Goal: Task Accomplishment & Management: Manage account settings

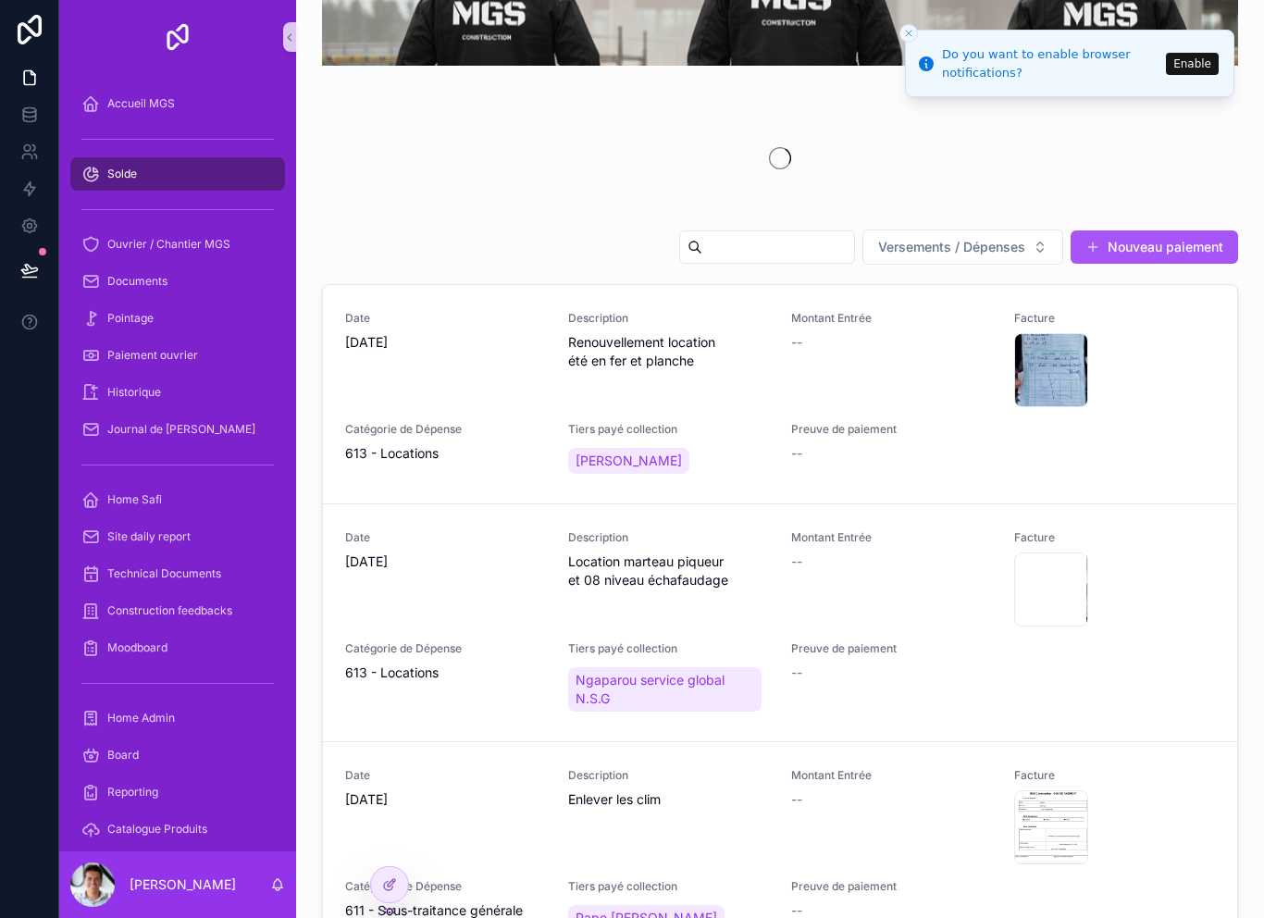
scroll to position [76, 0]
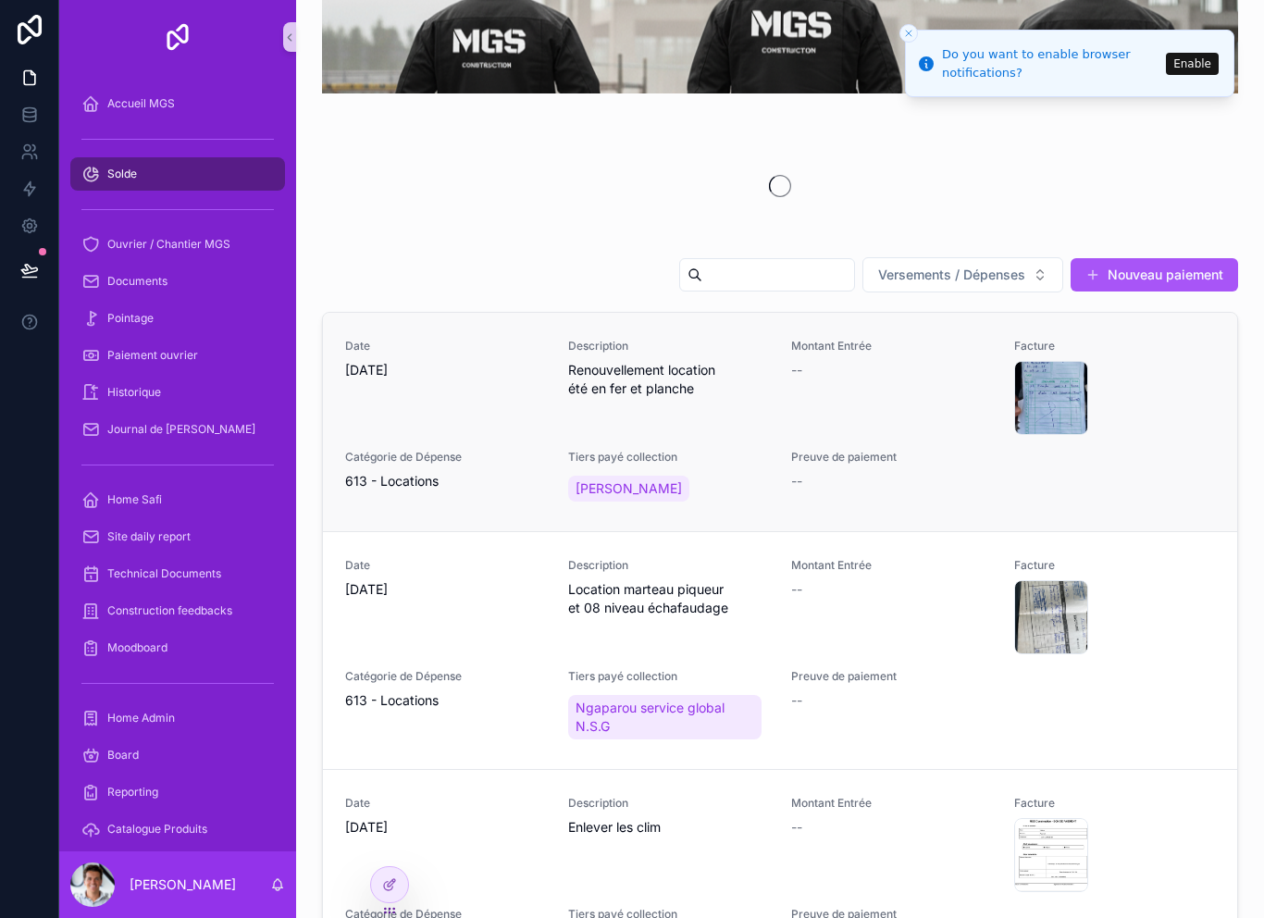
click at [949, 459] on span "Preuve de paiement" at bounding box center [891, 457] width 201 height 15
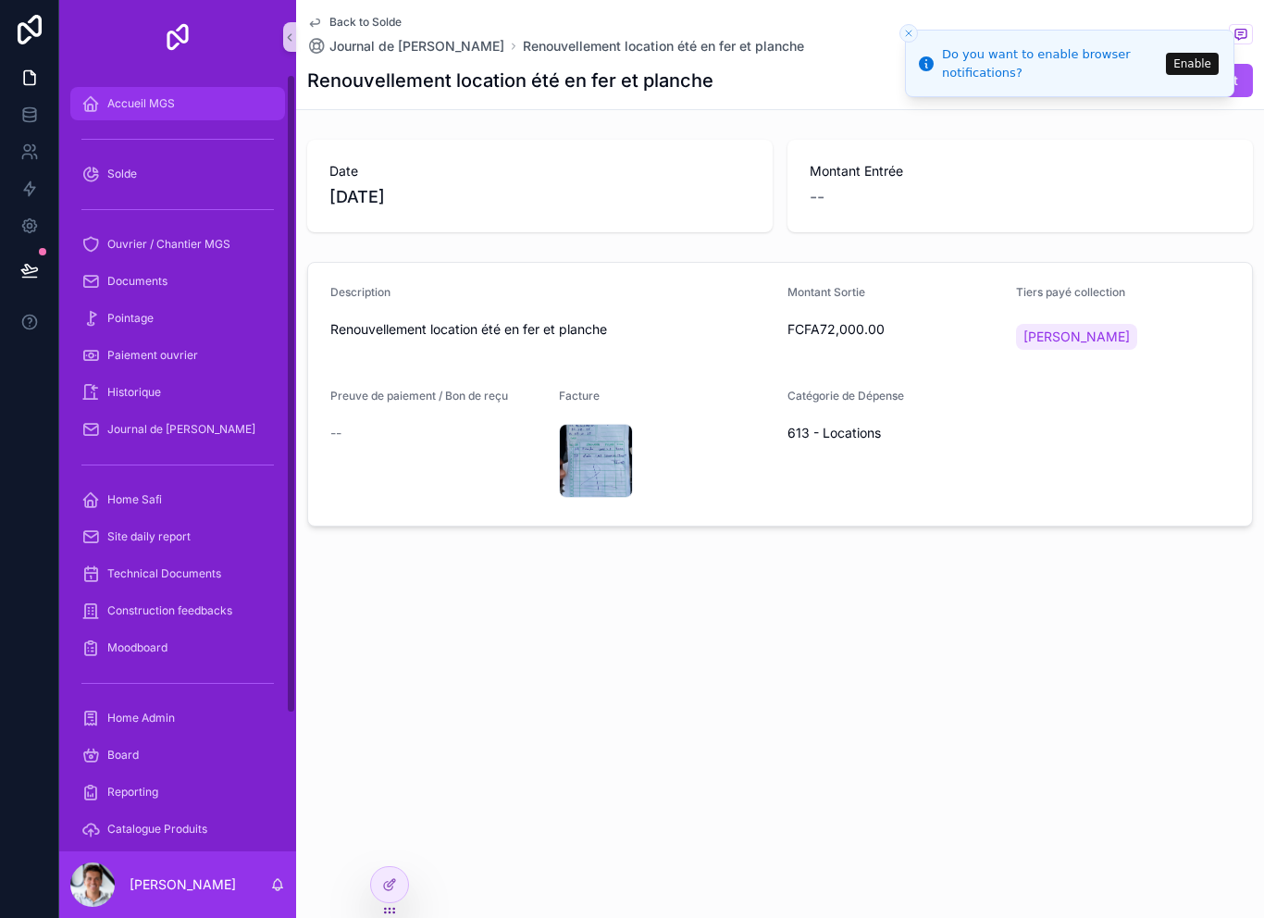
click at [203, 112] on div "Accueil MGS" at bounding box center [177, 104] width 192 height 30
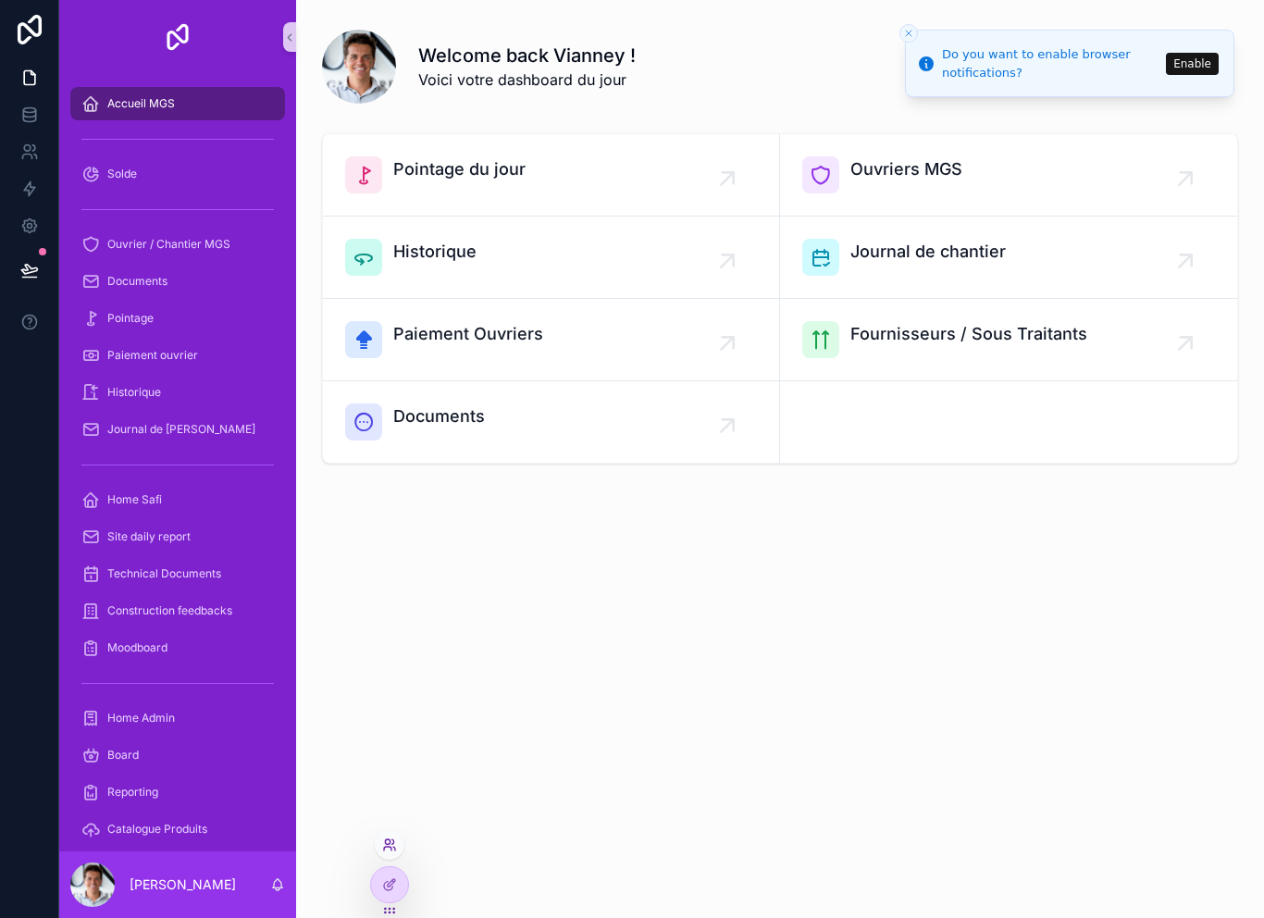
click at [394, 841] on icon at bounding box center [393, 841] width 2 height 5
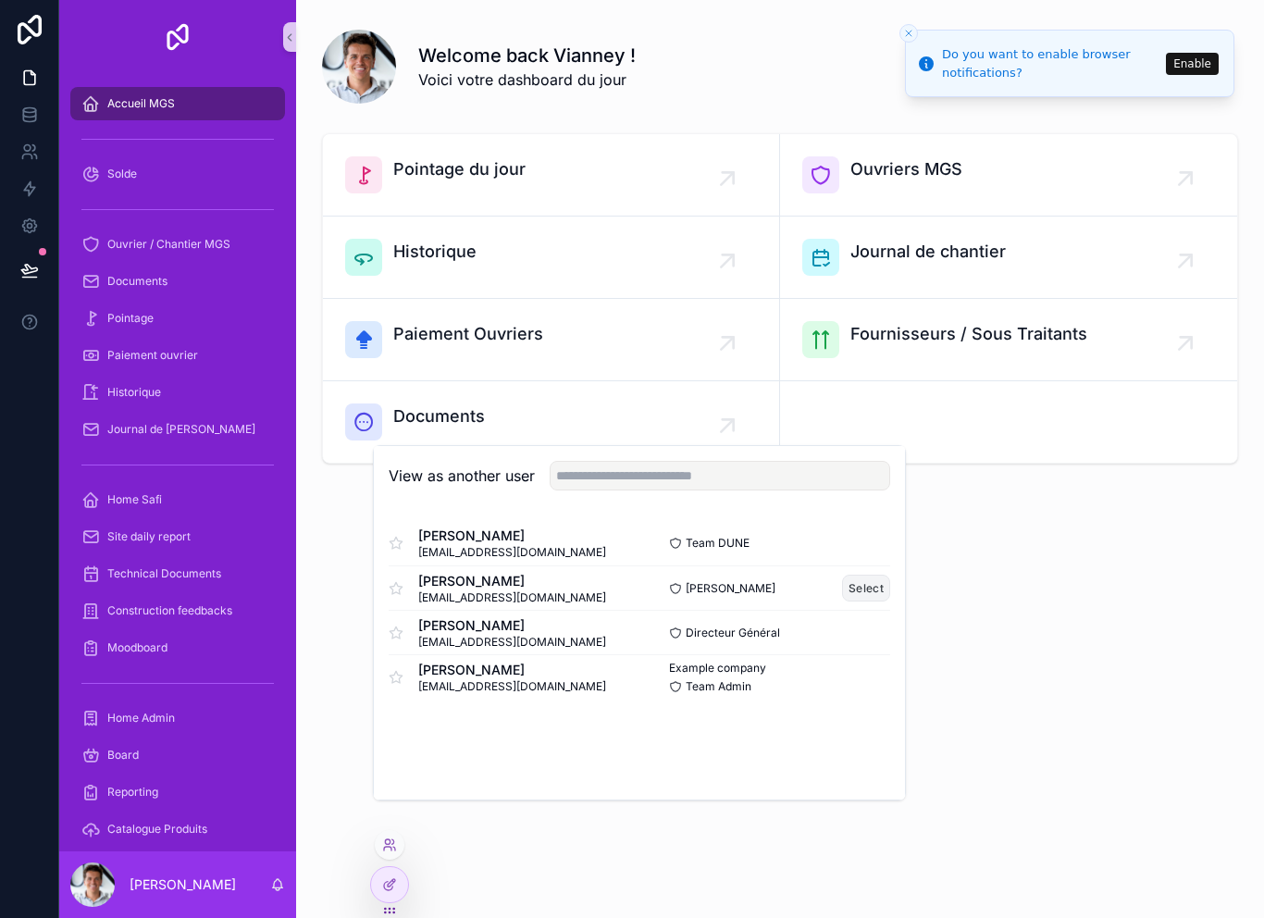
click at [889, 602] on button "Select" at bounding box center [866, 588] width 48 height 27
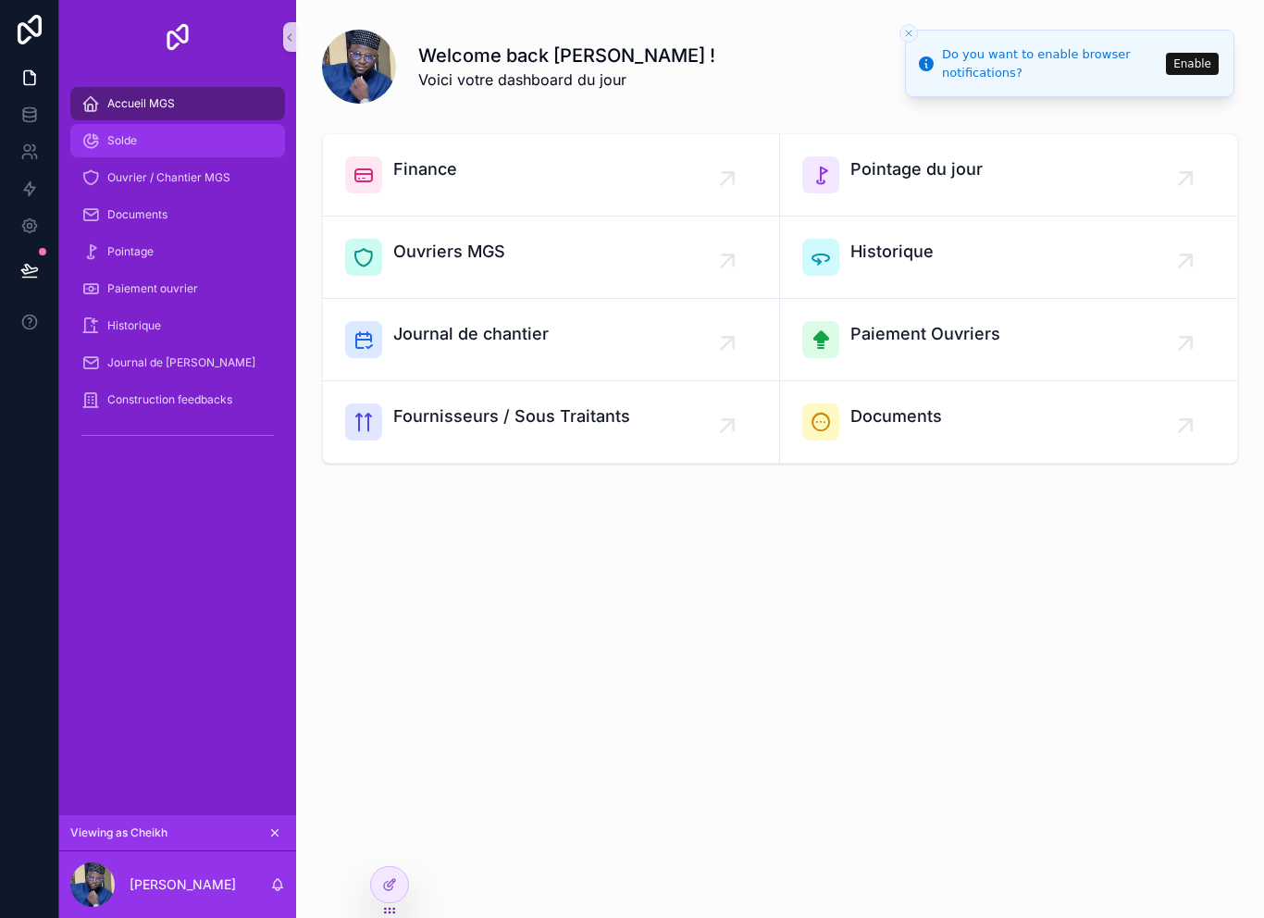
click at [217, 144] on div "Solde" at bounding box center [177, 141] width 192 height 30
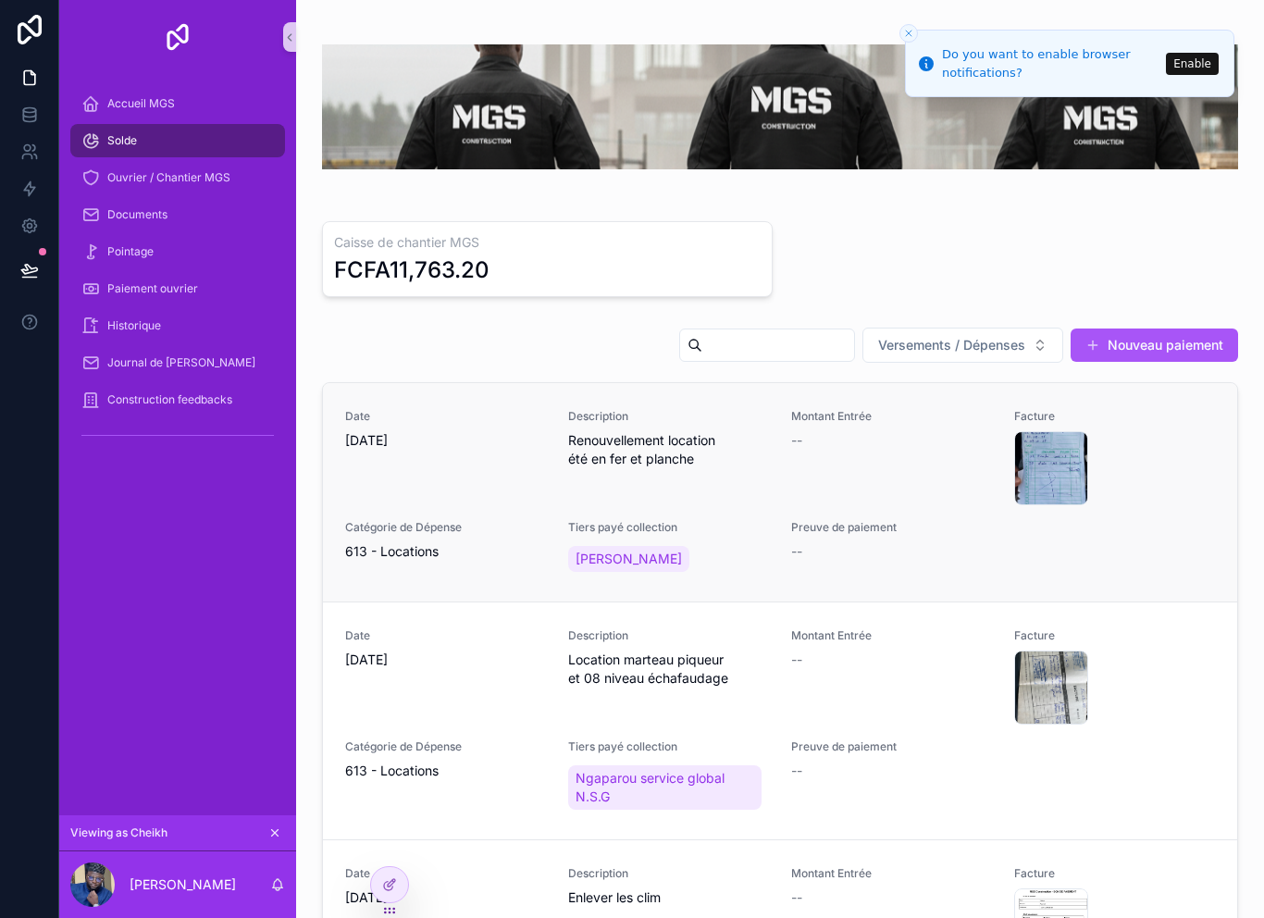
click at [965, 538] on div "Preuve de paiement --" at bounding box center [891, 540] width 201 height 41
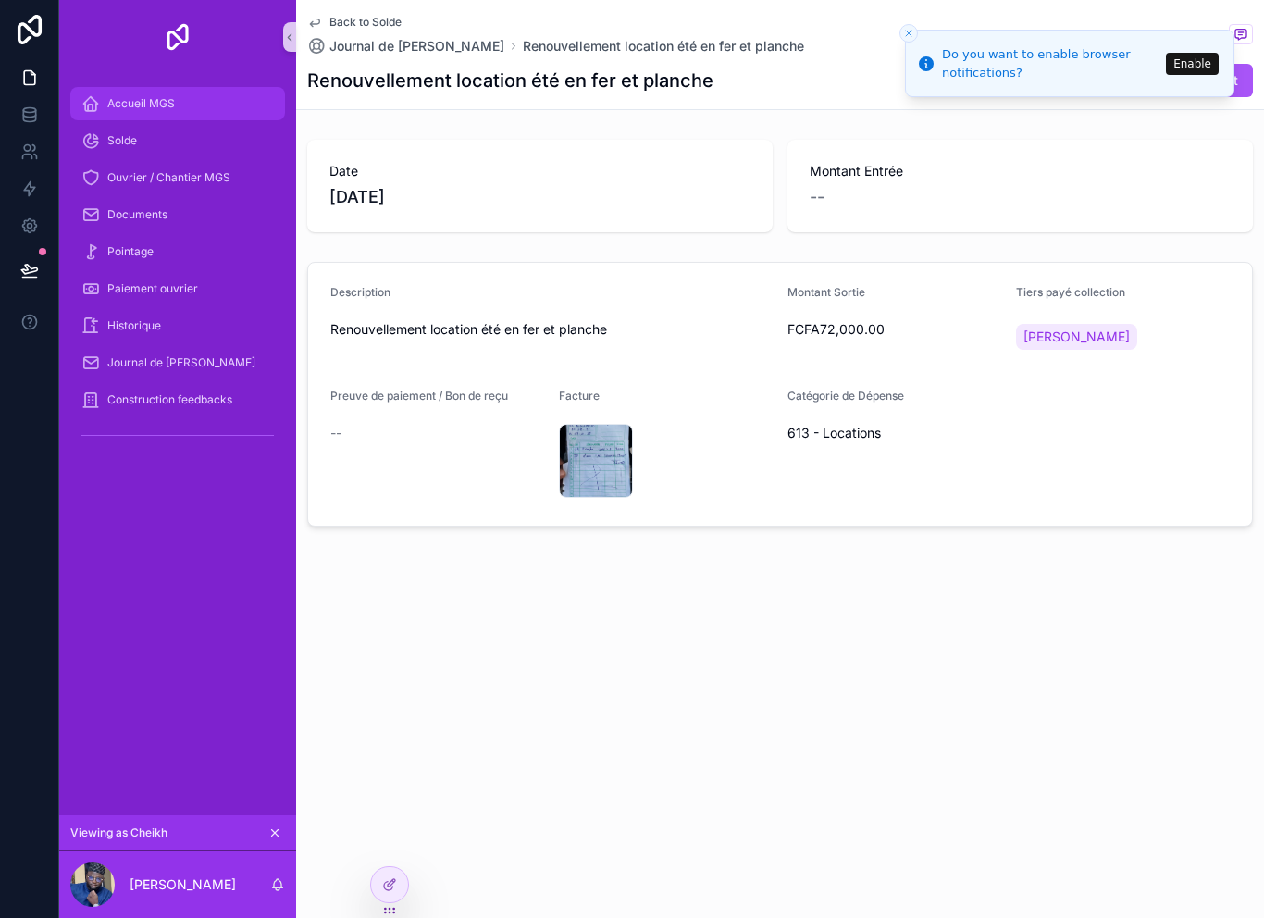
click at [207, 100] on div "Accueil MGS" at bounding box center [177, 104] width 192 height 30
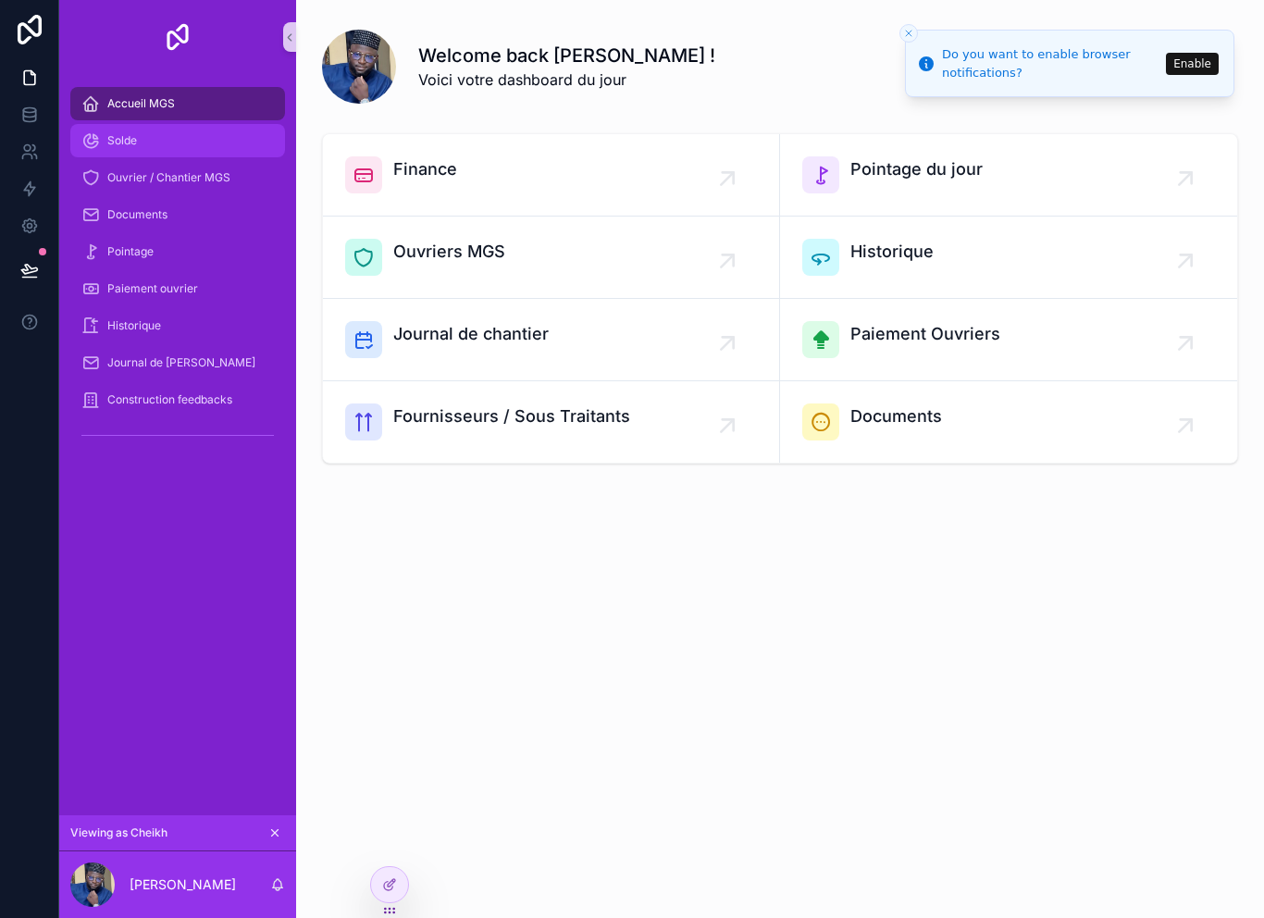
click at [222, 154] on div "Solde" at bounding box center [177, 141] width 192 height 30
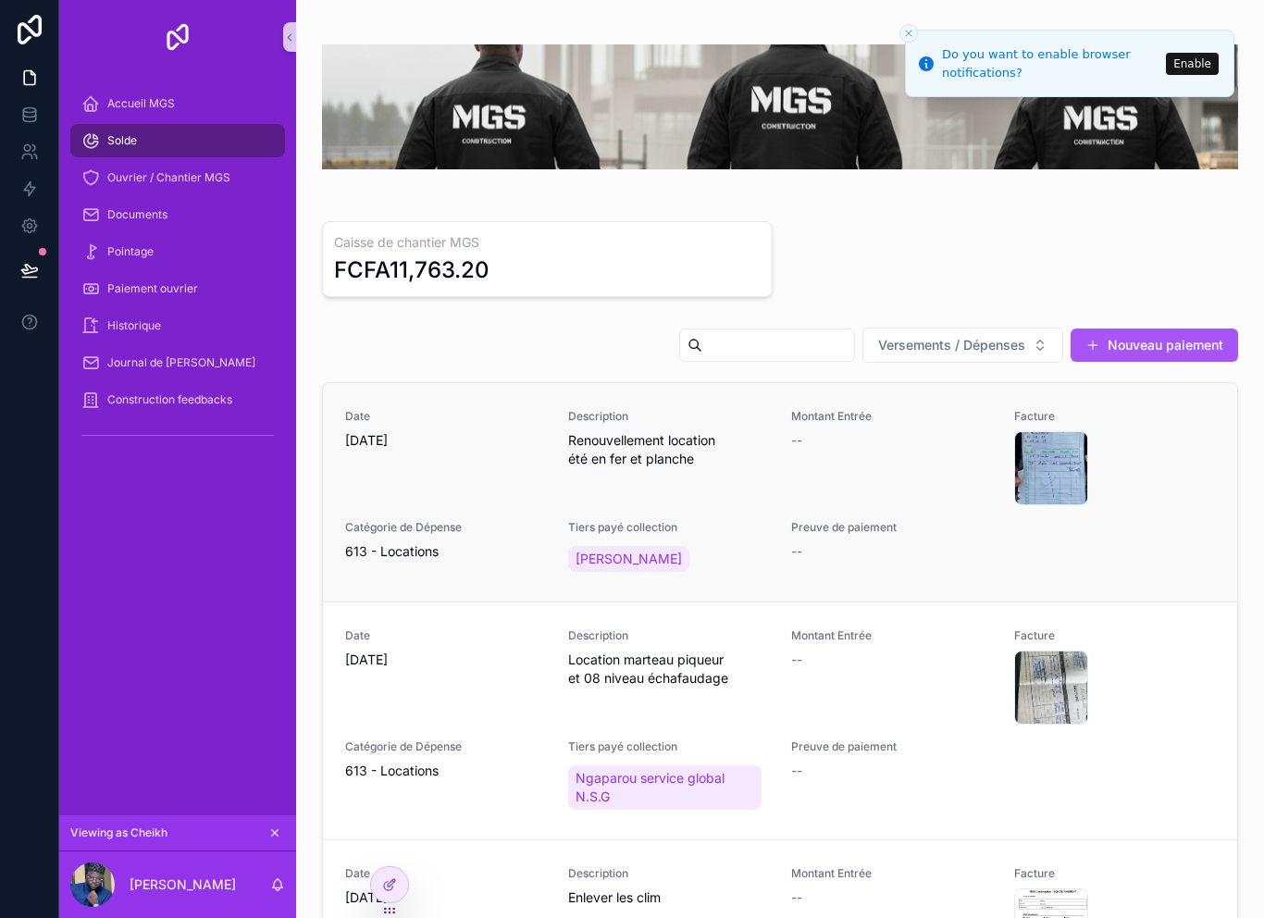
click at [961, 601] on link "Date 9/29/2025 Description Renouvellement location été en fer et planche Montan…" at bounding box center [780, 492] width 914 height 218
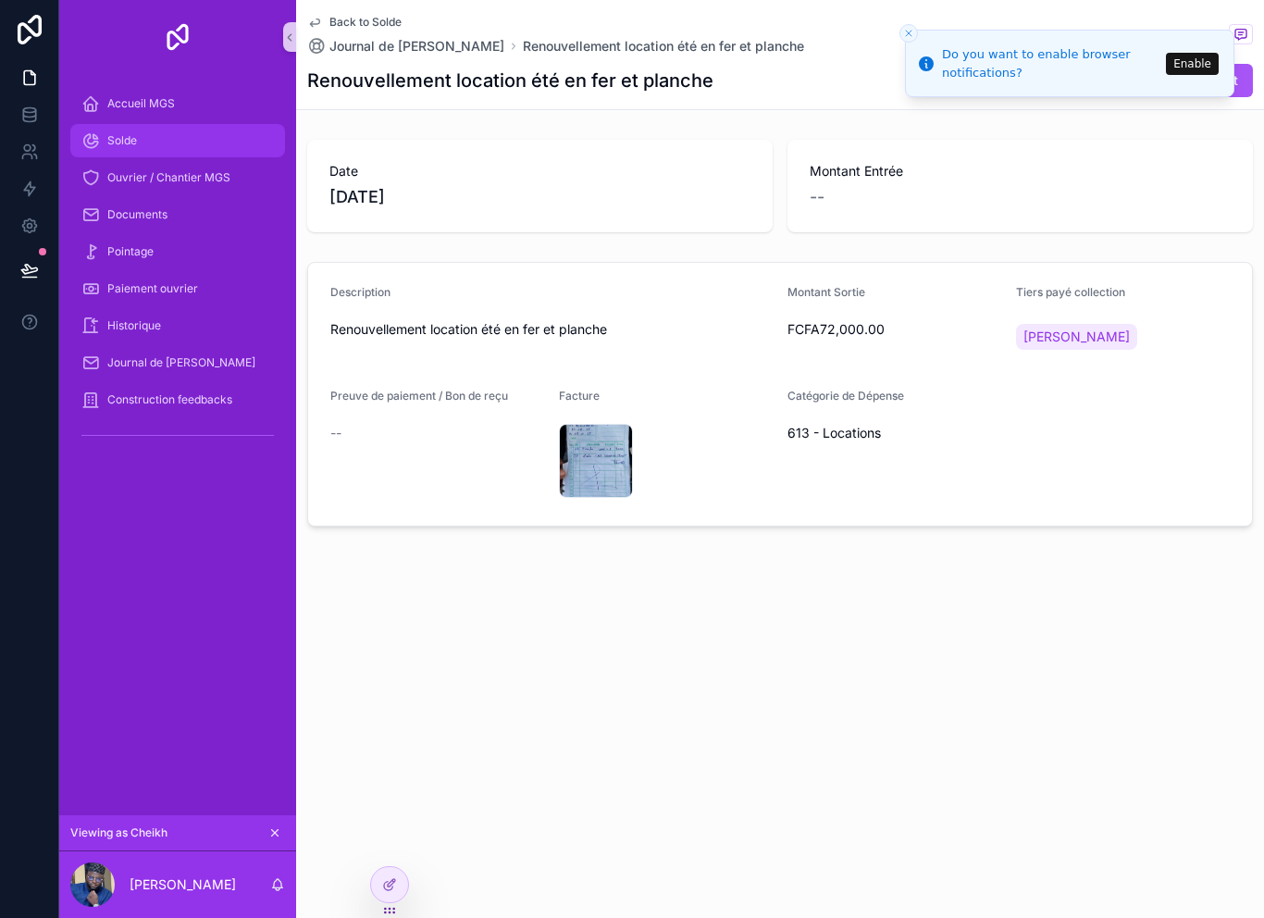
click at [197, 142] on div "Solde" at bounding box center [177, 141] width 192 height 30
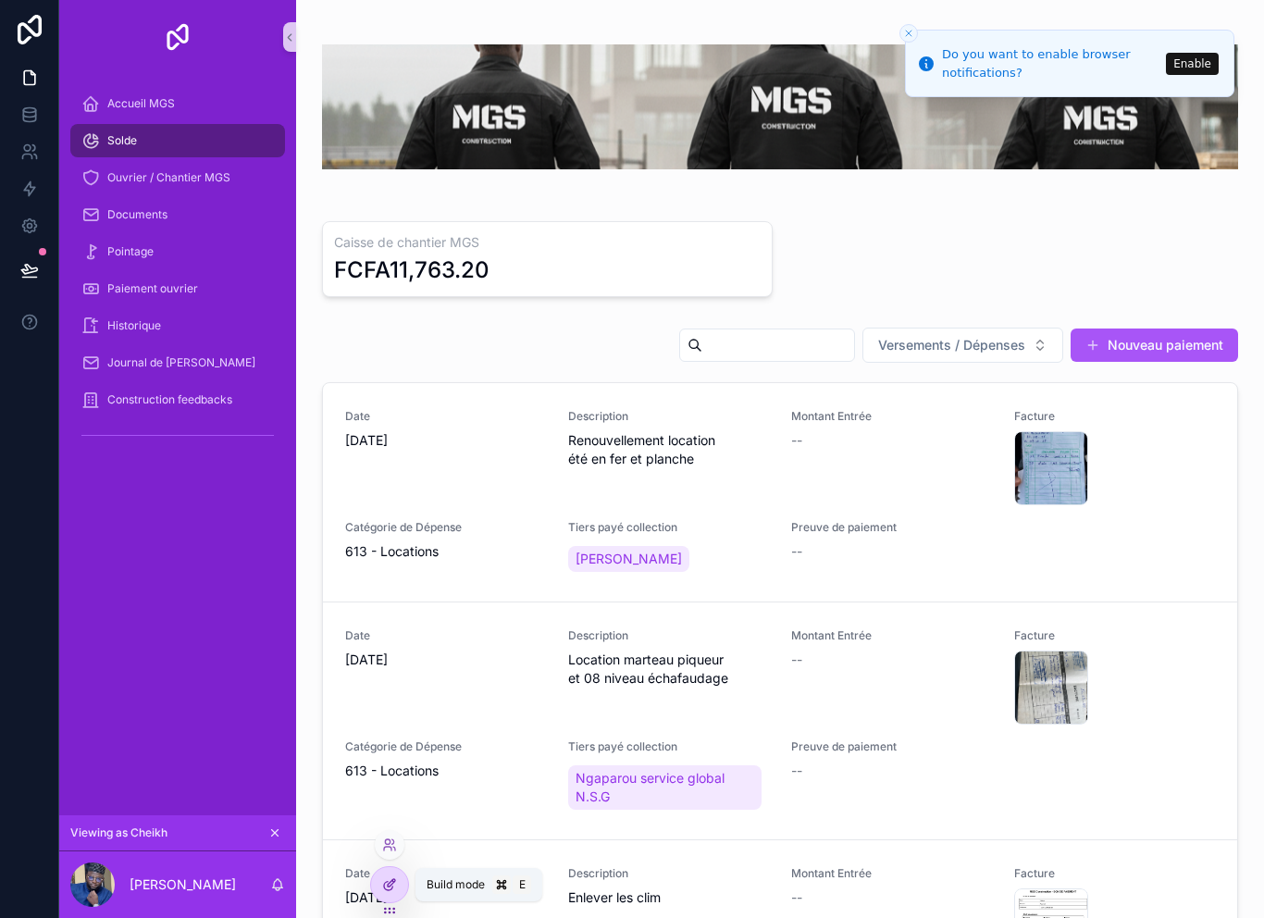
click at [398, 889] on div at bounding box center [389, 884] width 37 height 35
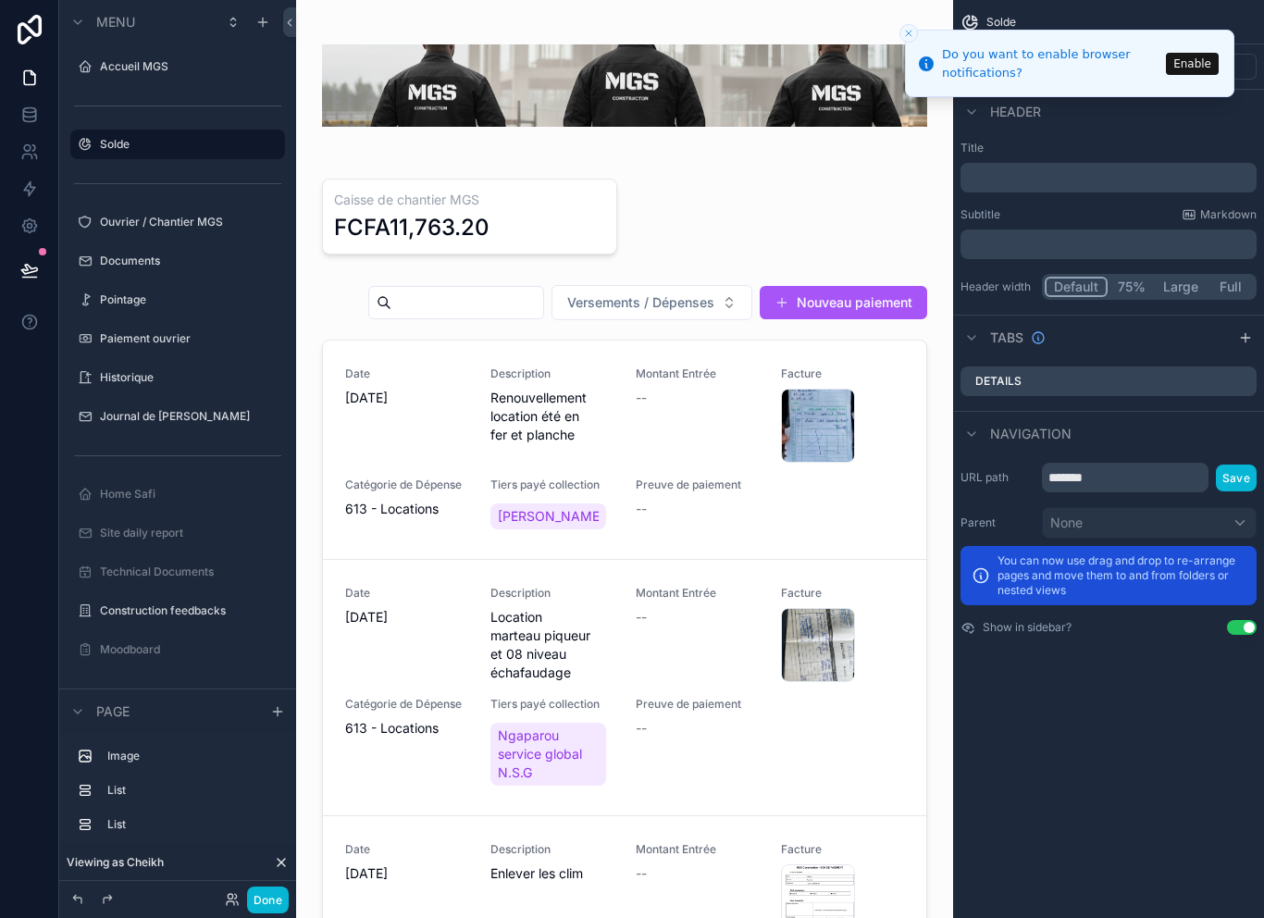
click at [911, 38] on icon "Close toast" at bounding box center [908, 33] width 11 height 11
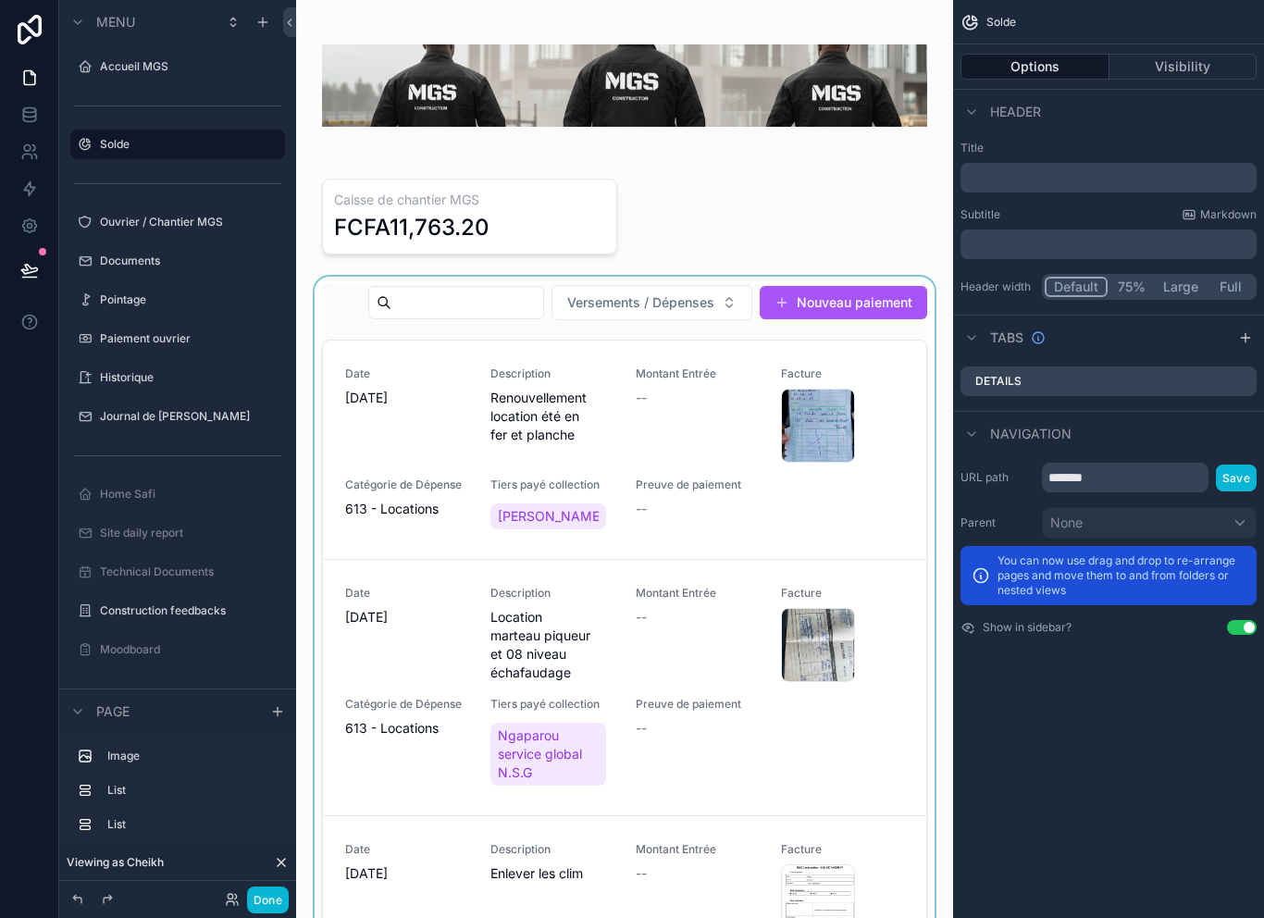
click at [698, 370] on div "scrollable content" at bounding box center [624, 656] width 627 height 759
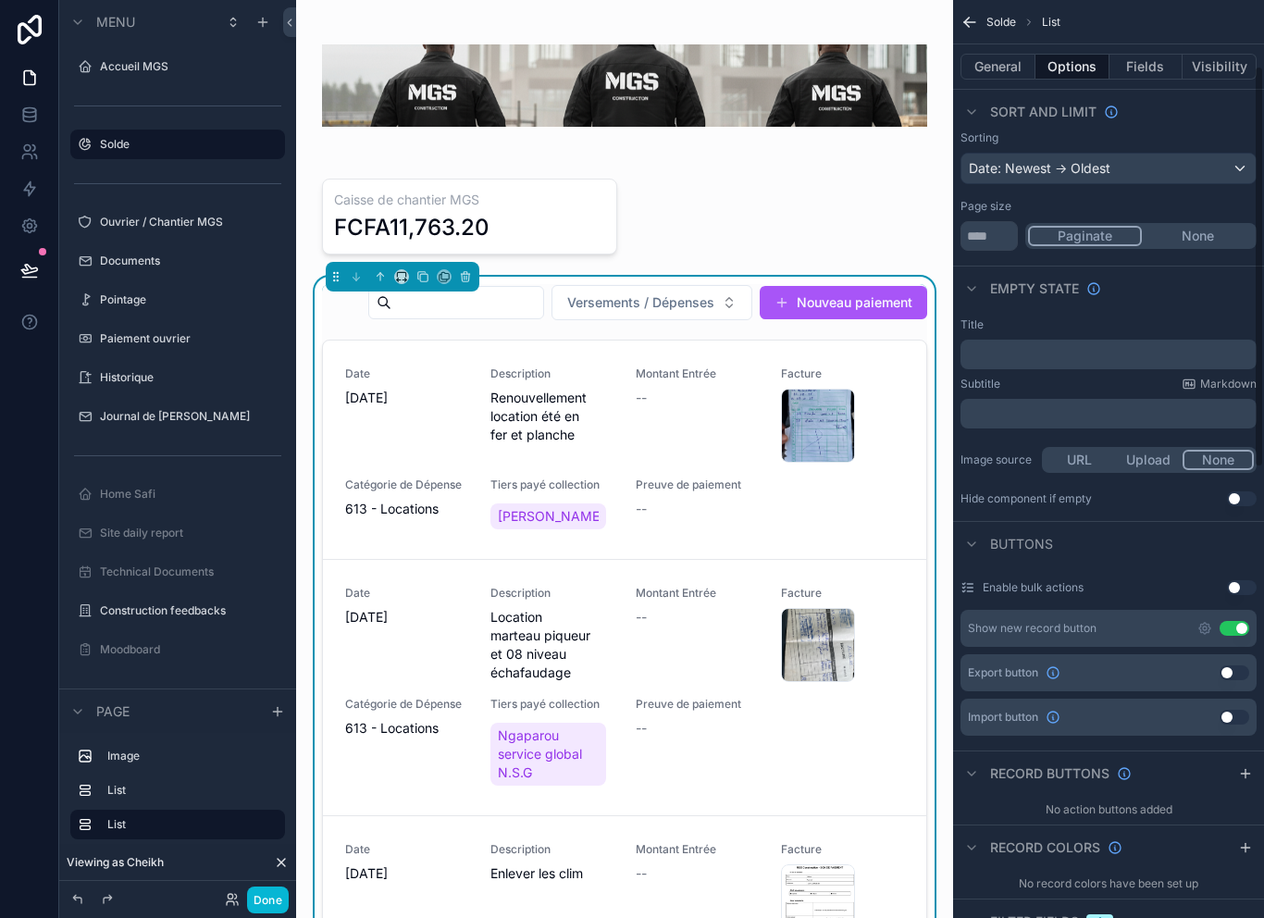
scroll to position [155, 0]
click at [24, 259] on button at bounding box center [29, 270] width 41 height 52
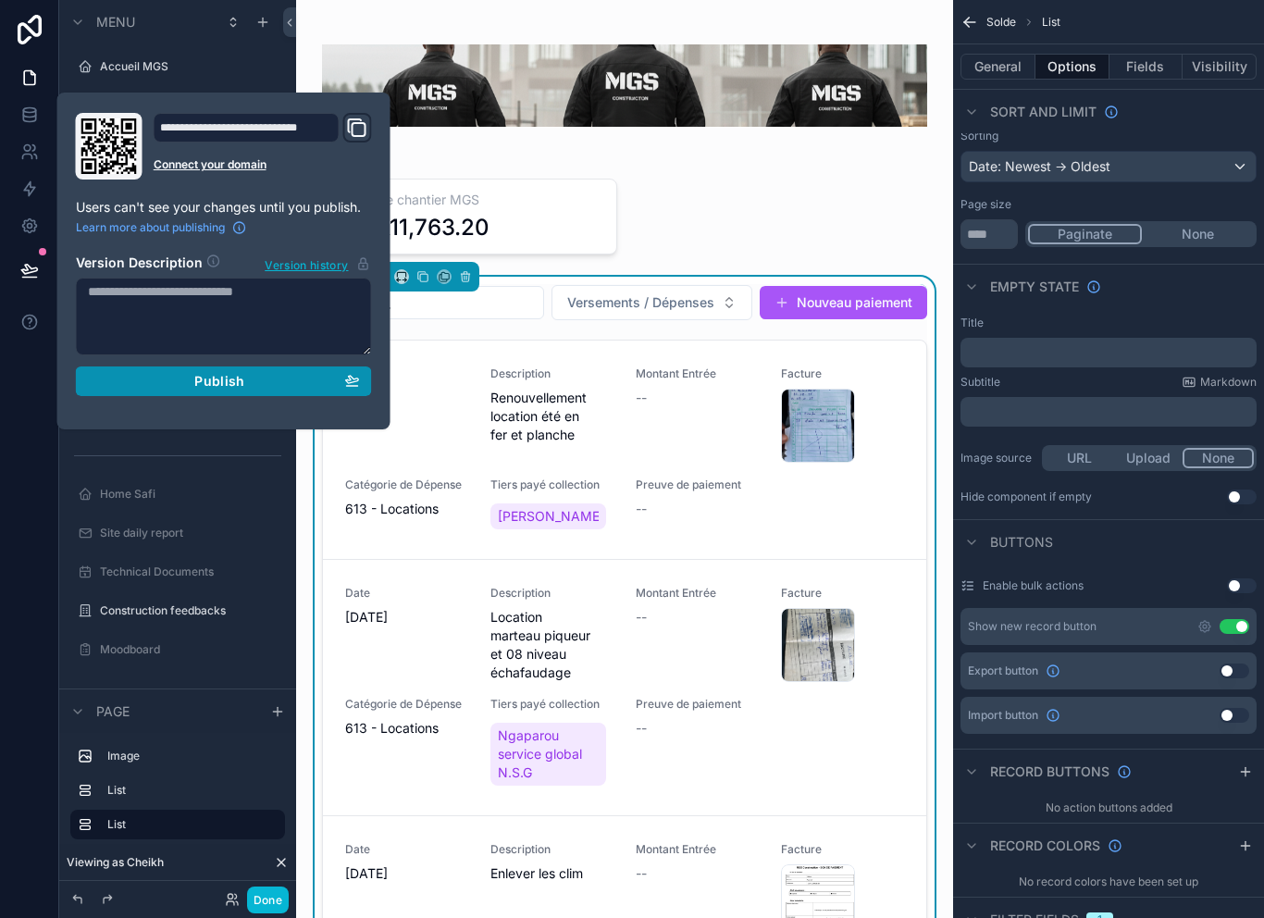
click at [117, 385] on div "Publish" at bounding box center [224, 381] width 272 height 17
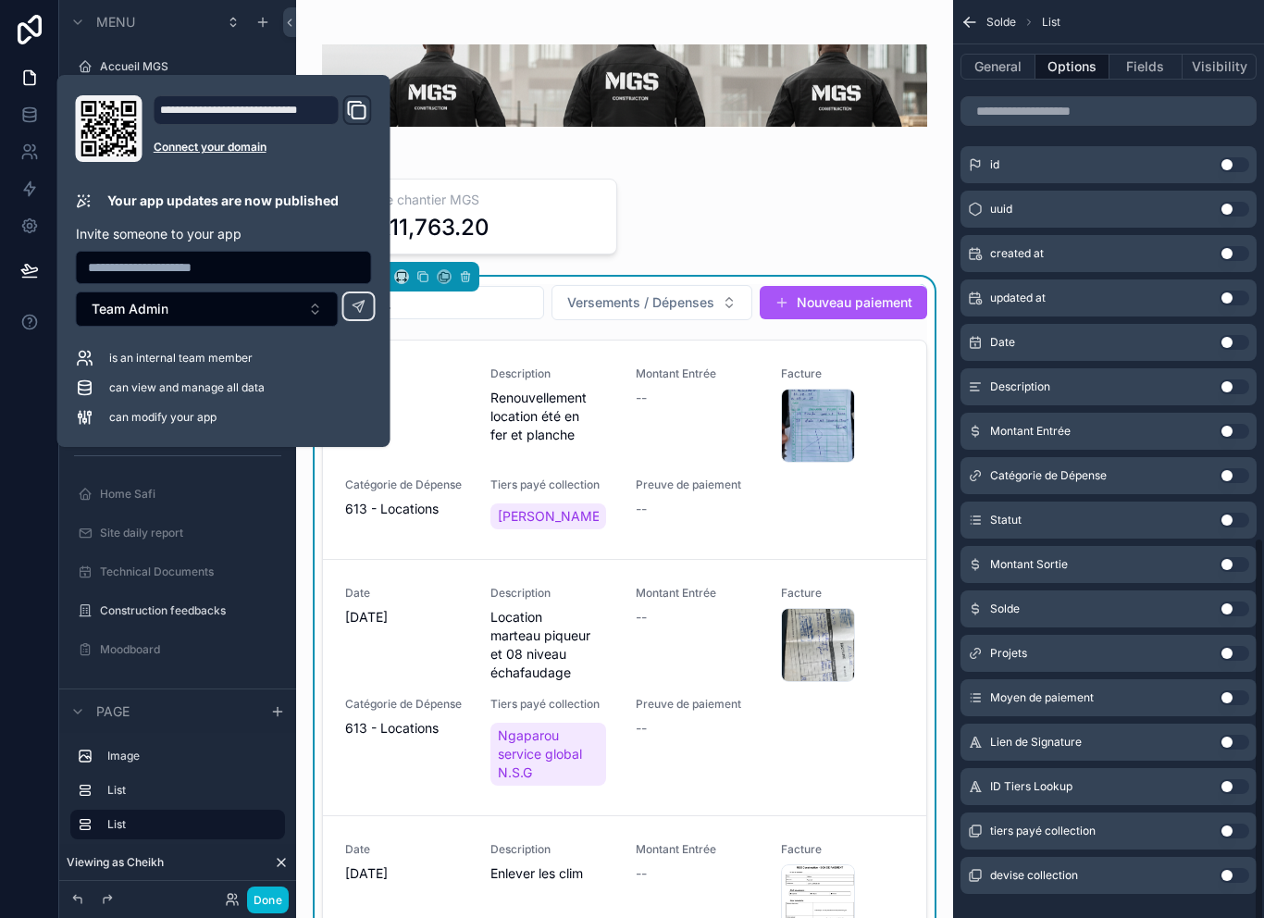
scroll to position [1239, 0]
click at [1004, 65] on button "General" at bounding box center [998, 67] width 75 height 26
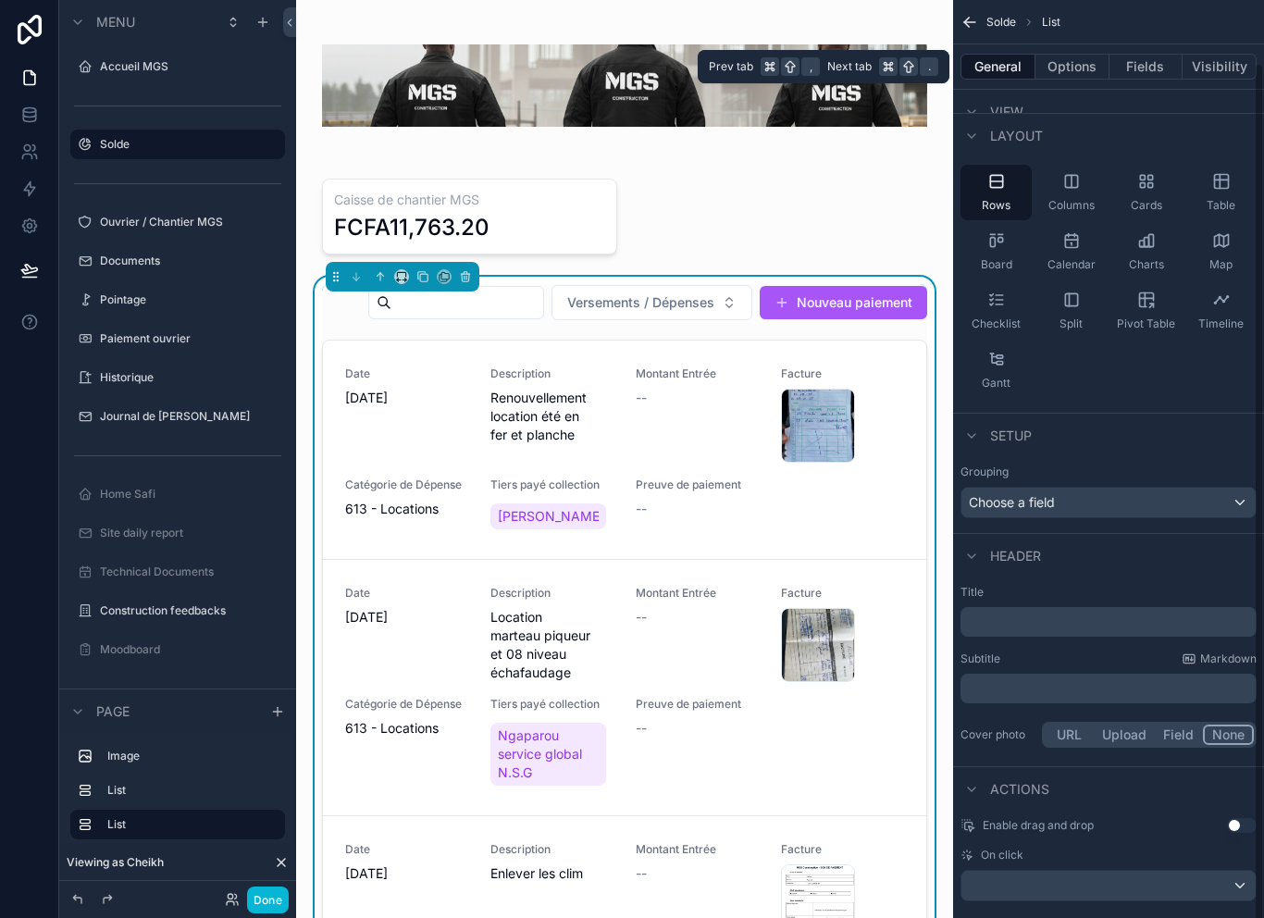
scroll to position [66, 0]
click at [1218, 877] on div "scrollable content" at bounding box center [1109, 888] width 294 height 30
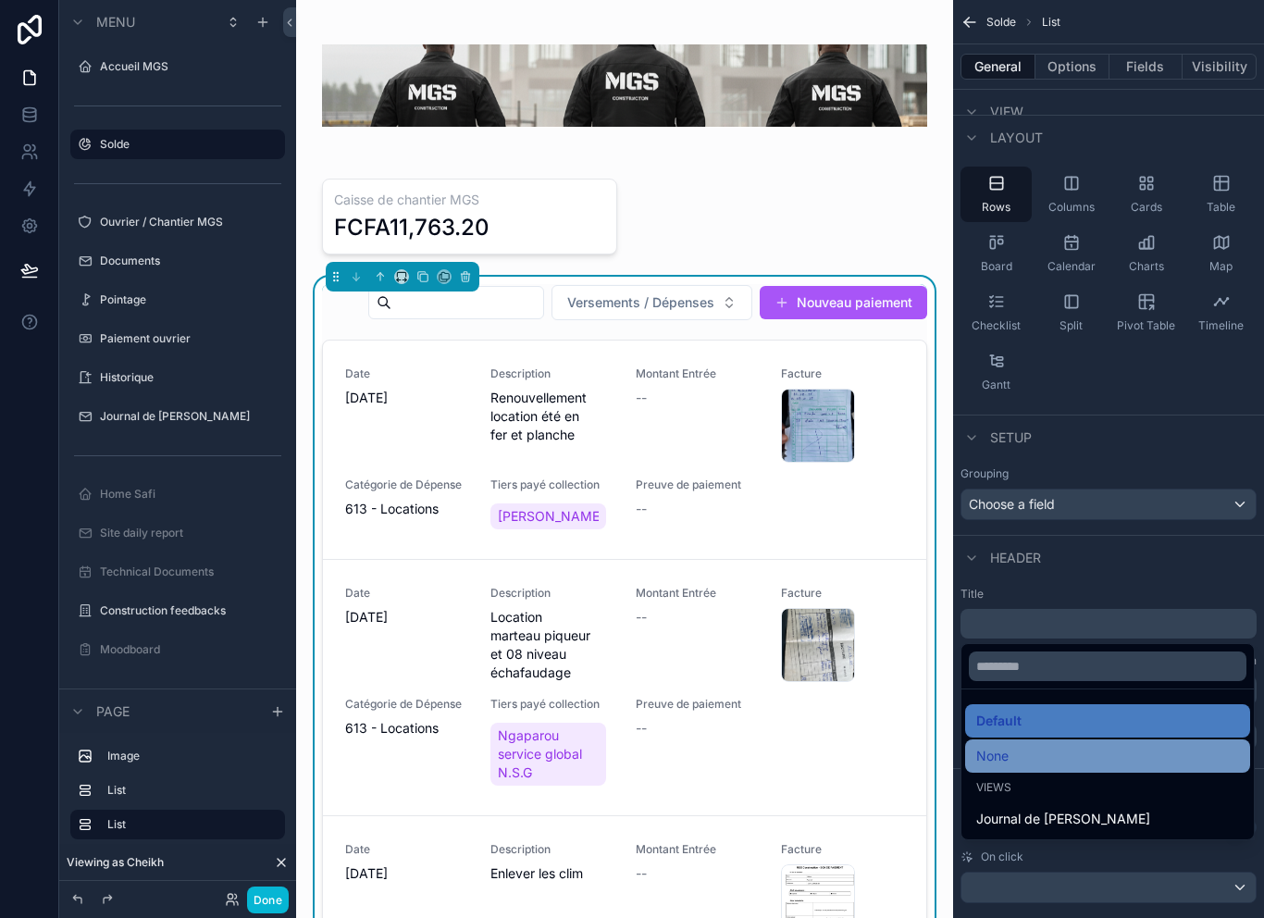
click at [1062, 767] on div "None" at bounding box center [1107, 756] width 263 height 22
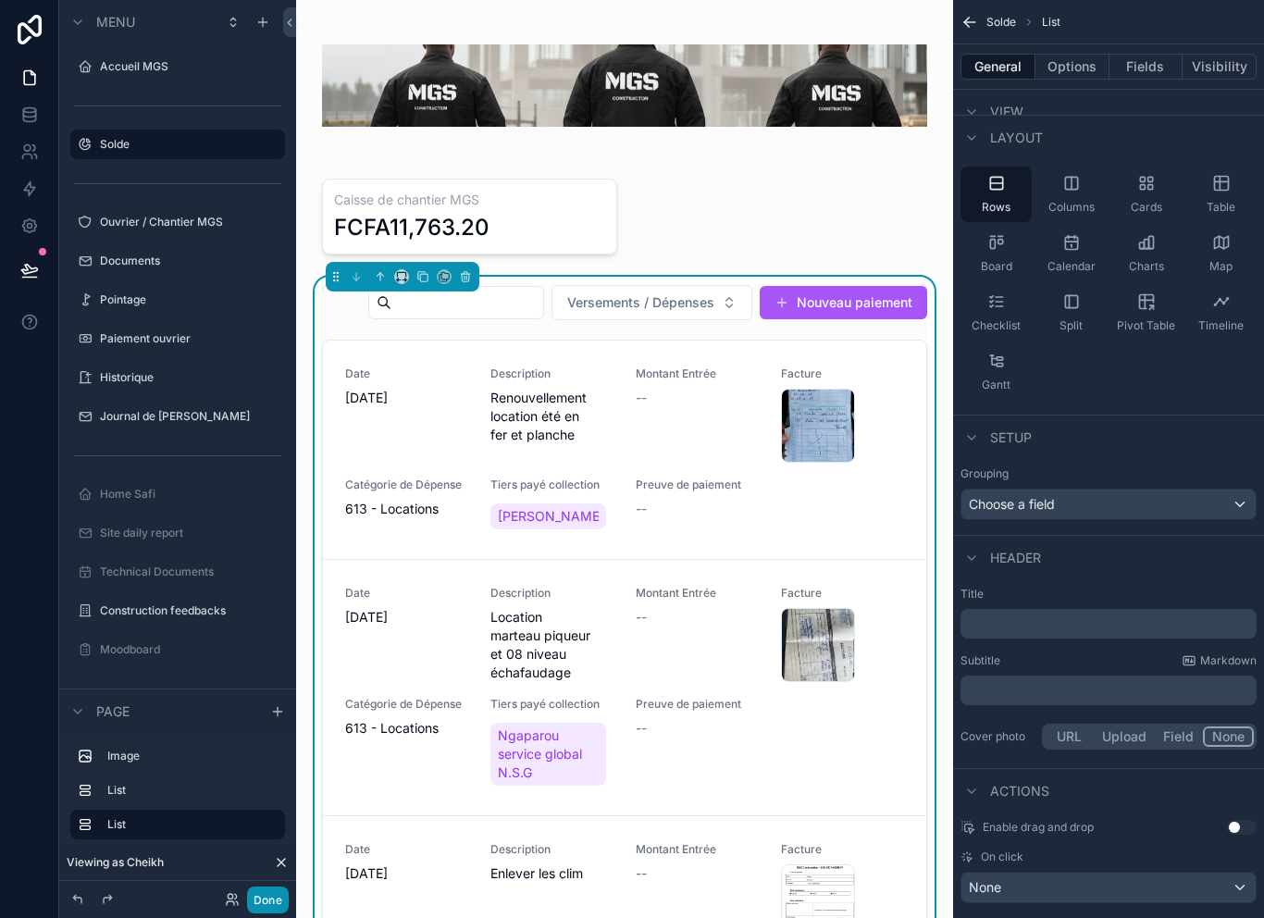
click at [271, 903] on button "Done" at bounding box center [268, 900] width 42 height 27
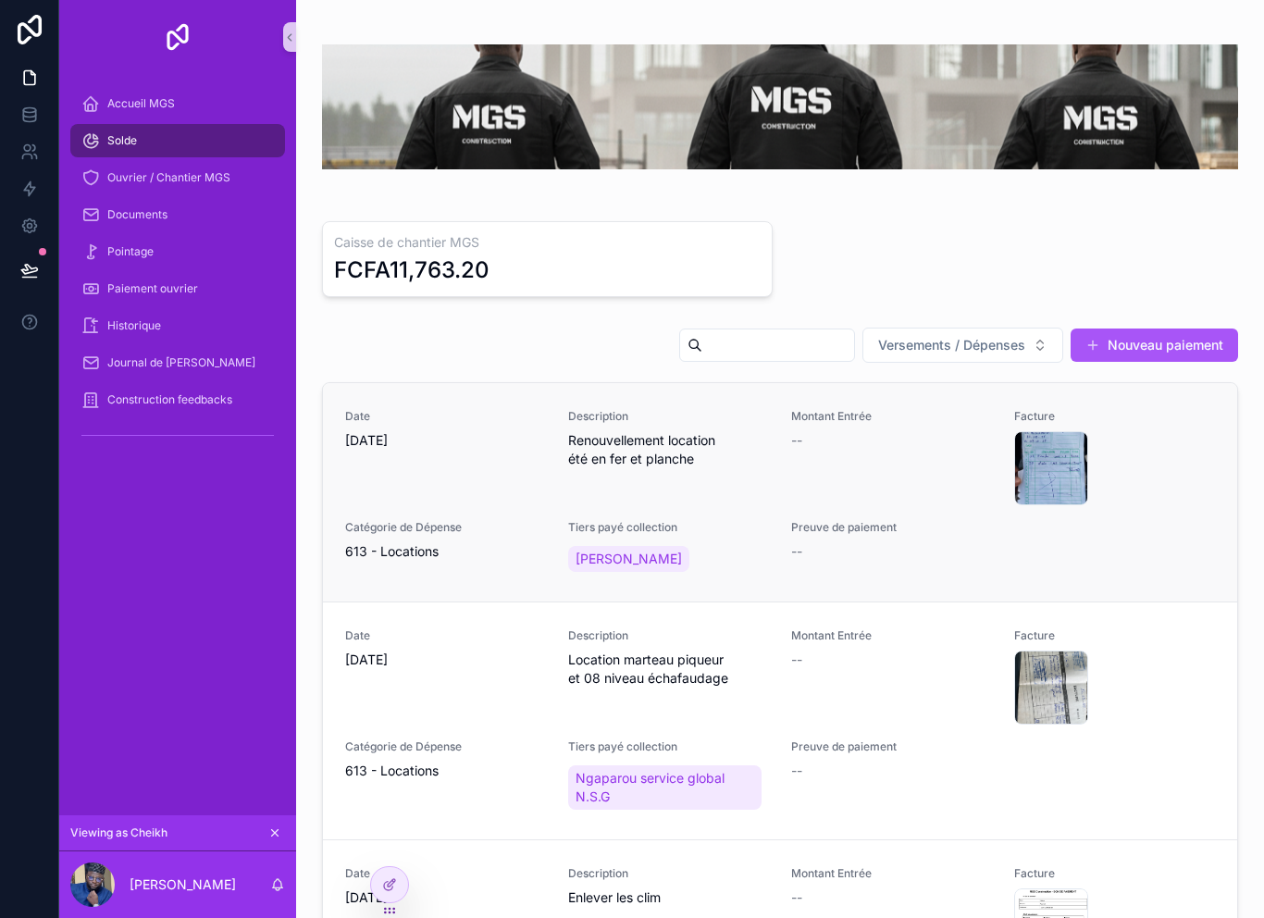
click at [1114, 548] on div "Date 9/29/2025 Description Renouvellement location été en fer et planche Montan…" at bounding box center [780, 492] width 870 height 167
click at [1144, 540] on div "Date 9/29/2025 Description Renouvellement location été en fer et planche Montan…" at bounding box center [780, 492] width 870 height 167
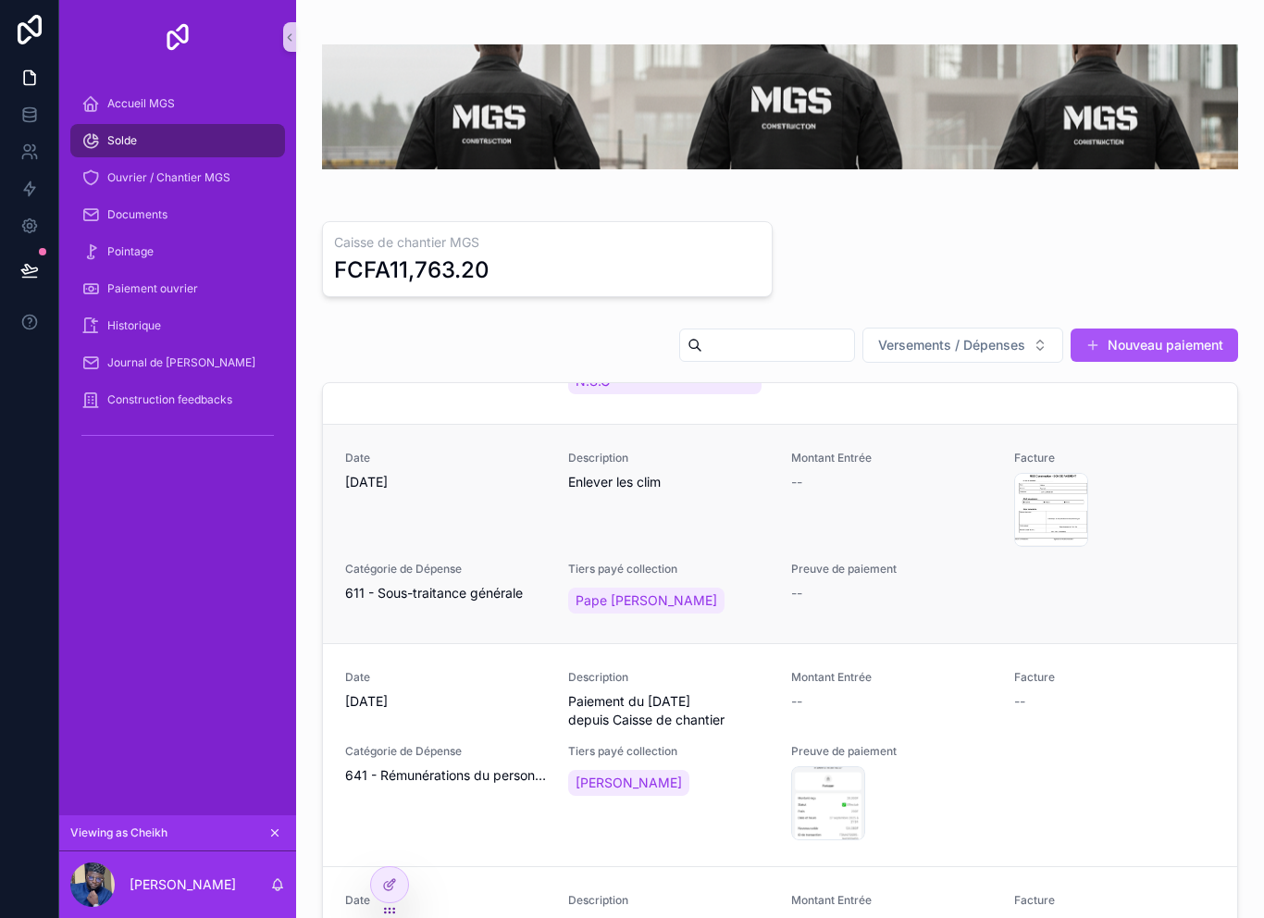
click at [1142, 497] on div "ecb49e8f-dd3e-40d2-8987-1abbc64087d8-Screenshot_20250929-221918~2 .png" at bounding box center [1114, 510] width 201 height 74
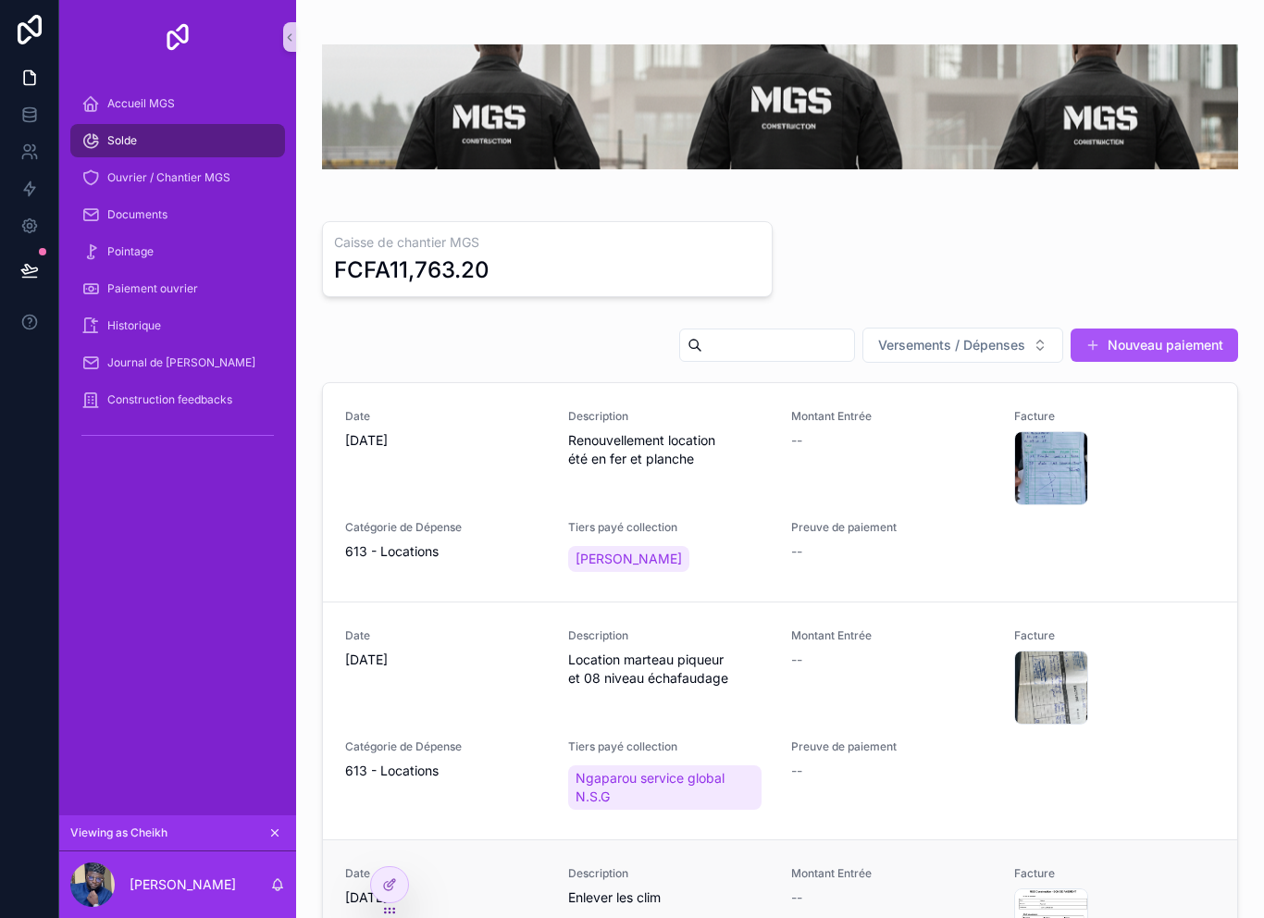
scroll to position [0, 0]
click at [401, 882] on div at bounding box center [389, 884] width 37 height 35
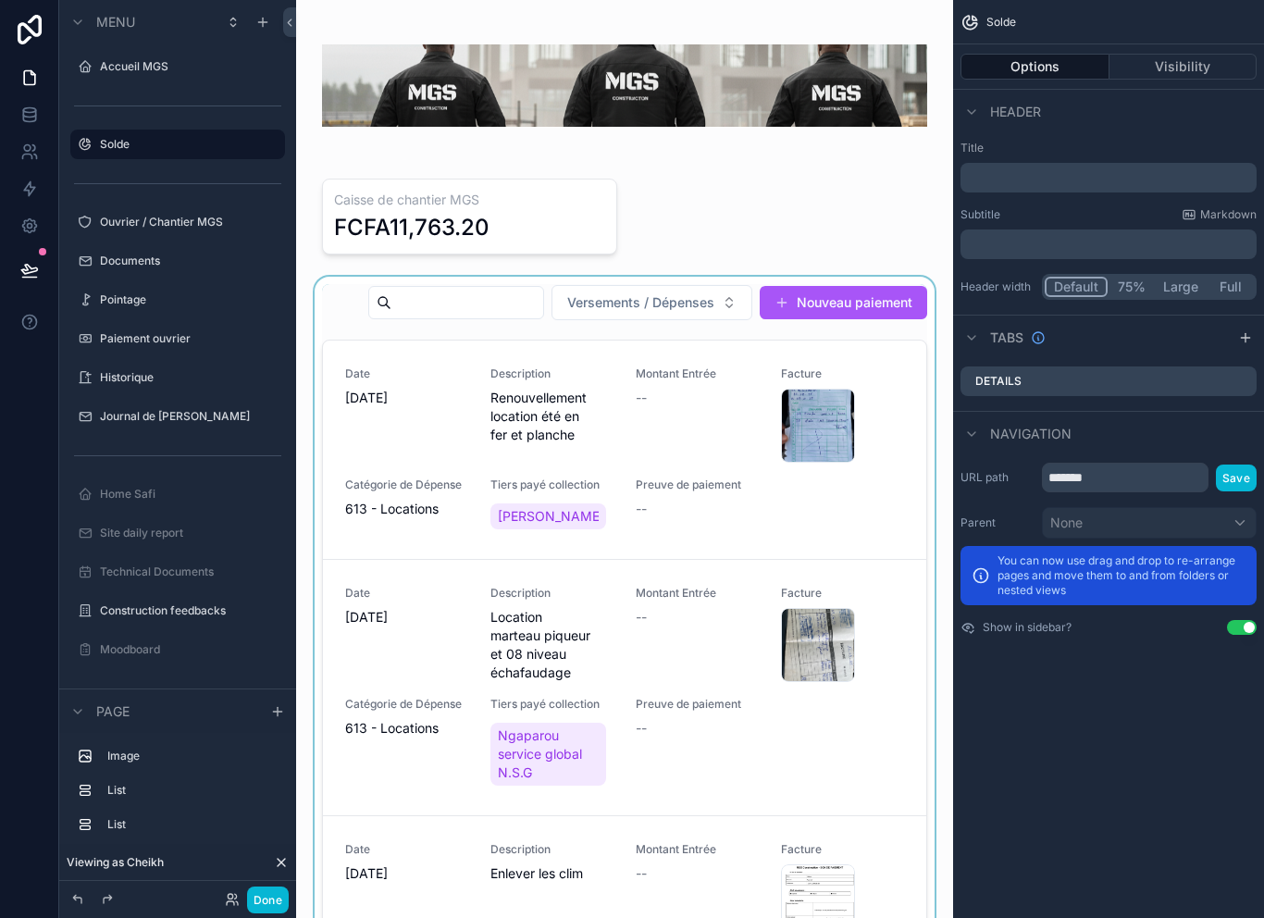
click at [459, 364] on div "scrollable content" at bounding box center [624, 656] width 627 height 759
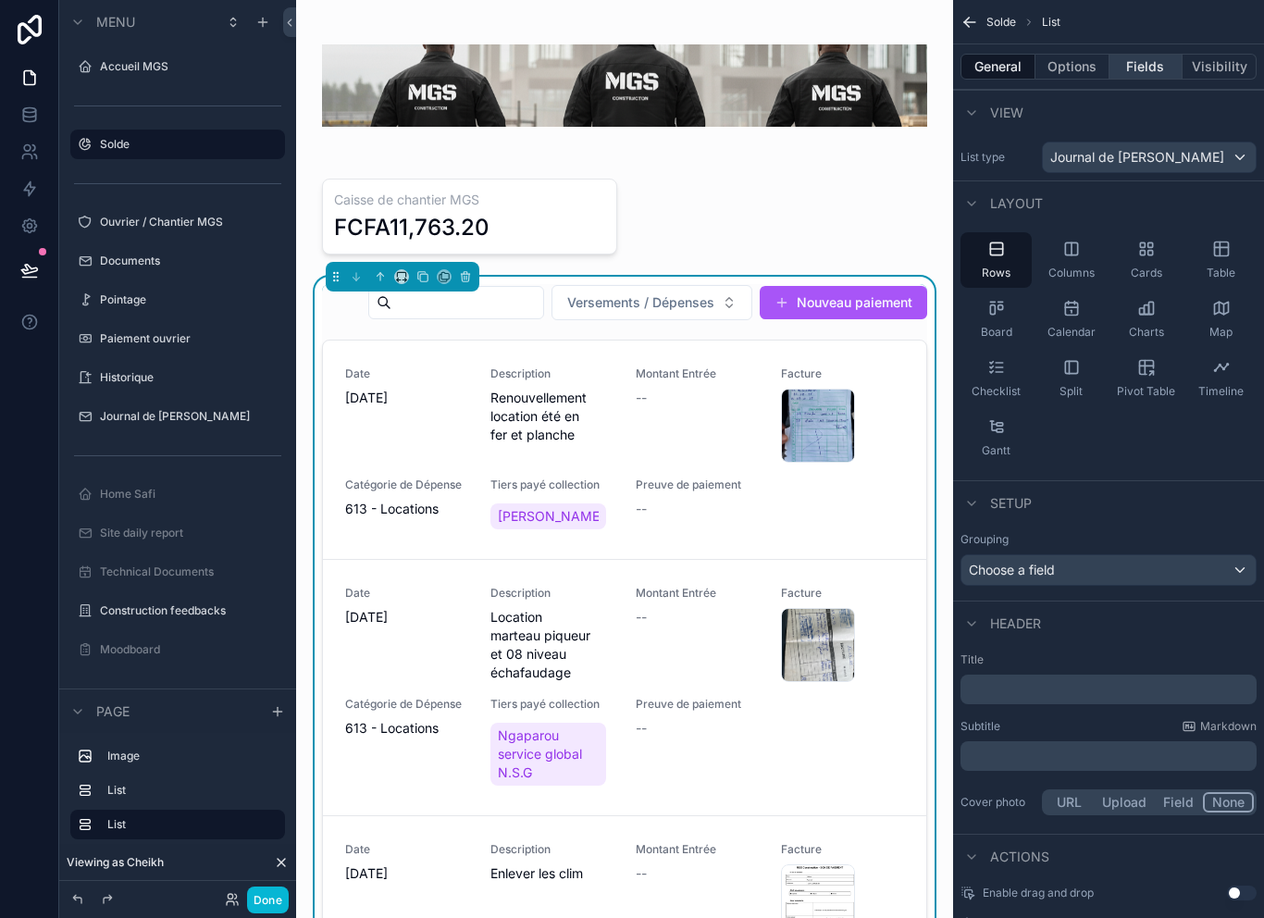
click at [1155, 63] on button "Fields" at bounding box center [1147, 67] width 74 height 26
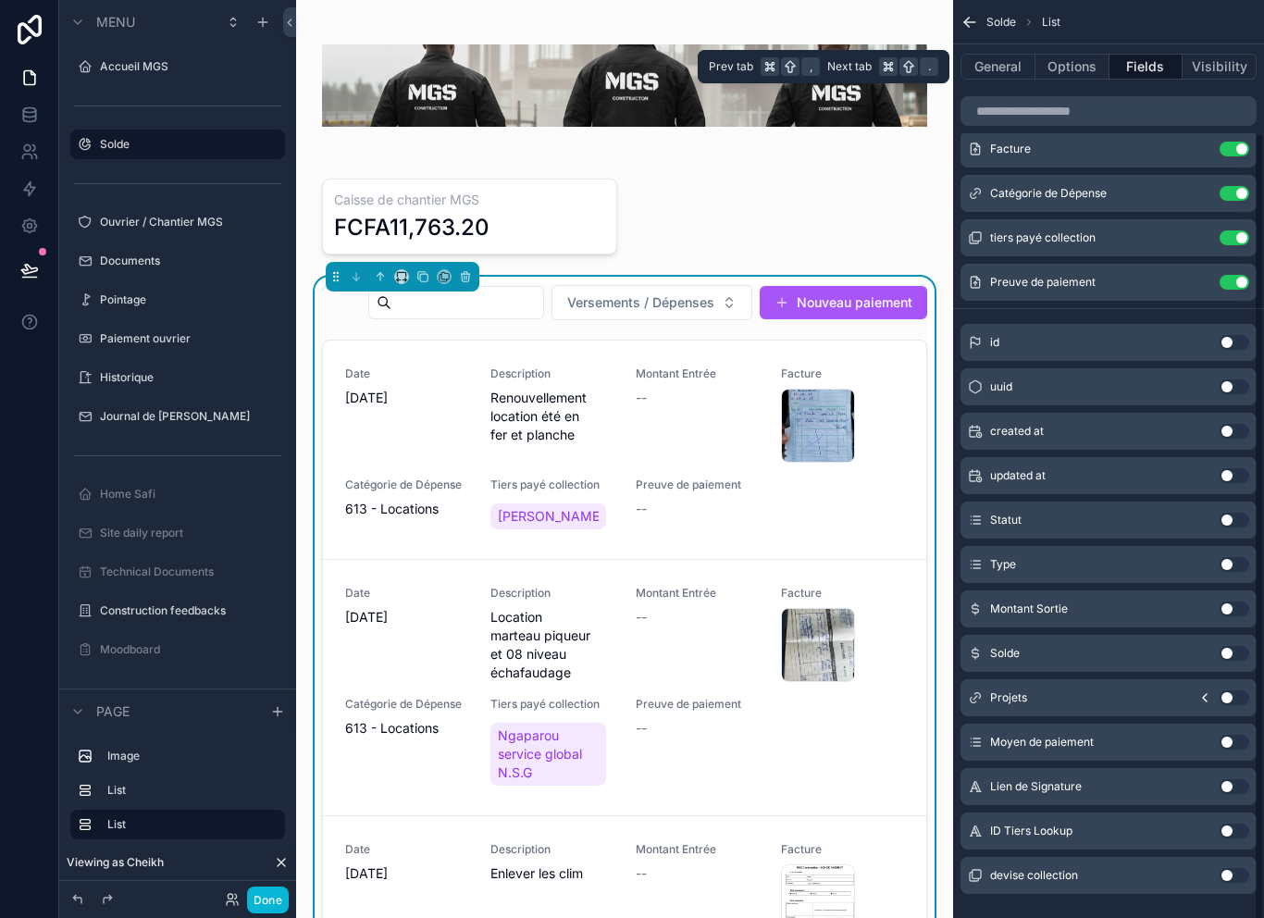
scroll to position [152, 0]
click at [1082, 70] on button "Options" at bounding box center [1073, 67] width 74 height 26
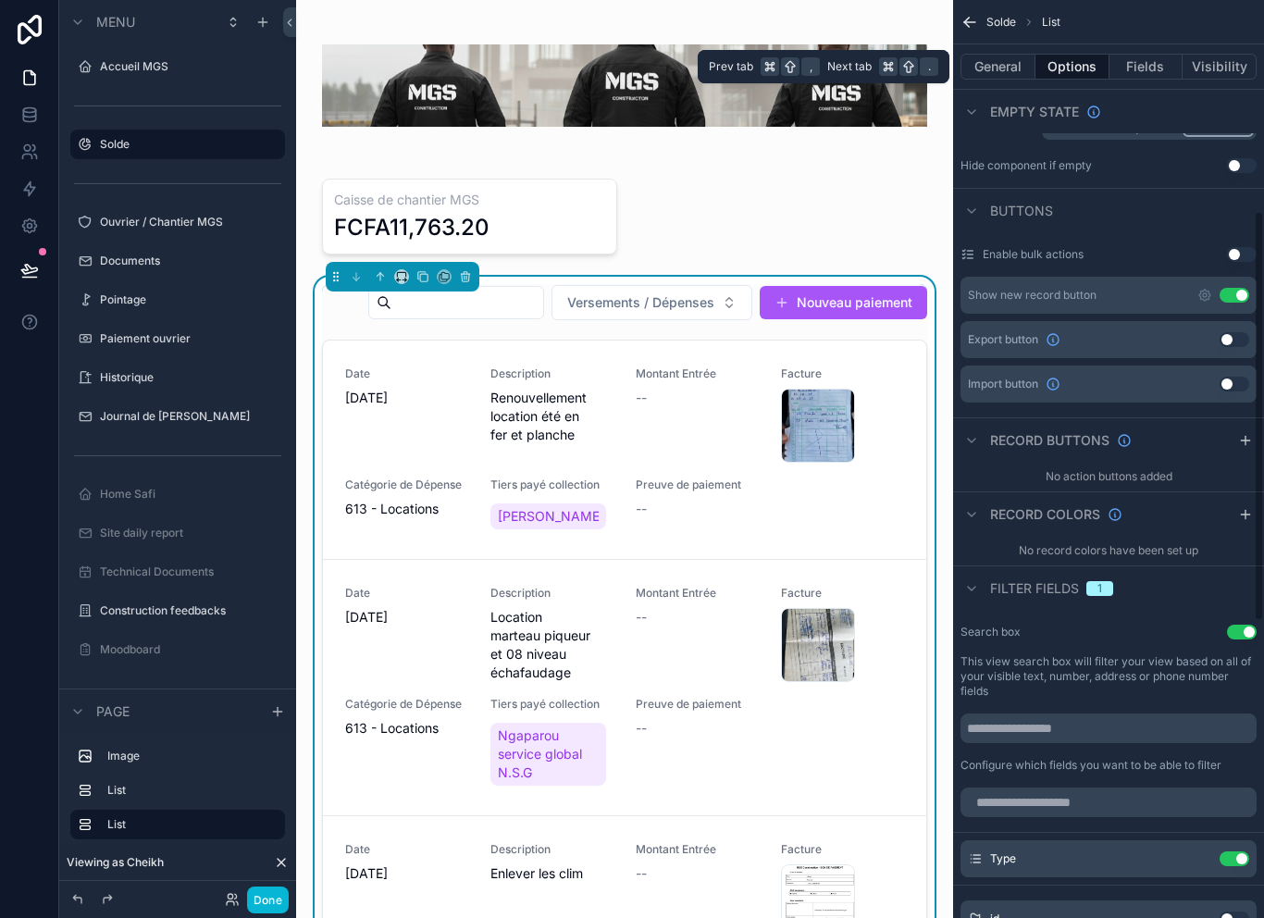
scroll to position [494, 0]
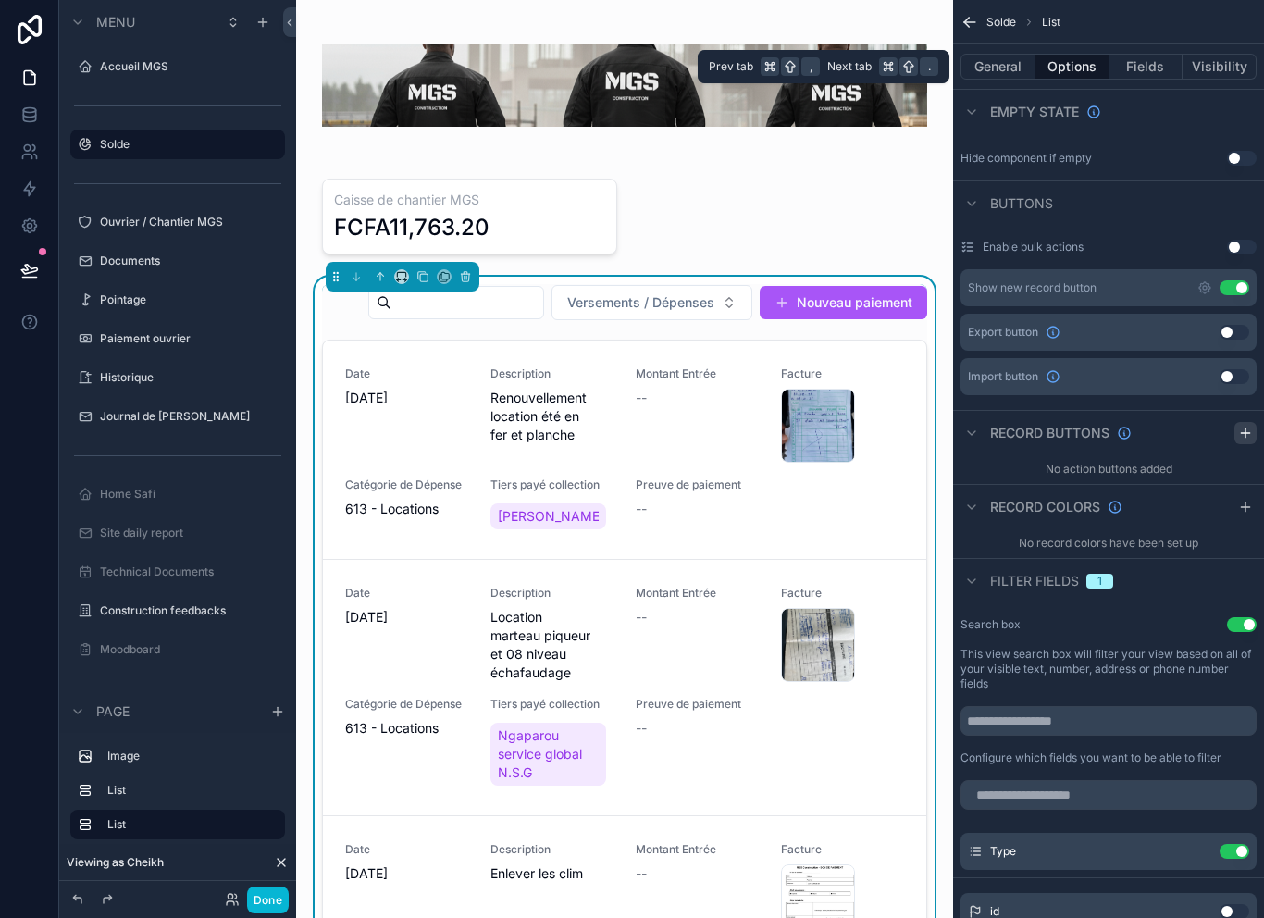
click at [1240, 433] on icon "scrollable content" at bounding box center [1245, 433] width 15 height 15
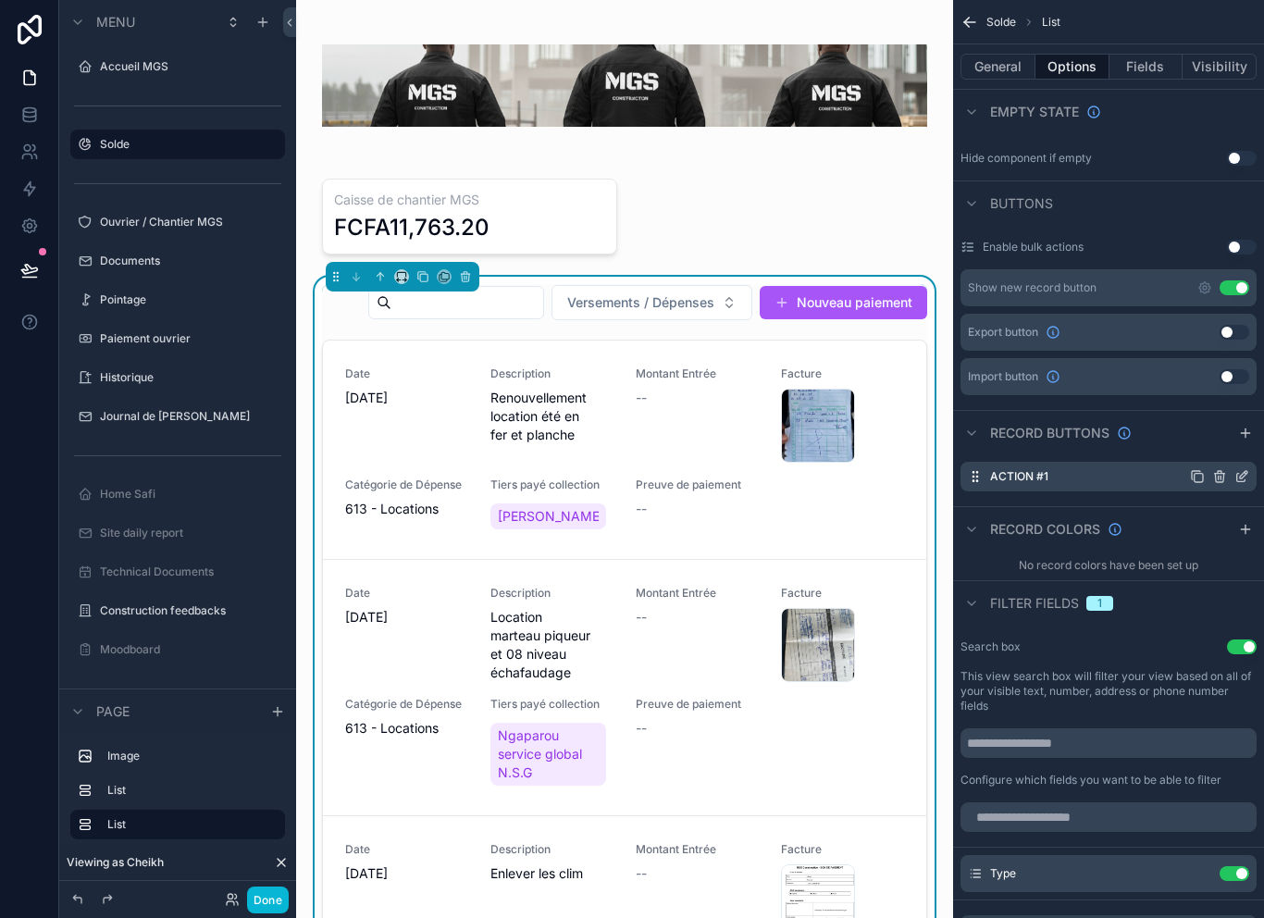
click at [1243, 481] on icon "scrollable content" at bounding box center [1241, 478] width 8 height 8
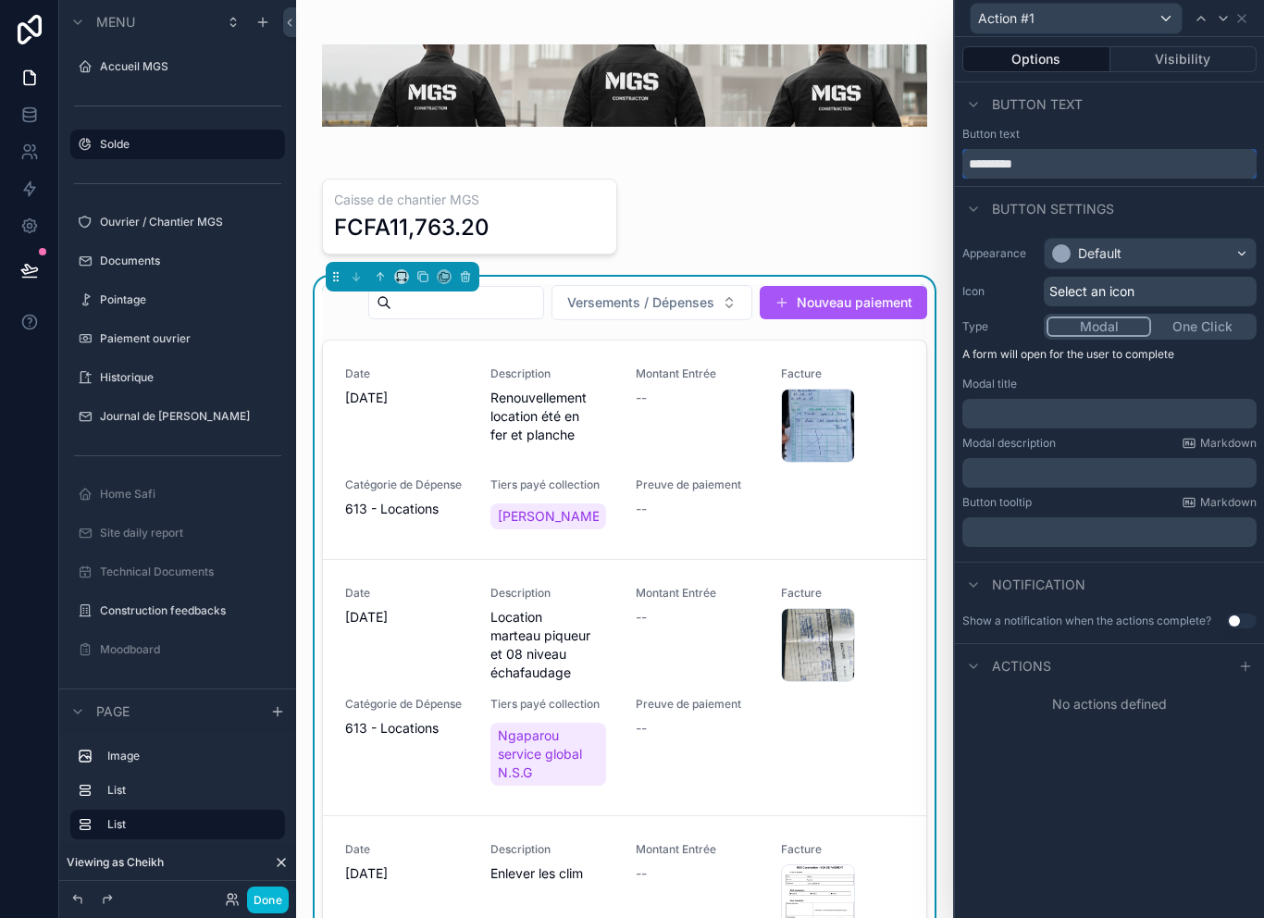
click at [1135, 154] on input "*********" at bounding box center [1109, 164] width 294 height 30
click at [1173, 167] on input "*********" at bounding box center [1109, 164] width 294 height 30
type input "*"
type input "**********"
click at [1196, 120] on div "Button text" at bounding box center [1109, 104] width 309 height 44
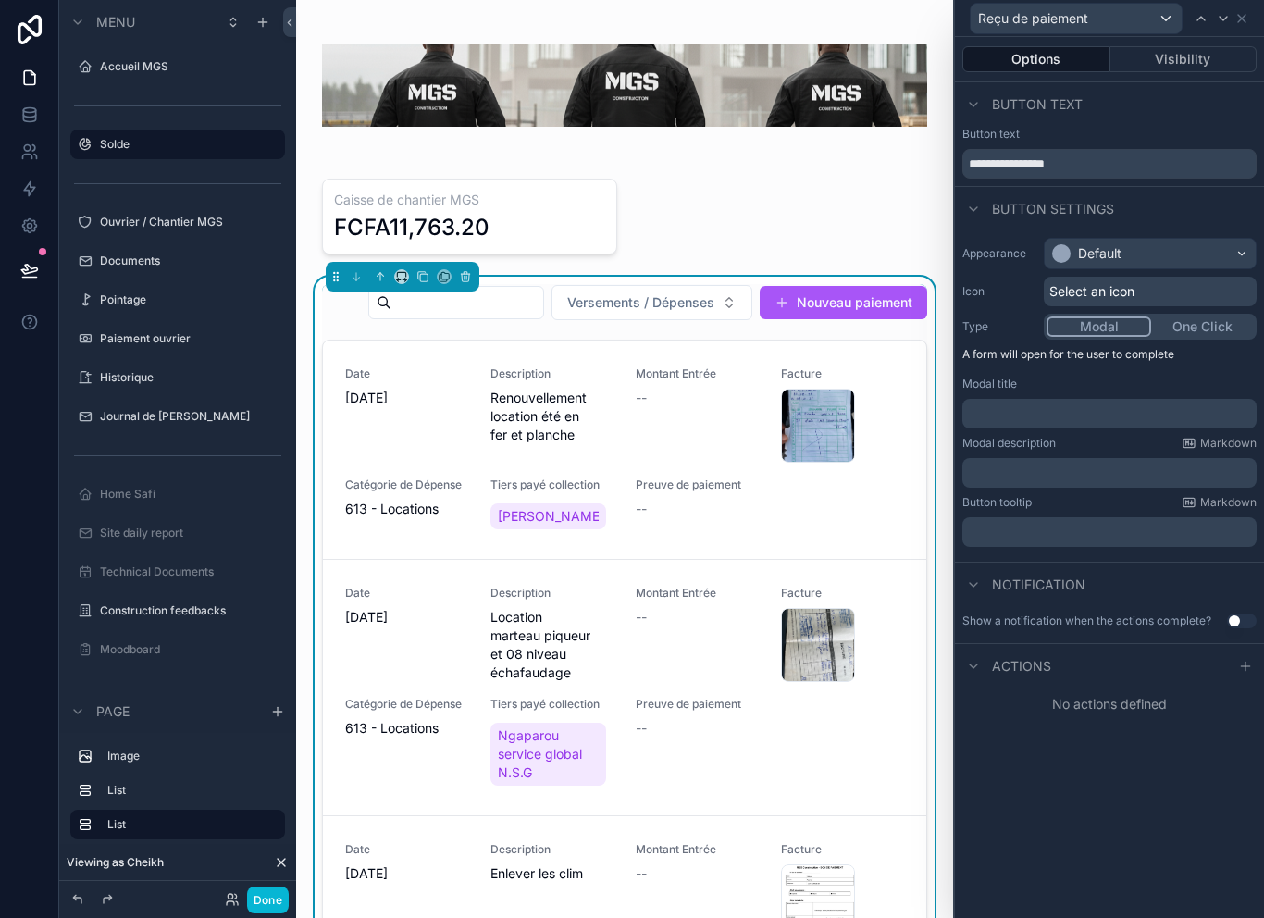
click at [1172, 253] on div "Default" at bounding box center [1150, 254] width 211 height 30
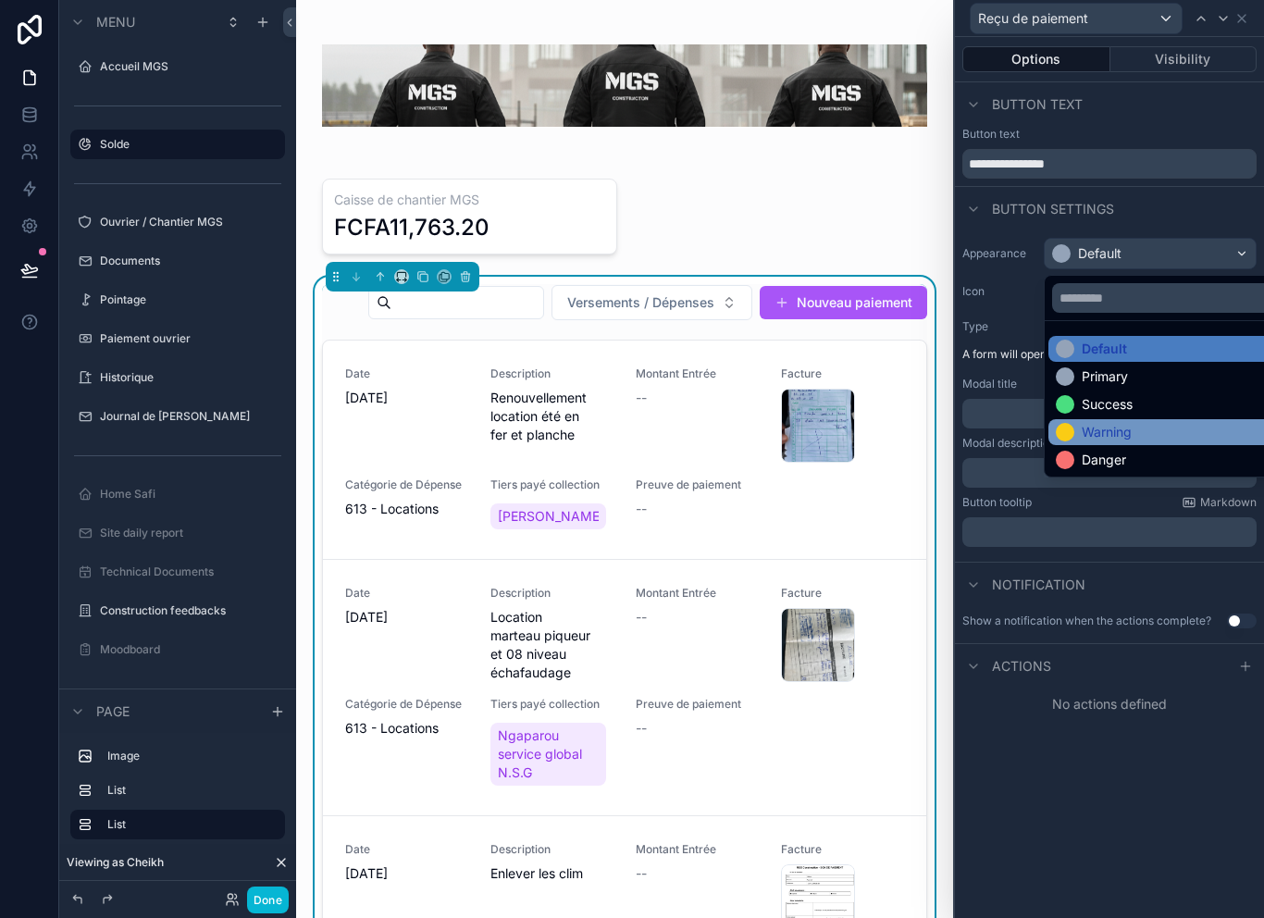
click at [1139, 428] on div "Warning" at bounding box center [1171, 432] width 231 height 19
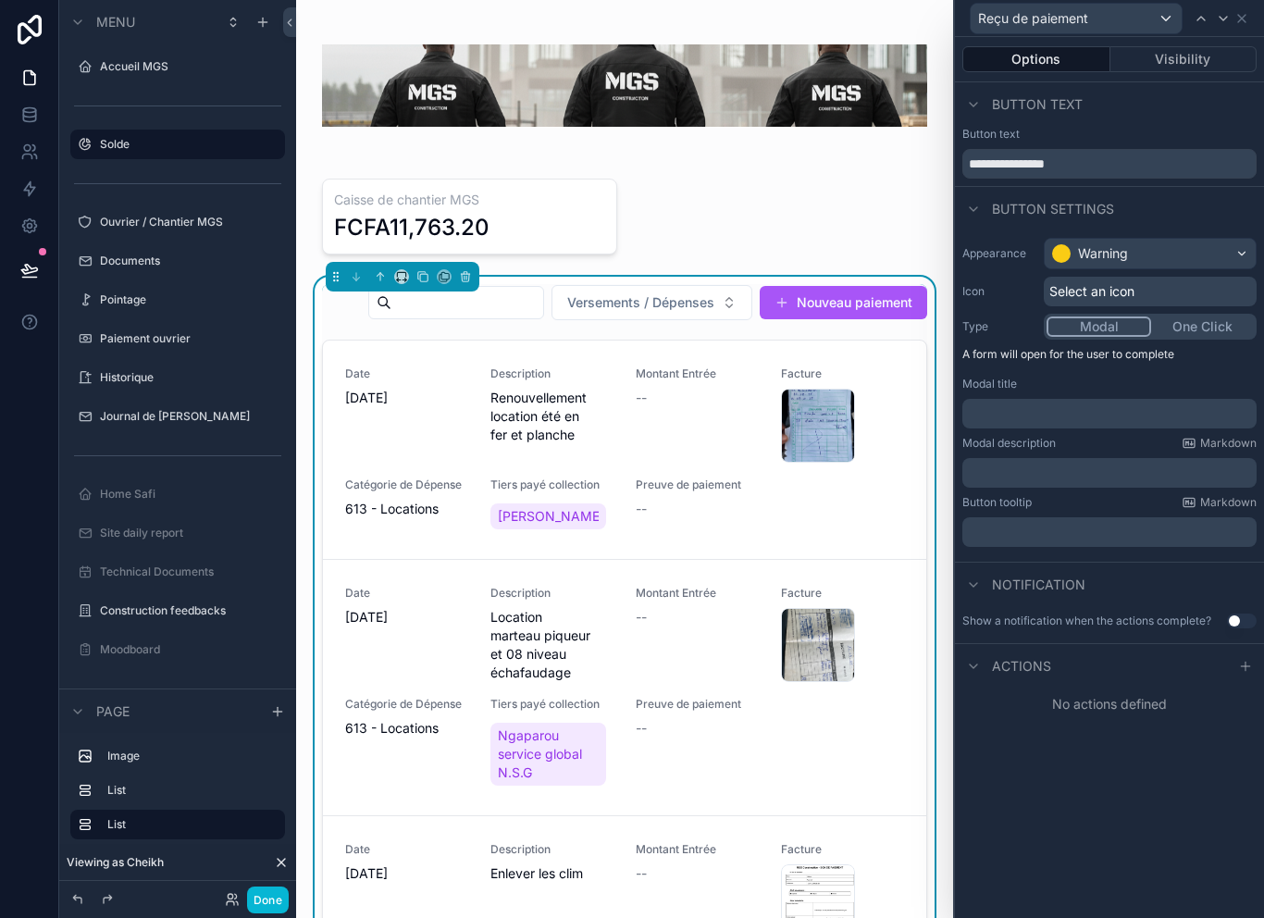
click at [1180, 293] on div "Select an icon" at bounding box center [1150, 292] width 213 height 30
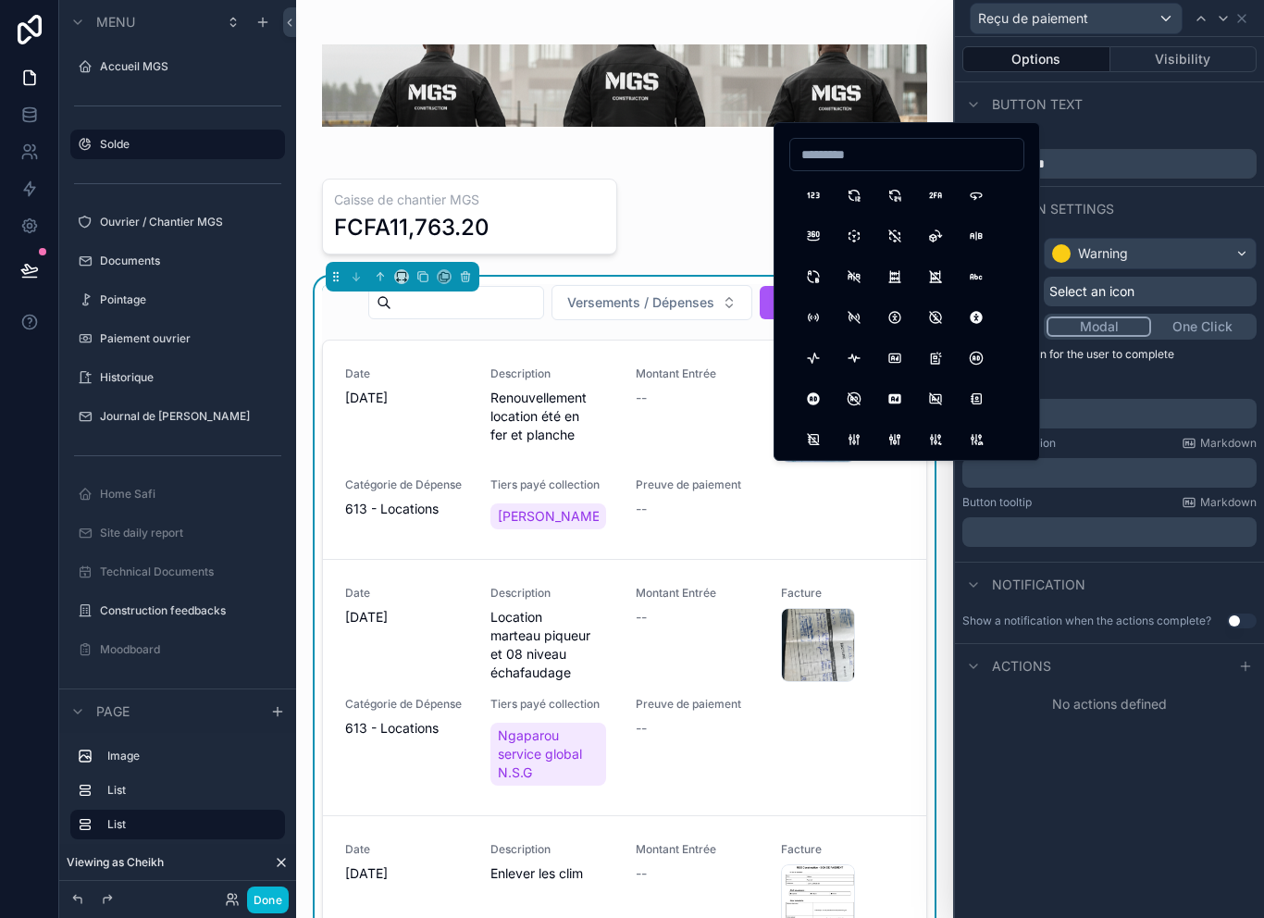
click at [947, 166] on input at bounding box center [906, 155] width 233 height 26
type input "***"
click at [827, 197] on button "Receipt" at bounding box center [813, 195] width 33 height 33
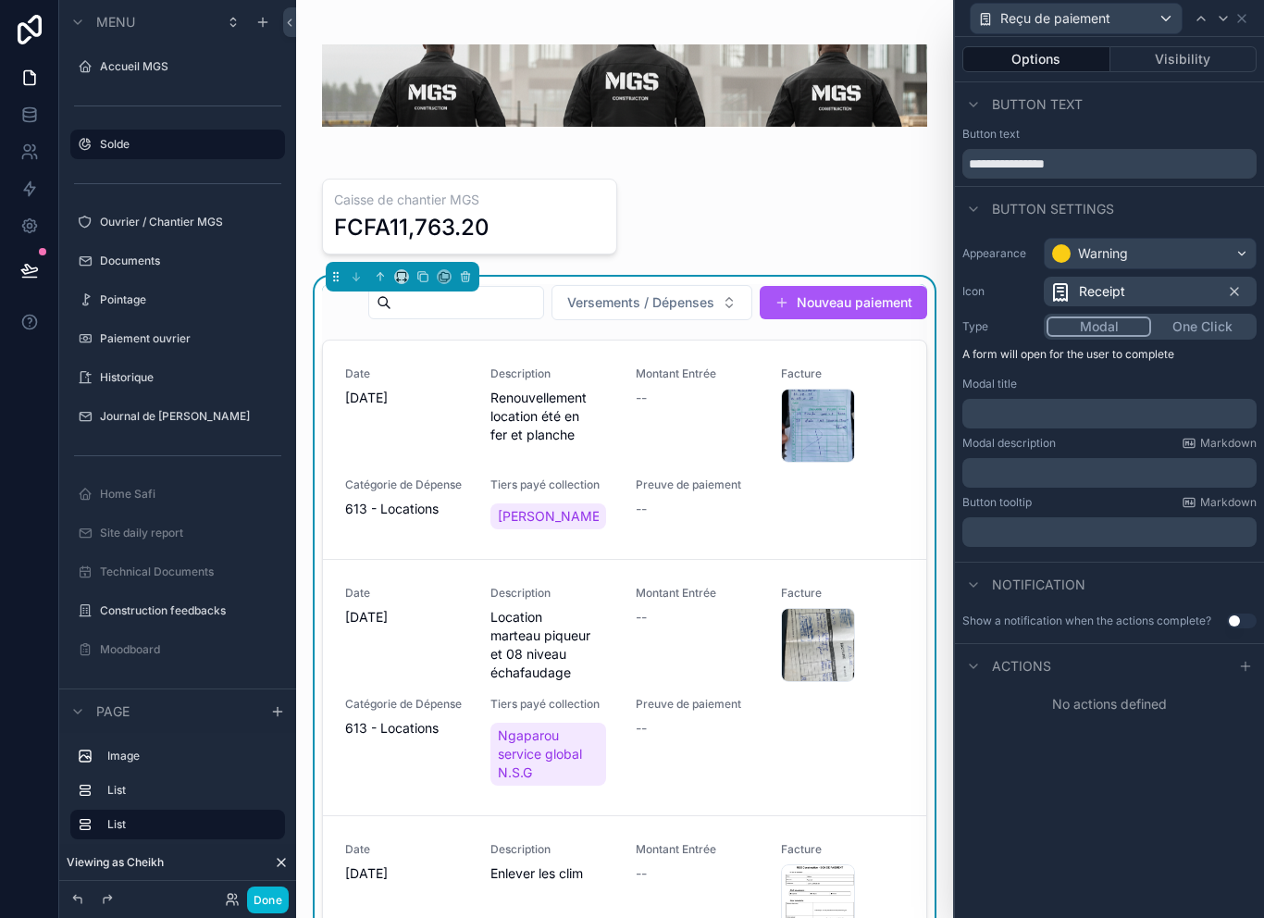
click at [1202, 325] on button "One Click" at bounding box center [1202, 327] width 103 height 20
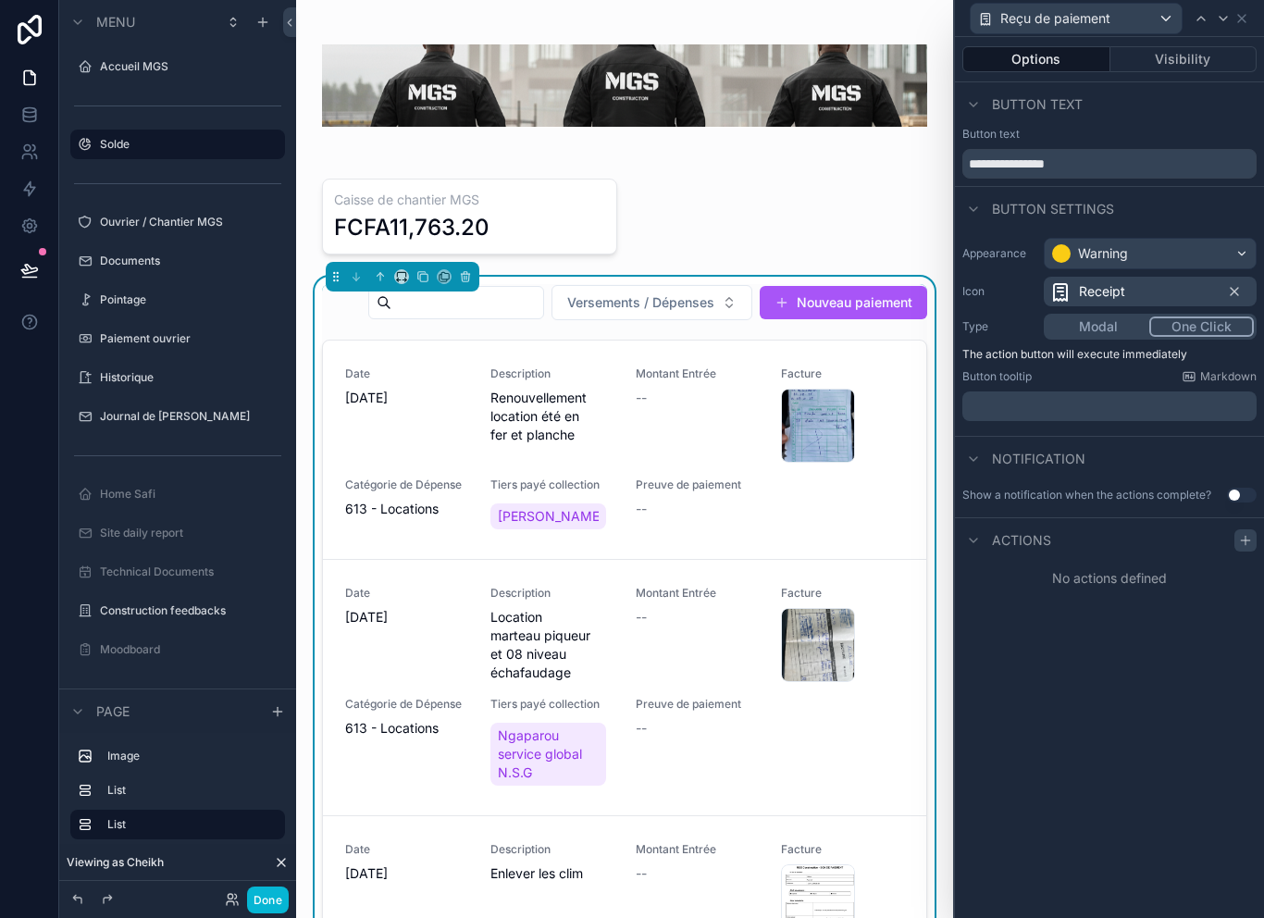
click at [1254, 545] on div at bounding box center [1246, 540] width 22 height 22
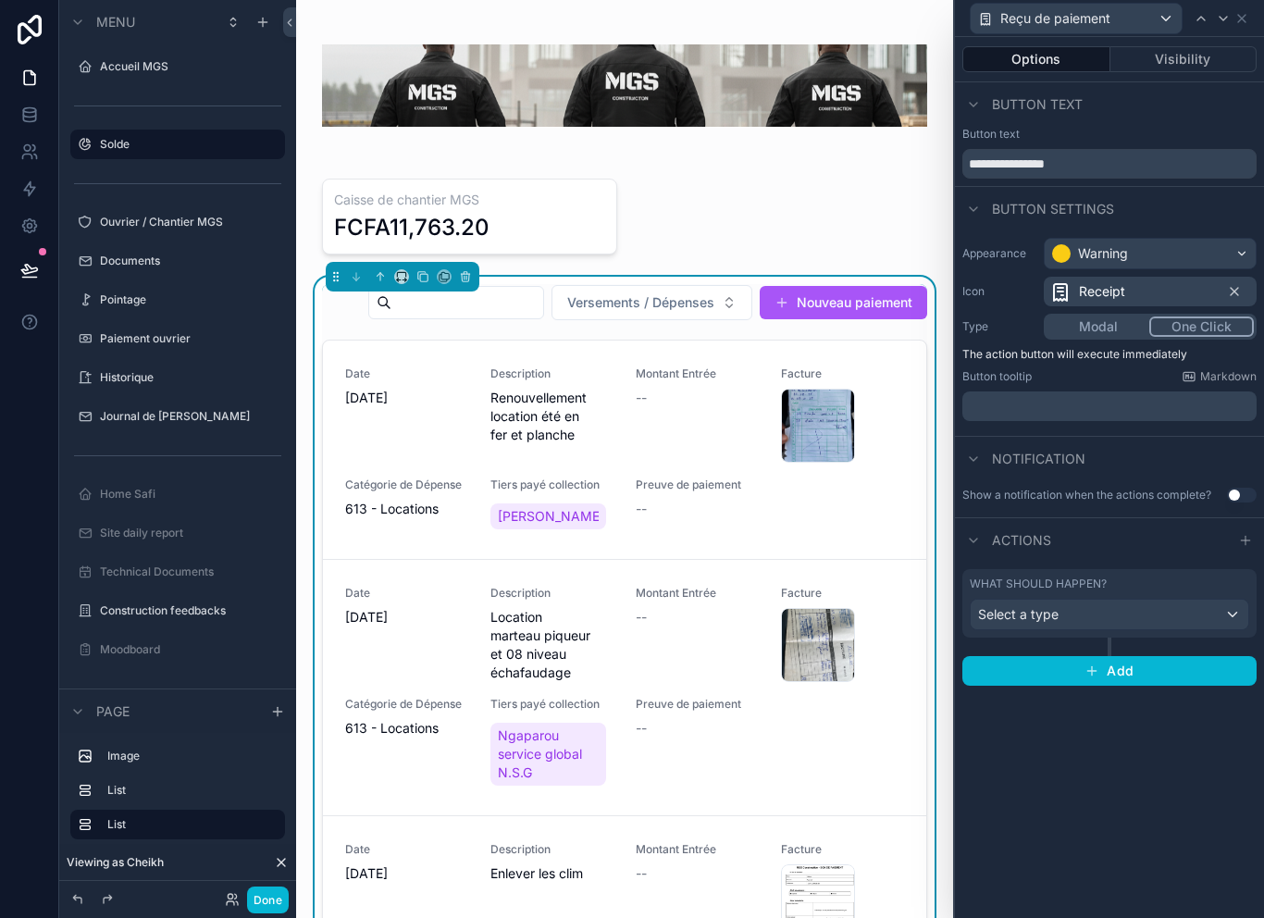
click at [1140, 608] on div "Select a type" at bounding box center [1110, 615] width 278 height 30
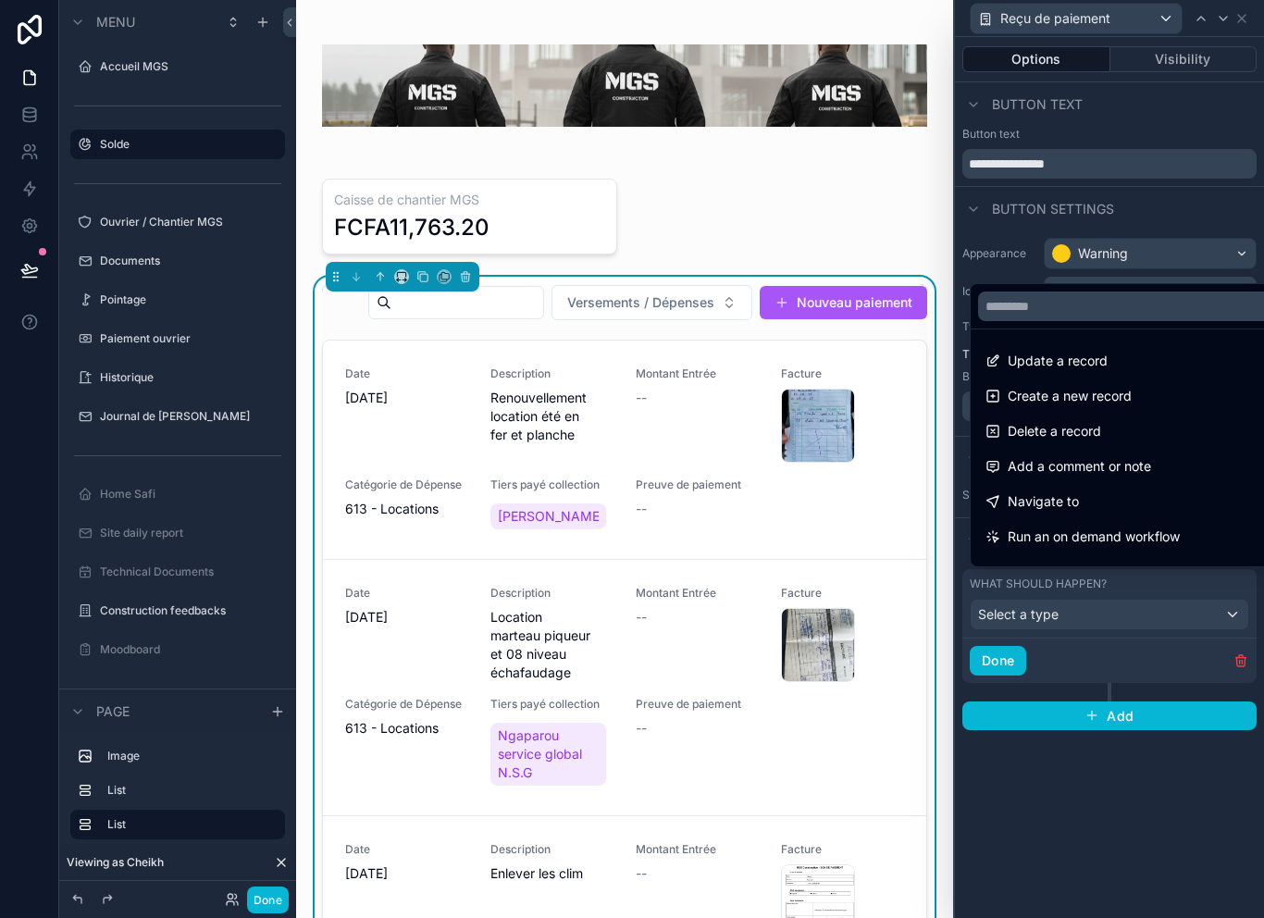
scroll to position [0, 0]
click at [1108, 513] on div "Navigate to" at bounding box center [1131, 501] width 291 height 22
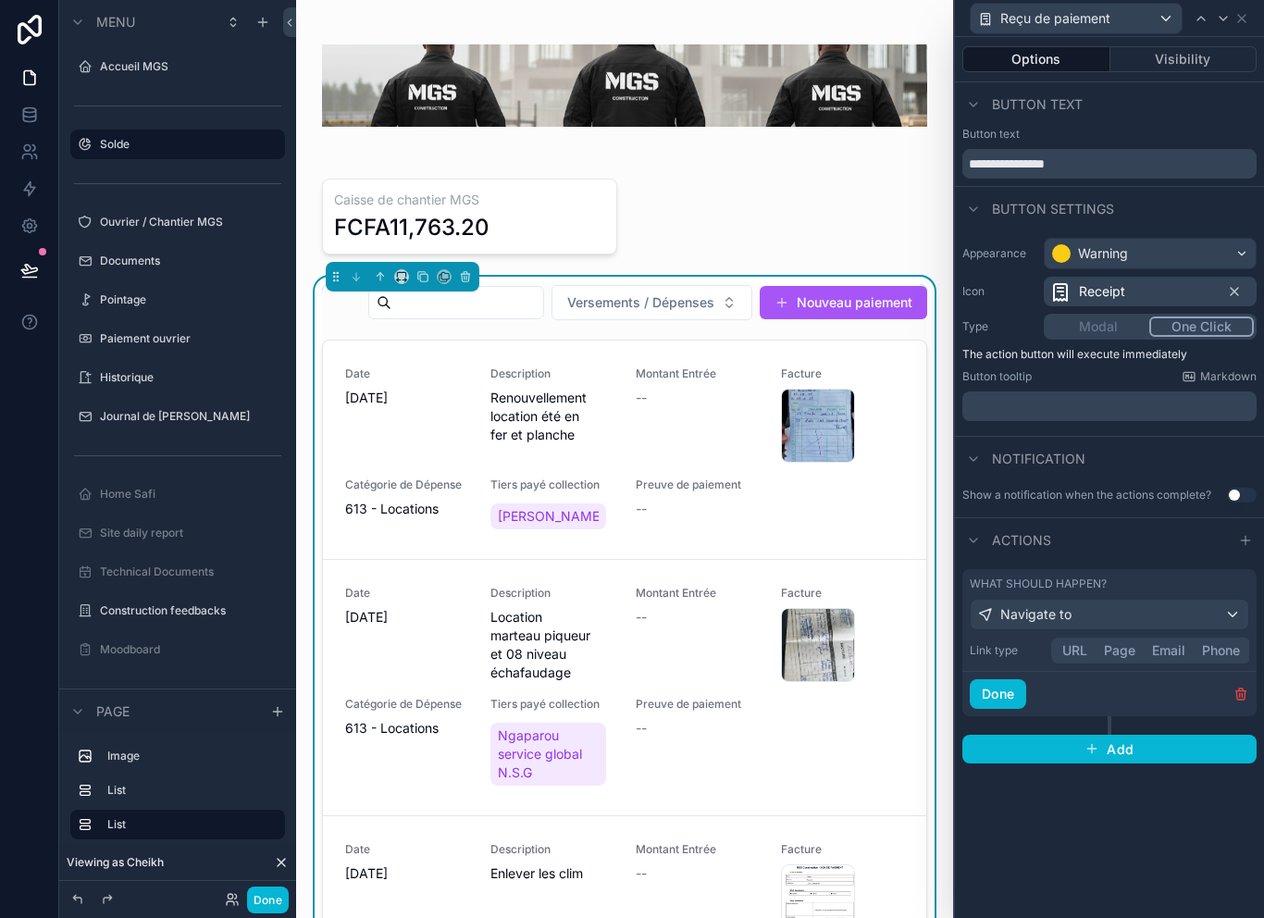
click at [1078, 645] on button "URL" at bounding box center [1075, 650] width 42 height 20
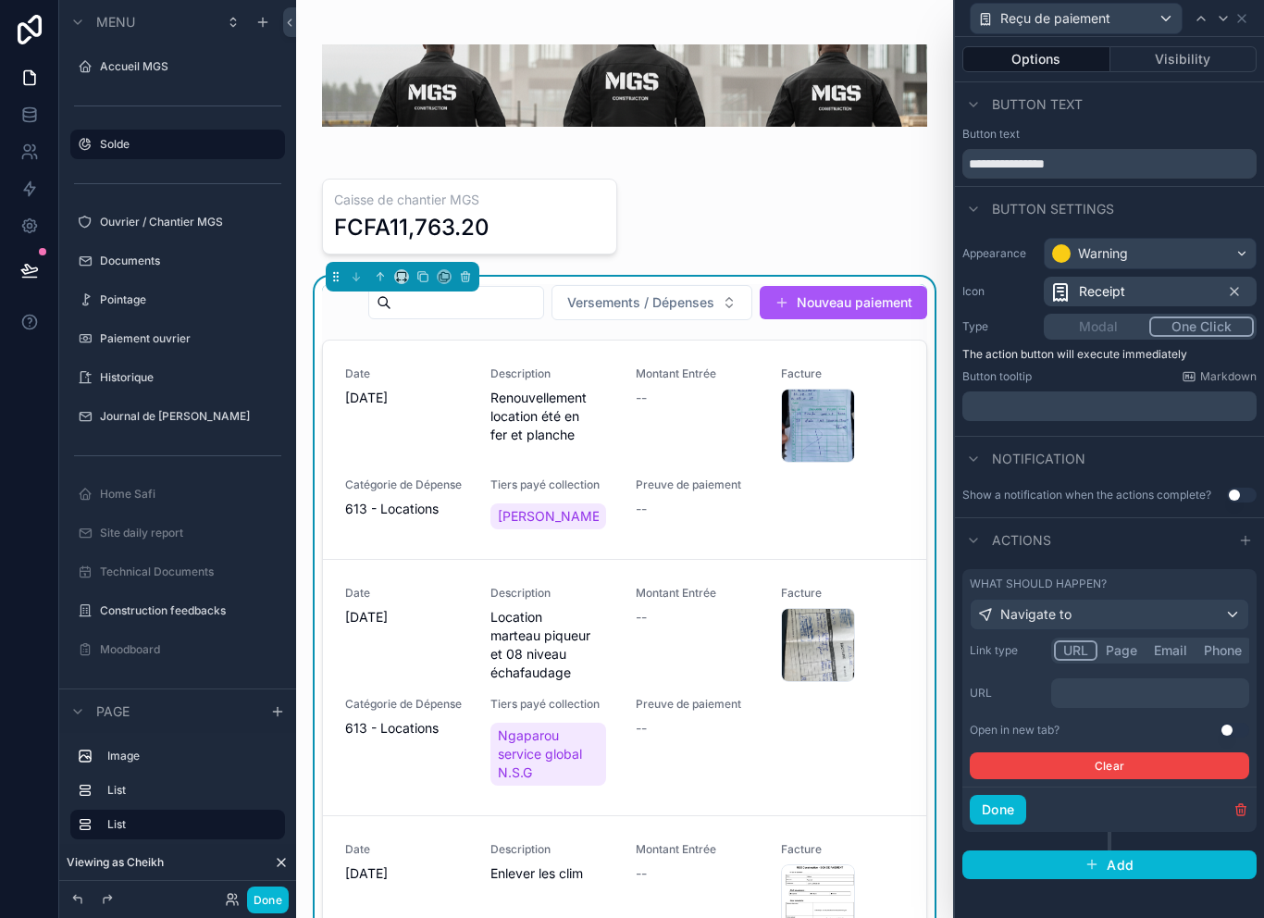
click at [1196, 684] on p "﻿" at bounding box center [1152, 693] width 187 height 19
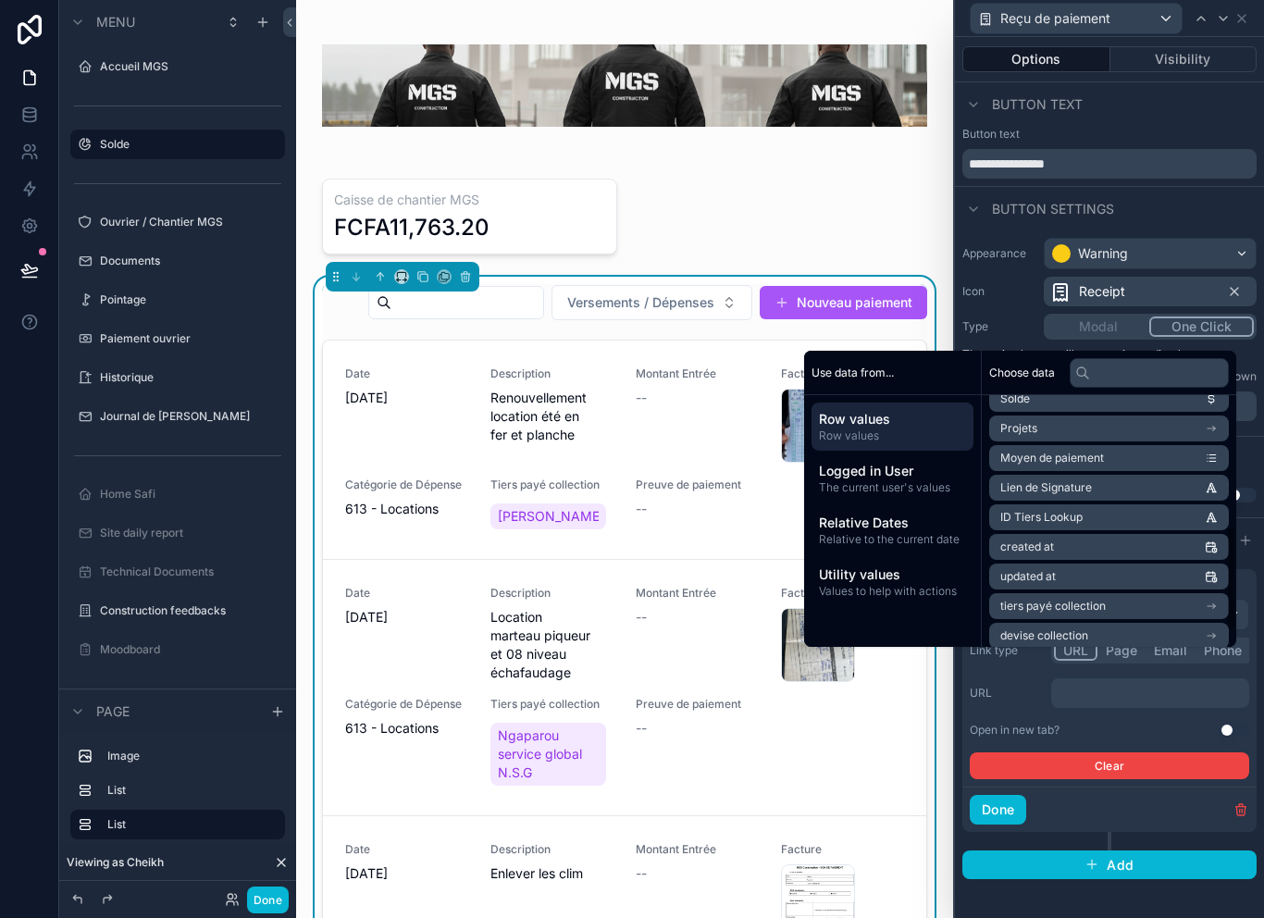
scroll to position [314, 0]
click at [1127, 500] on li "Lien de Signature" at bounding box center [1109, 487] width 240 height 26
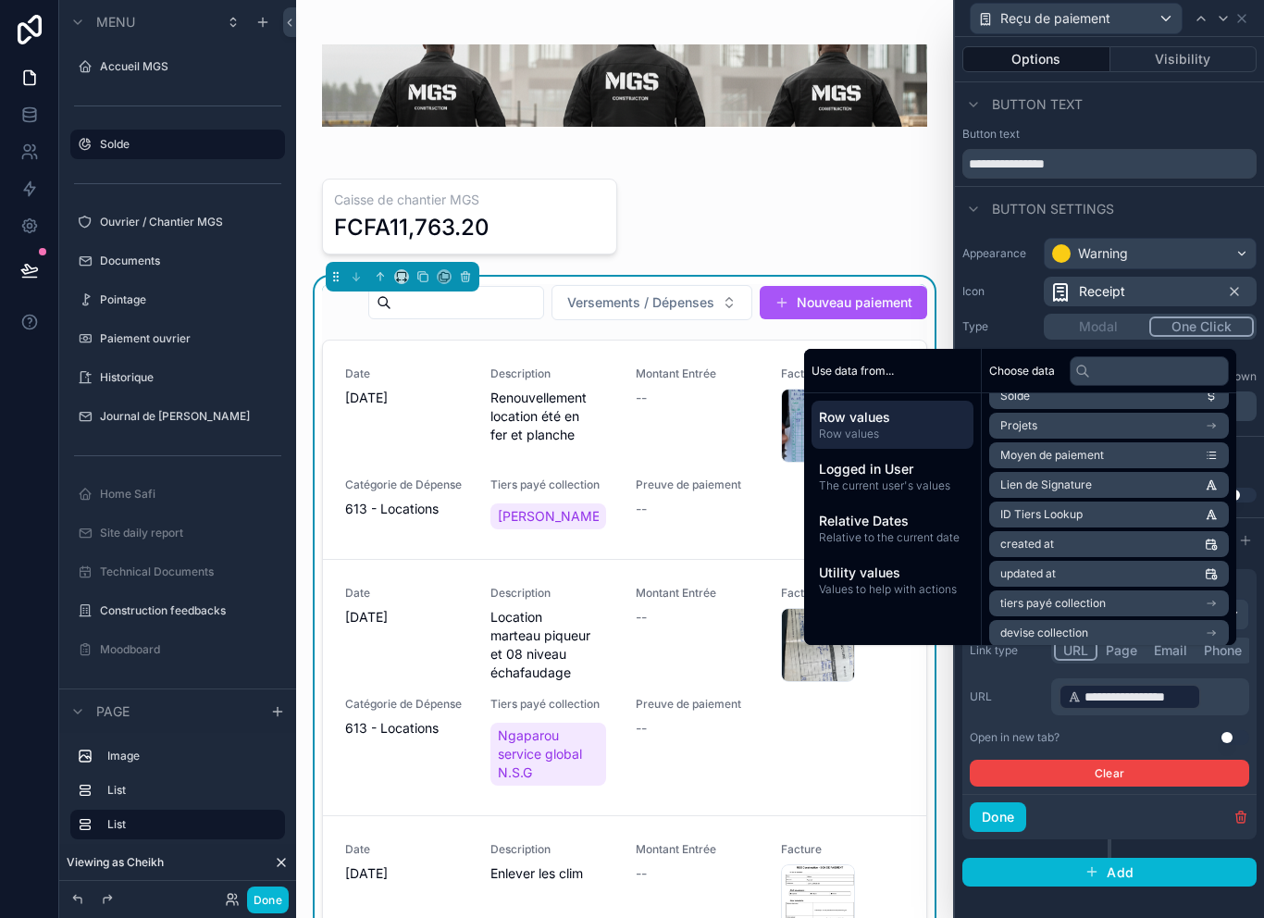
click at [1030, 700] on label "URL" at bounding box center [1007, 696] width 74 height 15
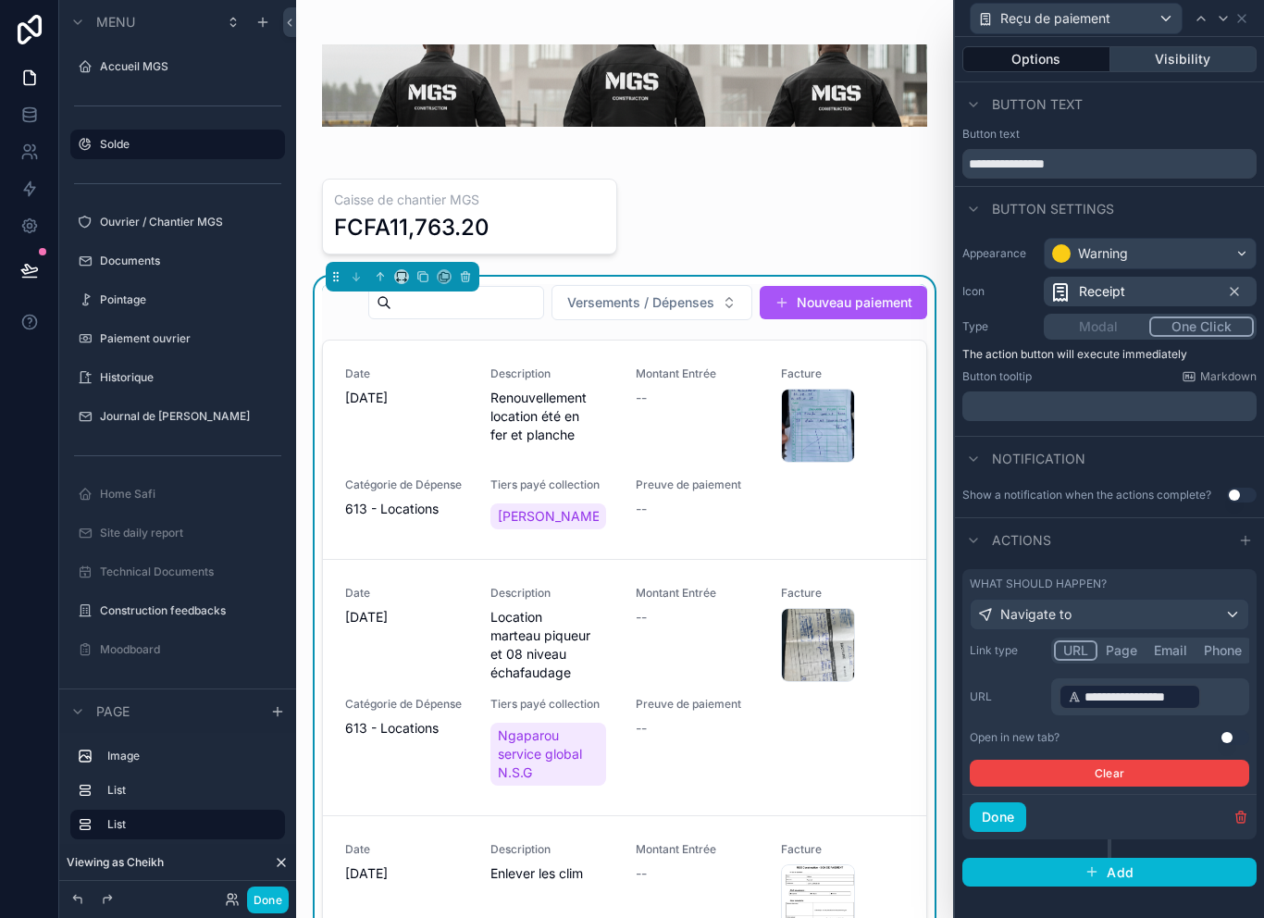
click at [1188, 58] on button "Visibility" at bounding box center [1184, 59] width 147 height 26
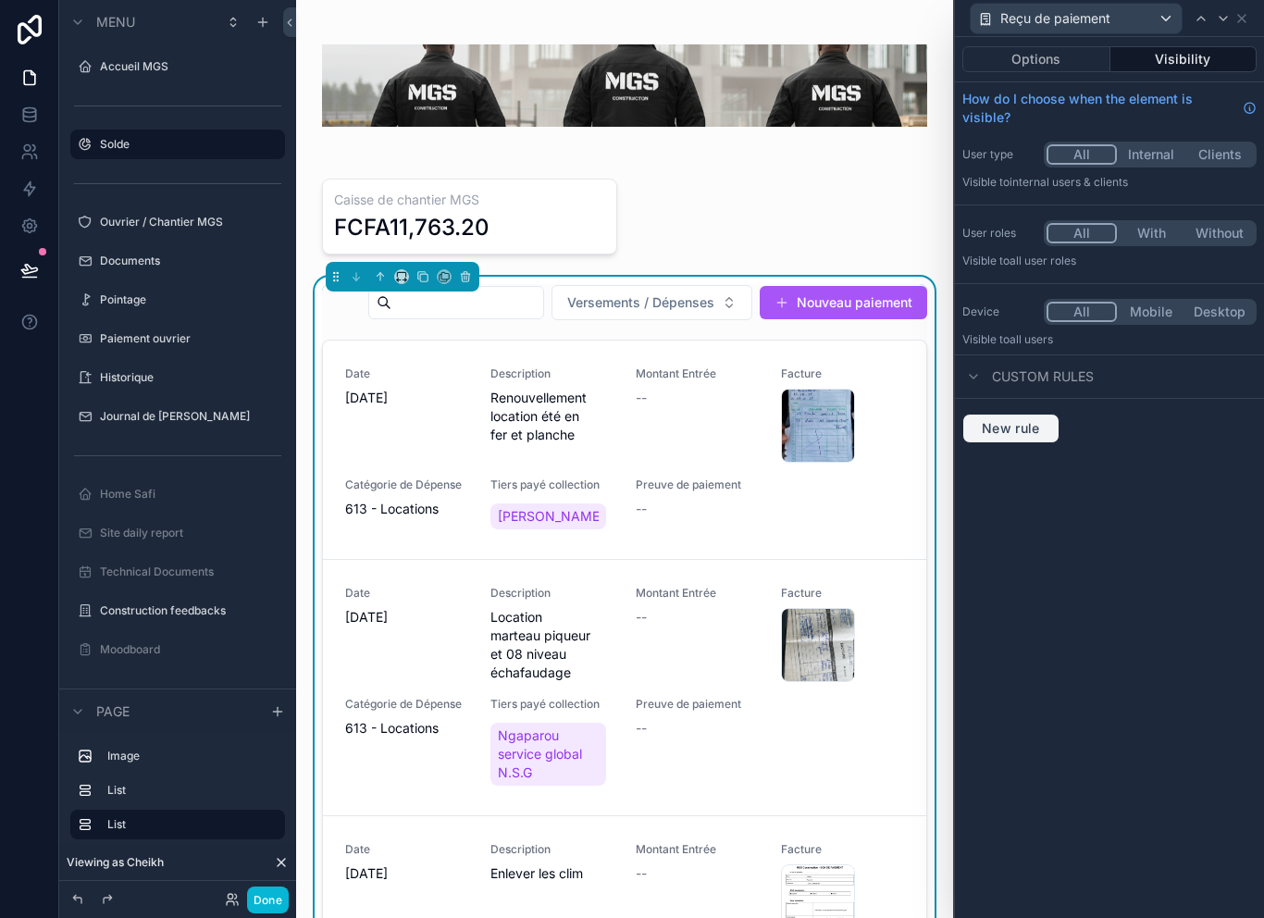
click at [1026, 426] on span "New rule" at bounding box center [1011, 428] width 73 height 17
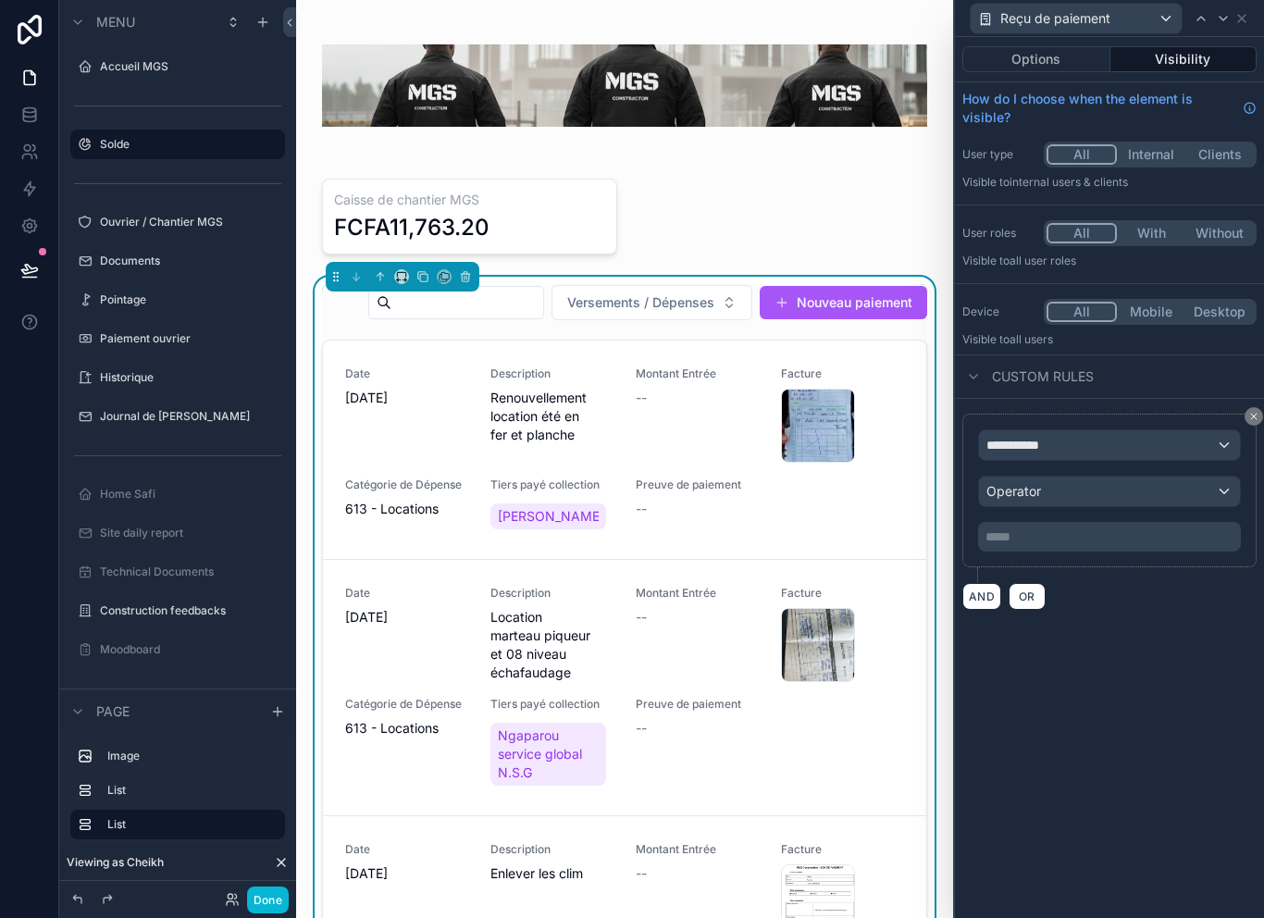
click at [1117, 439] on div "**********" at bounding box center [1109, 445] width 261 height 30
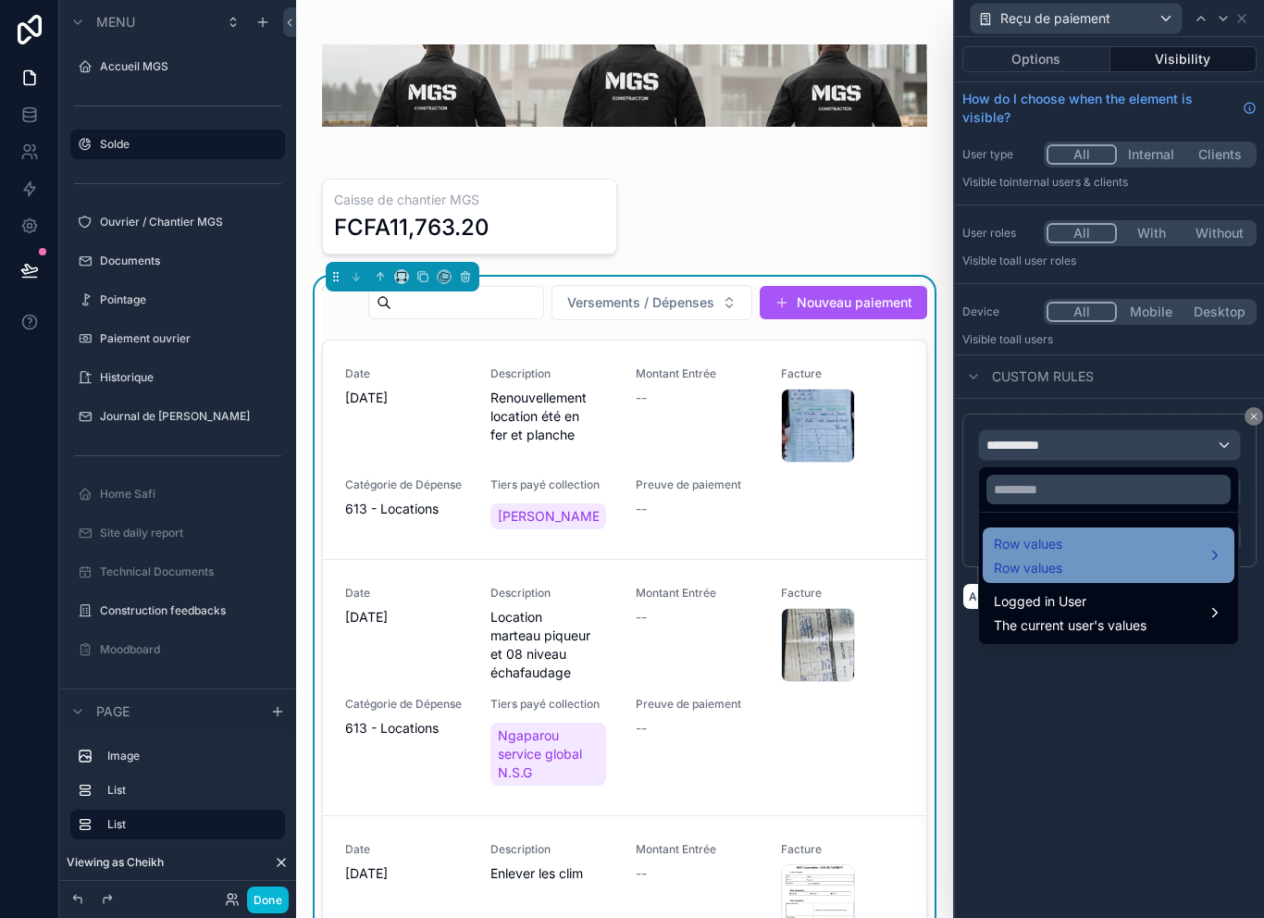
click at [1164, 561] on div "Row values Row values" at bounding box center [1109, 555] width 230 height 44
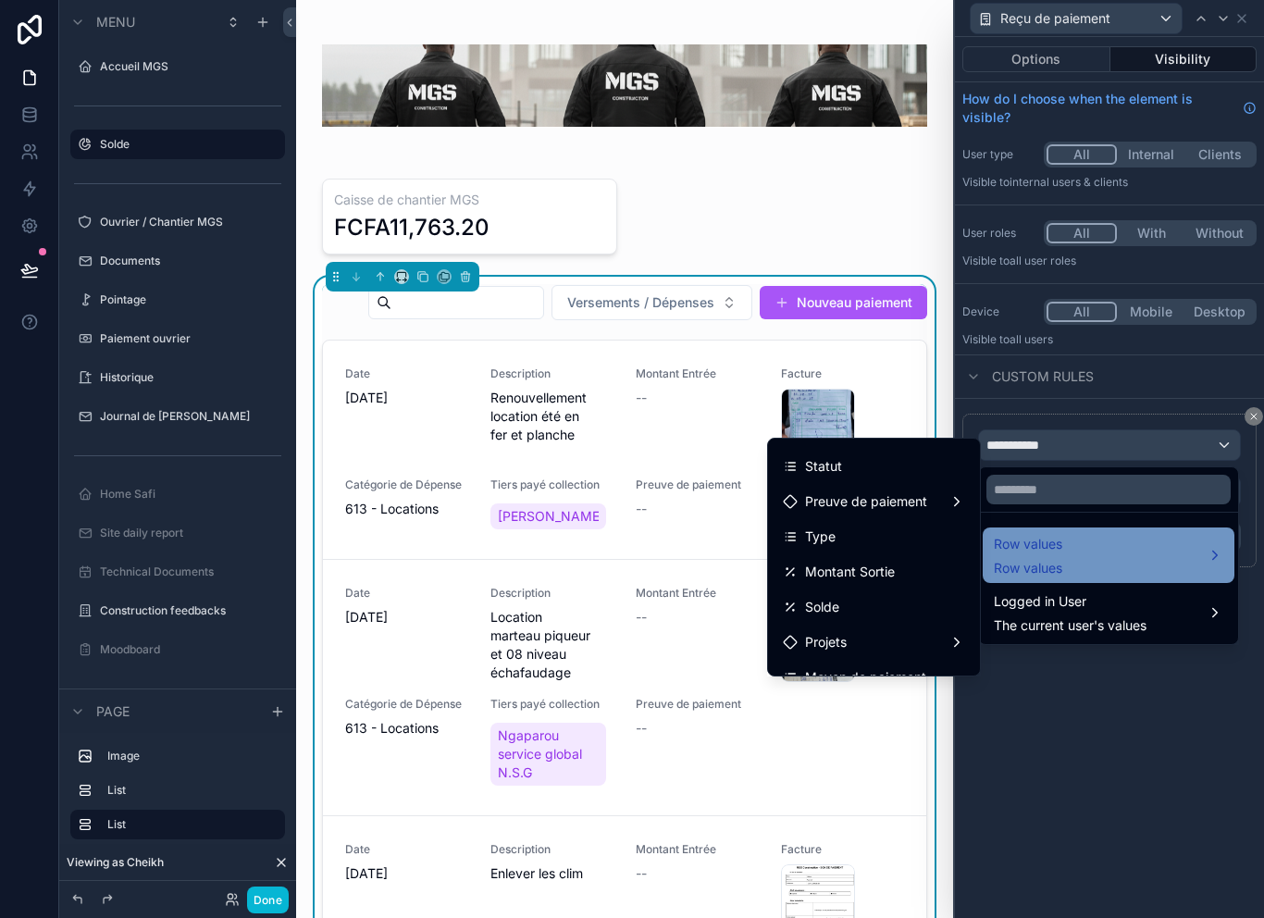
scroll to position [206, 0]
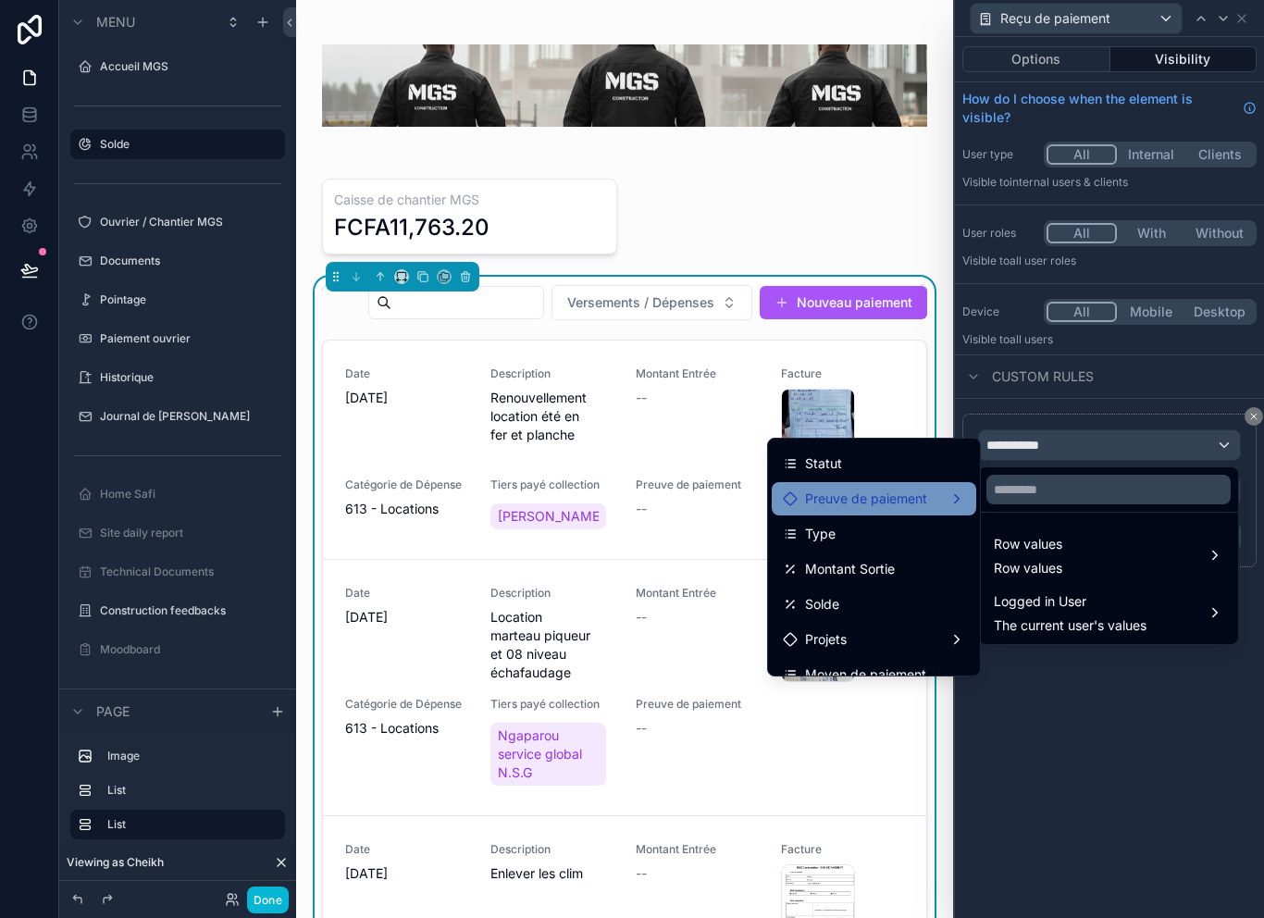
click at [933, 498] on div "Preuve de paiement" at bounding box center [874, 499] width 182 height 22
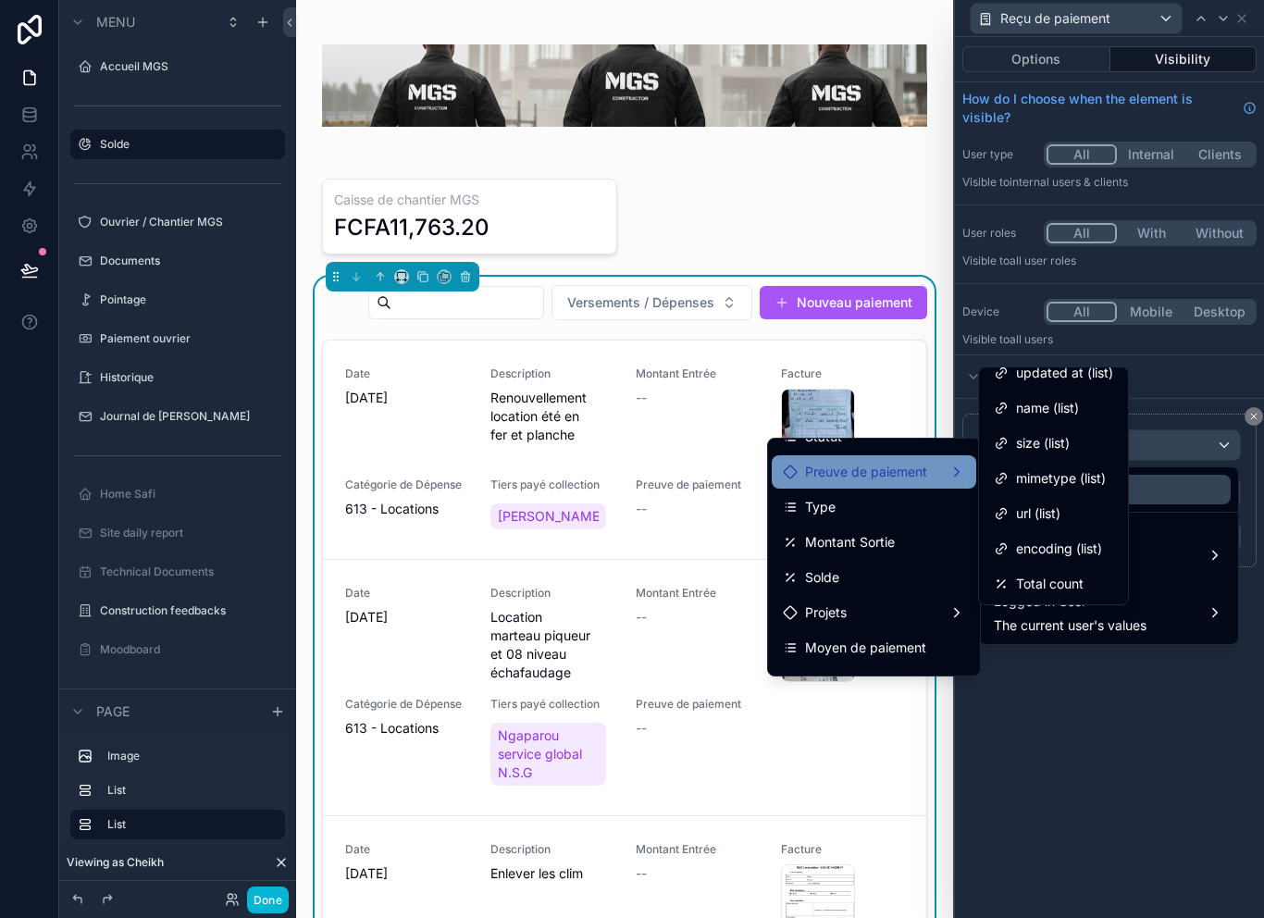
scroll to position [234, 0]
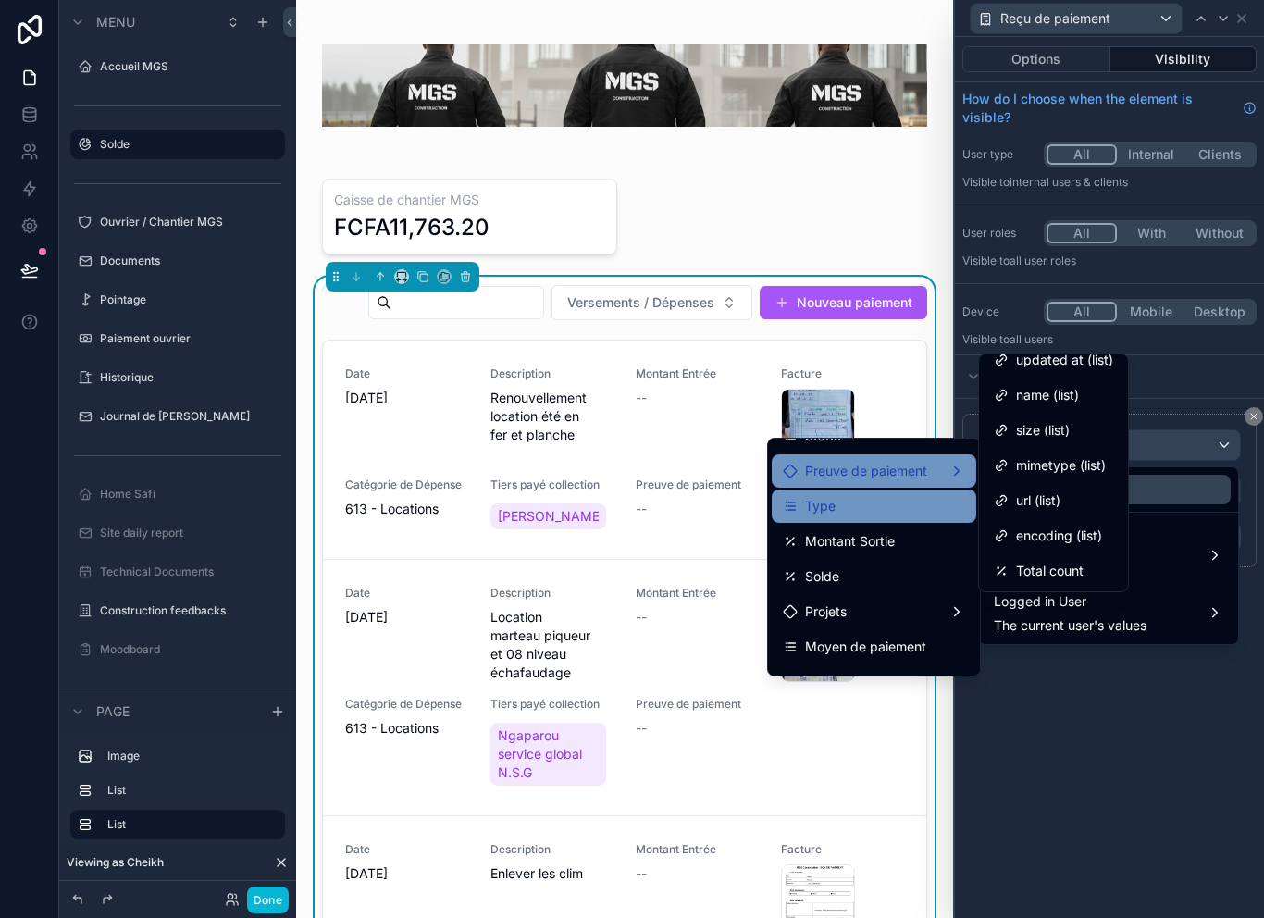
click at [901, 514] on div "Type" at bounding box center [874, 506] width 182 height 22
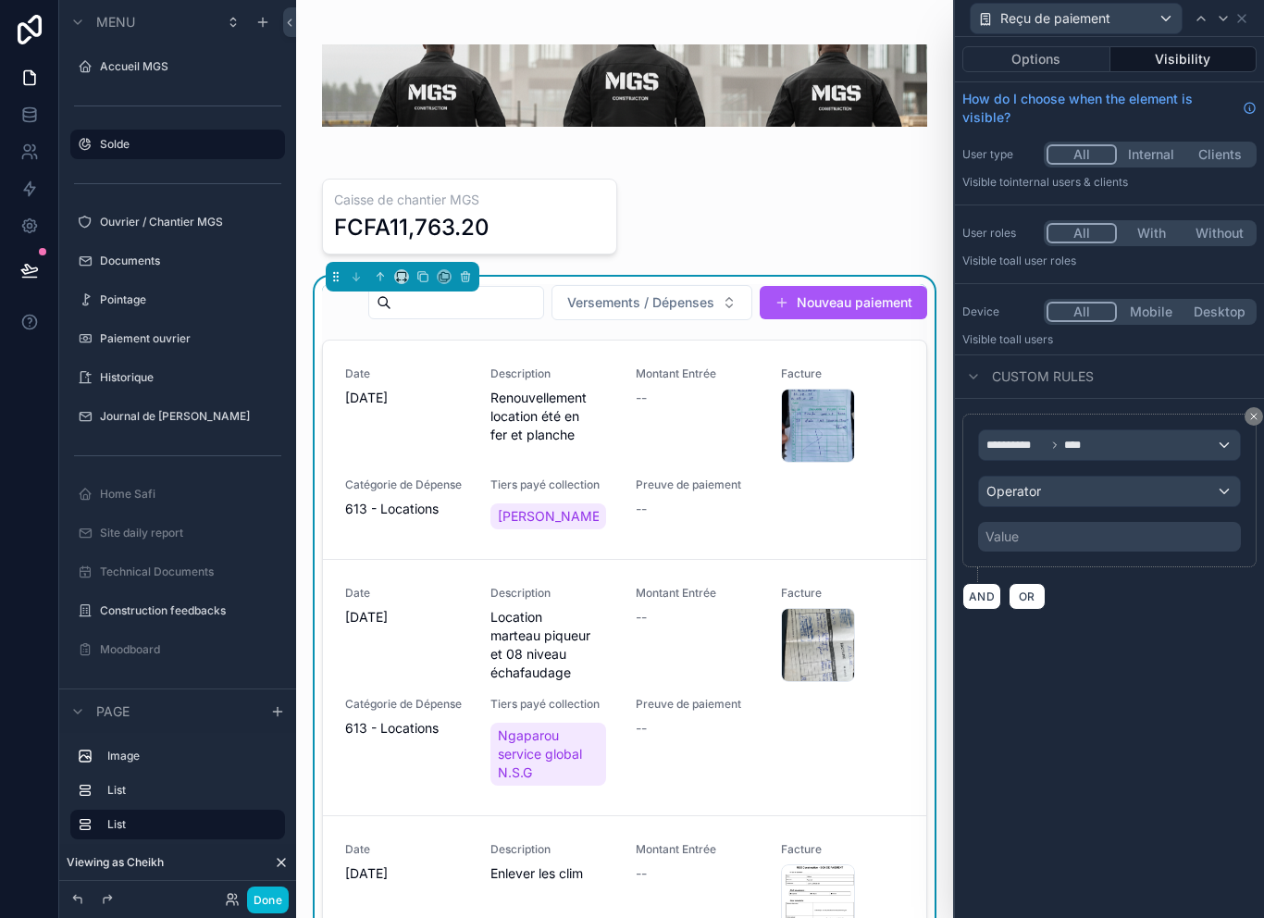
scroll to position [0, 0]
click at [1122, 458] on div "**********" at bounding box center [1109, 445] width 261 height 30
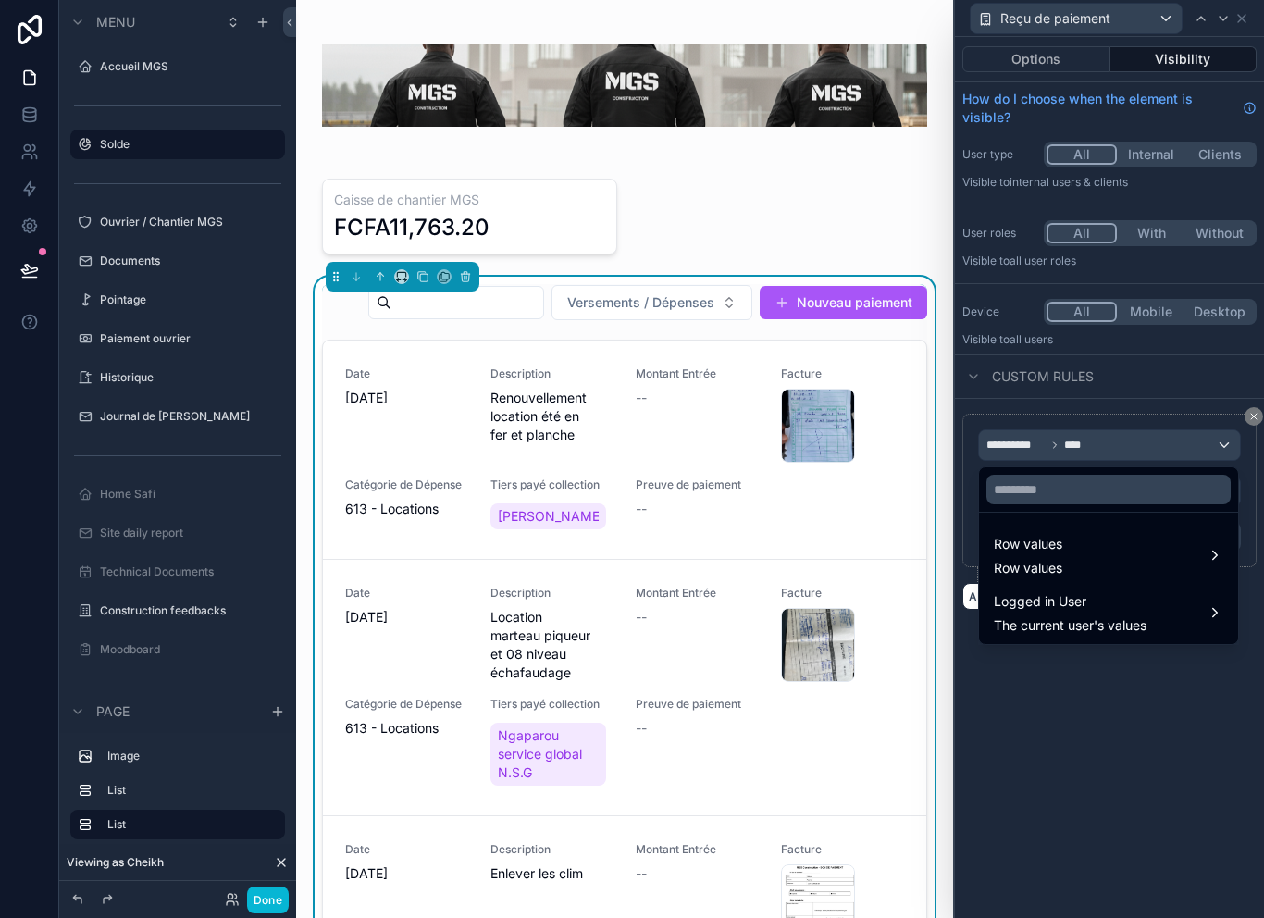
click at [1152, 454] on div at bounding box center [1109, 459] width 309 height 918
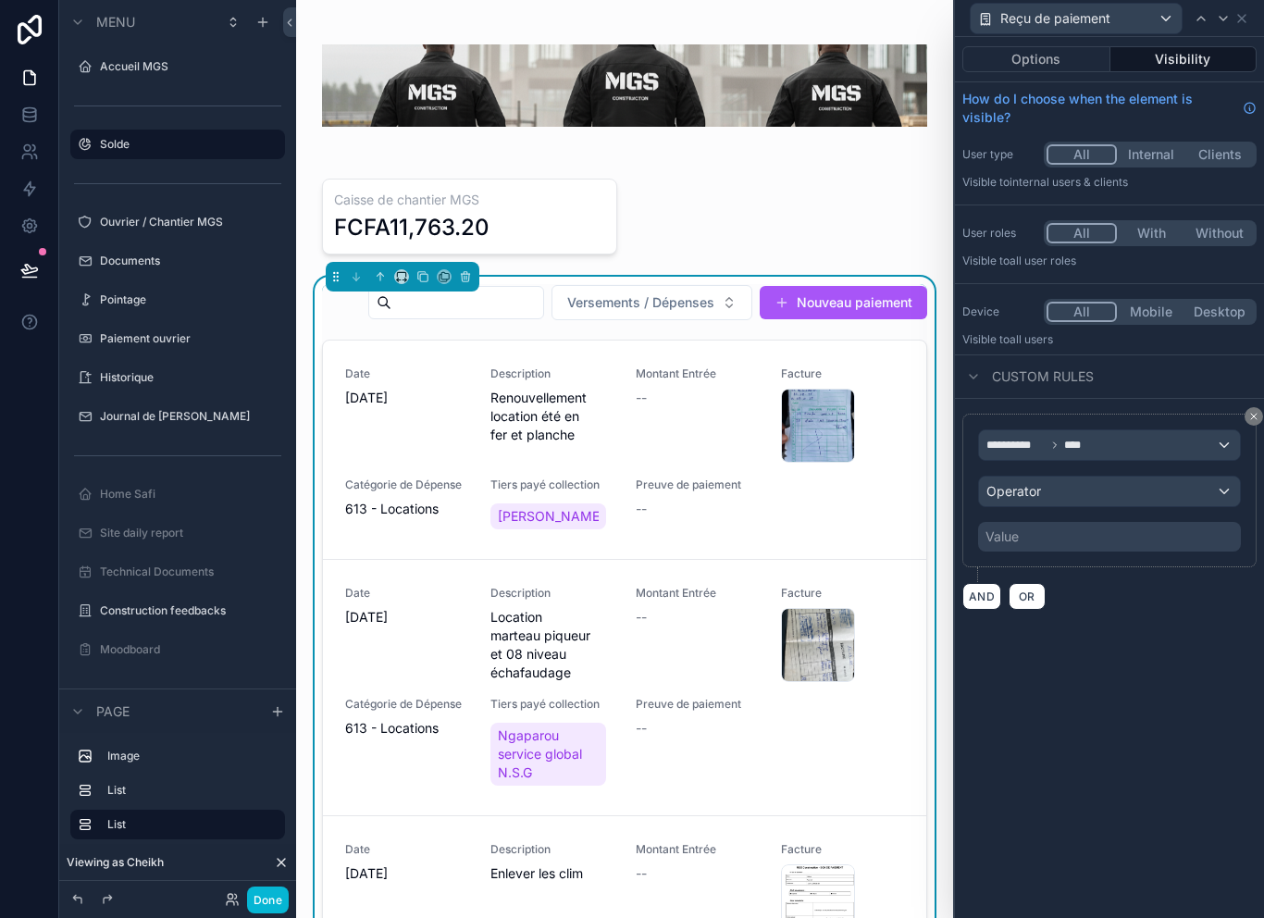
click at [1103, 493] on div "Operator" at bounding box center [1109, 492] width 261 height 30
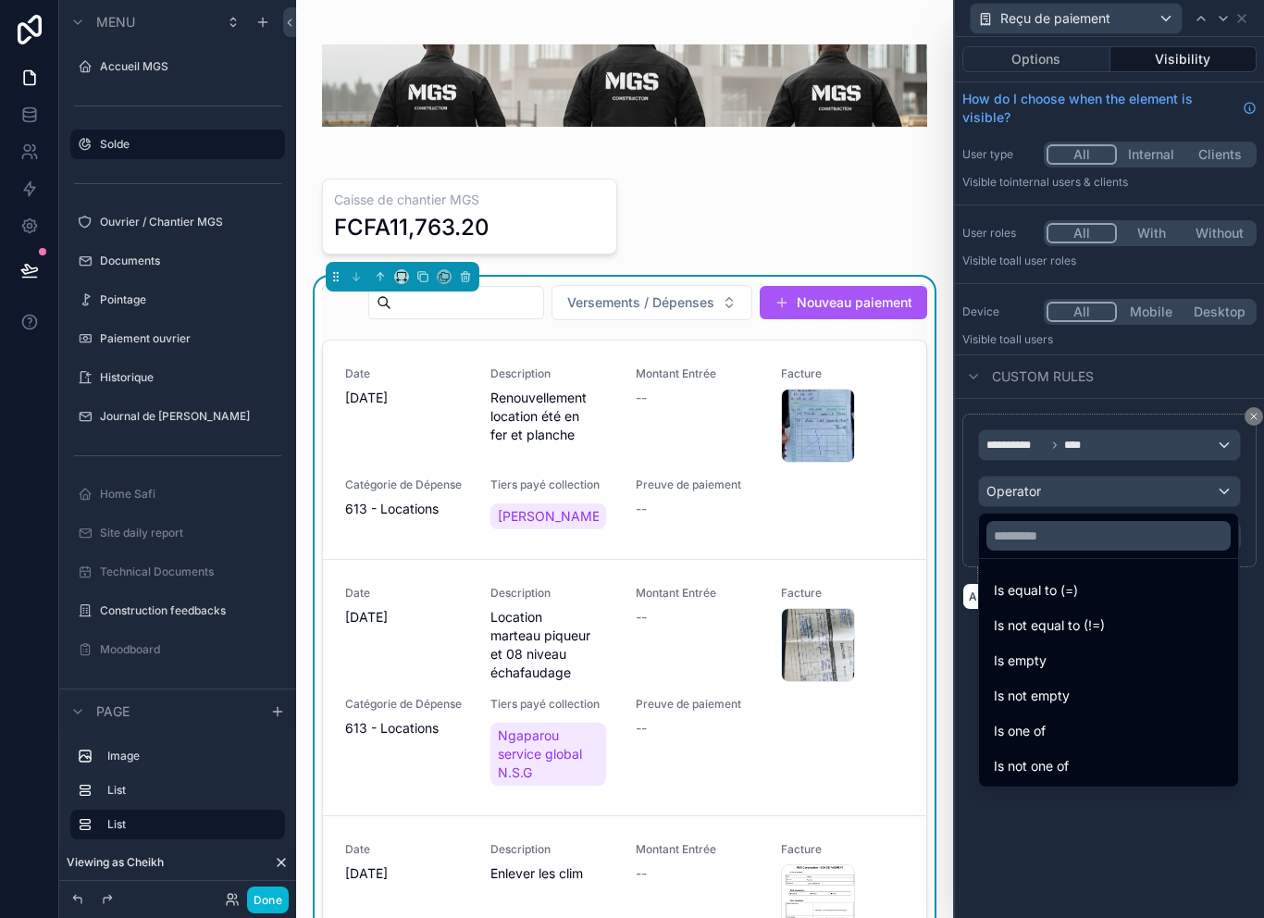
click at [1137, 453] on div at bounding box center [1109, 459] width 309 height 918
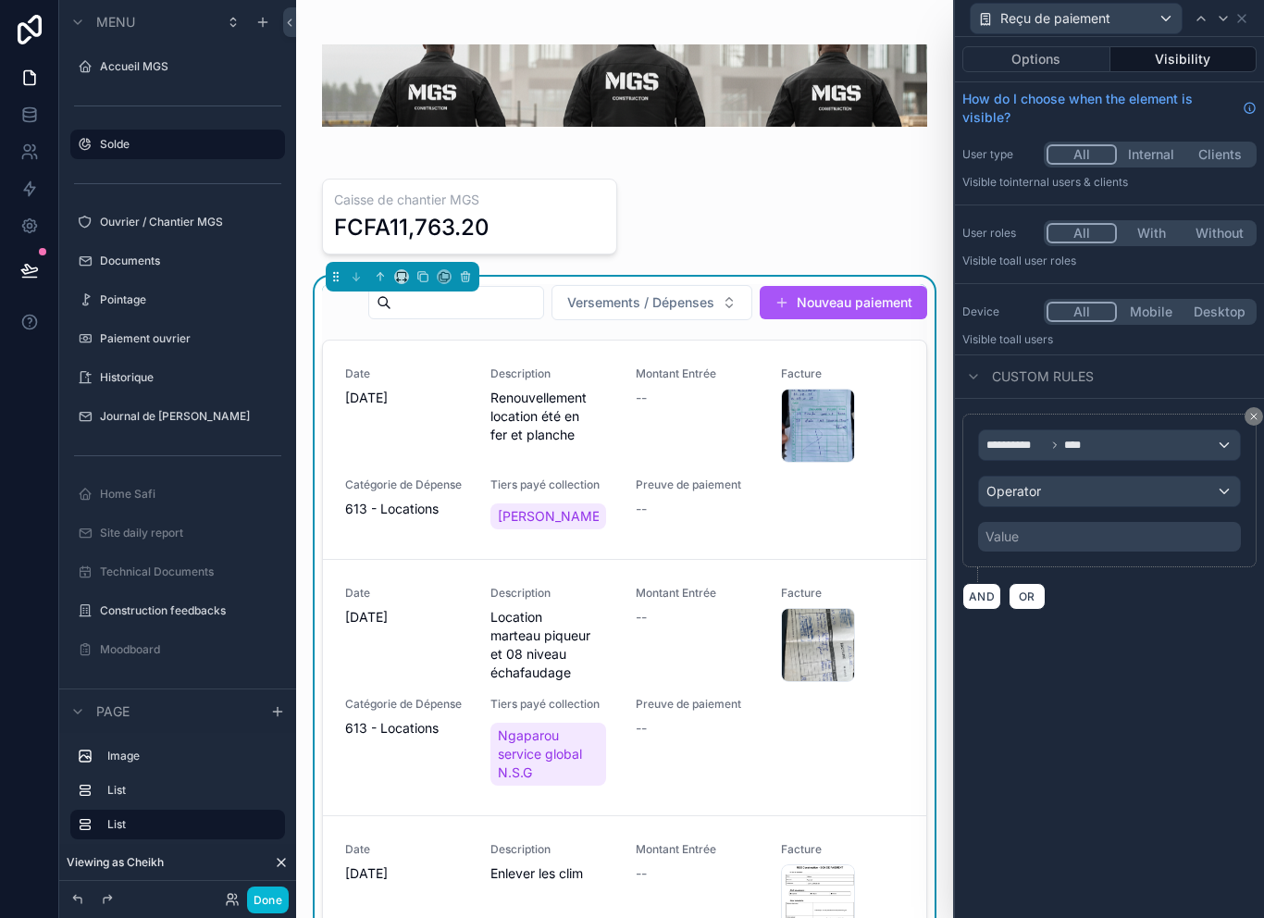
click at [1155, 447] on div "**********" at bounding box center [1109, 445] width 261 height 30
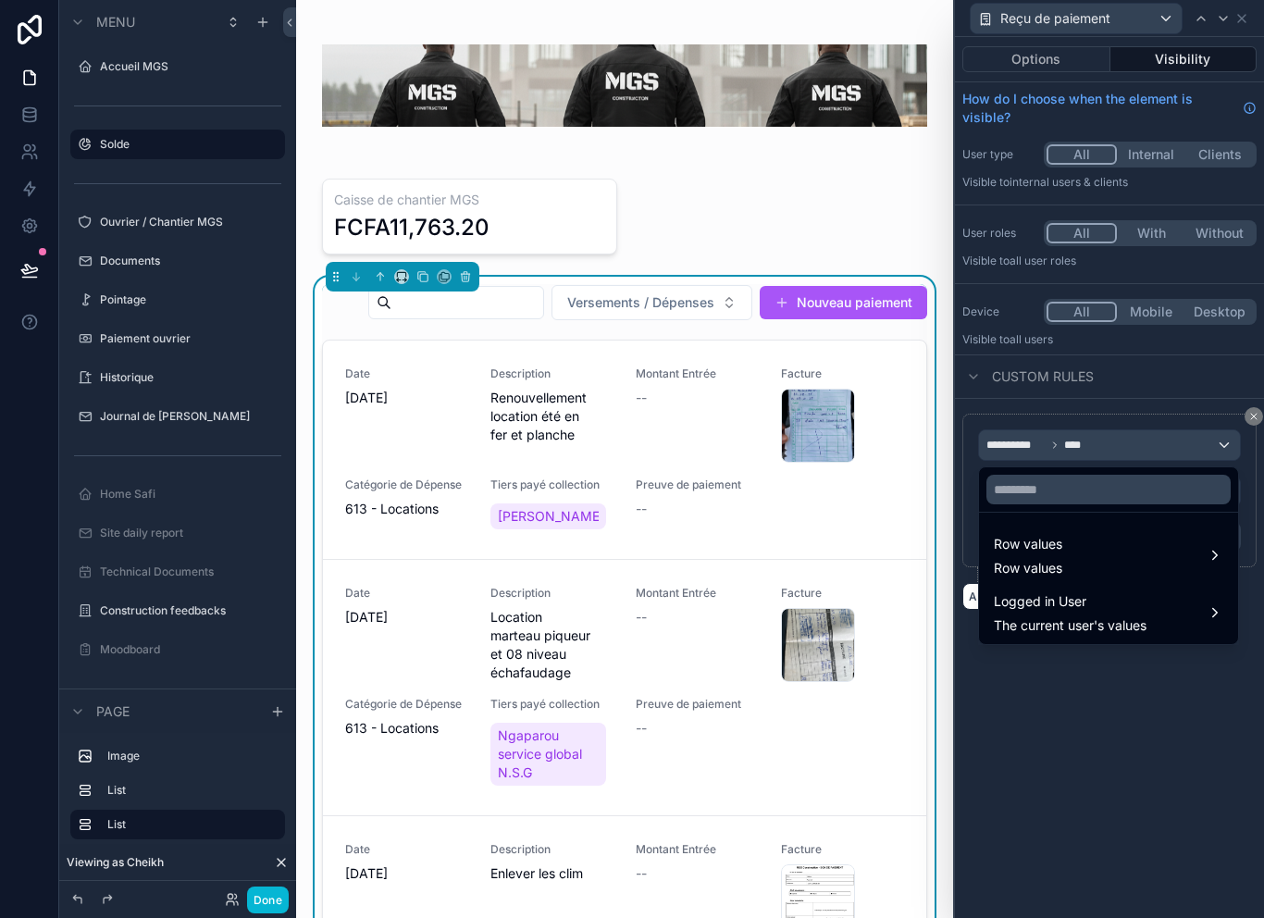
click at [1084, 698] on div at bounding box center [1109, 459] width 309 height 918
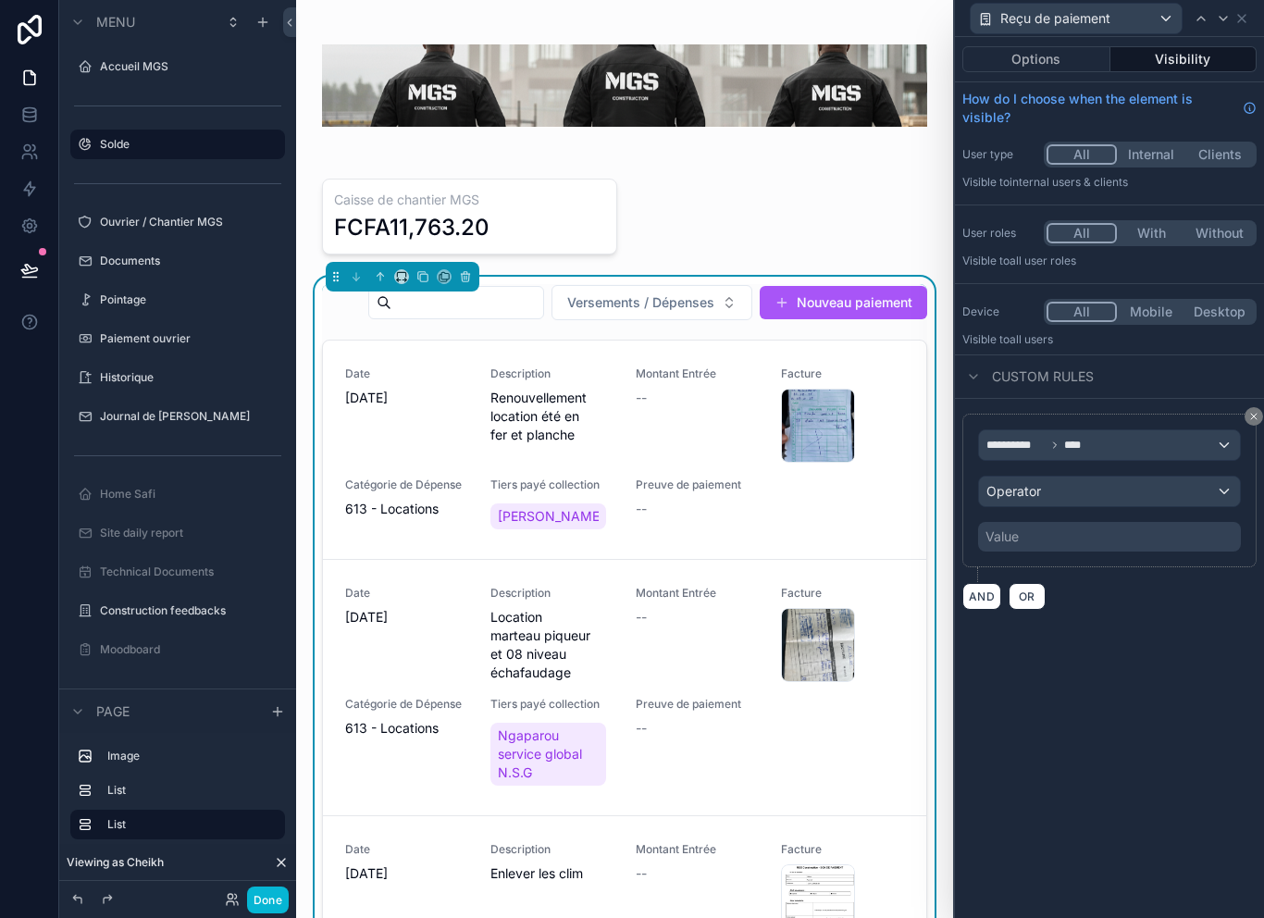
click at [1110, 497] on div "Operator" at bounding box center [1109, 492] width 261 height 30
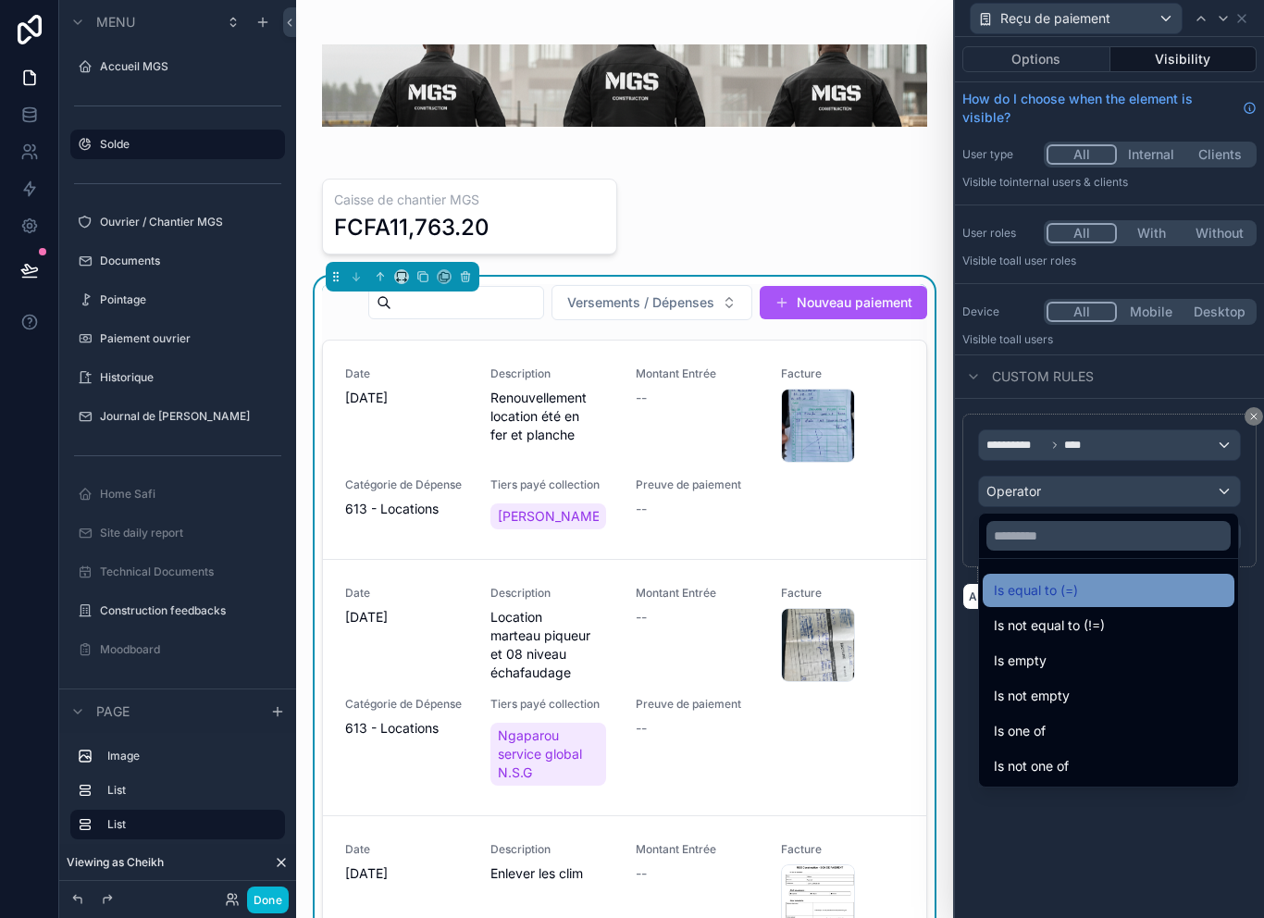
click at [1117, 590] on div "Is equal to (=)" at bounding box center [1109, 590] width 230 height 22
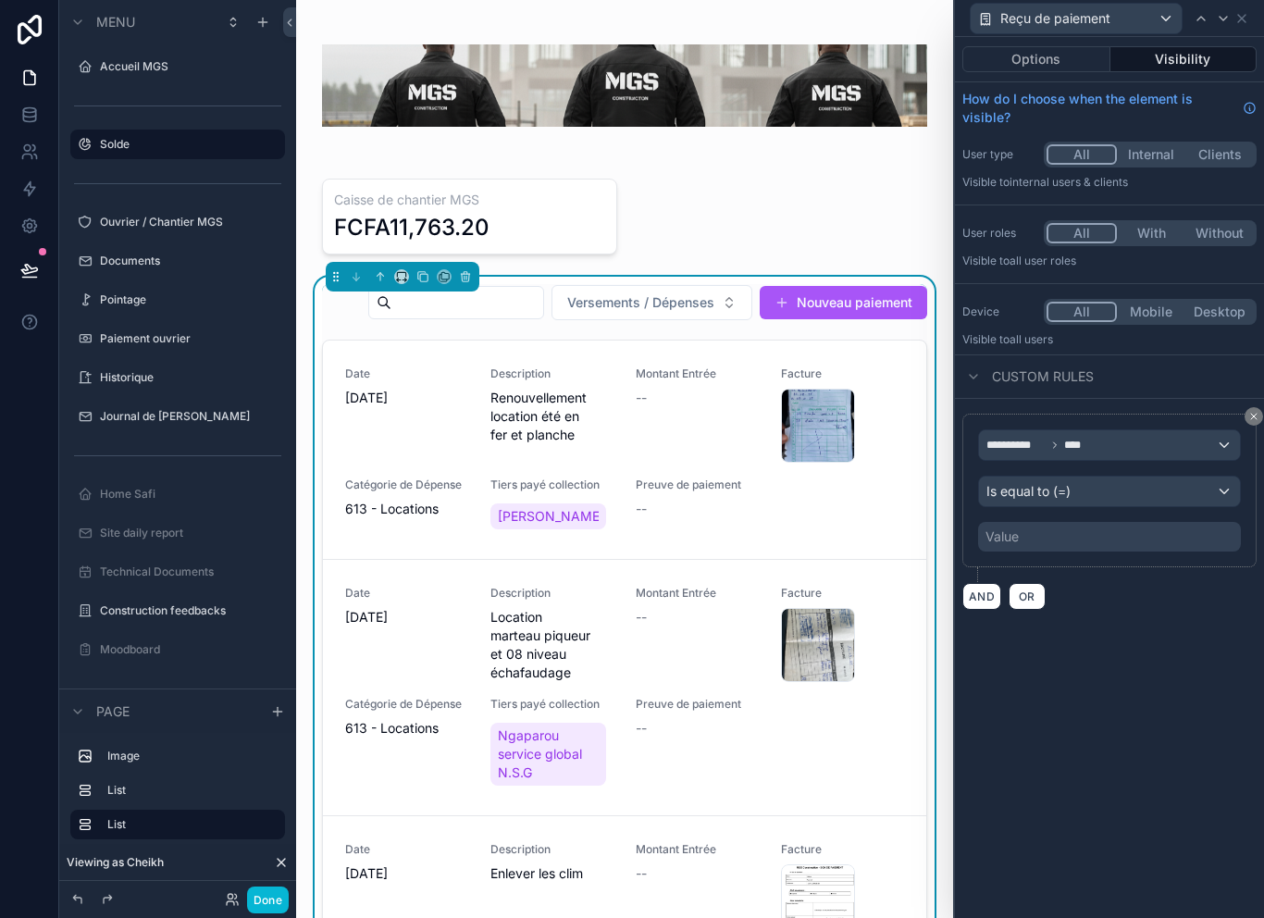
click at [1112, 543] on div "Value" at bounding box center [1109, 537] width 263 height 30
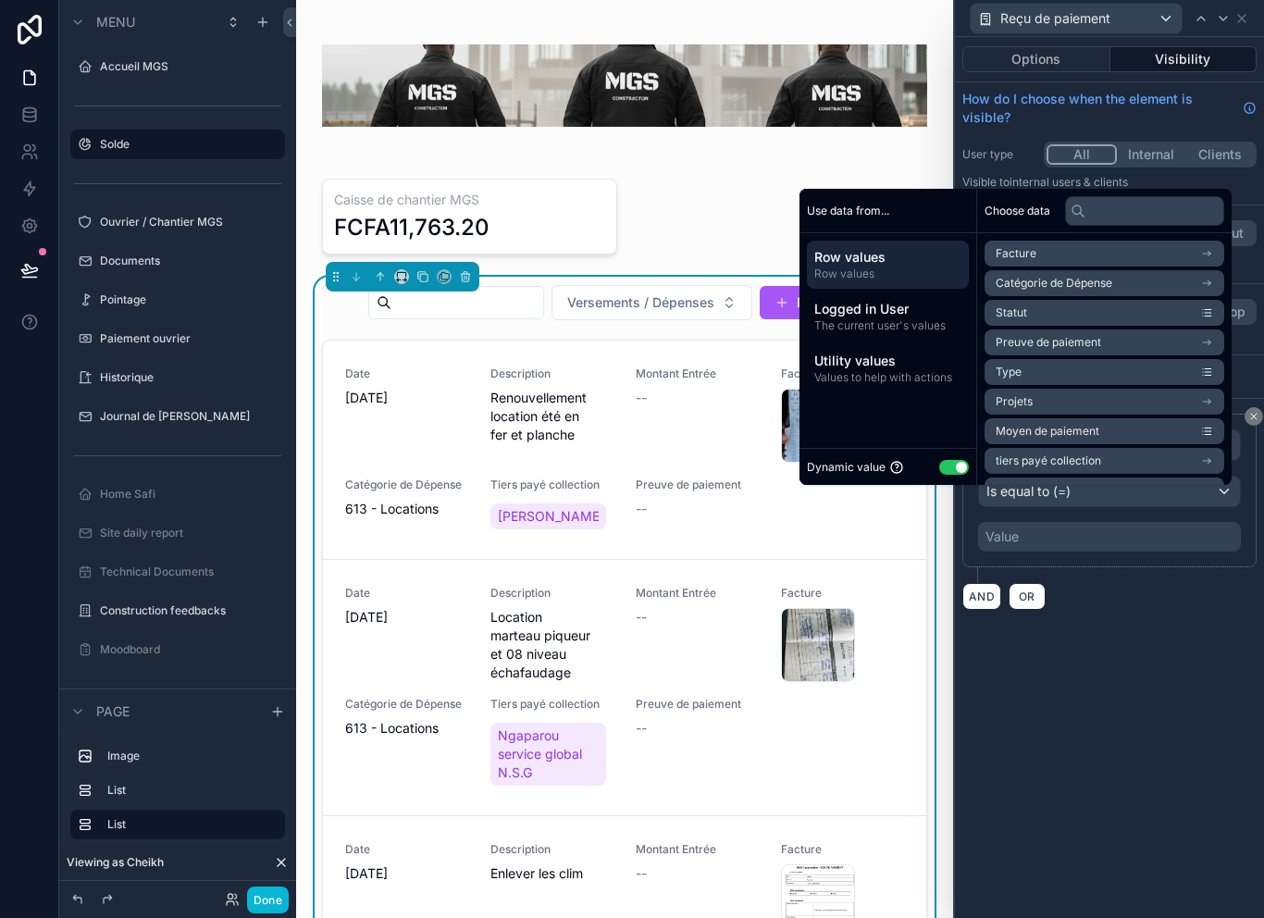
click at [950, 475] on button "Use setting" at bounding box center [954, 467] width 30 height 15
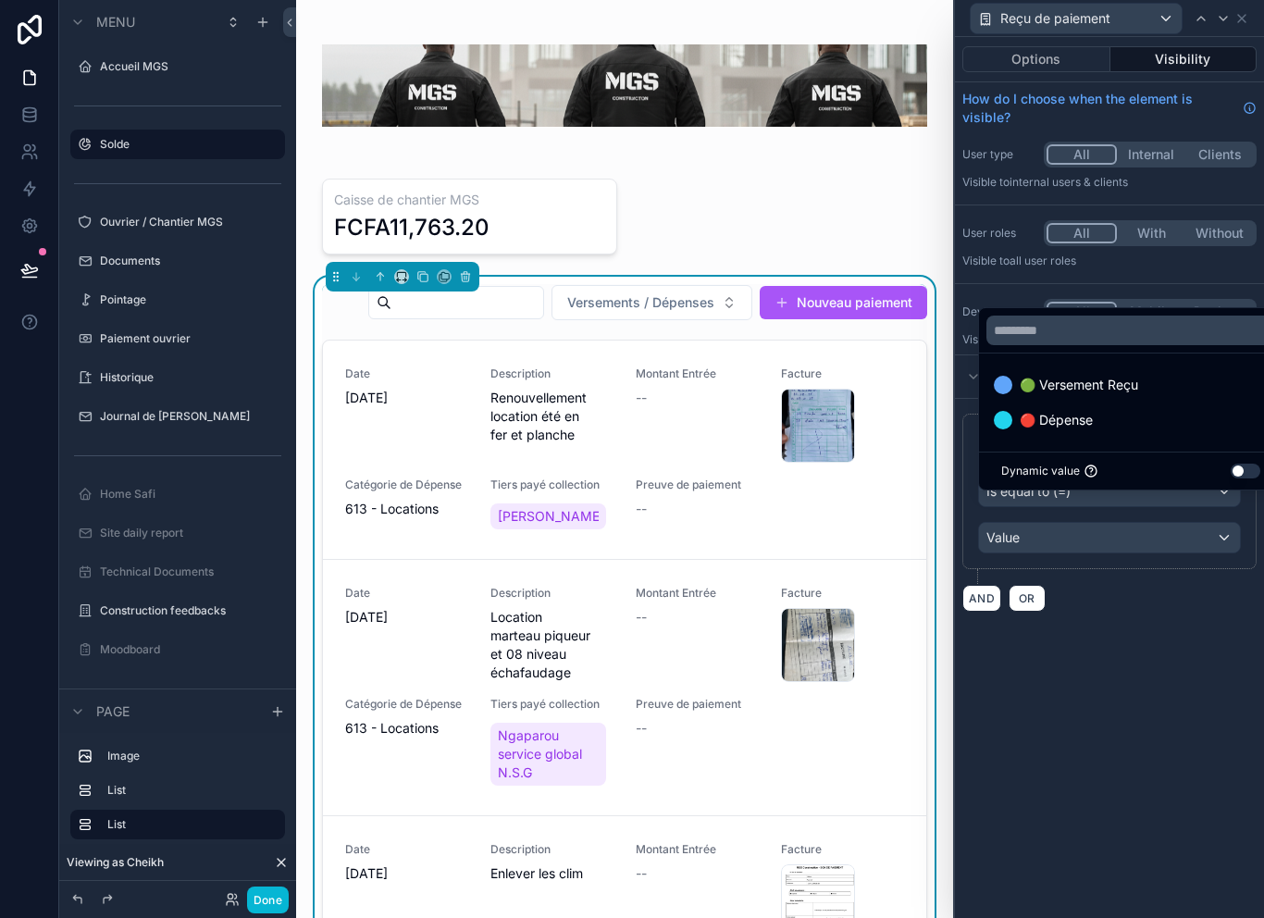
click at [1106, 586] on div at bounding box center [1109, 459] width 309 height 918
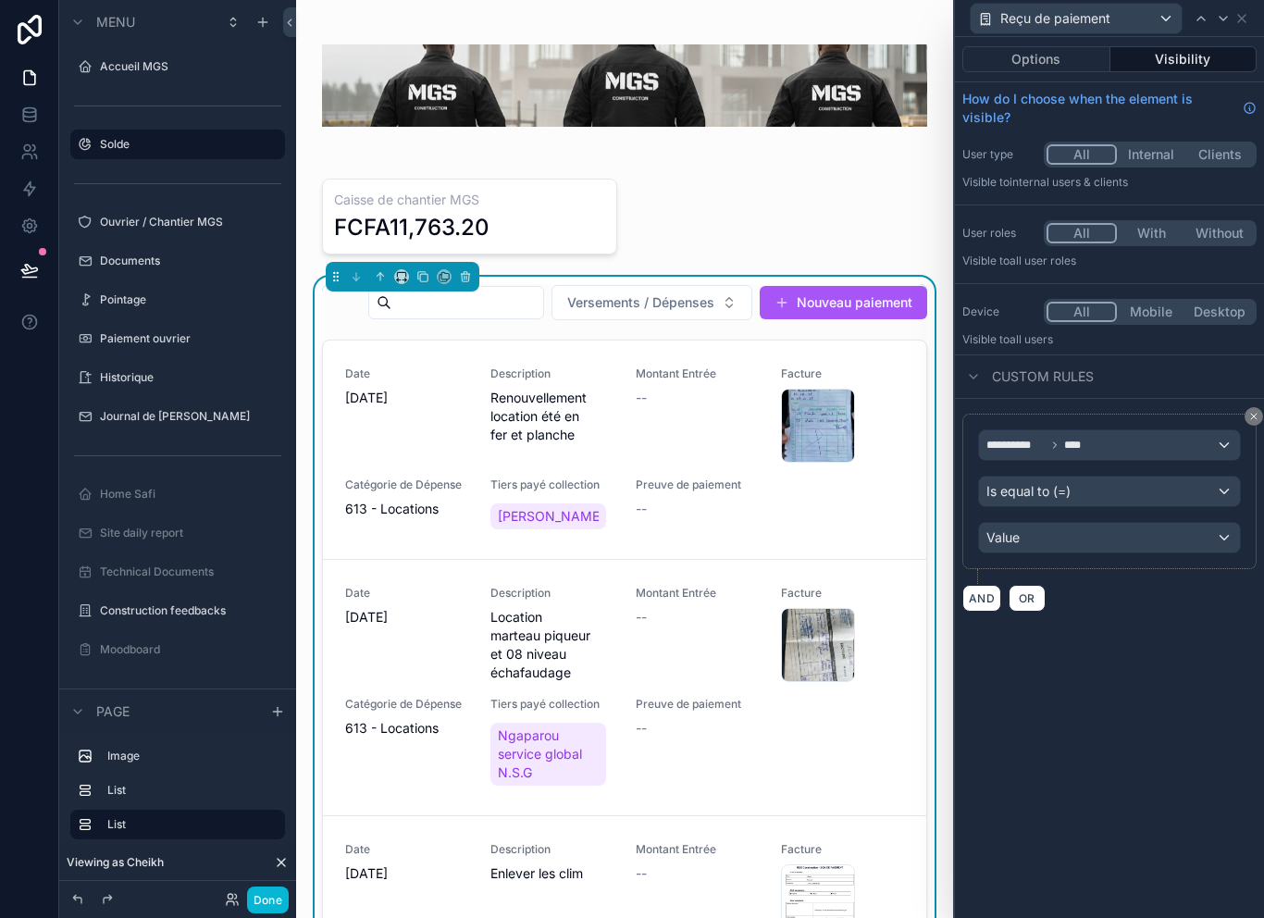
click at [1119, 501] on div "Is equal to (=)" at bounding box center [1109, 492] width 261 height 30
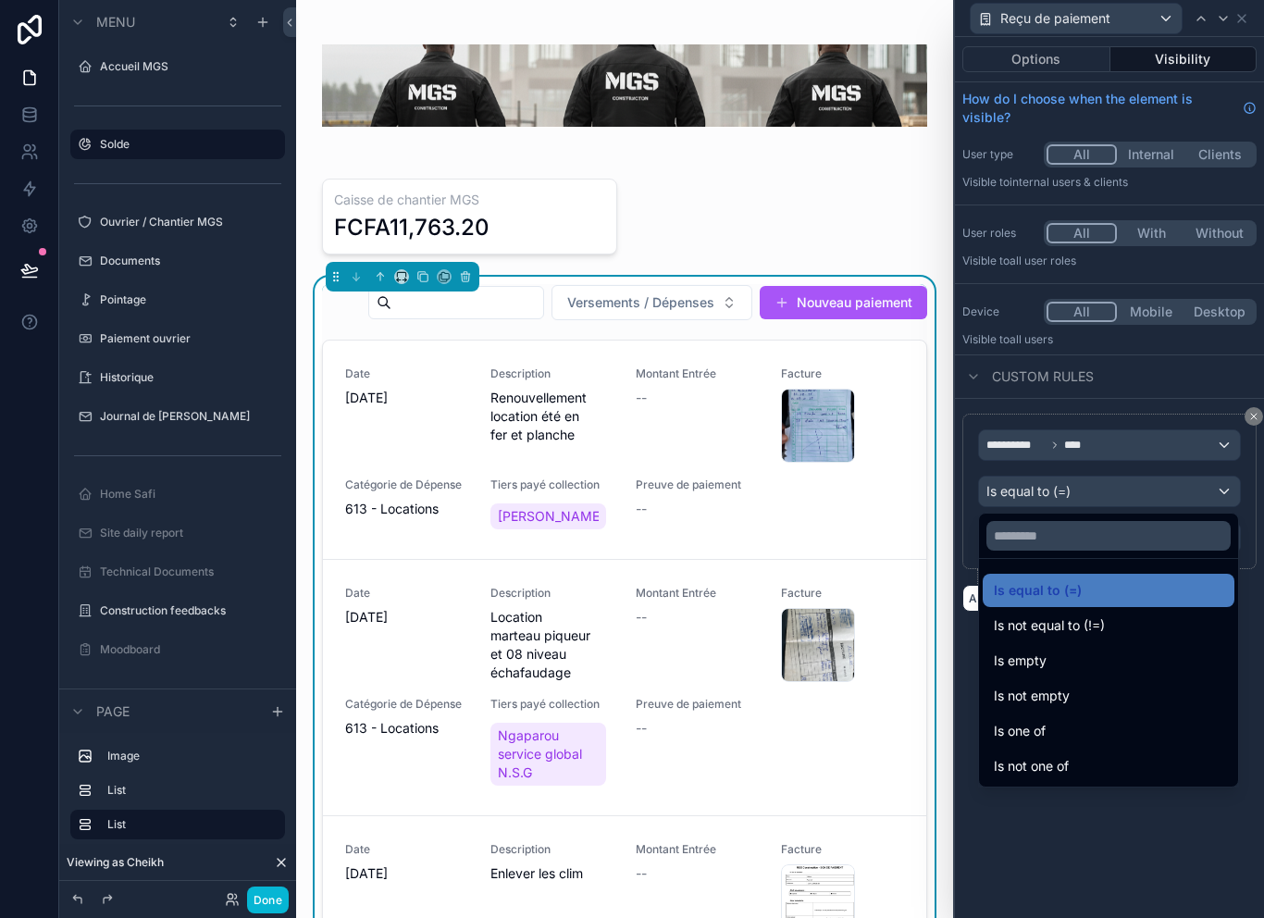
click at [1160, 442] on div at bounding box center [1109, 459] width 309 height 918
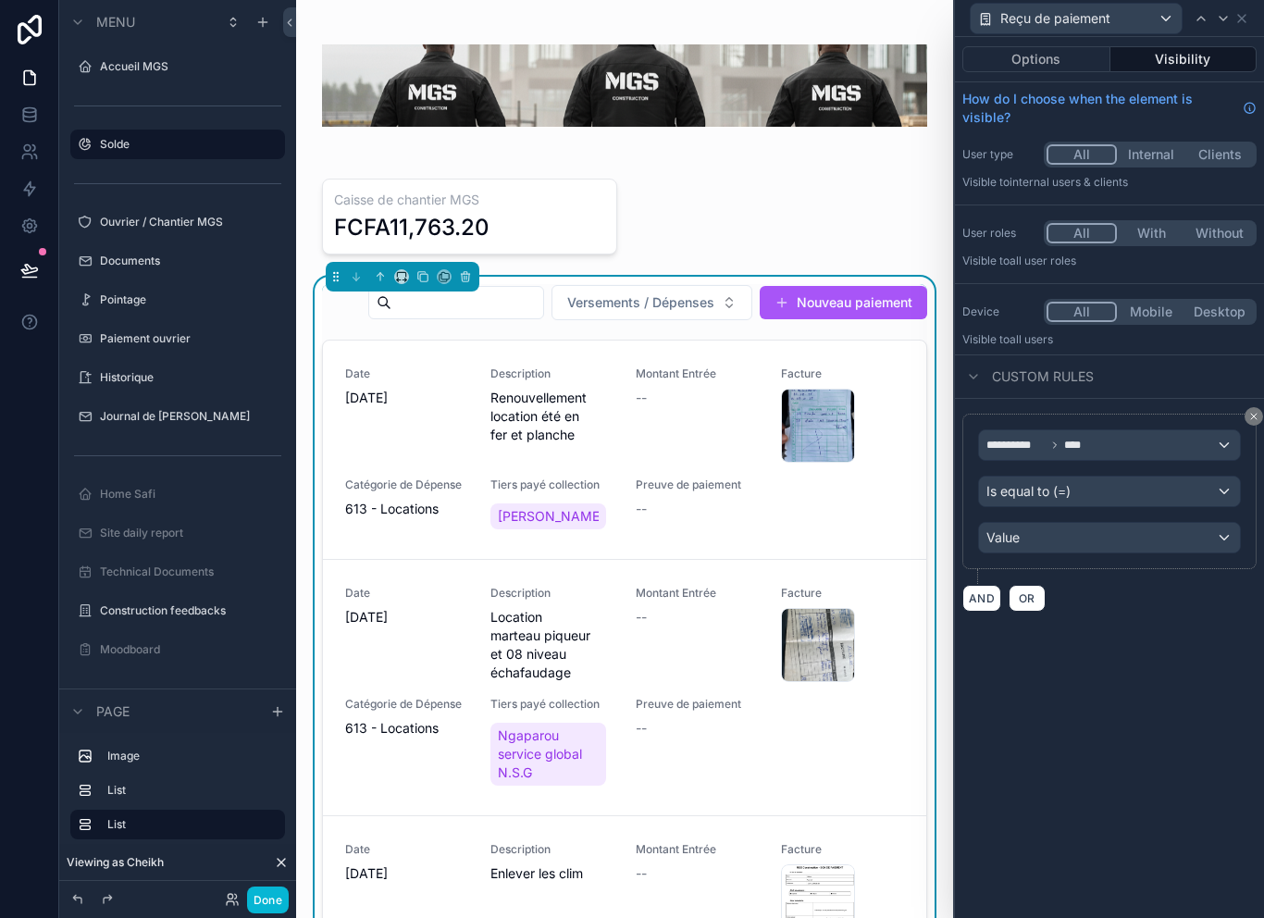
click at [1158, 459] on div "**********" at bounding box center [1109, 445] width 261 height 30
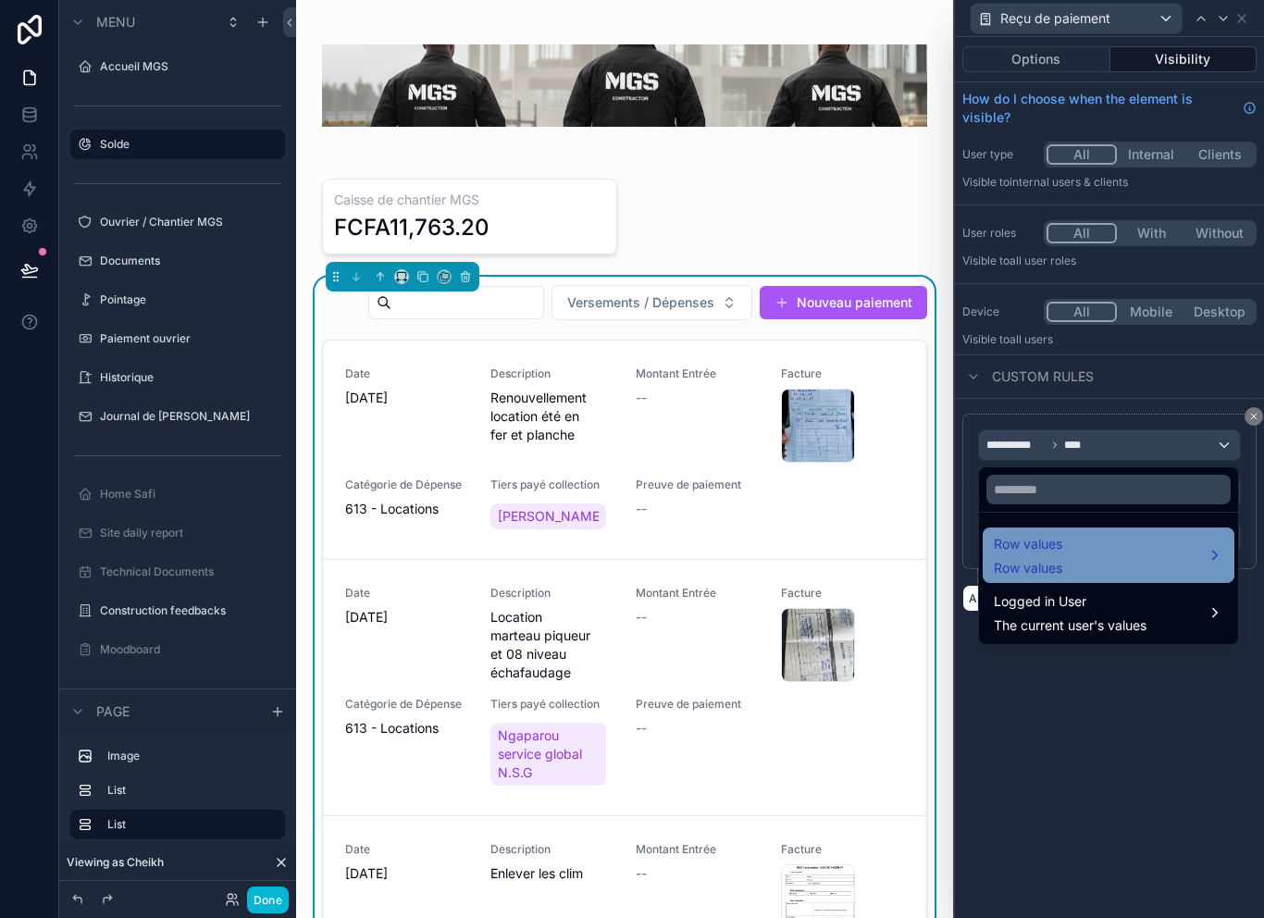
click at [1149, 557] on div "Row values Row values" at bounding box center [1109, 555] width 230 height 44
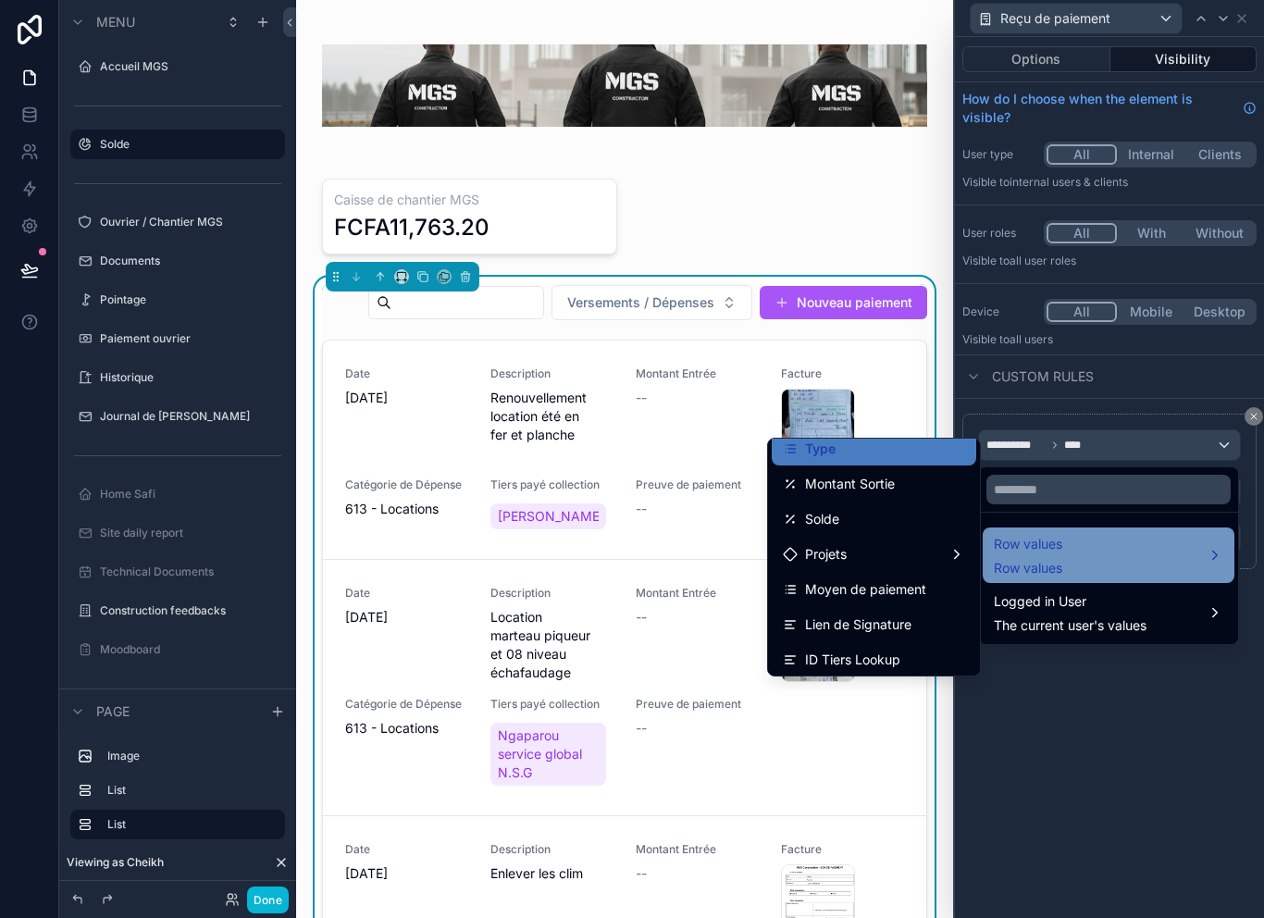
scroll to position [297, 0]
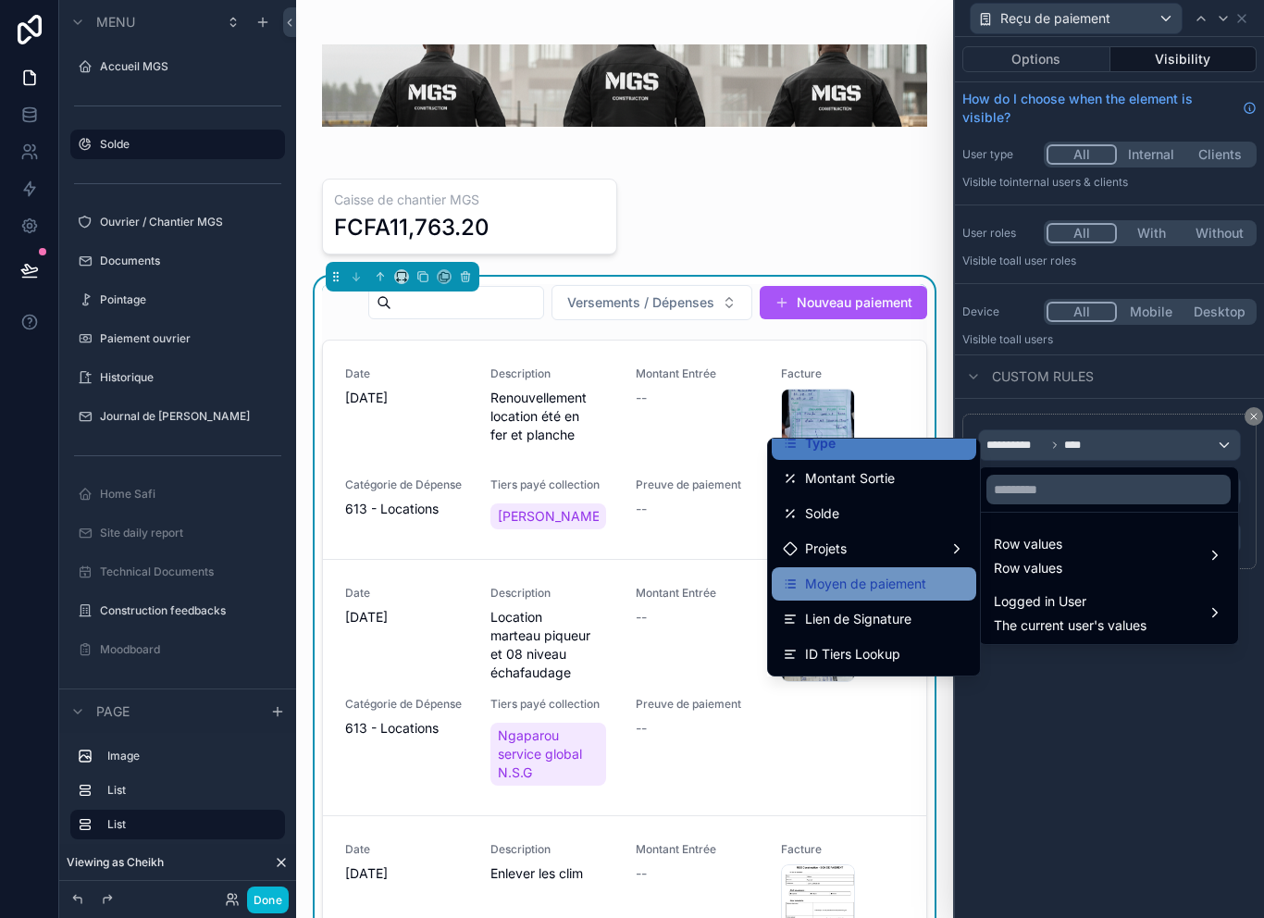
click at [901, 585] on span "Moyen de paiement" at bounding box center [865, 584] width 121 height 22
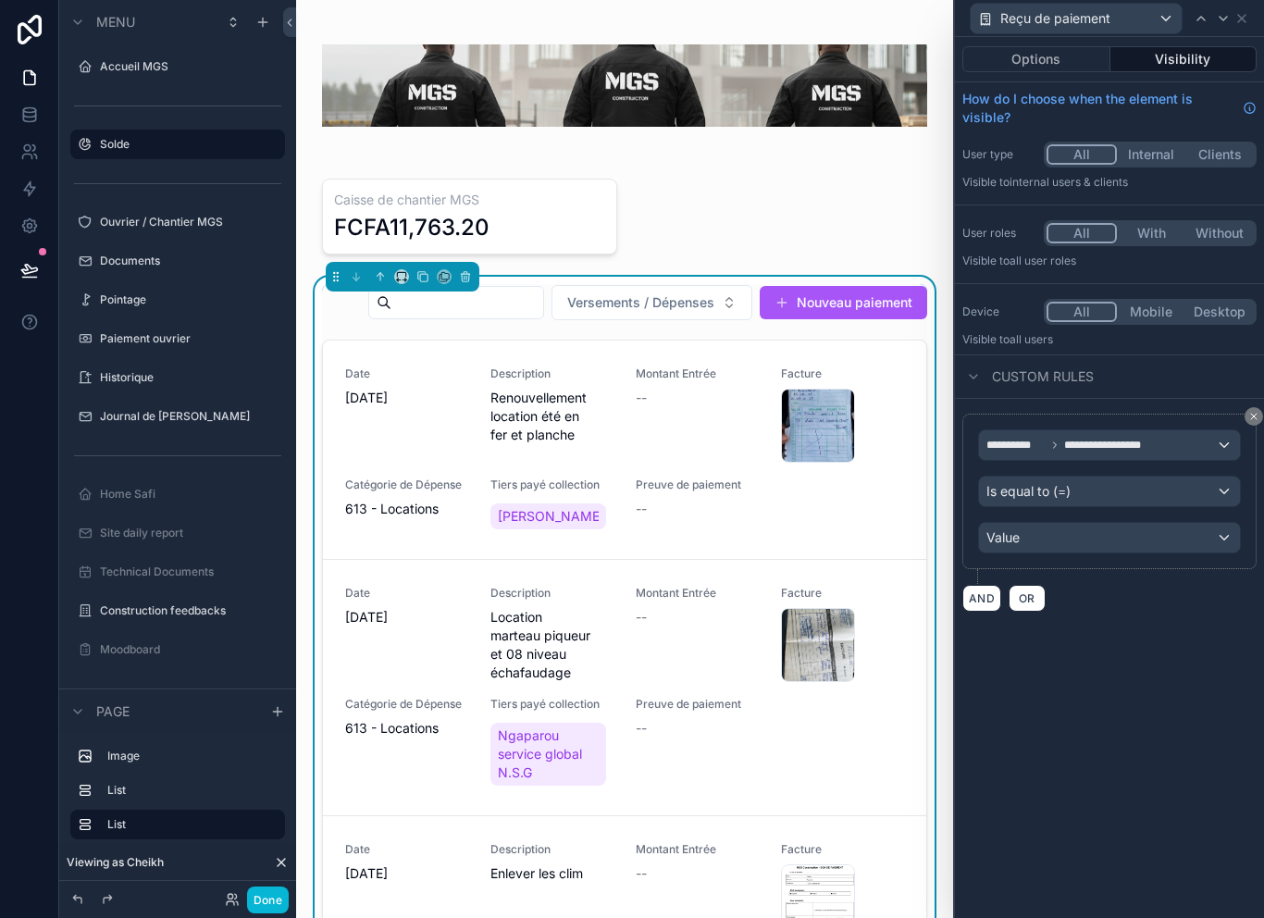
click at [1121, 548] on div "Value" at bounding box center [1109, 538] width 261 height 30
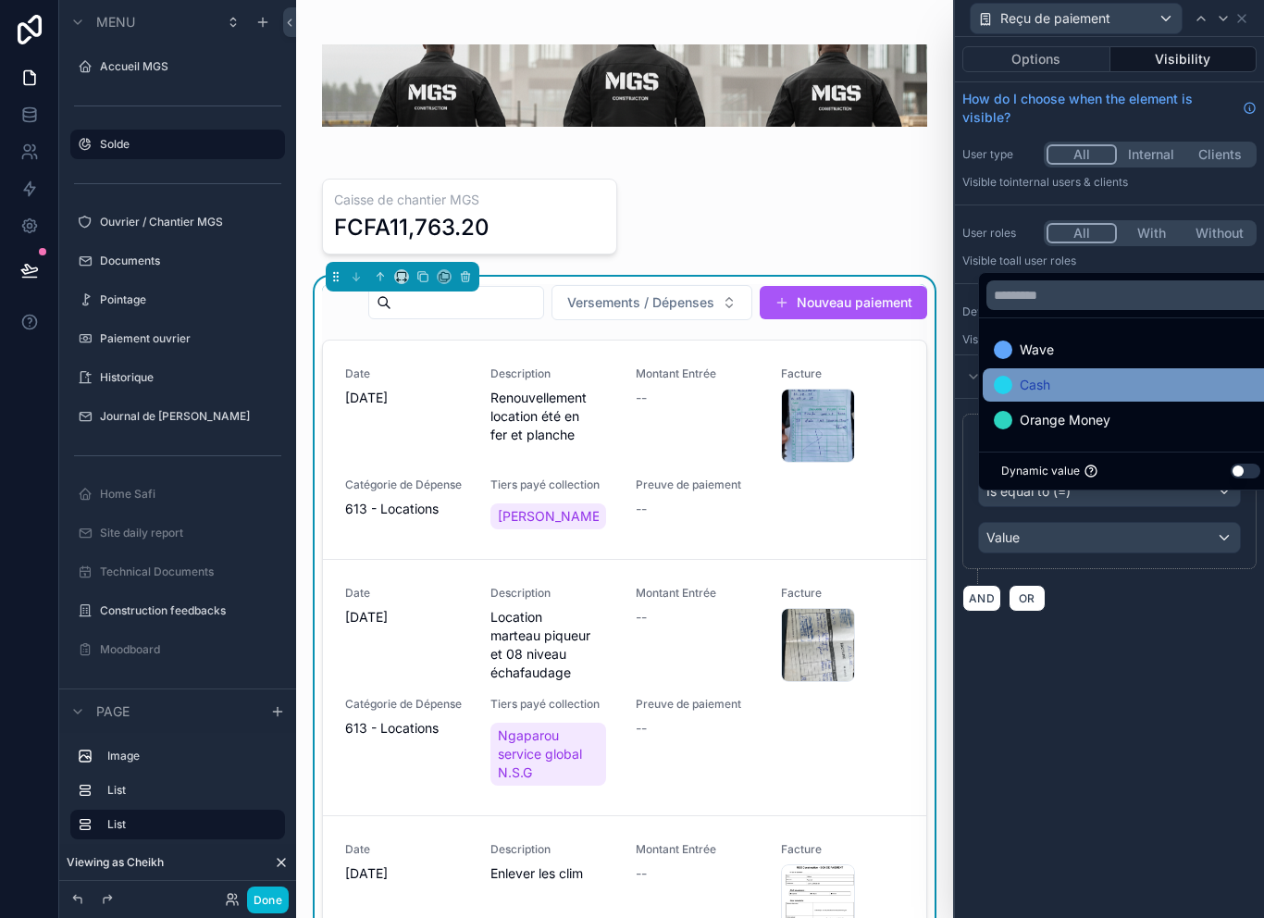
click at [1117, 396] on div "Cash" at bounding box center [1131, 385] width 274 height 22
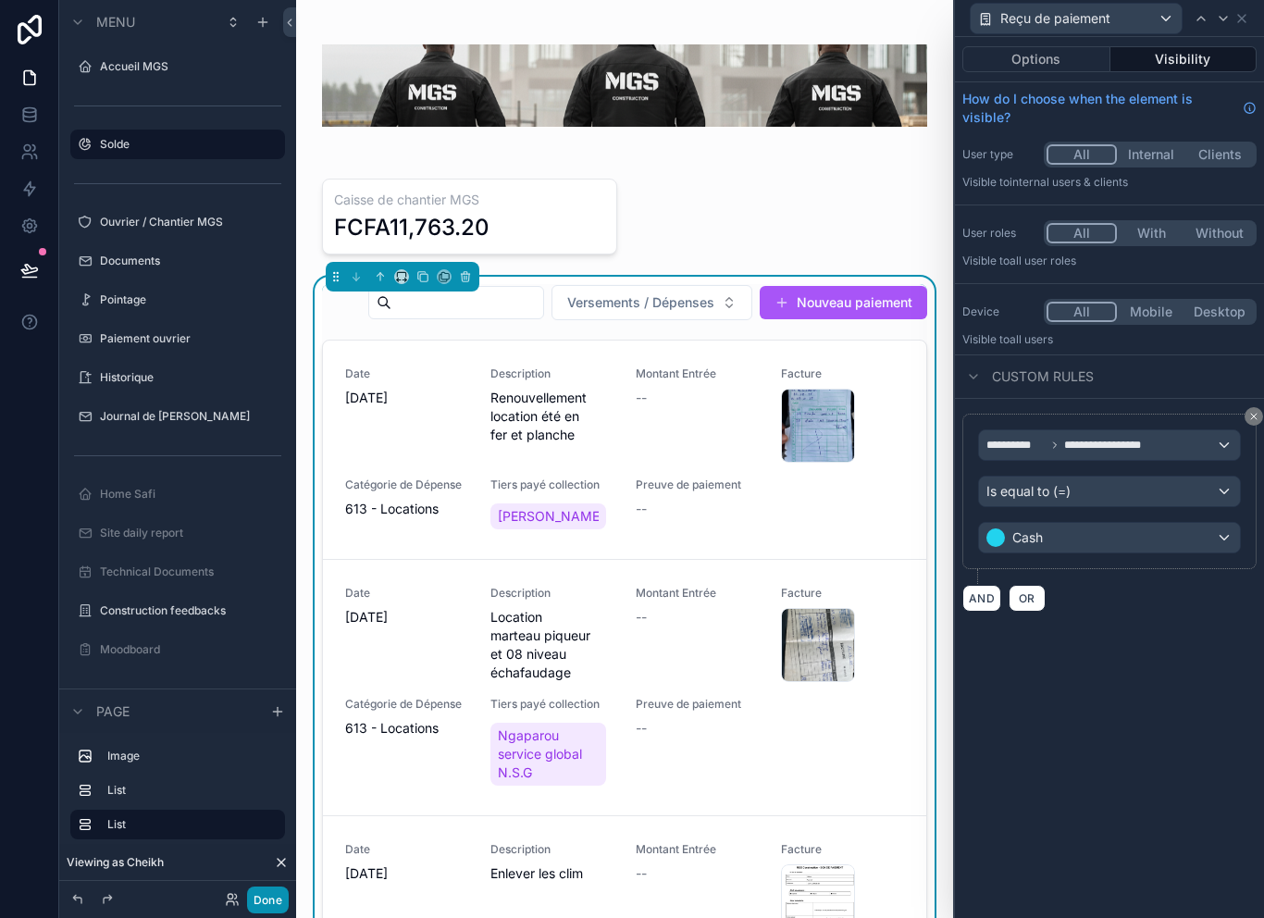
click at [275, 901] on button "Done" at bounding box center [268, 900] width 42 height 27
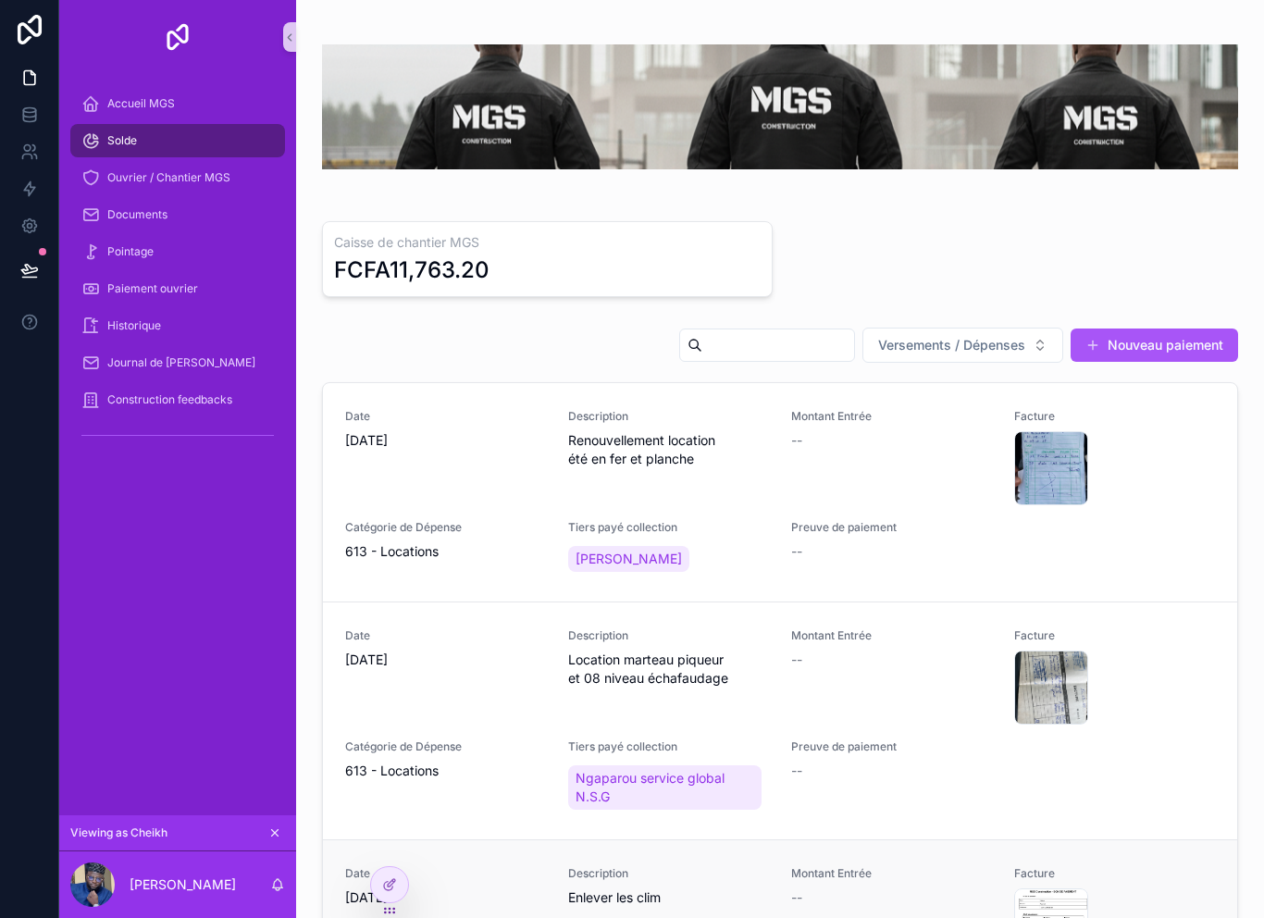
scroll to position [0, 0]
click at [1144, 494] on span "Reçu de paiement" at bounding box center [1171, 496] width 94 height 15
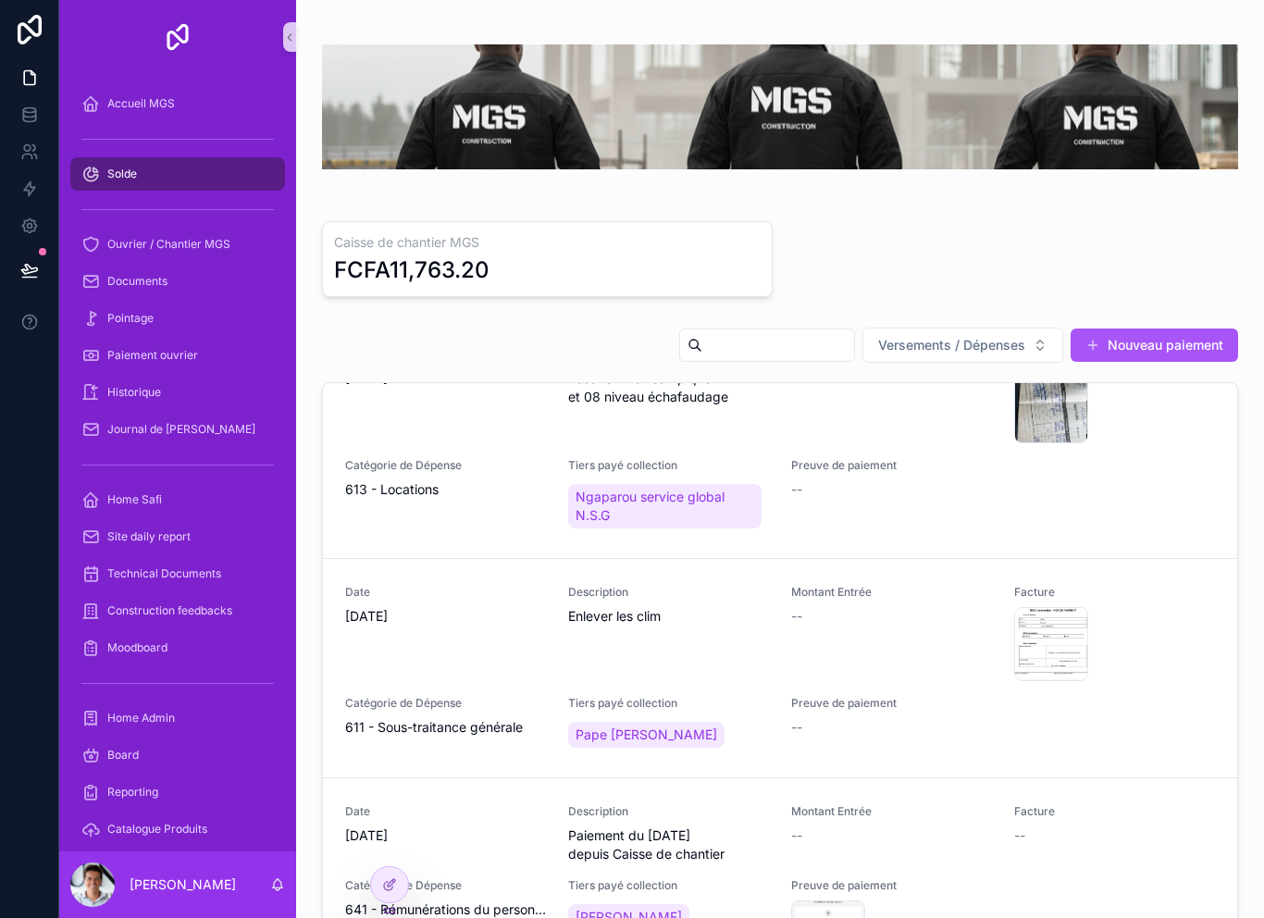
scroll to position [282, 0]
click at [27, 270] on icon at bounding box center [29, 269] width 16 height 9
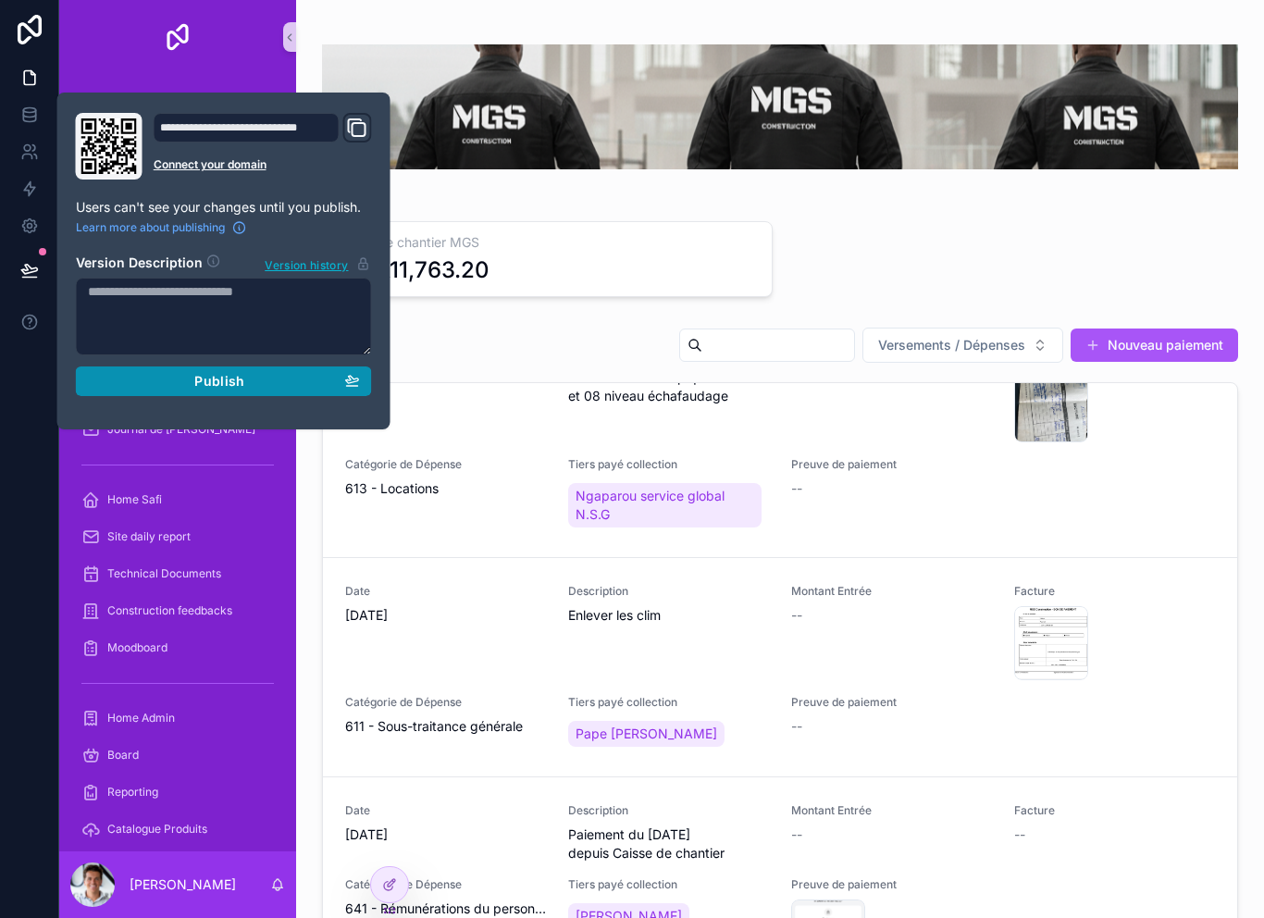
click at [161, 392] on button "Publish" at bounding box center [224, 381] width 296 height 30
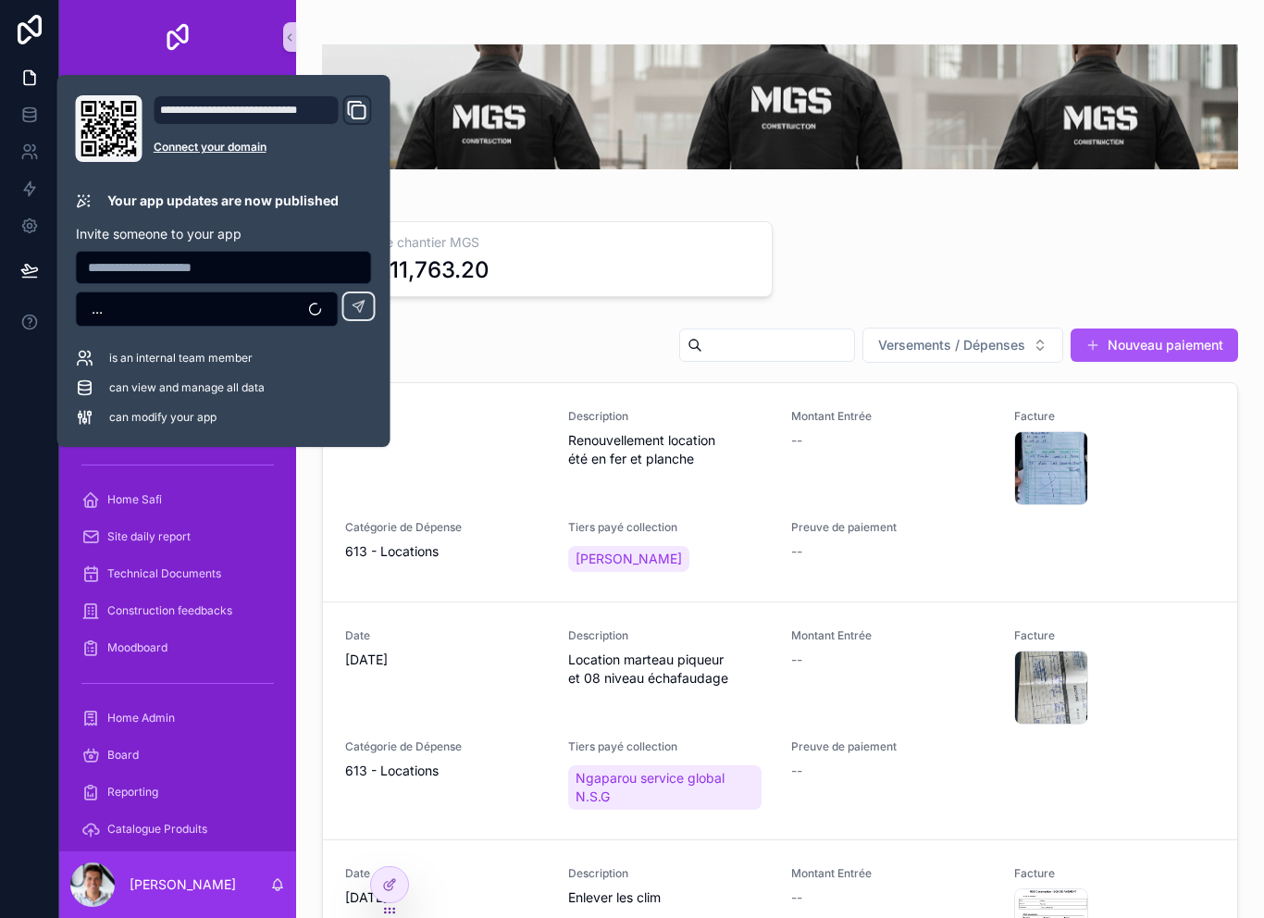
click at [27, 548] on div at bounding box center [29, 459] width 59 height 918
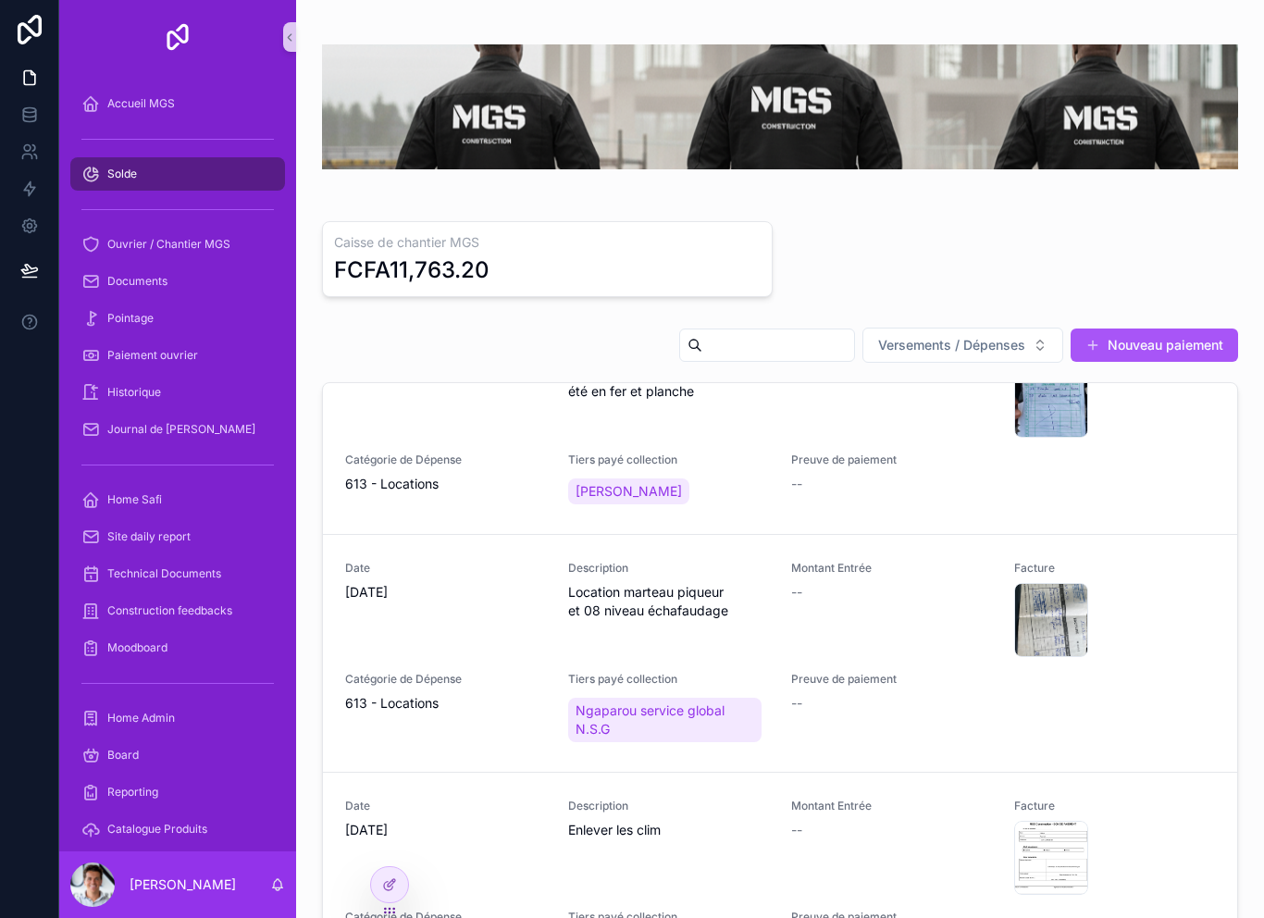
scroll to position [68, 0]
click at [387, 849] on icon at bounding box center [389, 845] width 15 height 15
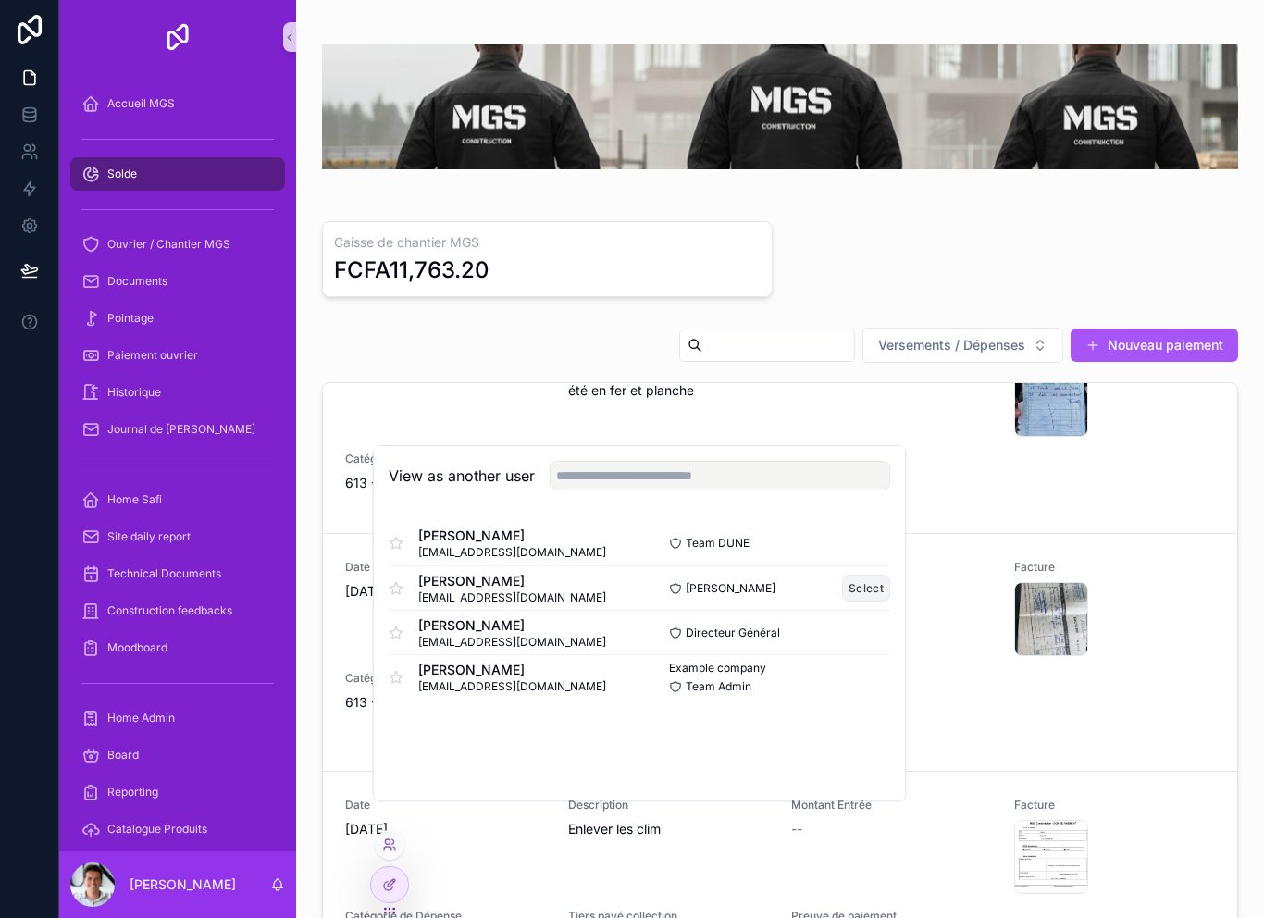
click at [849, 602] on button "Select" at bounding box center [866, 588] width 48 height 27
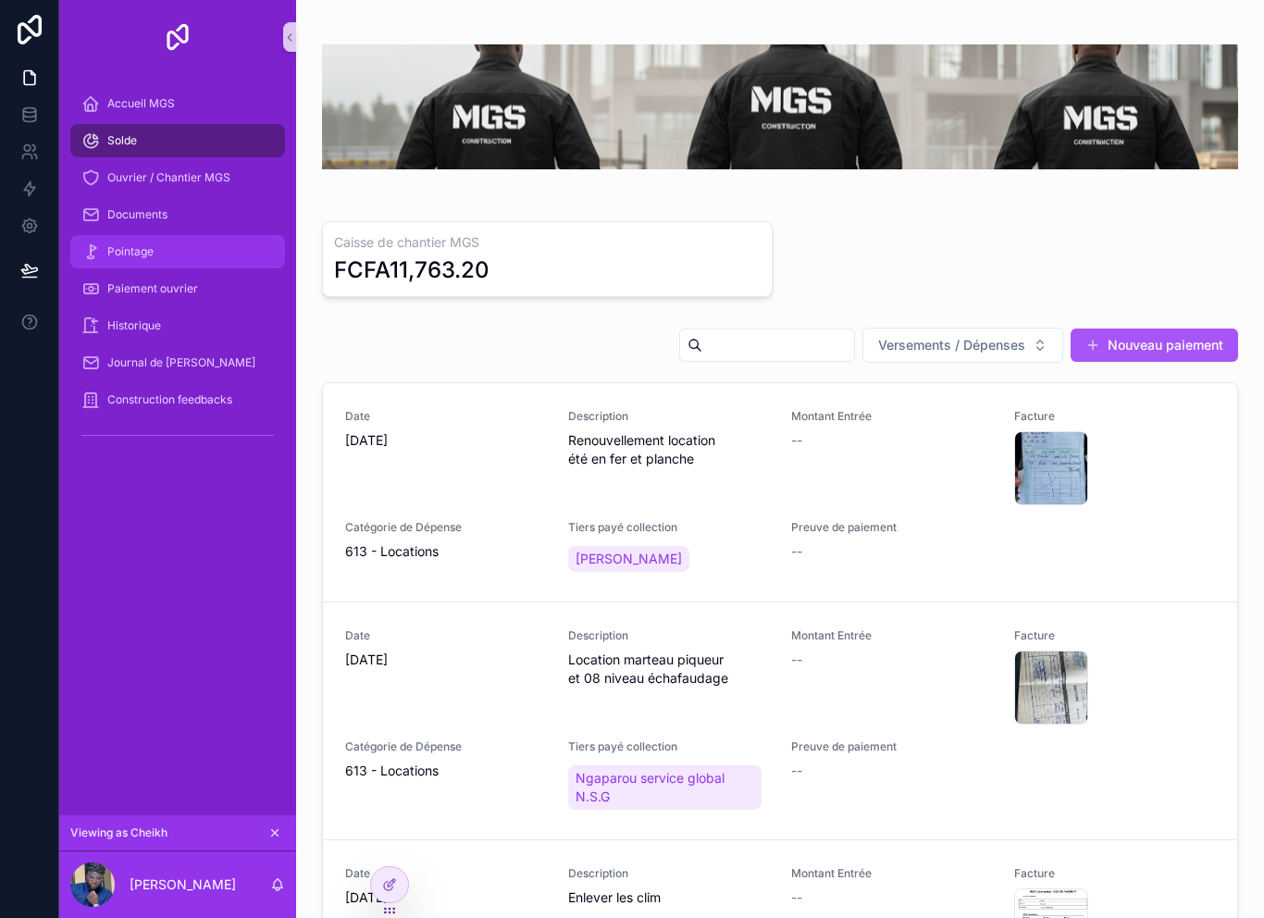
click at [125, 257] on span "Pointage" at bounding box center [130, 251] width 46 height 15
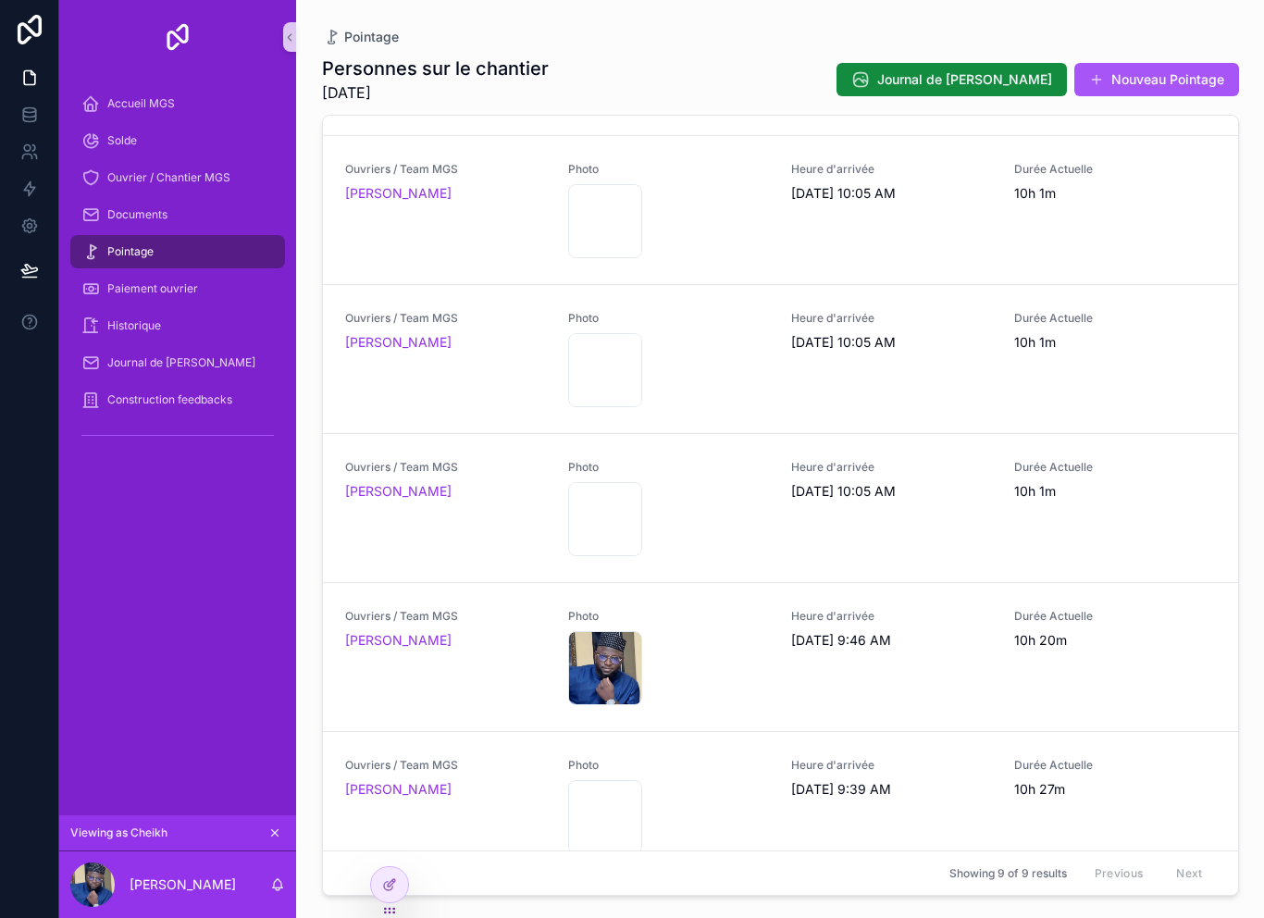
scroll to position [576, 0]
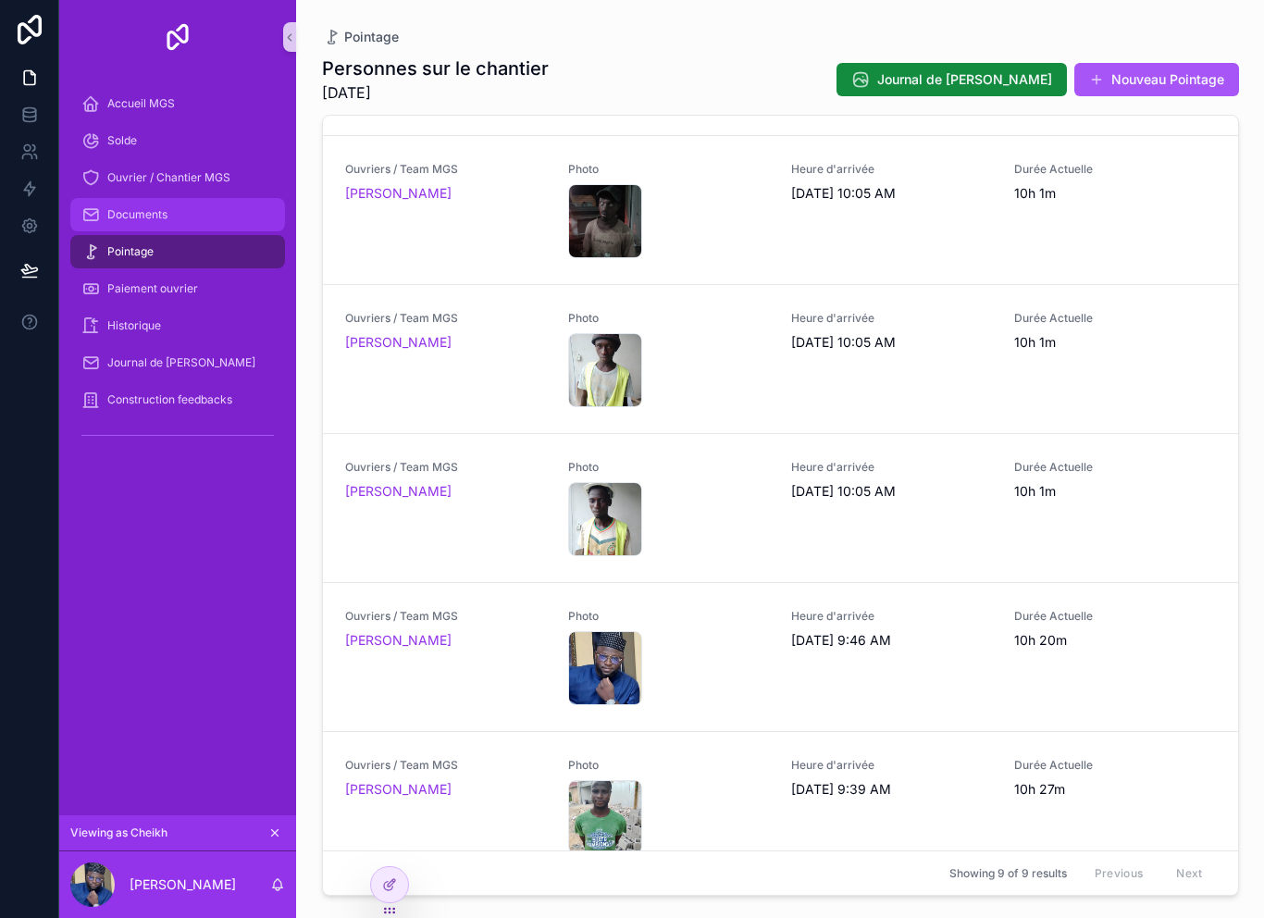
click at [129, 212] on span "Documents" at bounding box center [137, 214] width 60 height 15
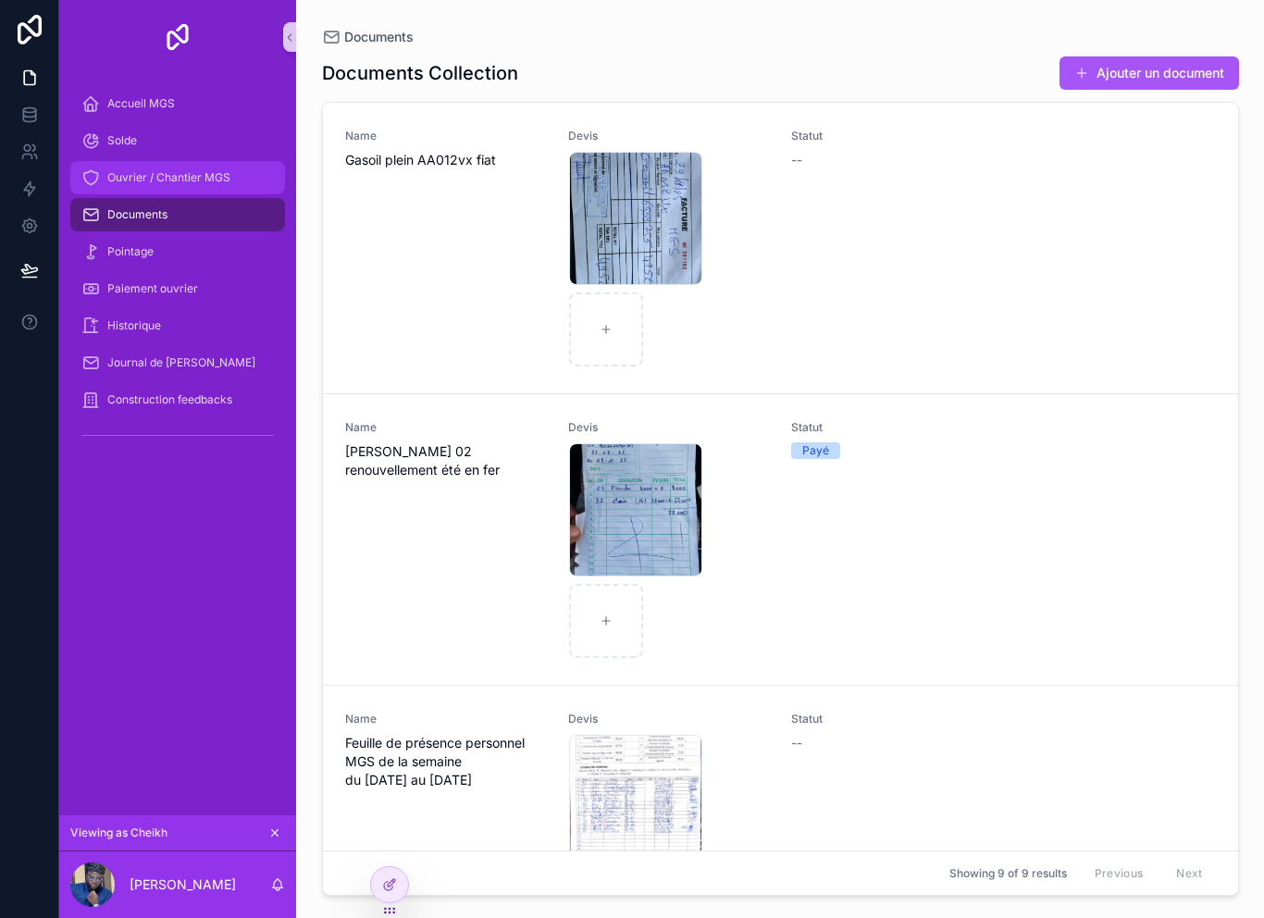
click at [144, 175] on span "Ouvrier / Chantier MGS" at bounding box center [168, 177] width 123 height 15
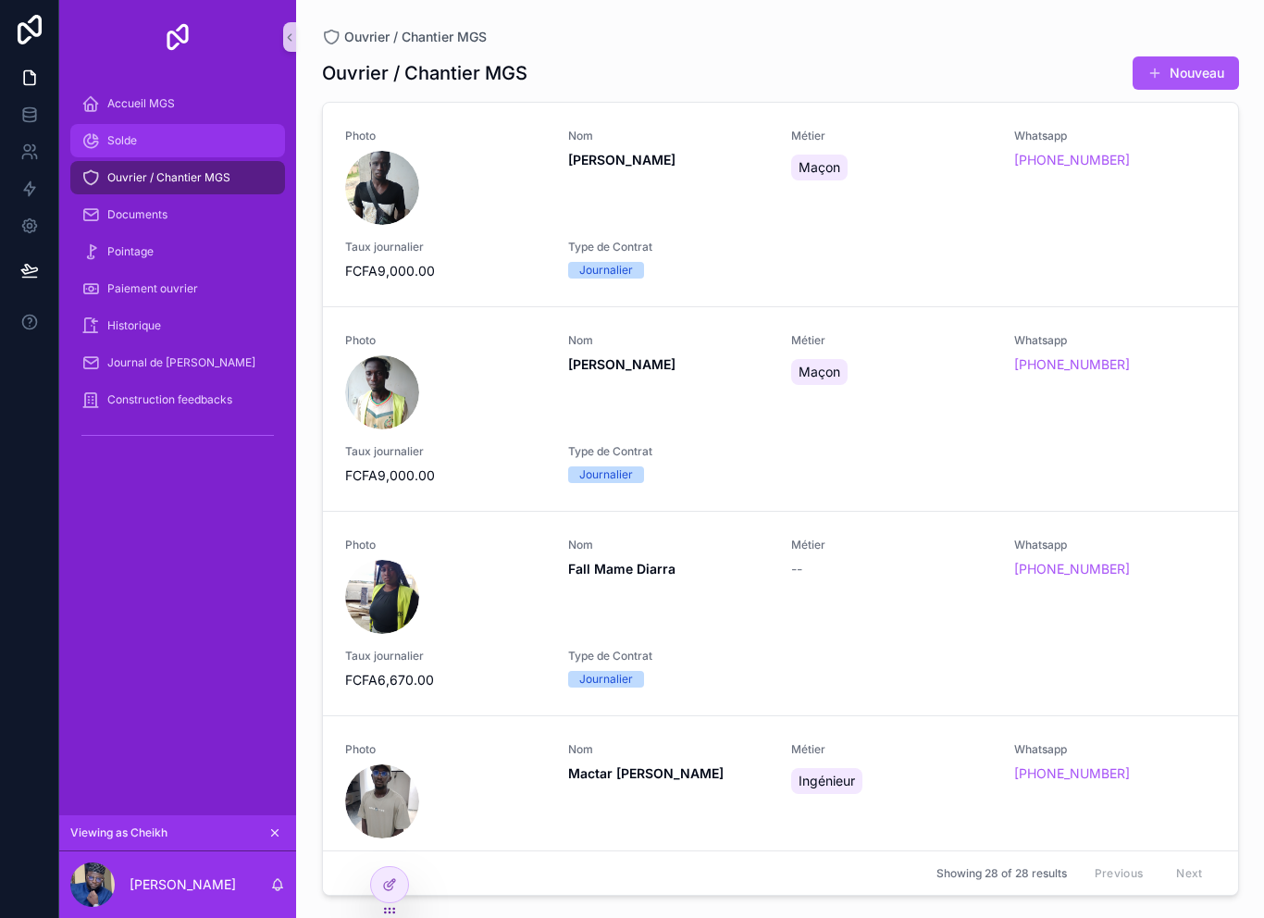
click at [147, 140] on div "Solde" at bounding box center [177, 141] width 192 height 30
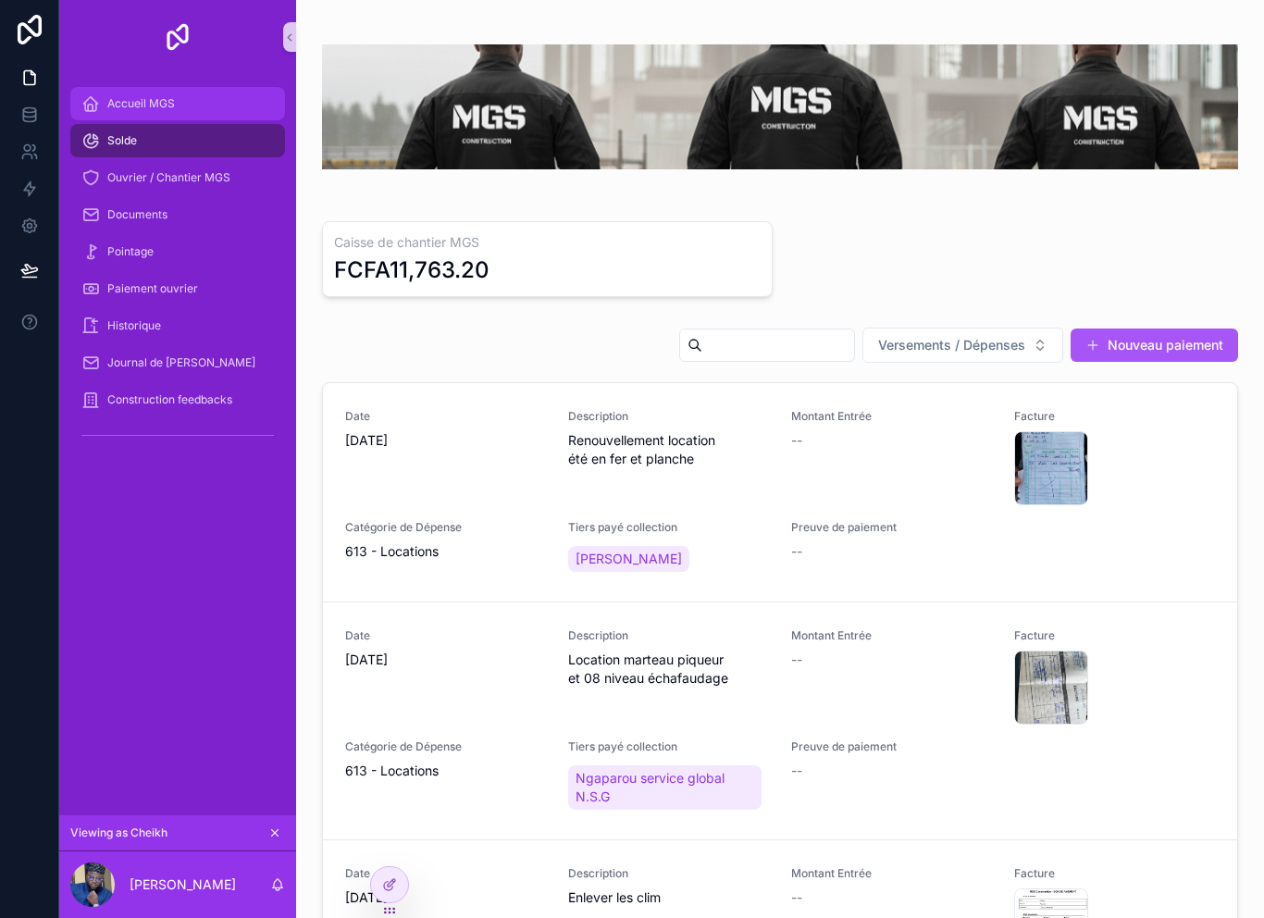
click at [132, 102] on span "Accueil MGS" at bounding box center [141, 103] width 68 height 15
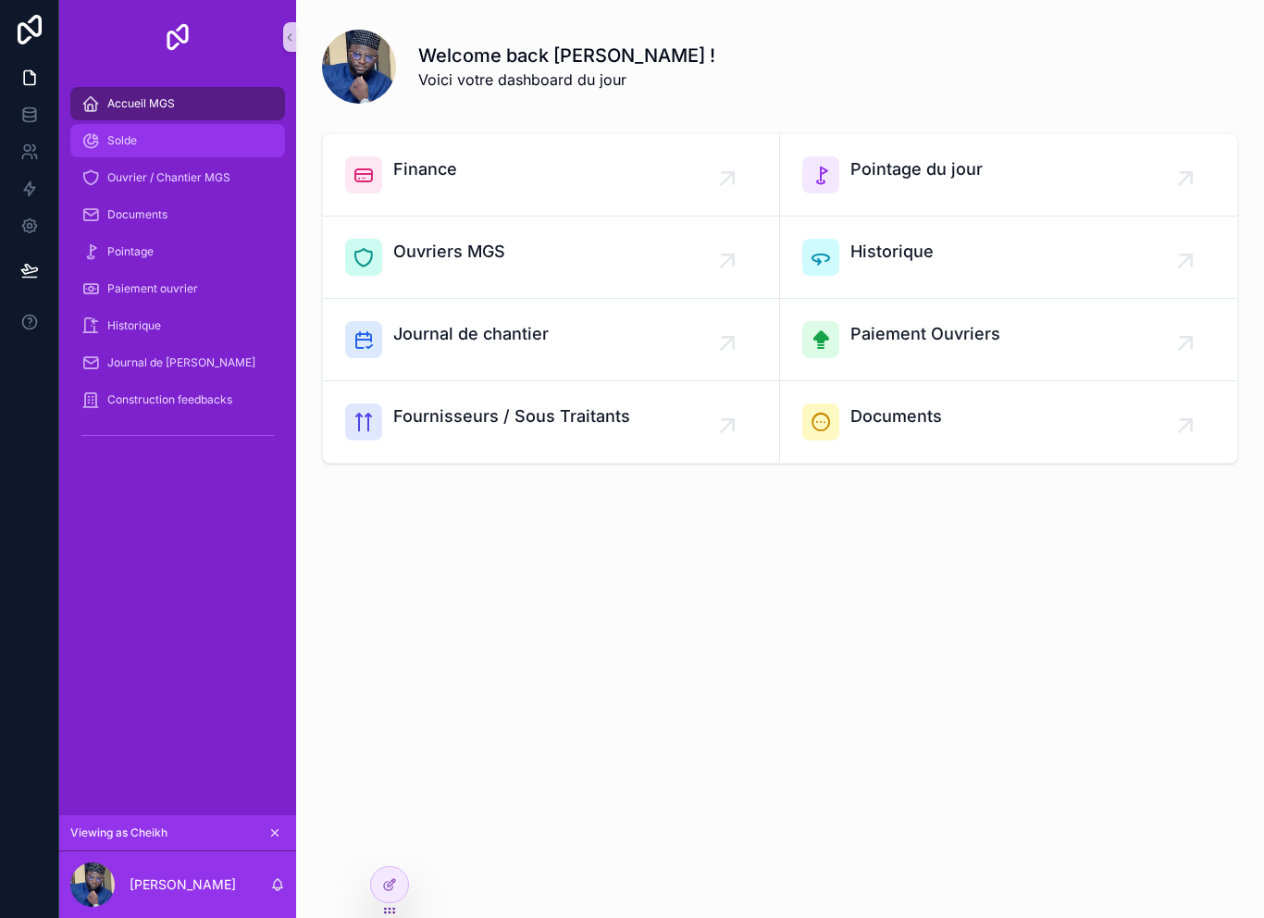
click at [161, 140] on div "Solde" at bounding box center [177, 141] width 192 height 30
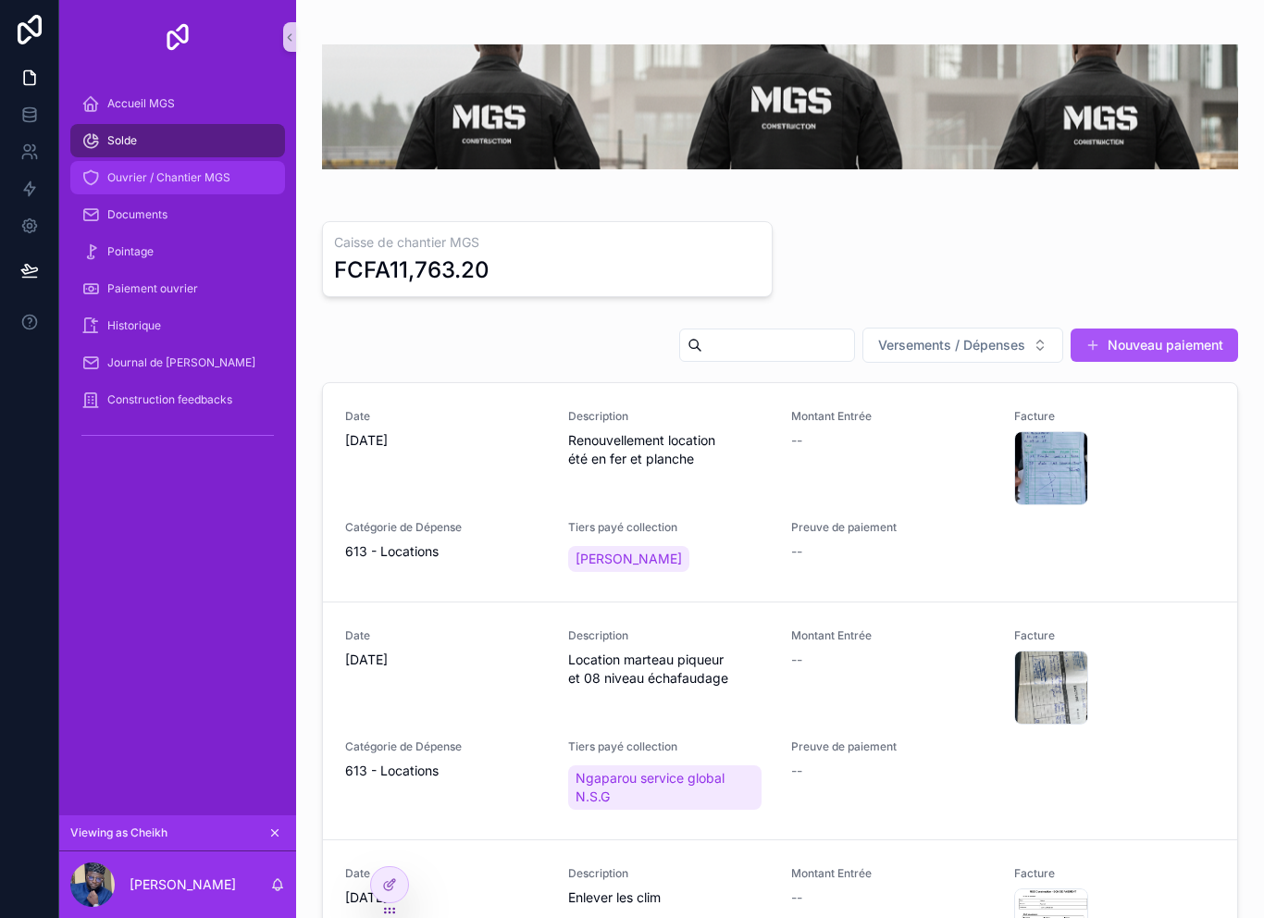
click at [207, 183] on span "Ouvrier / Chantier MGS" at bounding box center [168, 177] width 123 height 15
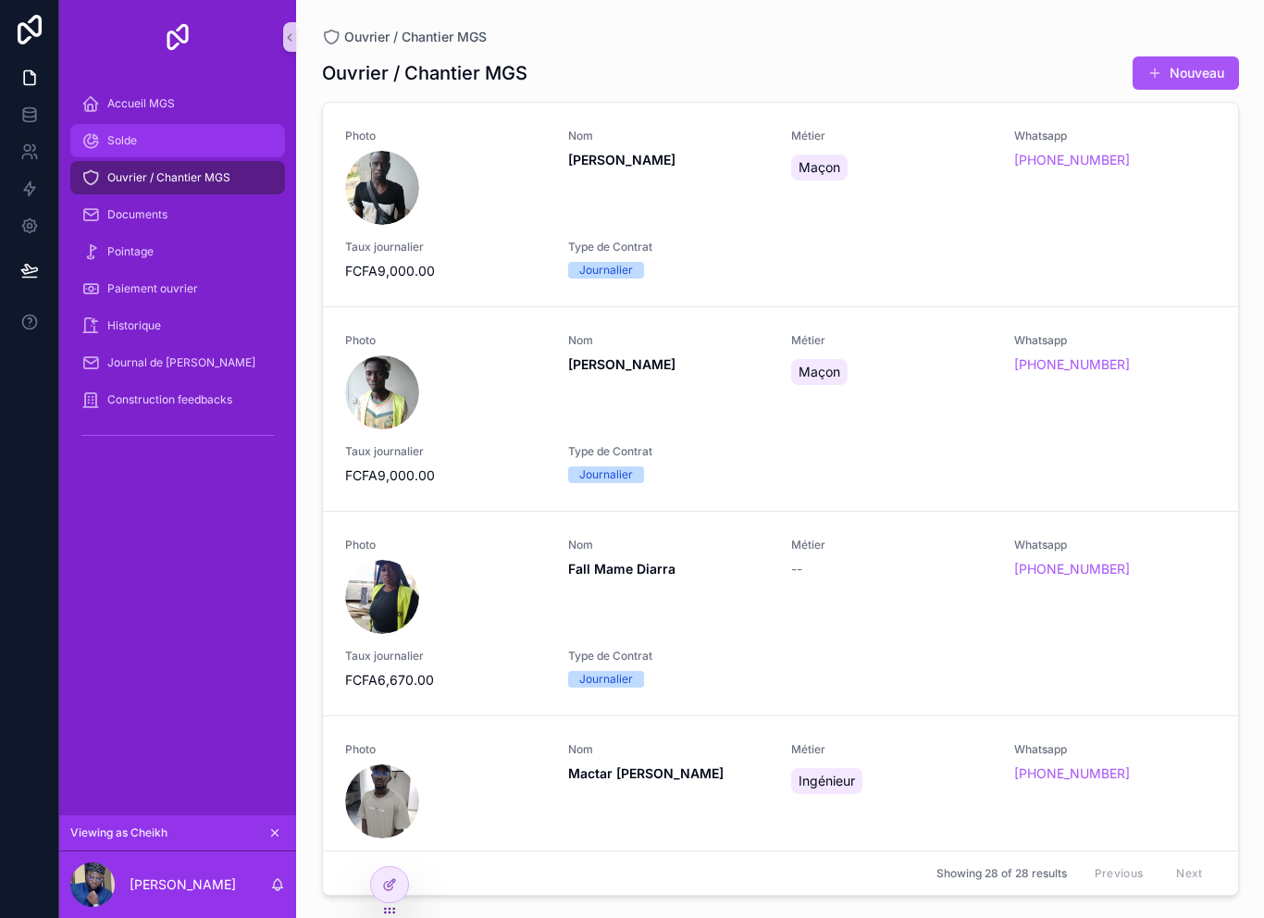
click at [197, 149] on div "Solde" at bounding box center [177, 141] width 192 height 30
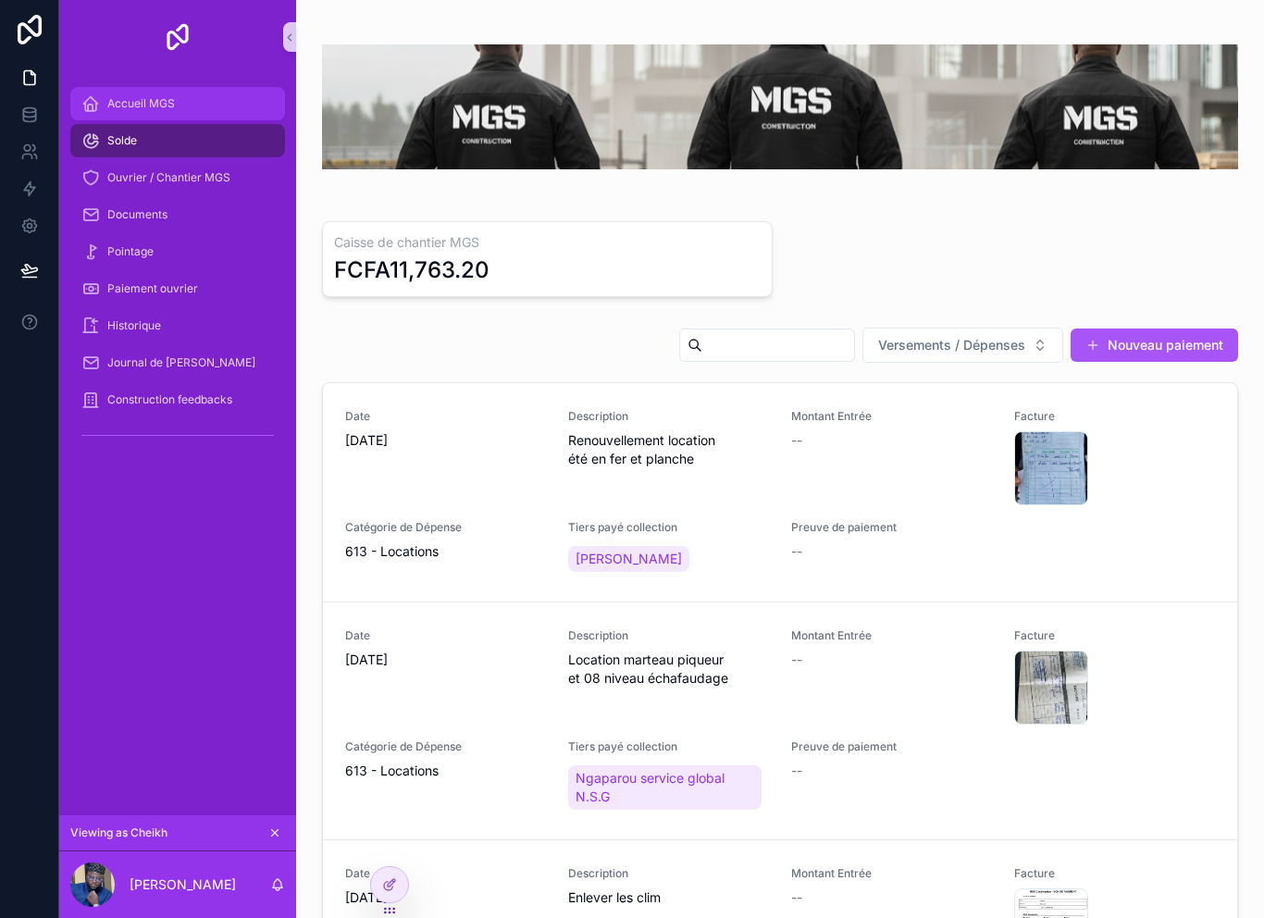
click at [205, 107] on div "Accueil MGS" at bounding box center [177, 104] width 192 height 30
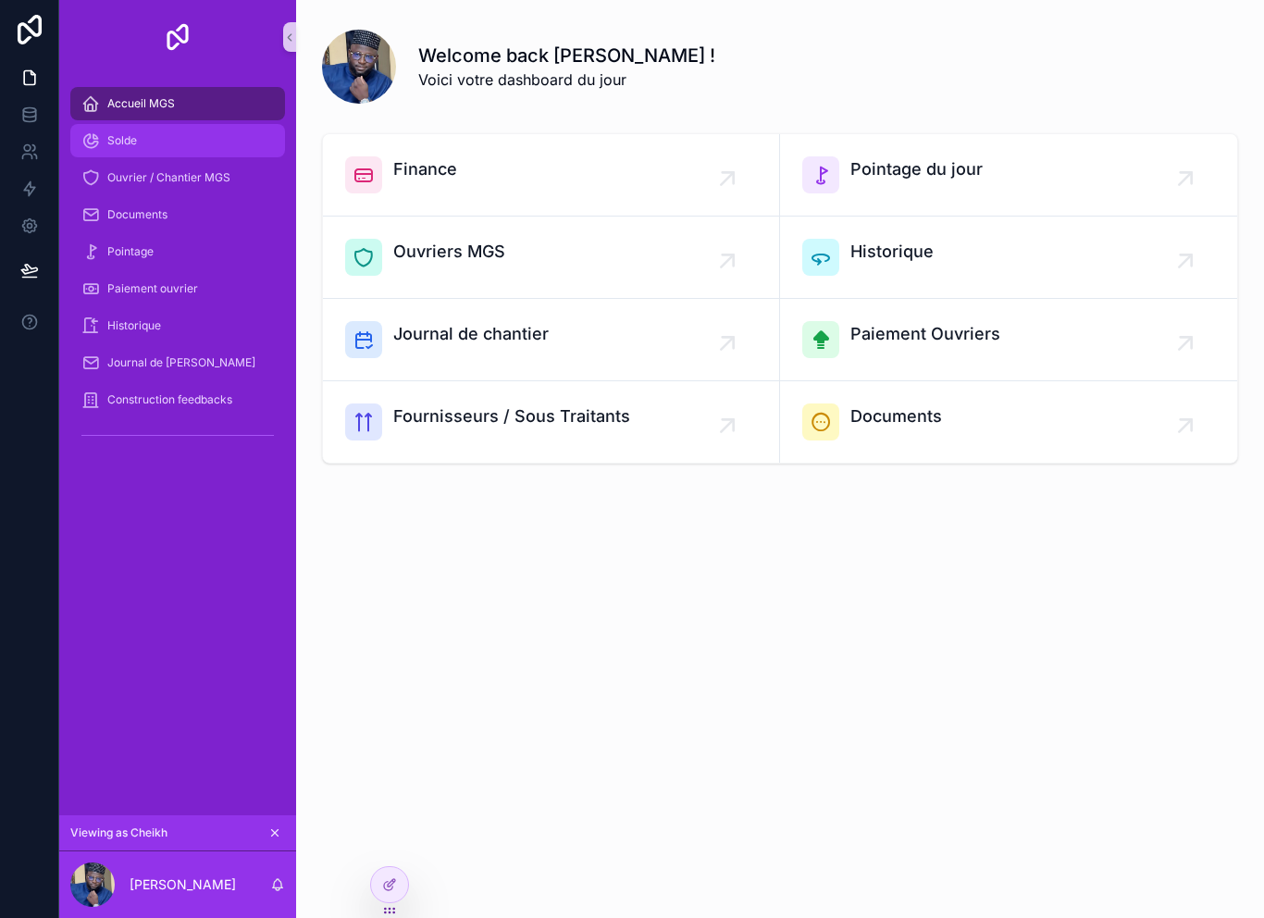
click at [192, 137] on div "Solde" at bounding box center [177, 141] width 192 height 30
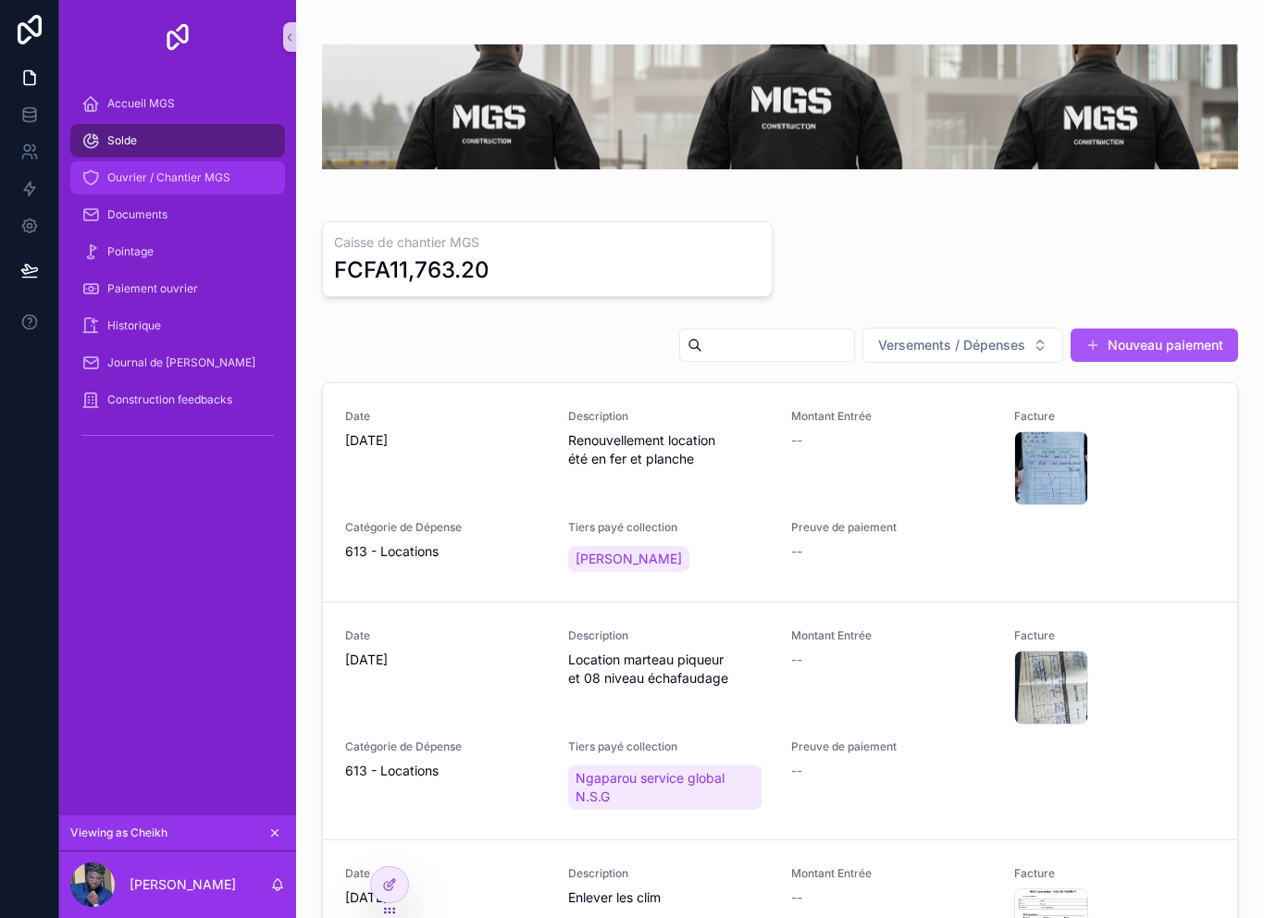
click at [229, 182] on span "Ouvrier / Chantier MGS" at bounding box center [168, 177] width 123 height 15
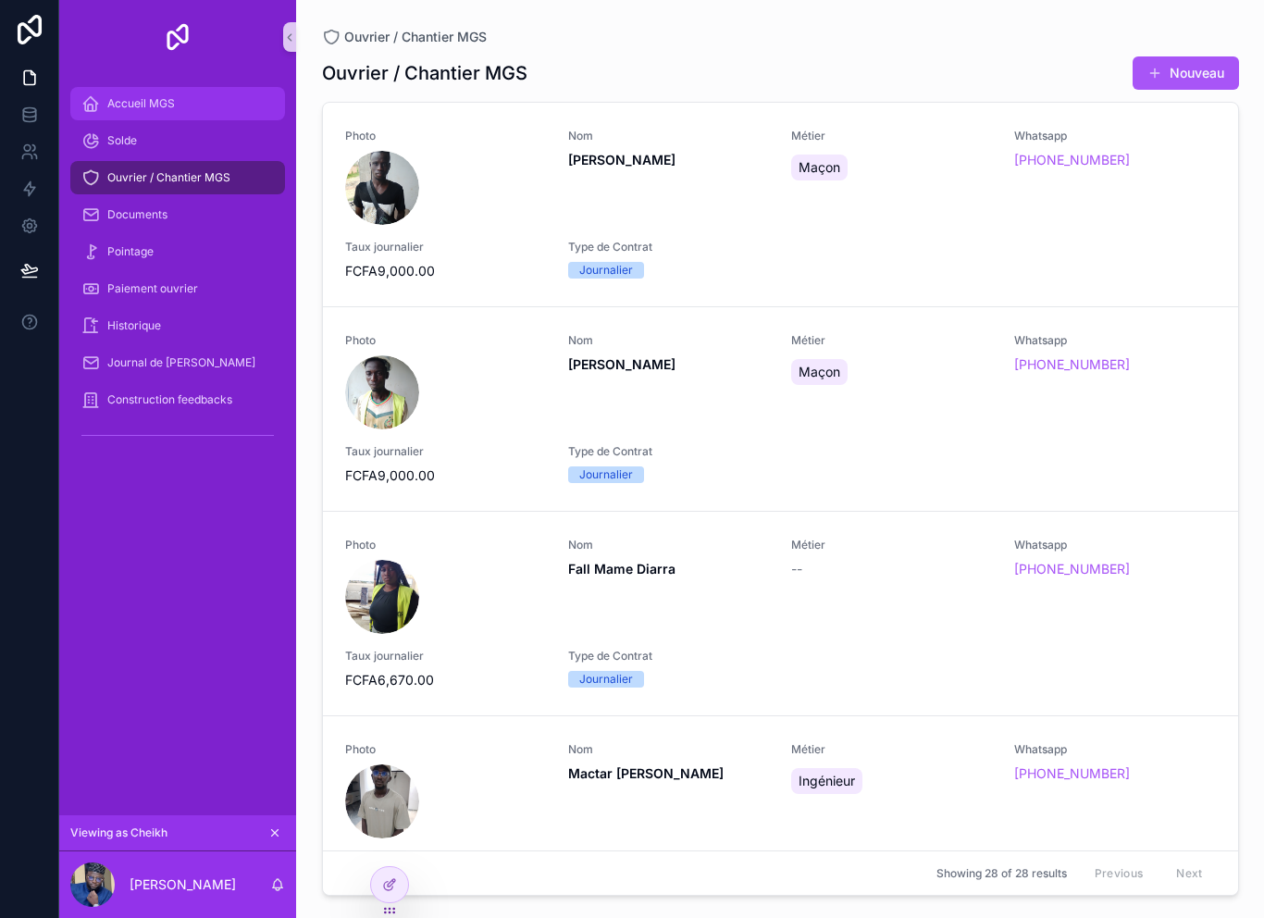
click at [199, 107] on div "Accueil MGS" at bounding box center [177, 104] width 192 height 30
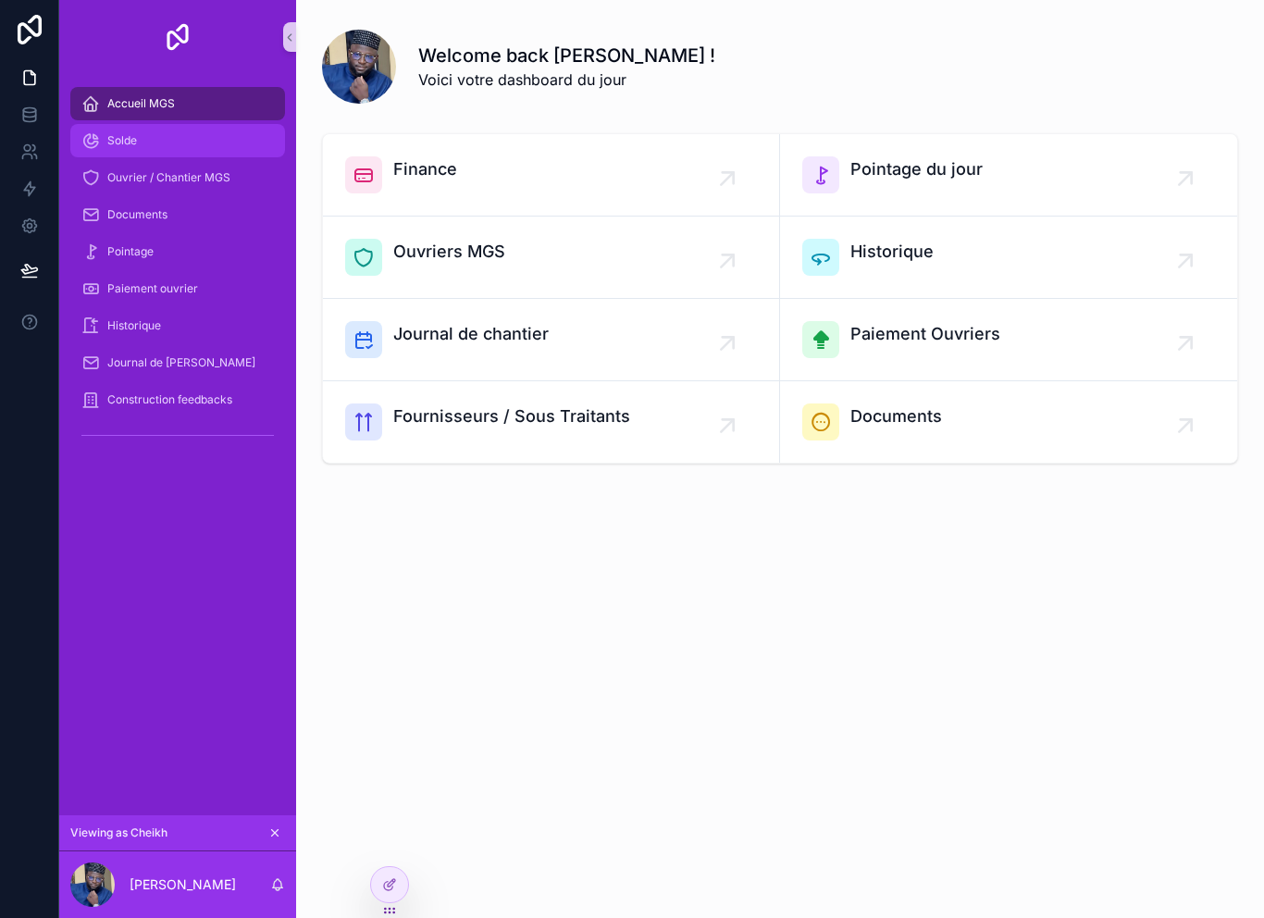
click at [214, 135] on div "Solde" at bounding box center [177, 141] width 192 height 30
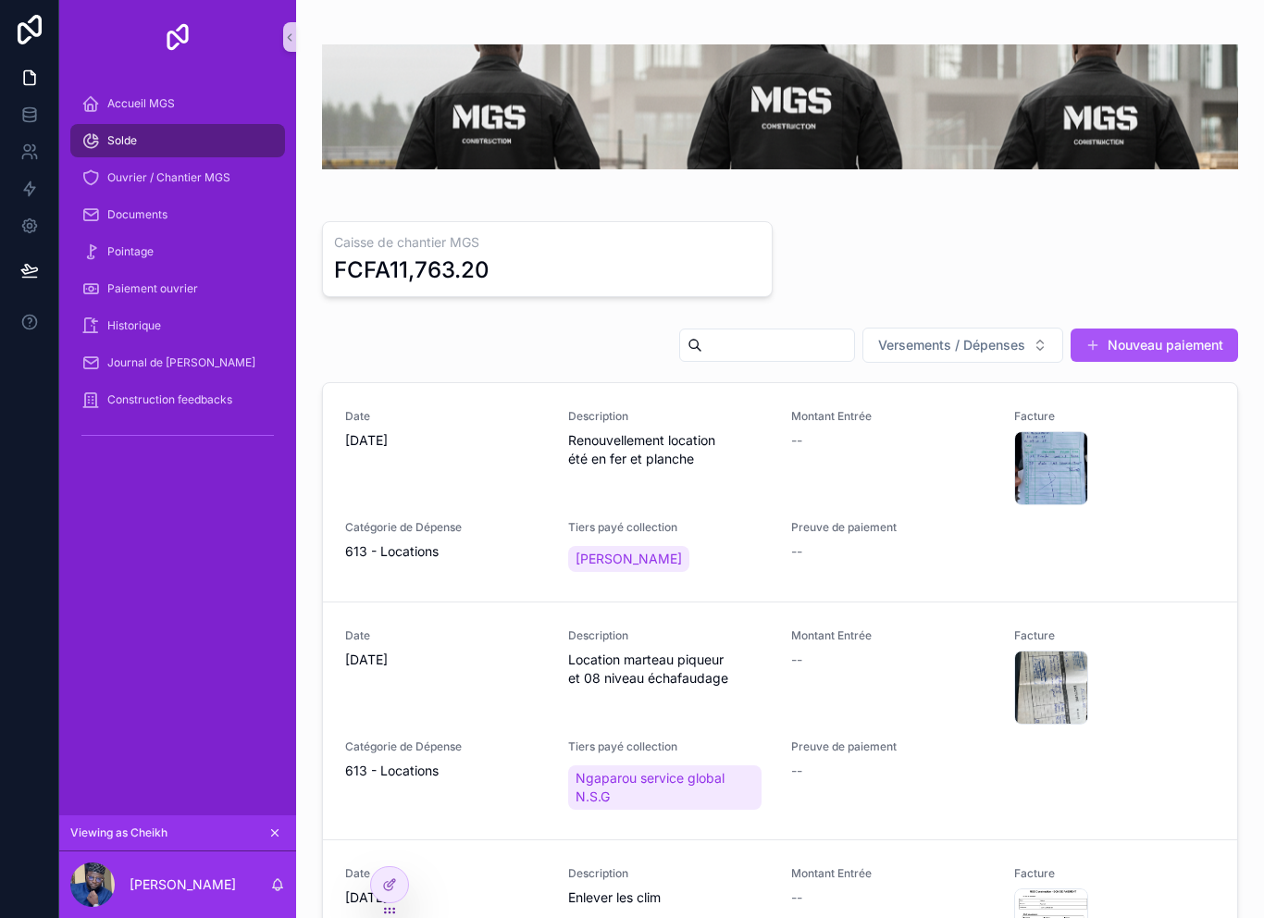
click at [197, 151] on div "Solde" at bounding box center [177, 141] width 192 height 30
click at [177, 180] on span "Ouvrier / Chantier MGS" at bounding box center [168, 177] width 123 height 15
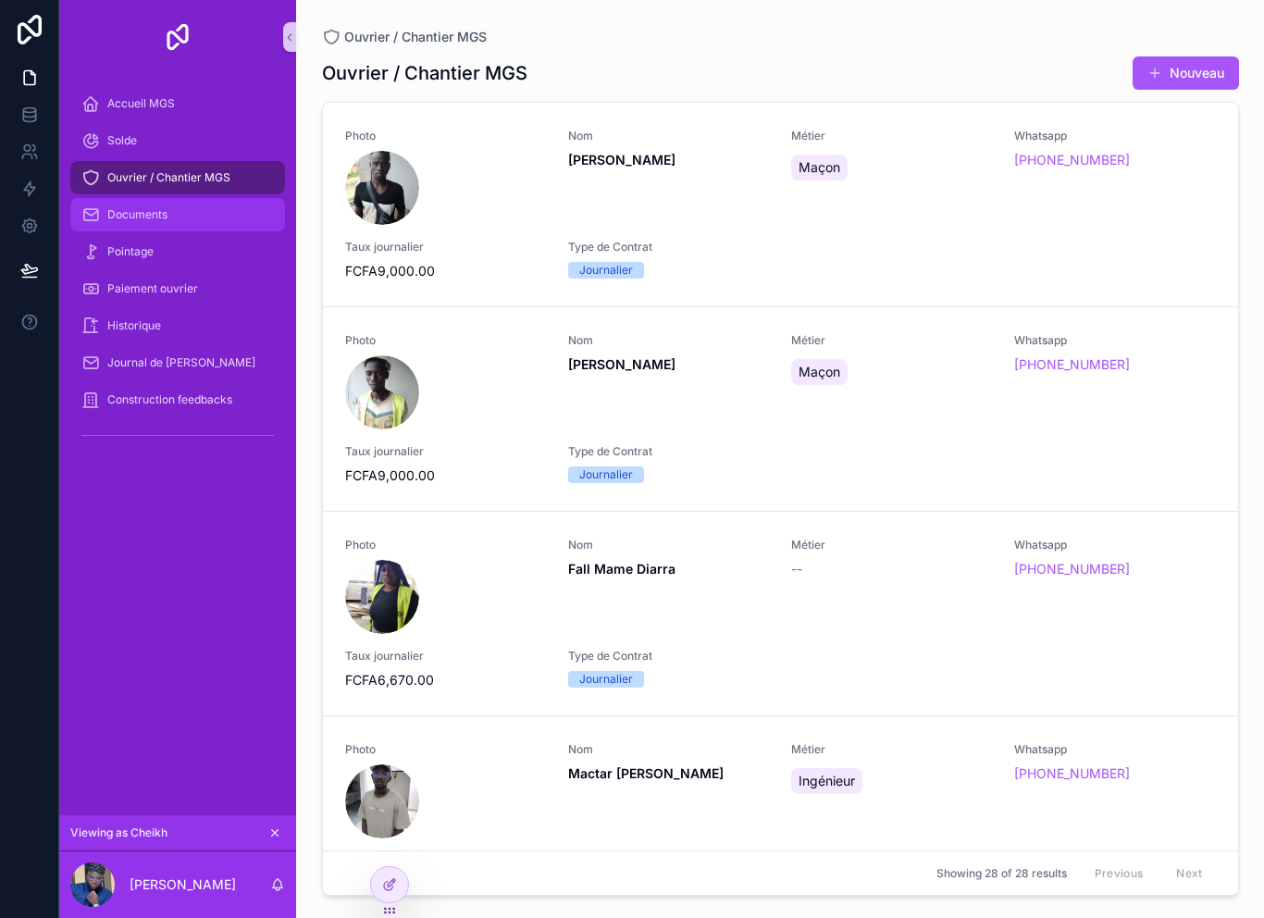
click at [175, 205] on div "Documents" at bounding box center [177, 215] width 192 height 30
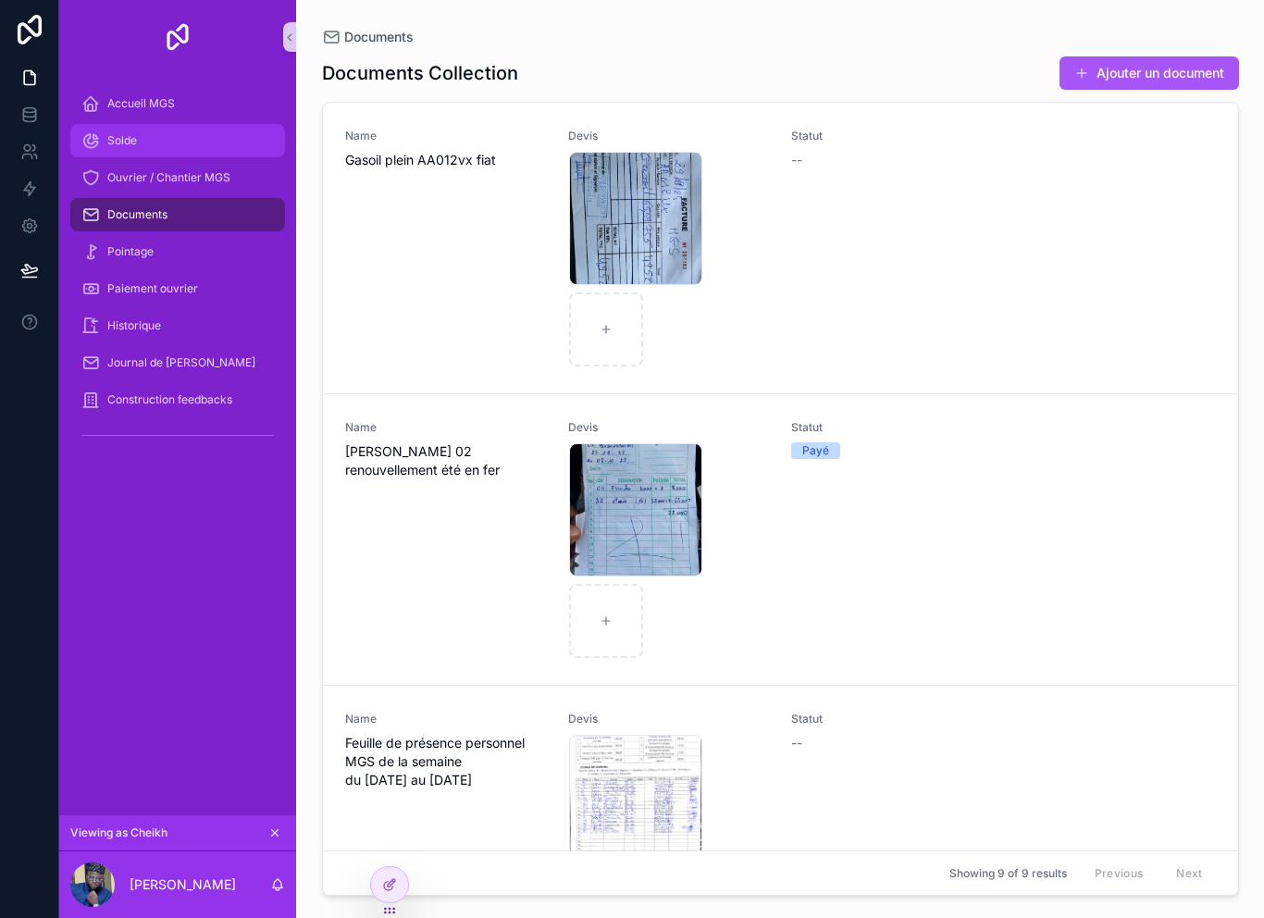
click at [190, 148] on div "Solde" at bounding box center [177, 141] width 192 height 30
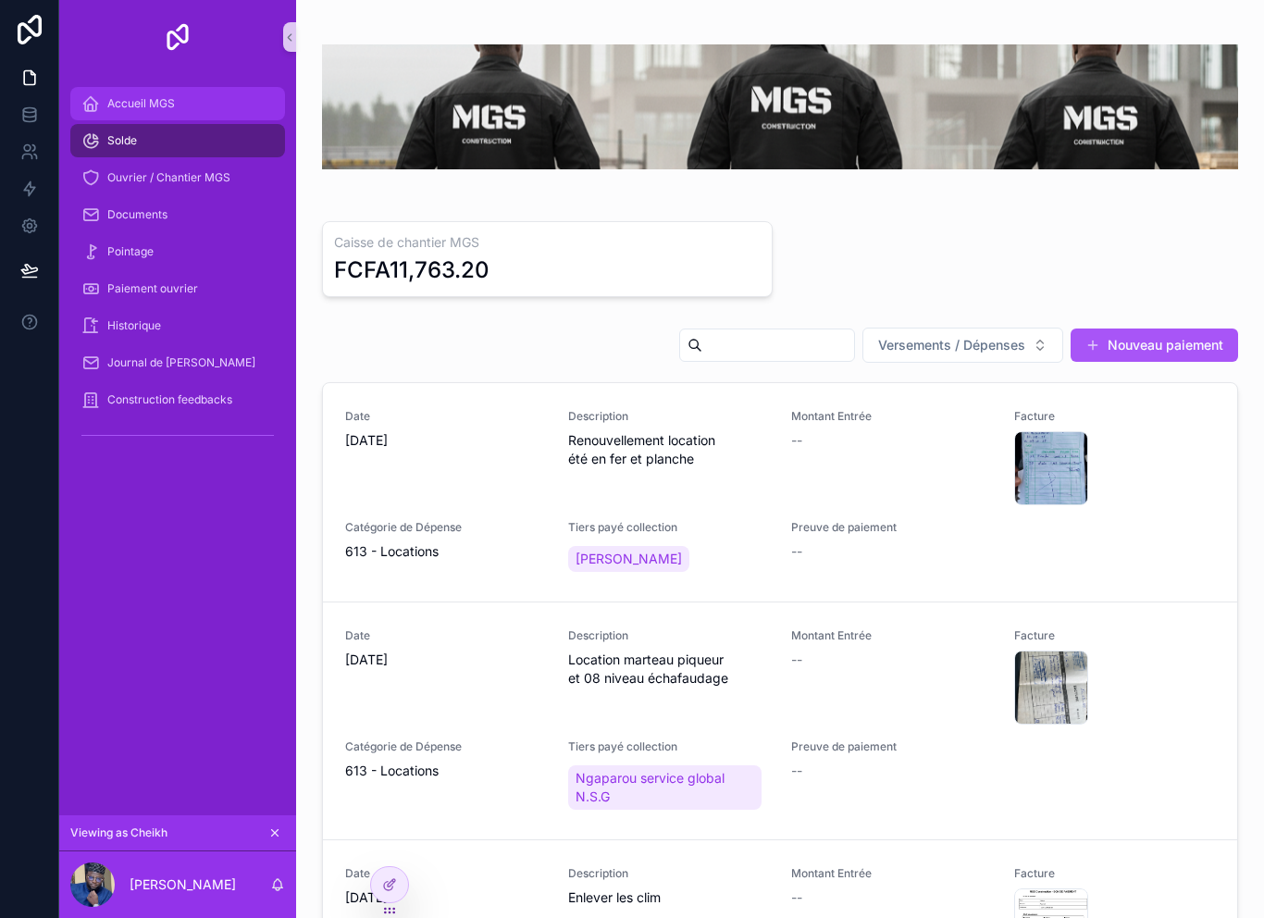
click at [201, 105] on div "Accueil MGS" at bounding box center [177, 104] width 192 height 30
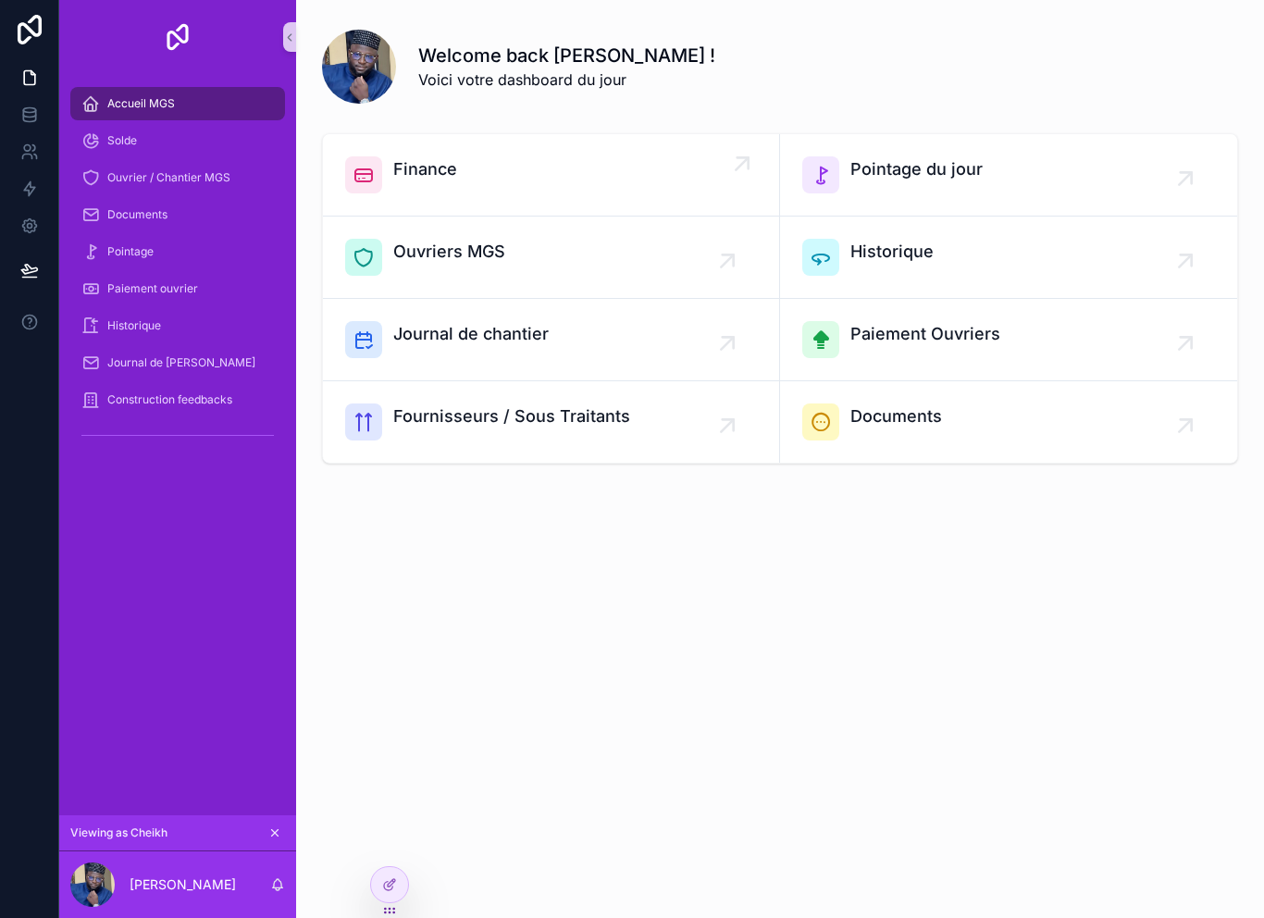
click at [608, 182] on div "Finance" at bounding box center [551, 174] width 412 height 37
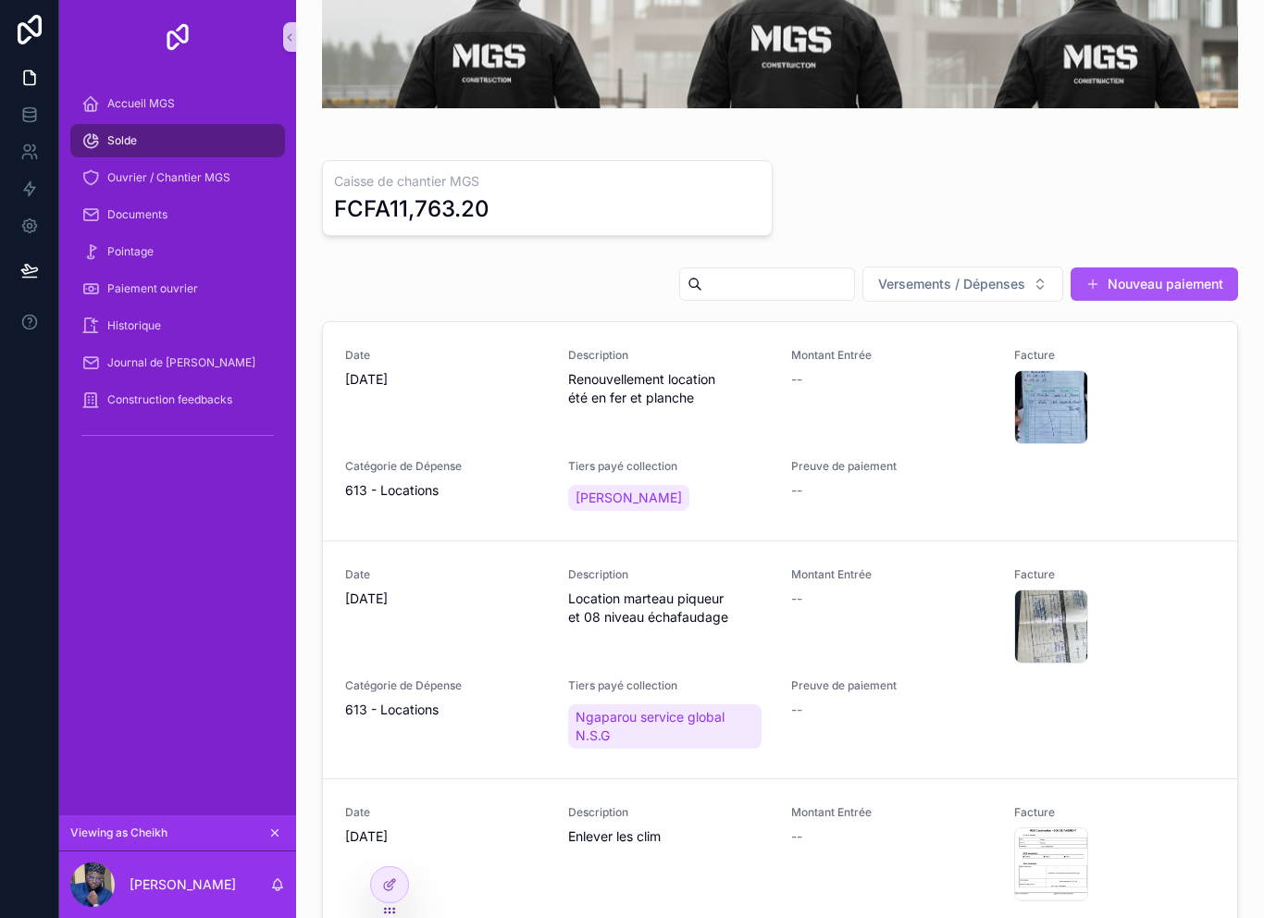
click at [986, 196] on div "Caisse de chantier MGS FCFA11,763.20" at bounding box center [780, 198] width 916 height 76
click at [1171, 434] on span "Reçu de paiement" at bounding box center [1171, 435] width 94 height 15
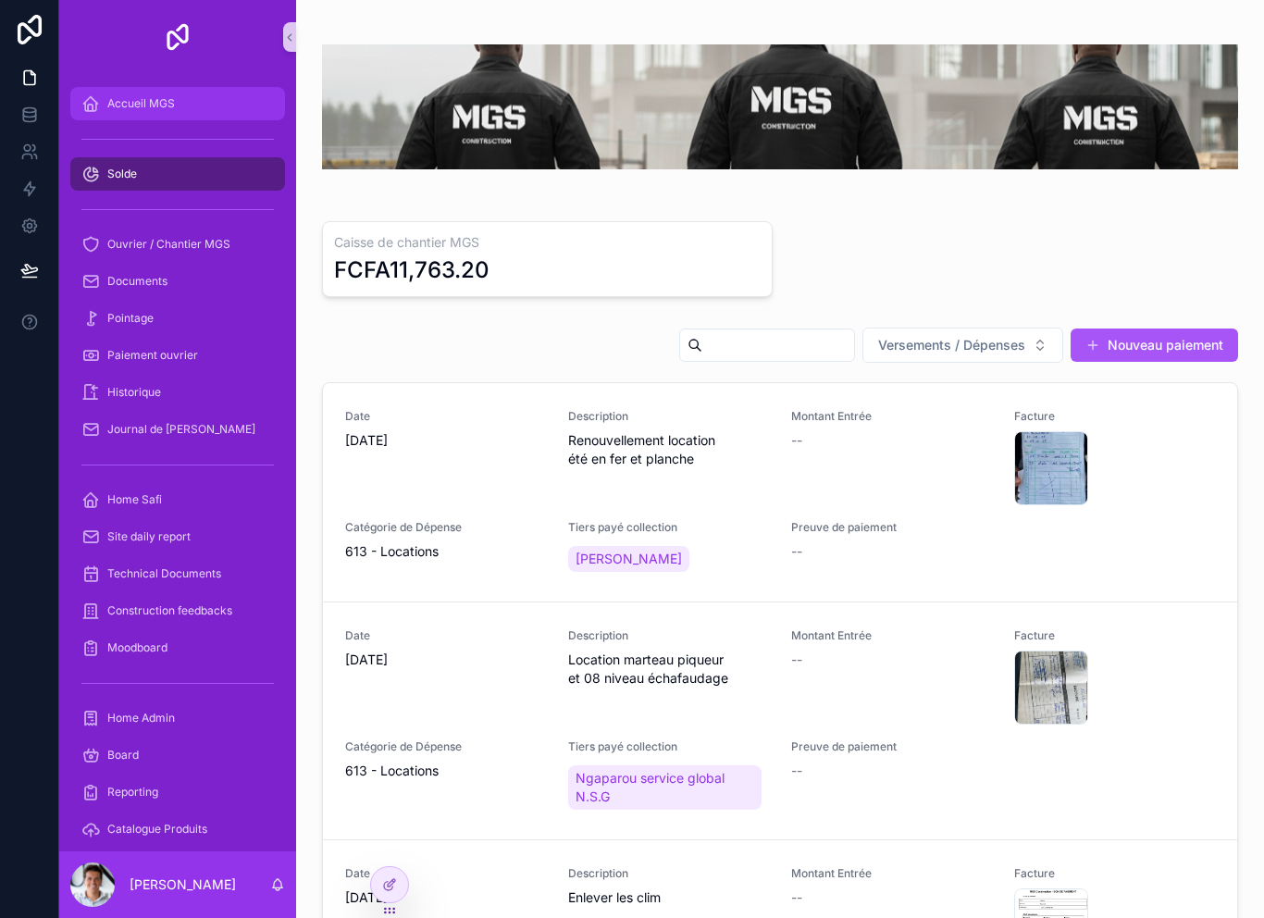
click at [120, 121] on div "Accueil MGS" at bounding box center [177, 103] width 237 height 37
click at [120, 107] on span "Accueil MGS" at bounding box center [141, 103] width 68 height 15
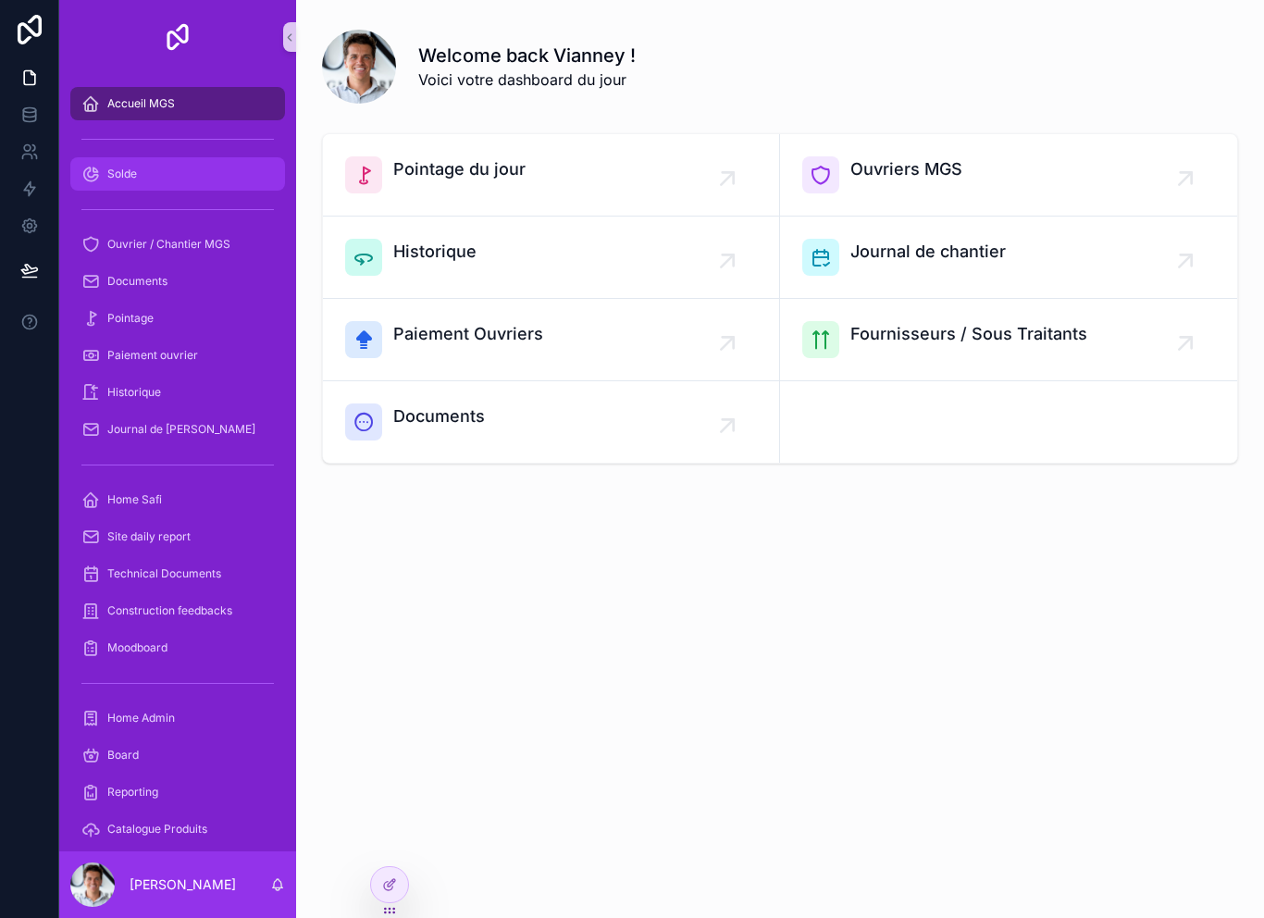
click at [143, 182] on div "Solde" at bounding box center [177, 174] width 192 height 30
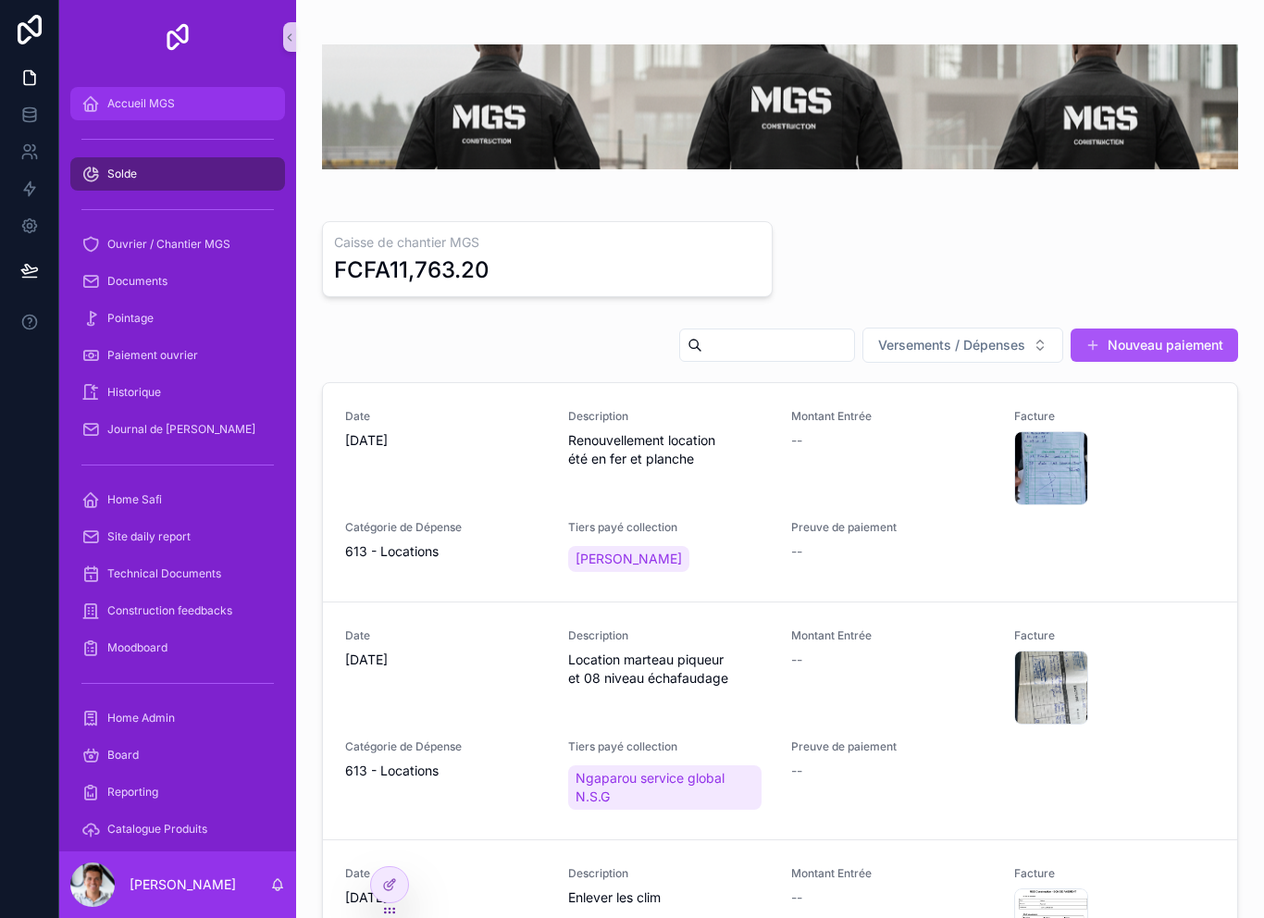
click at [90, 115] on div "Accueil MGS" at bounding box center [177, 104] width 192 height 30
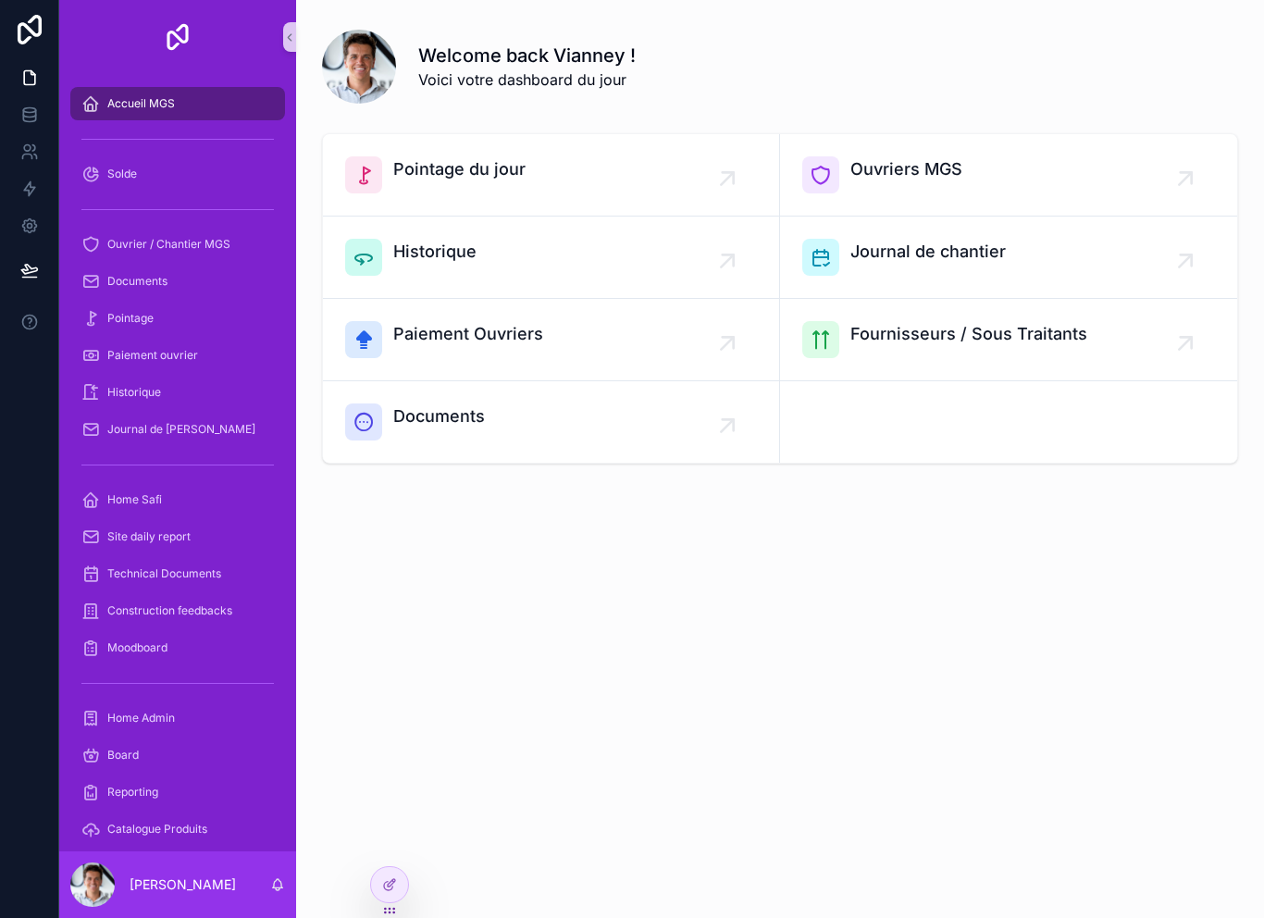
click at [104, 152] on div "scrollable content" at bounding box center [177, 139] width 215 height 30
click at [123, 180] on span "Solde" at bounding box center [122, 174] width 30 height 15
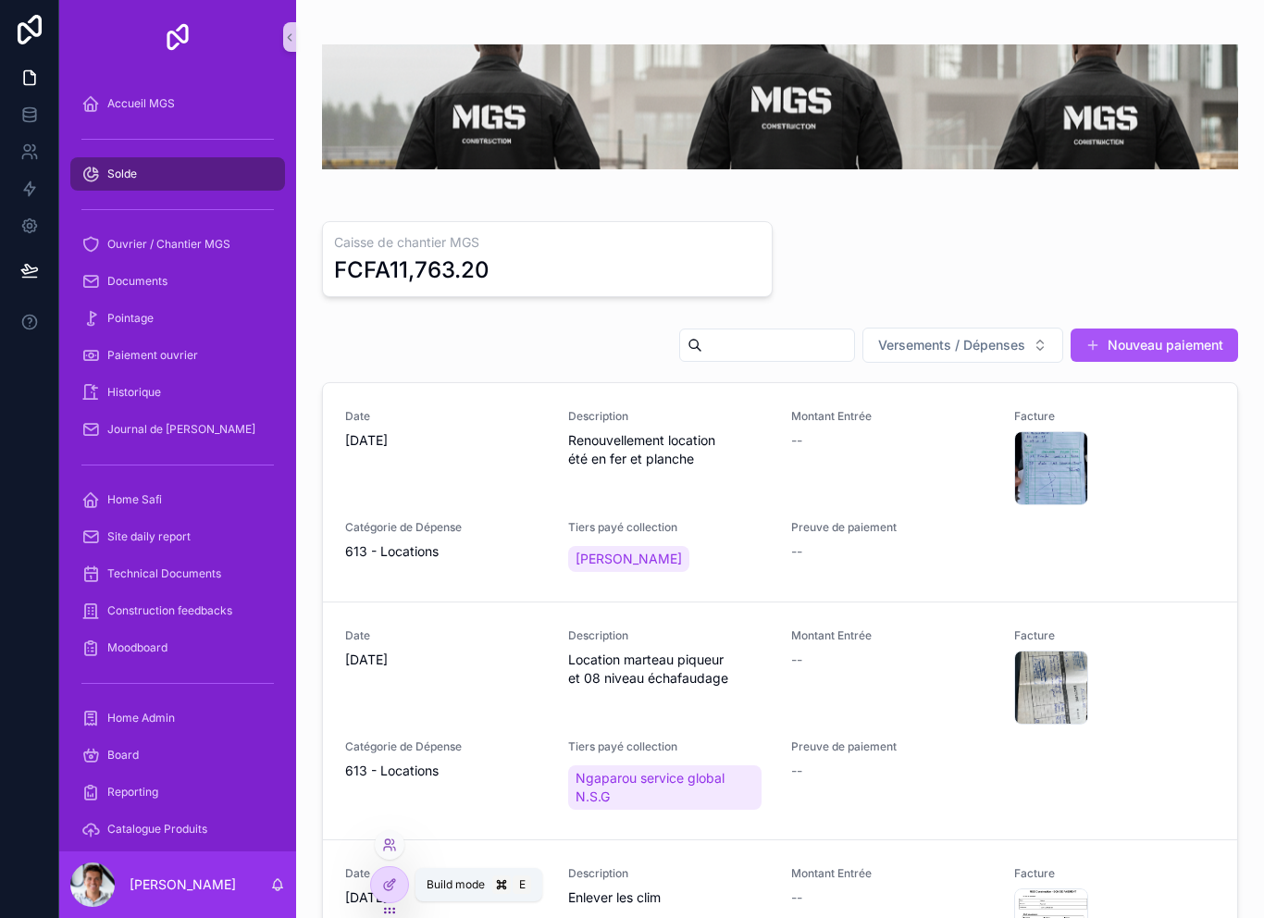
click at [380, 834] on div at bounding box center [390, 845] width 30 height 30
click at [394, 842] on icon at bounding box center [393, 841] width 2 height 5
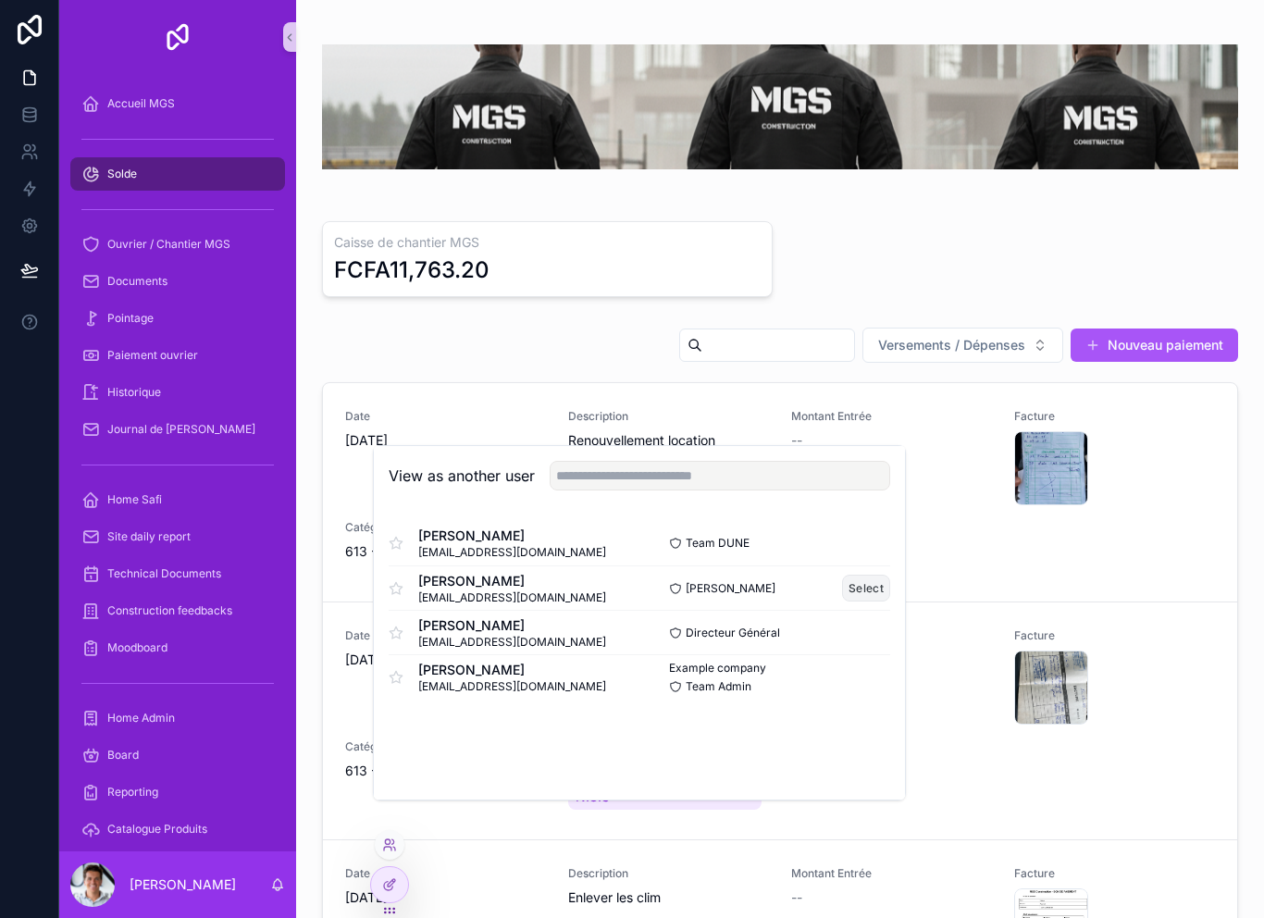
click at [858, 602] on button "Select" at bounding box center [866, 588] width 48 height 27
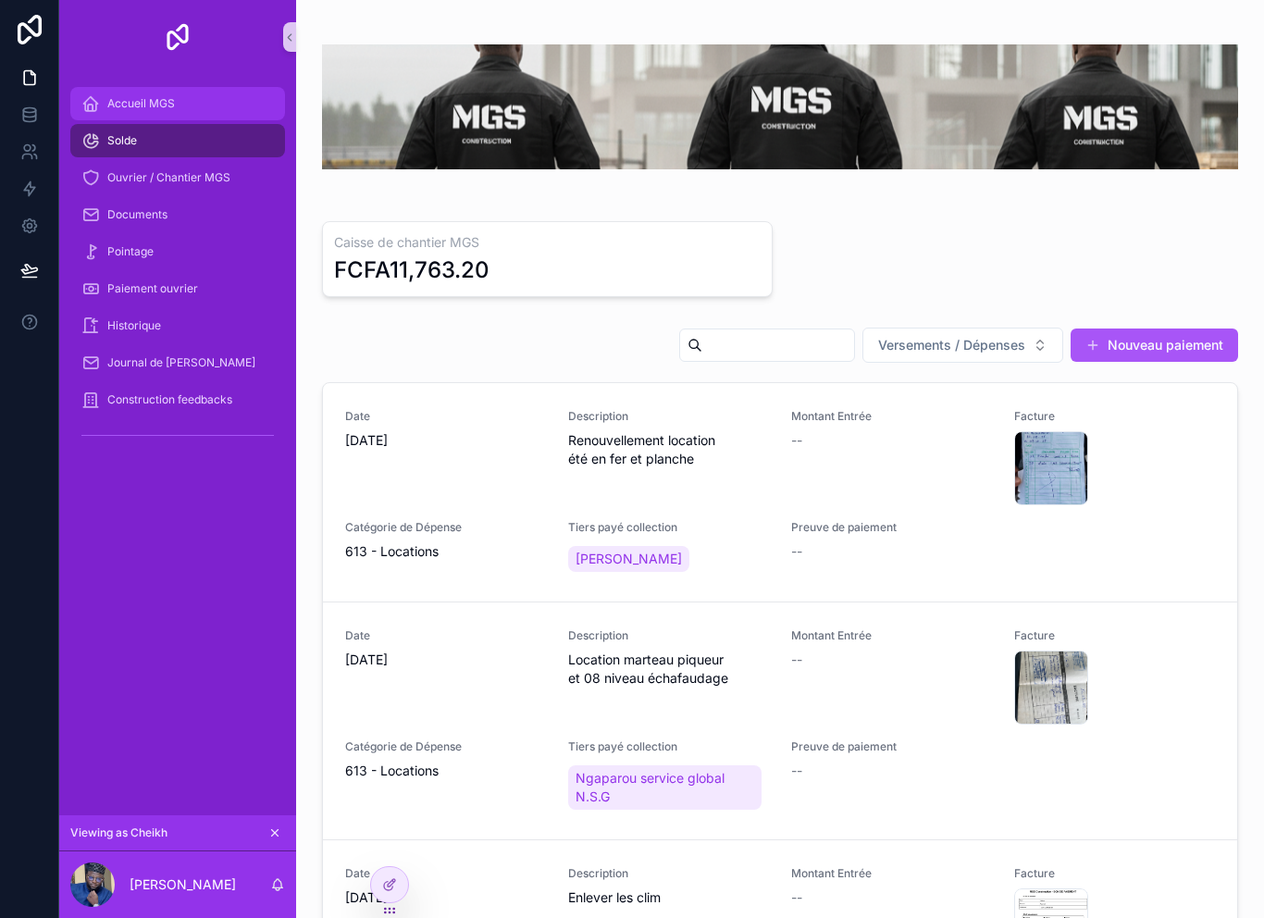
click at [119, 112] on div "Accueil MGS" at bounding box center [177, 104] width 192 height 30
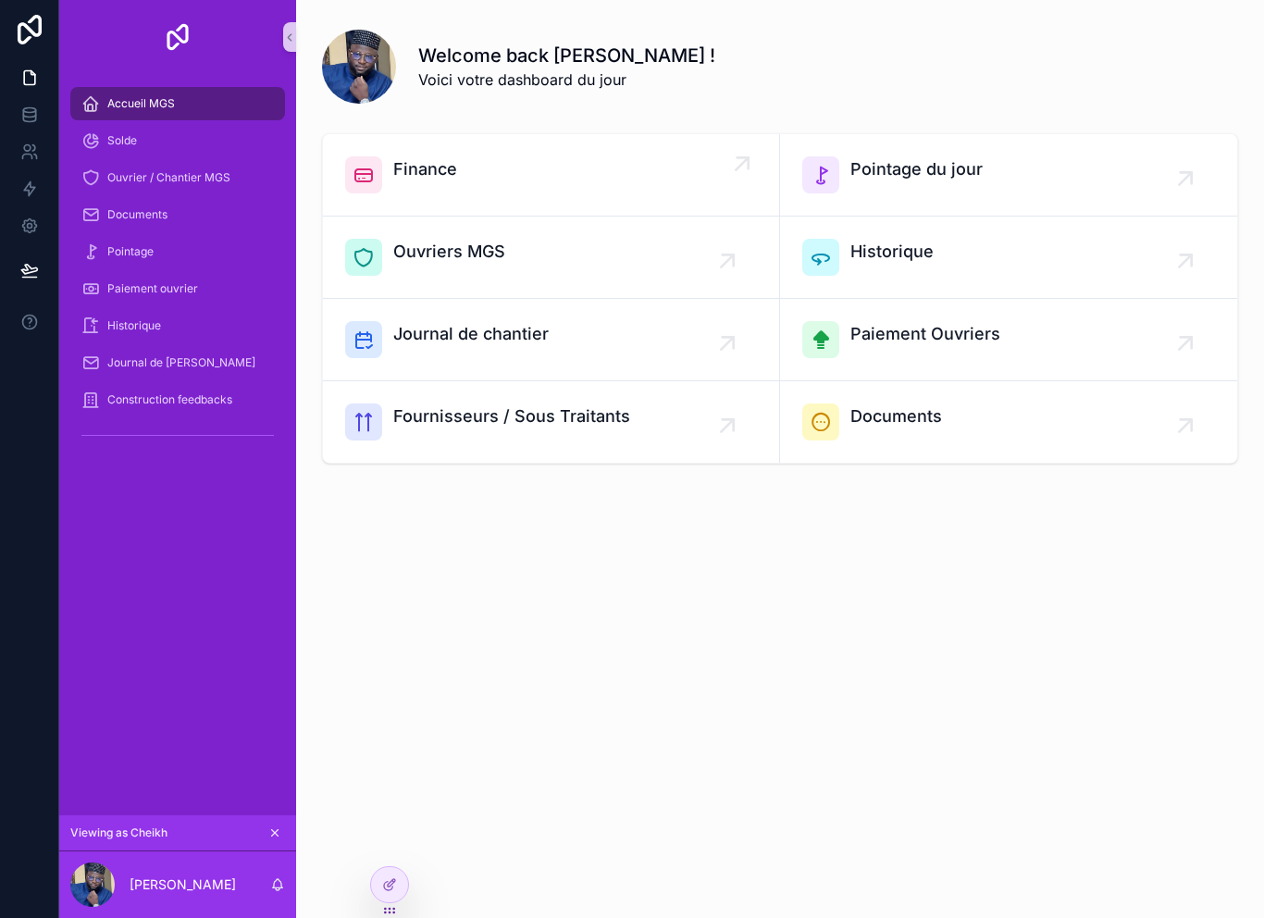
click at [418, 185] on div "Finance" at bounding box center [425, 174] width 64 height 37
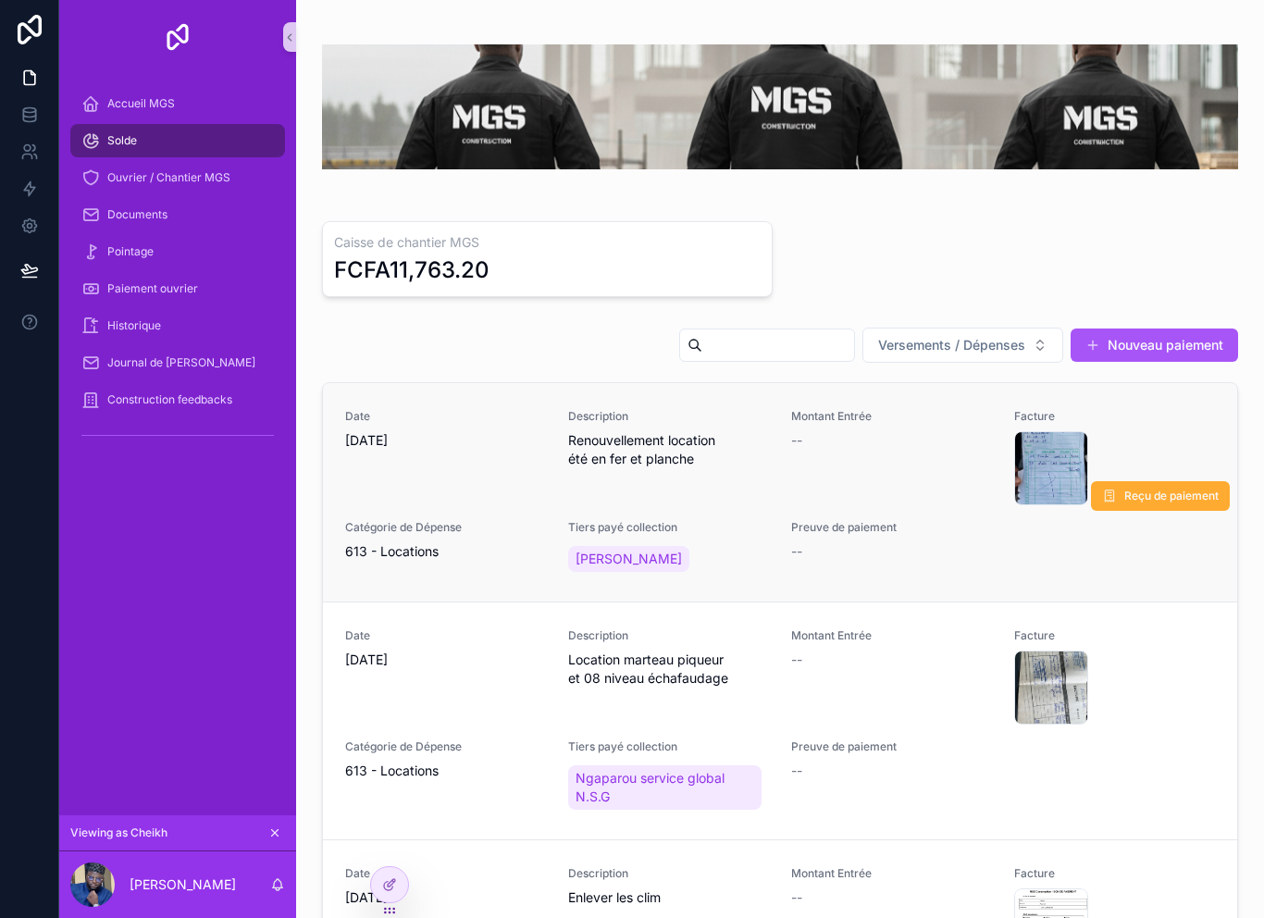
click at [913, 479] on div "Montant Entrée --" at bounding box center [891, 457] width 201 height 96
click at [1139, 501] on span "Reçu de paiement" at bounding box center [1171, 496] width 94 height 15
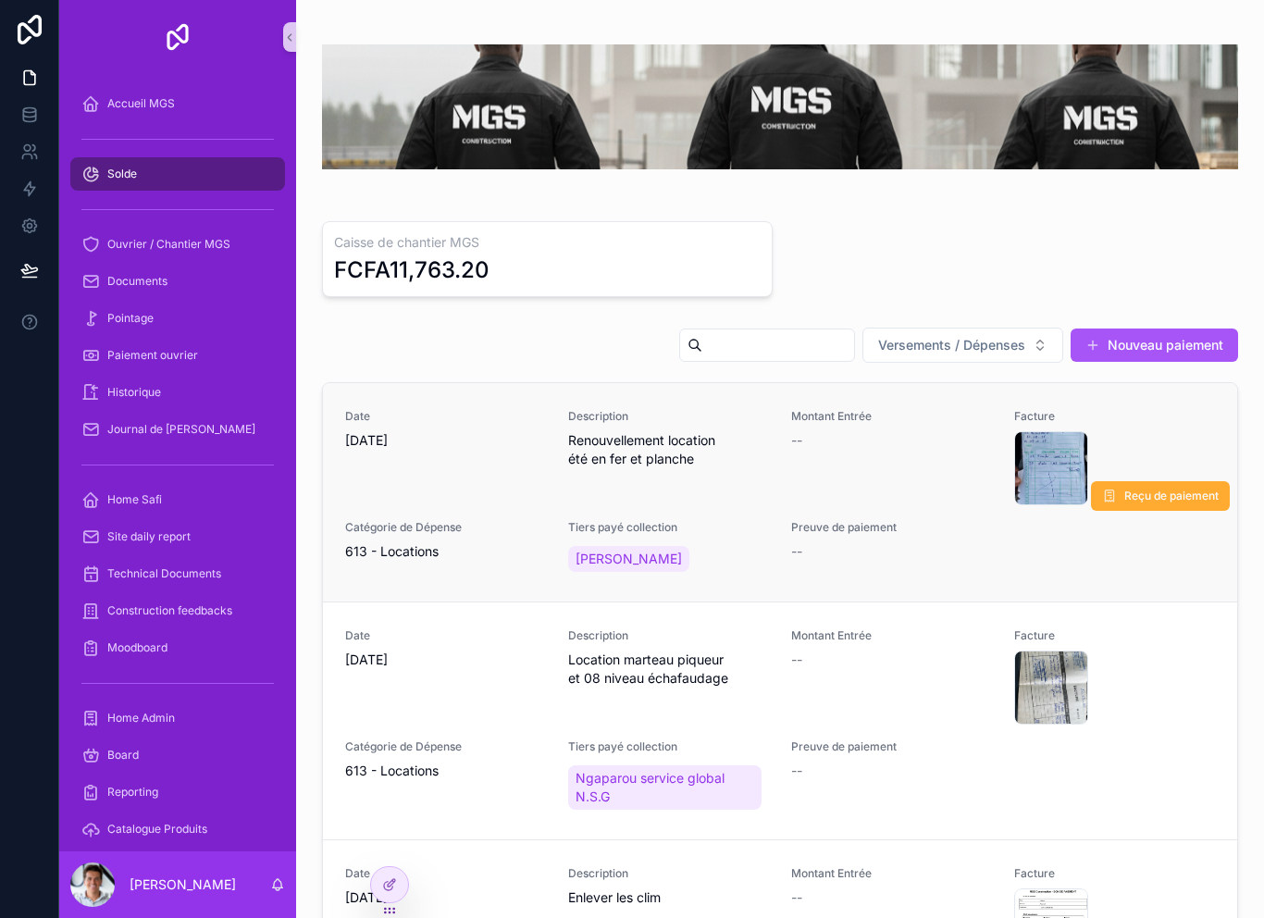
click at [497, 519] on div "Date [DATE] Description Renouvellement location été en fer et planche Montant E…" at bounding box center [780, 492] width 870 height 167
click at [1159, 496] on span "Reçu de paiement" at bounding box center [1171, 496] width 94 height 15
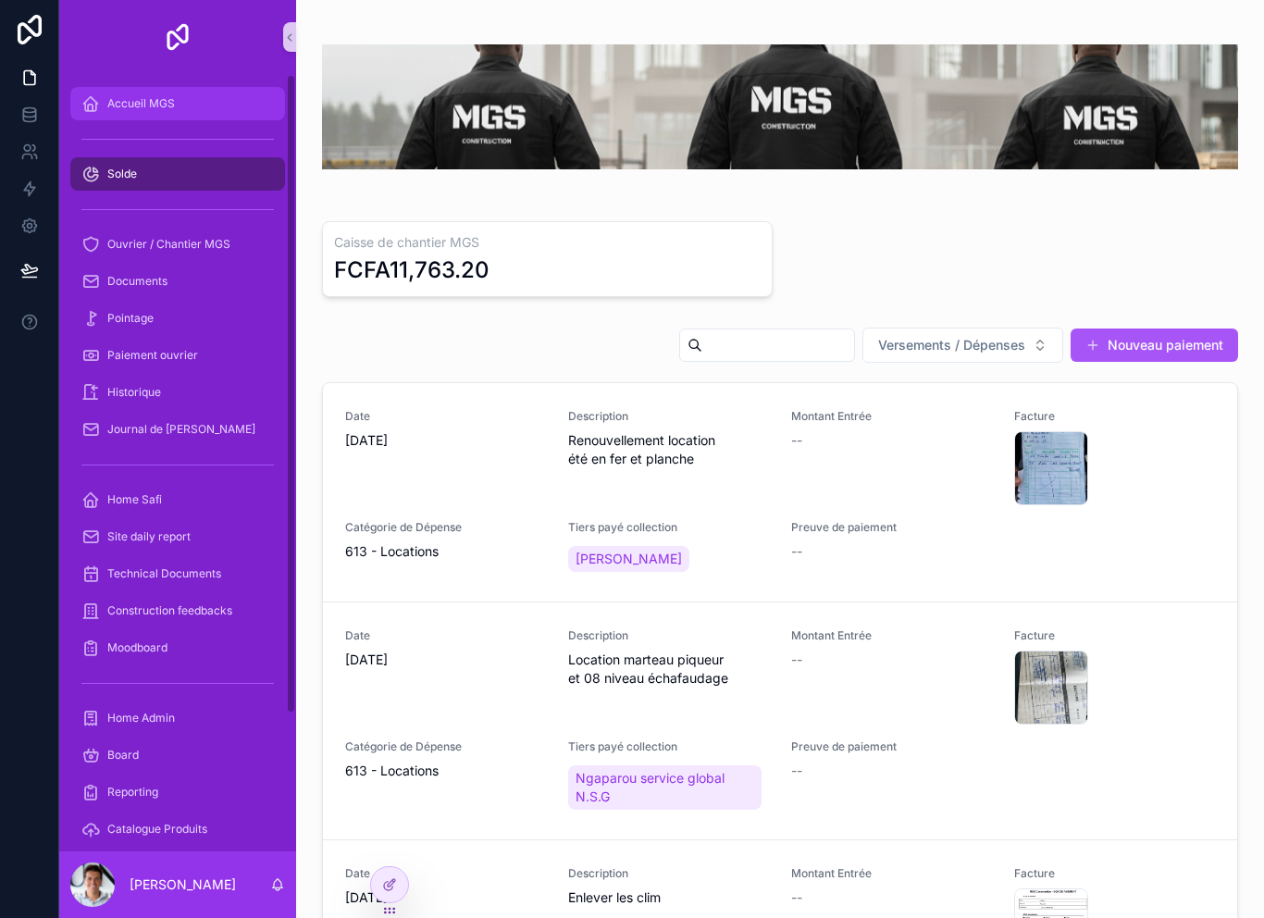
click at [128, 101] on span "Accueil MGS" at bounding box center [141, 103] width 68 height 15
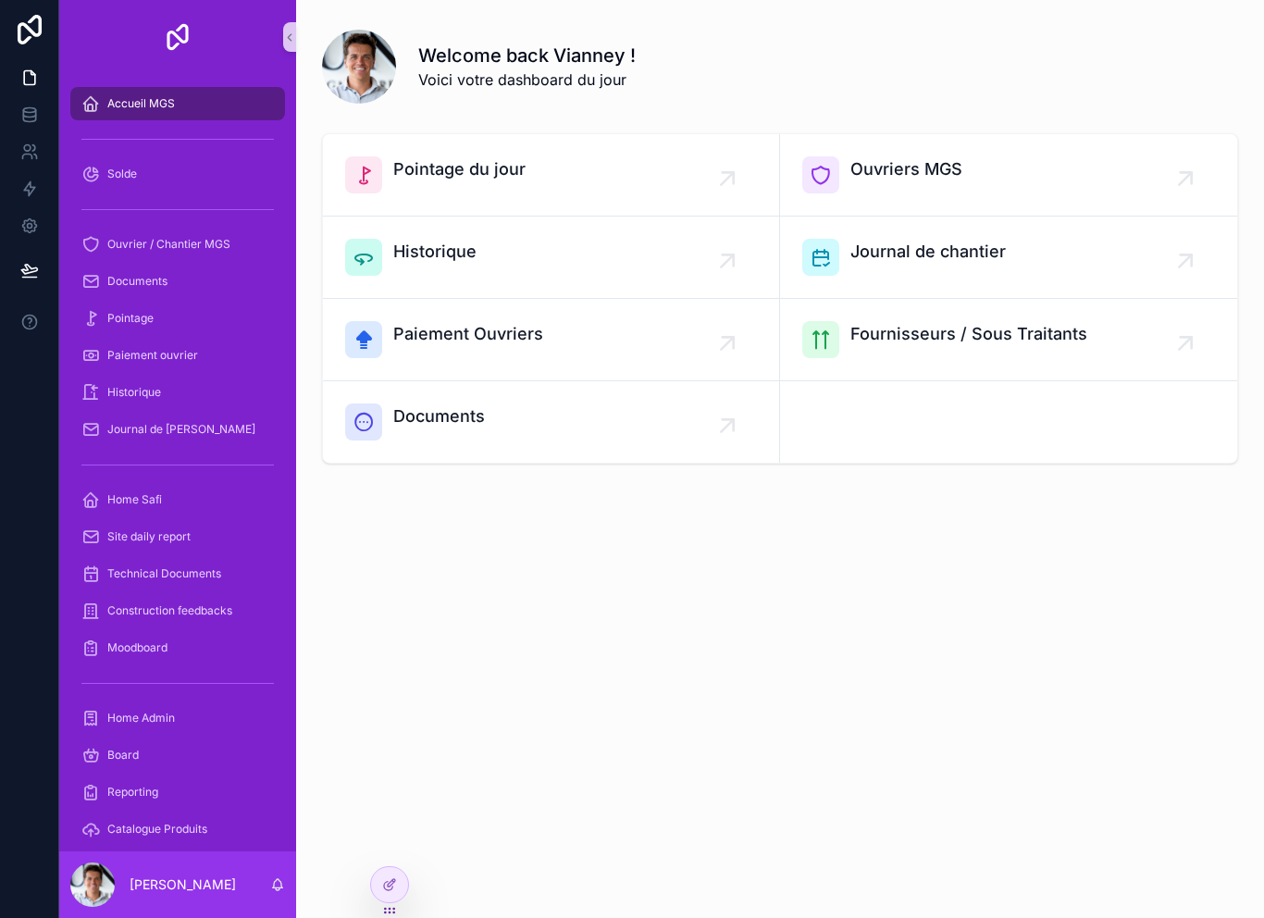
scroll to position [30, 0]
click at [137, 267] on div "Documents" at bounding box center [177, 282] width 192 height 30
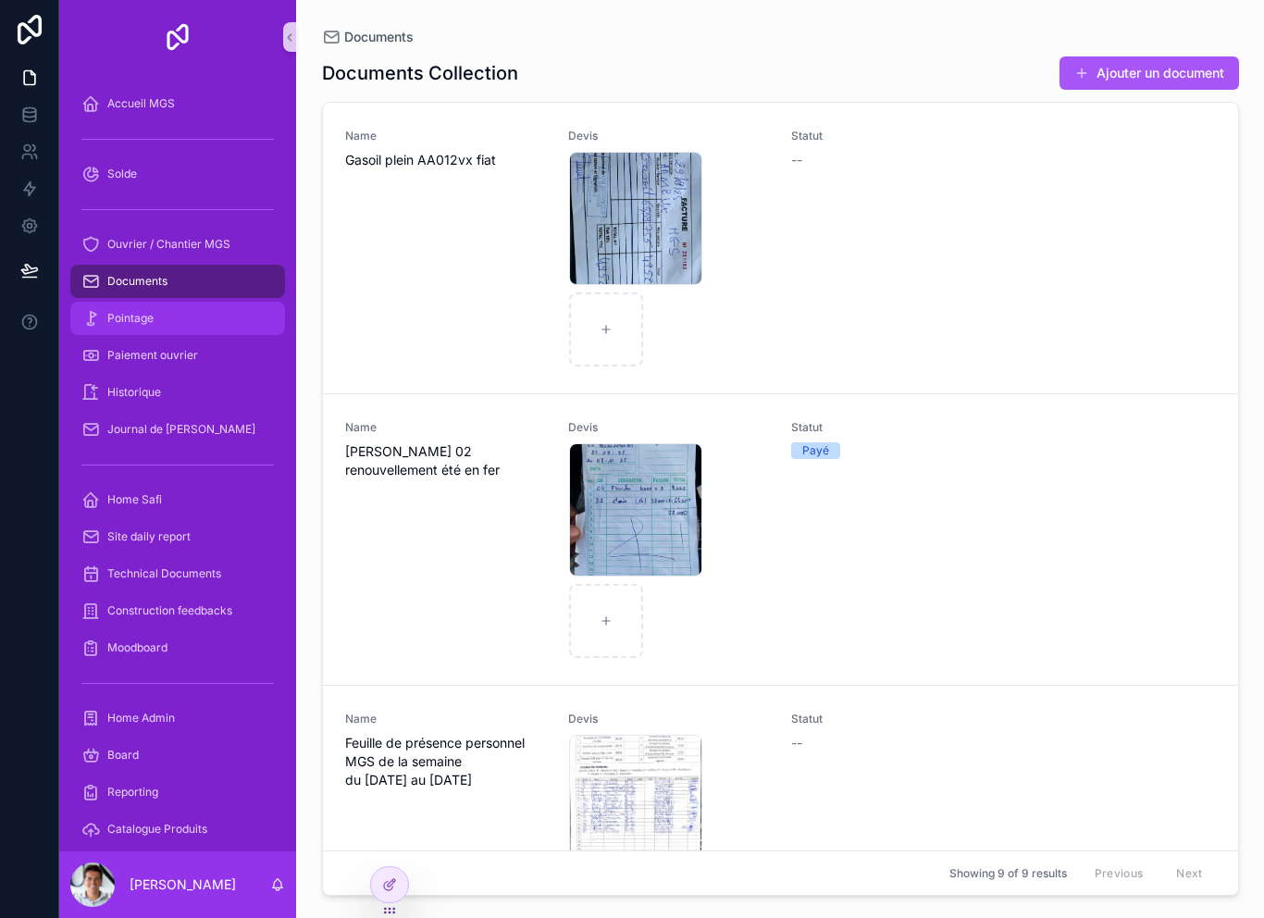
click at [157, 304] on div "Pointage" at bounding box center [177, 319] width 192 height 30
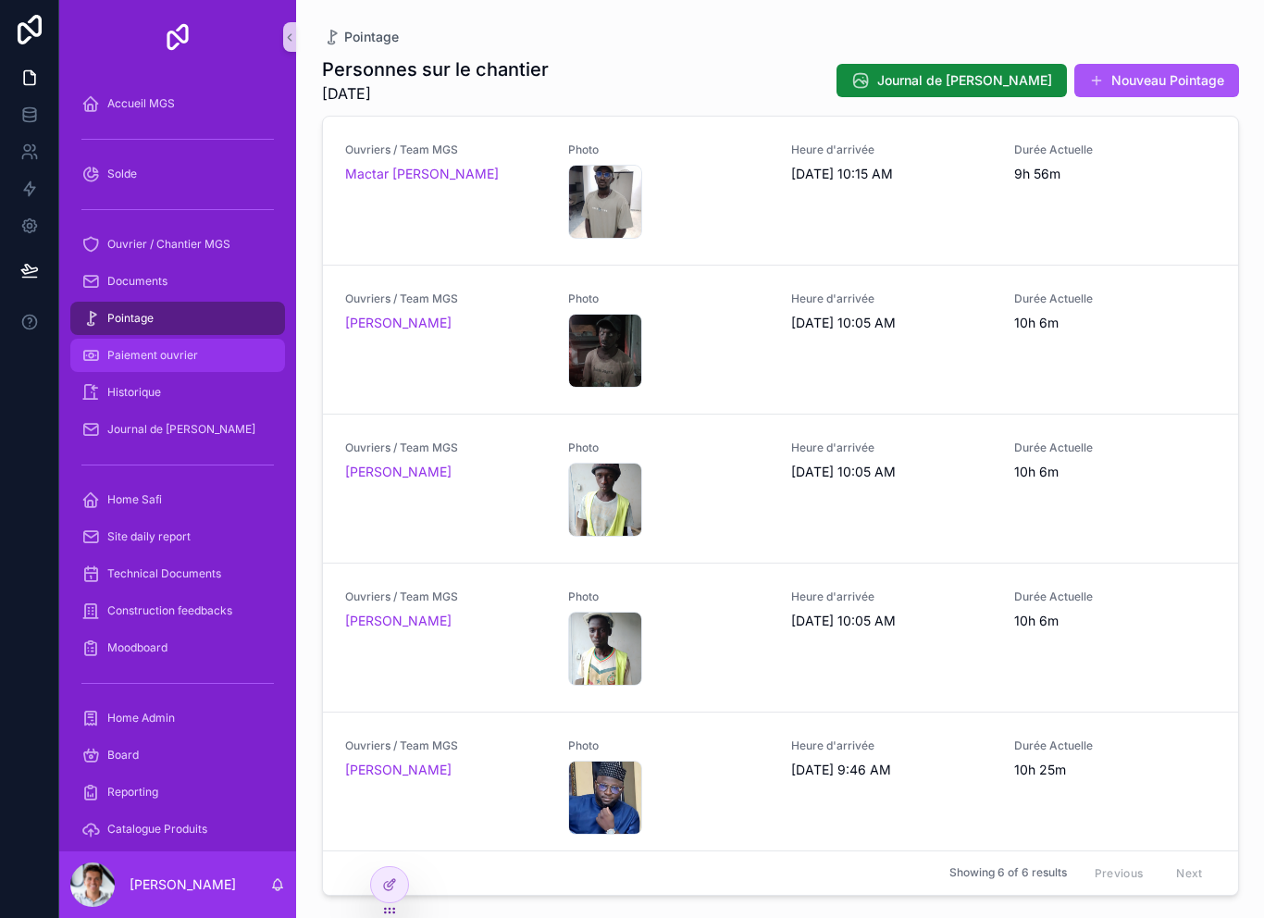
click at [164, 348] on span "Paiement ouvrier" at bounding box center [152, 355] width 91 height 15
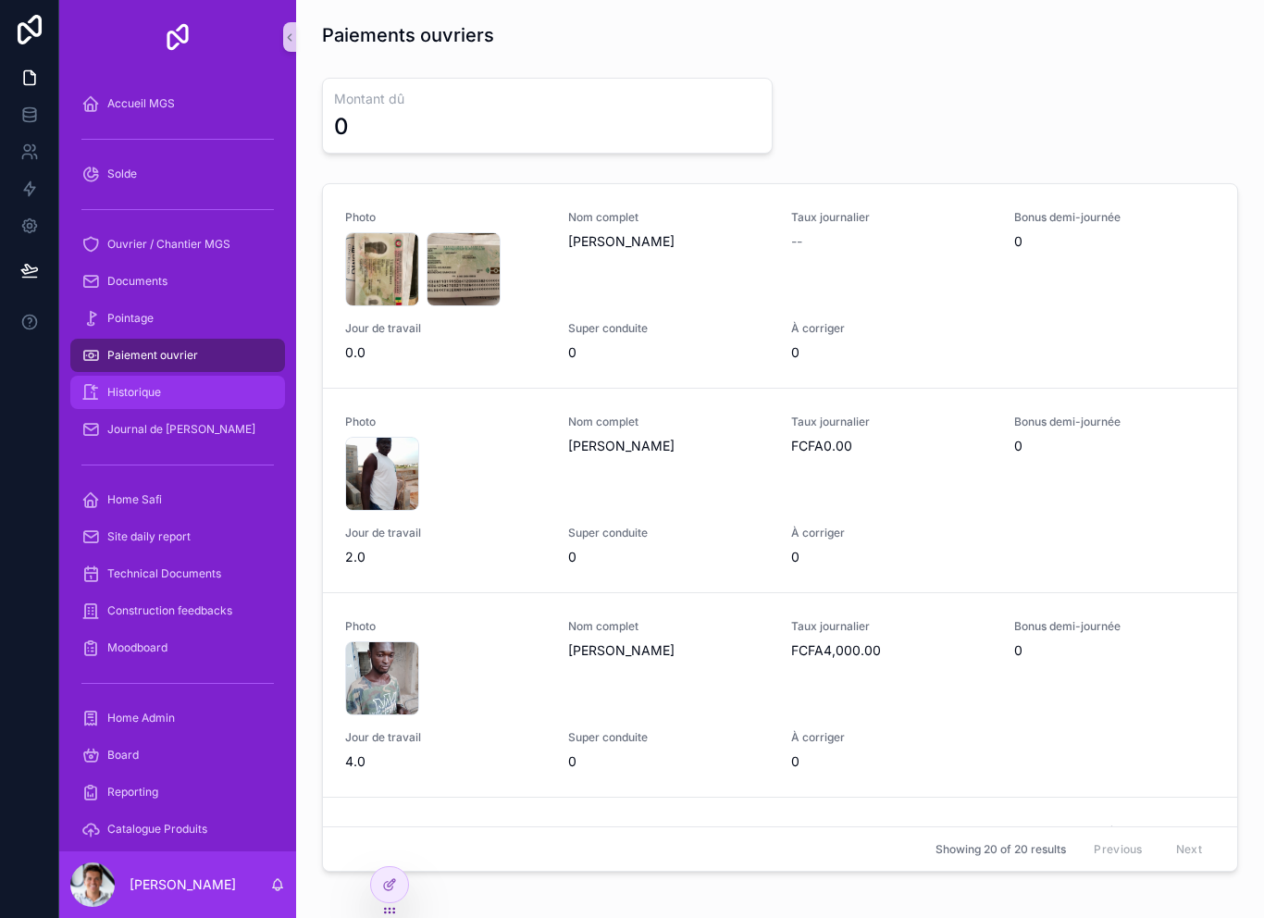
click at [148, 385] on span "Historique" at bounding box center [134, 392] width 54 height 15
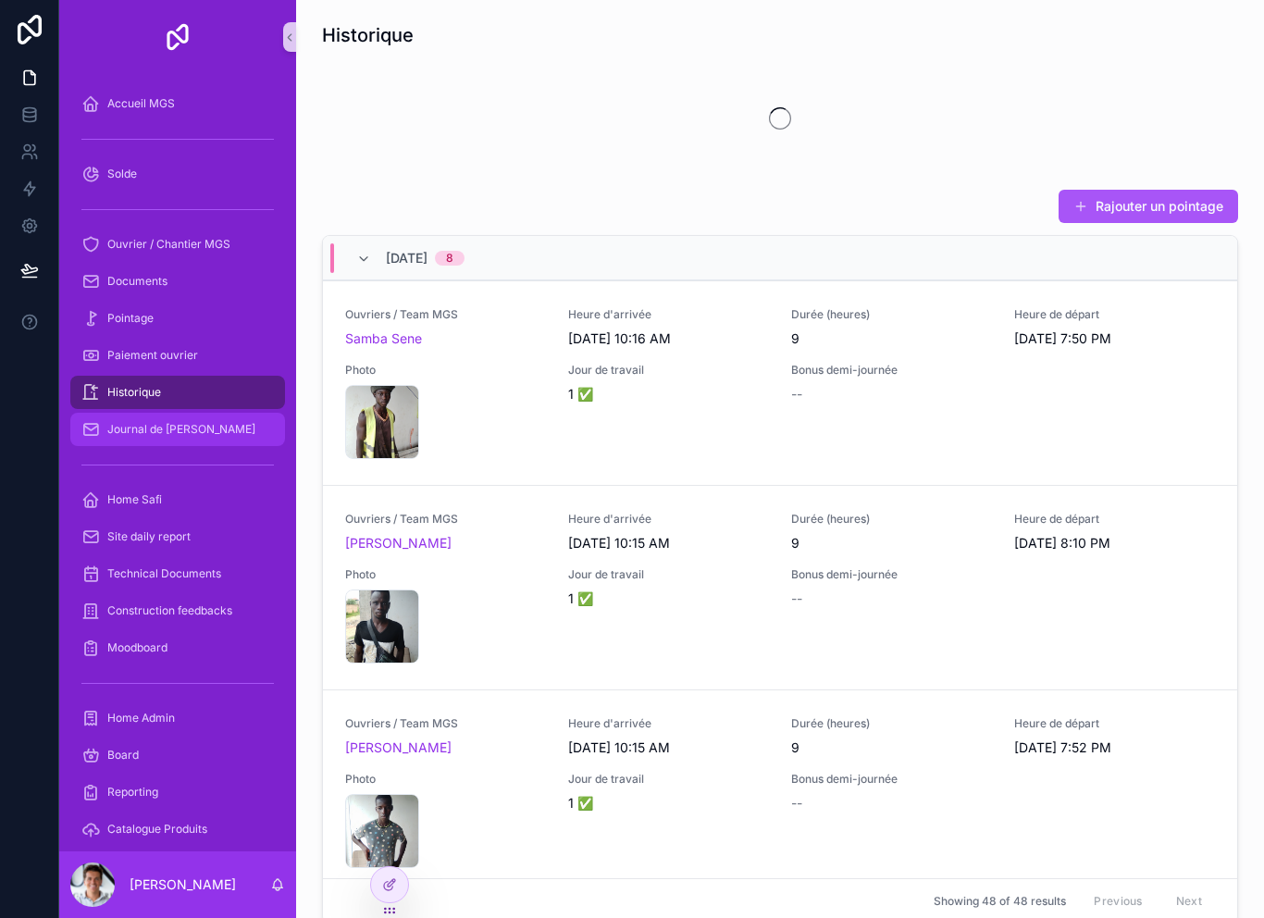
click at [155, 422] on span "Journal de [PERSON_NAME]" at bounding box center [181, 429] width 148 height 15
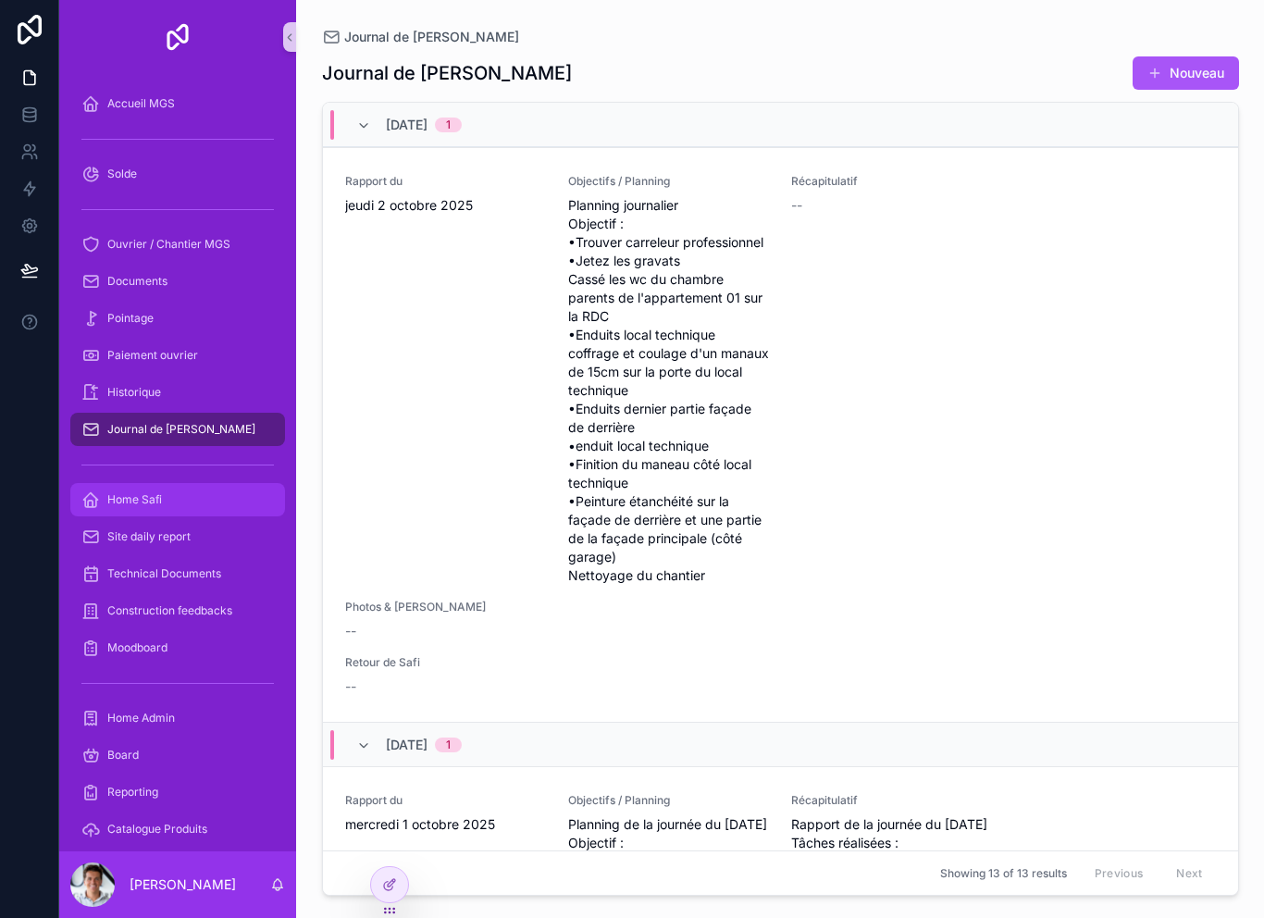
click at [138, 492] on span "Home Safi" at bounding box center [134, 499] width 55 height 15
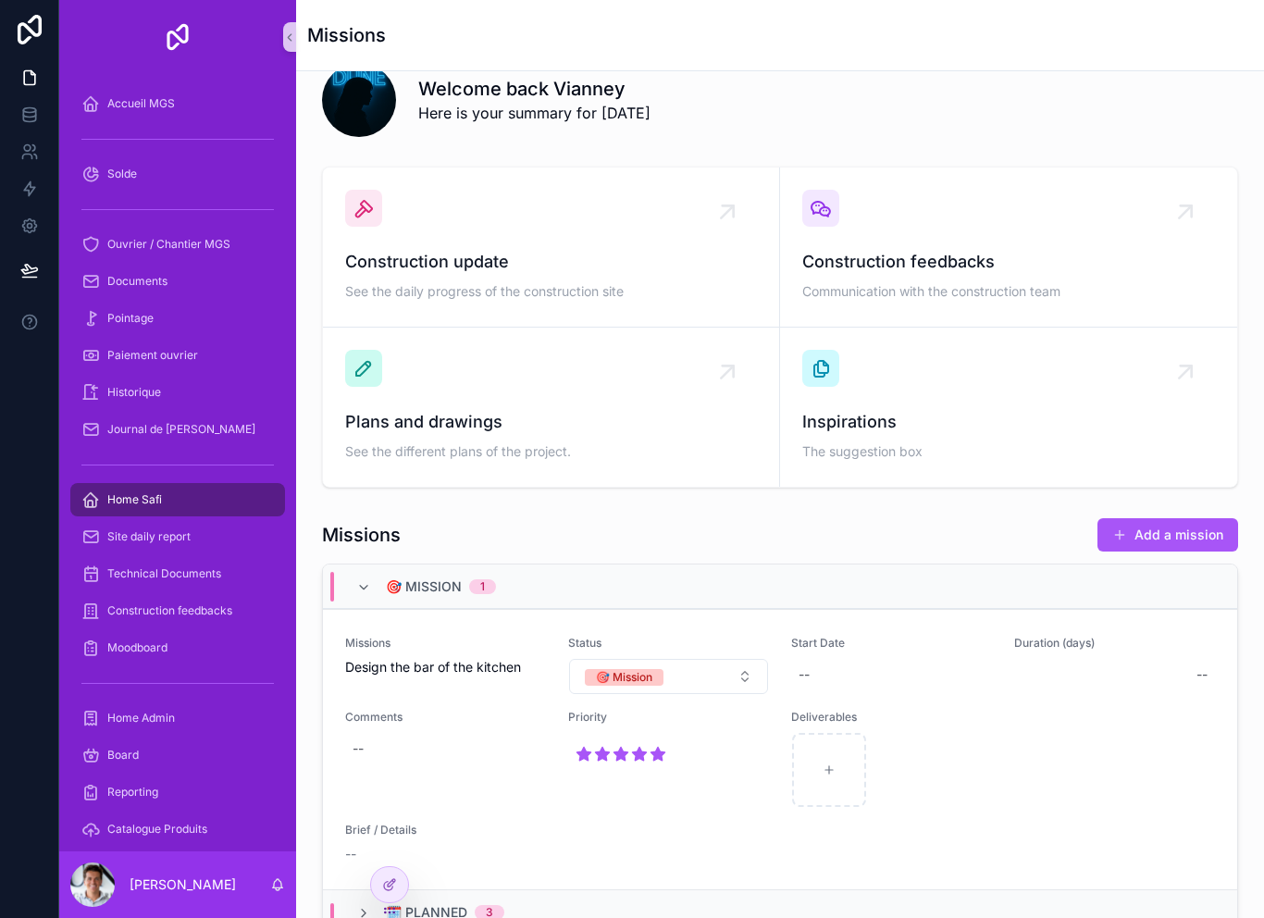
scroll to position [360, 0]
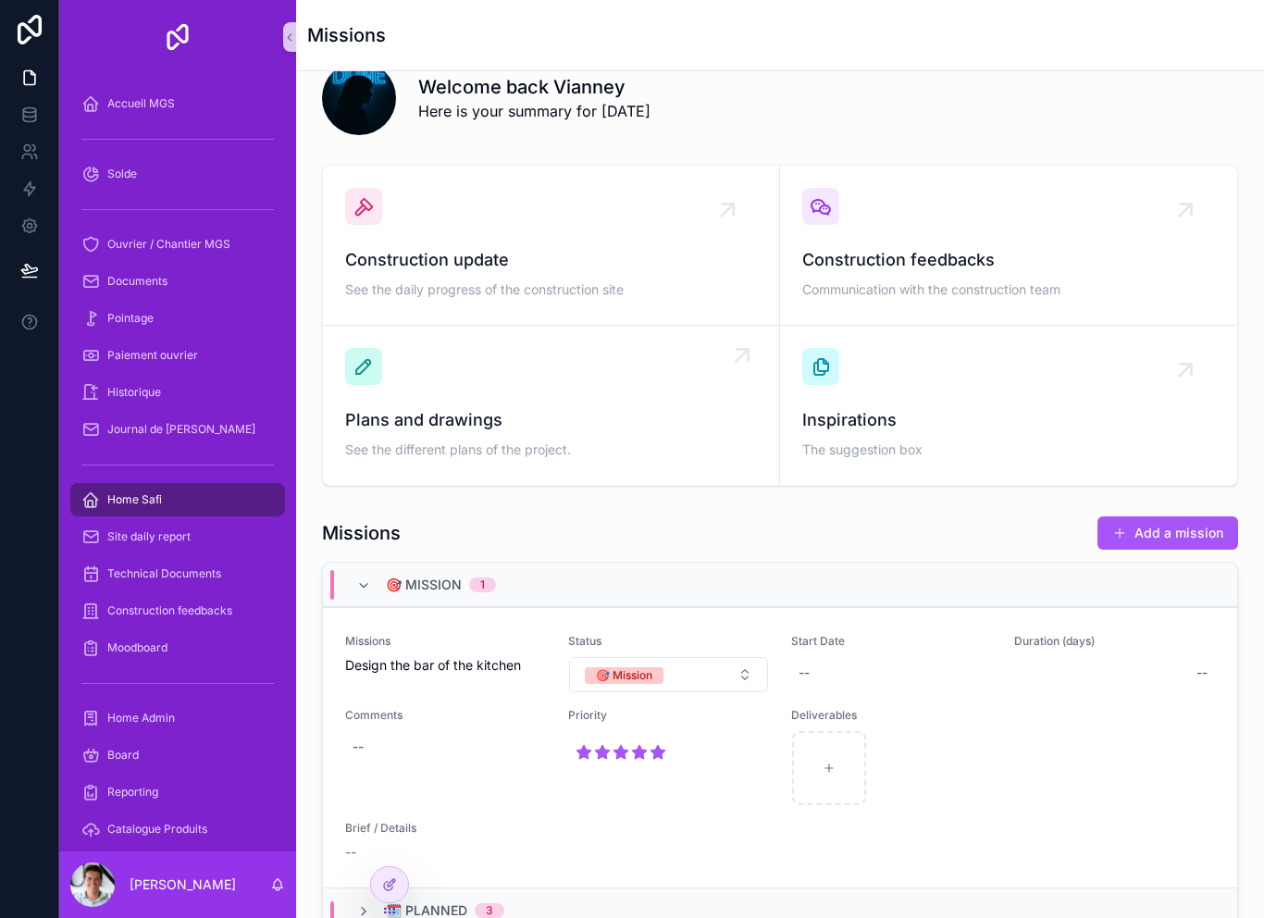
click at [473, 407] on span "Plans and drawings" at bounding box center [551, 420] width 412 height 26
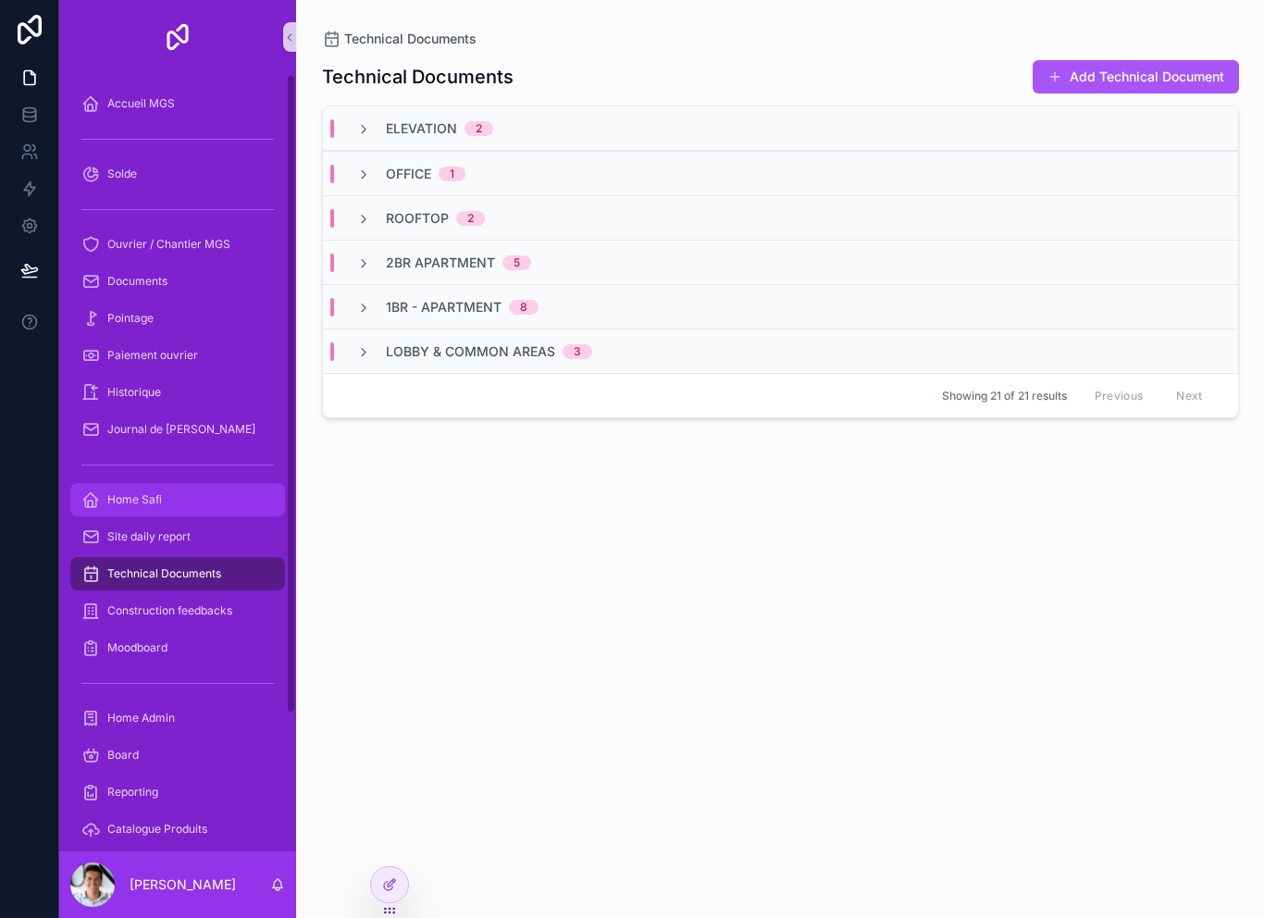
click at [114, 492] on span "Home Safi" at bounding box center [134, 499] width 55 height 15
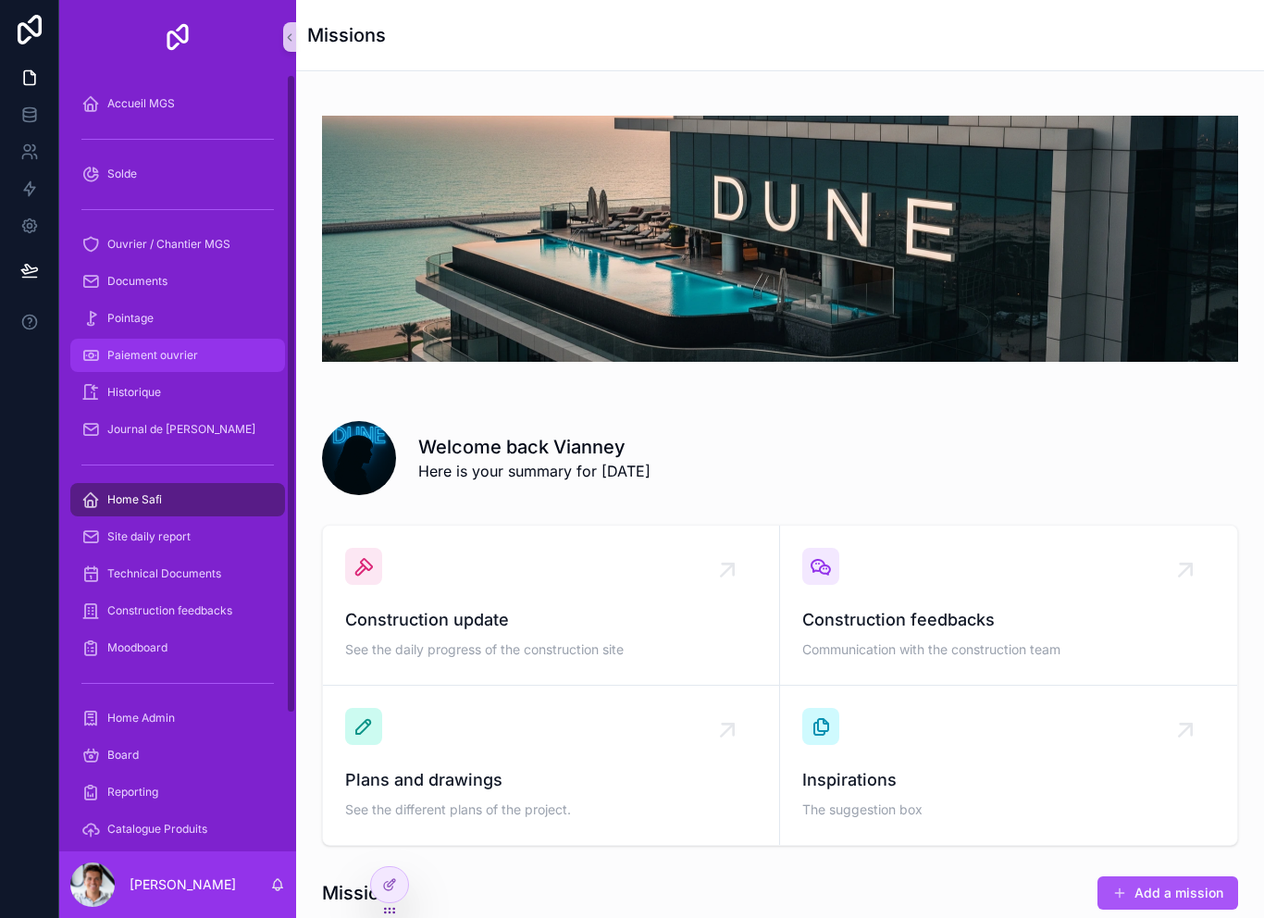
click at [149, 348] on span "Paiement ouvrier" at bounding box center [152, 355] width 91 height 15
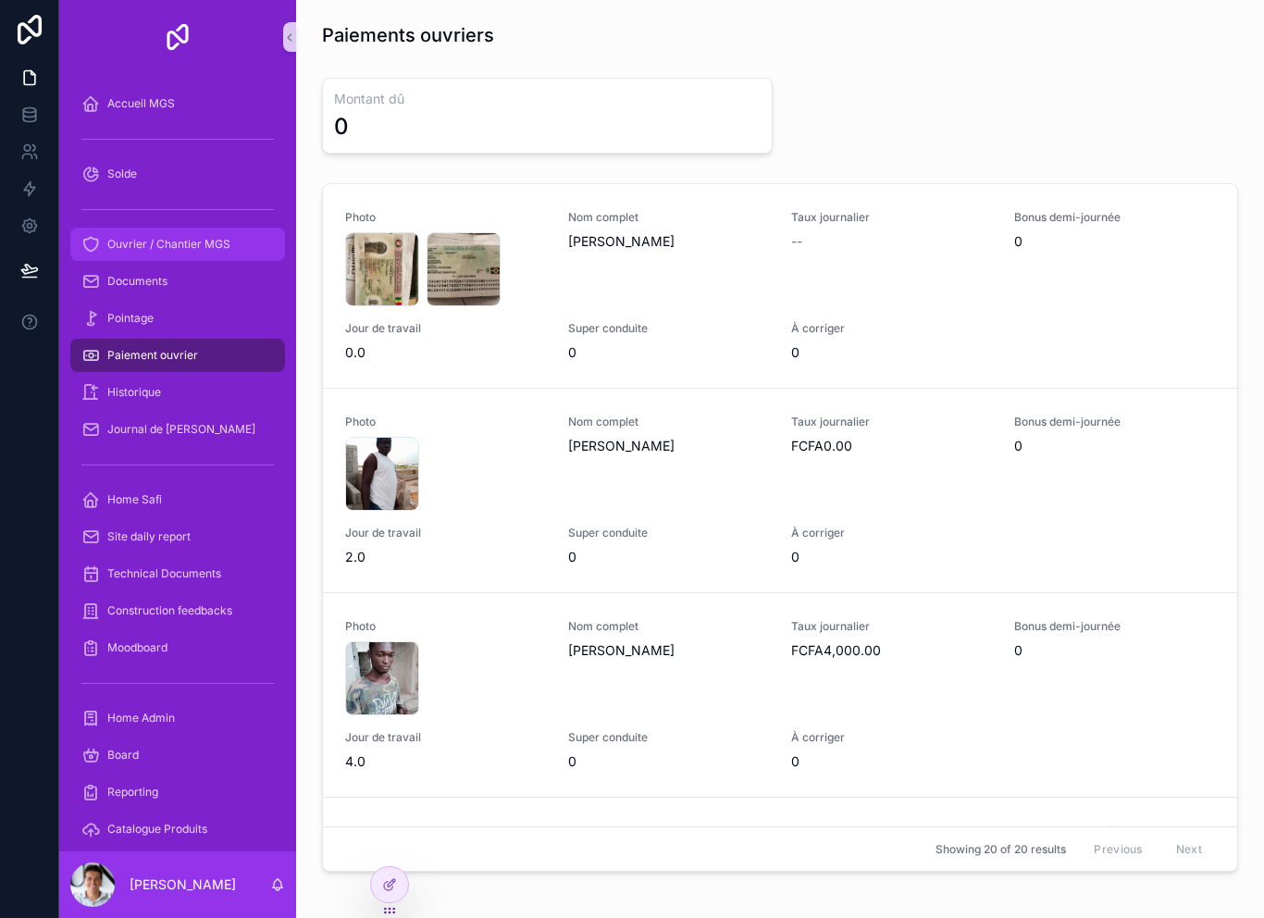
click at [167, 230] on div "Ouvrier / Chantier MGS" at bounding box center [177, 245] width 192 height 30
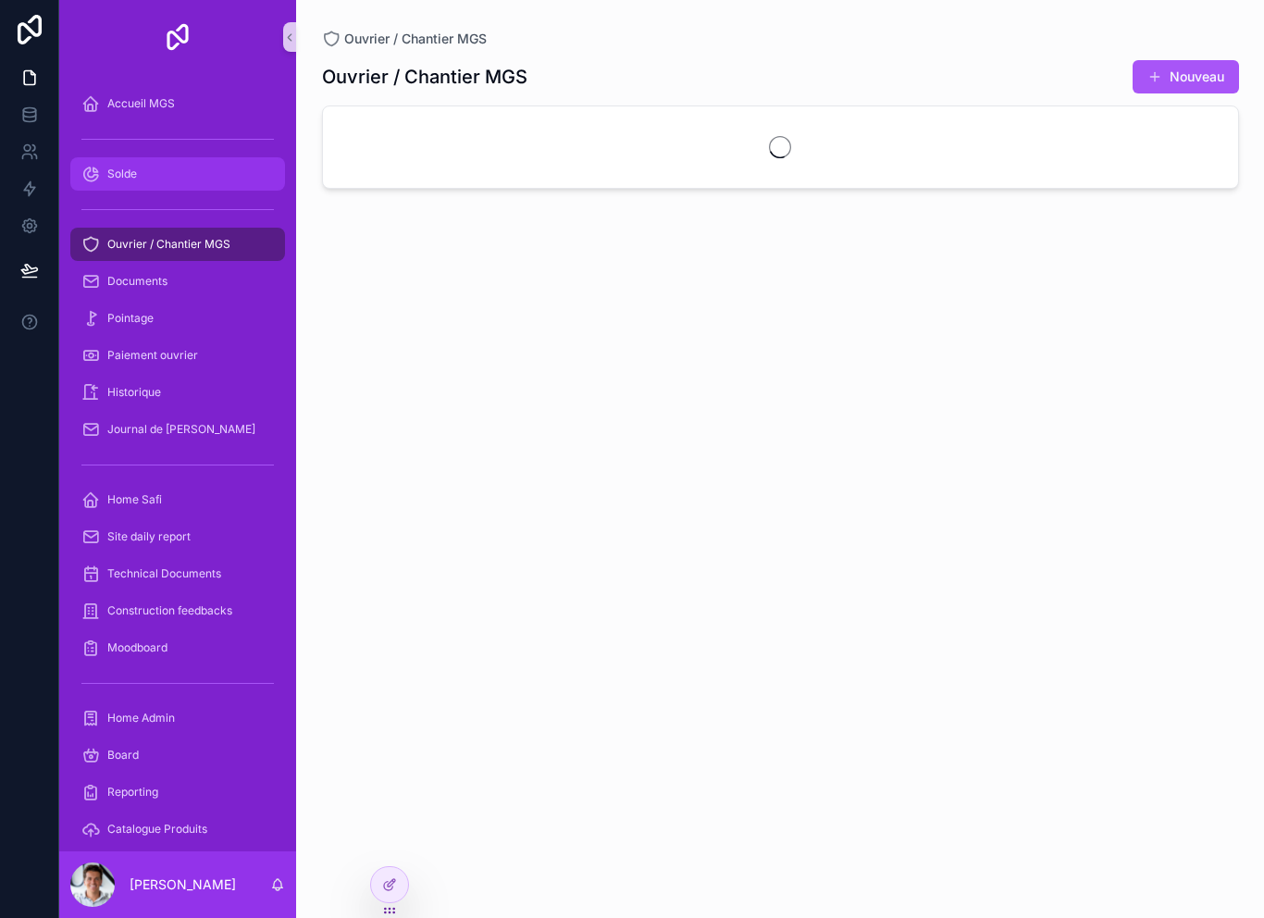
click at [130, 167] on span "Solde" at bounding box center [122, 174] width 30 height 15
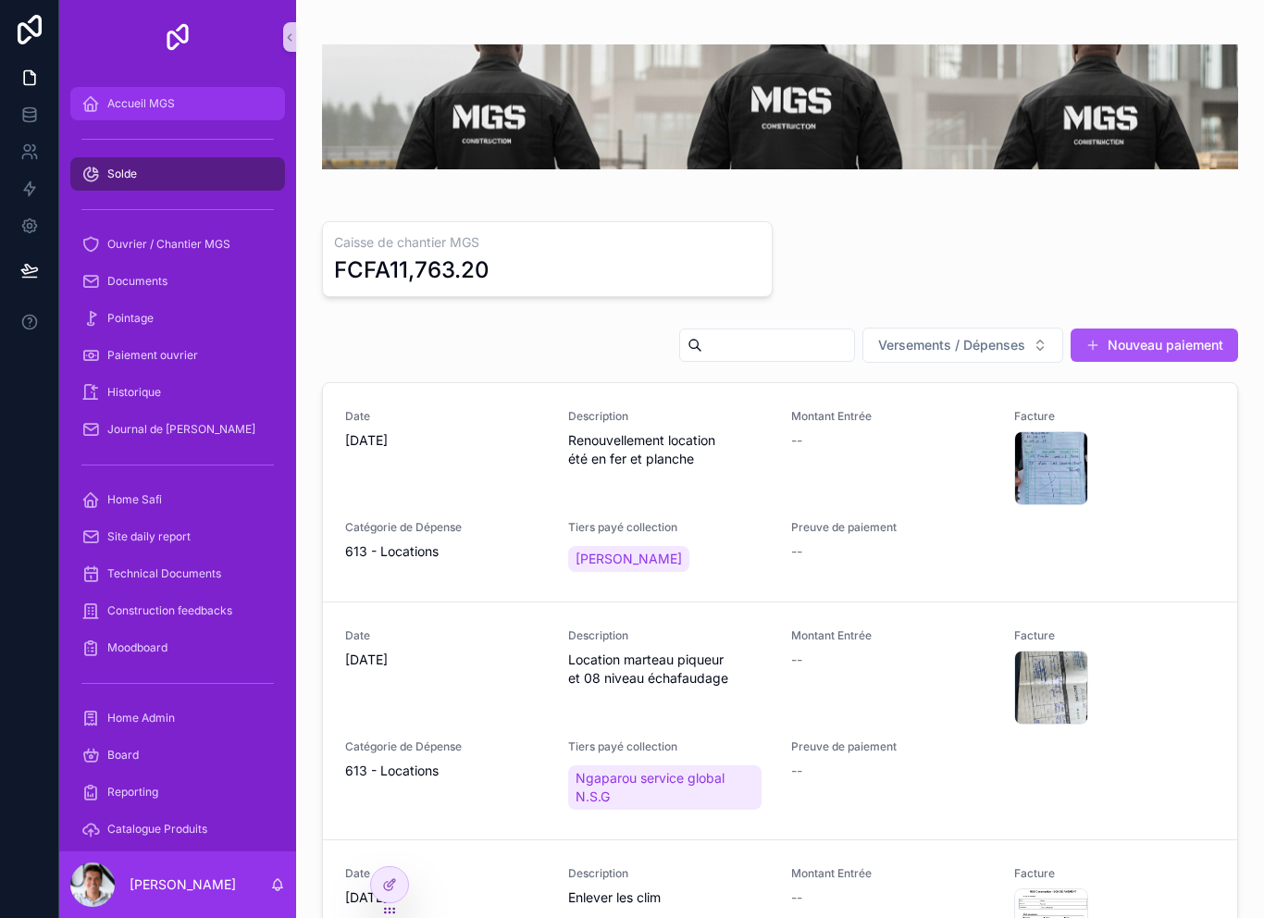
click at [128, 117] on div "Accueil MGS" at bounding box center [177, 104] width 192 height 30
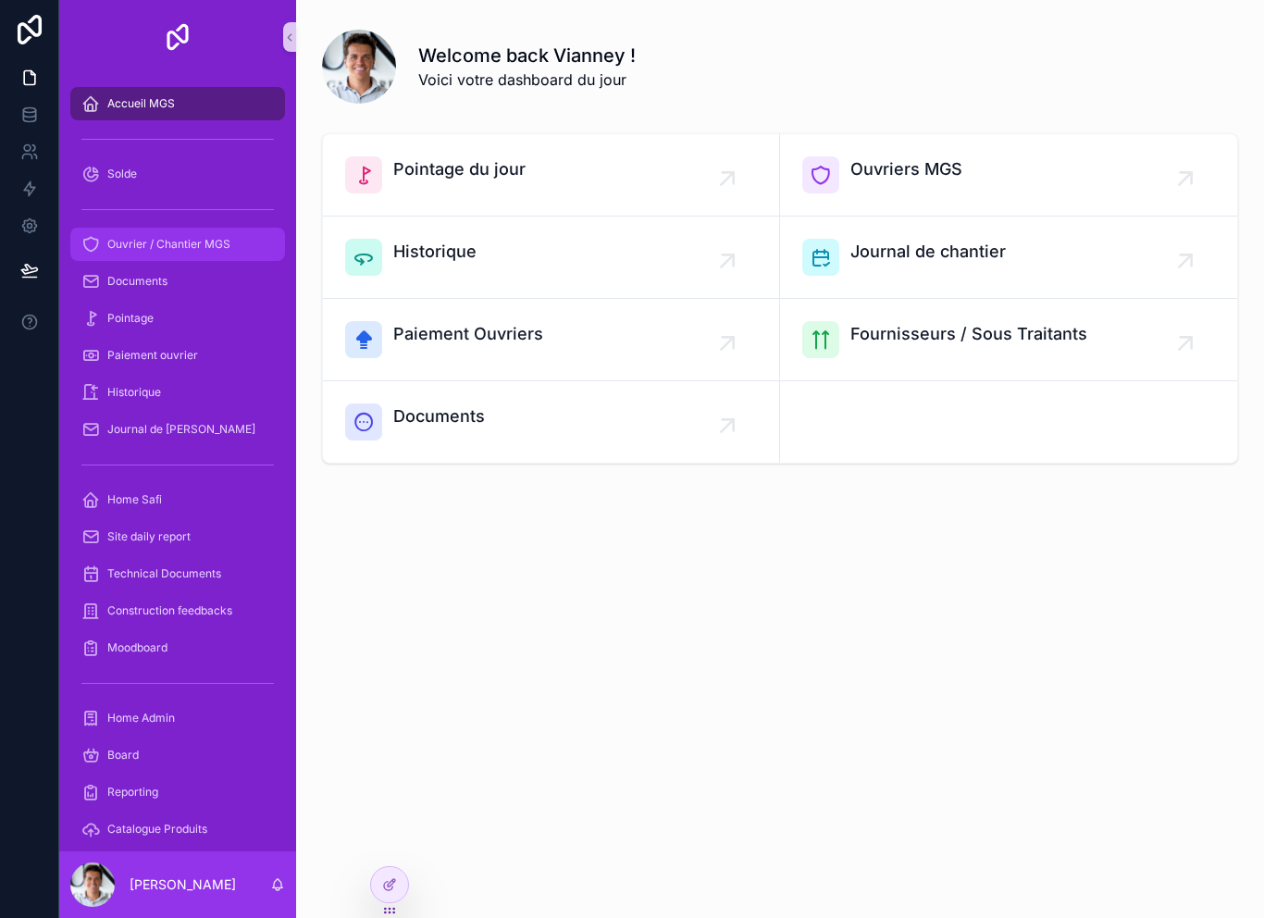
click at [134, 258] on div "Ouvrier / Chantier MGS" at bounding box center [177, 245] width 192 height 30
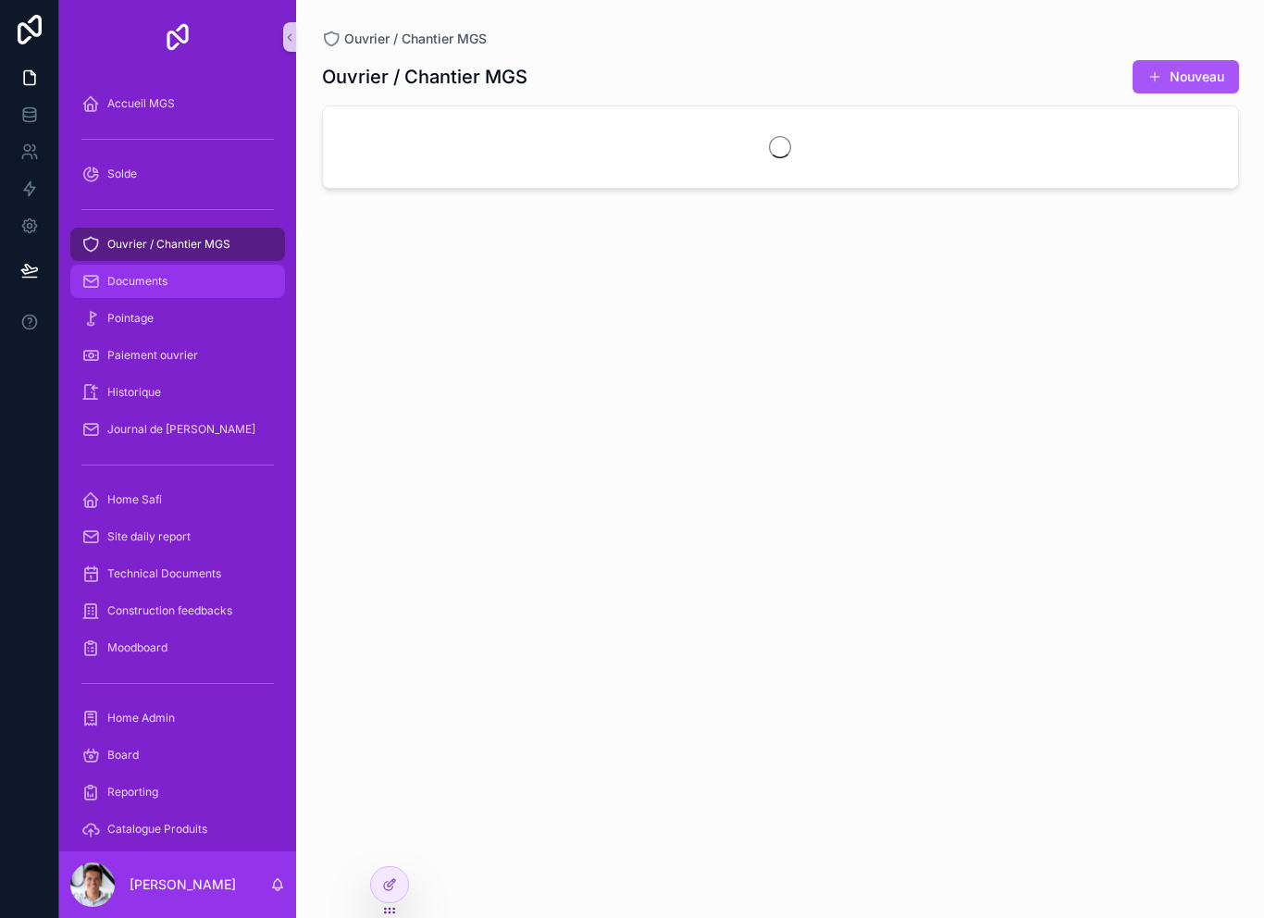
click at [126, 279] on span "Documents" at bounding box center [137, 281] width 60 height 15
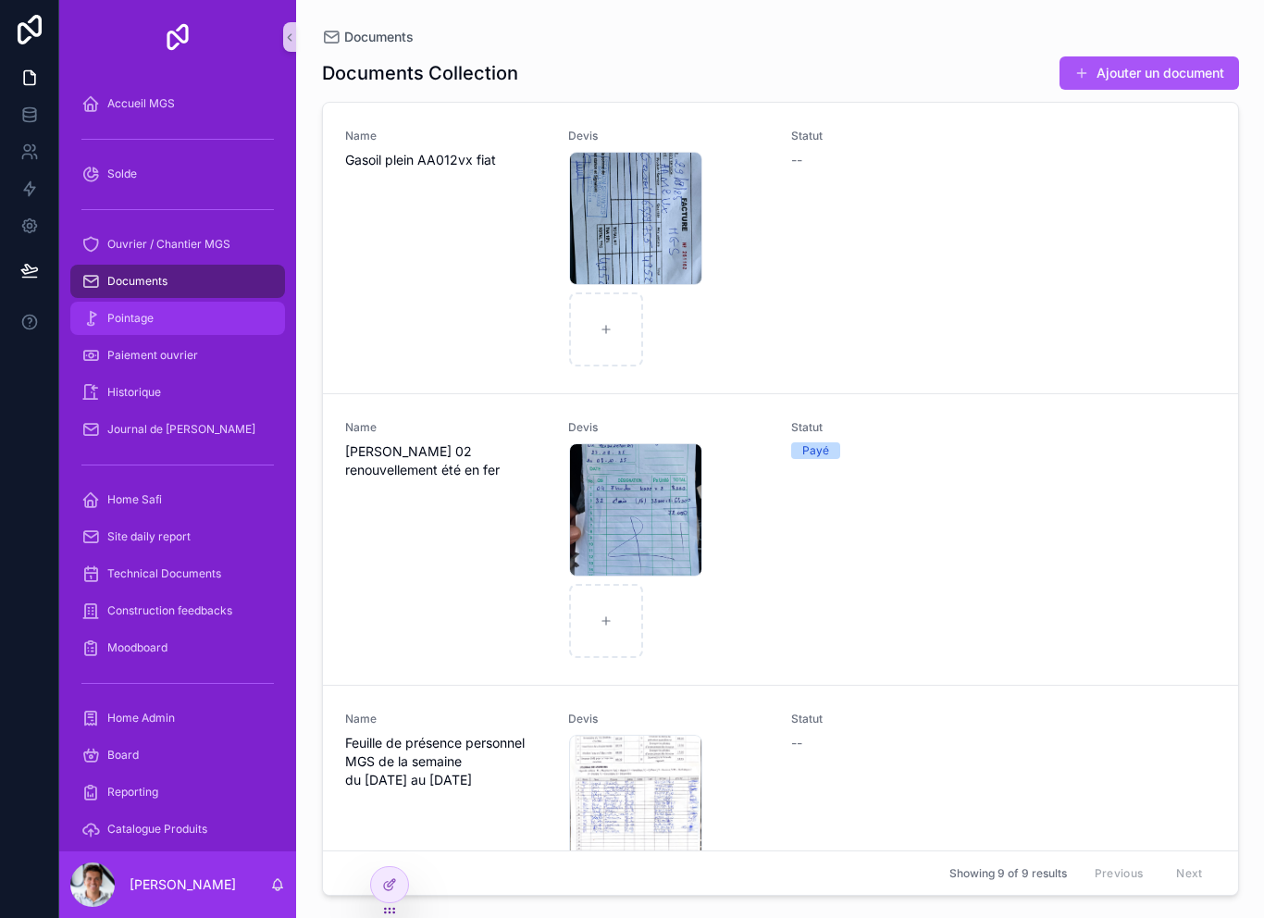
click at [125, 316] on span "Pointage" at bounding box center [130, 318] width 46 height 15
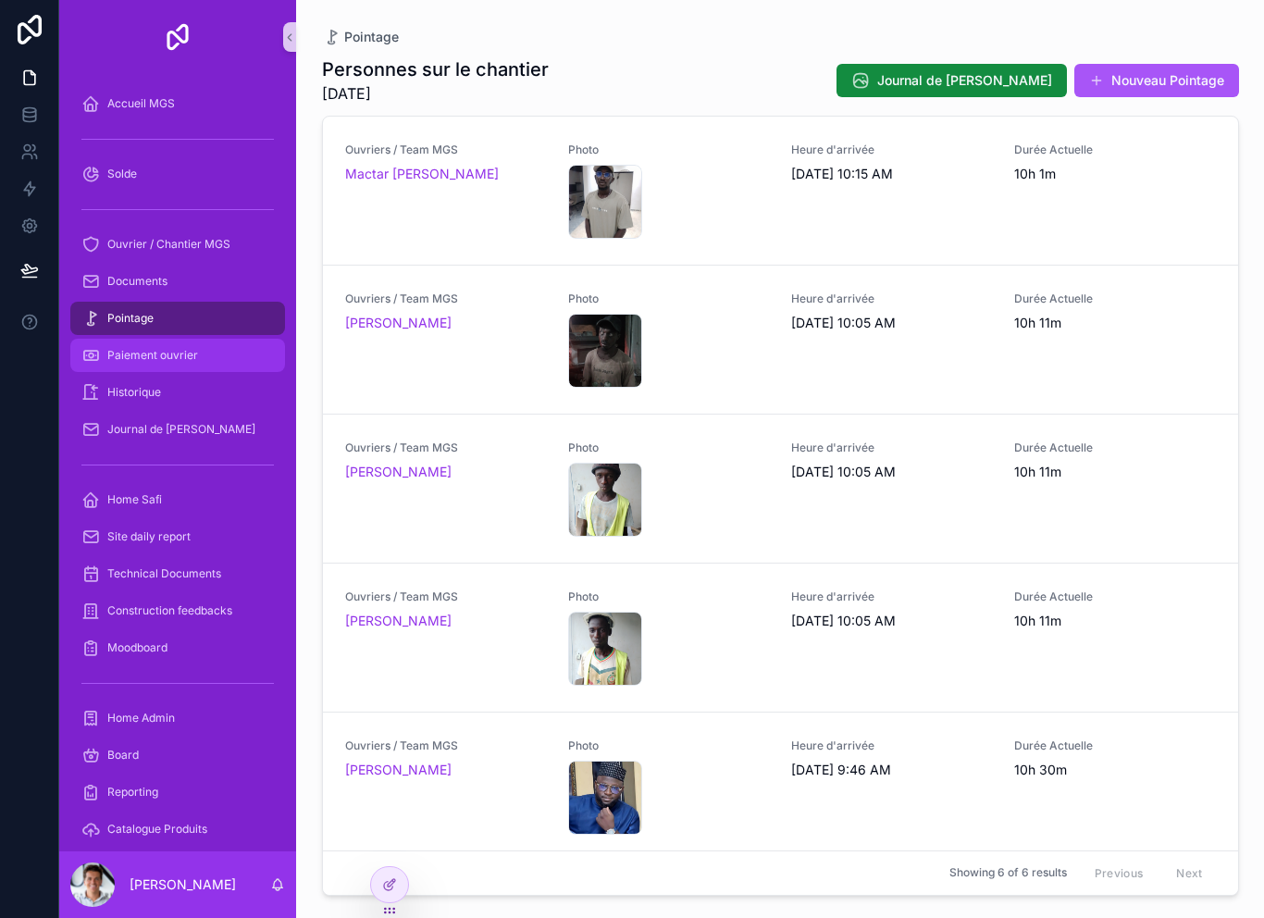
click at [129, 363] on div "Paiement ouvrier" at bounding box center [177, 356] width 192 height 30
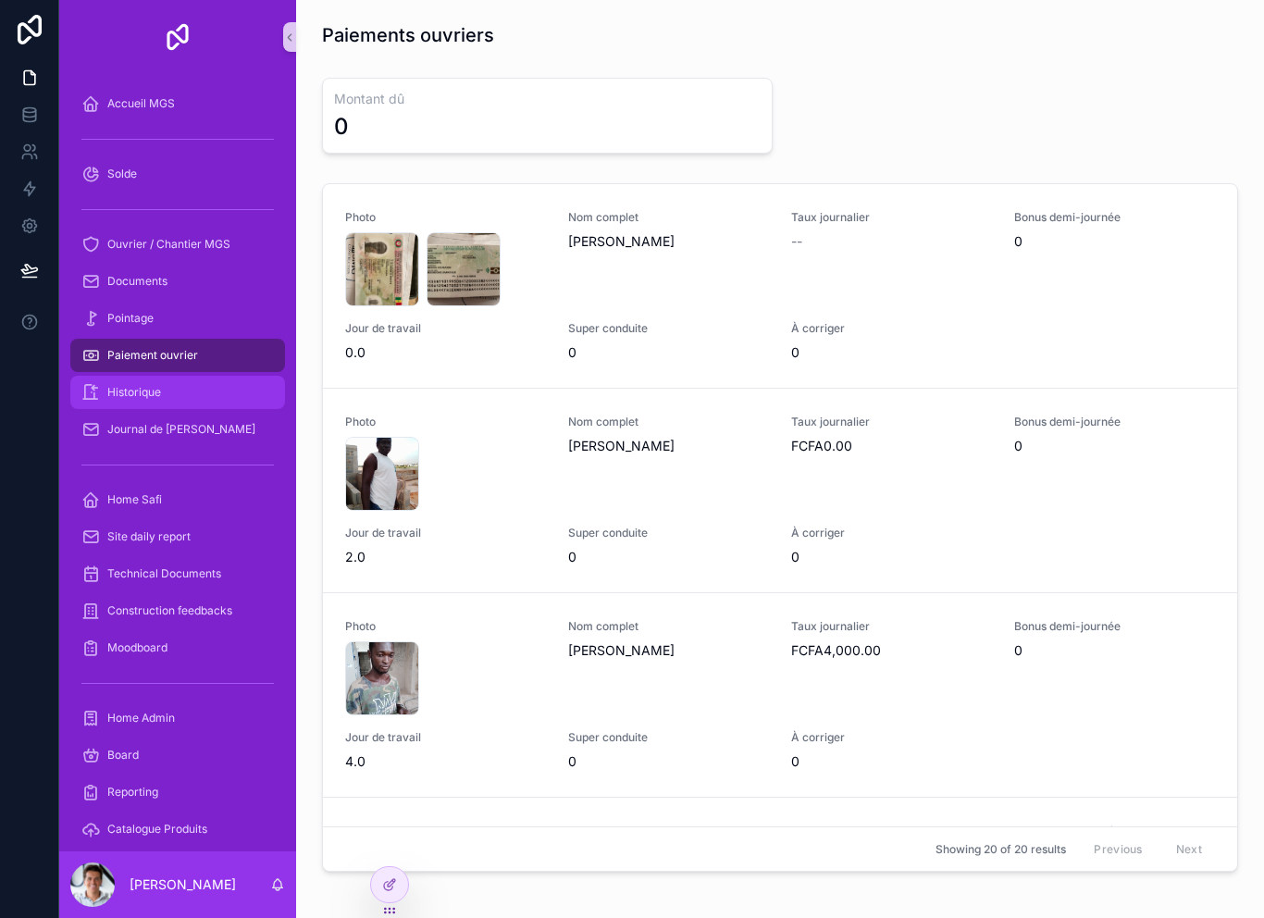
click at [124, 391] on span "Historique" at bounding box center [134, 392] width 54 height 15
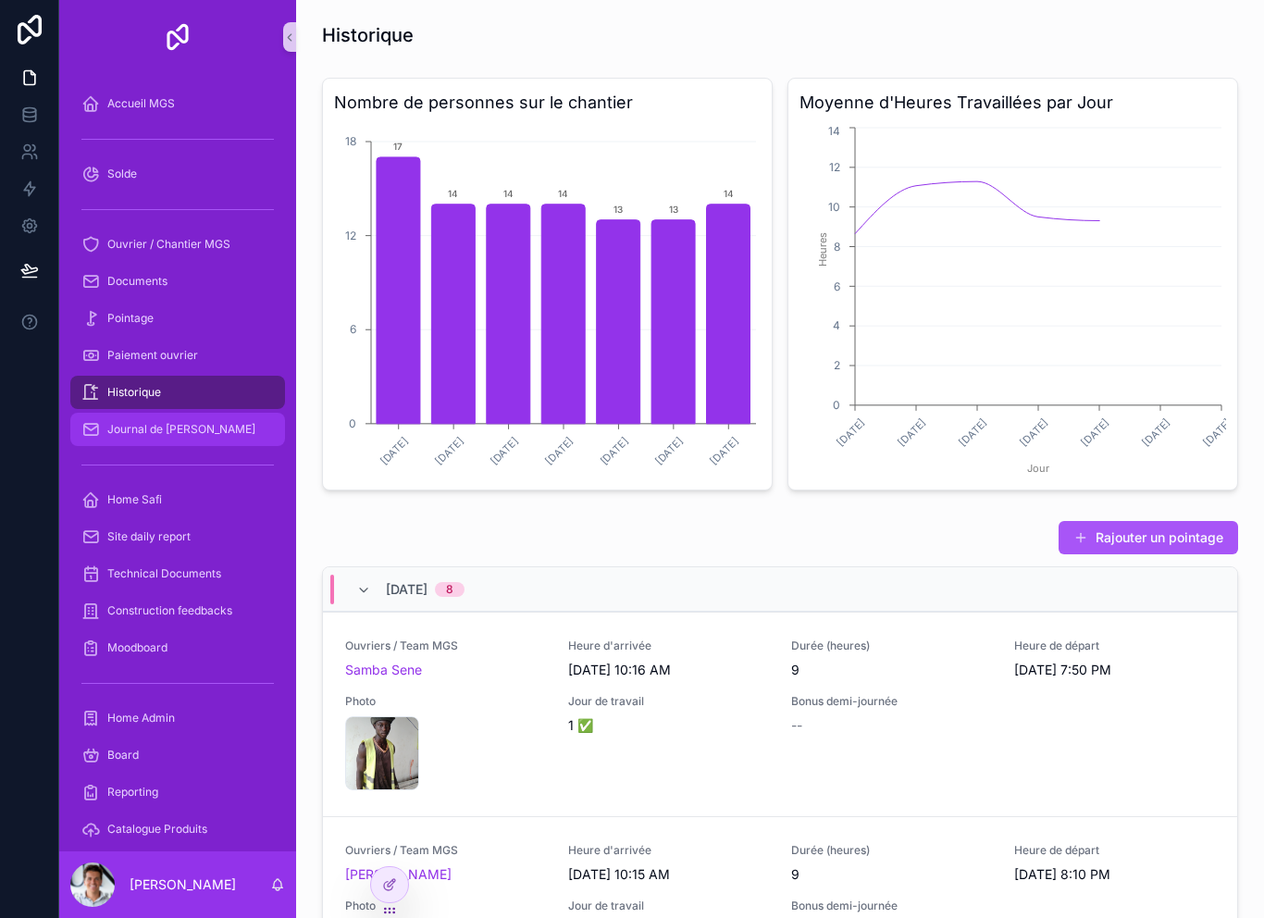
click at [133, 436] on span "Journal de [PERSON_NAME]" at bounding box center [181, 429] width 148 height 15
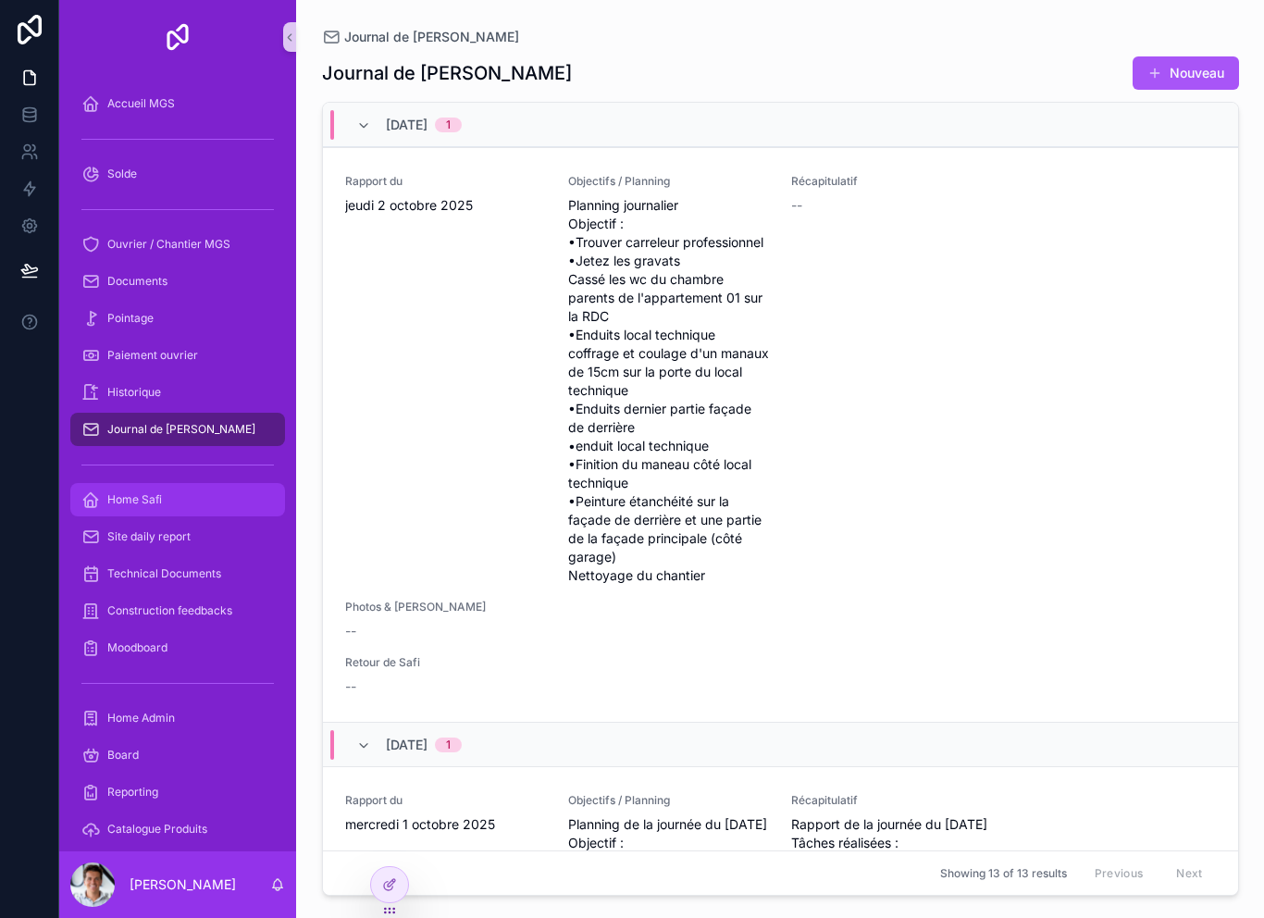
click at [141, 495] on span "Home Safi" at bounding box center [134, 499] width 55 height 15
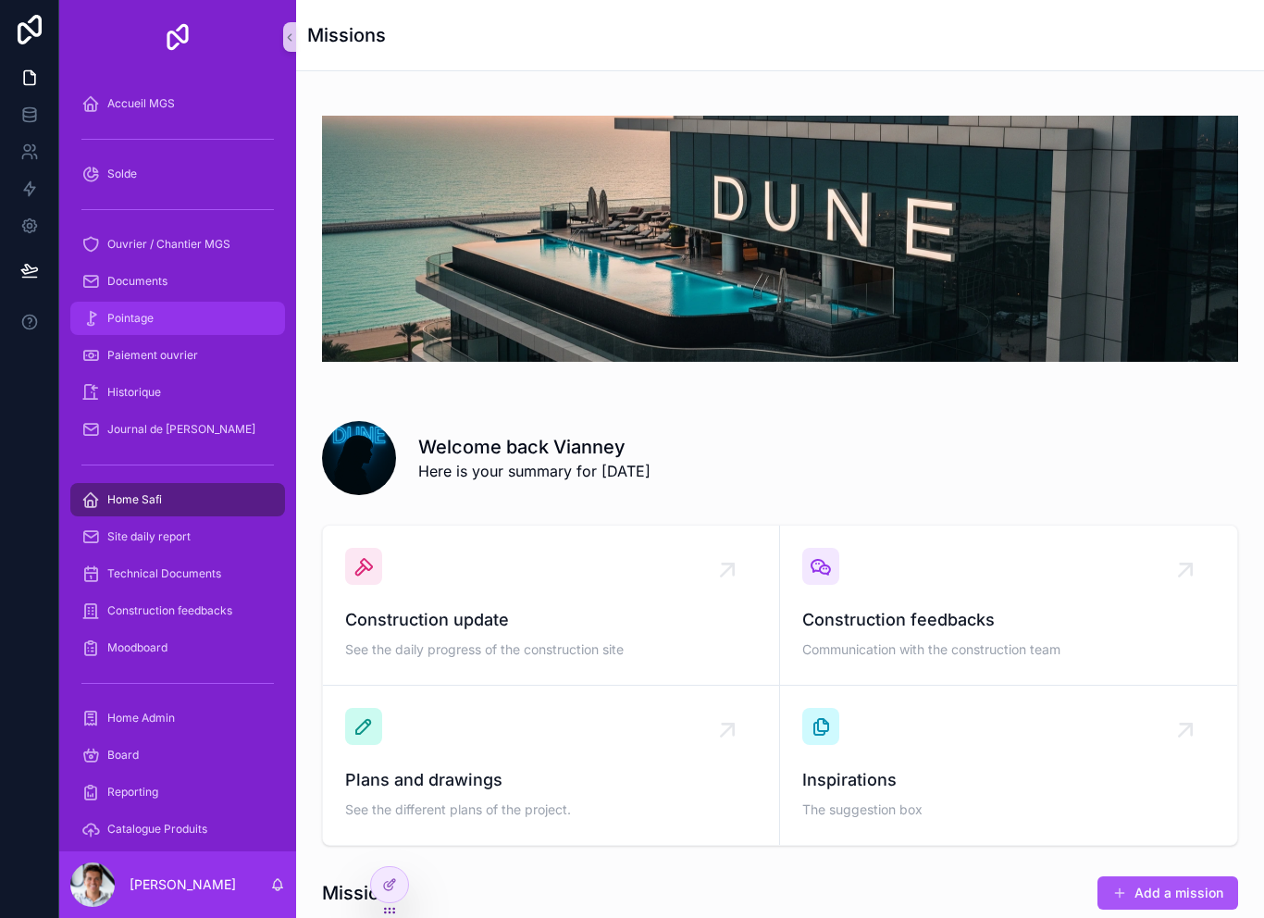
click at [137, 319] on span "Pointage" at bounding box center [130, 318] width 46 height 15
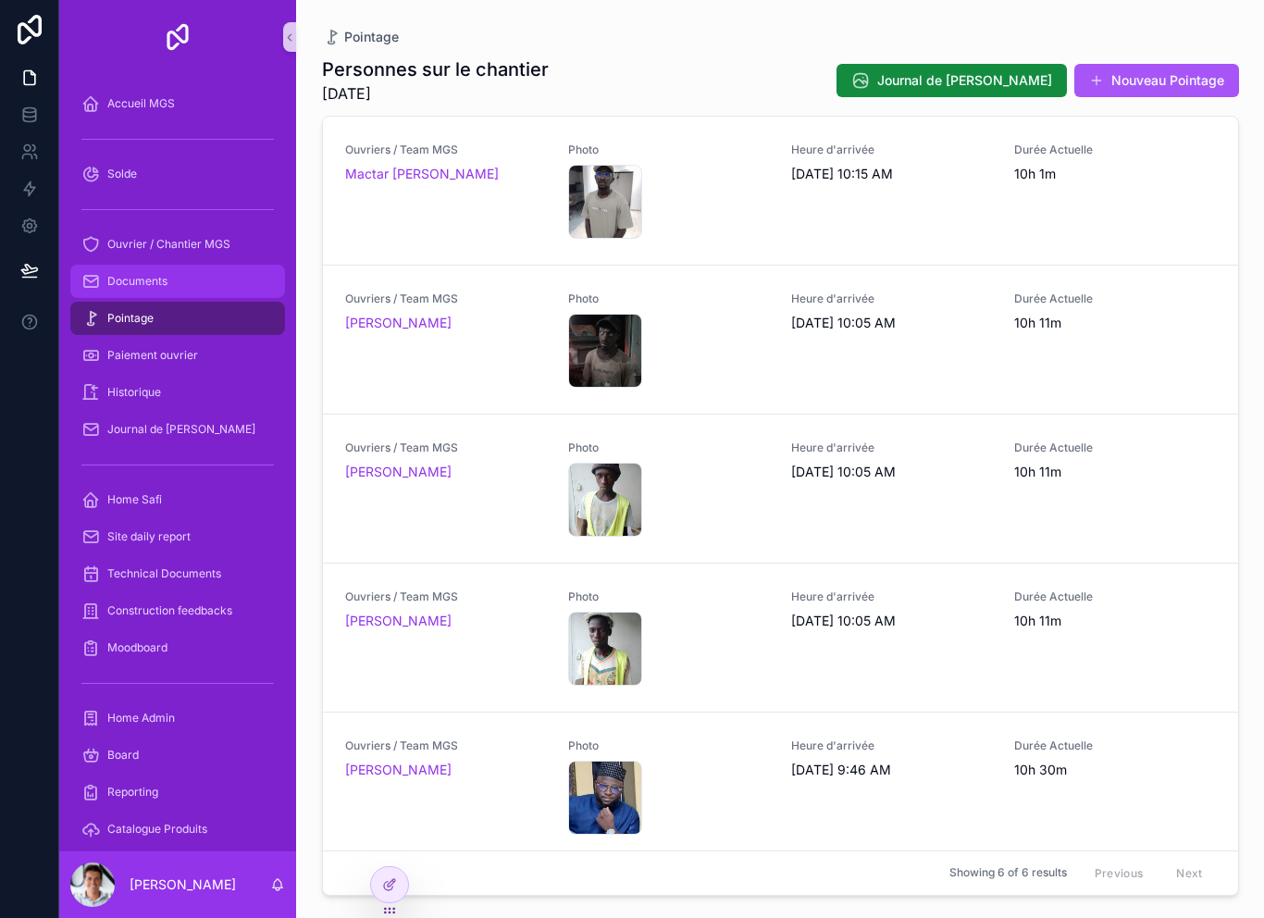
click at [127, 279] on span "Documents" at bounding box center [137, 281] width 60 height 15
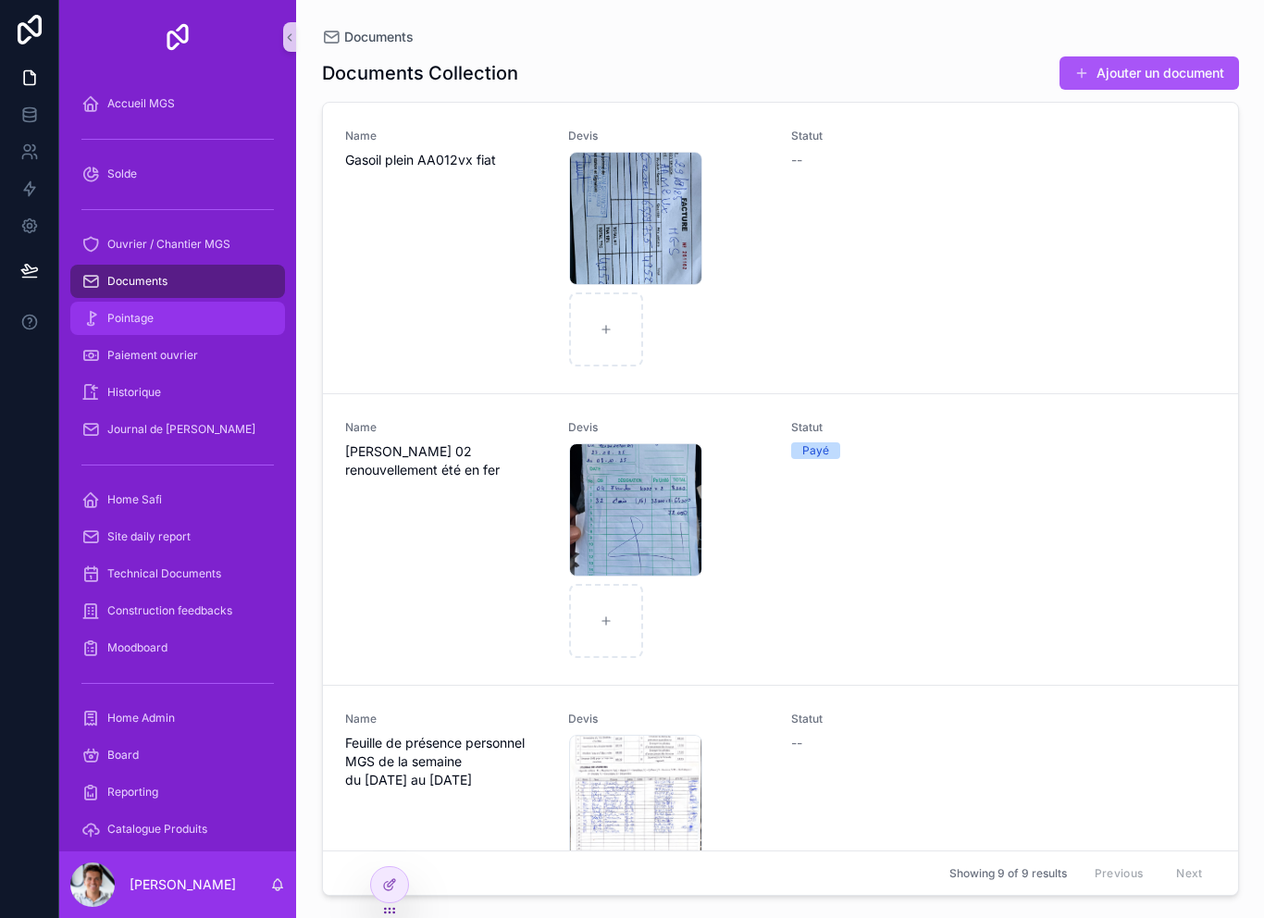
click at [119, 316] on span "Pointage" at bounding box center [130, 318] width 46 height 15
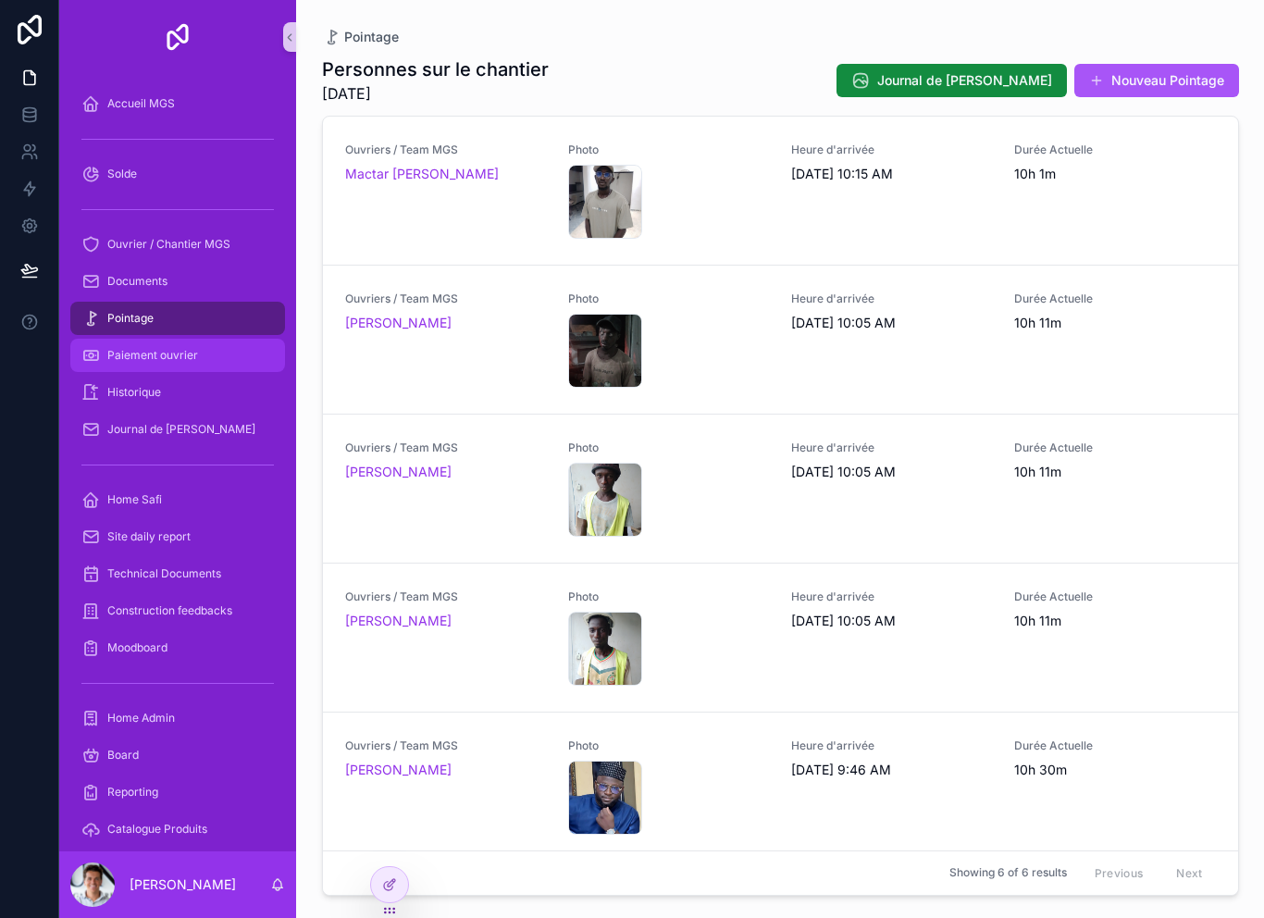
click at [119, 348] on span "Paiement ouvrier" at bounding box center [152, 355] width 91 height 15
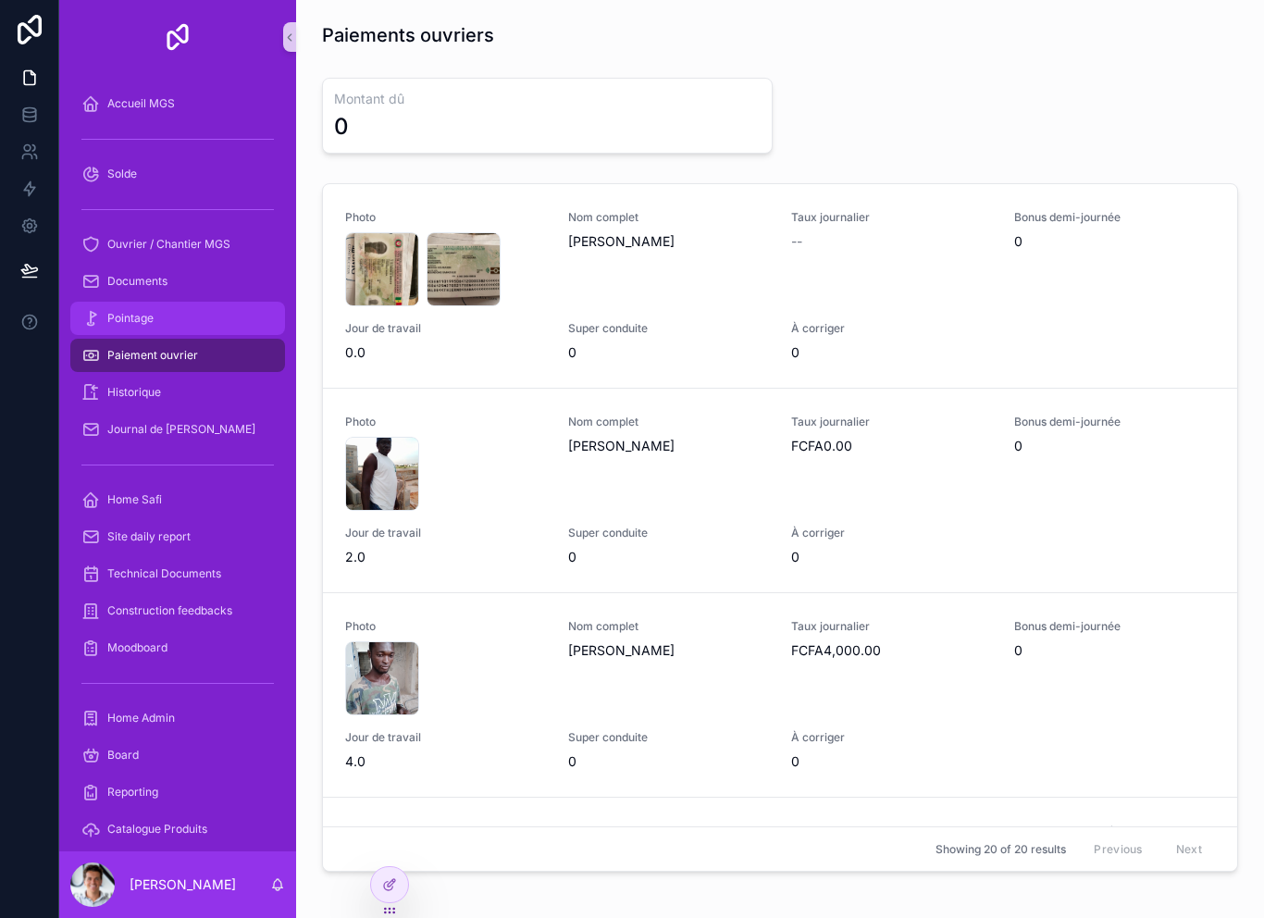
click at [121, 315] on span "Pointage" at bounding box center [130, 318] width 46 height 15
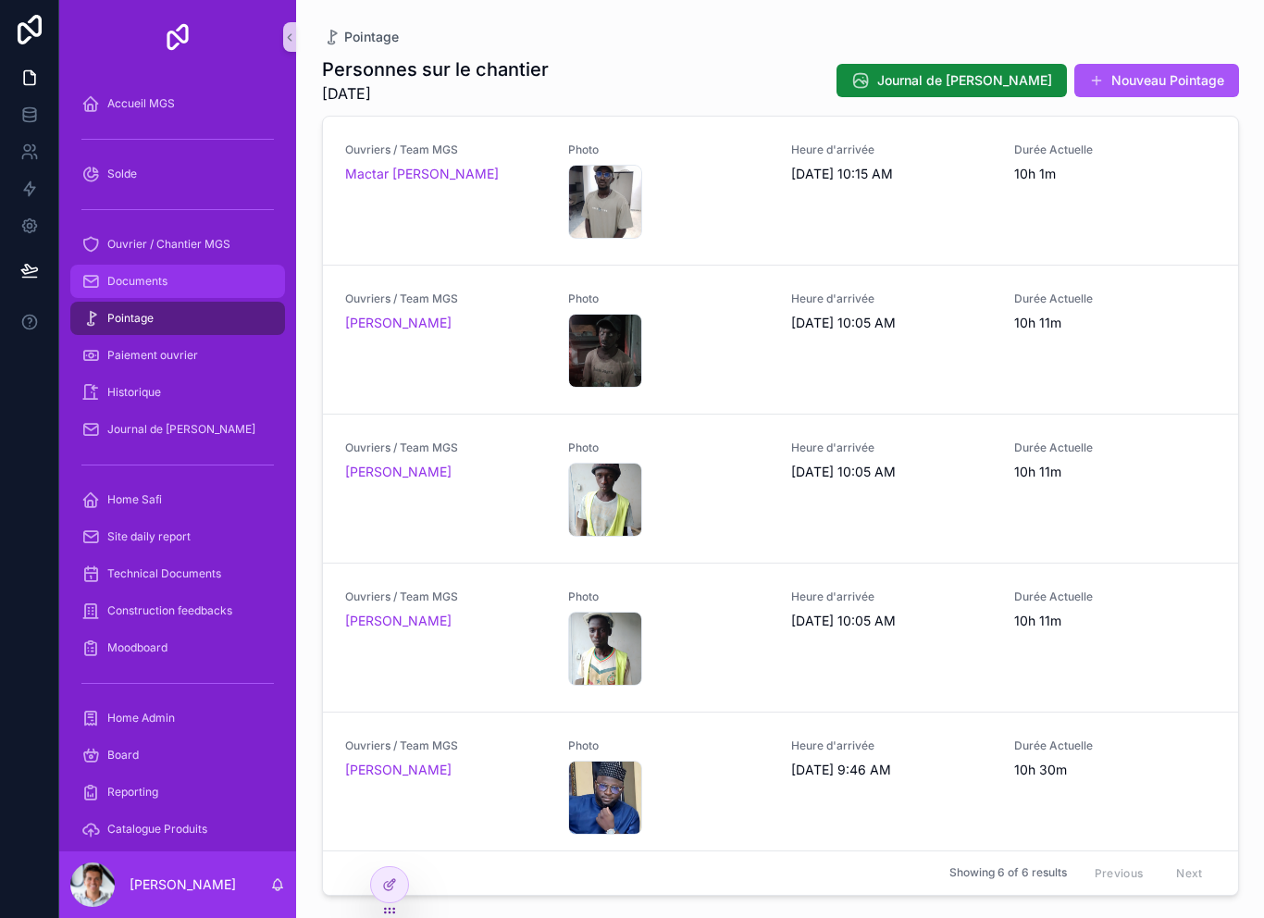
click at [117, 283] on span "Documents" at bounding box center [137, 281] width 60 height 15
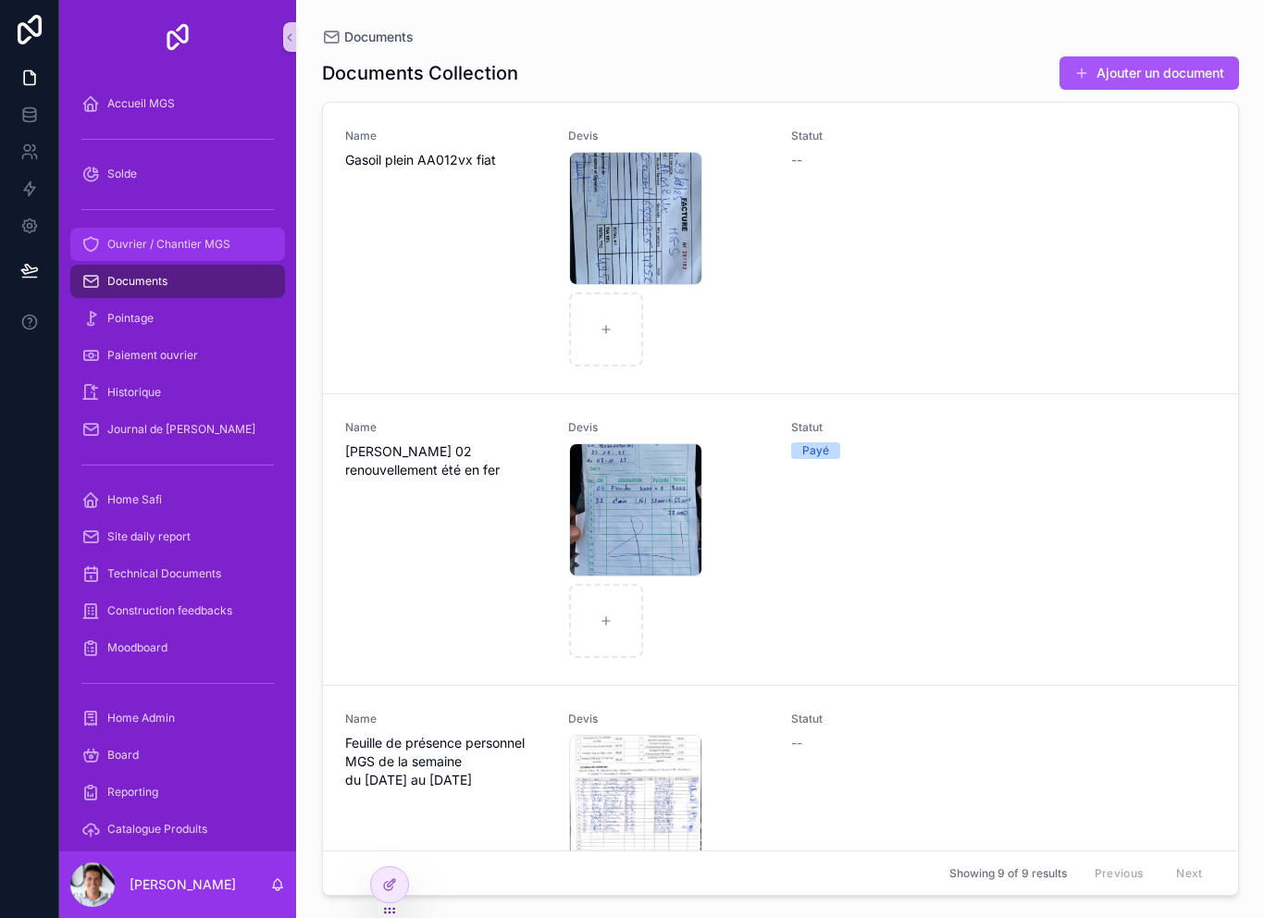
click at [136, 245] on span "Ouvrier / Chantier MGS" at bounding box center [168, 244] width 123 height 15
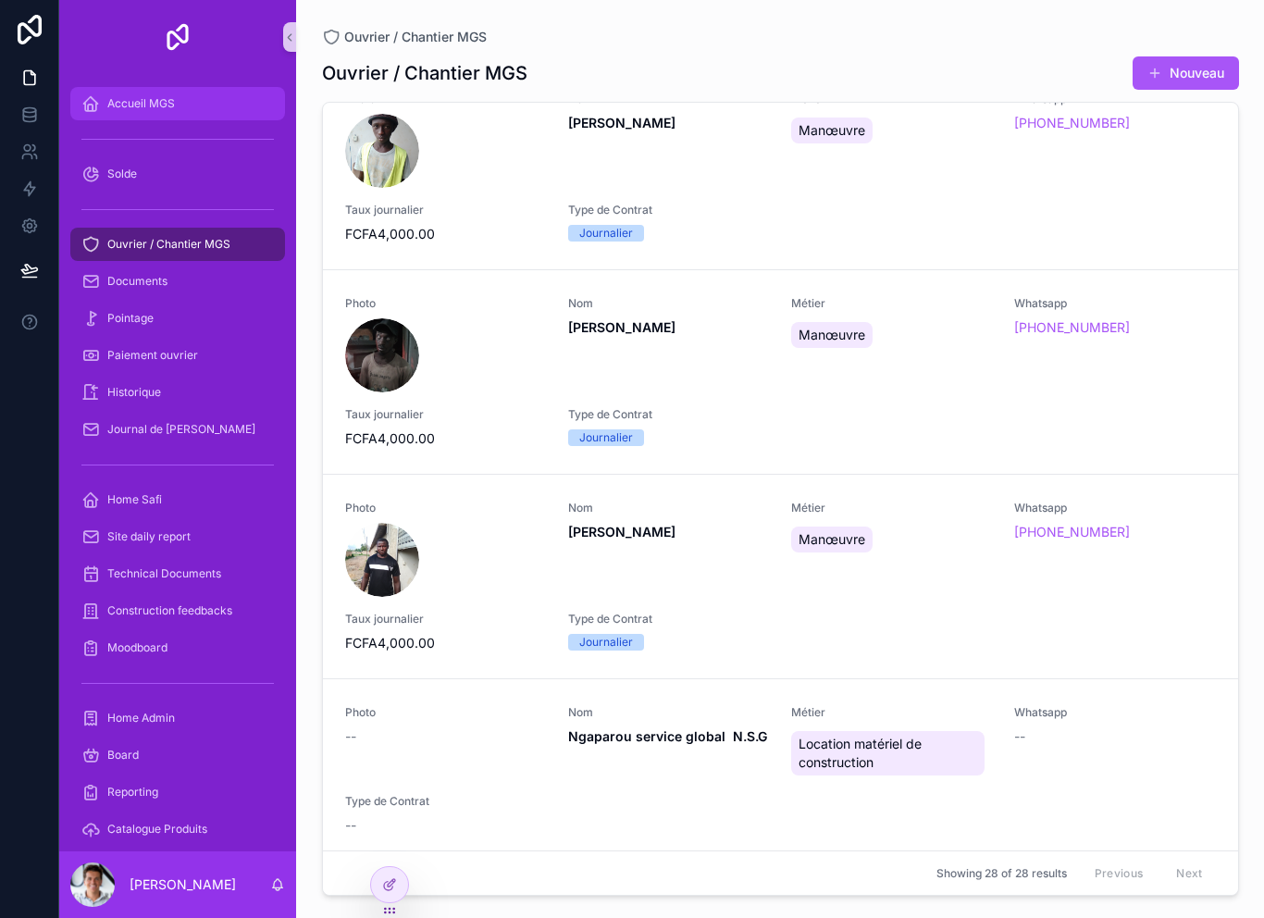
scroll to position [2289, 0]
click at [140, 109] on span "Accueil MGS" at bounding box center [141, 103] width 68 height 15
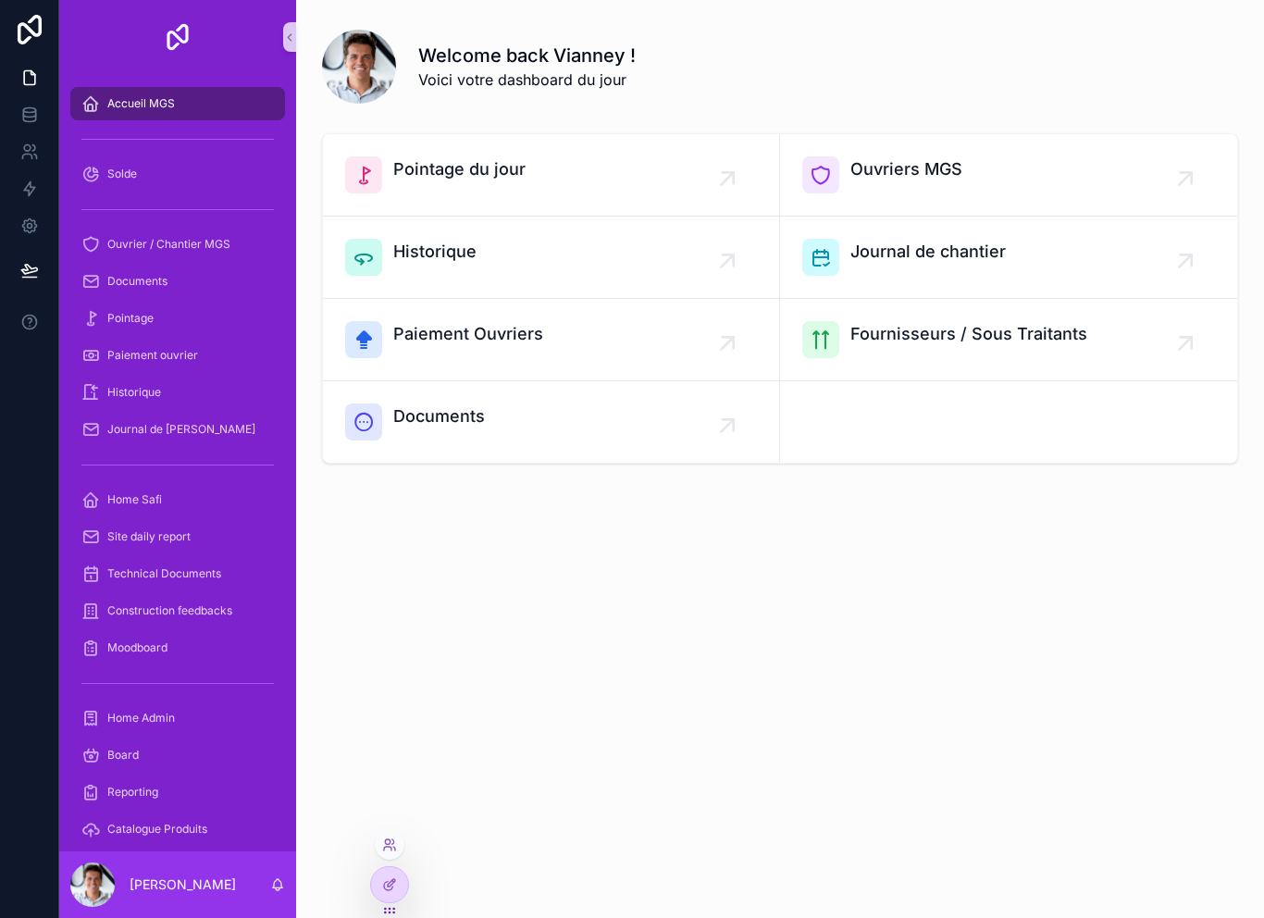
click at [377, 846] on div at bounding box center [390, 845] width 30 height 30
click at [395, 849] on icon at bounding box center [394, 849] width 2 height 4
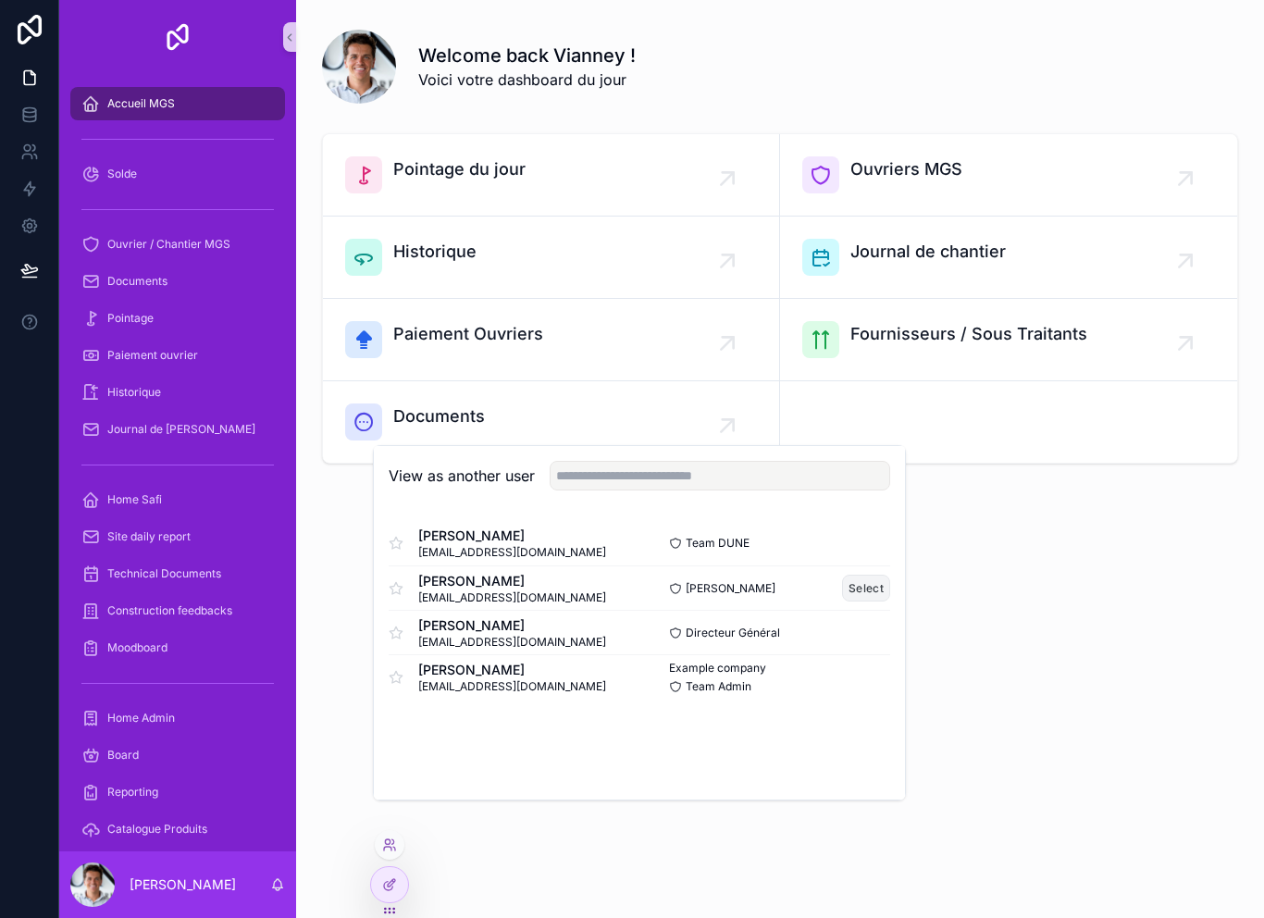
click at [864, 602] on button "Select" at bounding box center [866, 588] width 48 height 27
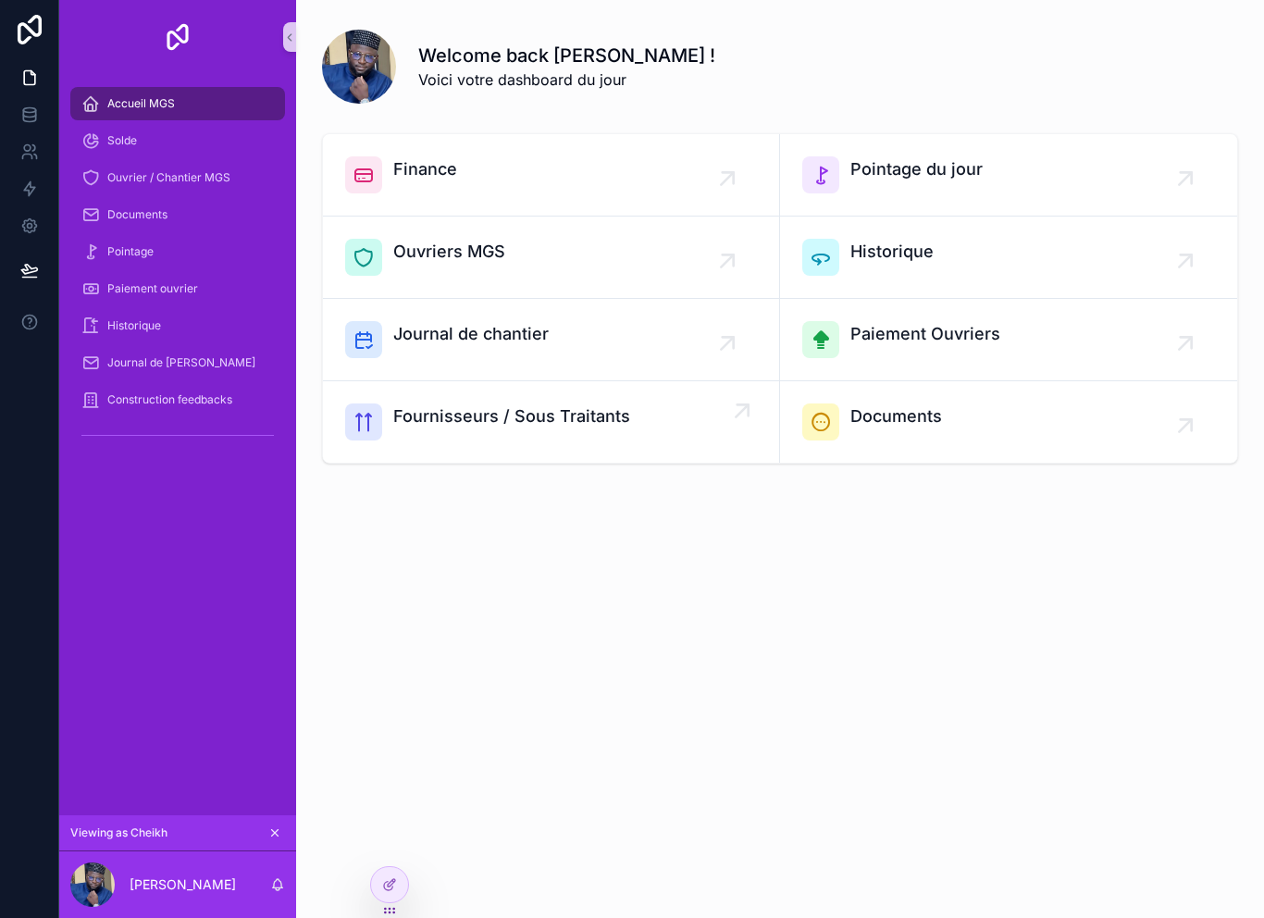
click at [440, 431] on div "Fournisseurs / Sous Traitants" at bounding box center [511, 422] width 237 height 37
click at [411, 433] on div "Fournisseurs / Sous Traitants" at bounding box center [511, 422] width 237 height 37
click at [415, 441] on link "Fournisseurs / Sous Traitants" at bounding box center [551, 421] width 457 height 81
click at [401, 415] on span "Fournisseurs / Sous Traitants" at bounding box center [511, 417] width 237 height 26
click at [454, 257] on span "Ouvriers MGS" at bounding box center [449, 252] width 112 height 26
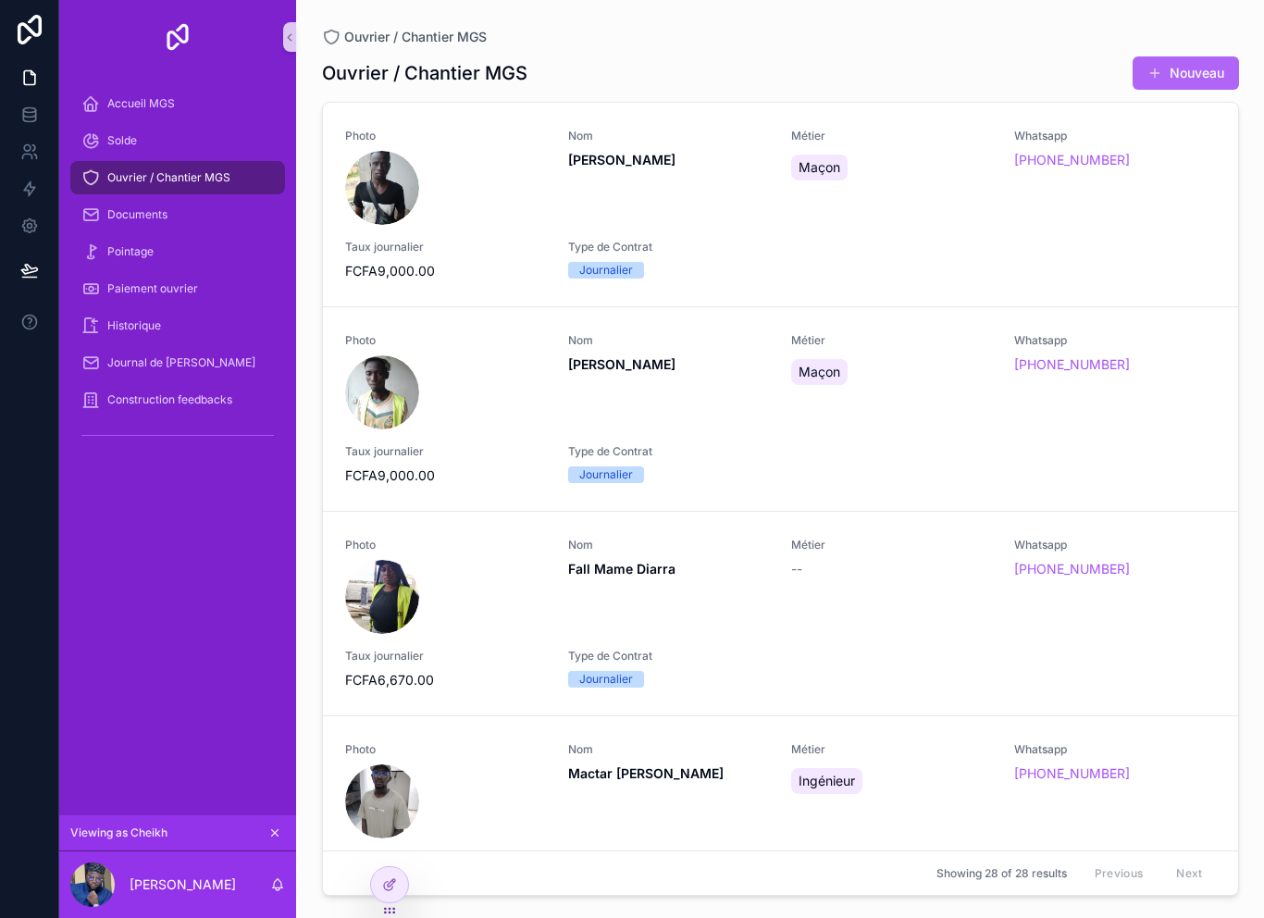
click at [1171, 75] on button "Nouveau" at bounding box center [1186, 72] width 106 height 33
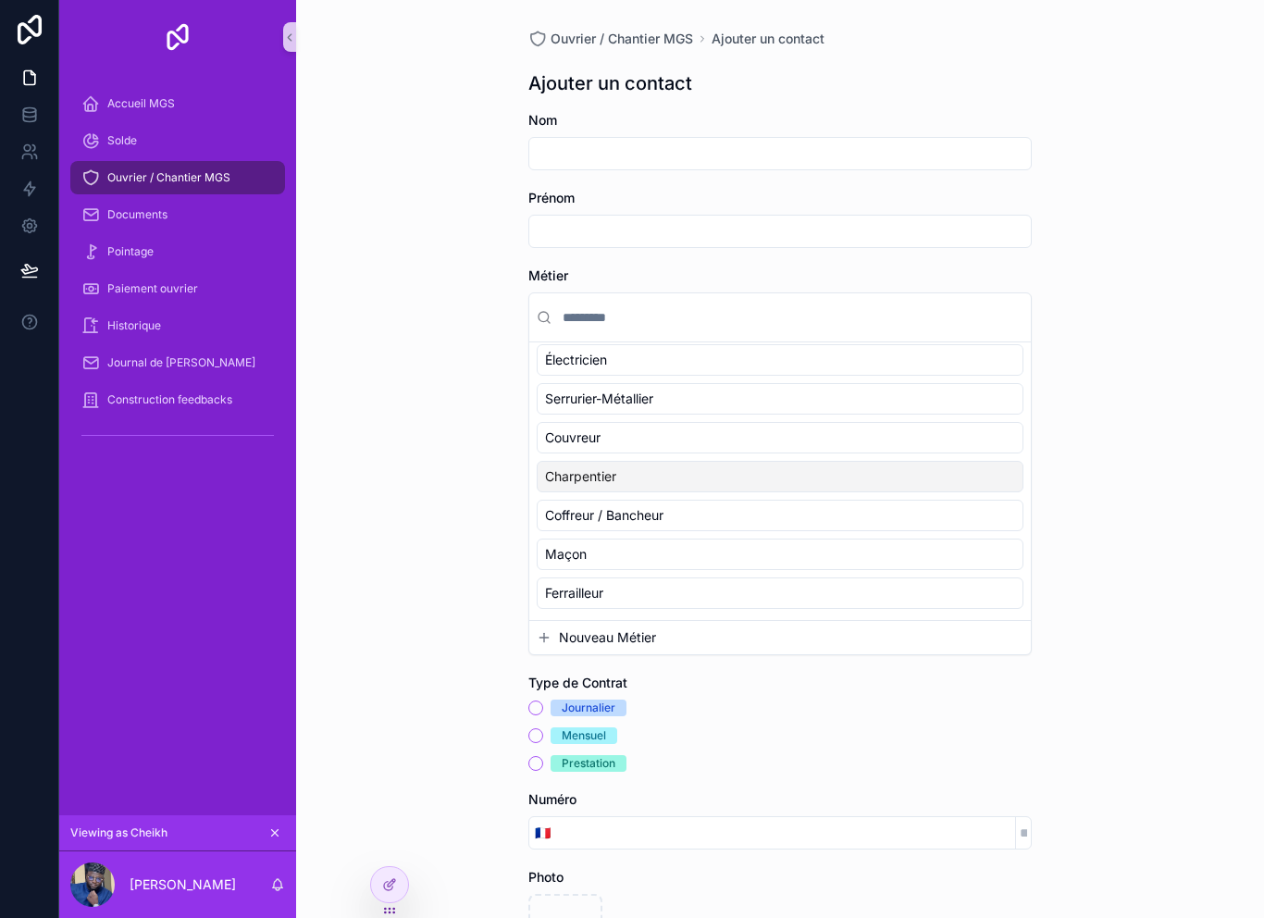
click at [428, 335] on div "Ouvrier / Chantier MGS Ajouter un contact Ajouter un contact Nom Prénom Métier …" at bounding box center [780, 459] width 968 height 918
click at [156, 170] on span "Ouvrier / Chantier MGS" at bounding box center [168, 177] width 123 height 15
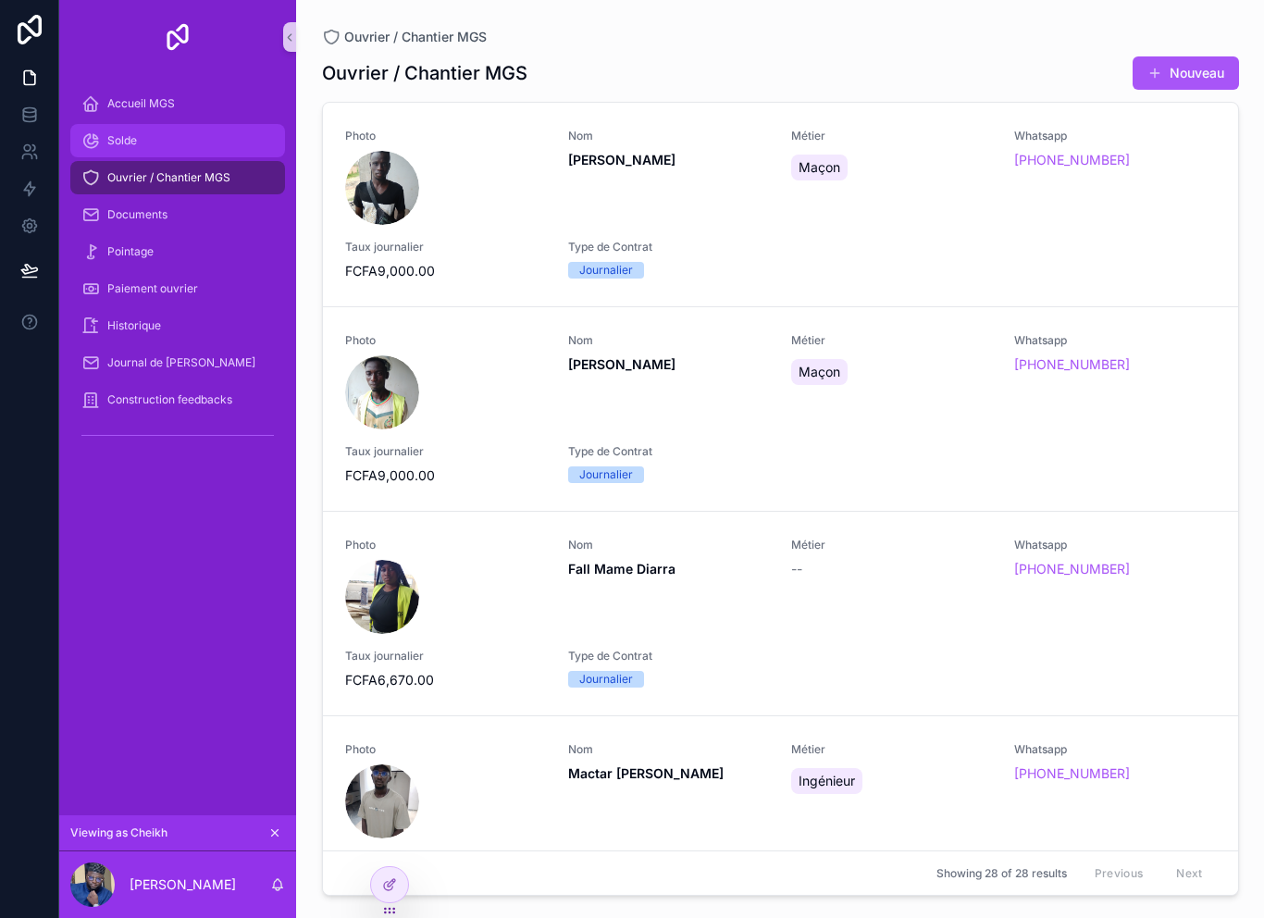
click at [136, 143] on span "Solde" at bounding box center [122, 140] width 30 height 15
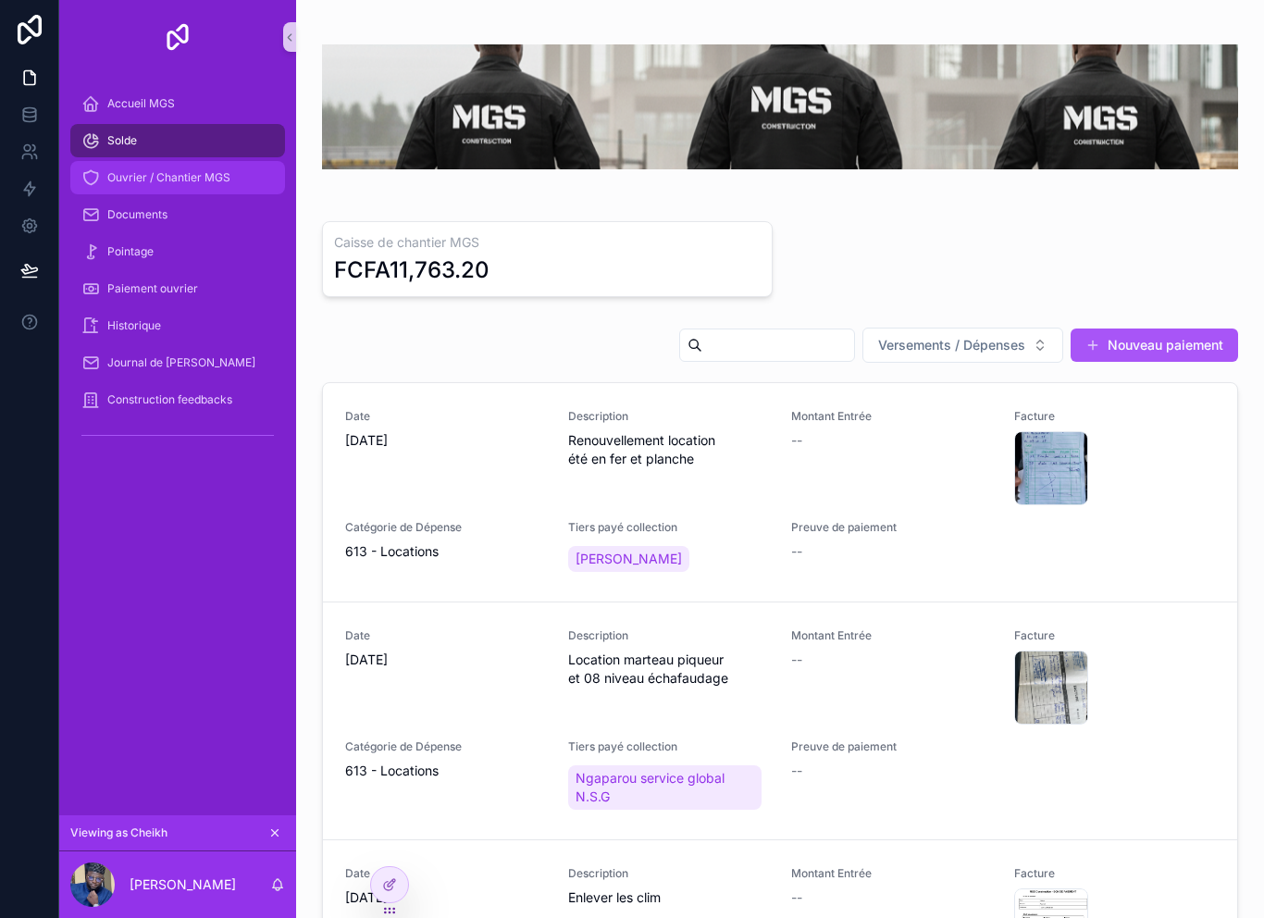
click at [156, 178] on span "Ouvrier / Chantier MGS" at bounding box center [168, 177] width 123 height 15
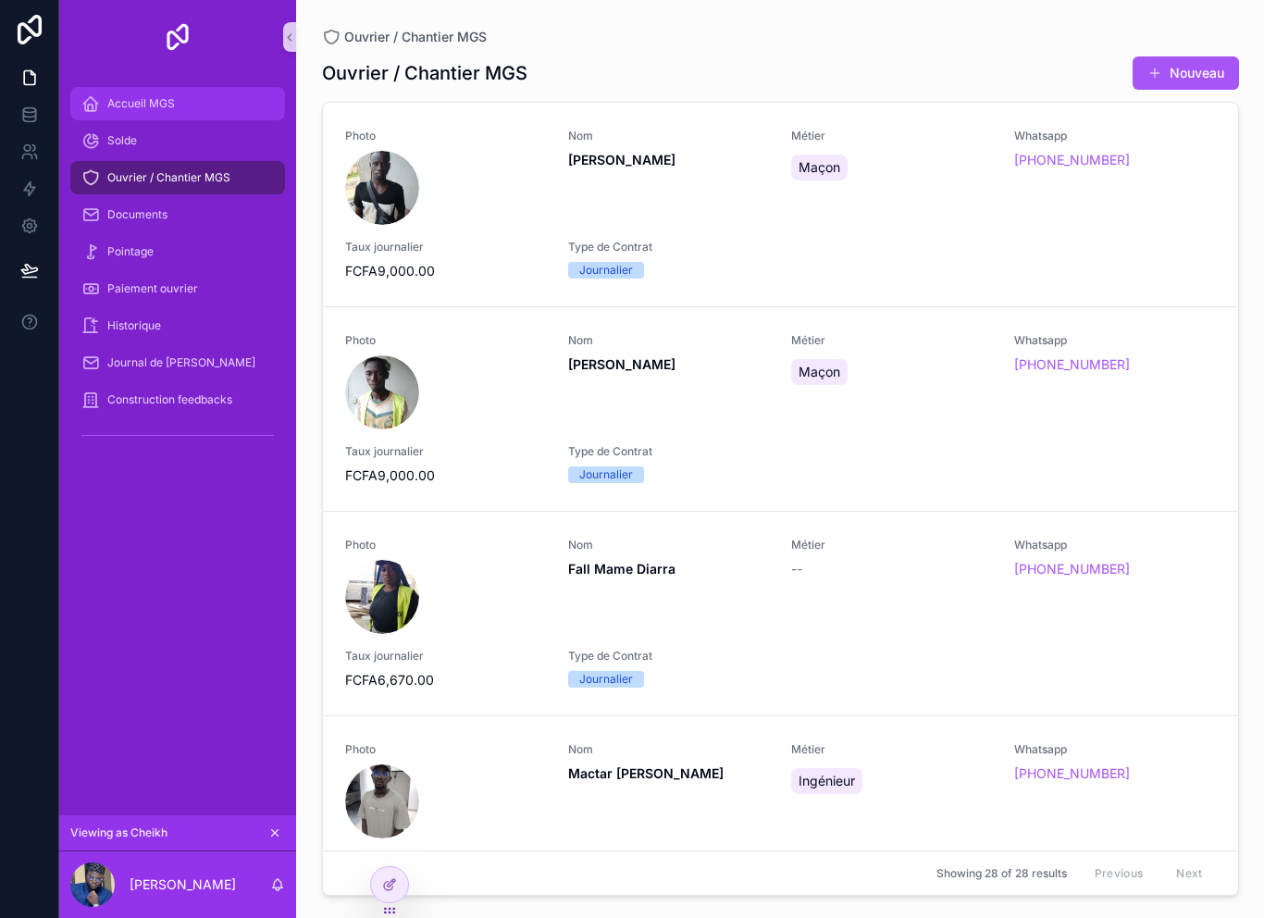
click at [140, 99] on span "Accueil MGS" at bounding box center [141, 103] width 68 height 15
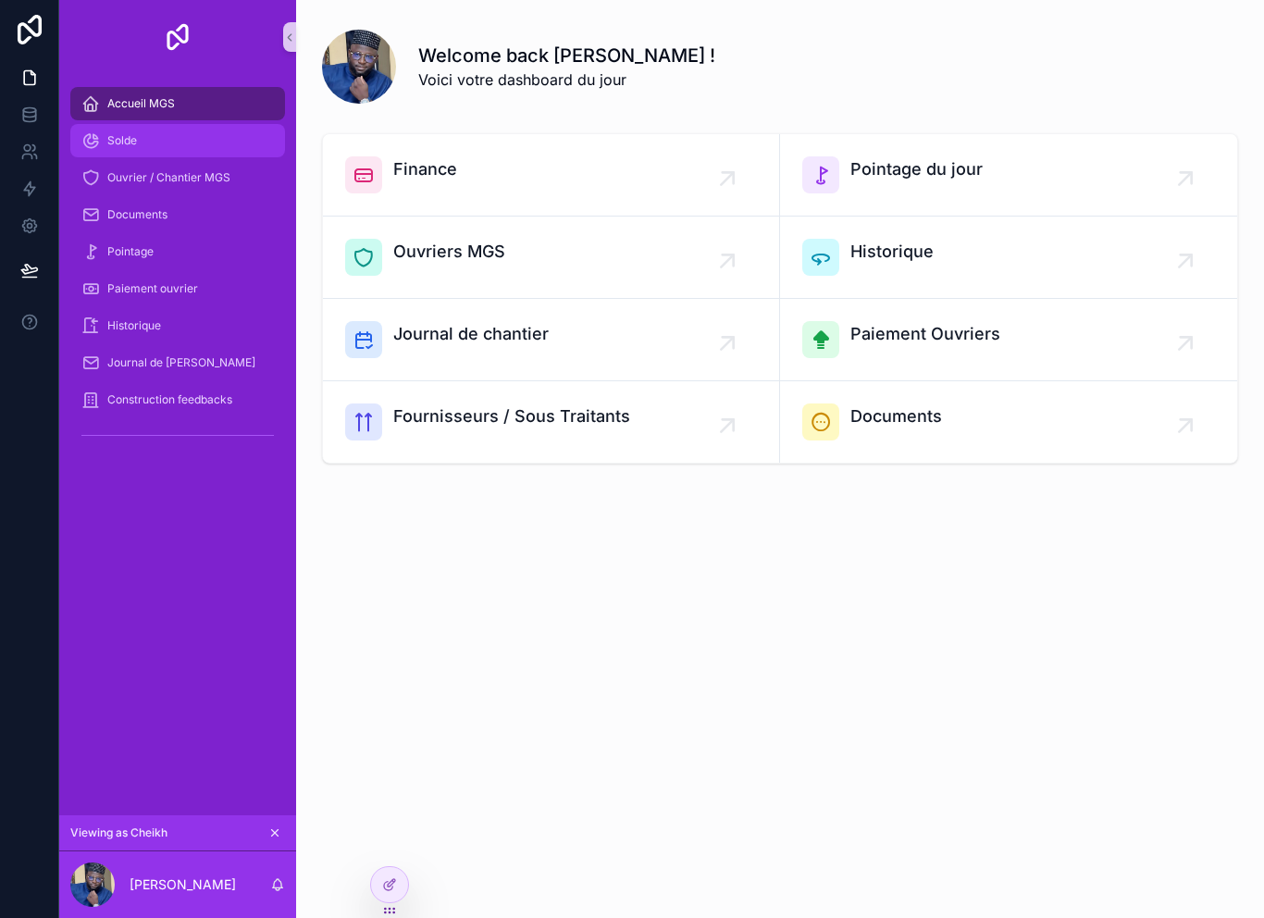
click at [131, 139] on span "Solde" at bounding box center [122, 140] width 30 height 15
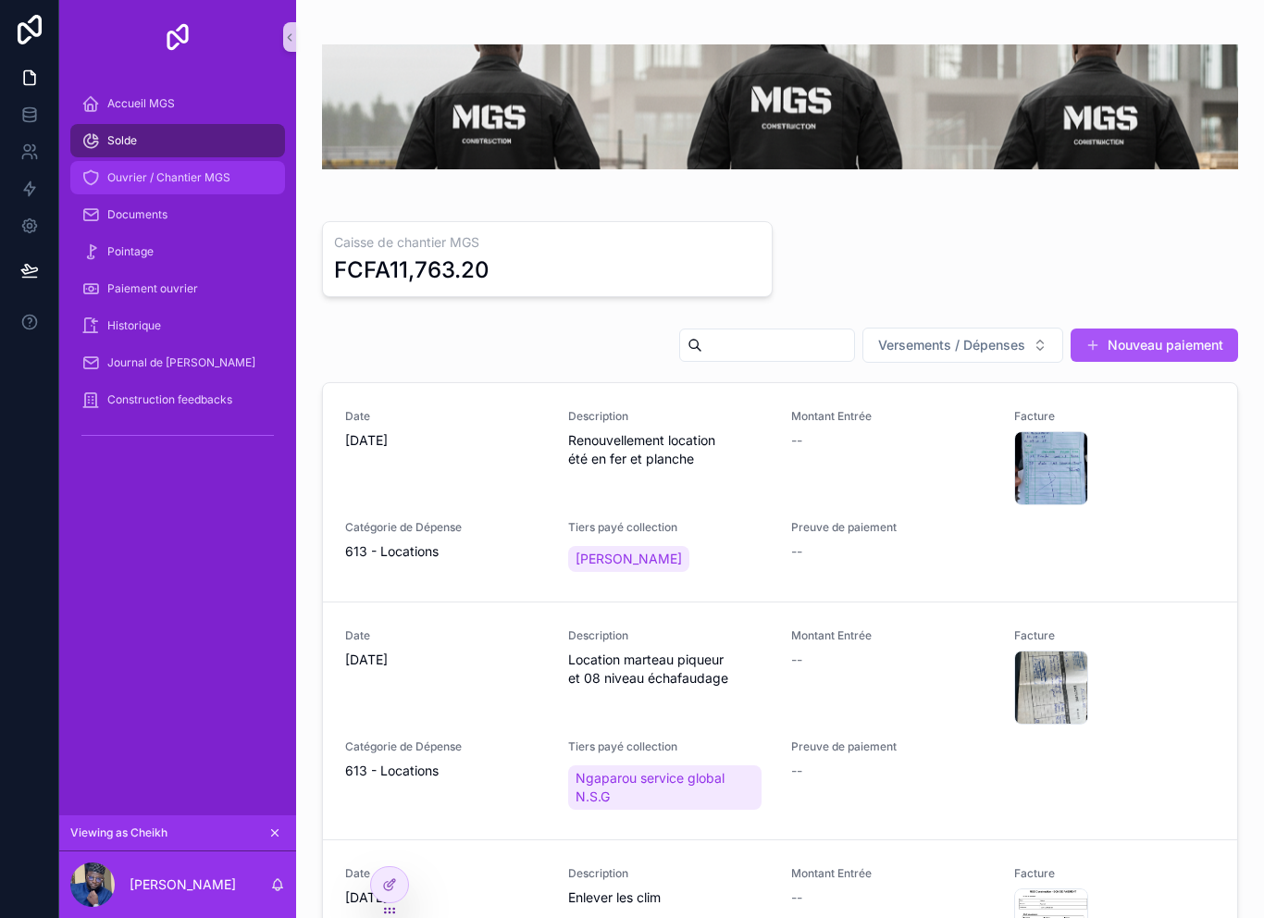
click at [129, 181] on span "Ouvrier / Chantier MGS" at bounding box center [168, 177] width 123 height 15
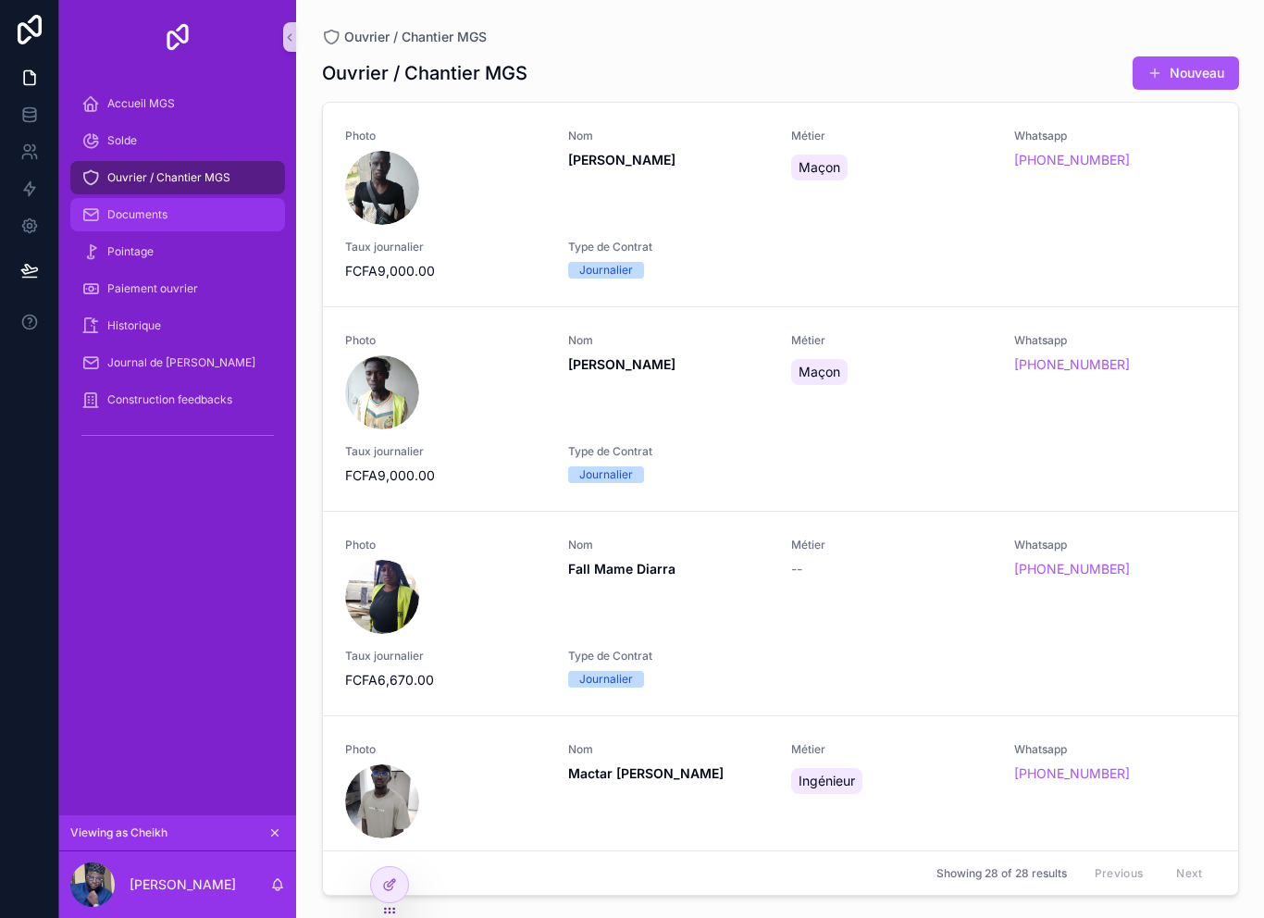
click at [144, 217] on span "Documents" at bounding box center [137, 214] width 60 height 15
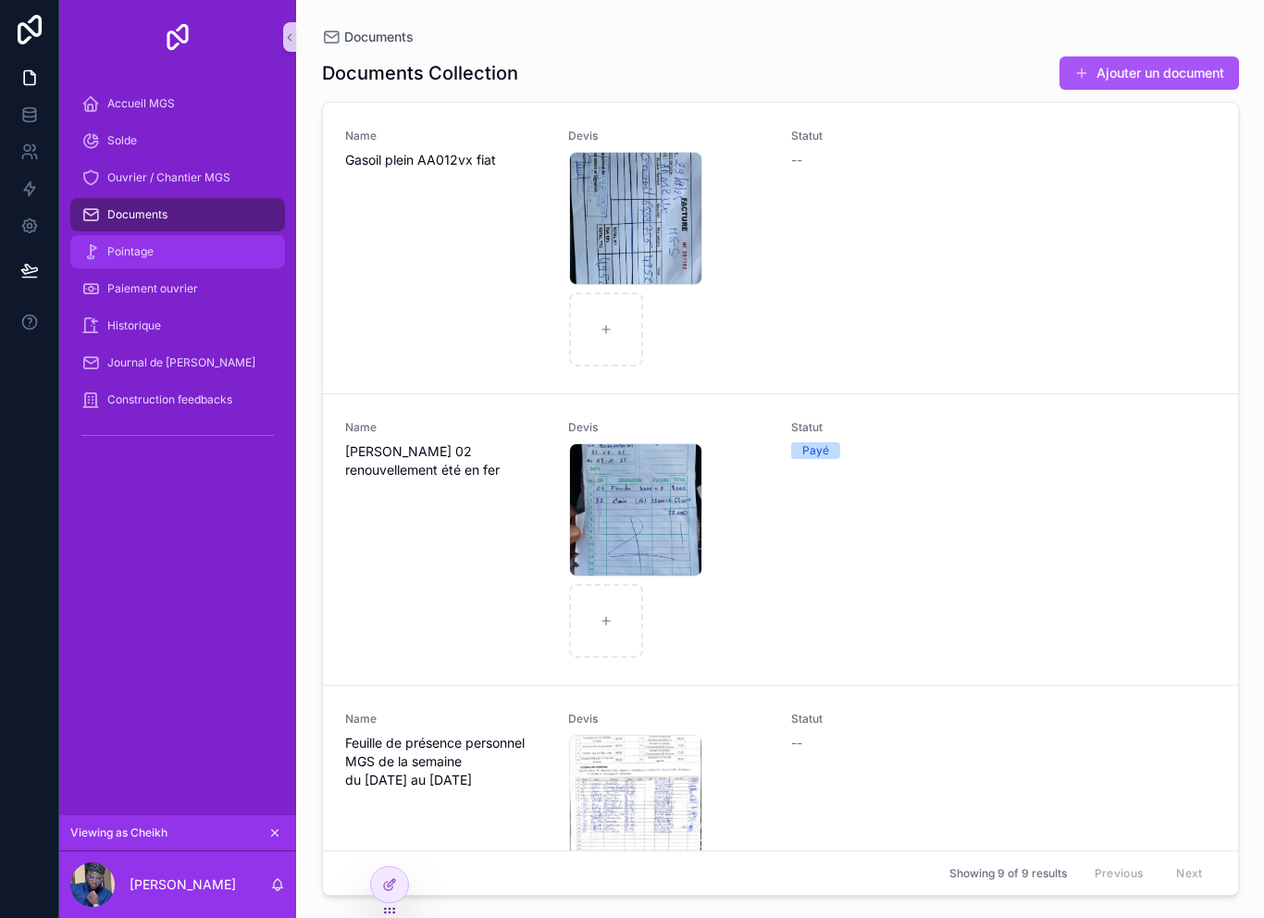
click at [128, 239] on div "Pointage" at bounding box center [177, 252] width 192 height 30
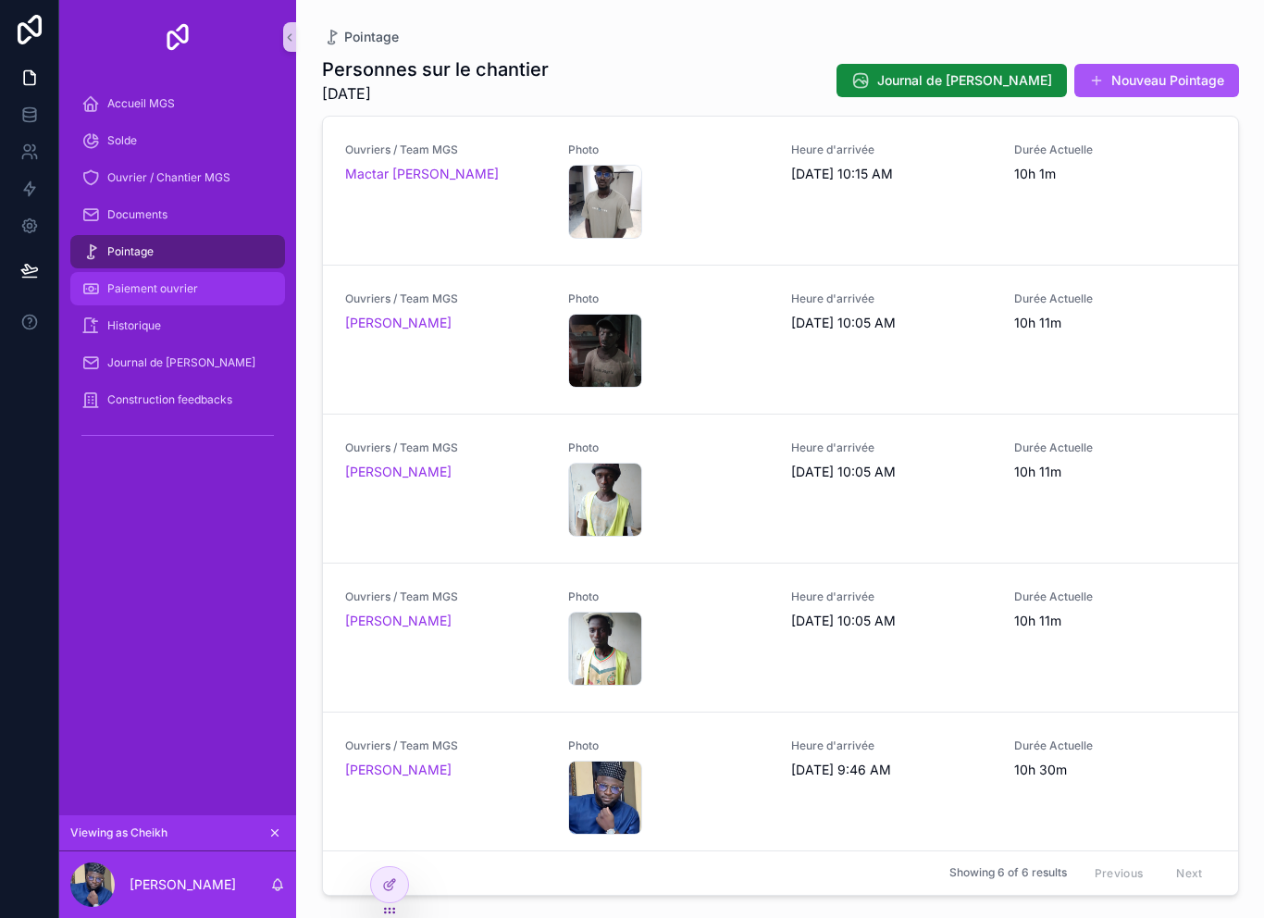
click at [153, 290] on span "Paiement ouvrier" at bounding box center [152, 288] width 91 height 15
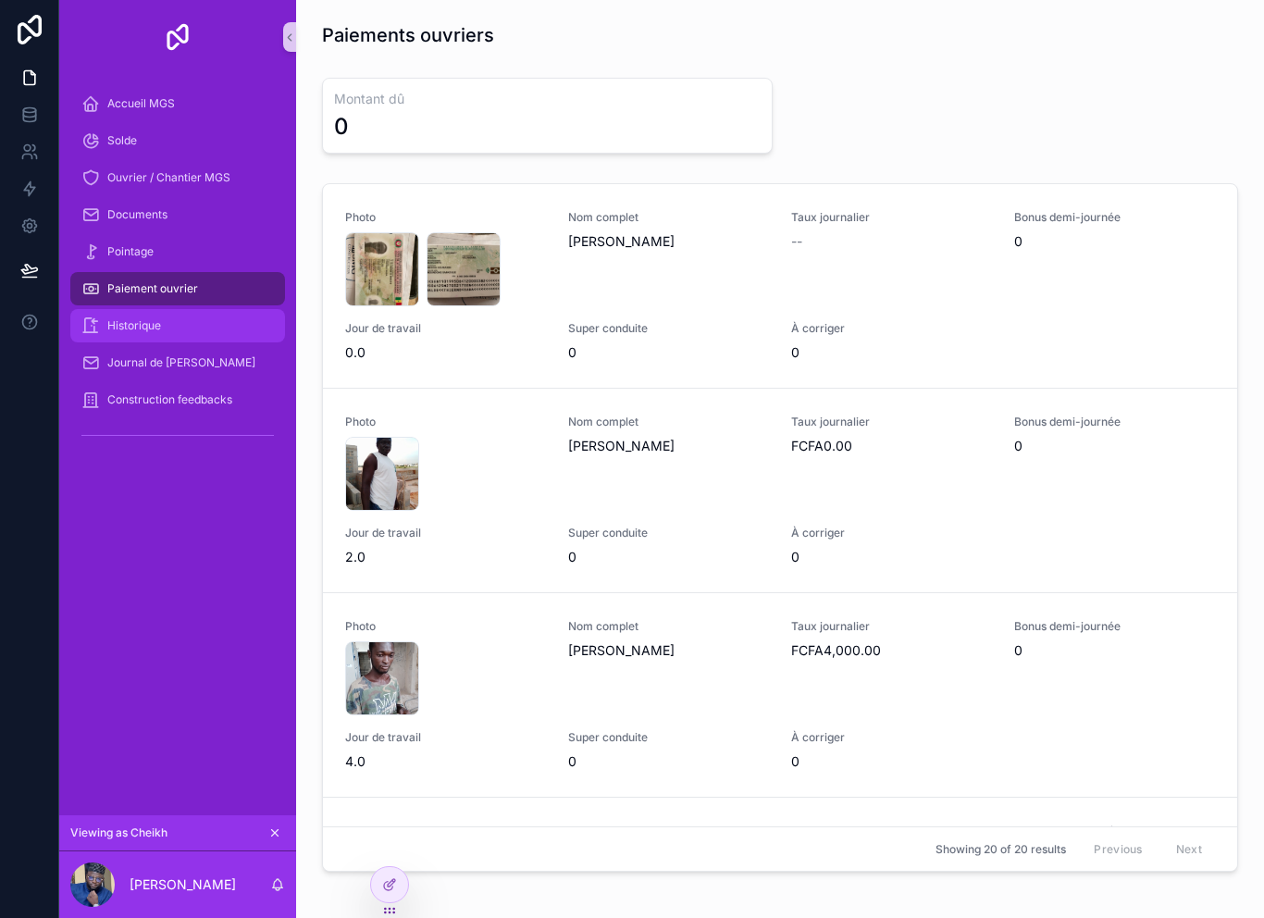
click at [127, 318] on span "Historique" at bounding box center [134, 325] width 54 height 15
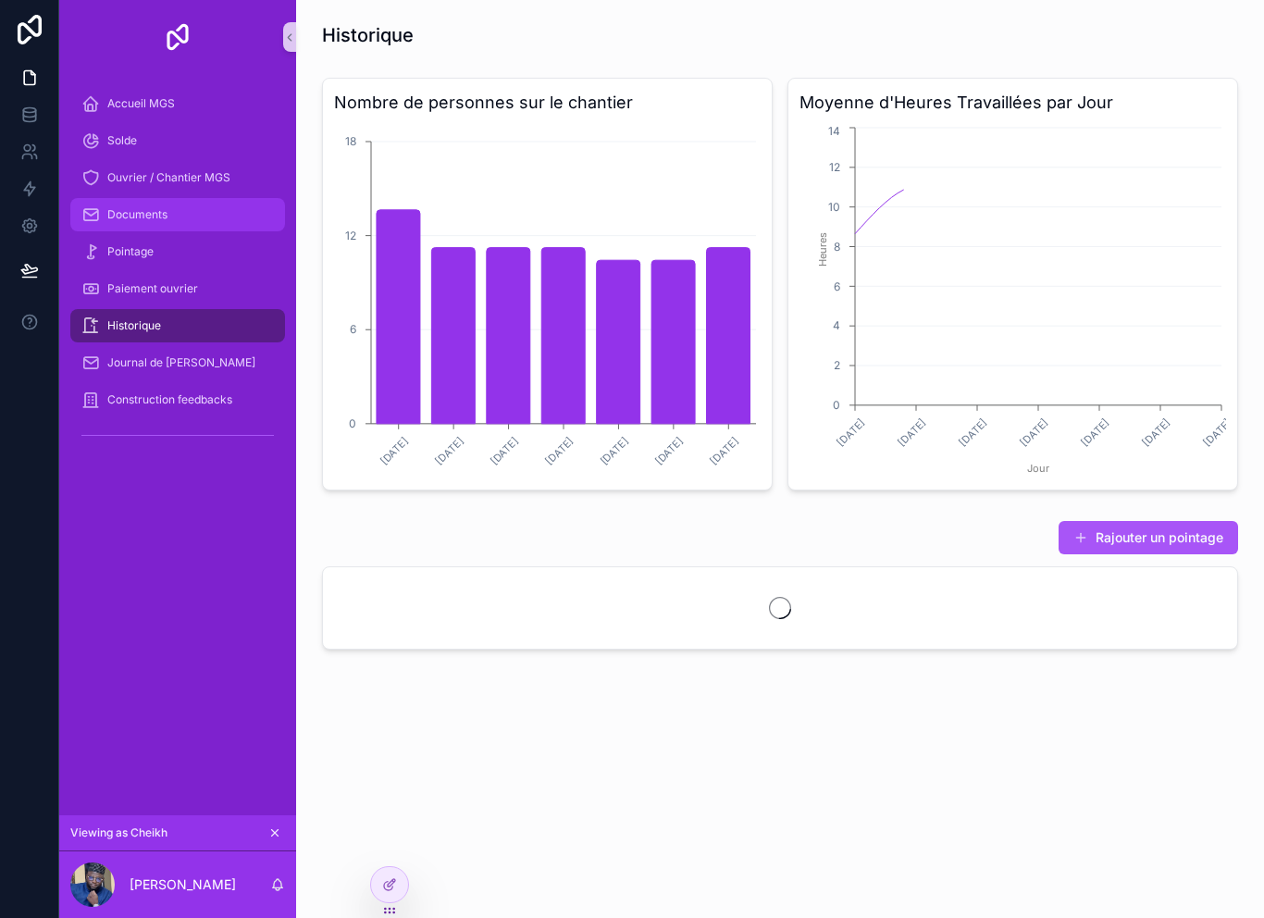
click at [125, 211] on span "Documents" at bounding box center [137, 214] width 60 height 15
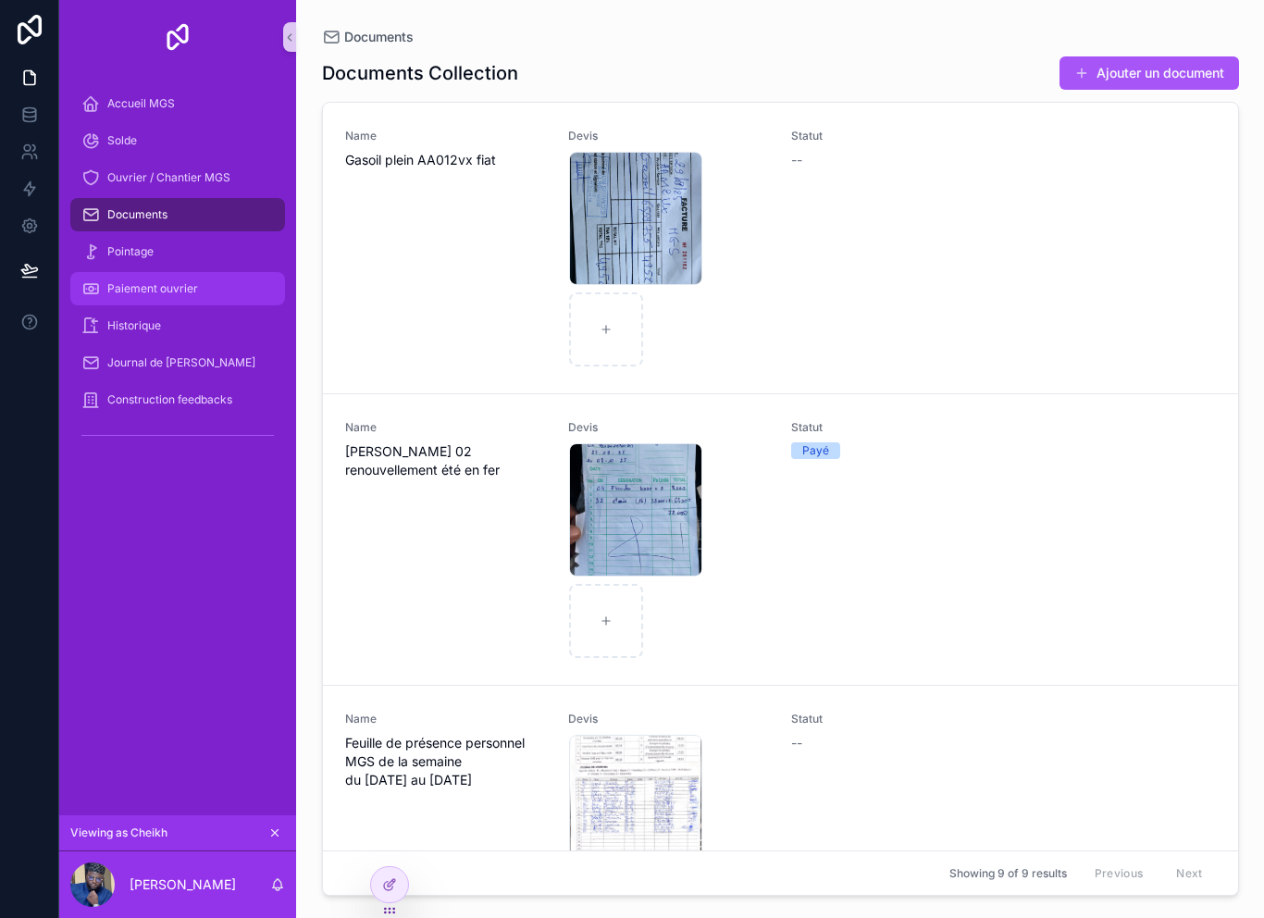
click at [124, 289] on span "Paiement ouvrier" at bounding box center [152, 288] width 91 height 15
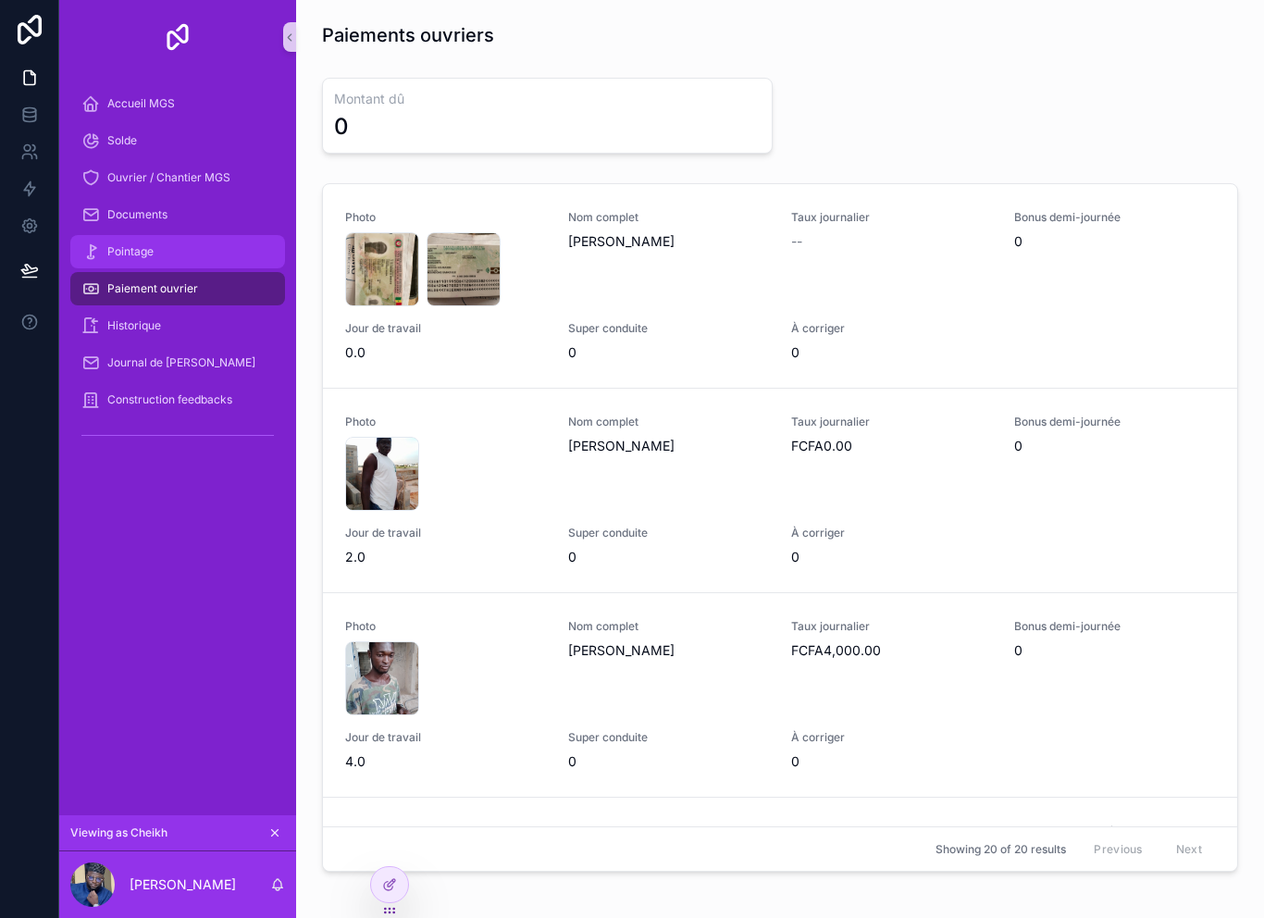
click at [143, 253] on span "Pointage" at bounding box center [130, 251] width 46 height 15
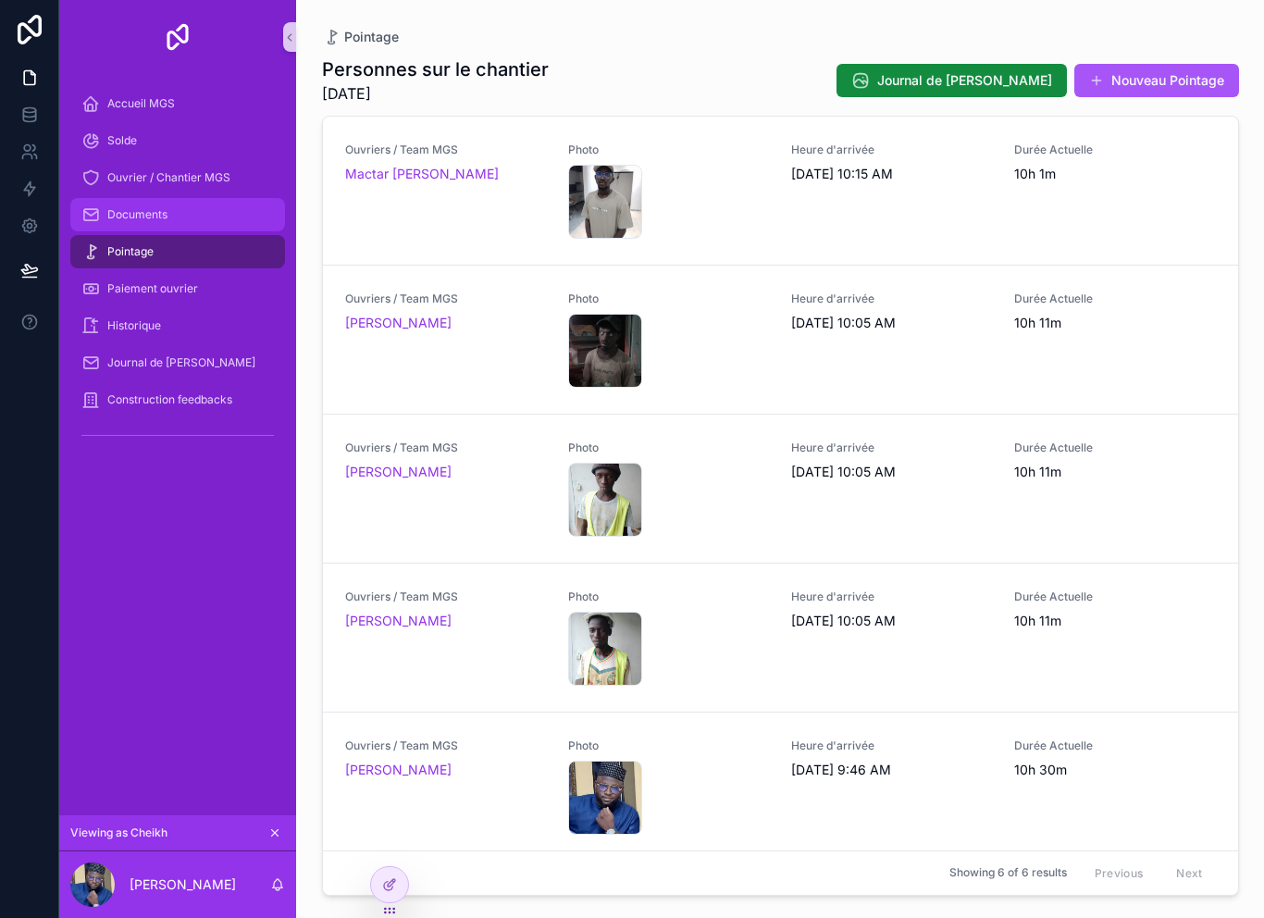
click at [157, 226] on div "Documents" at bounding box center [177, 215] width 192 height 30
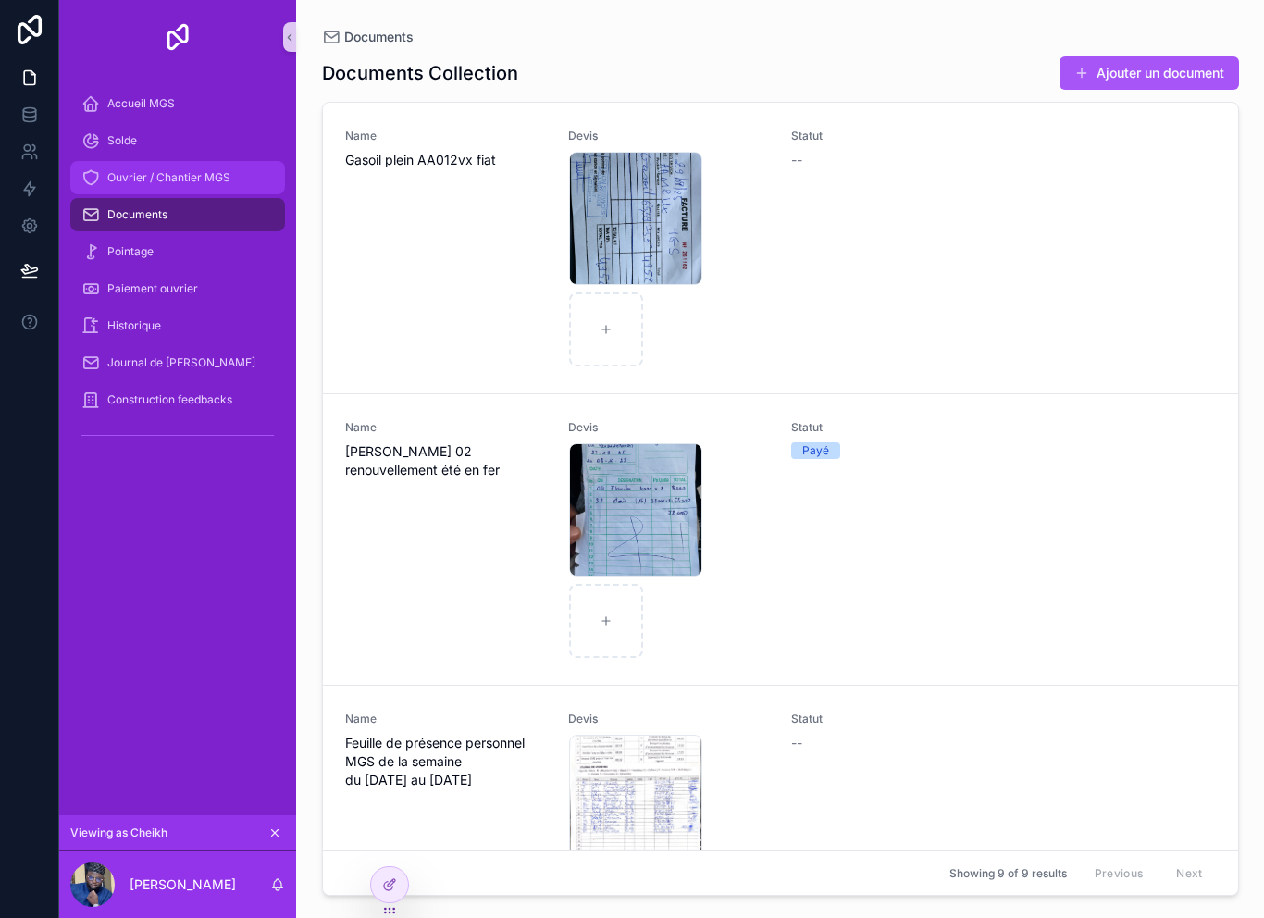
click at [141, 168] on div "Ouvrier / Chantier MGS" at bounding box center [177, 178] width 192 height 30
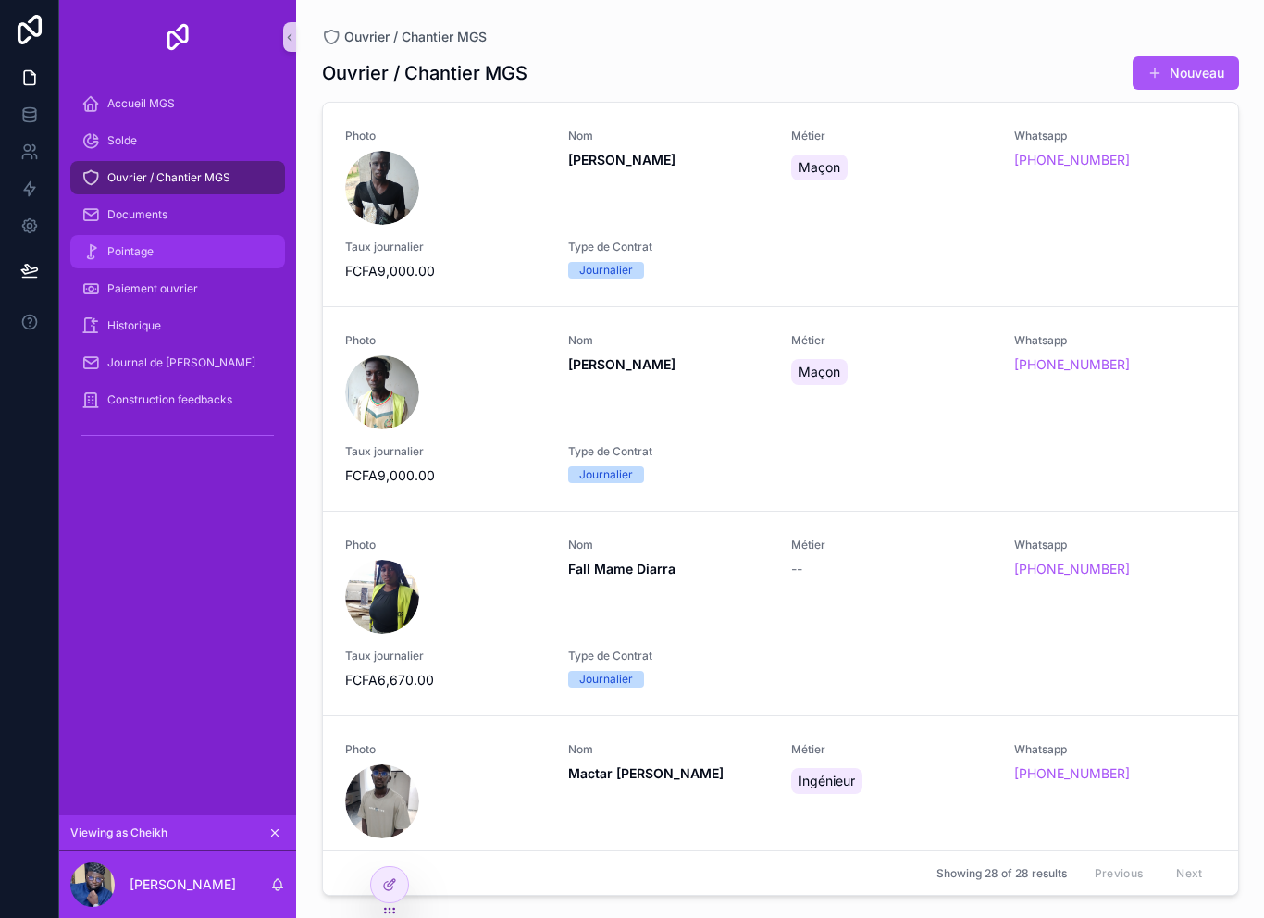
click at [148, 262] on div "Pointage" at bounding box center [177, 252] width 192 height 30
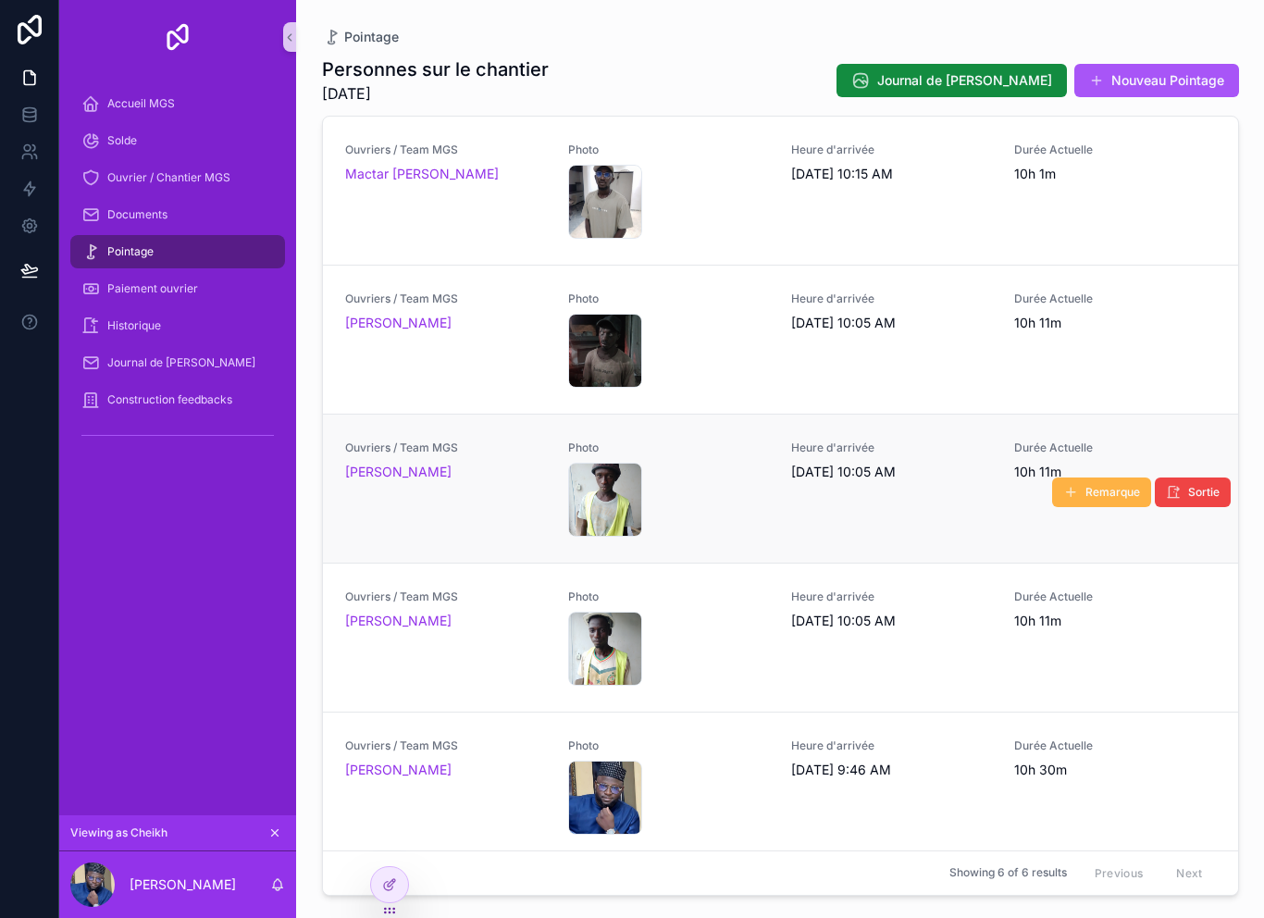
click at [1087, 487] on span "Remarque" at bounding box center [1113, 492] width 55 height 15
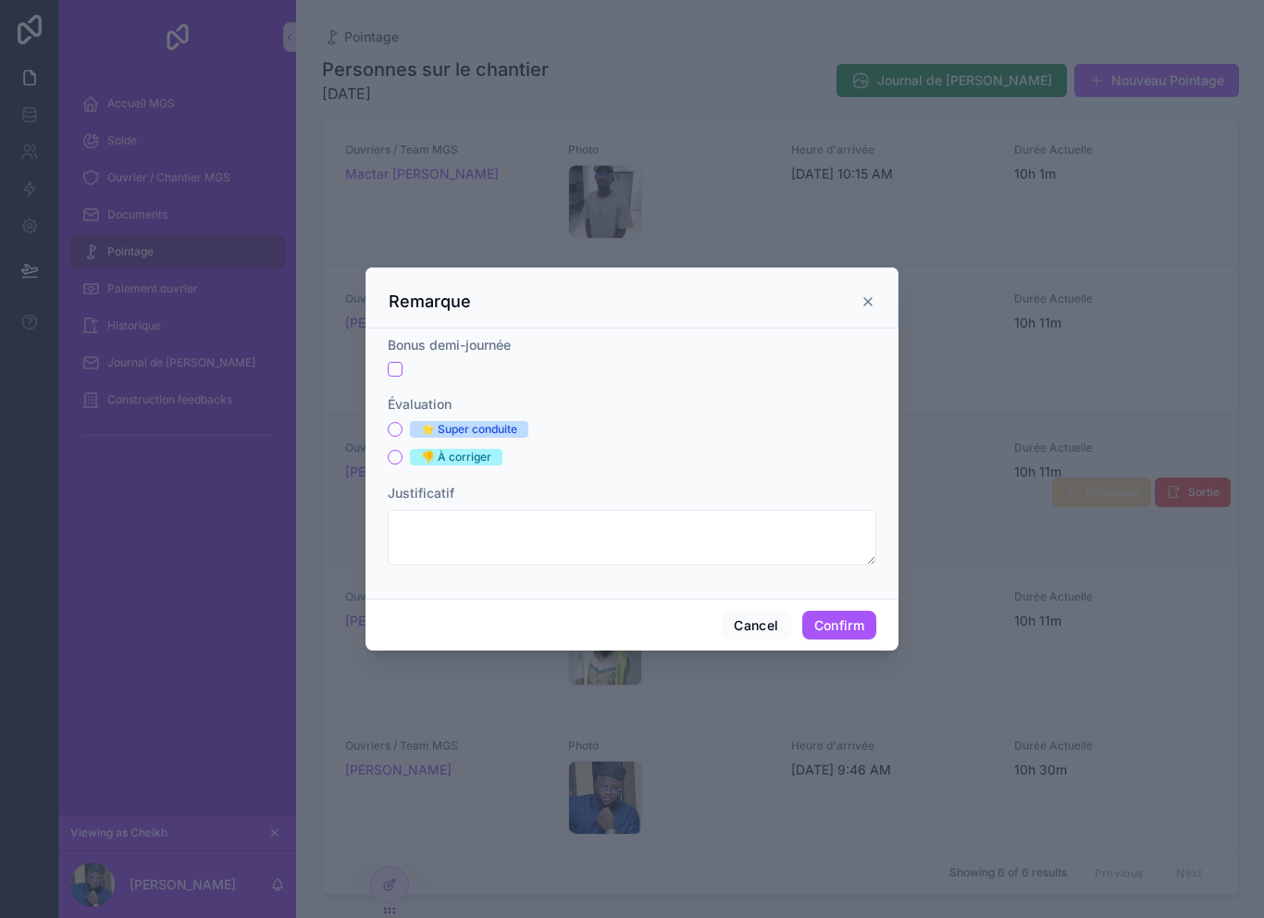
click at [863, 294] on icon at bounding box center [868, 301] width 15 height 15
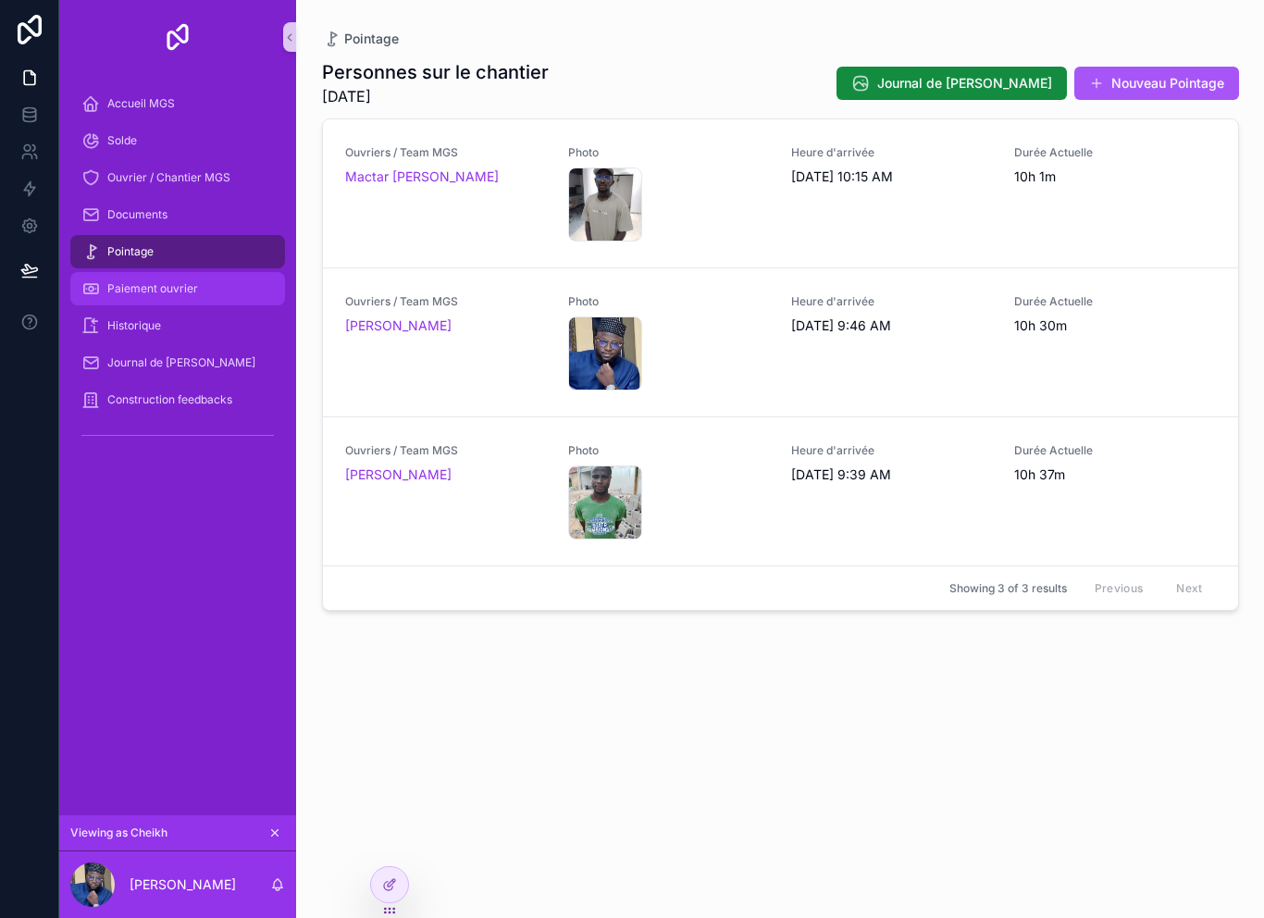
click at [136, 288] on span "Paiement ouvrier" at bounding box center [152, 288] width 91 height 15
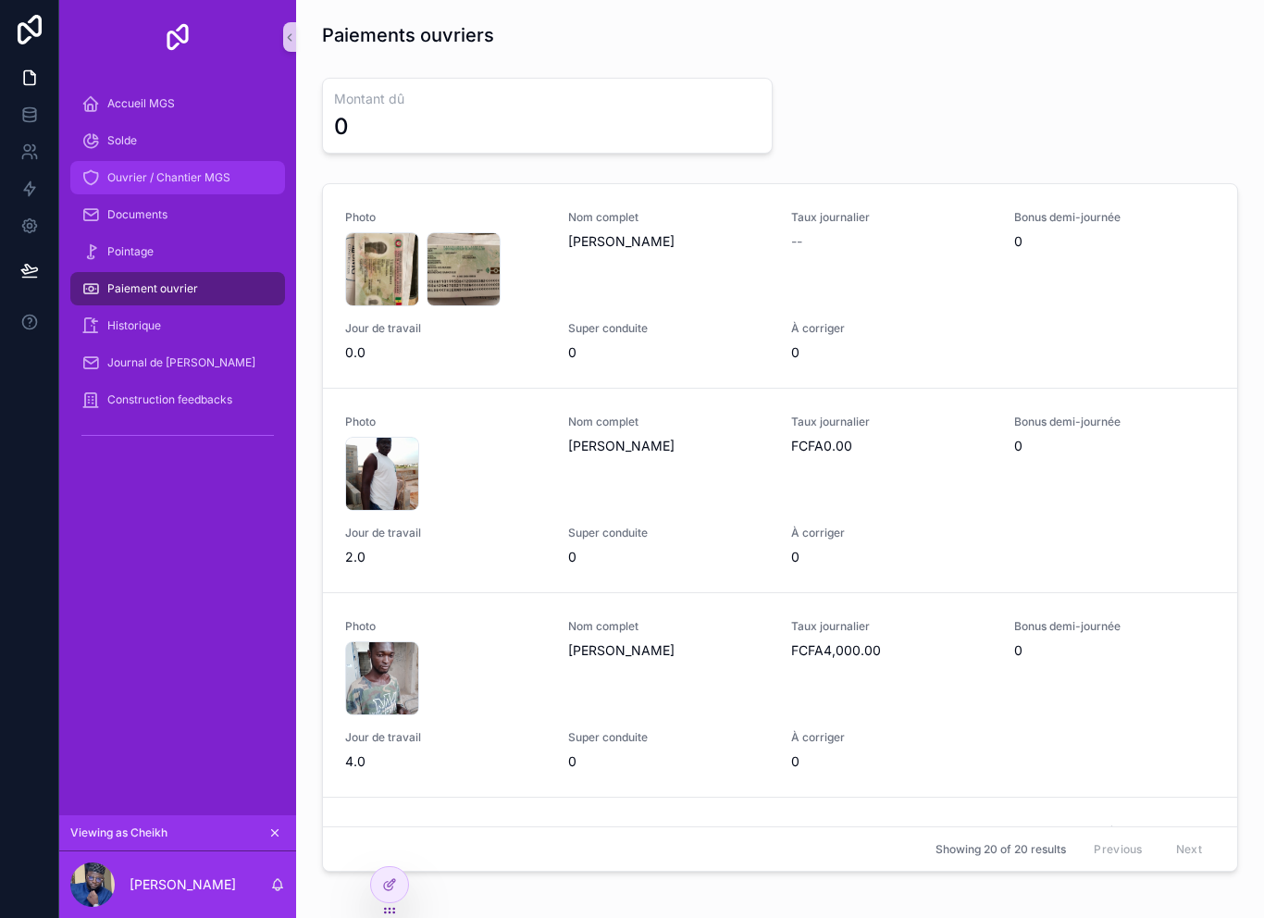
click at [134, 186] on div "Ouvrier / Chantier MGS" at bounding box center [177, 178] width 192 height 30
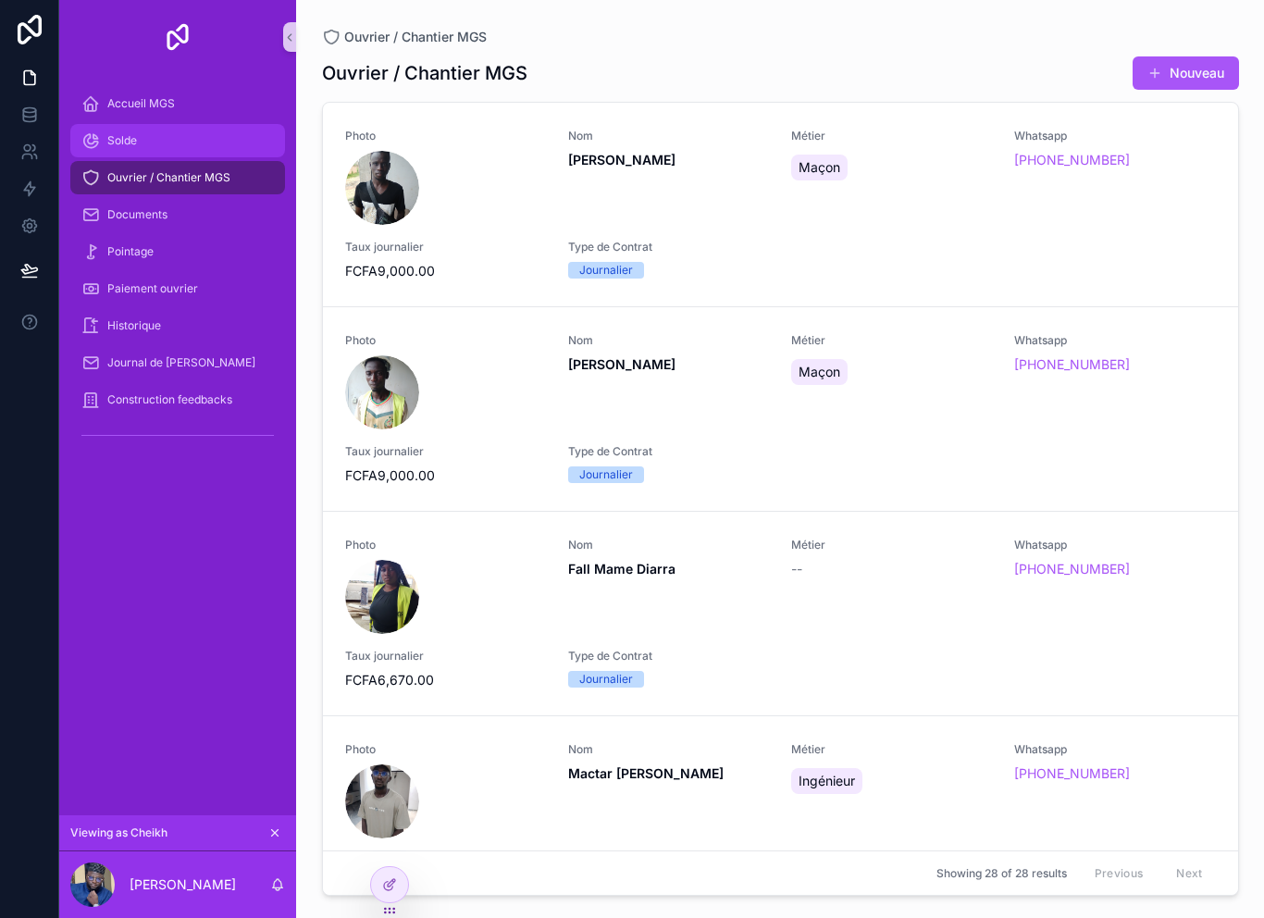
click at [113, 147] on span "Solde" at bounding box center [122, 140] width 30 height 15
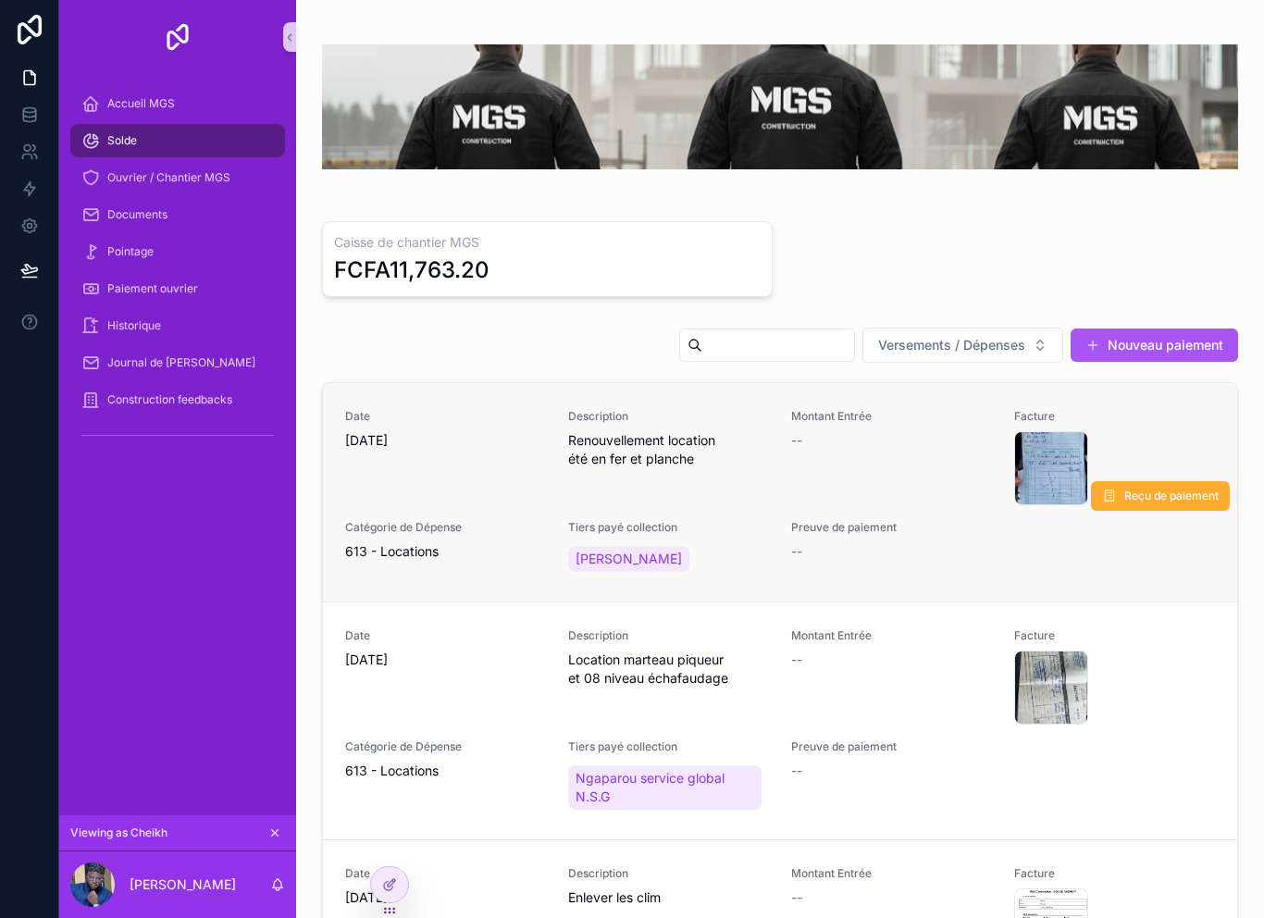
click at [929, 570] on div "Preuve de paiement --" at bounding box center [891, 548] width 201 height 56
click at [950, 548] on div "--" at bounding box center [891, 551] width 201 height 19
click at [1172, 500] on span "Reçu de paiement" at bounding box center [1171, 496] width 94 height 15
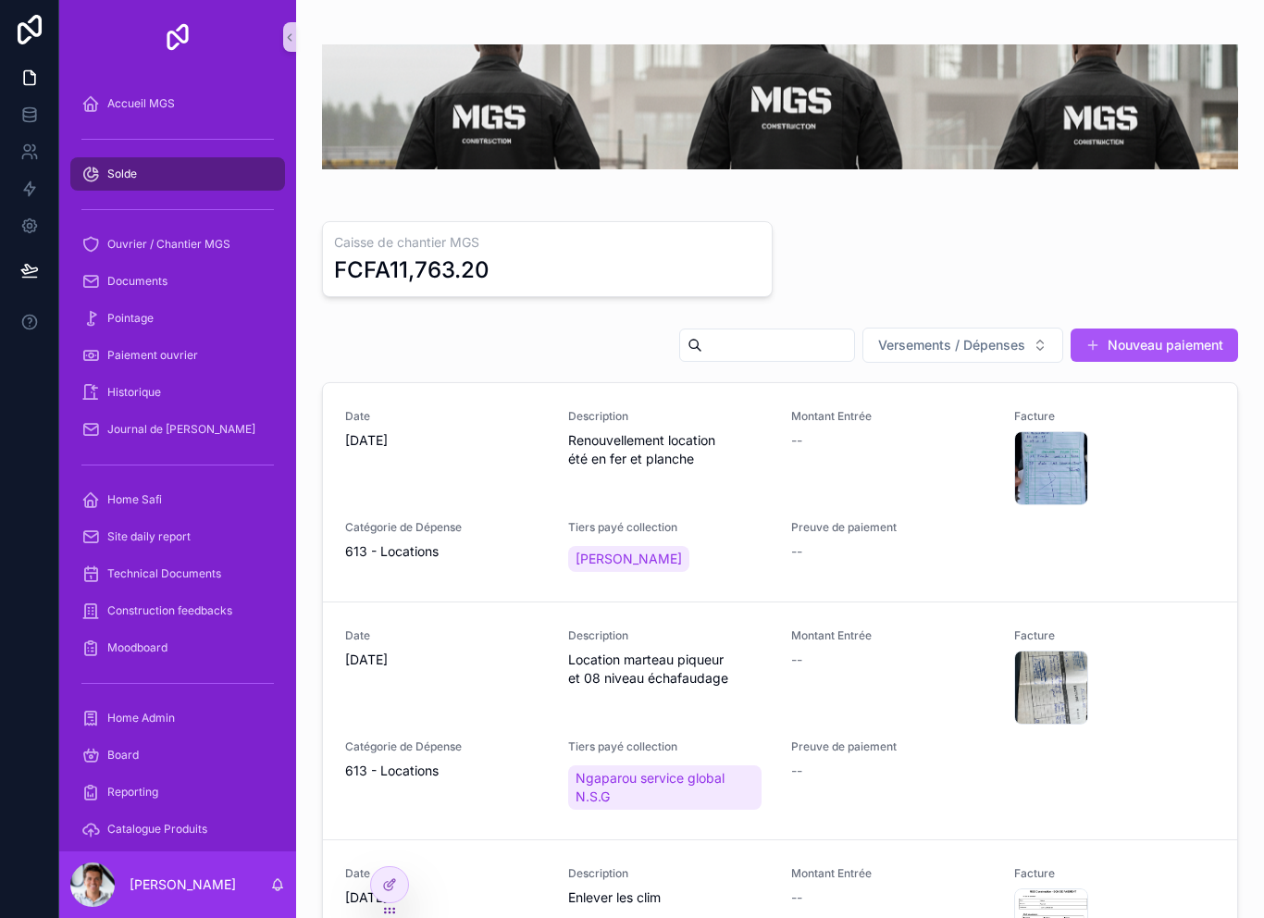
click at [944, 247] on div "Caisse de chantier MGS FCFA11,763.20" at bounding box center [780, 259] width 916 height 76
click at [131, 332] on div "Pointage" at bounding box center [177, 319] width 192 height 30
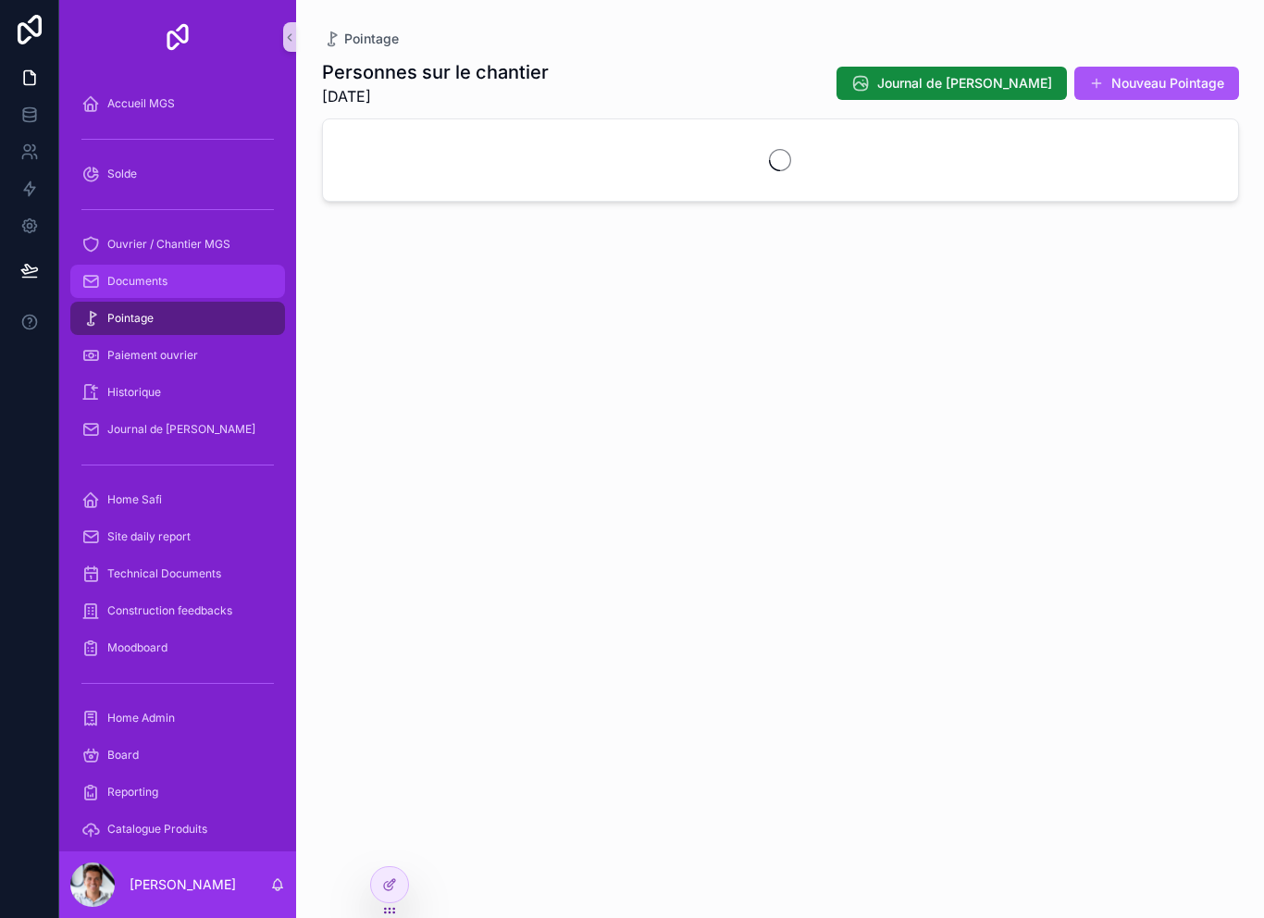
click at [118, 282] on span "Documents" at bounding box center [137, 281] width 60 height 15
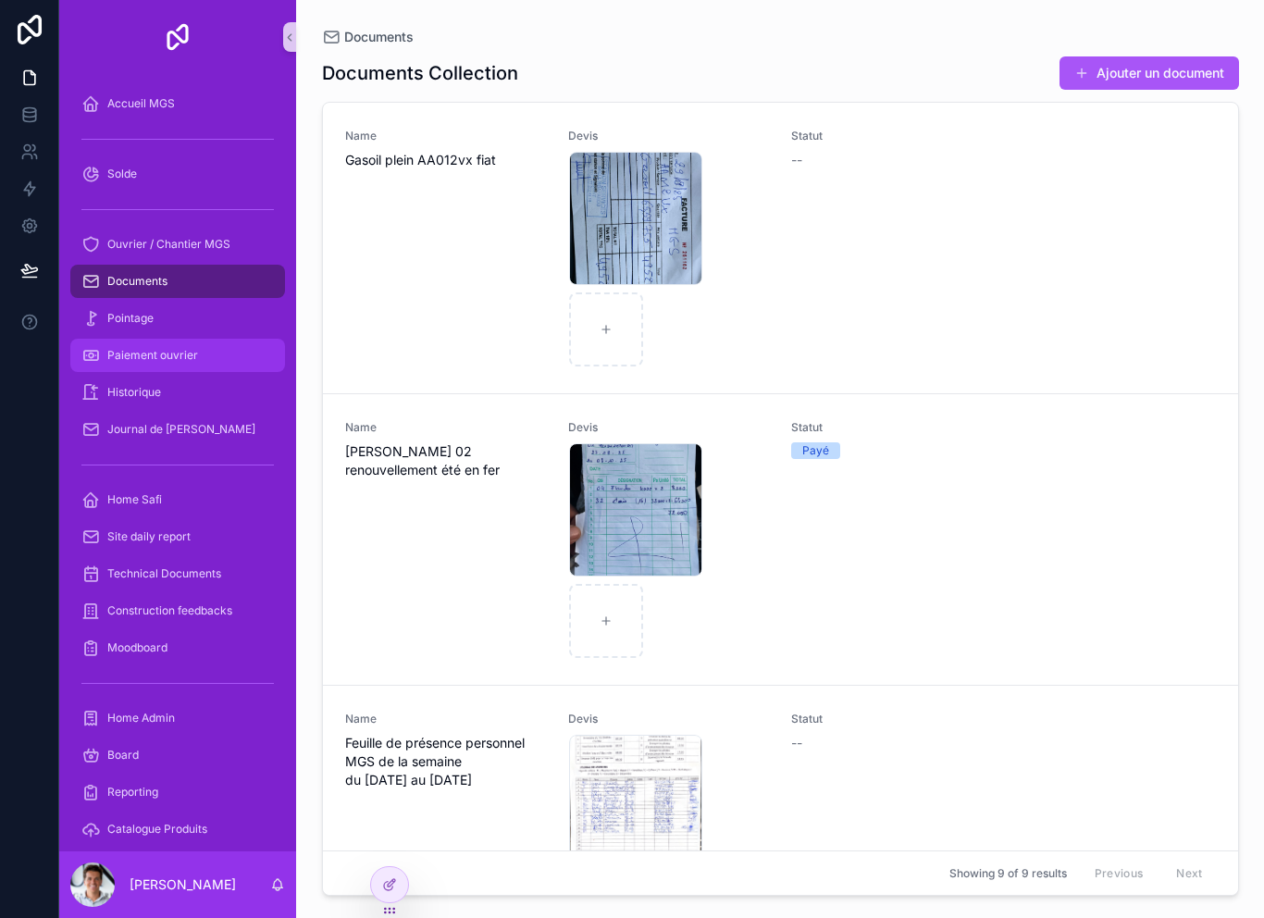
click at [129, 365] on div "Paiement ouvrier" at bounding box center [177, 356] width 192 height 30
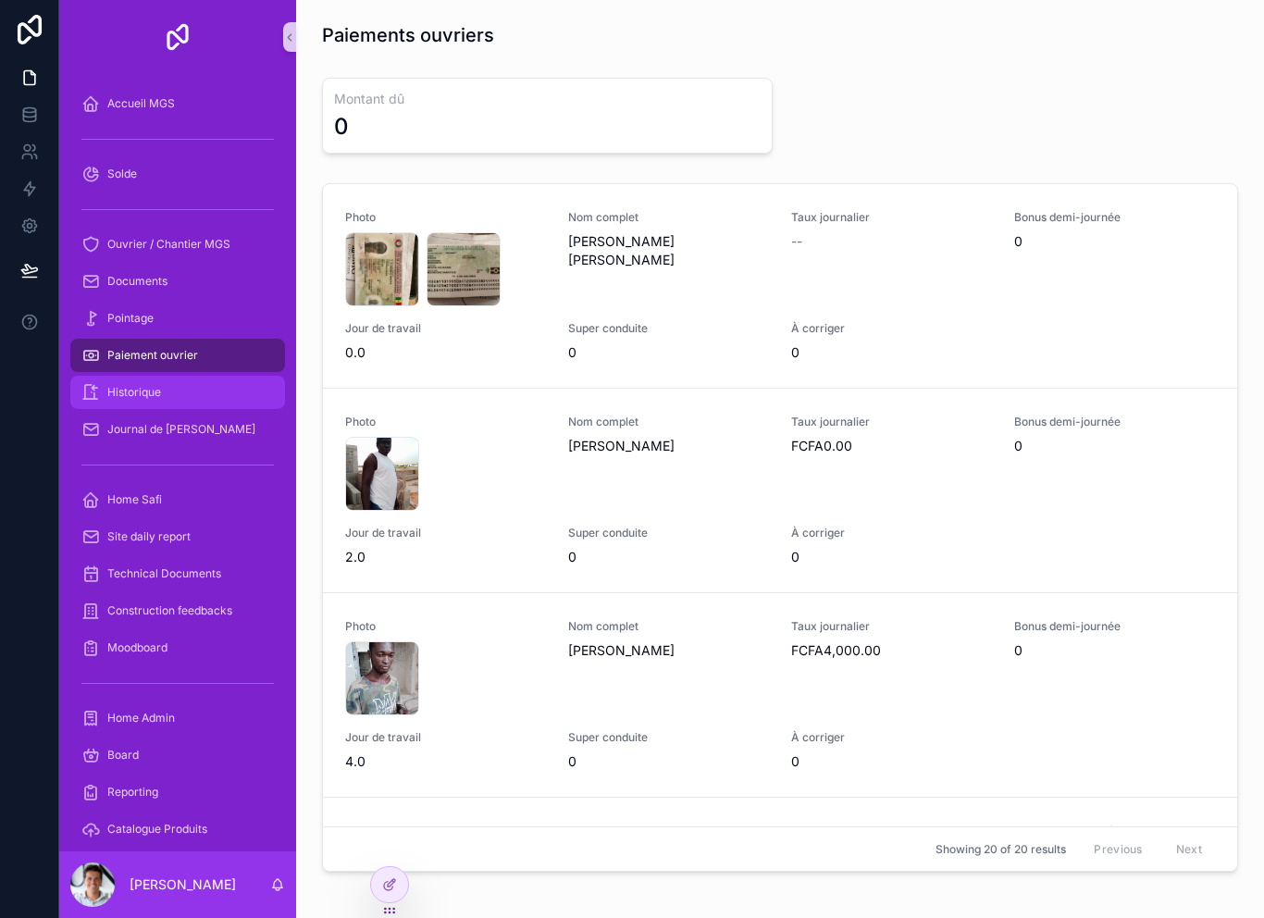
click at [137, 404] on div "Historique" at bounding box center [177, 393] width 192 height 30
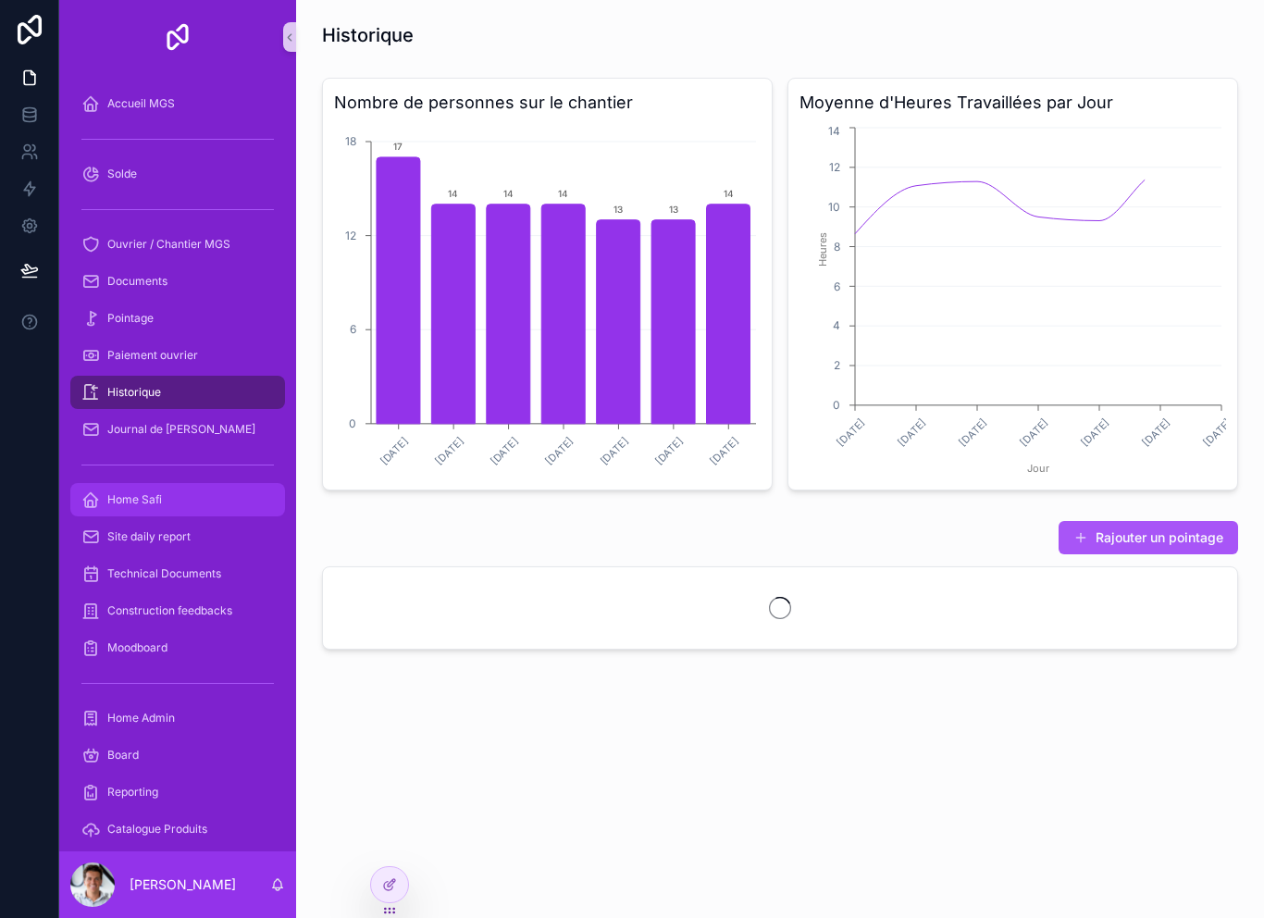
click at [136, 501] on span "Home Safi" at bounding box center [134, 499] width 55 height 15
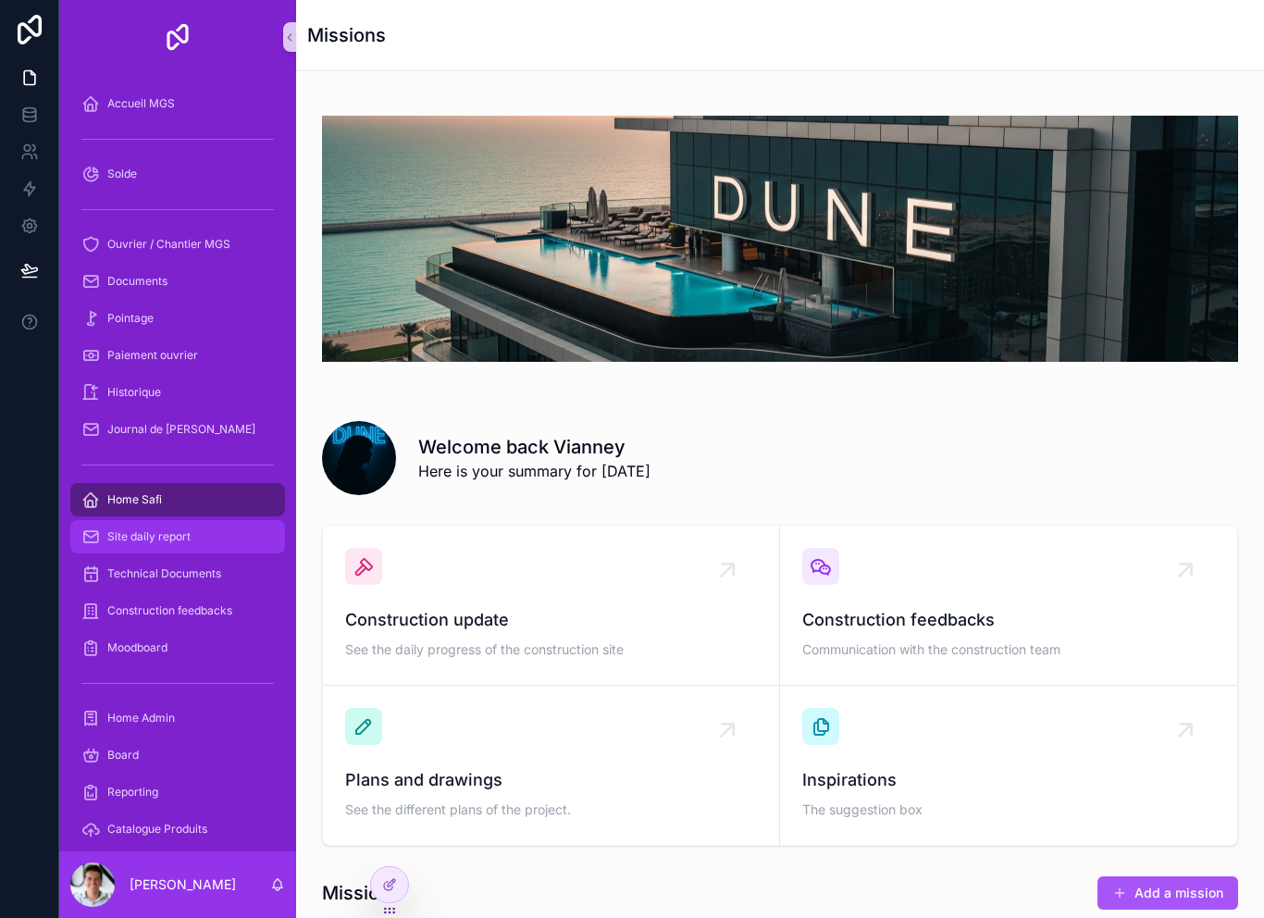
click at [130, 549] on div "Site daily report" at bounding box center [177, 537] width 192 height 30
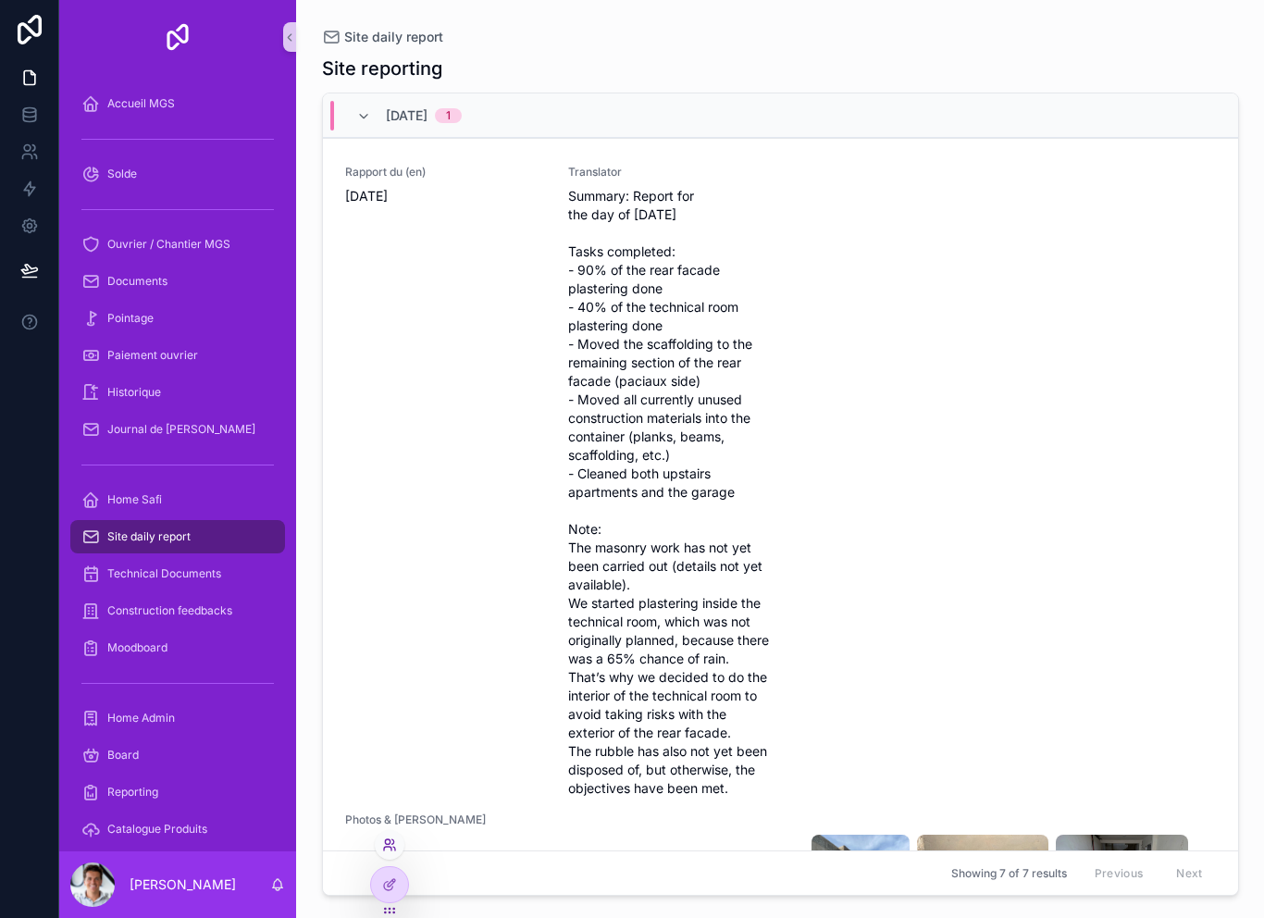
click at [386, 843] on icon at bounding box center [387, 841] width 5 height 5
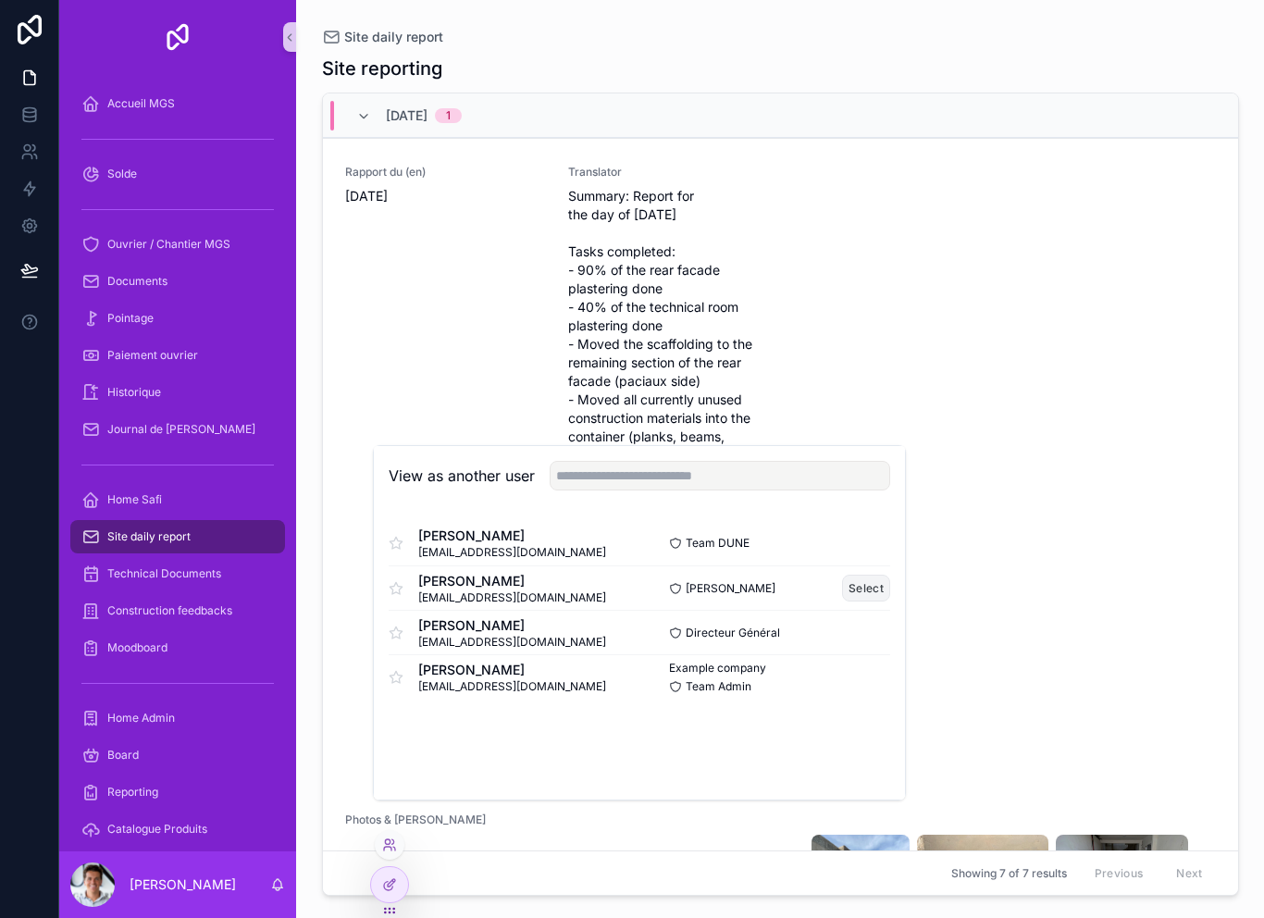
click at [865, 602] on button "Select" at bounding box center [866, 588] width 48 height 27
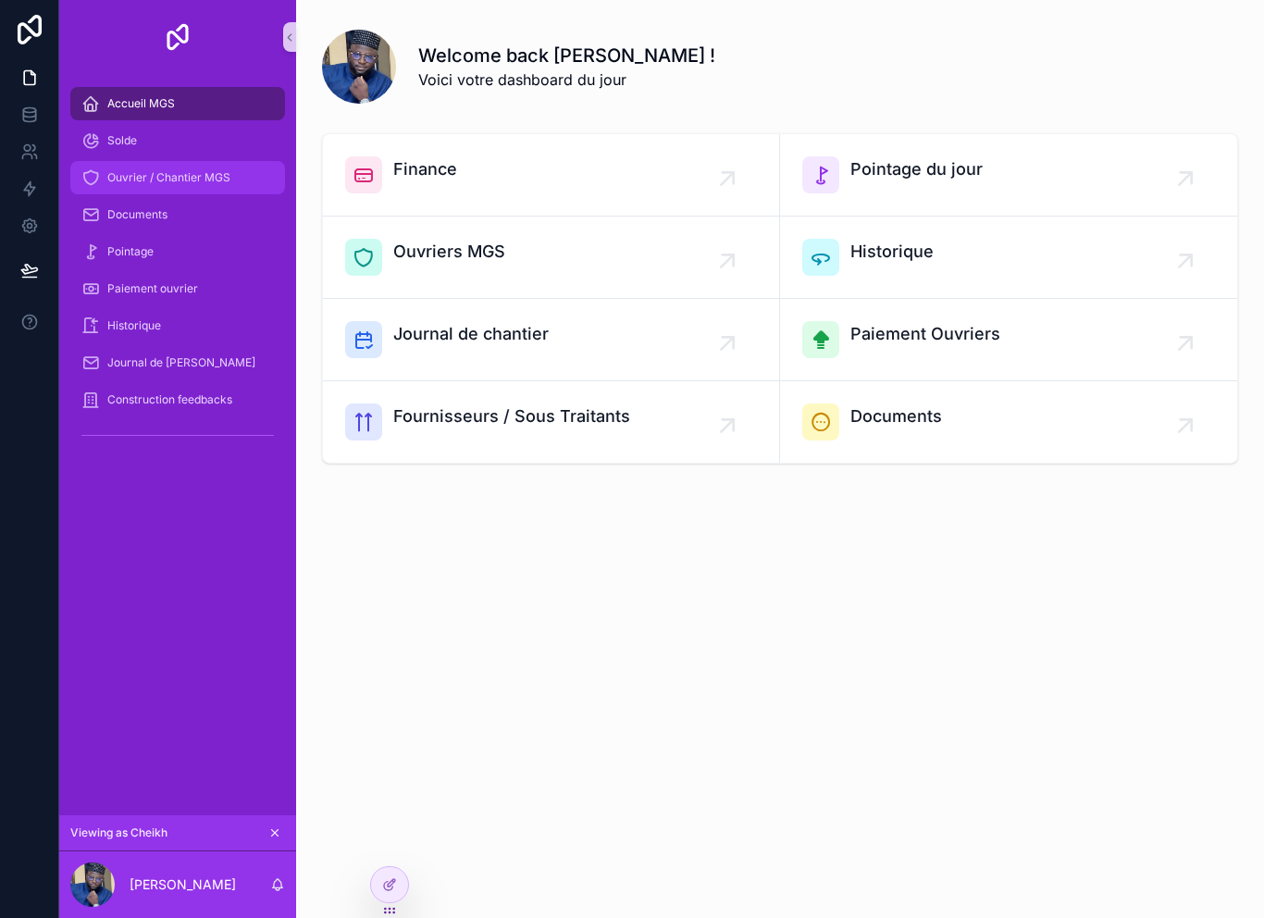
click at [156, 192] on div "Ouvrier / Chantier MGS" at bounding box center [177, 178] width 192 height 30
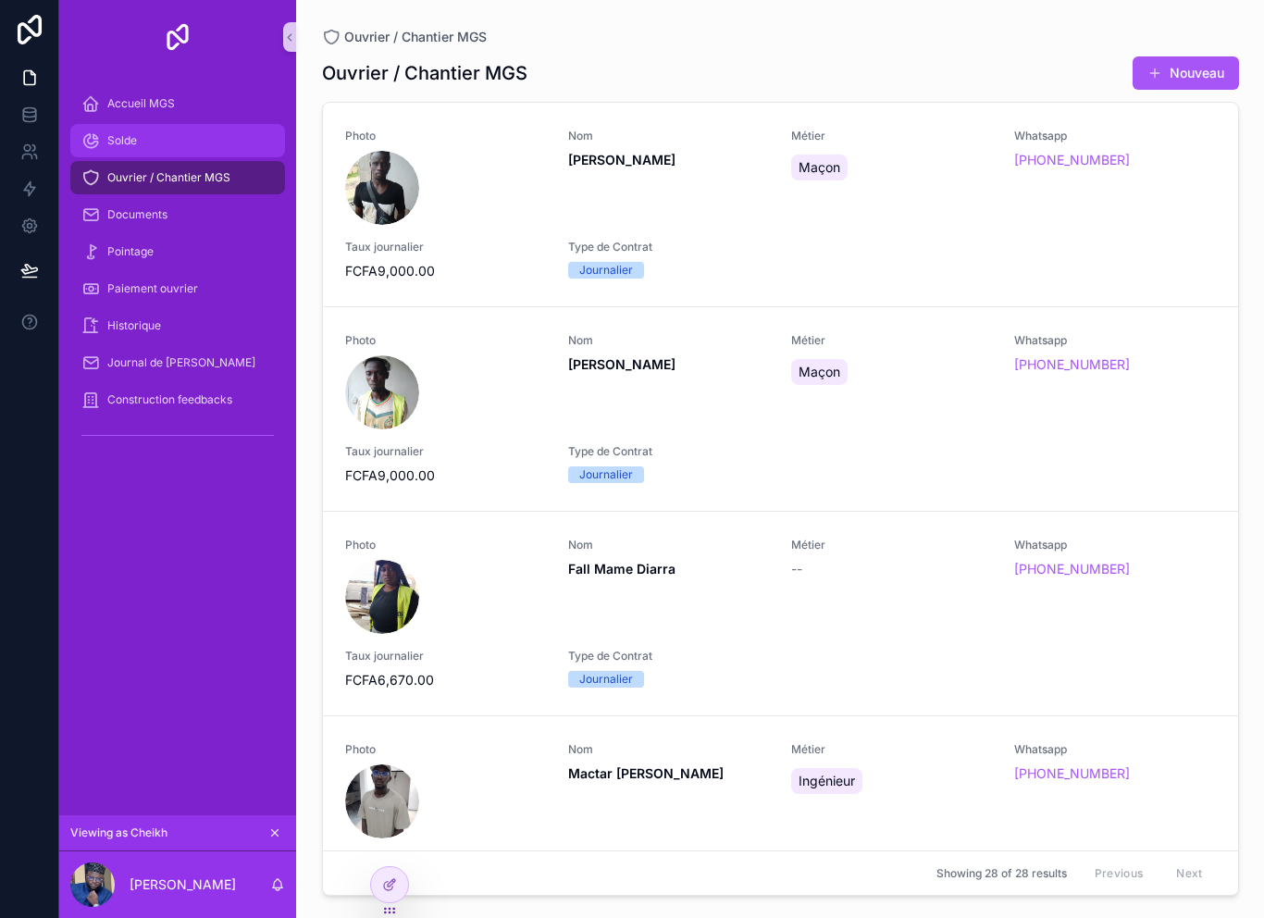
click at [126, 130] on div "Solde" at bounding box center [177, 141] width 192 height 30
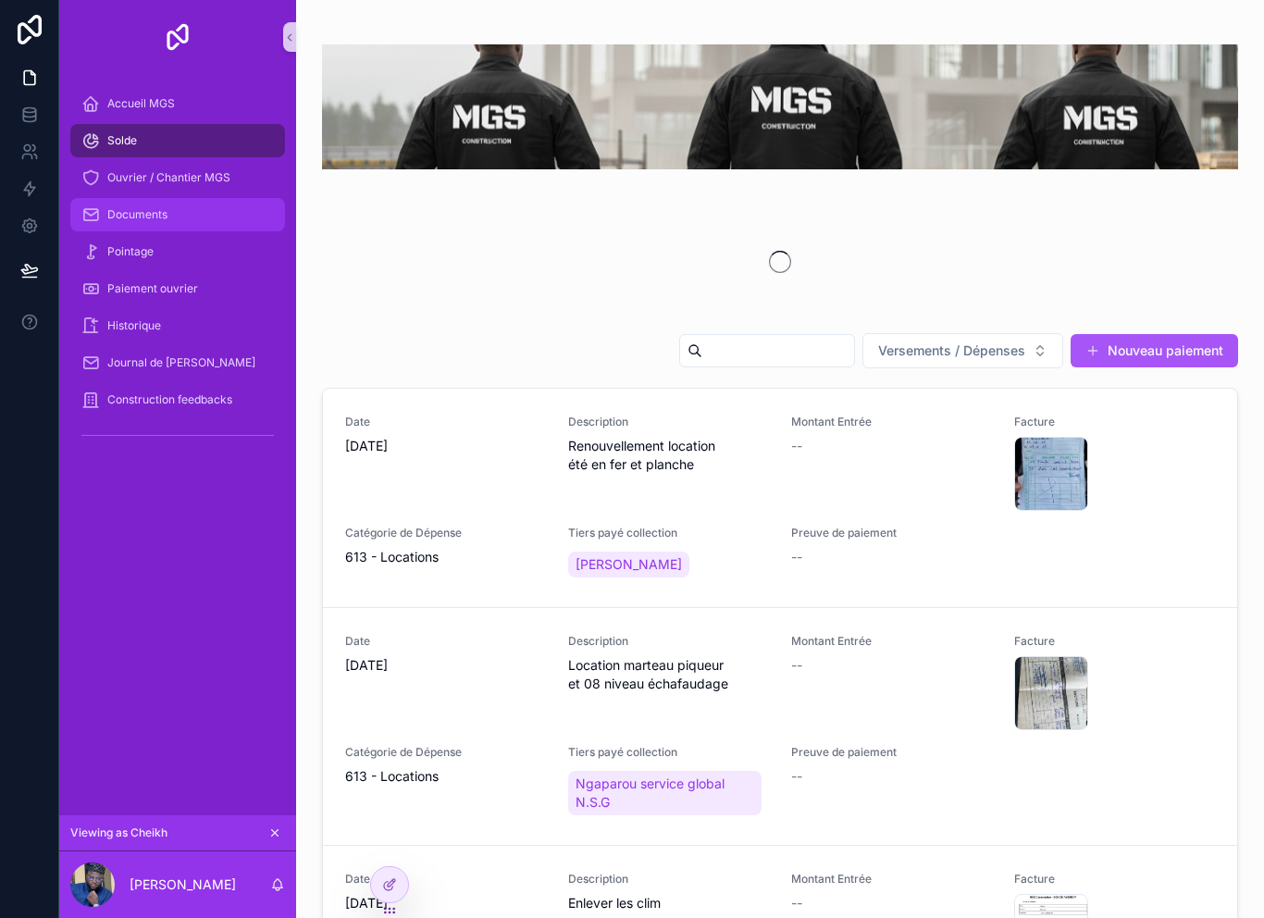
click at [150, 225] on div "Documents" at bounding box center [177, 215] width 192 height 30
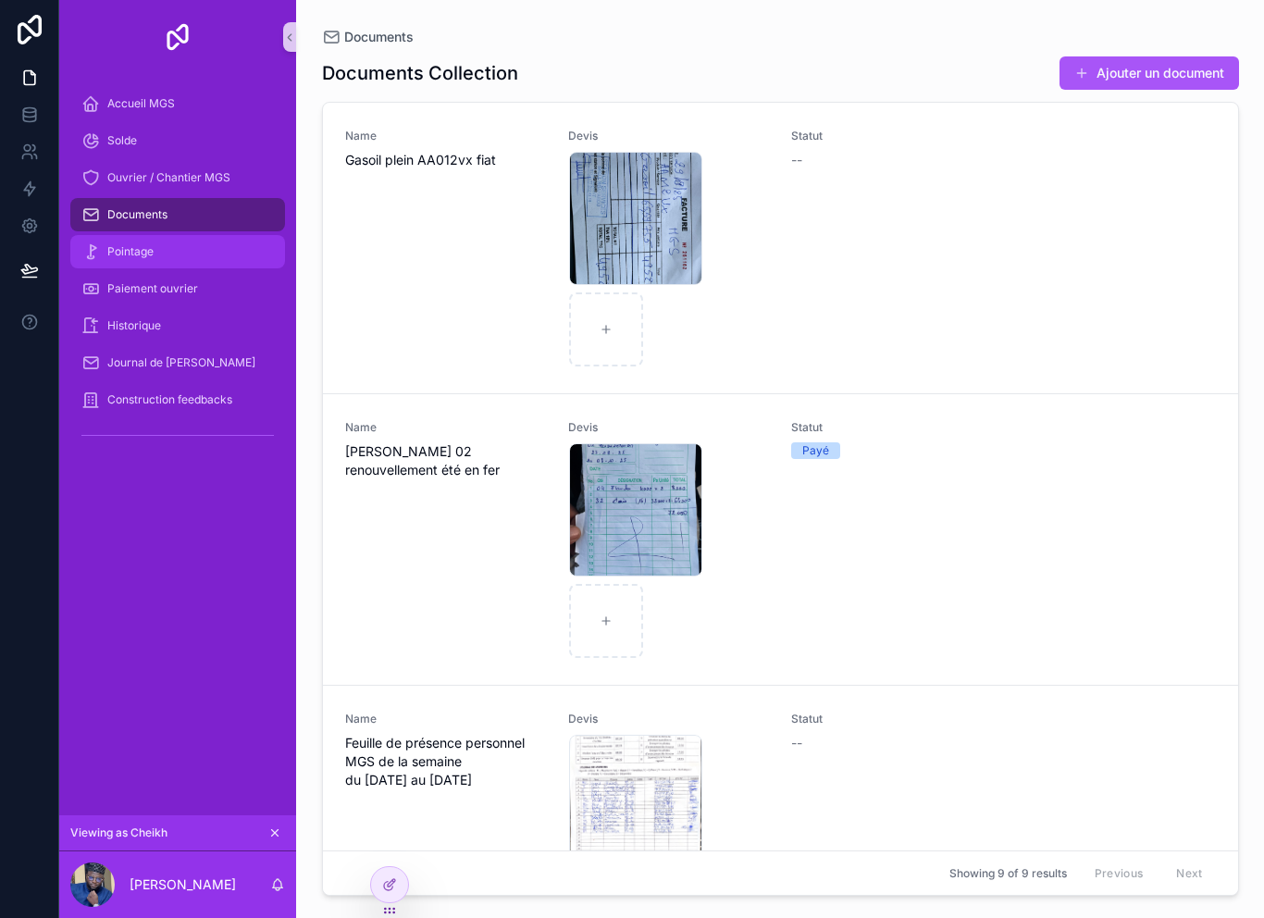
click at [139, 265] on div "Pointage" at bounding box center [177, 252] width 192 height 30
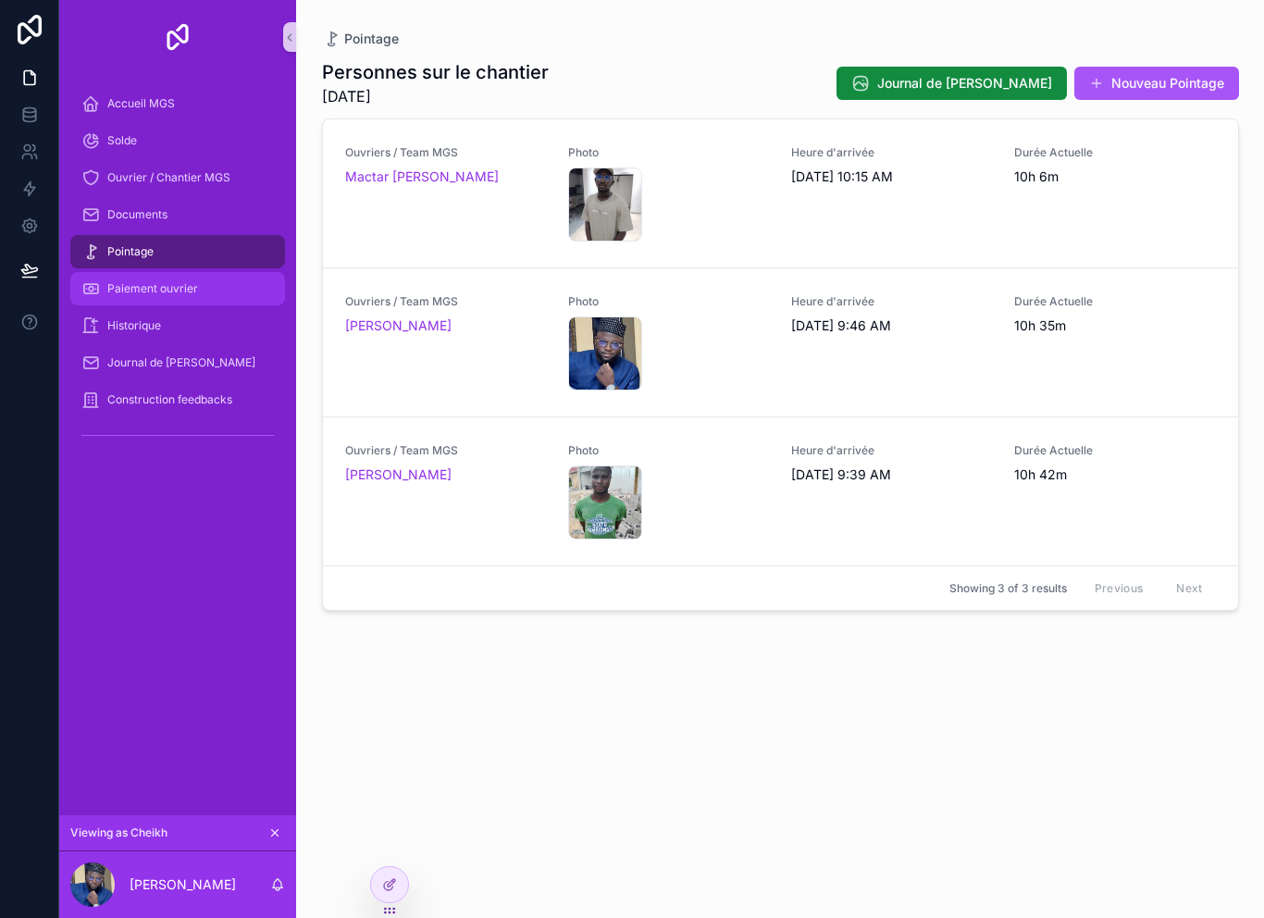
click at [137, 301] on div "Paiement ouvrier" at bounding box center [177, 289] width 192 height 30
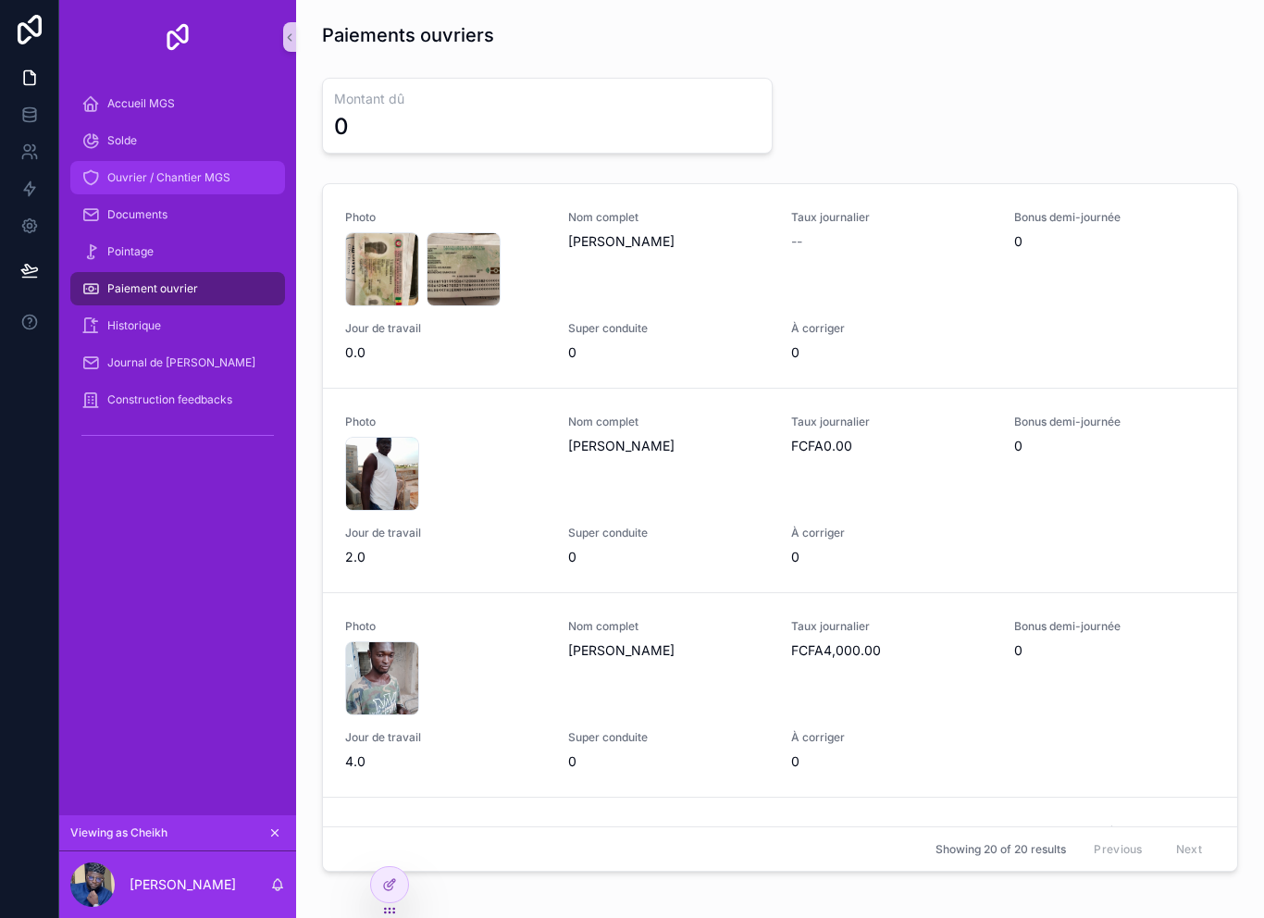
click at [138, 192] on div "Ouvrier / Chantier MGS" at bounding box center [177, 178] width 192 height 30
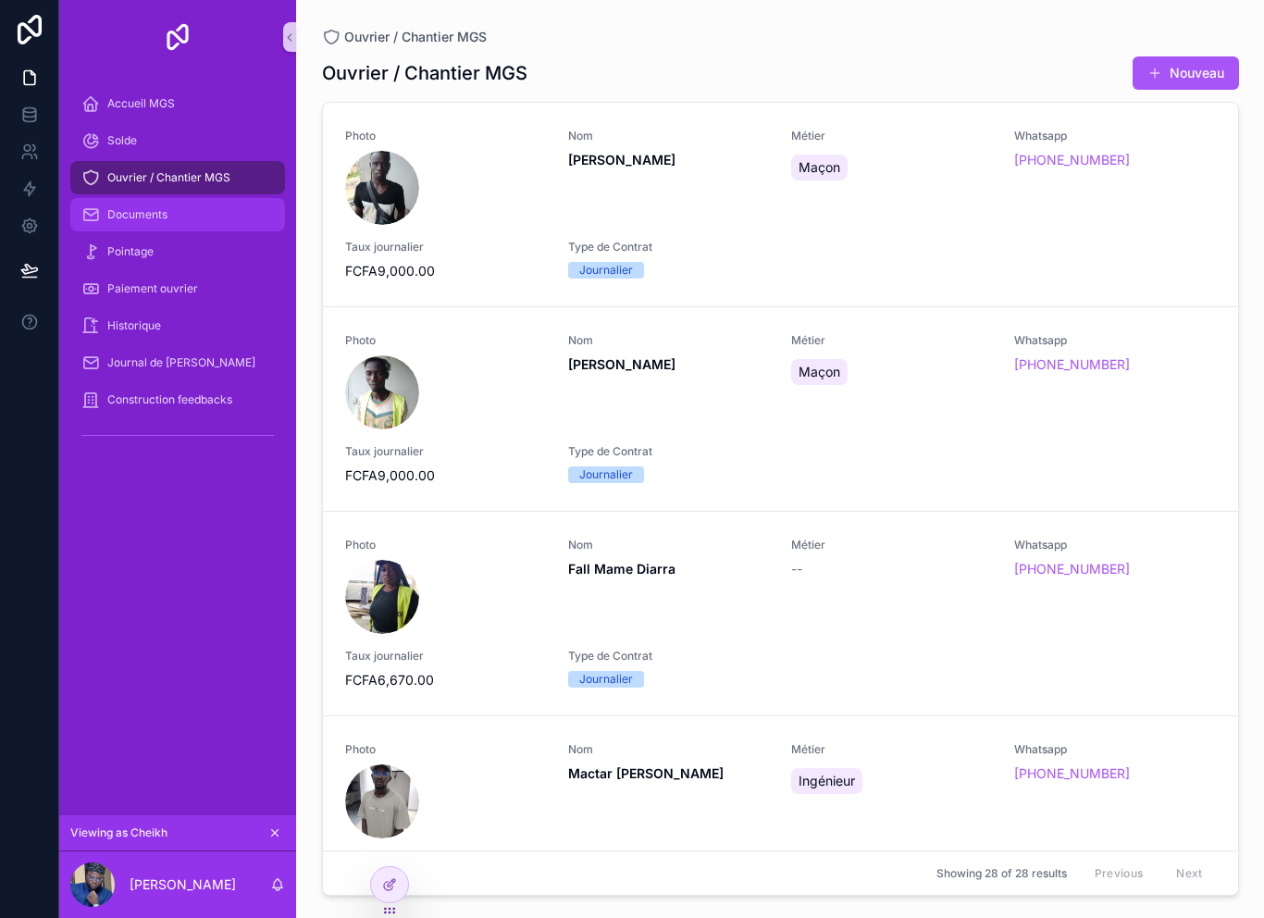
click at [135, 228] on div "Documents" at bounding box center [177, 215] width 192 height 30
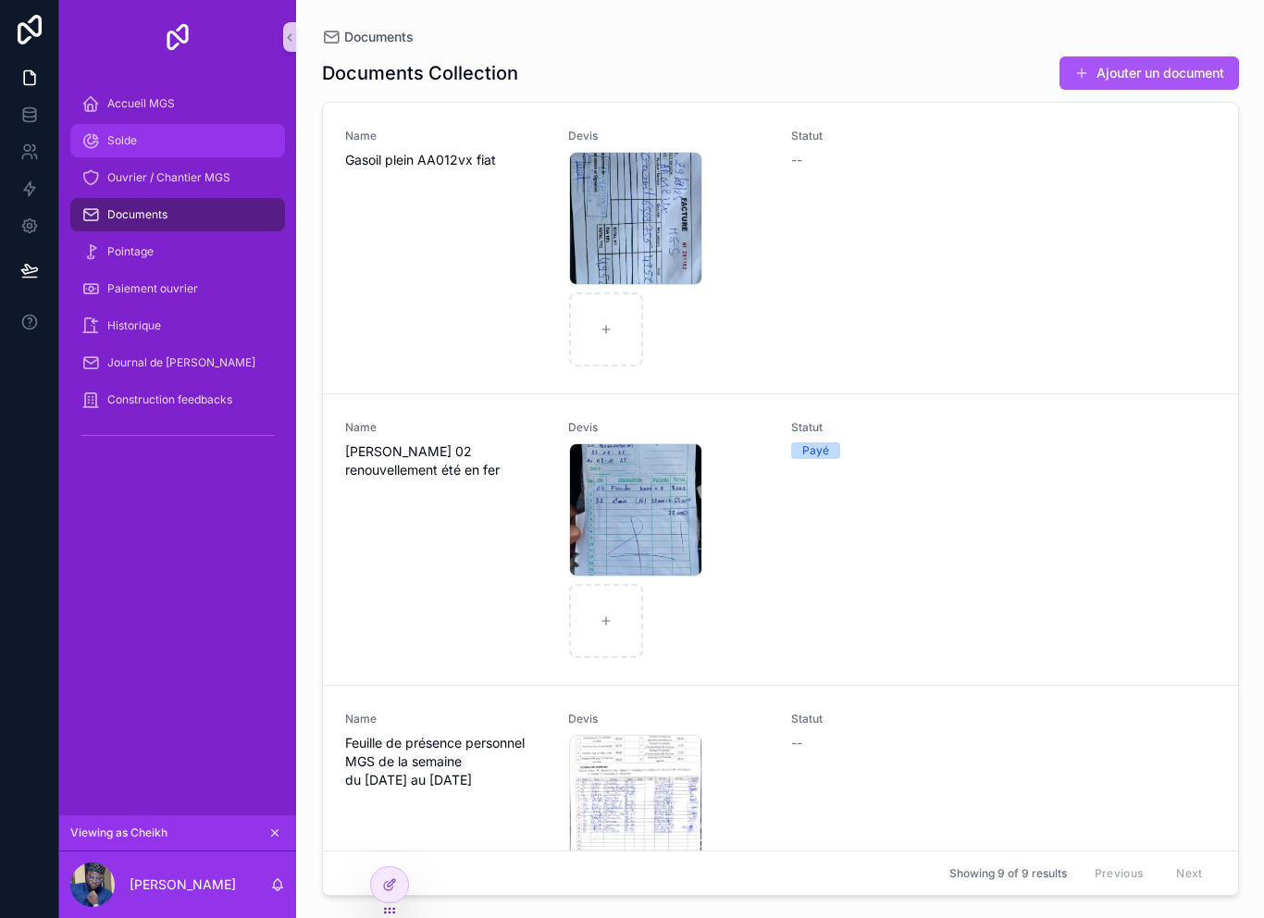
click at [128, 133] on span "Solde" at bounding box center [122, 140] width 30 height 15
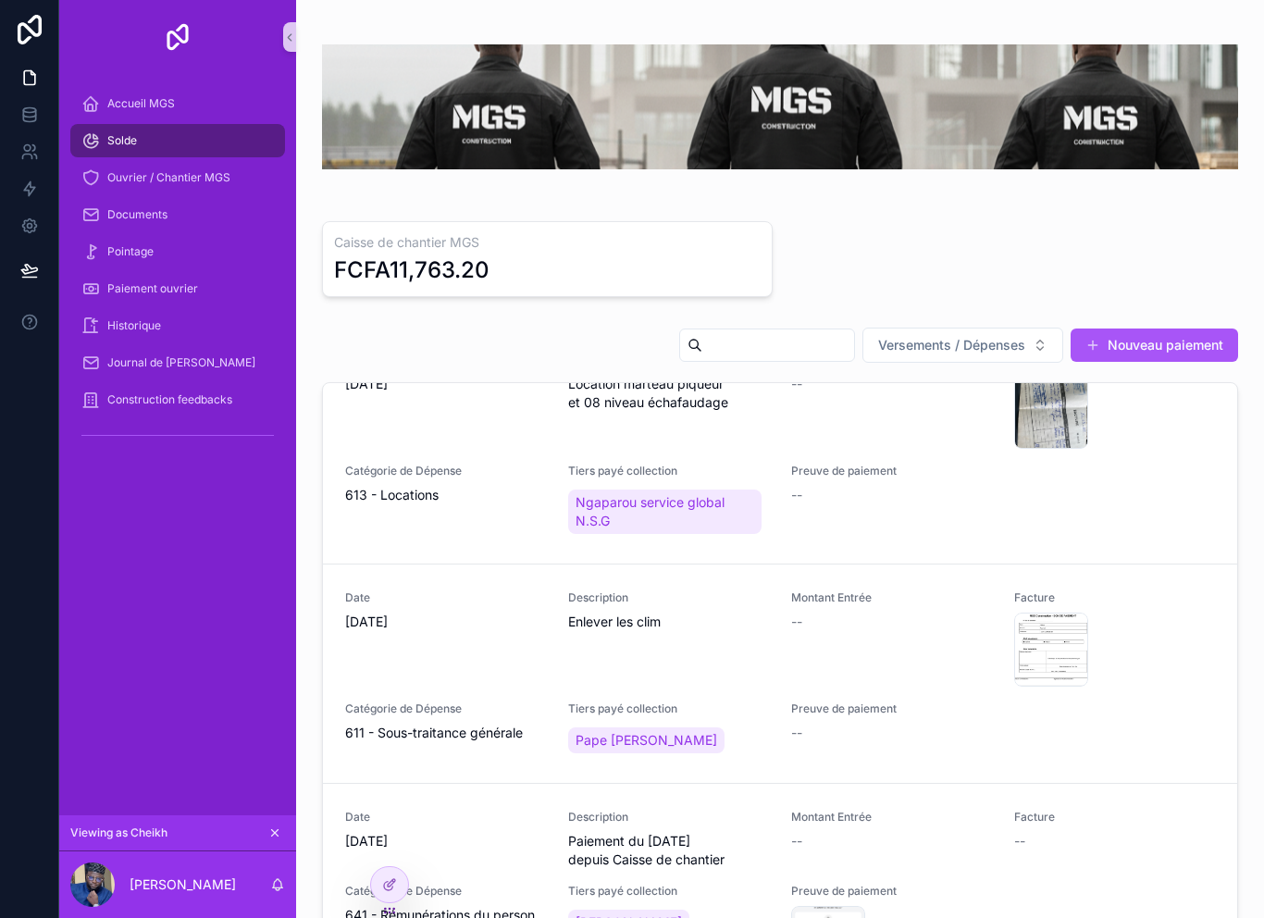
scroll to position [274, 0]
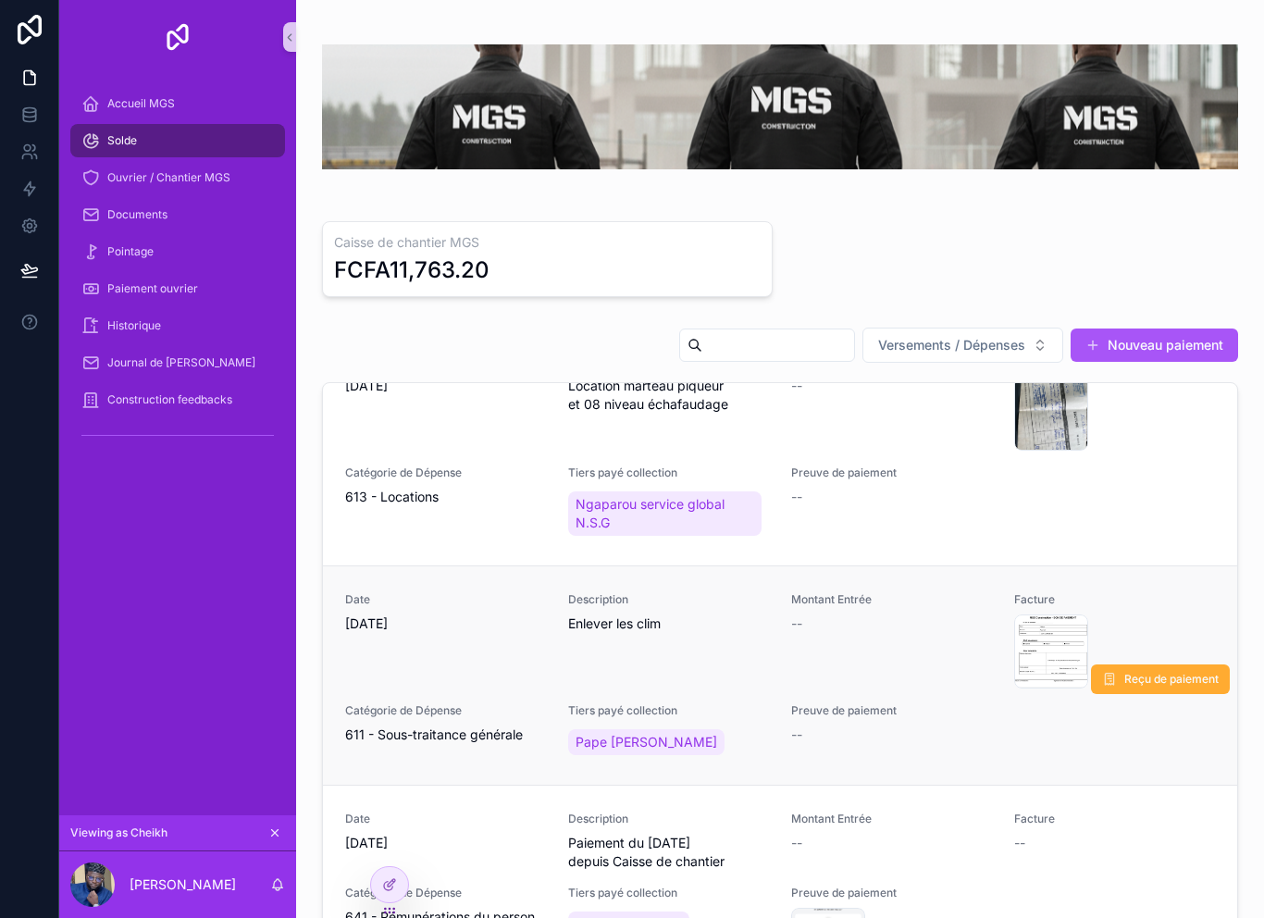
click at [914, 663] on div "Montant Entrée --" at bounding box center [891, 640] width 201 height 96
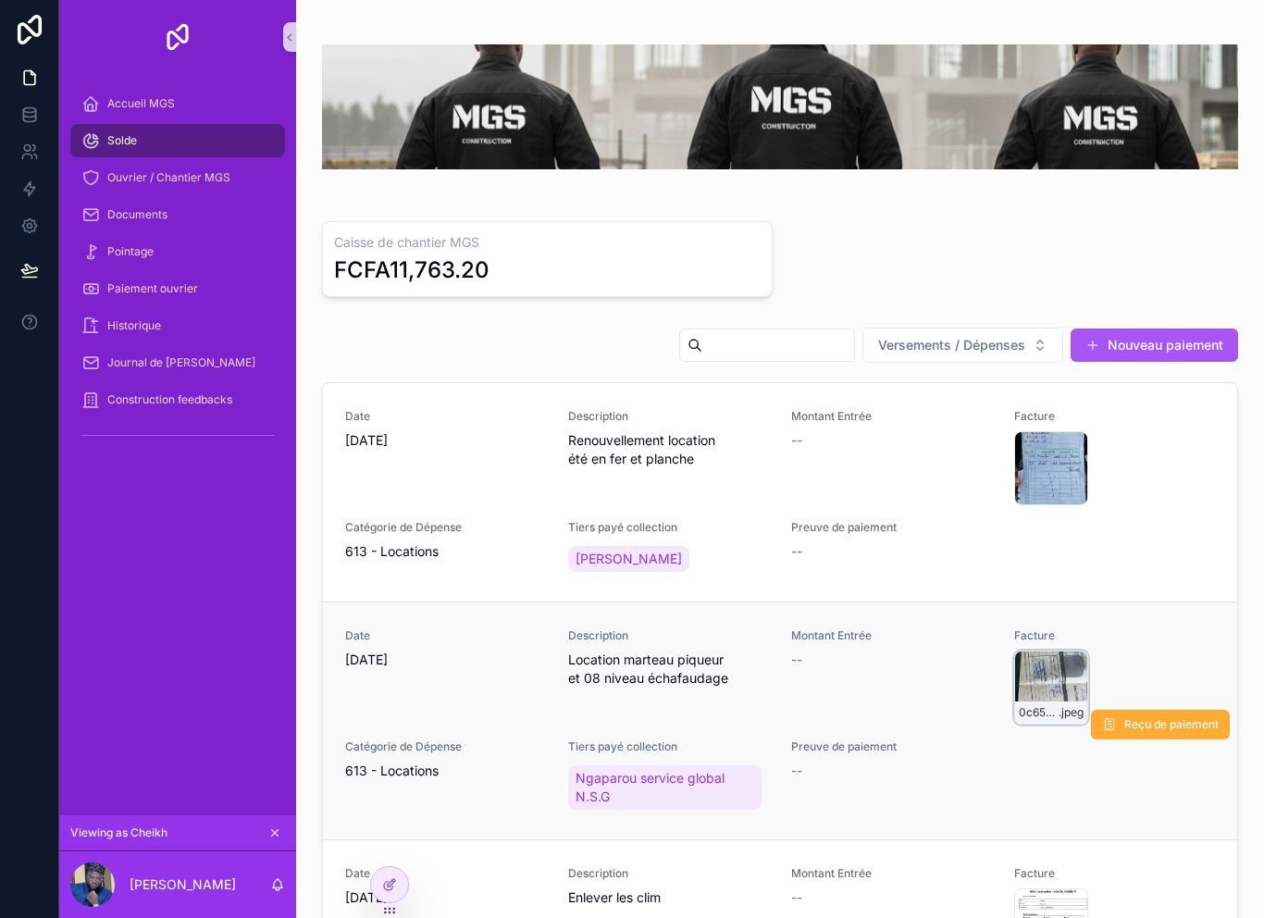
scroll to position [0, 0]
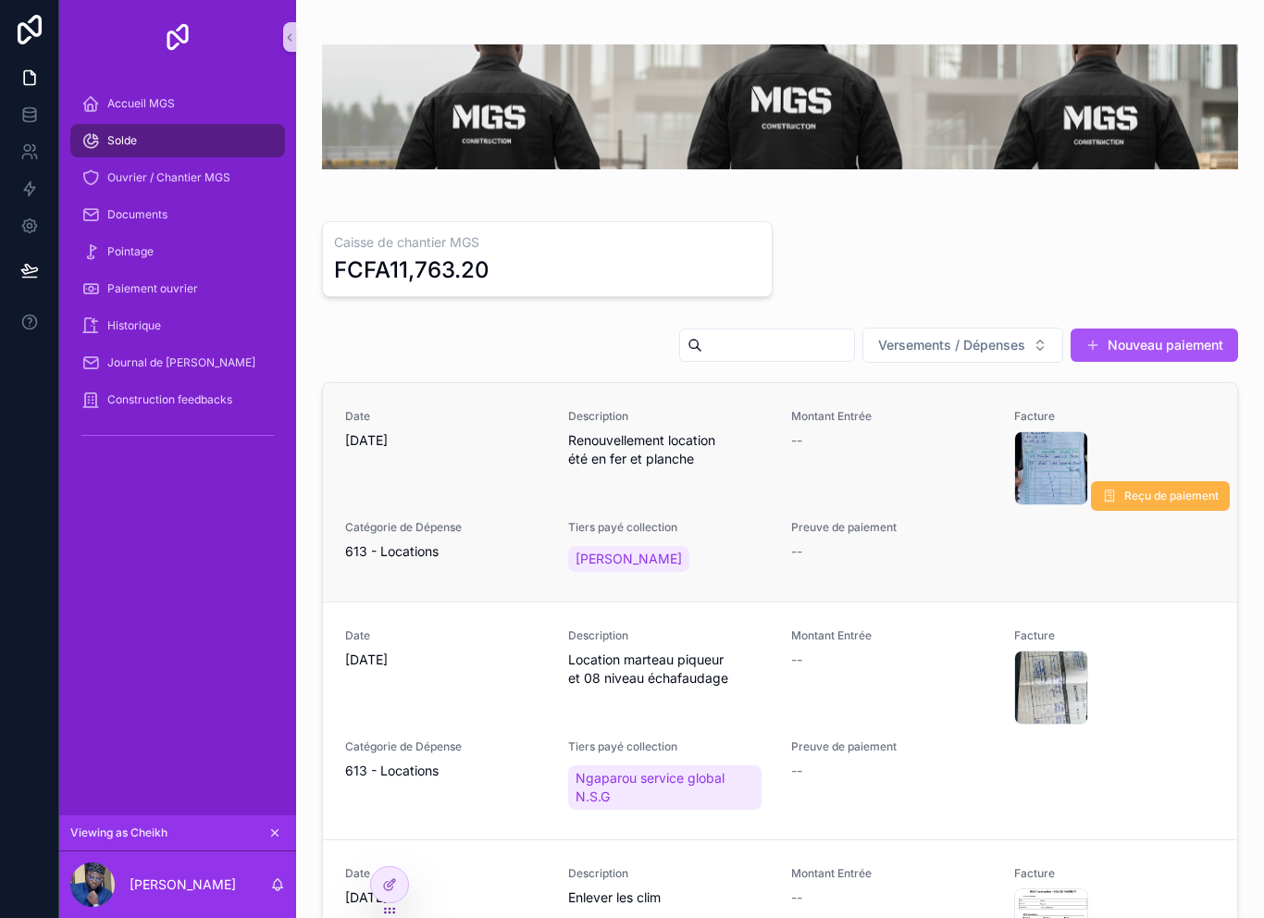
click at [1165, 494] on span "Reçu de paiement" at bounding box center [1171, 496] width 94 height 15
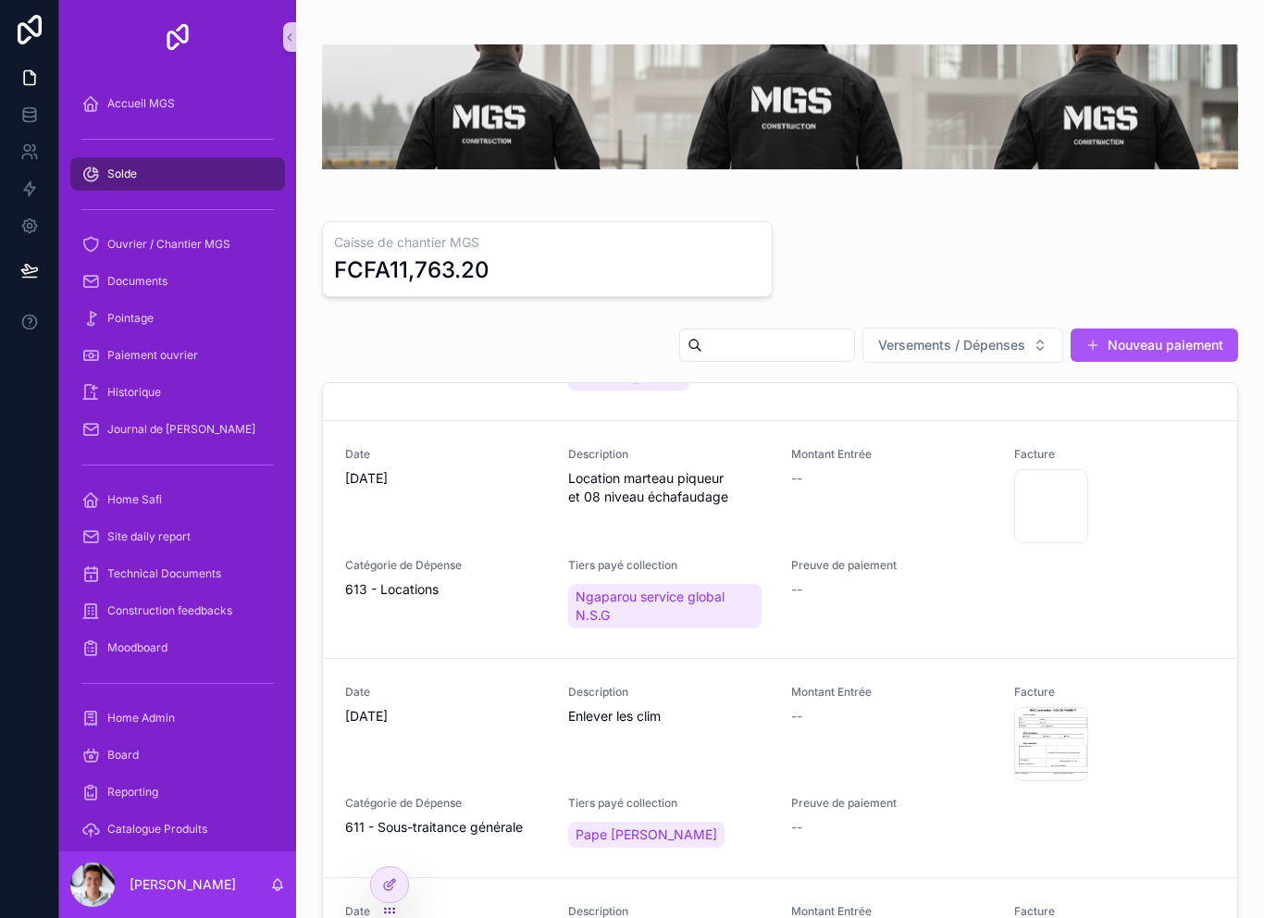
scroll to position [182, 0]
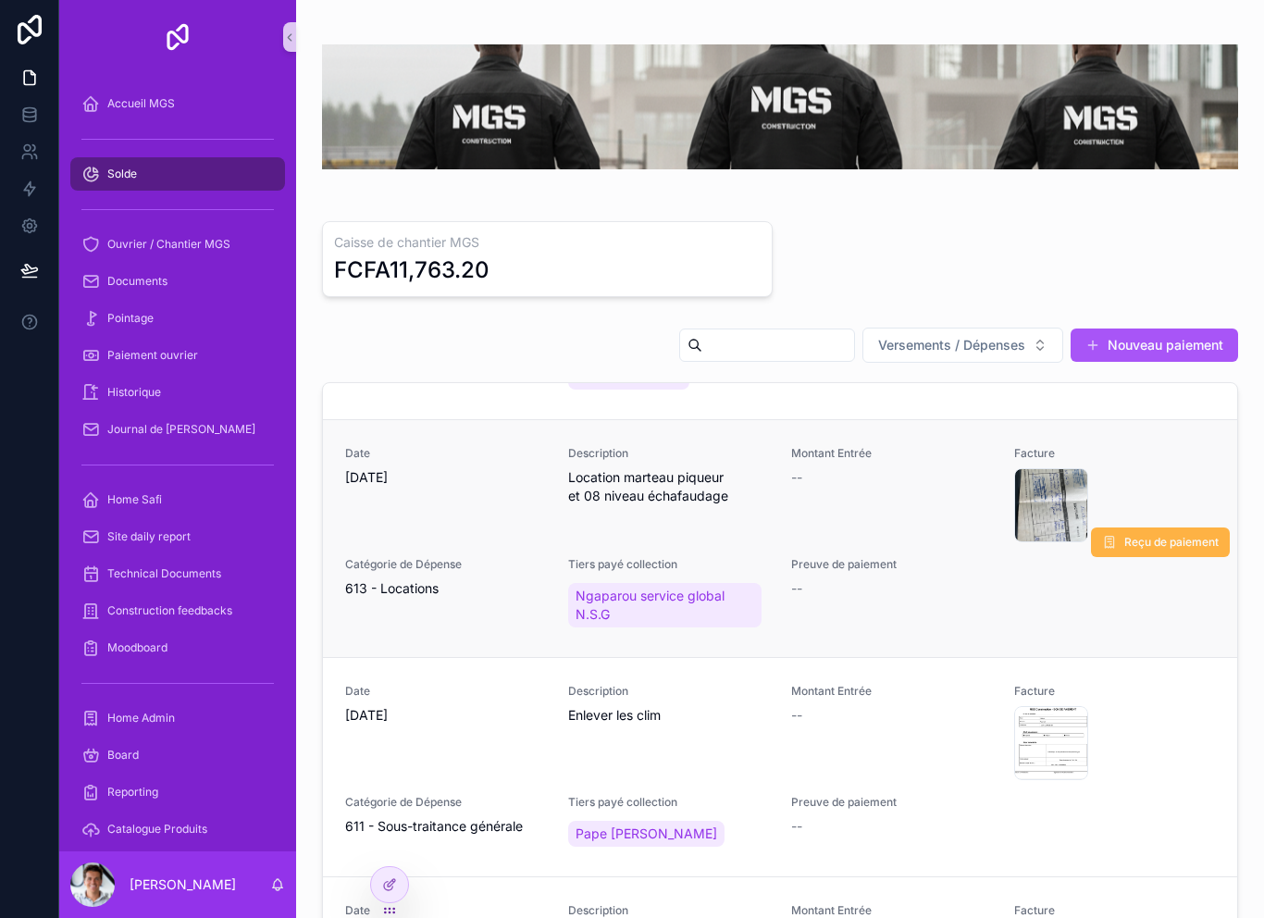
click at [1166, 557] on button "Reçu de paiement" at bounding box center [1160, 543] width 139 height 30
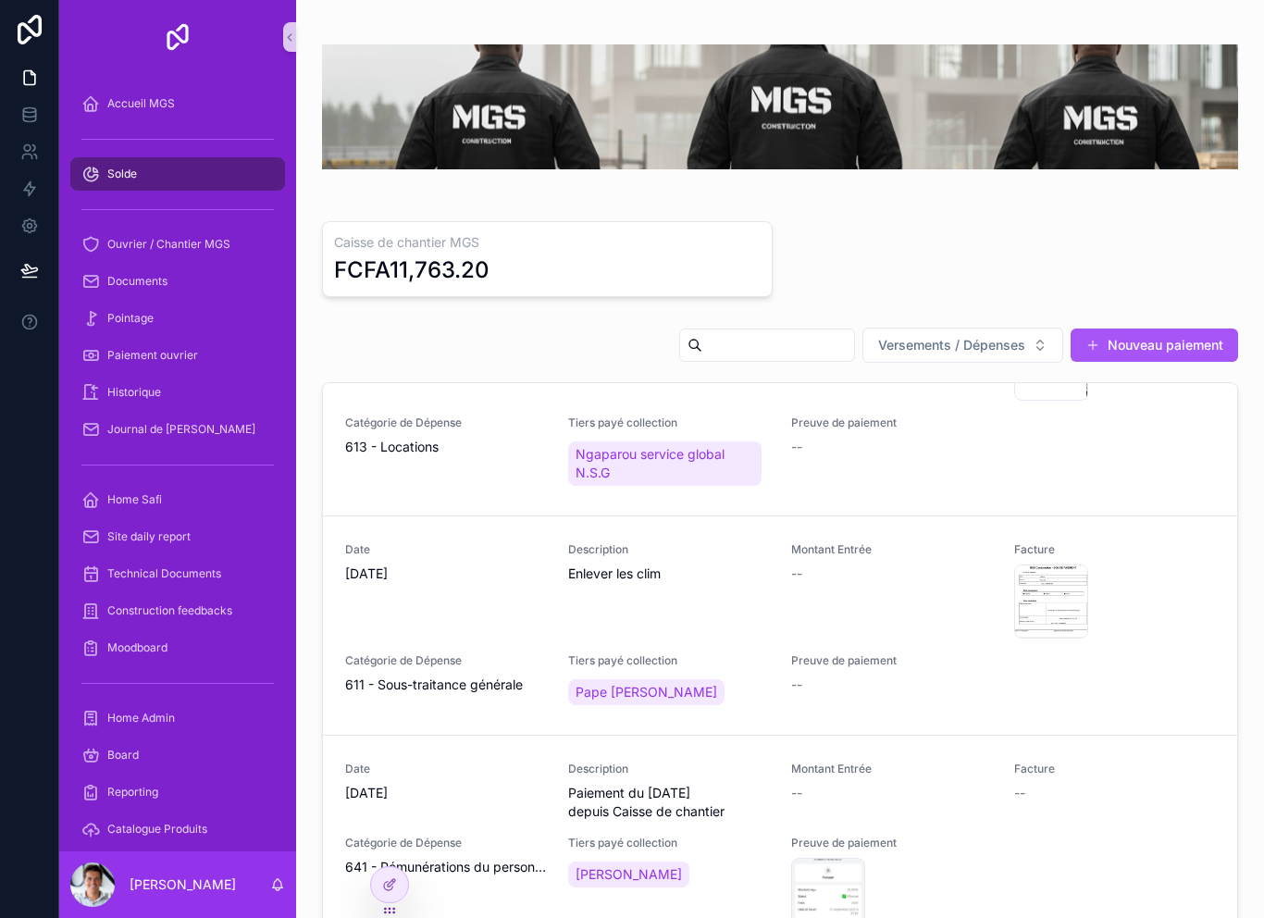
scroll to position [330, 0]
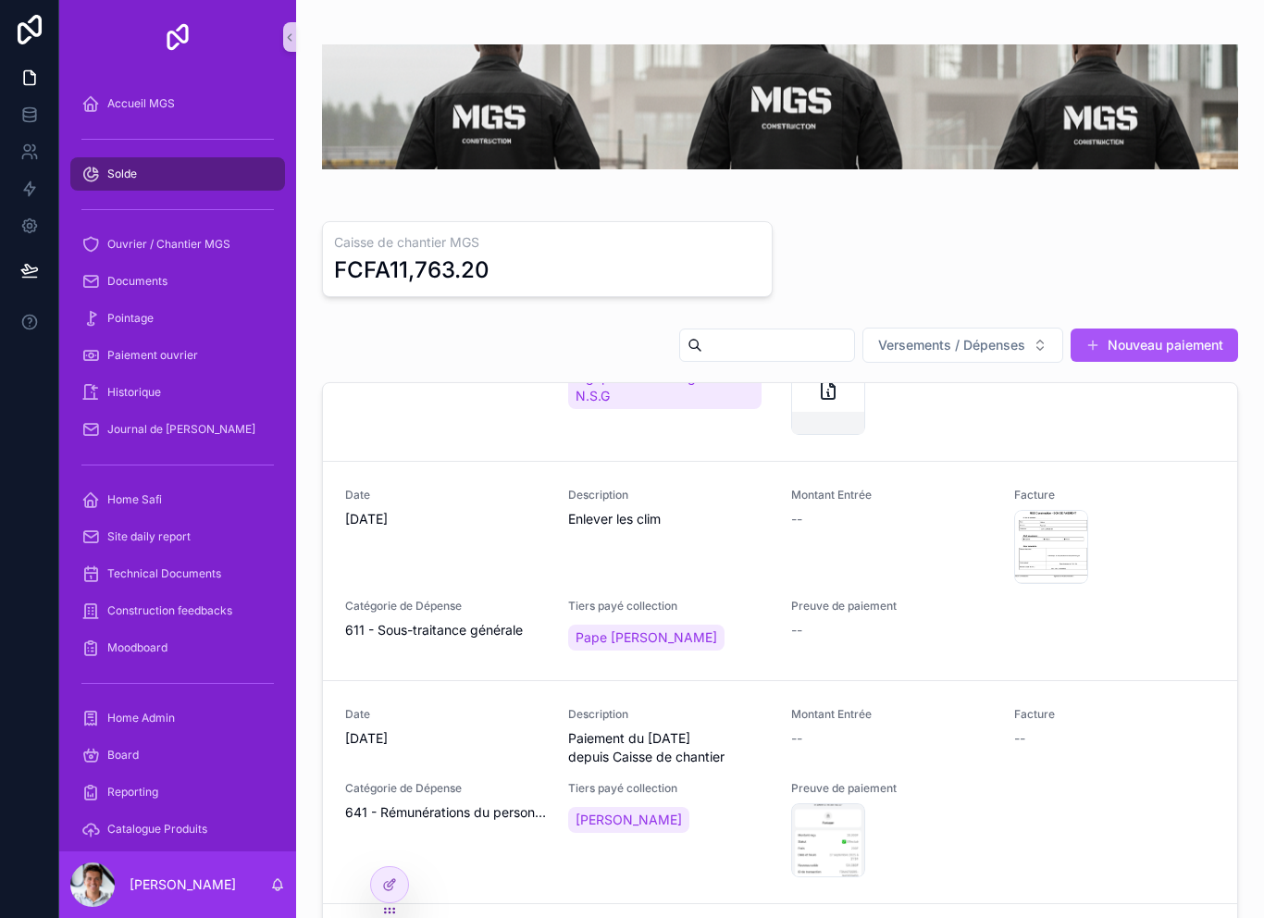
scroll to position [423, 0]
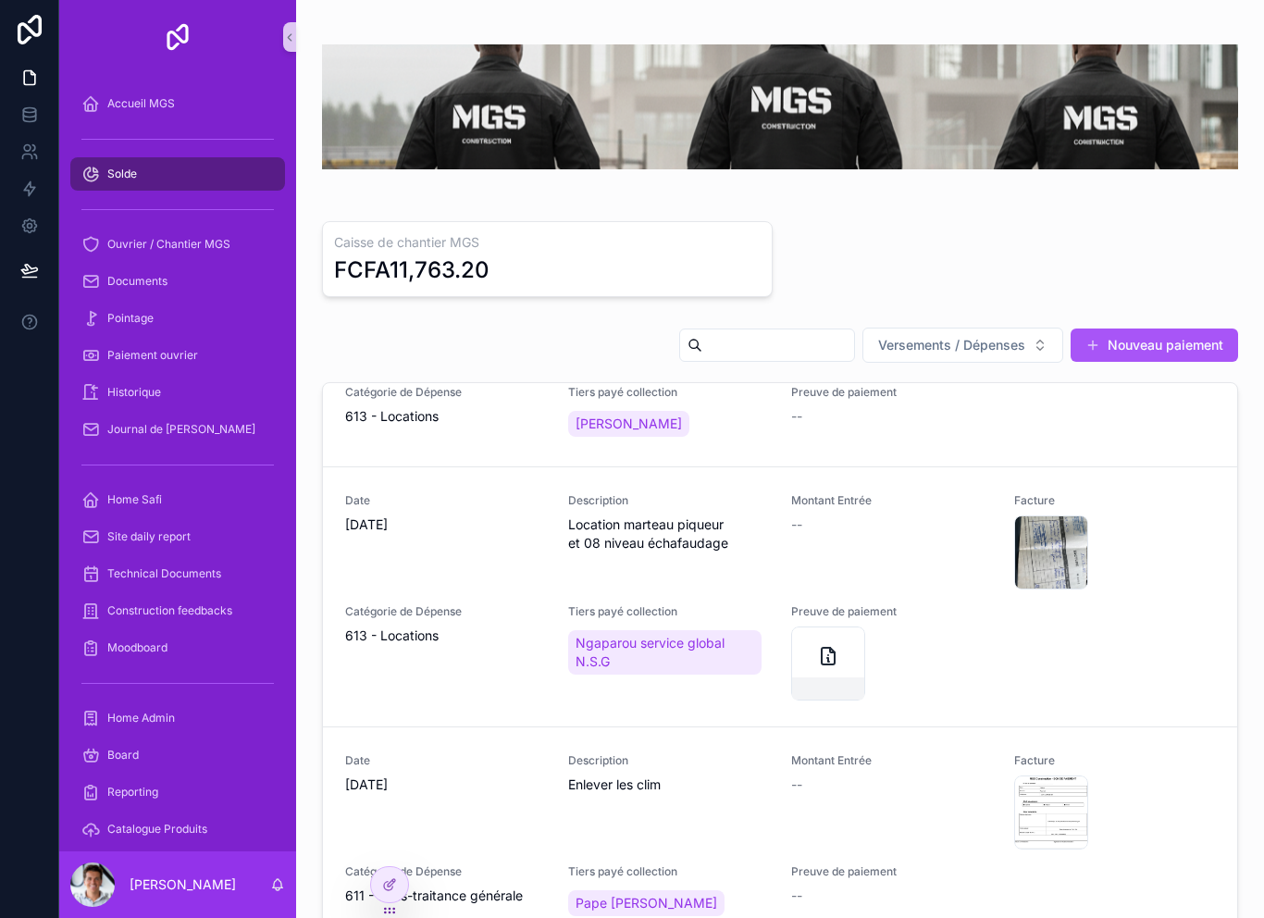
scroll to position [168, 0]
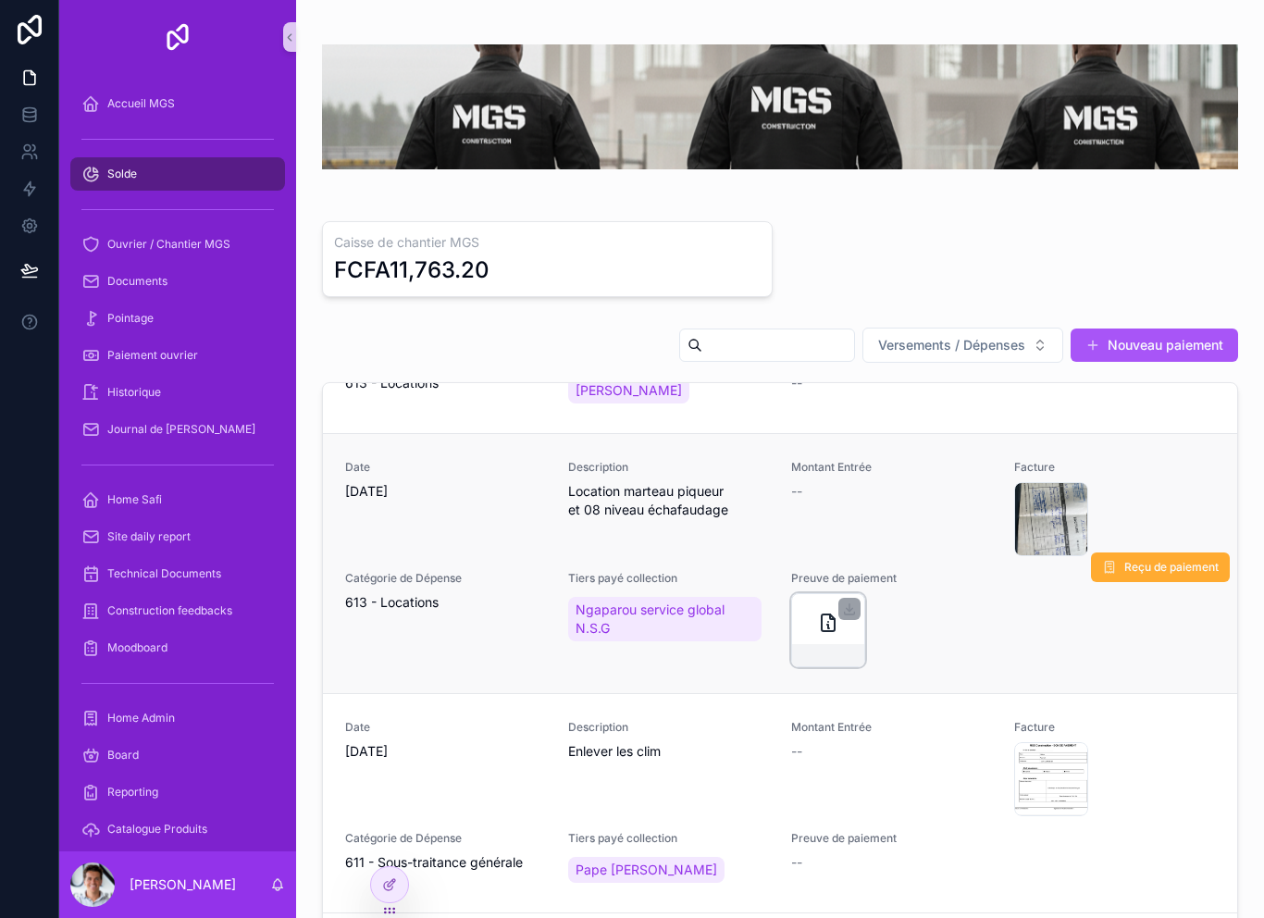
click at [831, 631] on icon "scrollable content" at bounding box center [828, 623] width 13 height 17
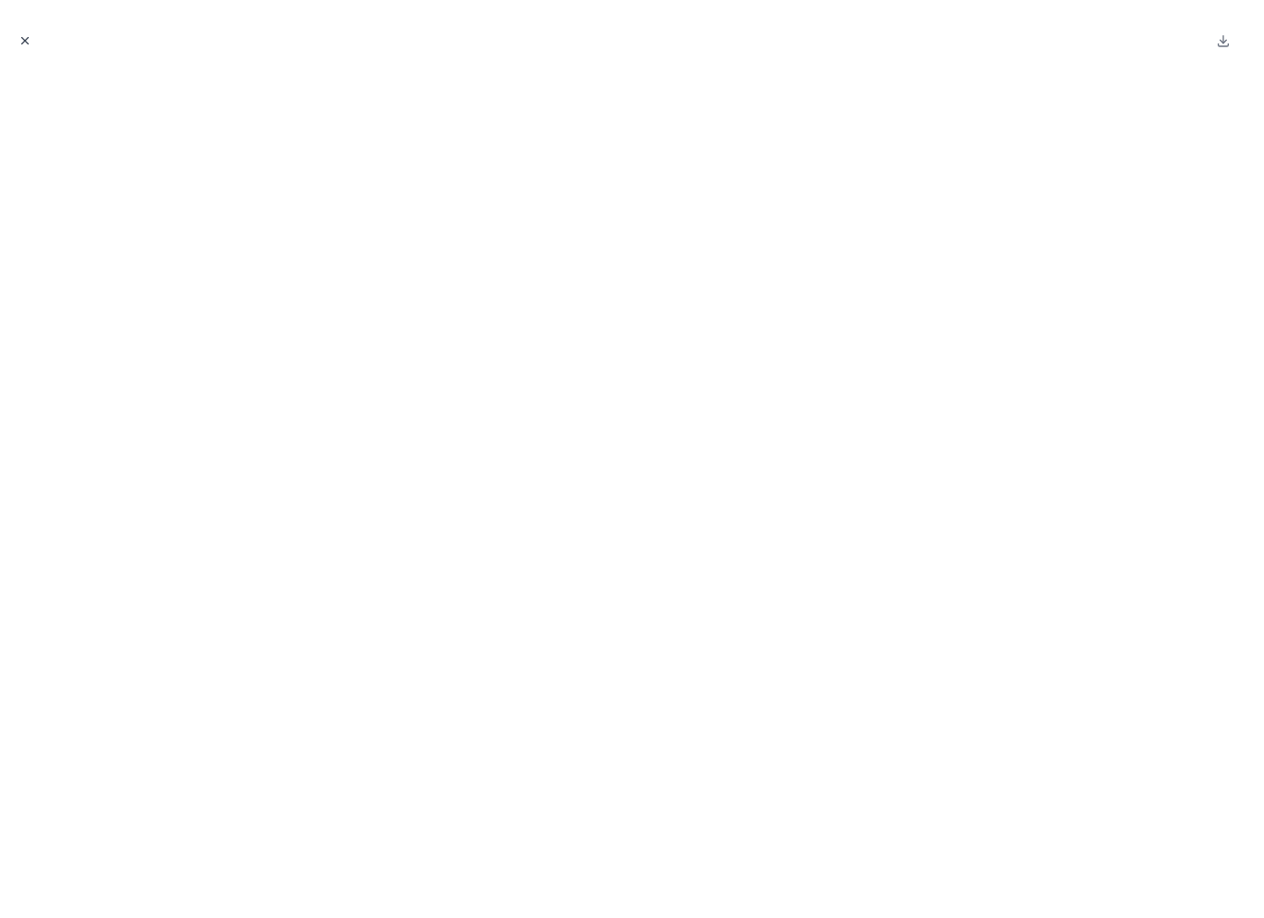
click at [19, 34] on icon "Close modal" at bounding box center [25, 40] width 13 height 13
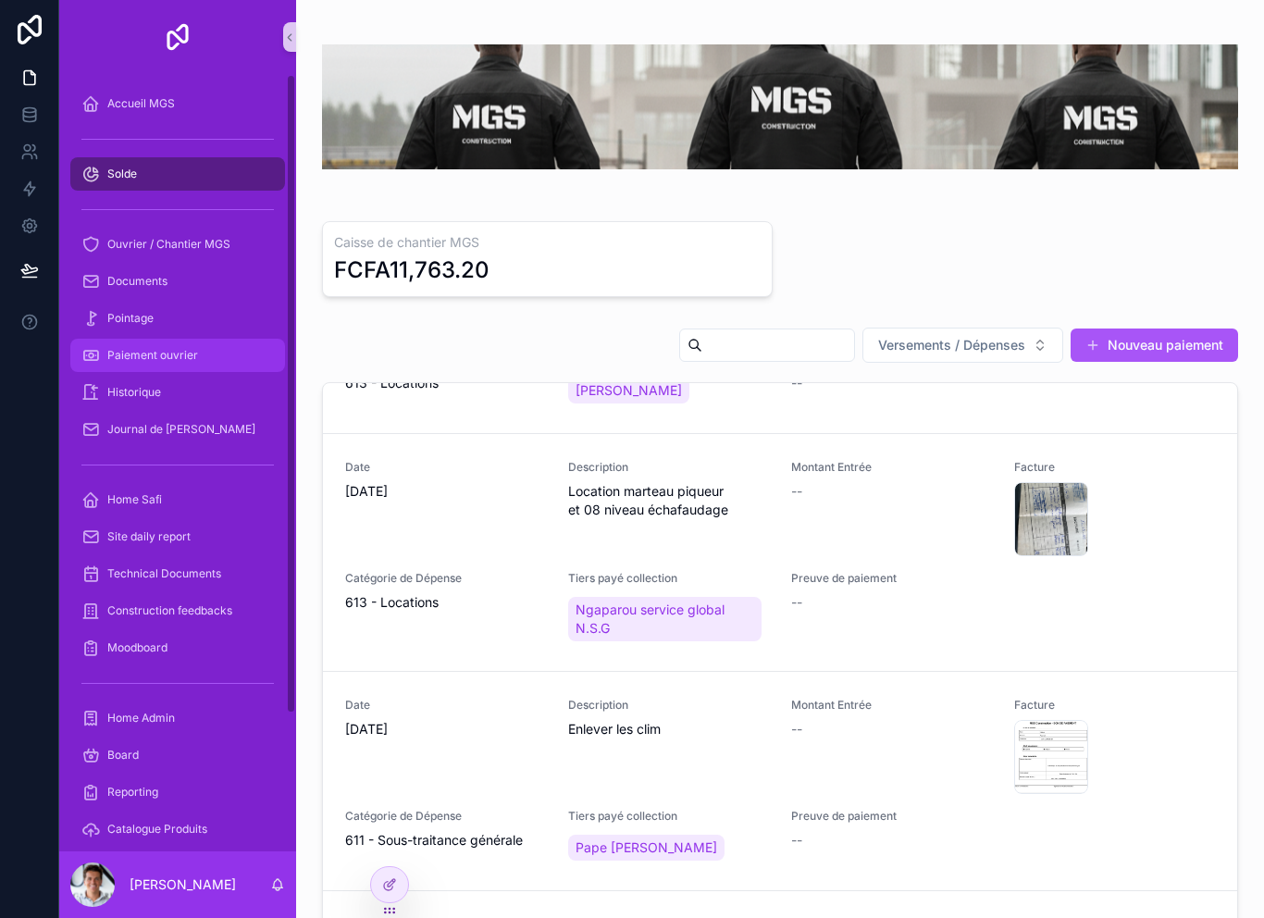
click at [148, 353] on span "Paiement ouvrier" at bounding box center [152, 355] width 91 height 15
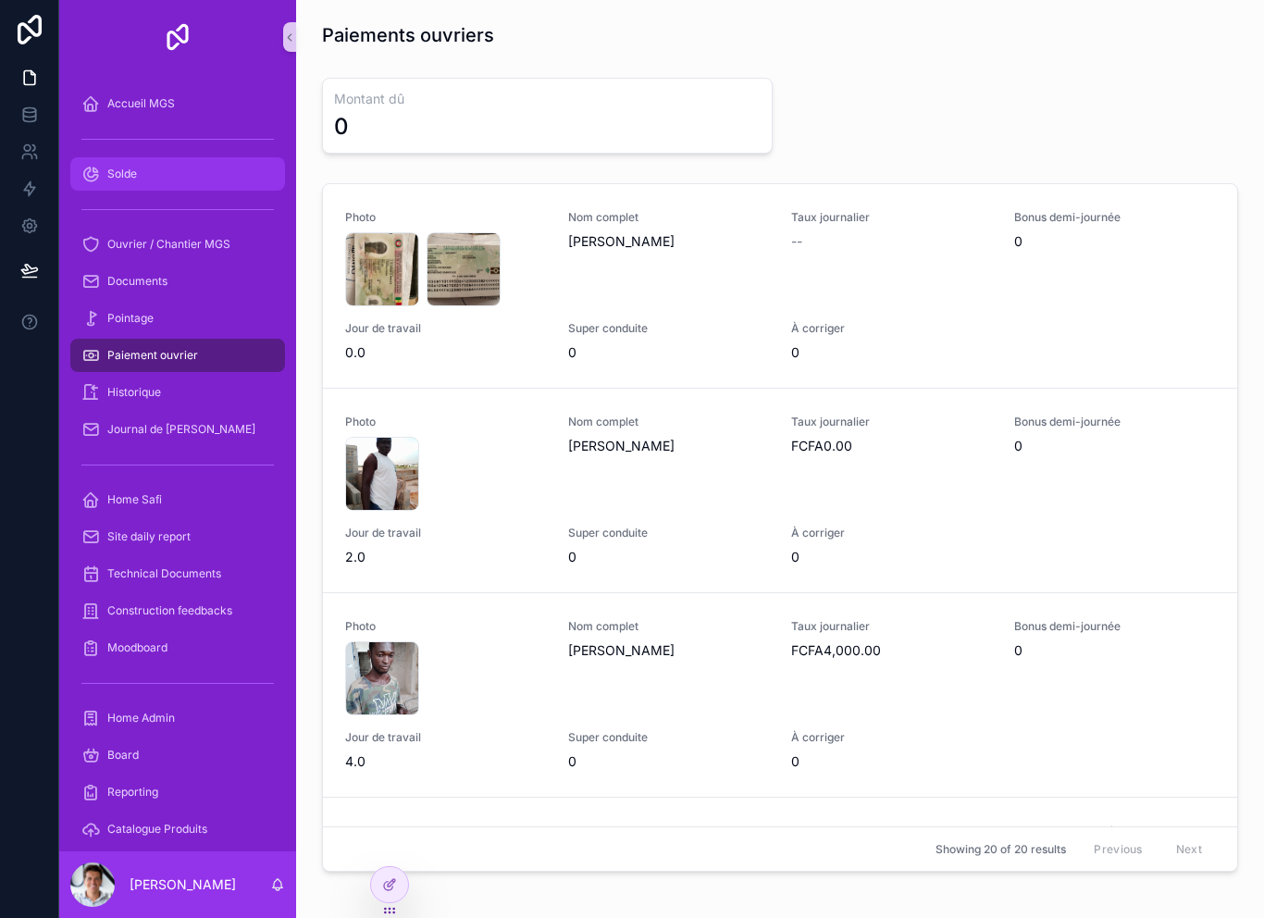
click at [127, 166] on div "Solde" at bounding box center [177, 174] width 192 height 30
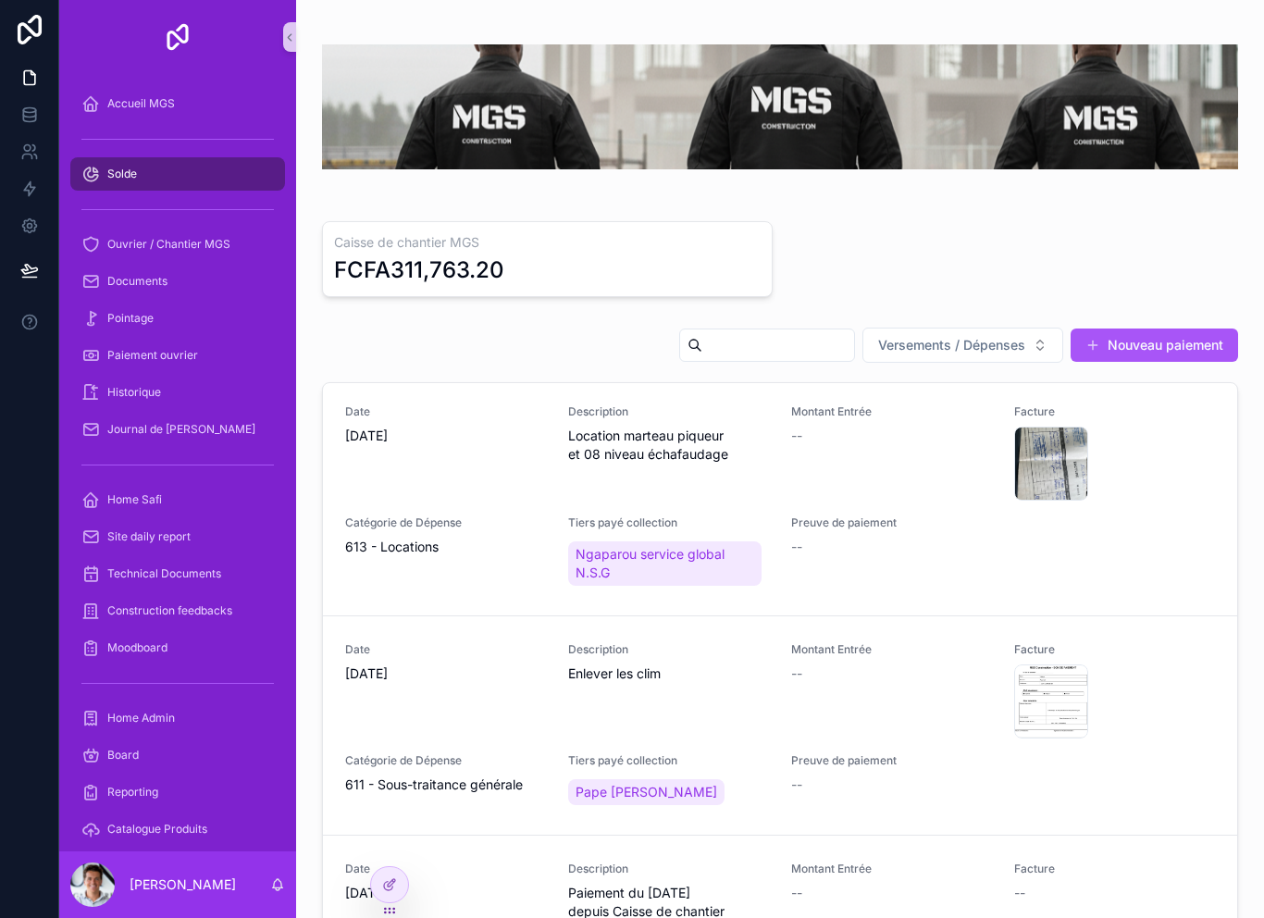
scroll to position [450, 0]
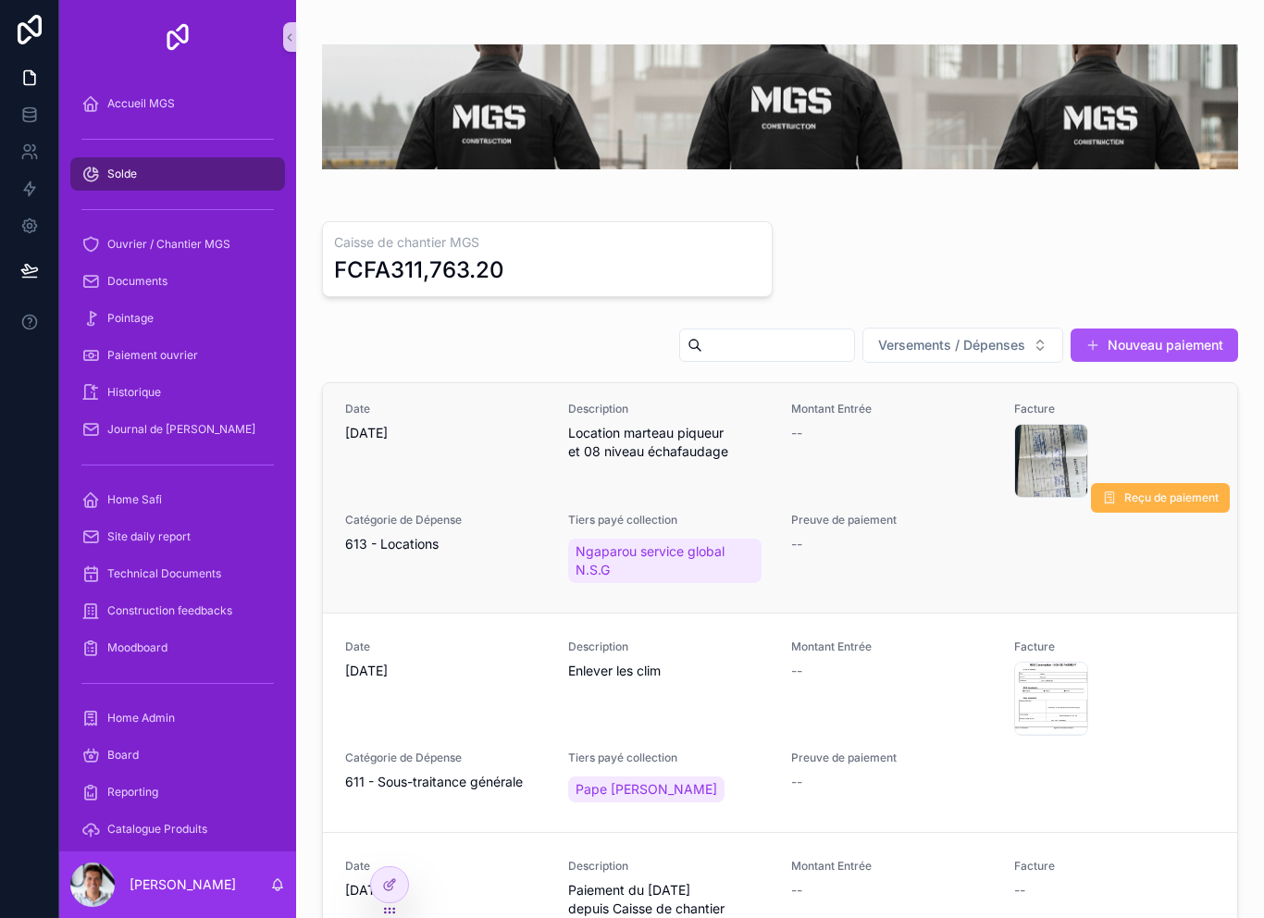
click at [1174, 500] on span "Reçu de paiement" at bounding box center [1171, 497] width 94 height 15
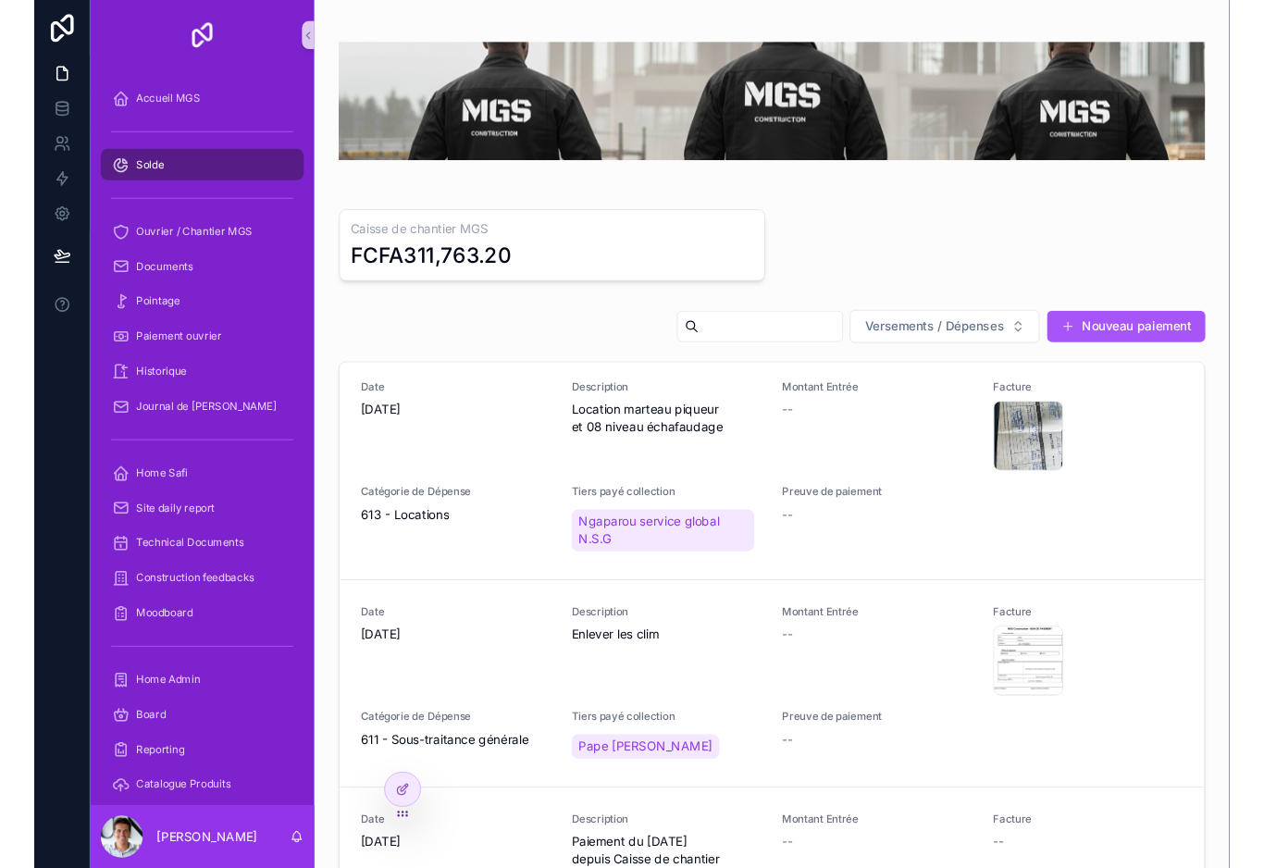
scroll to position [27, 0]
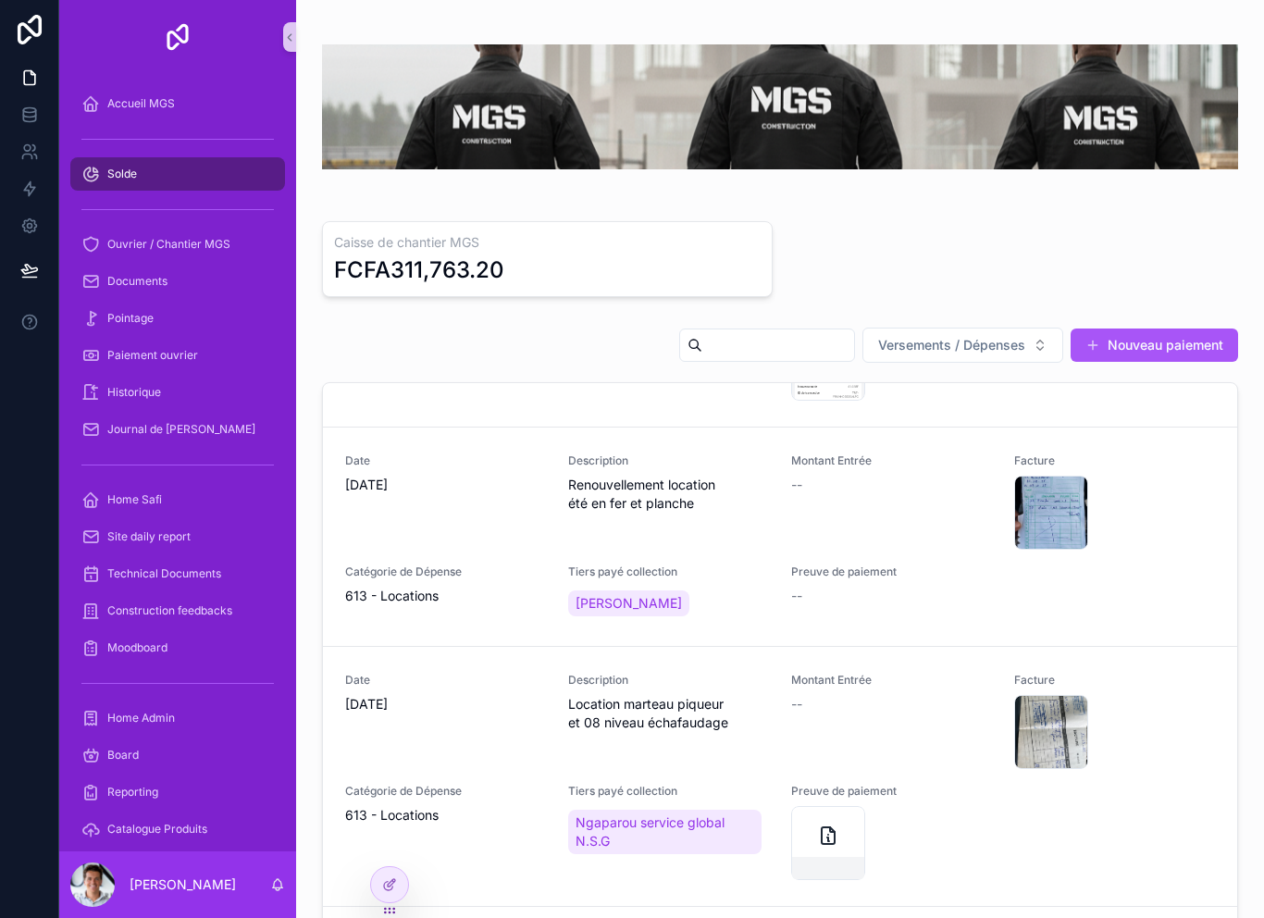
scroll to position [229, 0]
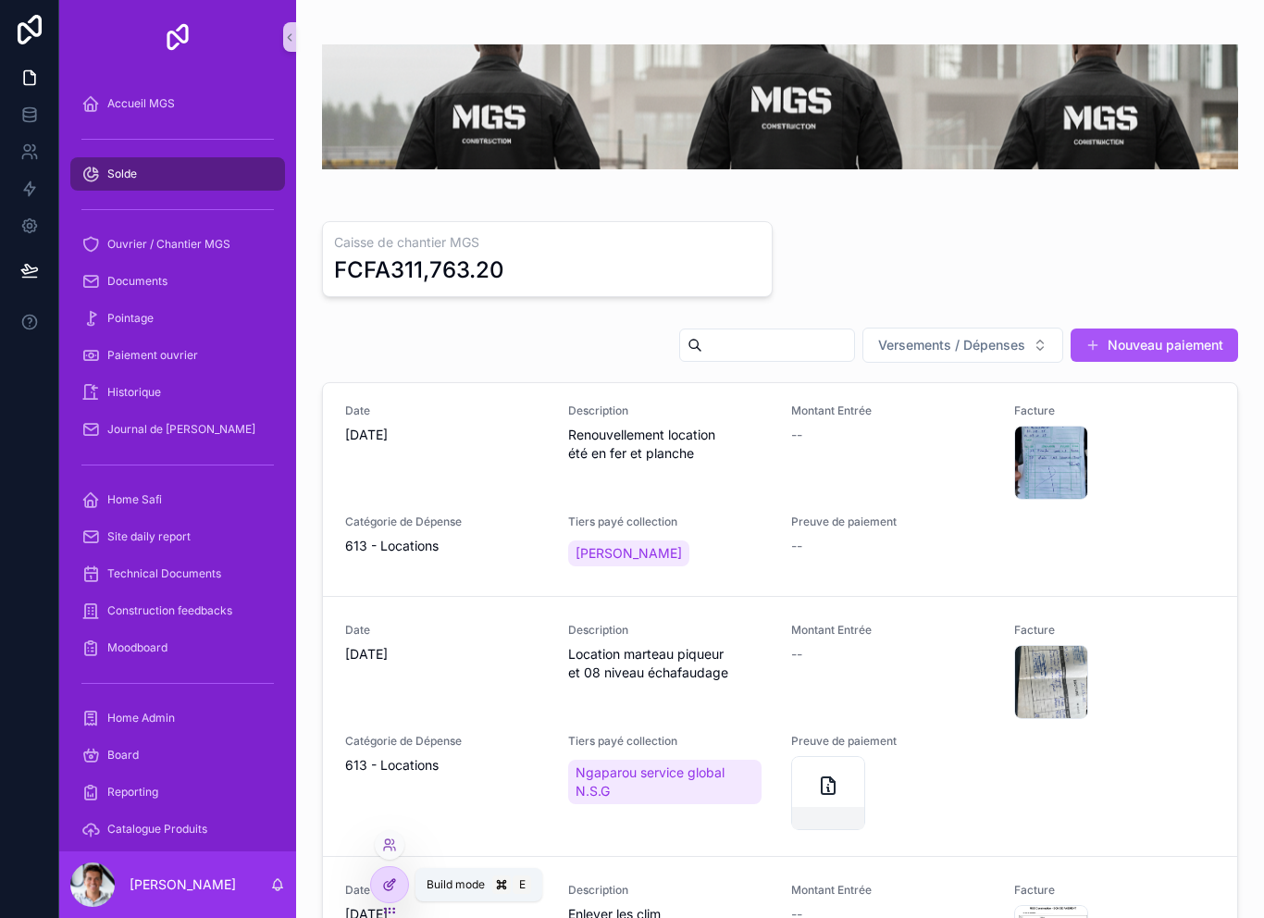
click at [392, 887] on icon at bounding box center [388, 886] width 8 height 8
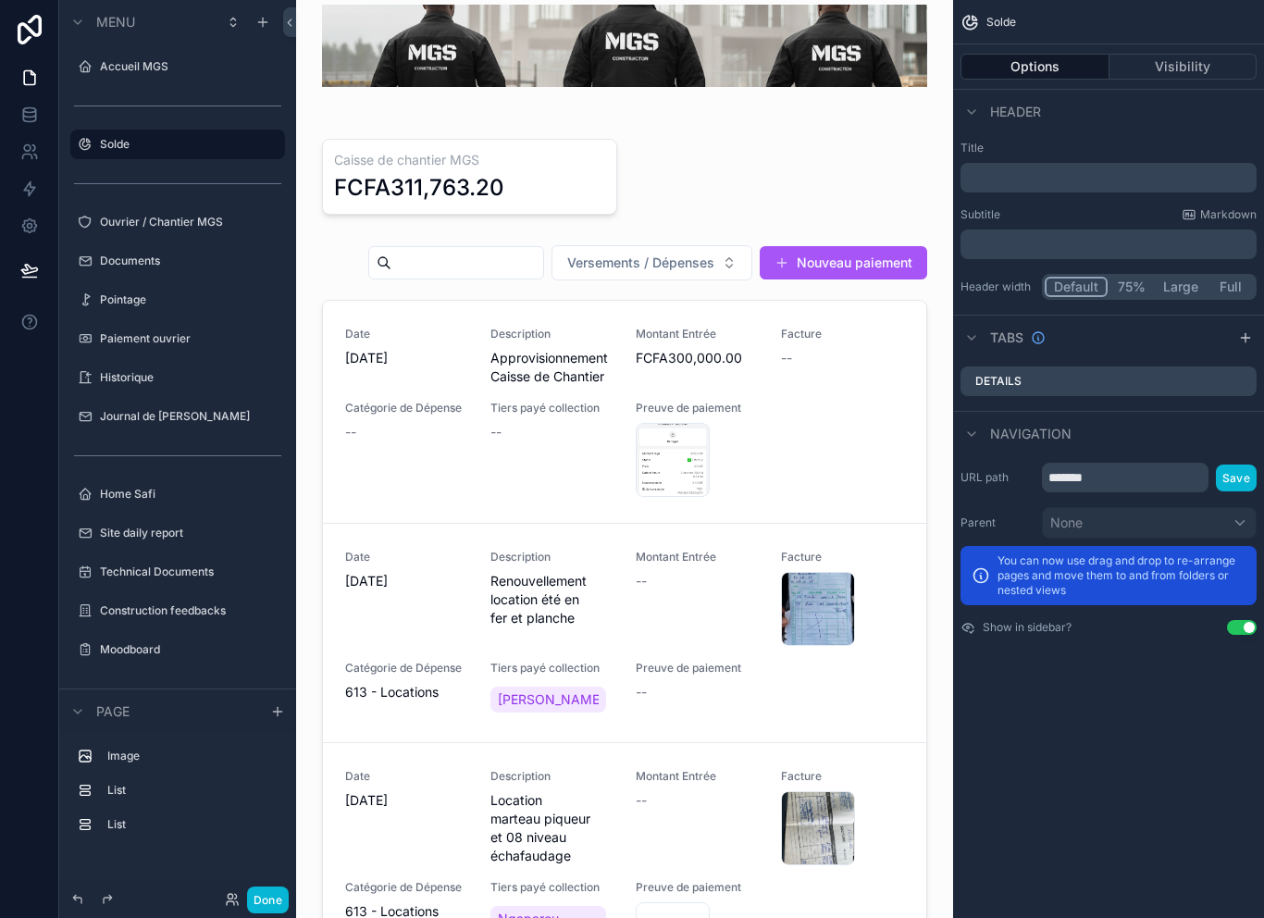
scroll to position [58, 0]
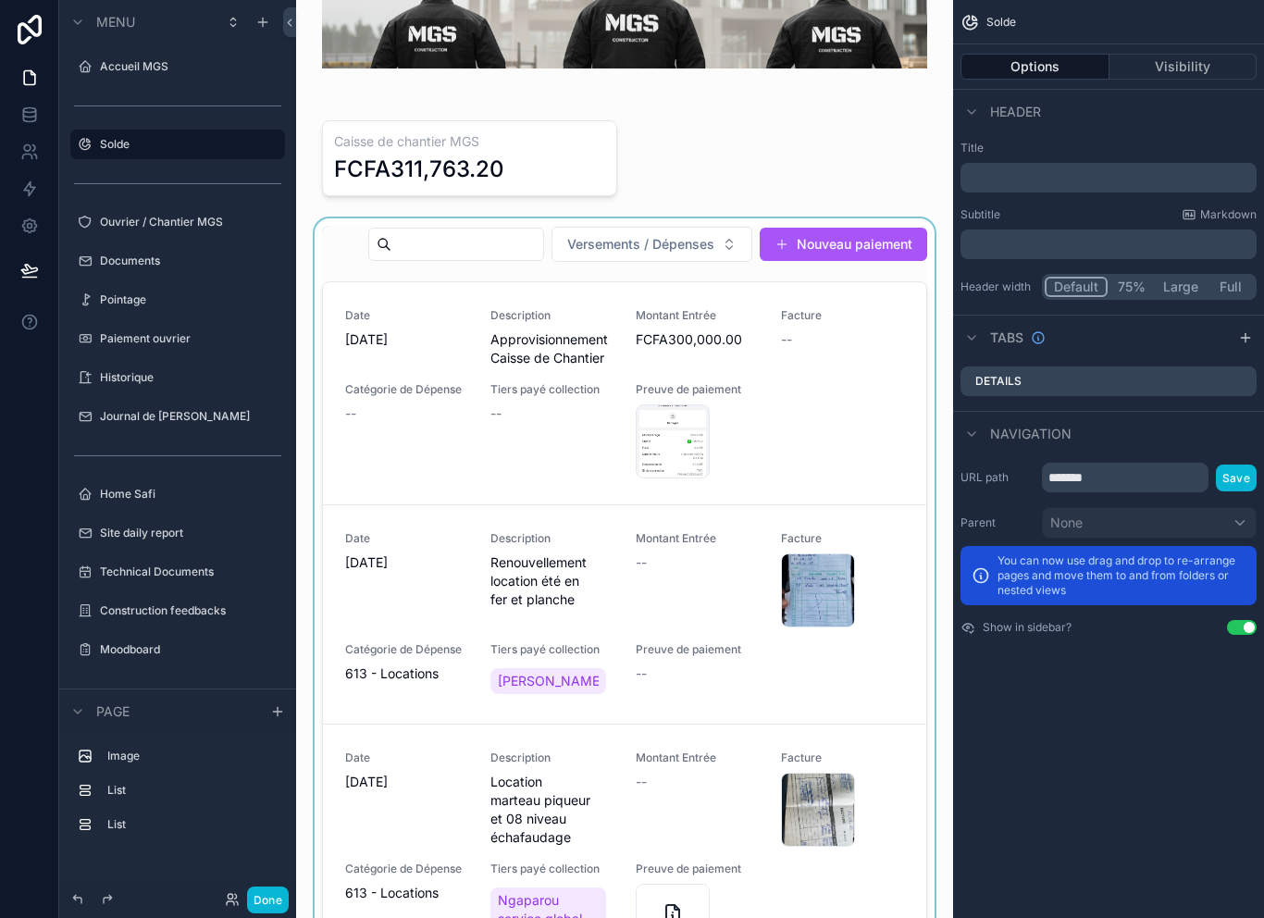
click at [425, 259] on div "scrollable content" at bounding box center [624, 597] width 627 height 759
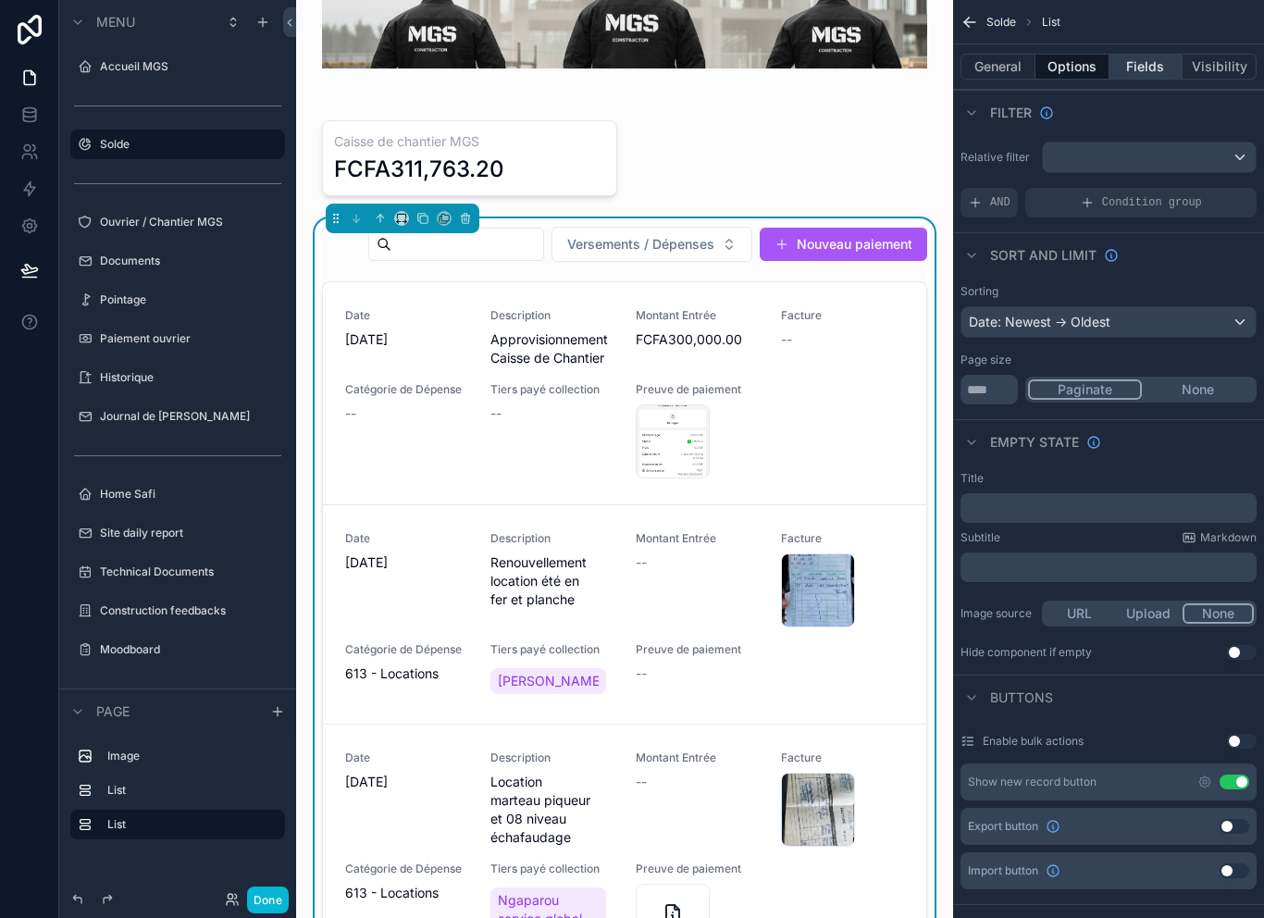
click at [1157, 66] on button "Fields" at bounding box center [1147, 67] width 74 height 26
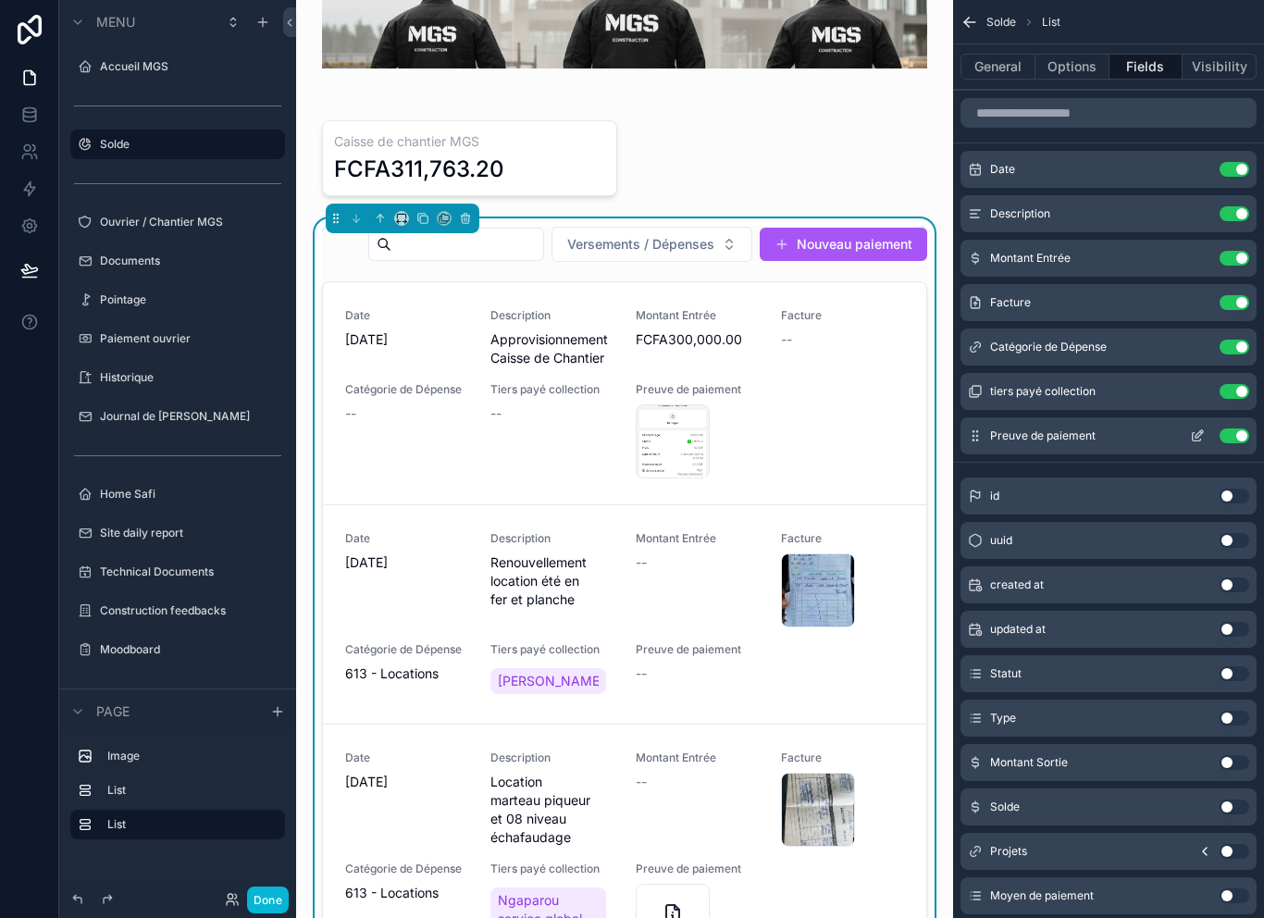
click at [1207, 441] on button "scrollable content" at bounding box center [1198, 435] width 30 height 15
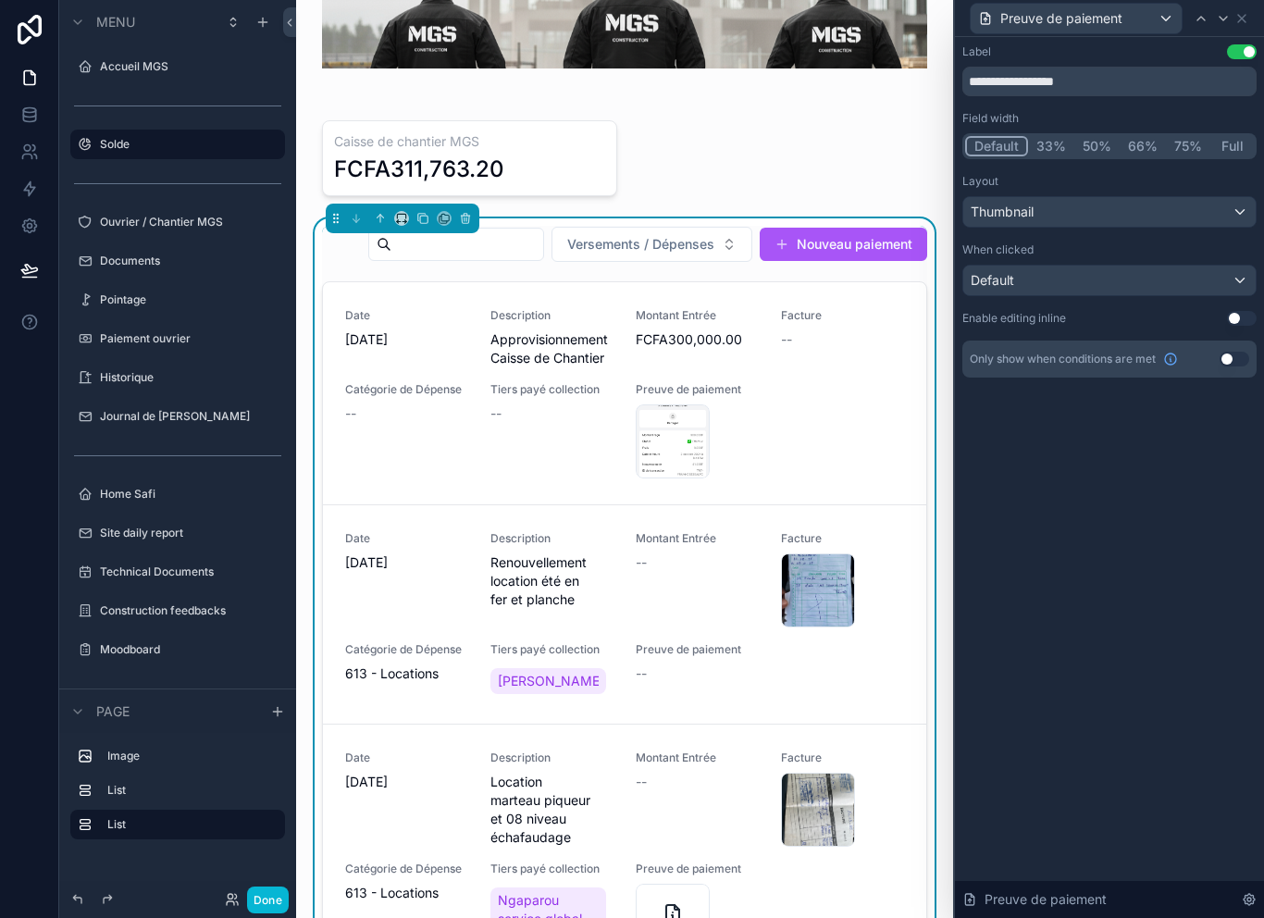
click at [1161, 205] on div "Thumbnail" at bounding box center [1109, 212] width 292 height 30
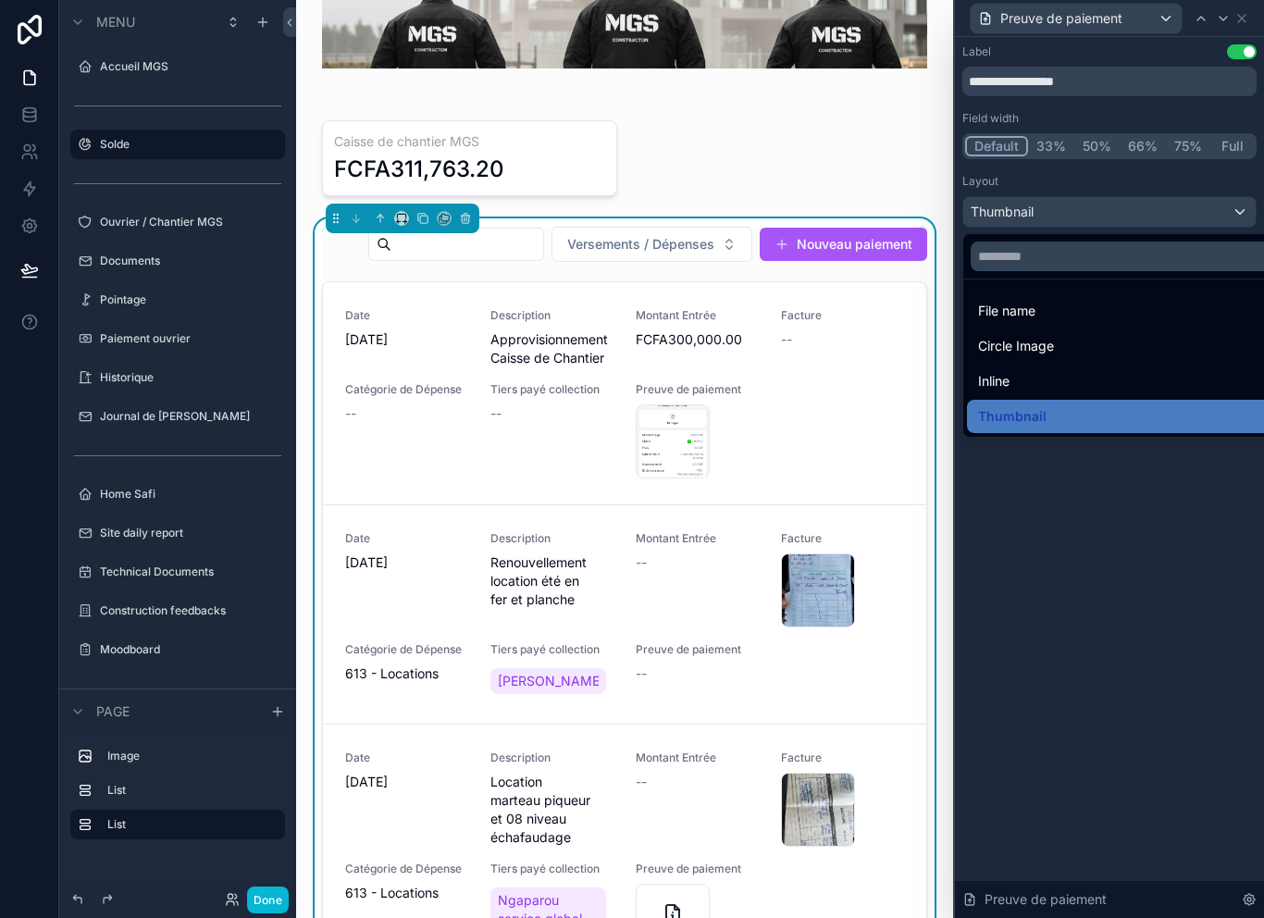
click at [1055, 534] on div at bounding box center [1109, 459] width 309 height 918
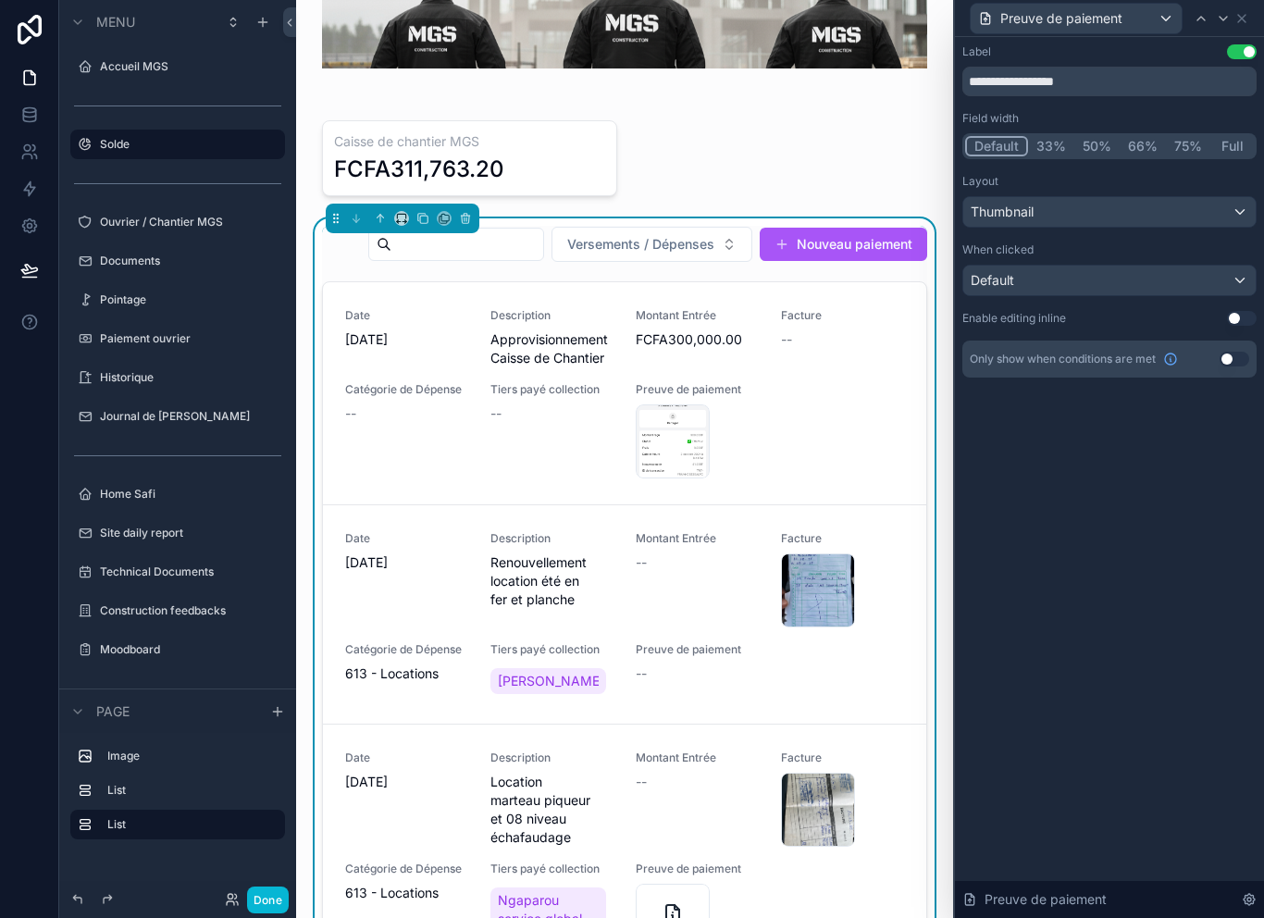
click at [1099, 276] on div "Default" at bounding box center [1109, 281] width 292 height 30
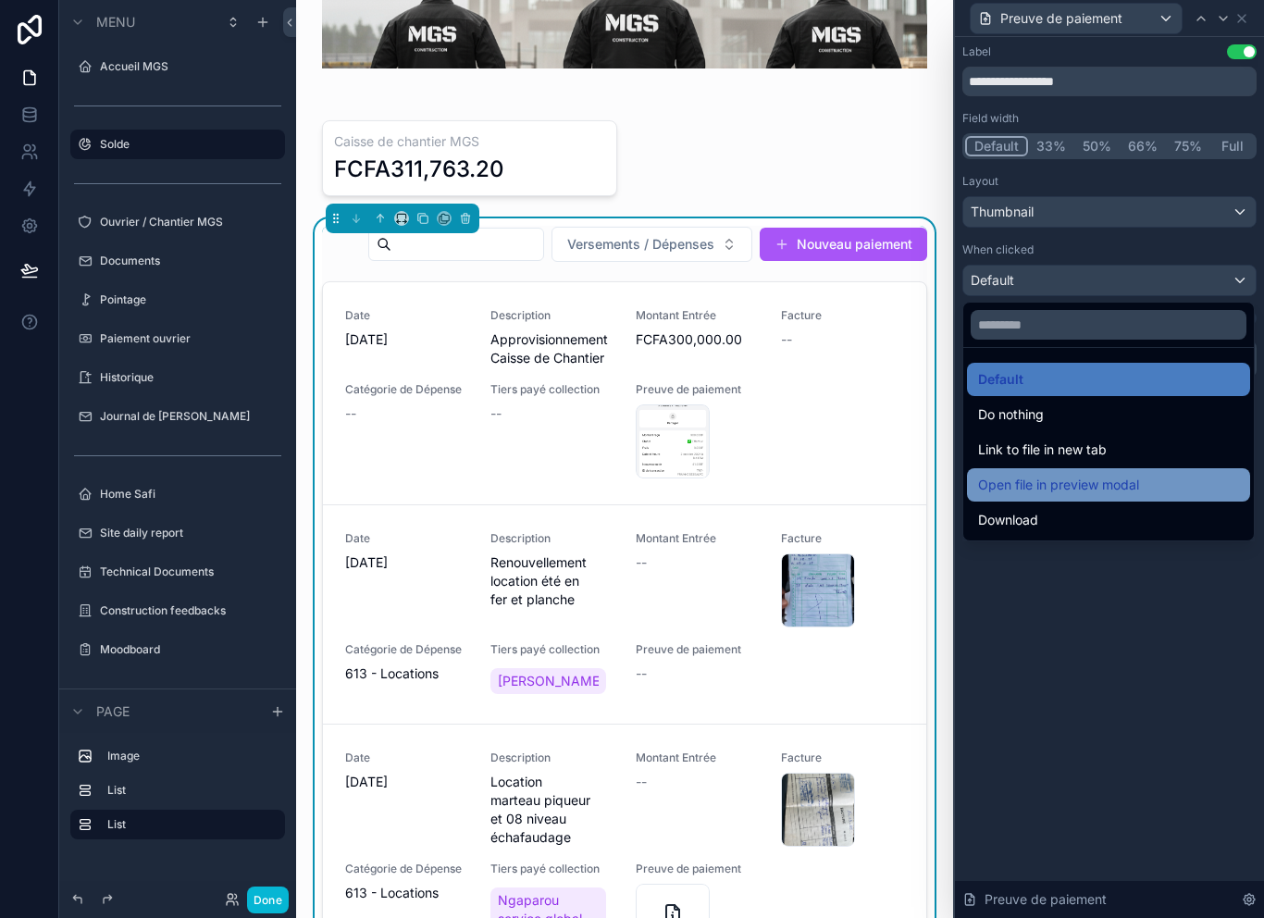
click at [1146, 484] on div "Open file in preview modal" at bounding box center [1108, 485] width 261 height 22
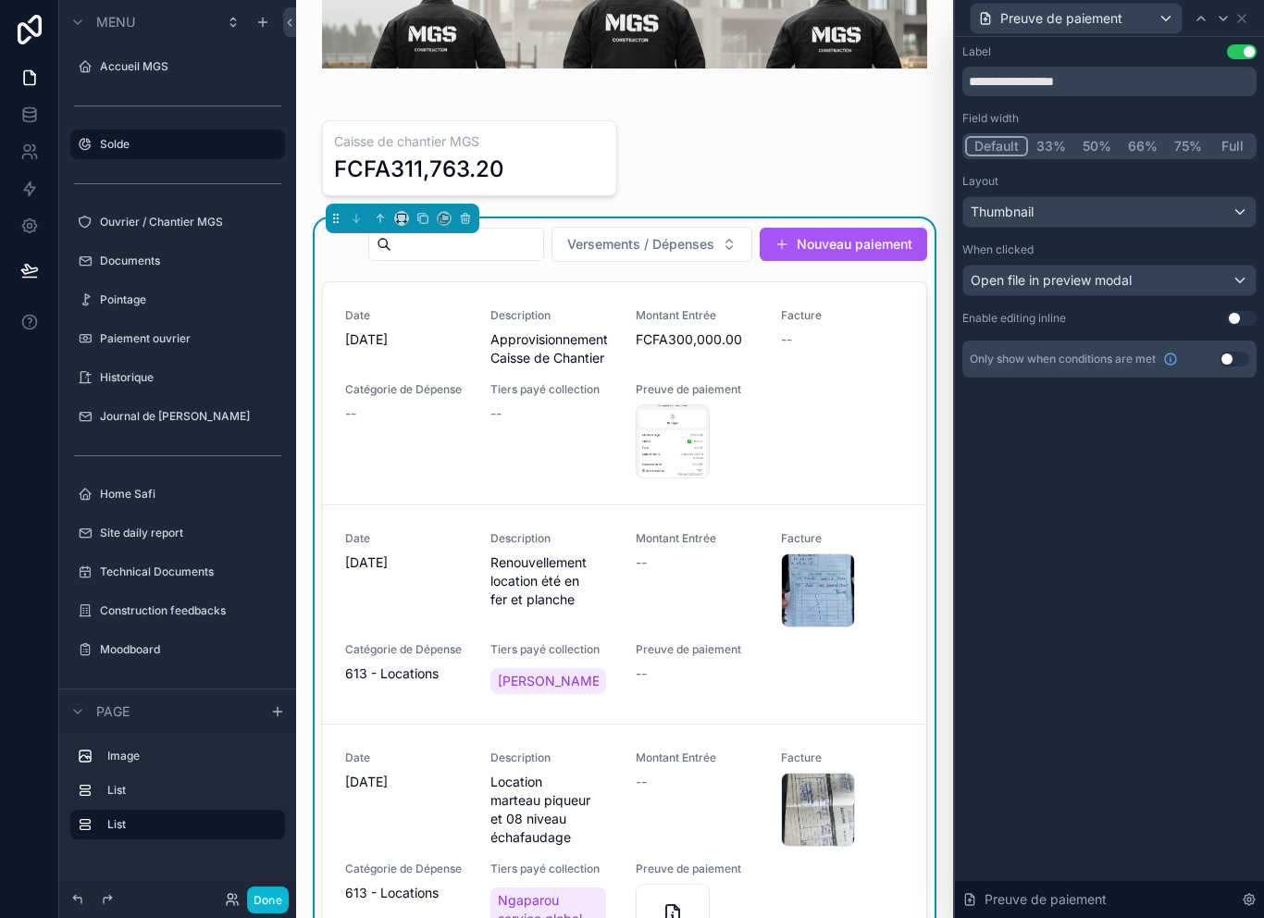
click at [1112, 207] on div "Thumbnail" at bounding box center [1109, 212] width 292 height 30
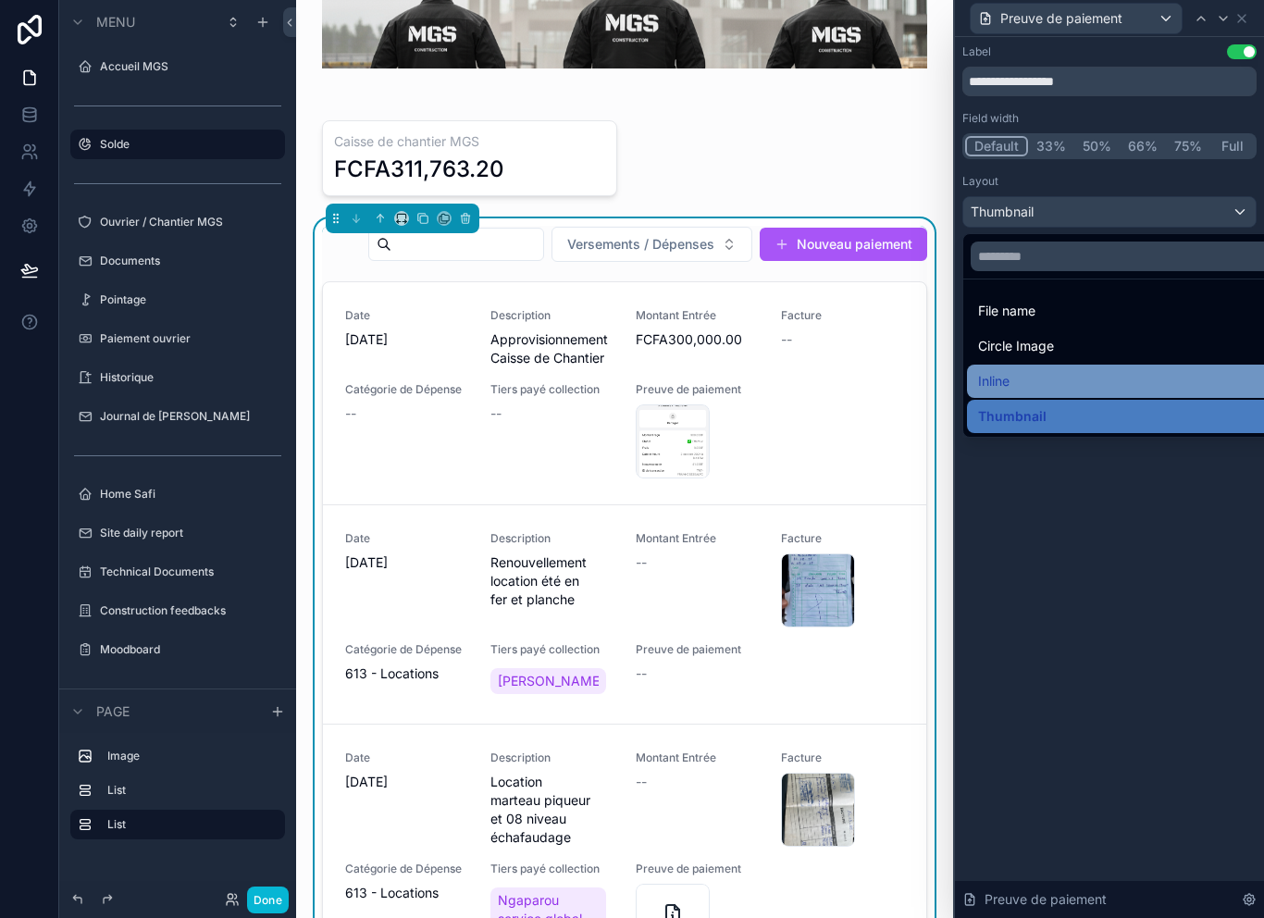
click at [1099, 382] on div "Inline" at bounding box center [1130, 381] width 305 height 22
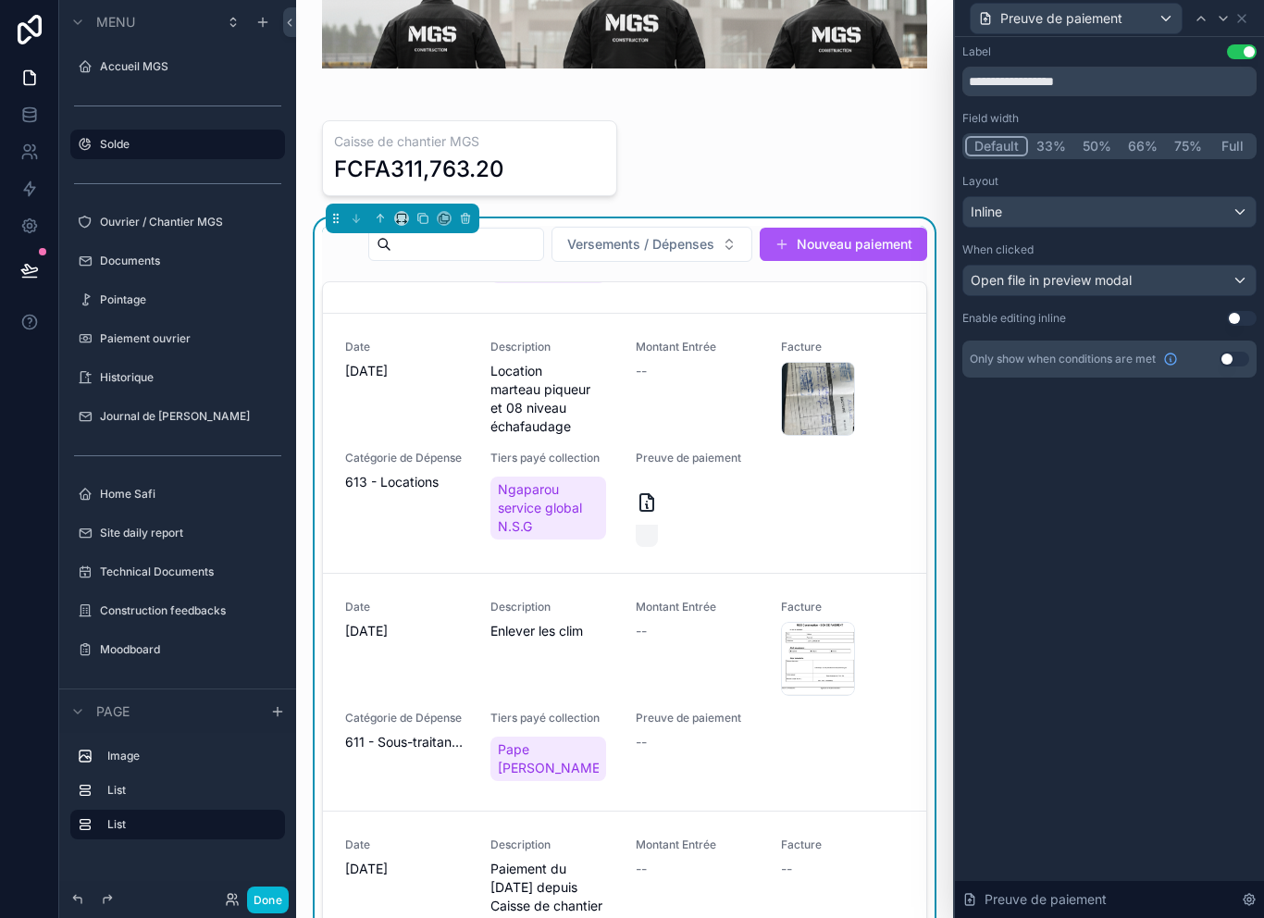
scroll to position [408, 0]
click at [281, 912] on button "Done" at bounding box center [268, 900] width 42 height 27
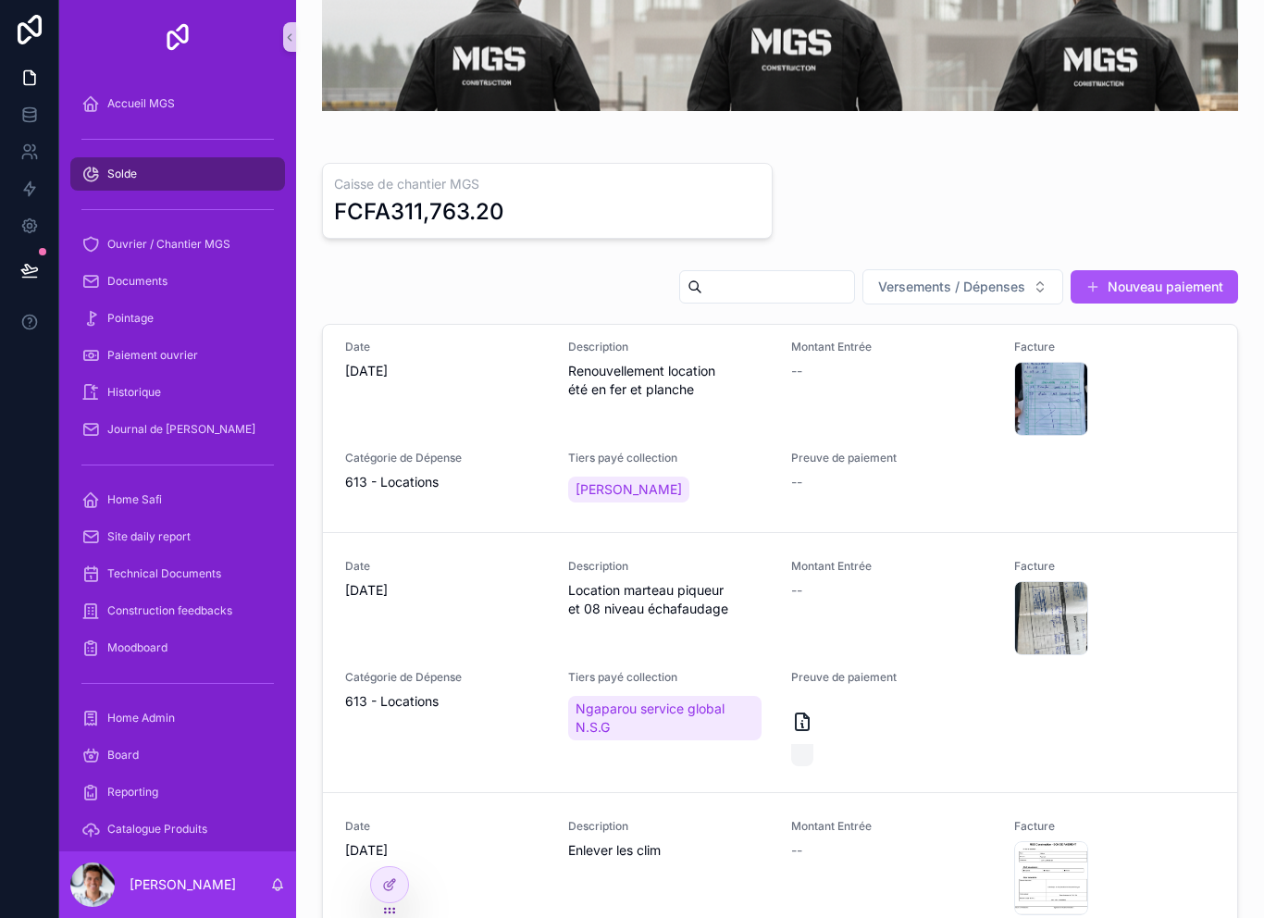
scroll to position [232, 0]
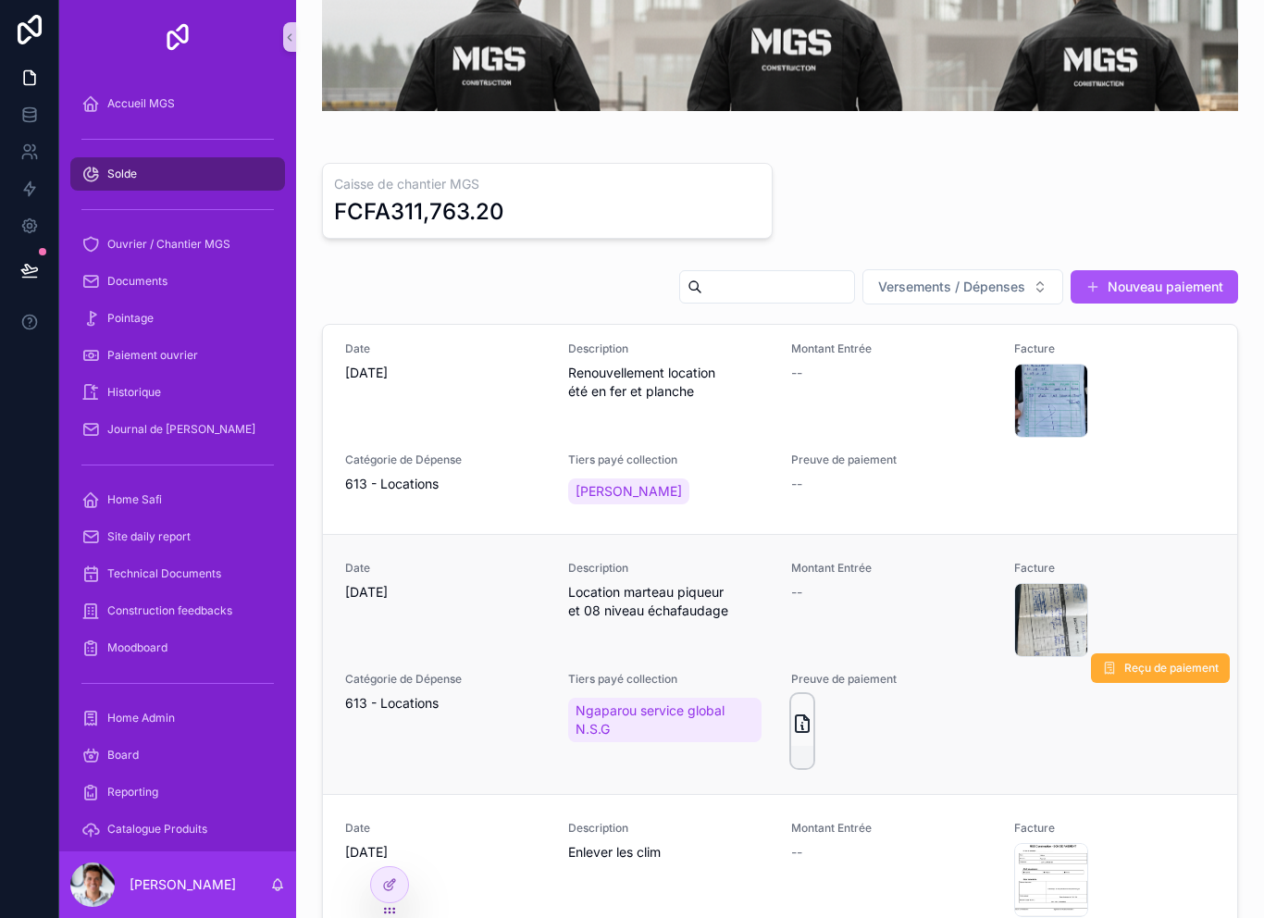
click at [808, 722] on icon "scrollable content" at bounding box center [802, 723] width 13 height 17
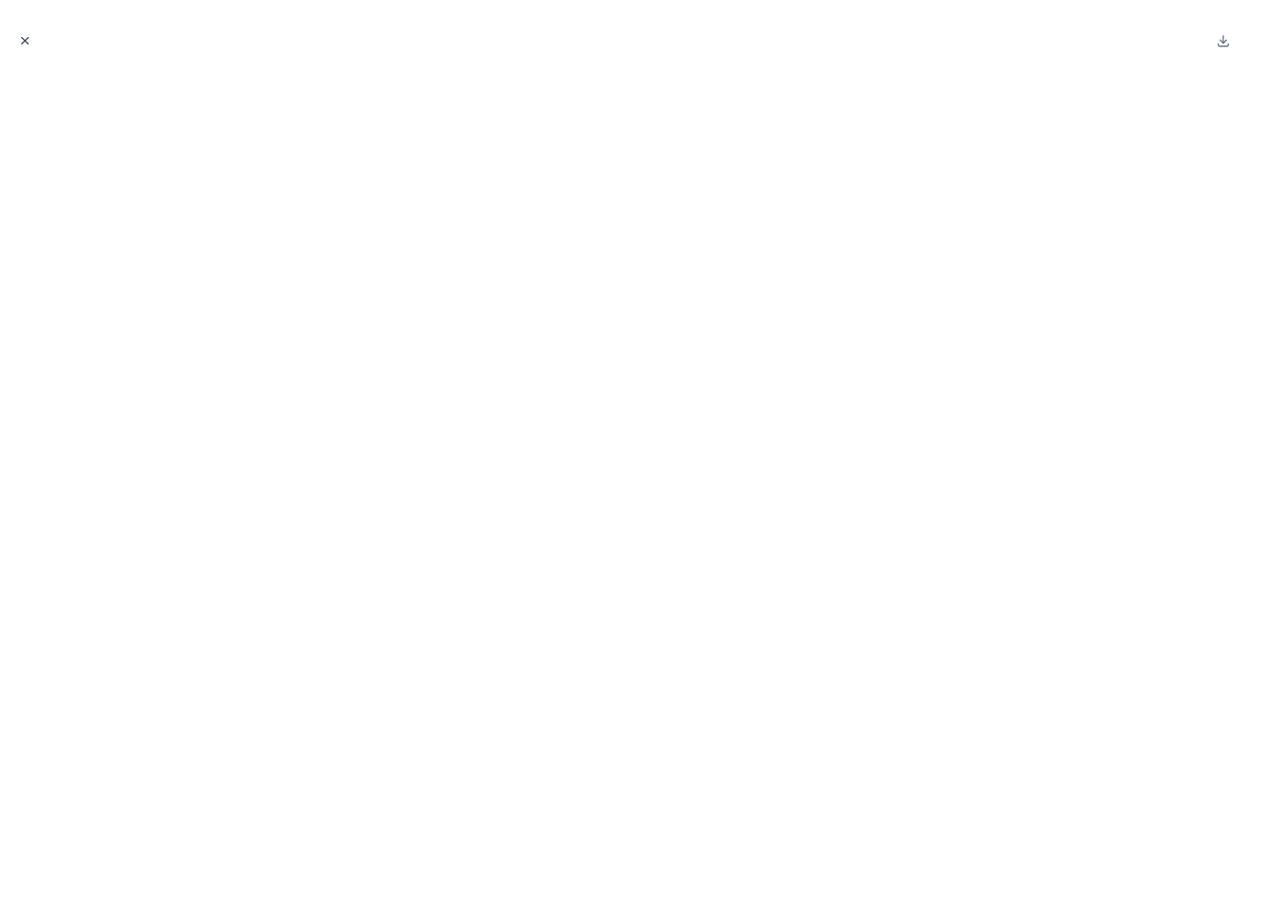
click at [34, 45] on button "Close modal" at bounding box center [25, 41] width 20 height 20
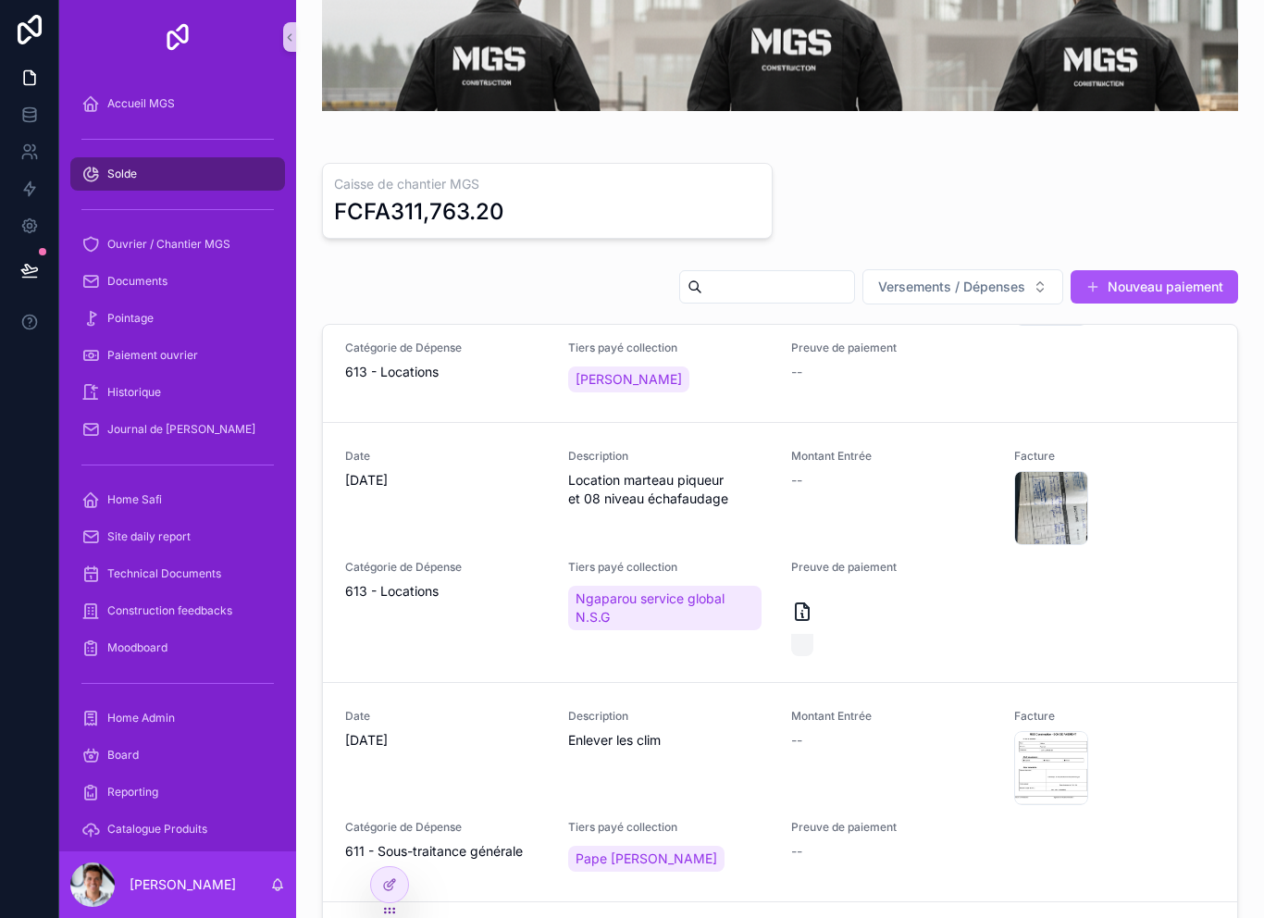
scroll to position [360, 0]
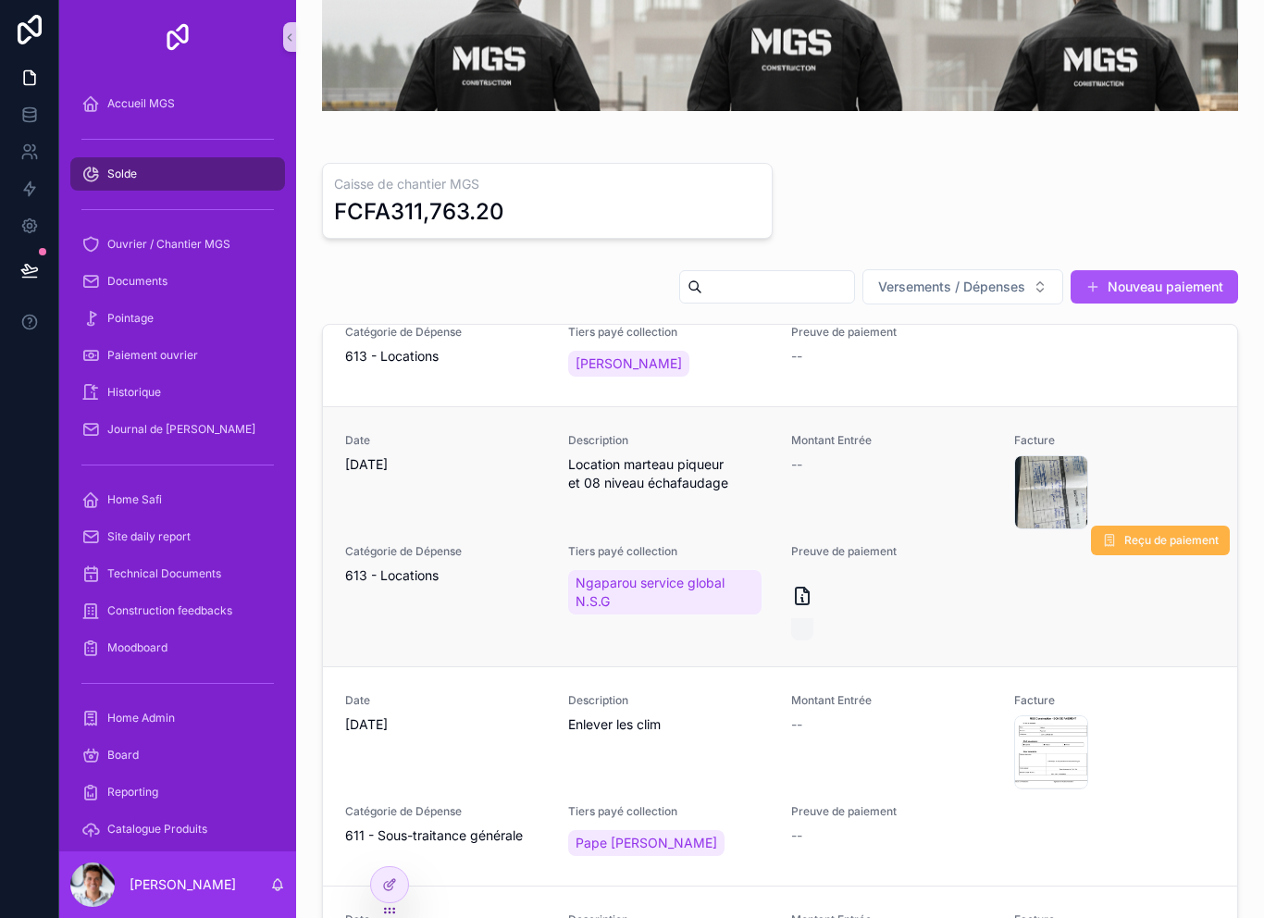
click at [1174, 547] on span "Reçu de paiement" at bounding box center [1171, 540] width 94 height 15
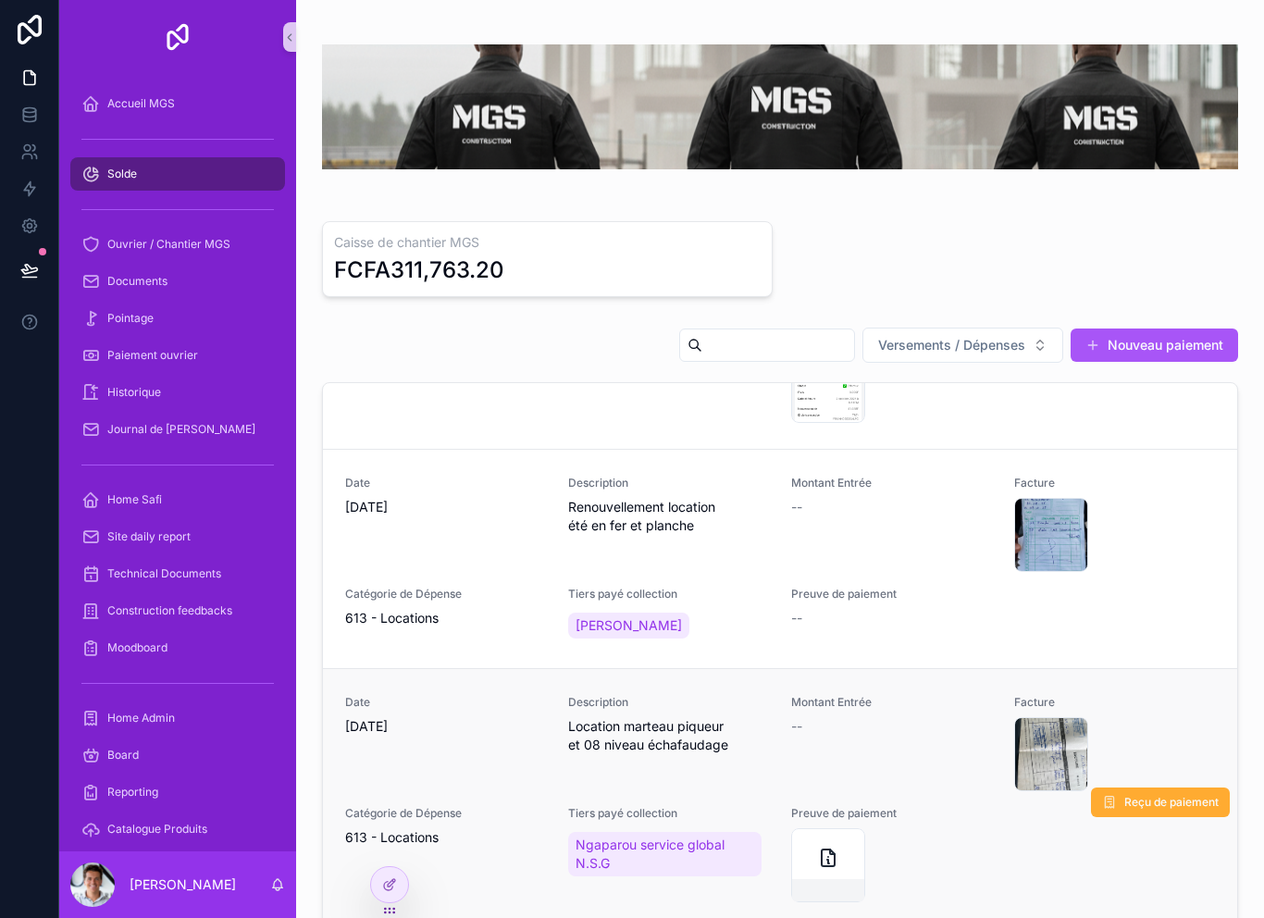
scroll to position [128, 0]
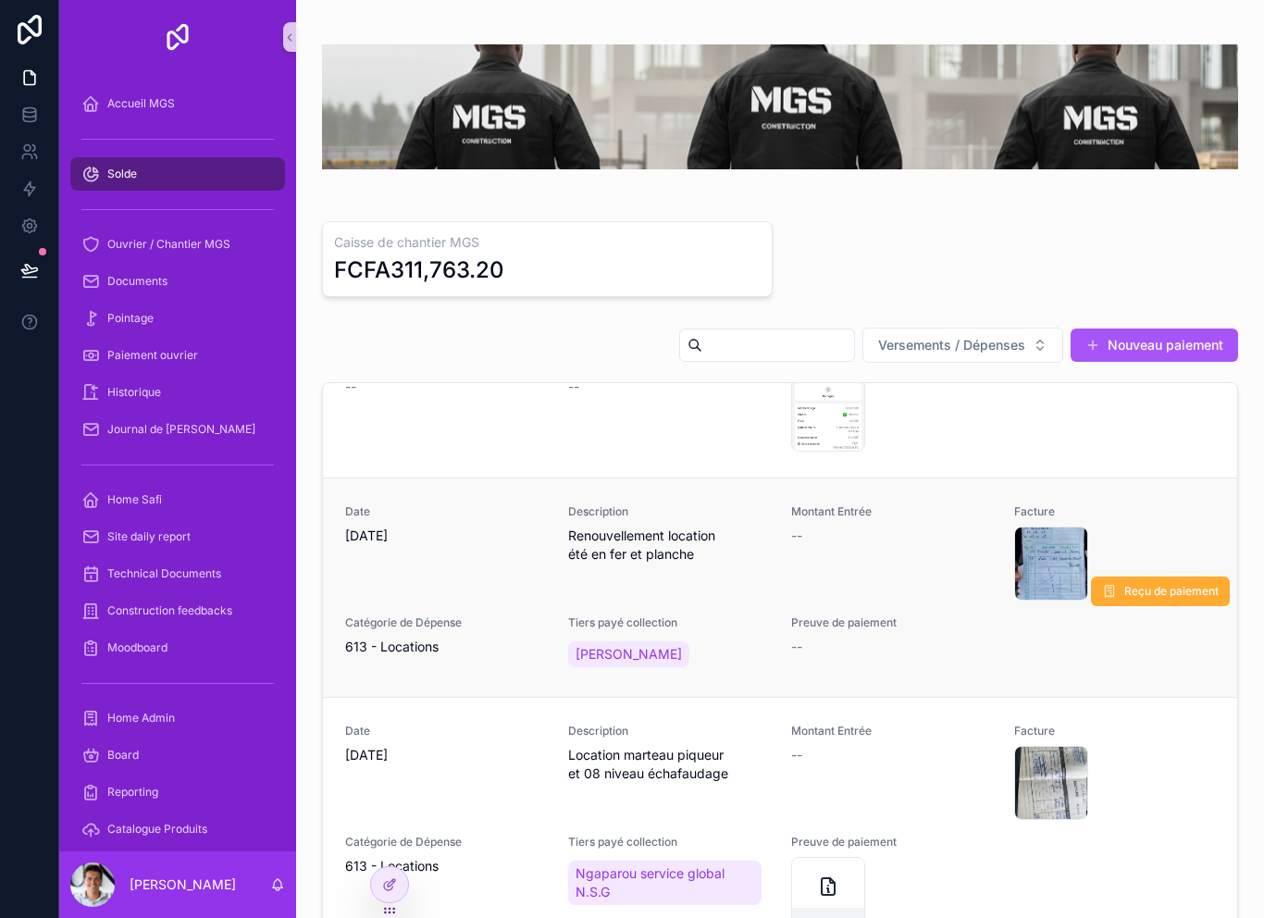
click at [938, 605] on div "Date 9/29/2025 Description Renouvellement location été en fer et planche Montan…" at bounding box center [780, 587] width 870 height 167
click at [1160, 599] on span "Reçu de paiement" at bounding box center [1171, 591] width 94 height 15
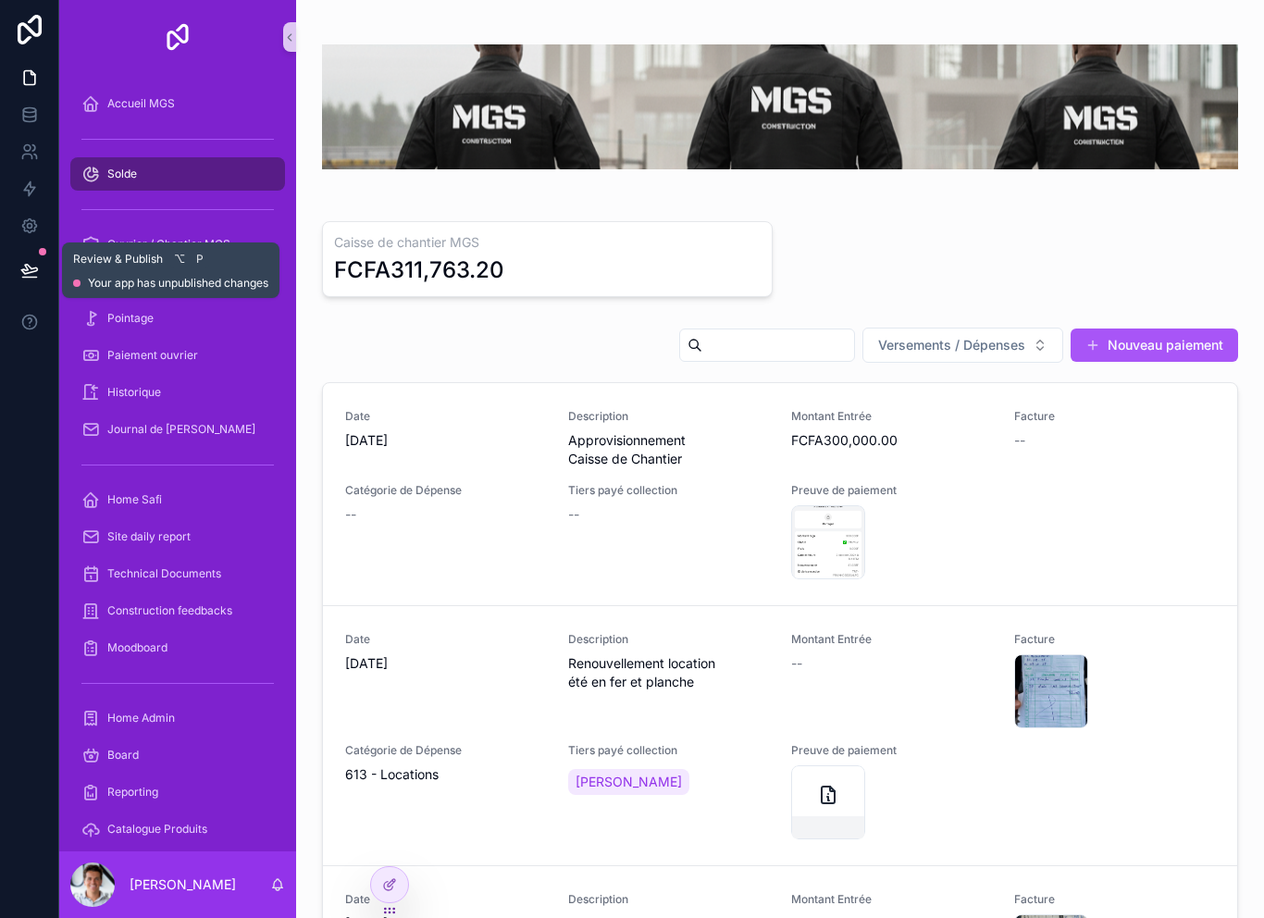
click at [37, 270] on icon at bounding box center [29, 269] width 16 height 9
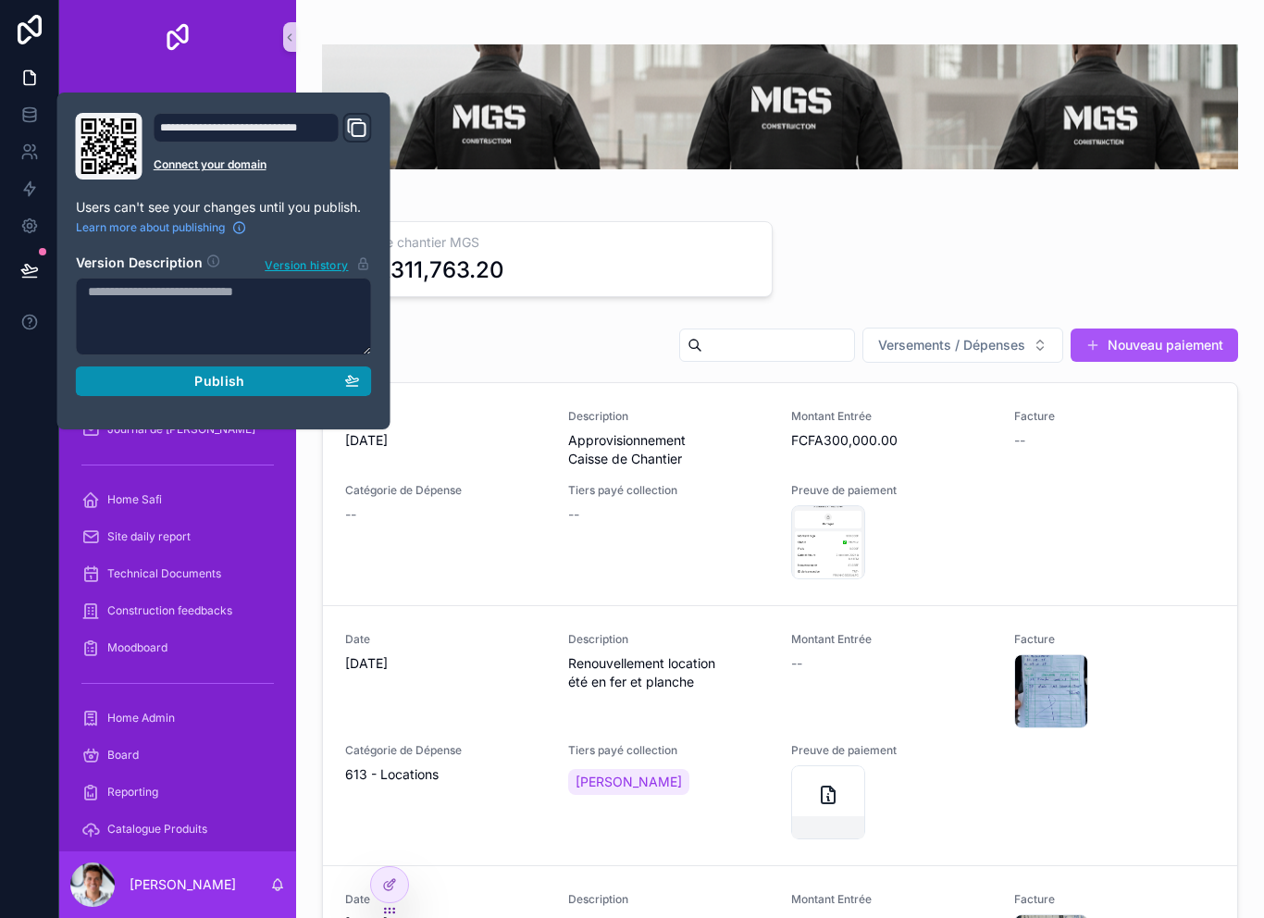
click at [155, 391] on button "Publish" at bounding box center [224, 381] width 296 height 30
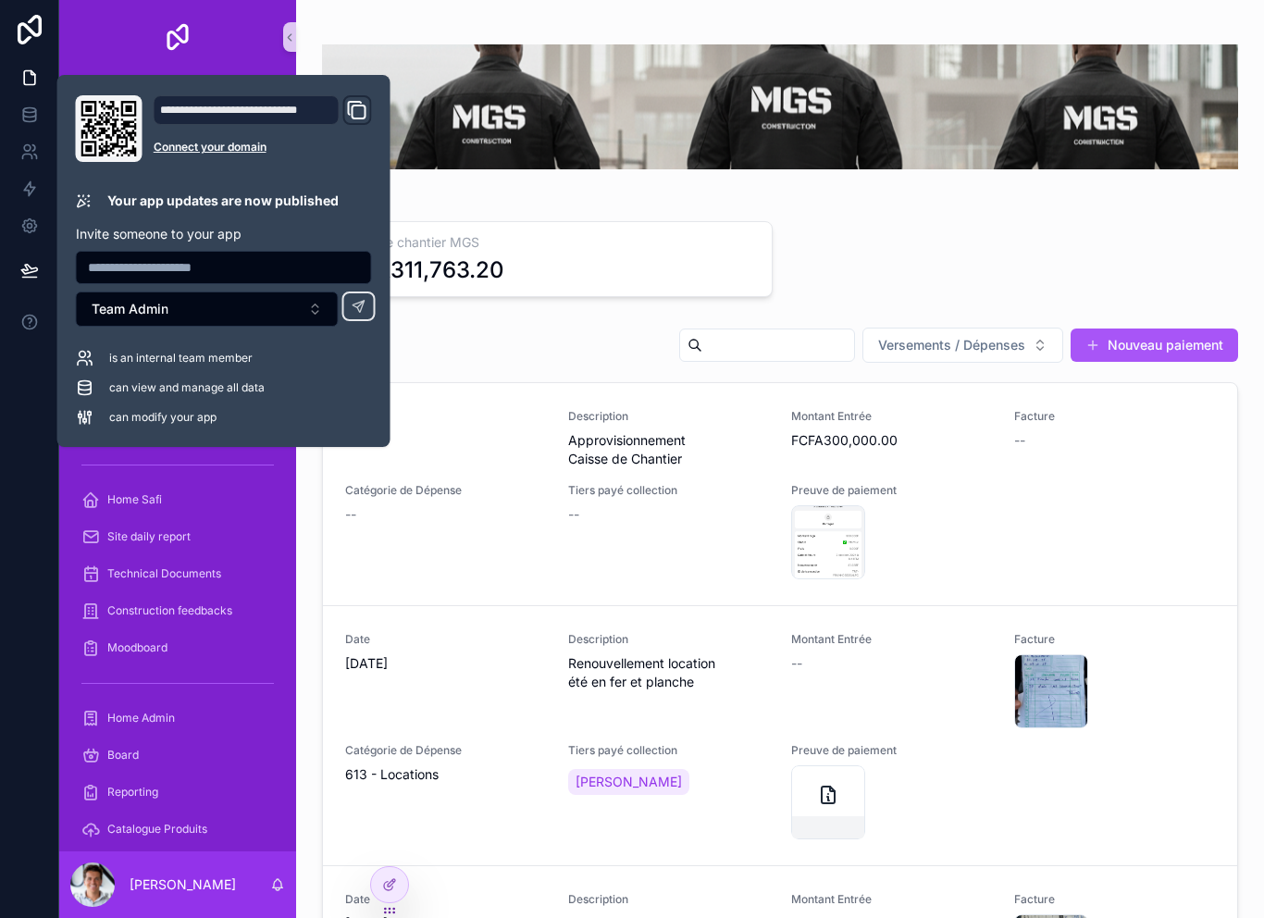
click at [32, 457] on div at bounding box center [29, 459] width 59 height 918
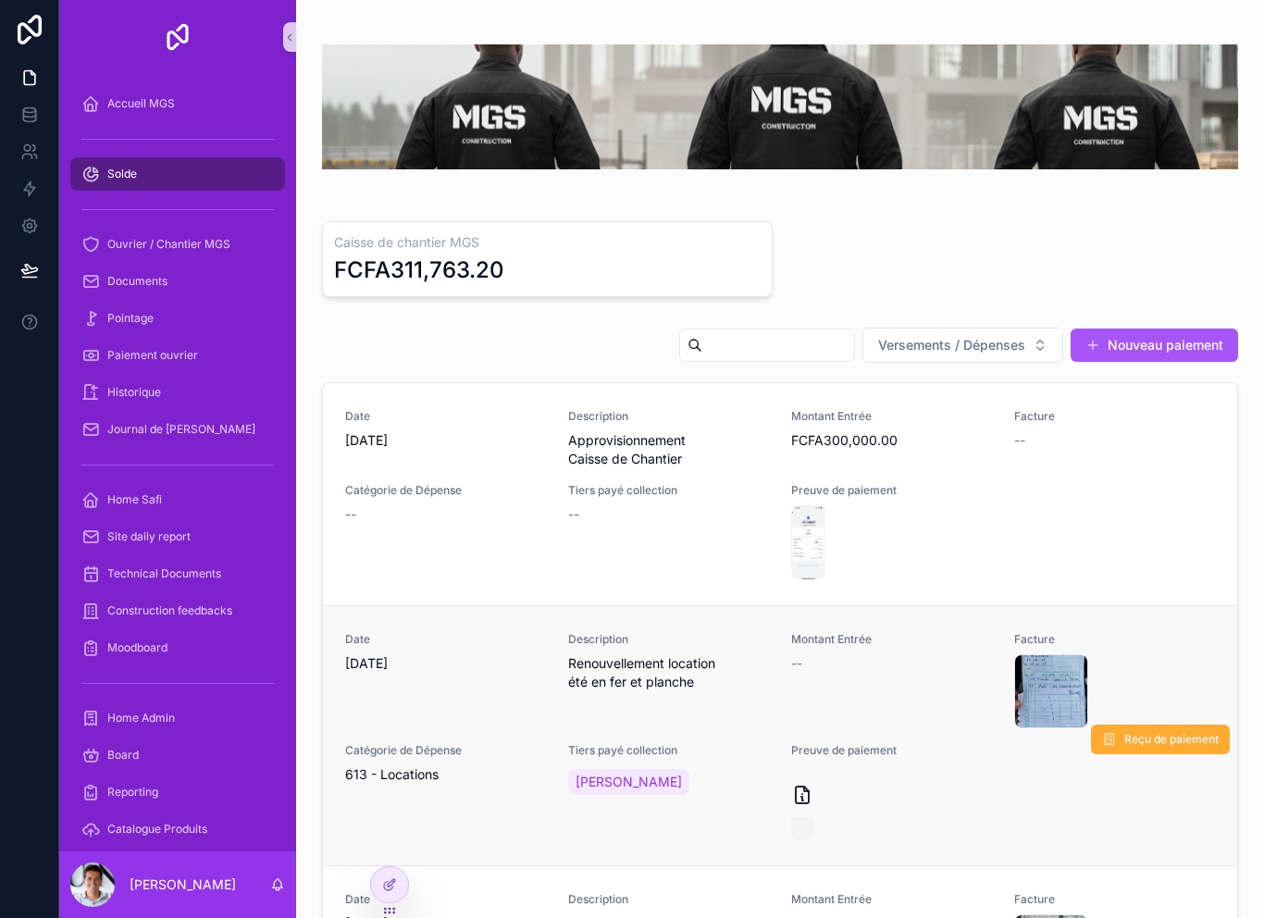
click at [786, 803] on div "Date [DATE] Description Renouvellement location été en fer et planche Montant E…" at bounding box center [780, 735] width 870 height 207
click at [787, 798] on div "Date [DATE] Description Renouvellement location été en fer et planche Montant E…" at bounding box center [780, 735] width 870 height 207
click at [786, 798] on div "Date 9/29/2025 Description Renouvellement location été en fer et planche Montan…" at bounding box center [780, 735] width 870 height 207
click at [797, 807] on div "scrollable content" at bounding box center [802, 802] width 22 height 74
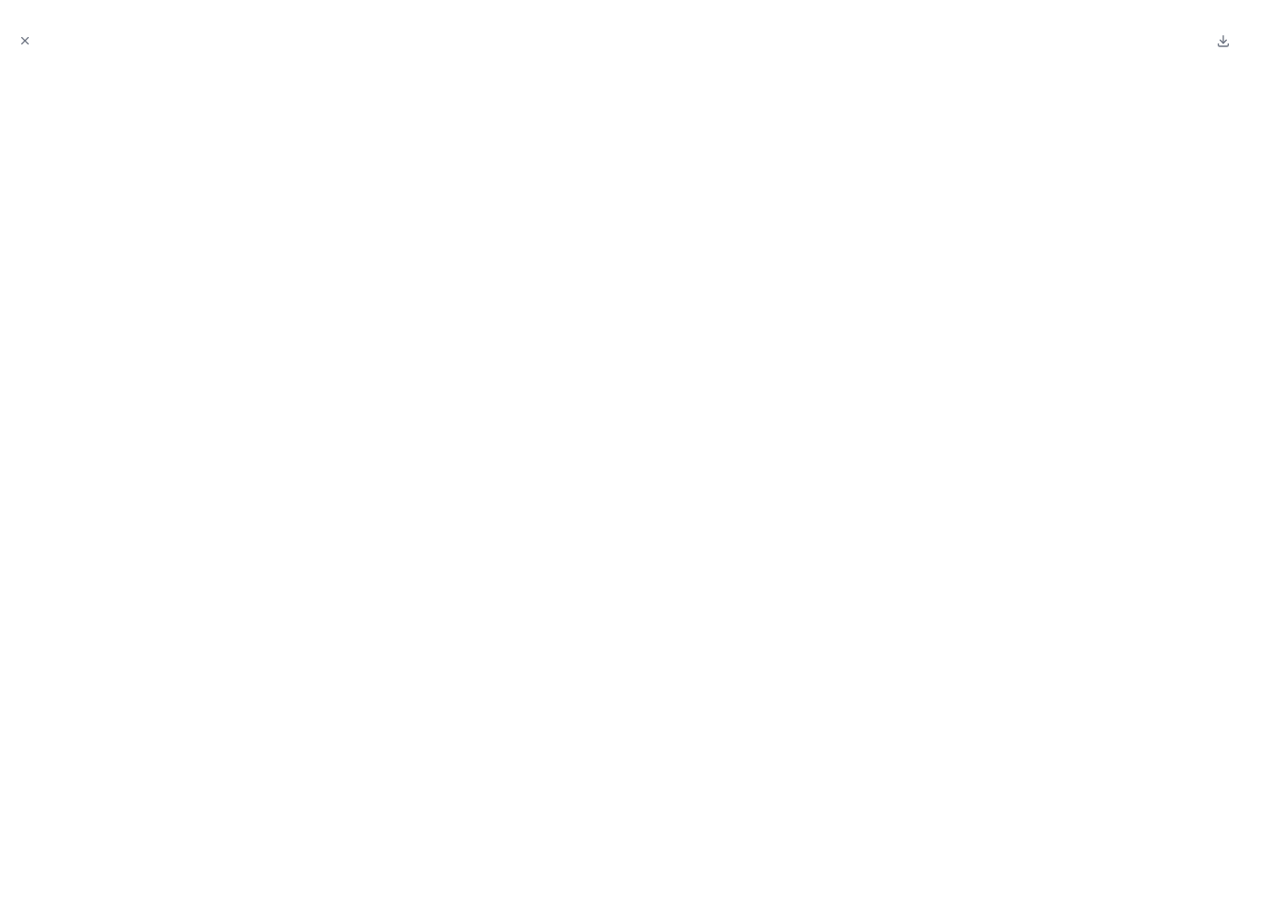
click at [8, 25] on div at bounding box center [632, 459] width 1264 height 918
click at [10, 53] on div at bounding box center [632, 459] width 1264 height 918
click at [25, 43] on icon "Close modal" at bounding box center [25, 40] width 13 height 13
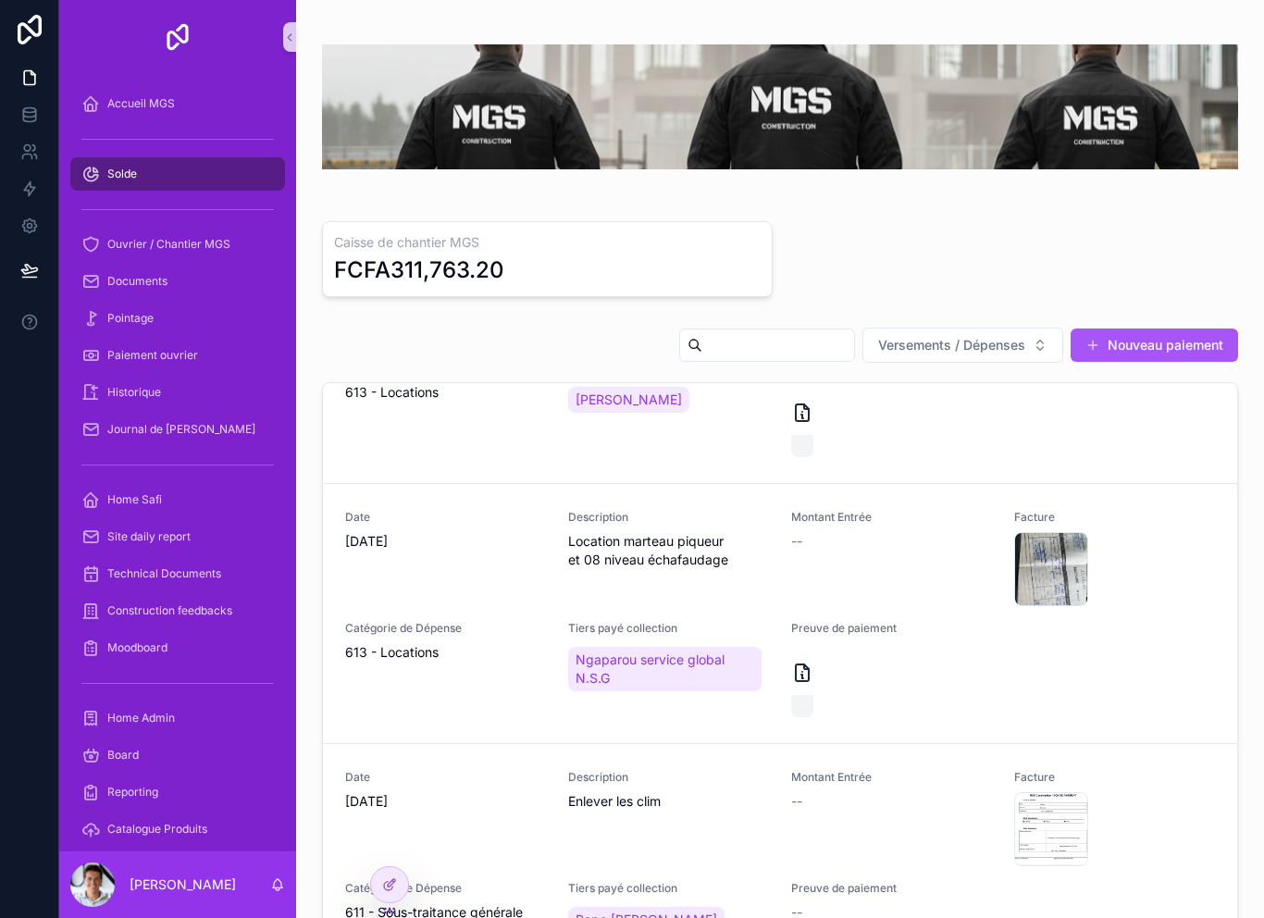
scroll to position [379, 0]
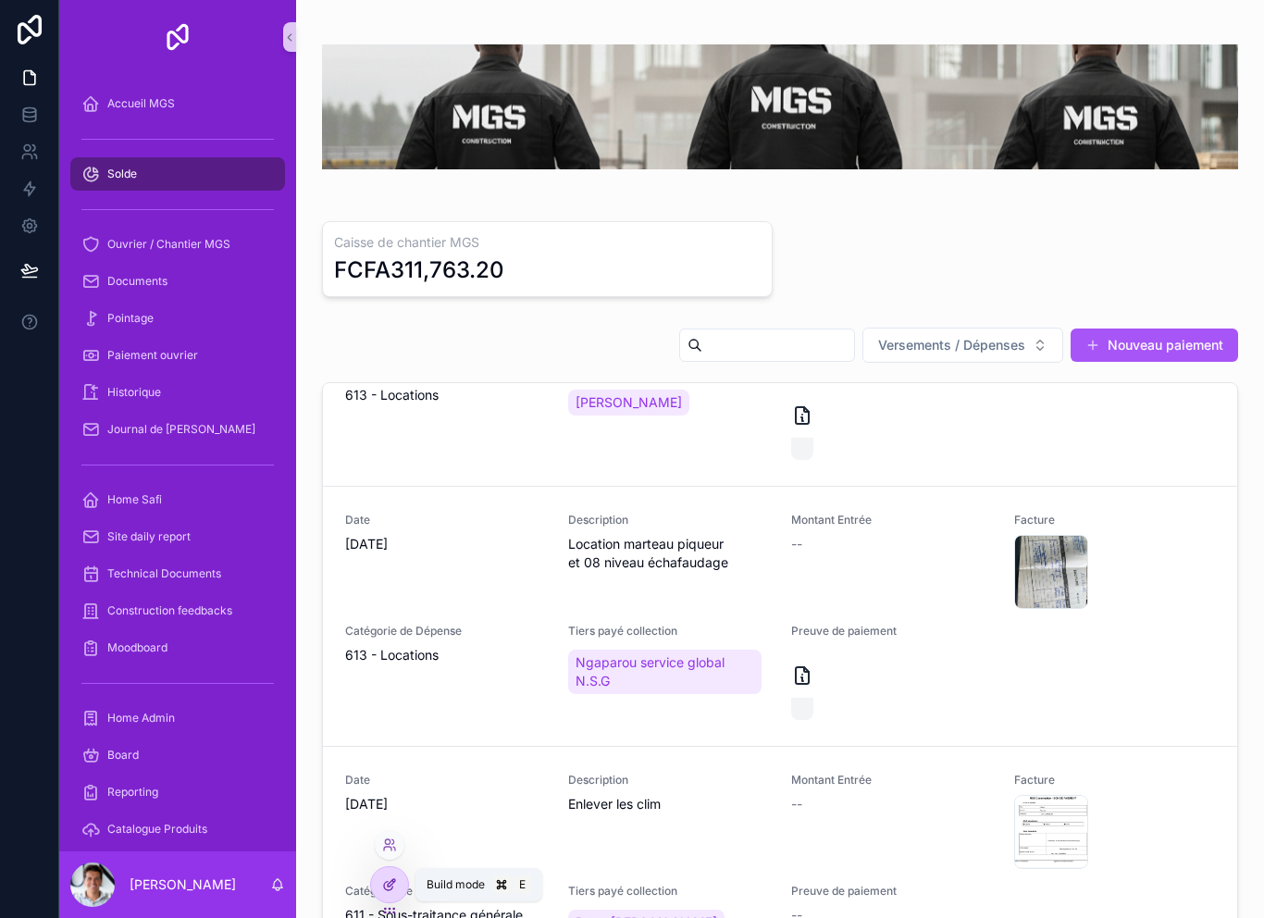
click at [382, 889] on icon at bounding box center [389, 884] width 15 height 15
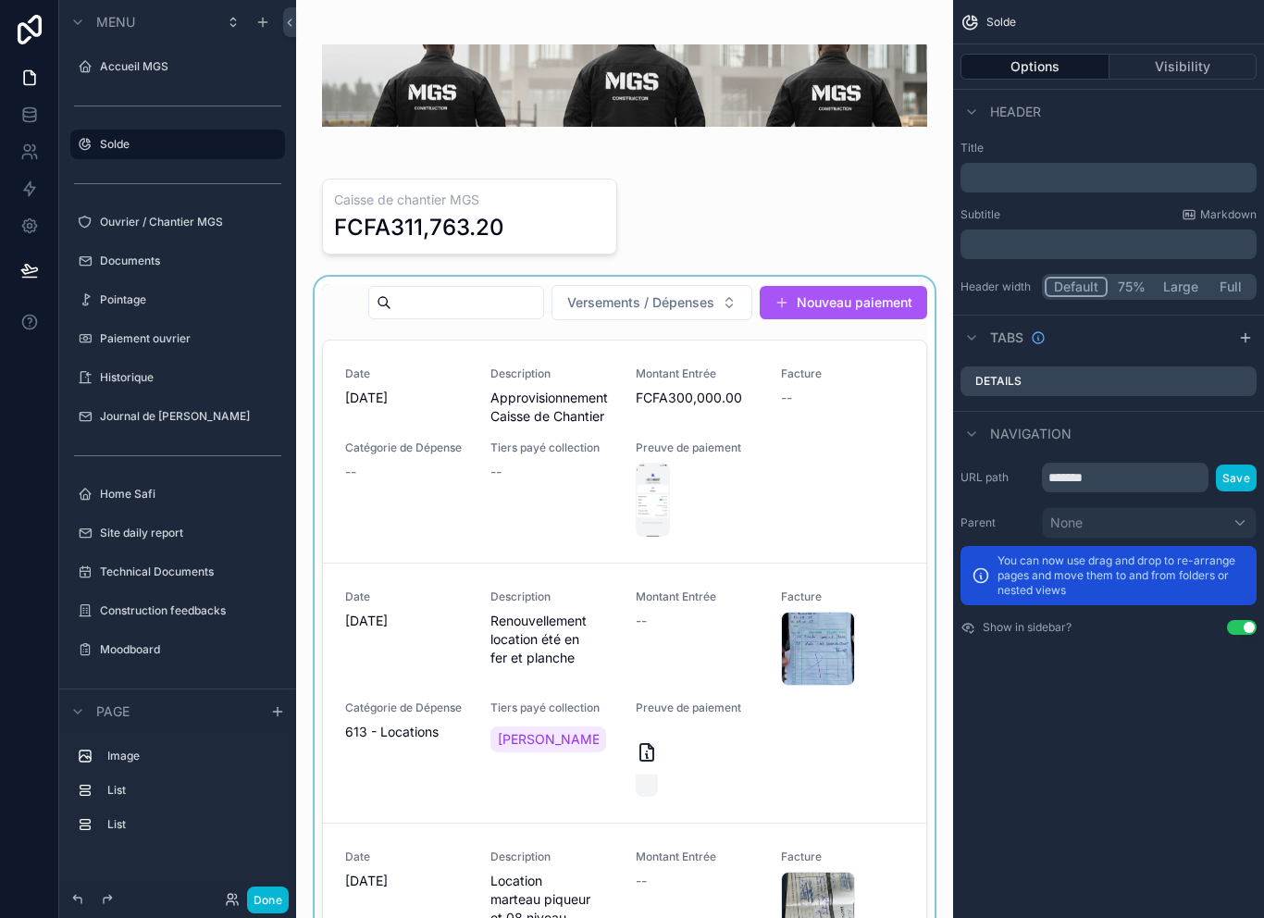
click at [407, 399] on div "scrollable content" at bounding box center [624, 656] width 627 height 759
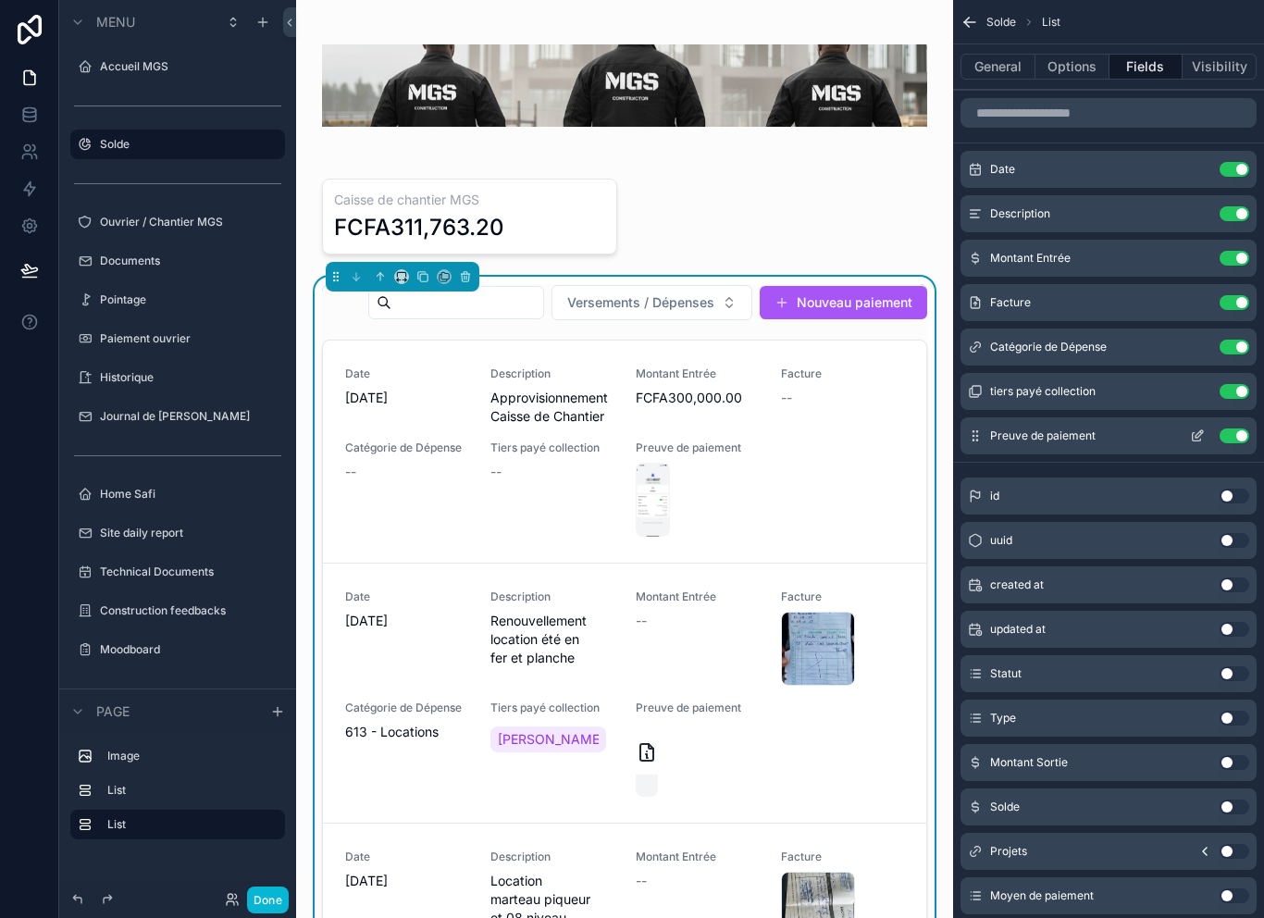
click at [1237, 433] on button "Use setting" at bounding box center [1235, 435] width 30 height 15
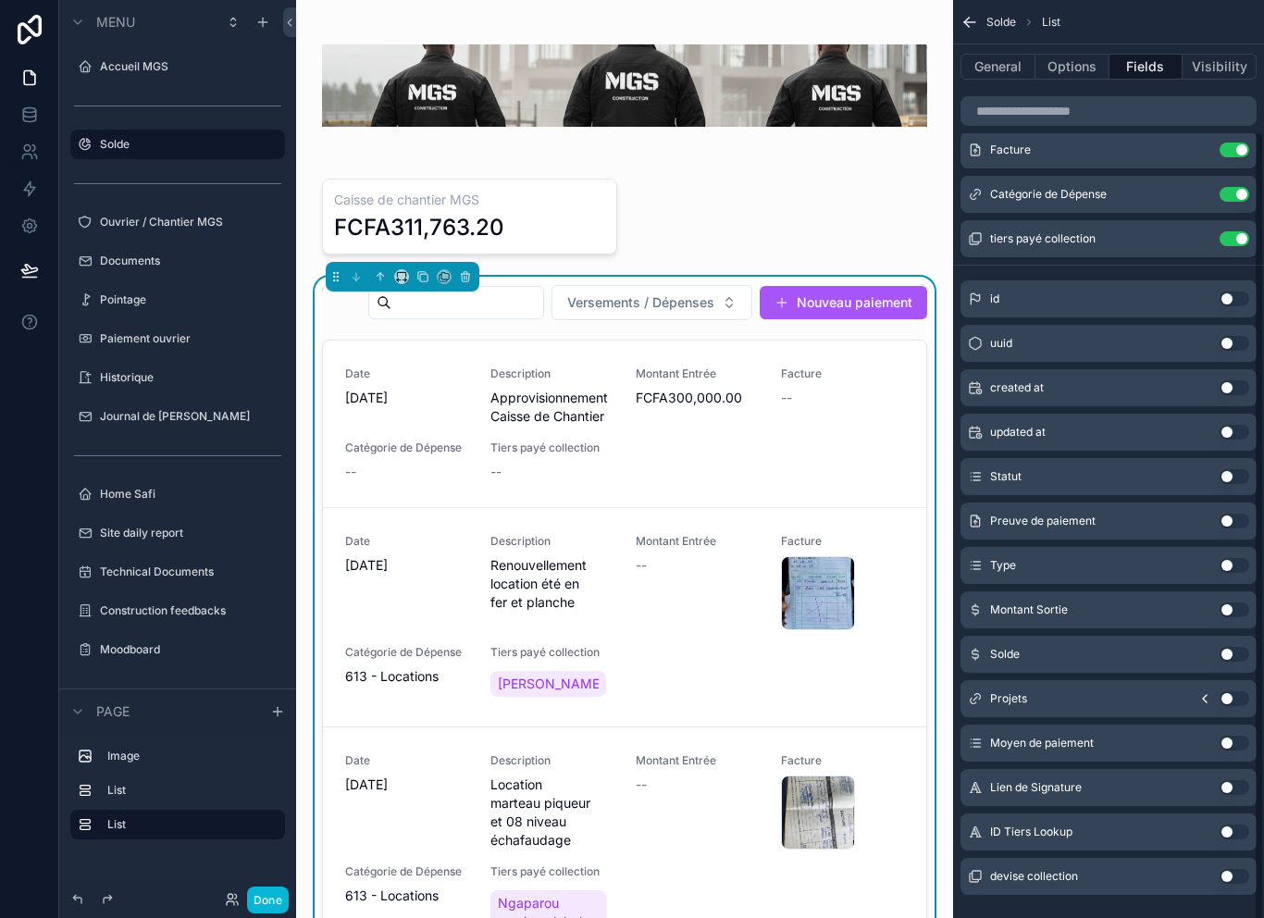
scroll to position [152, 0]
click at [1233, 524] on button "Use setting" at bounding box center [1235, 522] width 30 height 15
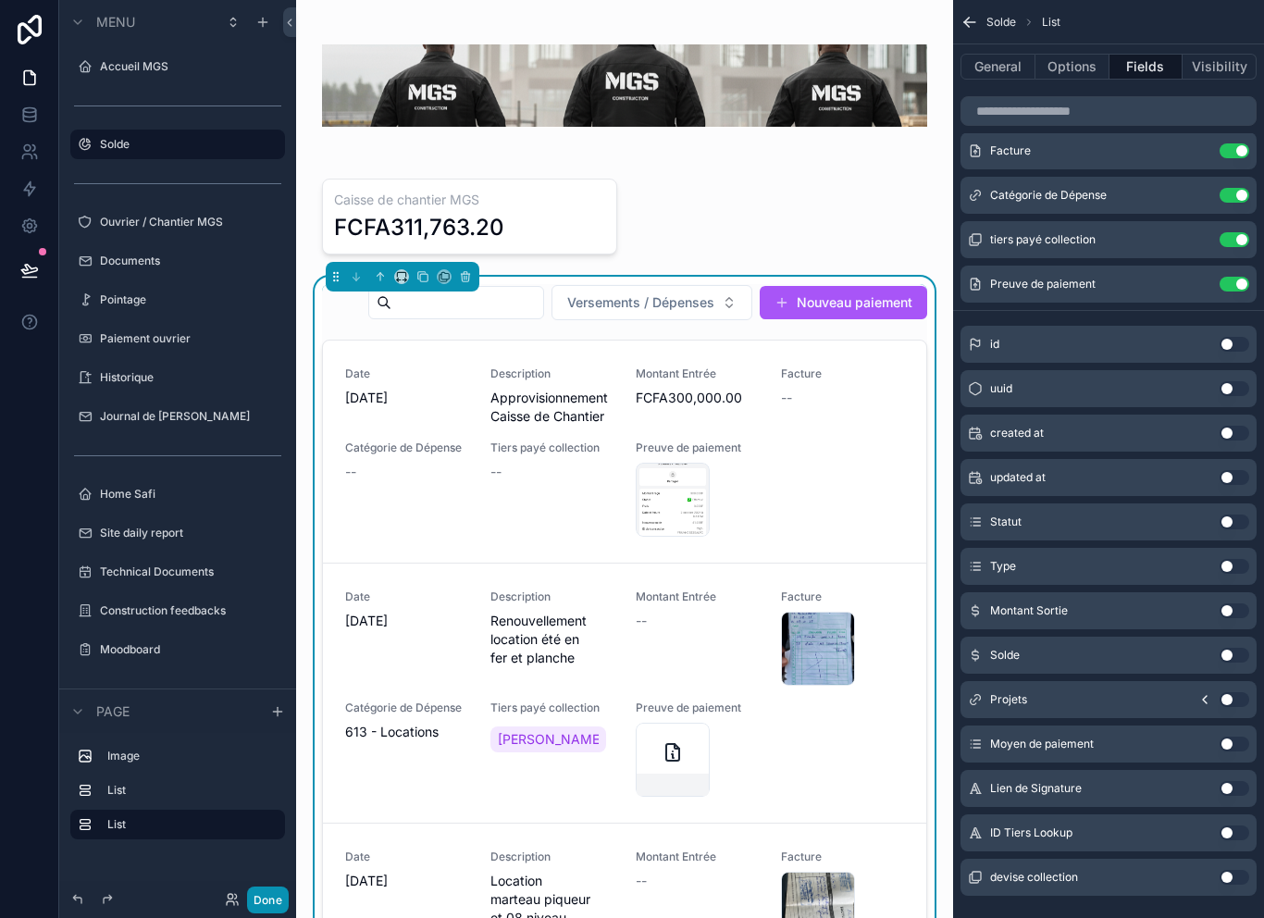
click at [261, 890] on button "Done" at bounding box center [268, 900] width 42 height 27
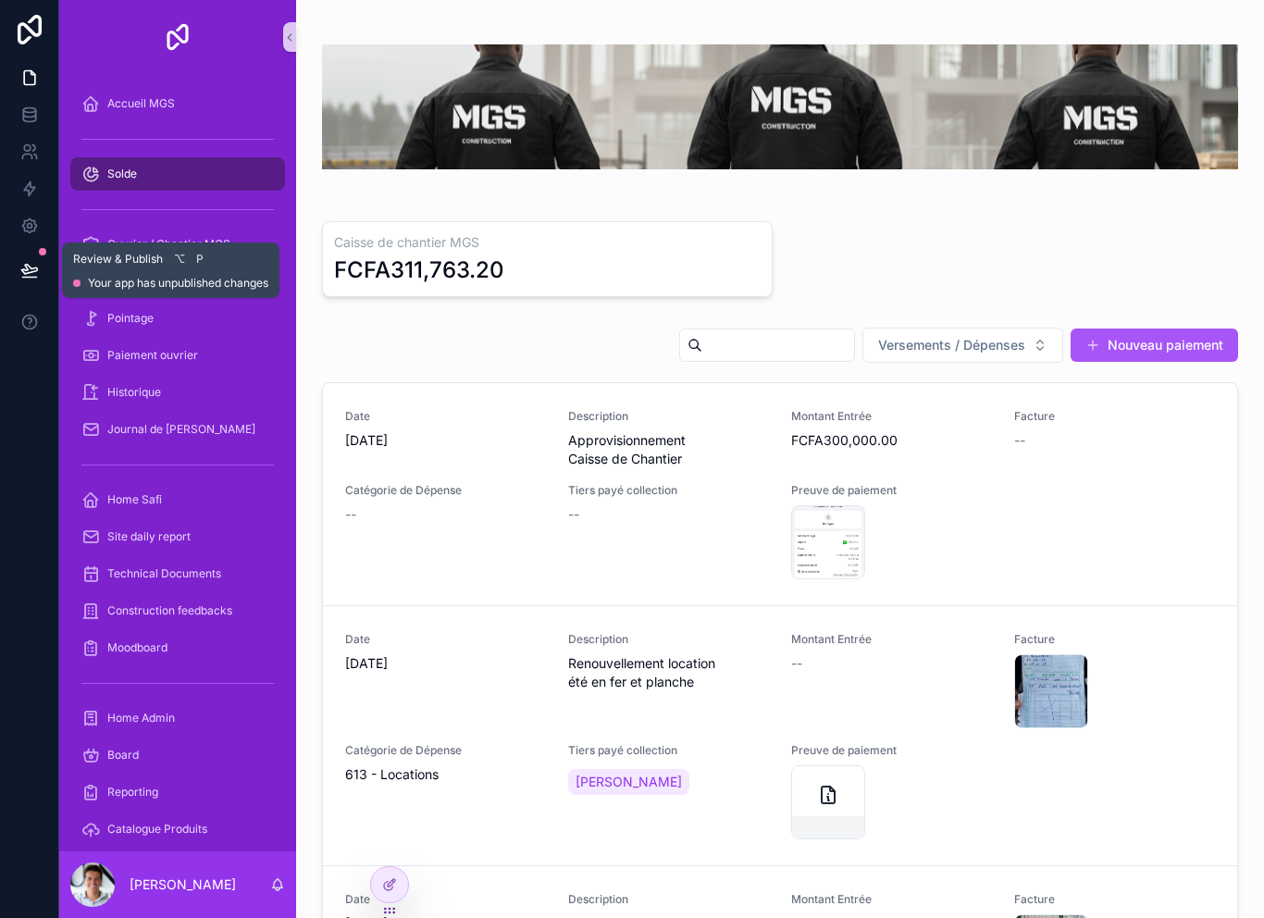
click at [24, 278] on icon at bounding box center [29, 278] width 14 height 0
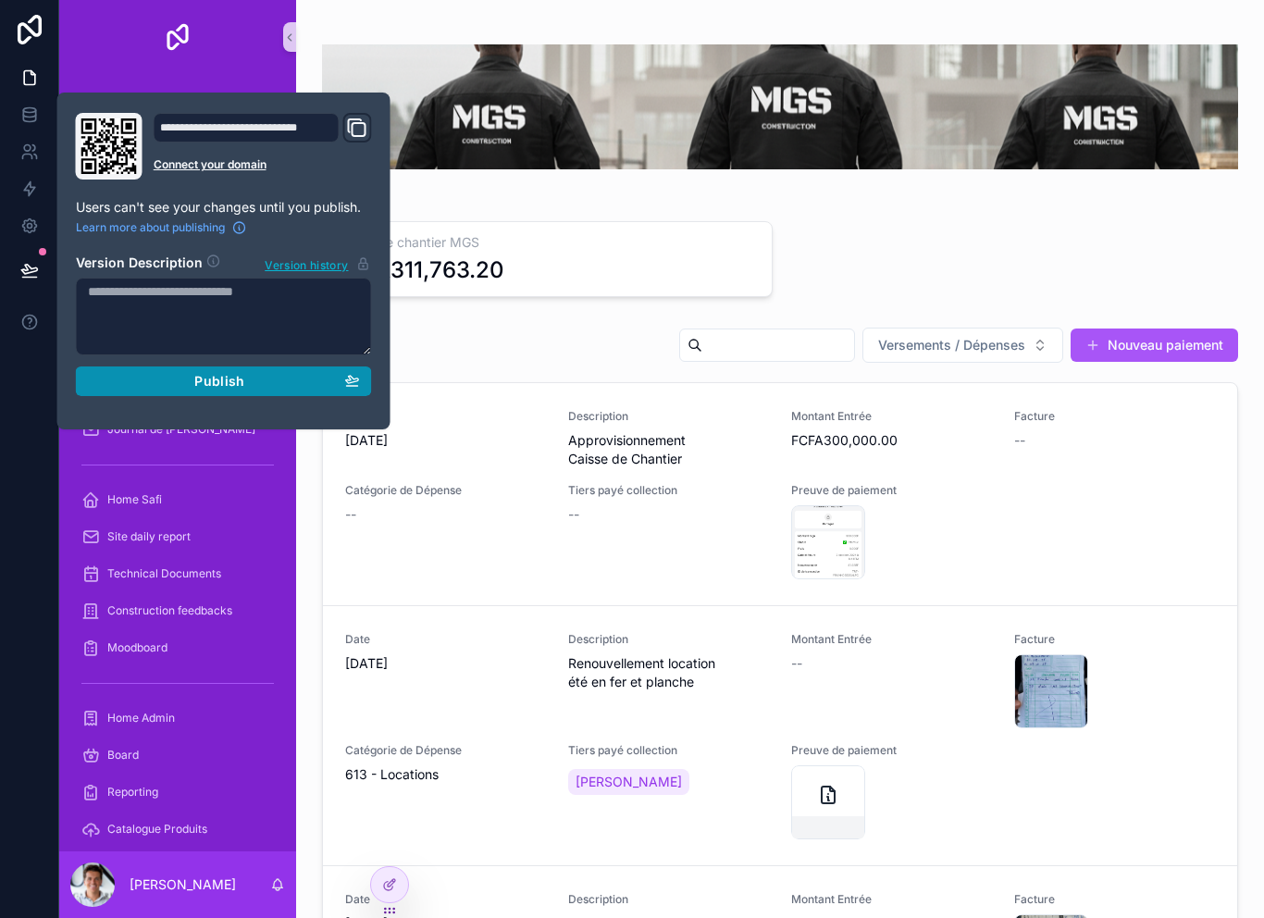
click at [106, 391] on button "Publish" at bounding box center [224, 381] width 296 height 30
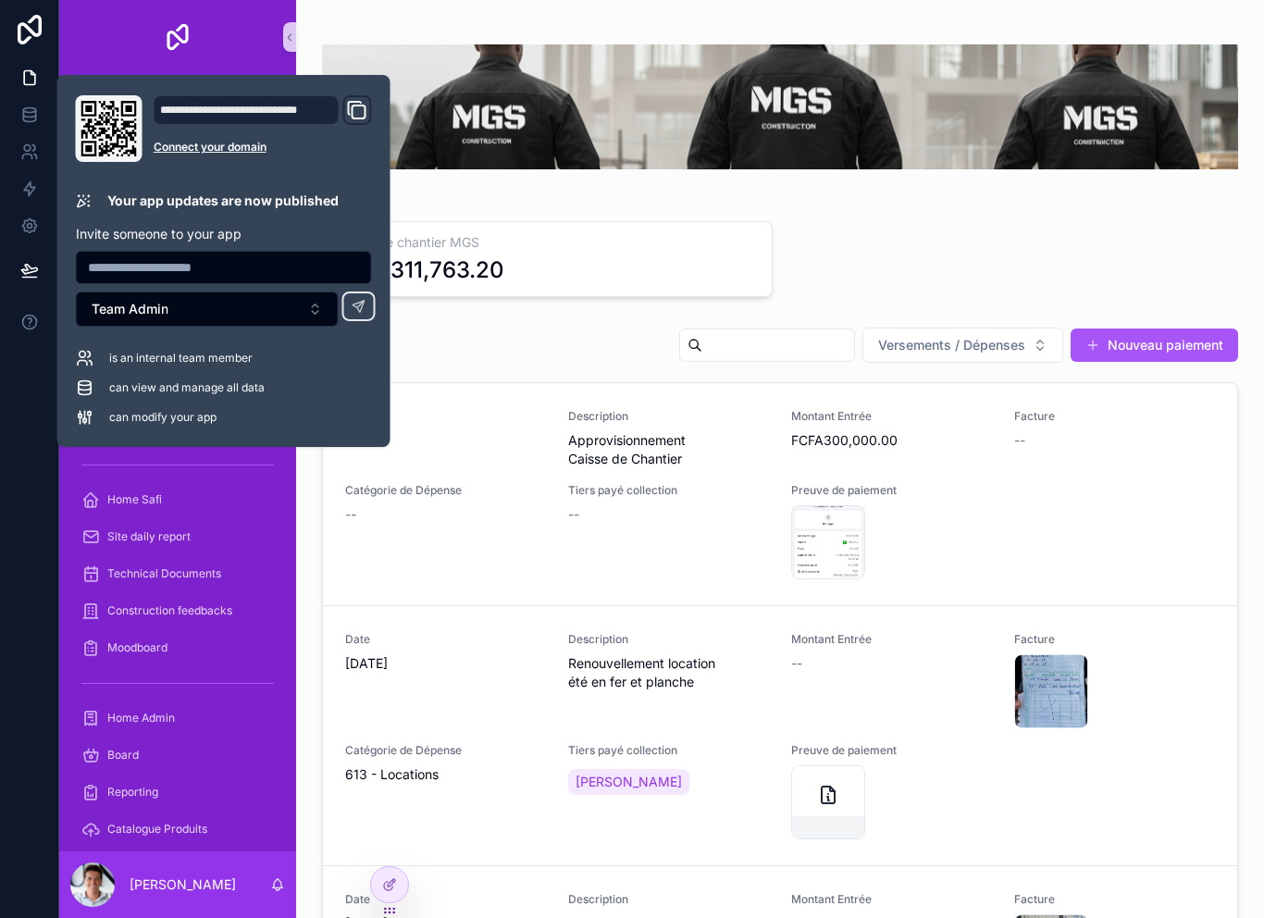
click at [20, 416] on div at bounding box center [29, 459] width 59 height 918
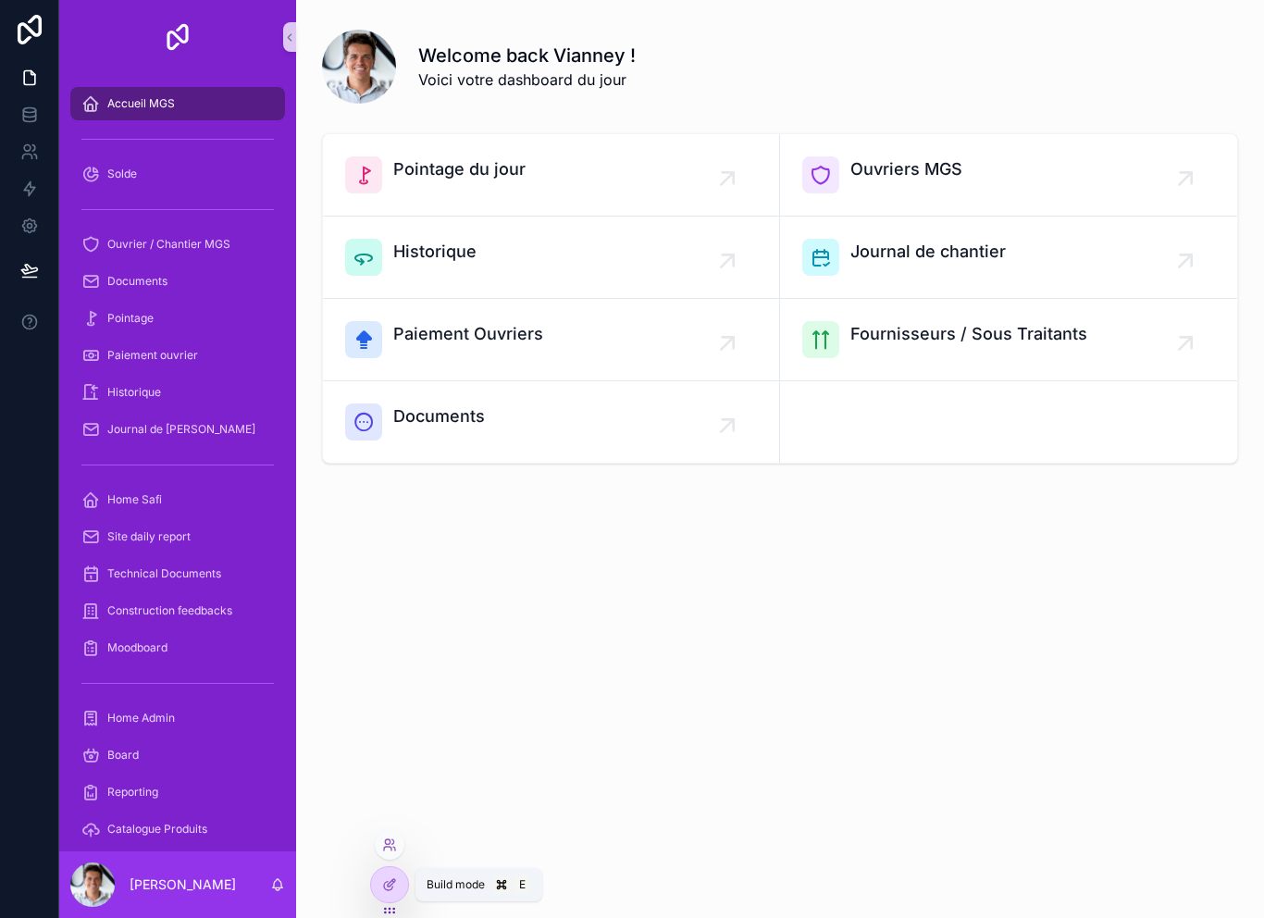
click at [402, 838] on div at bounding box center [390, 845] width 30 height 30
click at [393, 841] on icon at bounding box center [393, 841] width 2 height 5
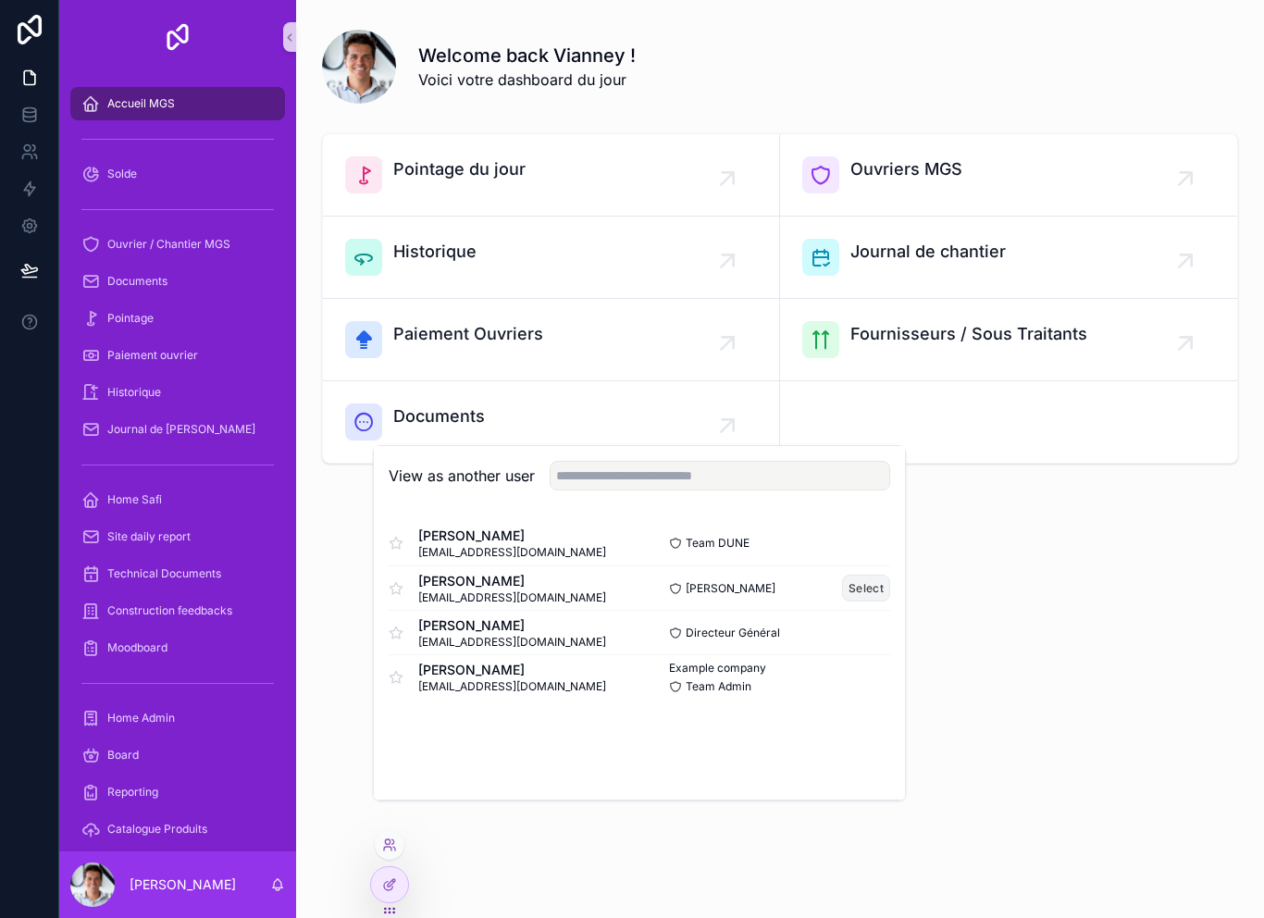
click at [867, 602] on button "Select" at bounding box center [866, 588] width 48 height 27
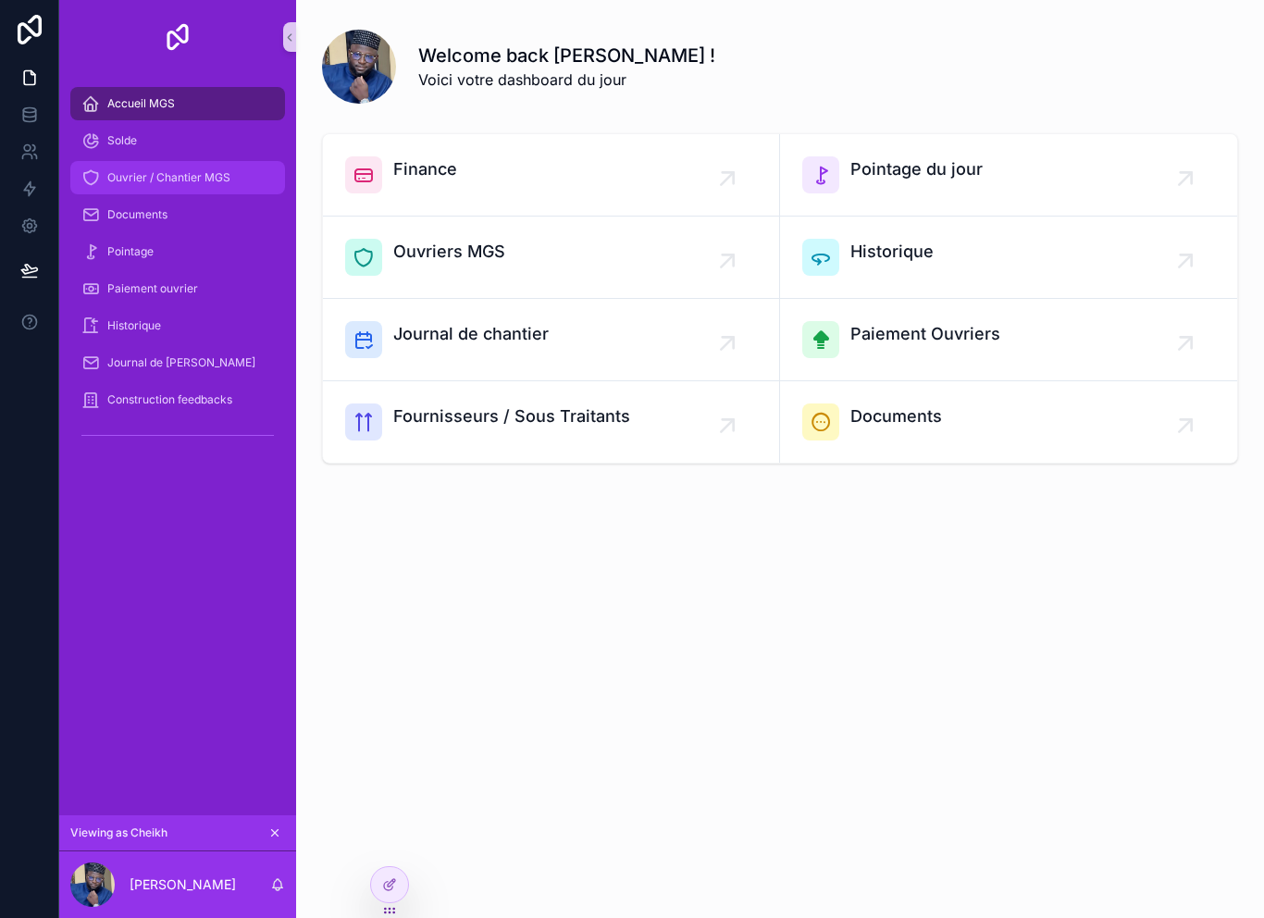
click at [228, 174] on span "Ouvrier / Chantier MGS" at bounding box center [168, 177] width 123 height 15
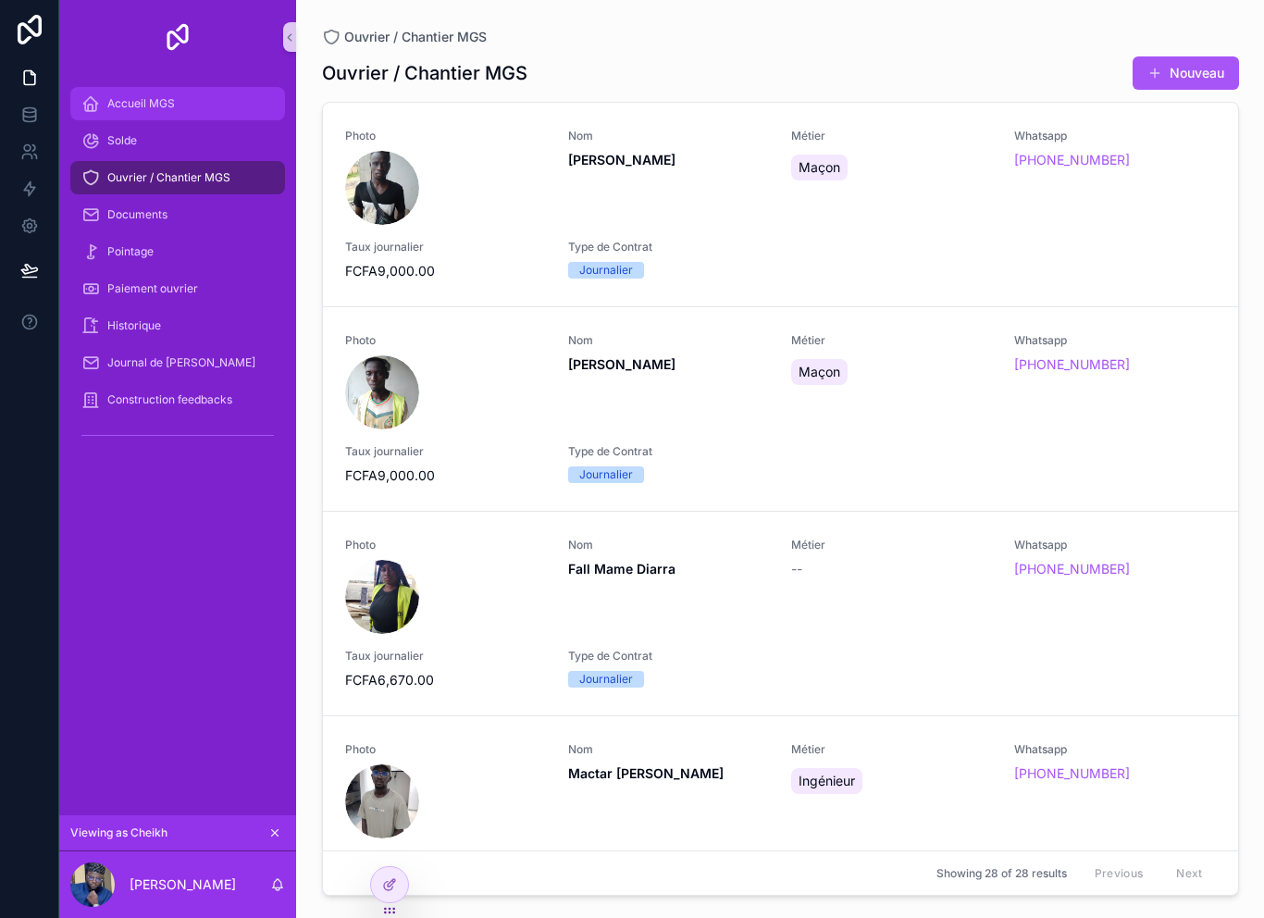
click at [190, 106] on div "Accueil MGS" at bounding box center [177, 104] width 192 height 30
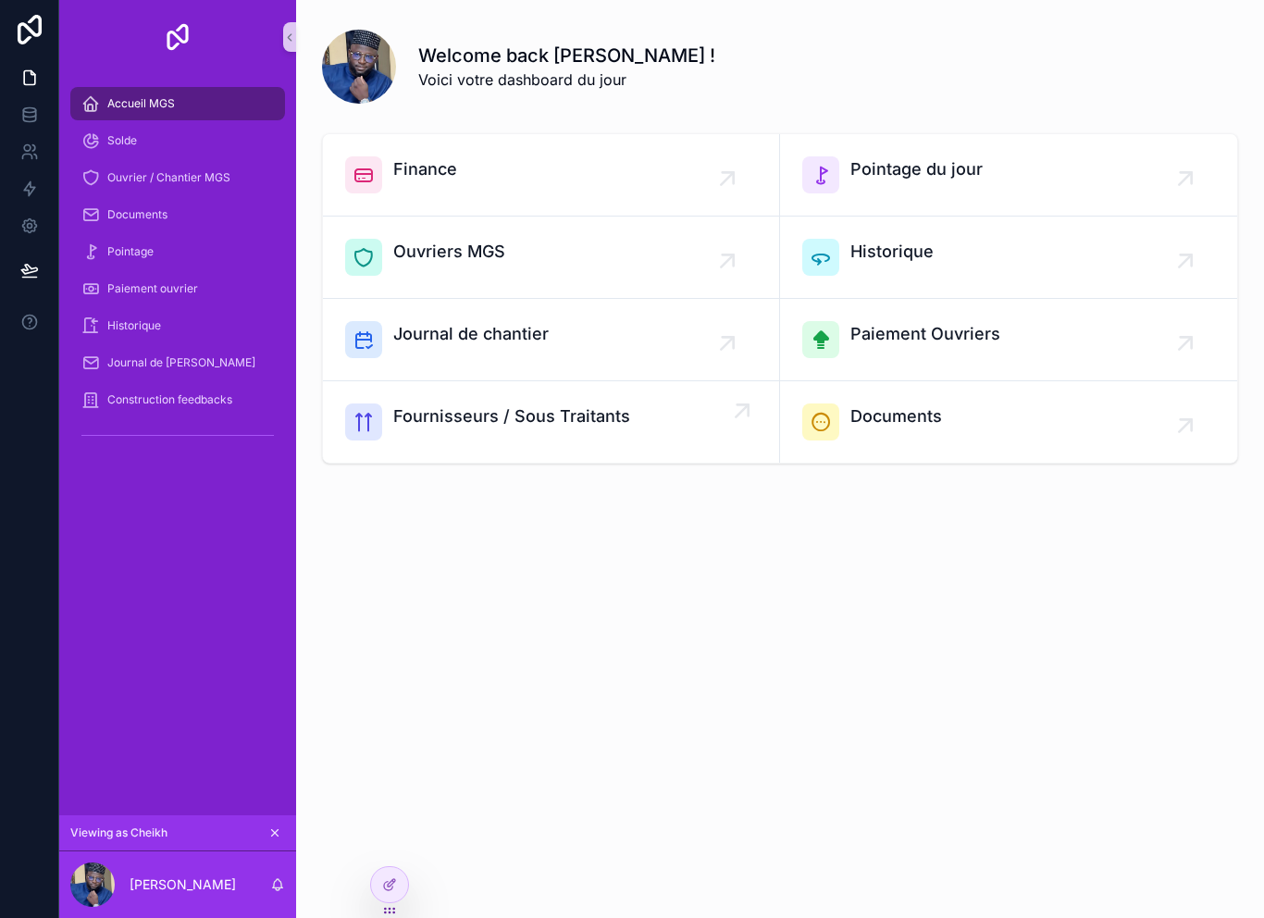
click at [542, 440] on div "Fournisseurs / Sous Traitants" at bounding box center [511, 422] width 237 height 37
click at [388, 857] on div "Welcome back [PERSON_NAME] ! Voici votre dashboard du jour Finance Pointage du …" at bounding box center [780, 459] width 968 height 918
click at [0, 0] on div at bounding box center [0, 0] width 0 height 0
click at [403, 890] on div at bounding box center [389, 884] width 37 height 35
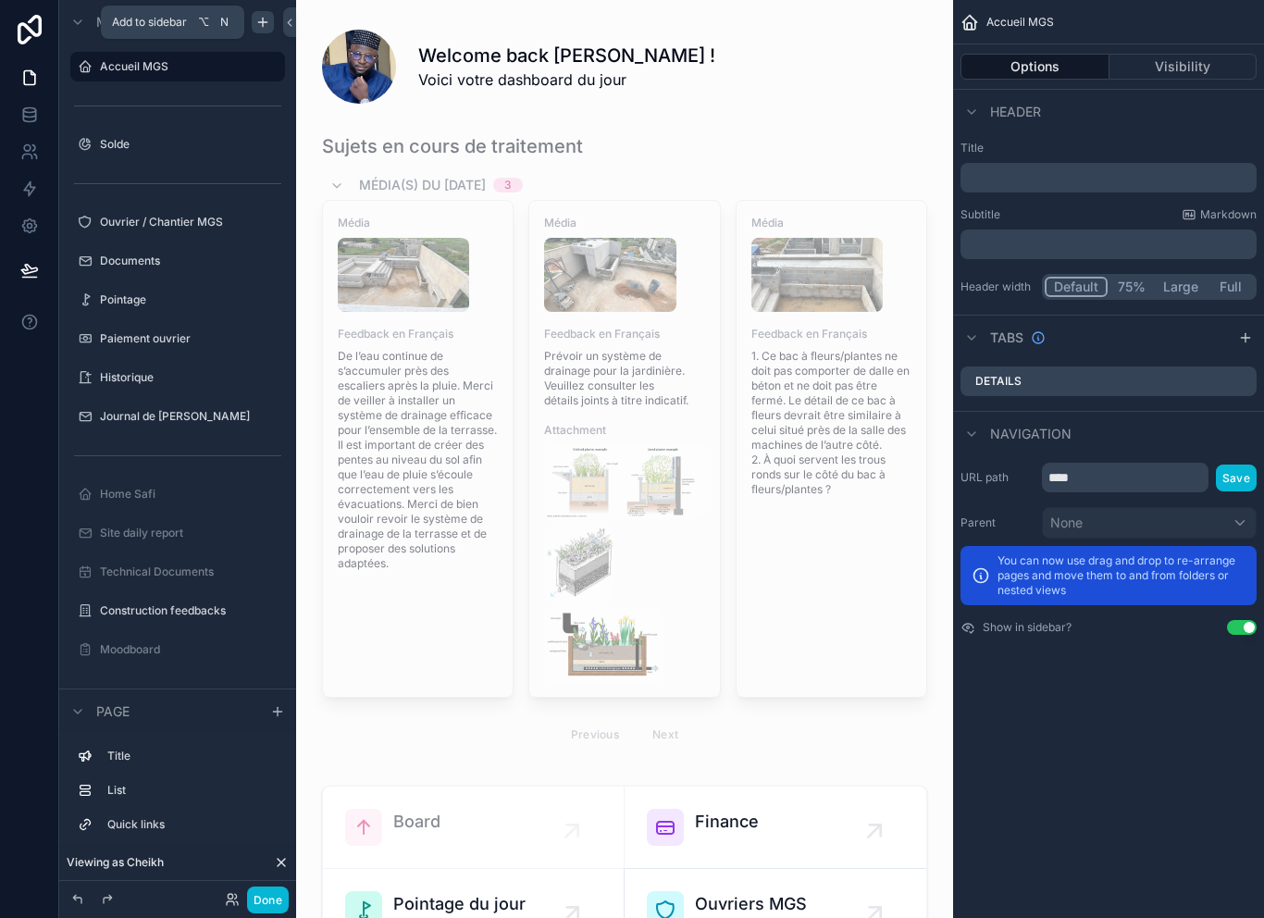
click at [263, 20] on icon "scrollable content" at bounding box center [263, 22] width 0 height 8
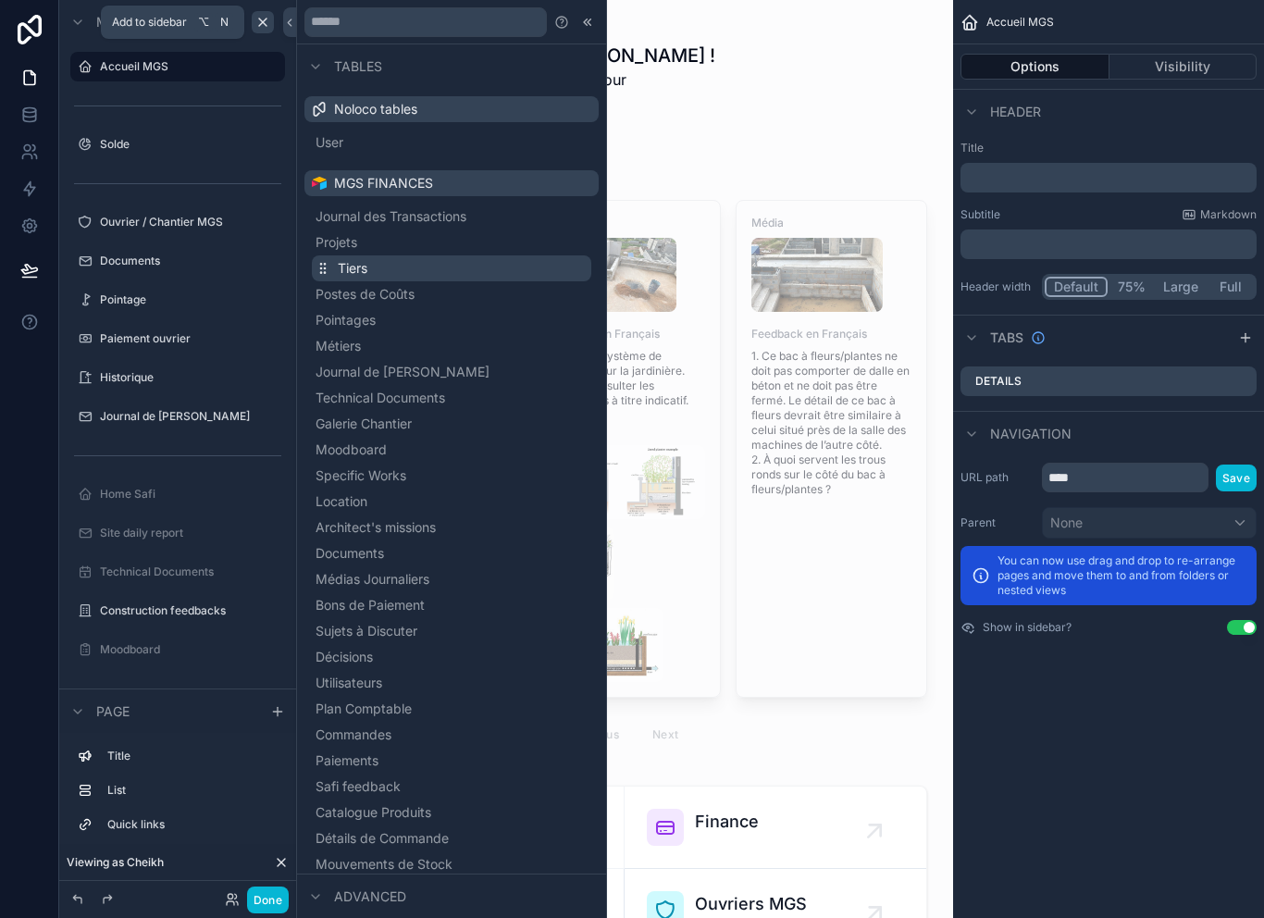
click at [344, 263] on span "Tiers" at bounding box center [353, 268] width 30 height 19
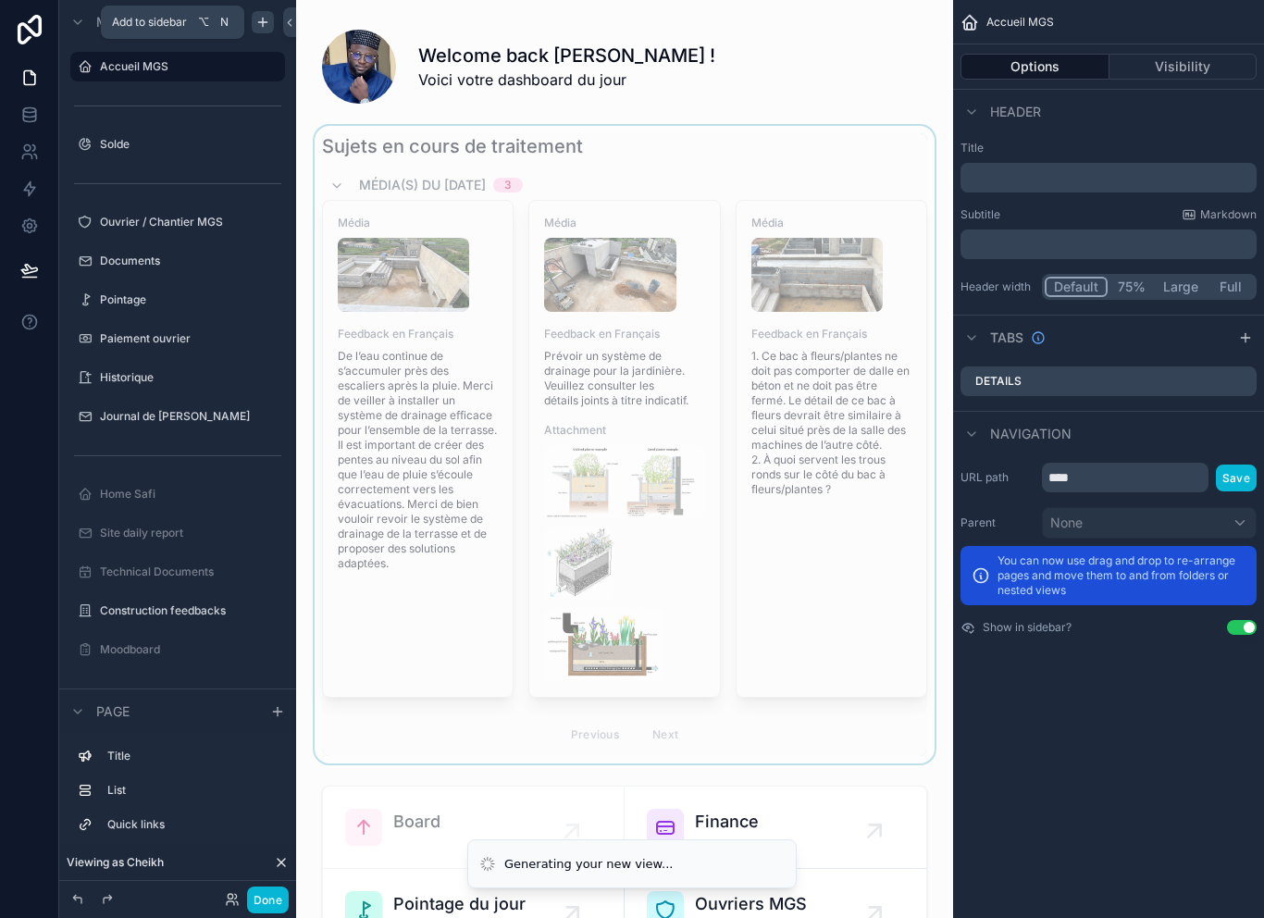
click at [797, 192] on div "scrollable content" at bounding box center [624, 445] width 627 height 638
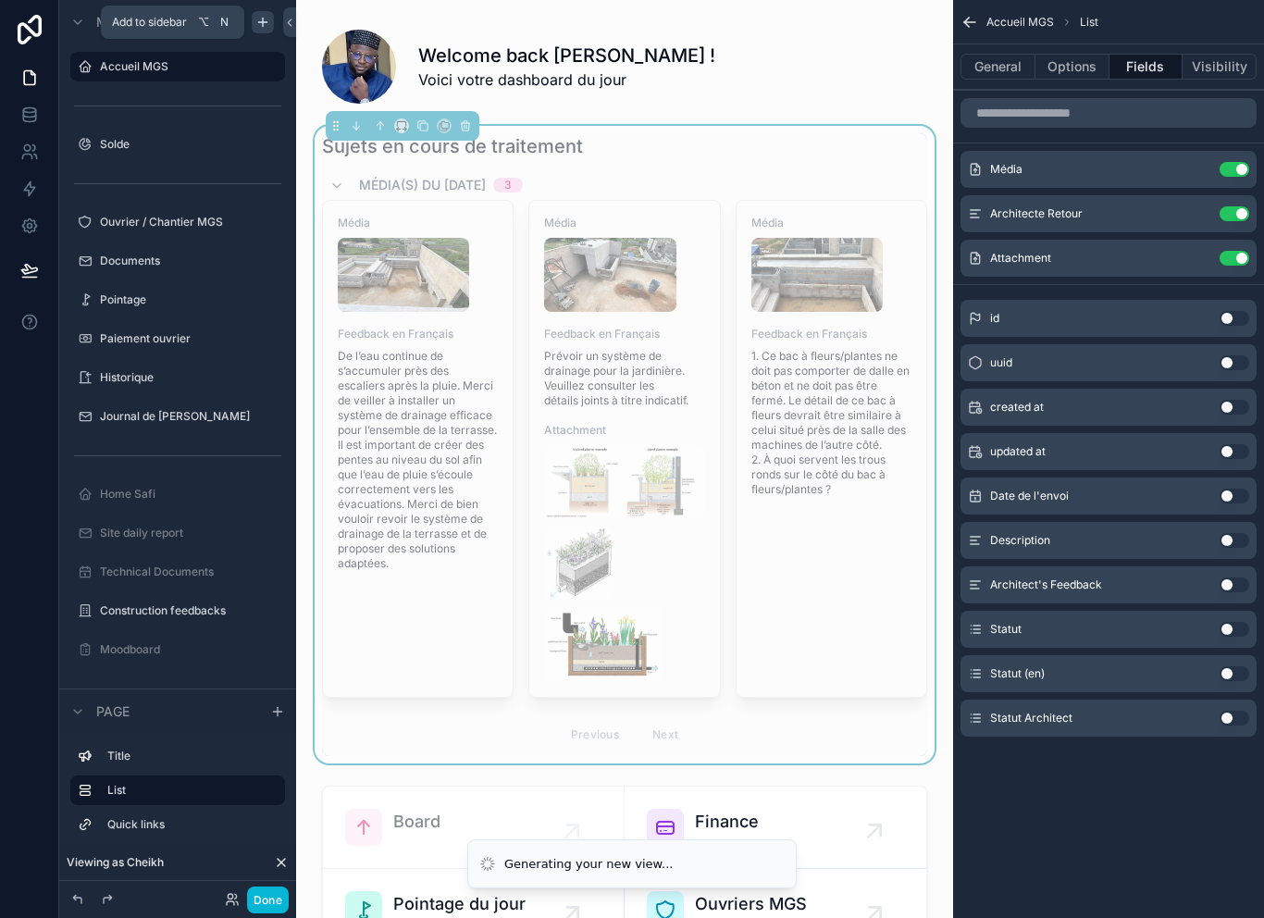
click at [828, 160] on div "Sujets en cours de traitement Média(s) du 30/09/2025 3 Média Feedback en França…" at bounding box center [624, 444] width 605 height 623
click at [1226, 66] on button "Visibility" at bounding box center [1220, 67] width 74 height 26
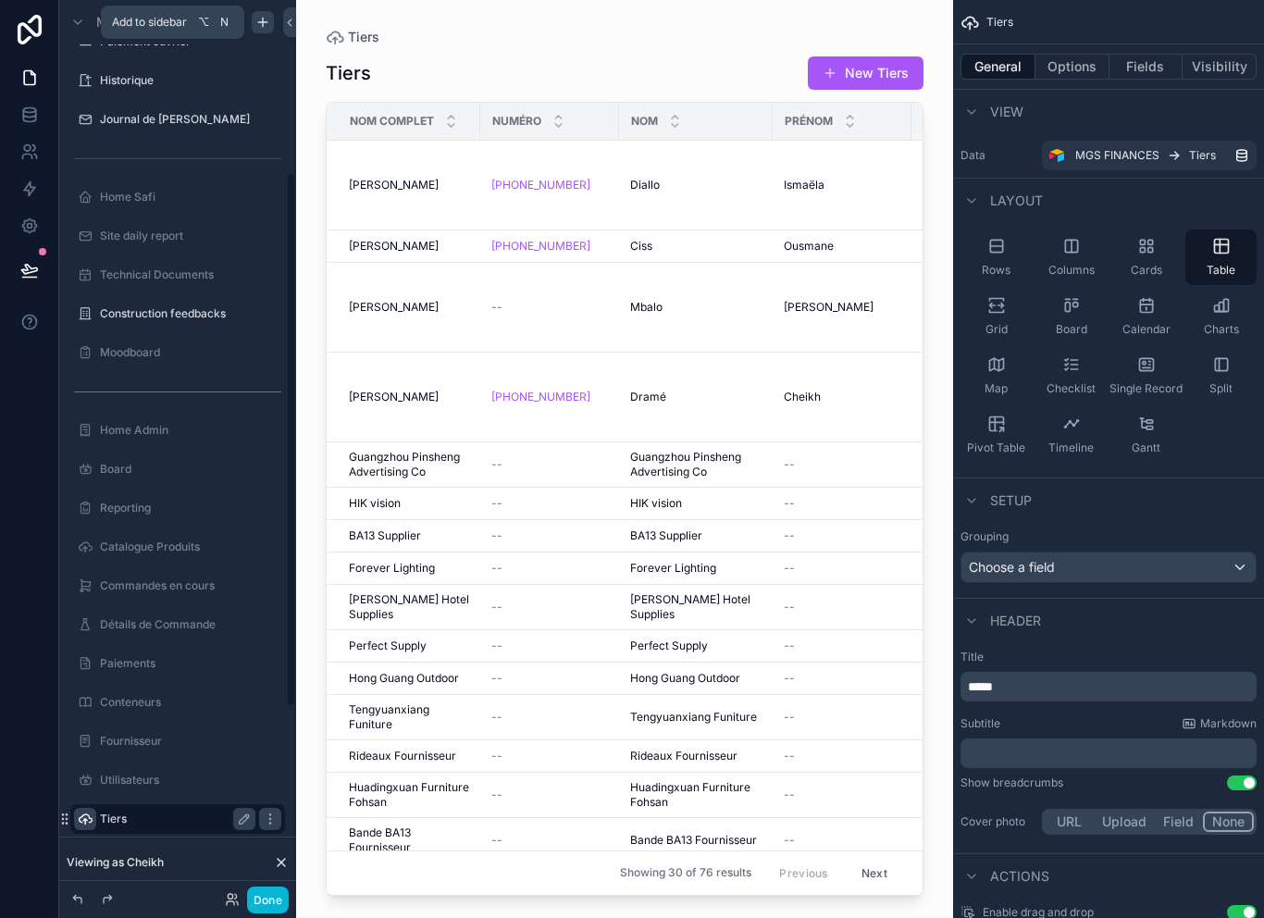
scroll to position [299, 0]
click at [77, 815] on div "scrollable content" at bounding box center [85, 817] width 22 height 22
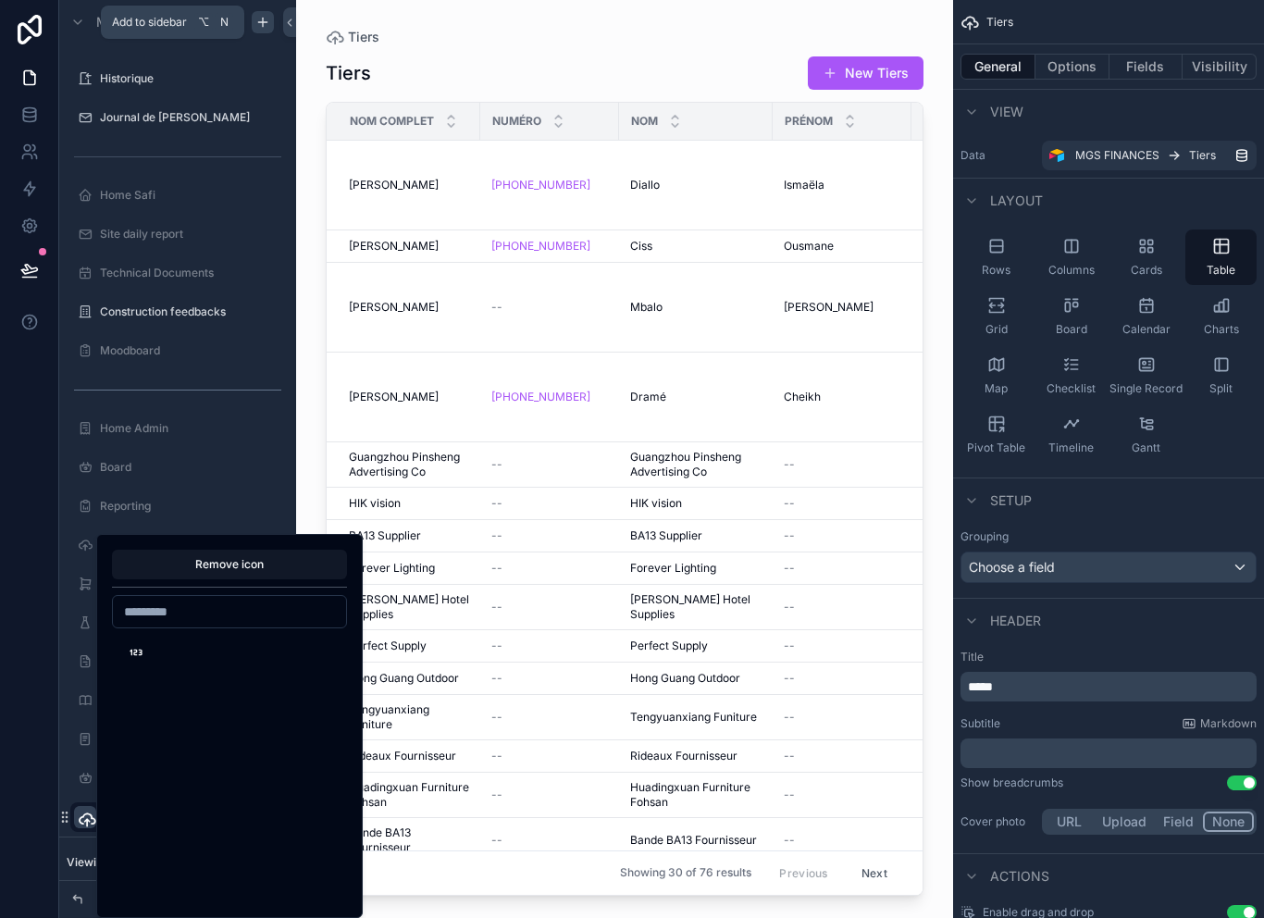
scroll to position [30, 0]
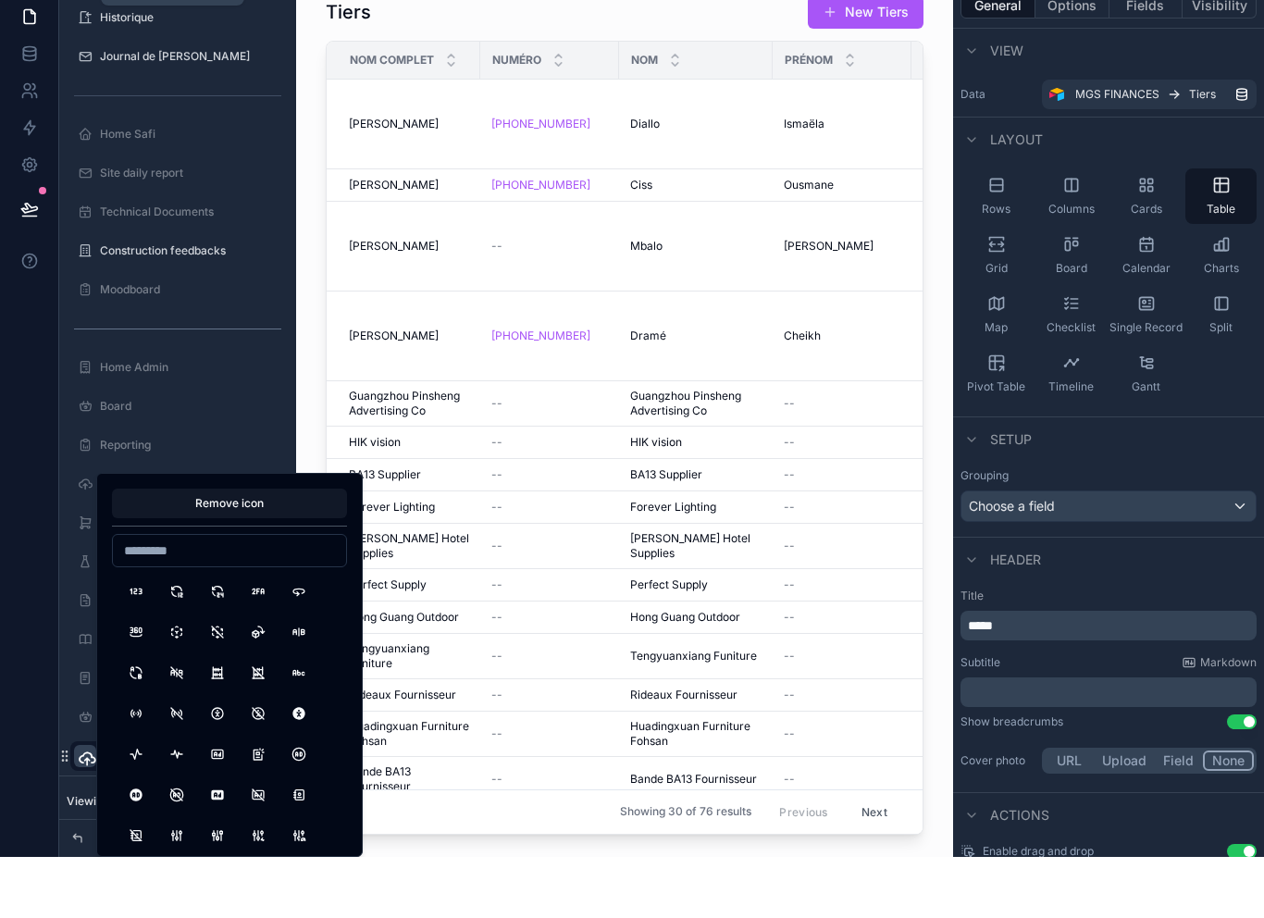
click at [79, 810] on icon "scrollable content" at bounding box center [87, 819] width 19 height 19
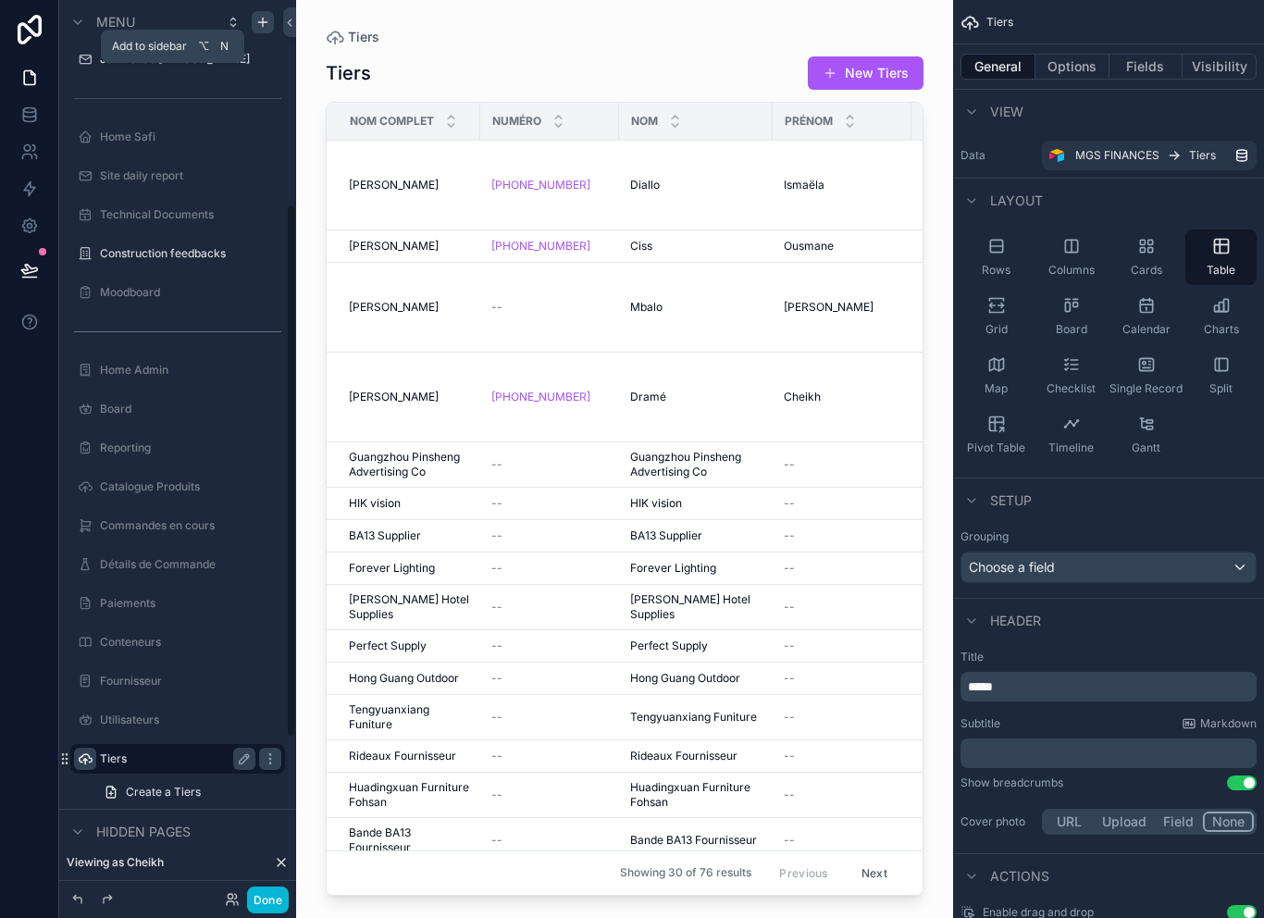
scroll to position [352, 0]
click at [81, 757] on span "scrollable content" at bounding box center [85, 764] width 15 height 15
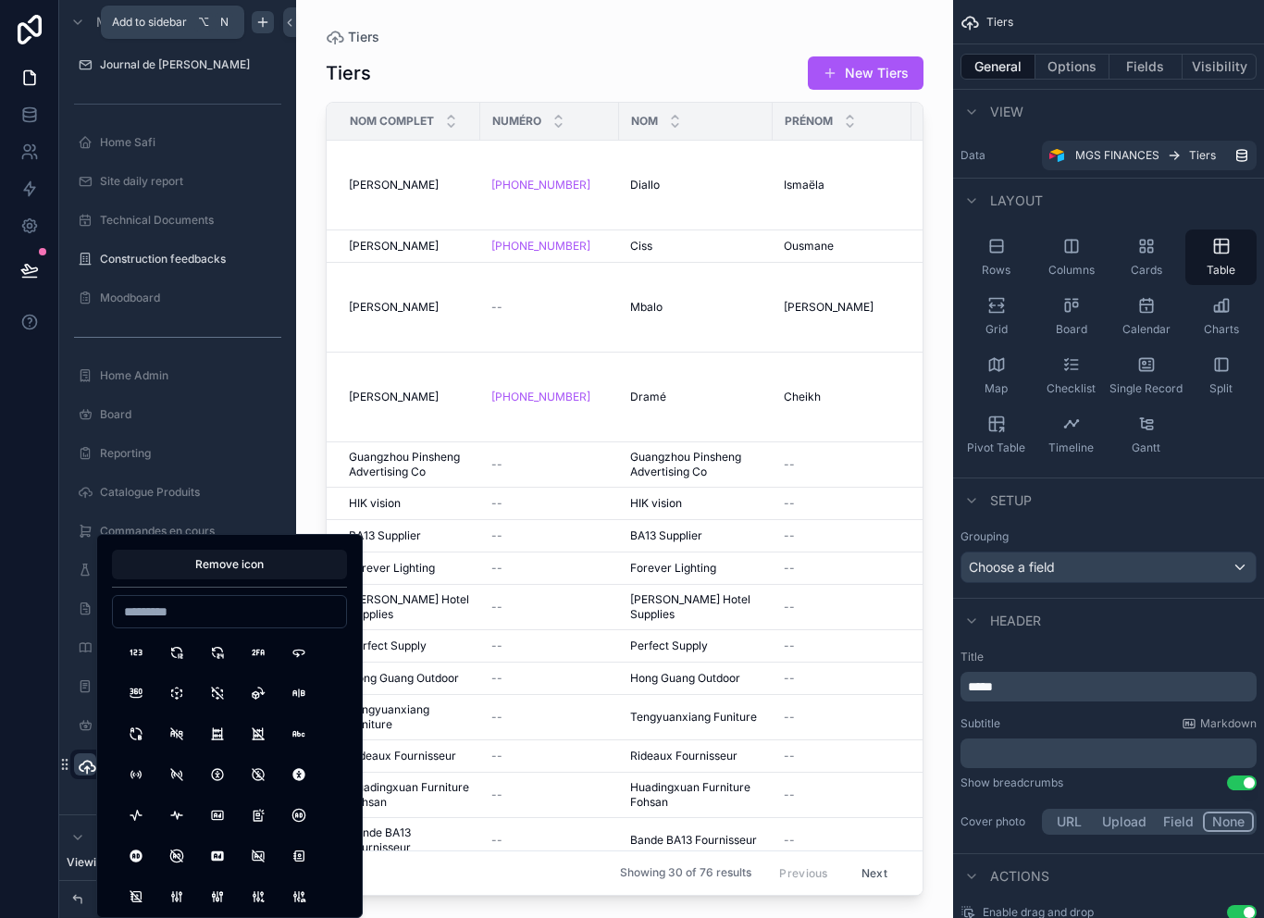
click at [42, 759] on div at bounding box center [29, 459] width 59 height 918
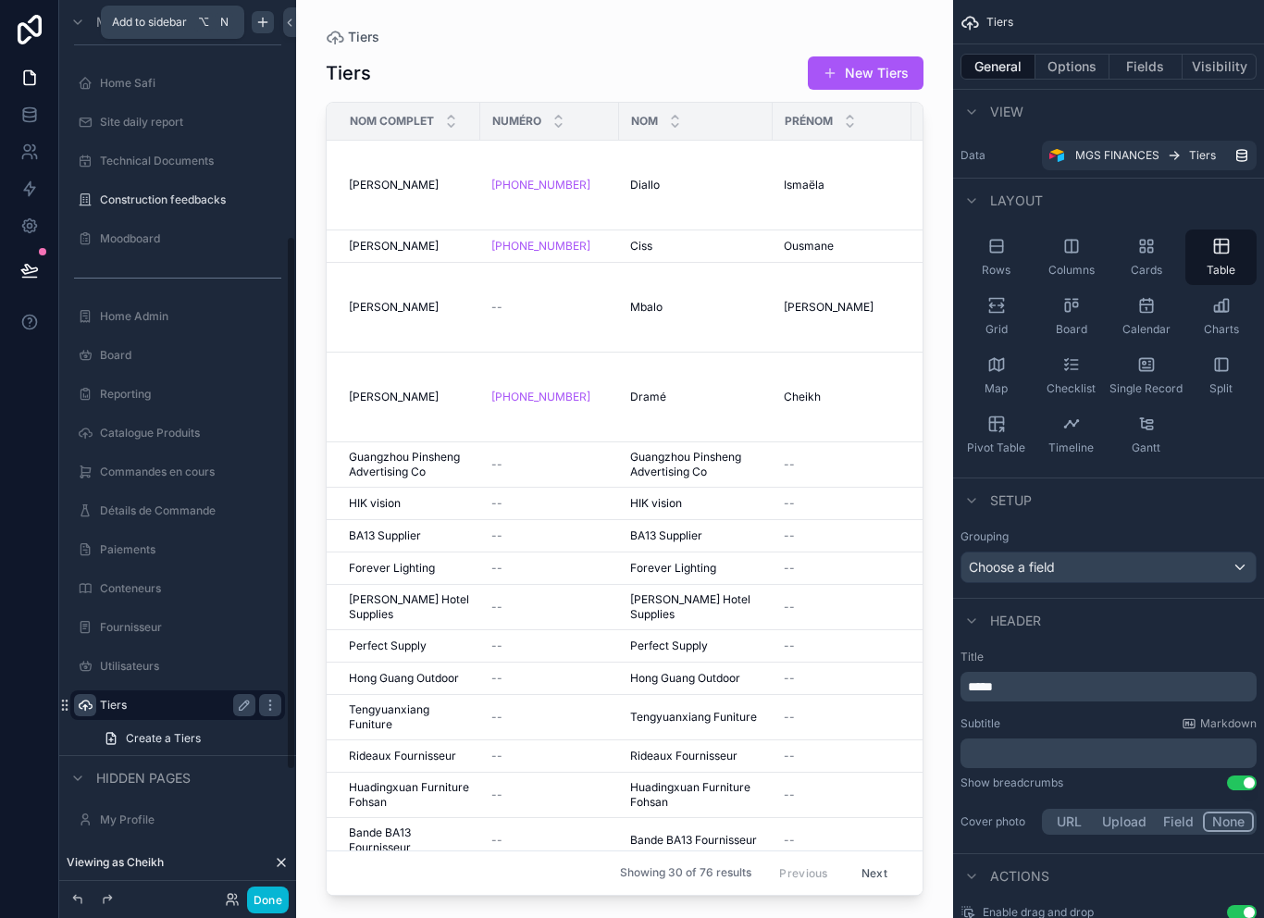
scroll to position [410, 0]
click at [137, 708] on label "Tiers" at bounding box center [174, 706] width 148 height 15
click at [249, 704] on icon "scrollable content" at bounding box center [244, 706] width 9 height 9
click at [188, 707] on input "*****" at bounding box center [163, 706] width 126 height 22
type input "*"
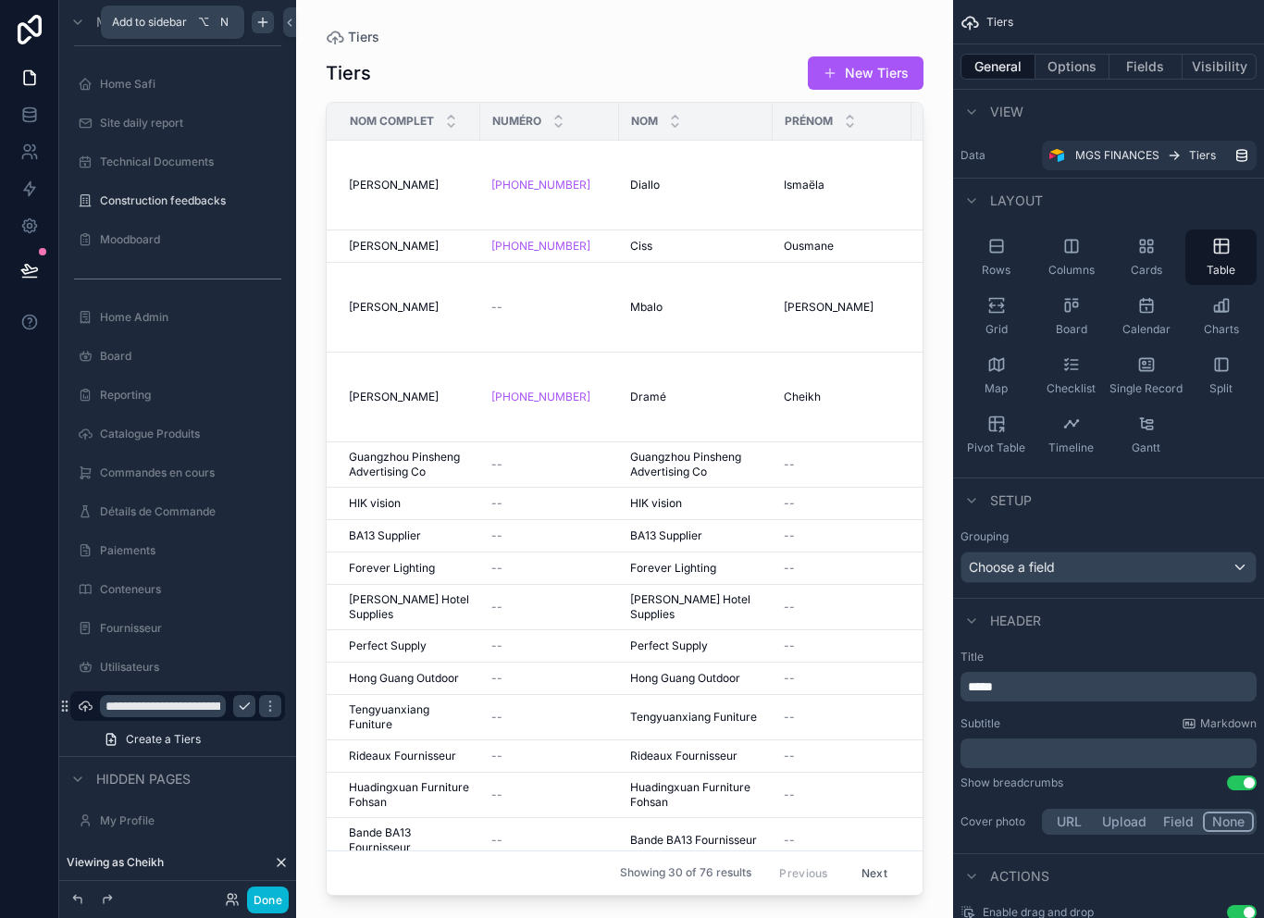
type input "**********"
click at [253, 715] on button "scrollable content" at bounding box center [244, 706] width 22 height 22
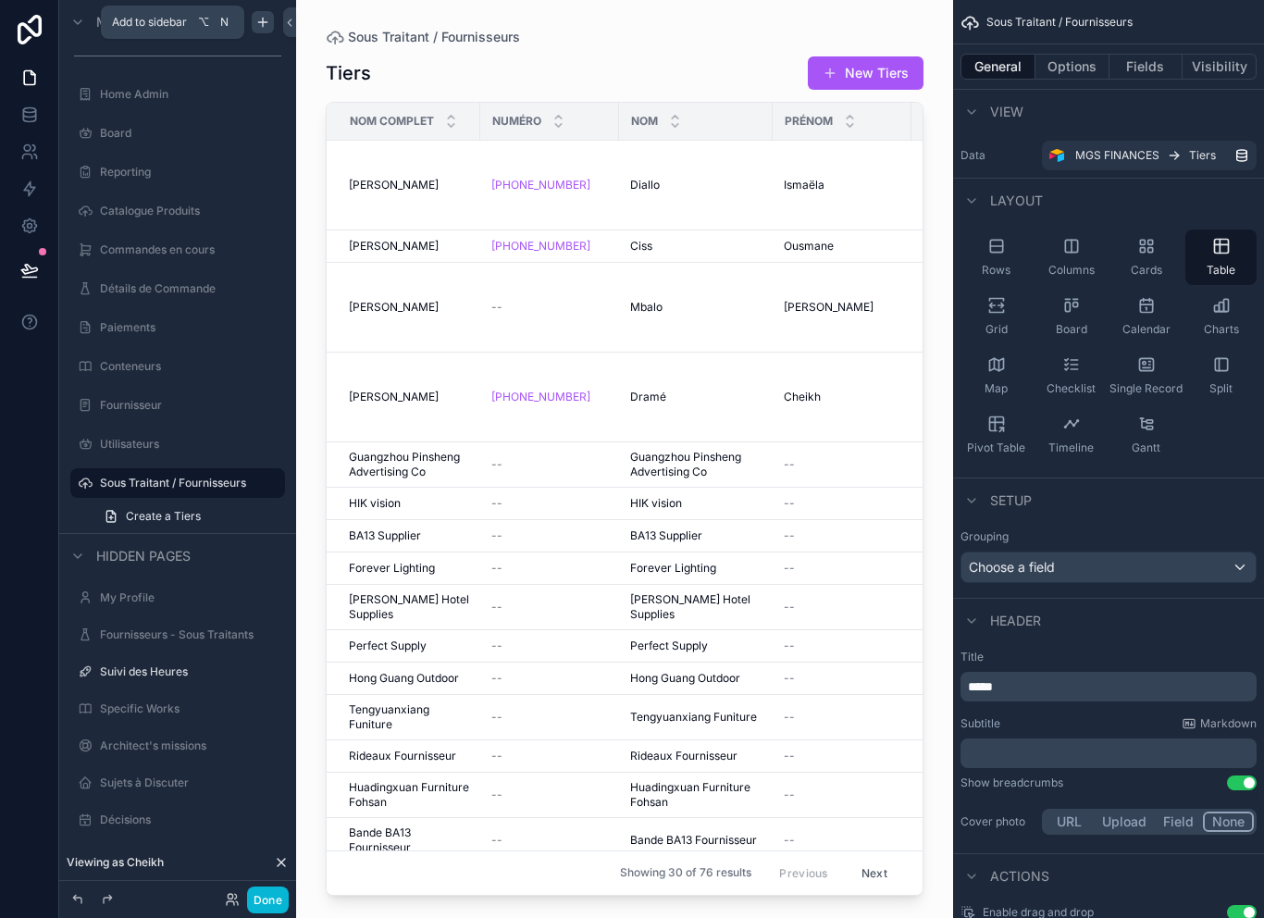
click at [0, 0] on button "scrollable content" at bounding box center [0, 0] width 0 height 0
click at [187, 488] on input "**********" at bounding box center [163, 483] width 126 height 22
click at [179, 478] on input "**********" at bounding box center [163, 483] width 126 height 22
type input "**********"
click at [254, 484] on button "scrollable content" at bounding box center [244, 483] width 22 height 22
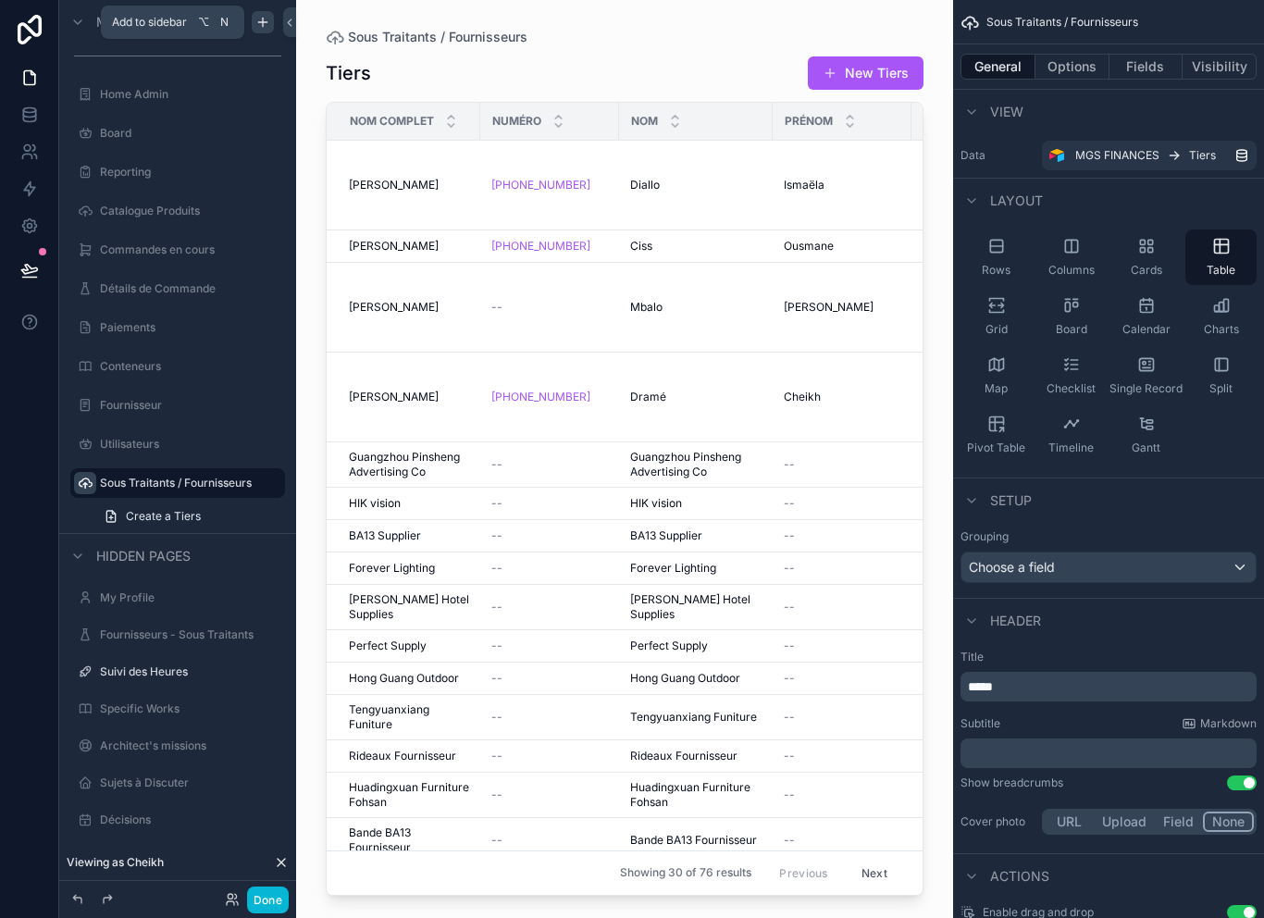
click at [94, 480] on div "scrollable content" at bounding box center [85, 483] width 22 height 22
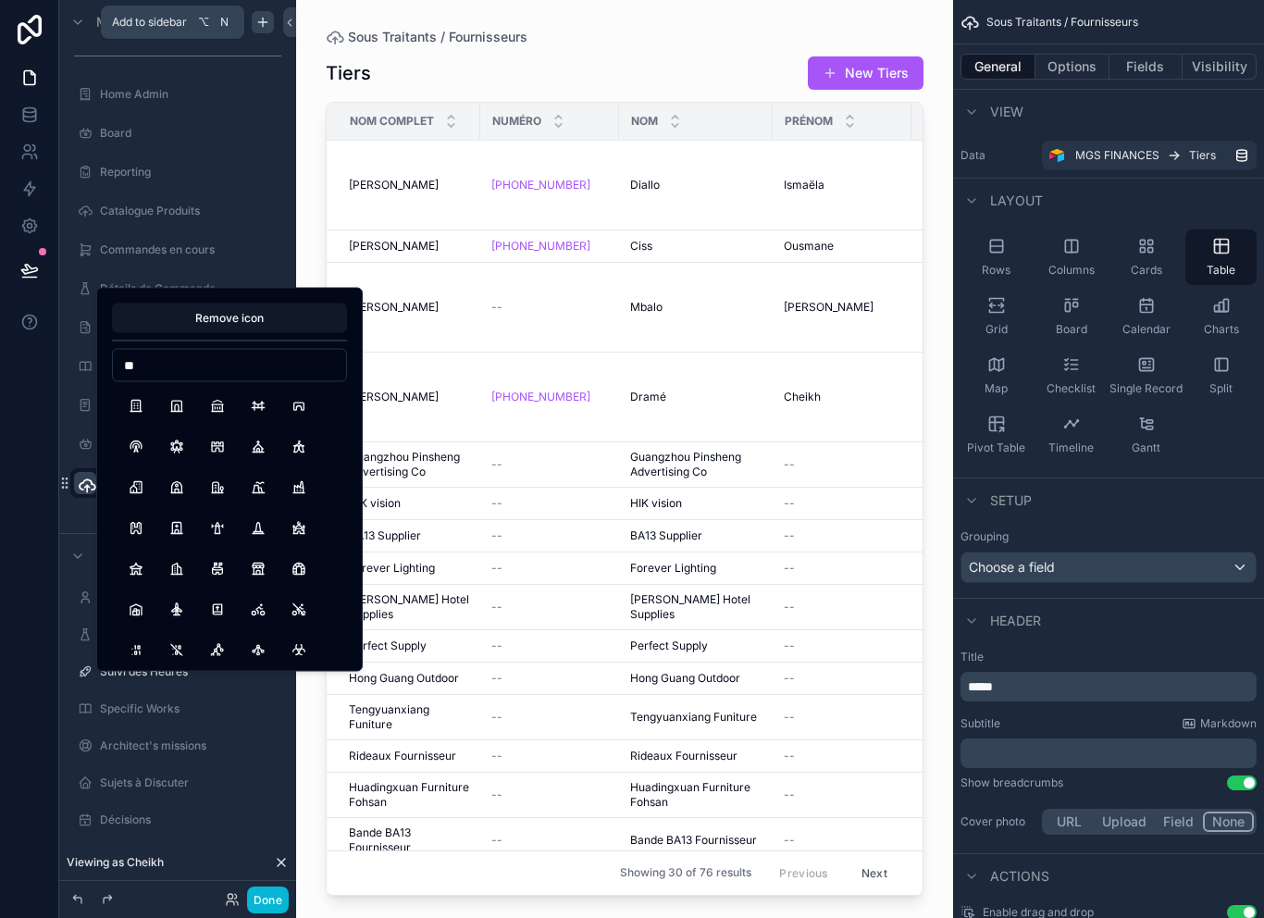
type input "*"
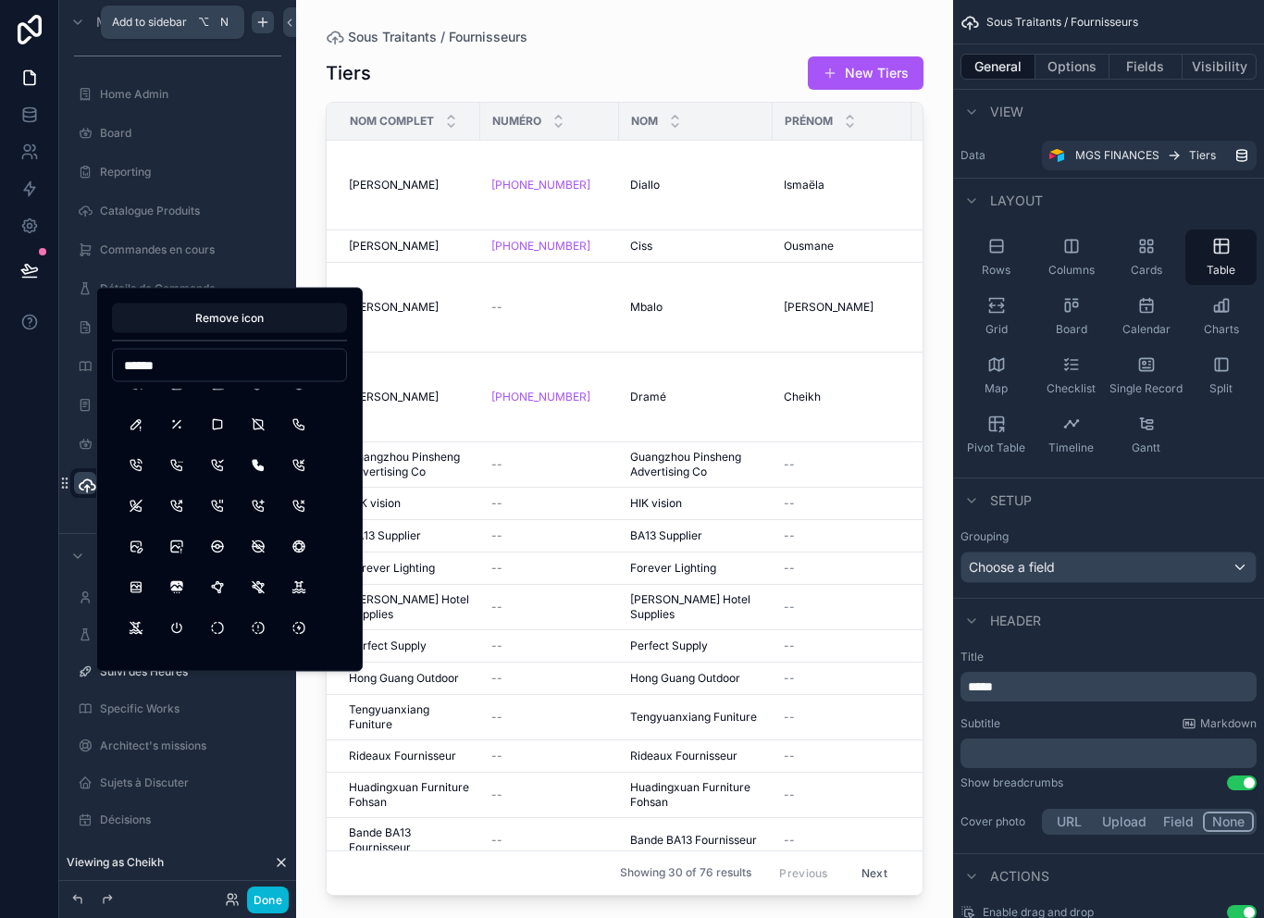
scroll to position [590, 0]
type input "******"
click at [306, 437] on button "Phone" at bounding box center [298, 426] width 33 height 33
click at [81, 515] on div "Create a Tiers" at bounding box center [177, 516] width 237 height 33
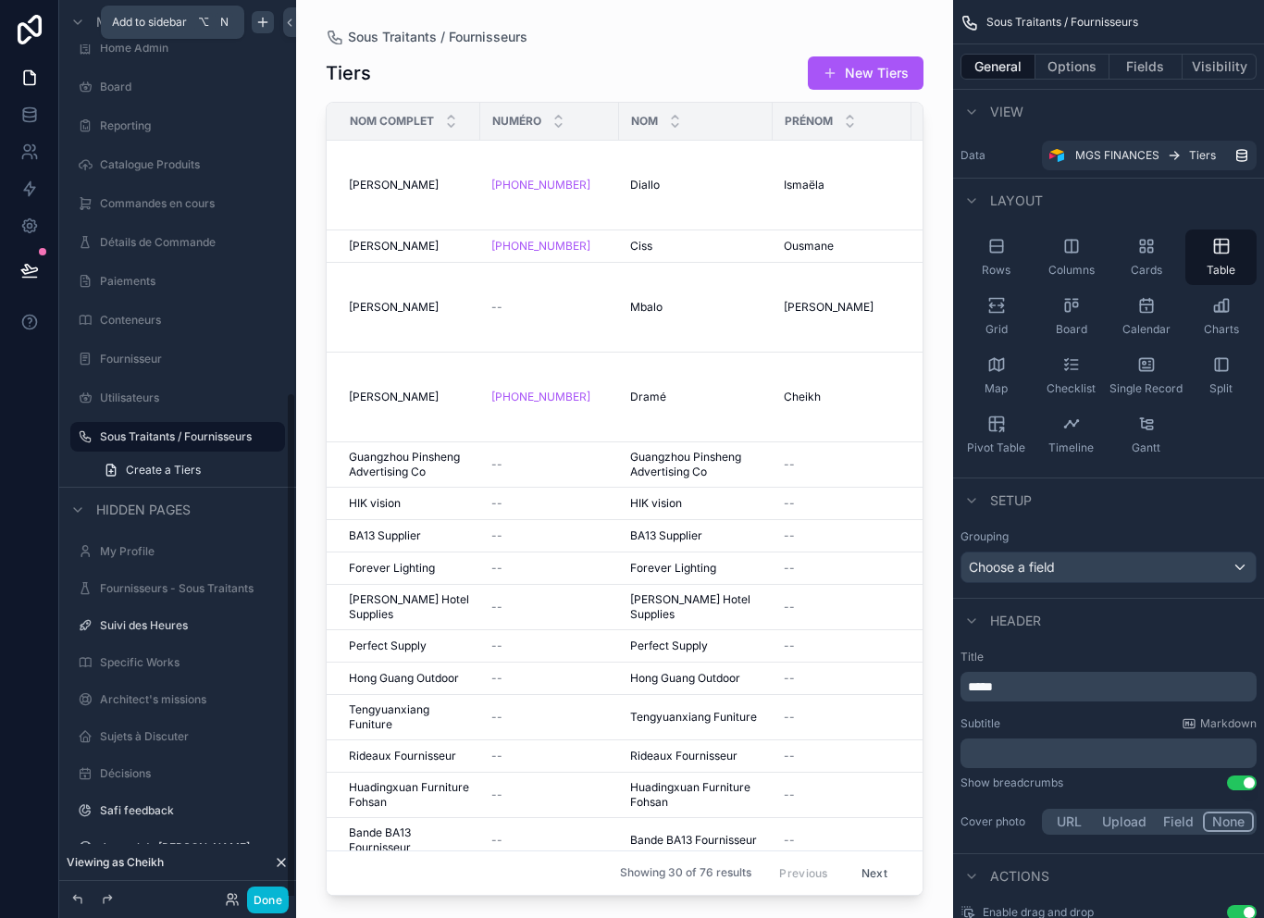
scroll to position [677, 0]
click at [65, 438] on div "Sous Traitants / Fournisseurs Create a Tiers" at bounding box center [177, 456] width 237 height 67
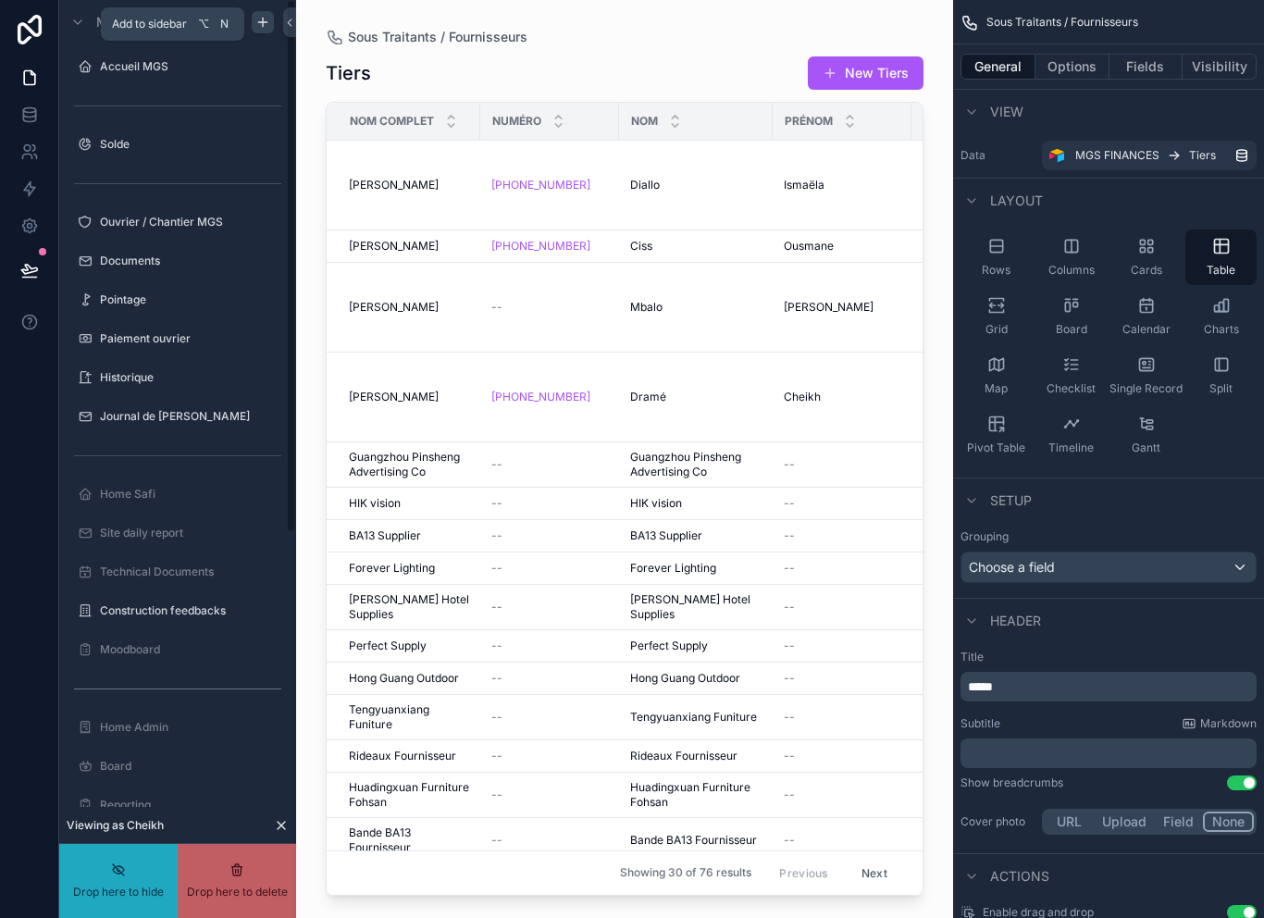
scroll to position [0, 0]
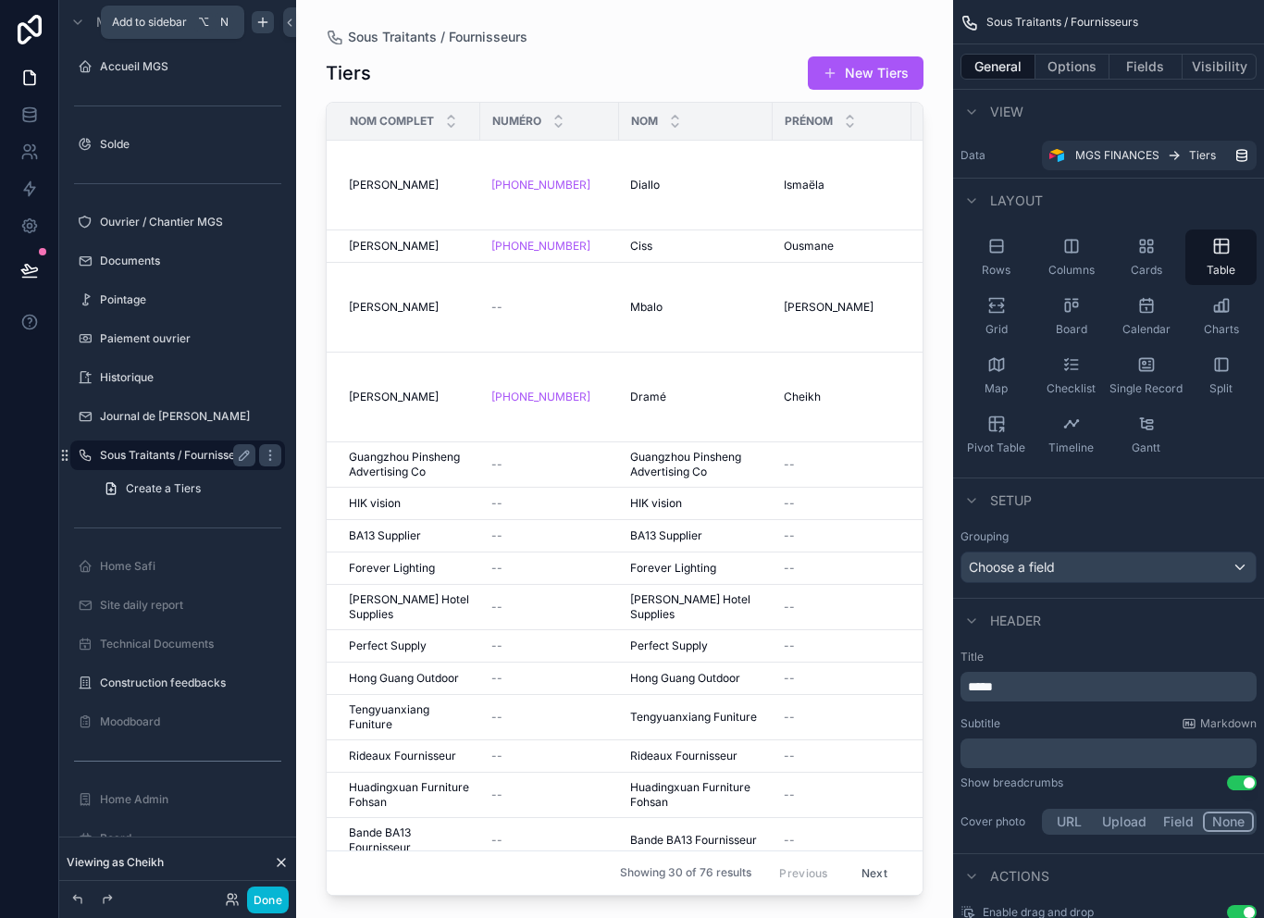
click at [155, 466] on div "Sous Traitants / Fournisseurs" at bounding box center [177, 455] width 155 height 22
click at [1225, 75] on button "Visibility" at bounding box center [1220, 67] width 74 height 26
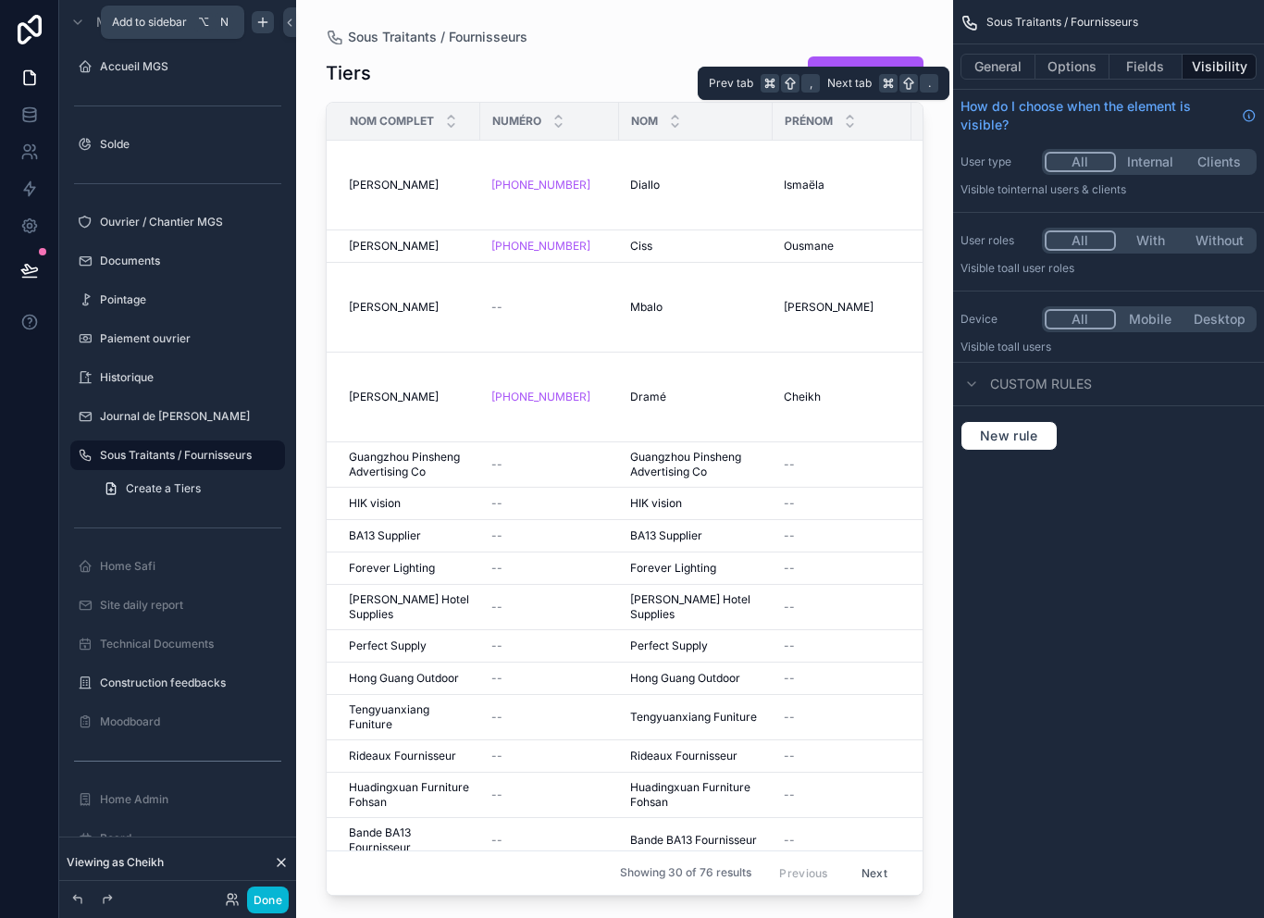
click at [1151, 242] on button "With" at bounding box center [1150, 240] width 69 height 20
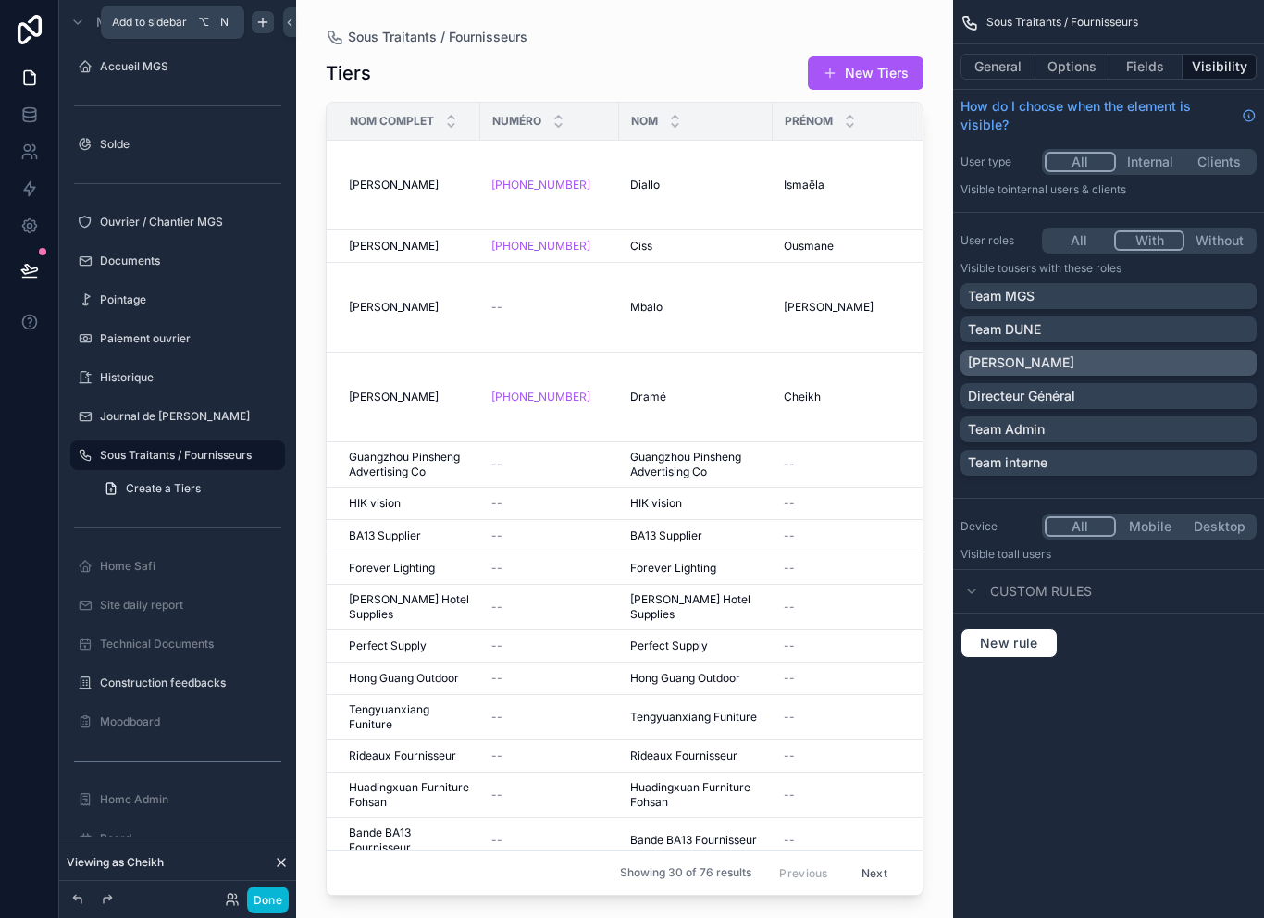
click at [1084, 361] on div "[PERSON_NAME]" at bounding box center [1108, 363] width 281 height 19
click at [1131, 439] on div "Team Admin" at bounding box center [1109, 429] width 296 height 26
click at [192, 79] on div "Accueil MGS" at bounding box center [177, 67] width 207 height 30
click at [153, 68] on label "Accueil MGS" at bounding box center [174, 66] width 148 height 15
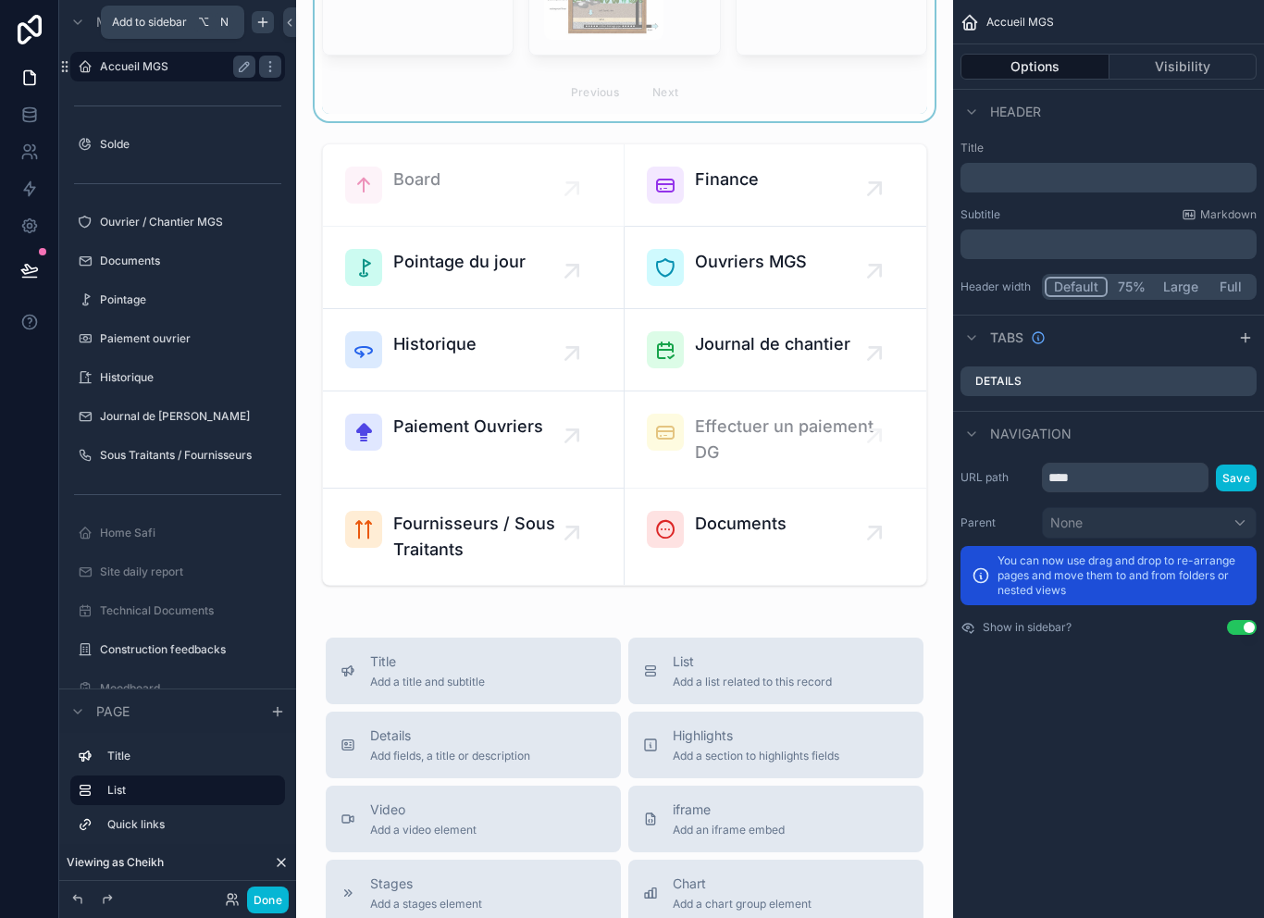
scroll to position [662, 0]
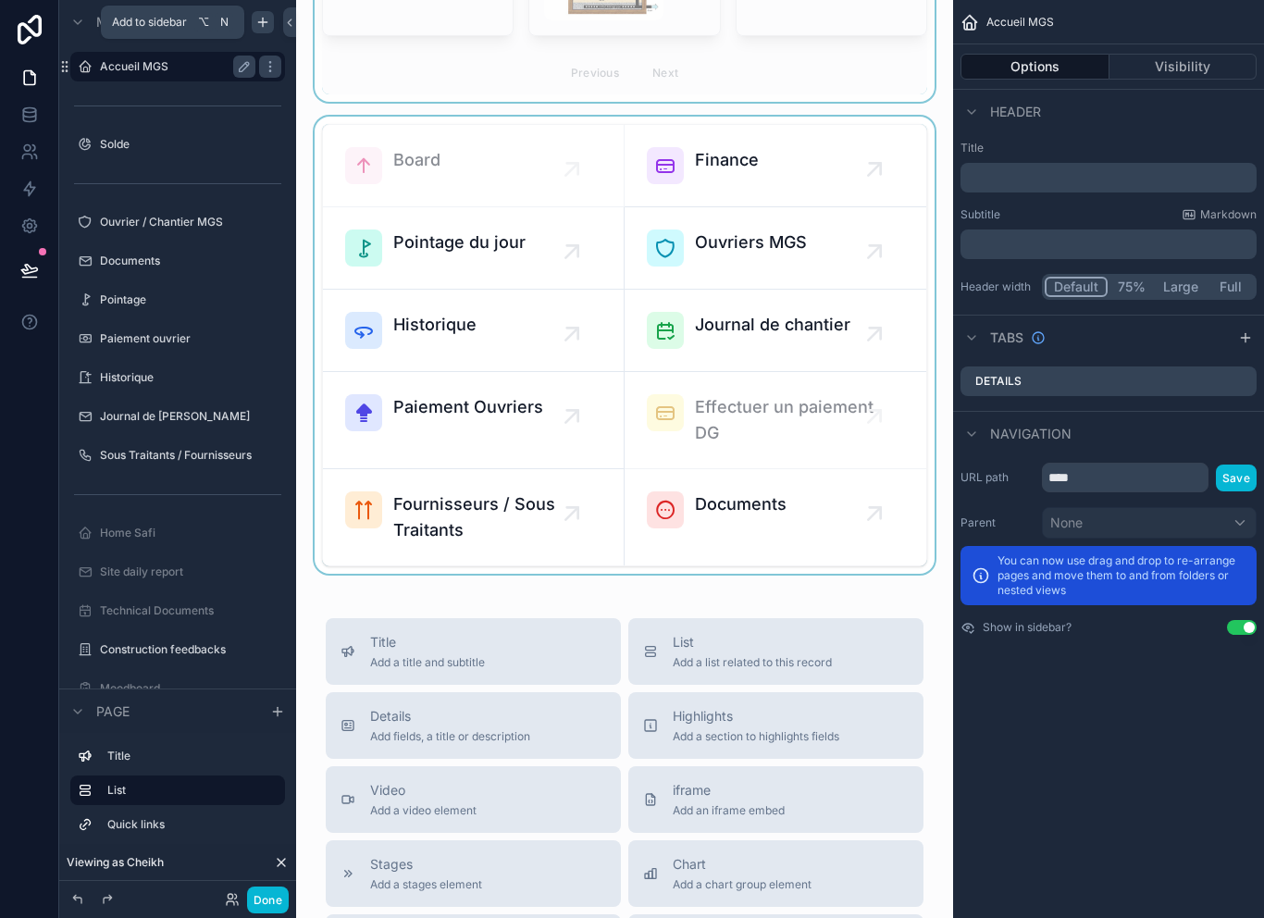
click at [541, 471] on div "scrollable content" at bounding box center [624, 345] width 627 height 457
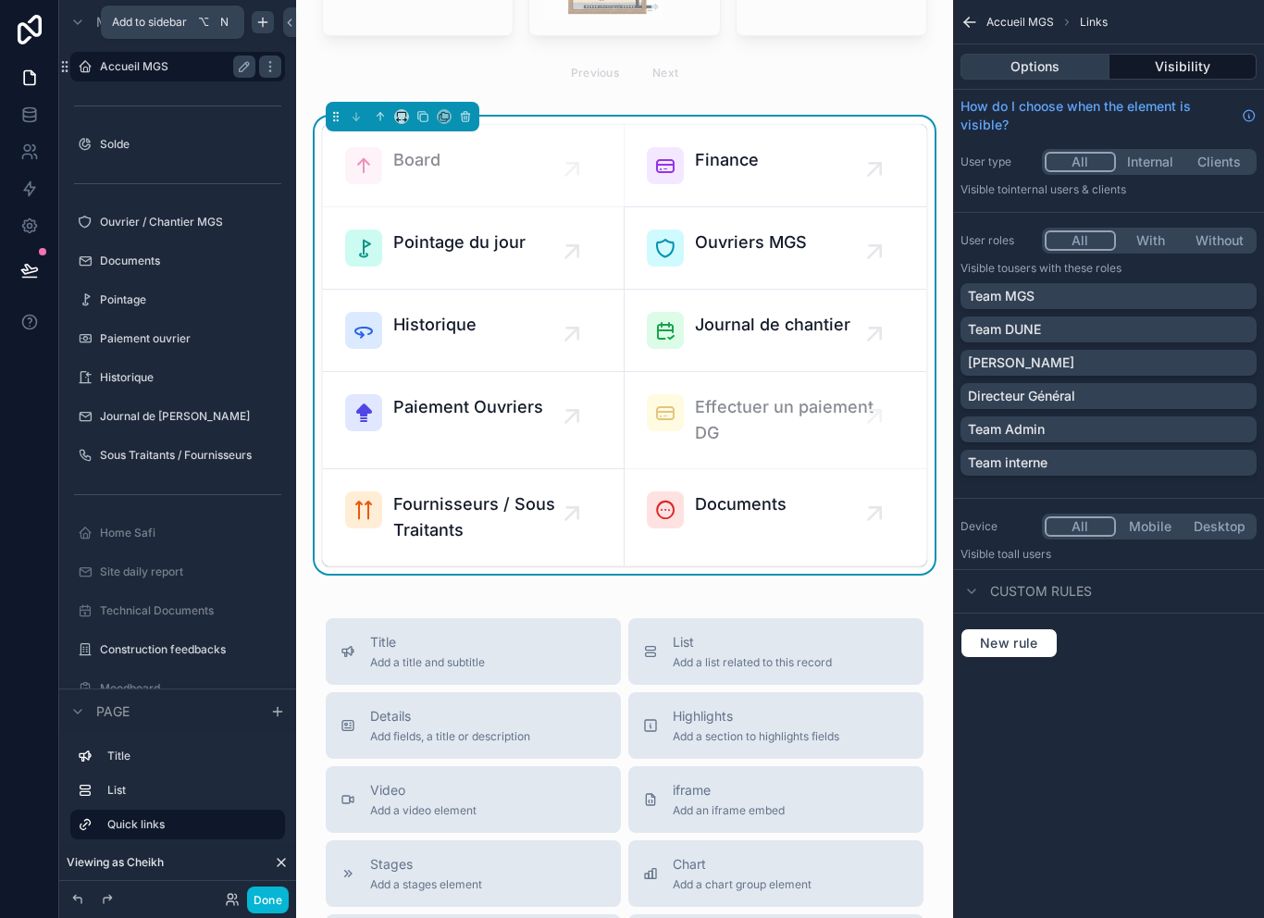
click at [1065, 61] on button "Options" at bounding box center [1035, 67] width 149 height 26
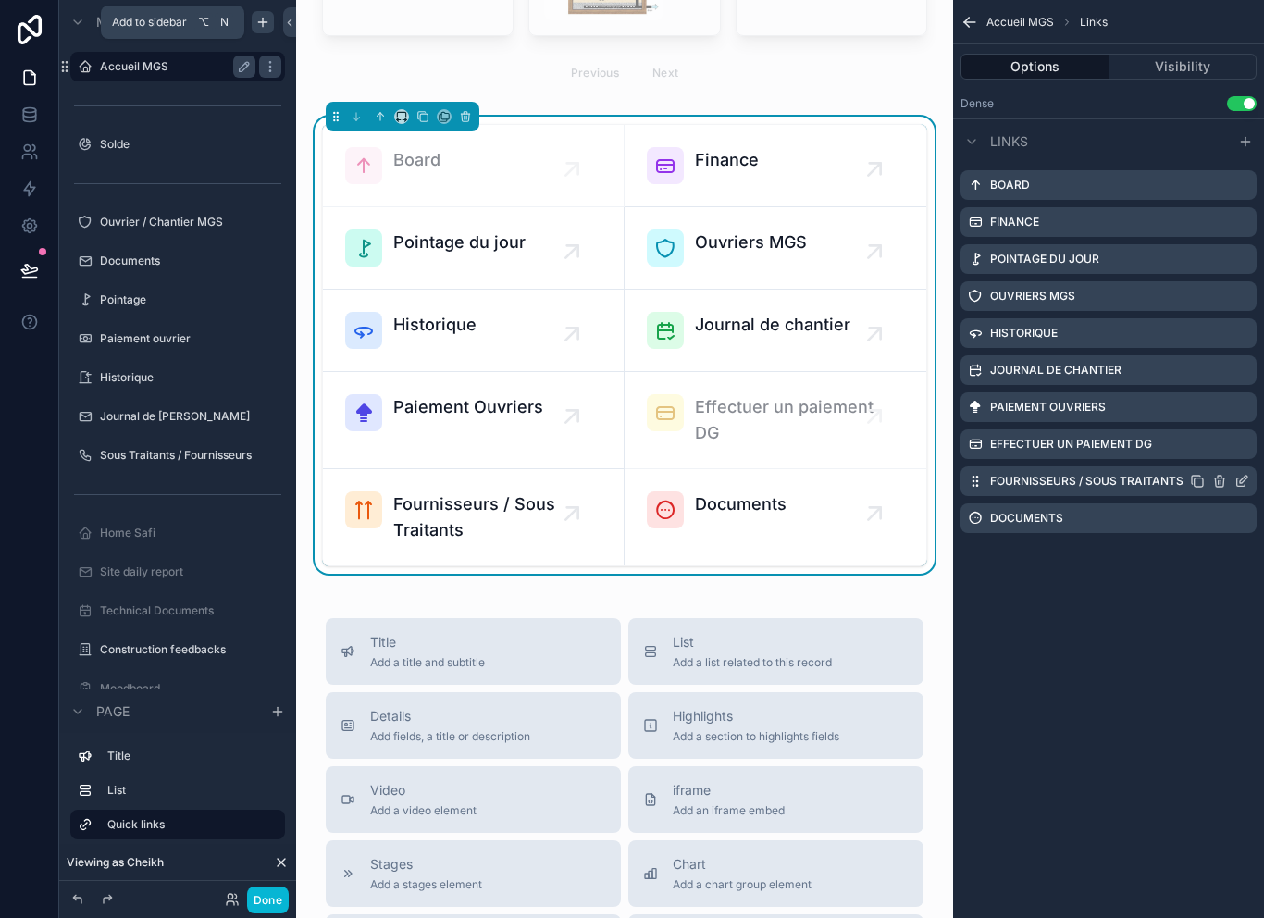
click at [1255, 478] on div "Fournisseurs / Sous Traitants" at bounding box center [1109, 481] width 296 height 30
click at [1242, 479] on icon "scrollable content" at bounding box center [1243, 479] width 7 height 7
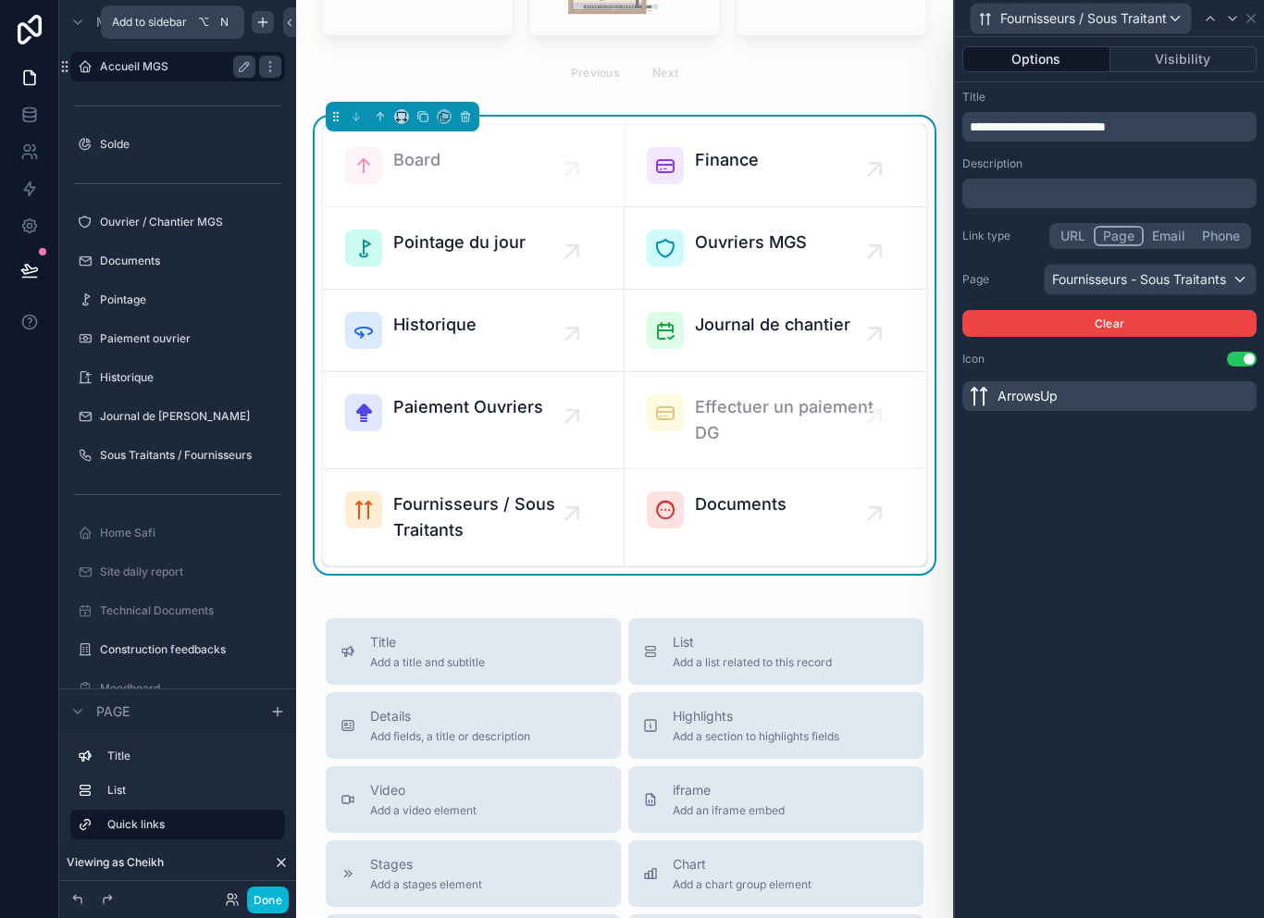
click at [1188, 285] on div "Fournisseurs - Sous Traitants" at bounding box center [1150, 280] width 211 height 30
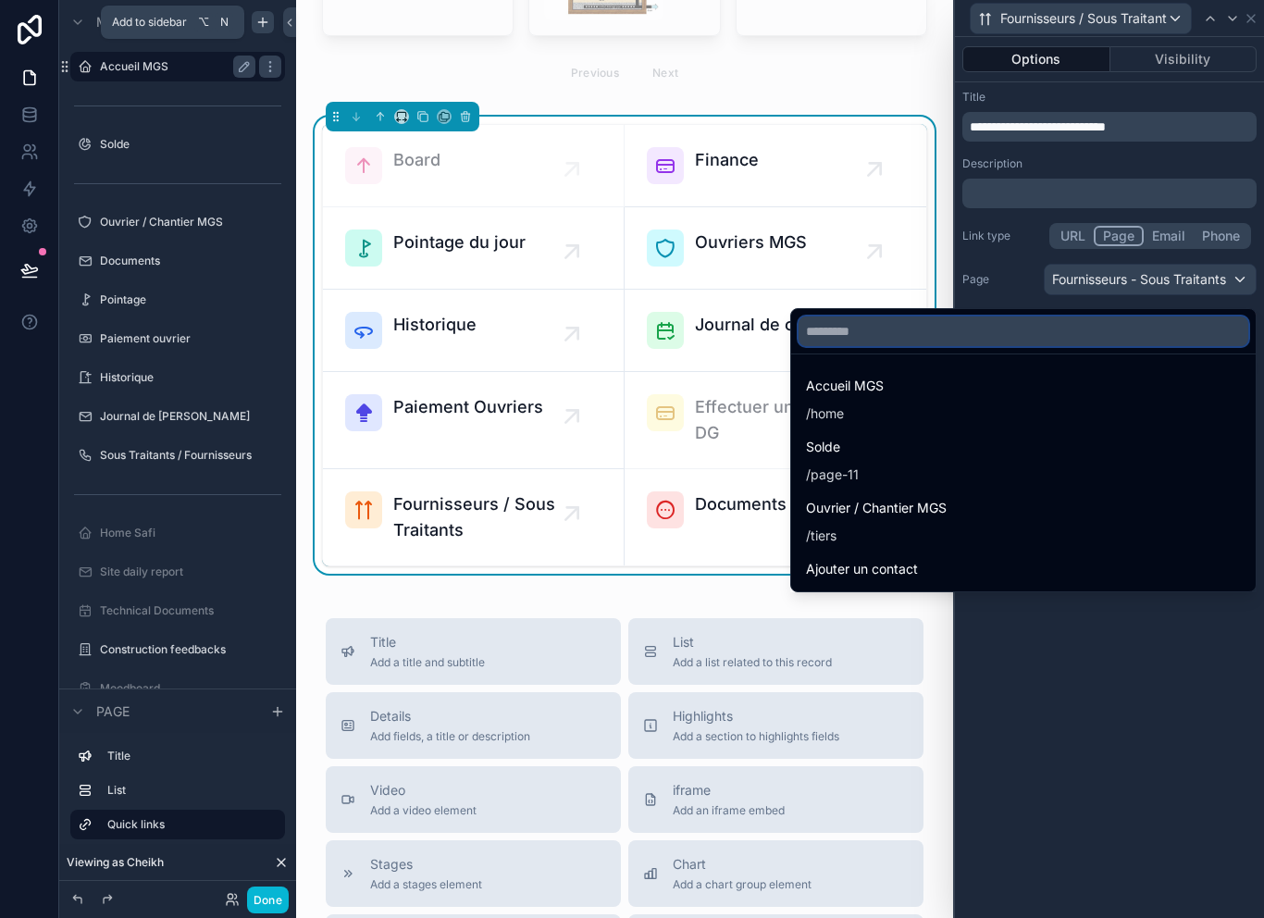
click at [1090, 343] on input "text" at bounding box center [1024, 332] width 450 height 30
click at [1100, 335] on input "text" at bounding box center [1024, 332] width 450 height 30
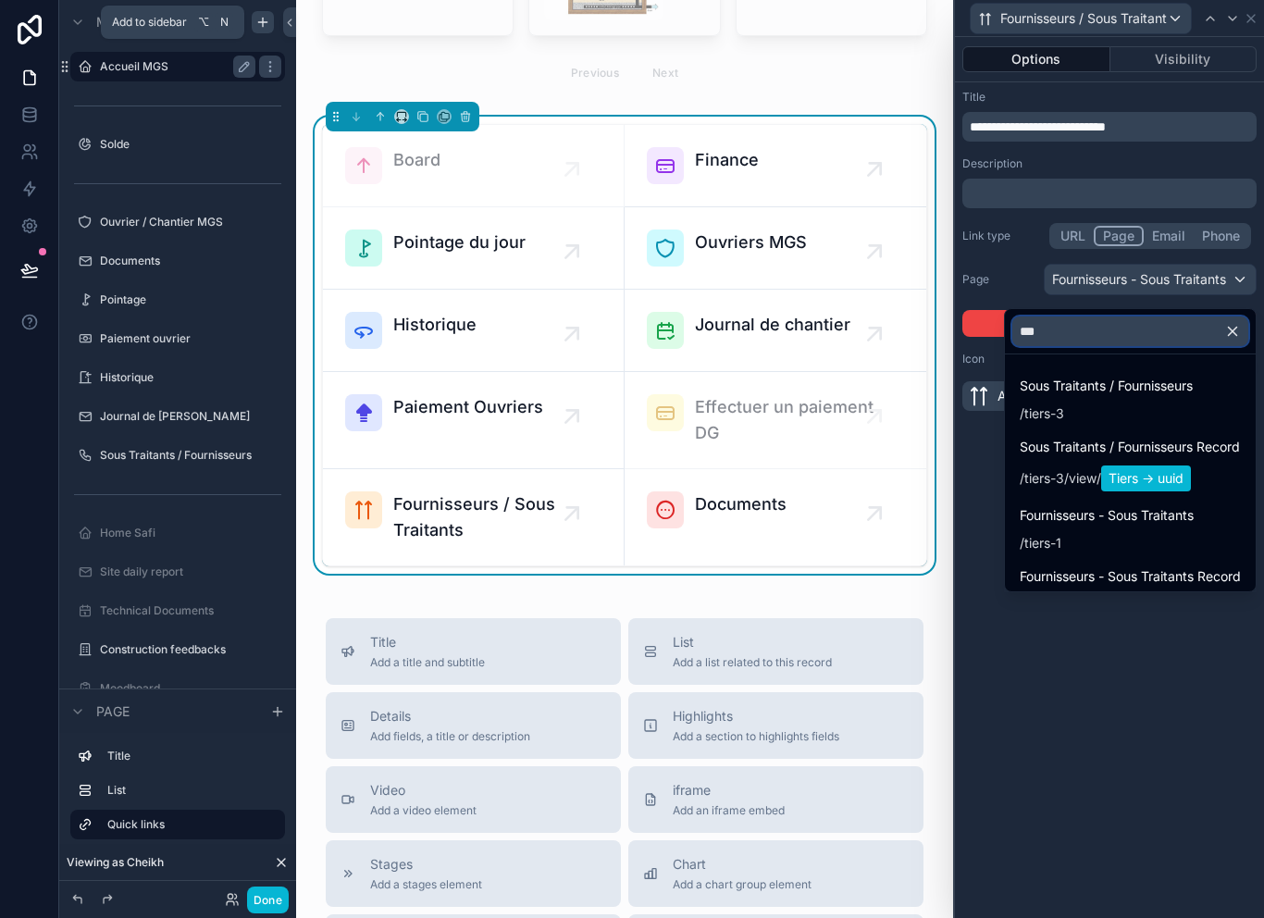
type input "****"
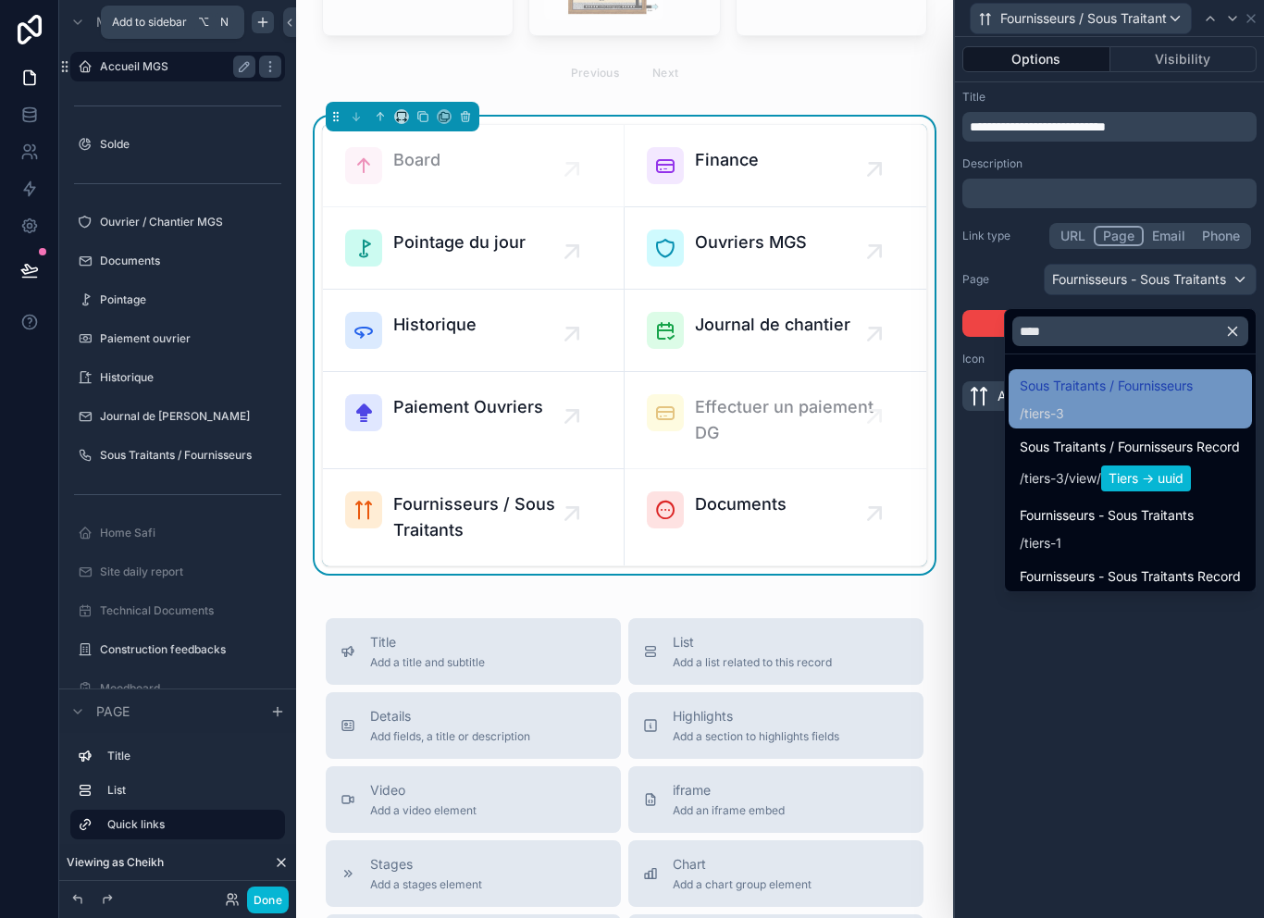
click at [1185, 402] on span "/ tiers-3" at bounding box center [1106, 412] width 173 height 22
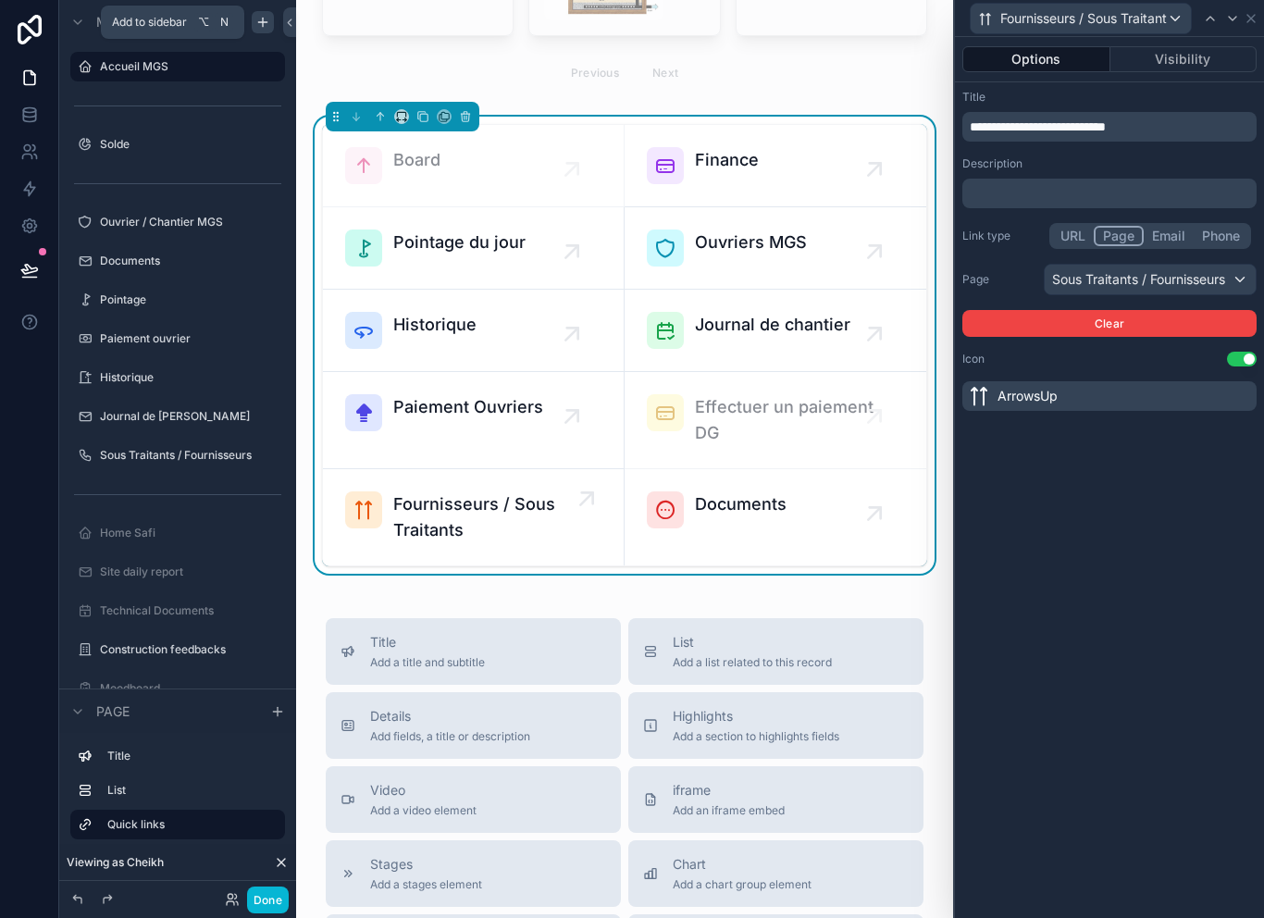
click at [484, 516] on span "Fournisseurs / Sous Traitants" at bounding box center [482, 517] width 179 height 52
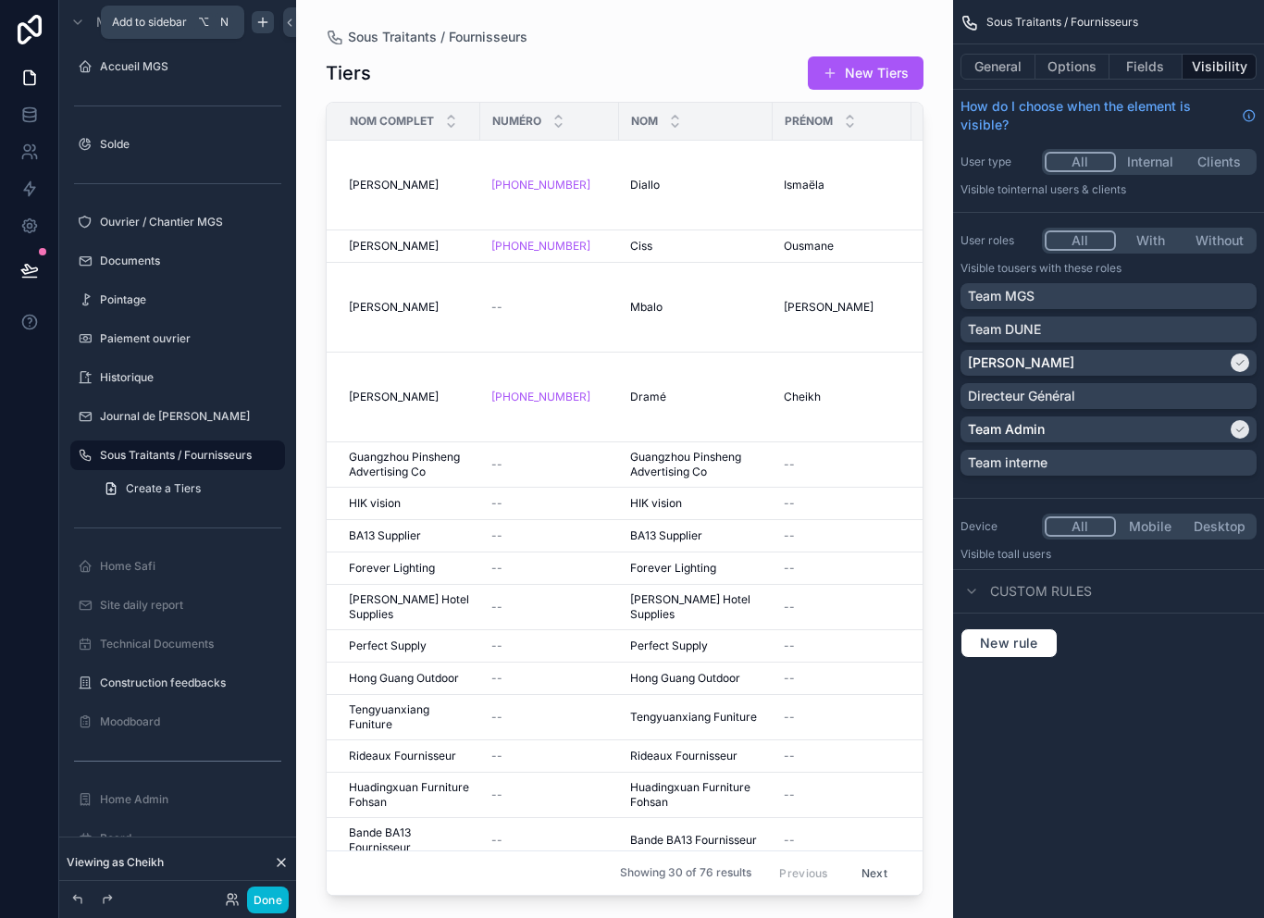
click at [483, 515] on div "scrollable content" at bounding box center [624, 448] width 657 height 896
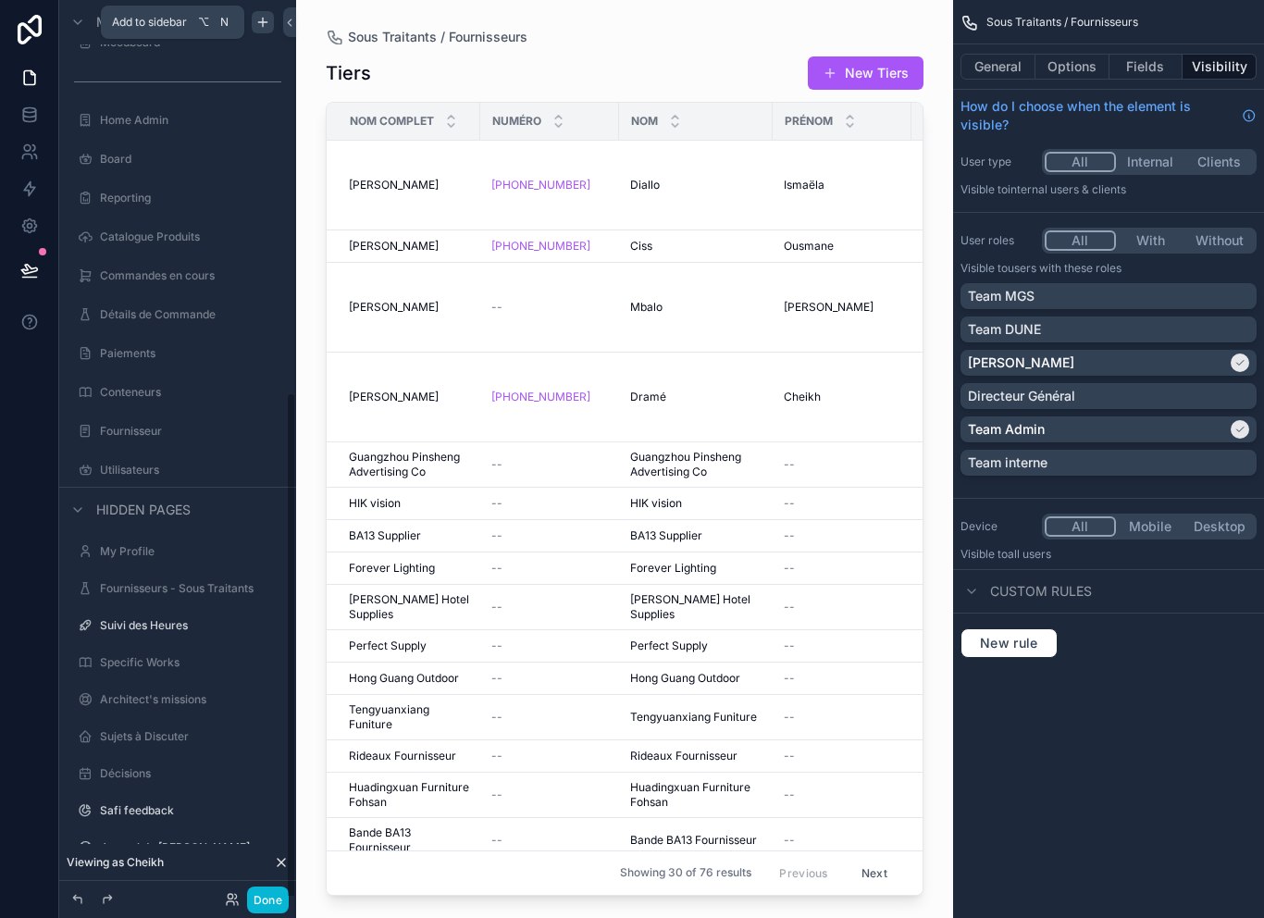
scroll to position [677, 0]
click at [173, 596] on label "Fournisseurs - Sous Traitants" at bounding box center [177, 590] width 154 height 15
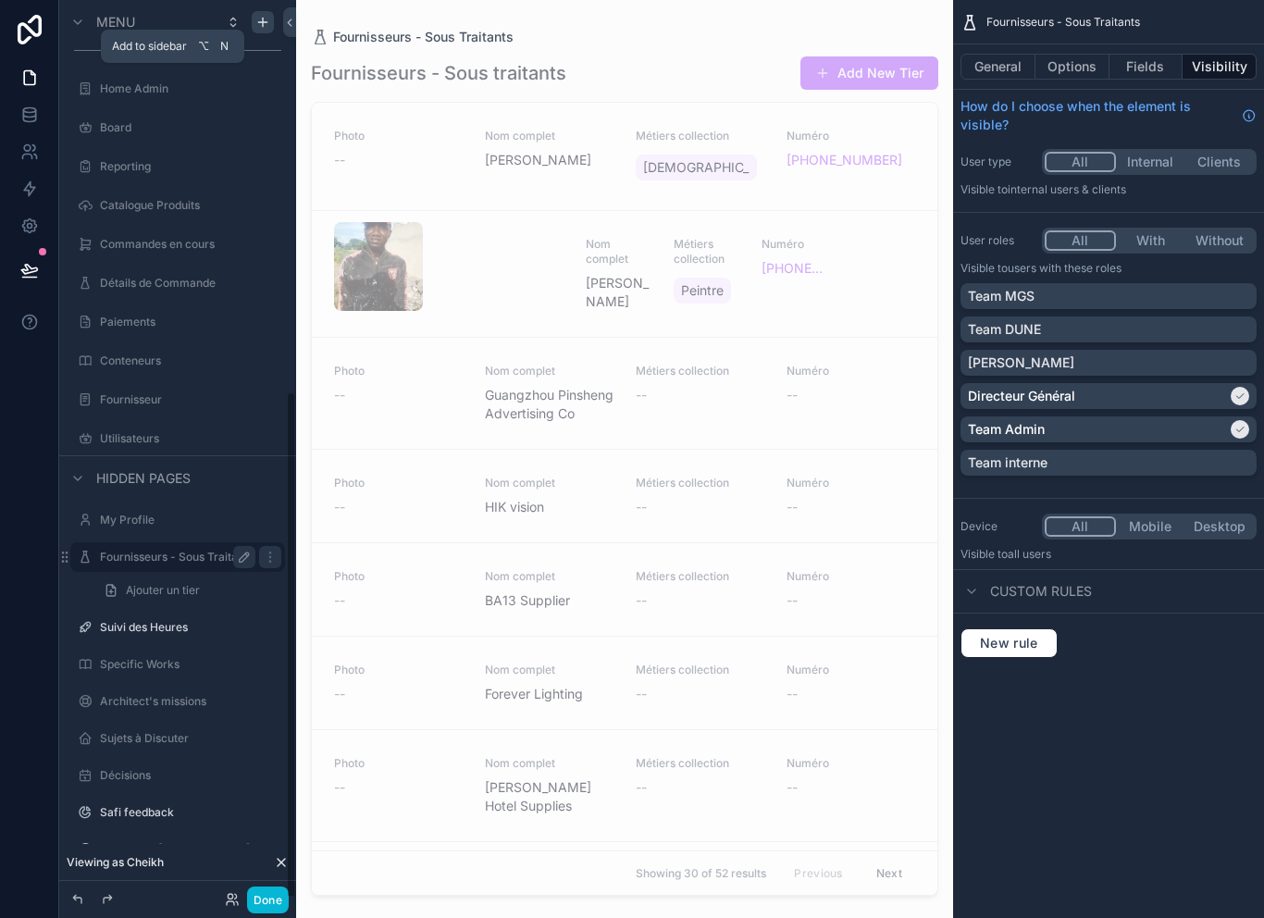
click at [255, 546] on button "scrollable content" at bounding box center [244, 557] width 22 height 22
click at [270, 550] on icon "scrollable content" at bounding box center [270, 557] width 15 height 15
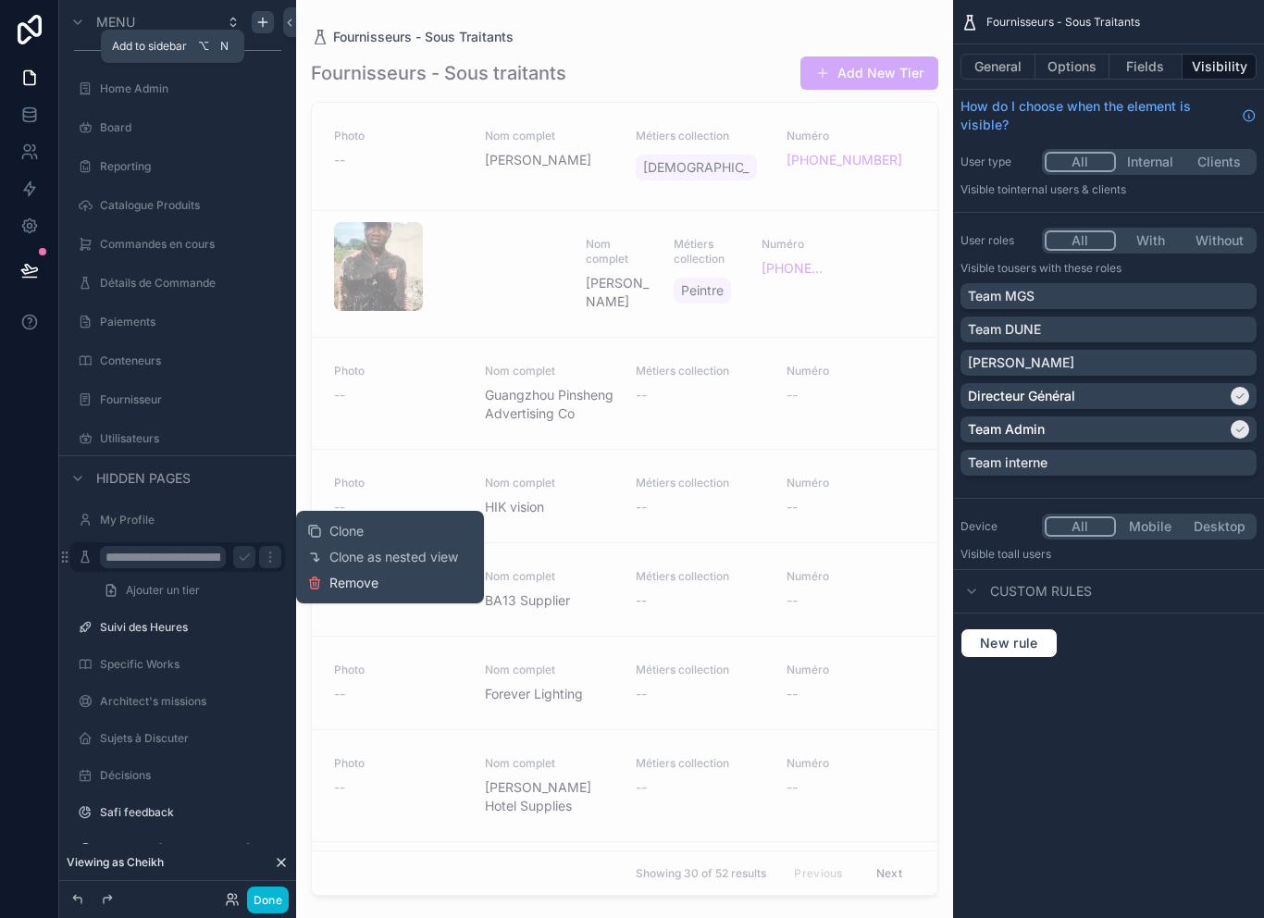
click at [317, 574] on button "Remove" at bounding box center [342, 583] width 71 height 19
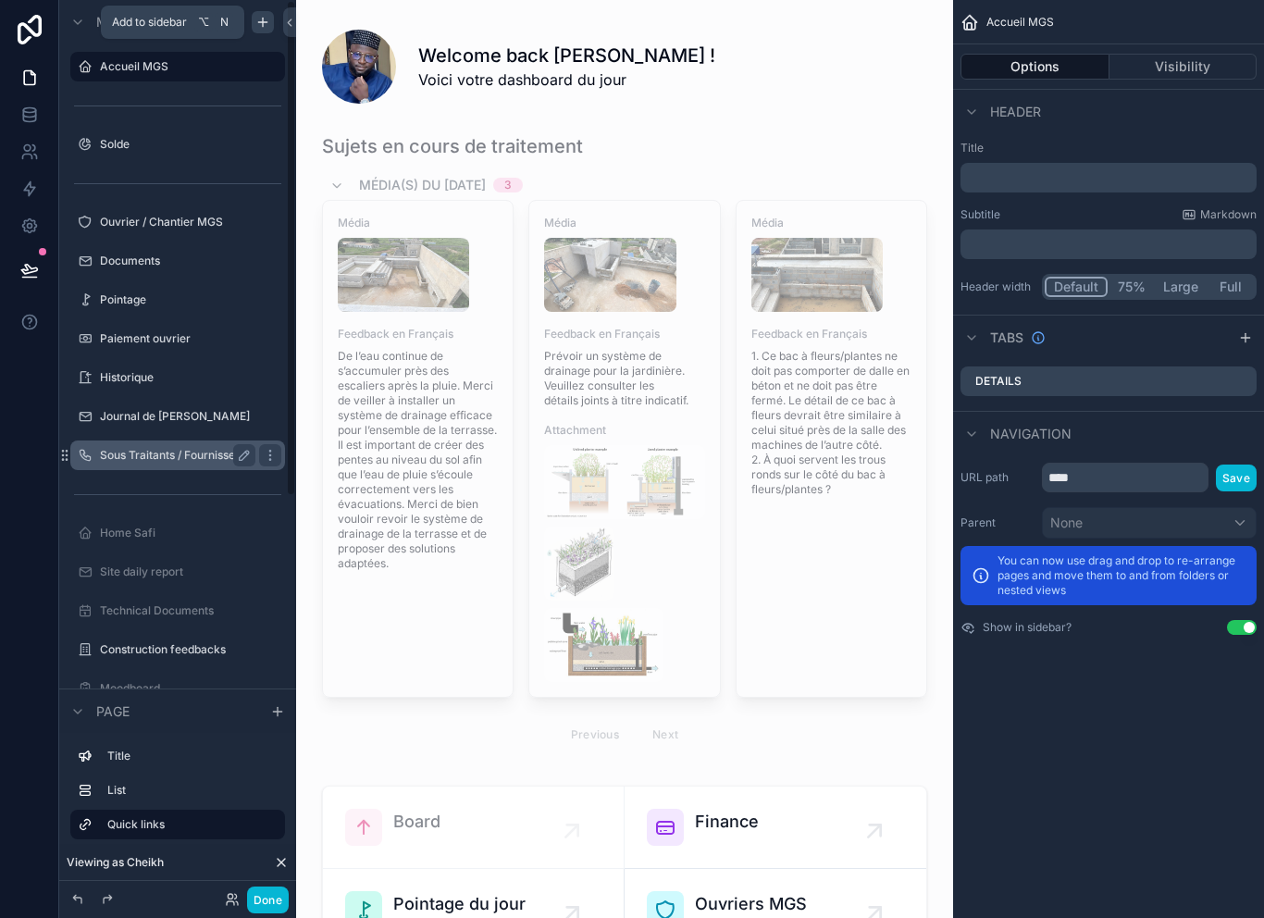
click at [230, 462] on label "Sous Traitants / Fournisseurs" at bounding box center [176, 455] width 152 height 15
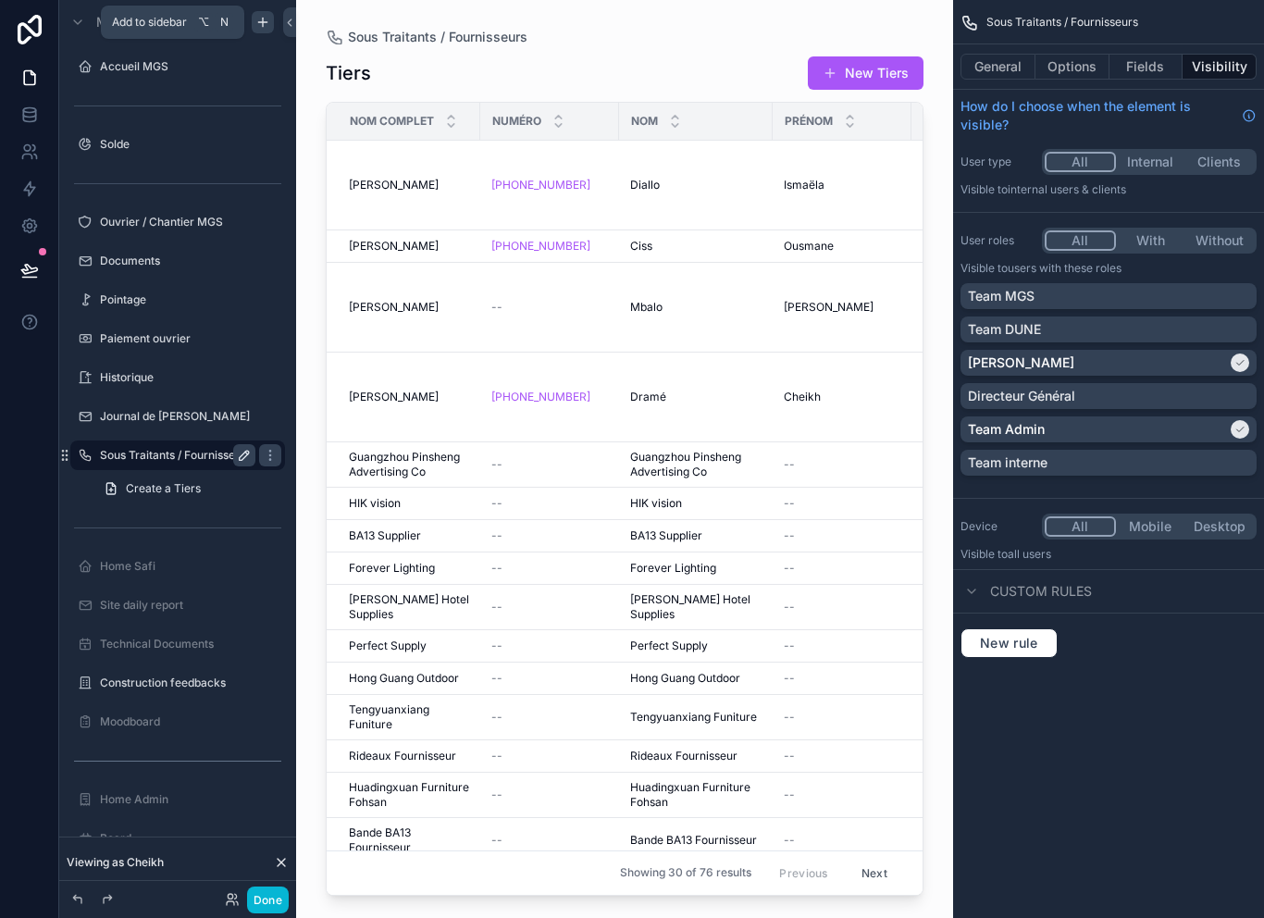
click at [238, 446] on button "scrollable content" at bounding box center [244, 455] width 22 height 22
click at [187, 454] on input "**********" at bounding box center [163, 455] width 126 height 22
type input "**********"
click at [253, 459] on button "scrollable content" at bounding box center [244, 455] width 22 height 22
click at [0, 0] on button "scrollable content" at bounding box center [0, 0] width 0 height 0
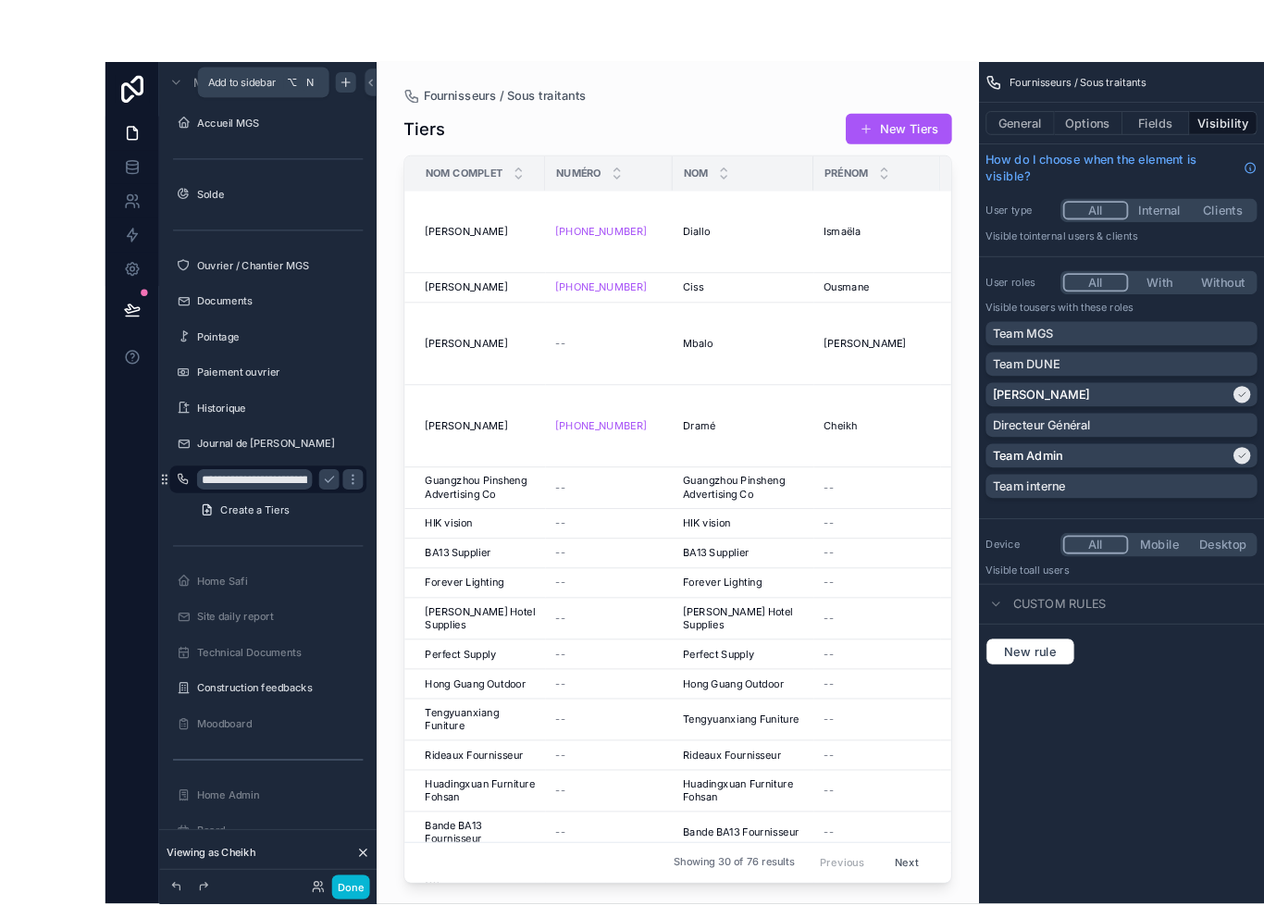
scroll to position [7, 0]
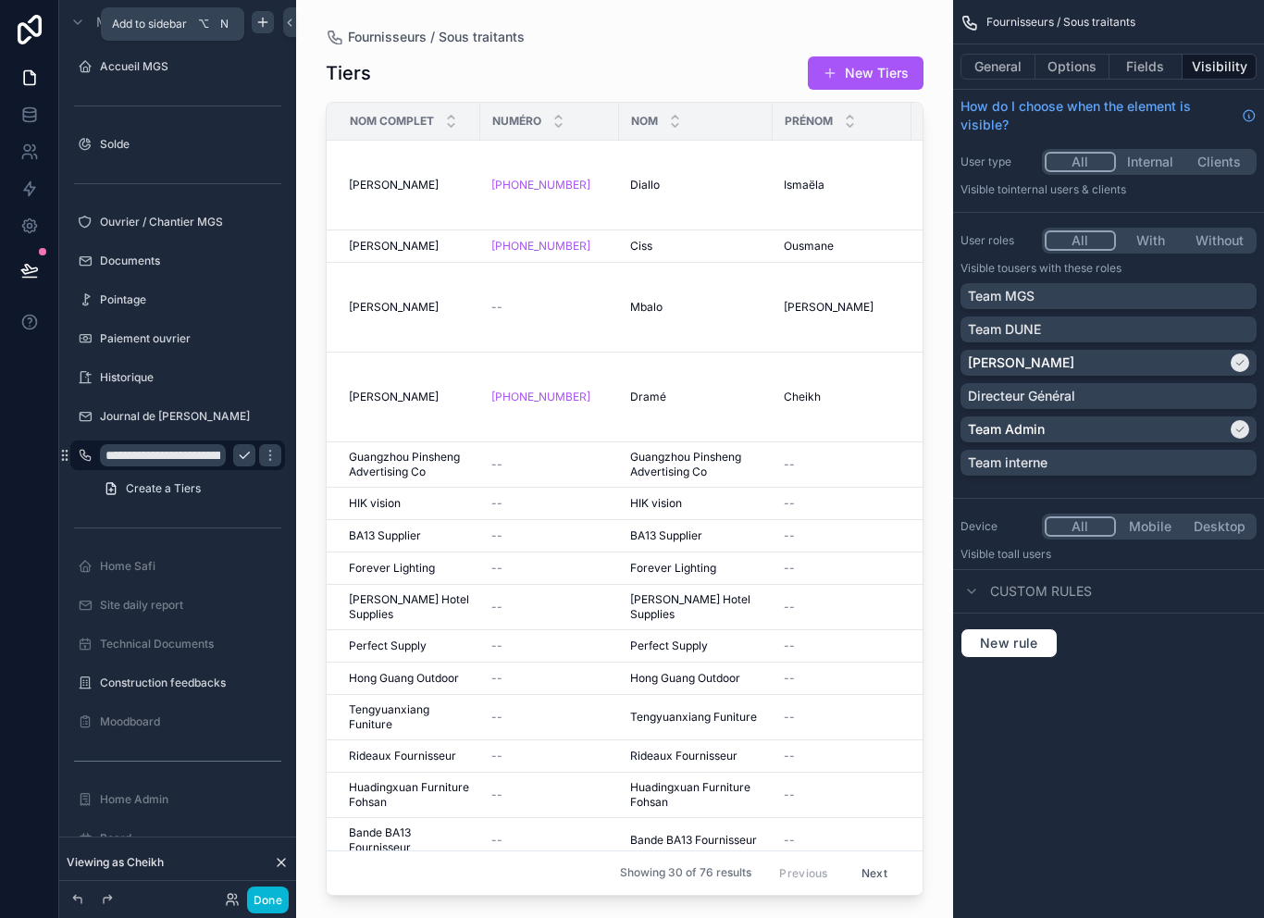
click at [245, 455] on button "scrollable content" at bounding box center [244, 455] width 22 height 22
click at [173, 448] on label "Fournisseurs / Sous traitants" at bounding box center [174, 455] width 149 height 15
click at [1011, 56] on button "General" at bounding box center [998, 67] width 75 height 26
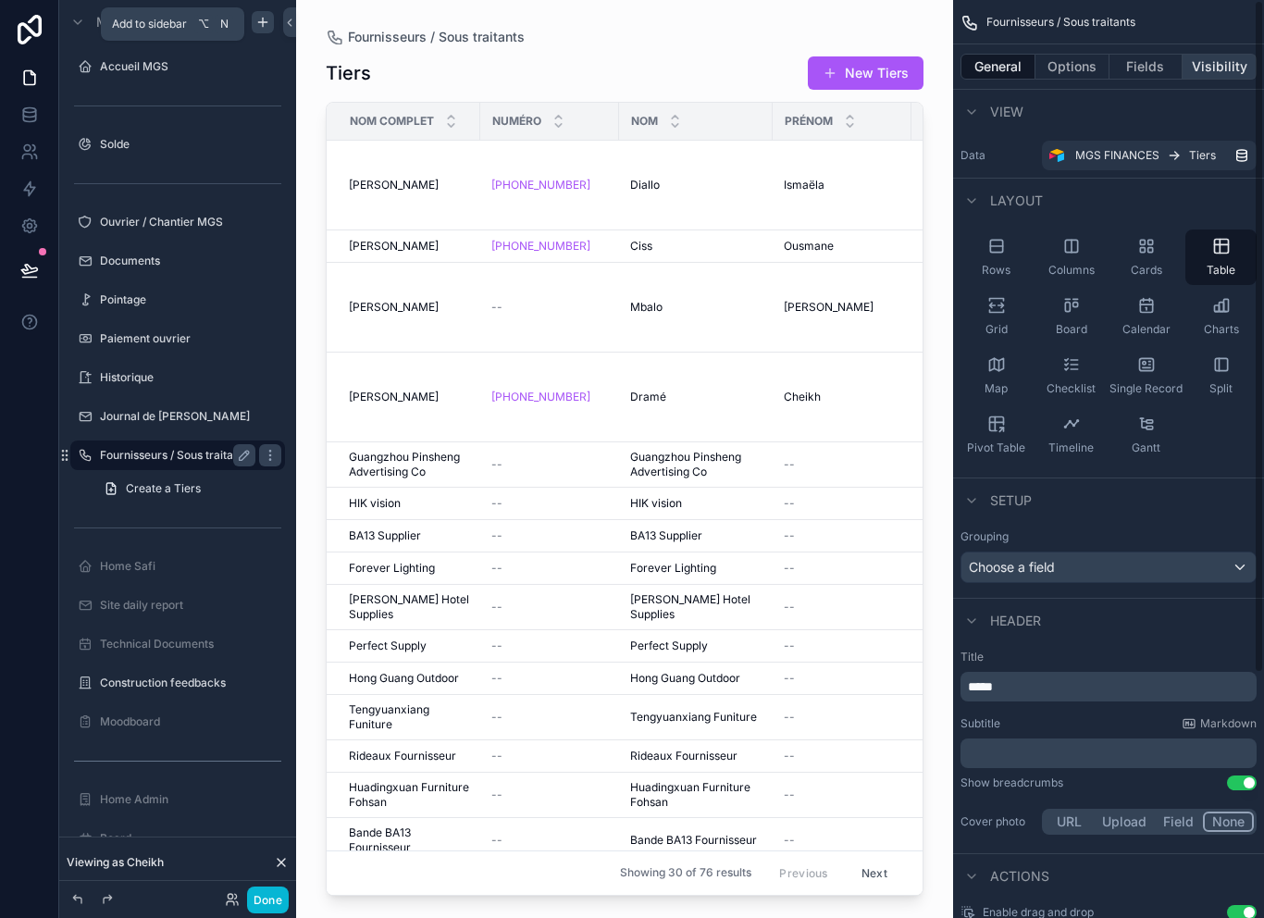
click at [1237, 61] on button "Visibility" at bounding box center [1220, 67] width 74 height 26
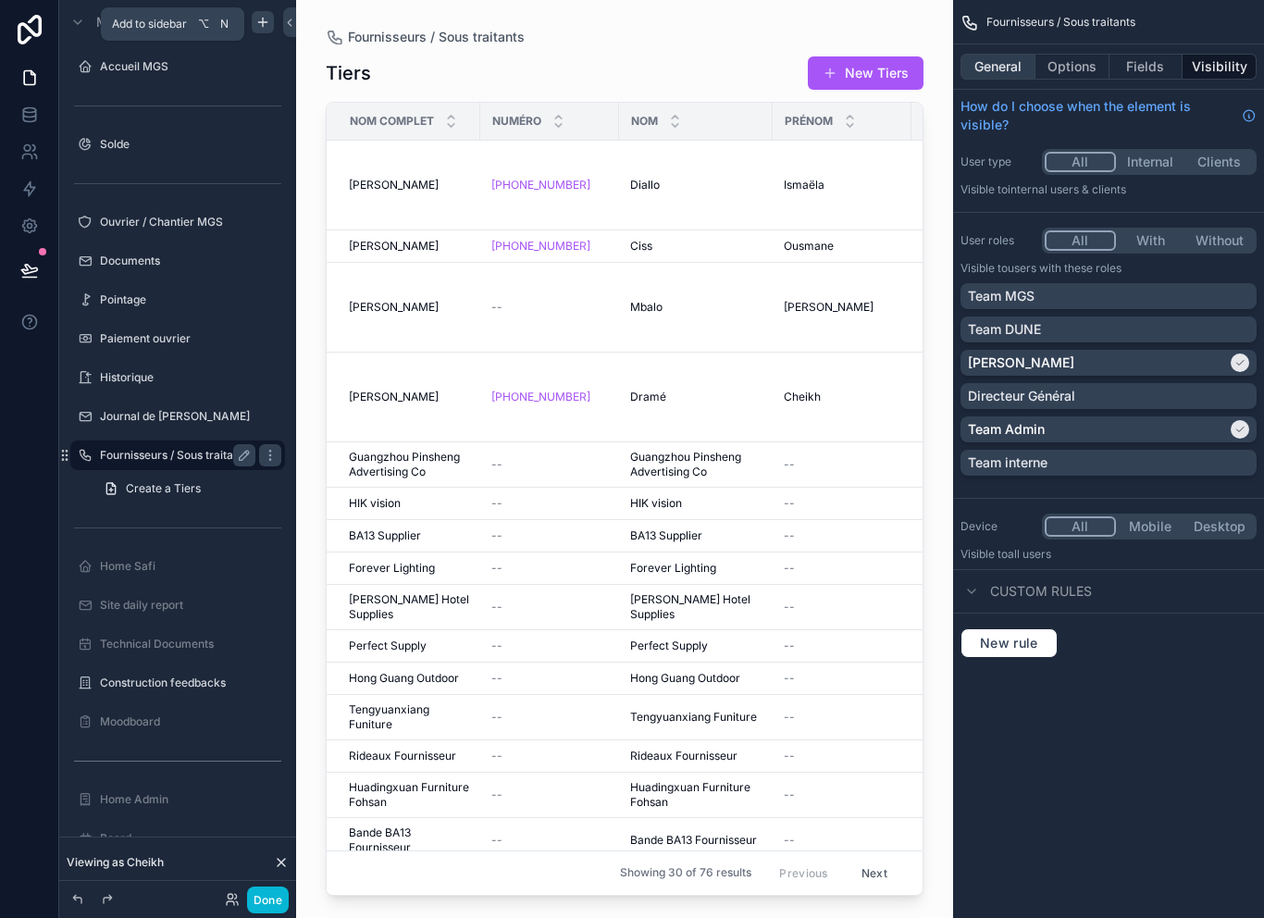
click at [1022, 60] on button "General" at bounding box center [998, 67] width 75 height 26
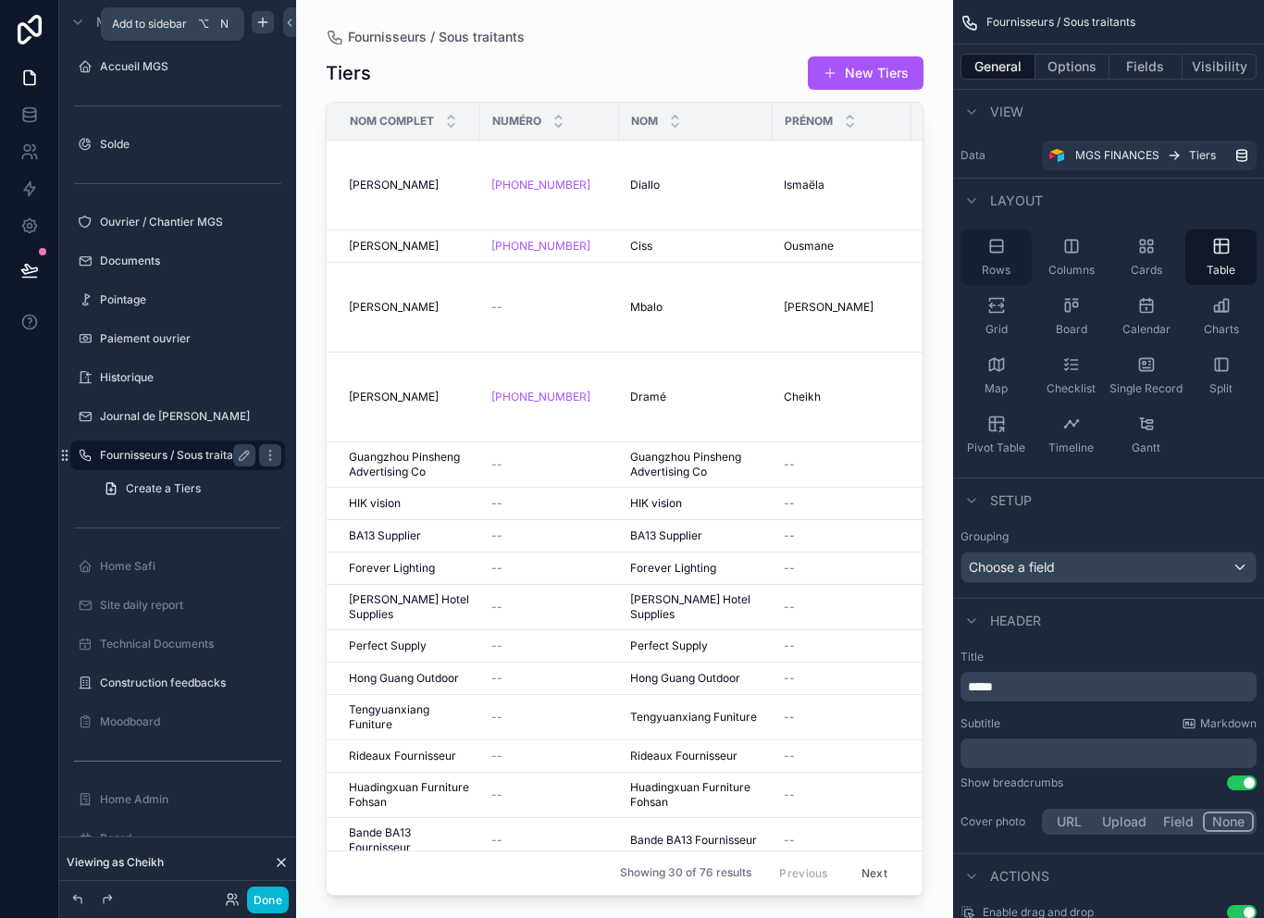
click at [1007, 263] on span "Rows" at bounding box center [996, 270] width 29 height 15
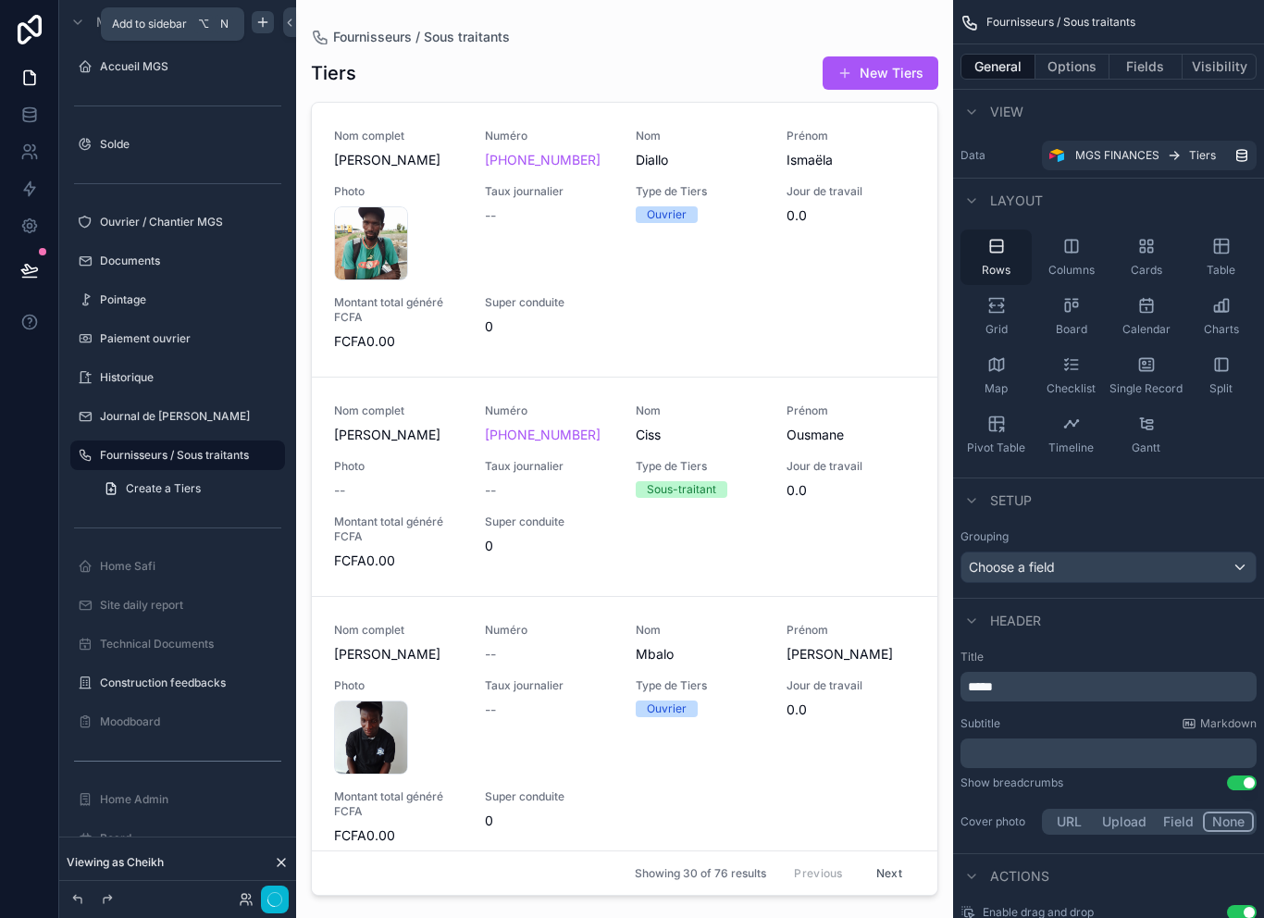
scroll to position [0, 0]
click at [1080, 69] on button "Options" at bounding box center [1073, 67] width 74 height 26
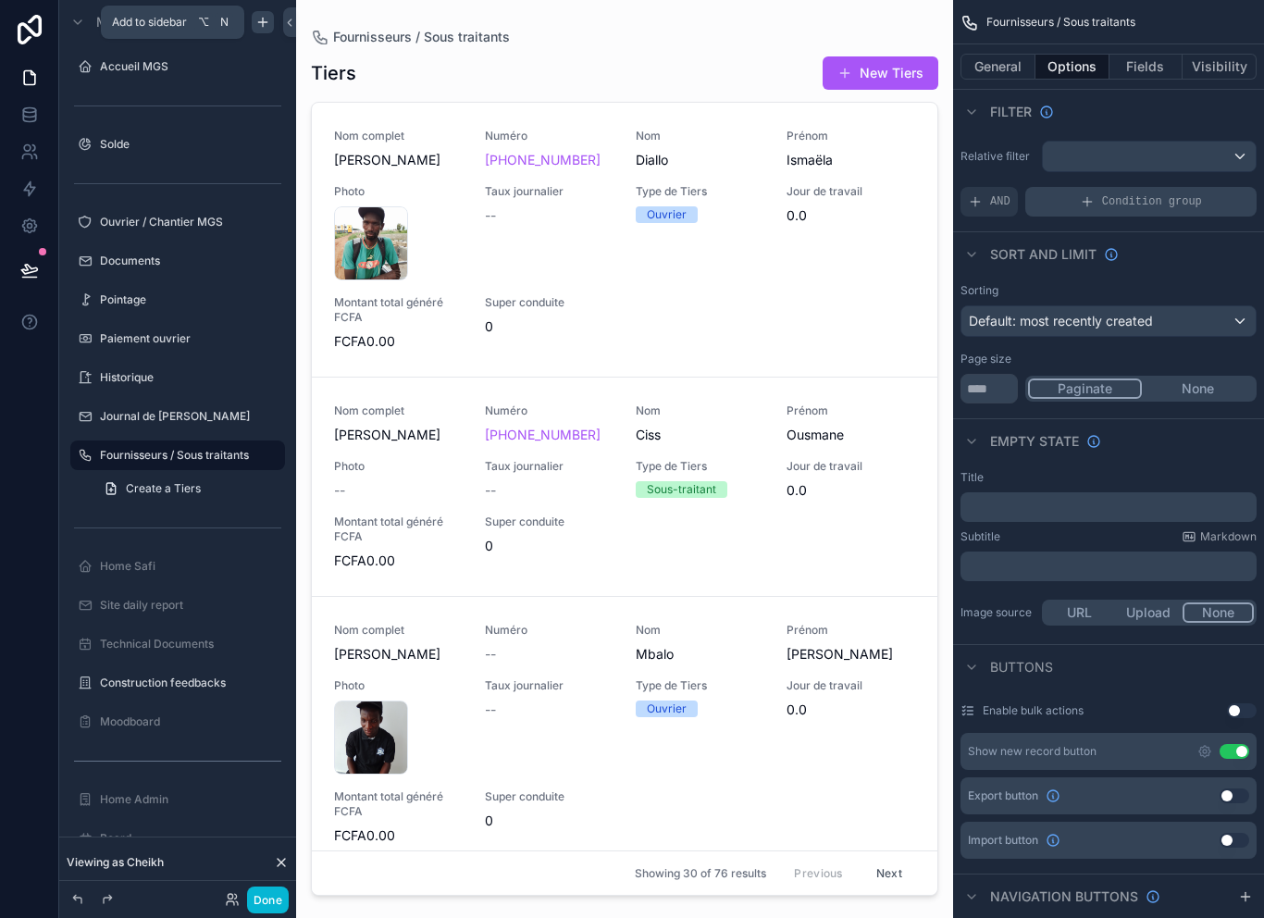
click at [1087, 206] on icon "scrollable content" at bounding box center [1087, 201] width 15 height 15
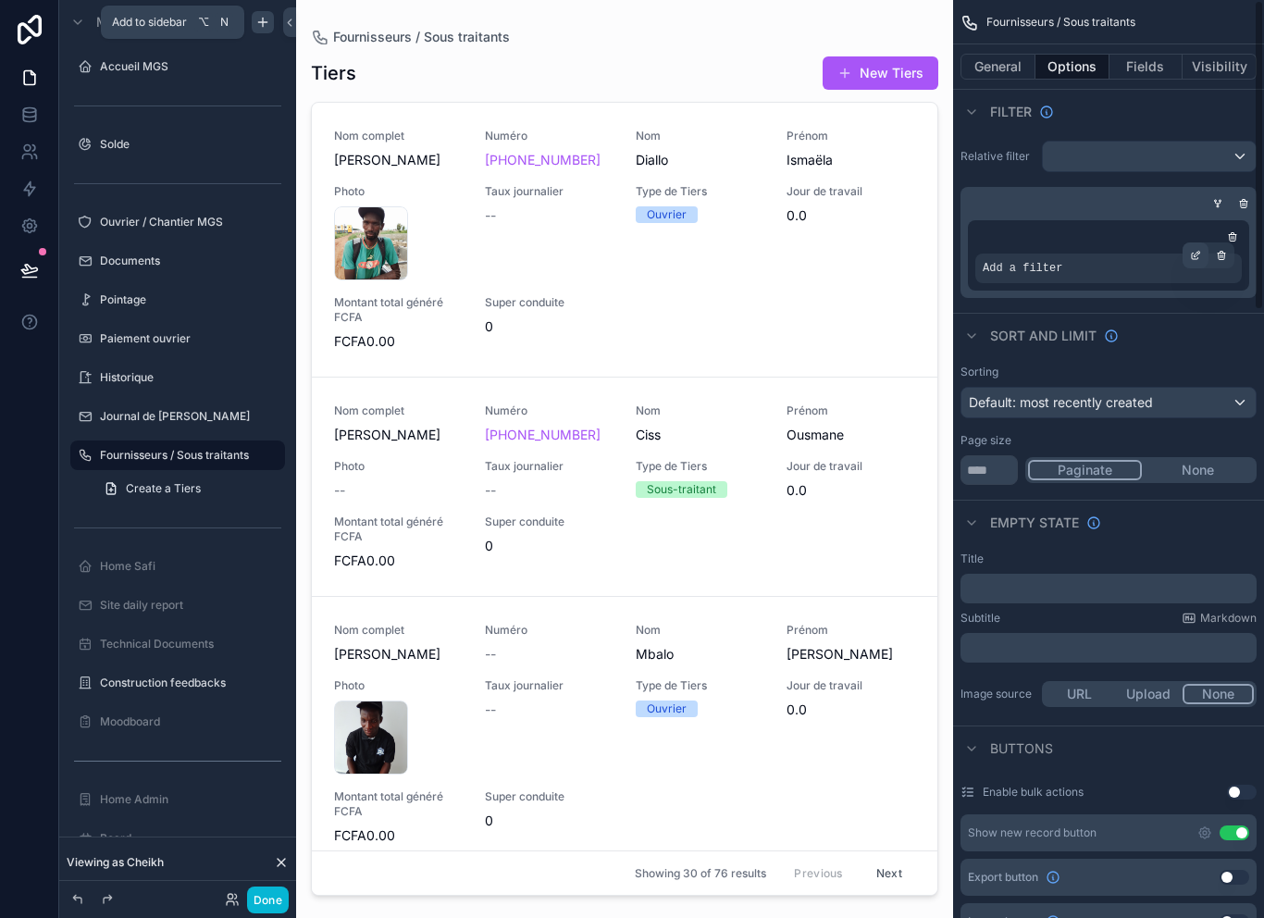
click at [1192, 255] on icon "scrollable content" at bounding box center [1195, 257] width 6 height 6
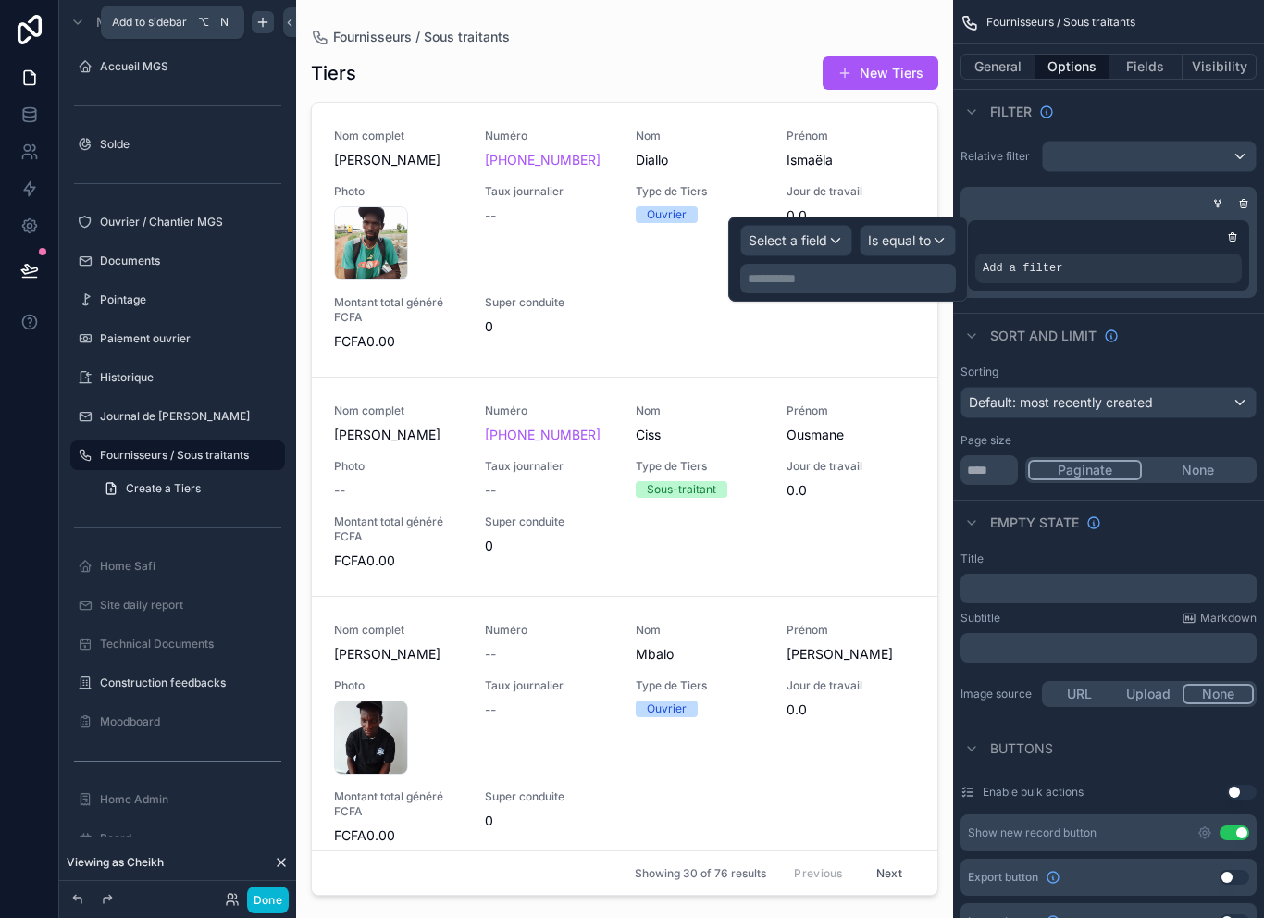
click at [827, 250] on div "Select a field" at bounding box center [796, 241] width 110 height 30
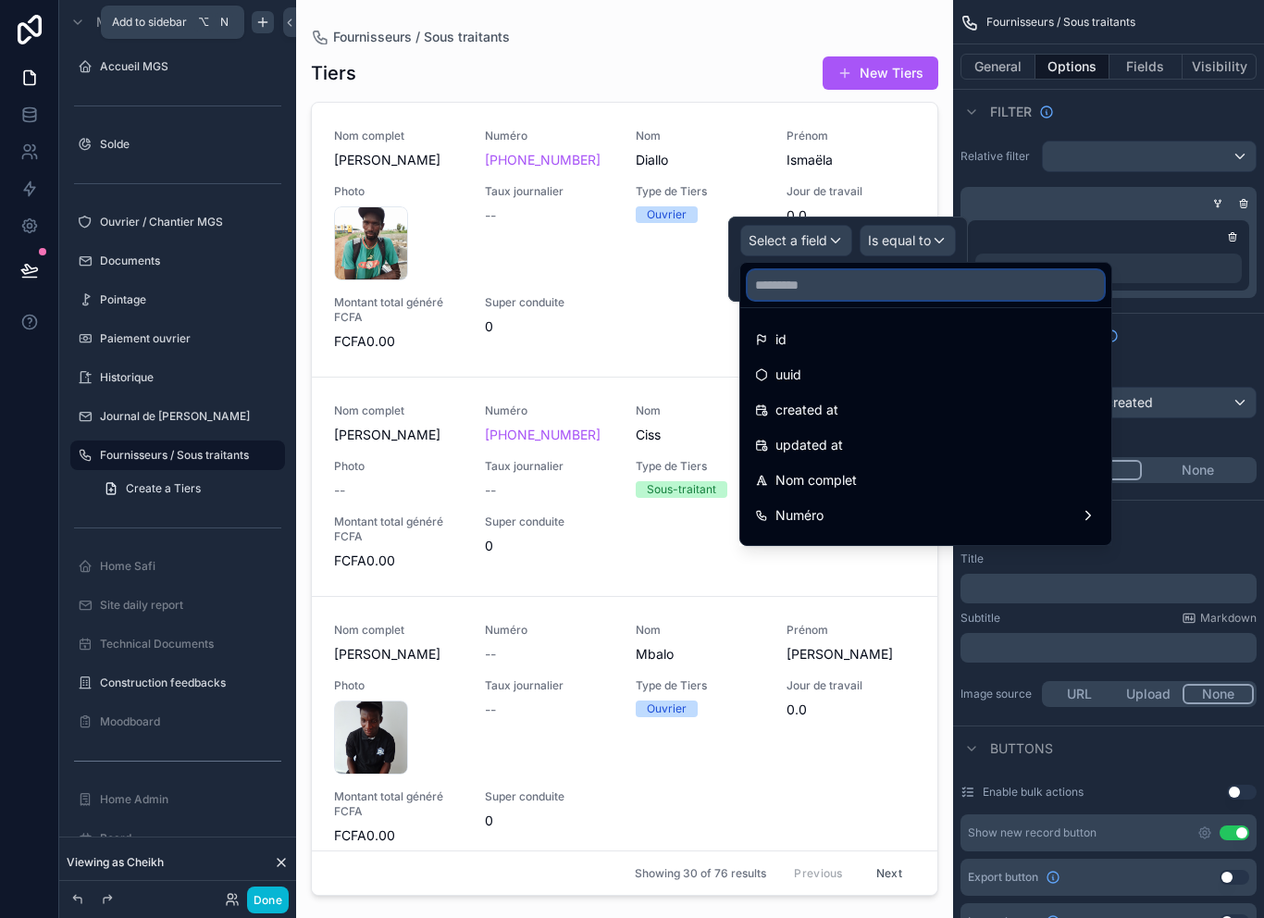
click at [846, 277] on input "text" at bounding box center [926, 285] width 356 height 30
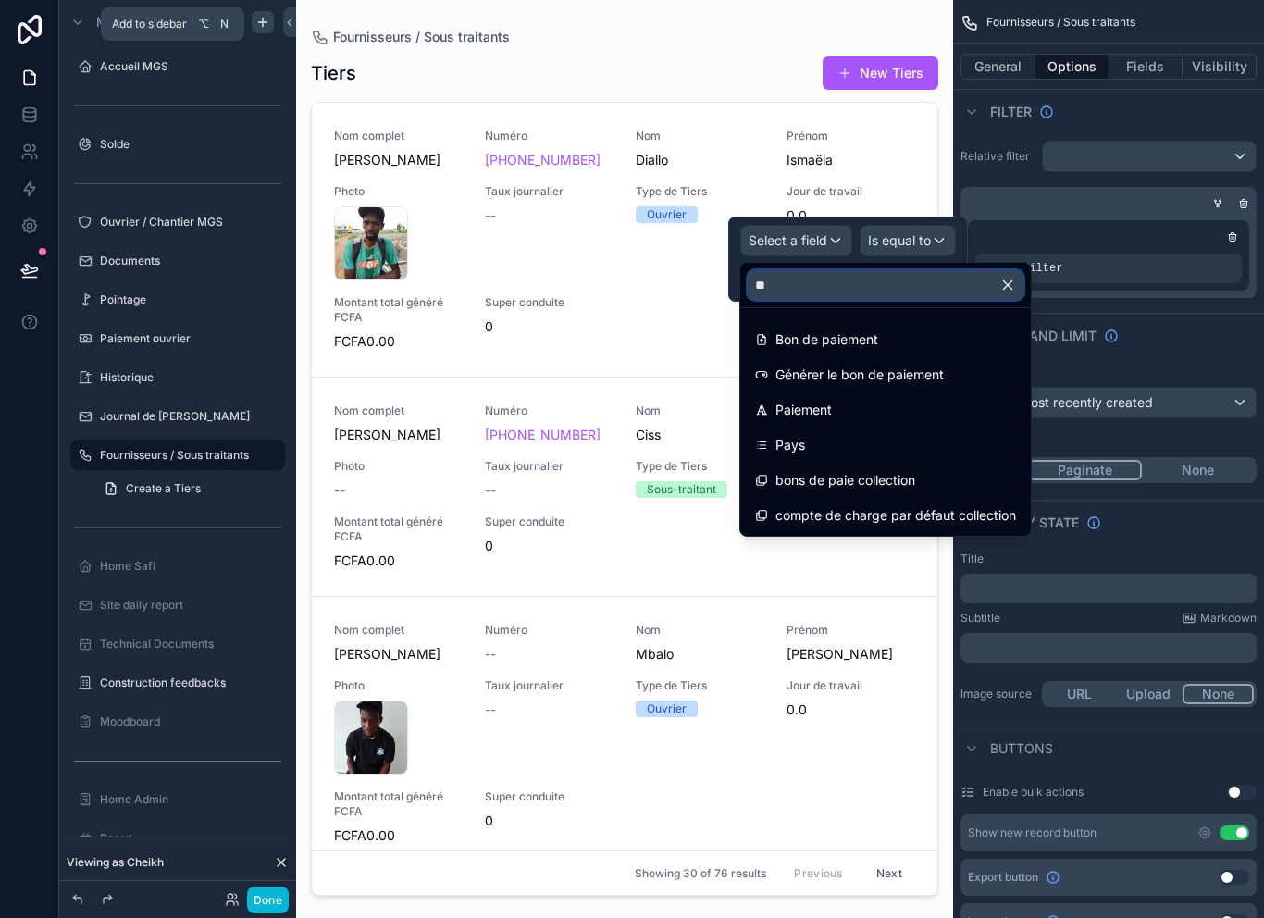
type input "***"
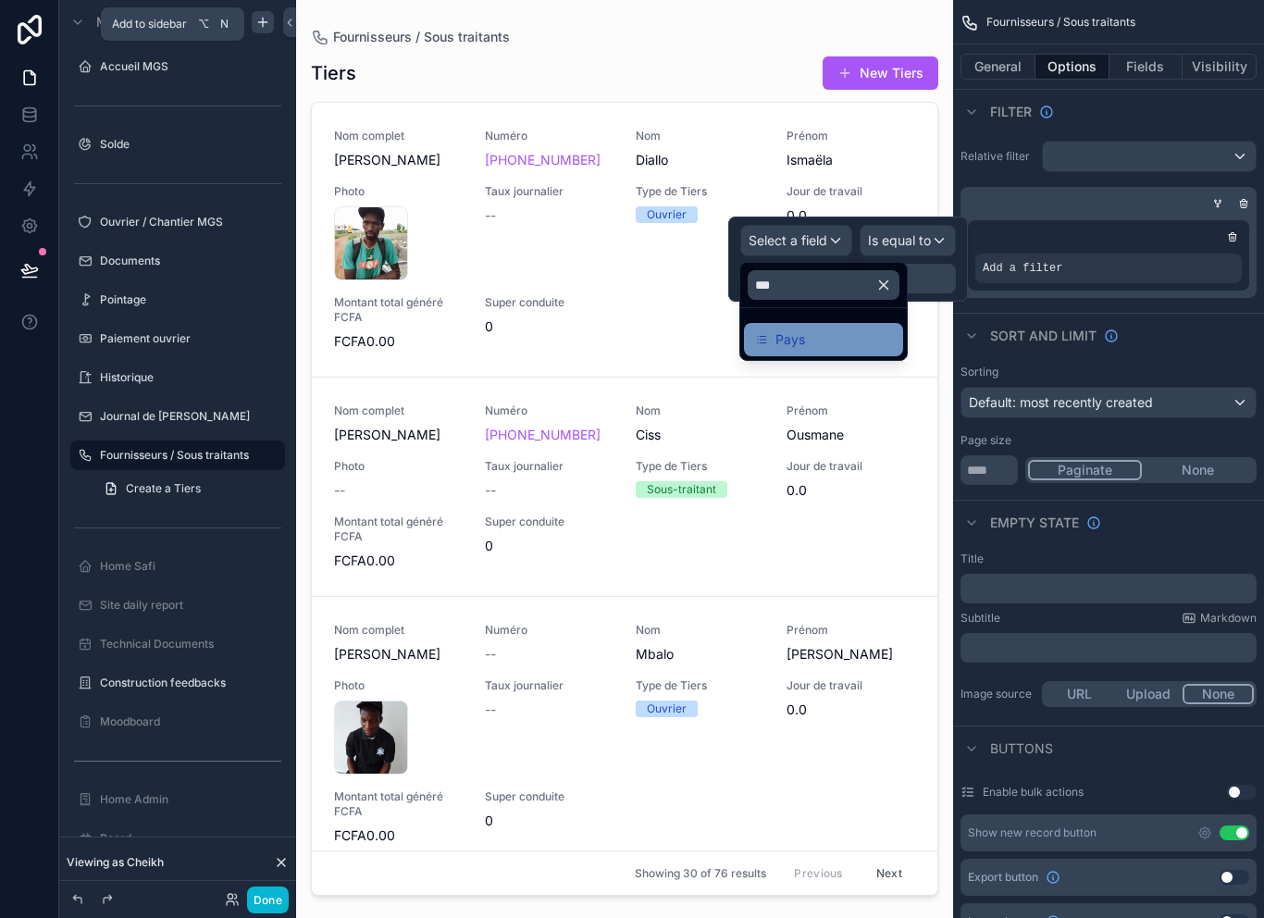
click at [873, 329] on div "Pays" at bounding box center [823, 340] width 137 height 22
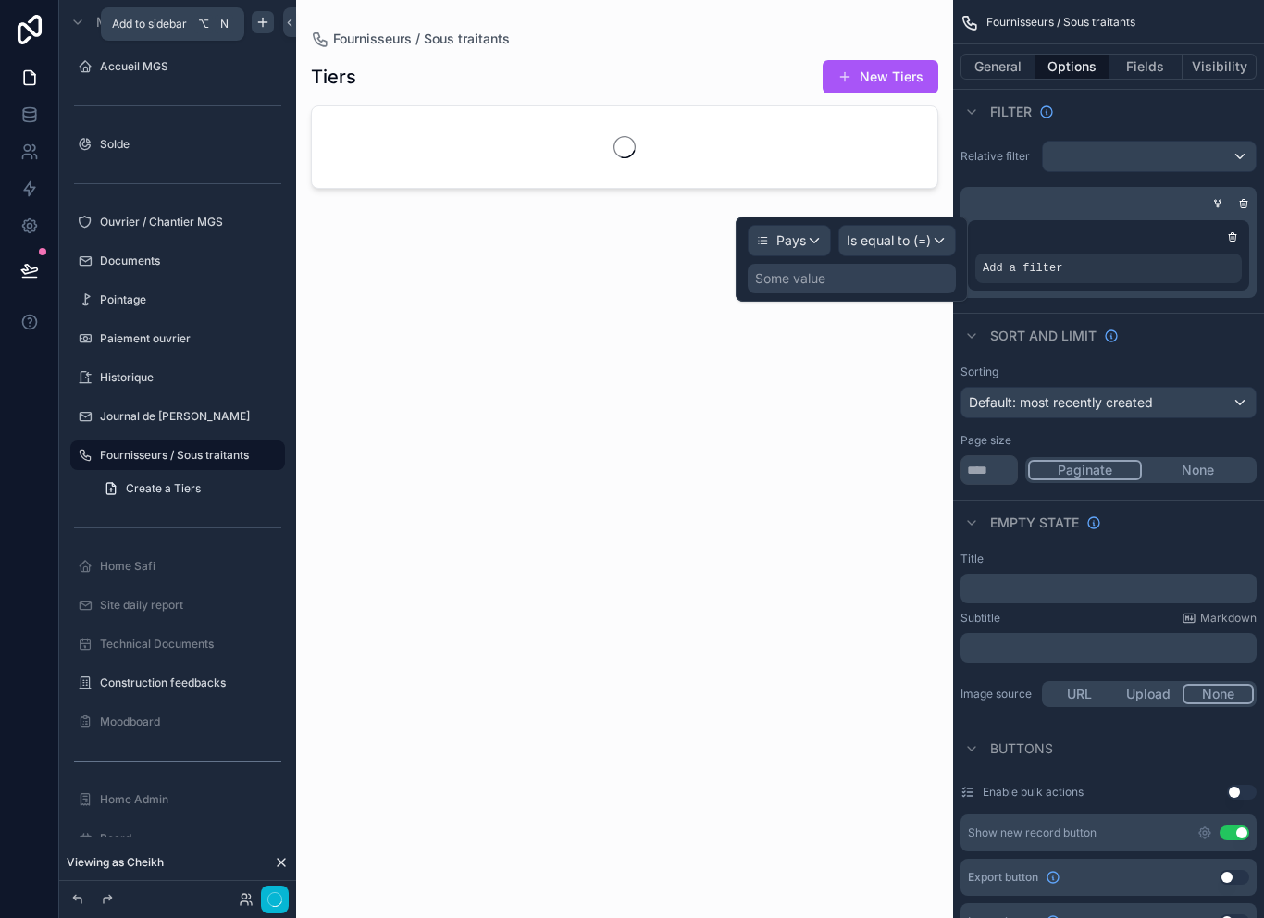
scroll to position [0, 0]
click at [883, 279] on div "Some value" at bounding box center [852, 279] width 208 height 30
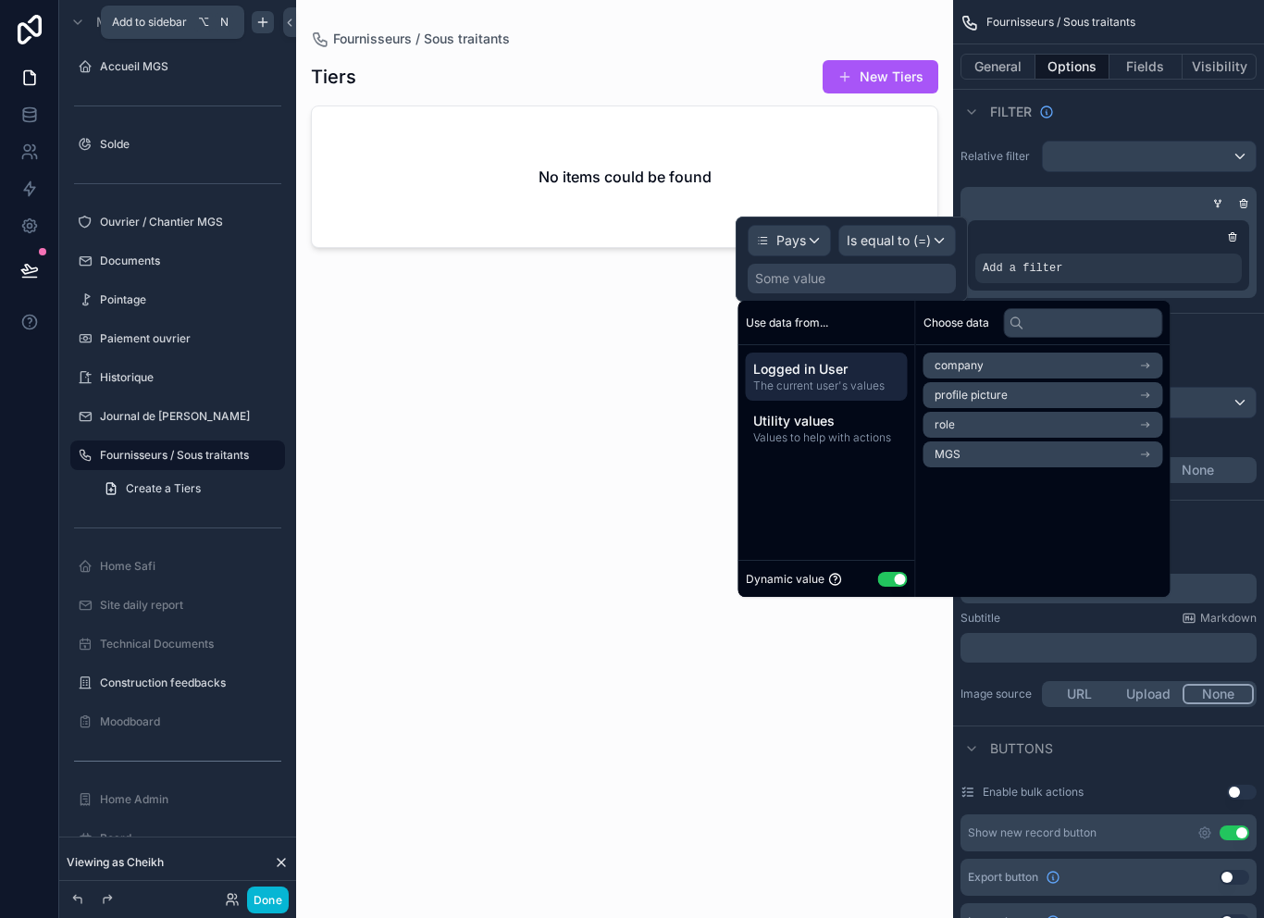
click at [908, 622] on div "scrollable content" at bounding box center [624, 448] width 657 height 896
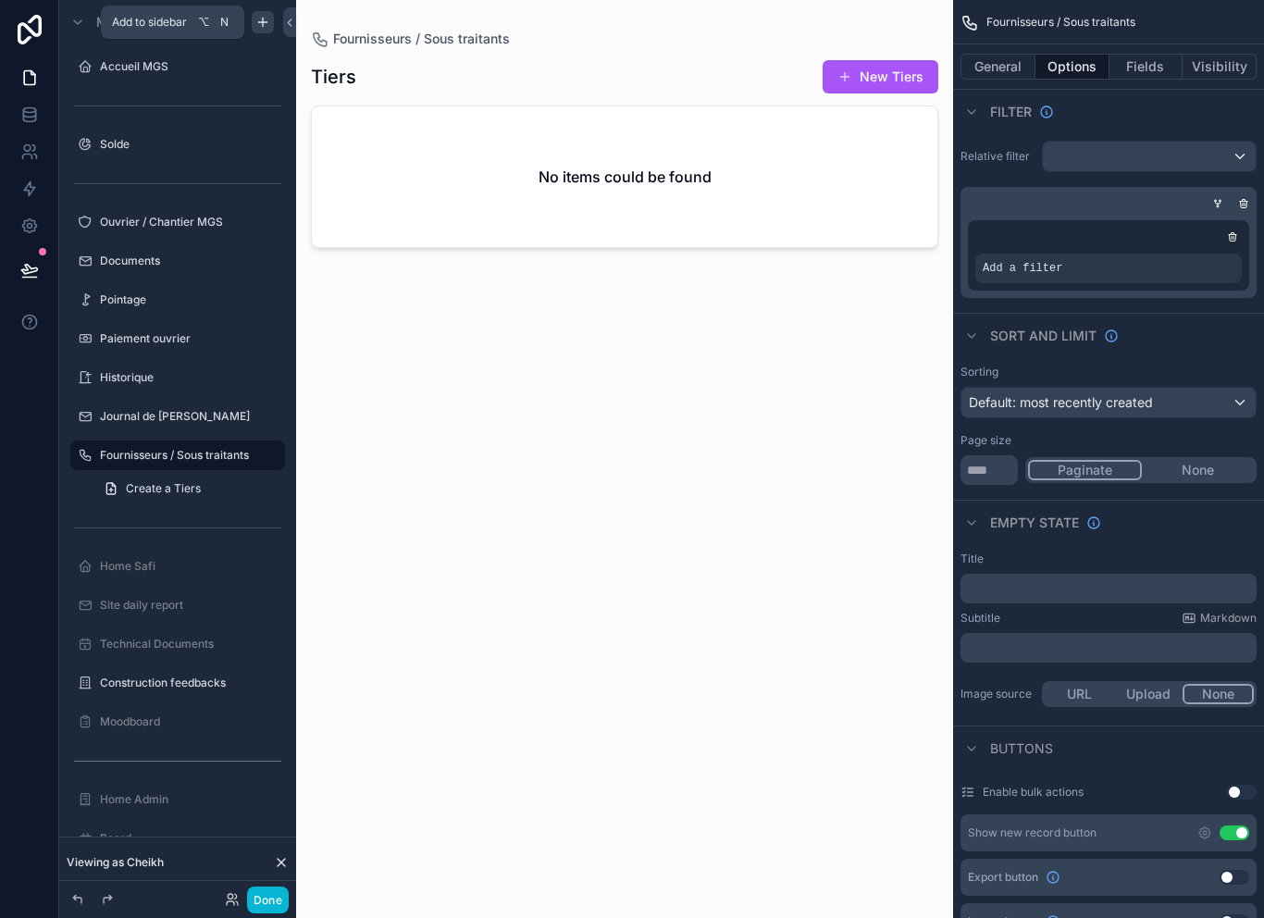
click at [901, 574] on div "Tiers New Tiers No items could be found" at bounding box center [624, 472] width 627 height 848
click at [1138, 402] on span "Default: most recently created" at bounding box center [1061, 402] width 184 height 16
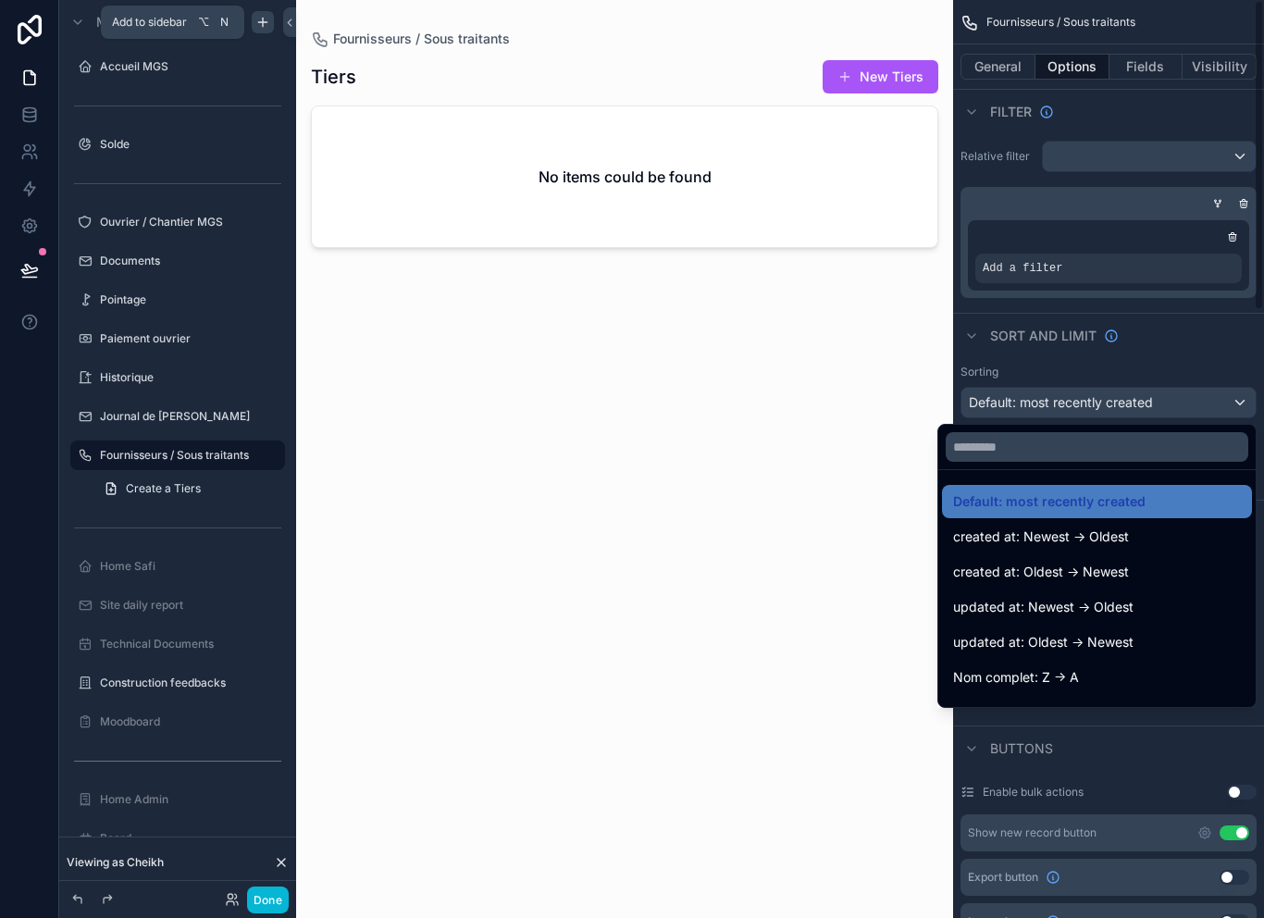
click at [1184, 265] on div "scrollable content" at bounding box center [632, 459] width 1264 height 918
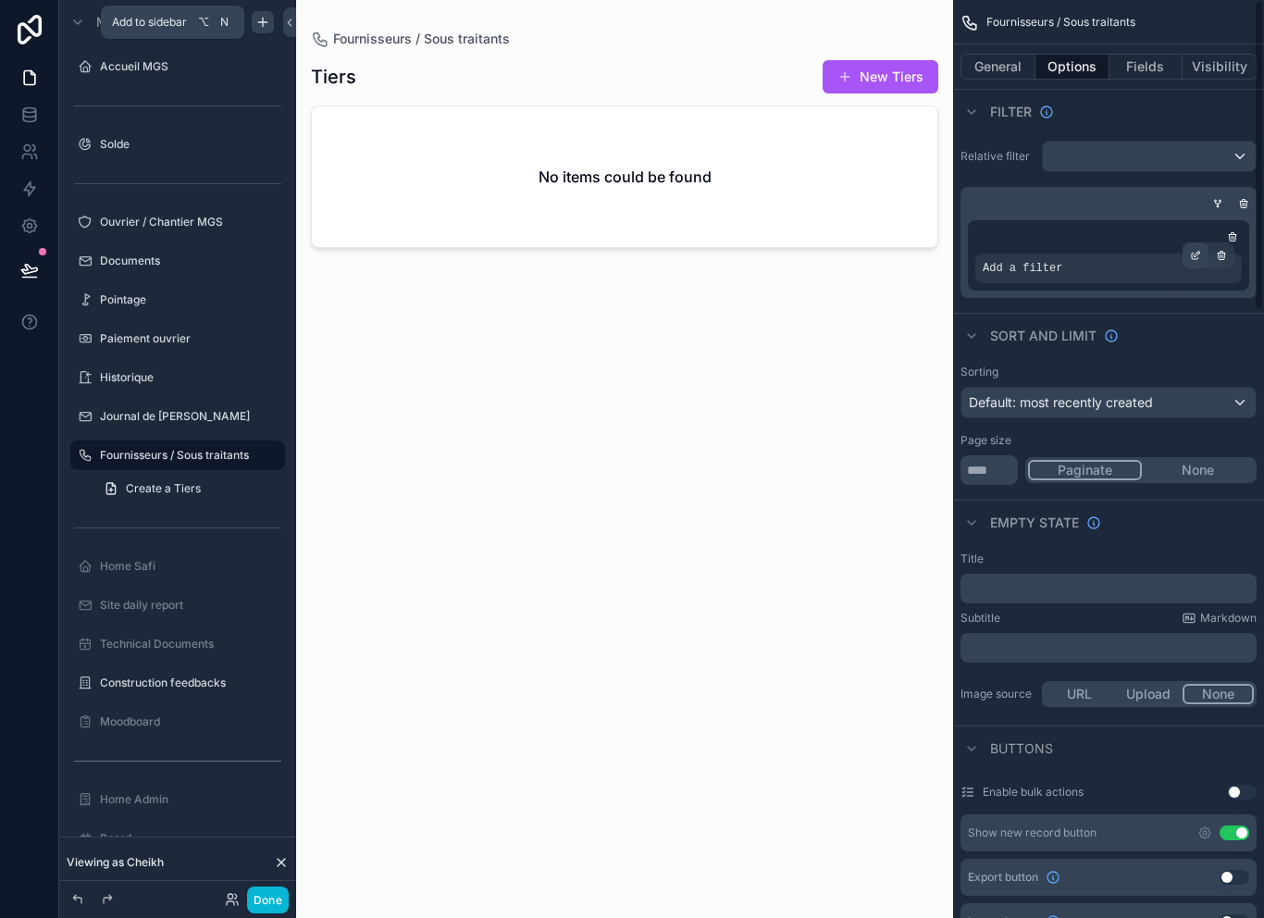
click at [1200, 262] on div "scrollable content" at bounding box center [1196, 255] width 26 height 26
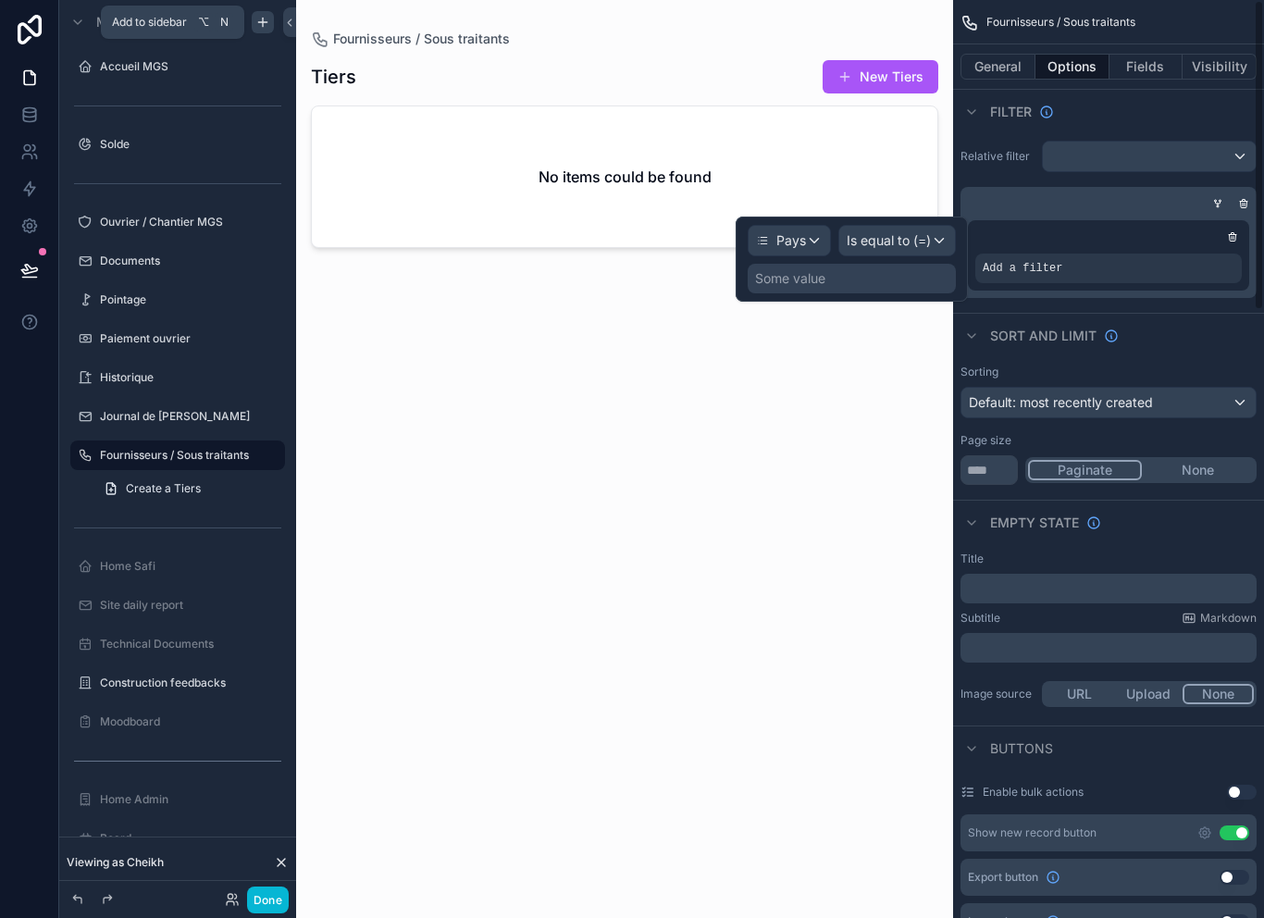
click at [903, 276] on div "Some value" at bounding box center [852, 279] width 208 height 30
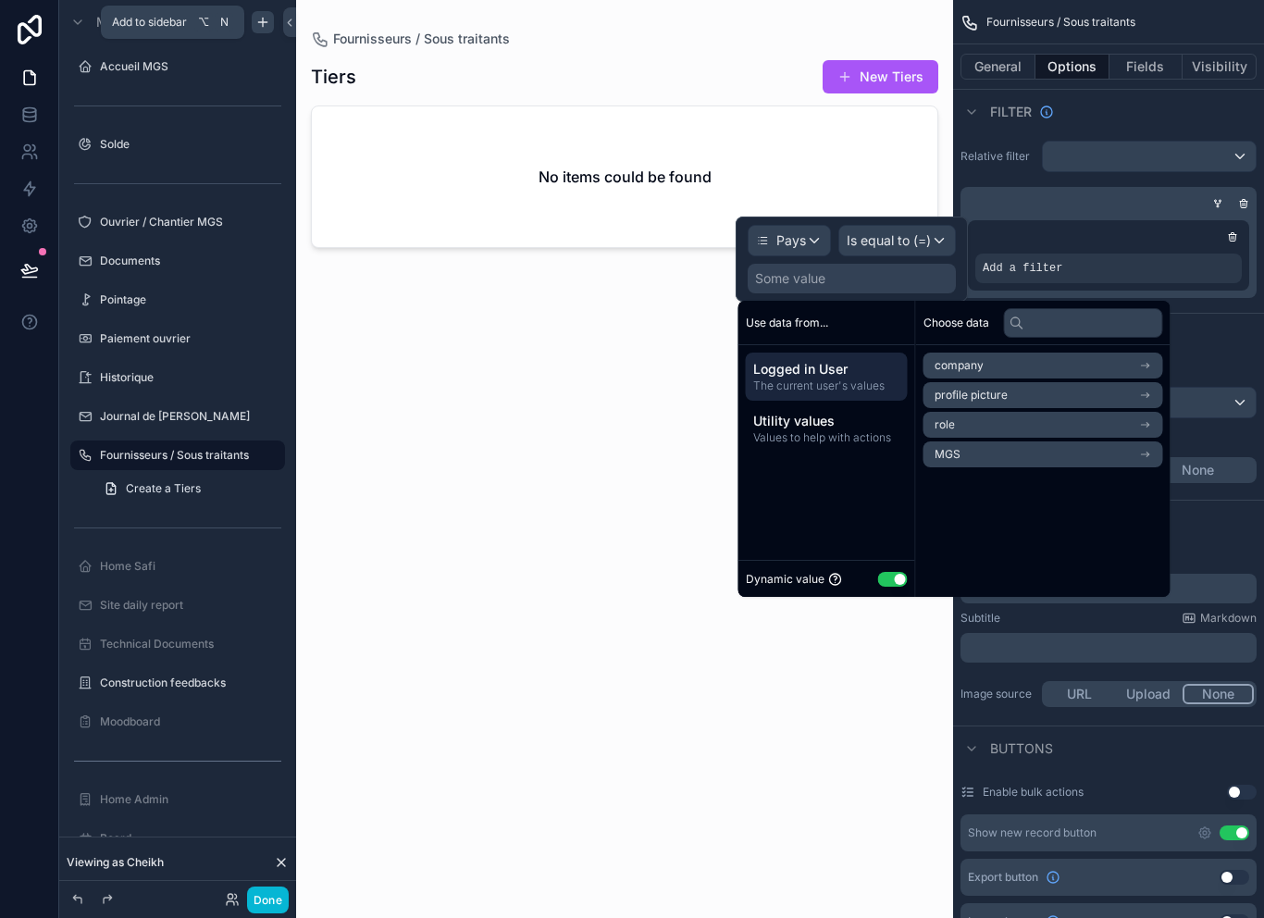
click at [887, 579] on button "Use setting" at bounding box center [893, 579] width 30 height 15
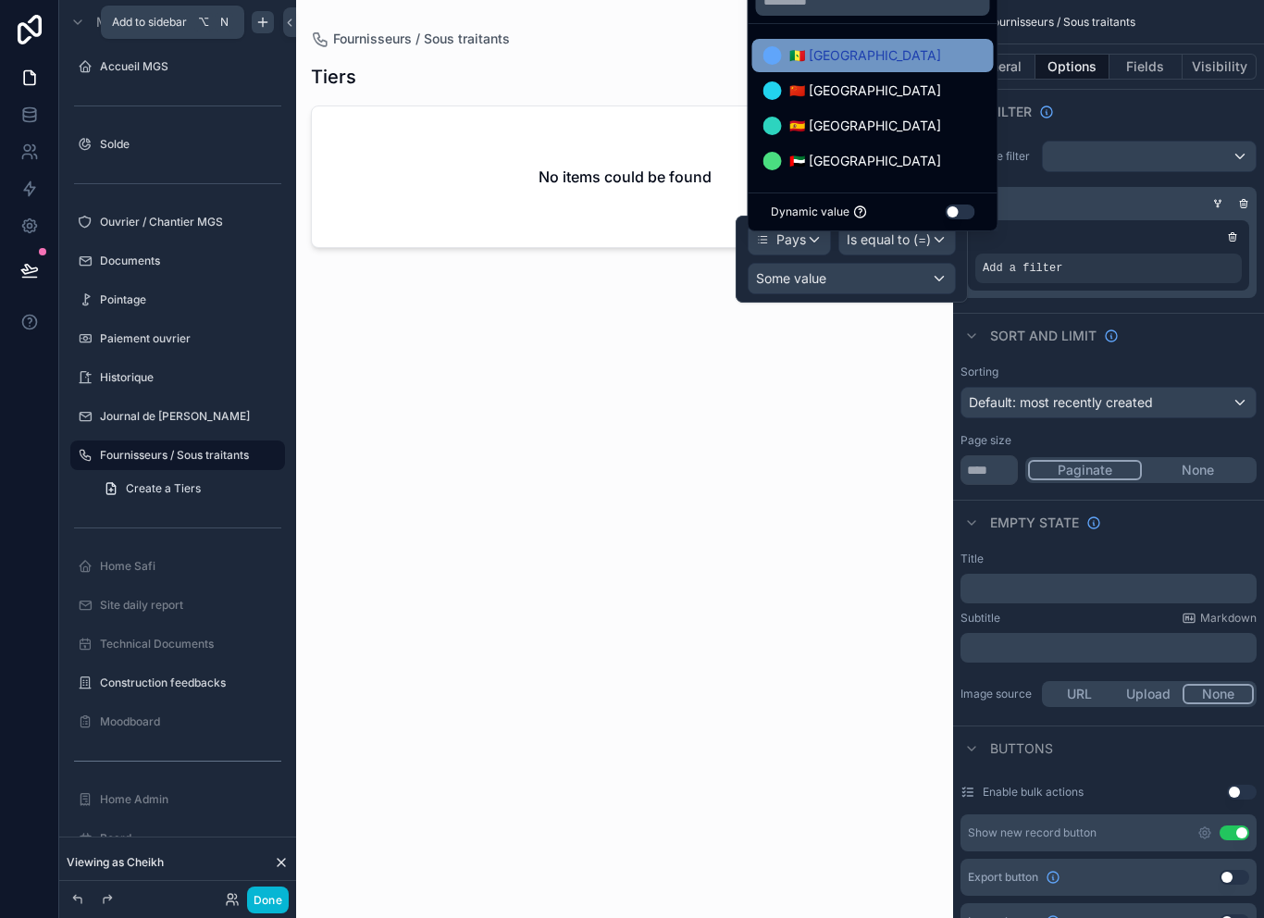
click at [875, 67] on div "🇸🇳 [GEOGRAPHIC_DATA]" at bounding box center [873, 55] width 219 height 22
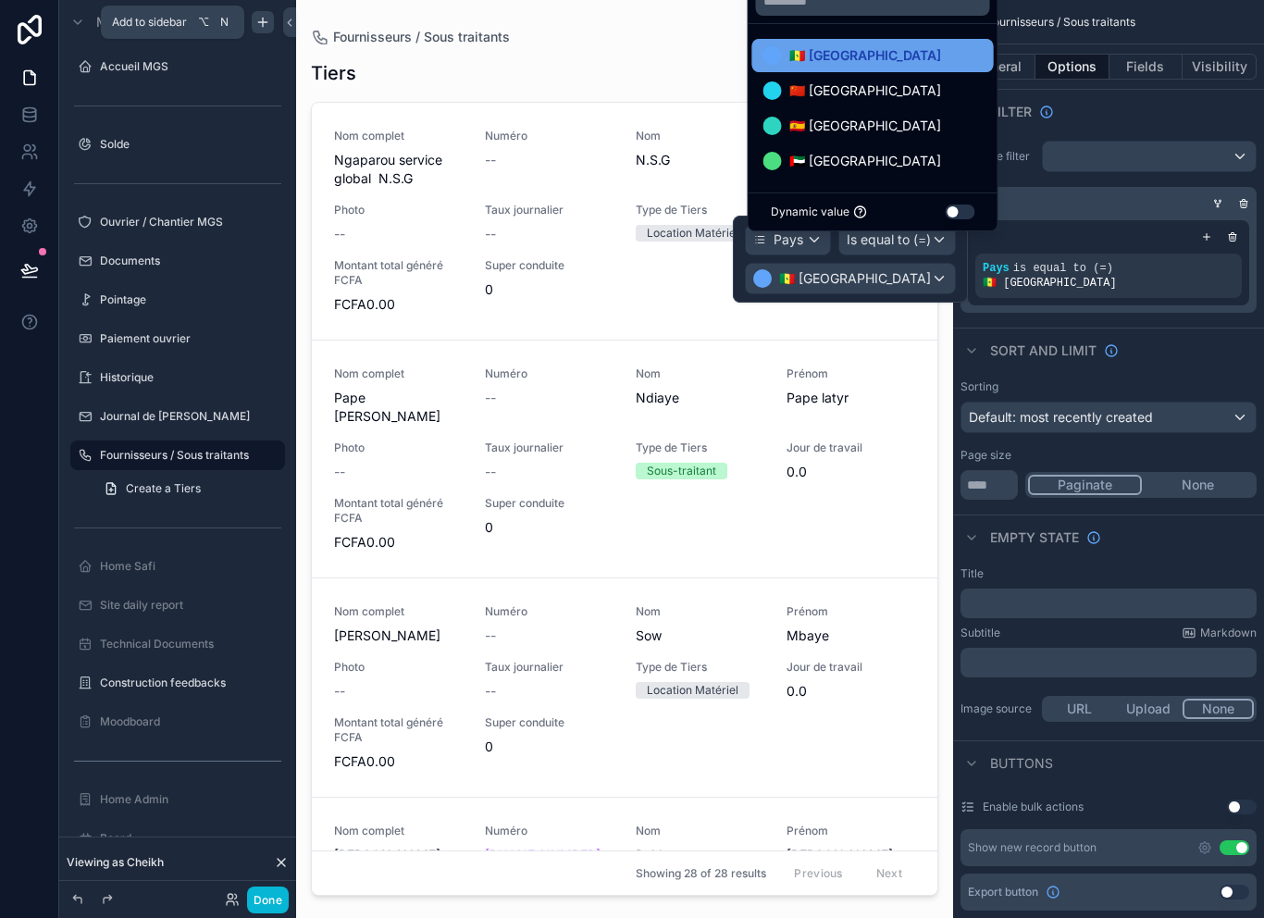
click at [885, 67] on div "🇸🇳 [GEOGRAPHIC_DATA]" at bounding box center [873, 55] width 219 height 22
click at [1199, 338] on div "Sort And Limit" at bounding box center [1108, 350] width 311 height 44
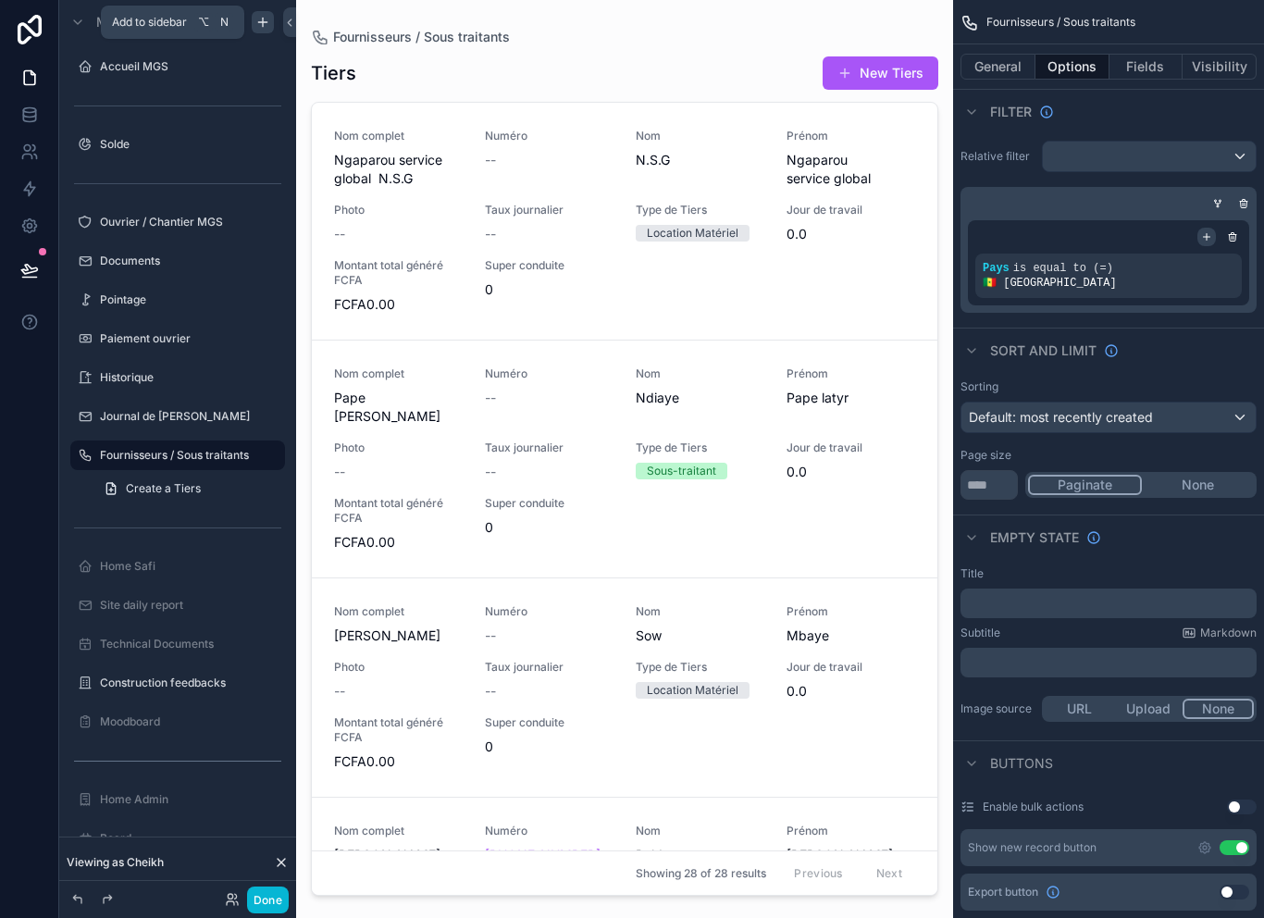
click at [1201, 236] on icon "scrollable content" at bounding box center [1206, 236] width 11 height 11
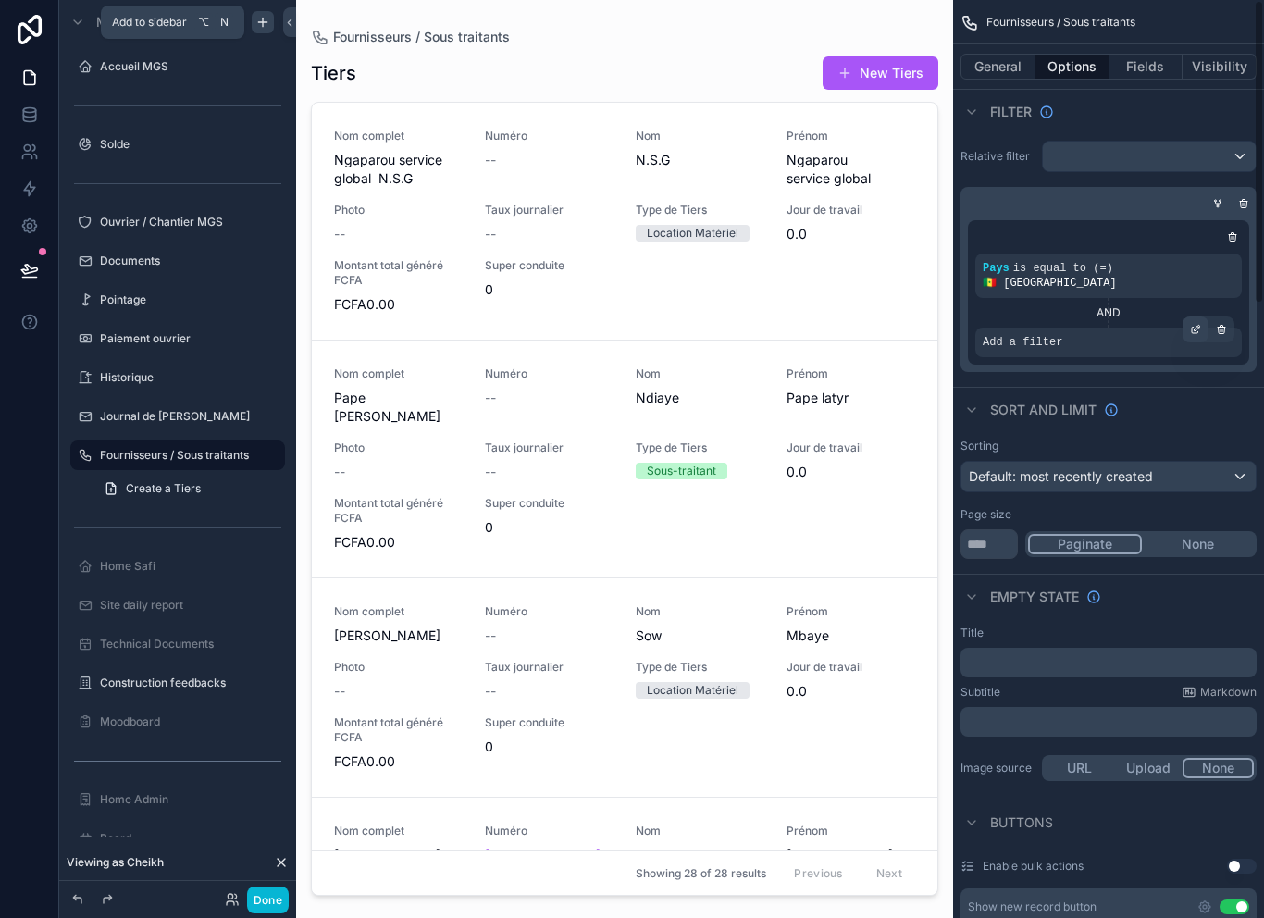
click at [1195, 324] on icon "scrollable content" at bounding box center [1195, 329] width 11 height 11
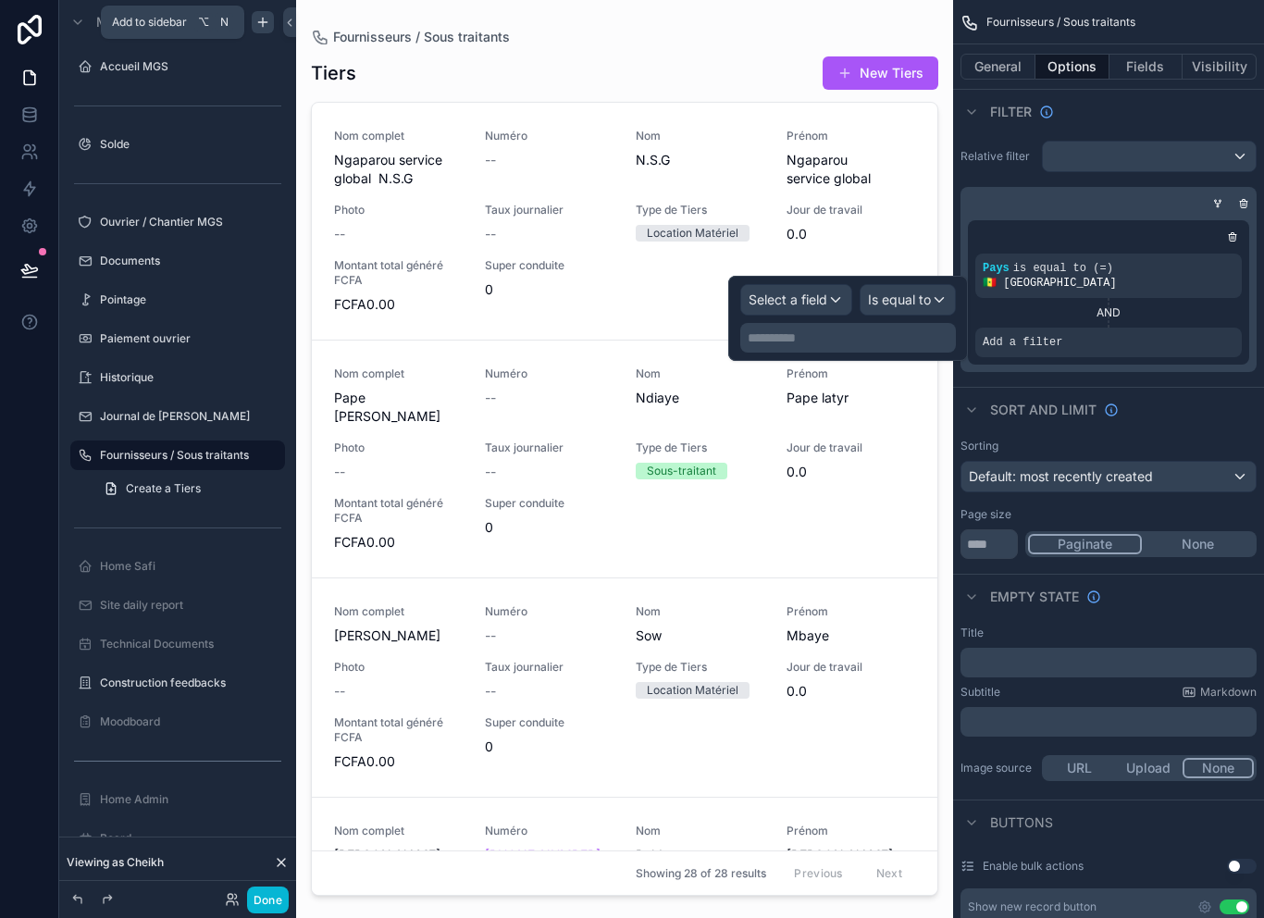
click at [813, 309] on div "Select a field" at bounding box center [796, 300] width 110 height 30
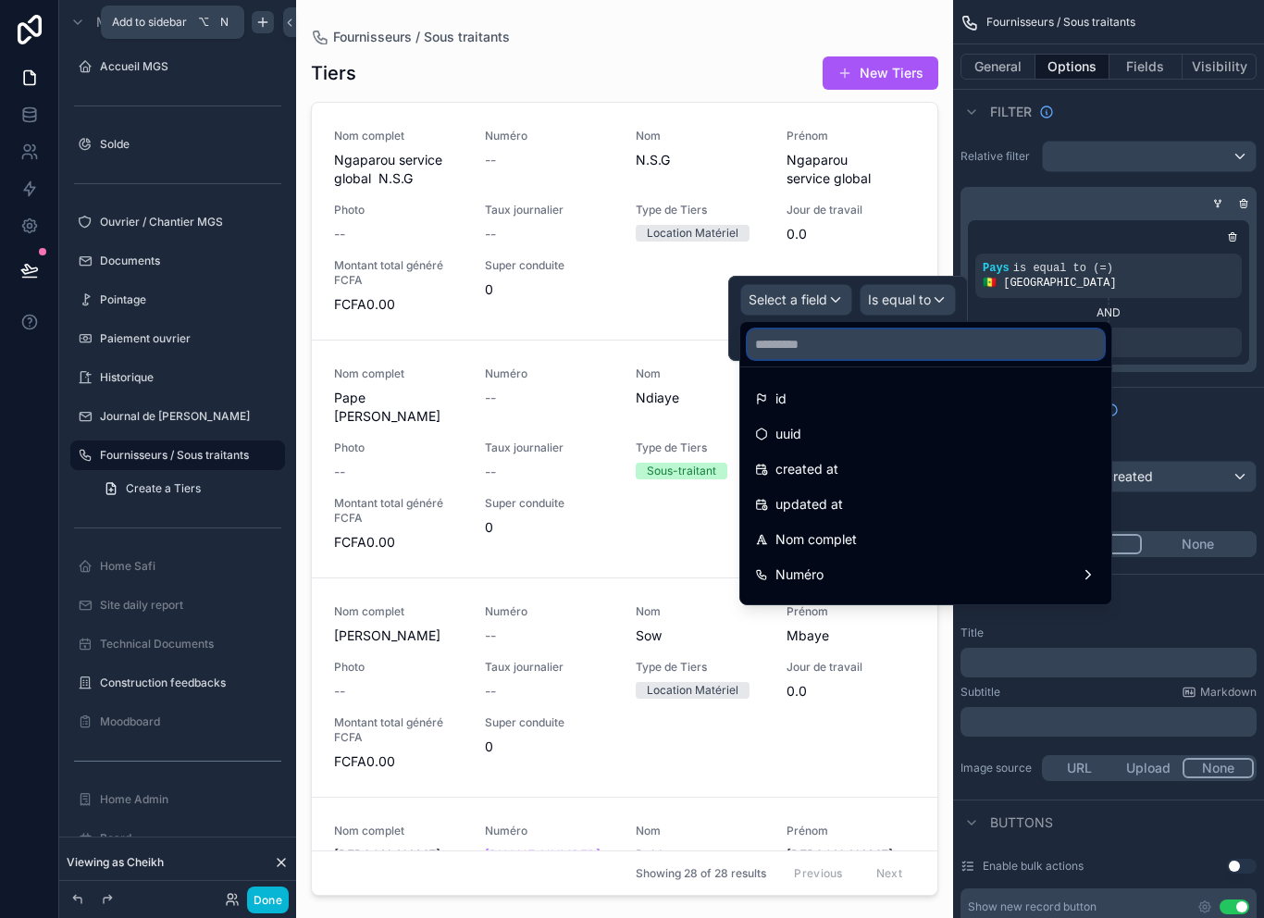
click at [886, 345] on input "text" at bounding box center [926, 344] width 356 height 30
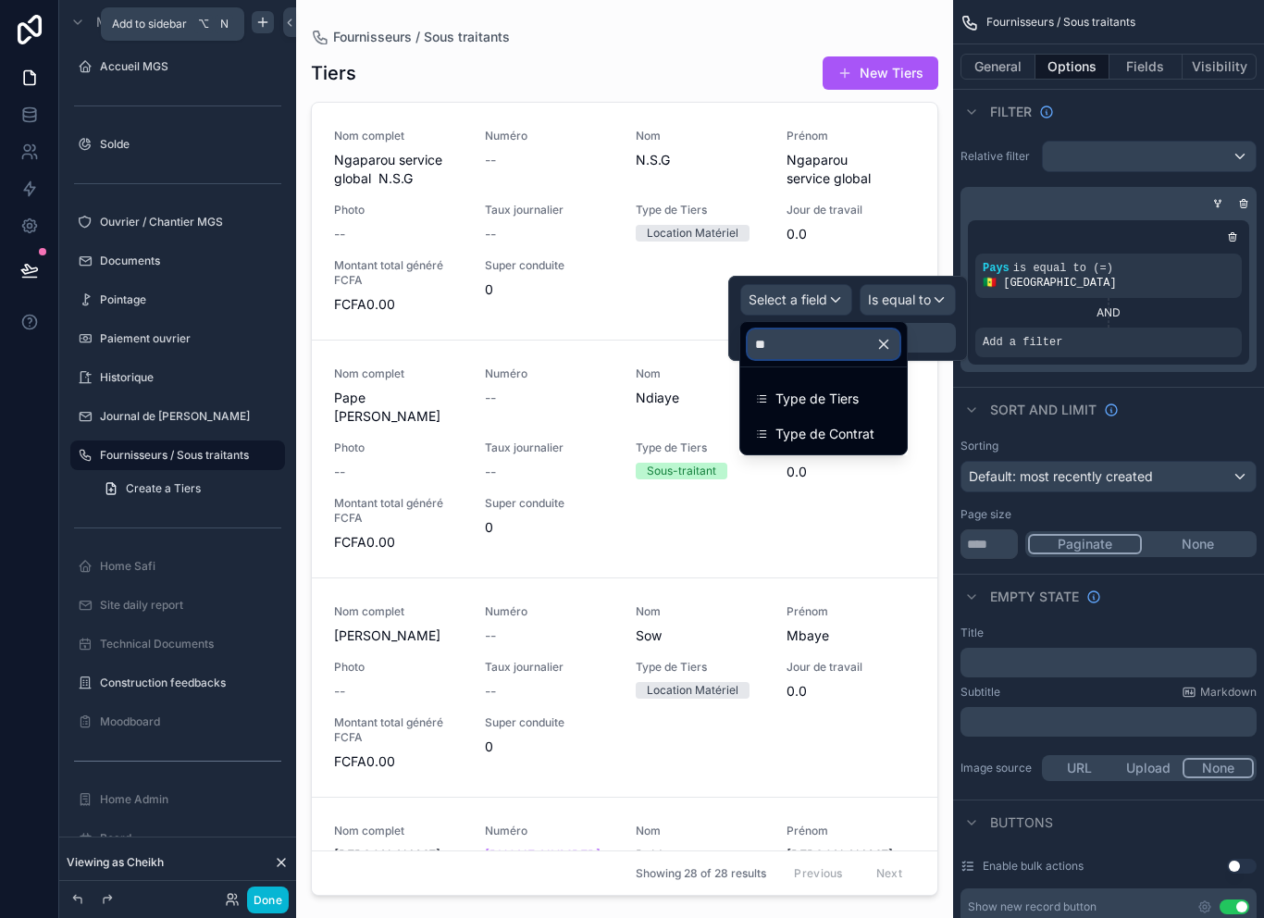
type input "***"
click at [892, 388] on div "Type de Tiers" at bounding box center [823, 399] width 137 height 22
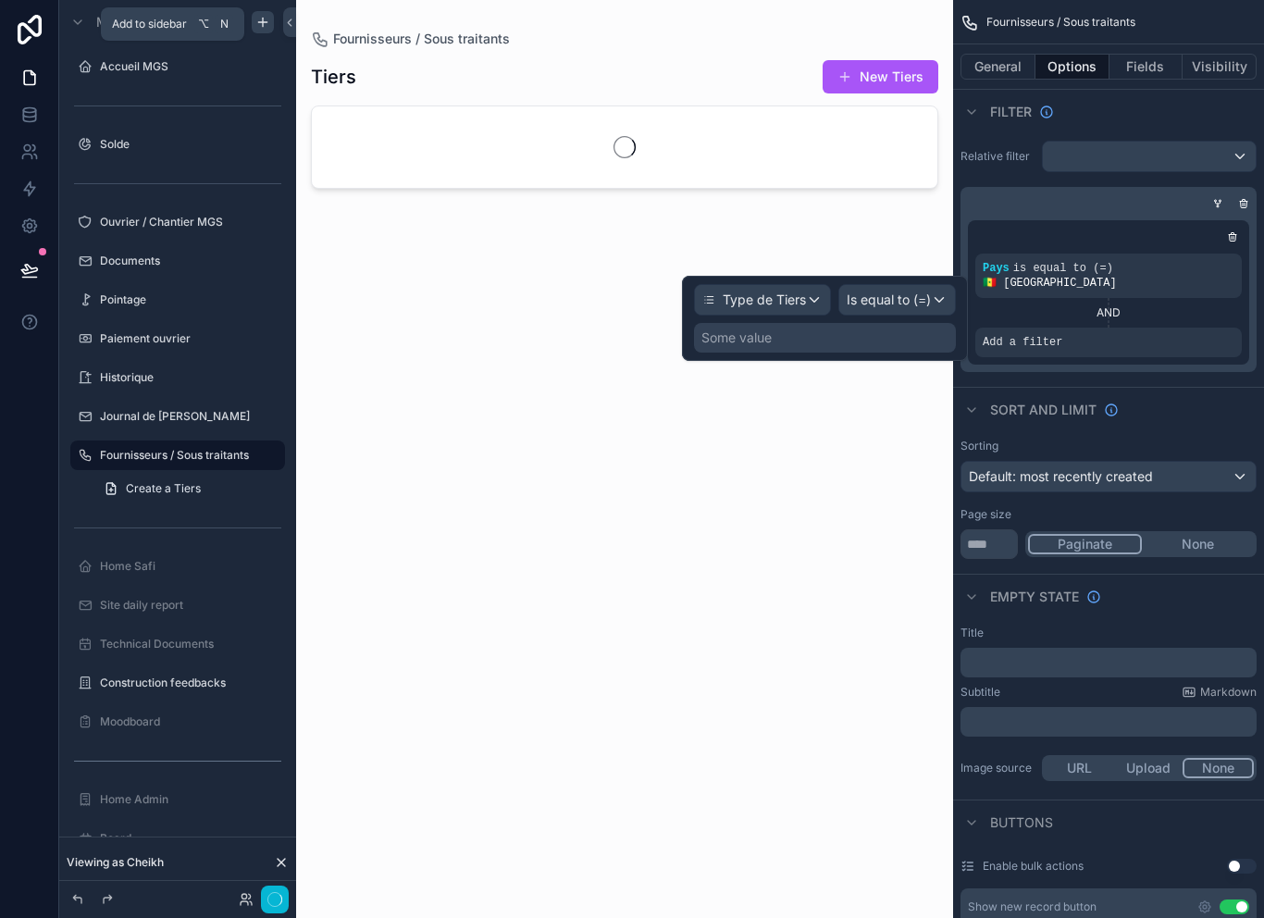
scroll to position [0, 0]
click at [908, 300] on span "Is equal to (=)" at bounding box center [889, 300] width 84 height 19
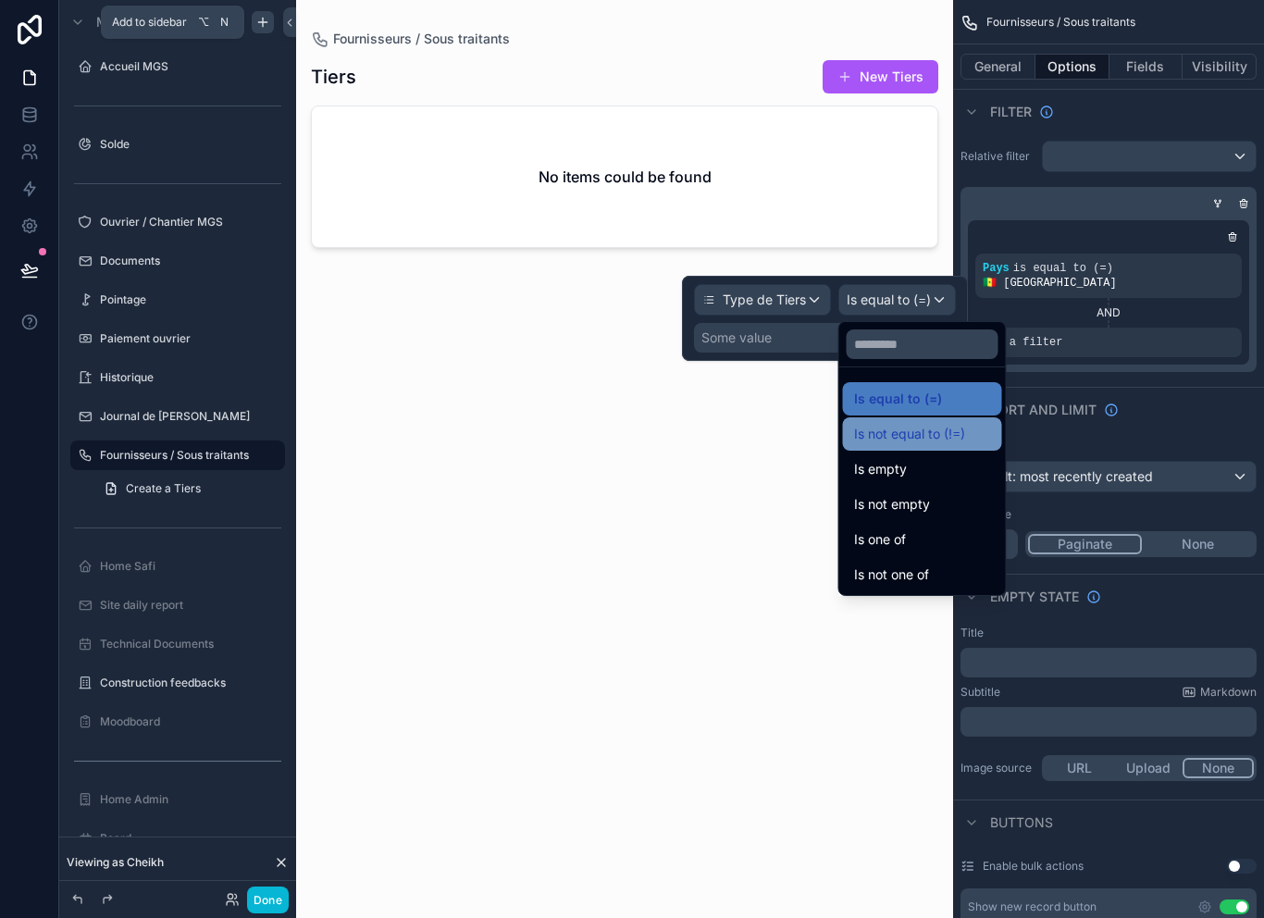
click at [982, 441] on div "Is not equal to (!=)" at bounding box center [922, 434] width 137 height 22
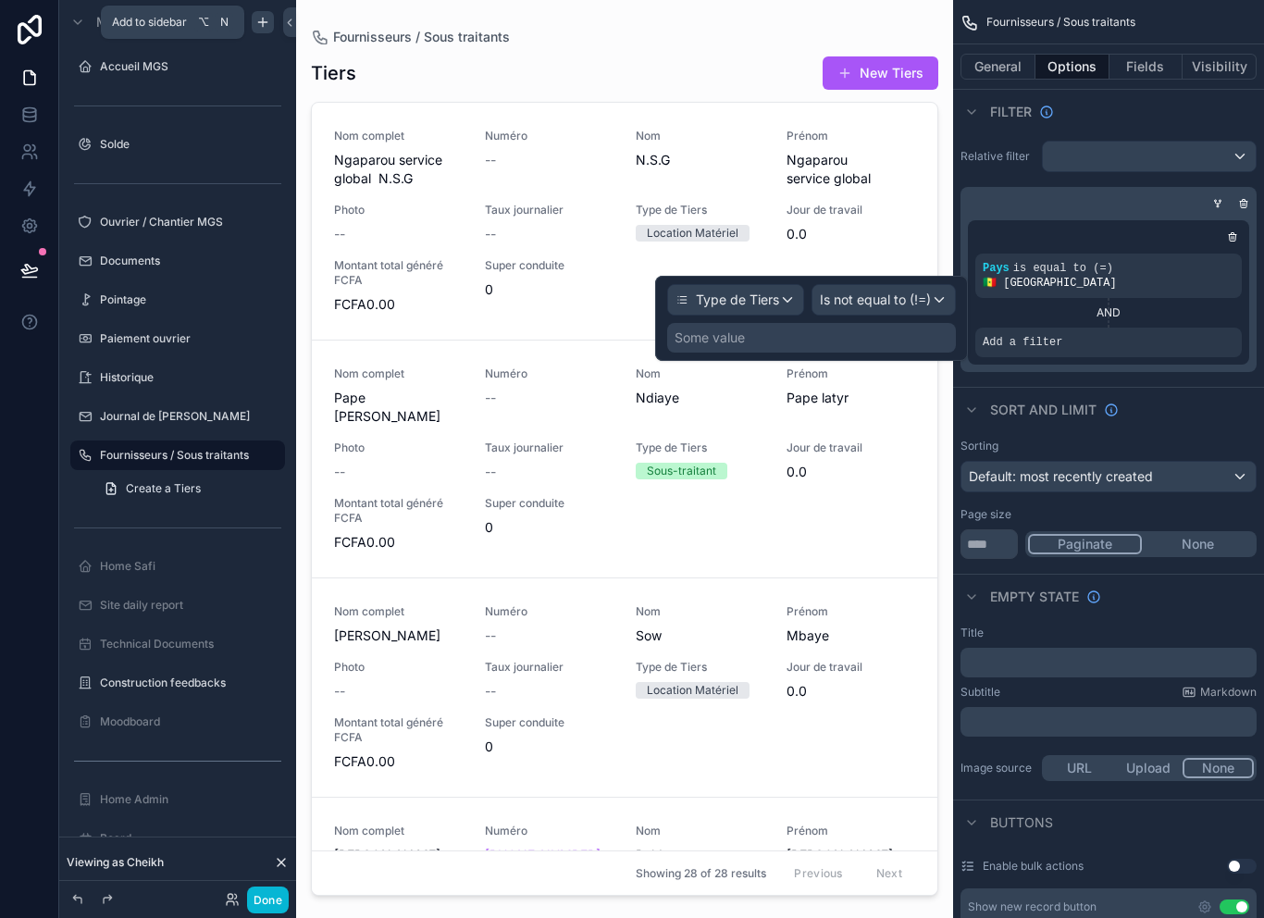
click at [834, 343] on div "Some value" at bounding box center [811, 338] width 289 height 30
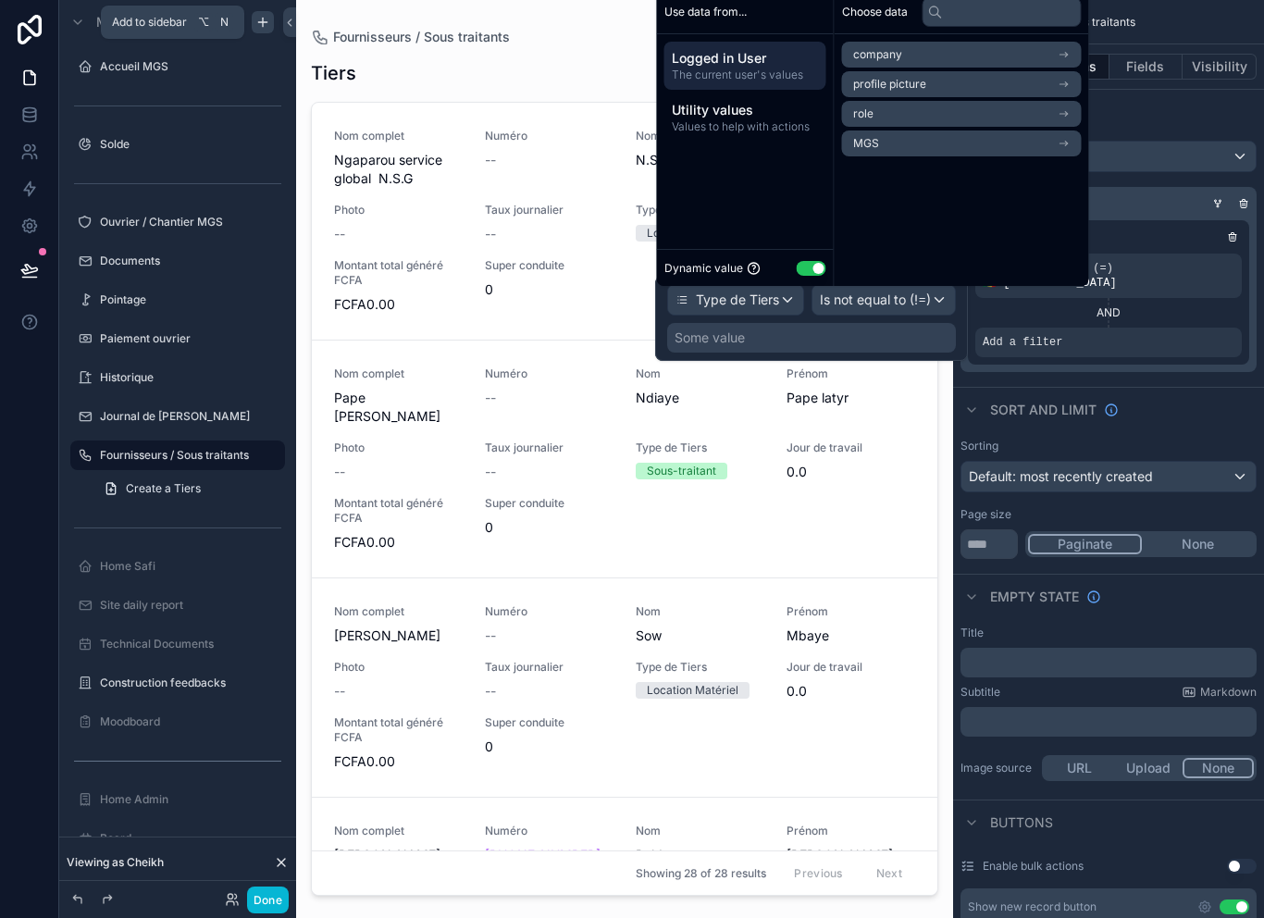
click at [824, 276] on button "Use setting" at bounding box center [812, 268] width 30 height 15
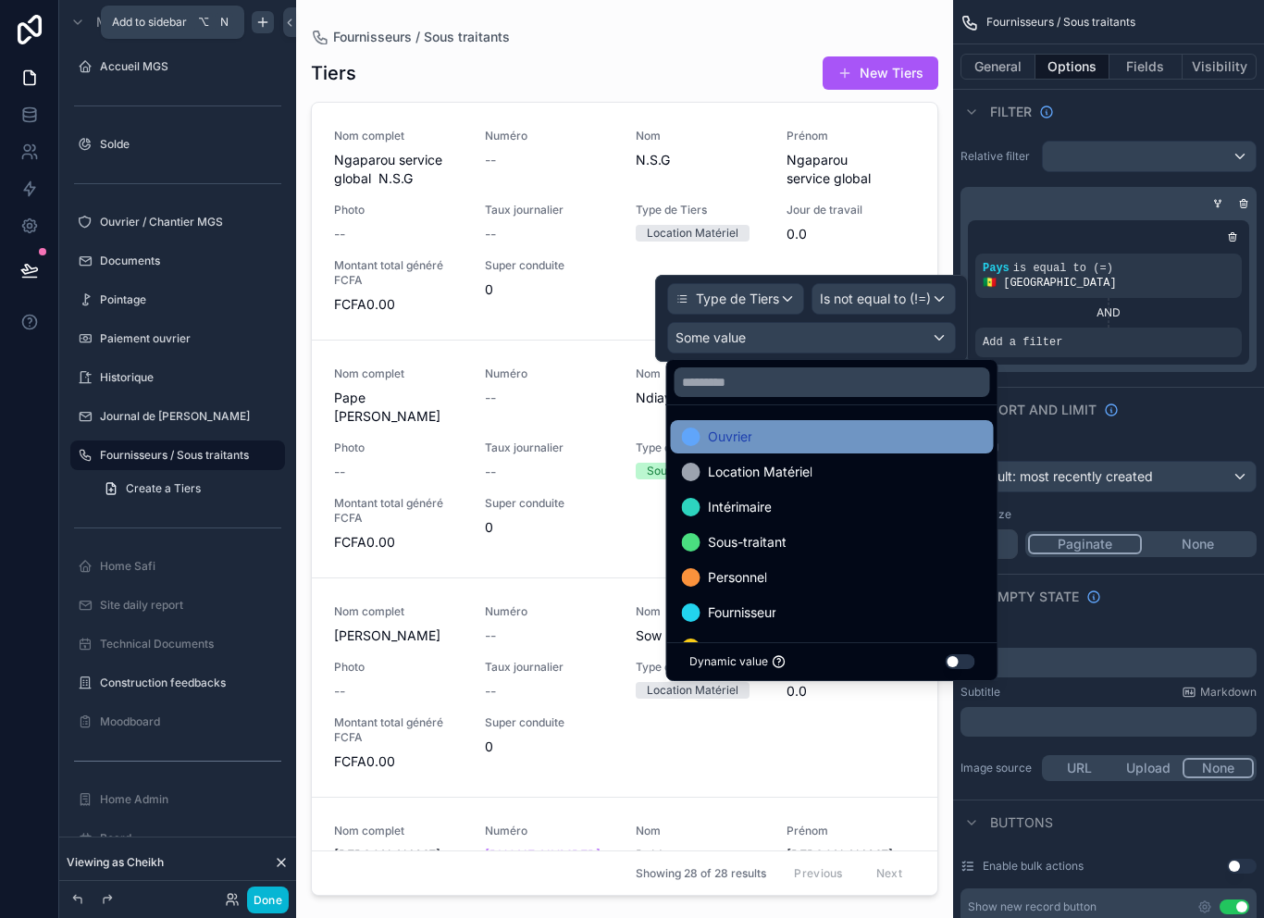
click at [823, 444] on div "Ouvrier" at bounding box center [832, 437] width 301 height 22
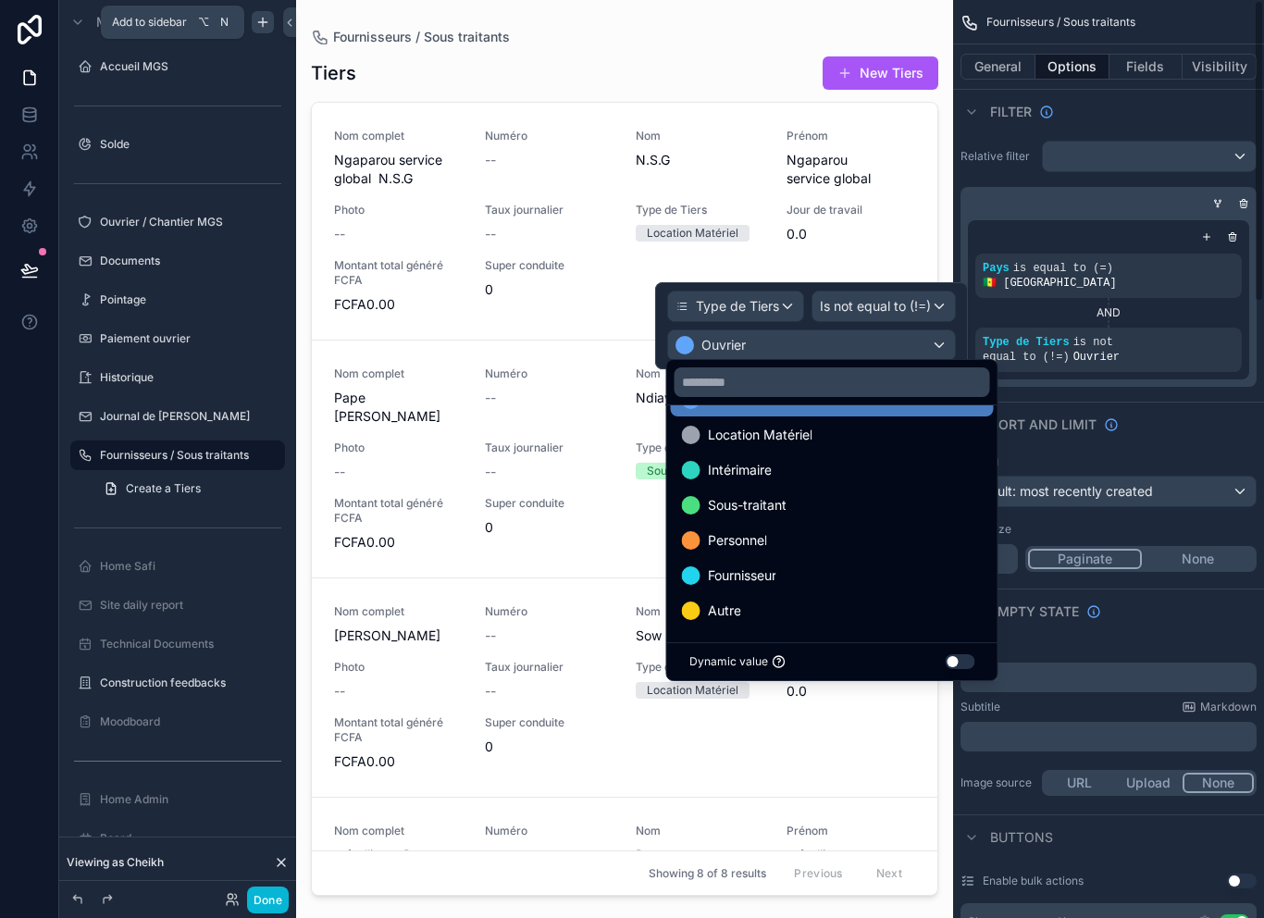
scroll to position [37, 0]
click at [1210, 372] on div "Relative filter Pays is equal to (=) 🇸🇳 Sénégal AND Type de Tiers is not equal …" at bounding box center [1108, 263] width 311 height 261
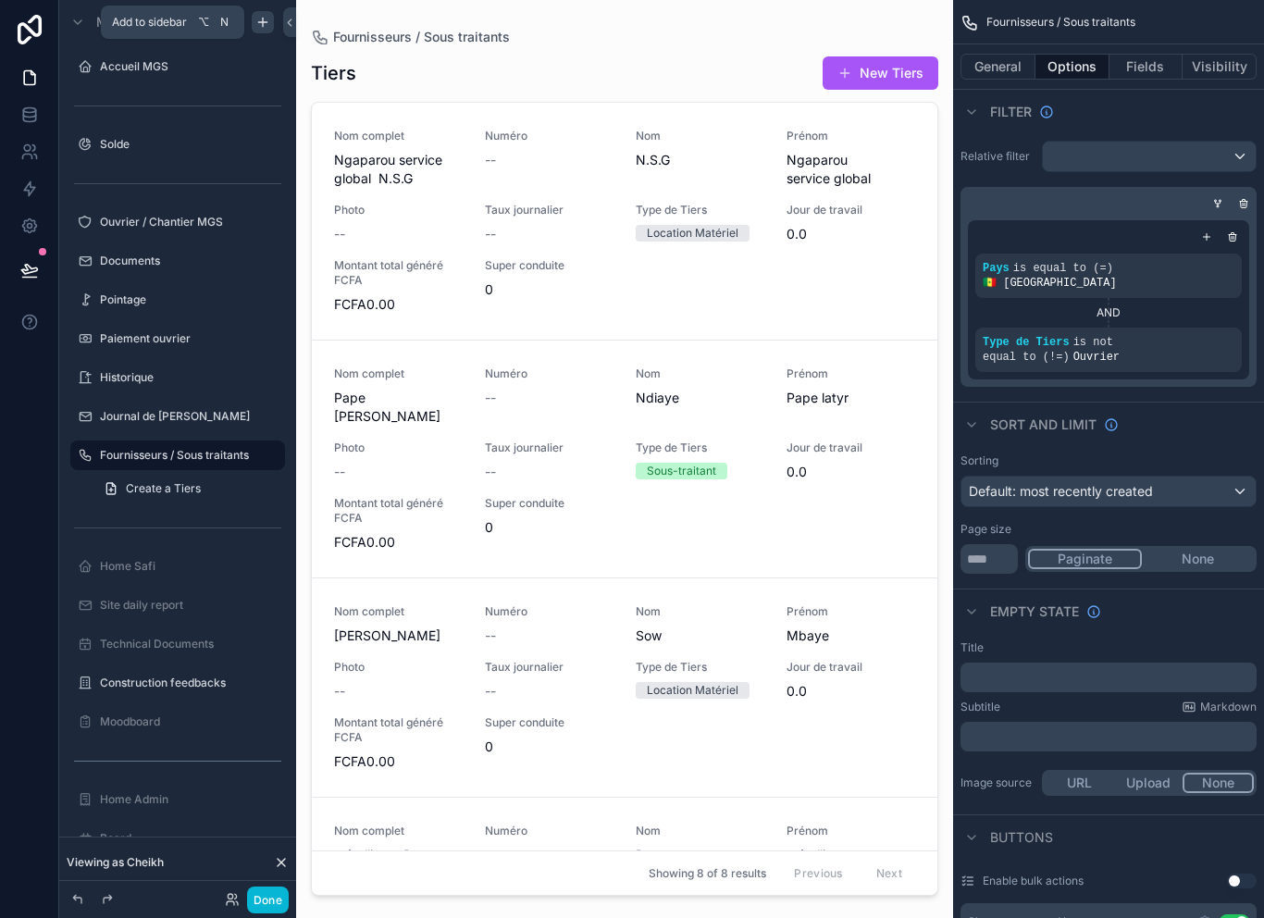
click at [1143, 67] on button "Fields" at bounding box center [1147, 67] width 74 height 26
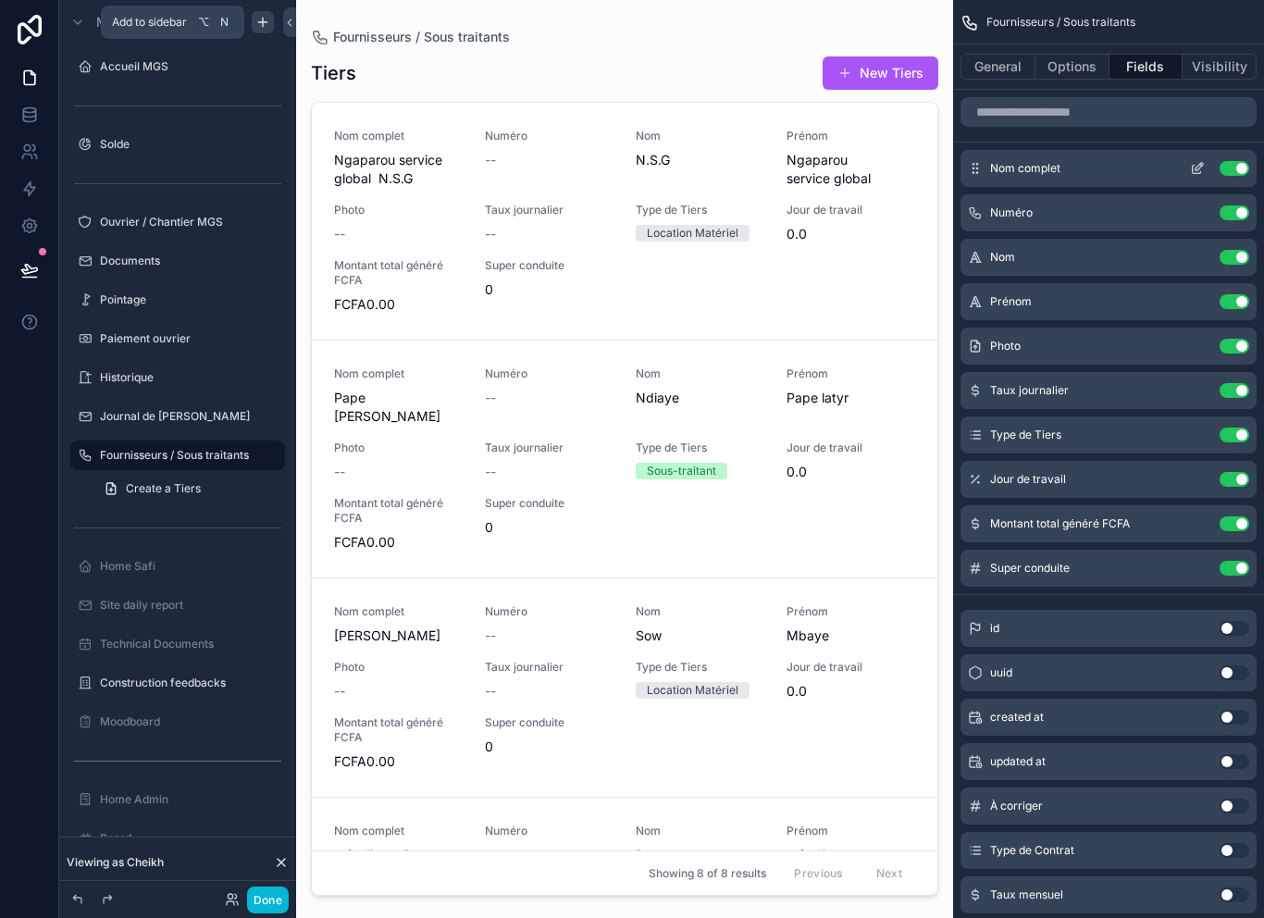
click at [1237, 169] on button "Use setting" at bounding box center [1235, 168] width 30 height 15
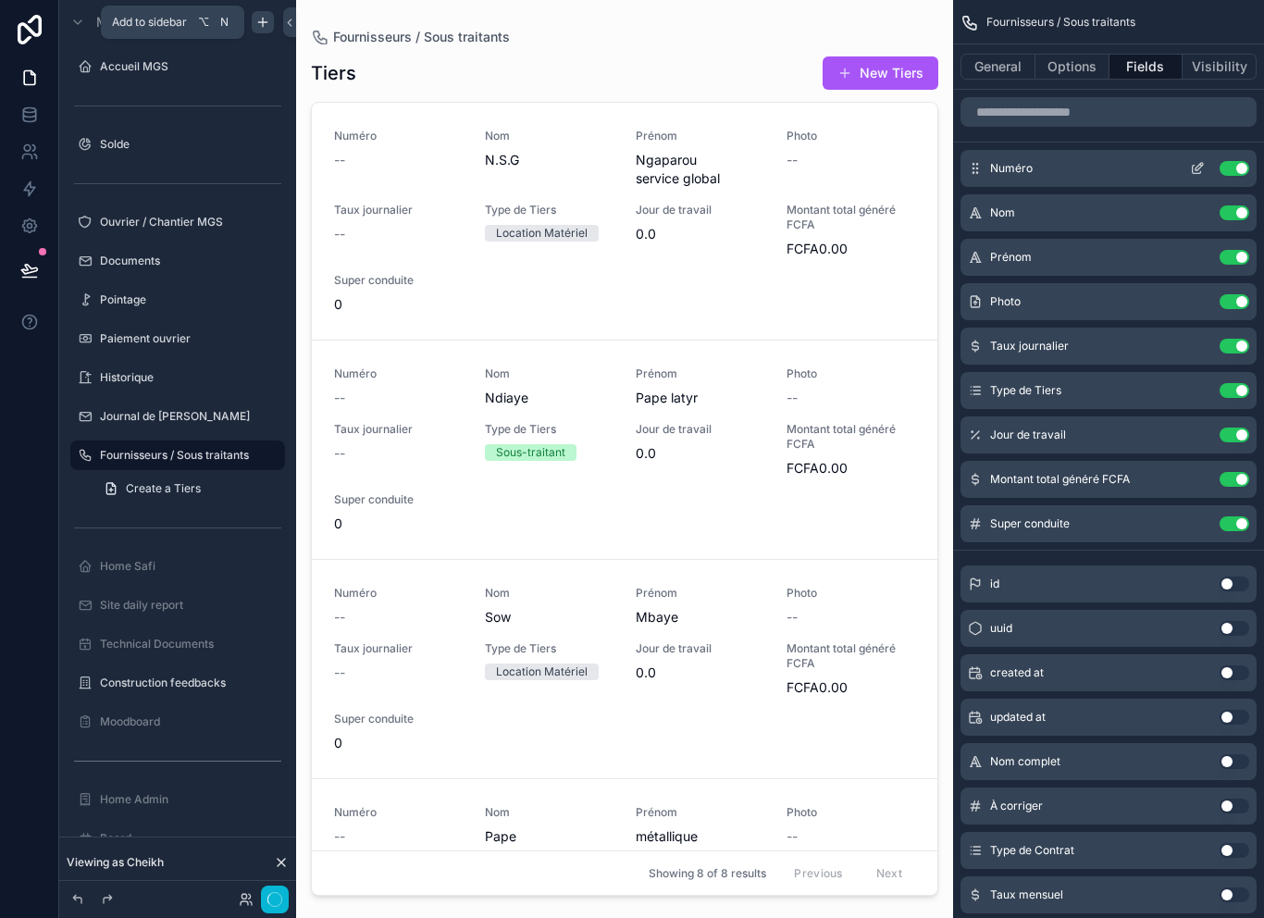
click at [1235, 172] on button "Use setting" at bounding box center [1235, 168] width 30 height 15
click at [1234, 205] on button "Use setting" at bounding box center [1235, 212] width 30 height 15
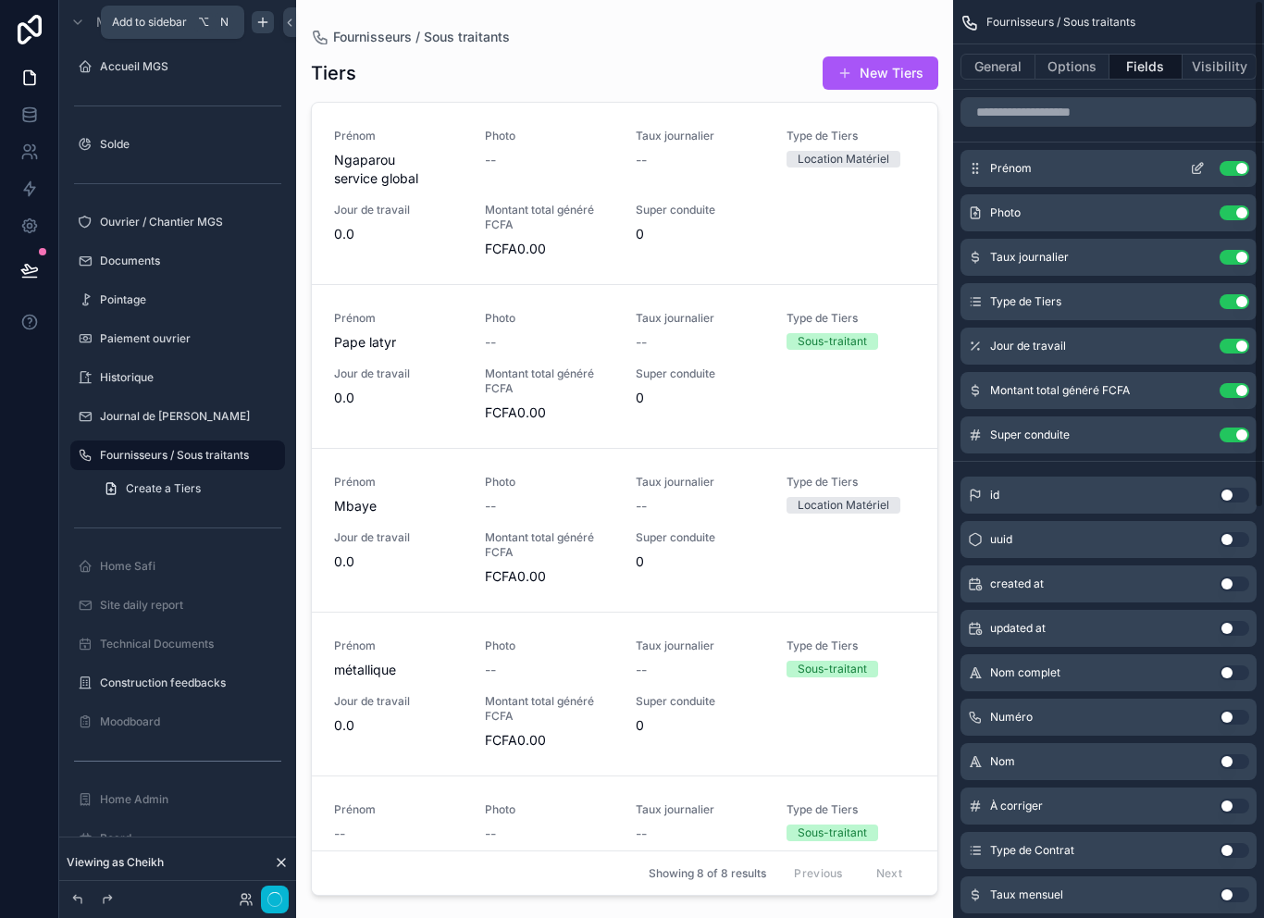
click at [1237, 169] on button "Use setting" at bounding box center [1235, 168] width 30 height 15
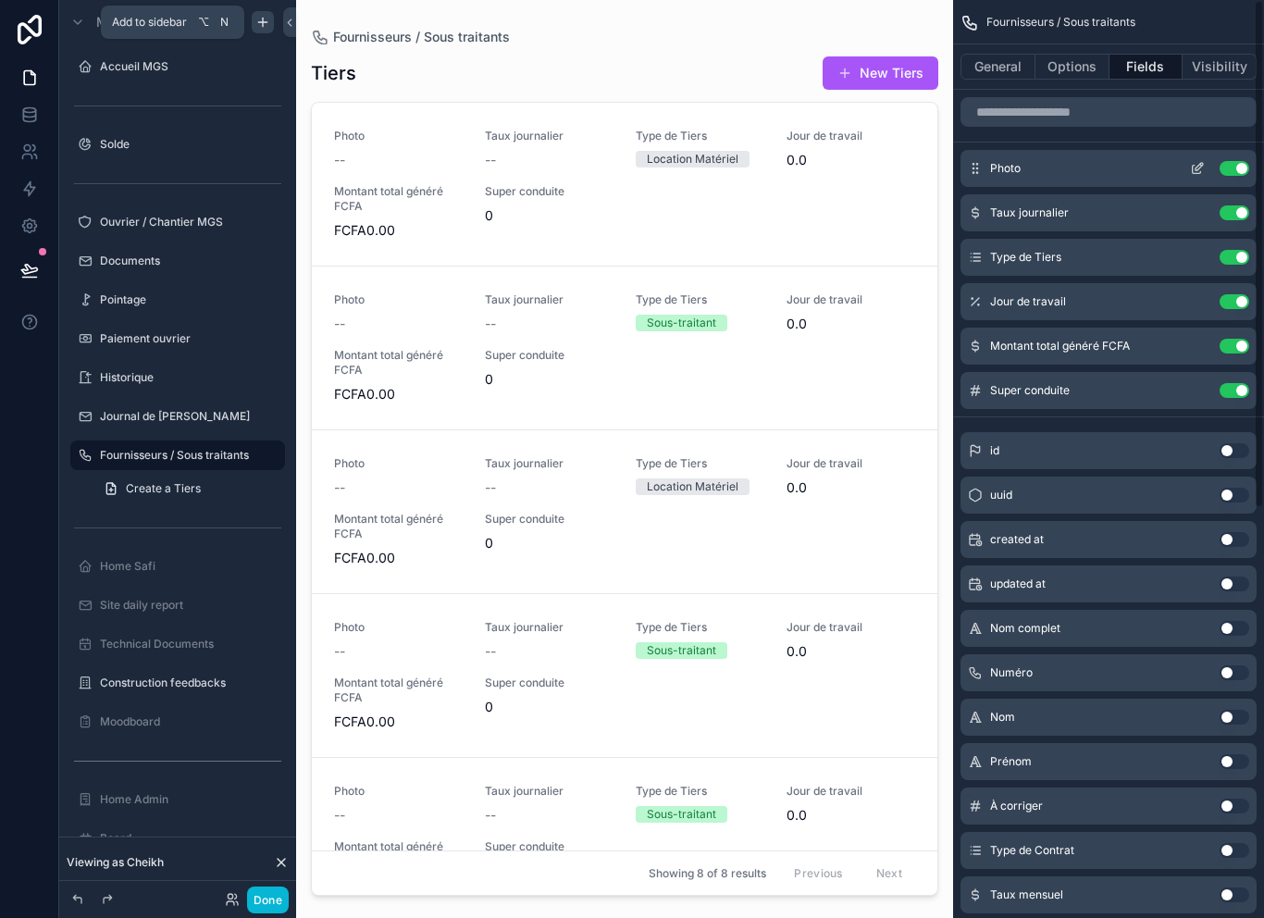
click at [1235, 169] on button "Use setting" at bounding box center [1235, 168] width 30 height 15
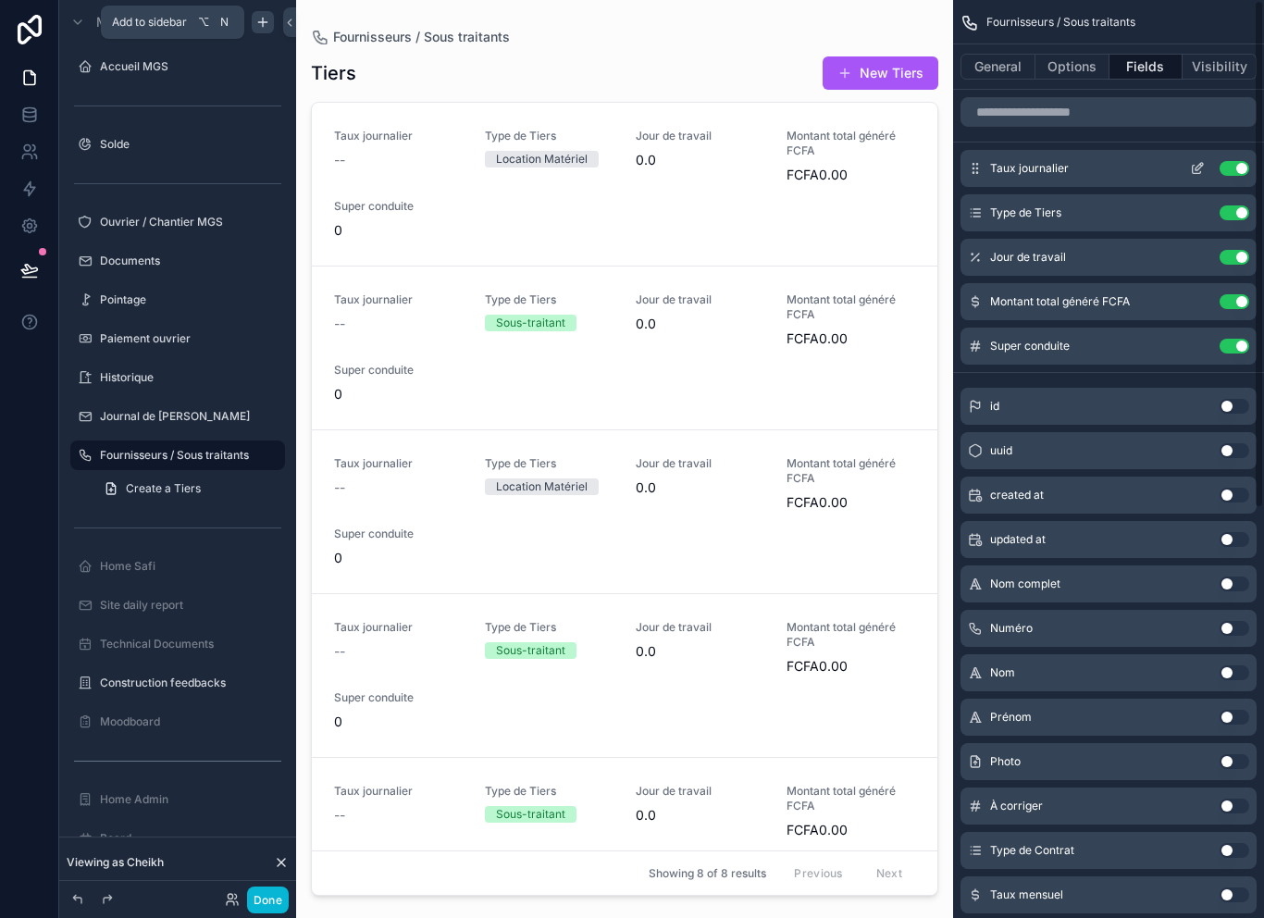
click at [1232, 169] on button "Use setting" at bounding box center [1235, 168] width 30 height 15
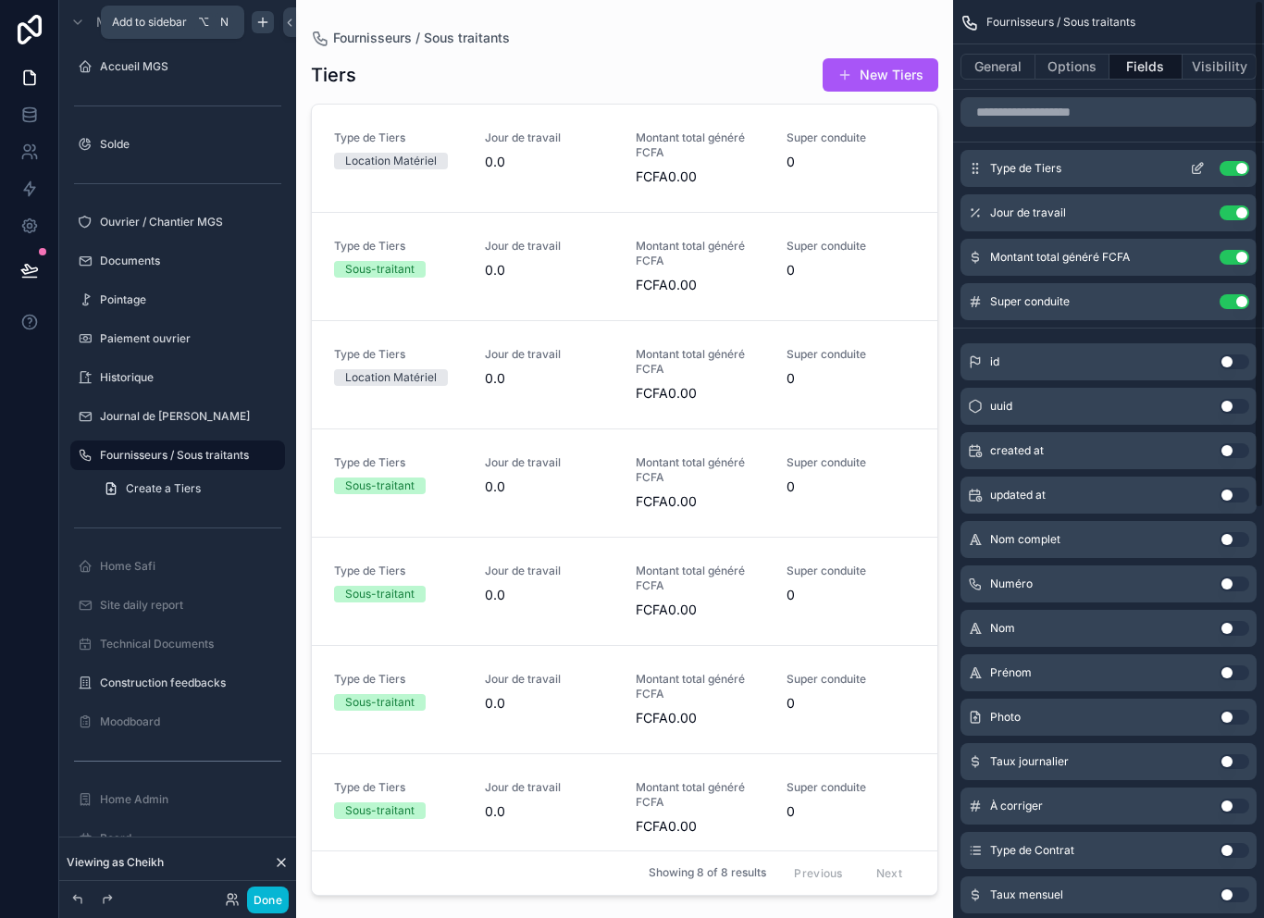
click at [1233, 171] on button "Use setting" at bounding box center [1235, 168] width 30 height 15
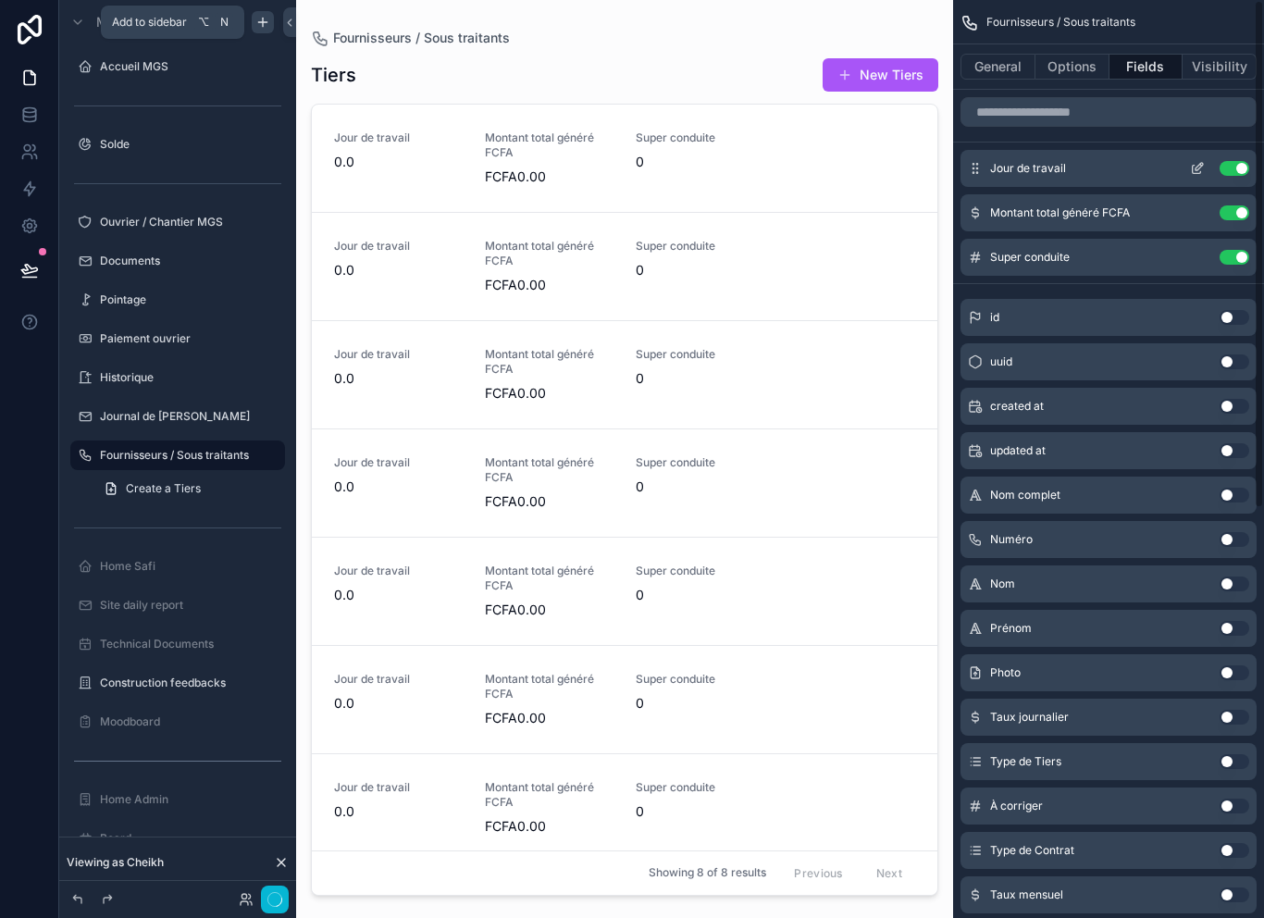
click at [1233, 171] on button "Use setting" at bounding box center [1235, 168] width 30 height 15
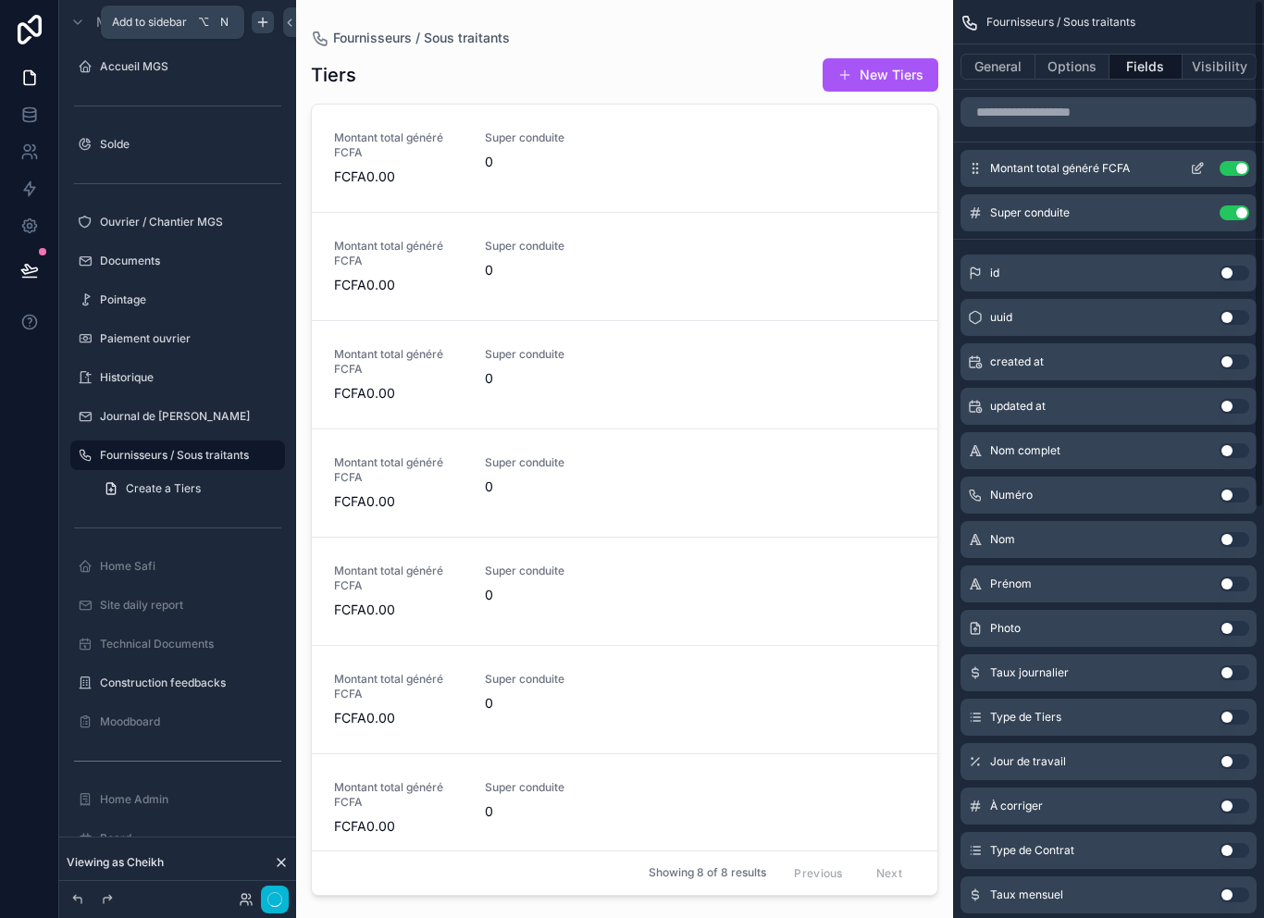
click at [1233, 171] on button "Use setting" at bounding box center [1235, 168] width 30 height 15
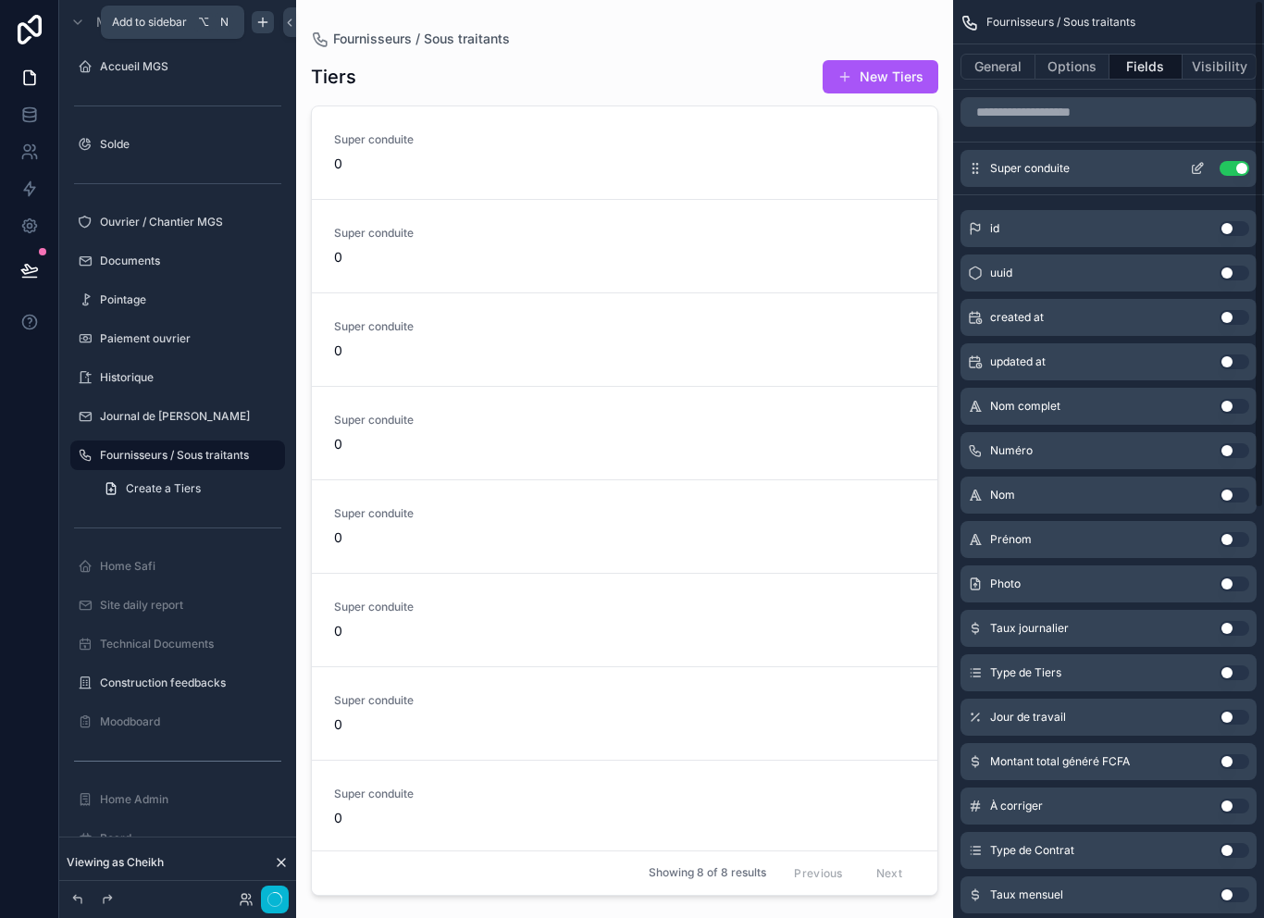
click at [1232, 169] on button "Use setting" at bounding box center [1235, 168] width 30 height 15
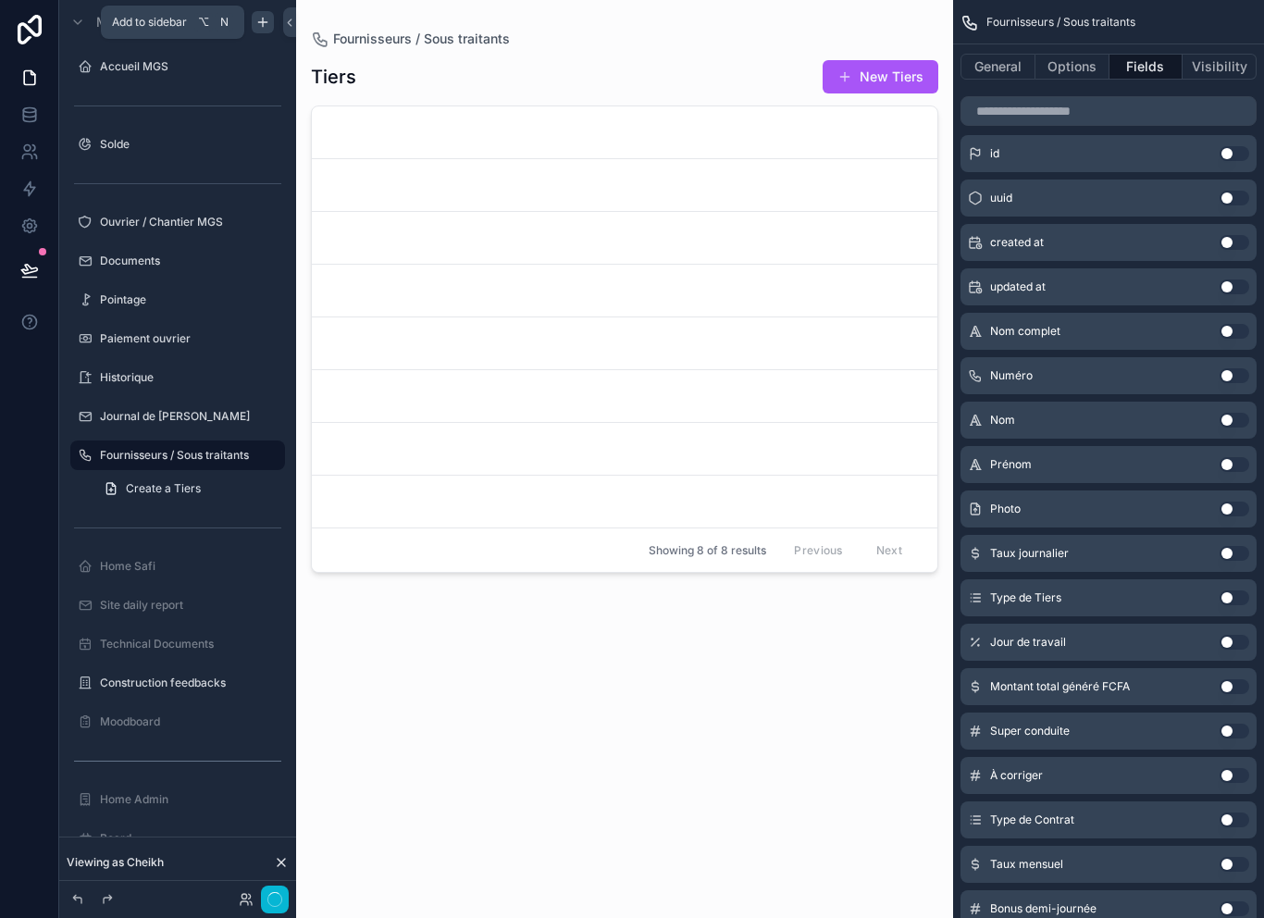
scroll to position [39, 0]
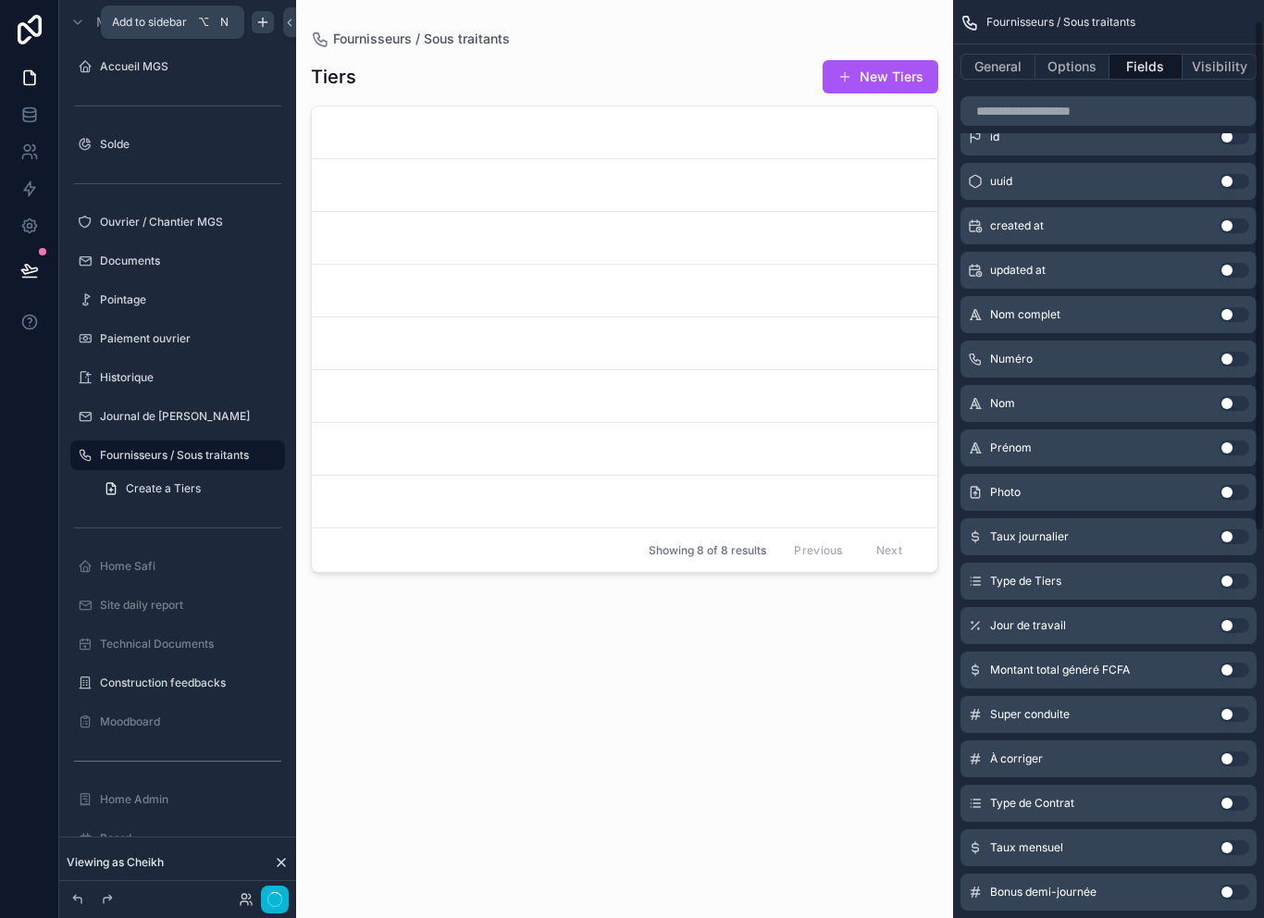
click at [1233, 312] on button "Use setting" at bounding box center [1235, 314] width 30 height 15
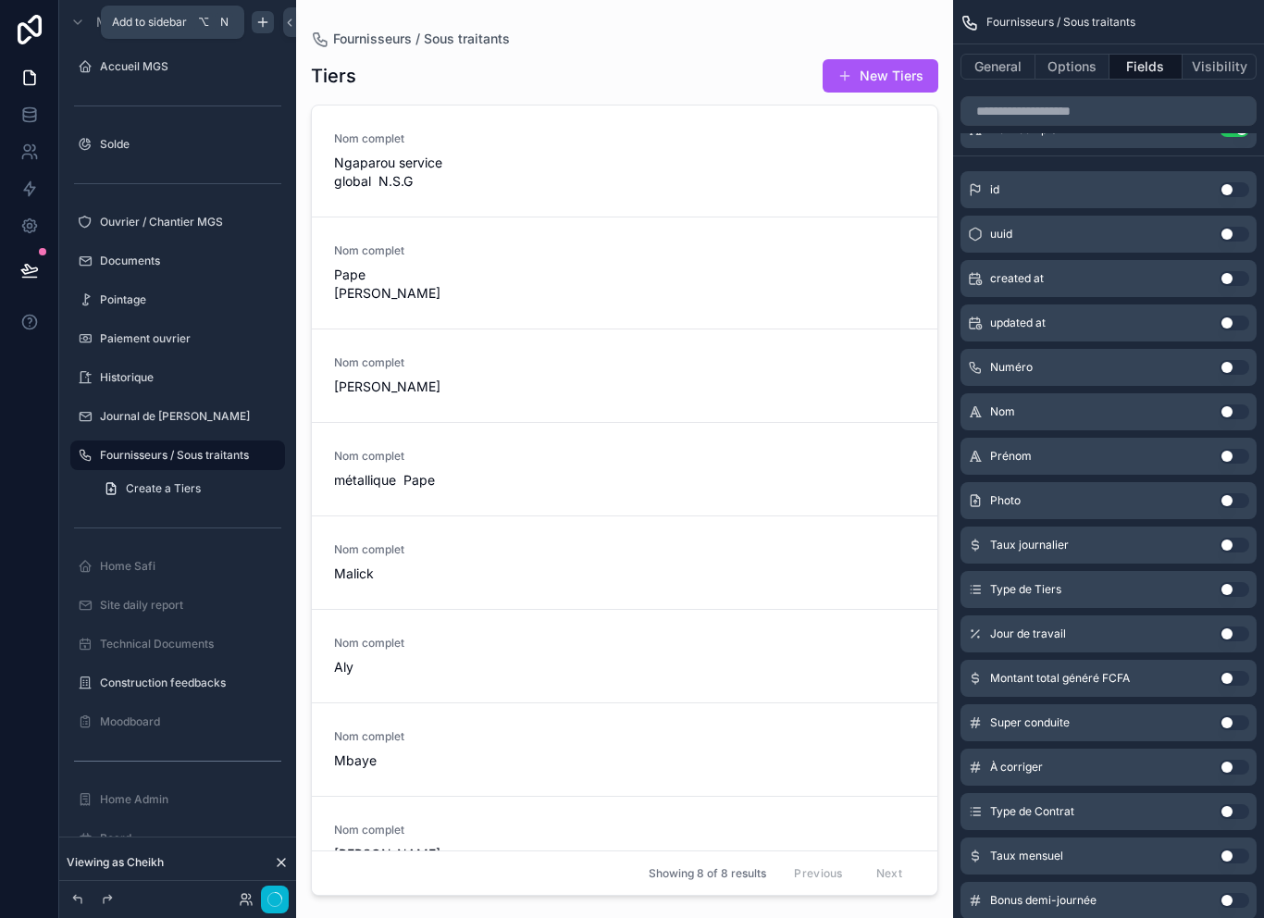
scroll to position [18, 0]
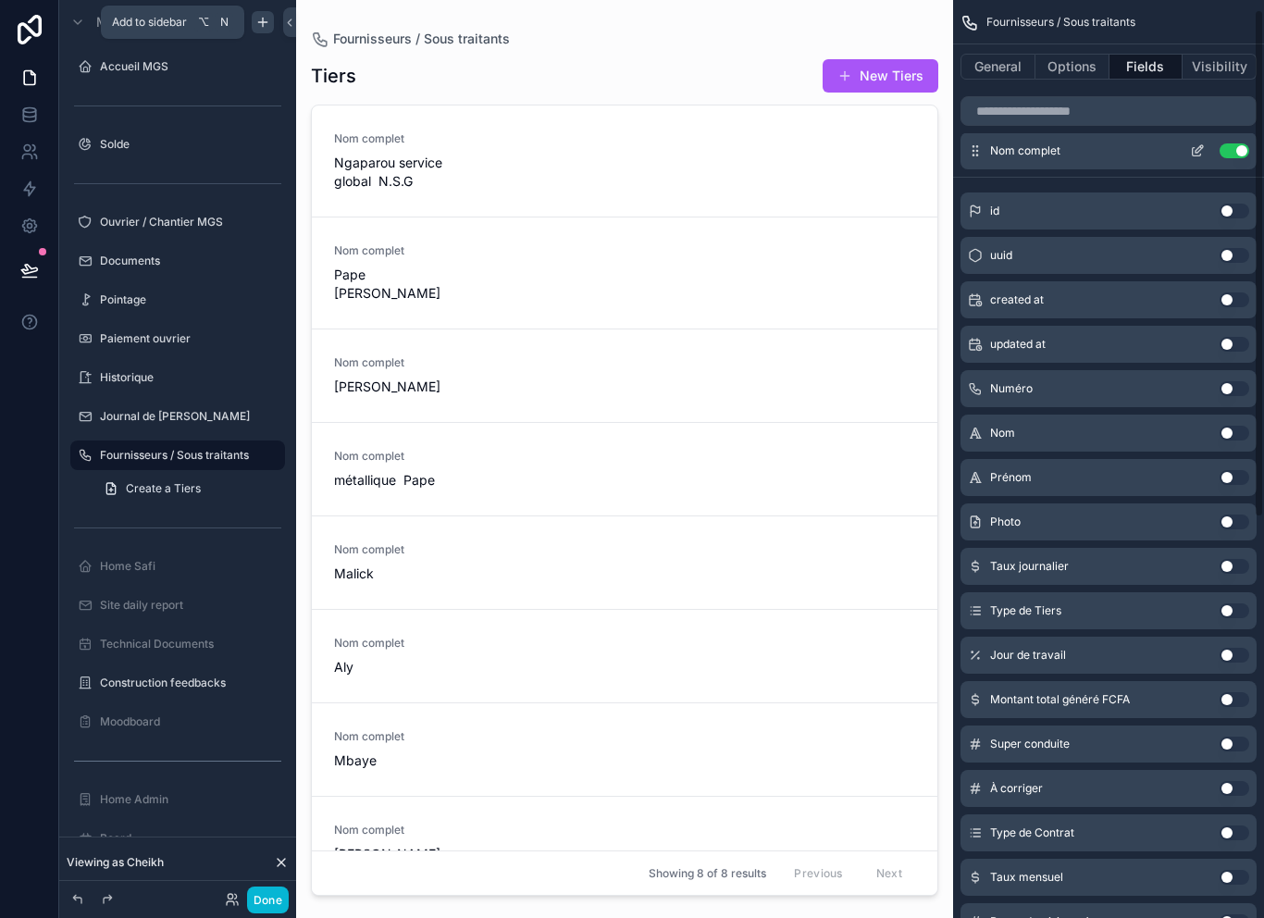
click at [1244, 144] on button "Use setting" at bounding box center [1235, 150] width 30 height 15
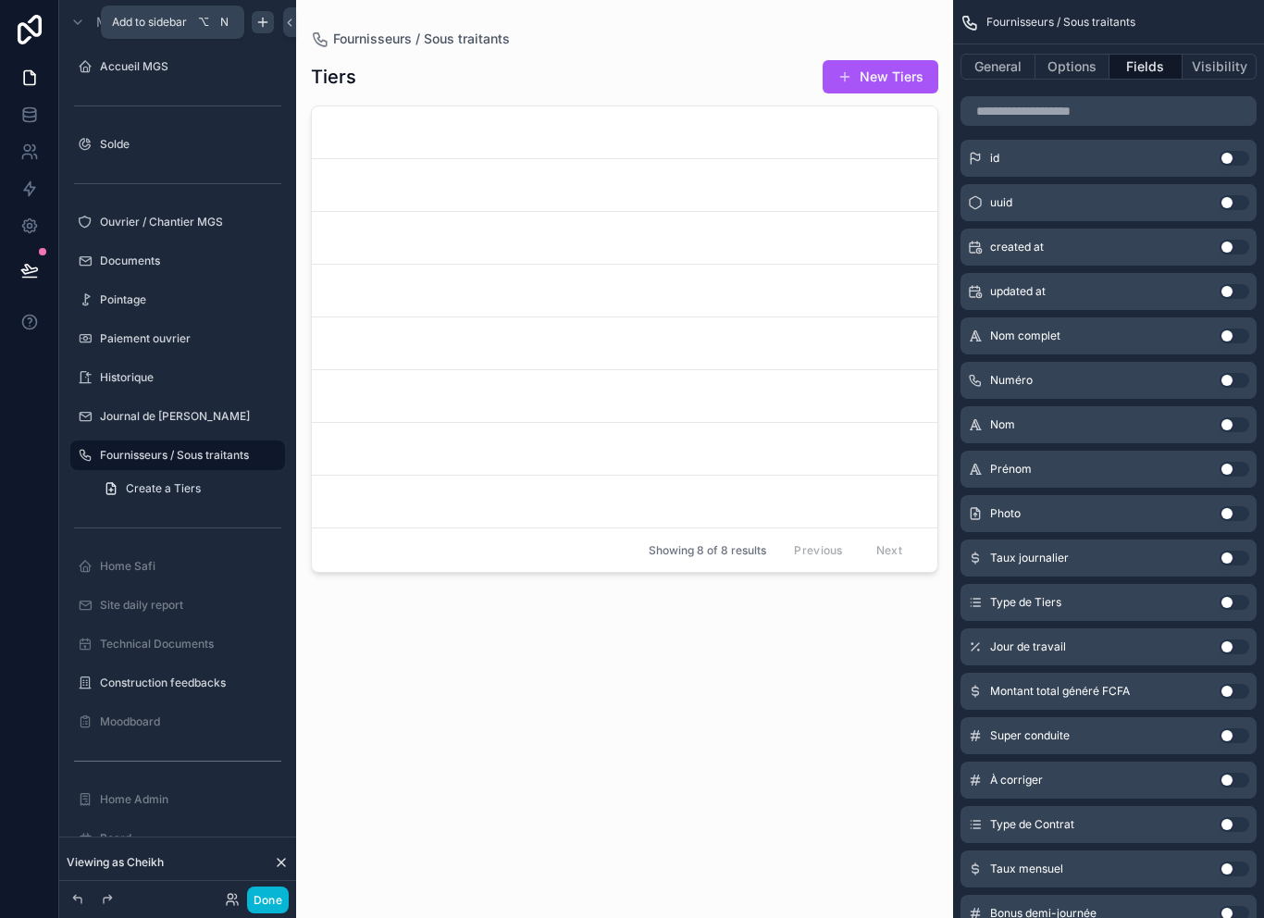
click at [1241, 512] on button "Use setting" at bounding box center [1235, 513] width 30 height 15
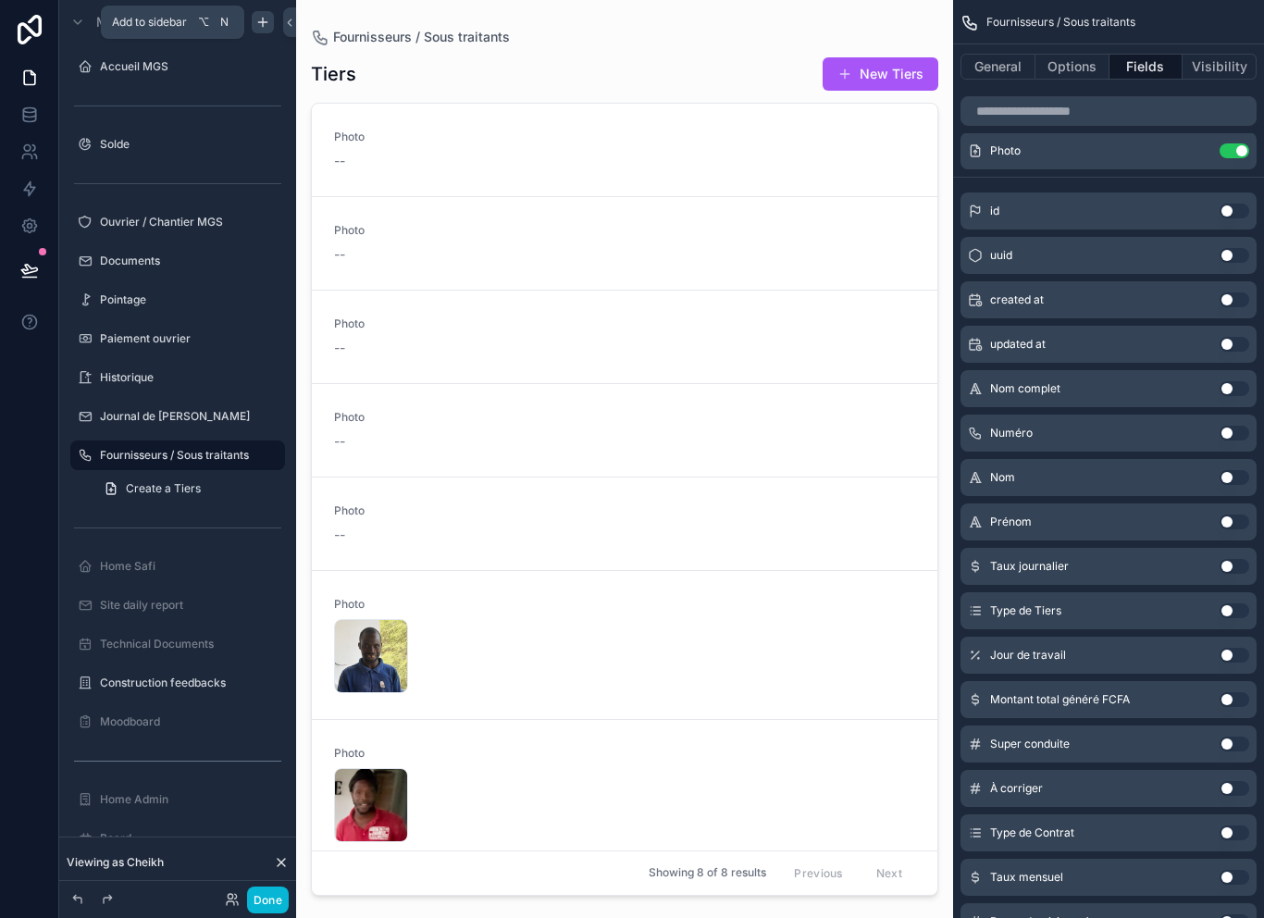
click at [1228, 395] on button "Use setting" at bounding box center [1235, 388] width 30 height 15
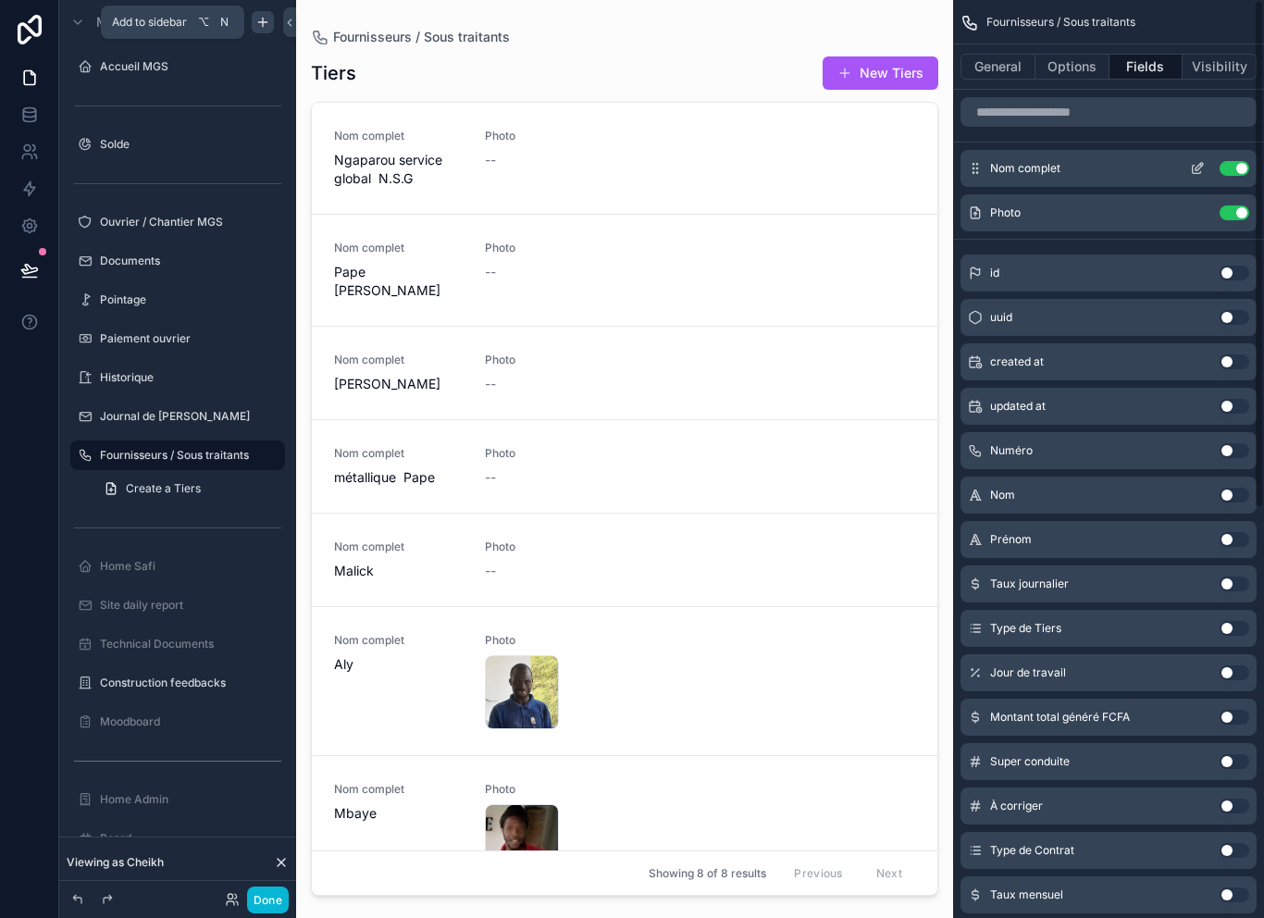
scroll to position [0, 0]
click at [1016, 75] on button "General" at bounding box center [998, 67] width 75 height 26
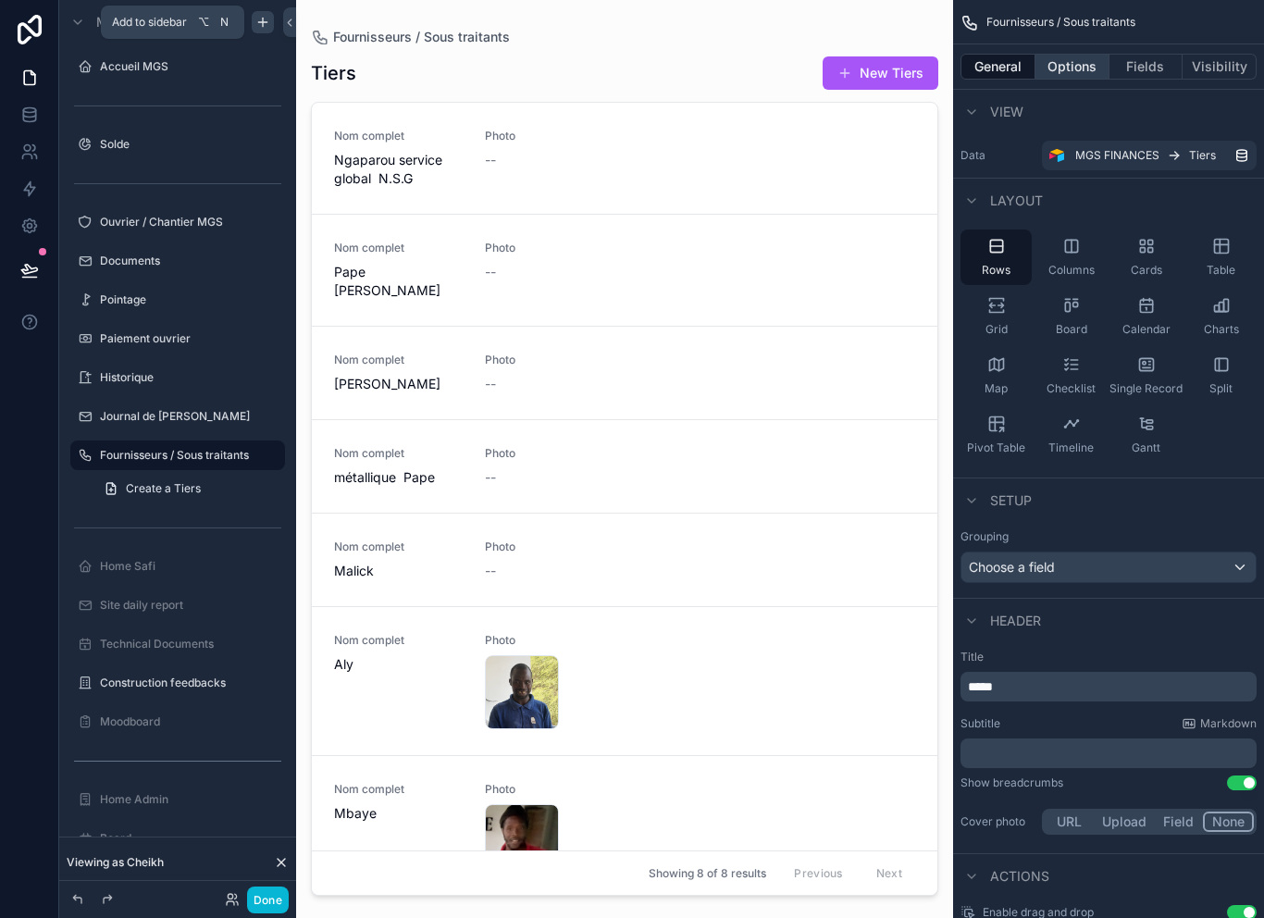
click at [1086, 56] on button "Options" at bounding box center [1073, 67] width 74 height 26
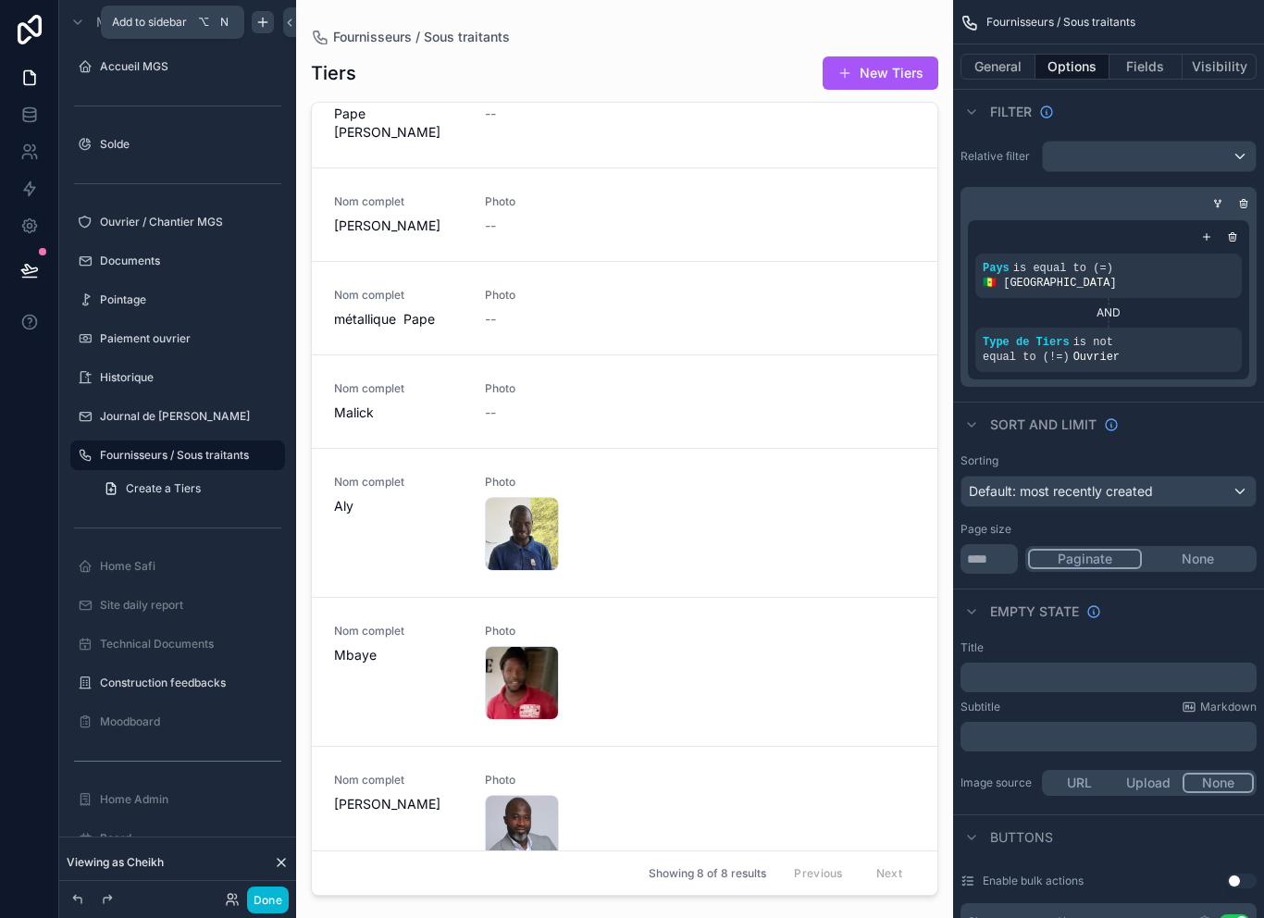
scroll to position [155, 0]
click at [1219, 66] on button "Visibility" at bounding box center [1220, 67] width 74 height 26
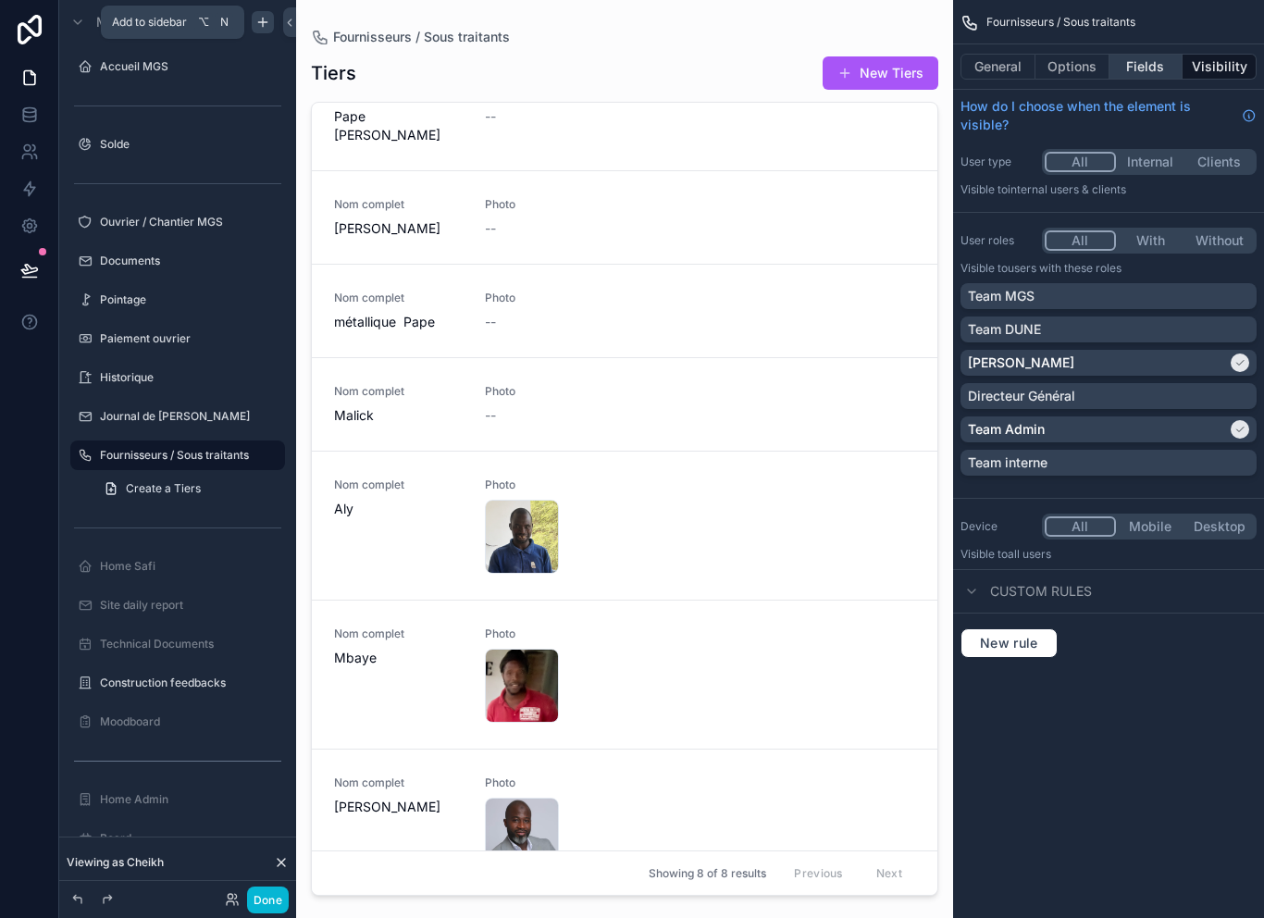
click at [1164, 72] on button "Fields" at bounding box center [1147, 67] width 74 height 26
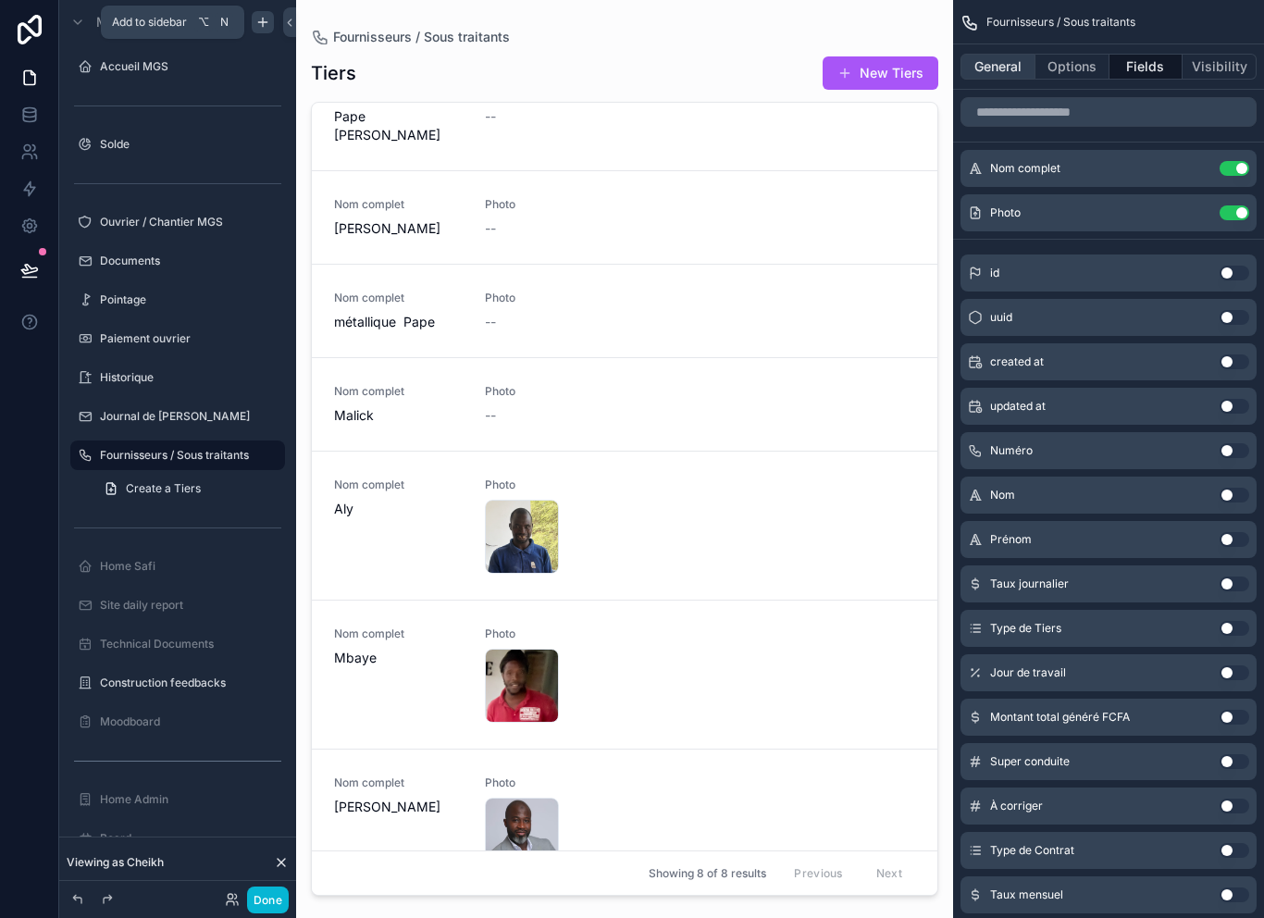
click at [1006, 77] on button "General" at bounding box center [998, 67] width 75 height 26
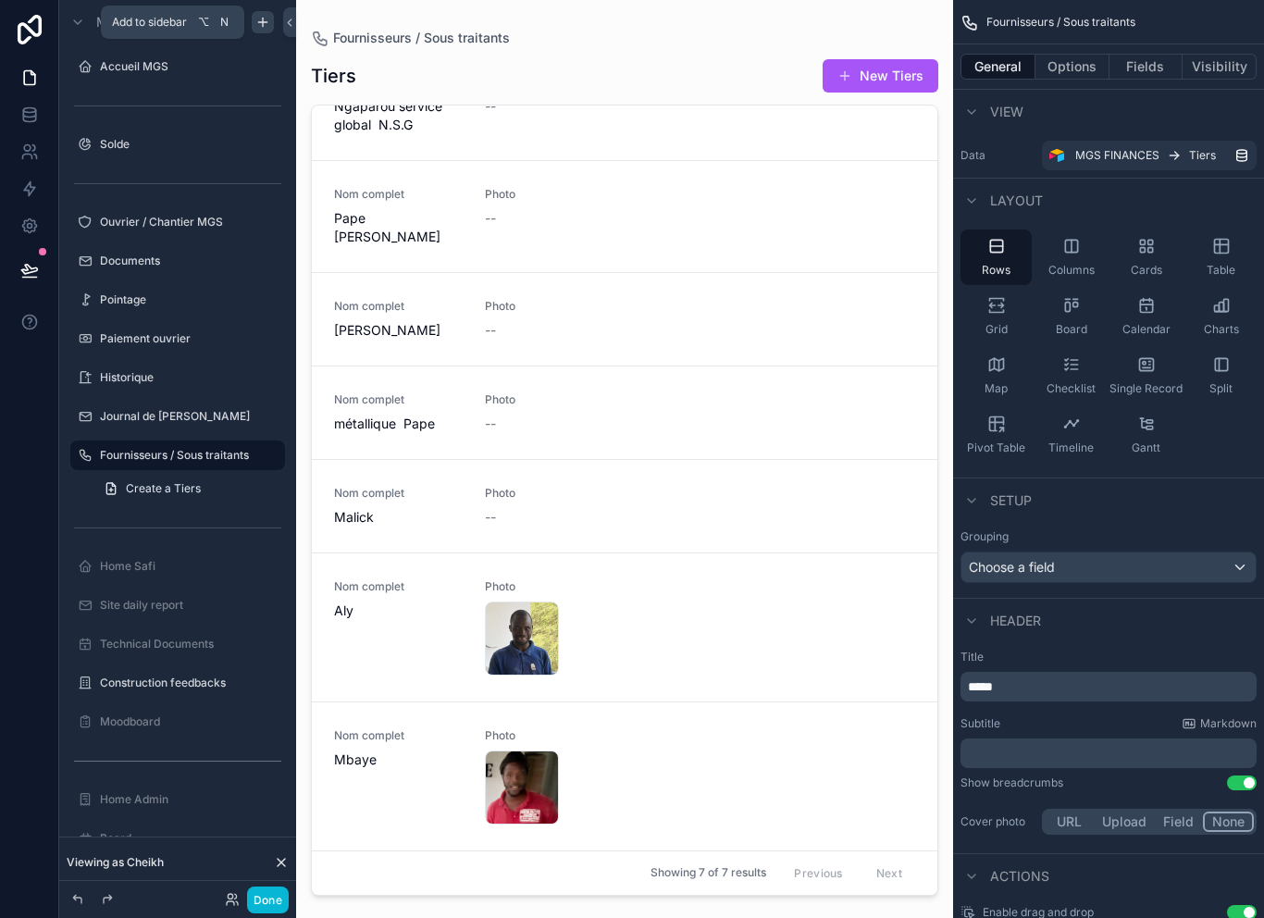
scroll to position [9, 0]
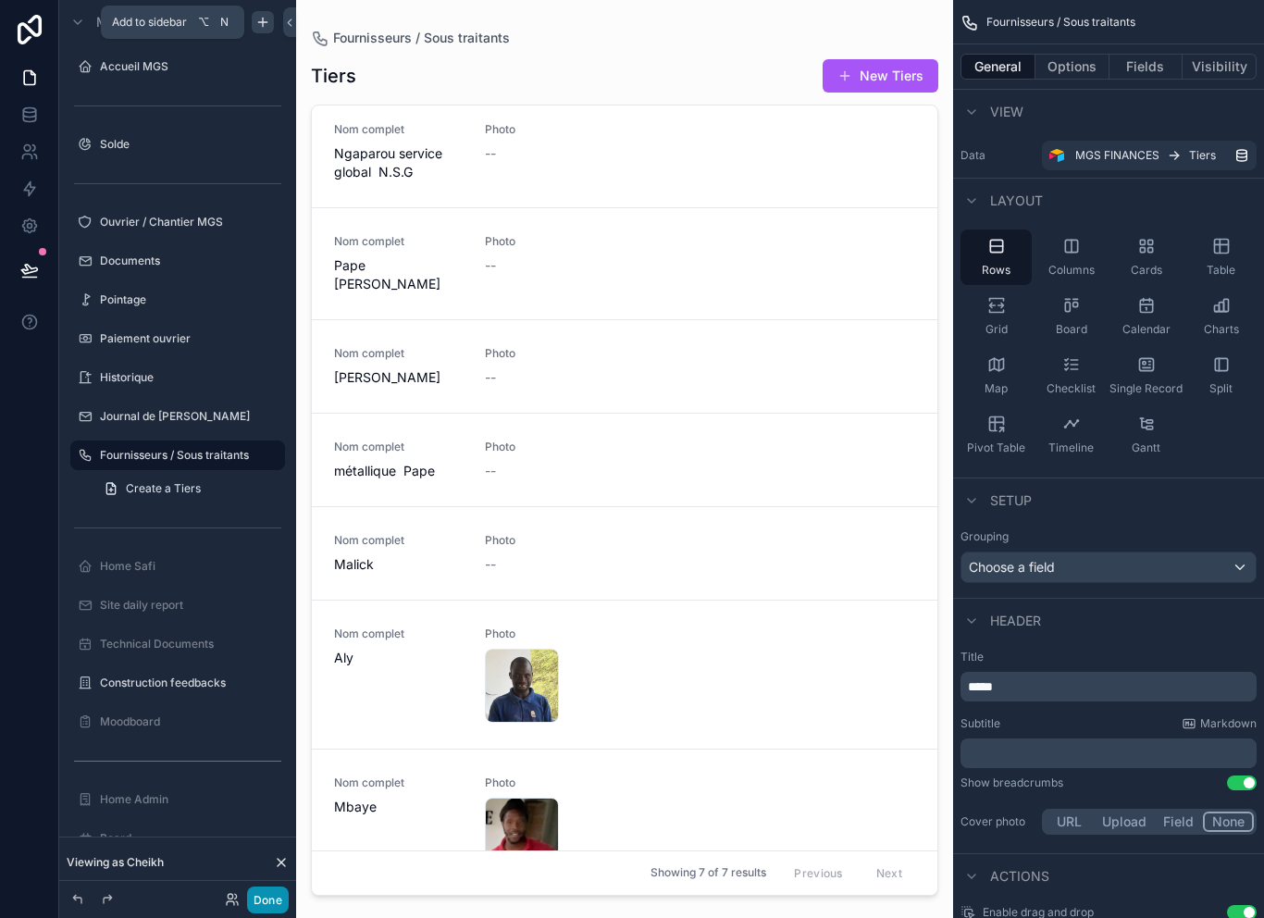
click at [270, 901] on button "Done" at bounding box center [268, 900] width 42 height 27
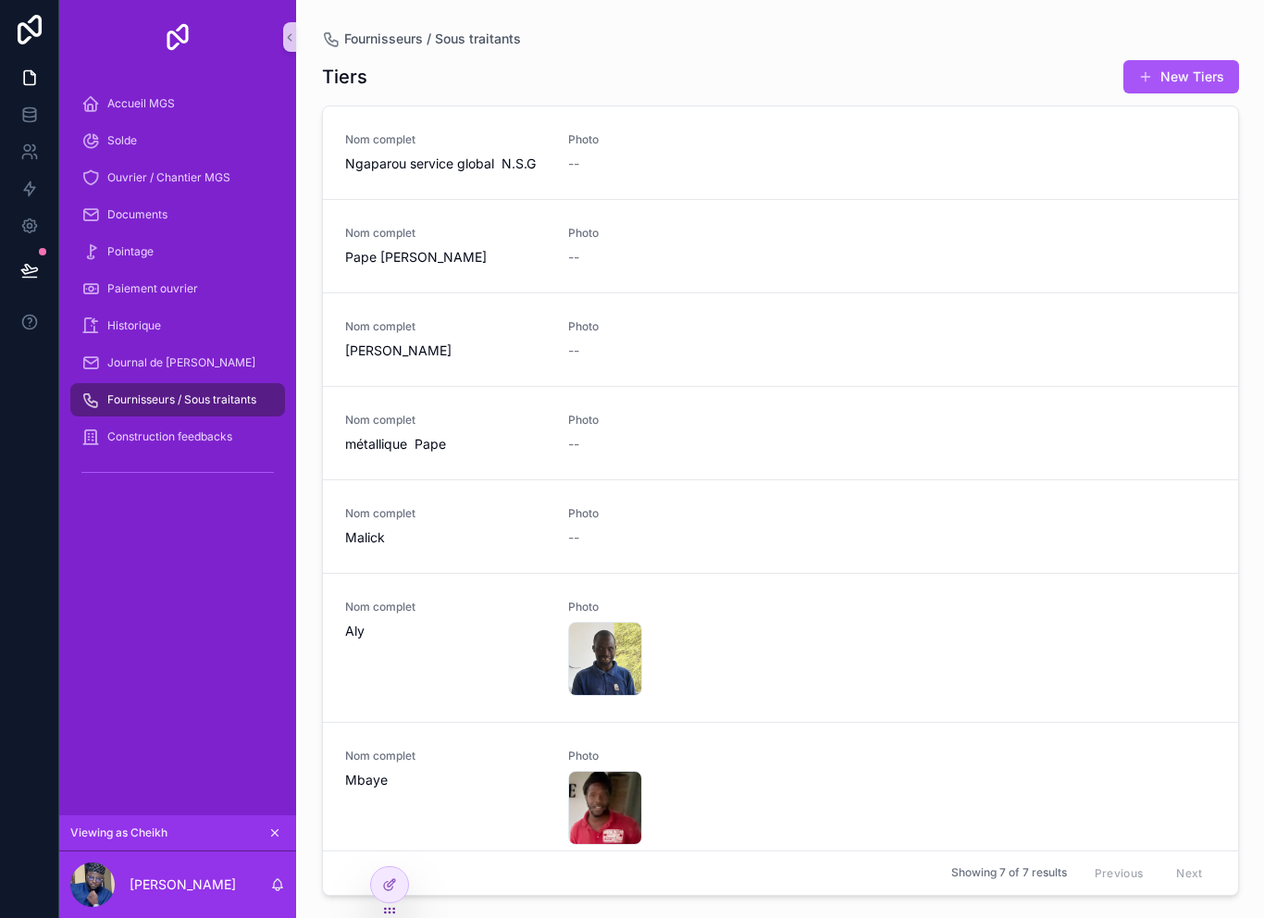
scroll to position [0, 0]
click at [395, 889] on icon at bounding box center [389, 884] width 15 height 15
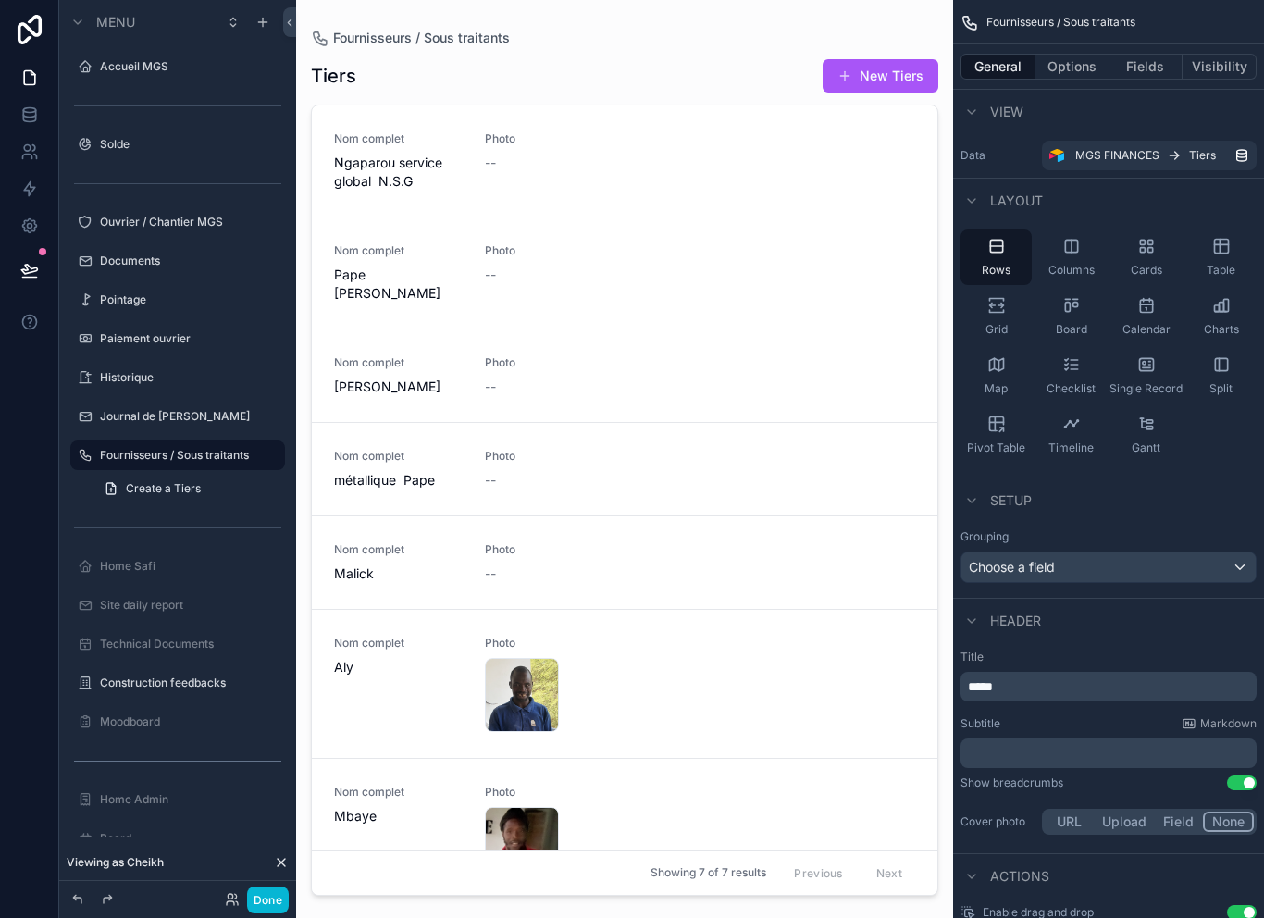
click at [389, 878] on div "scrollable content" at bounding box center [624, 448] width 657 height 896
click at [1087, 64] on button "Options" at bounding box center [1073, 67] width 74 height 26
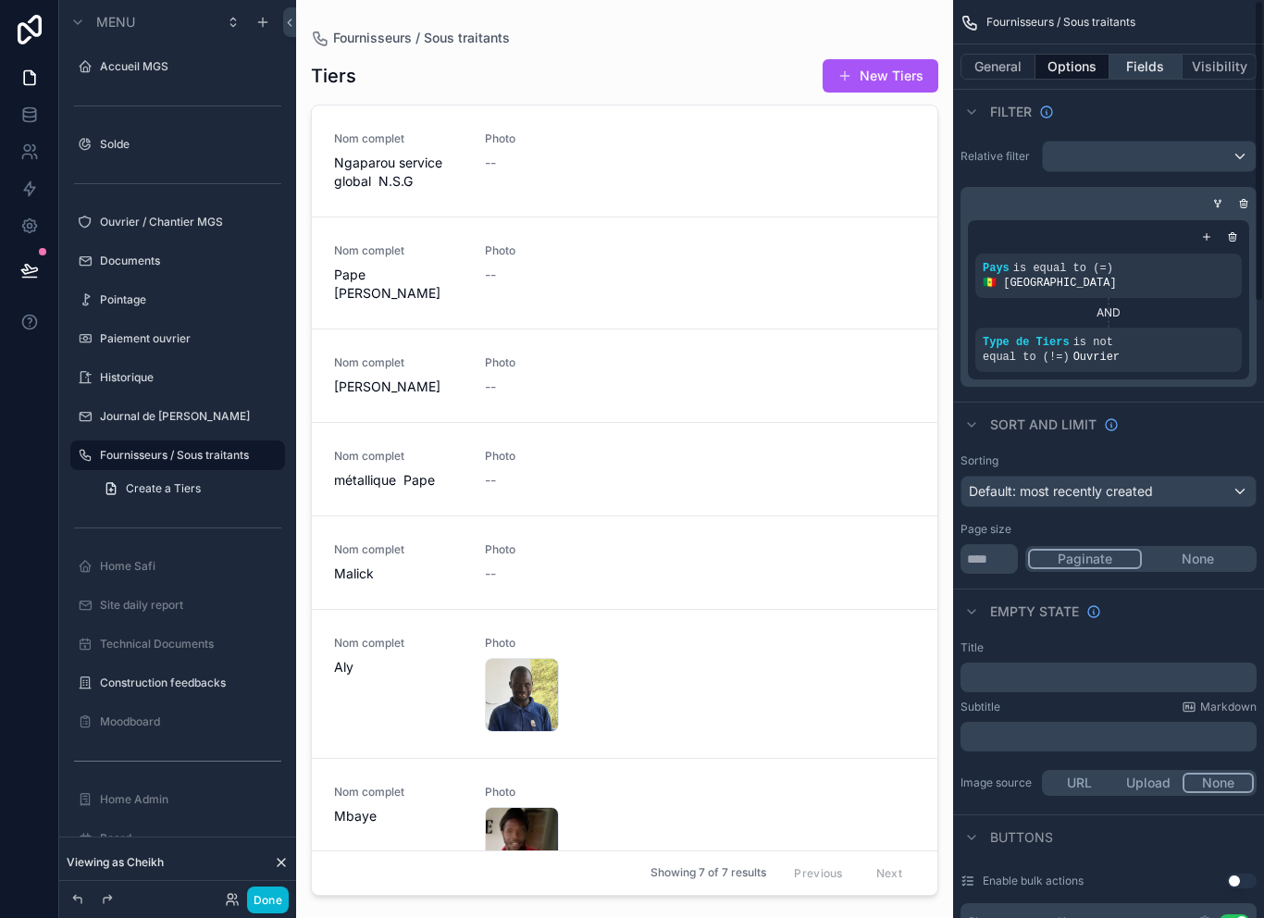
click at [1155, 68] on button "Fields" at bounding box center [1147, 67] width 74 height 26
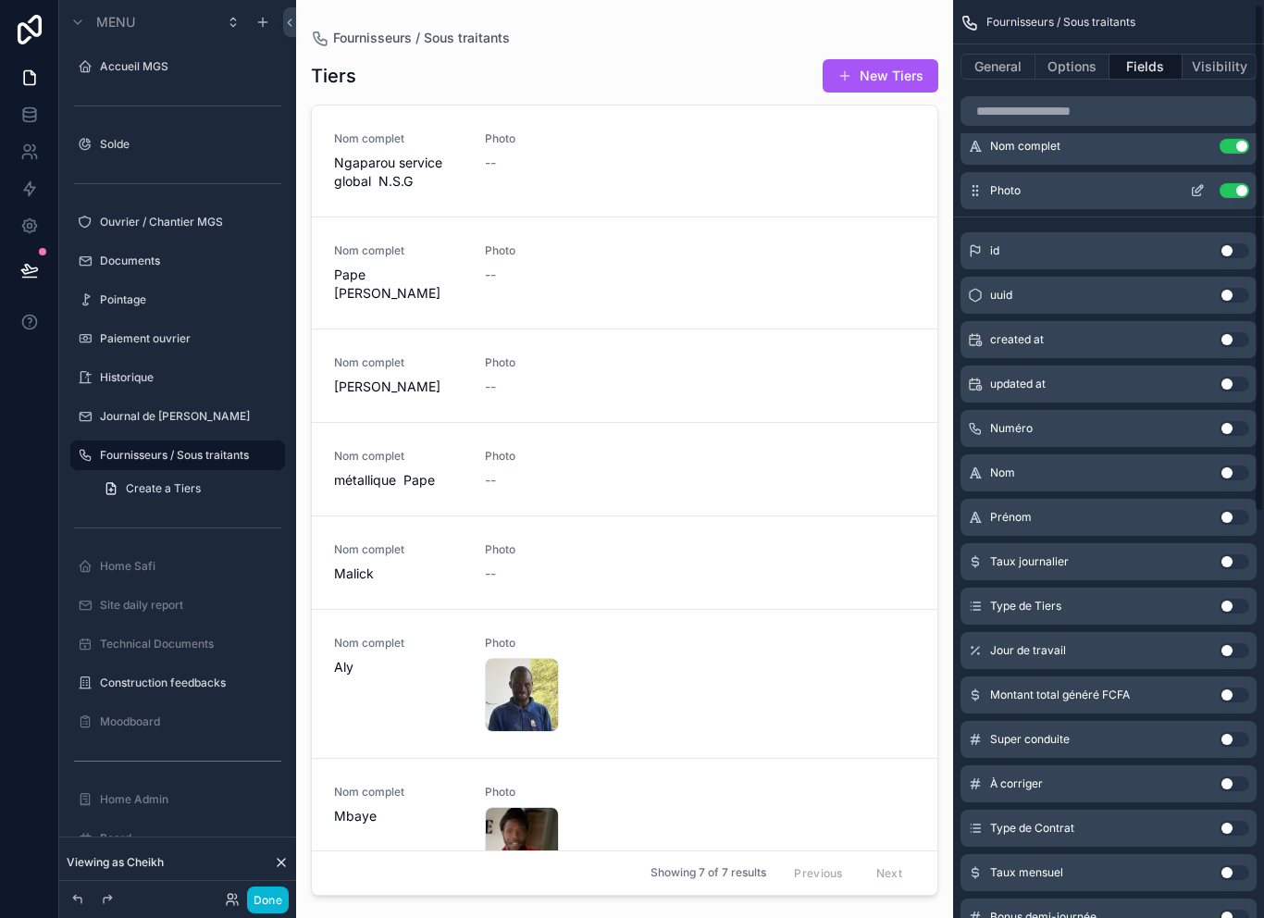
scroll to position [31, 0]
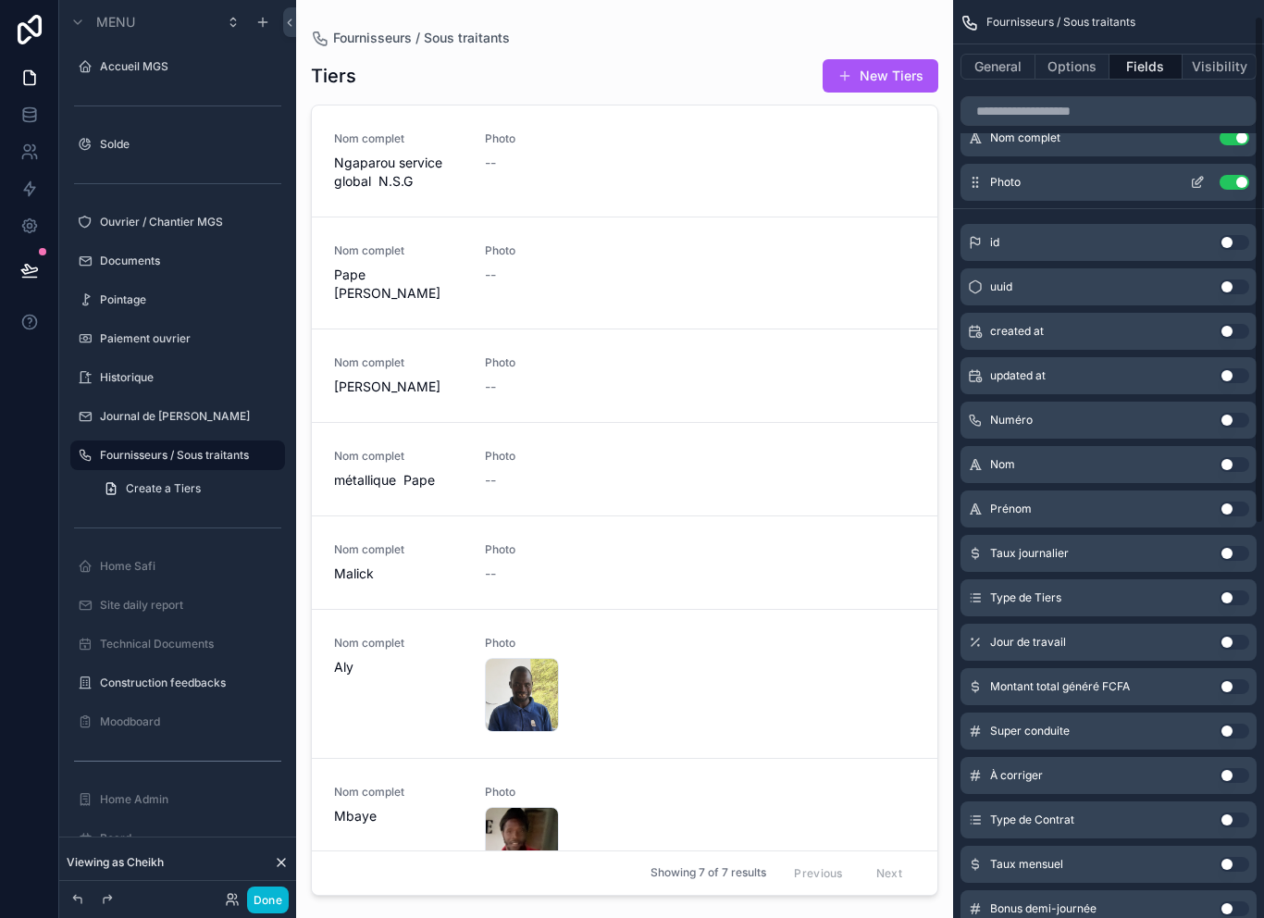
click at [976, 189] on icon "scrollable content" at bounding box center [975, 182] width 15 height 15
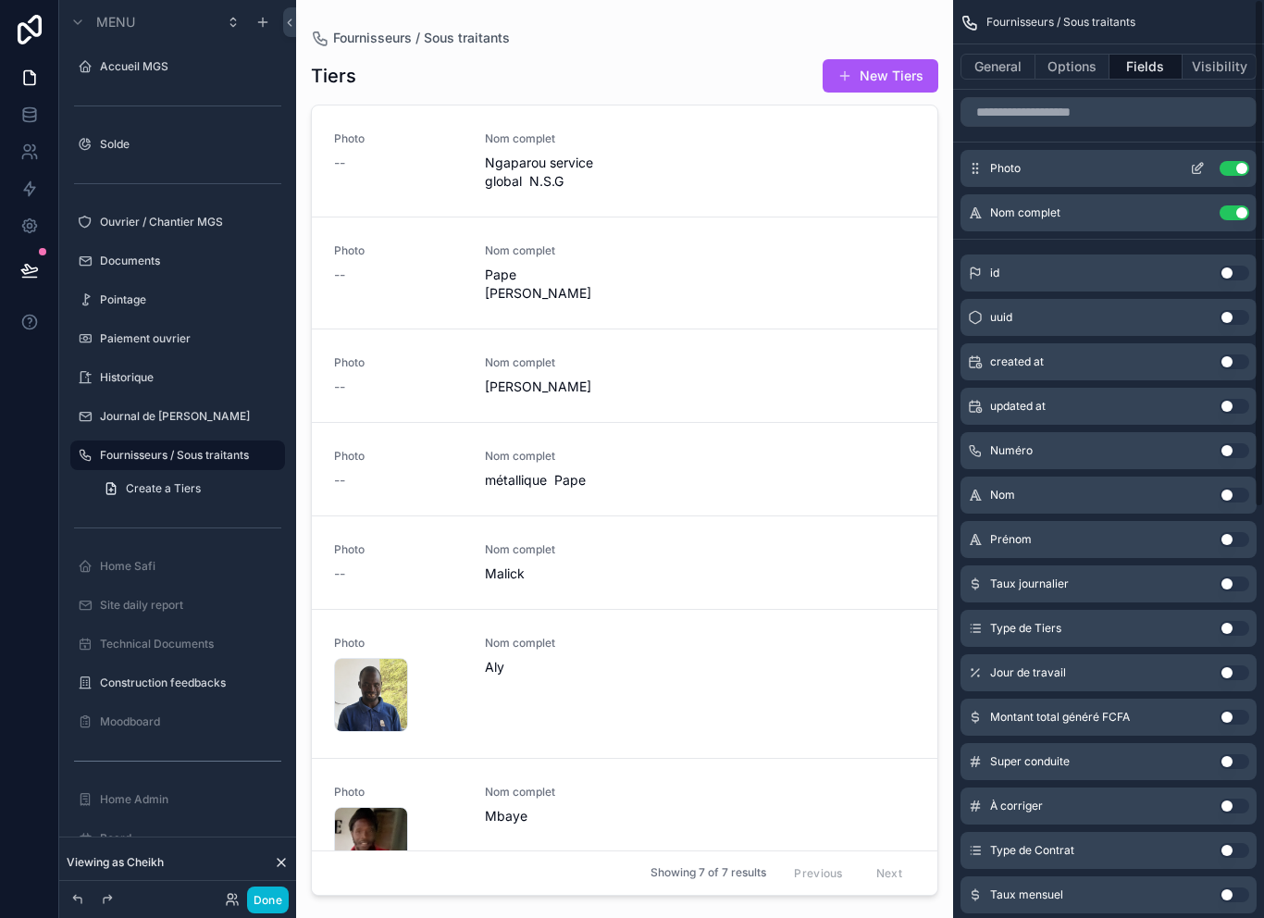
scroll to position [0, 0]
click at [268, 903] on button "Done" at bounding box center [268, 900] width 42 height 27
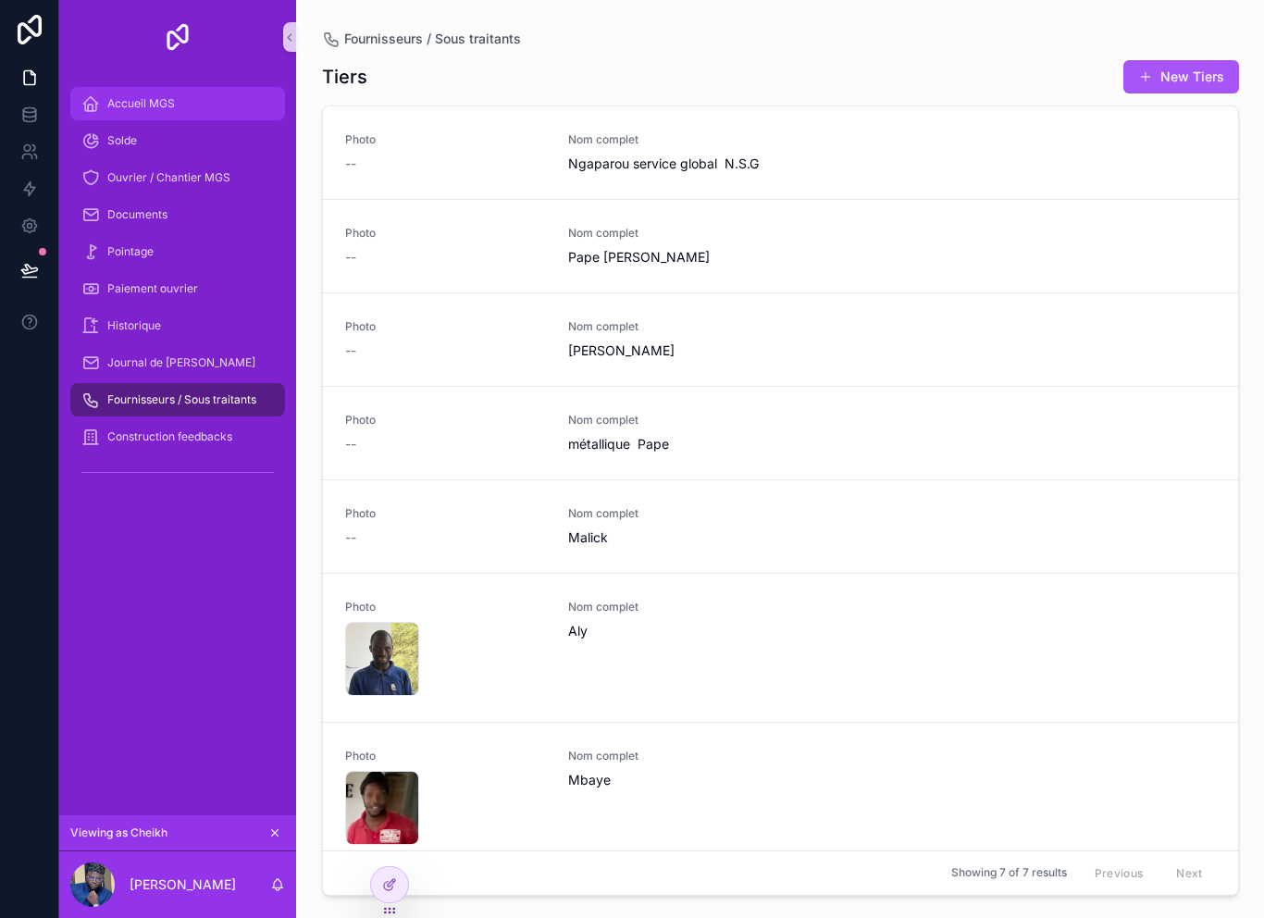
click at [215, 108] on div "Accueil MGS" at bounding box center [177, 104] width 192 height 30
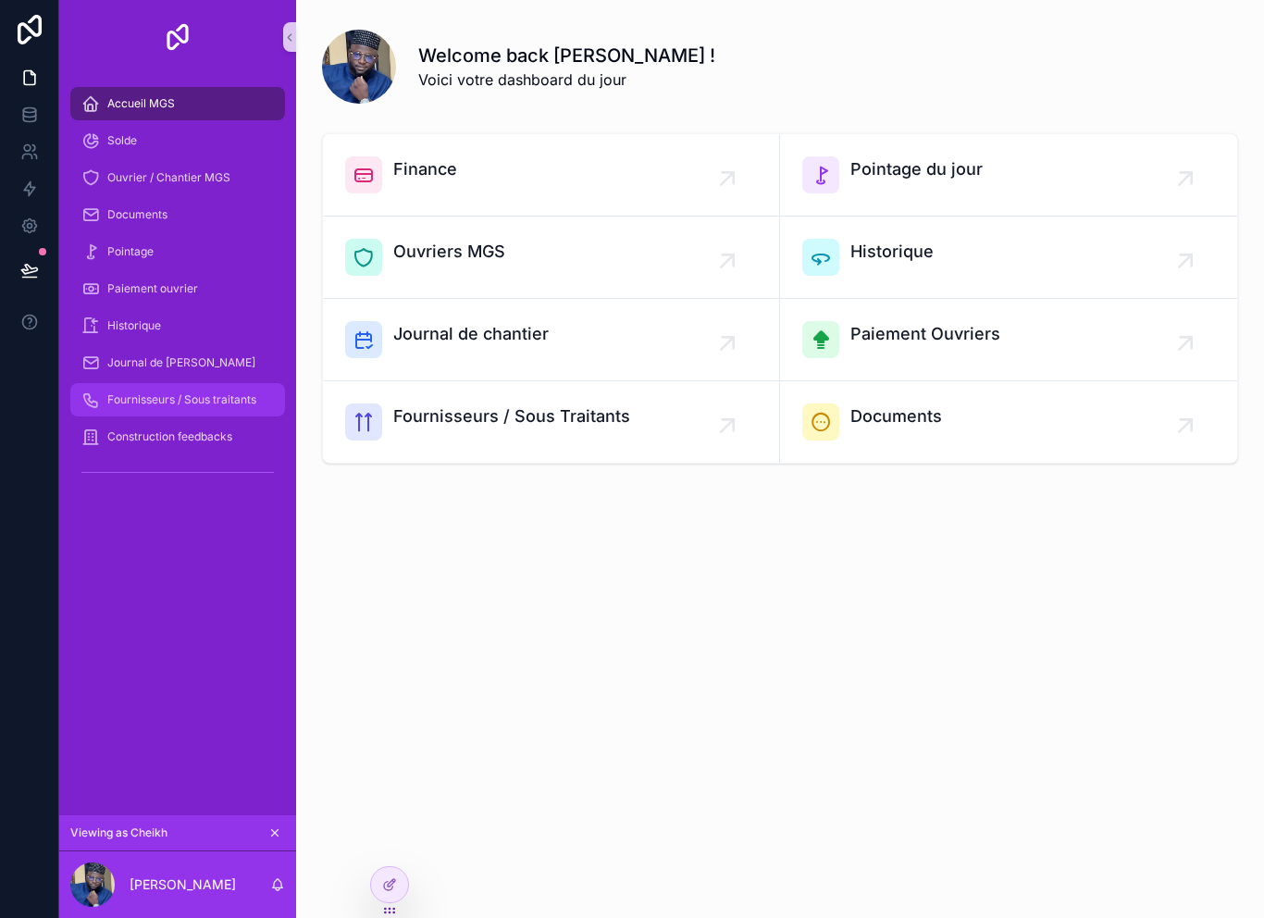
click at [193, 409] on div "Fournisseurs / Sous traitants" at bounding box center [177, 400] width 192 height 30
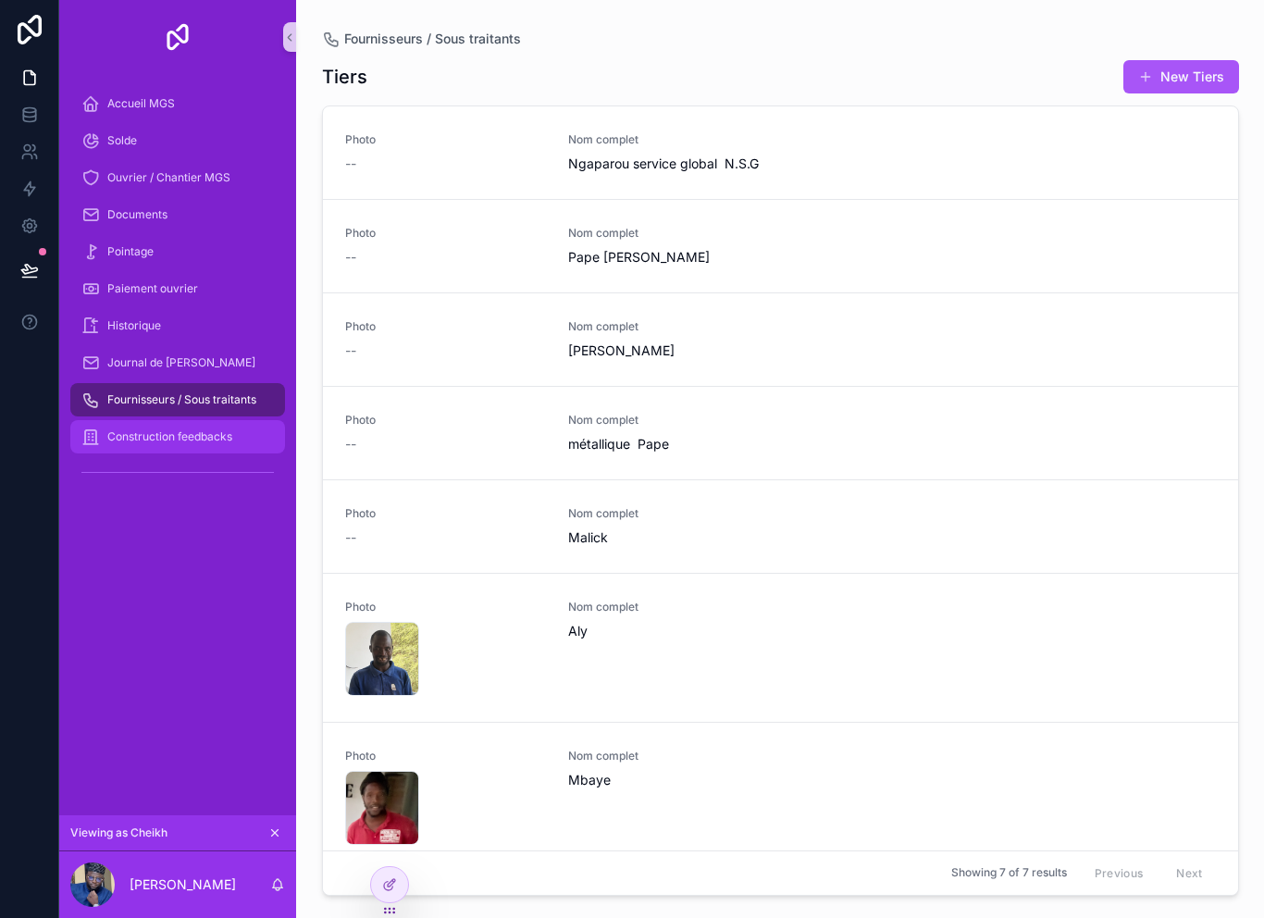
click at [203, 451] on div "Construction feedbacks" at bounding box center [177, 437] width 192 height 30
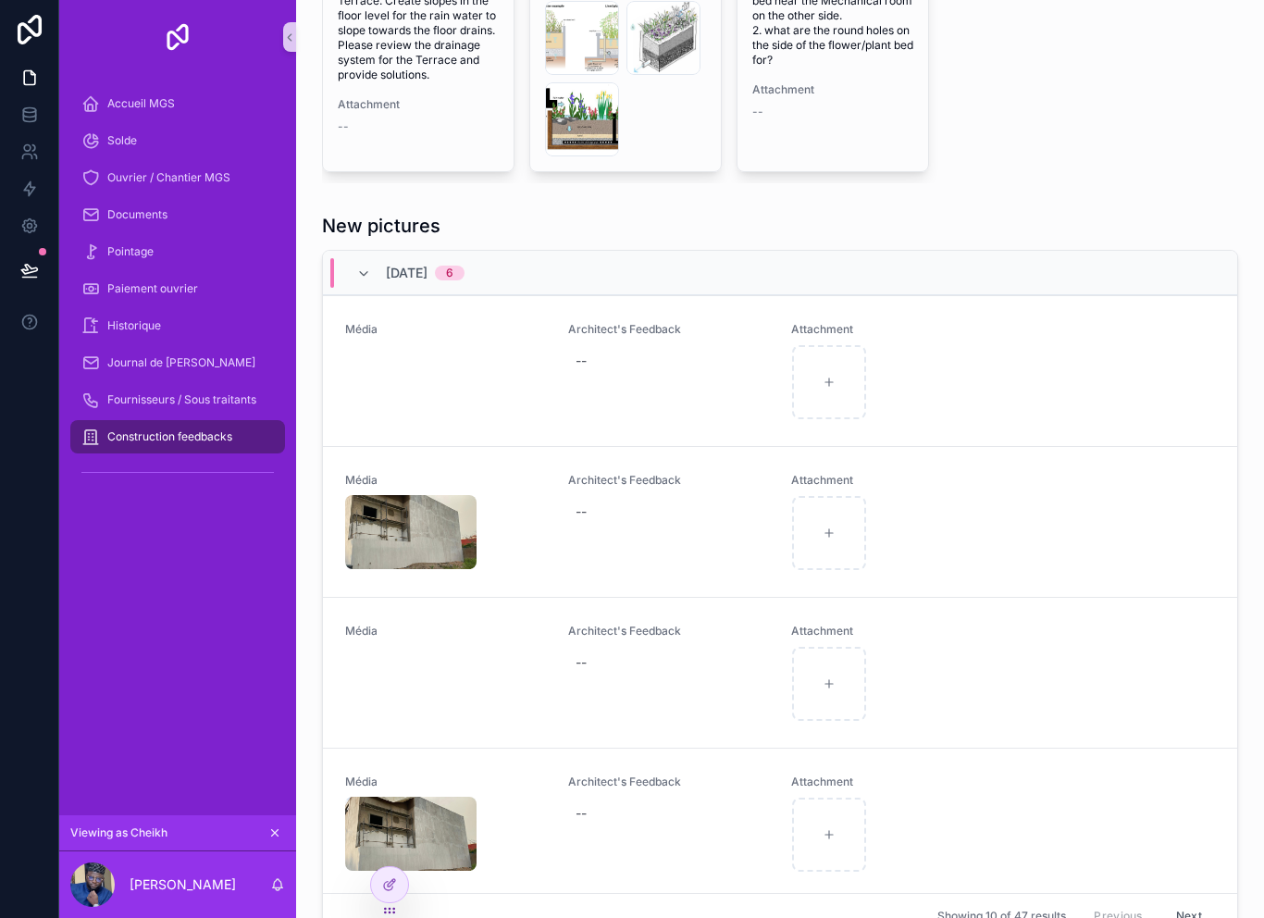
scroll to position [340, 0]
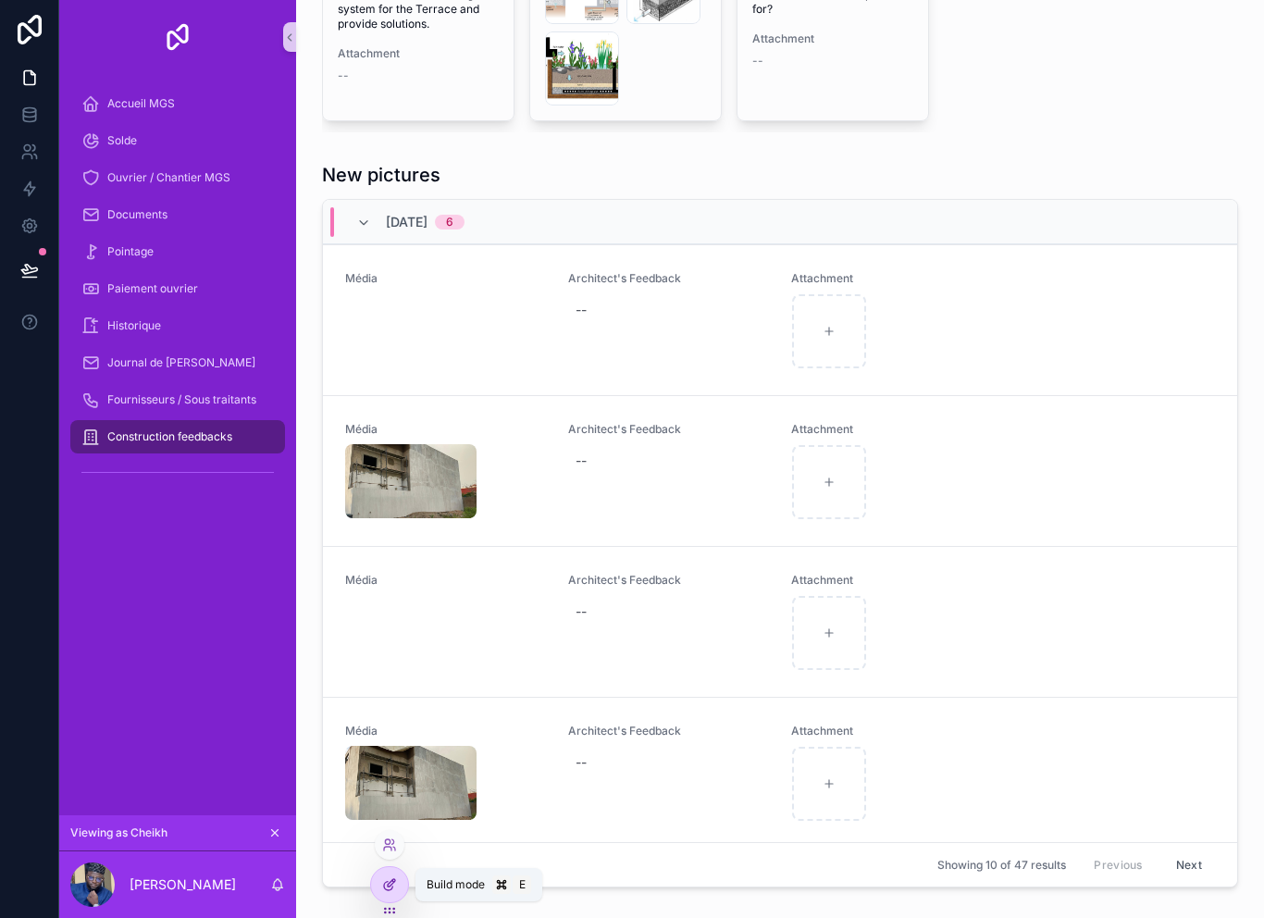
click at [395, 886] on icon at bounding box center [389, 884] width 15 height 15
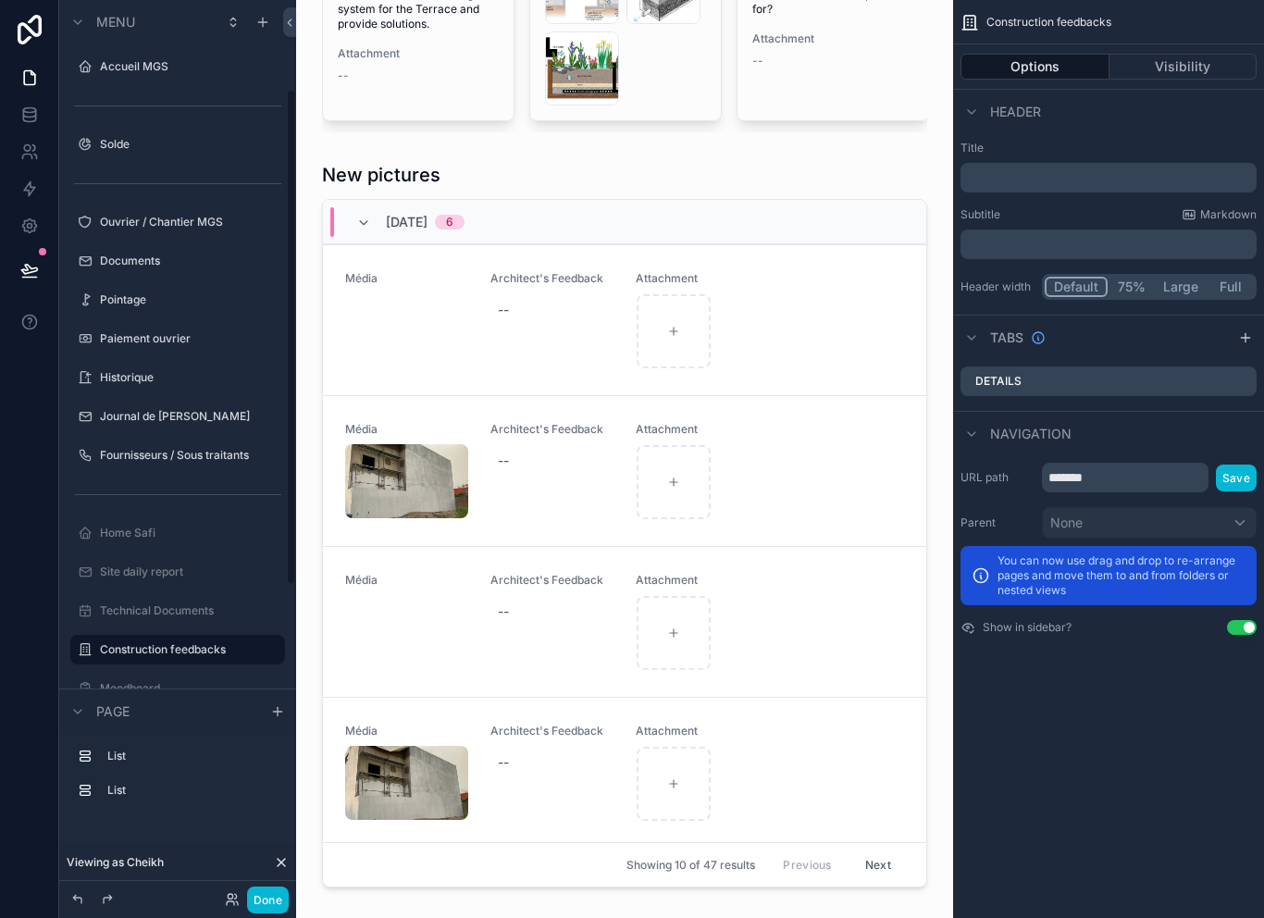
scroll to position [167, 0]
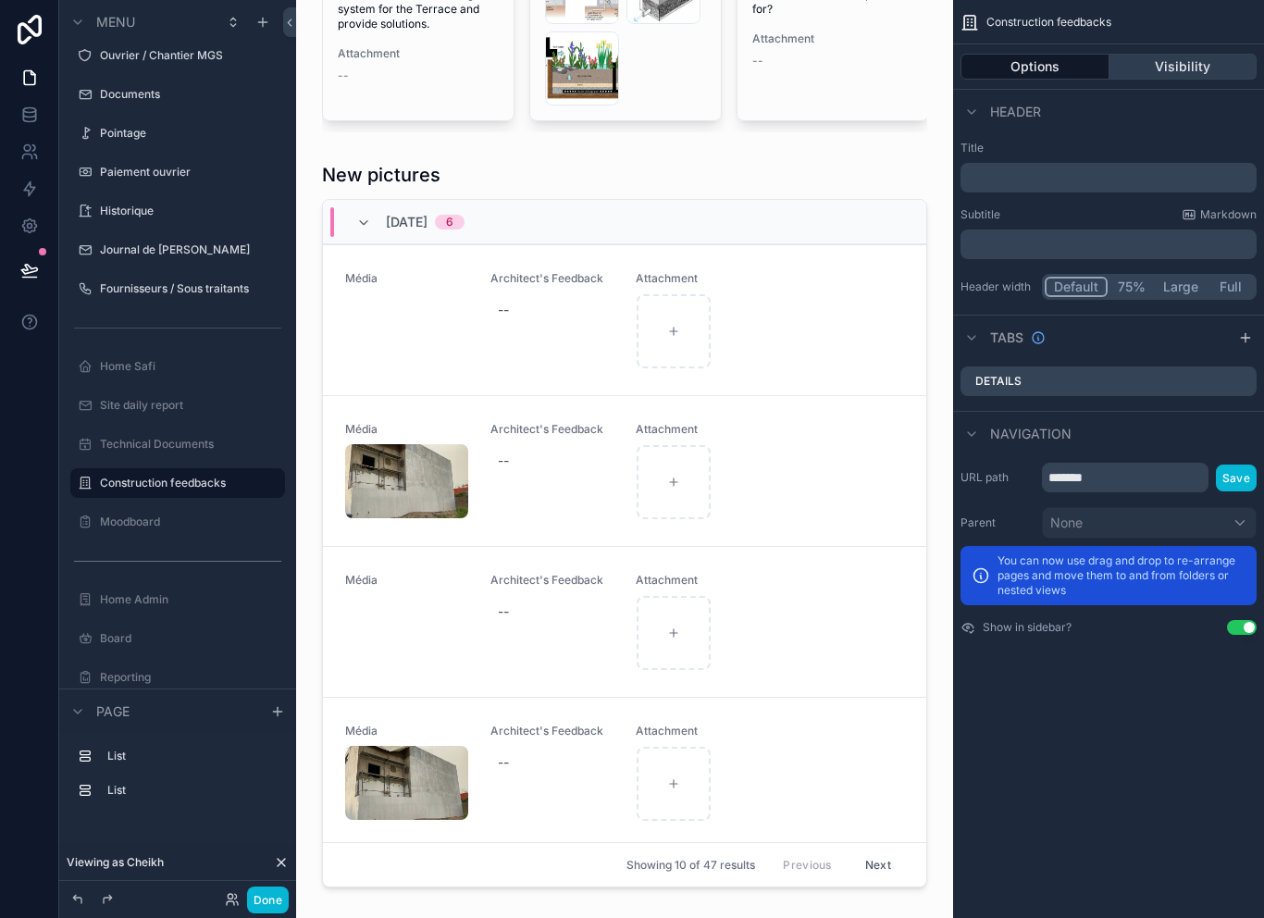
click at [1202, 68] on button "Visibility" at bounding box center [1184, 67] width 148 height 26
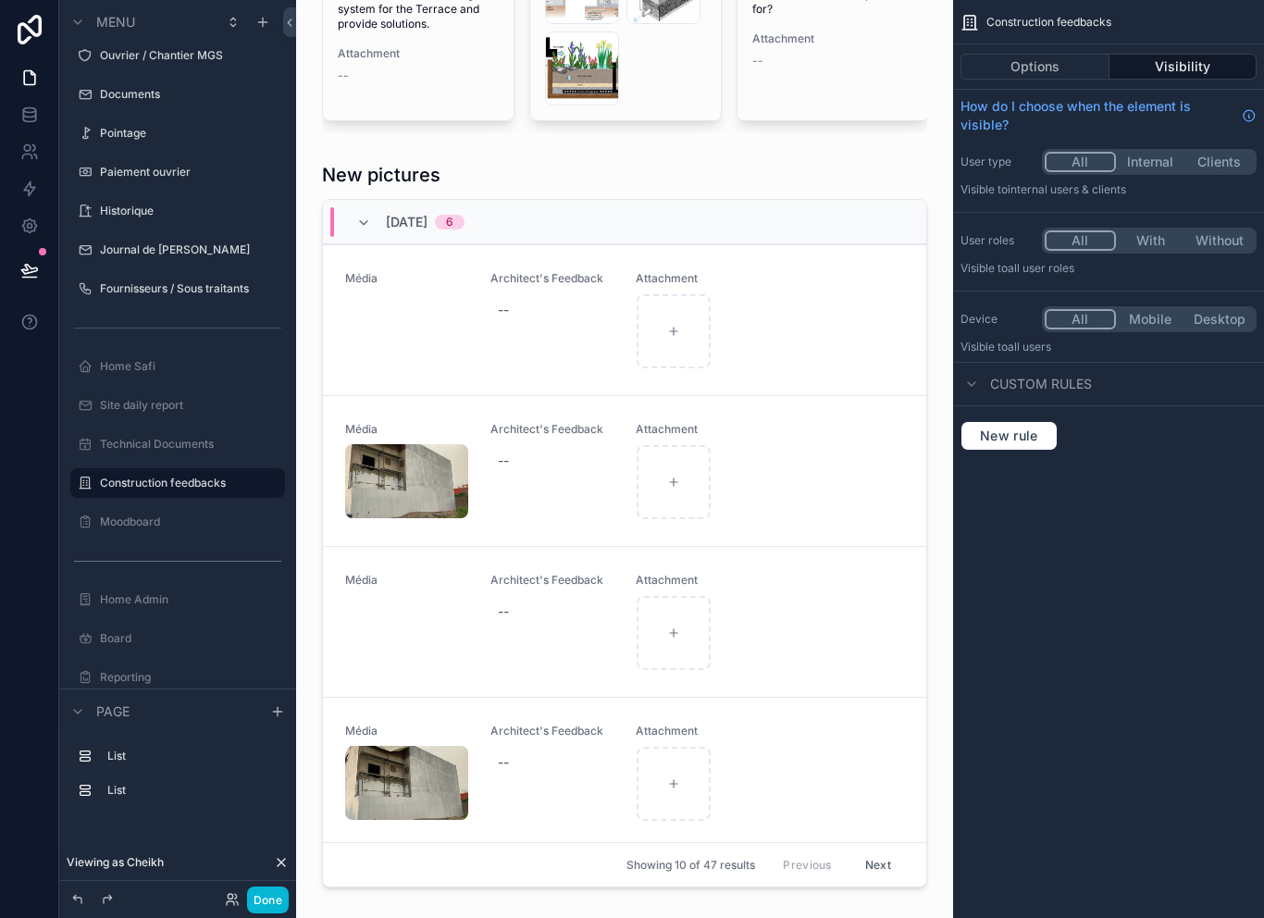
click at [1159, 237] on button "With" at bounding box center [1150, 240] width 69 height 20
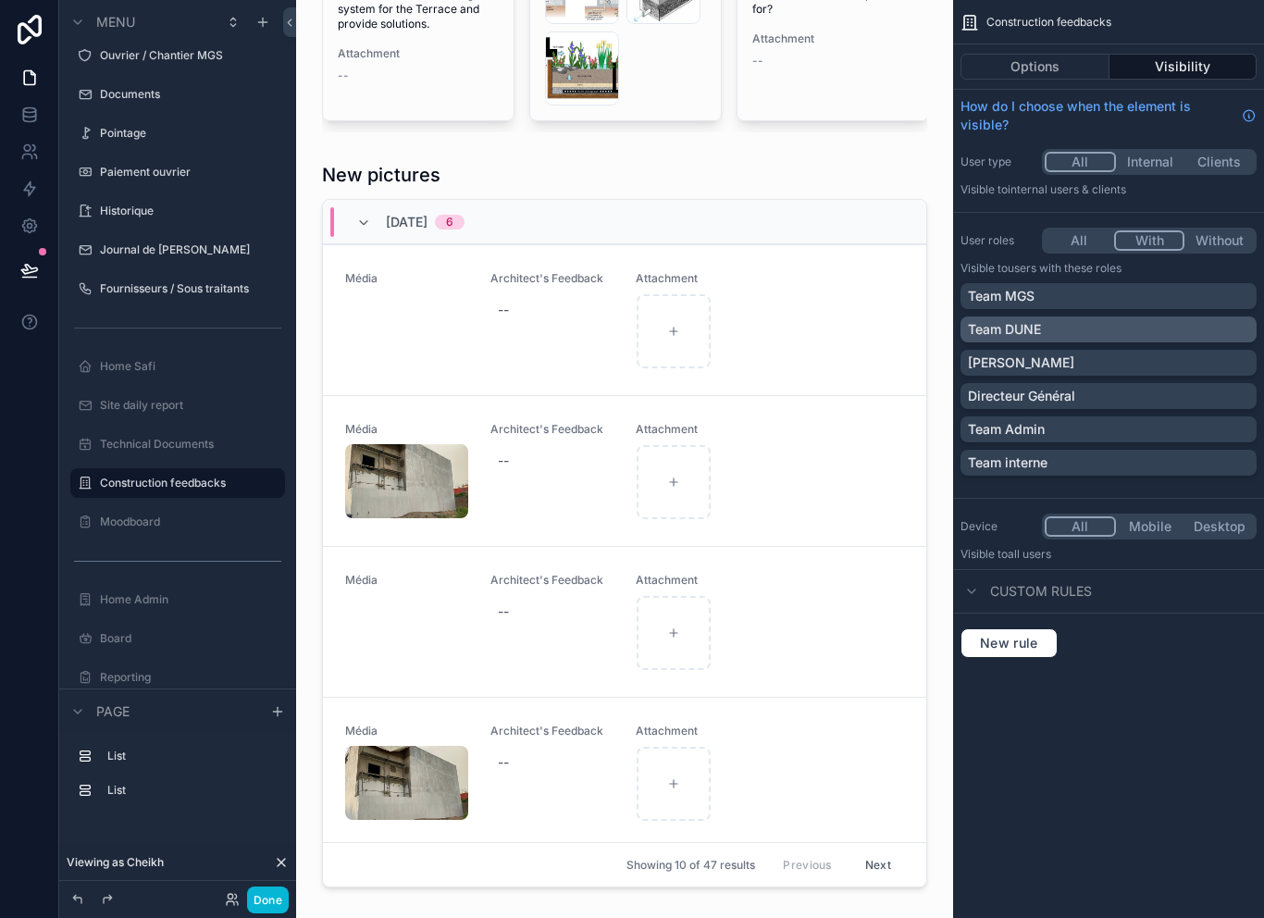
click at [1078, 332] on div "Team DUNE" at bounding box center [1108, 329] width 281 height 19
click at [279, 888] on button "Done" at bounding box center [268, 900] width 42 height 27
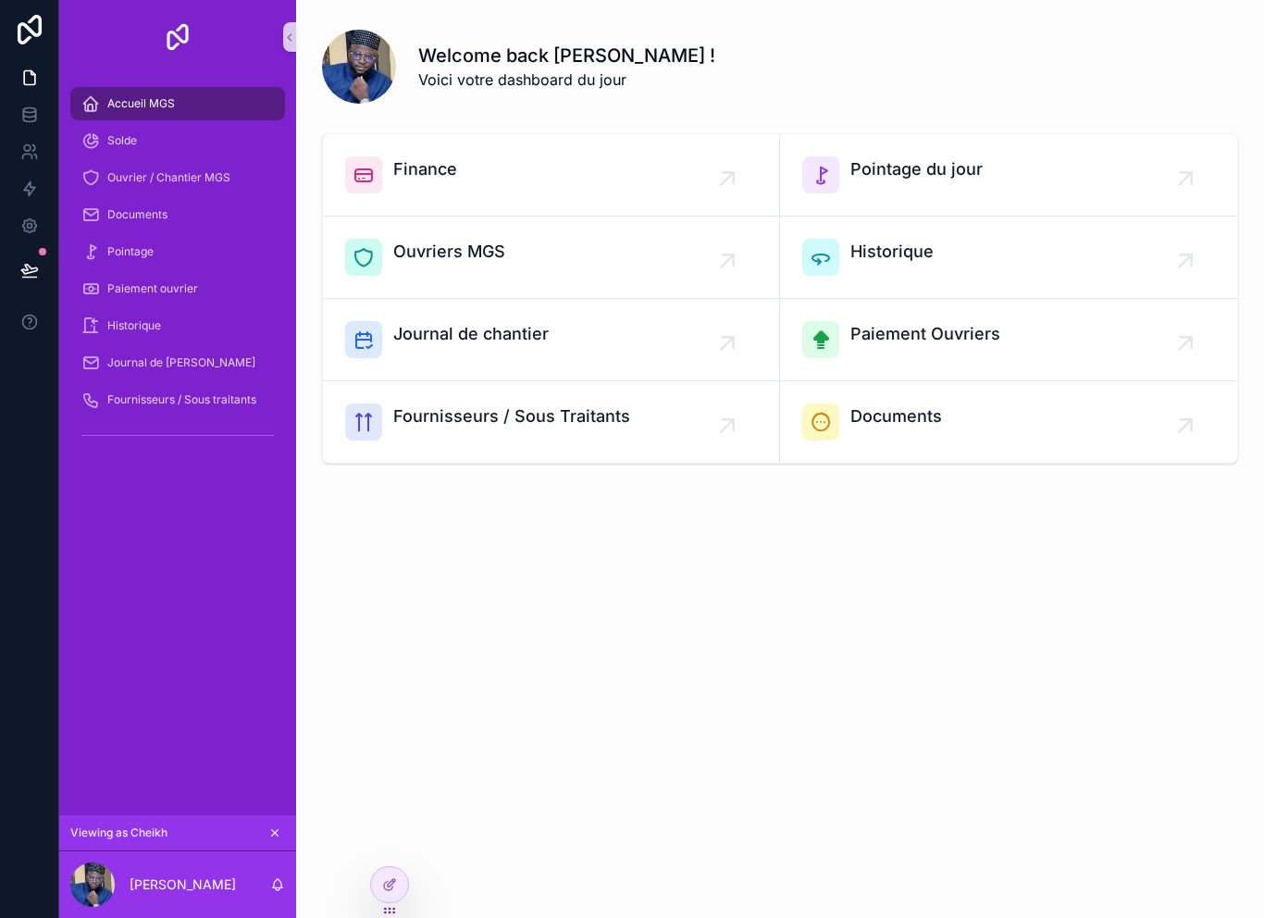
click at [34, 272] on icon at bounding box center [29, 270] width 19 height 19
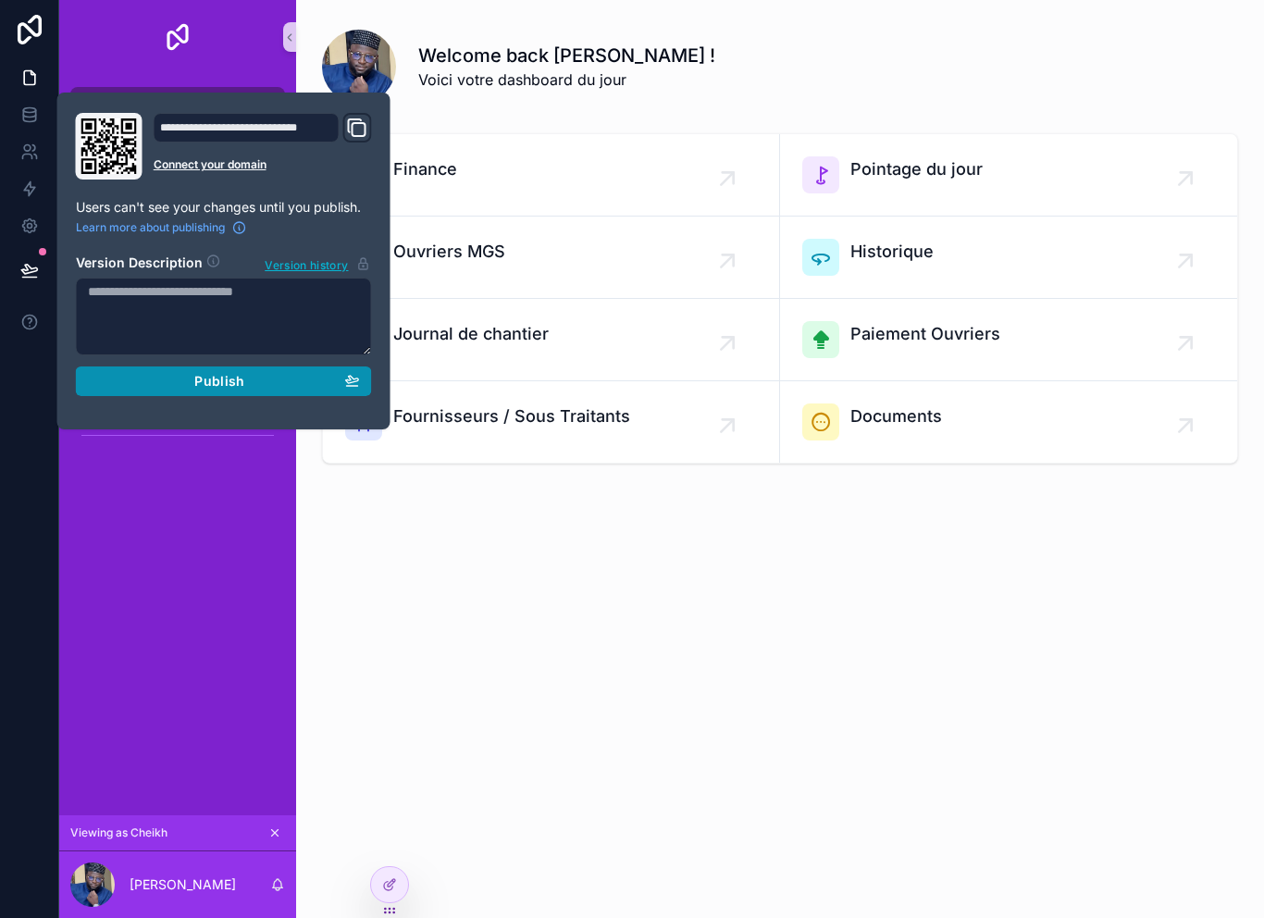
click at [267, 373] on div "Publish" at bounding box center [224, 381] width 272 height 17
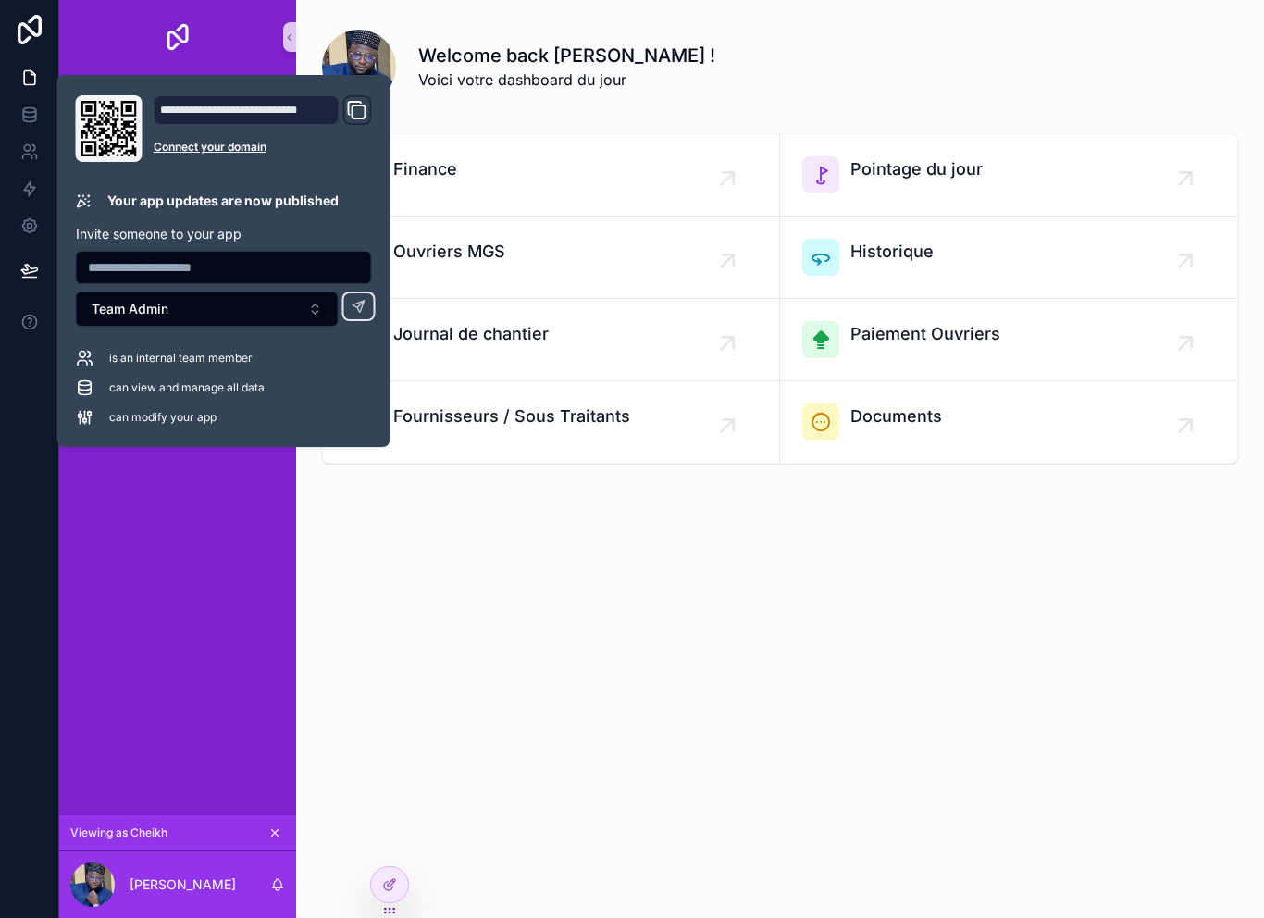
click at [212, 665] on div "Accueil MGS Solde Ouvrier / Chantier MGS Documents Pointage Paiement ouvrier Hi…" at bounding box center [177, 444] width 237 height 741
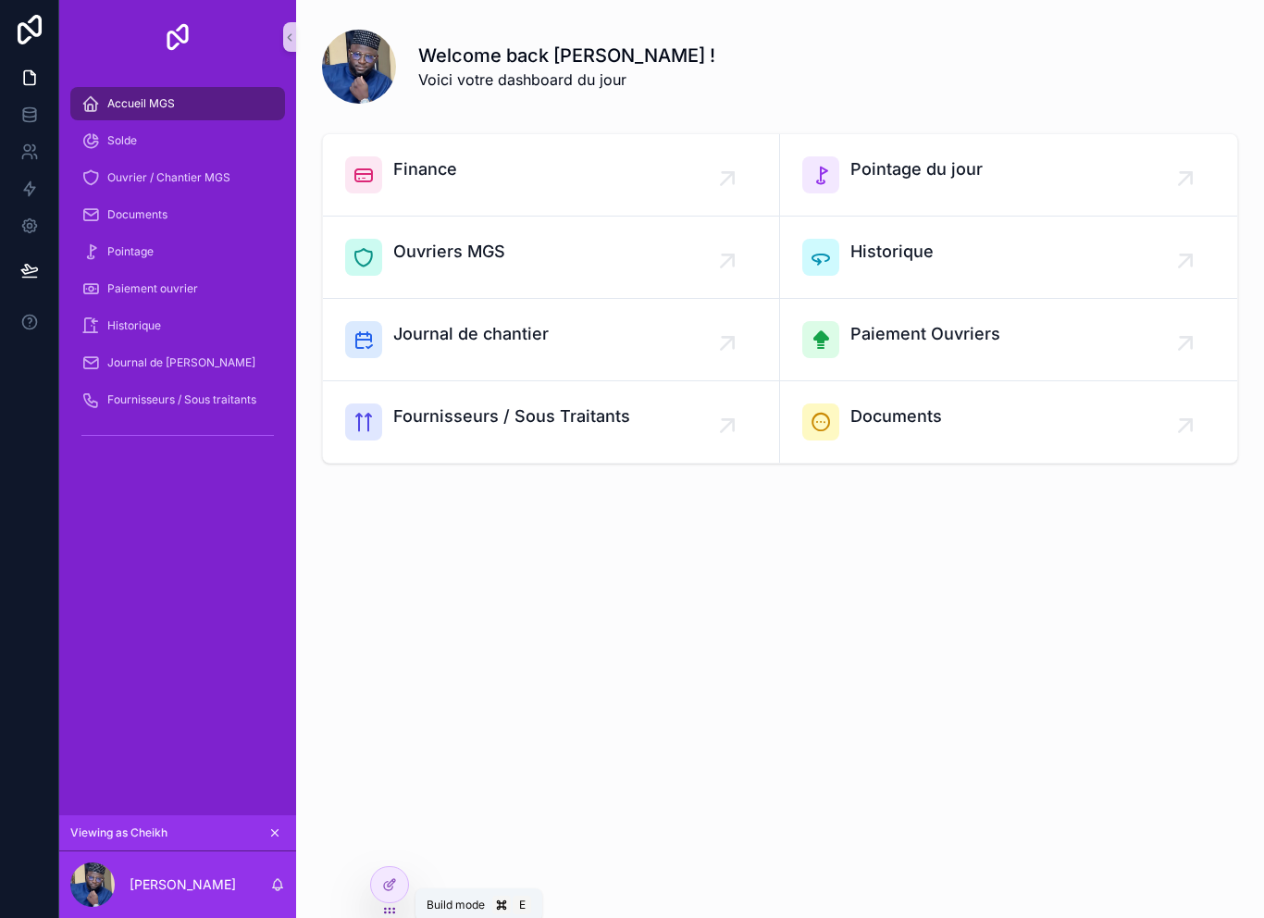
click at [406, 849] on div "Welcome back Cheikh ! Voici votre dashboard du jour Finance Pointage du jour Ou…" at bounding box center [780, 459] width 968 height 918
click at [394, 842] on icon at bounding box center [393, 841] width 2 height 5
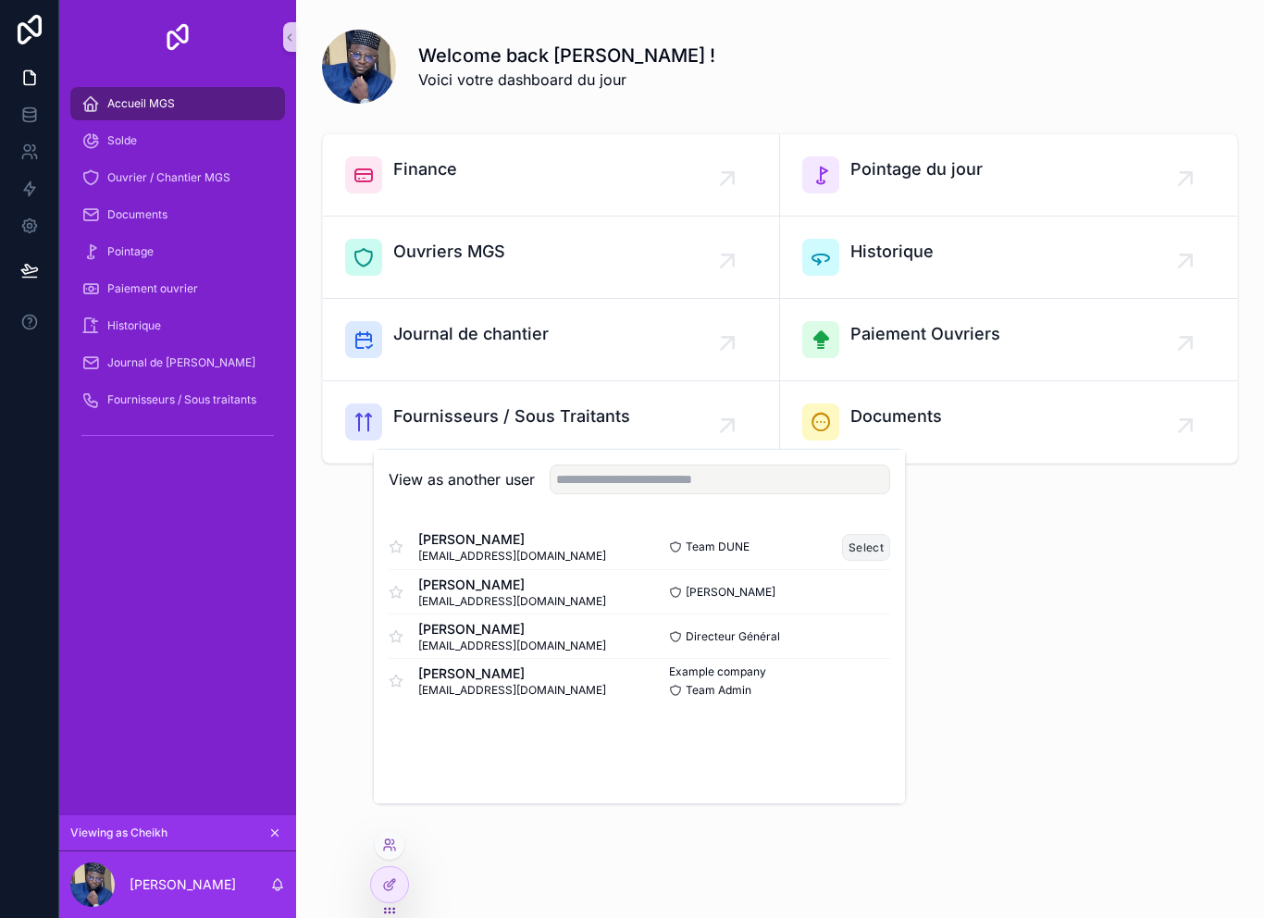
click at [868, 561] on button "Select" at bounding box center [866, 547] width 48 height 27
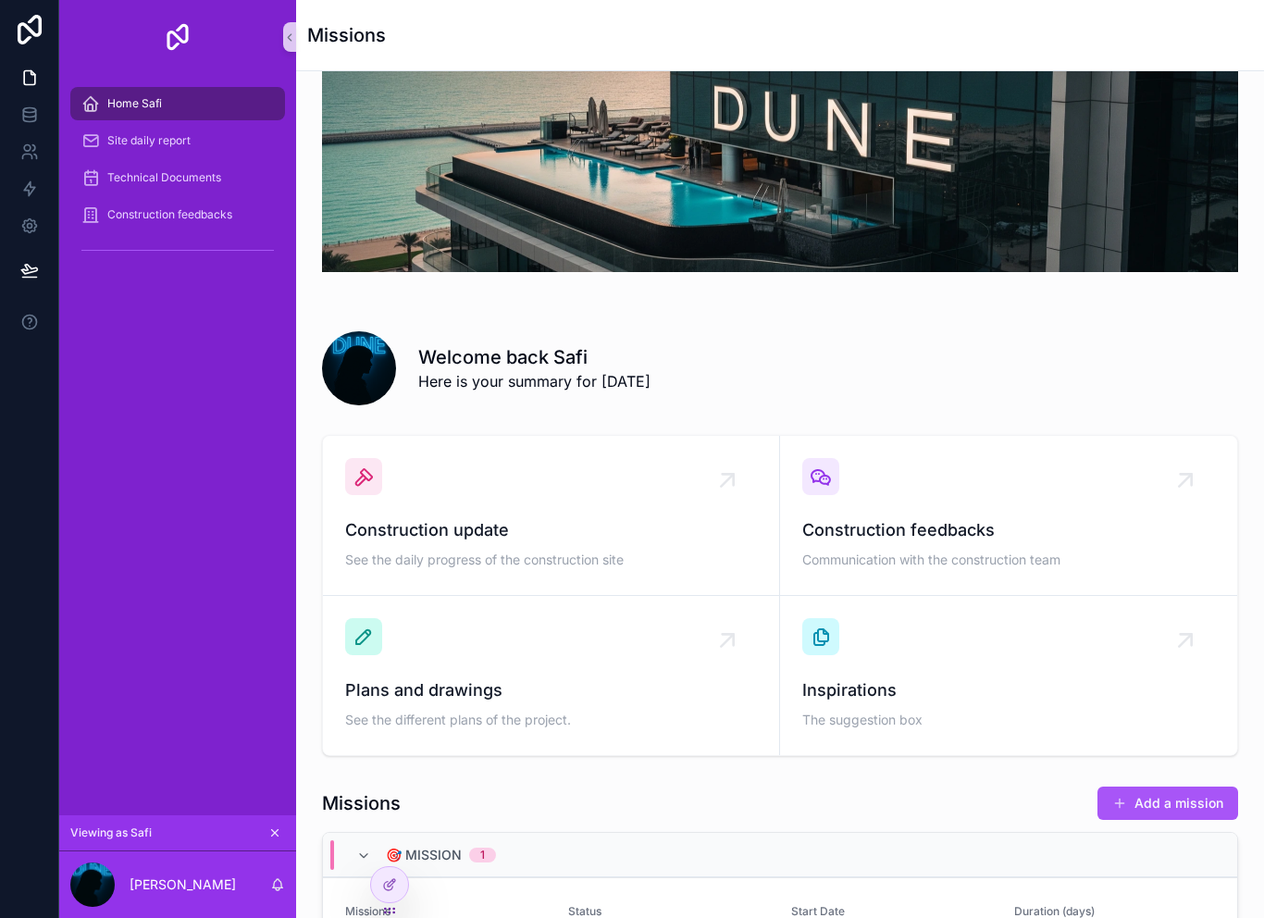
scroll to position [81, 0]
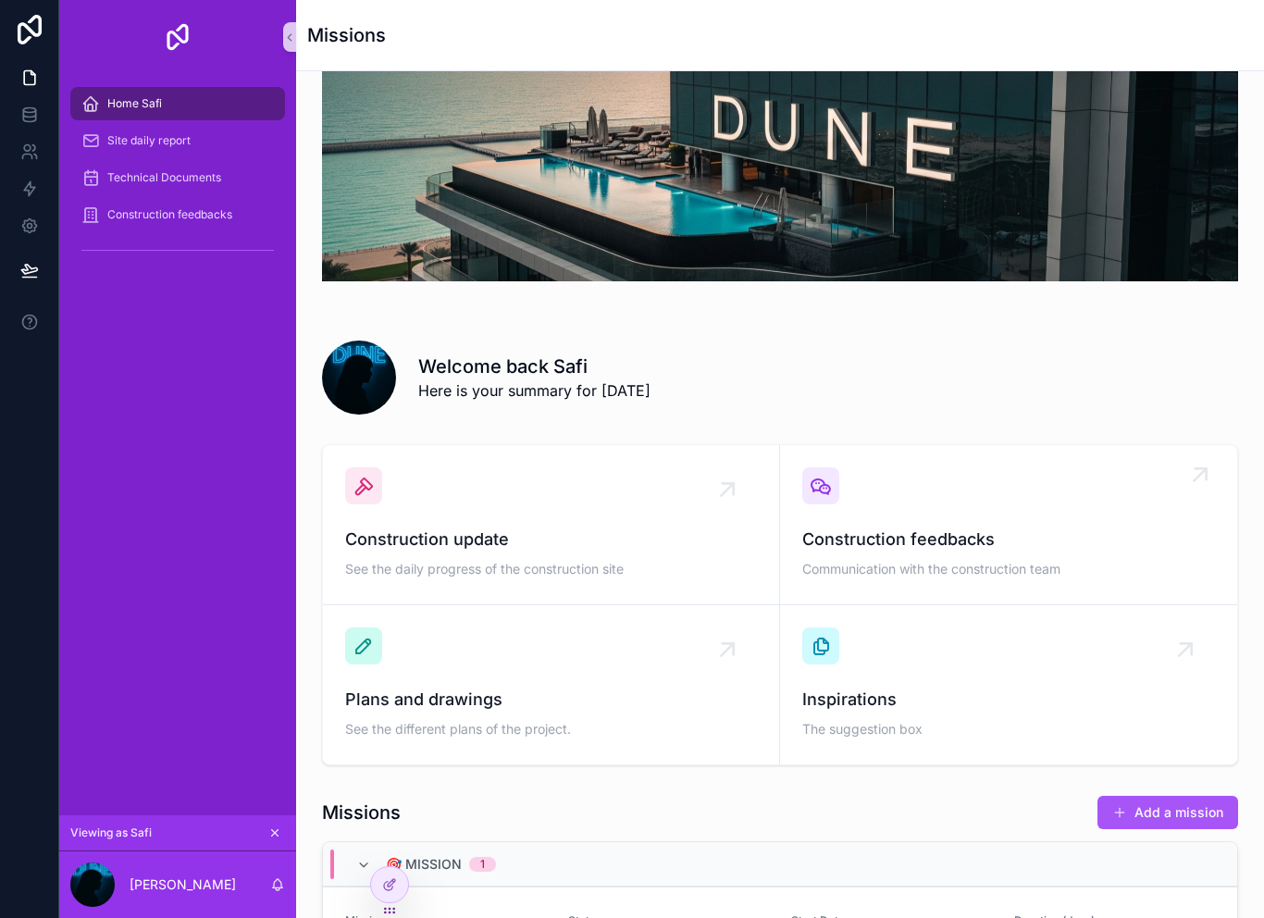
click at [923, 530] on span "Construction feedbacks" at bounding box center [1008, 540] width 413 height 26
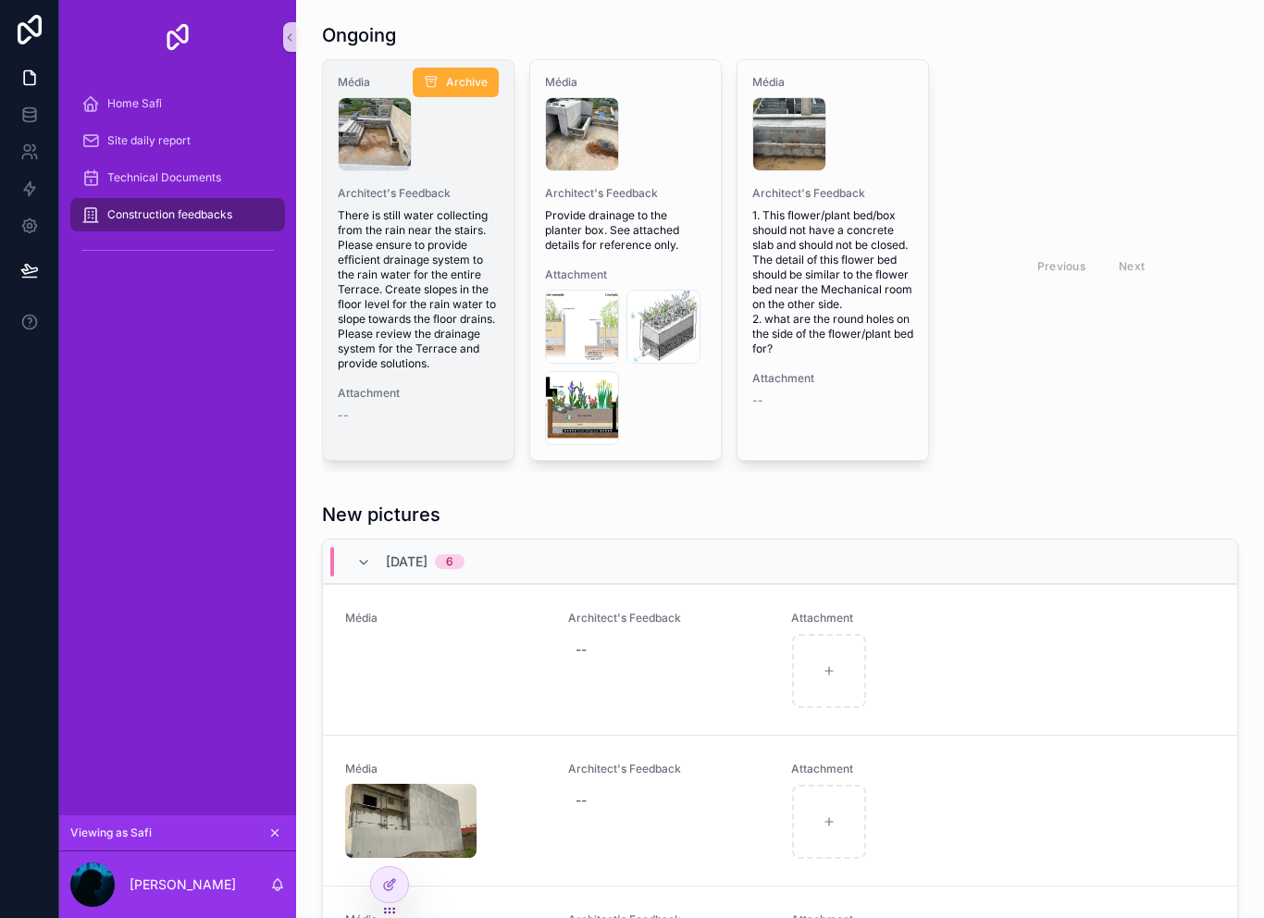
click at [424, 290] on span "There is still water collecting from the rain near the stairs. Please ensure to…" at bounding box center [418, 289] width 161 height 163
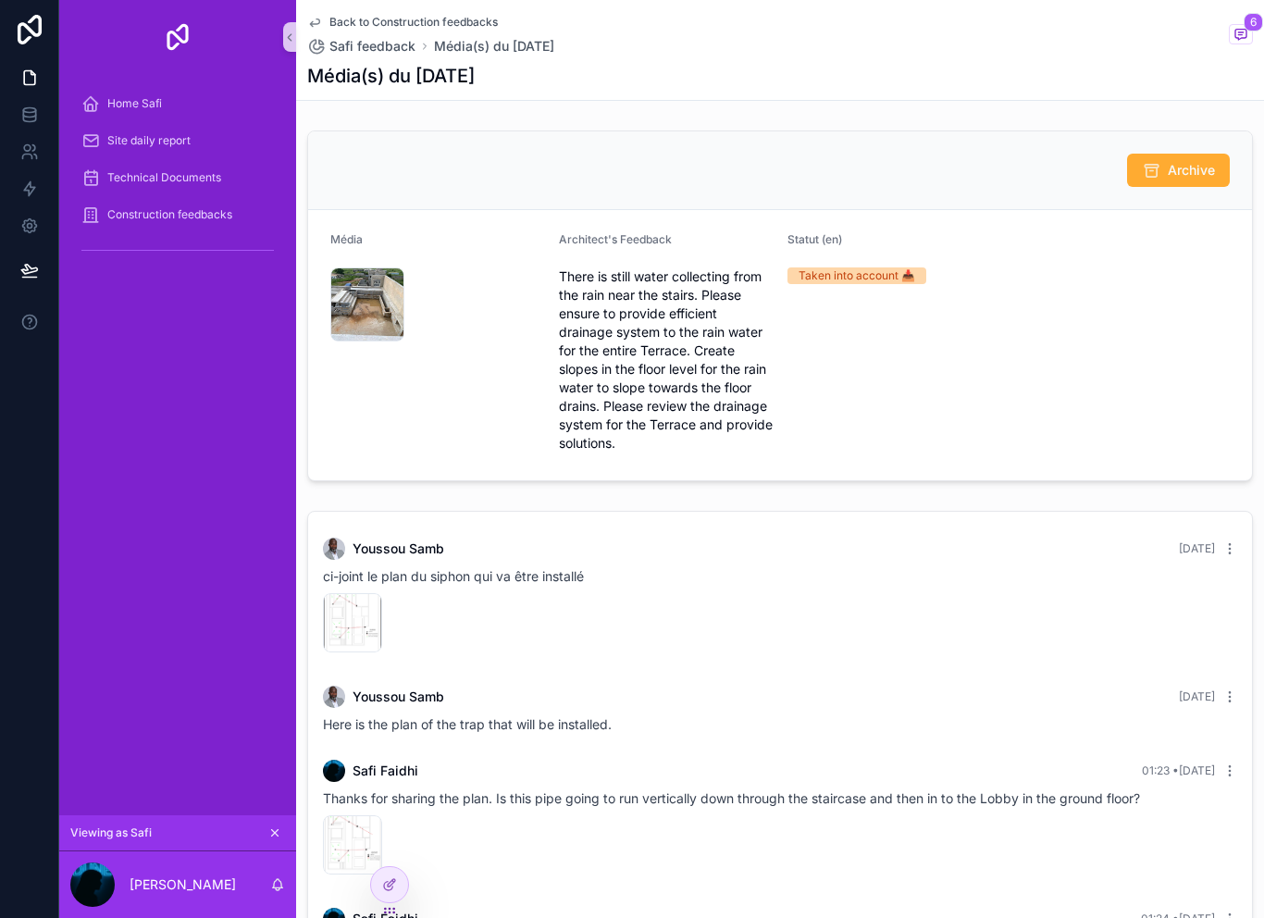
click at [332, 21] on span "Back to Construction feedbacks" at bounding box center [413, 22] width 168 height 15
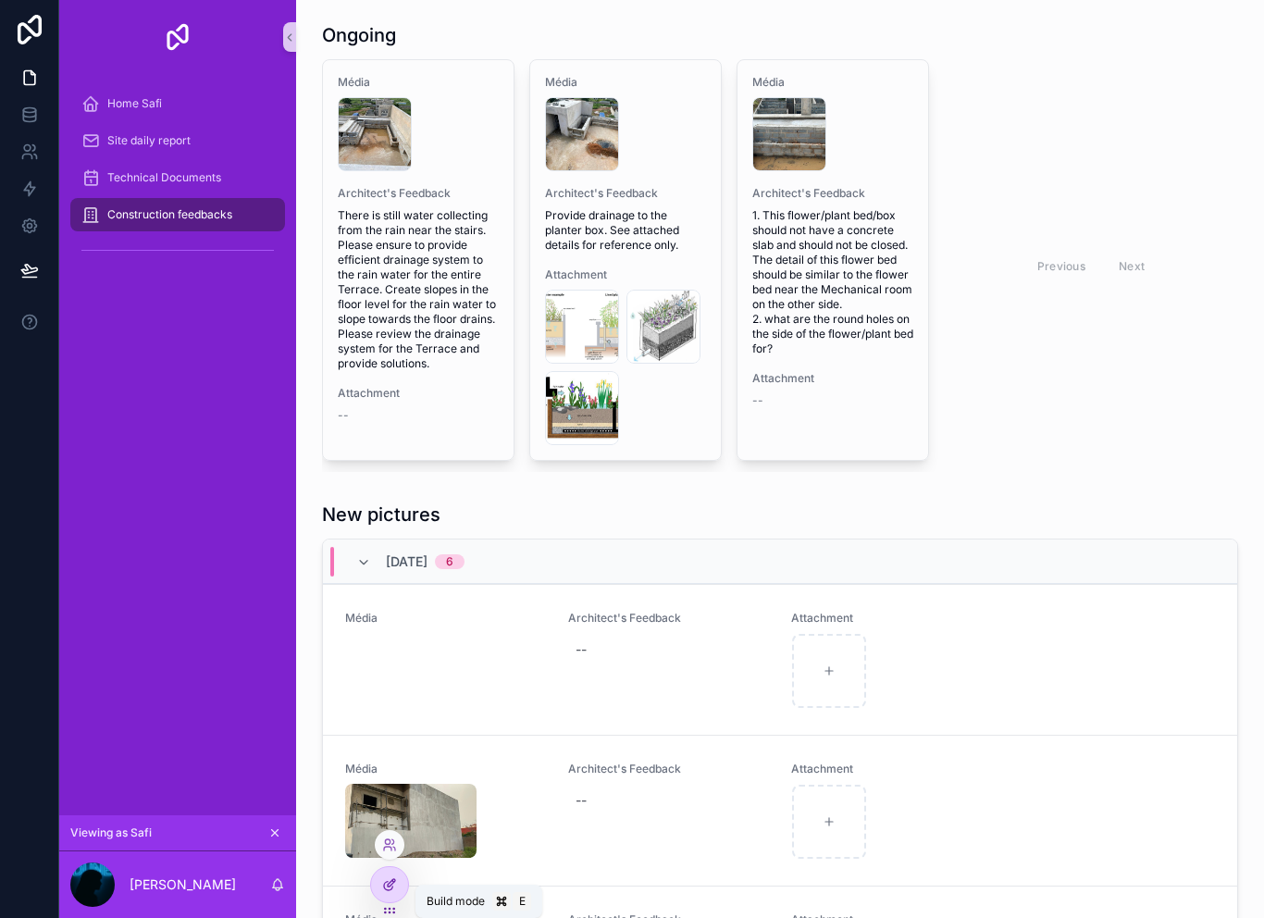
click at [404, 886] on div at bounding box center [389, 884] width 37 height 35
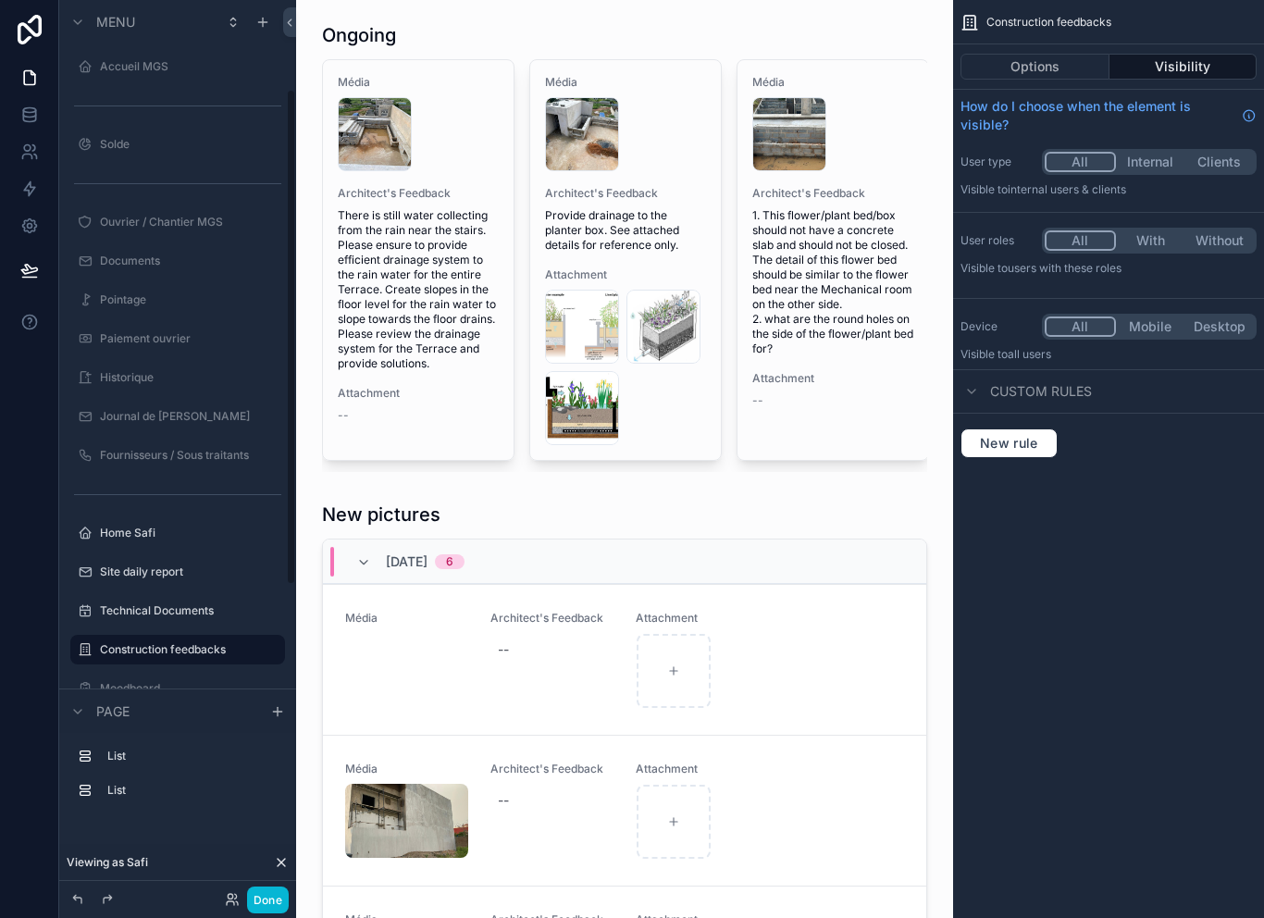
scroll to position [167, 0]
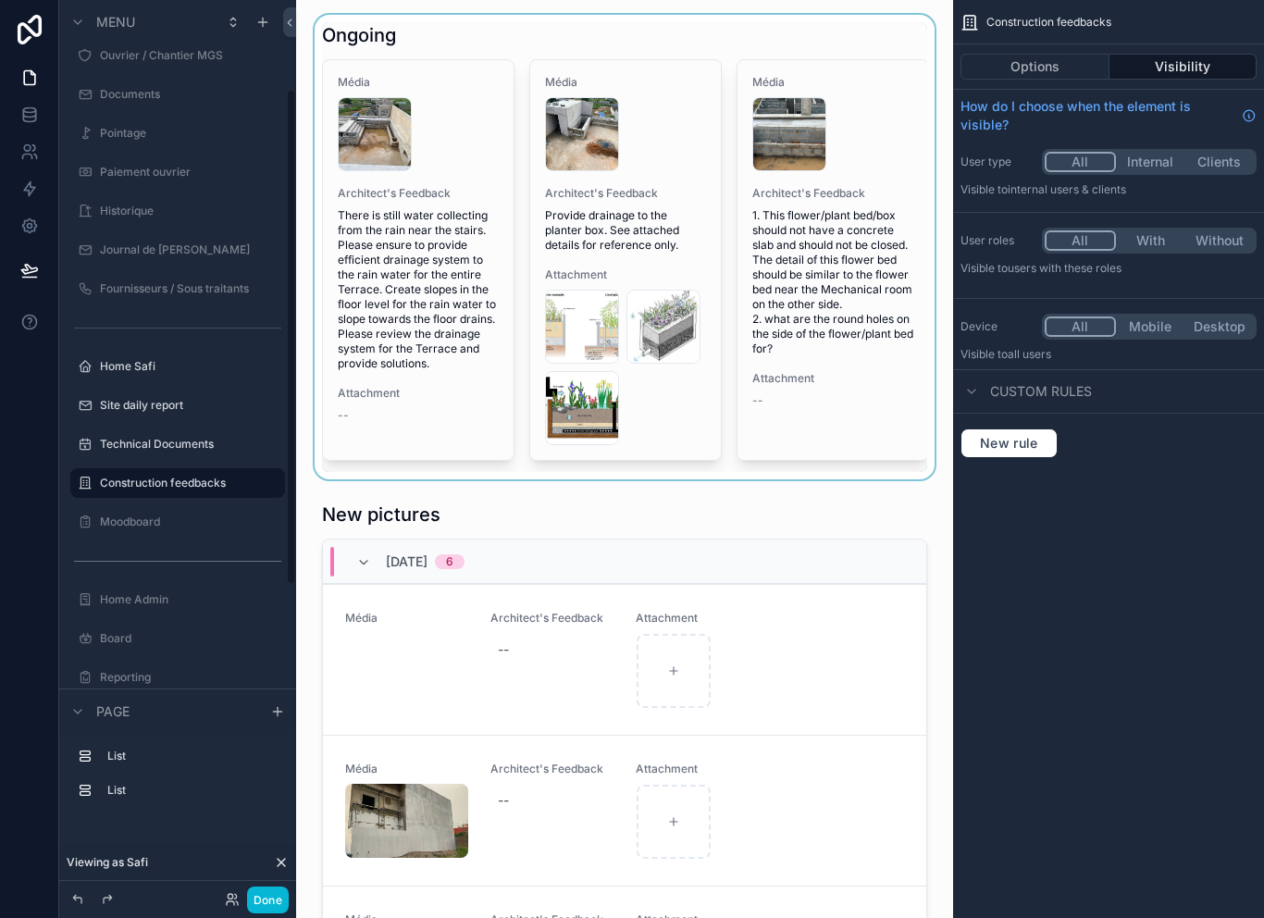
click at [460, 333] on div "scrollable content" at bounding box center [624, 247] width 627 height 465
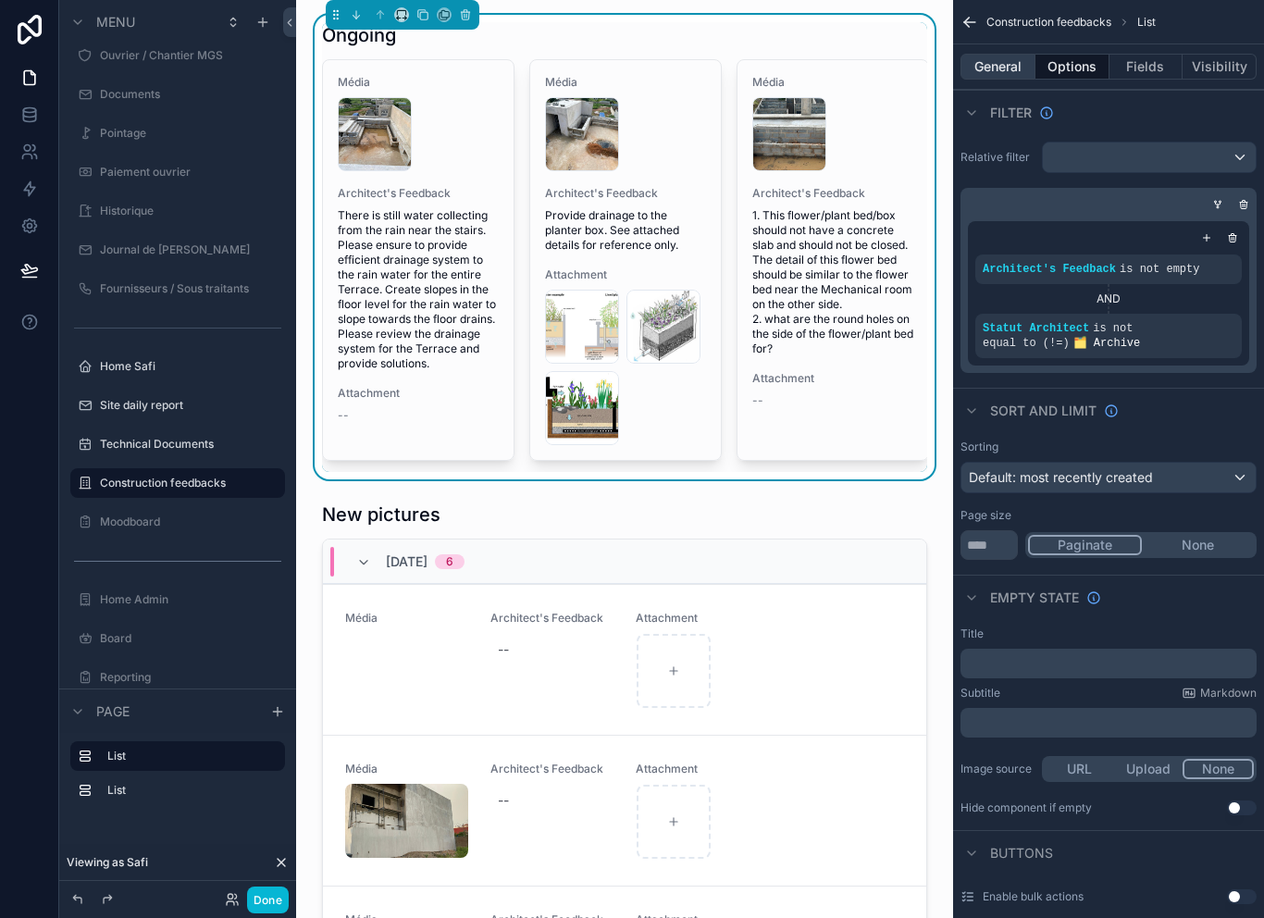
click at [1012, 54] on button "General" at bounding box center [998, 67] width 75 height 26
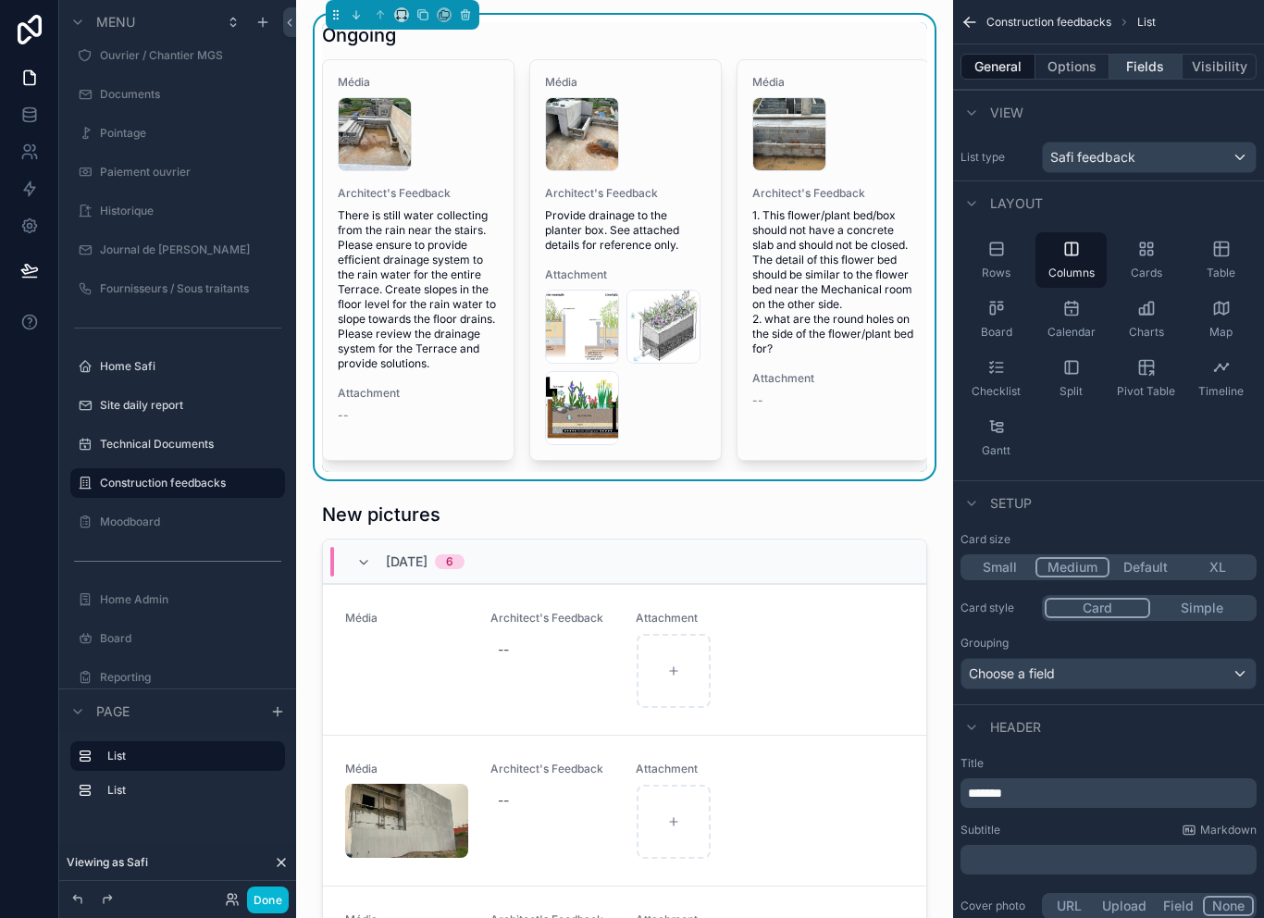
click at [1150, 56] on button "Fields" at bounding box center [1147, 67] width 74 height 26
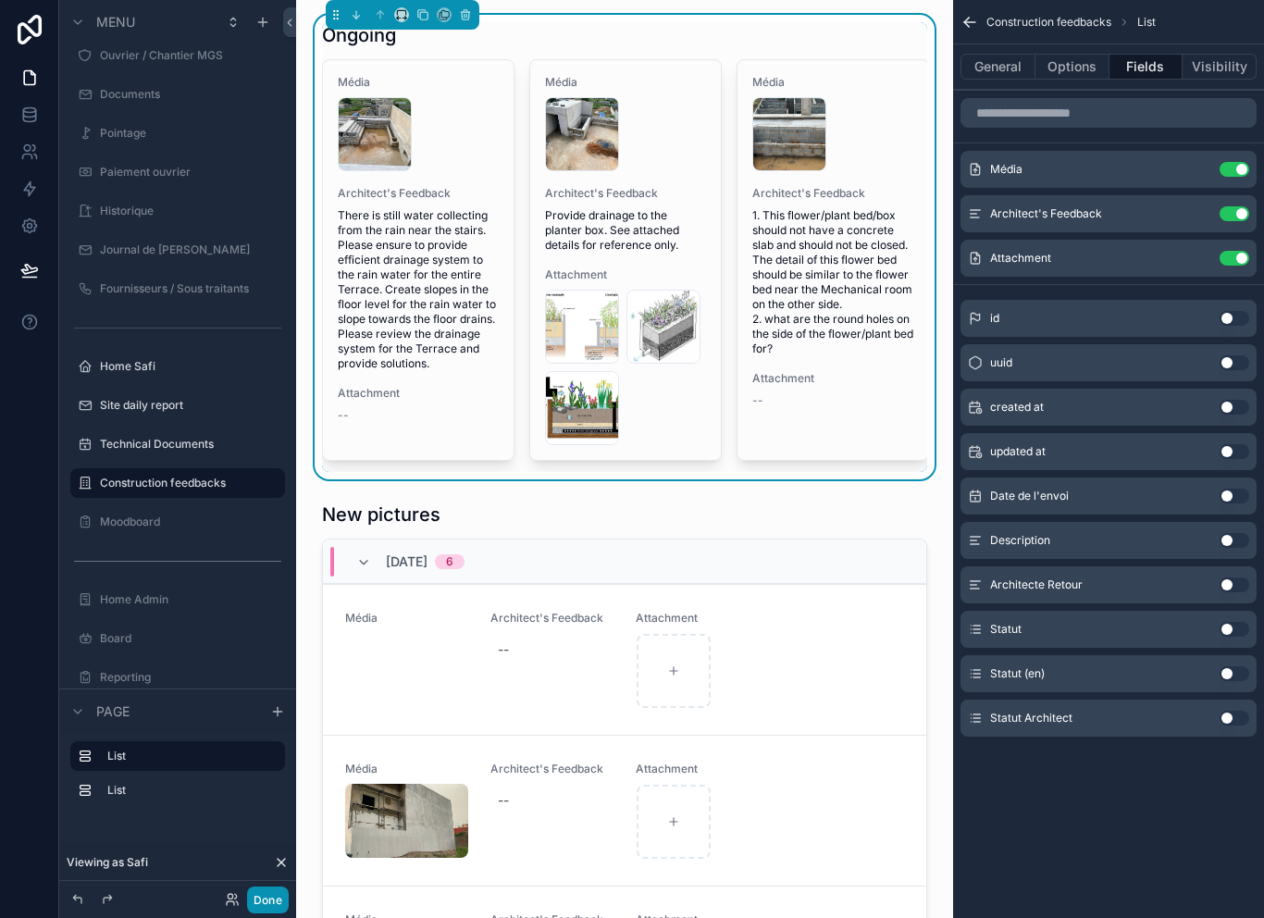
click at [282, 902] on button "Done" at bounding box center [268, 900] width 42 height 27
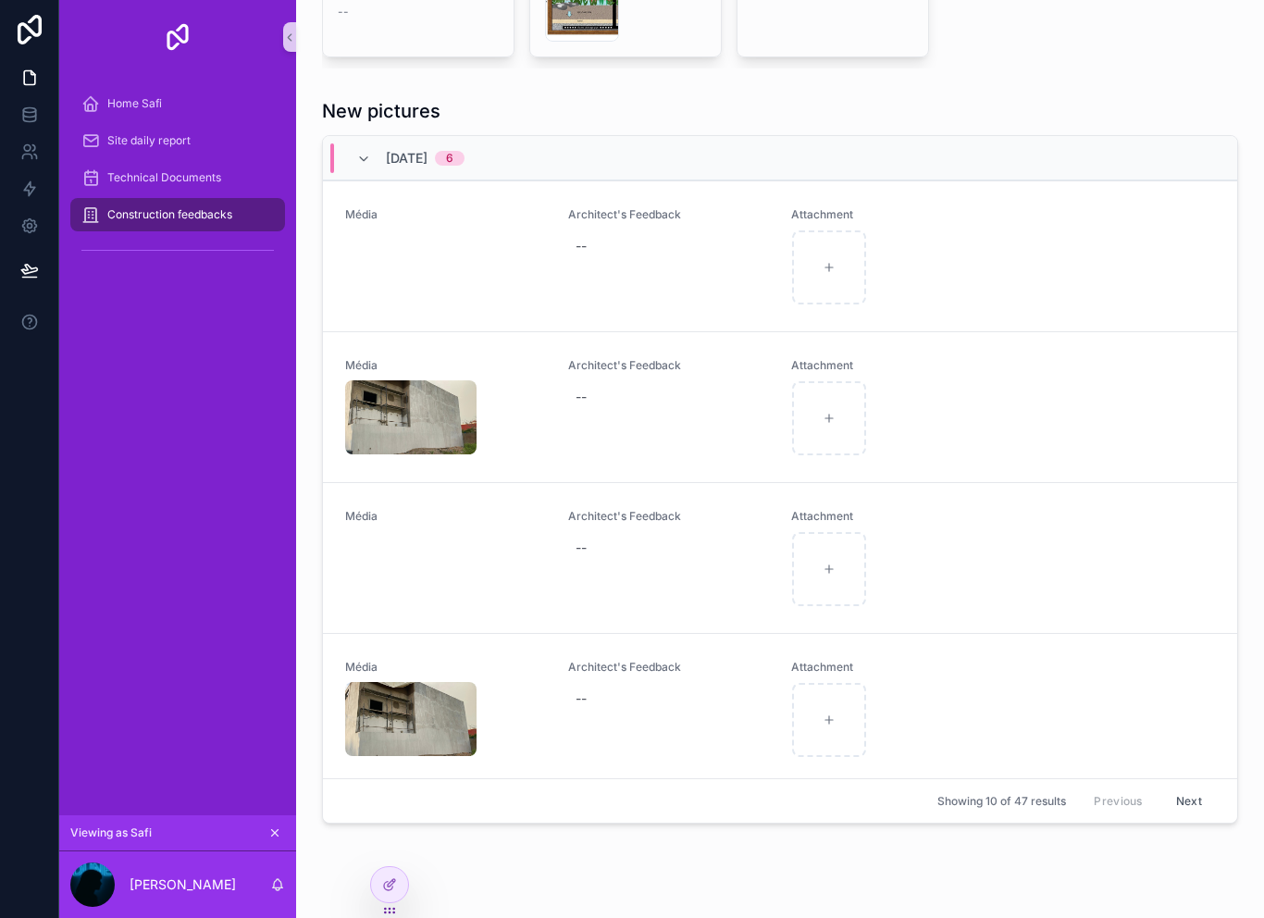
scroll to position [406, 0]
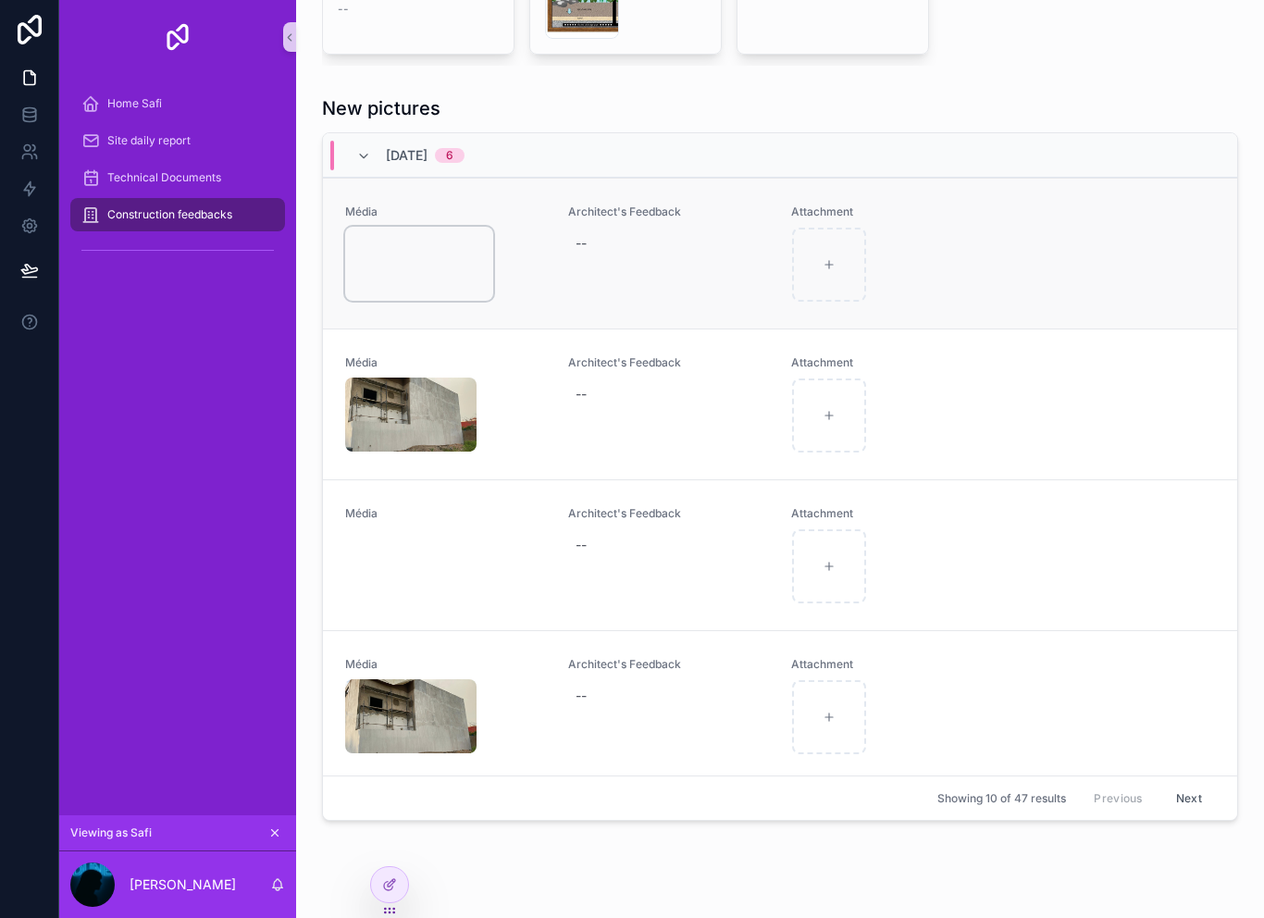
click at [399, 268] on video "scrollable content" at bounding box center [419, 264] width 148 height 74
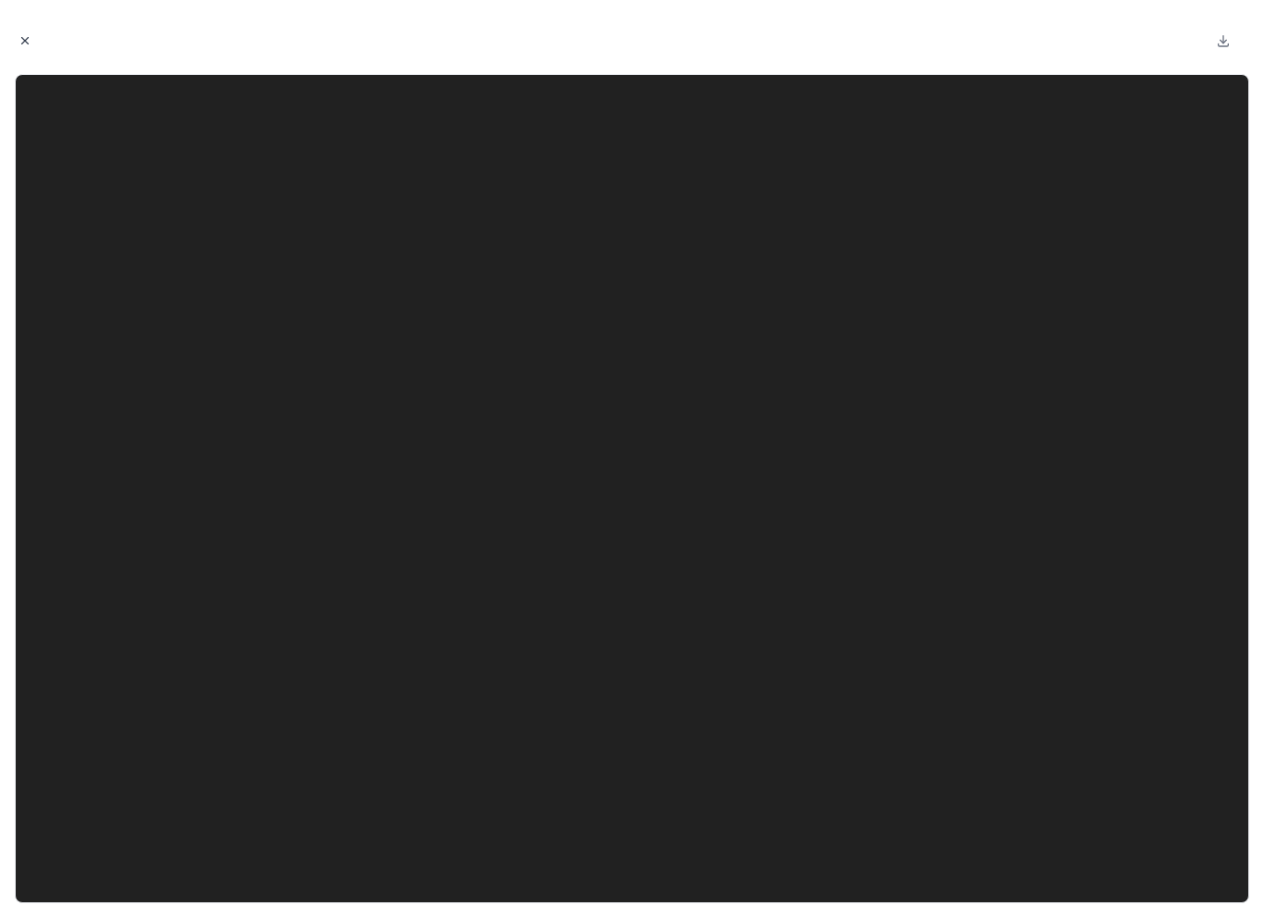
click at [29, 50] on button "Close modal" at bounding box center [25, 41] width 20 height 20
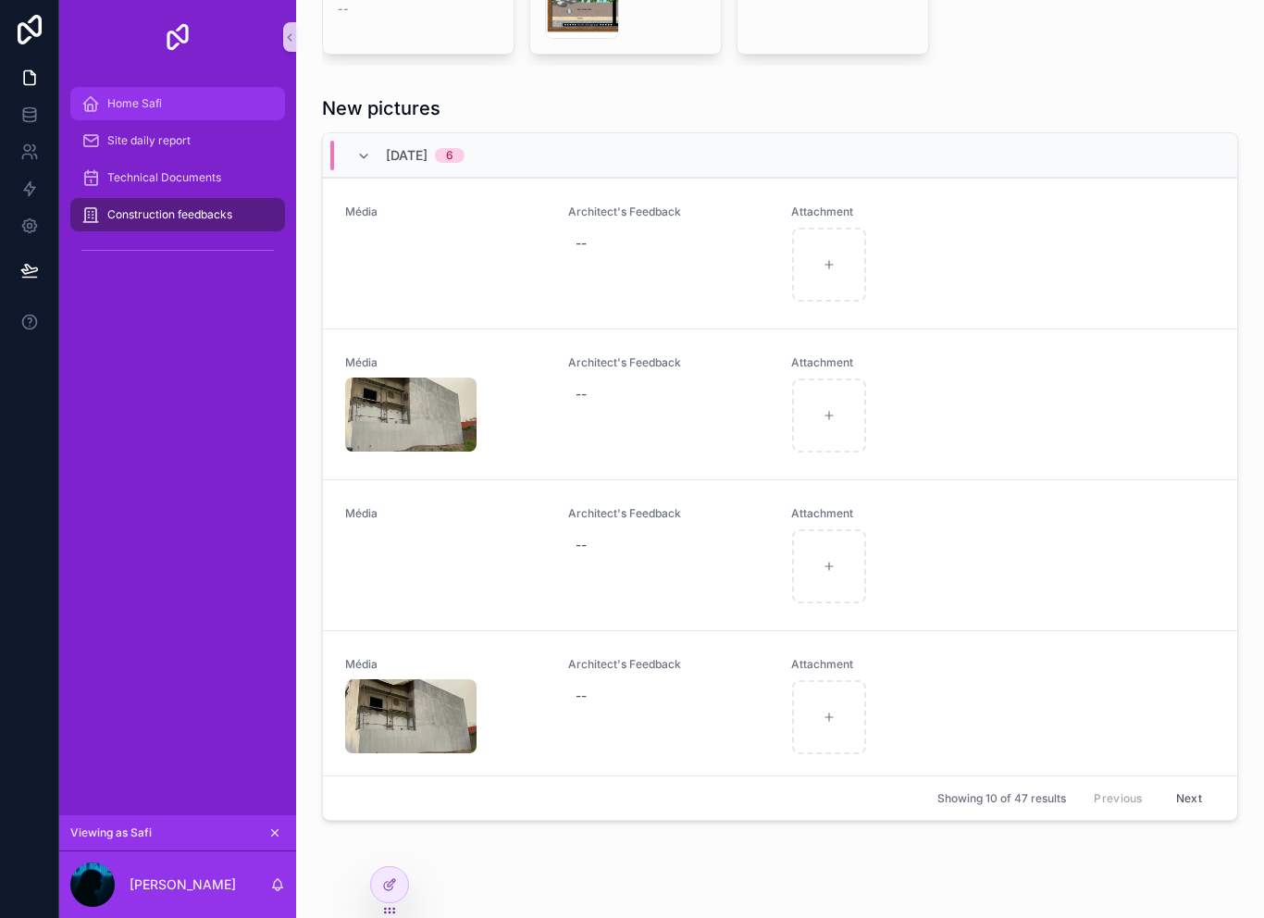
click at [213, 98] on div "Home Safi" at bounding box center [177, 104] width 192 height 30
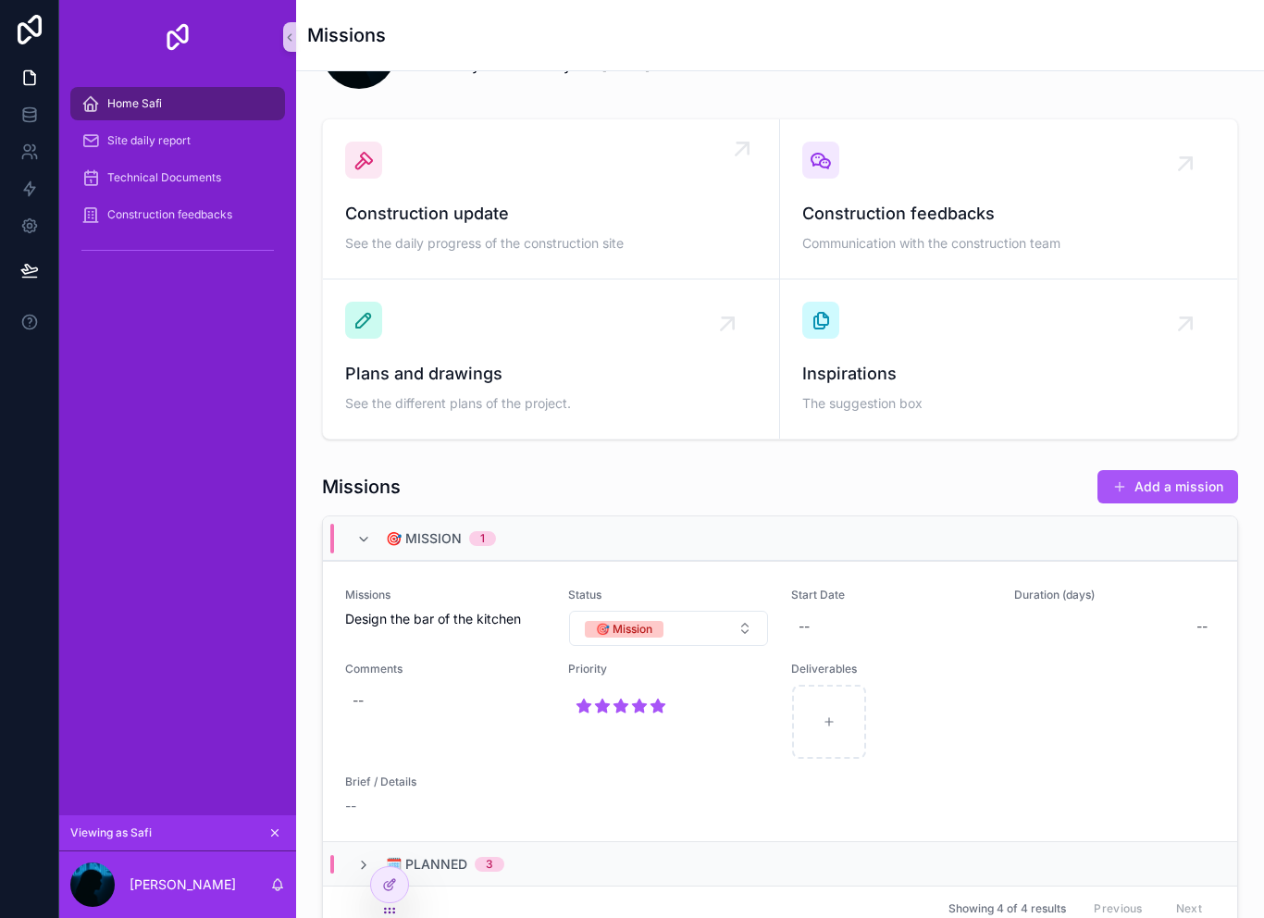
click at [620, 184] on div "Construction update See the daily progress of the construction site" at bounding box center [551, 199] width 412 height 115
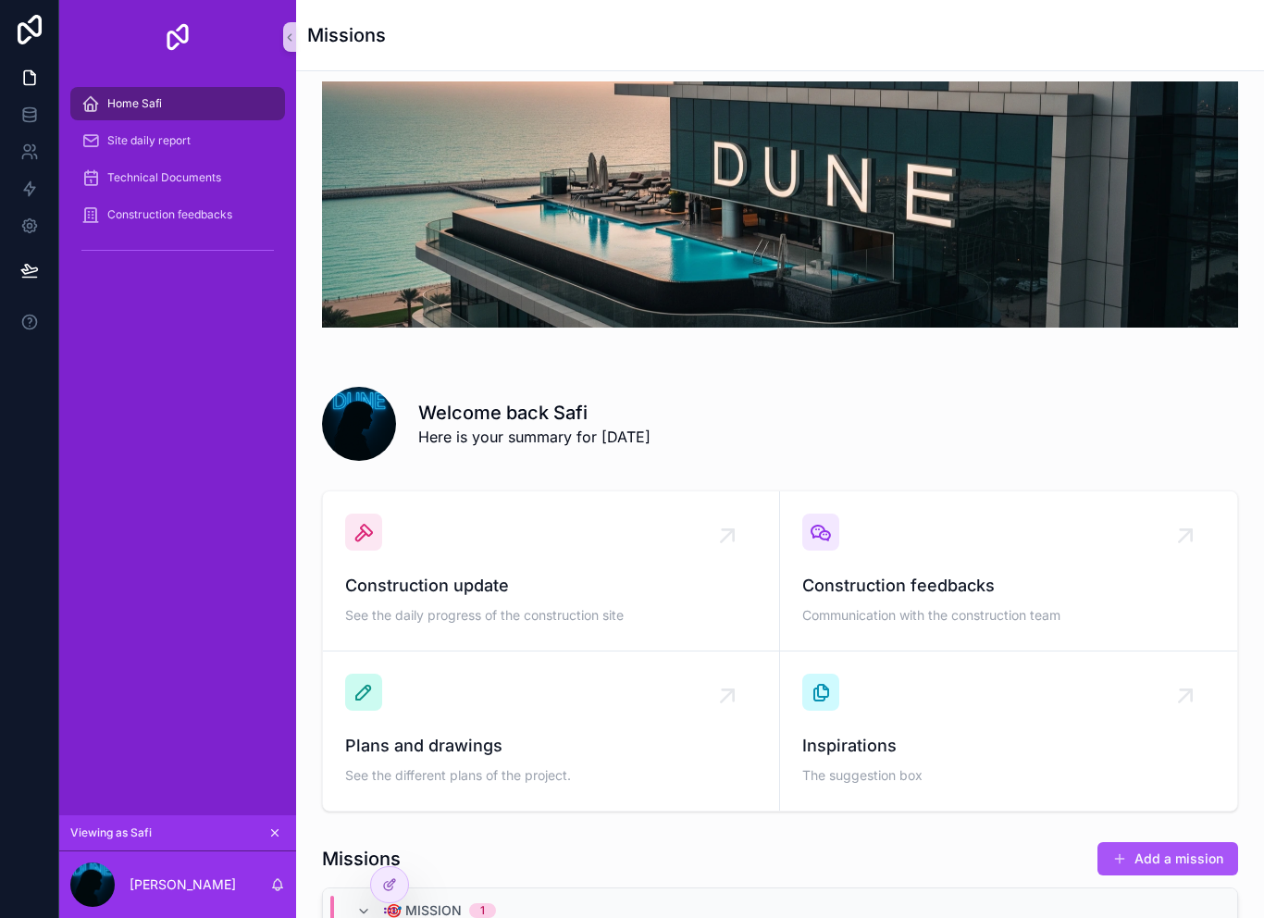
scroll to position [43, 0]
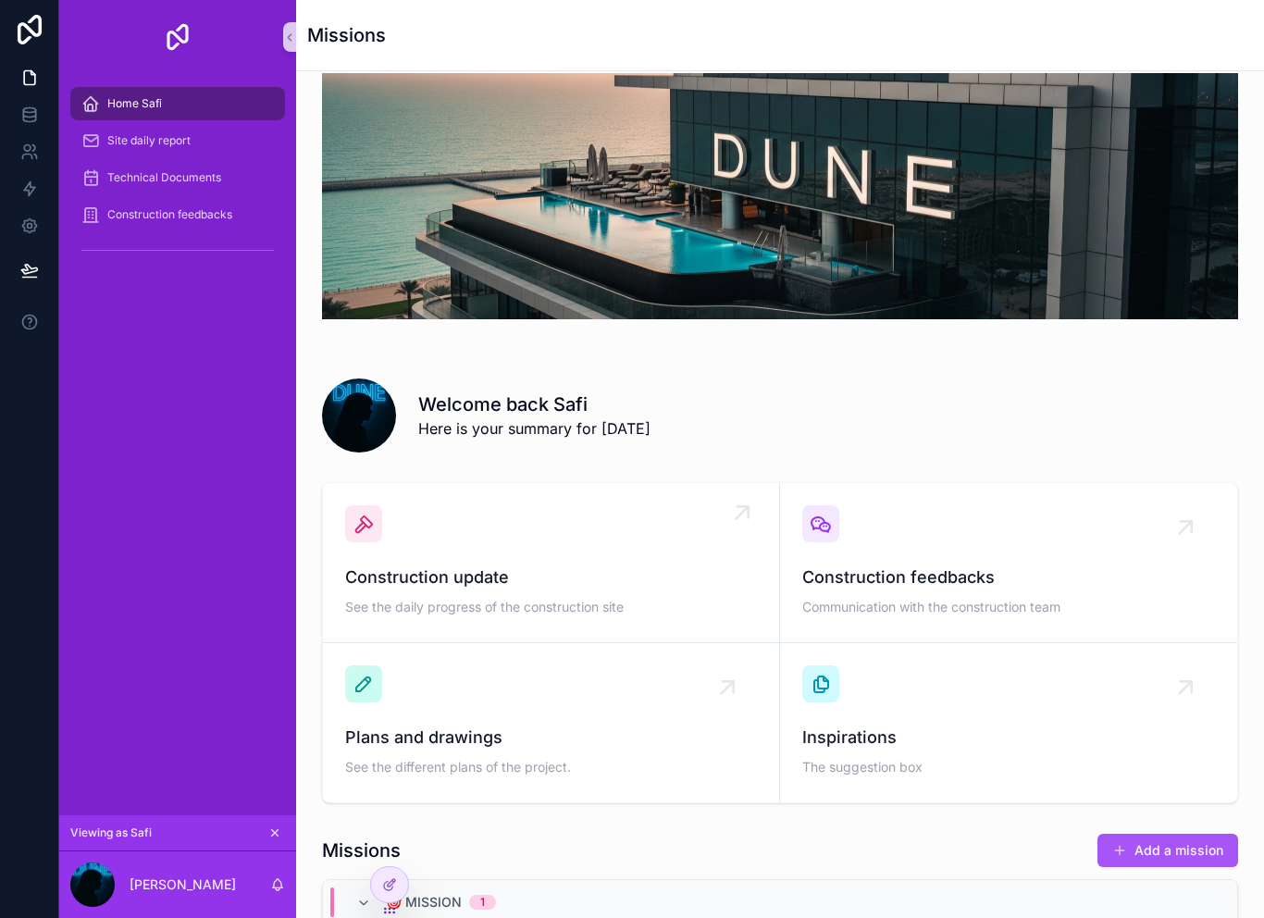
click at [605, 565] on span "Construction update" at bounding box center [551, 578] width 412 height 26
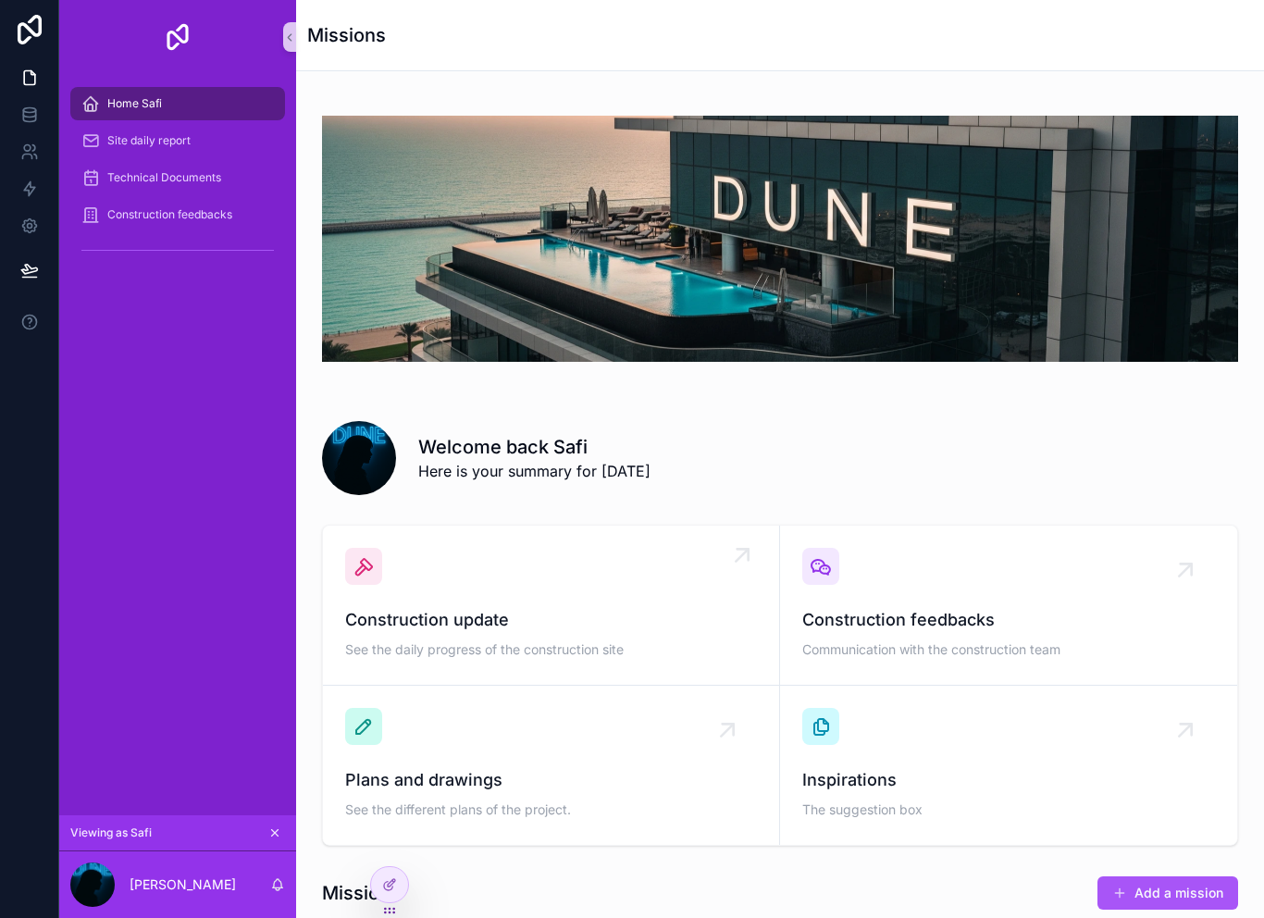
click at [670, 593] on div "Construction update See the daily progress of the construction site" at bounding box center [551, 605] width 412 height 115
click at [701, 591] on div "Construction update See the daily progress of the construction site" at bounding box center [551, 605] width 412 height 115
click at [663, 597] on div "Construction update See the daily progress of the construction site" at bounding box center [551, 605] width 412 height 115
click at [396, 889] on icon at bounding box center [389, 884] width 15 height 15
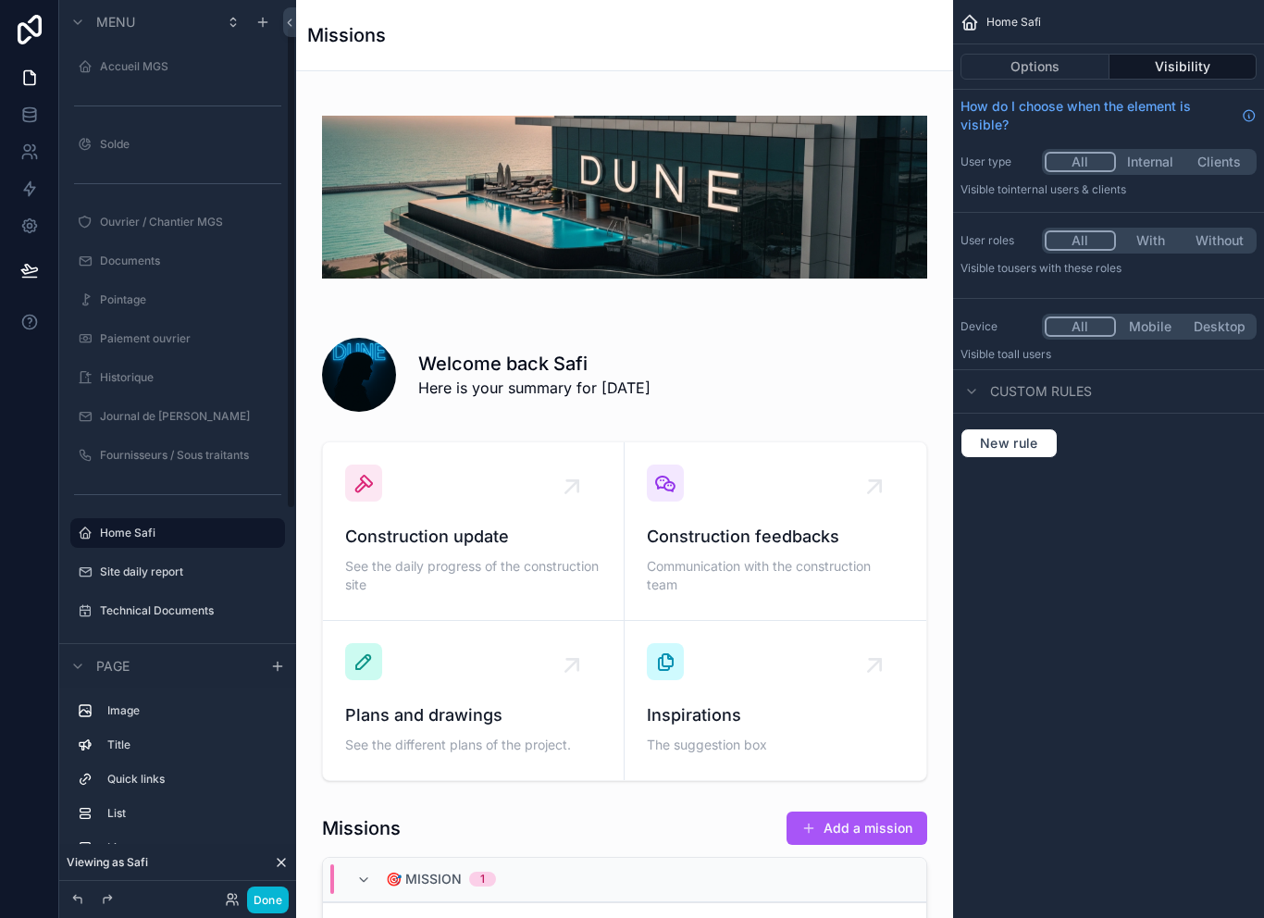
scroll to position [50, 0]
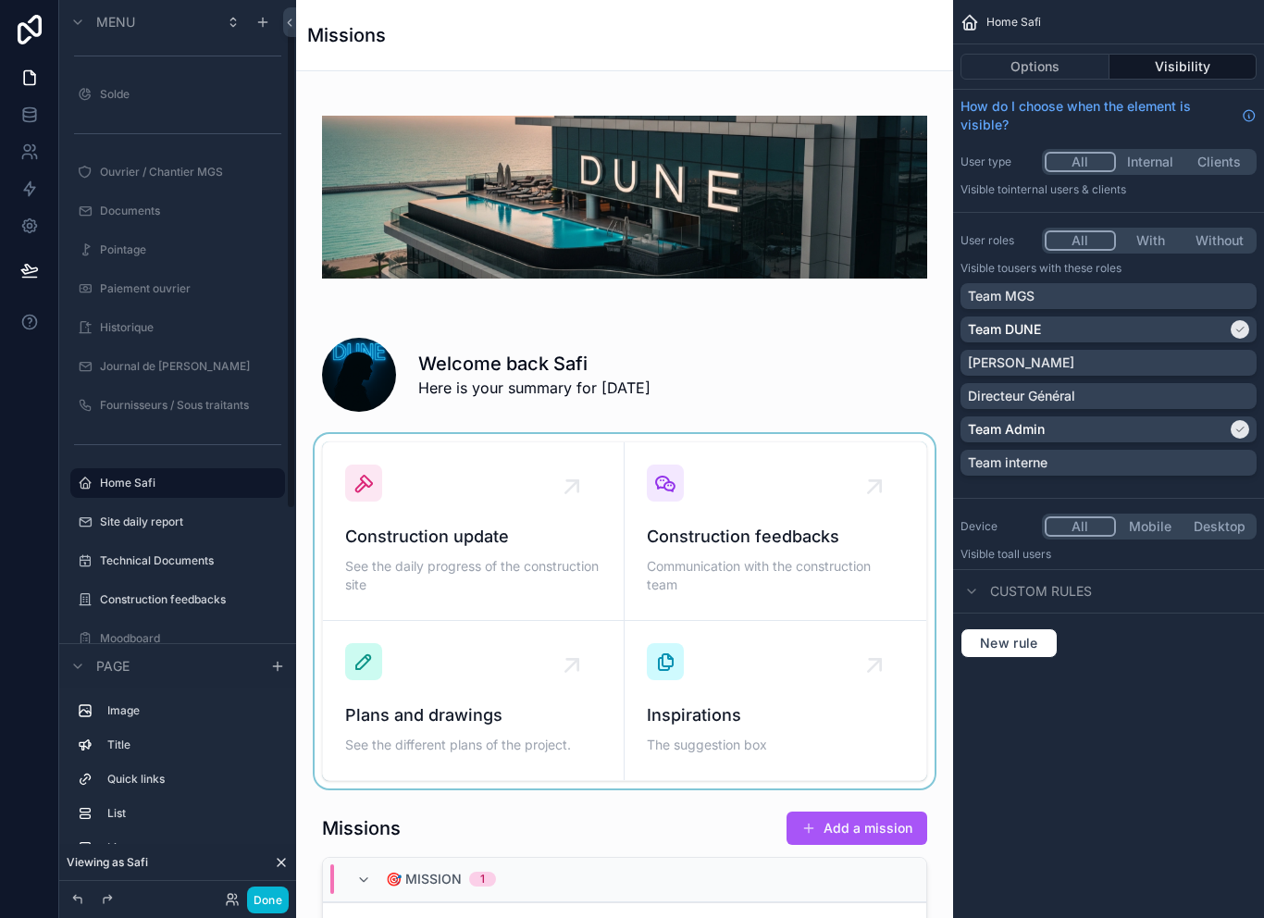
click at [536, 509] on div "scrollable content" at bounding box center [624, 611] width 627 height 354
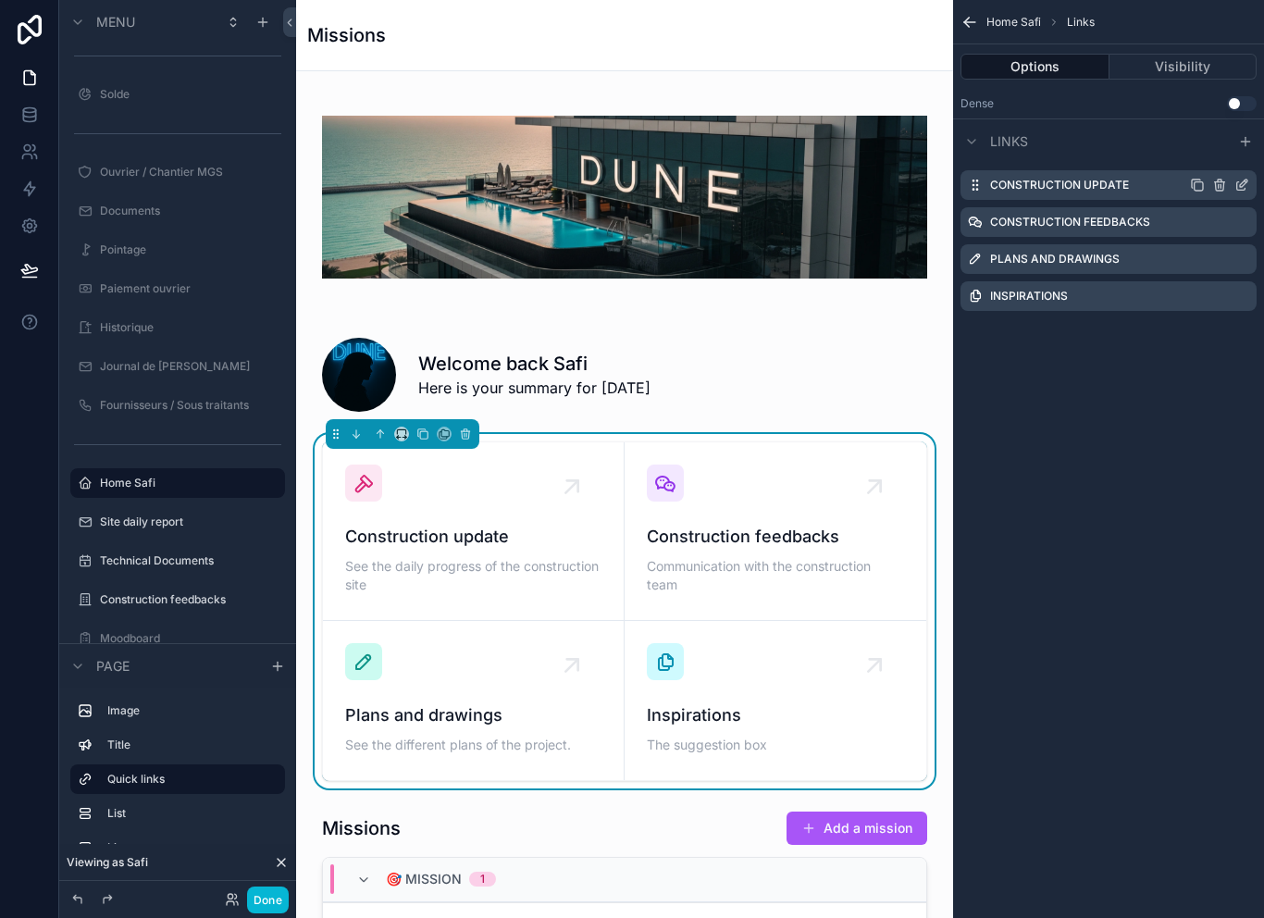
click at [1237, 186] on icon "scrollable content" at bounding box center [1241, 186] width 8 height 8
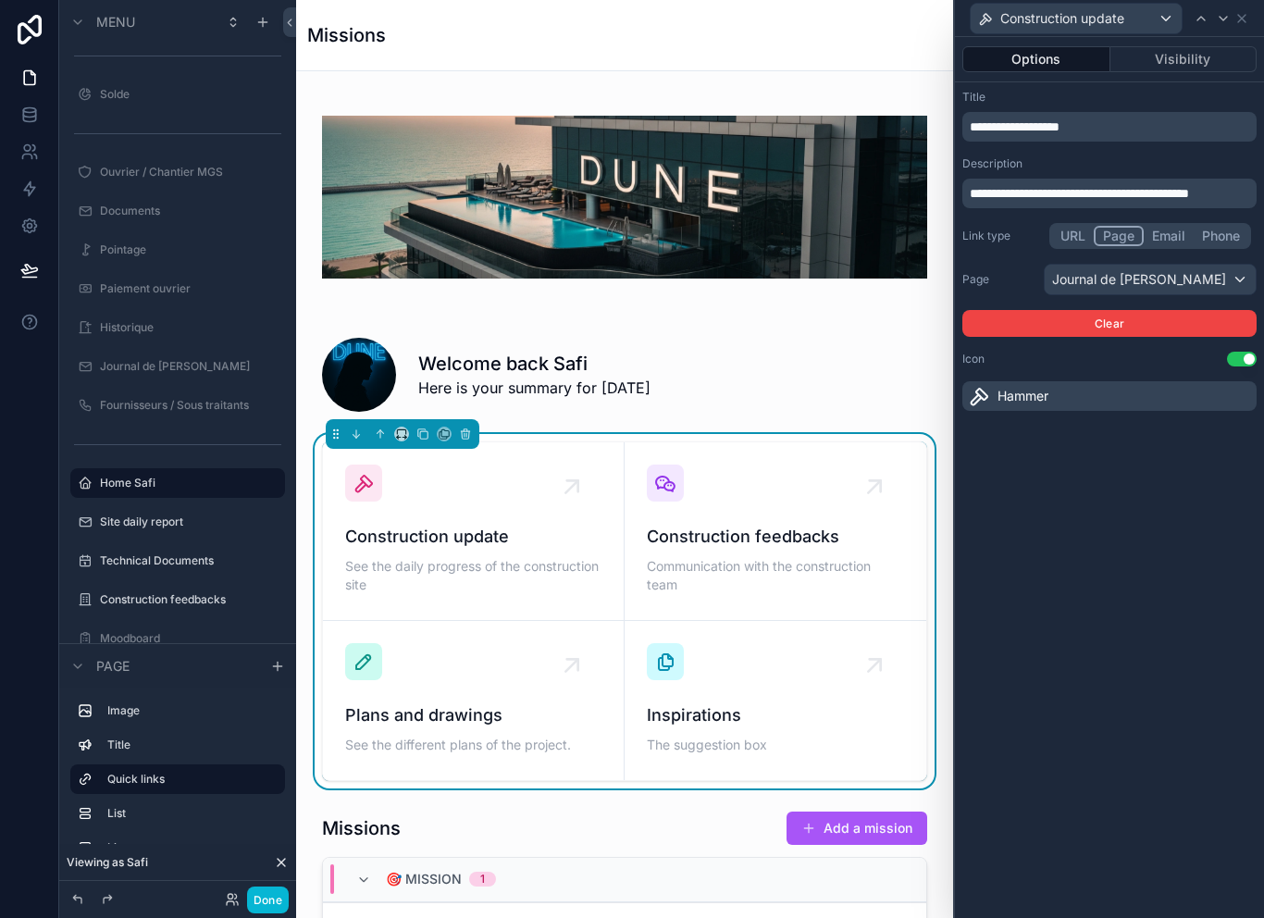
click at [1216, 273] on div "Journal de [PERSON_NAME]" at bounding box center [1150, 280] width 211 height 30
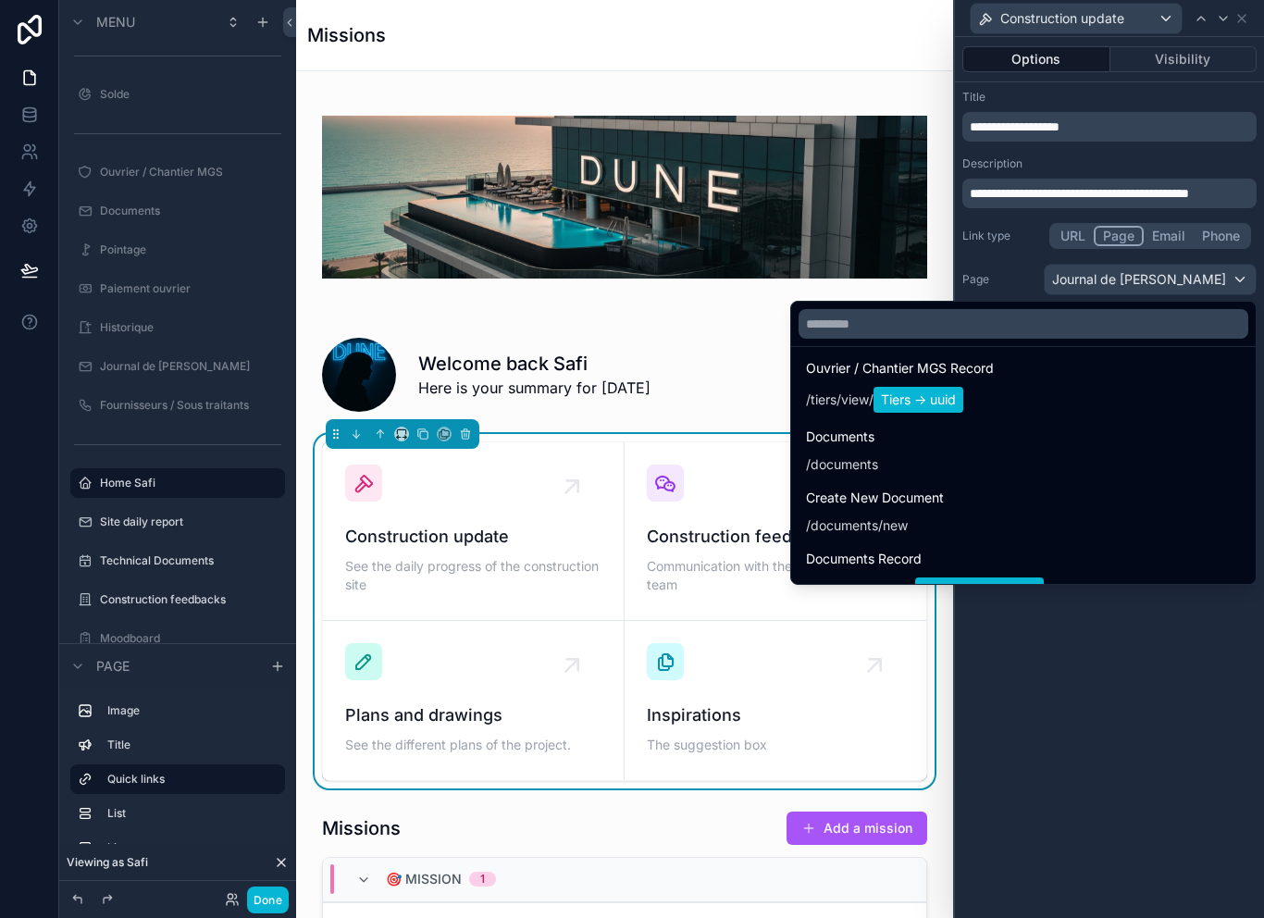
scroll to position [255, 0]
click at [1030, 329] on input "text" at bounding box center [1024, 324] width 450 height 30
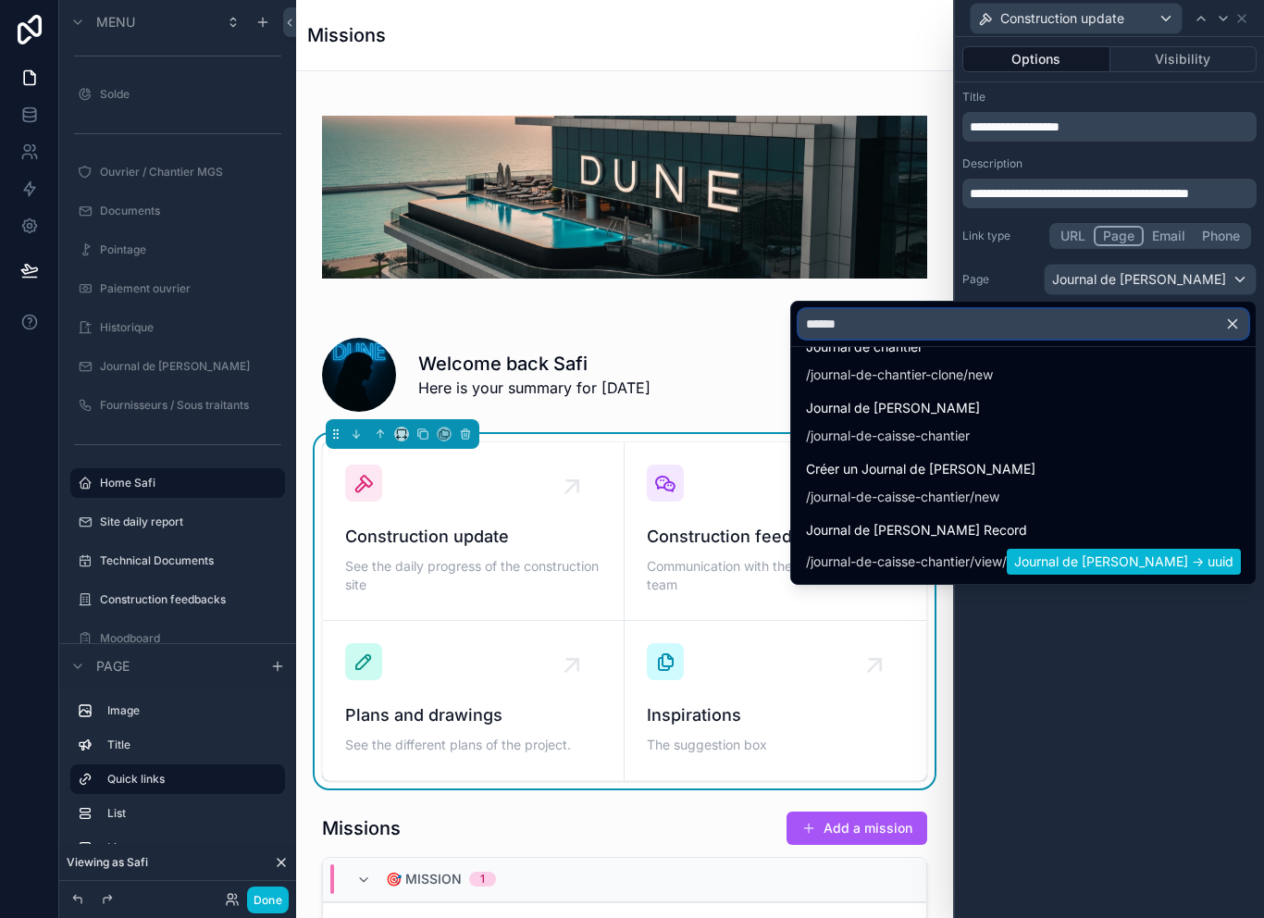
scroll to position [0, 0]
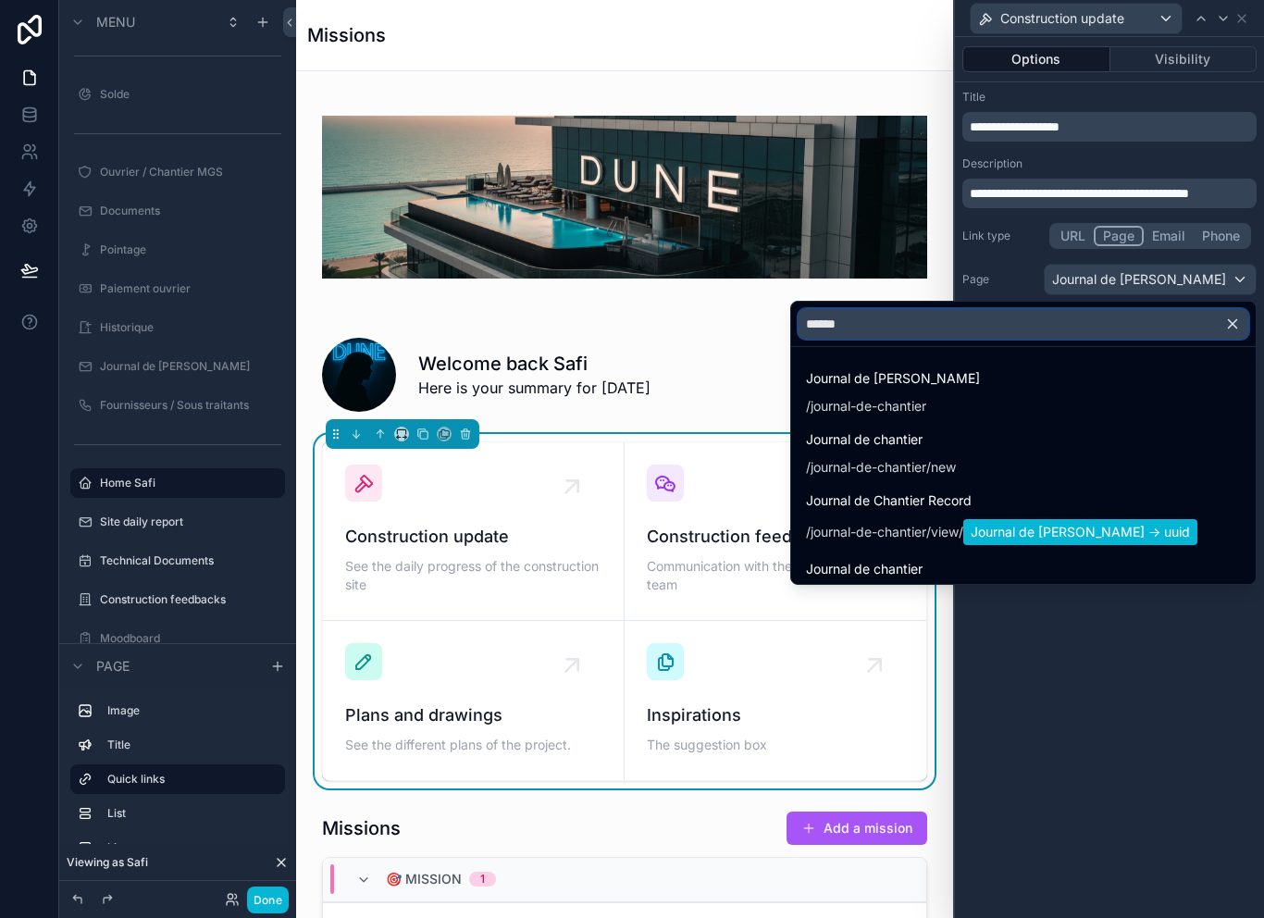
type input "*******"
click at [1028, 682] on div at bounding box center [1109, 459] width 309 height 918
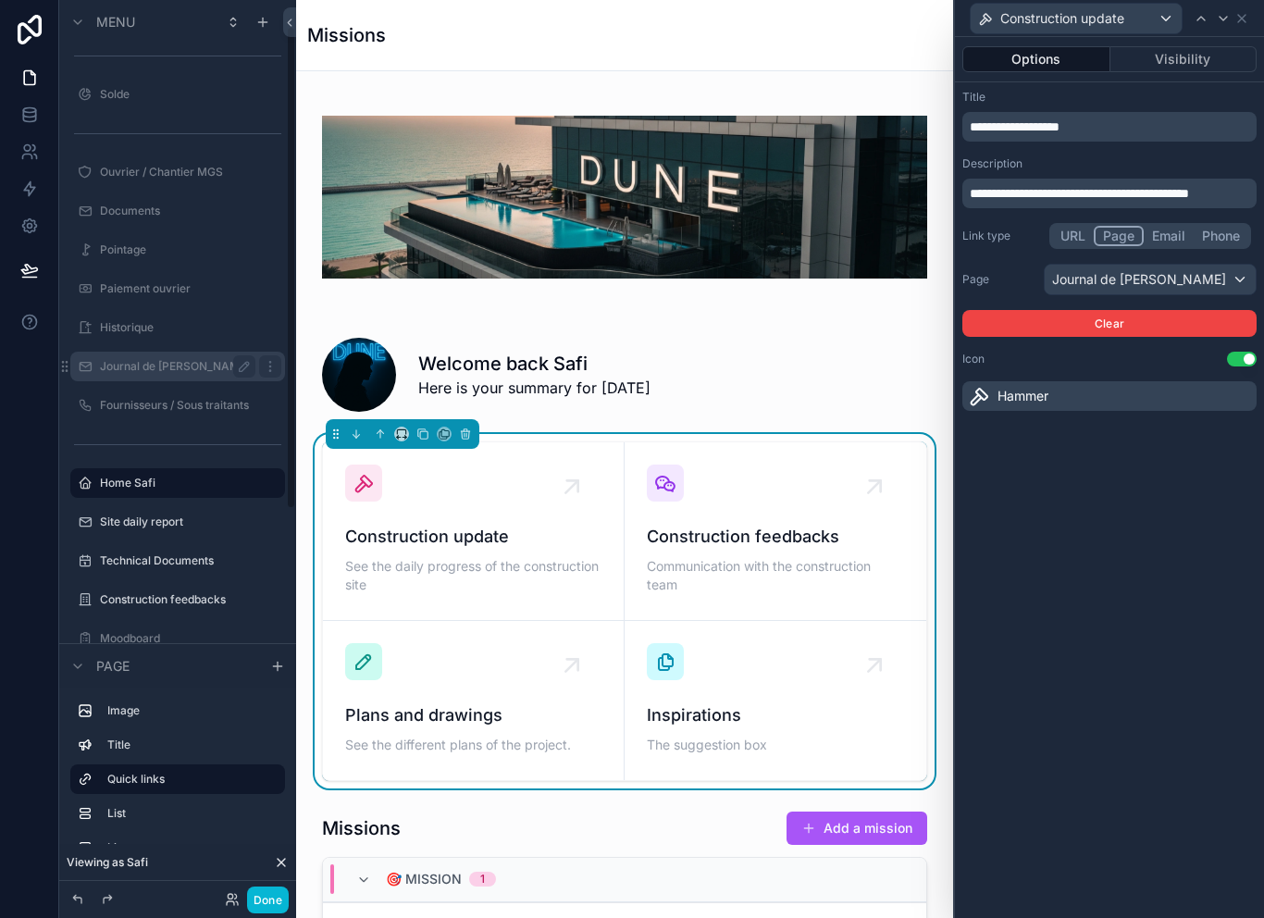
click at [173, 363] on label "Journal de [PERSON_NAME]" at bounding box center [175, 366] width 150 height 15
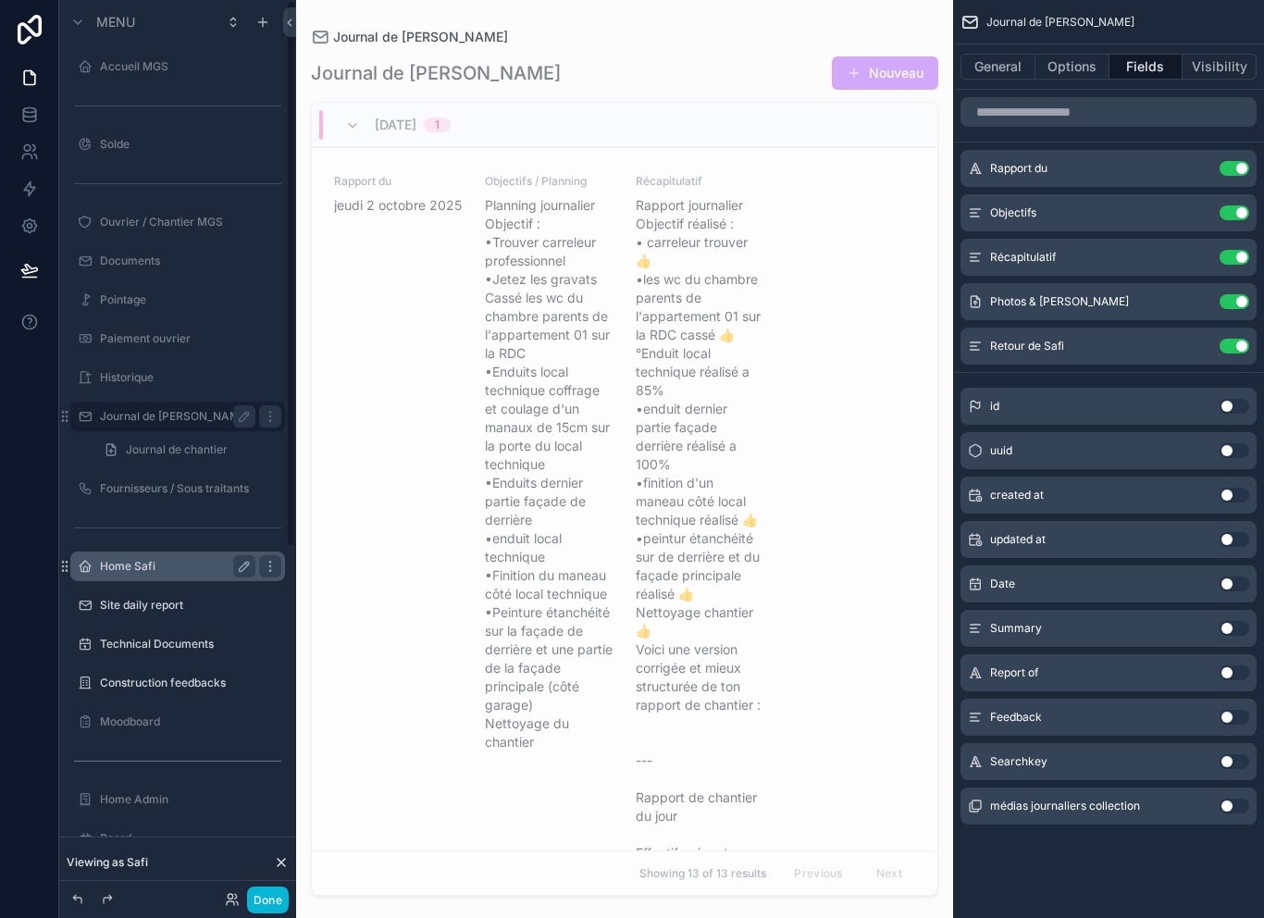
click at [156, 568] on label "Home Safi" at bounding box center [174, 566] width 148 height 15
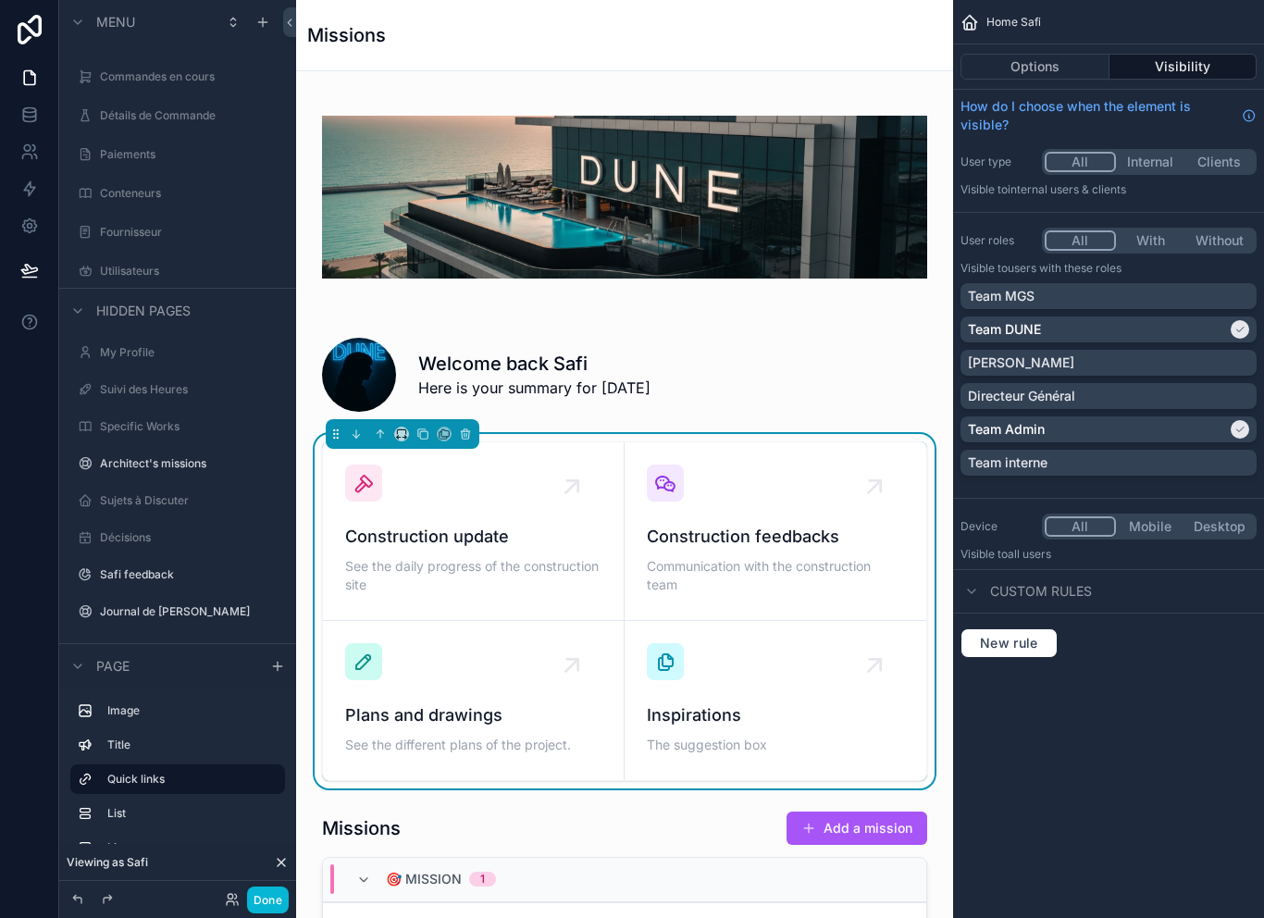
scroll to position [30, 0]
click at [274, 604] on icon "scrollable content" at bounding box center [270, 611] width 15 height 15
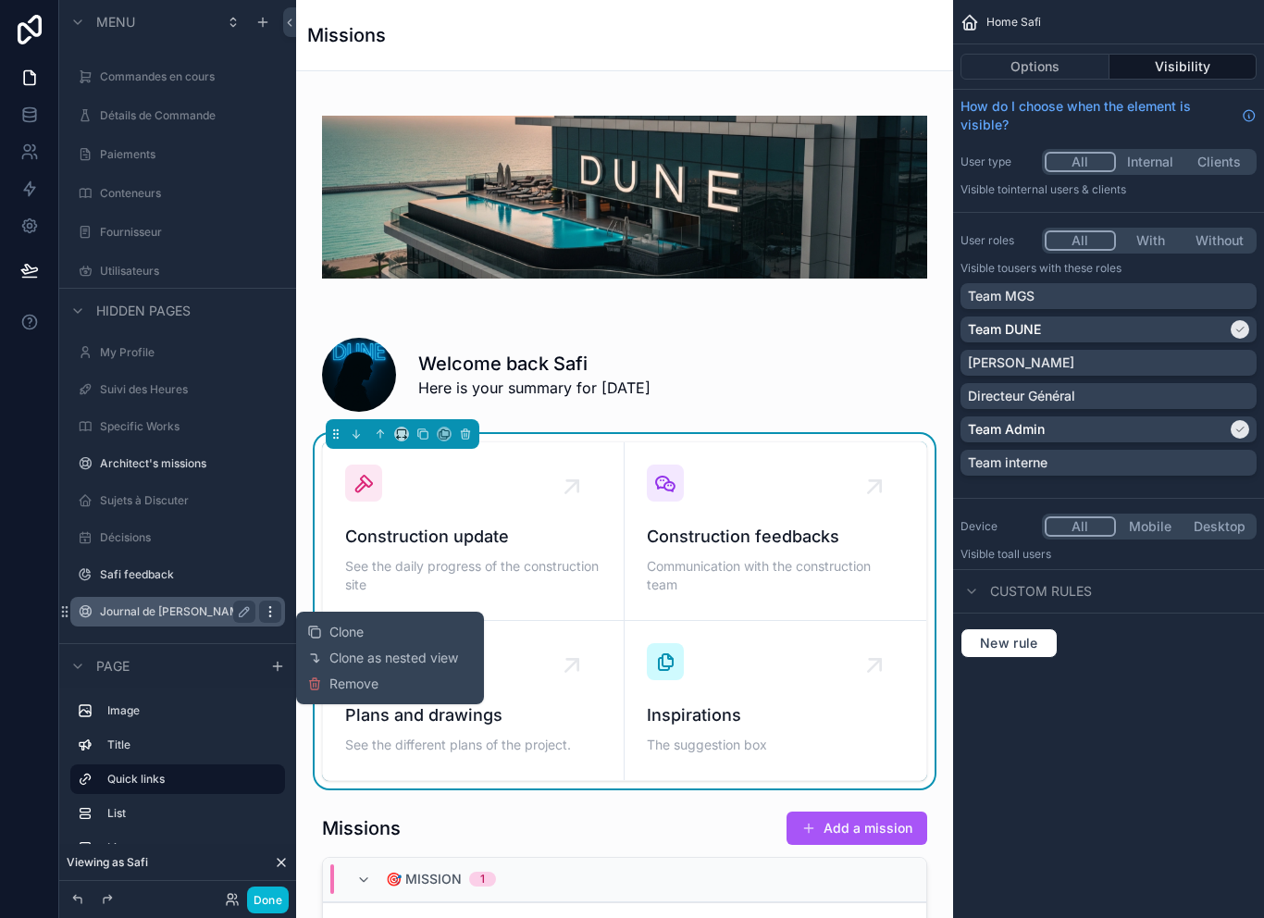
click at [277, 604] on icon "scrollable content" at bounding box center [270, 611] width 15 height 15
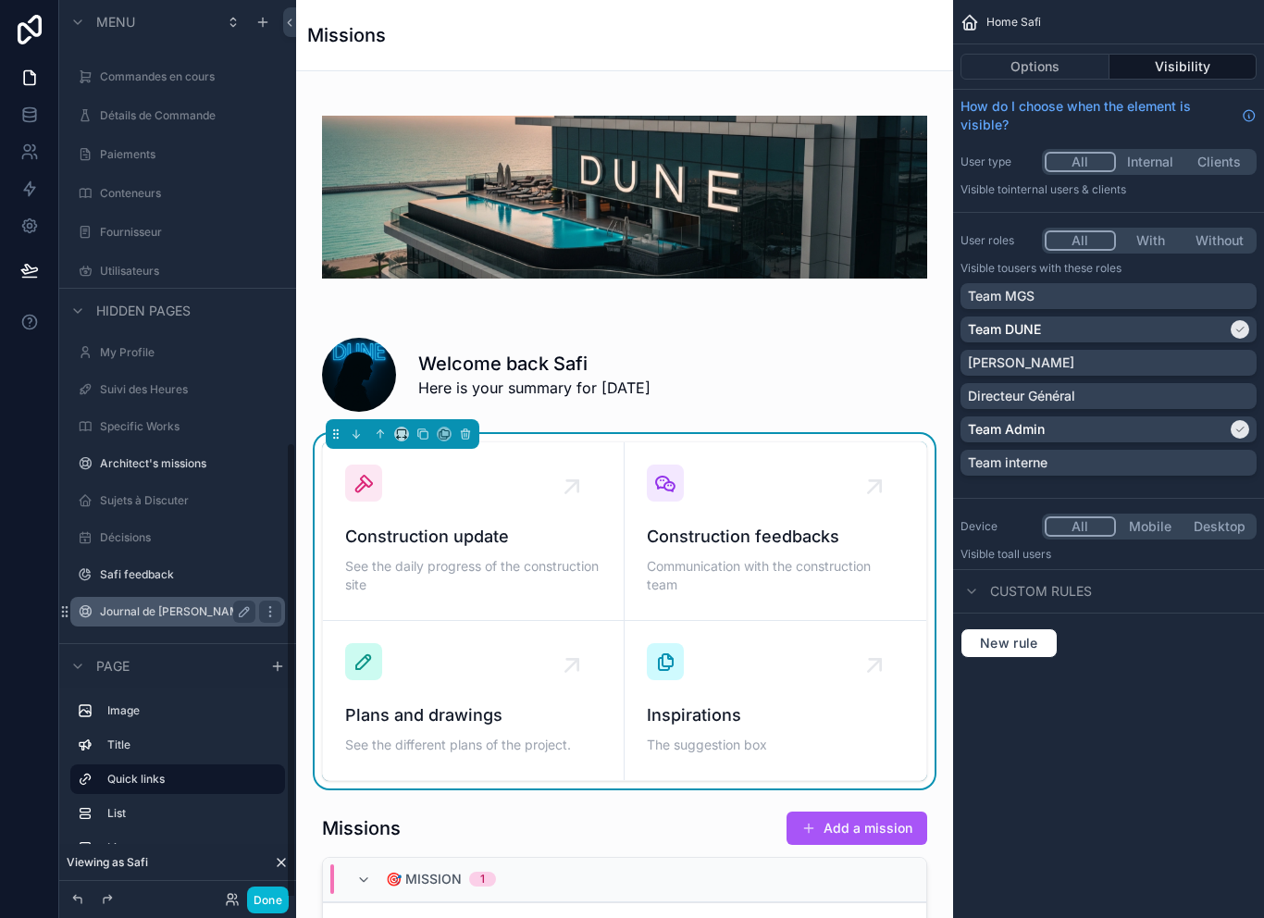
click at [192, 604] on label "Journal de [PERSON_NAME]" at bounding box center [175, 611] width 150 height 15
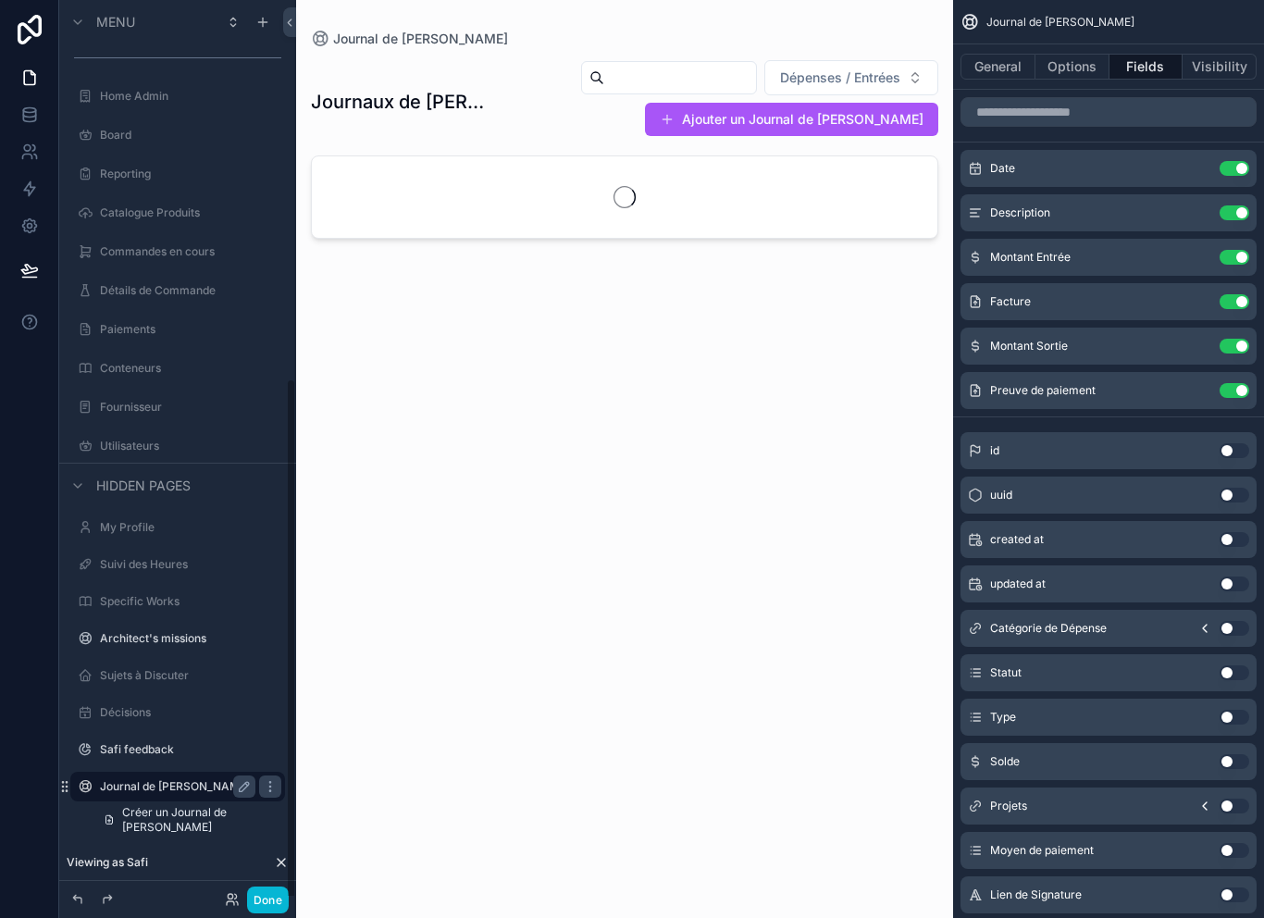
scroll to position [640, 0]
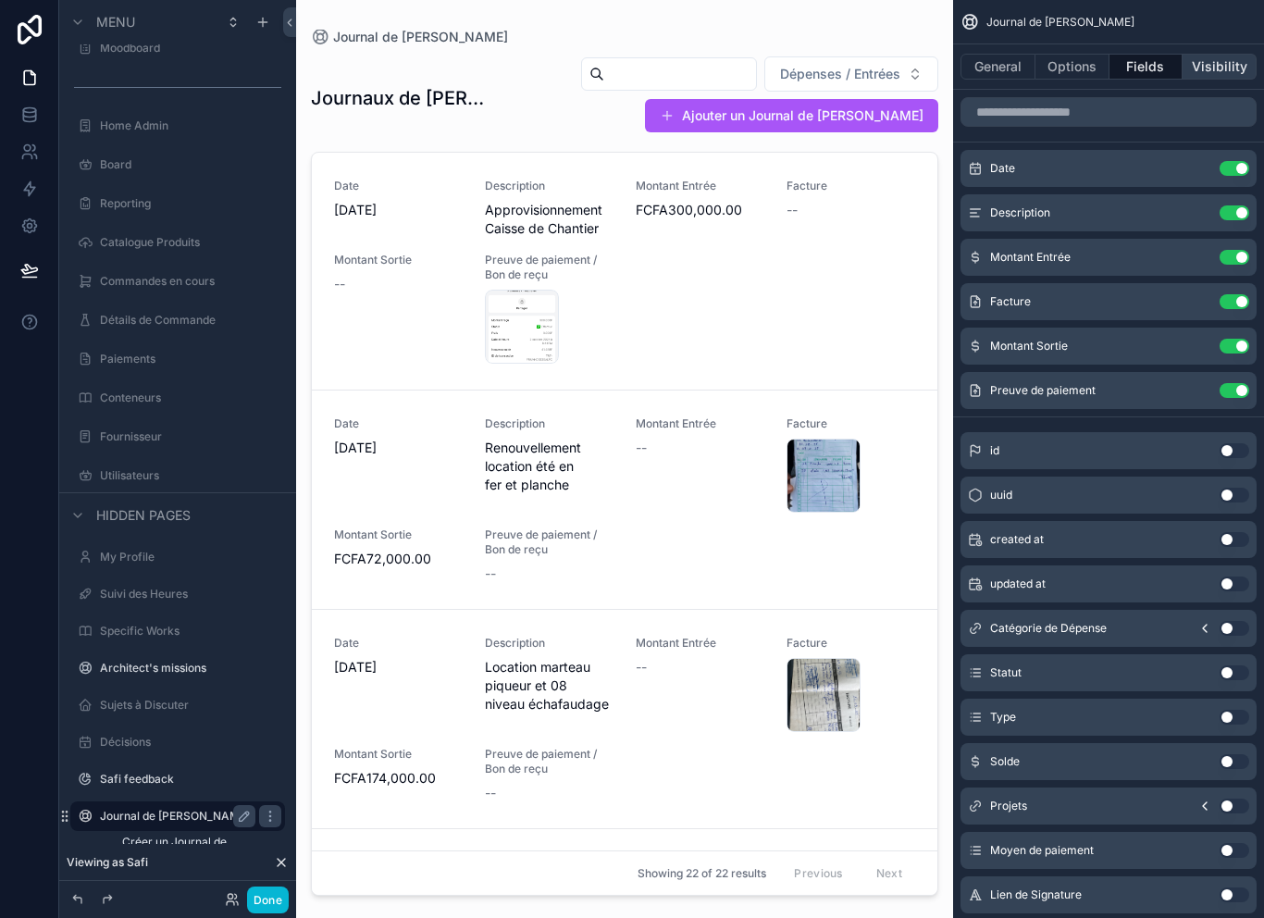
click at [1231, 54] on button "Visibility" at bounding box center [1220, 67] width 74 height 26
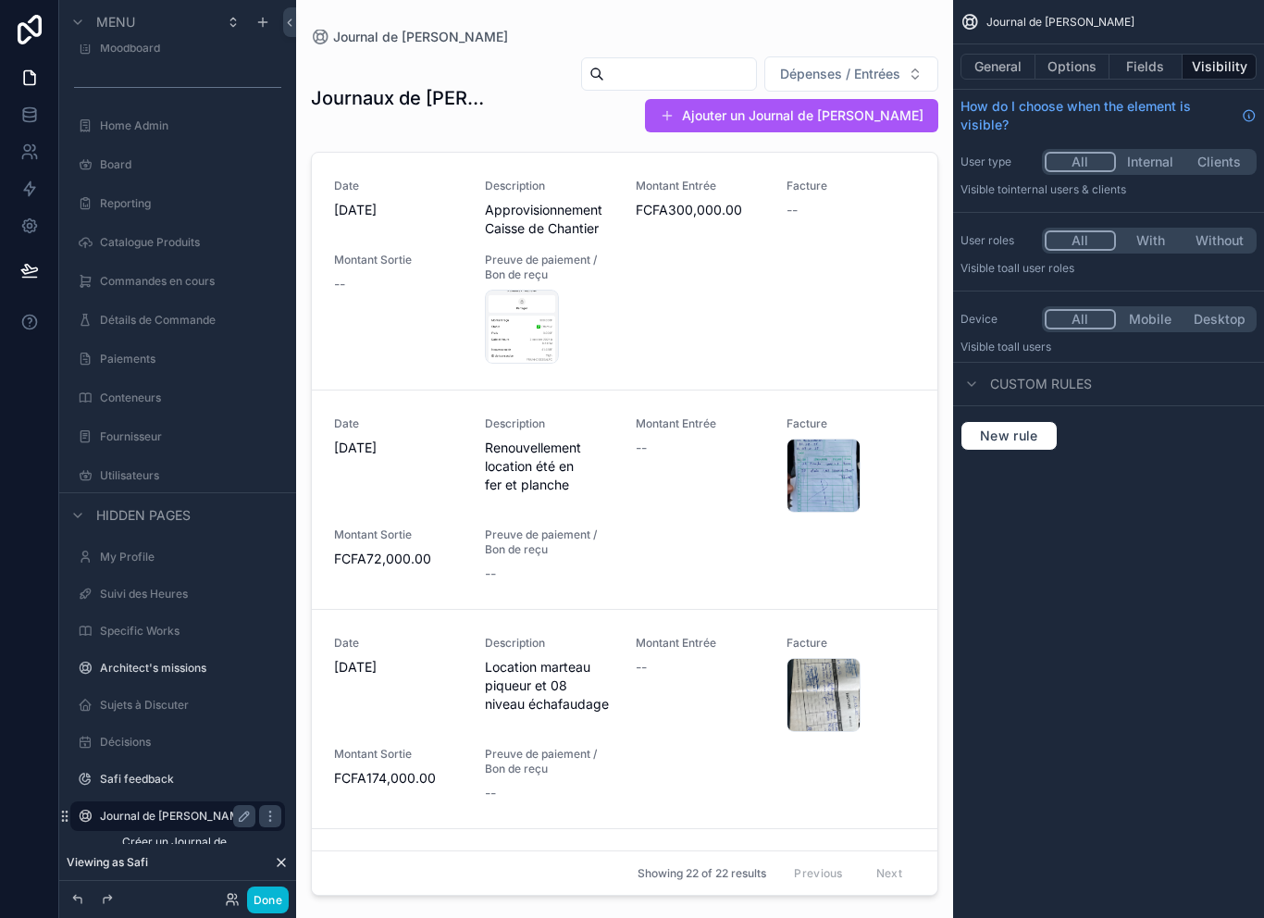
click at [1154, 230] on button "With" at bounding box center [1150, 240] width 69 height 20
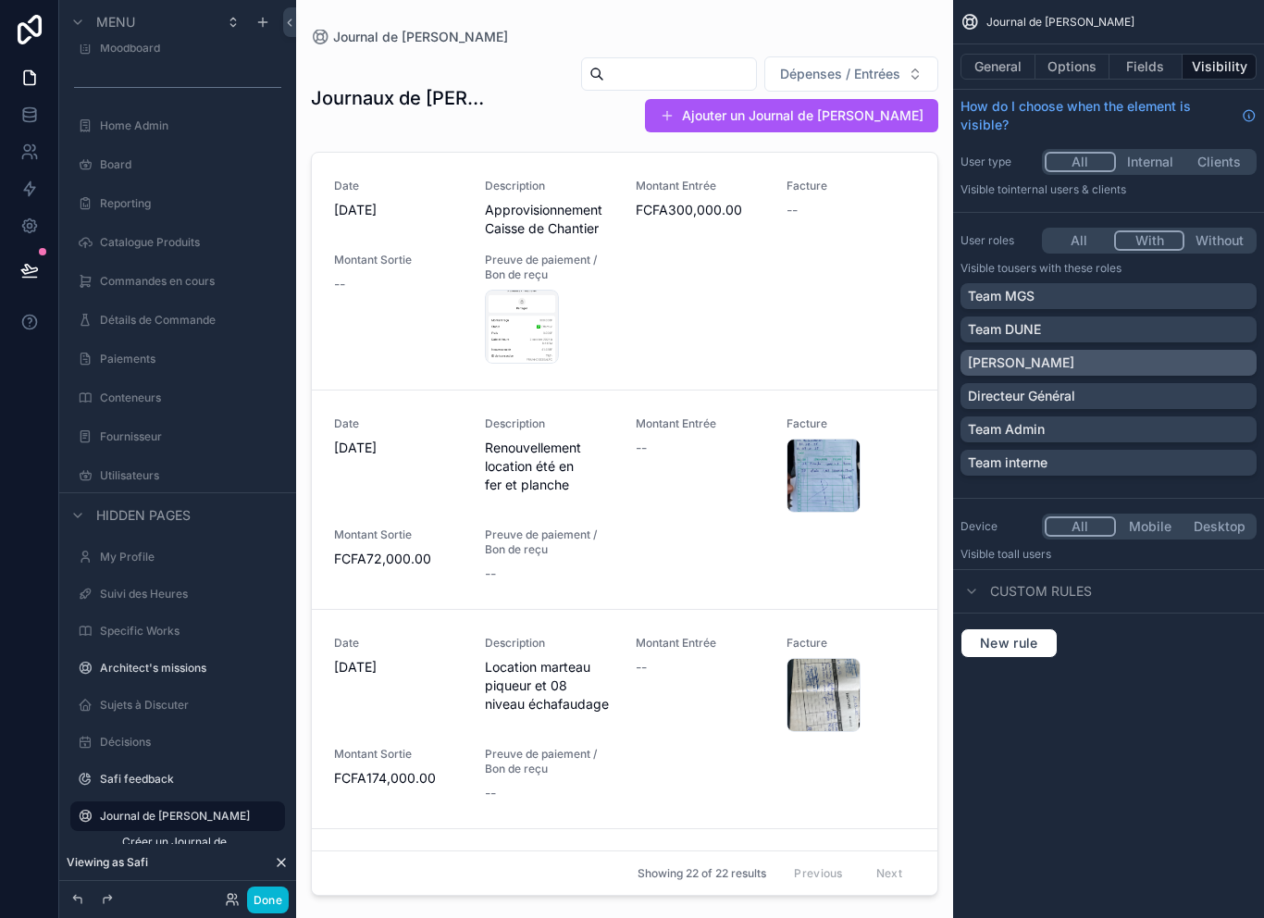
click at [1099, 350] on div "[PERSON_NAME]" at bounding box center [1109, 363] width 296 height 26
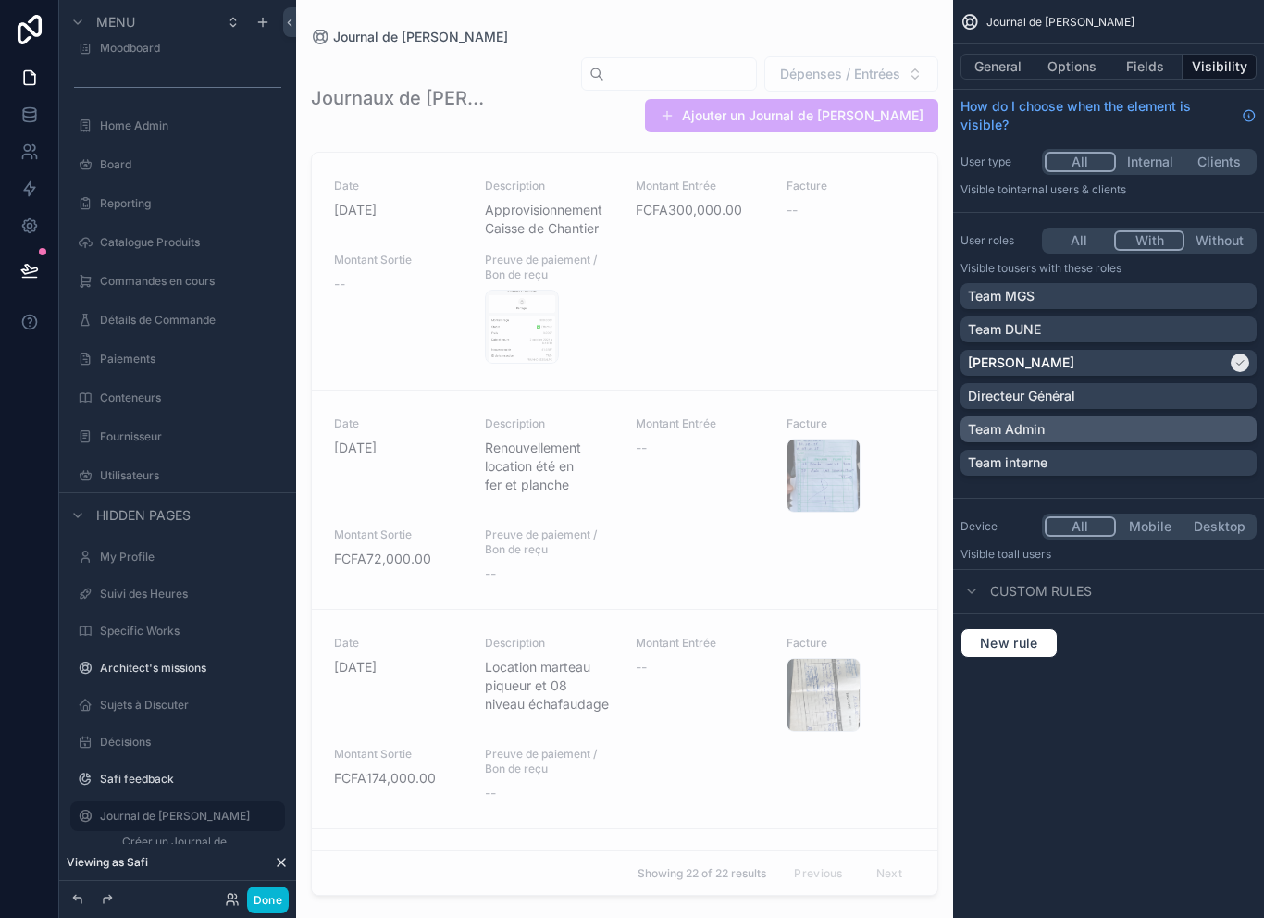
click at [1114, 420] on div "Team Admin" at bounding box center [1108, 429] width 281 height 19
click at [184, 772] on label "Safi feedback" at bounding box center [174, 779] width 148 height 15
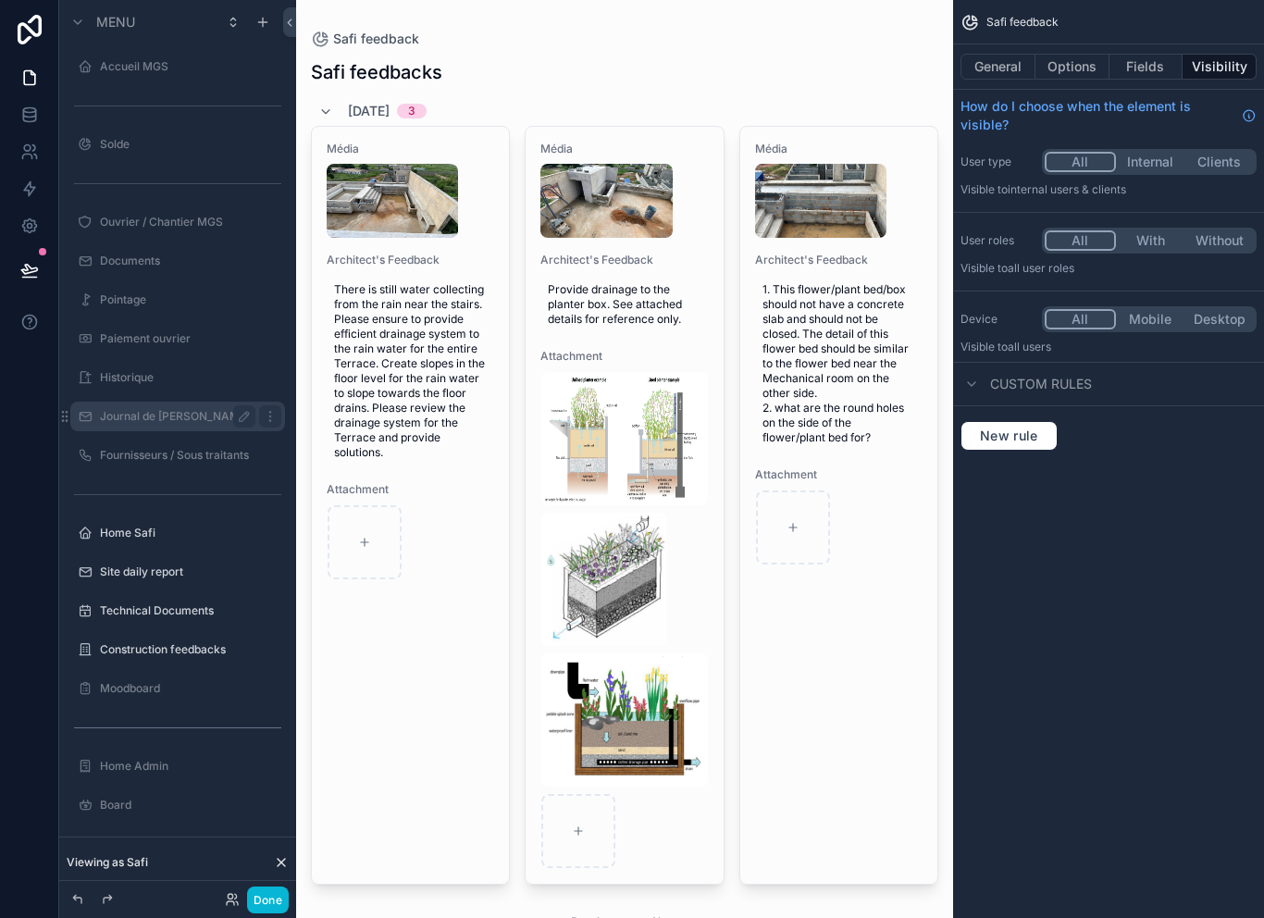
click at [179, 408] on div "Journal de [PERSON_NAME]" at bounding box center [177, 416] width 155 height 22
click at [166, 423] on label "Journal de [PERSON_NAME]" at bounding box center [175, 416] width 150 height 15
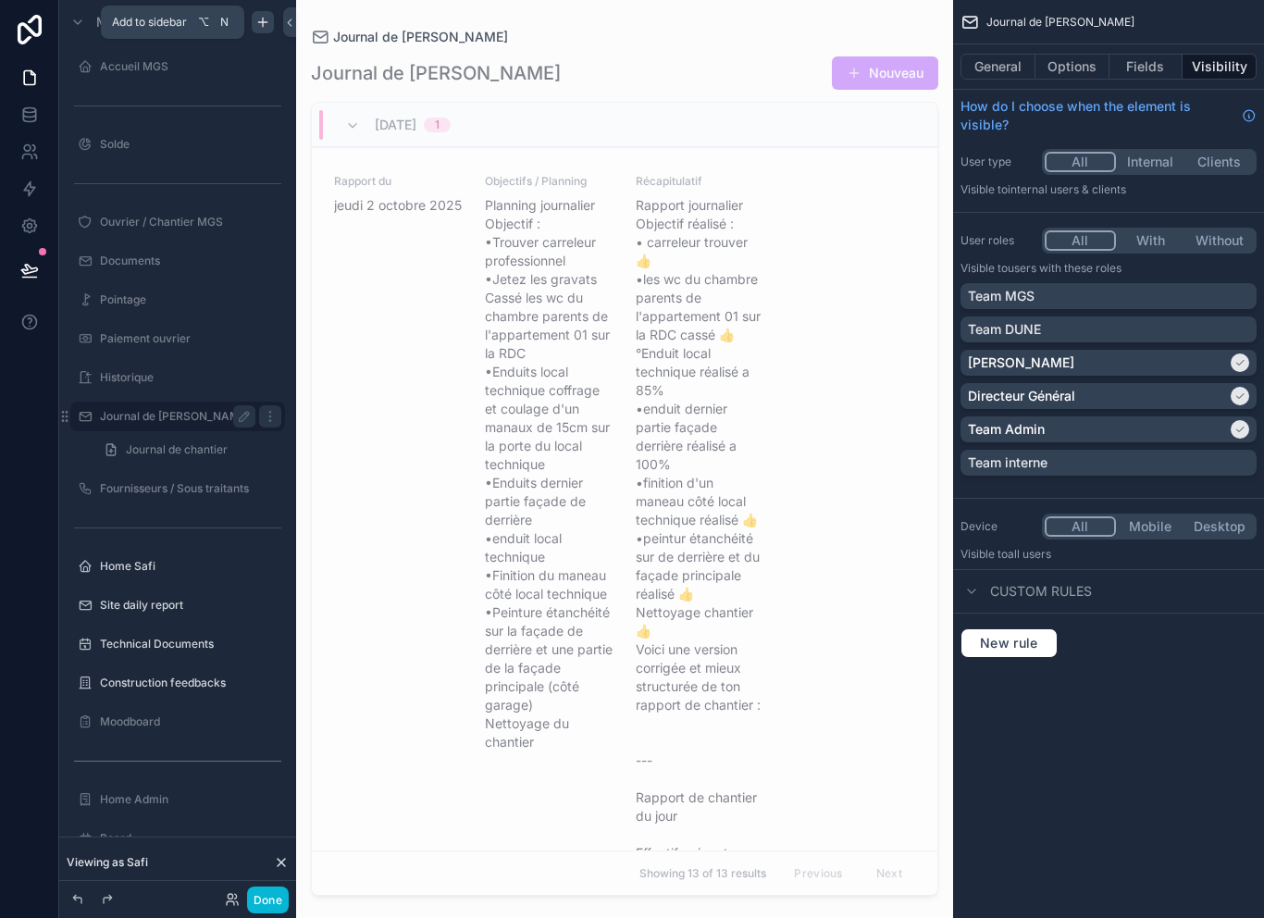
click at [260, 24] on icon "scrollable content" at bounding box center [262, 22] width 15 height 15
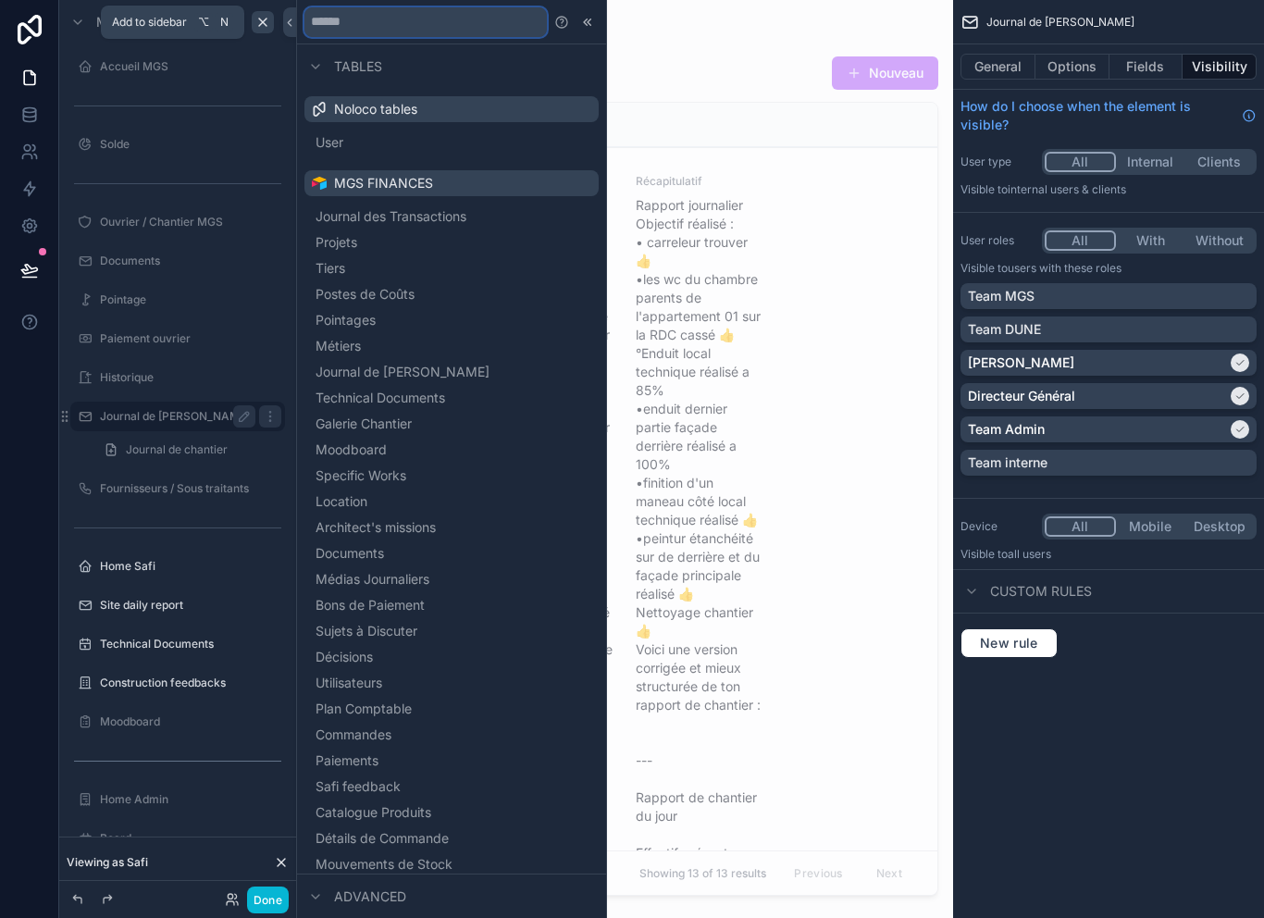
click at [454, 25] on input "text" at bounding box center [425, 22] width 242 height 30
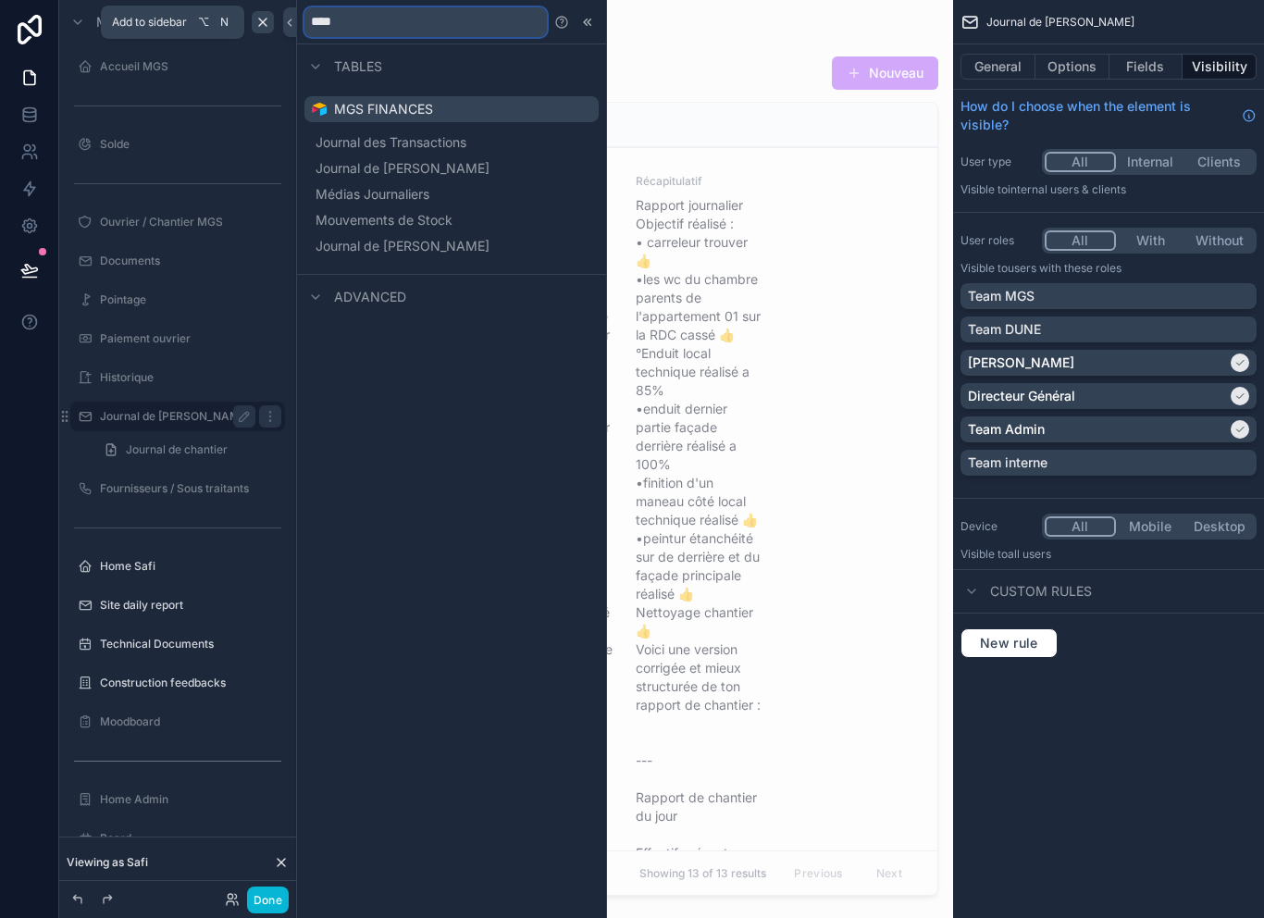
type input "*****"
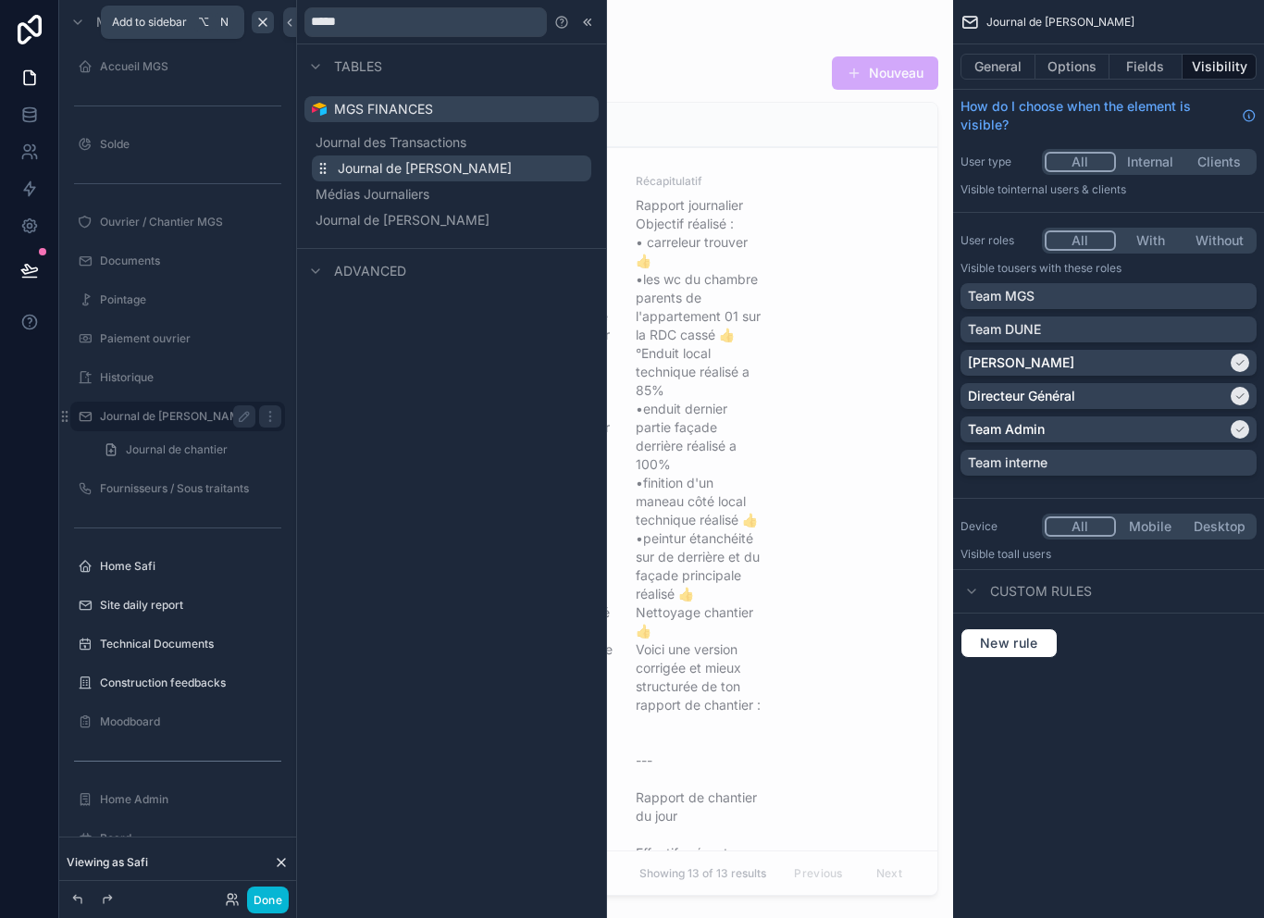
click at [426, 173] on span "Journal de [PERSON_NAME]" at bounding box center [425, 168] width 174 height 19
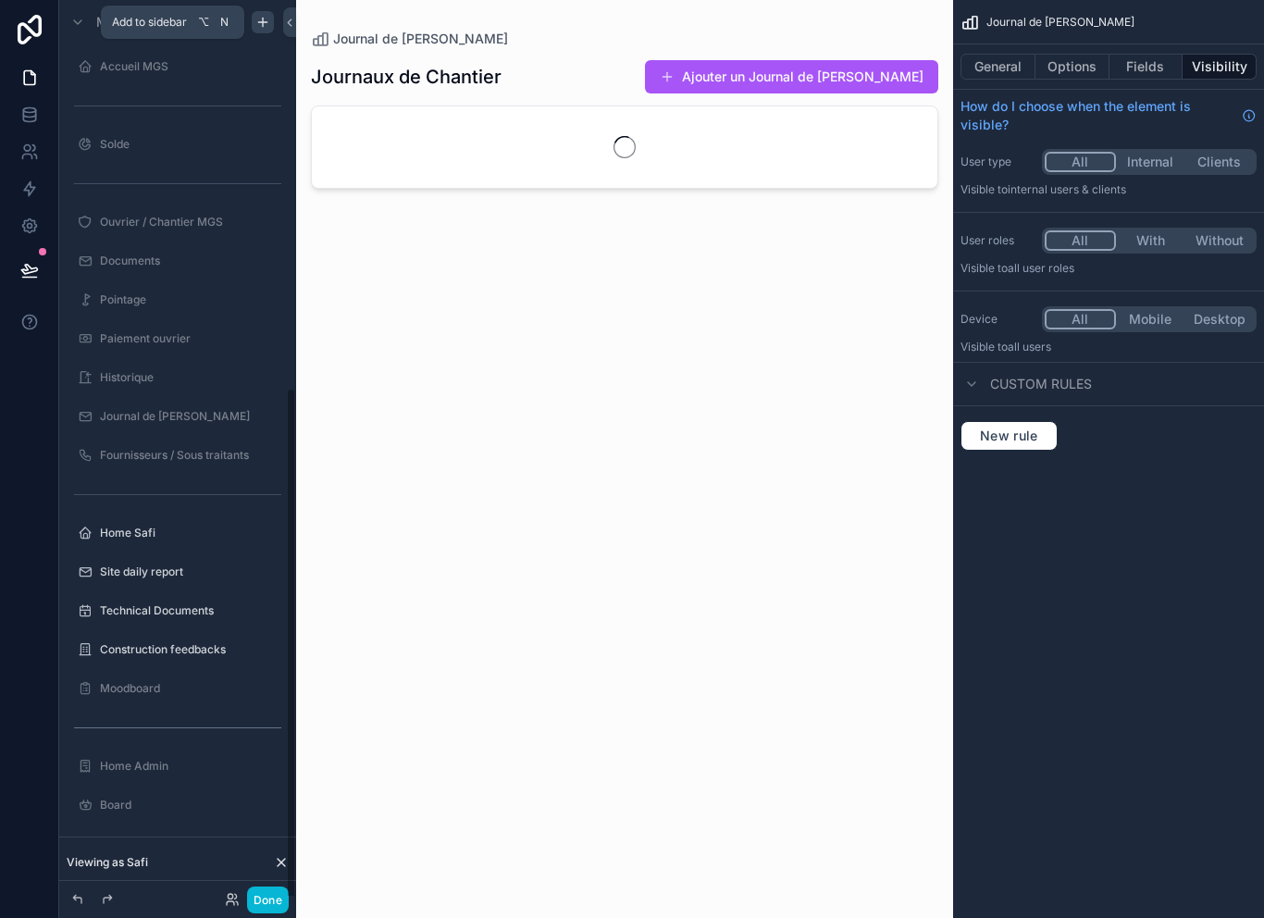
scroll to position [4, 0]
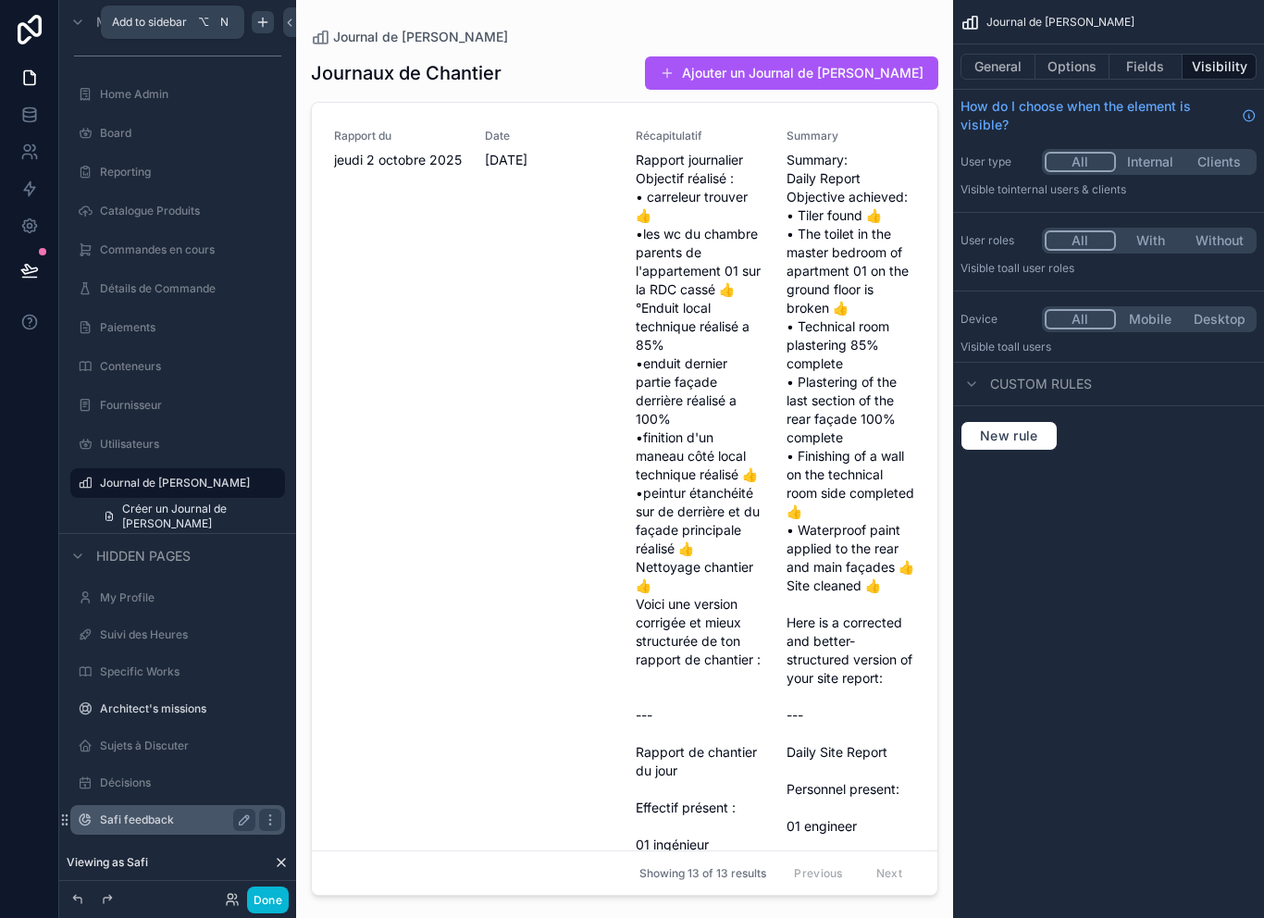
click at [1161, 234] on button "With" at bounding box center [1150, 240] width 69 height 20
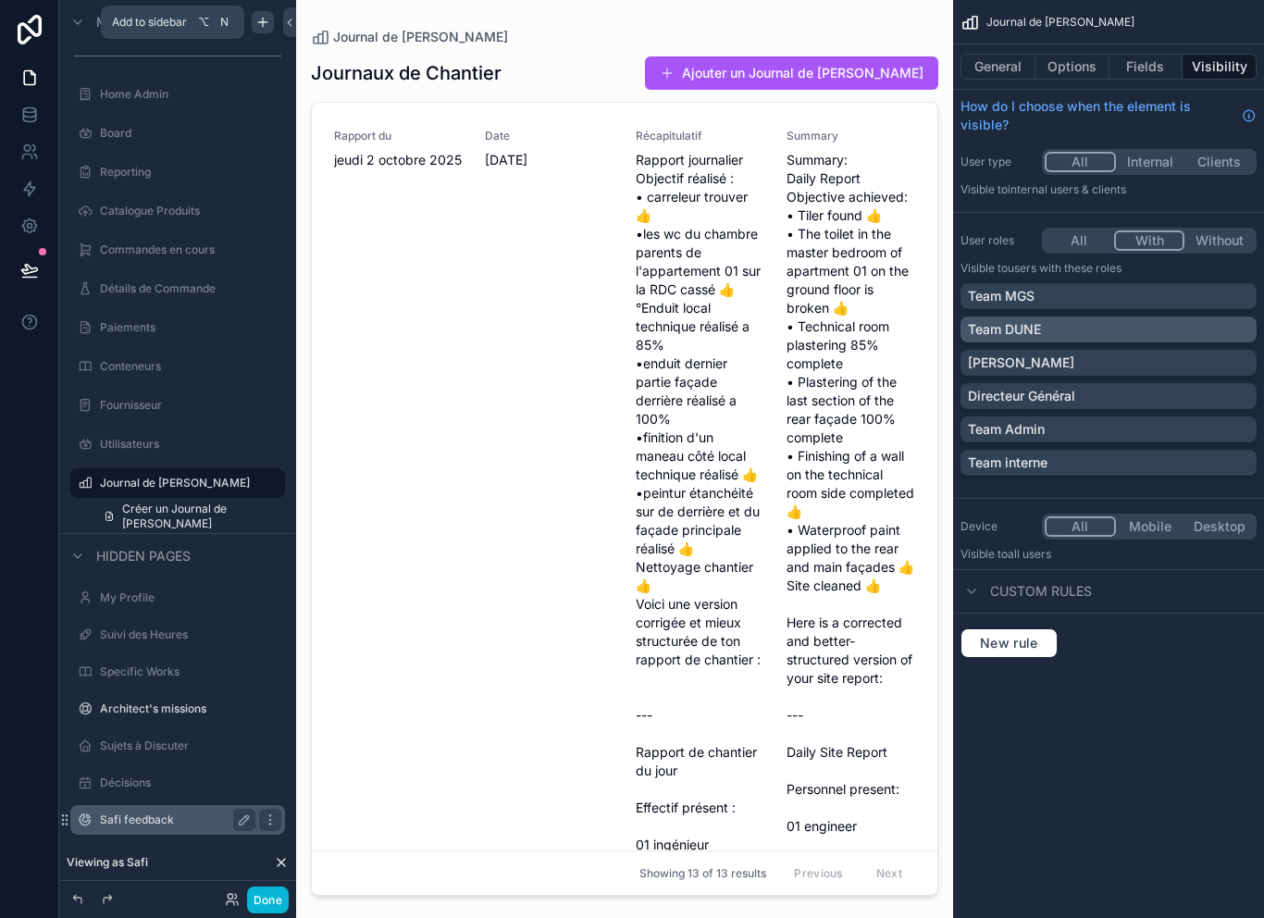
click at [1074, 326] on div "Team DUNE" at bounding box center [1108, 329] width 281 height 19
click at [1098, 420] on div "Team Admin" at bounding box center [1108, 429] width 281 height 19
click at [1143, 65] on button "Fields" at bounding box center [1147, 67] width 74 height 26
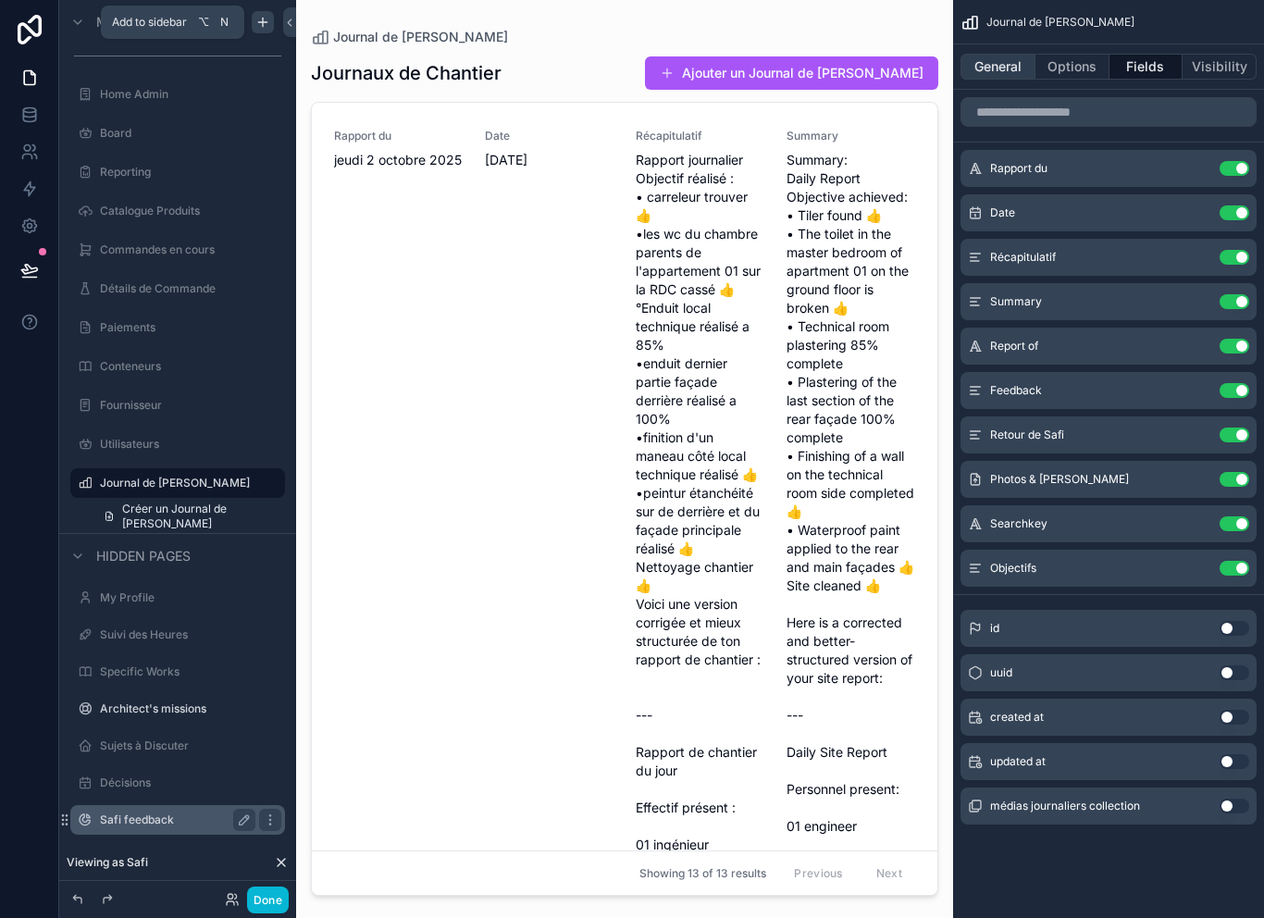
click at [1012, 72] on button "General" at bounding box center [998, 67] width 75 height 26
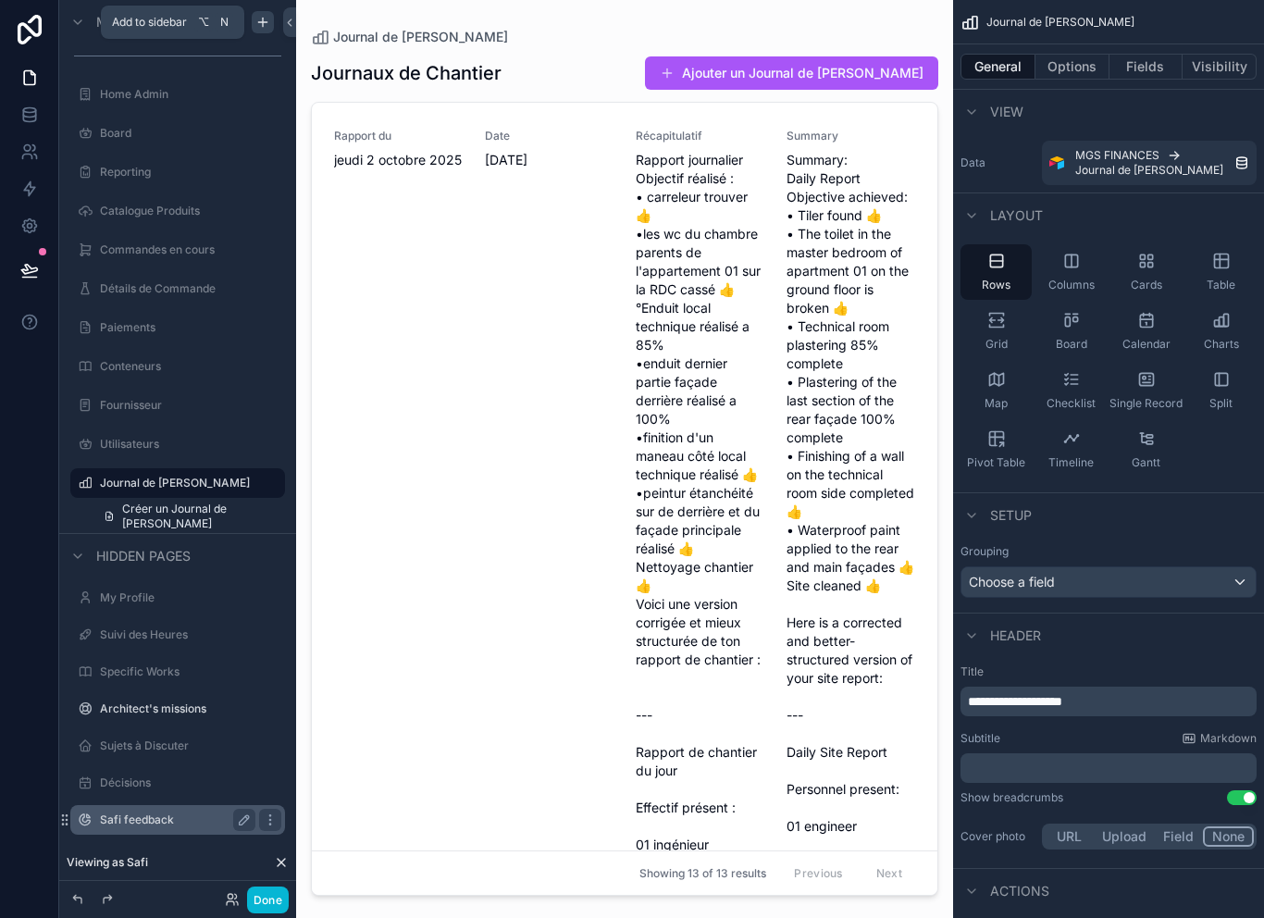
scroll to position [0, 0]
click at [1081, 69] on button "Options" at bounding box center [1073, 67] width 74 height 26
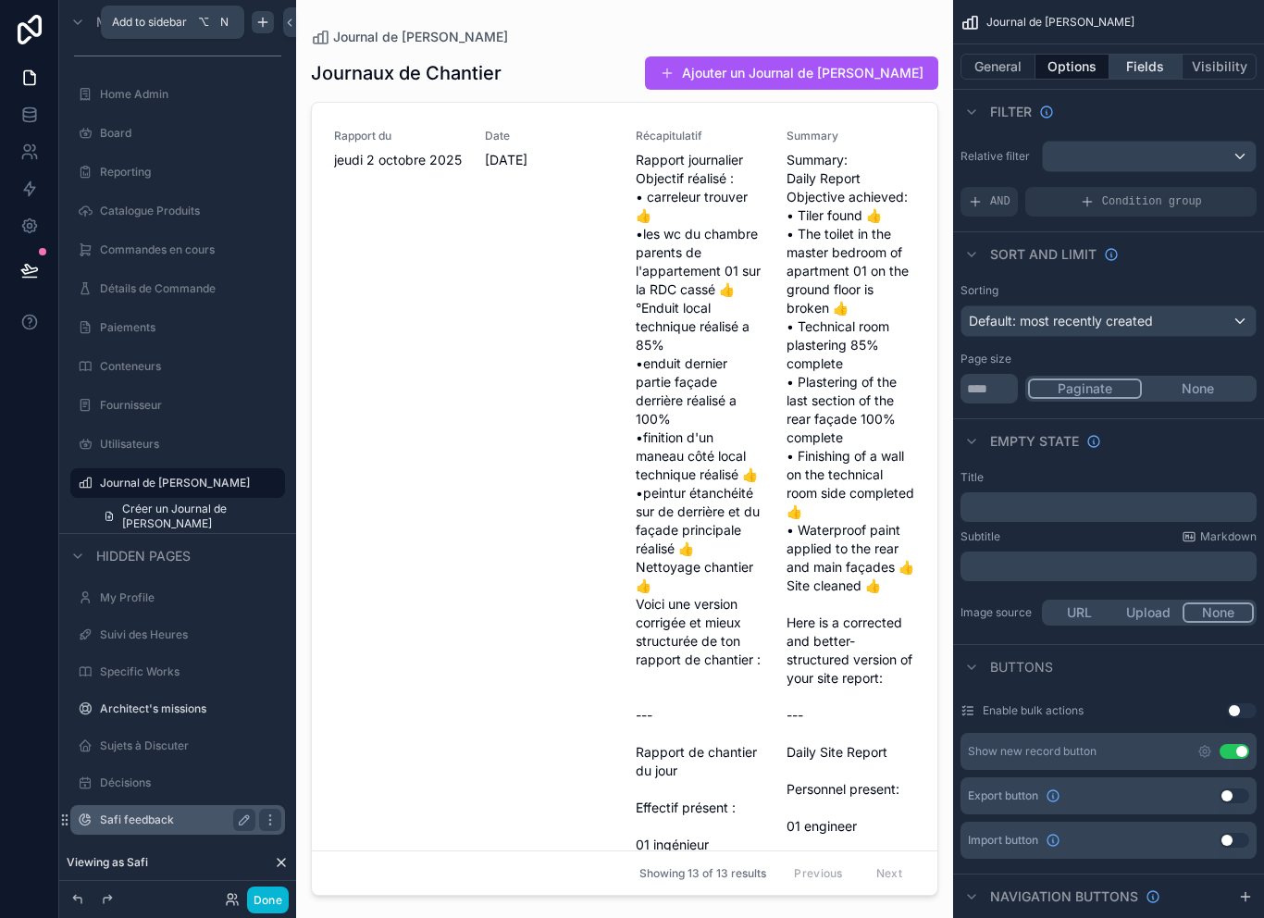
click at [1153, 68] on button "Fields" at bounding box center [1147, 67] width 74 height 26
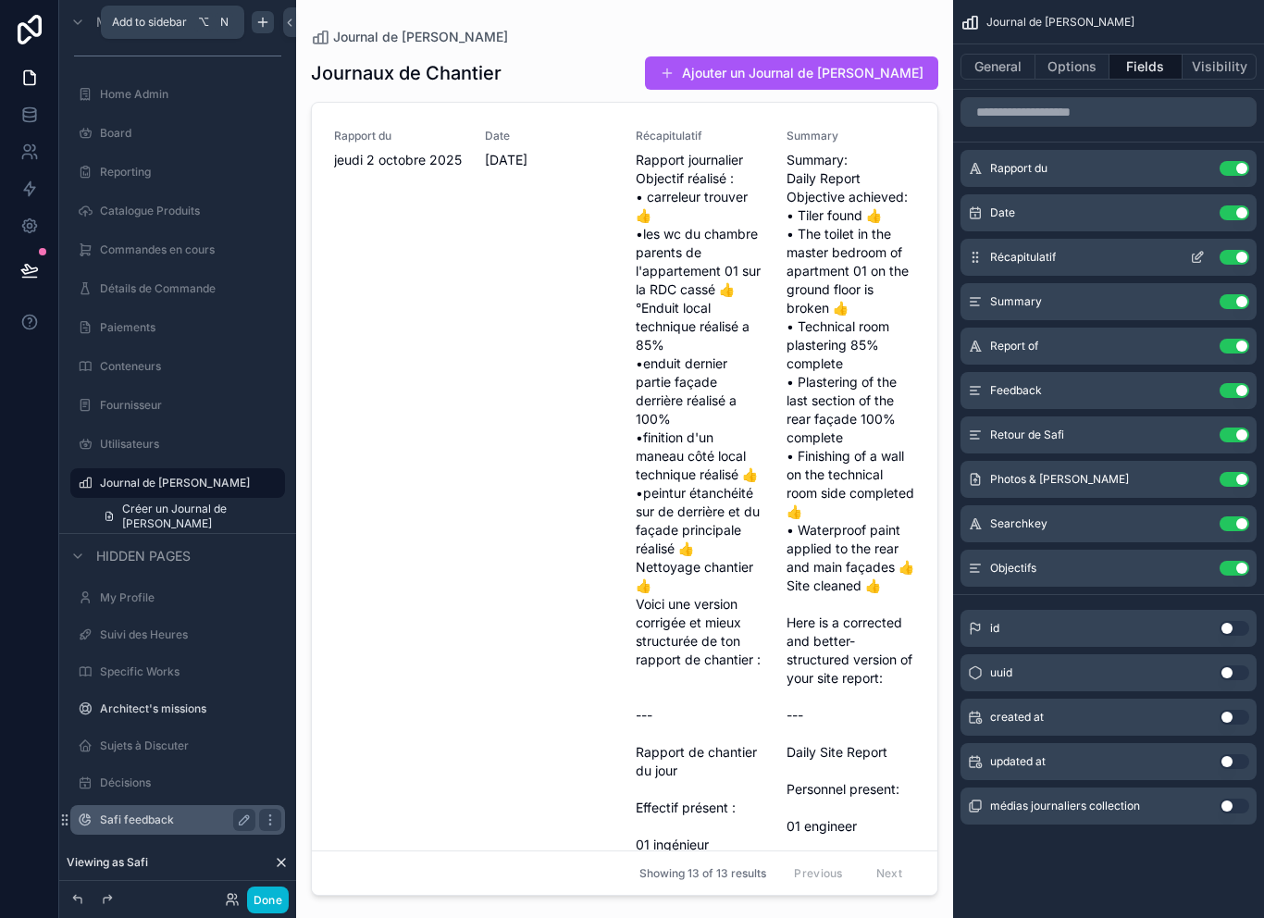
click at [1235, 261] on button "Use setting" at bounding box center [1235, 257] width 30 height 15
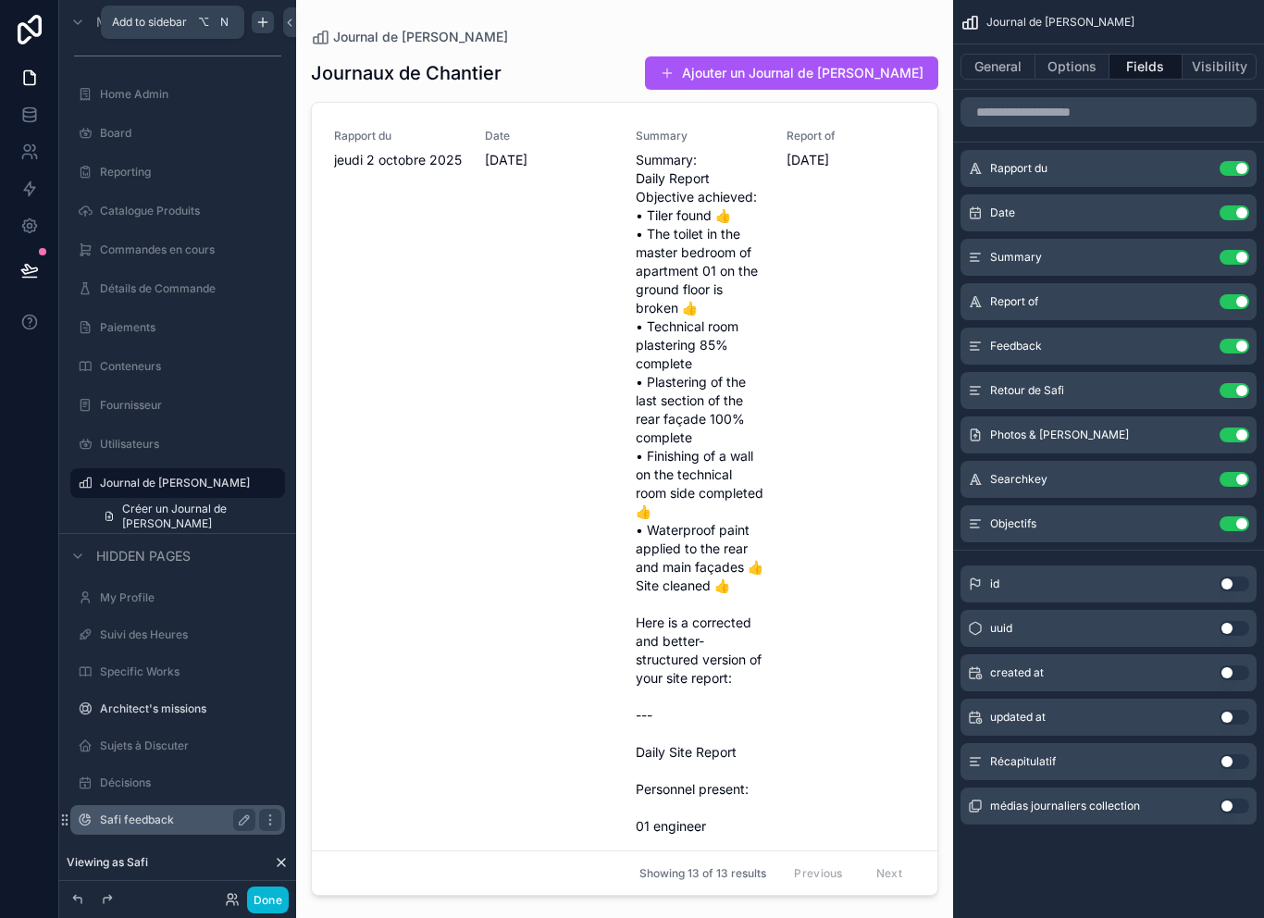
scroll to position [4, 0]
click at [1235, 388] on button "Use setting" at bounding box center [1235, 390] width 30 height 15
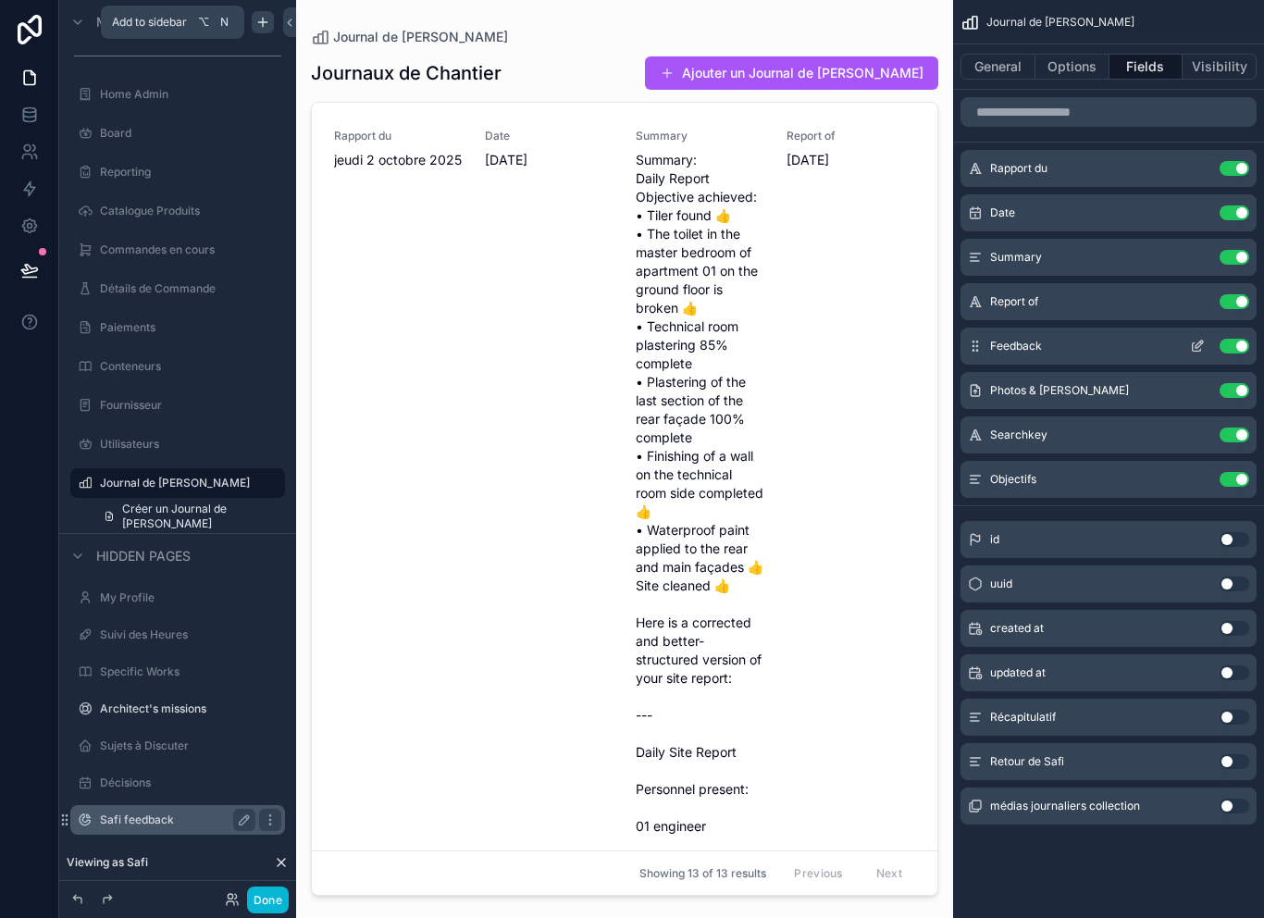
click at [1229, 345] on button "Use setting" at bounding box center [1235, 346] width 30 height 15
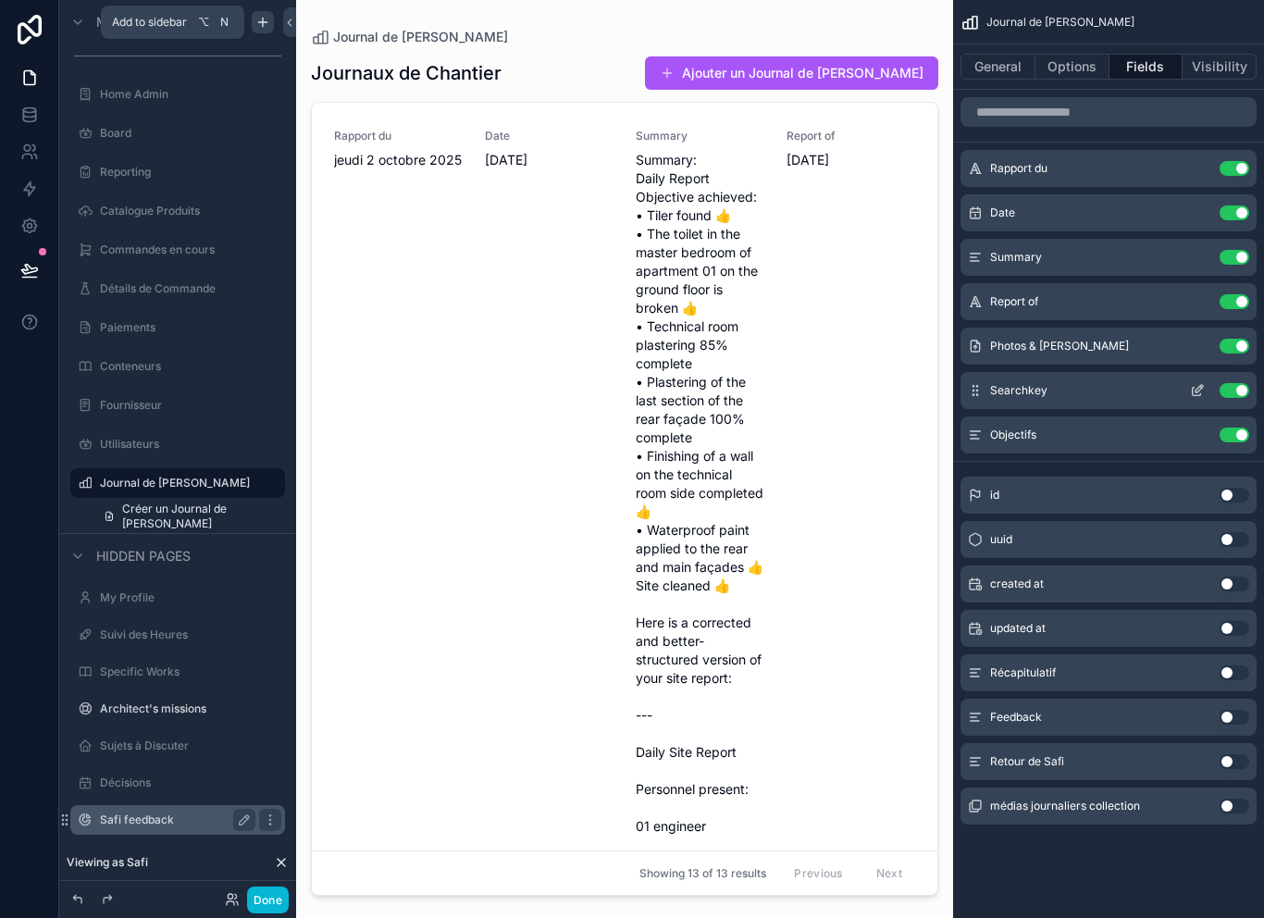
click at [1232, 384] on button "Use setting" at bounding box center [1235, 390] width 30 height 15
click at [1235, 385] on button "Use setting" at bounding box center [1235, 390] width 30 height 15
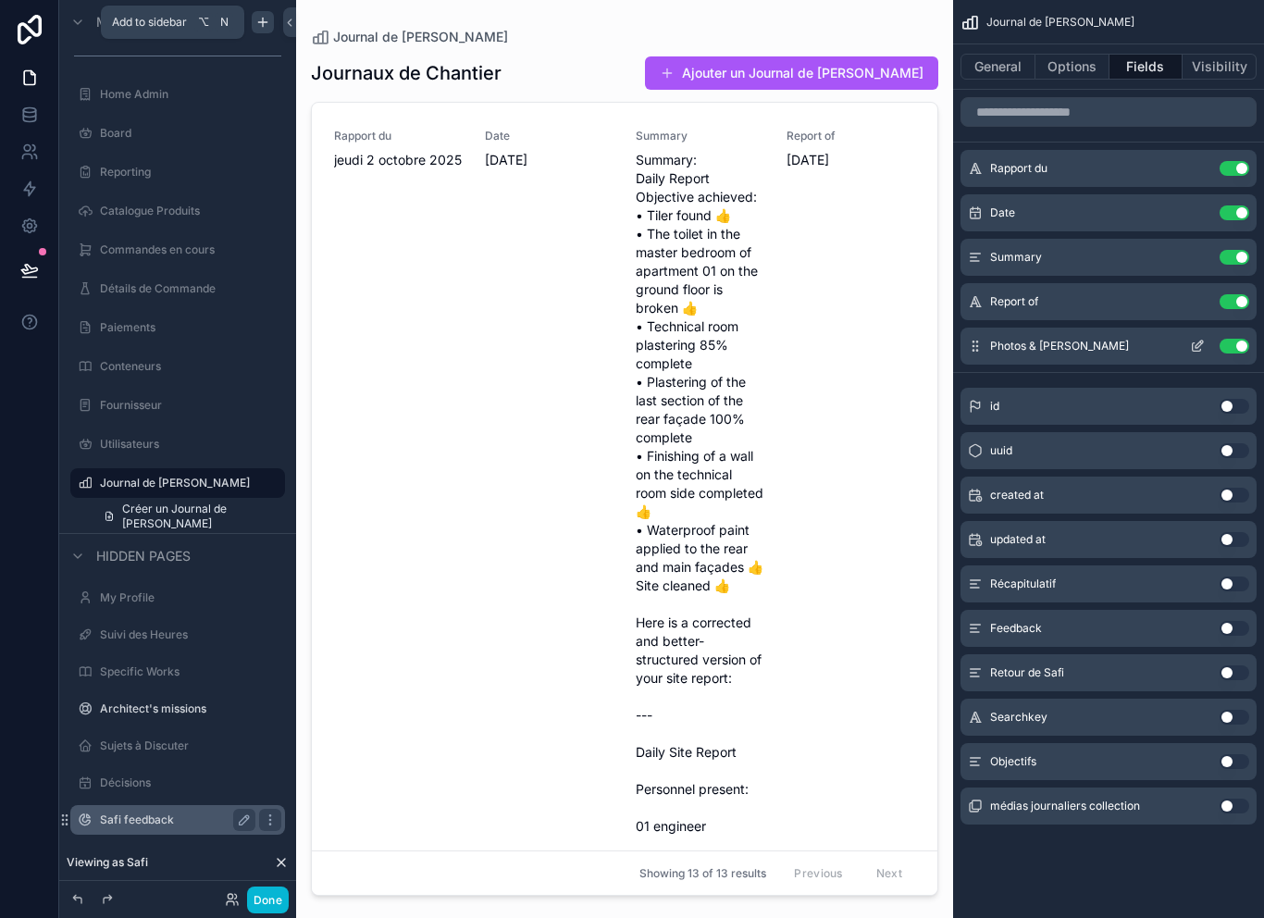
click at [1193, 343] on icon "scrollable content" at bounding box center [1197, 347] width 8 height 8
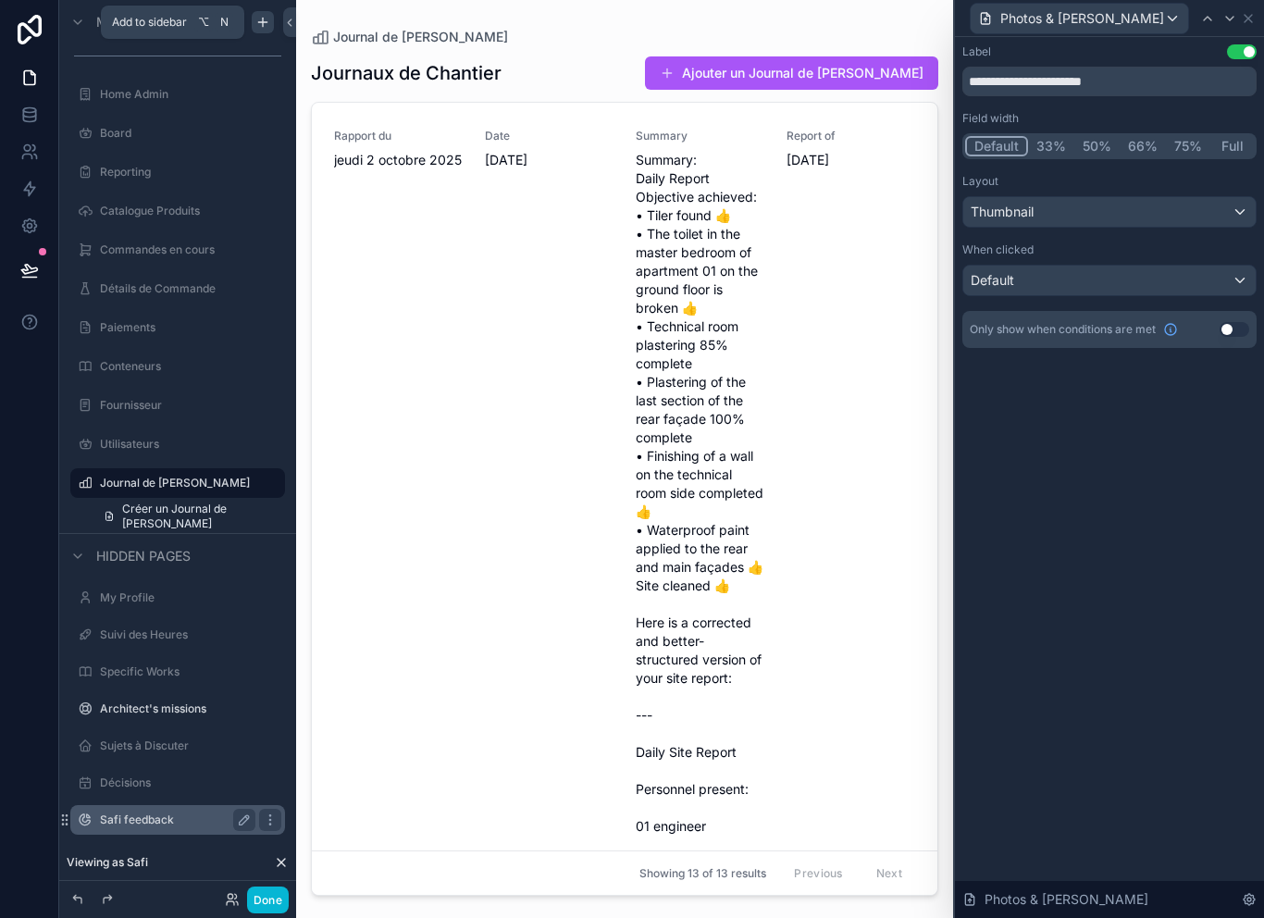
click at [1175, 279] on div "Default" at bounding box center [1109, 281] width 292 height 30
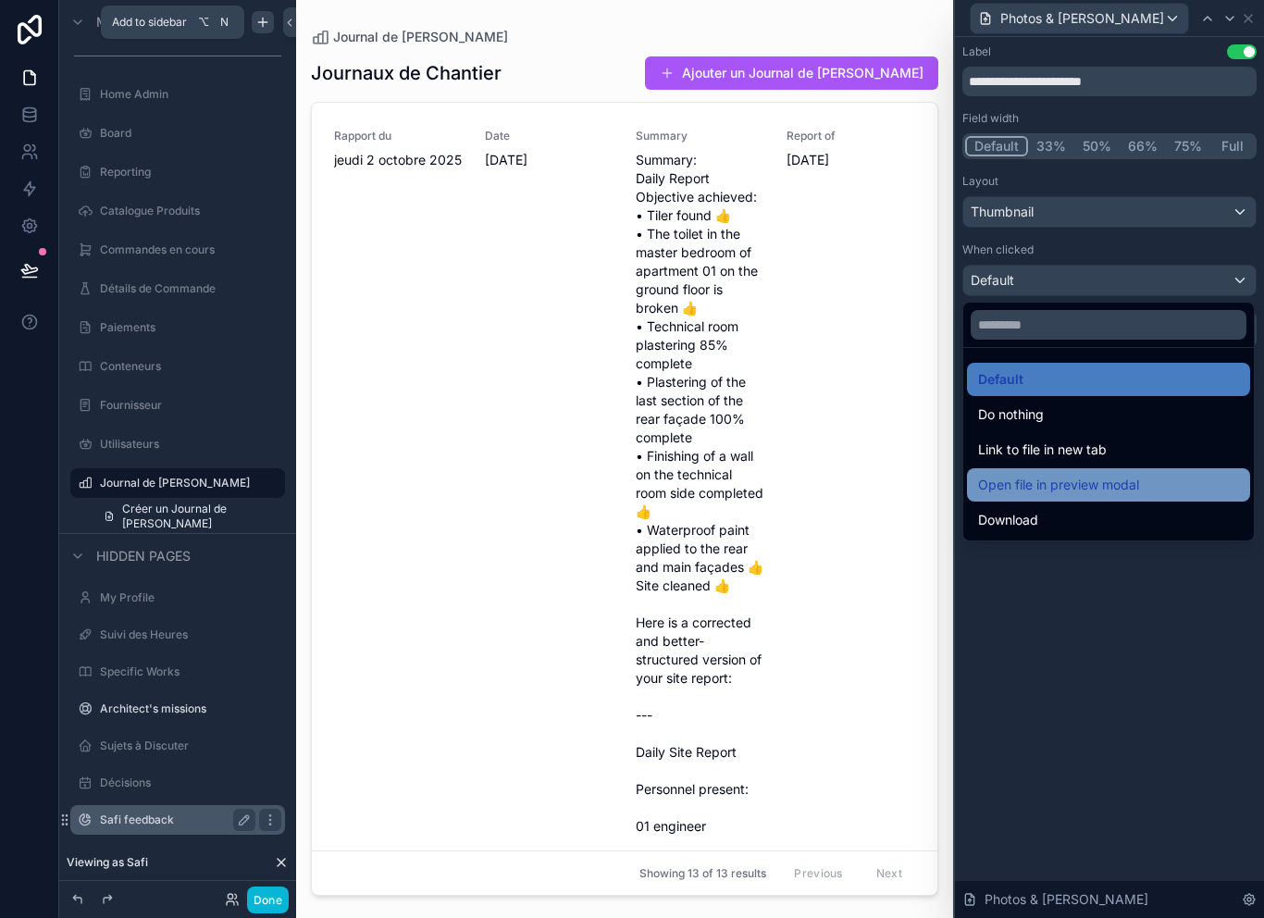
click at [1133, 478] on span "Open file in preview modal" at bounding box center [1058, 485] width 161 height 22
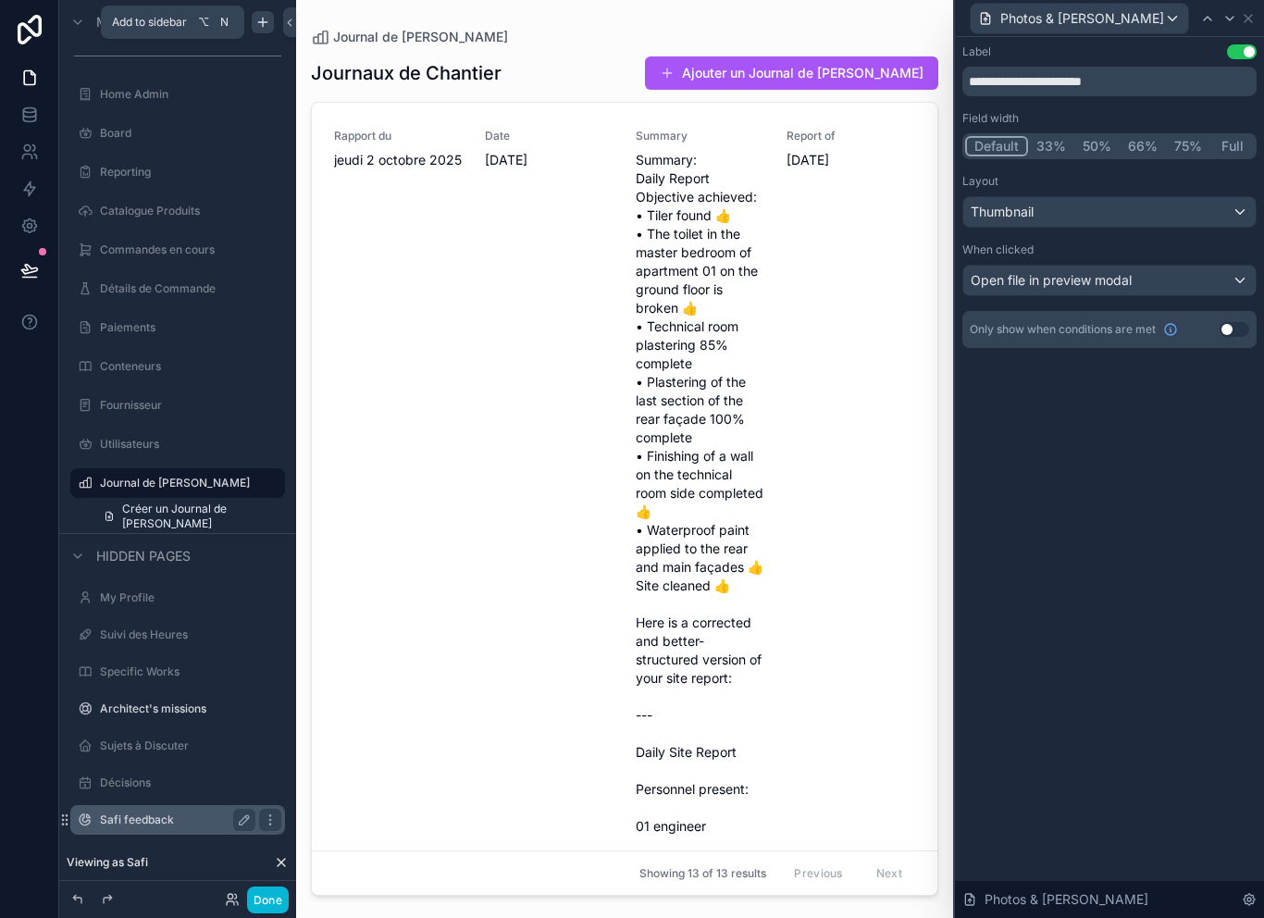
click at [1158, 207] on div "Thumbnail" at bounding box center [1109, 212] width 292 height 30
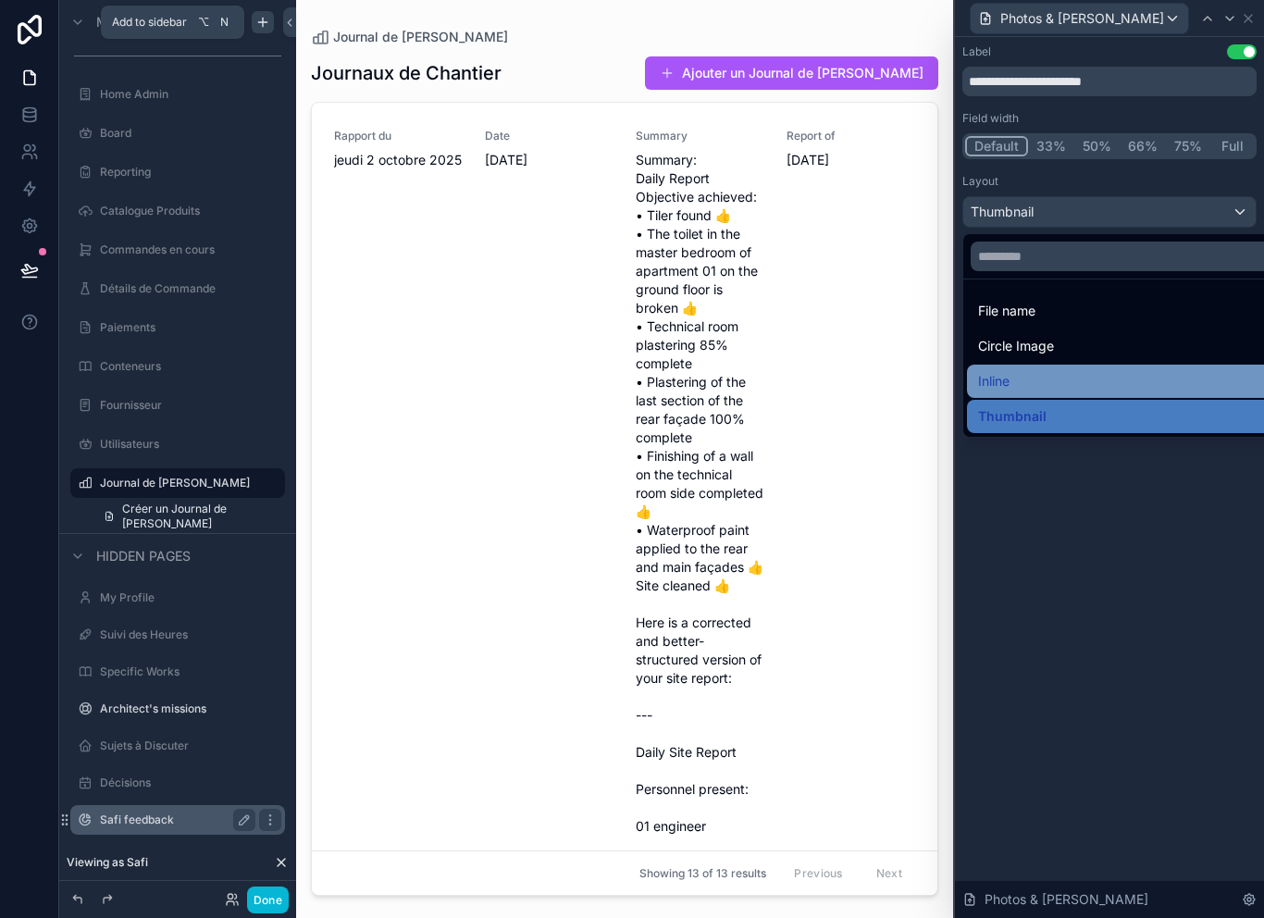
click at [1067, 376] on div "Inline" at bounding box center [1130, 381] width 305 height 22
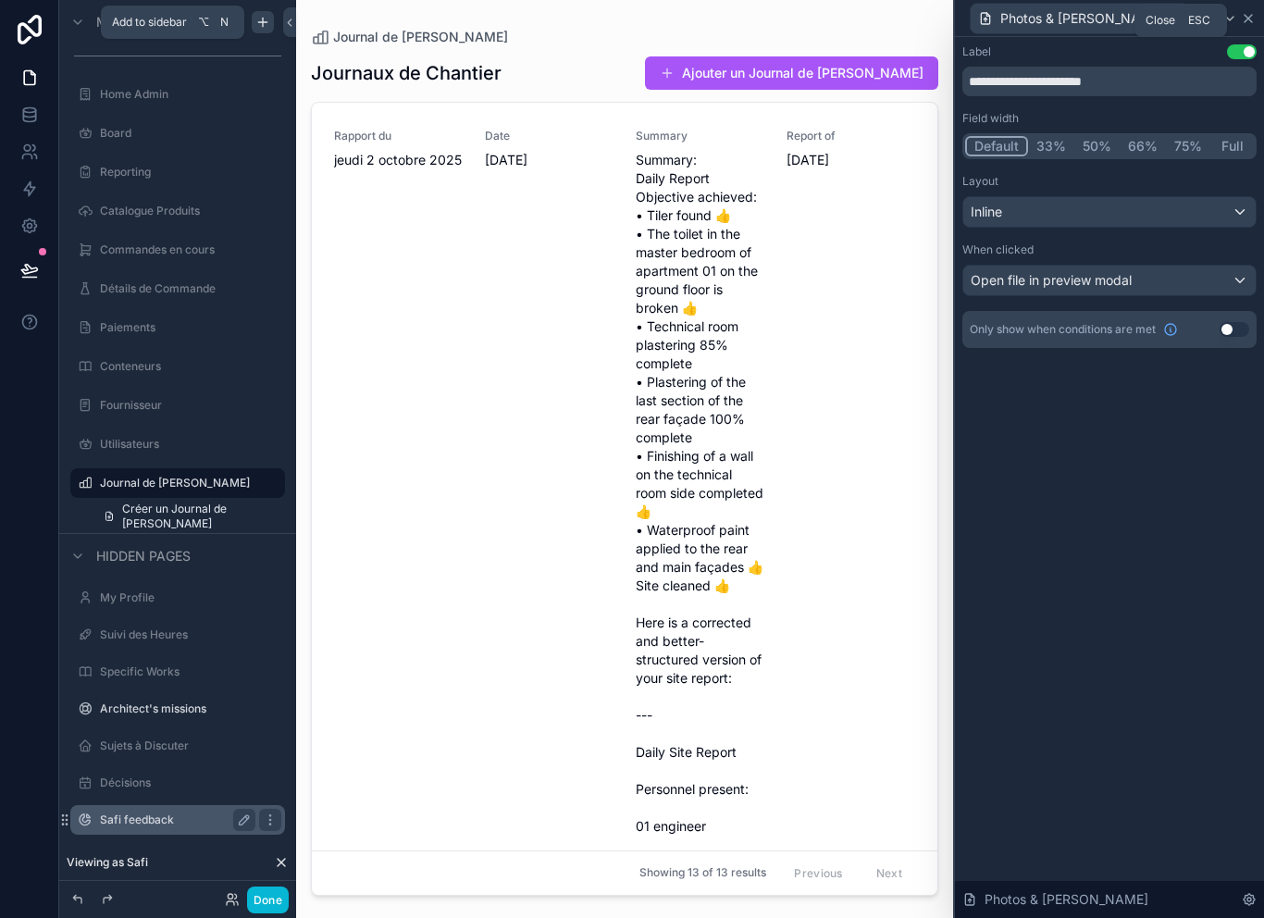
click at [1244, 11] on icon at bounding box center [1248, 18] width 15 height 15
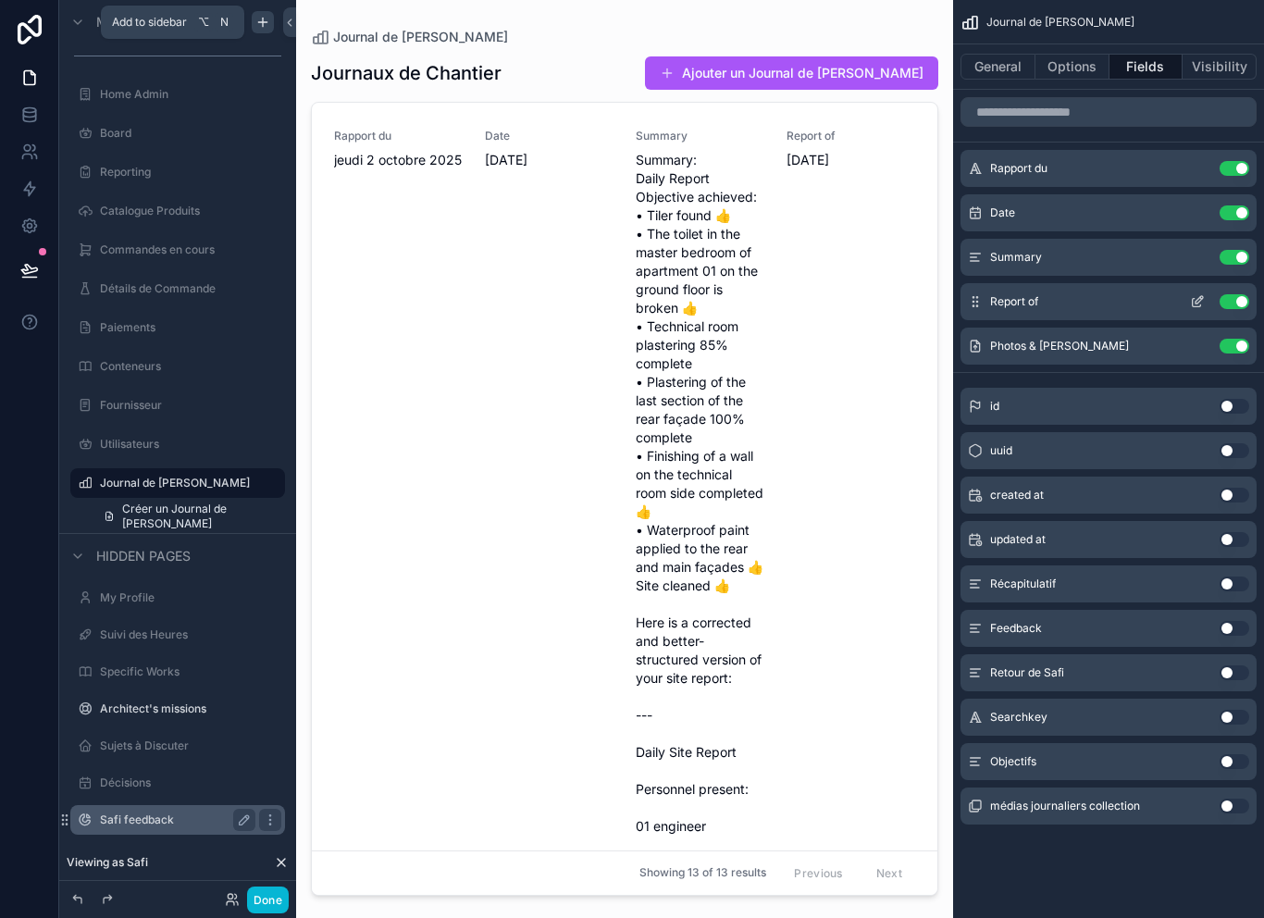
click at [1235, 294] on button "Use setting" at bounding box center [1235, 301] width 30 height 15
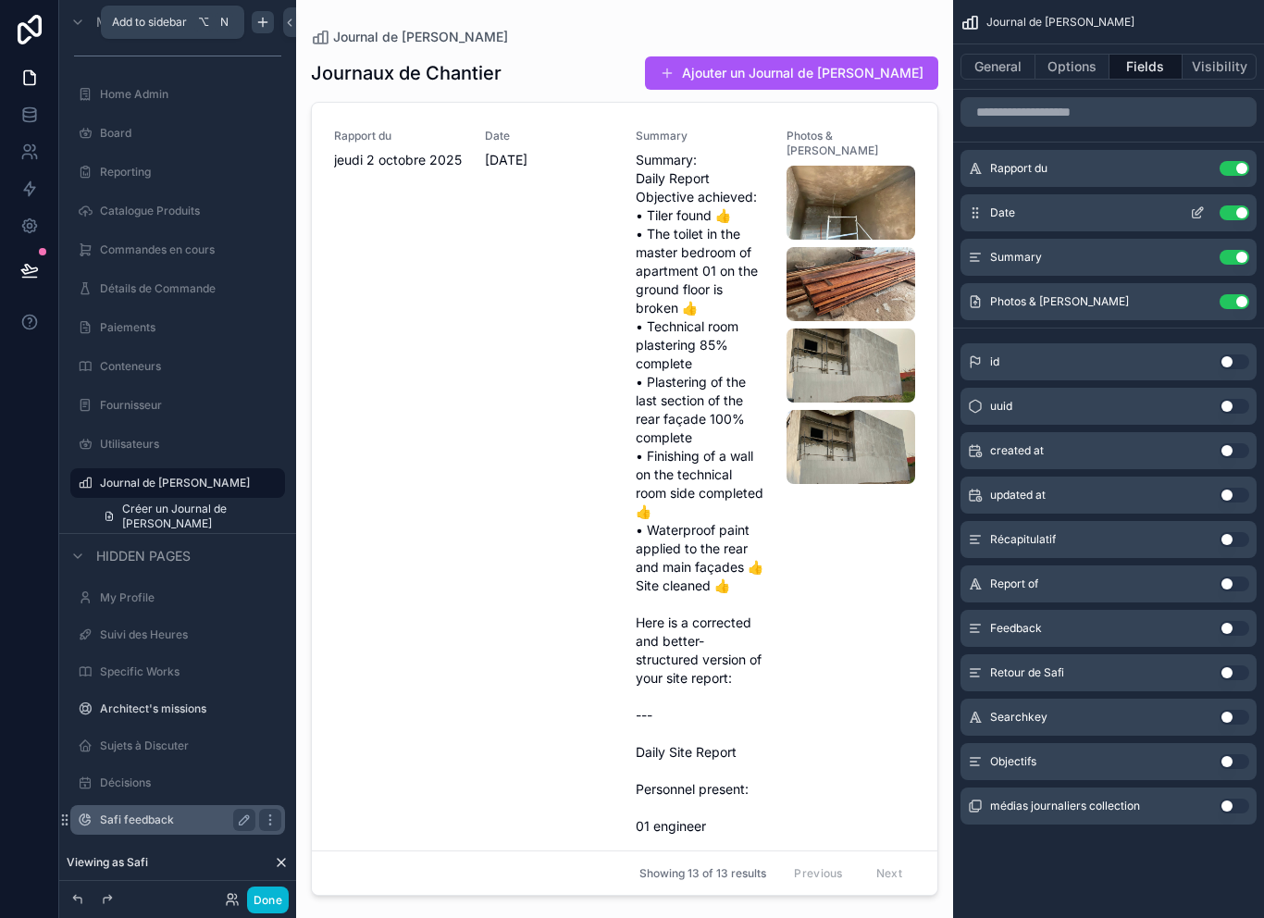
click at [1229, 214] on button "Use setting" at bounding box center [1235, 212] width 30 height 15
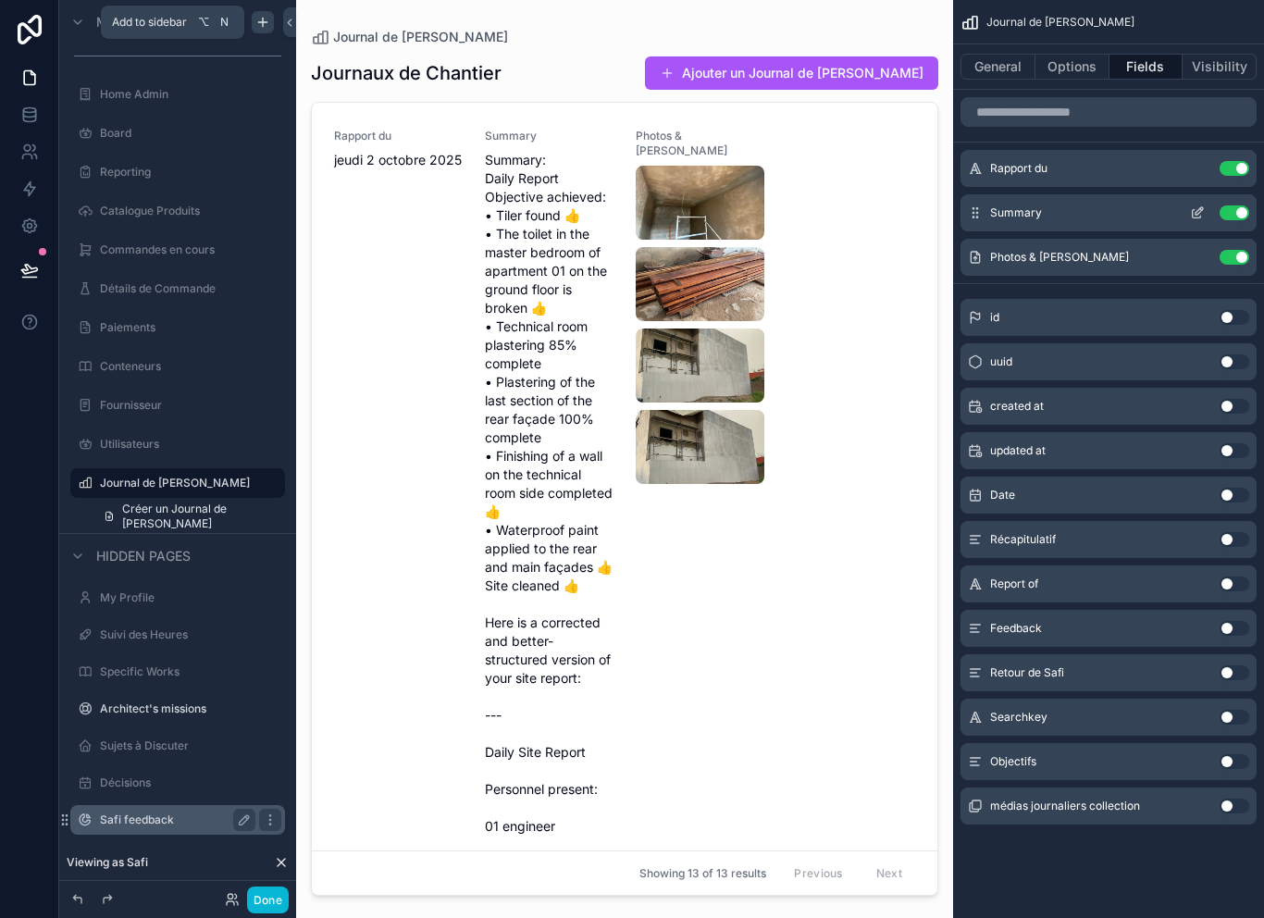
click at [1229, 167] on button "Use setting" at bounding box center [1235, 168] width 30 height 15
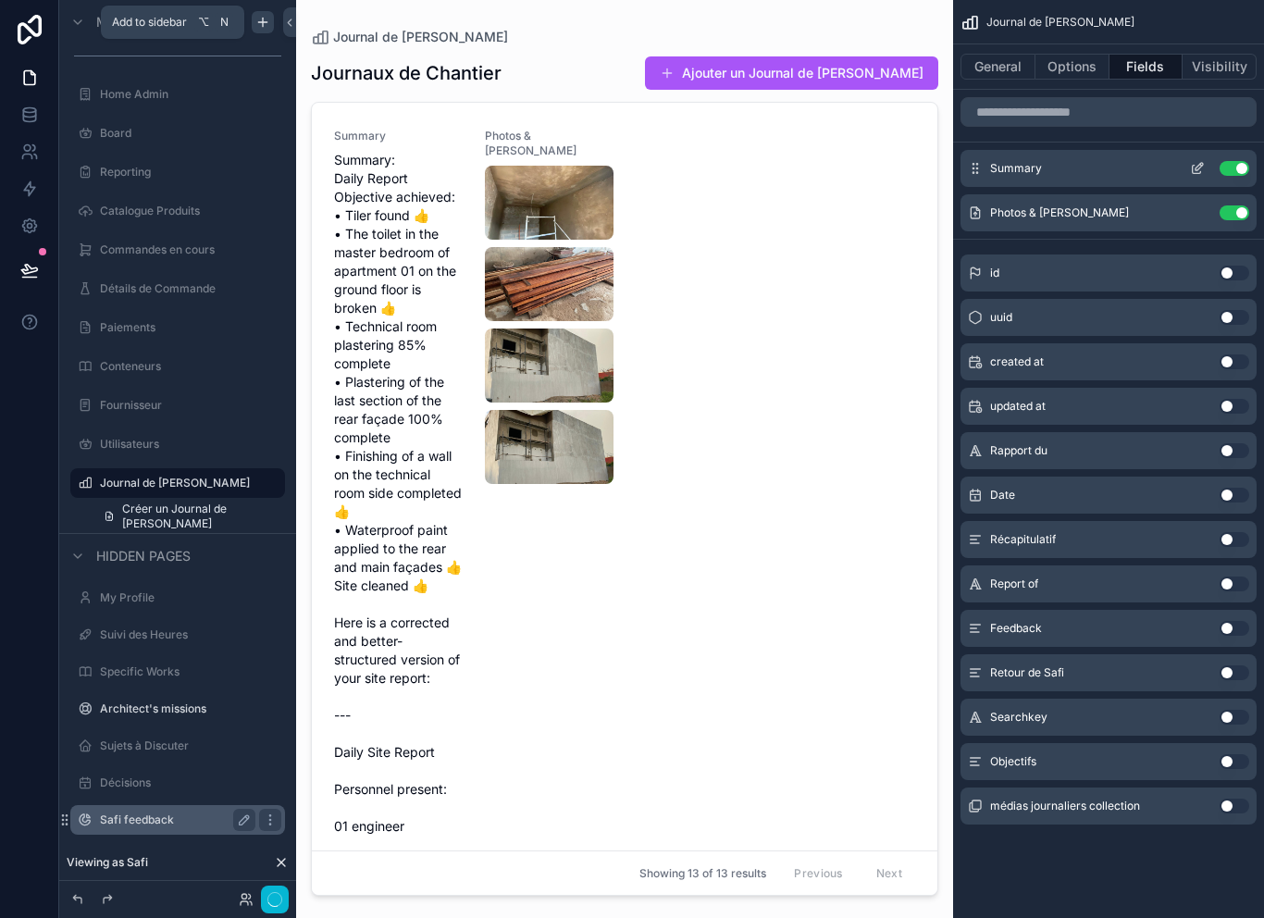
click at [1237, 171] on button "Use setting" at bounding box center [1235, 168] width 30 height 15
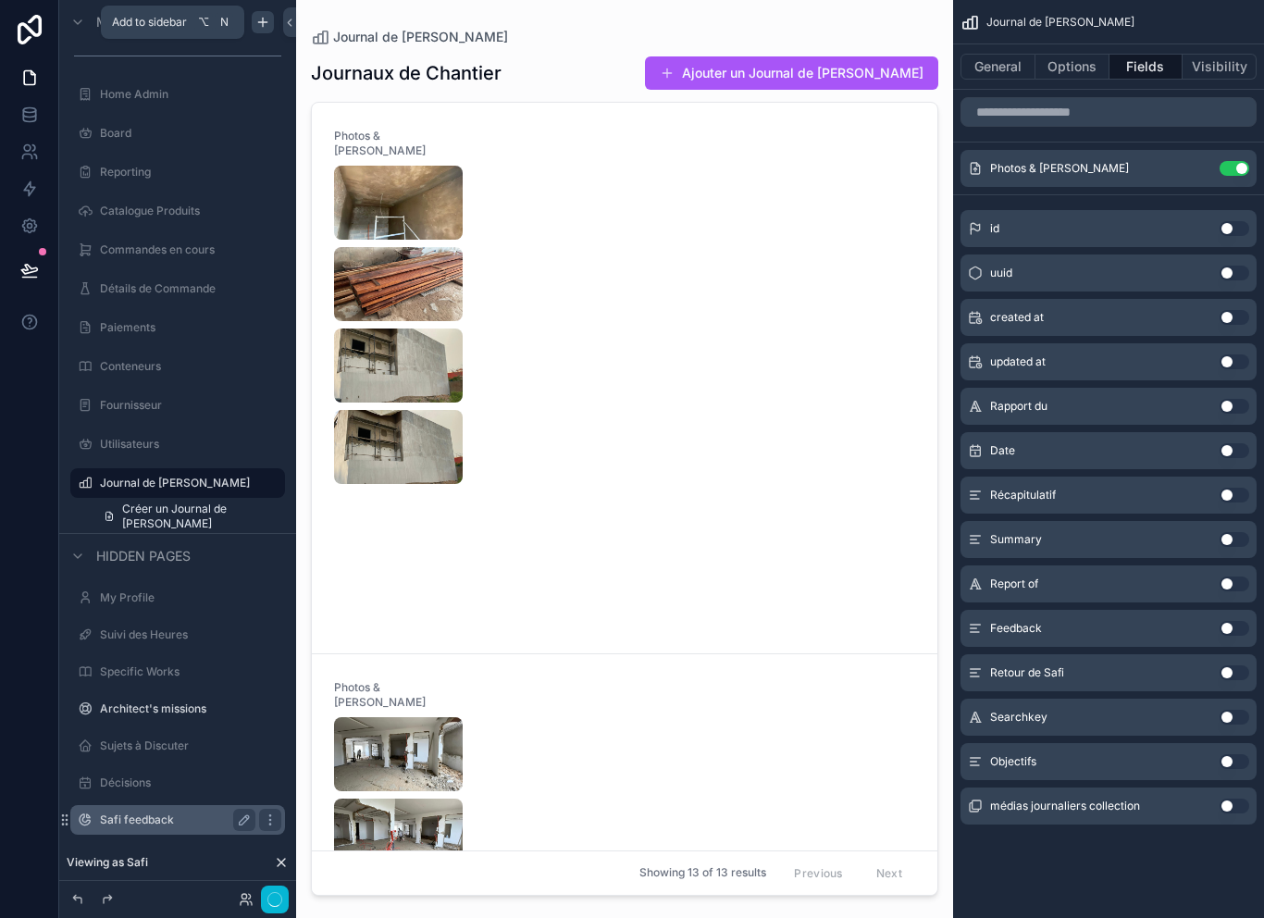
scroll to position [0, 0]
click at [1236, 537] on button "Use setting" at bounding box center [1235, 539] width 30 height 15
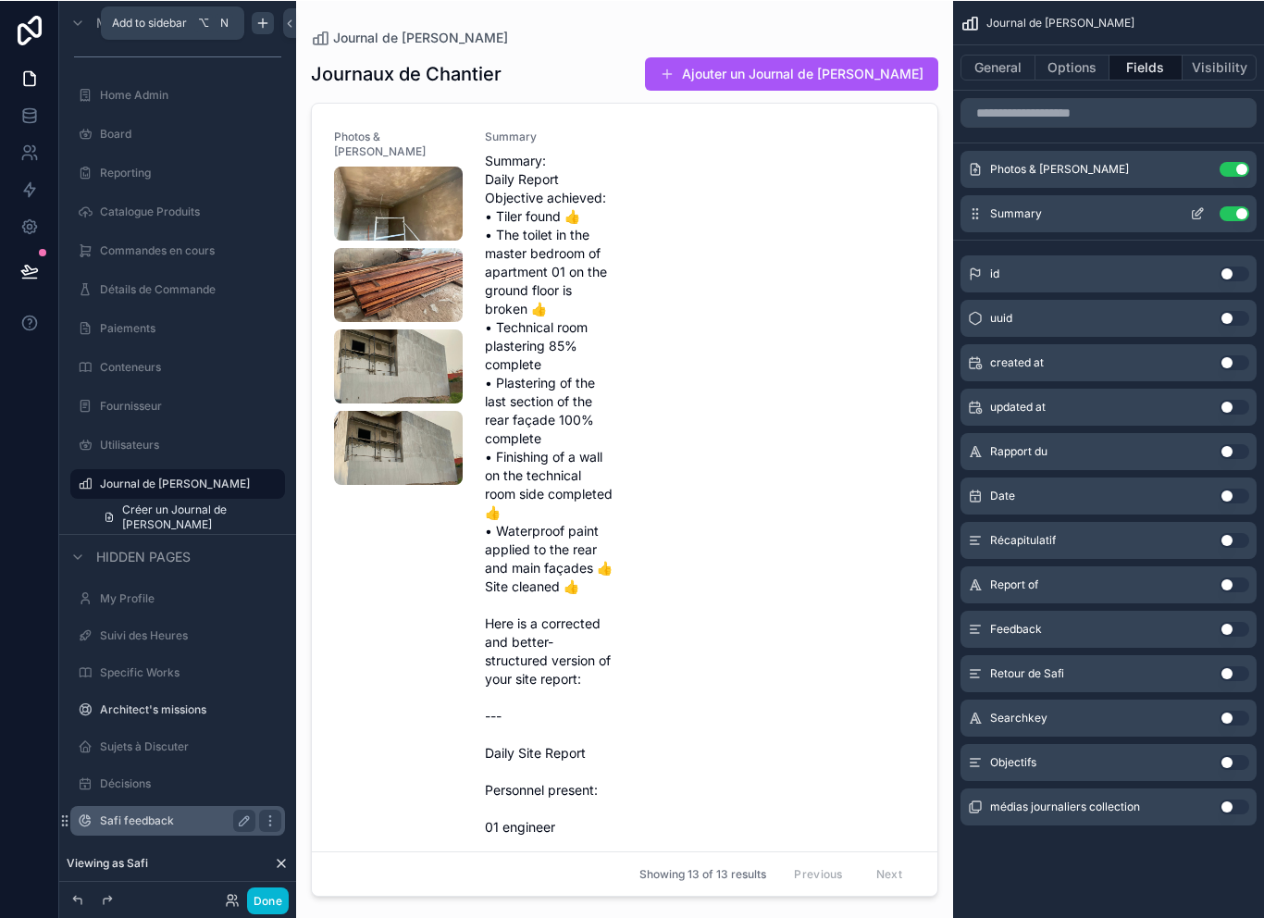
scroll to position [4, 0]
click at [987, 206] on div "Summary Use setting" at bounding box center [1109, 212] width 296 height 37
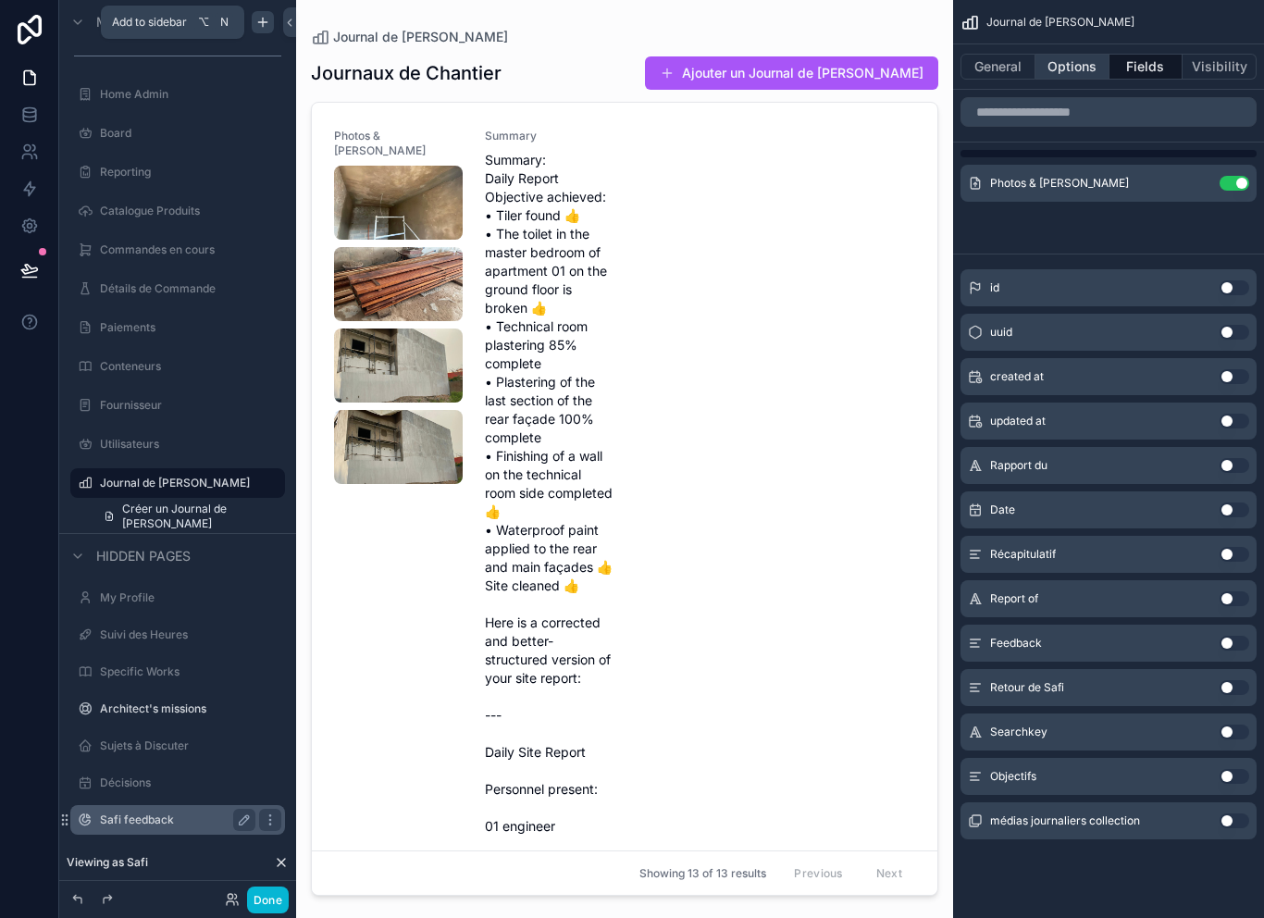
click at [1078, 60] on button "Options" at bounding box center [1073, 67] width 74 height 26
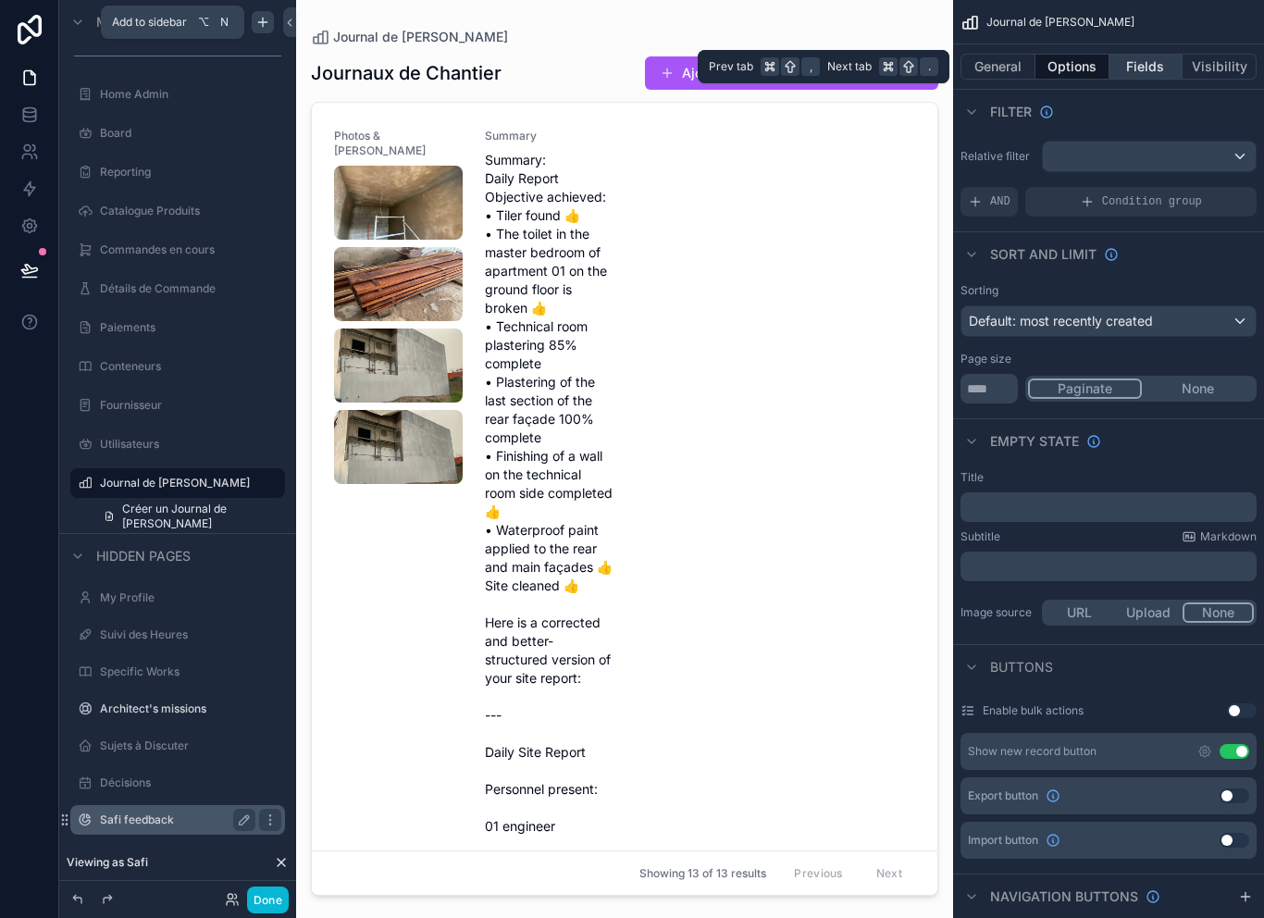
click at [1161, 62] on button "Fields" at bounding box center [1147, 67] width 74 height 26
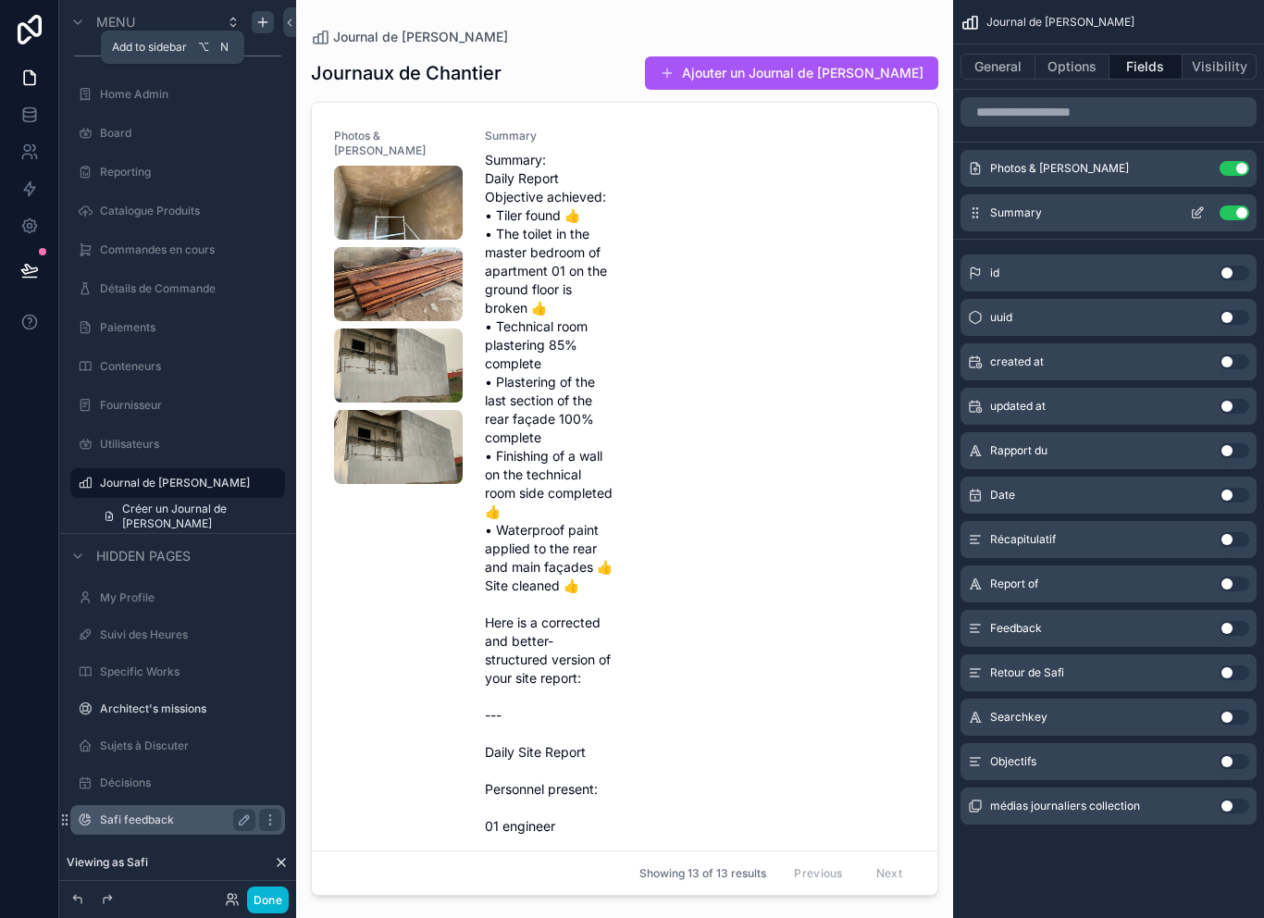
scroll to position [30, 0]
click at [1188, 205] on button "scrollable content" at bounding box center [1198, 212] width 30 height 15
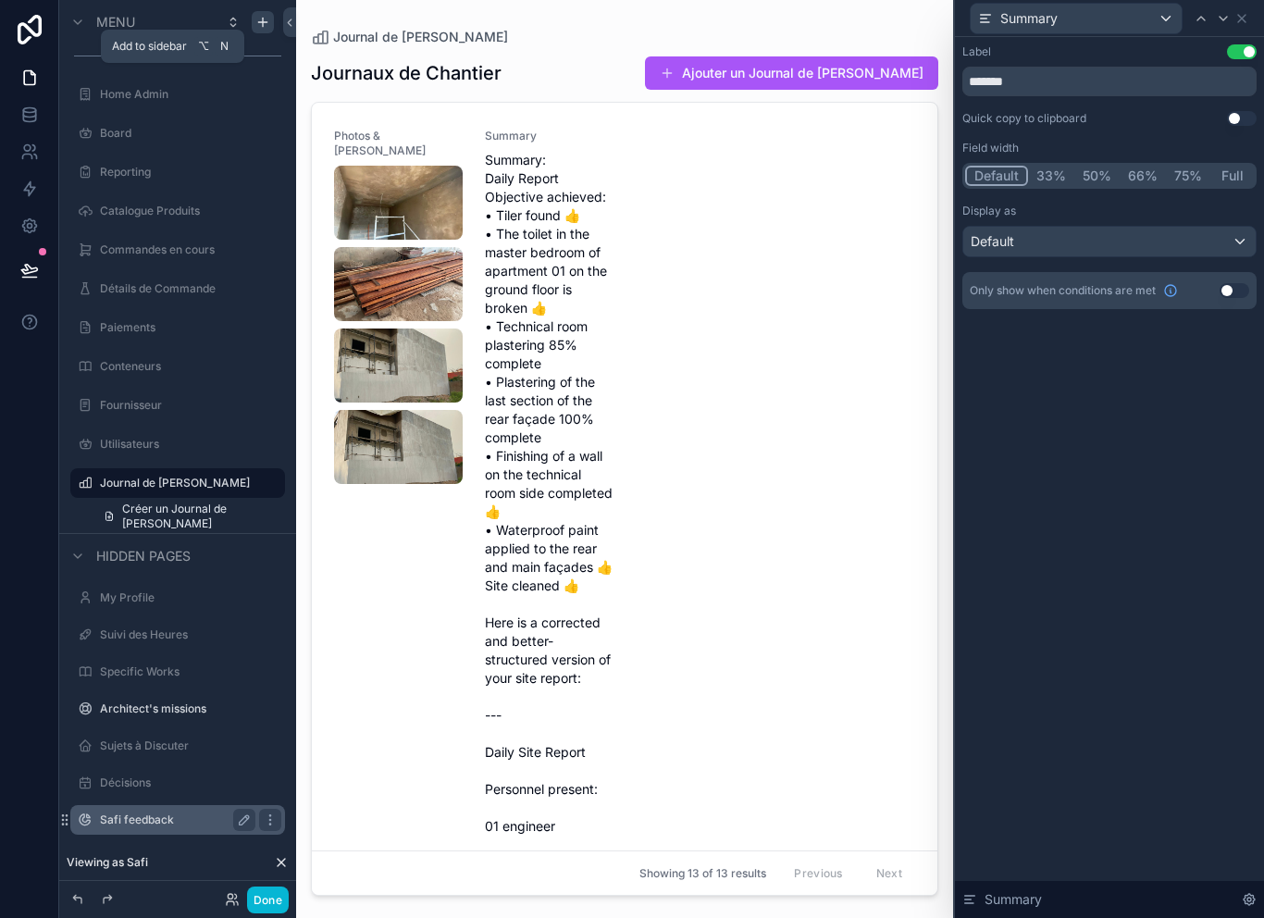
click at [1229, 170] on button "Full" at bounding box center [1232, 176] width 43 height 20
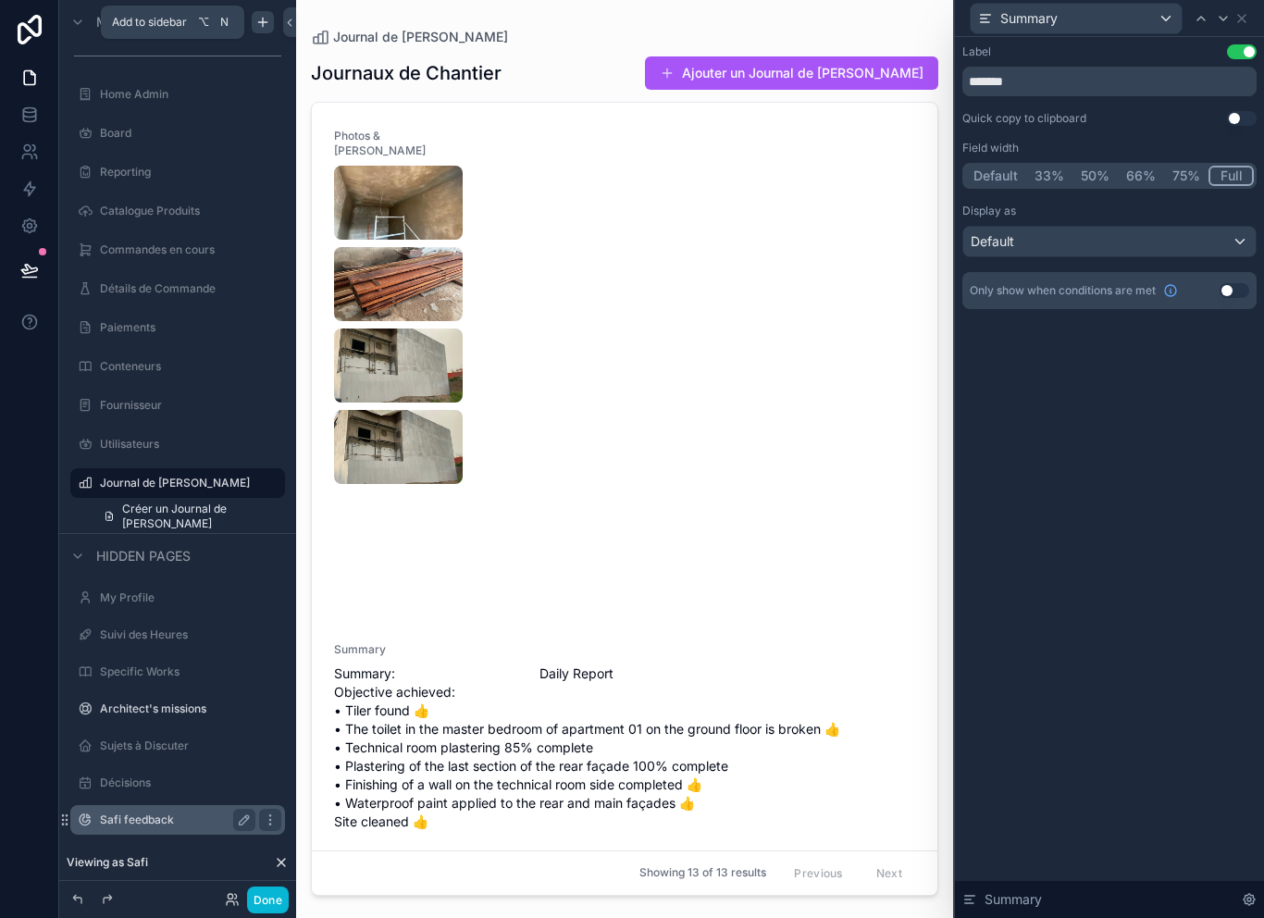
scroll to position [0, 0]
click at [1241, 18] on icon at bounding box center [1241, 18] width 7 height 7
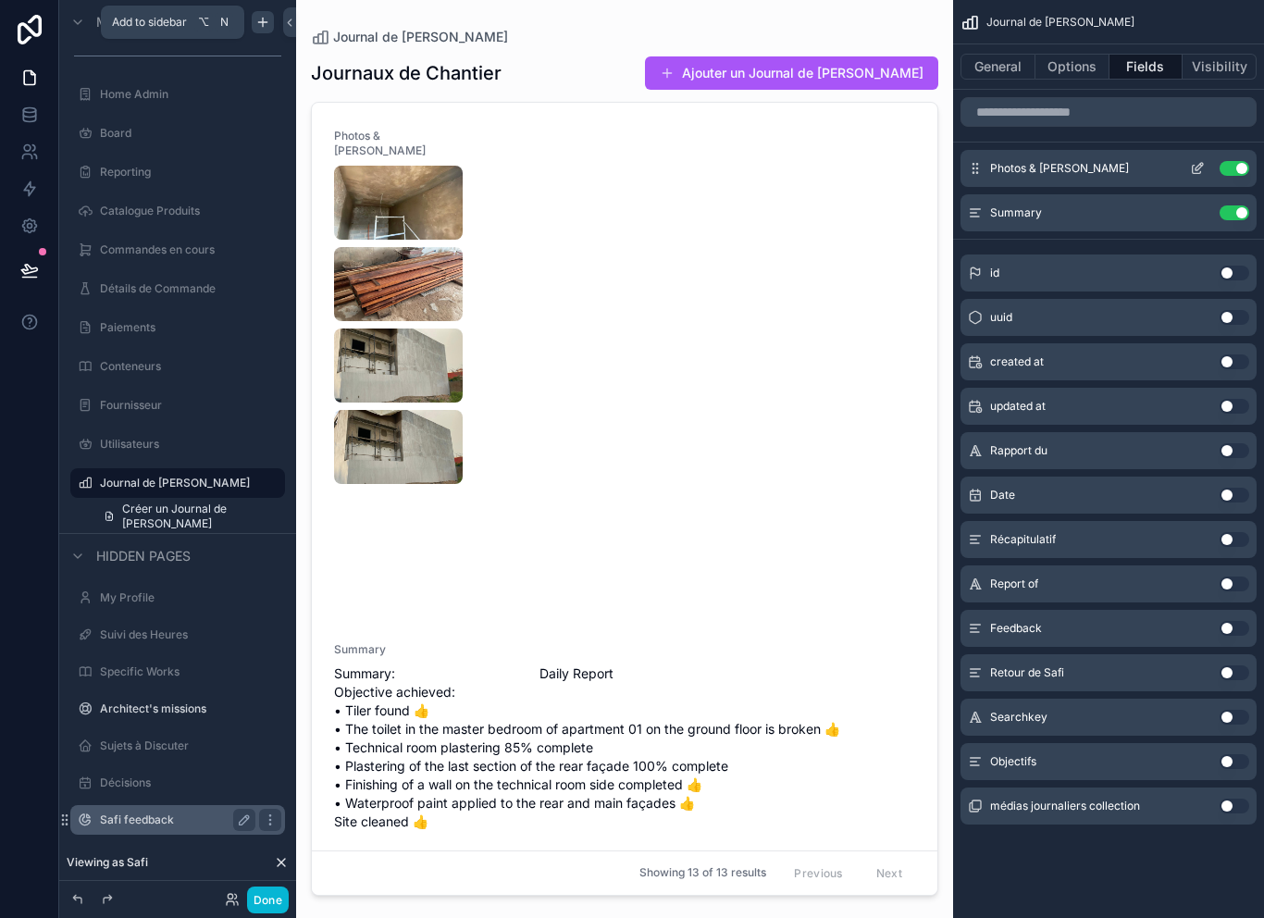
click at [1196, 168] on icon "scrollable content" at bounding box center [1197, 168] width 15 height 15
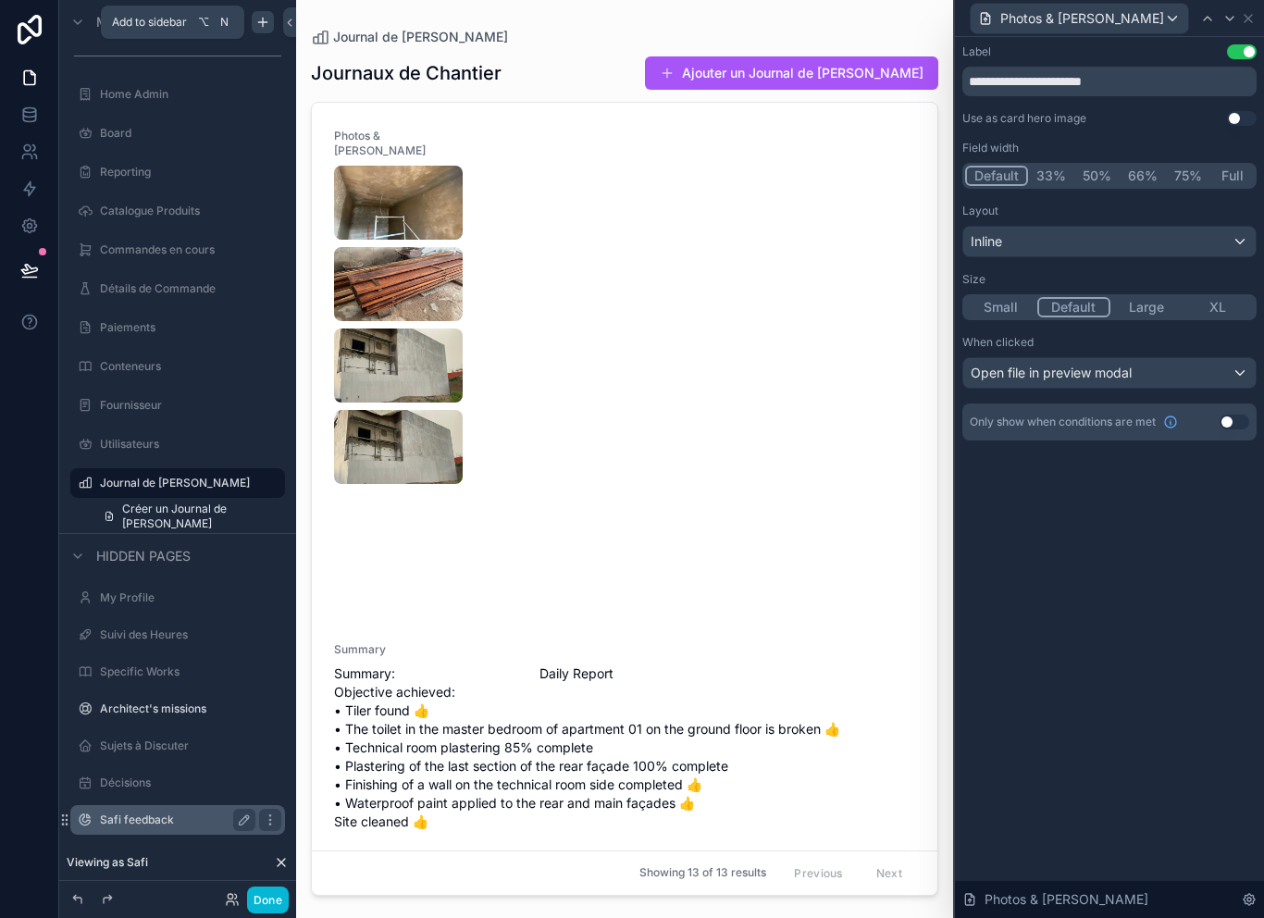
click at [1229, 175] on button "Full" at bounding box center [1232, 176] width 43 height 20
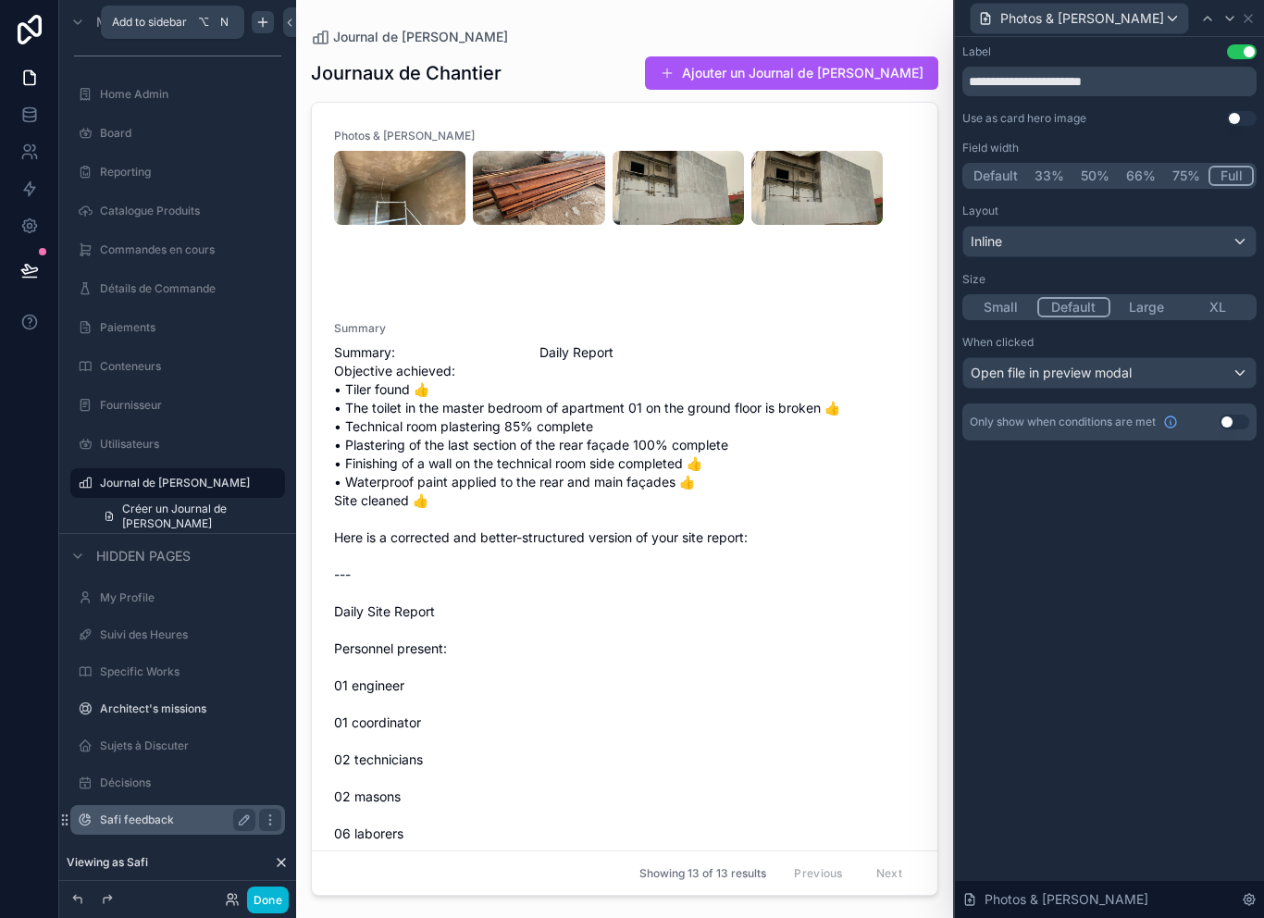
scroll to position [4, 0]
click at [1241, 19] on icon at bounding box center [1248, 18] width 15 height 15
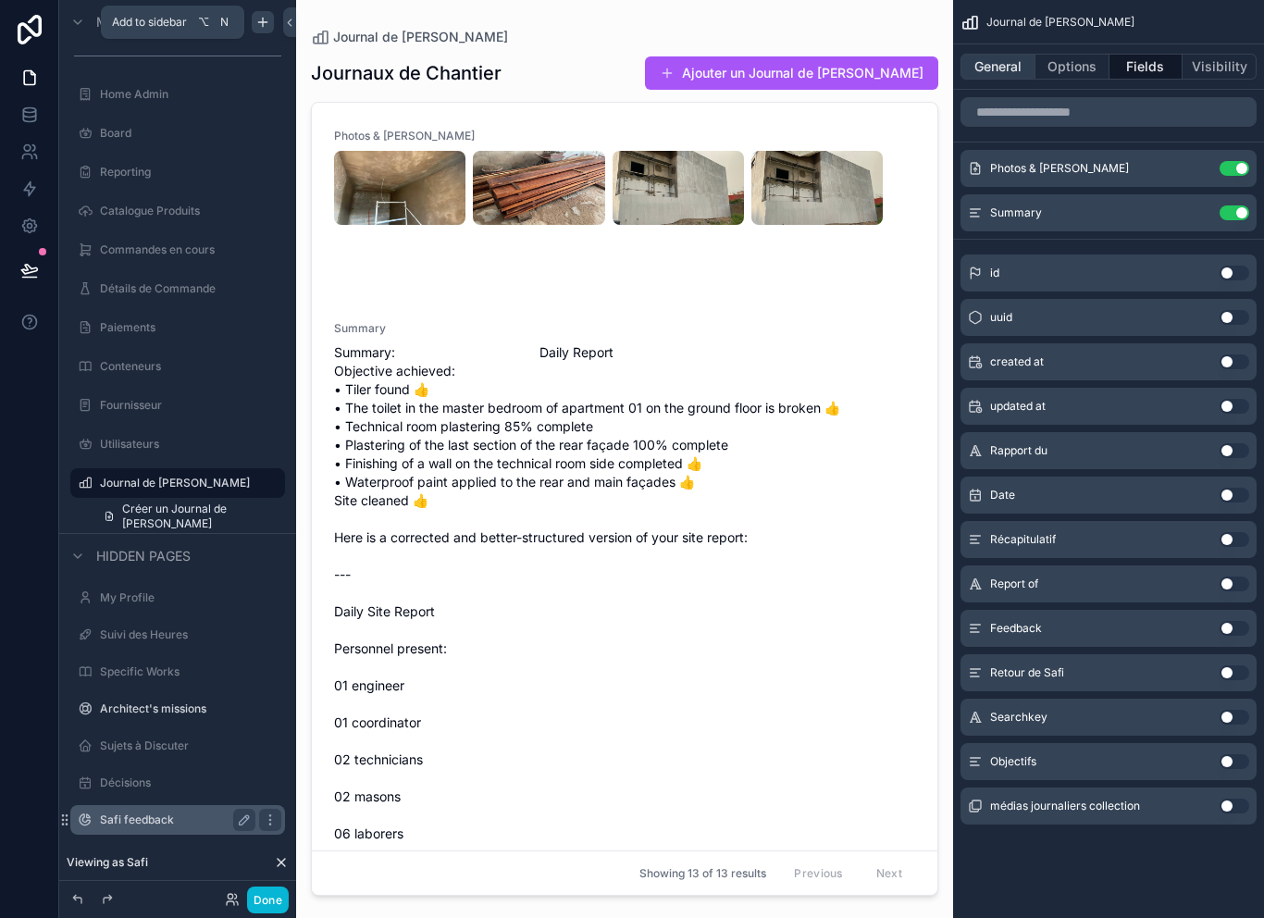
click at [1024, 61] on button "General" at bounding box center [998, 67] width 75 height 26
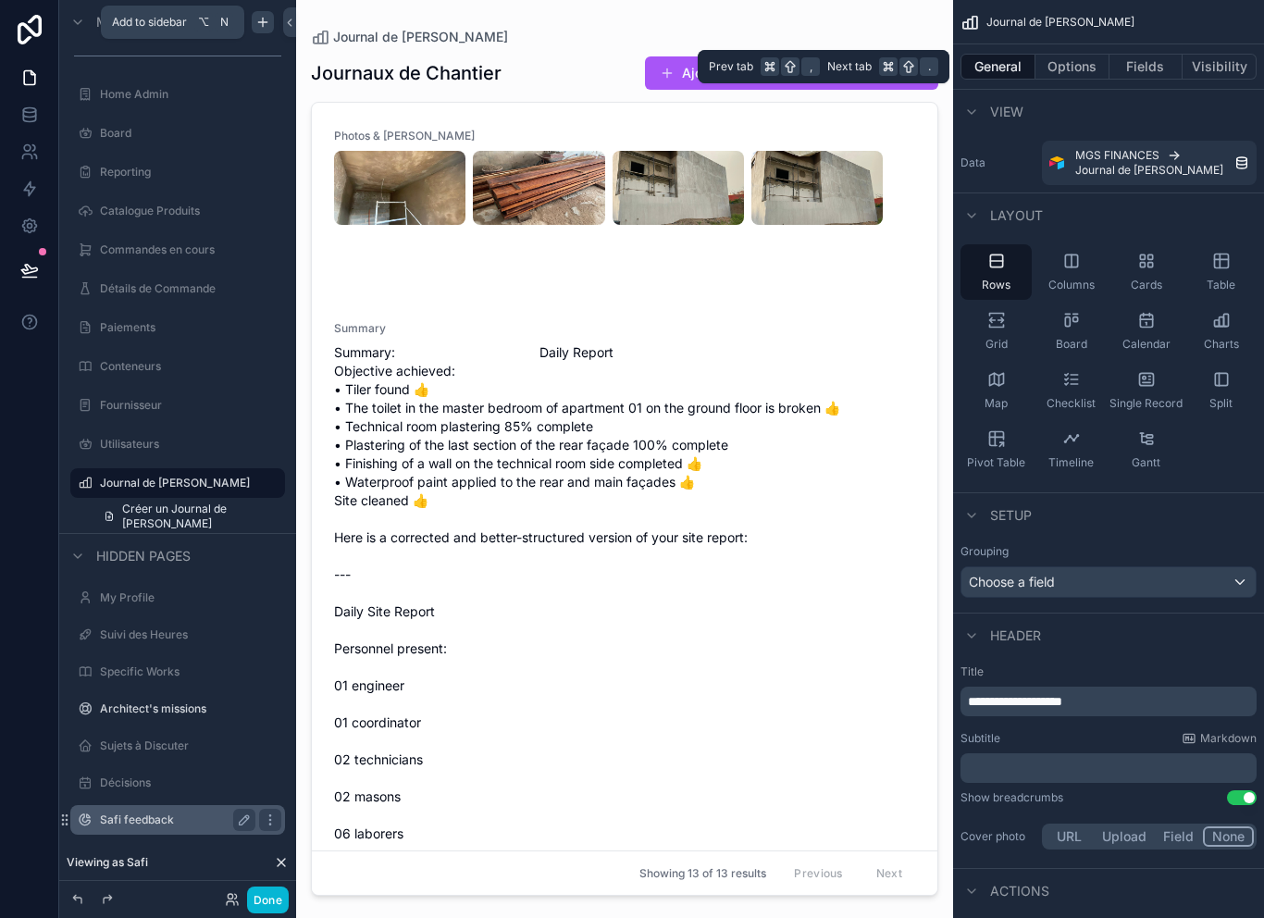
click at [1102, 567] on div "Choose a field" at bounding box center [1109, 582] width 294 height 30
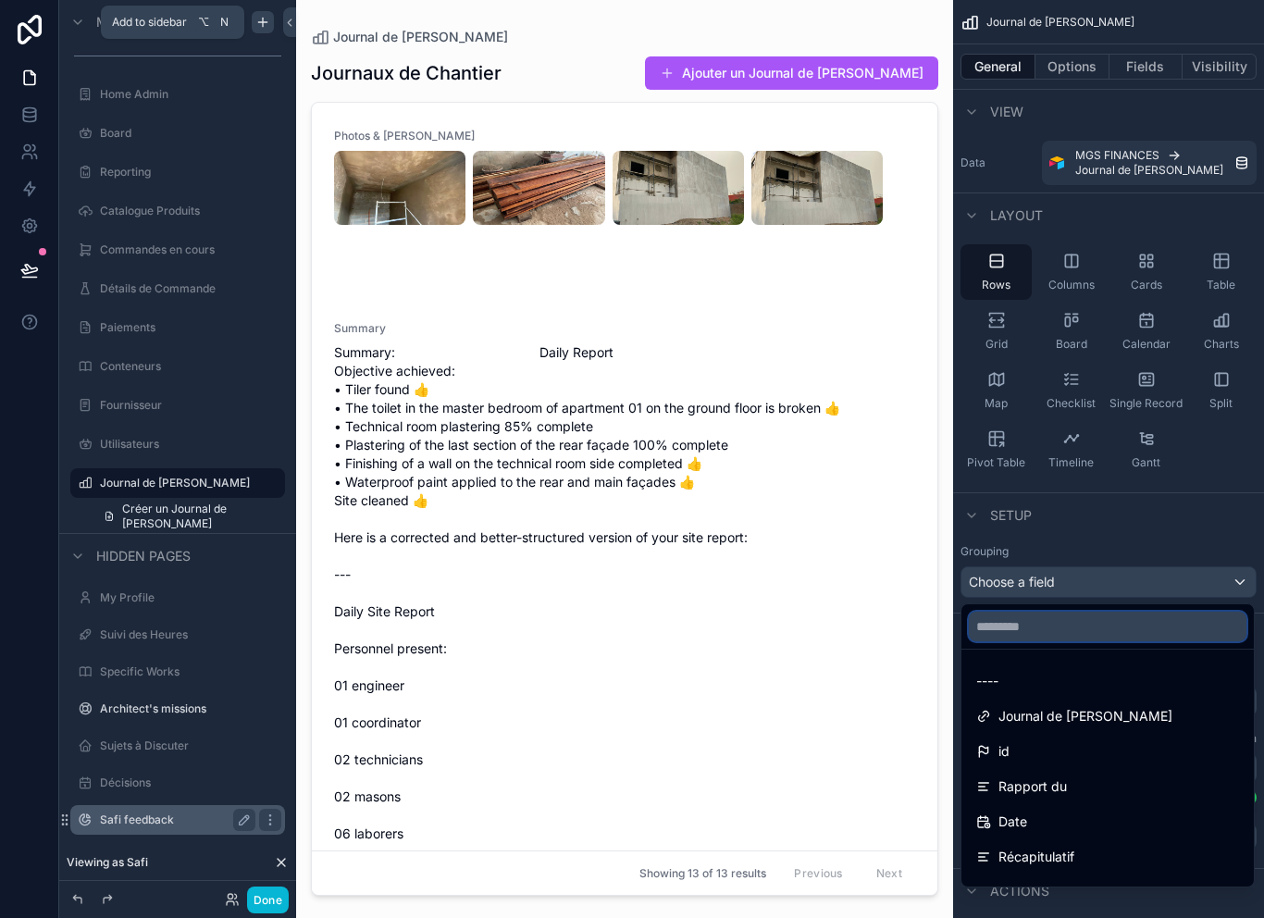
click at [1082, 618] on input "text" at bounding box center [1108, 627] width 278 height 30
type input "***"
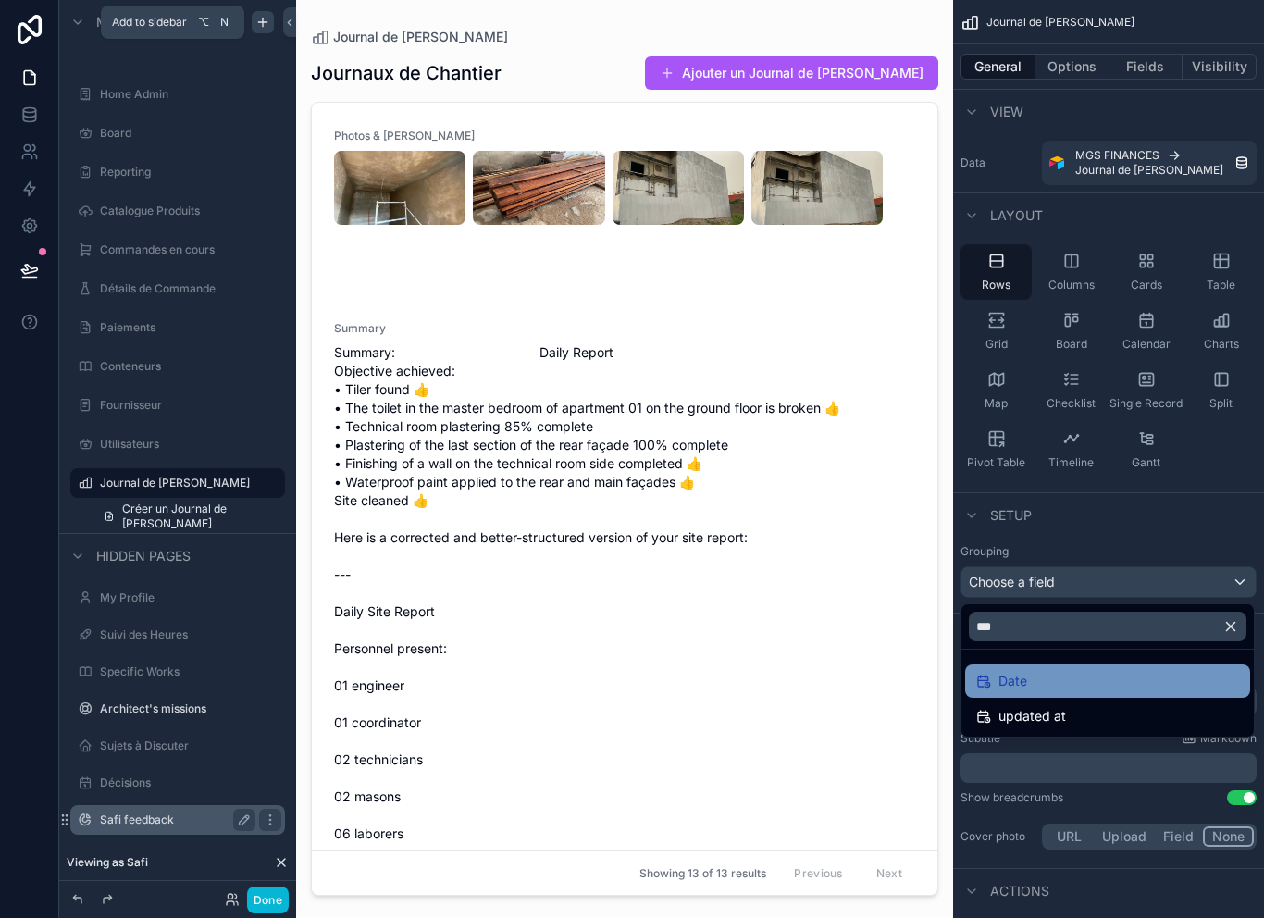
click at [1068, 676] on div "Date" at bounding box center [1107, 681] width 263 height 22
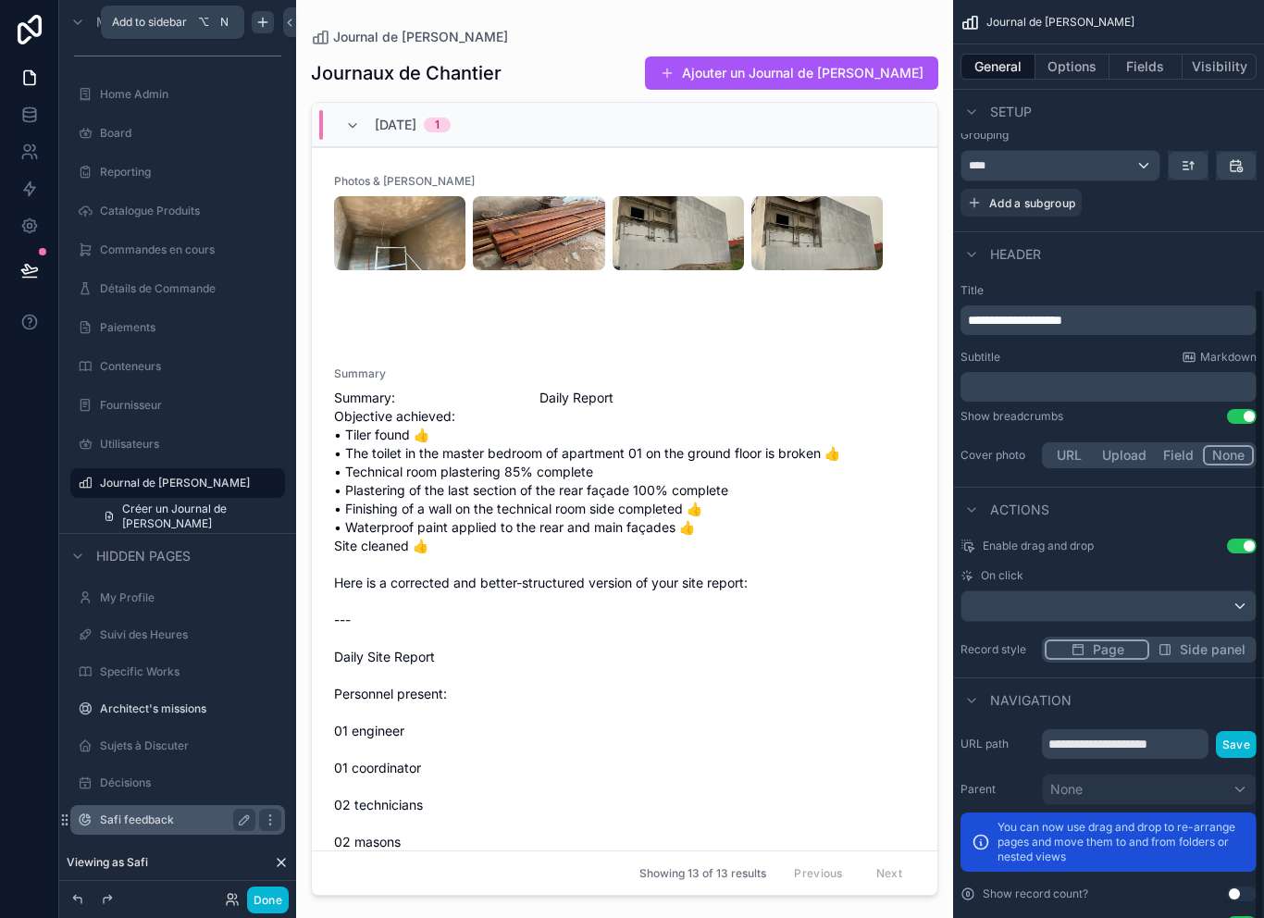
scroll to position [427, 0]
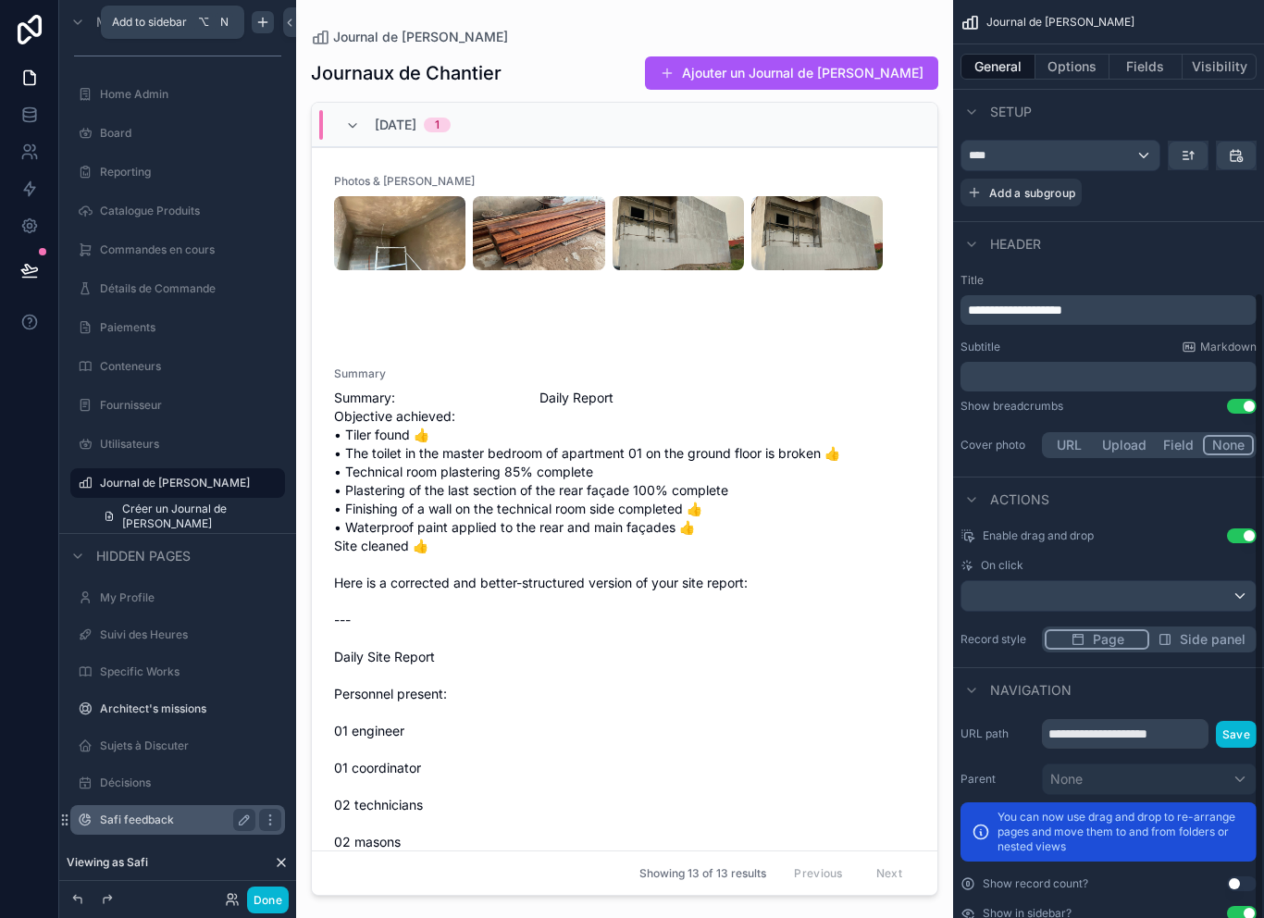
click at [1163, 583] on div "scrollable content" at bounding box center [1109, 596] width 294 height 30
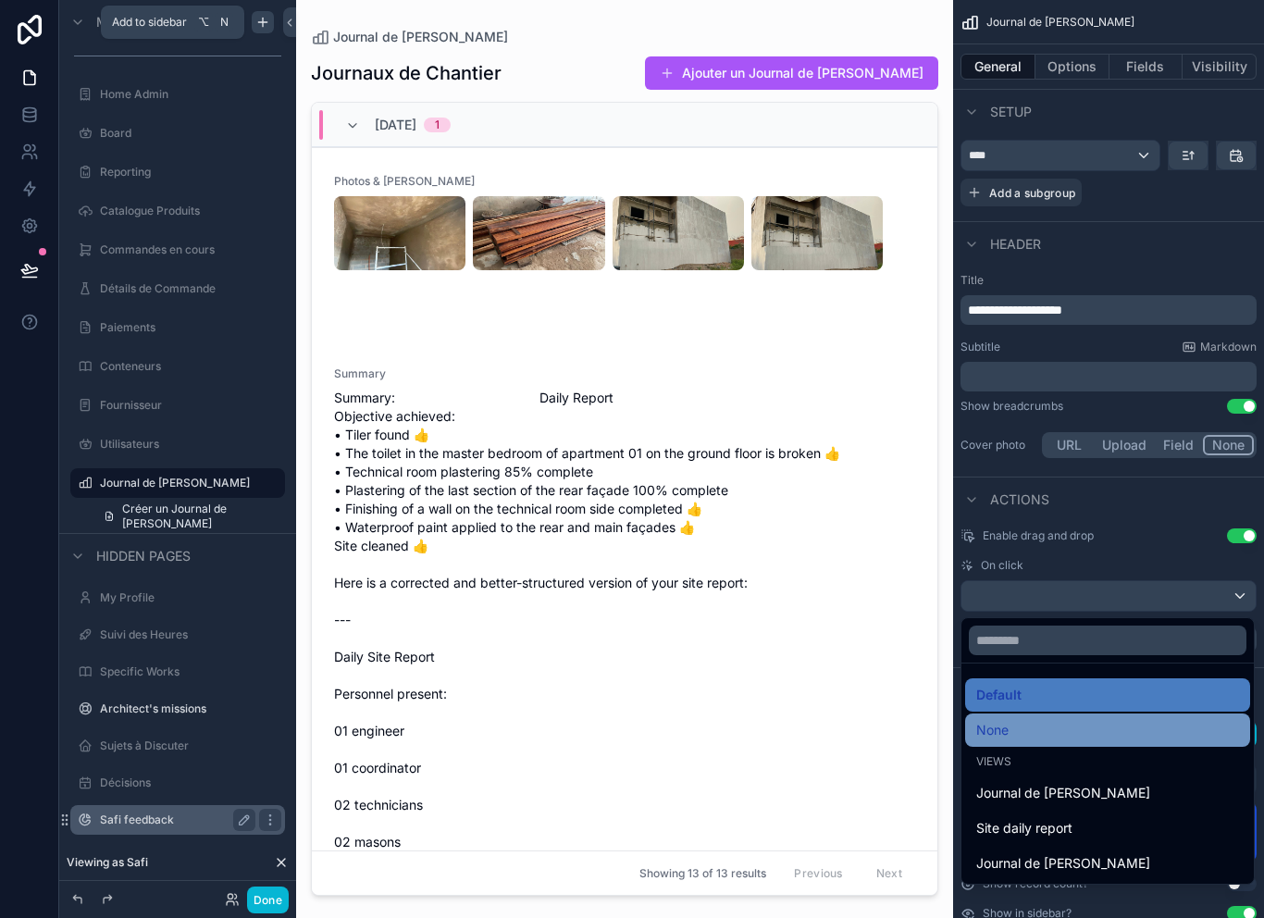
click at [1074, 730] on div "None" at bounding box center [1107, 730] width 263 height 22
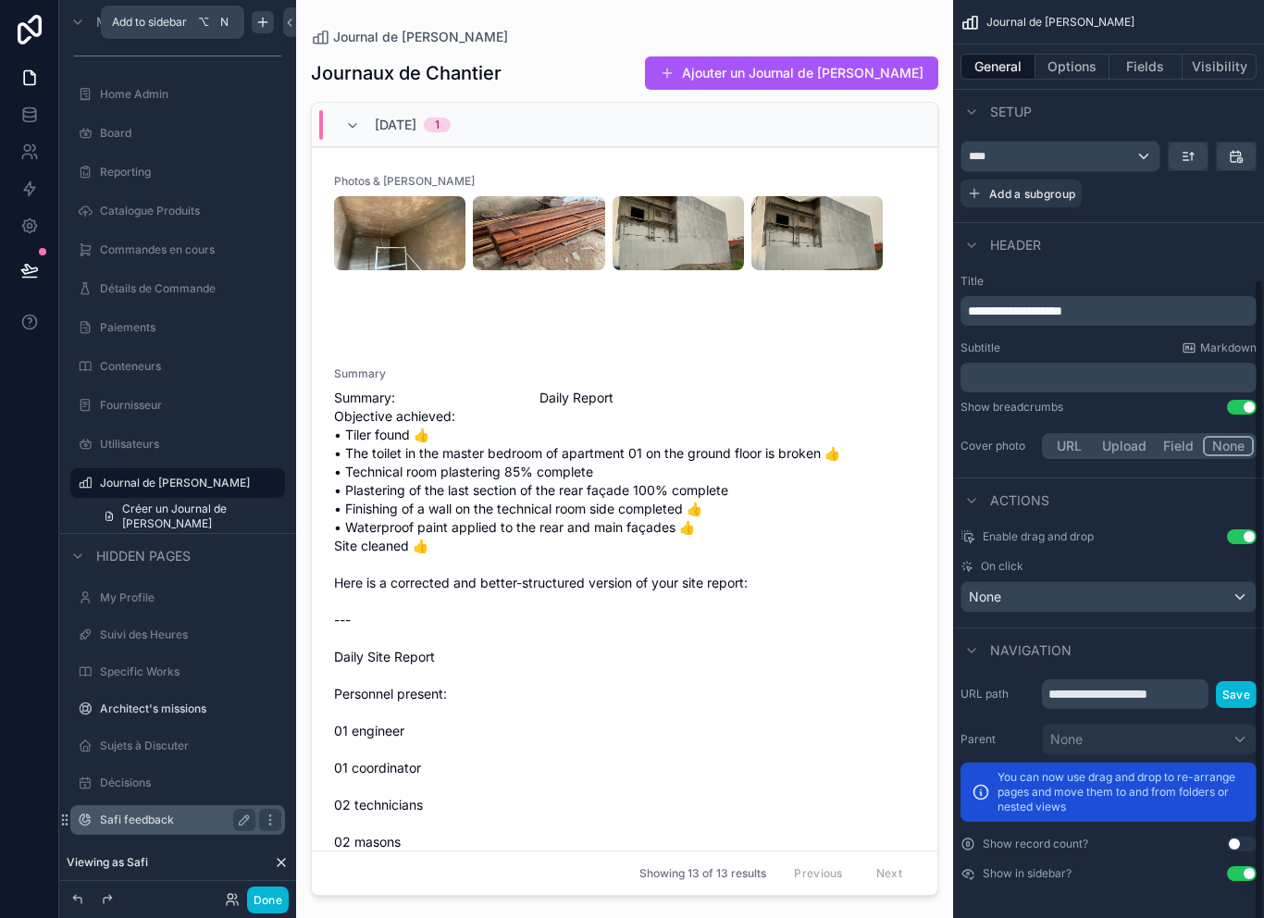
scroll to position [396, 0]
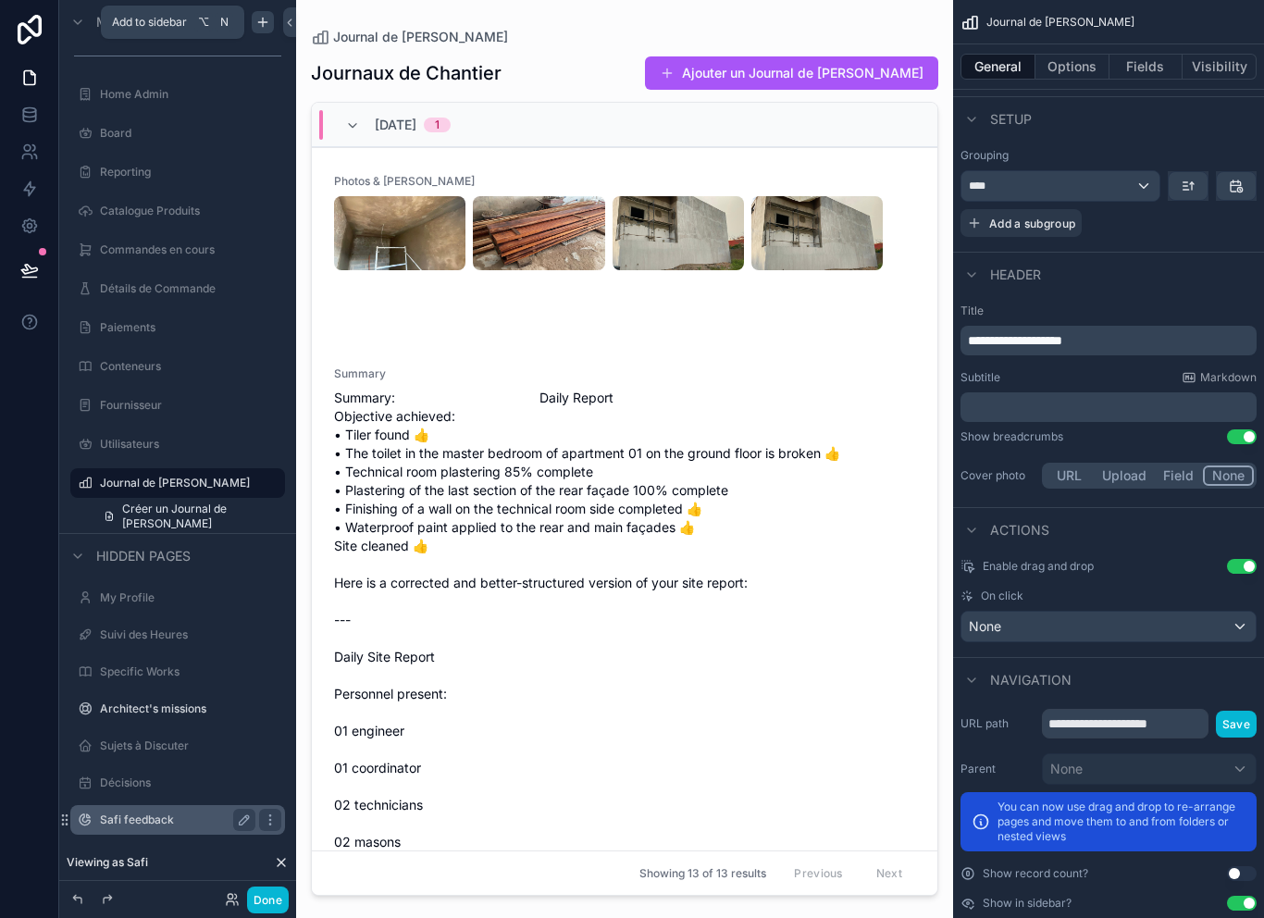
click at [1234, 559] on button "Use setting" at bounding box center [1242, 566] width 30 height 15
click at [244, 476] on icon "scrollable content" at bounding box center [244, 483] width 15 height 15
click at [169, 472] on input "**********" at bounding box center [163, 483] width 126 height 22
type input "*"
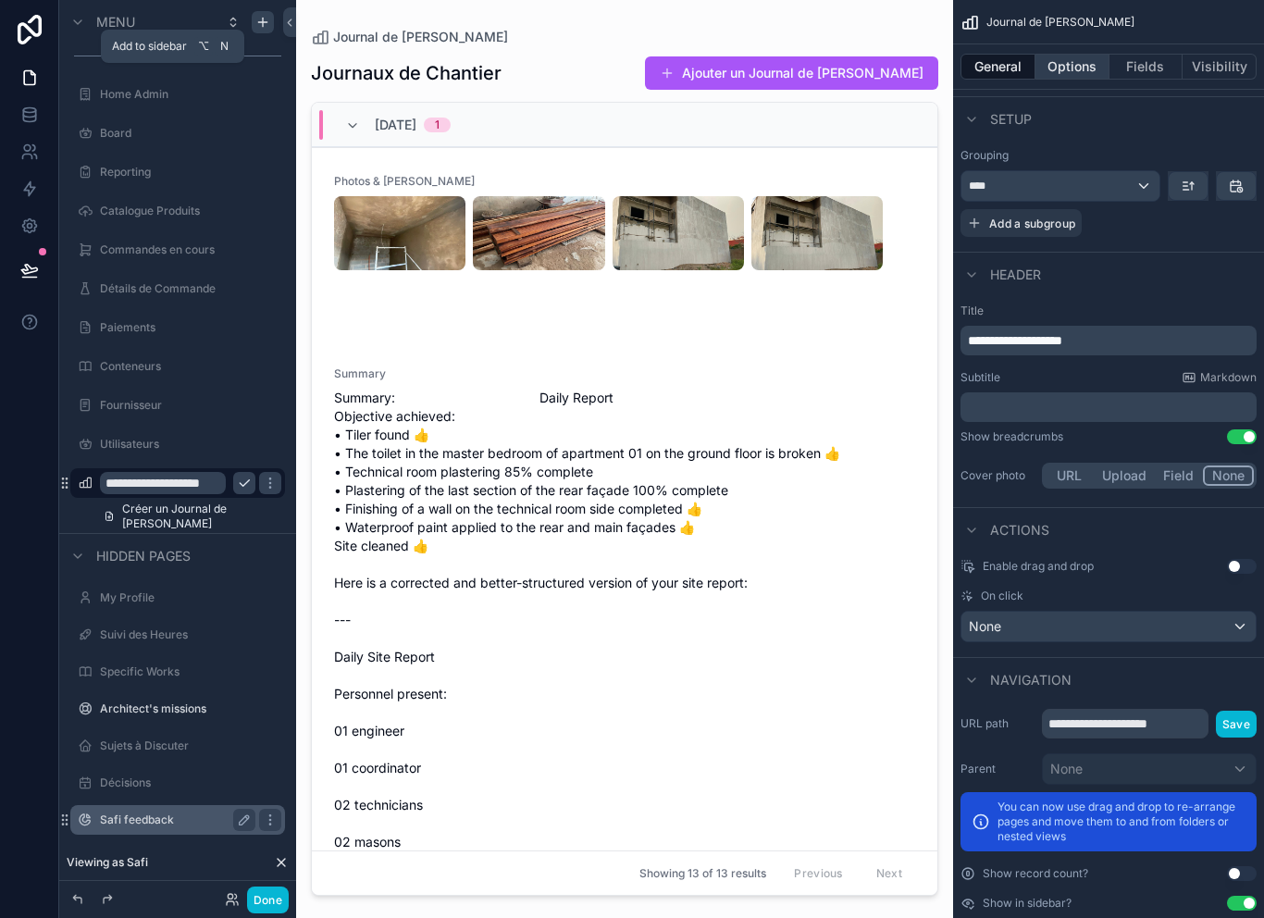
type input "**********"
click at [1082, 54] on button "Options" at bounding box center [1073, 67] width 74 height 26
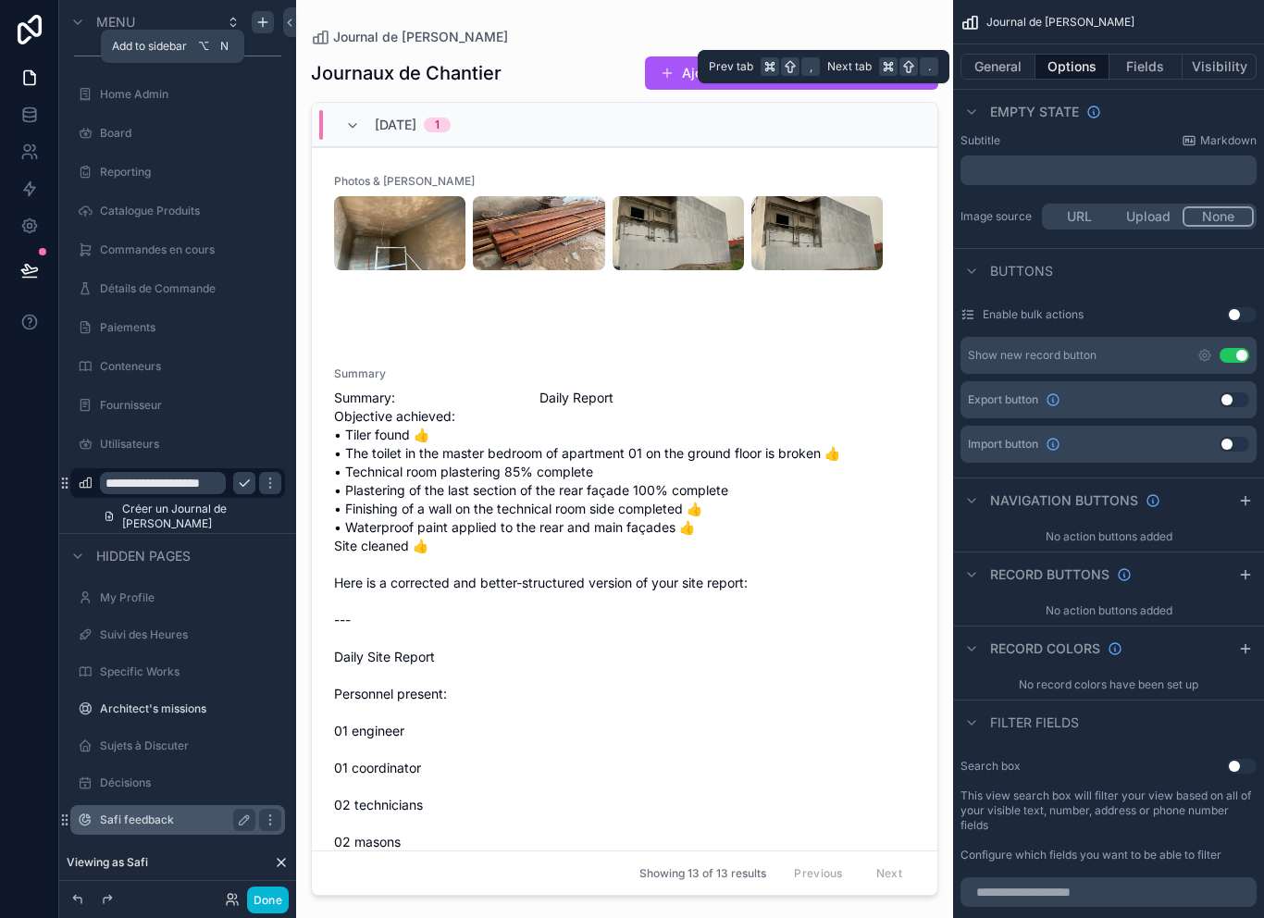
click at [1241, 348] on button "Use setting" at bounding box center [1235, 355] width 30 height 15
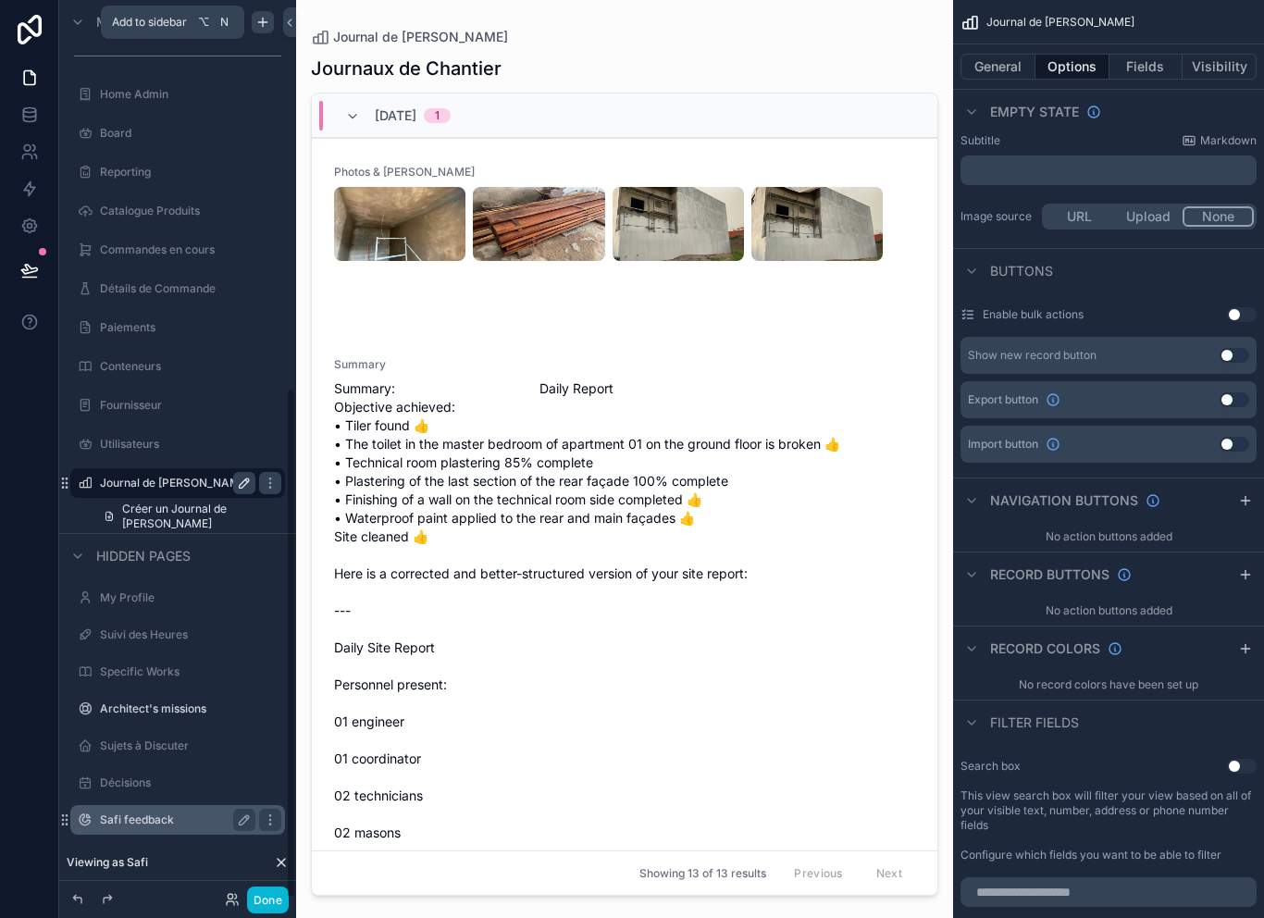
click at [246, 478] on icon "scrollable content" at bounding box center [244, 483] width 15 height 15
click at [206, 472] on input "**********" at bounding box center [163, 483] width 126 height 22
click at [195, 485] on input "**********" at bounding box center [163, 483] width 126 height 22
type input "**********"
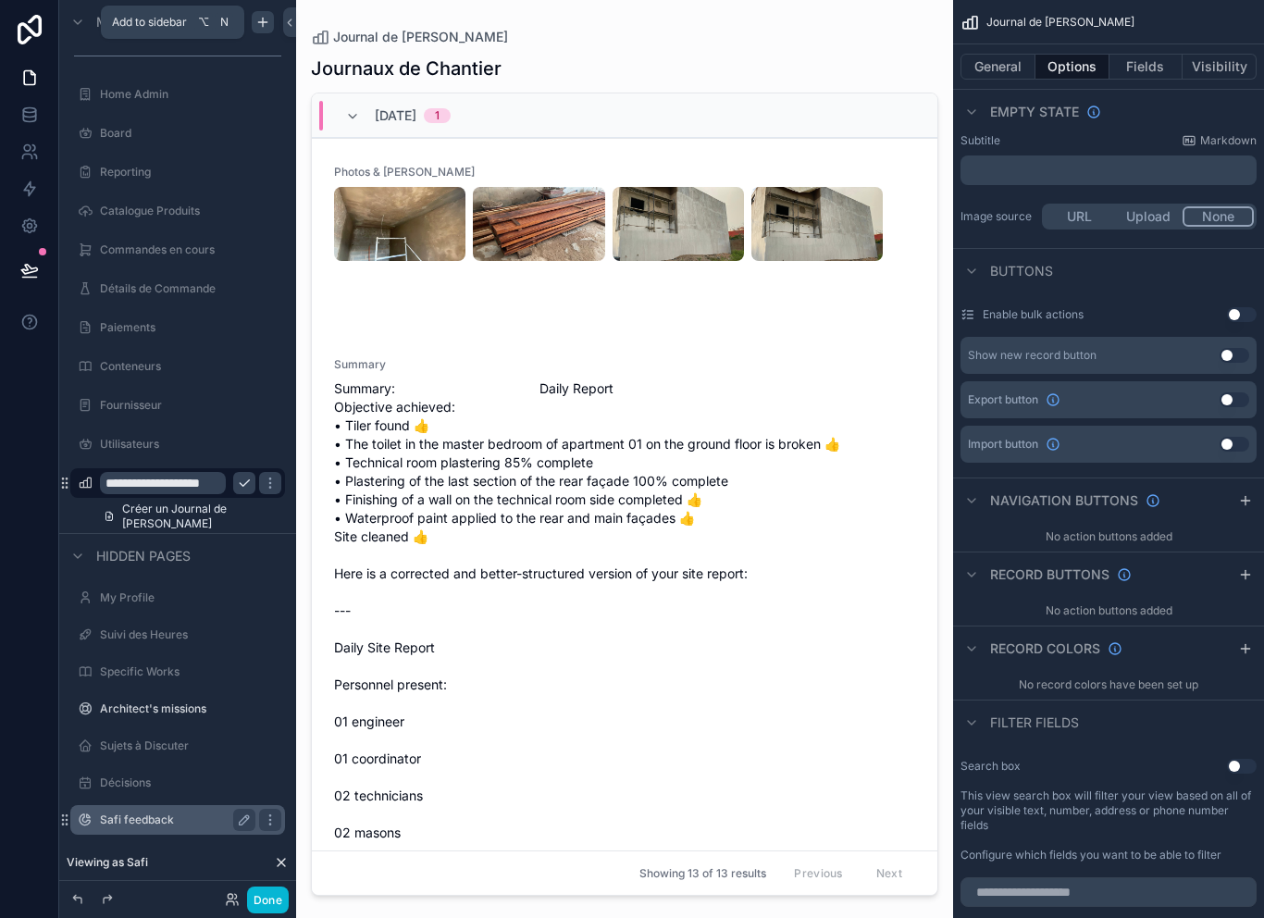
click at [236, 486] on button "scrollable content" at bounding box center [244, 483] width 22 height 22
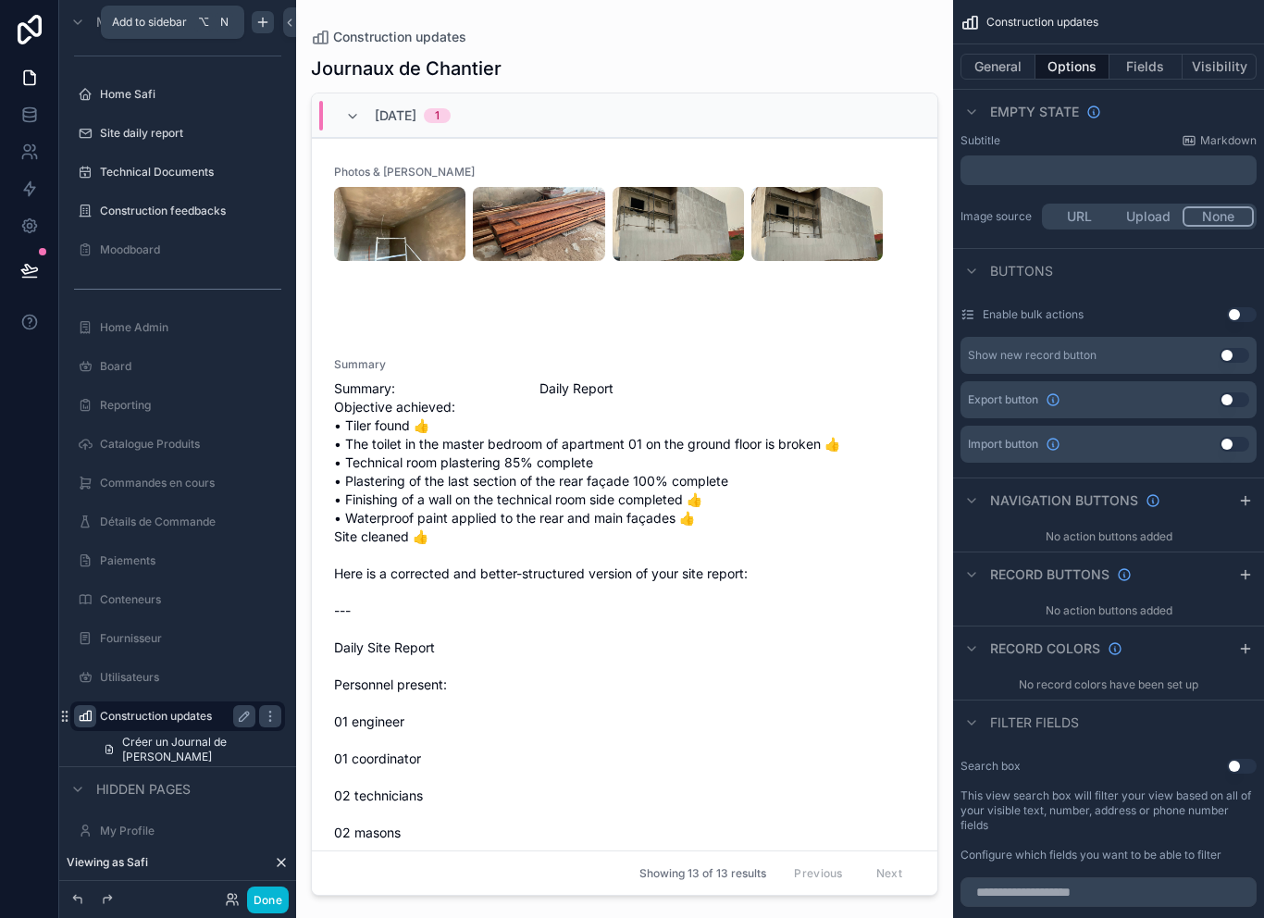
click at [77, 722] on div "scrollable content" at bounding box center [85, 716] width 22 height 22
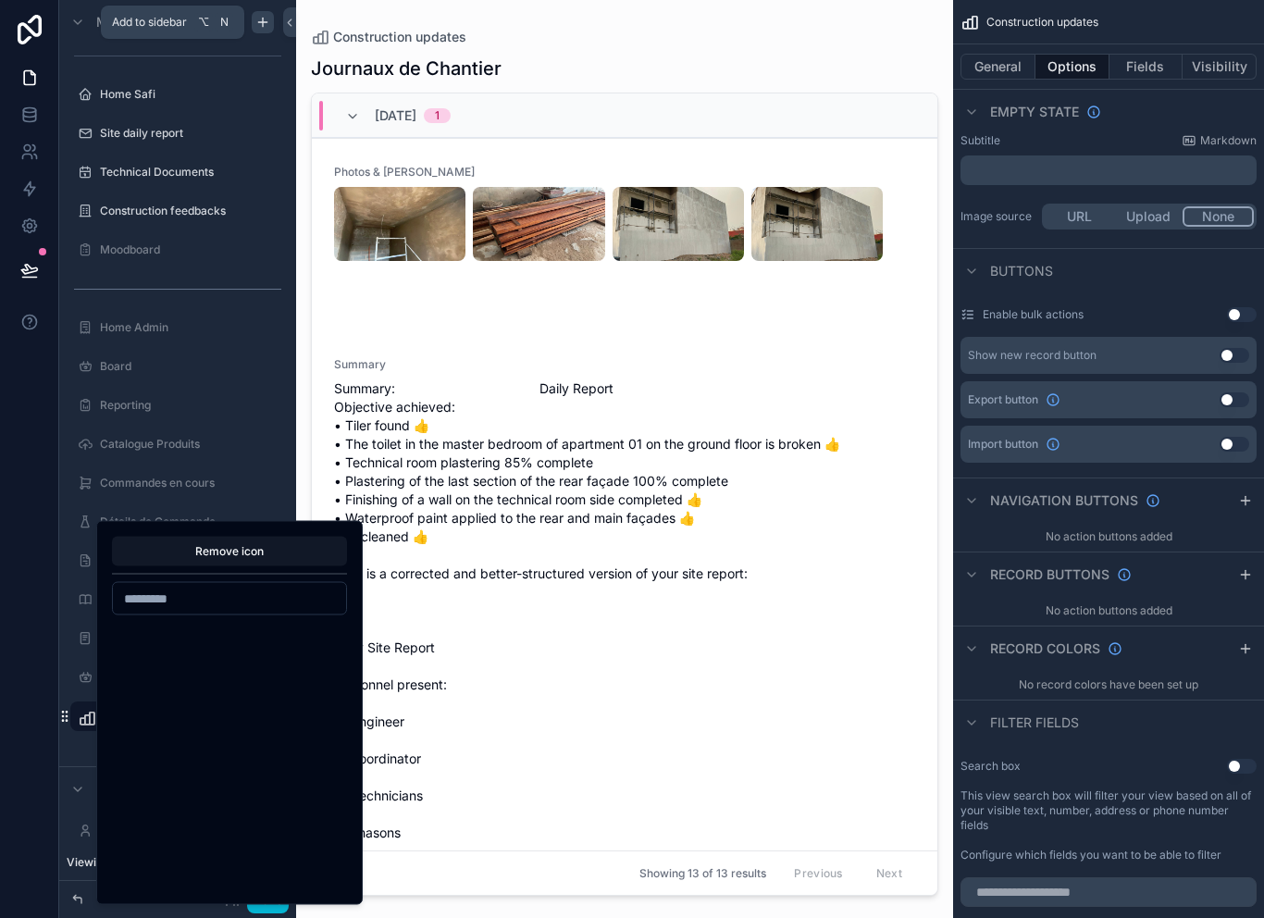
click at [77, 718] on div "scrollable content" at bounding box center [85, 716] width 22 height 22
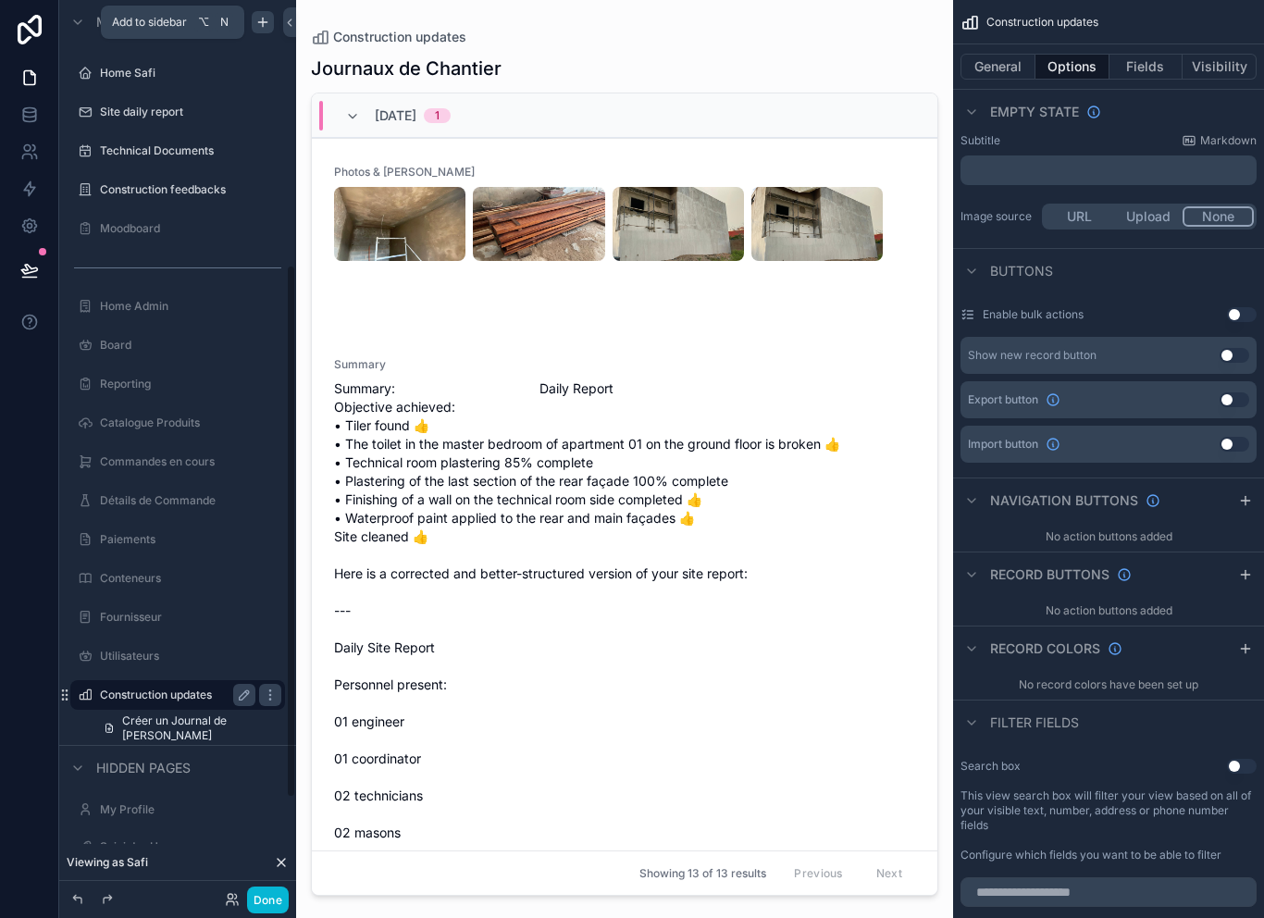
scroll to position [453, 0]
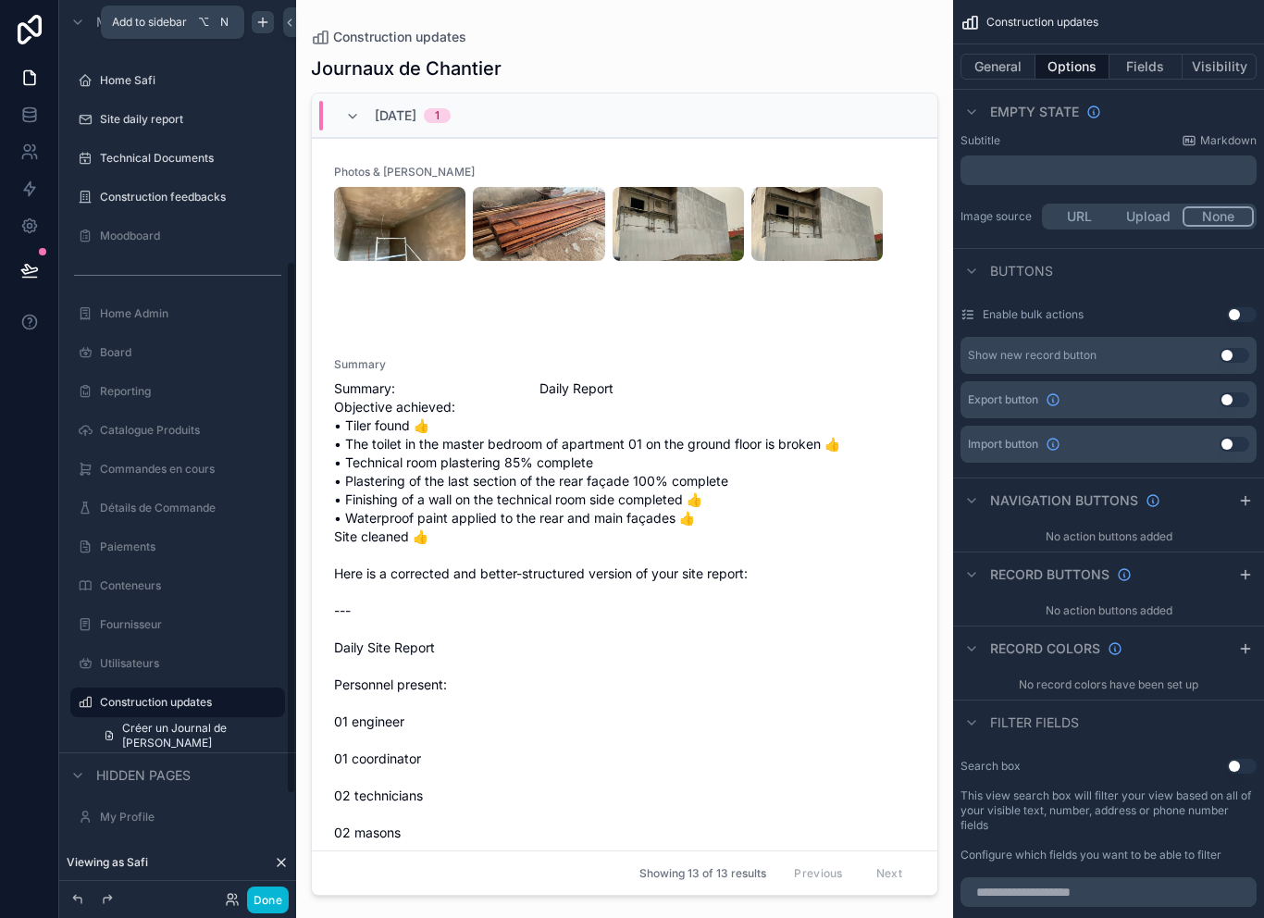
click at [64, 702] on div "Construction updates Créer un Journal de Chantier" at bounding box center [177, 719] width 237 height 67
click at [68, 705] on icon "scrollable content" at bounding box center [64, 702] width 15 height 15
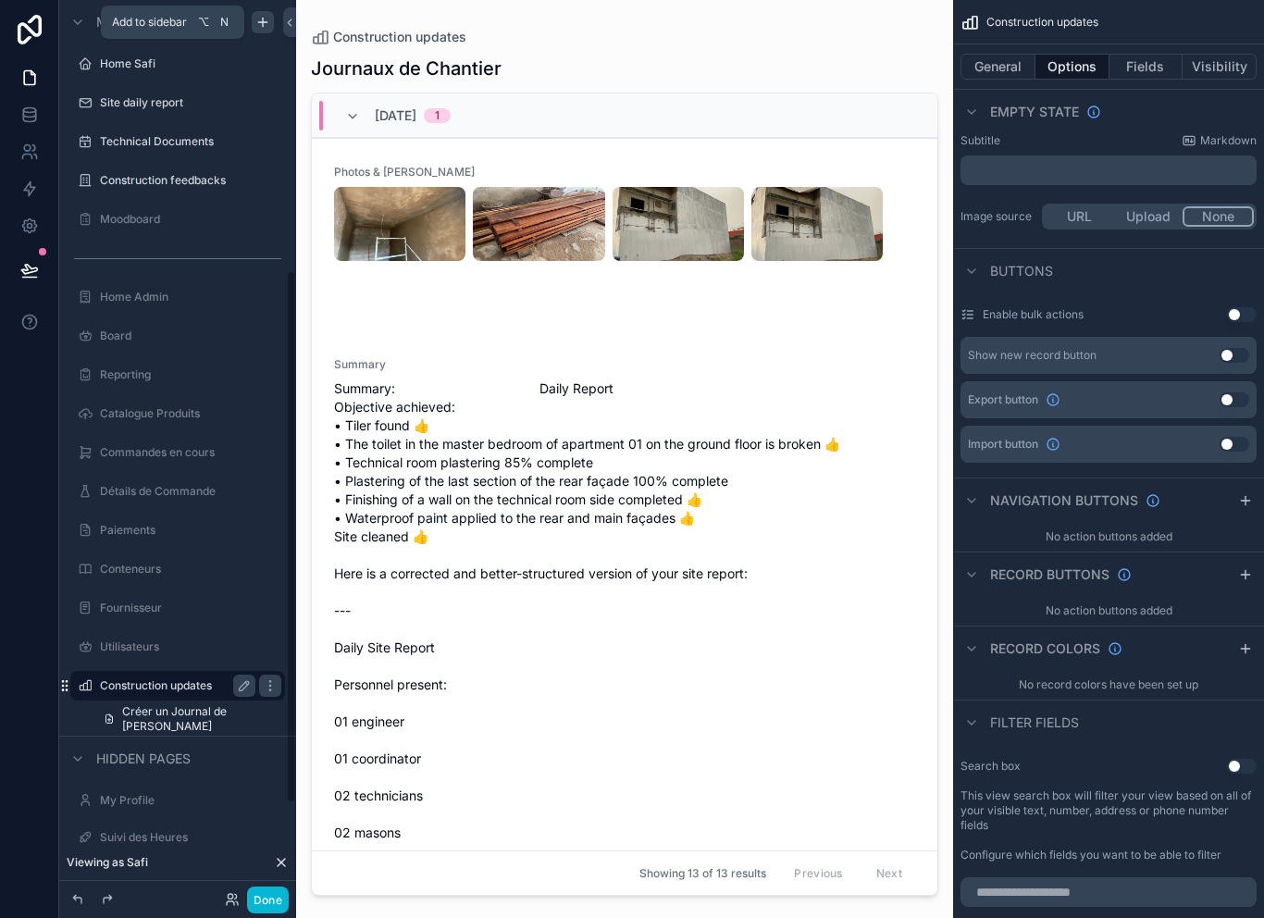
scroll to position [470, 0]
click at [70, 689] on icon "scrollable content" at bounding box center [64, 684] width 15 height 15
click at [81, 671] on div "scrollable content" at bounding box center [85, 682] width 22 height 22
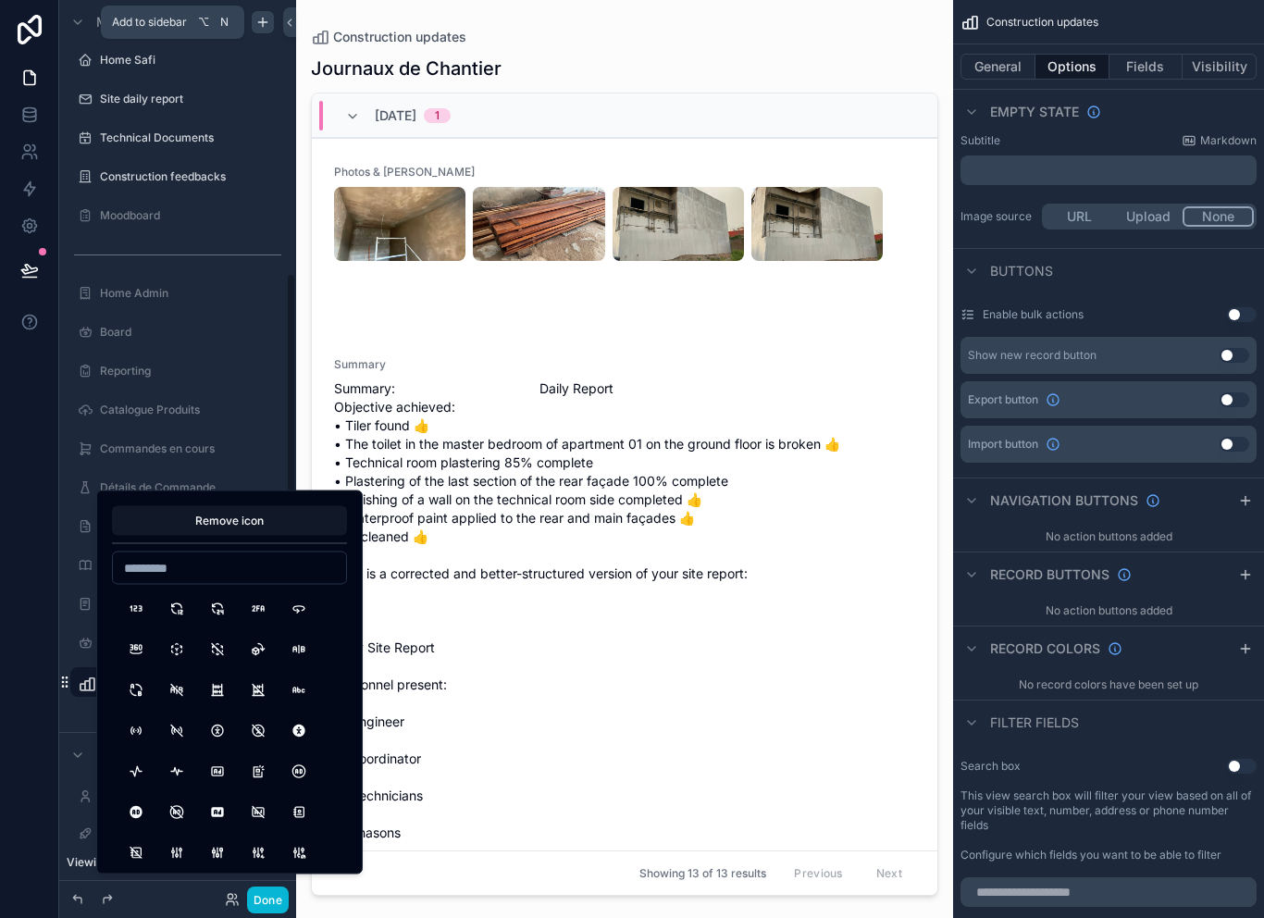
click at [67, 682] on icon "scrollable content" at bounding box center [66, 681] width 1 height 1
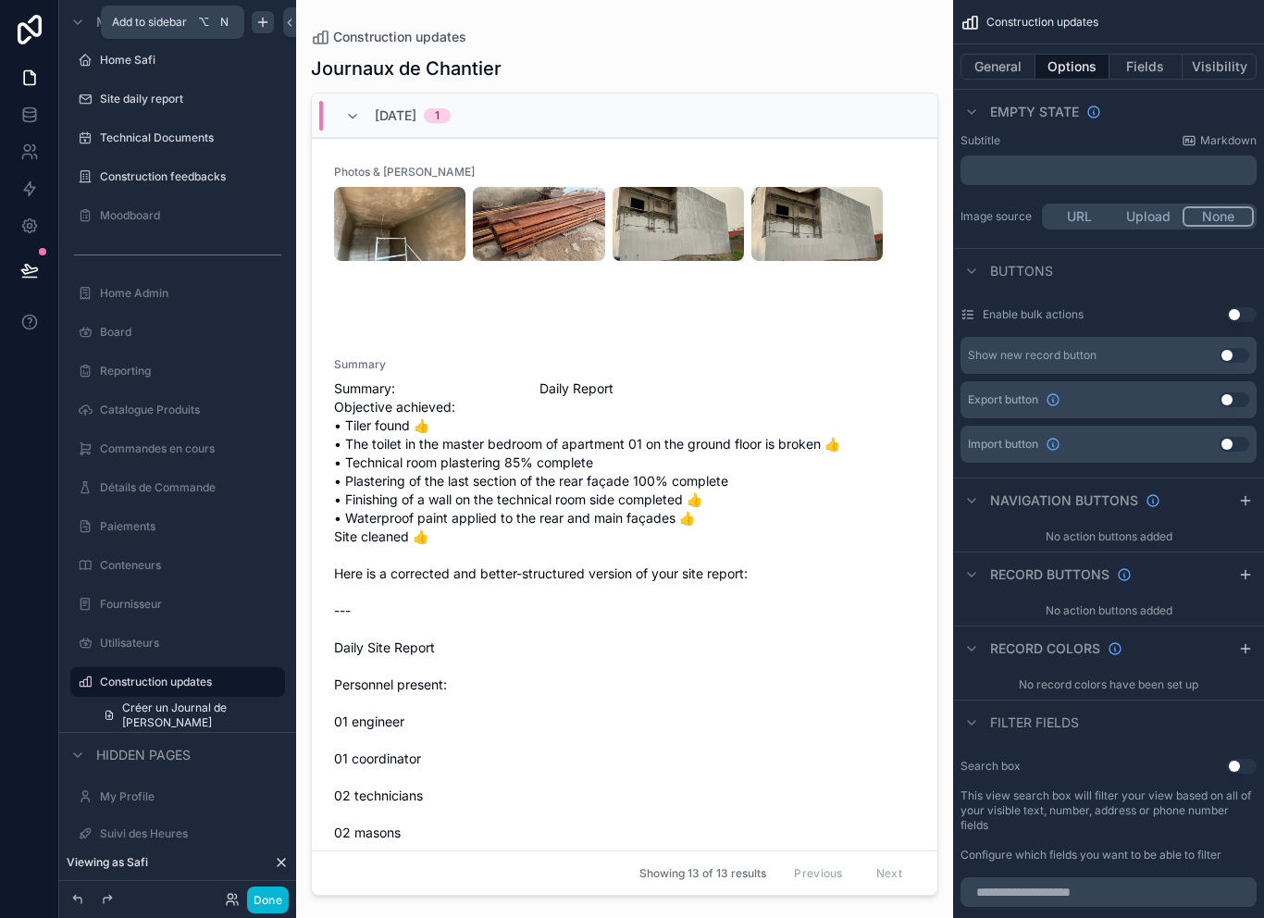
click at [0, 0] on icon "scrollable content" at bounding box center [0, 0] width 0 height 0
click at [70, 681] on icon "scrollable content" at bounding box center [64, 682] width 15 height 15
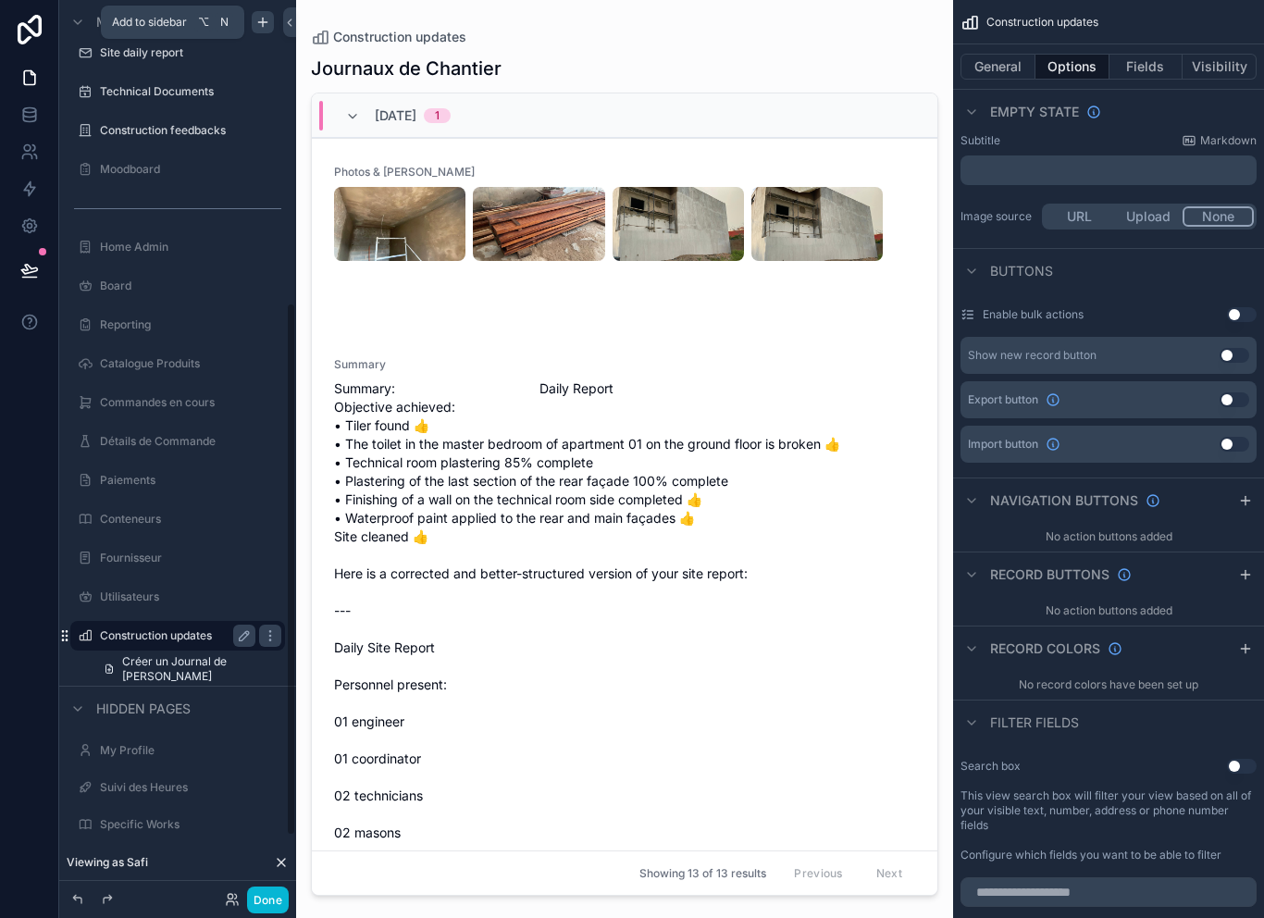
scroll to position [522, 0]
click at [71, 640] on div "Construction updates" at bounding box center [177, 633] width 215 height 30
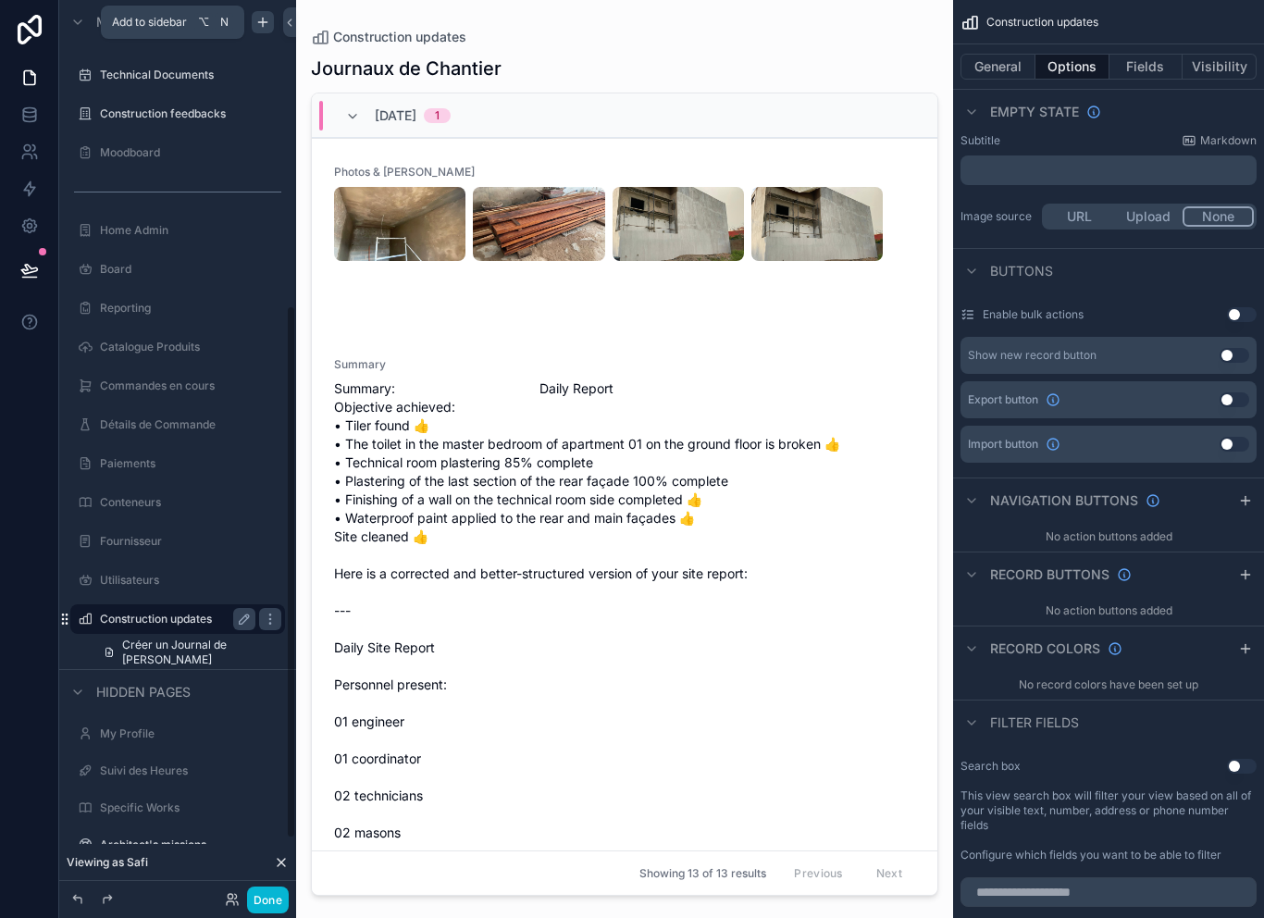
scroll to position [536, 0]
click at [66, 622] on div "Construction updates Créer un Journal de Chantier" at bounding box center [177, 635] width 237 height 67
click at [74, 622] on div "scrollable content" at bounding box center [85, 619] width 22 height 22
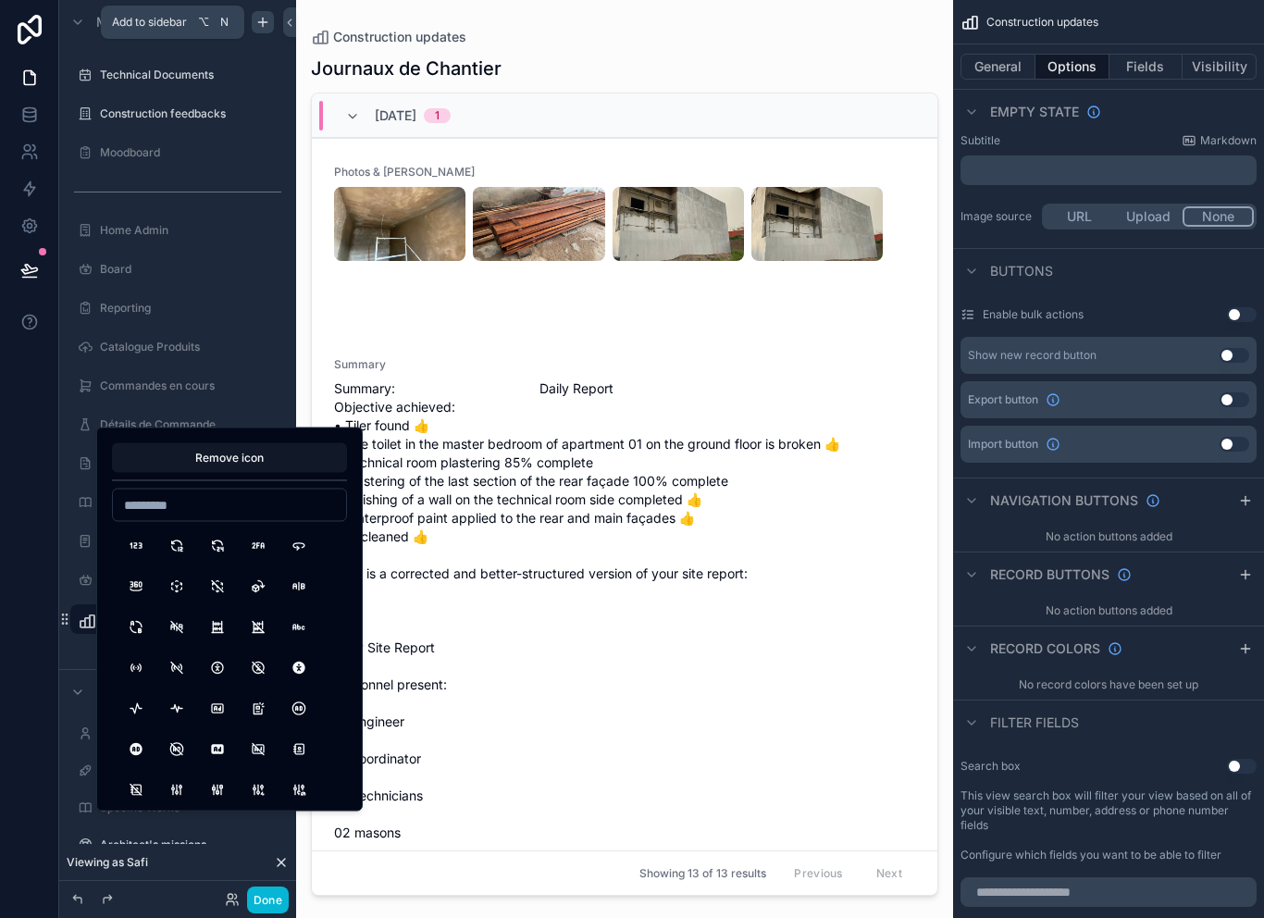
click at [70, 619] on icon "scrollable content" at bounding box center [64, 619] width 15 height 15
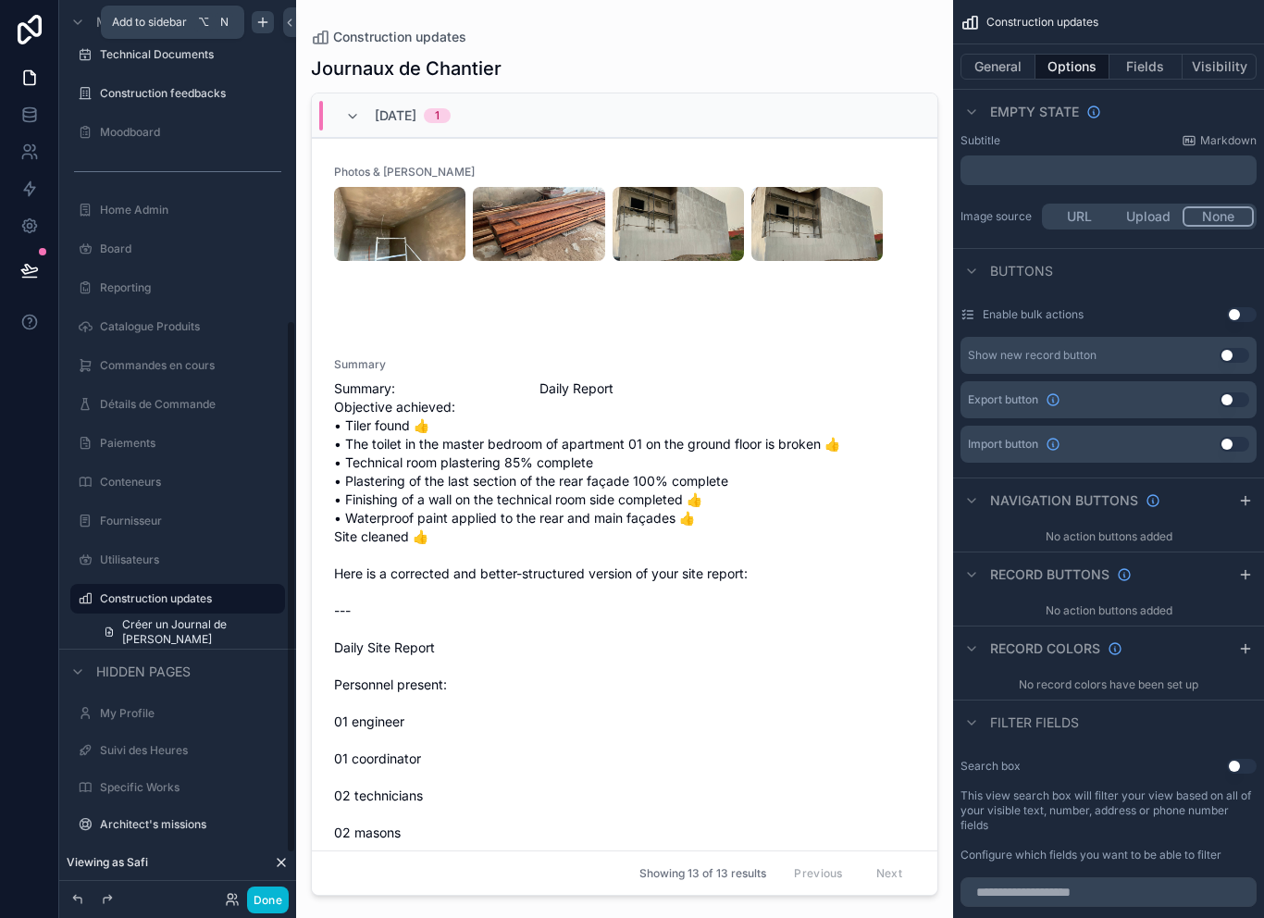
scroll to position [555, 0]
click at [71, 603] on icon "scrollable content" at bounding box center [64, 599] width 15 height 15
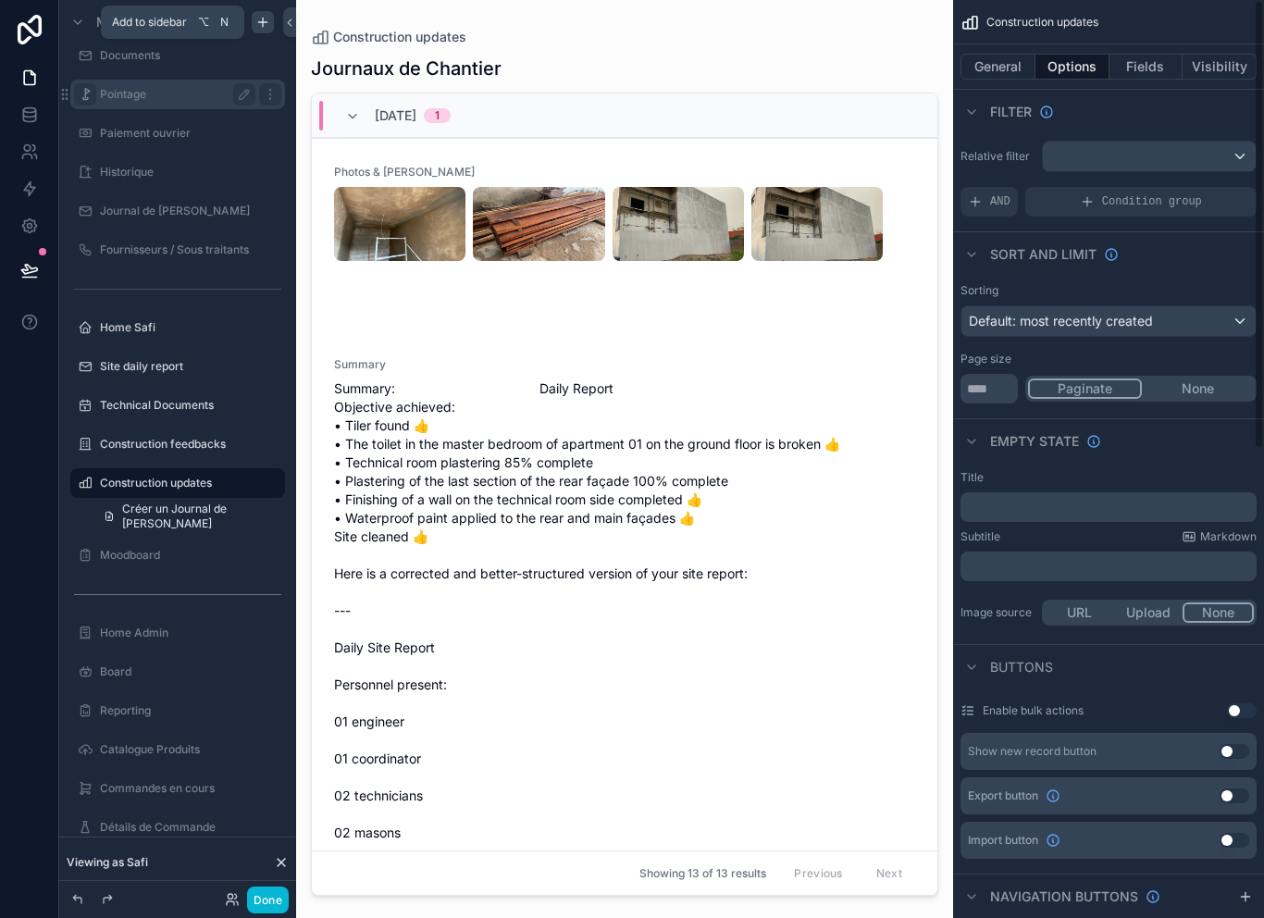
scroll to position [0, 0]
click at [1000, 60] on button "General" at bounding box center [998, 67] width 75 height 26
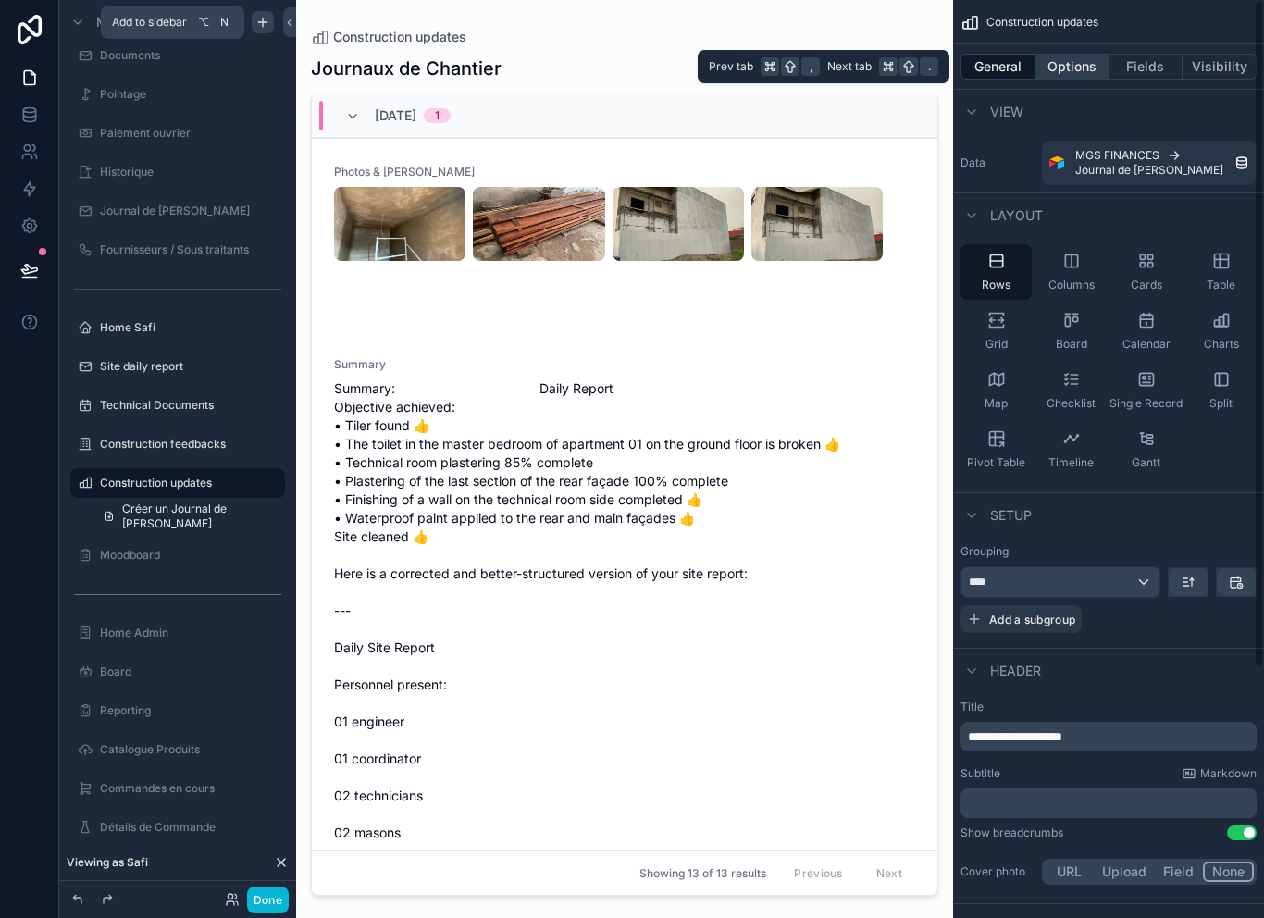
click at [1077, 68] on button "Options" at bounding box center [1073, 67] width 74 height 26
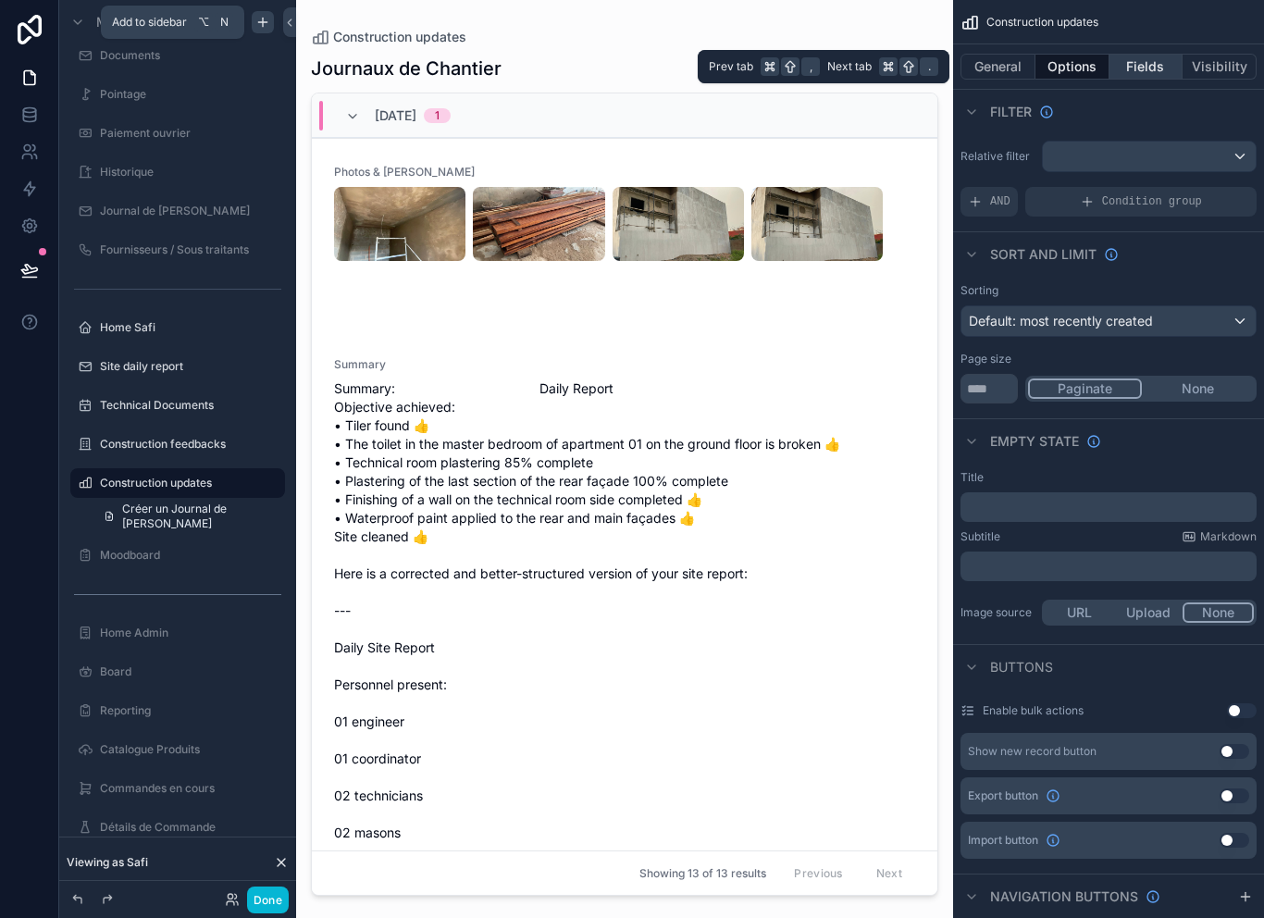
click at [1150, 76] on button "Fields" at bounding box center [1147, 67] width 74 height 26
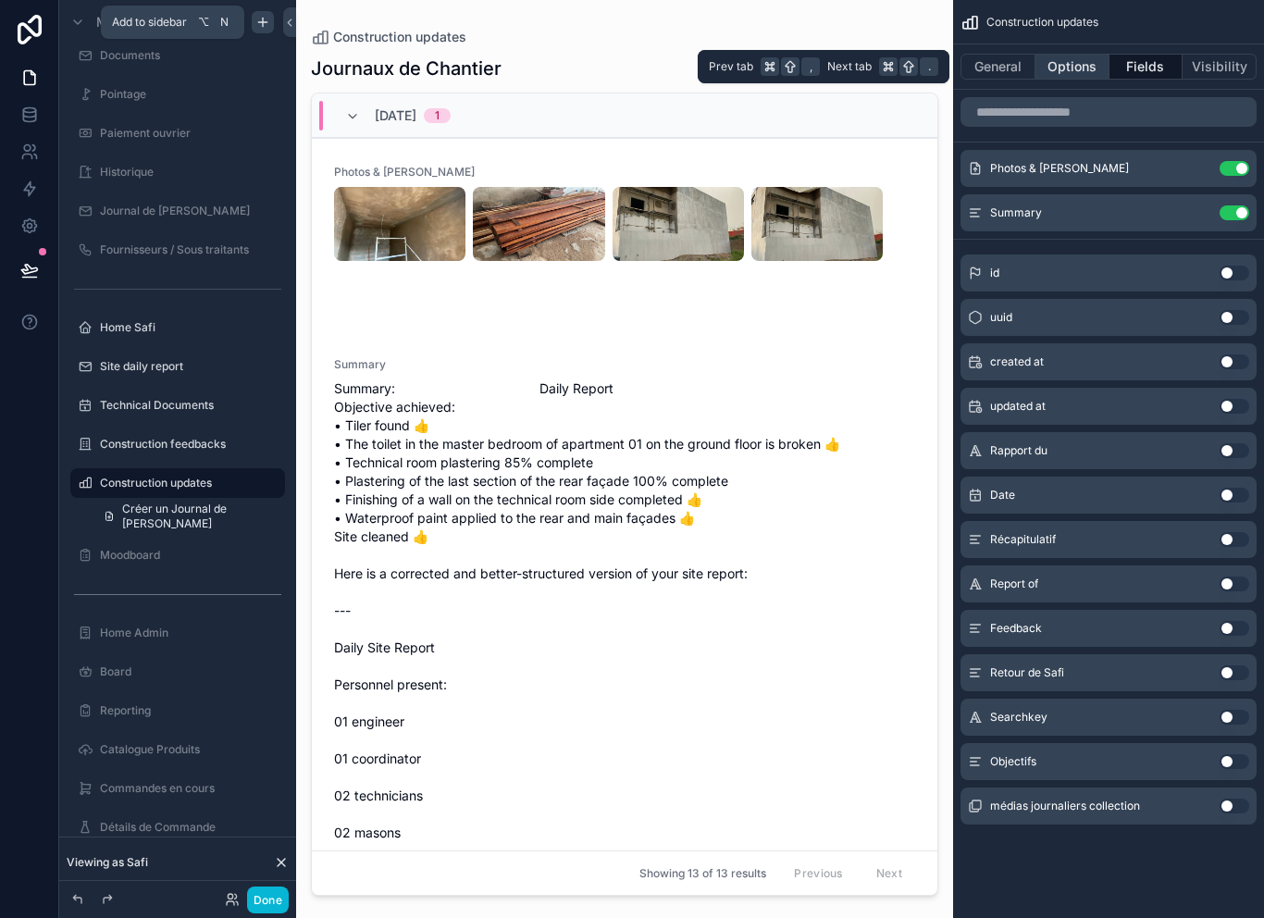
click at [1071, 65] on button "Options" at bounding box center [1073, 67] width 74 height 26
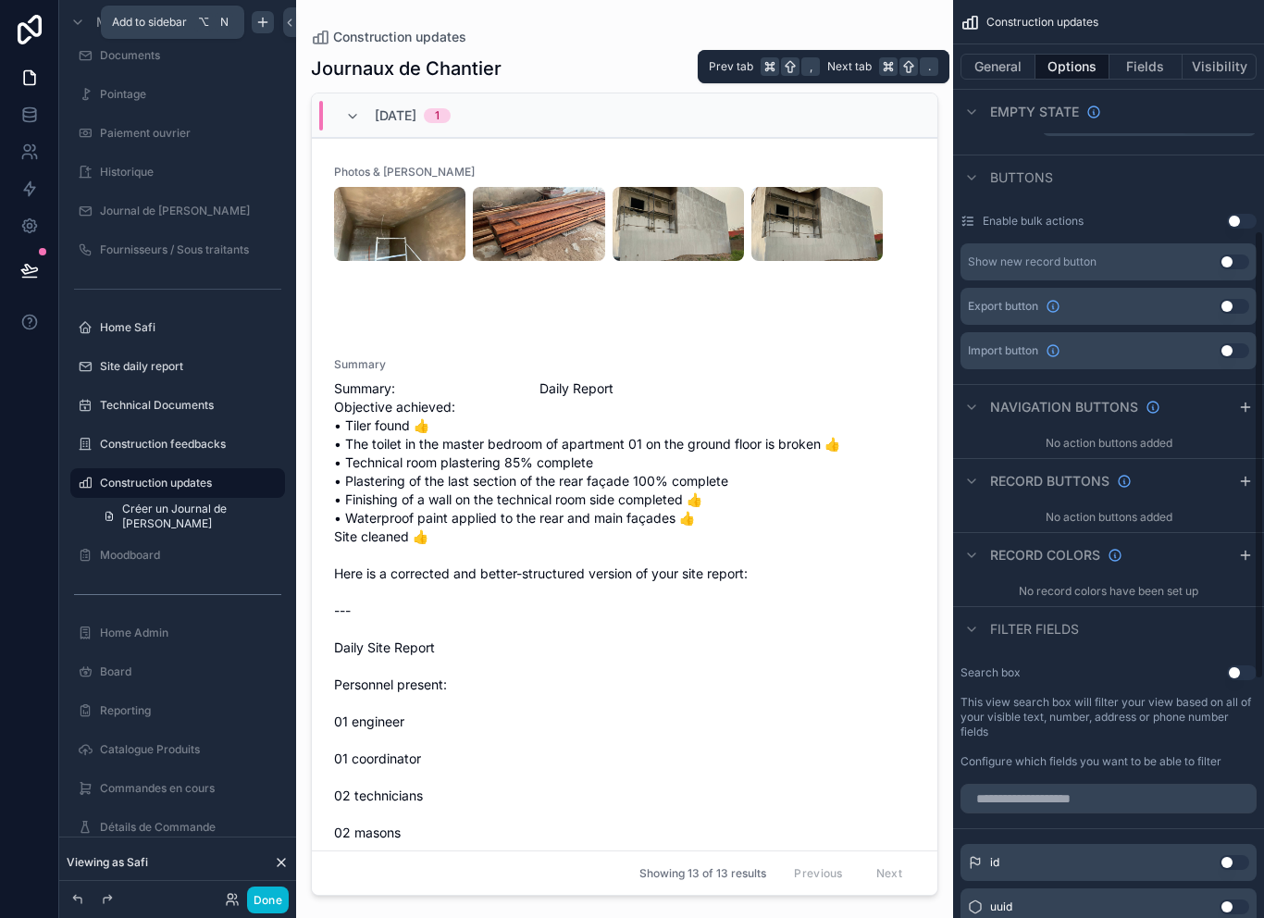
scroll to position [498, 0]
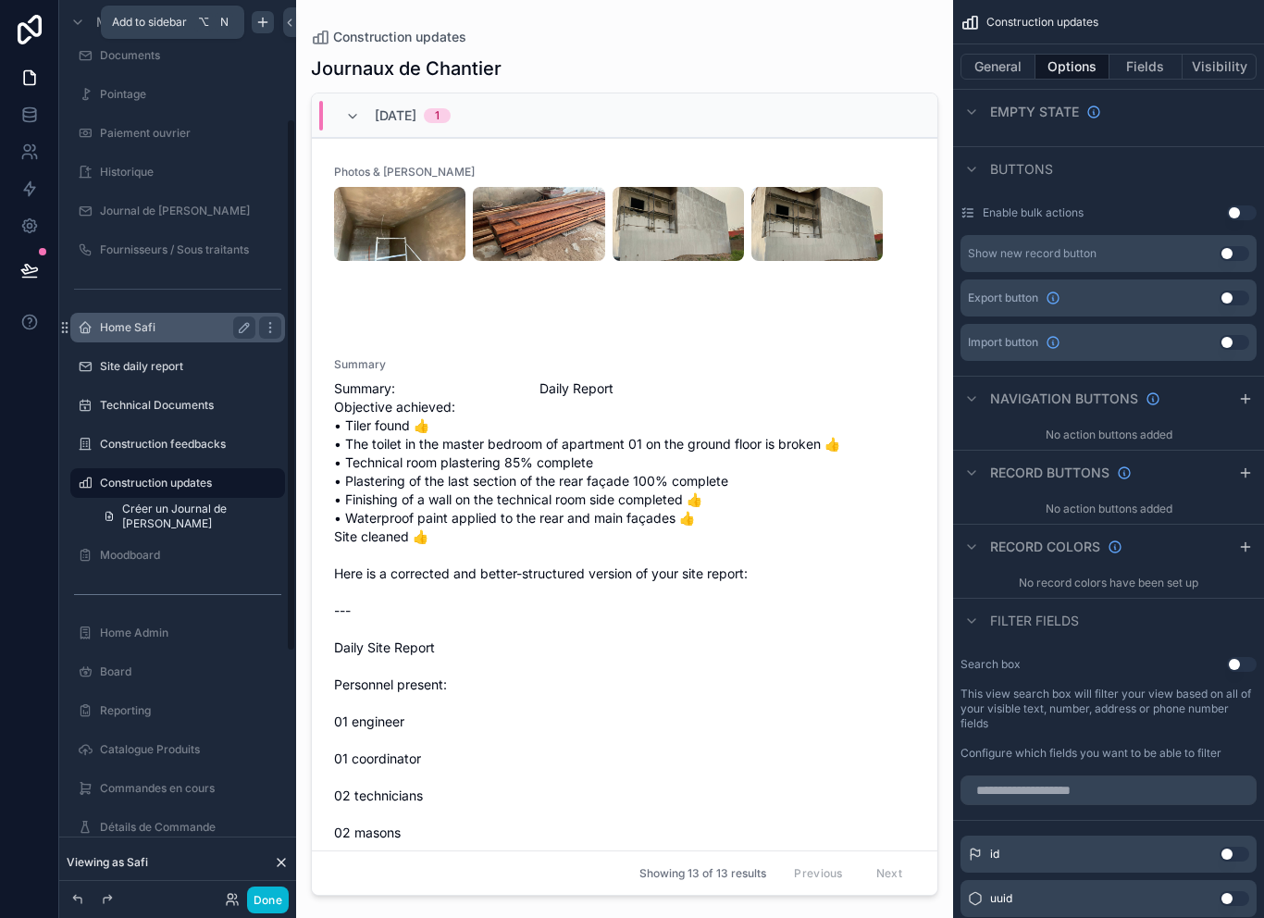
click at [119, 325] on label "Home Safi" at bounding box center [174, 327] width 148 height 15
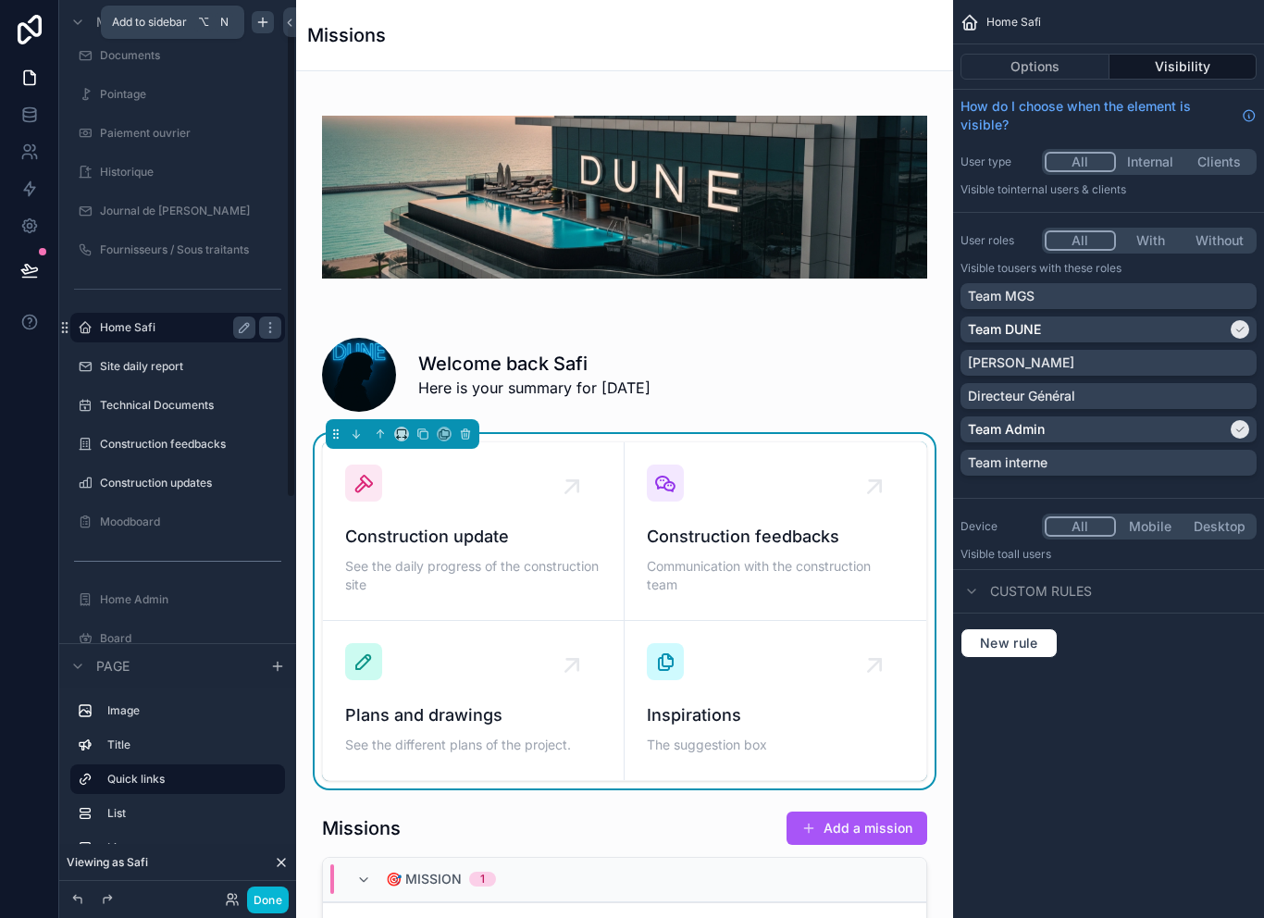
scroll to position [50, 0]
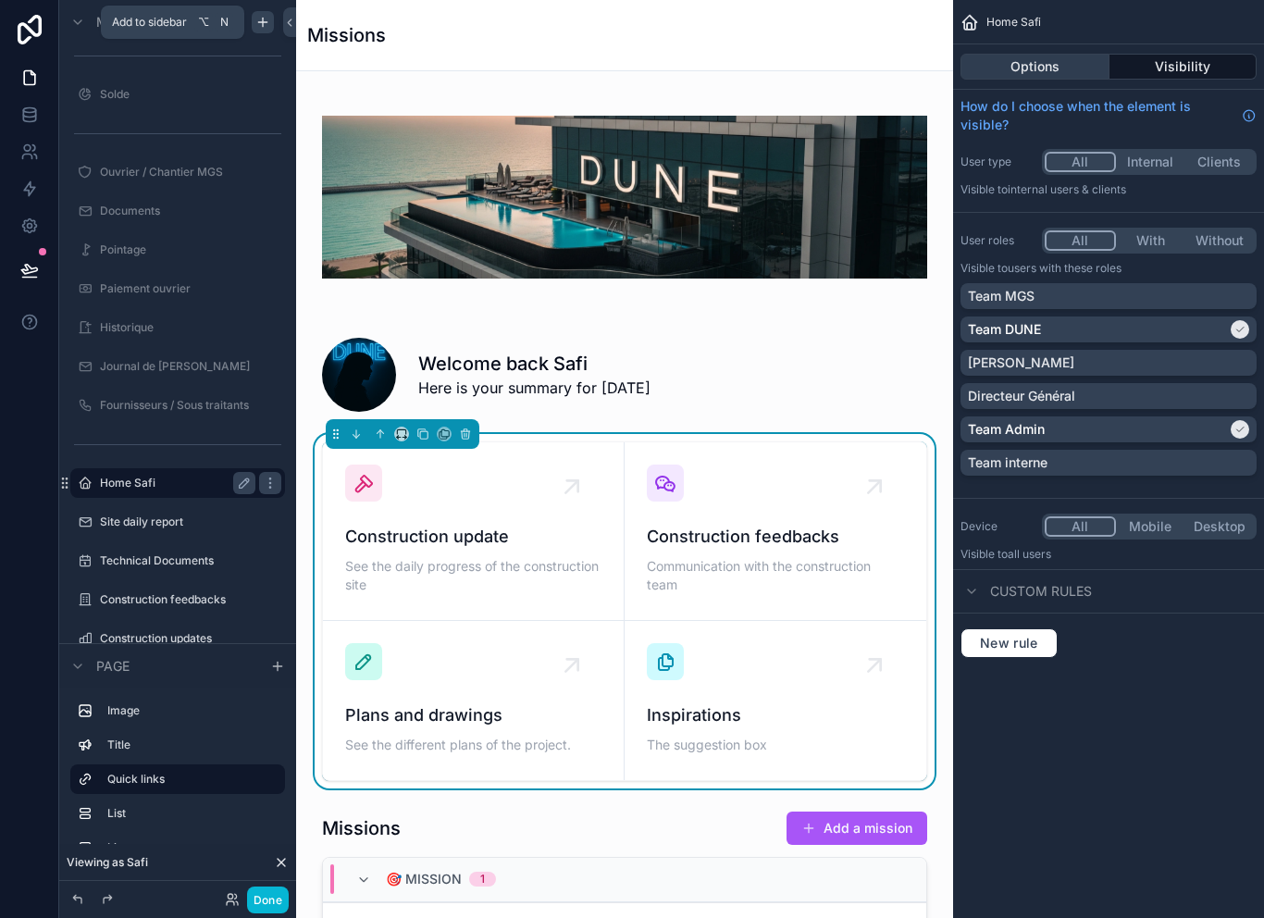
click at [1085, 54] on button "Options" at bounding box center [1035, 67] width 149 height 26
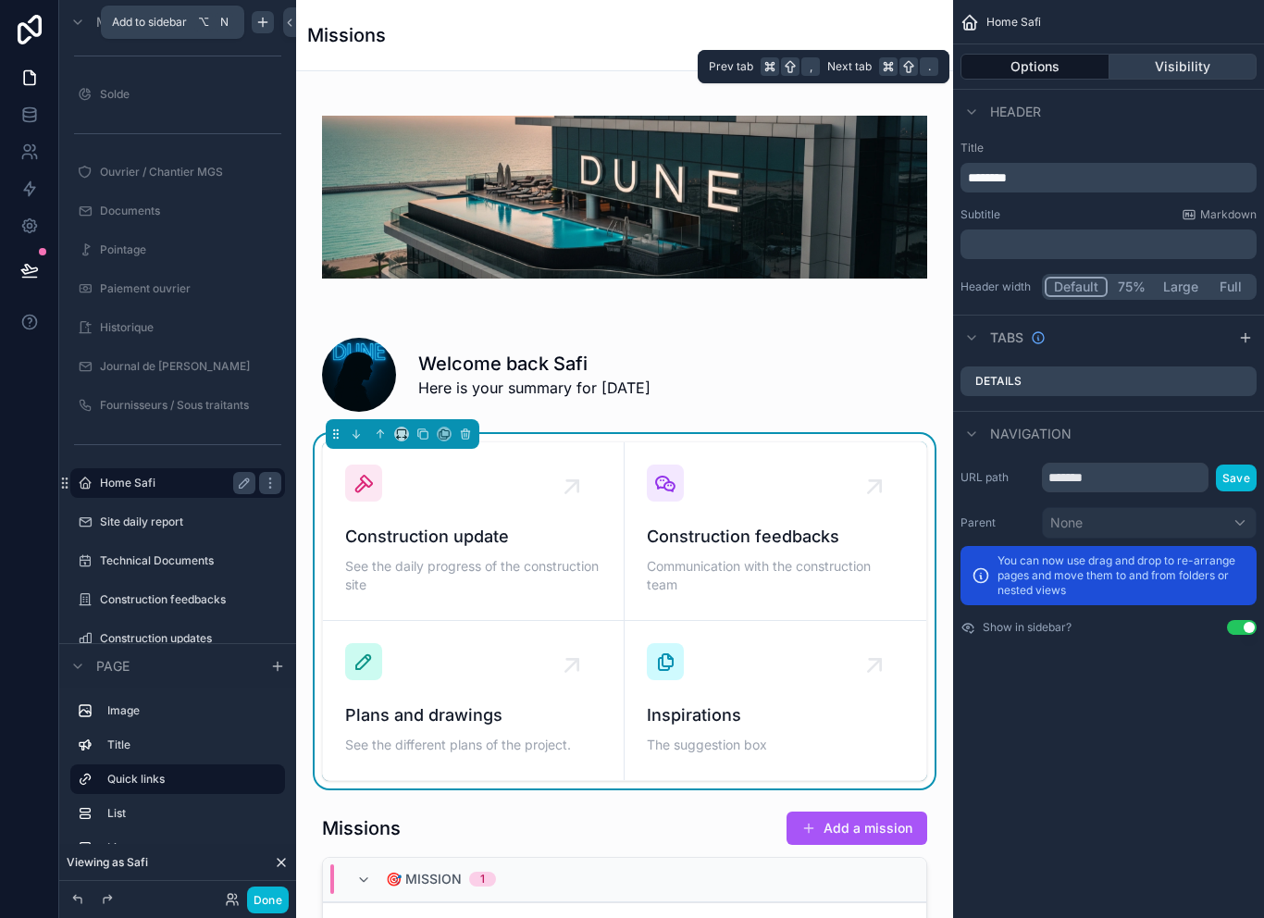
click at [1212, 59] on button "Visibility" at bounding box center [1184, 67] width 148 height 26
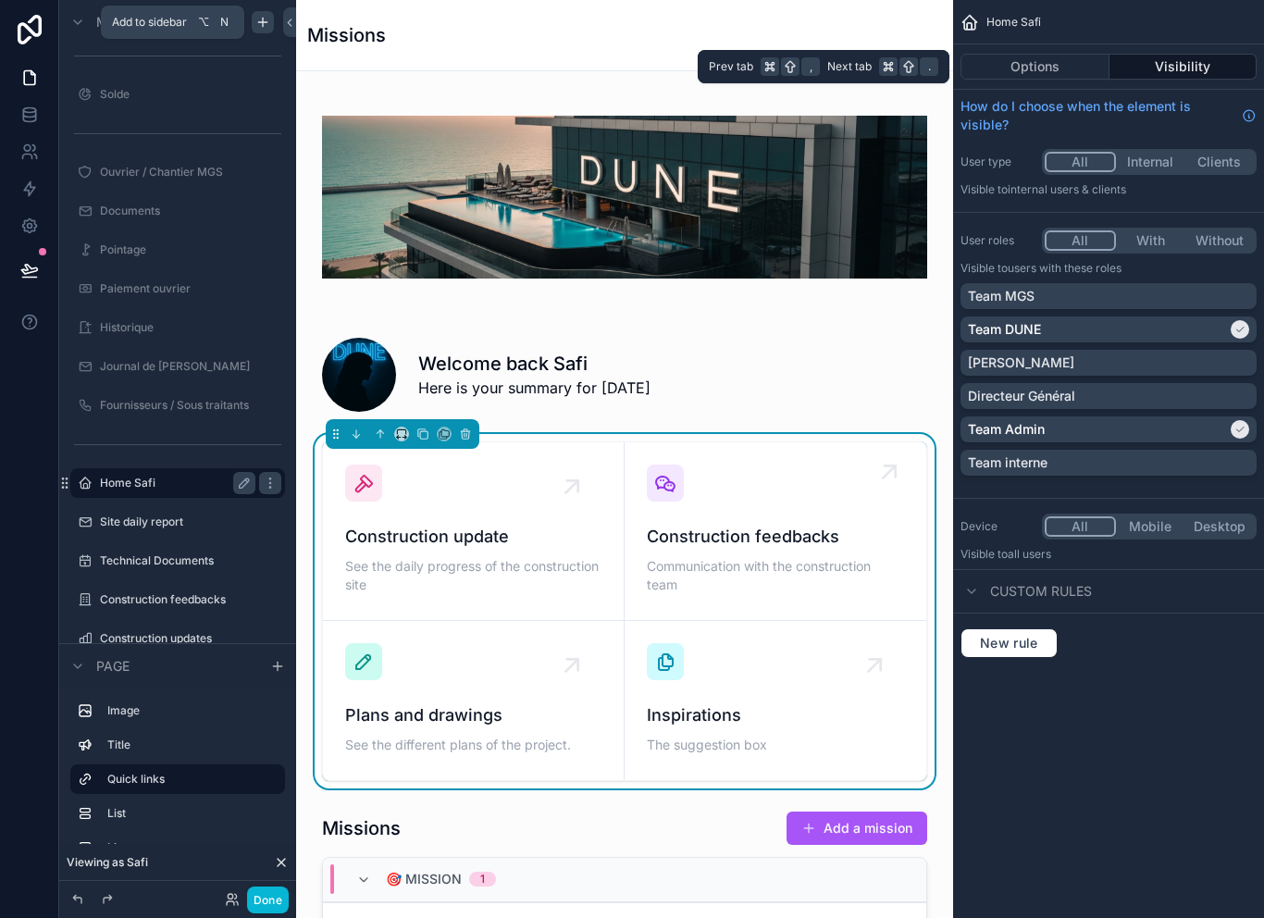
click at [627, 442] on link "Construction feedbacks Communication with the construction team" at bounding box center [776, 531] width 302 height 179
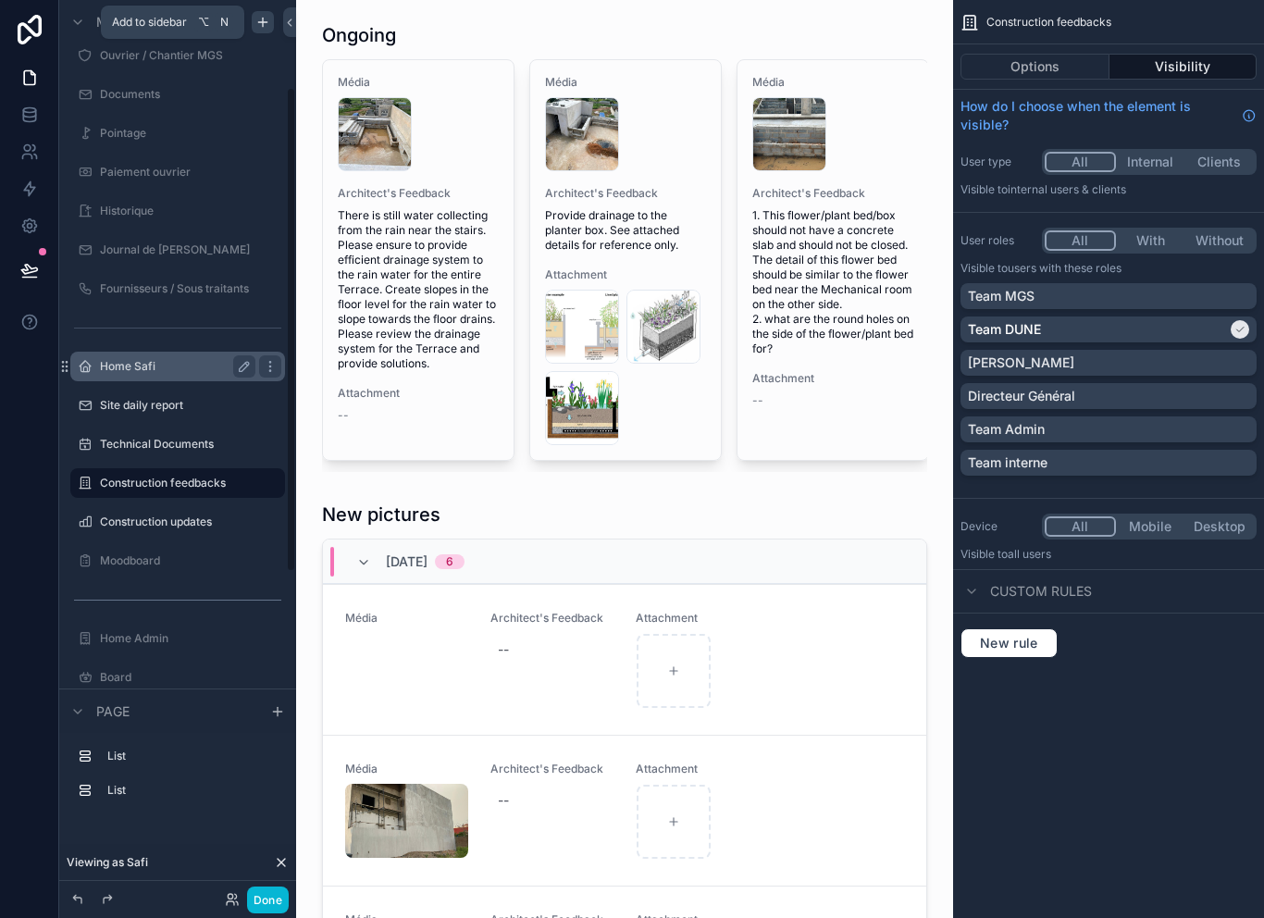
click at [110, 368] on label "Home Safi" at bounding box center [174, 366] width 148 height 15
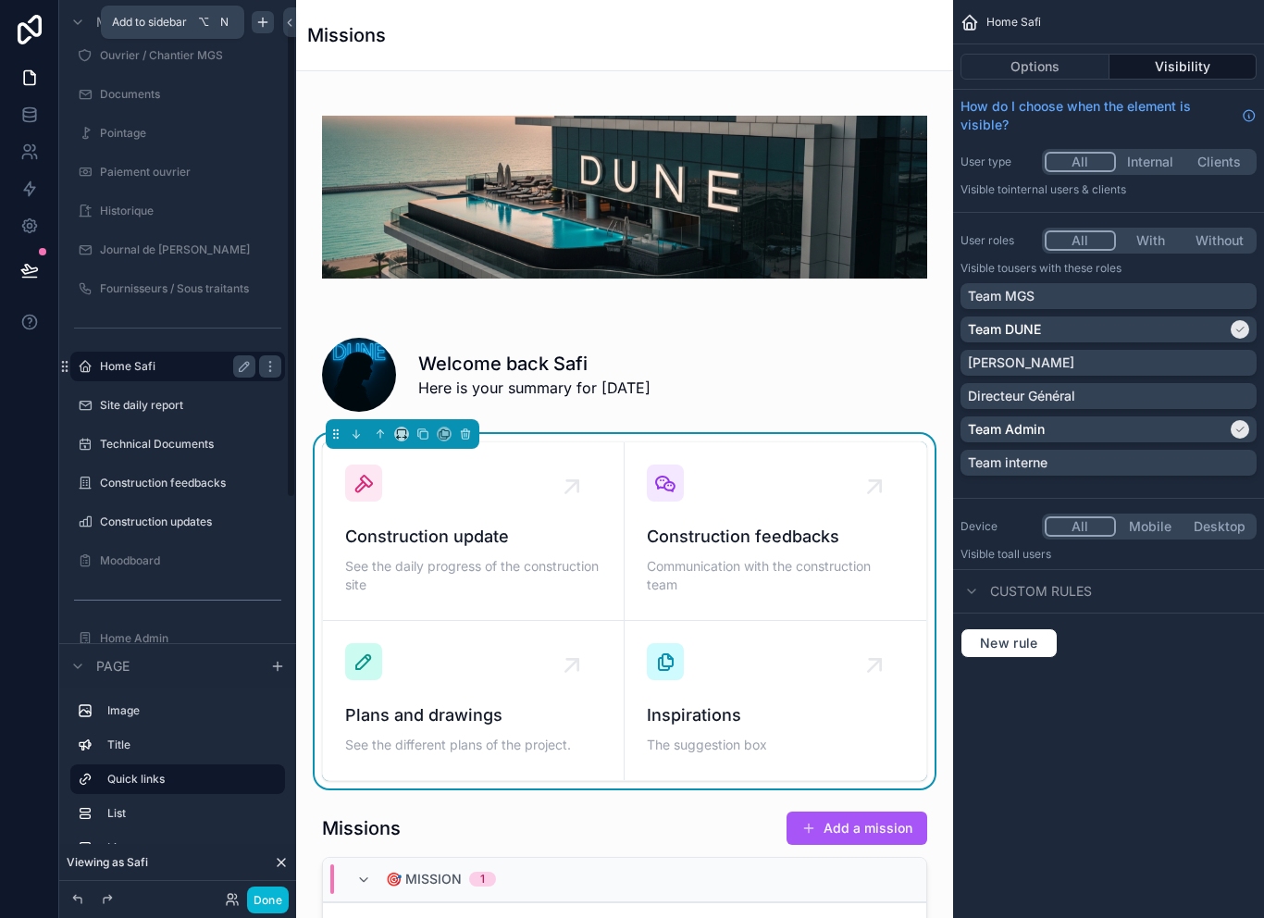
scroll to position [50, 0]
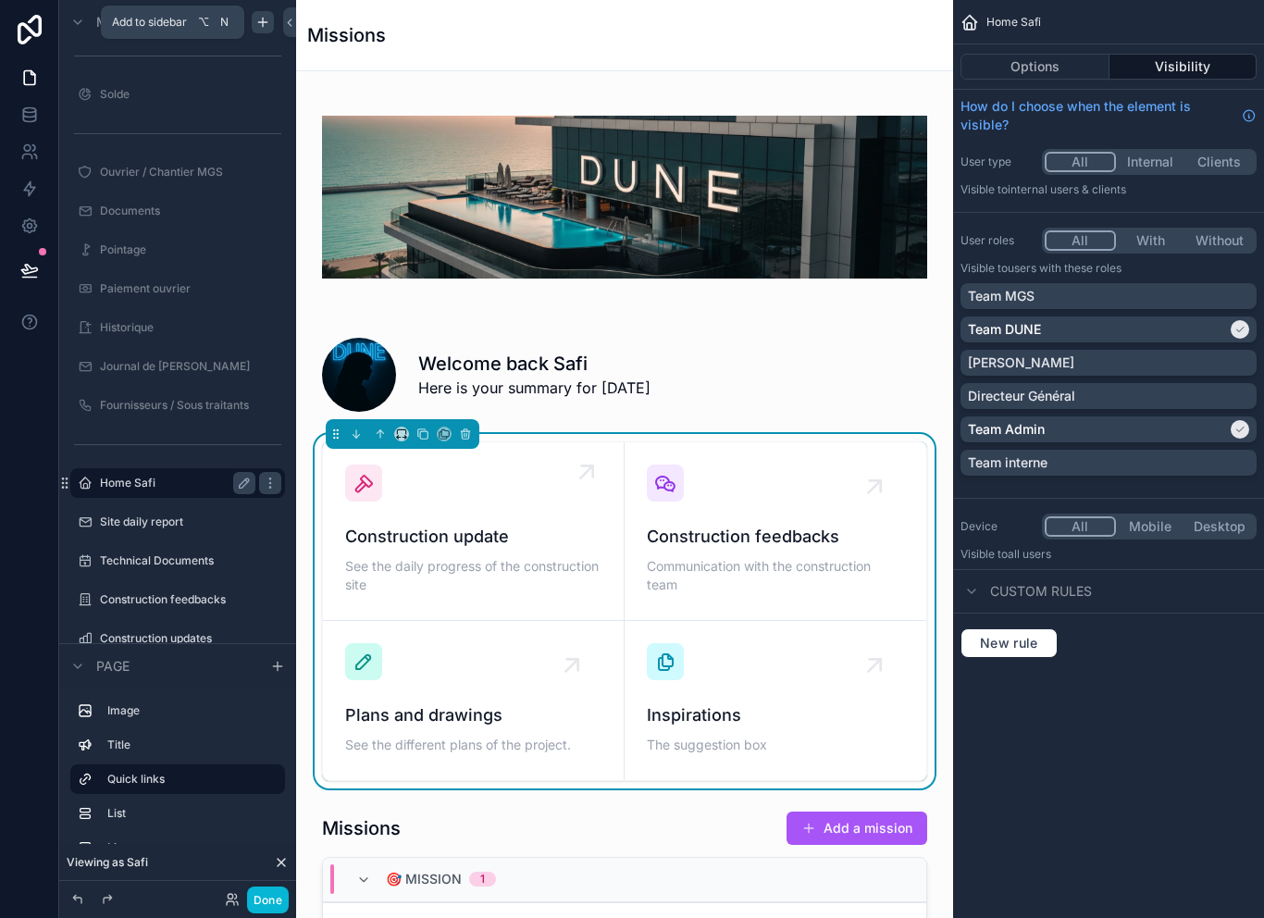
click at [616, 445] on link "Construction update See the daily progress of the construction site" at bounding box center [474, 531] width 302 height 179
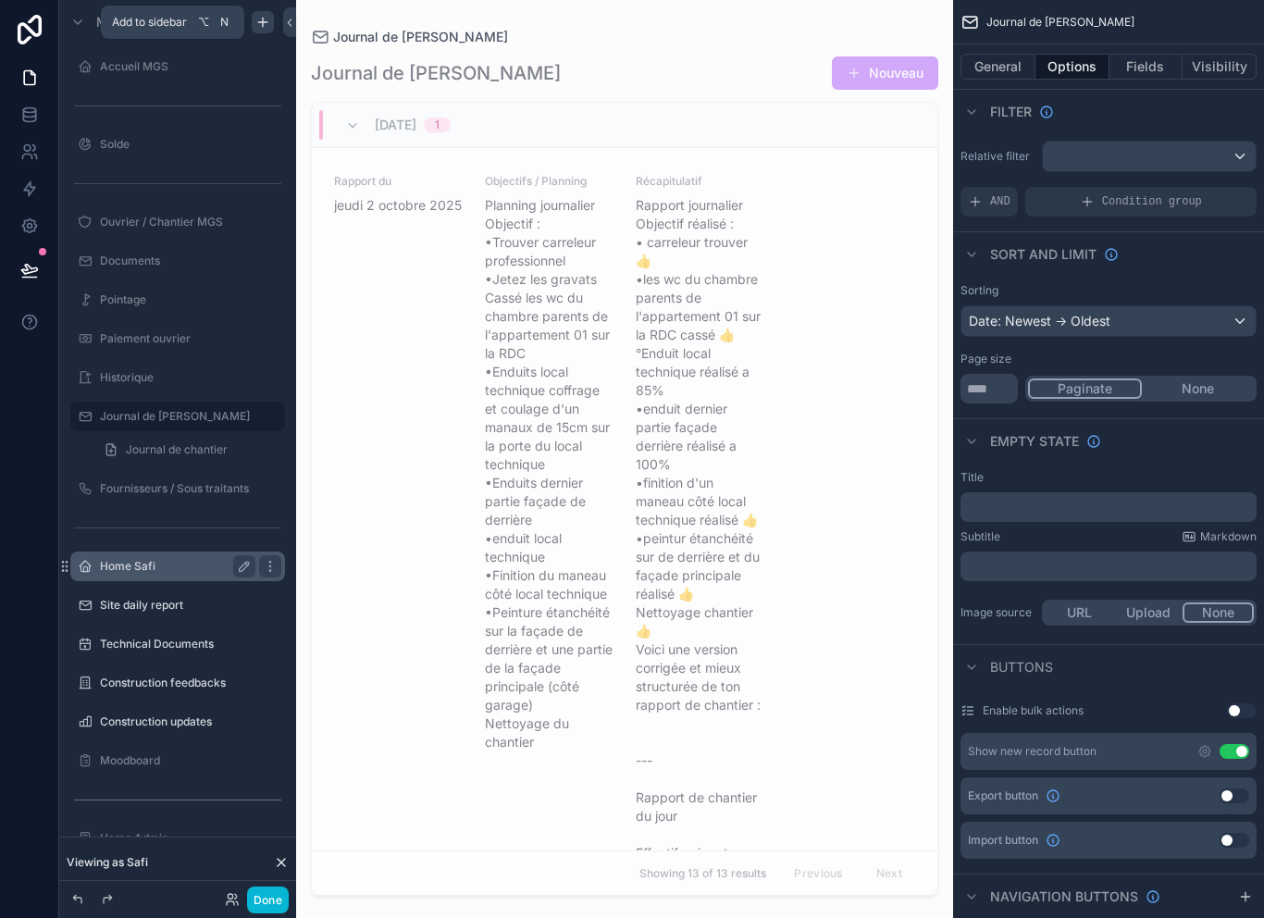
click at [118, 566] on label "Home Safi" at bounding box center [174, 566] width 148 height 15
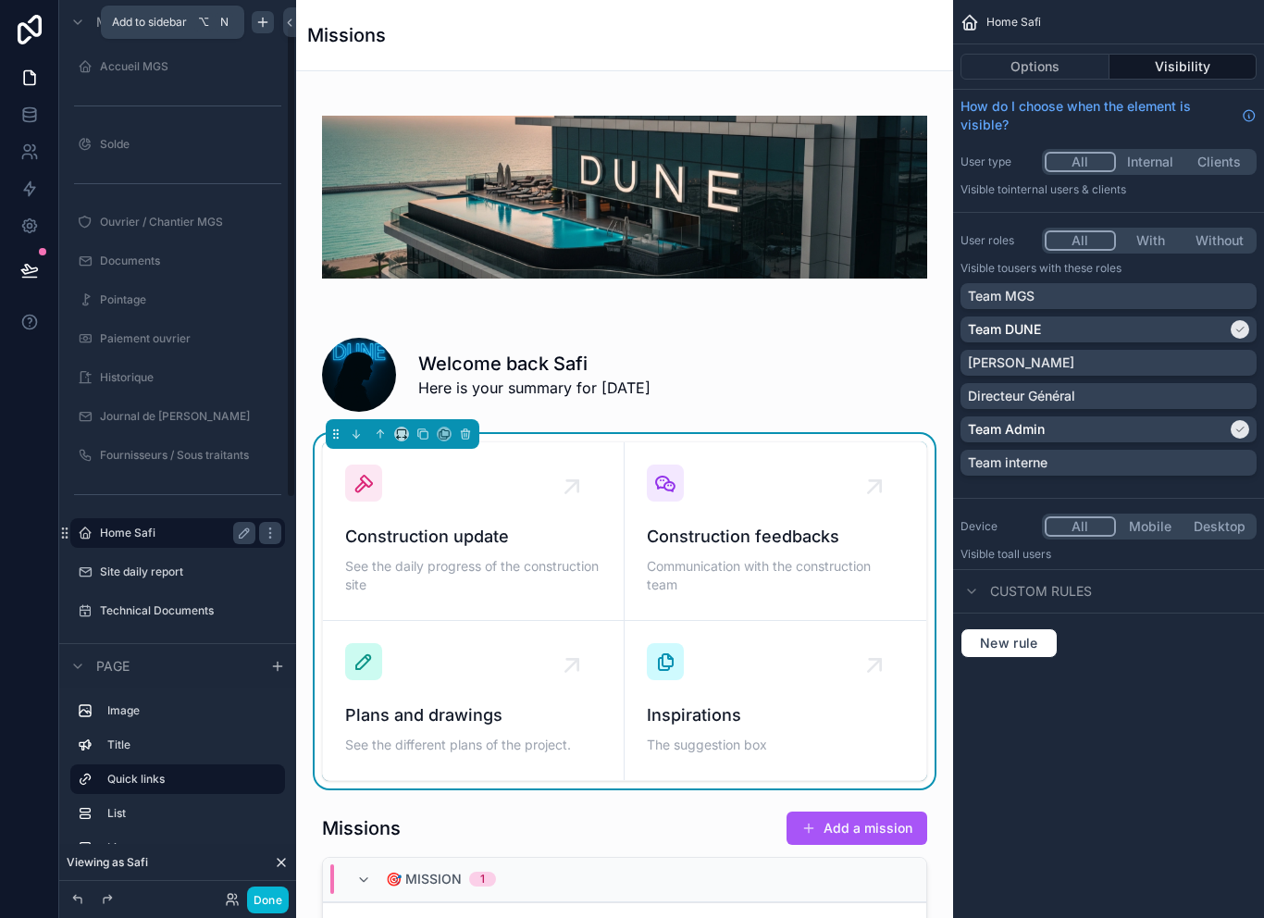
scroll to position [50, 0]
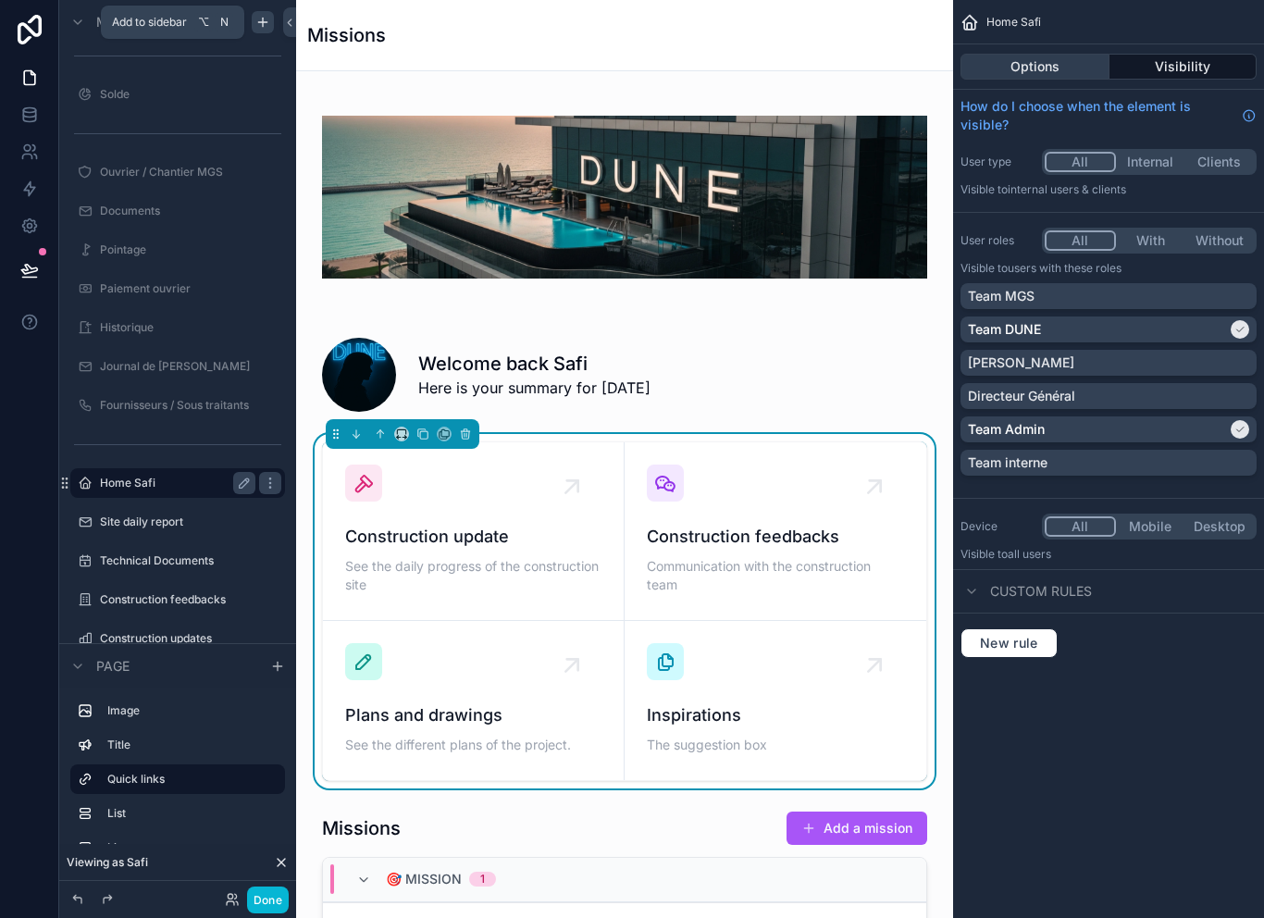
click at [1073, 63] on button "Options" at bounding box center [1035, 67] width 149 height 26
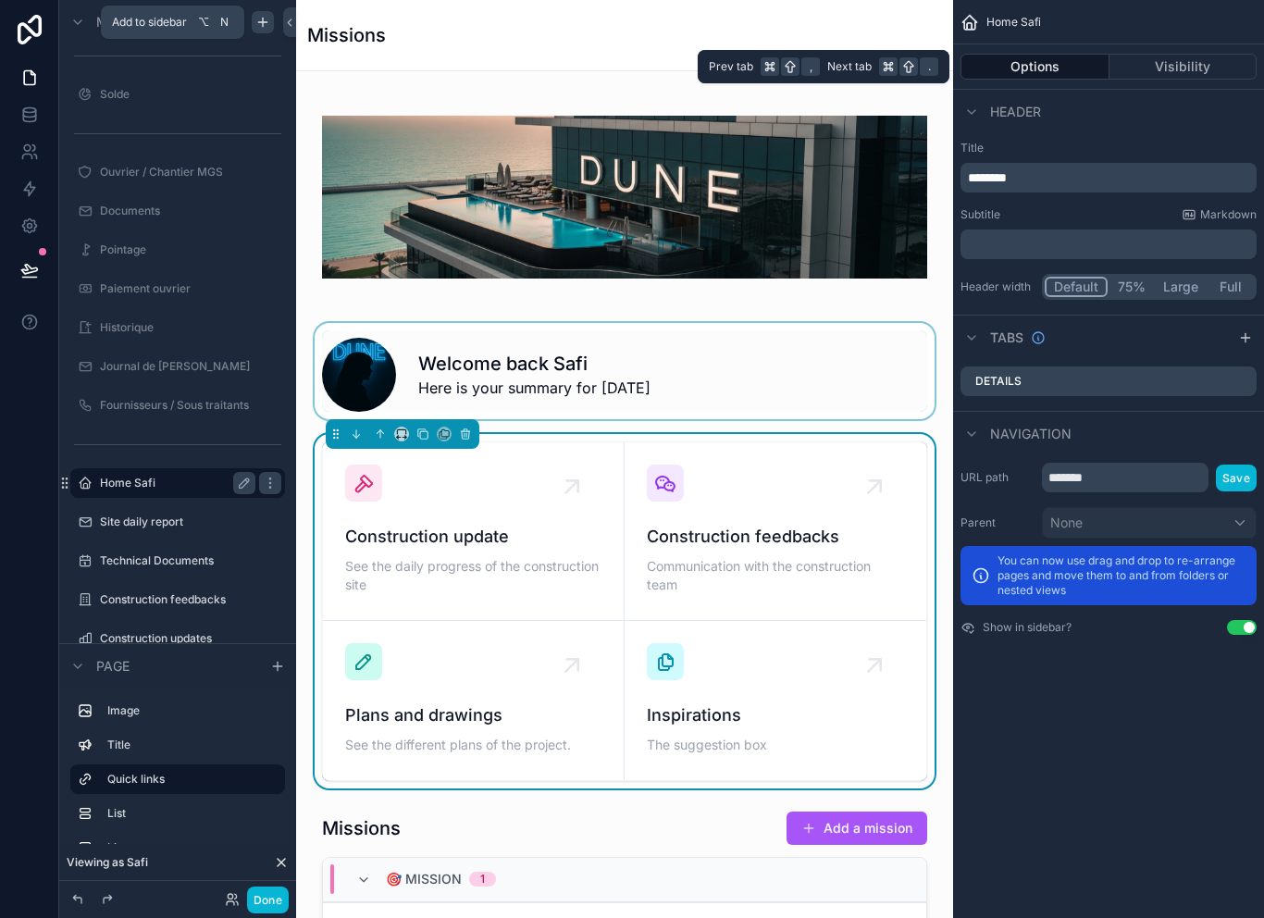
click at [859, 379] on div "scrollable content" at bounding box center [624, 371] width 627 height 96
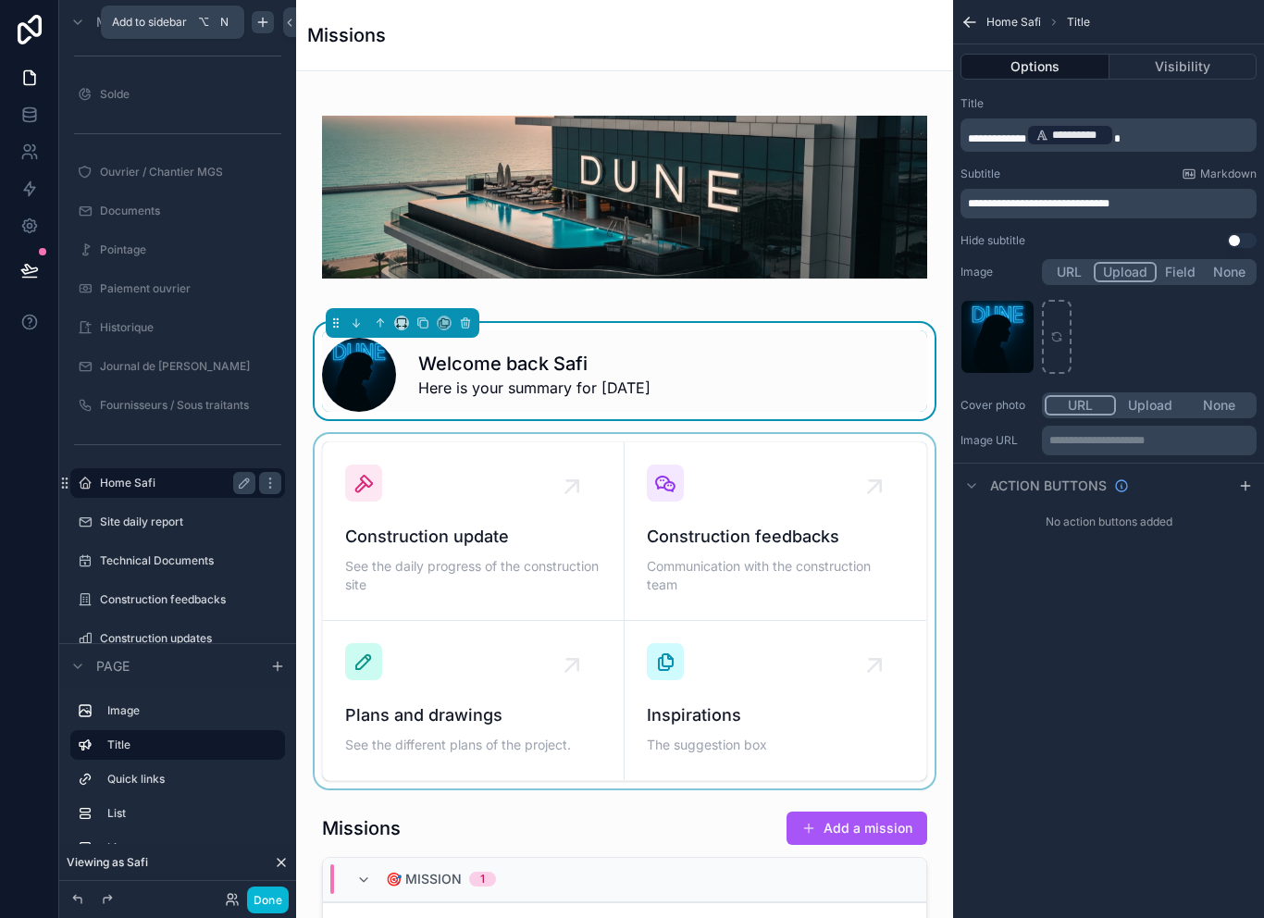
click at [926, 434] on div "scrollable content" at bounding box center [624, 611] width 627 height 354
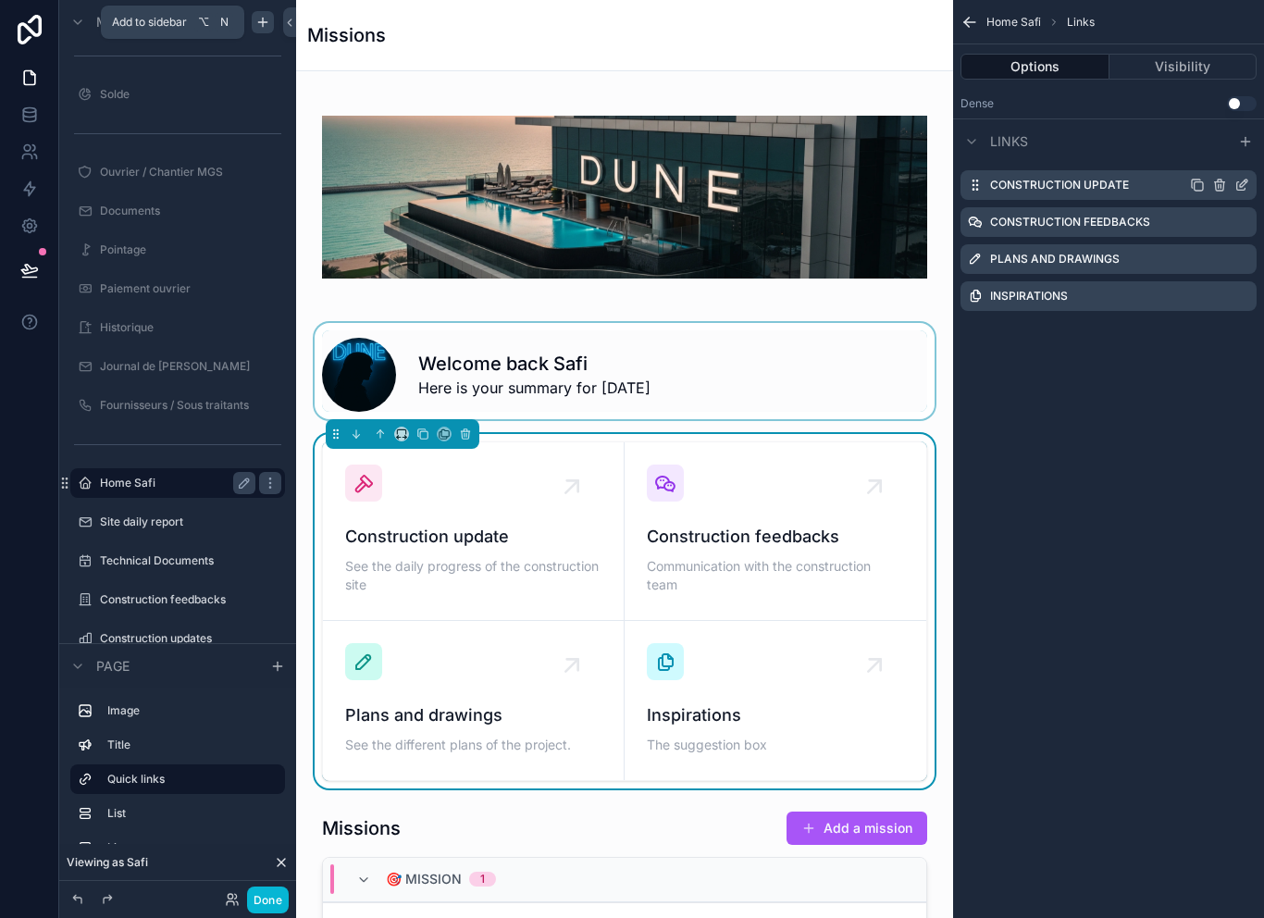
click at [1237, 182] on icon "scrollable content" at bounding box center [1241, 186] width 8 height 8
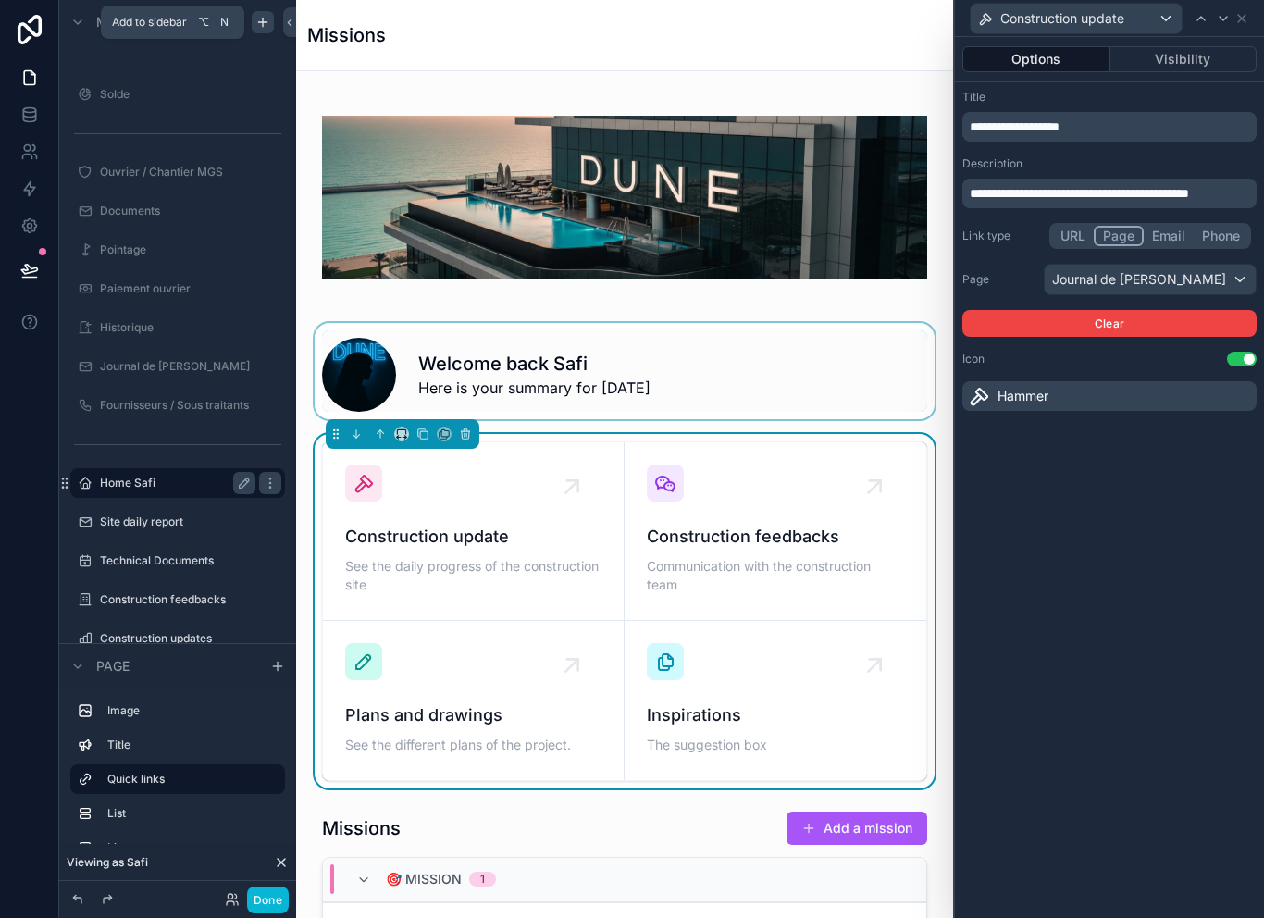
click at [1198, 267] on div "Journal de [PERSON_NAME]" at bounding box center [1150, 280] width 211 height 30
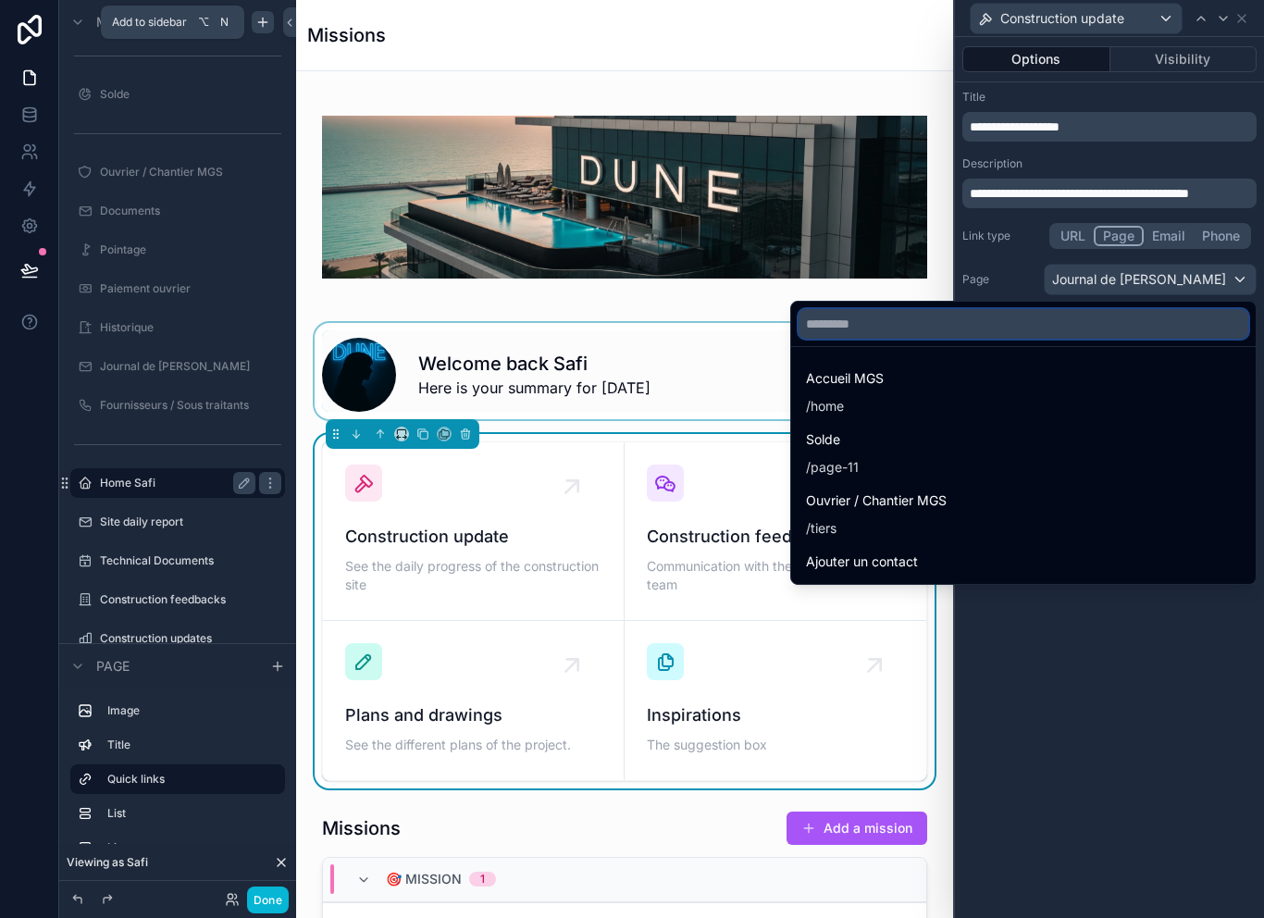
click at [949, 317] on input "text" at bounding box center [1024, 324] width 450 height 30
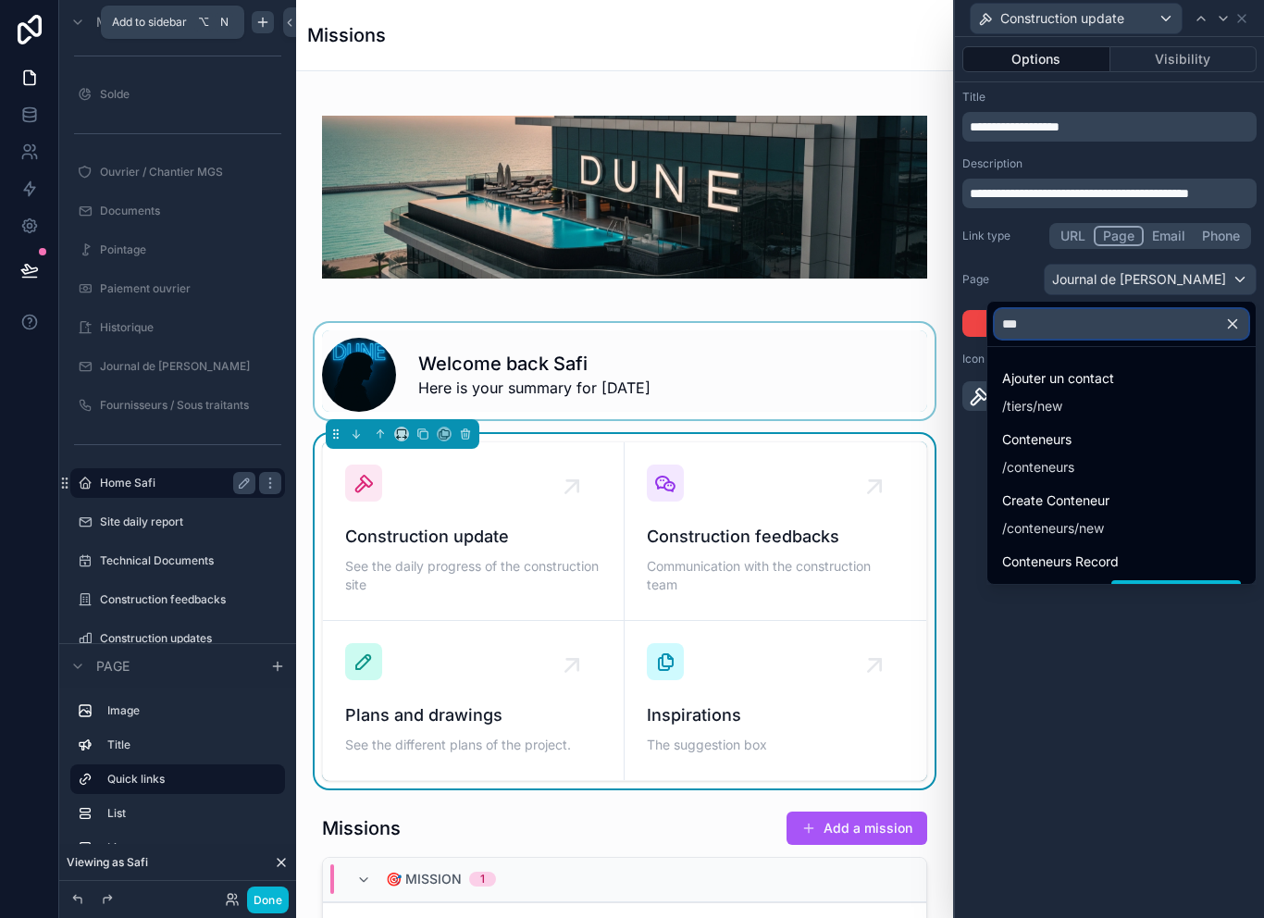
type input "****"
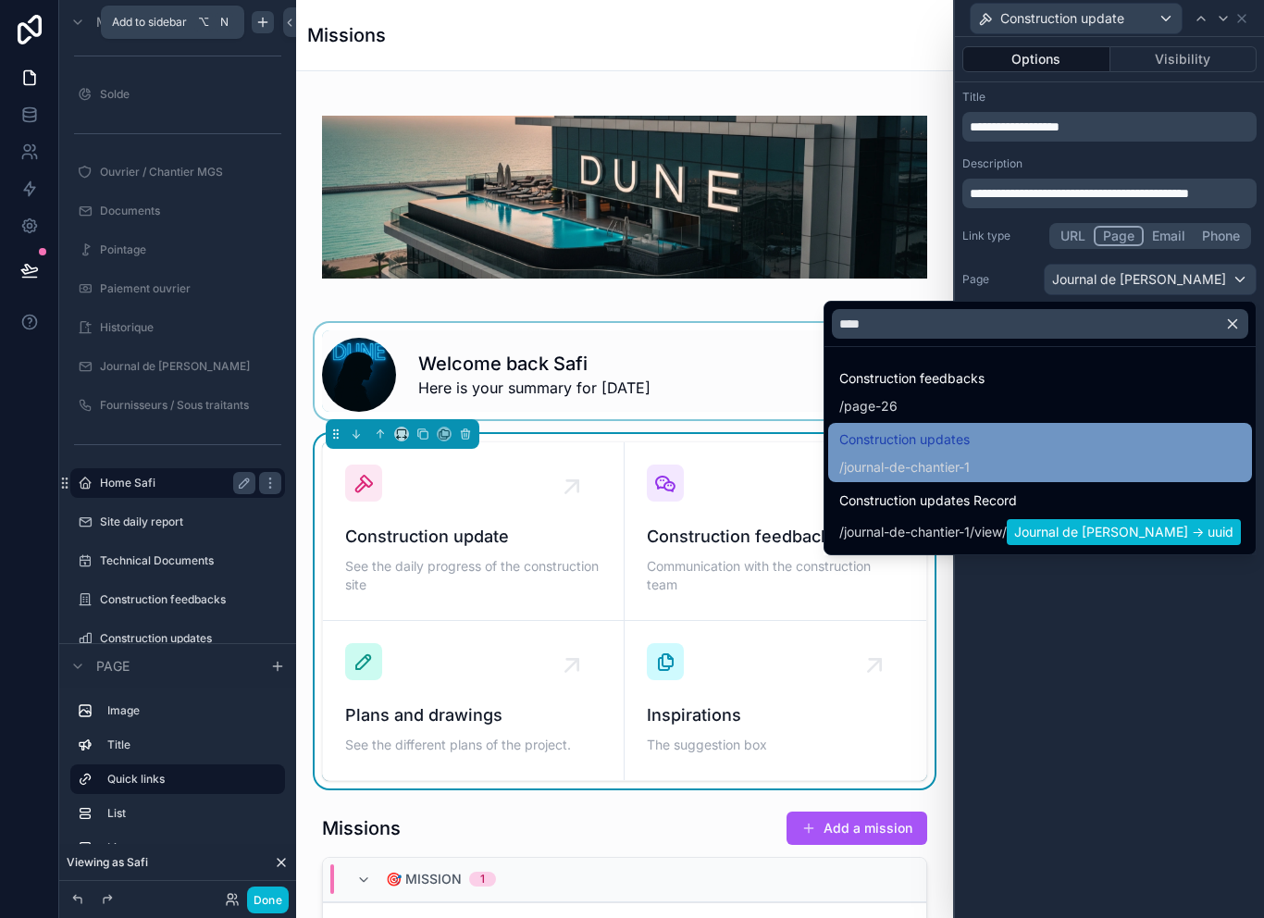
click at [1071, 437] on div "Construction updates / journal-de-chantier-1" at bounding box center [1040, 452] width 402 height 48
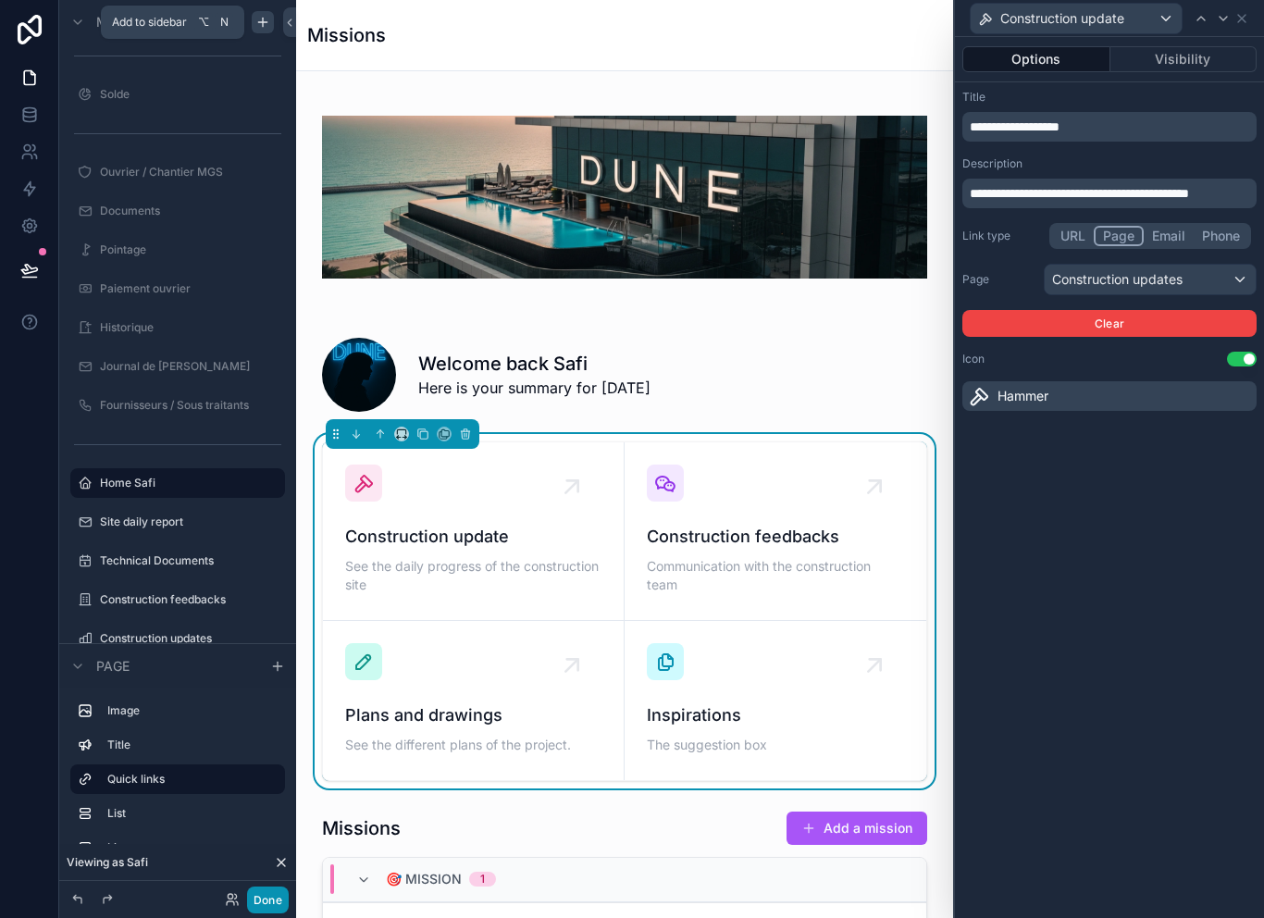
click at [263, 892] on button "Done" at bounding box center [268, 900] width 42 height 27
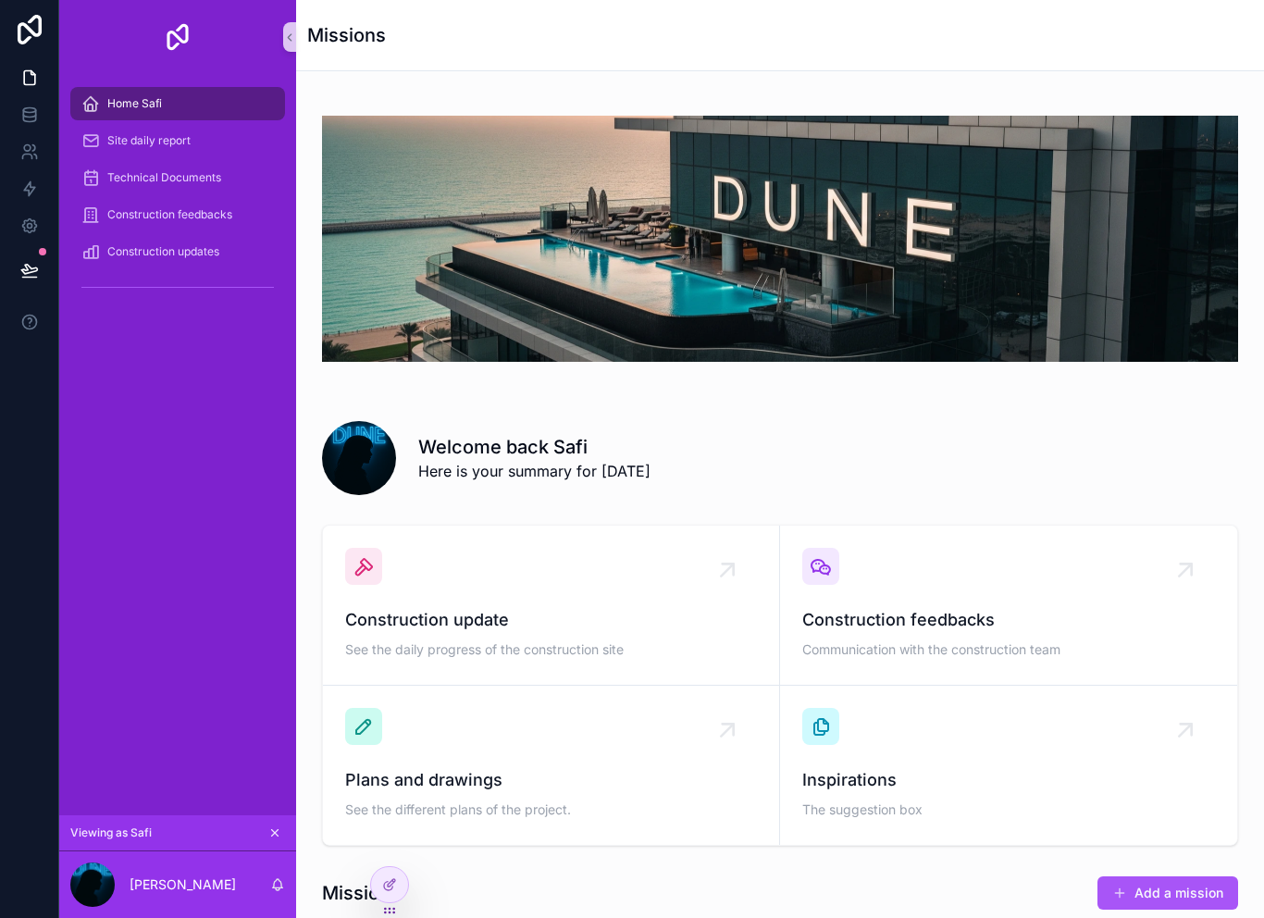
click at [28, 255] on button at bounding box center [29, 270] width 41 height 52
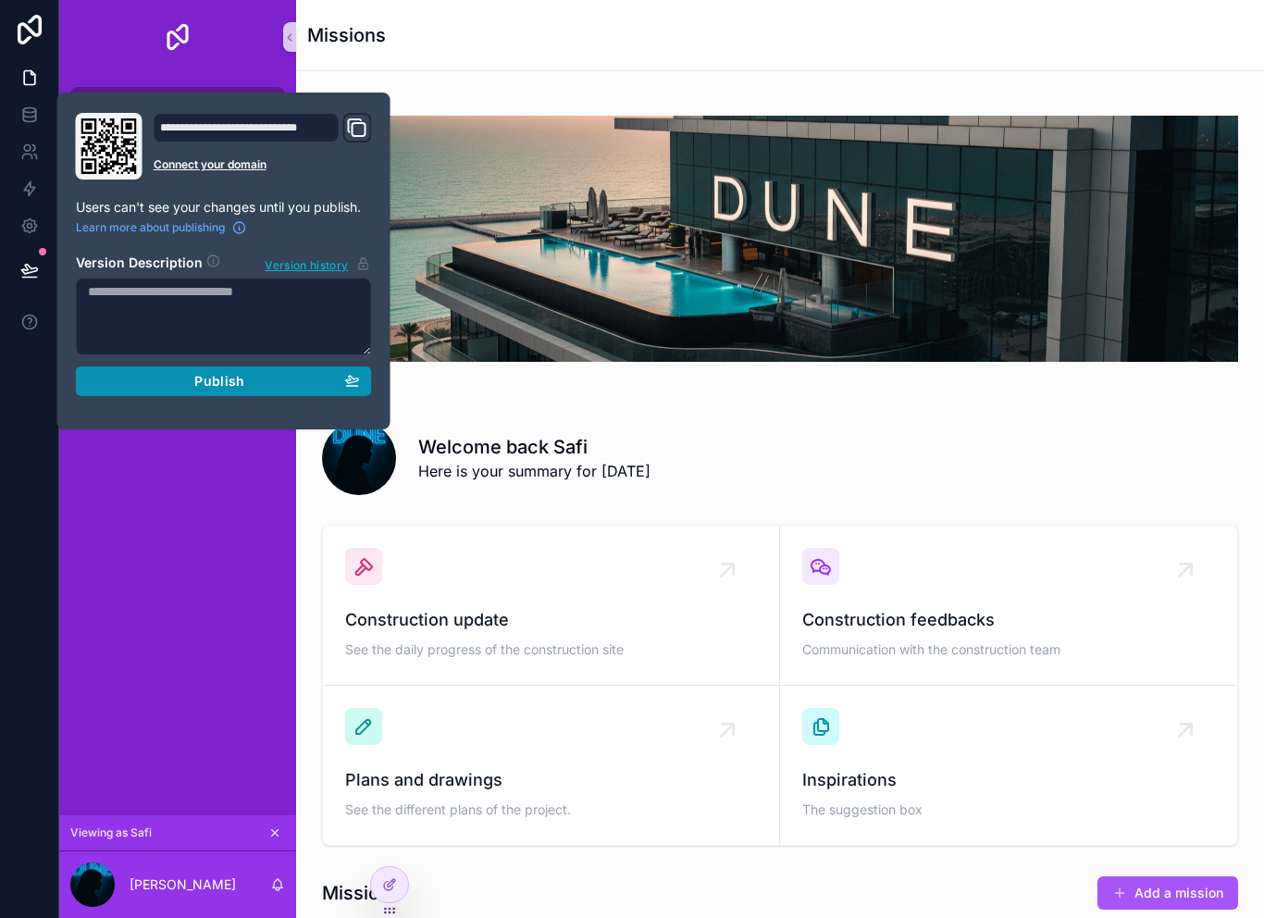
click at [114, 388] on button "Publish" at bounding box center [224, 381] width 296 height 30
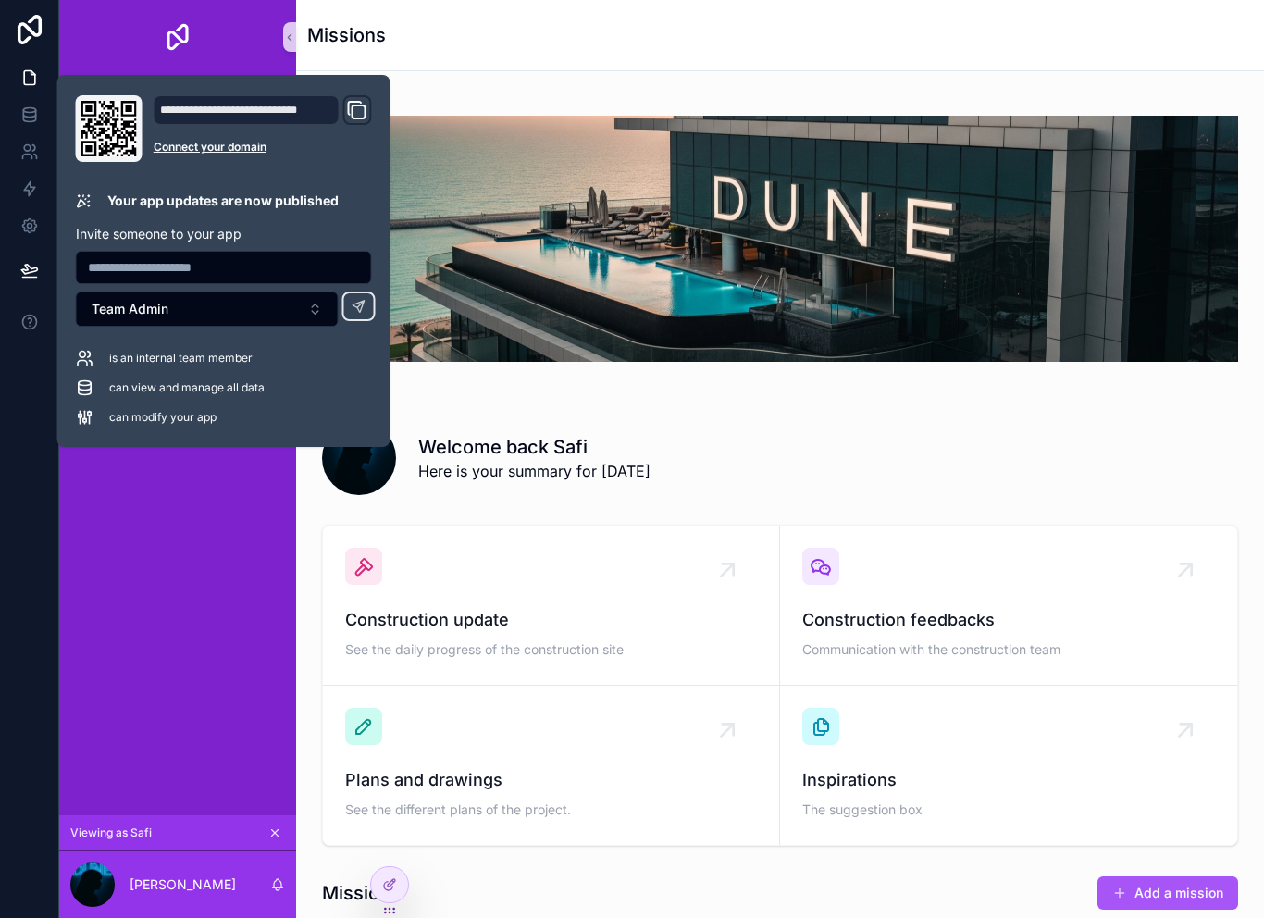
click at [223, 597] on div "Home Safi Site daily report Technical Documents Construction feedbacks Construc…" at bounding box center [177, 444] width 237 height 741
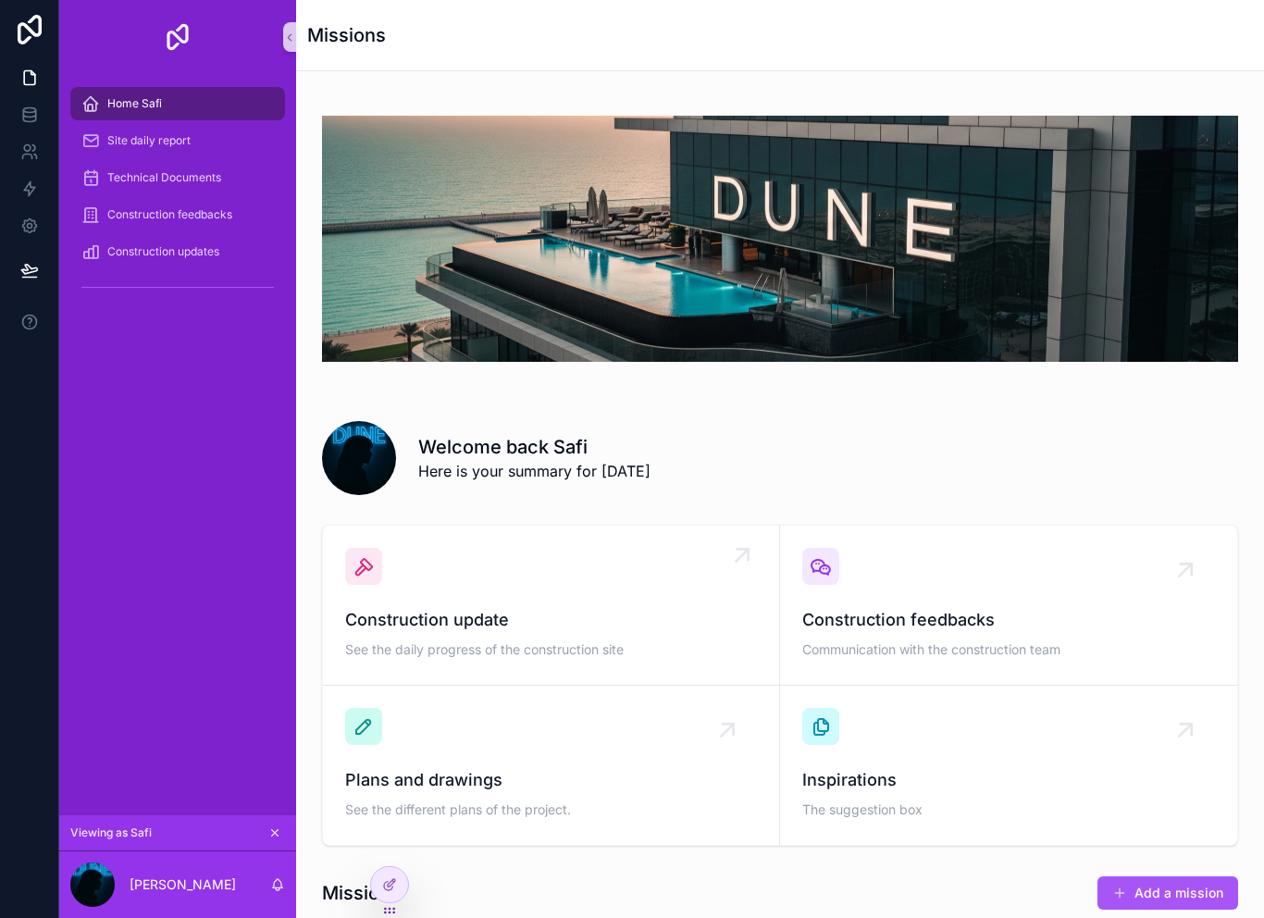
click at [416, 607] on span "Construction update" at bounding box center [551, 620] width 412 height 26
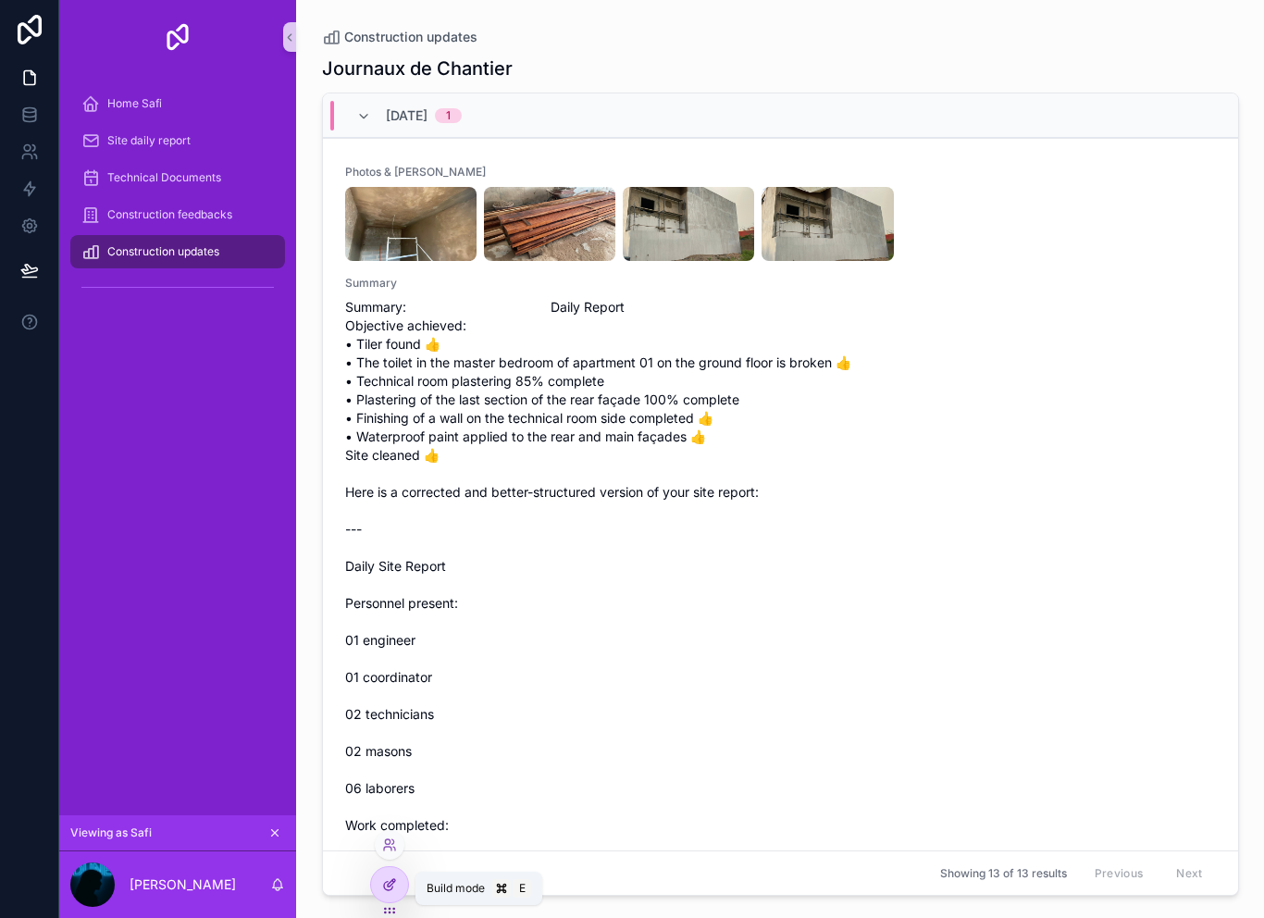
click at [402, 878] on div at bounding box center [389, 884] width 37 height 35
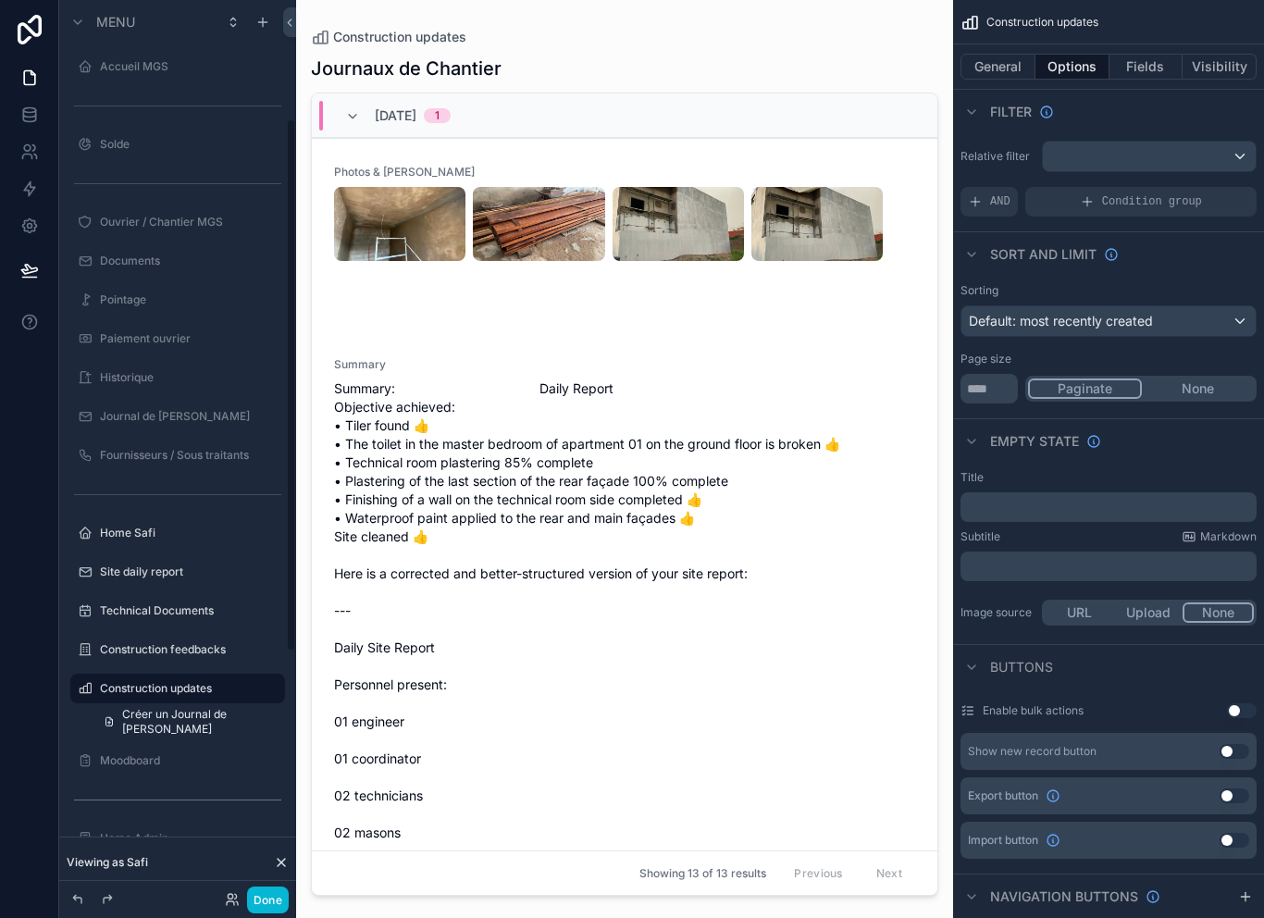
scroll to position [205, 0]
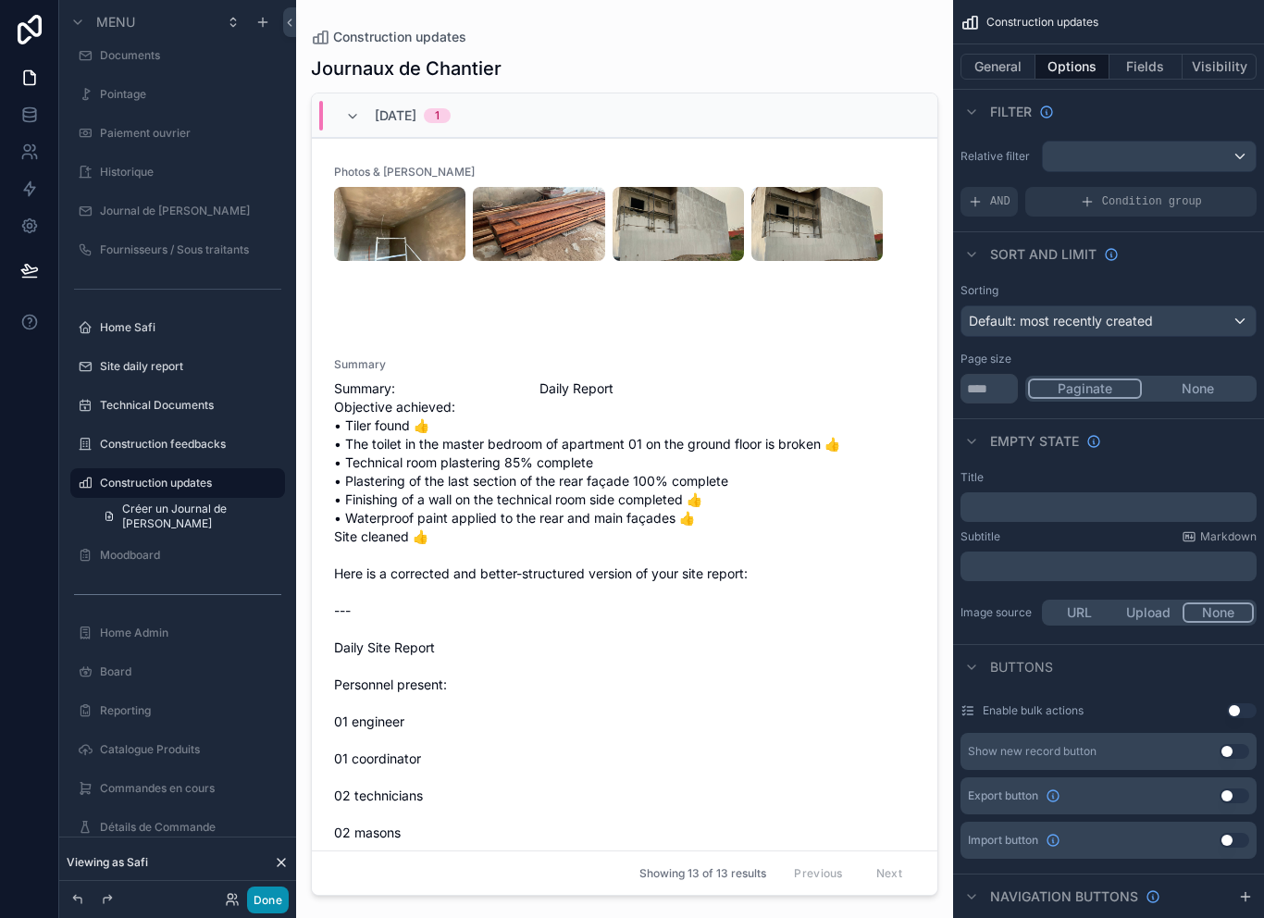
click at [279, 903] on button "Done" at bounding box center [268, 900] width 42 height 27
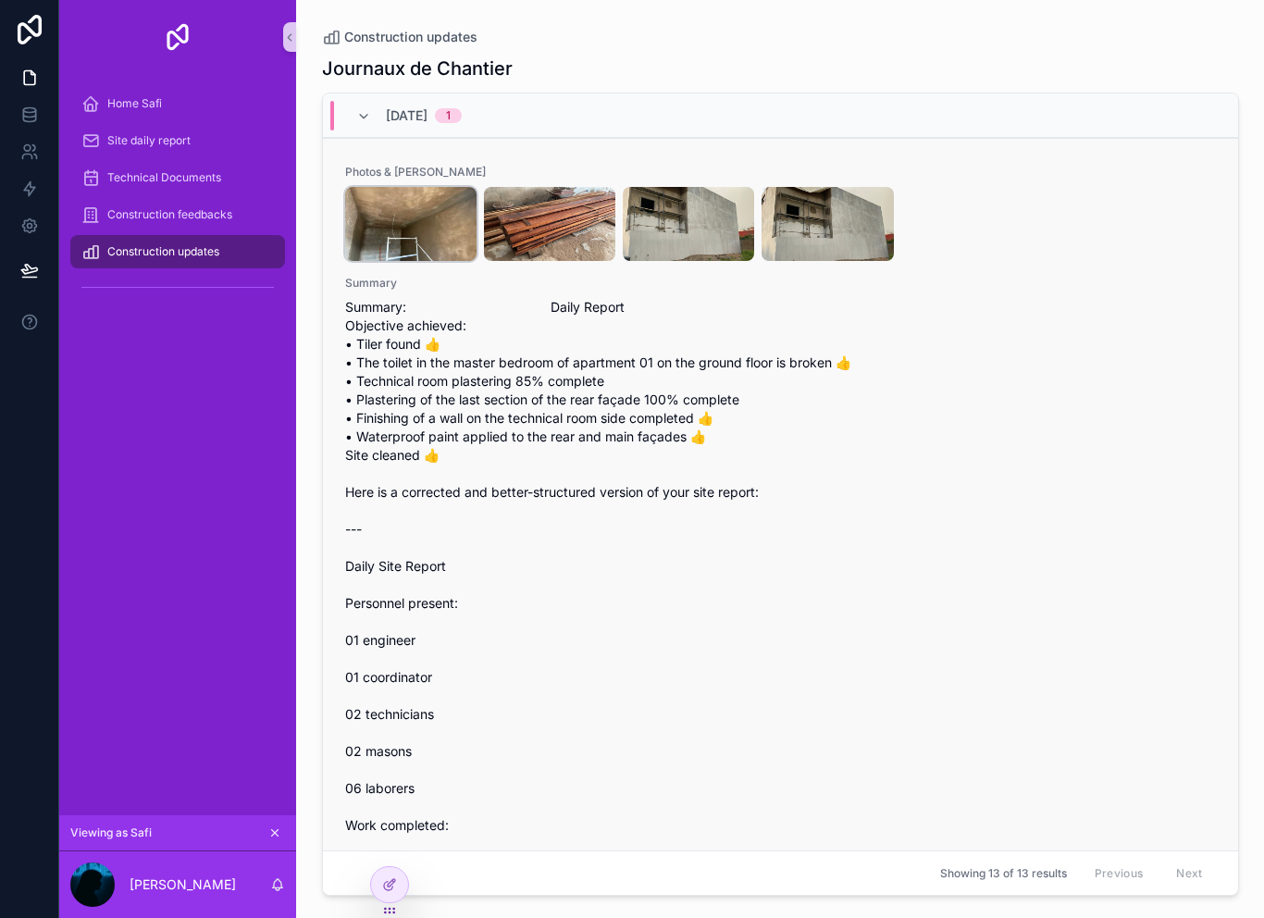
click at [439, 235] on img "scrollable content" at bounding box center [410, 224] width 131 height 74
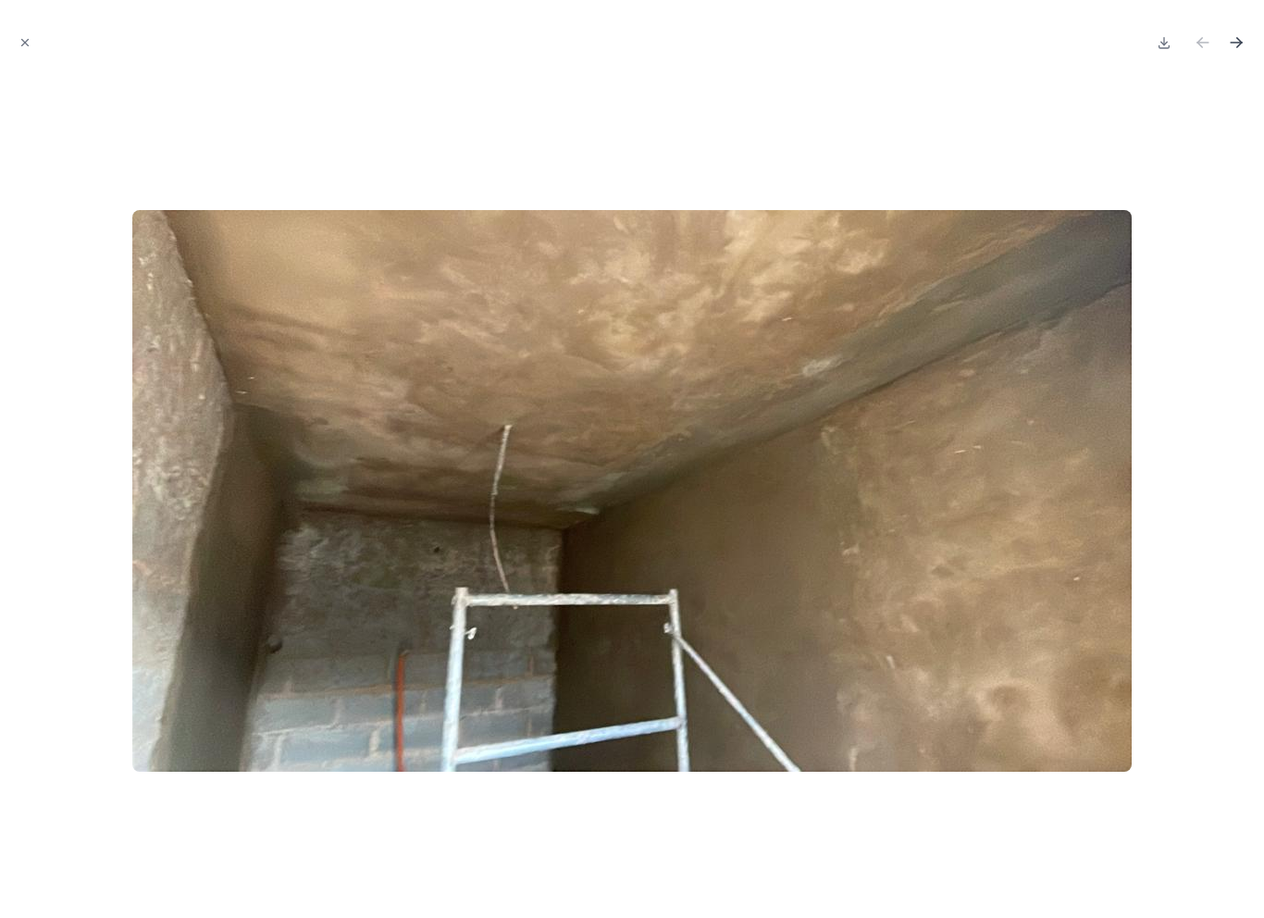
click at [1245, 48] on icon "Next file" at bounding box center [1236, 42] width 19 height 19
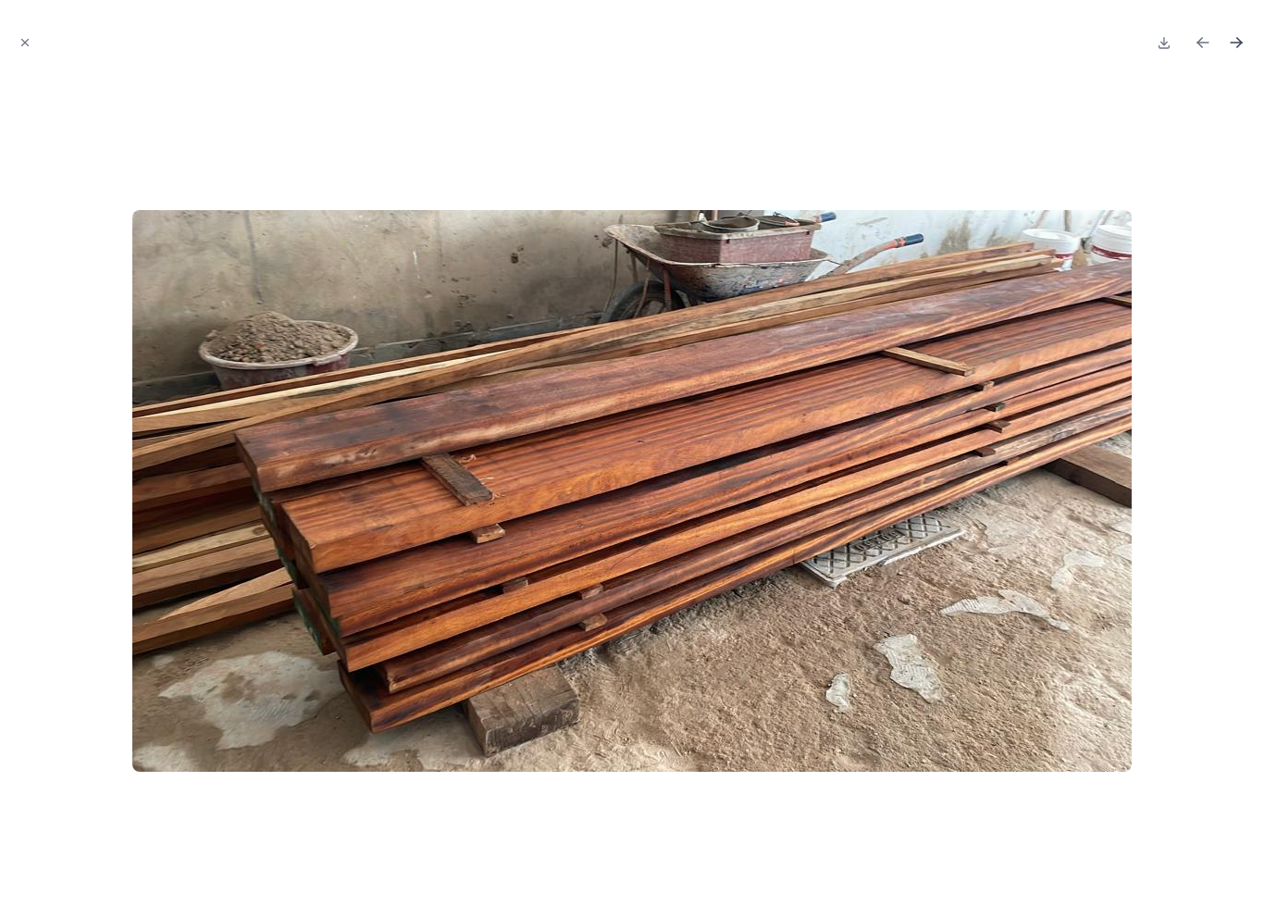
click at [1244, 34] on icon "Next file" at bounding box center [1236, 42] width 19 height 19
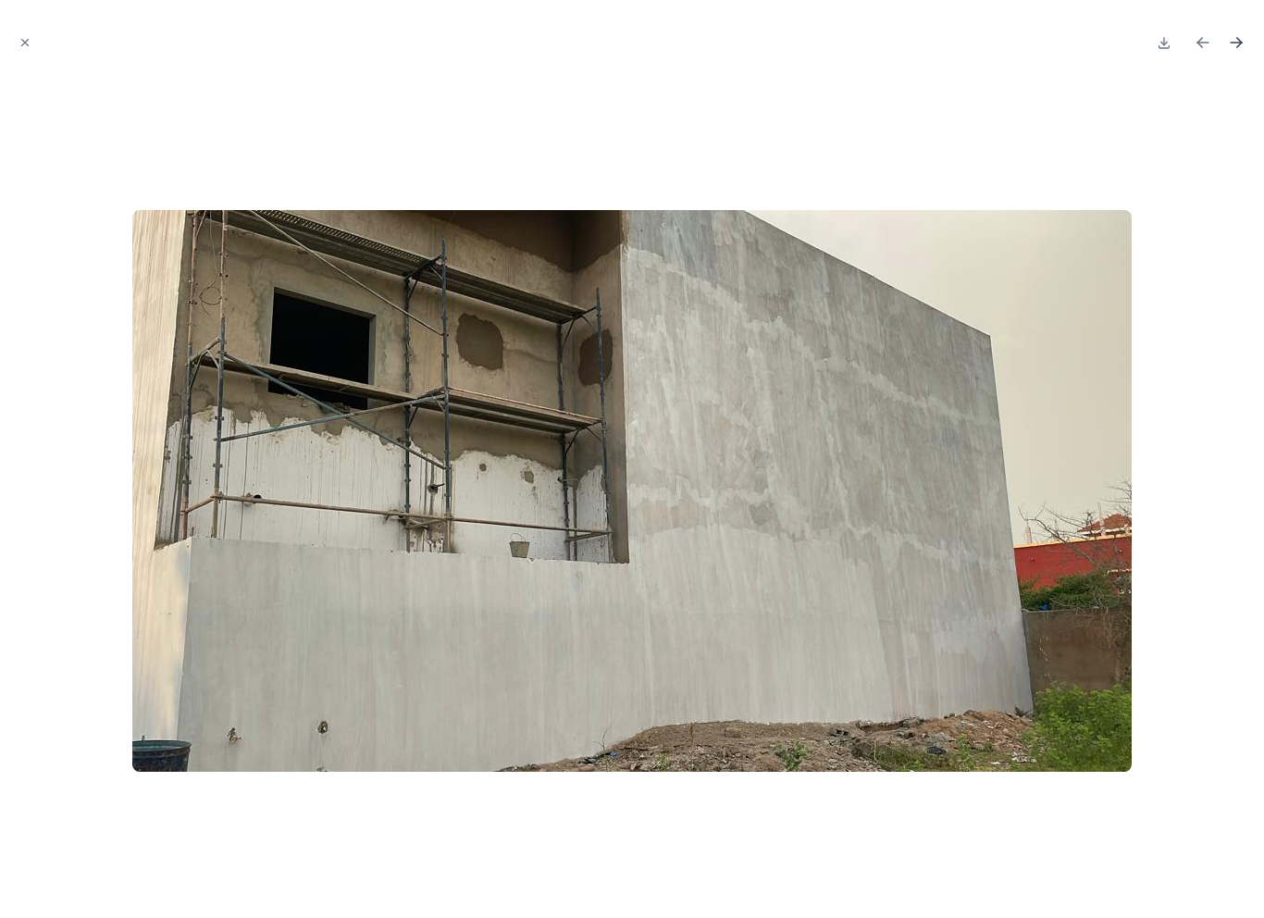
click at [1239, 46] on icon "Next file" at bounding box center [1239, 45] width 5 height 5
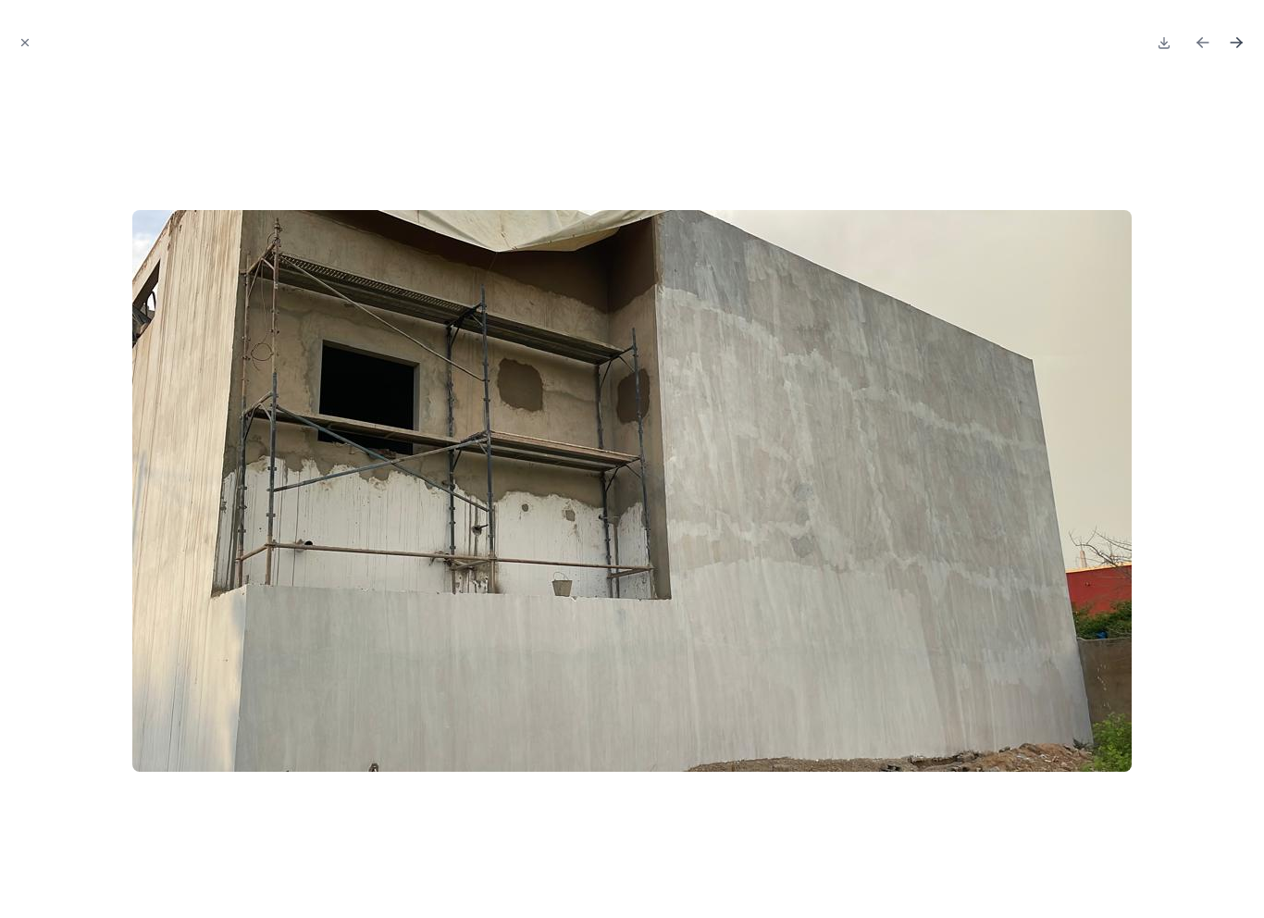
click at [1234, 43] on icon "Next file" at bounding box center [1236, 42] width 19 height 19
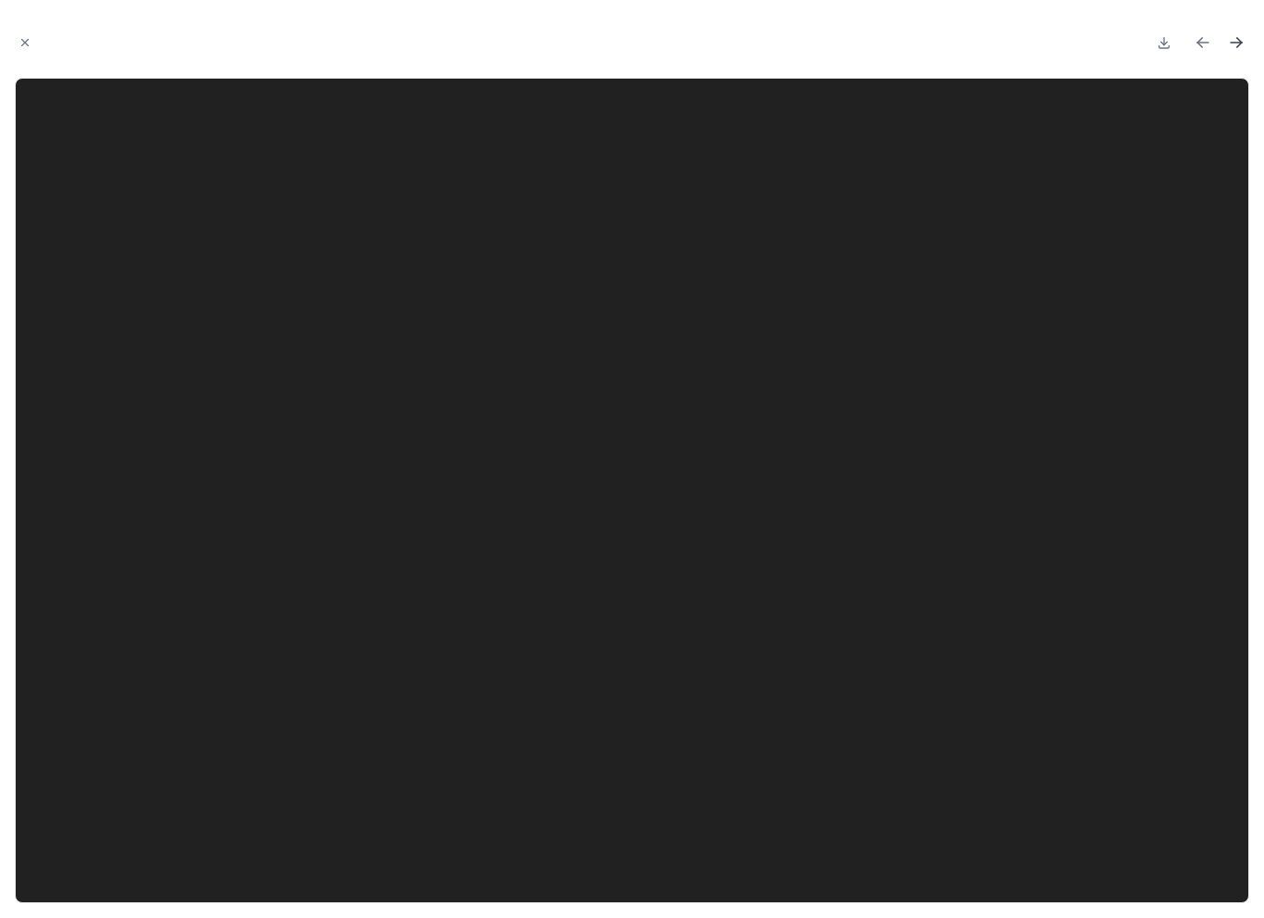
click at [1241, 48] on icon "Next file" at bounding box center [1236, 42] width 19 height 19
click at [31, 37] on icon "Close modal" at bounding box center [25, 42] width 13 height 13
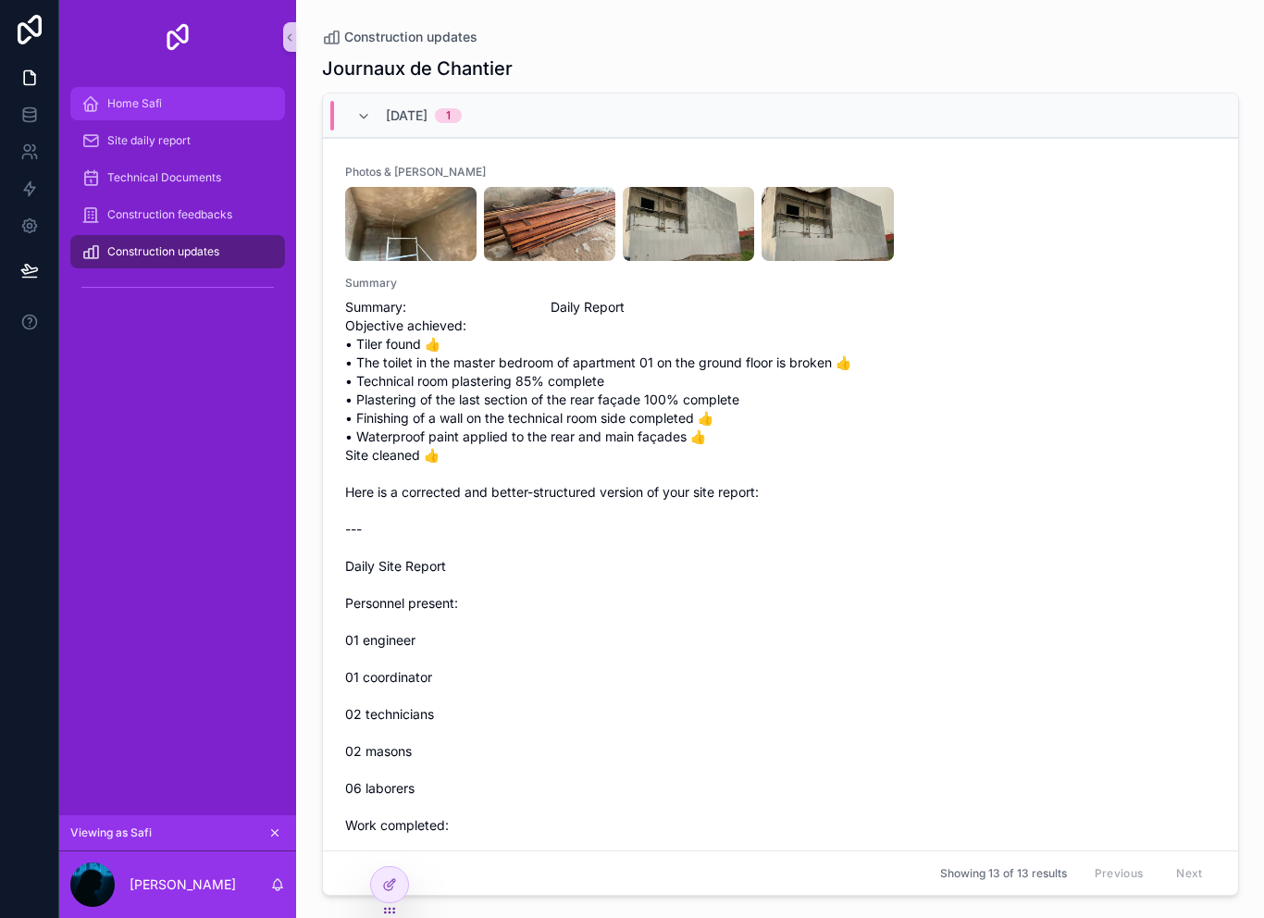
click at [192, 98] on div "Home Safi" at bounding box center [177, 104] width 192 height 30
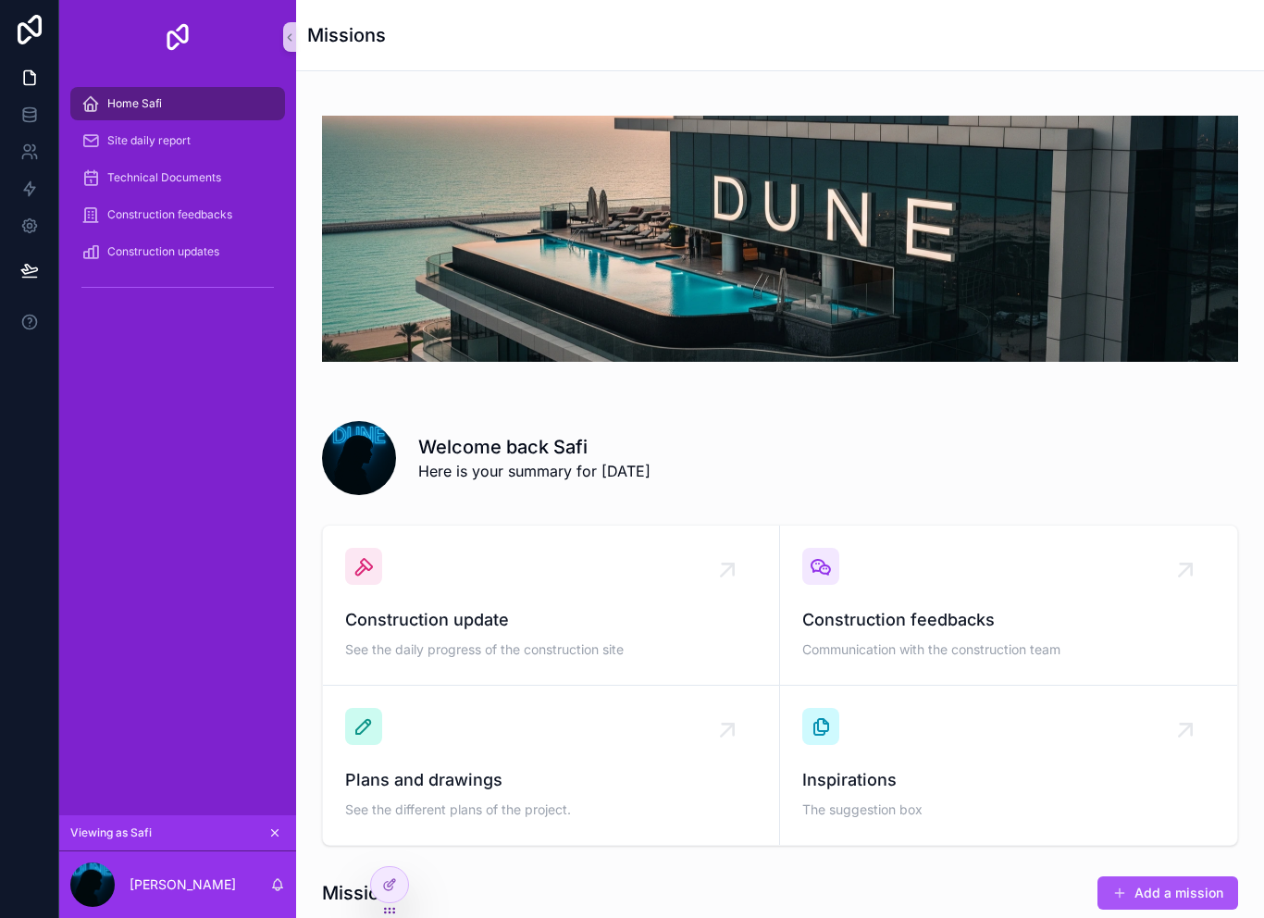
click at [192, 103] on div "Home Safi" at bounding box center [177, 104] width 192 height 30
click at [988, 602] on div "Construction feedbacks Communication with the construction team" at bounding box center [1008, 605] width 413 height 115
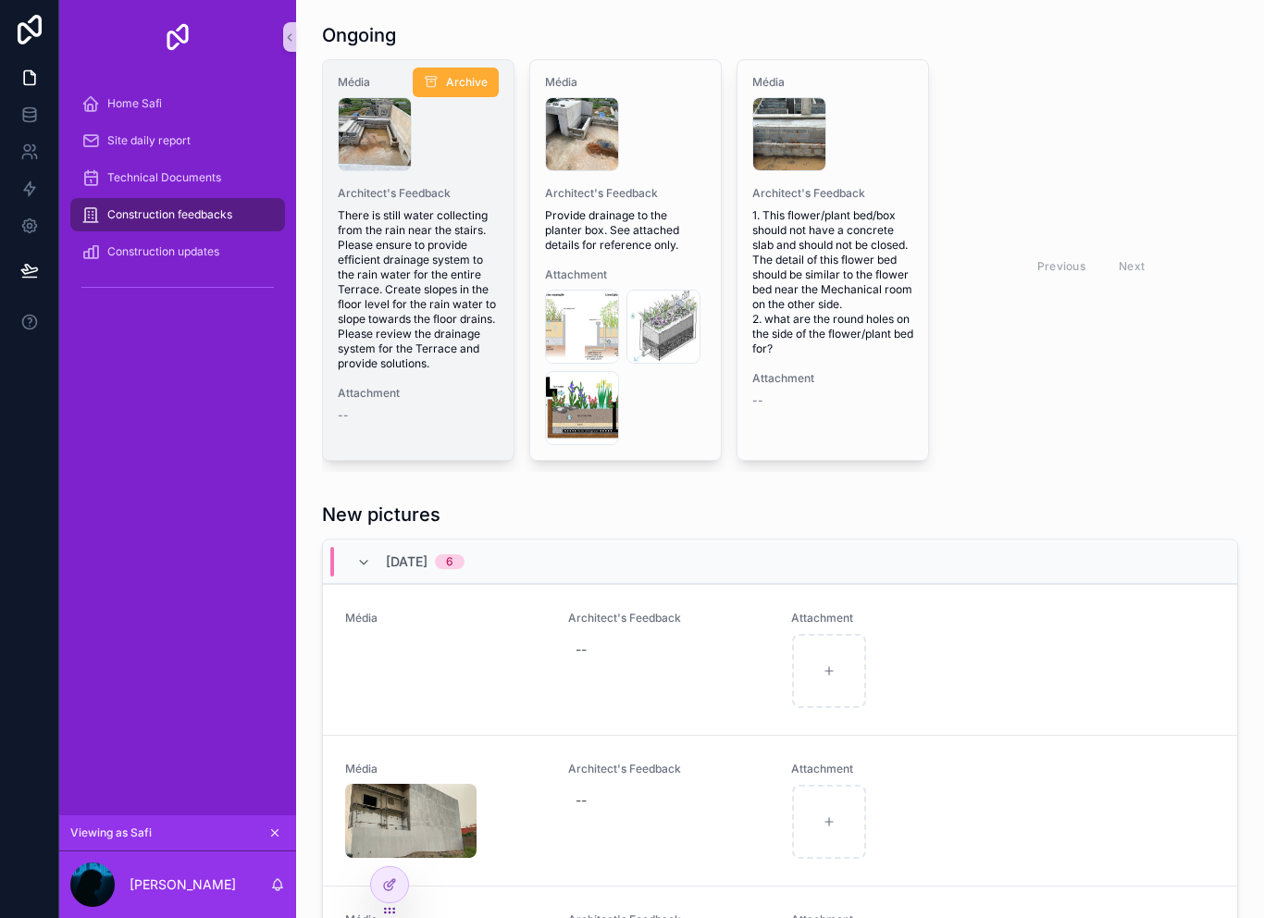
click at [432, 252] on span "There is still water collecting from the rain near the stairs. Please ensure to…" at bounding box center [418, 289] width 161 height 163
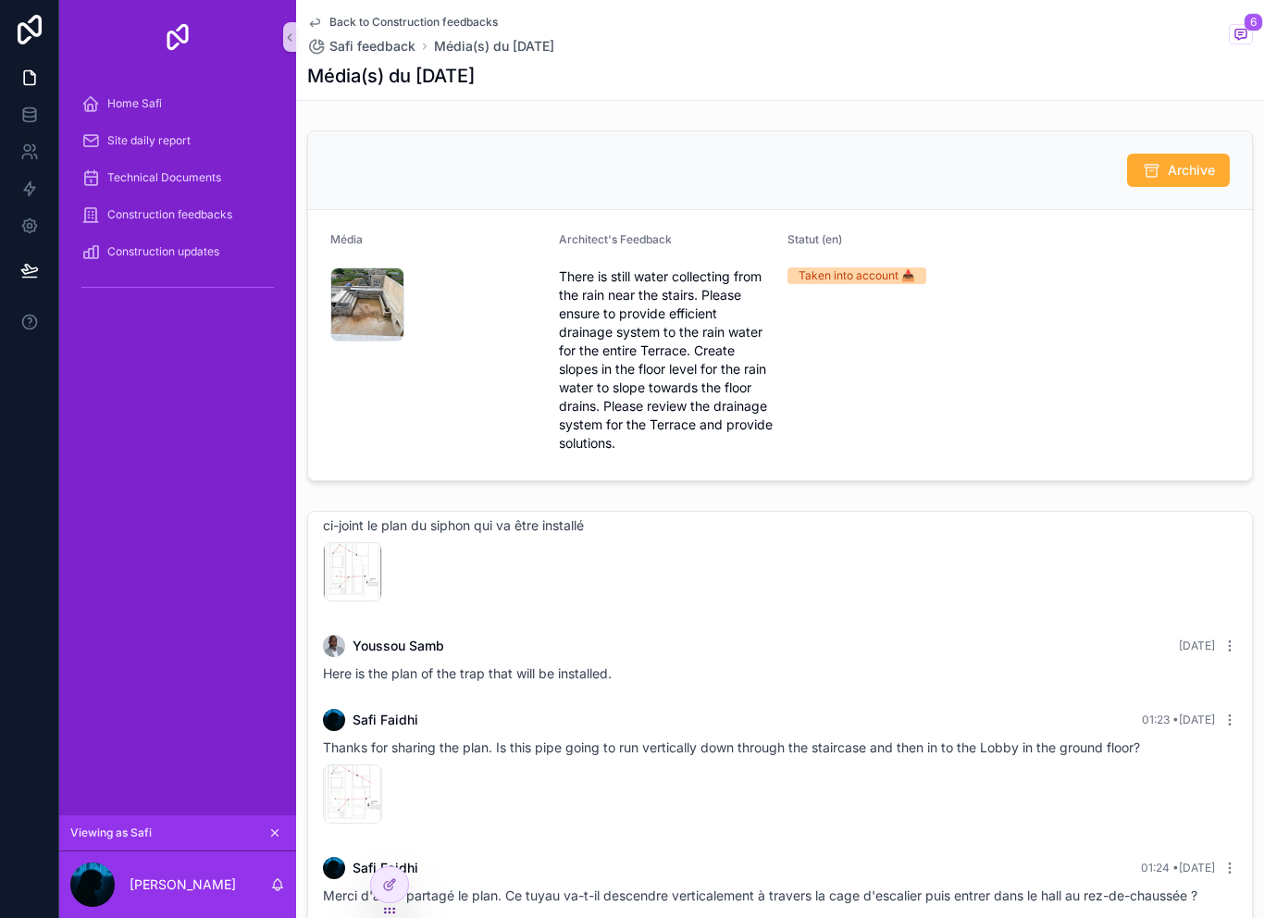
click at [319, 17] on icon "scrollable content" at bounding box center [314, 22] width 15 height 15
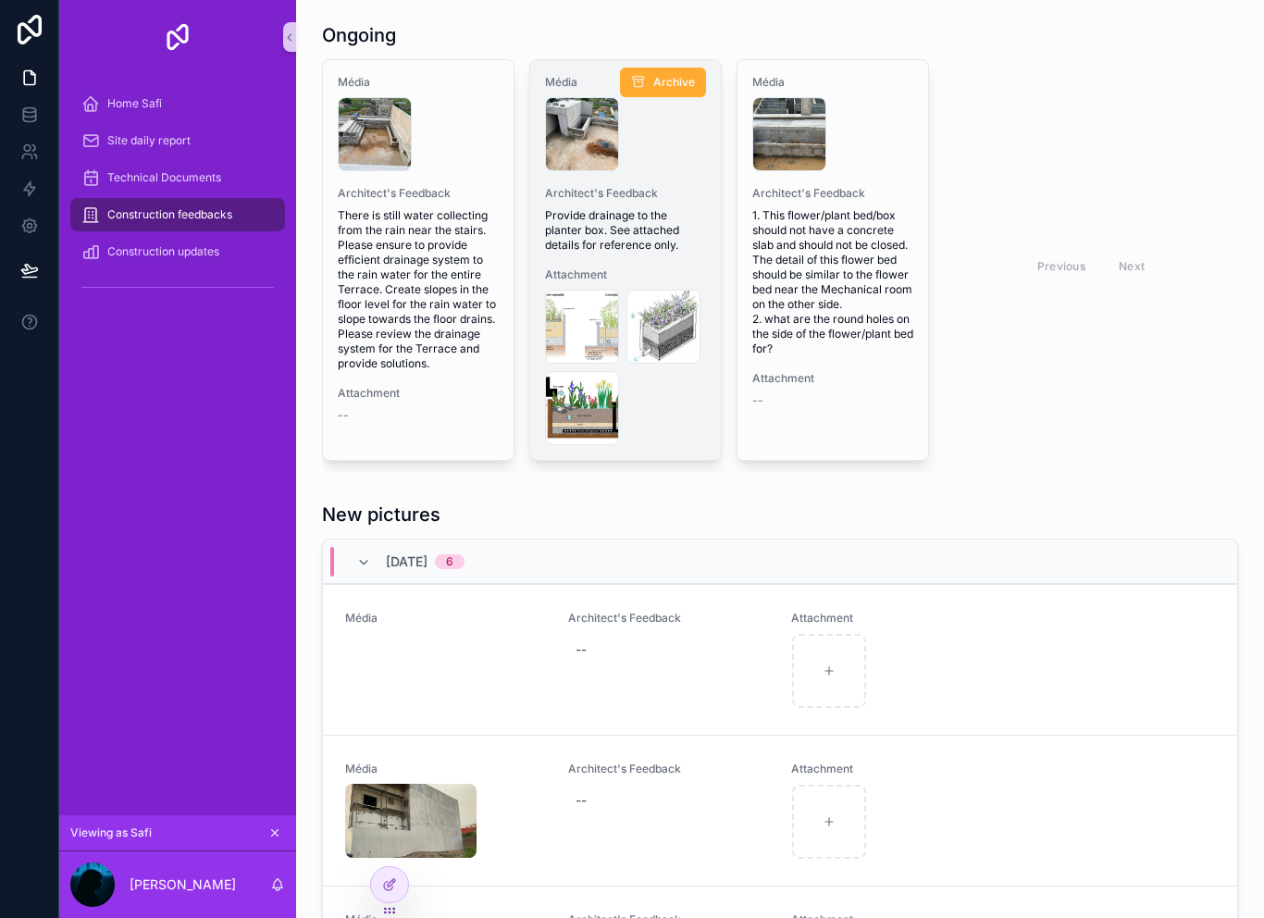
click at [630, 227] on span "Provide drainage to the planter box. See attached details for reference only." at bounding box center [625, 230] width 161 height 44
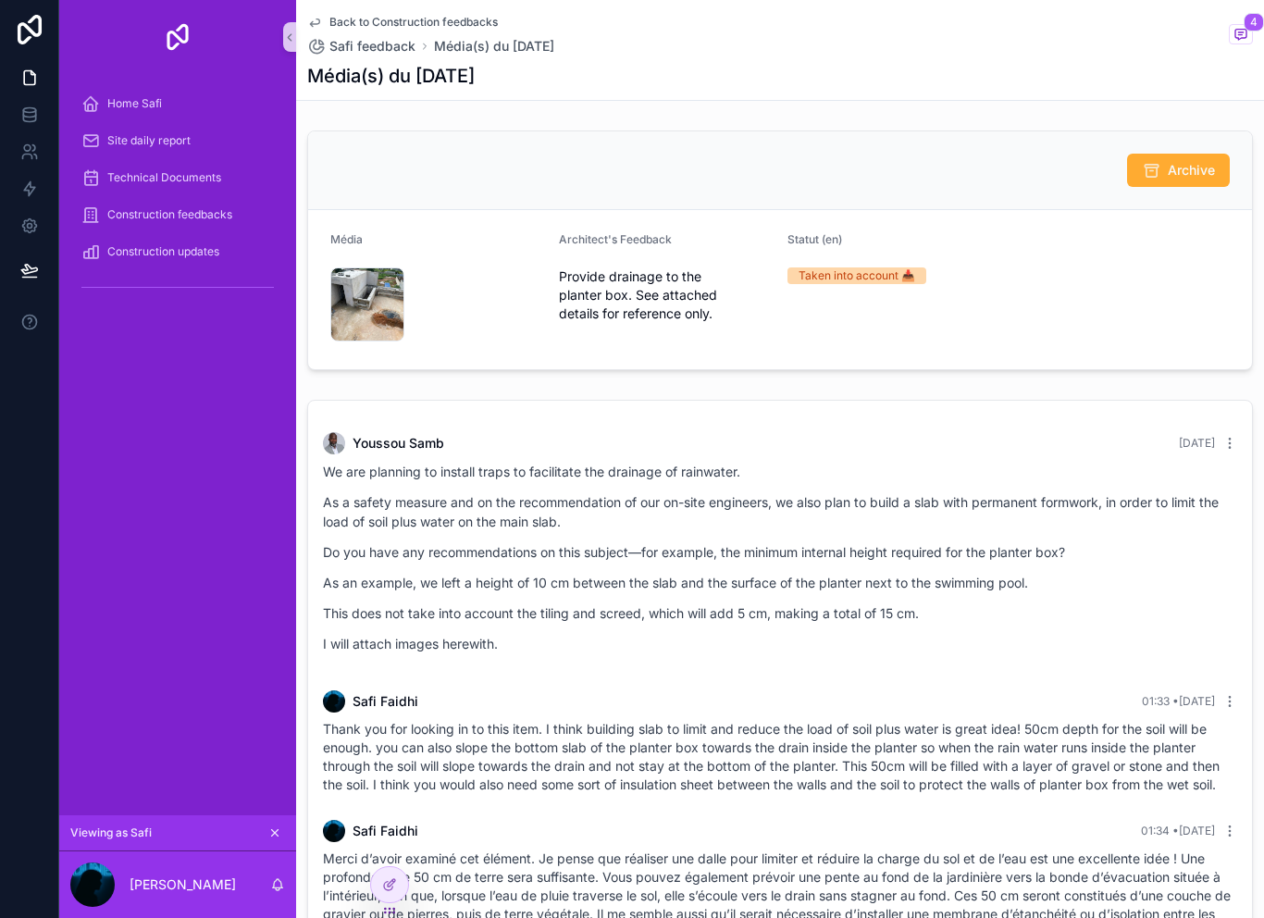
click at [329, 27] on link "Back to Construction feedbacks" at bounding box center [402, 22] width 191 height 15
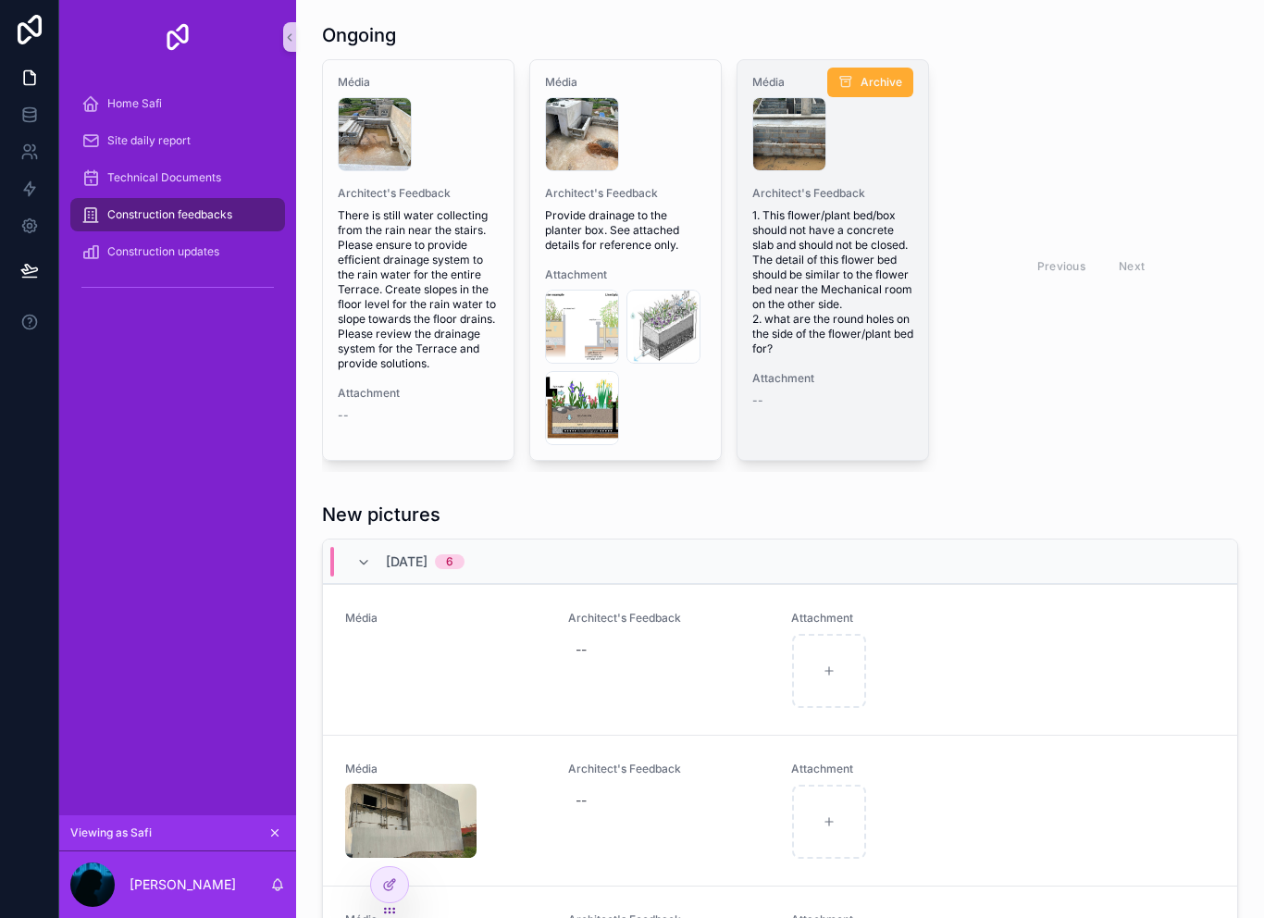
click at [848, 304] on span "1. This flower/plant bed/box should not have a concrete slab and should not be …" at bounding box center [832, 282] width 161 height 148
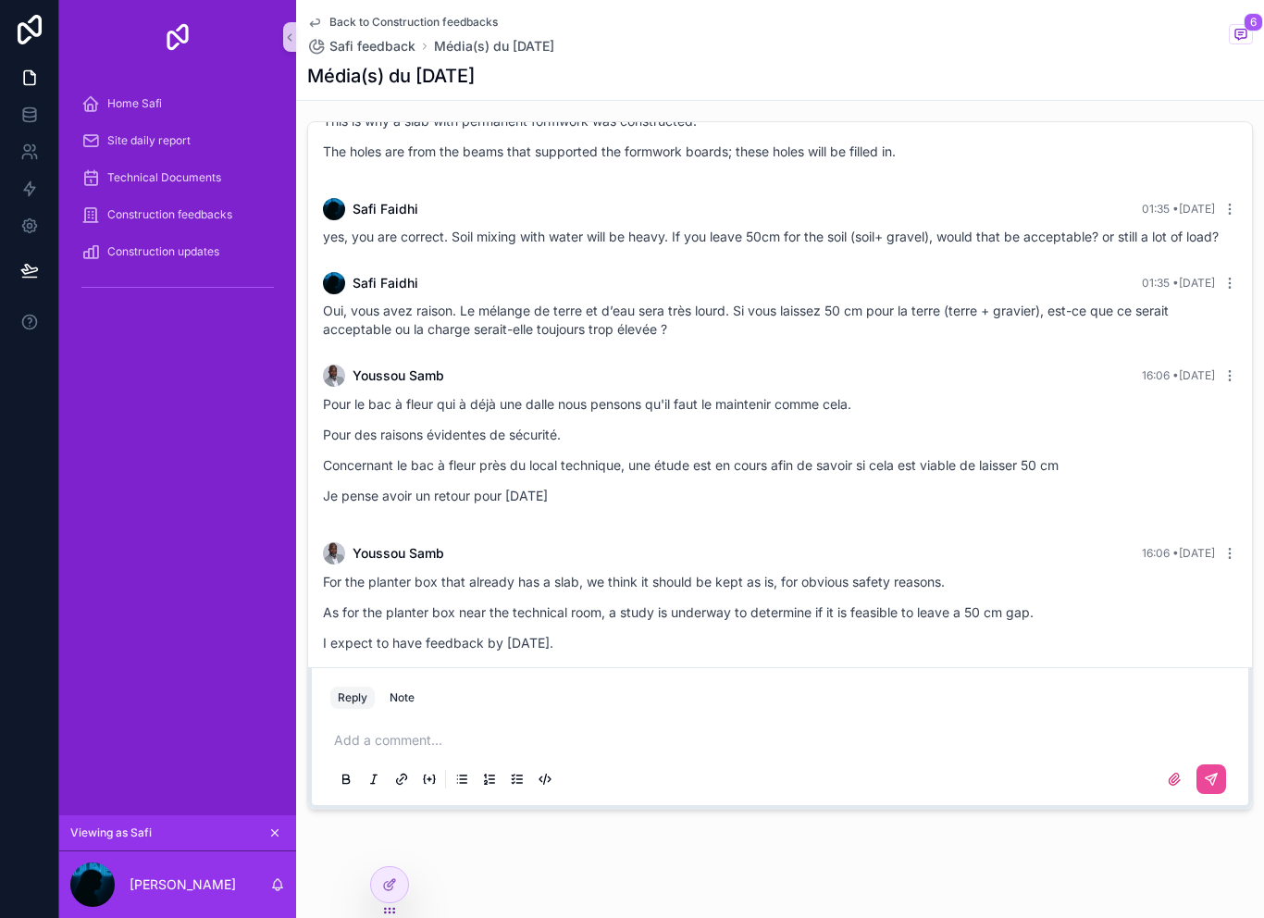
scroll to position [355, 0]
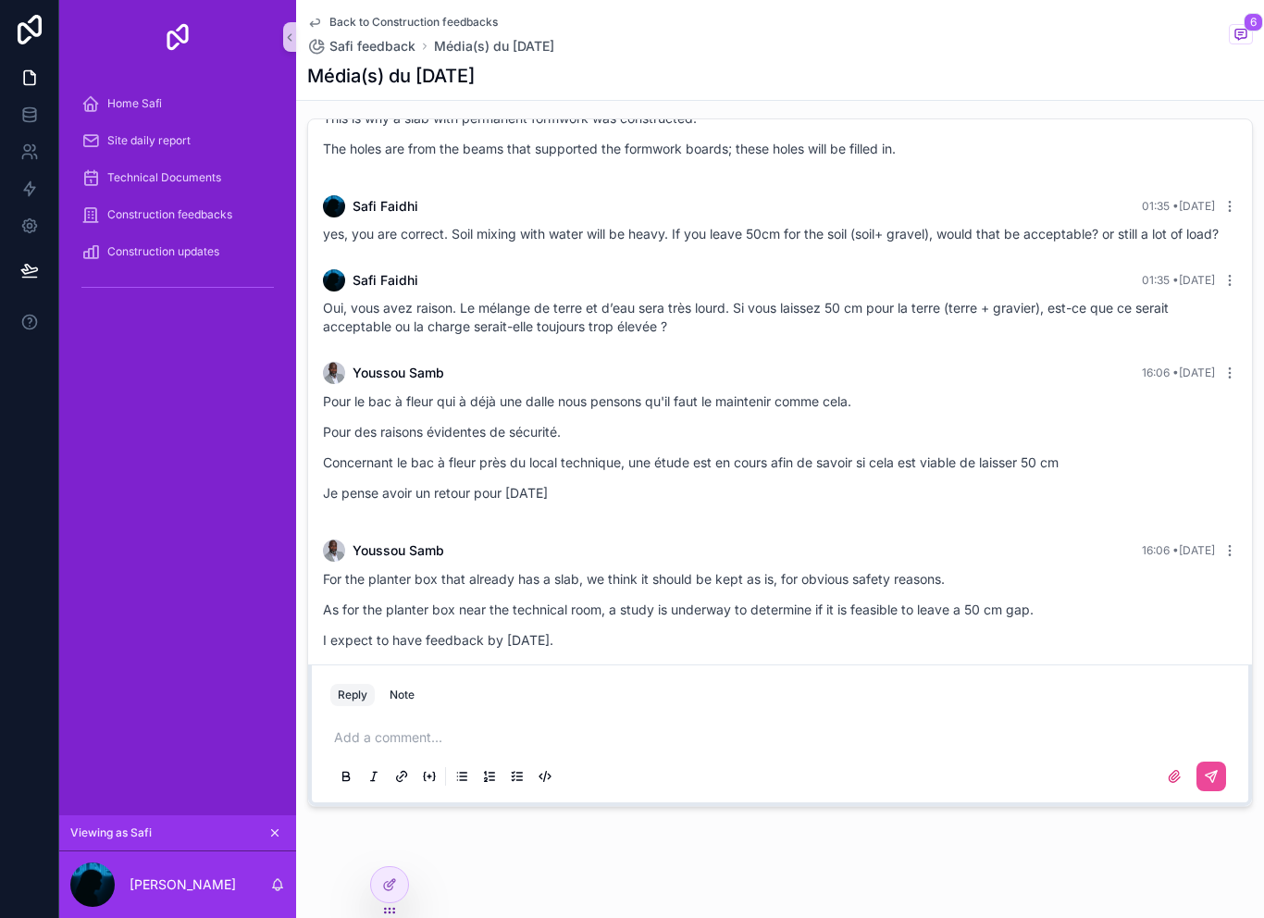
click at [340, 11] on div "Back to Construction feedbacks Safi feedback Média(s) du 30/09/2025 6 Média(s) …" at bounding box center [780, 50] width 946 height 100
click at [331, 20] on span "Back to Construction feedbacks" at bounding box center [413, 22] width 168 height 15
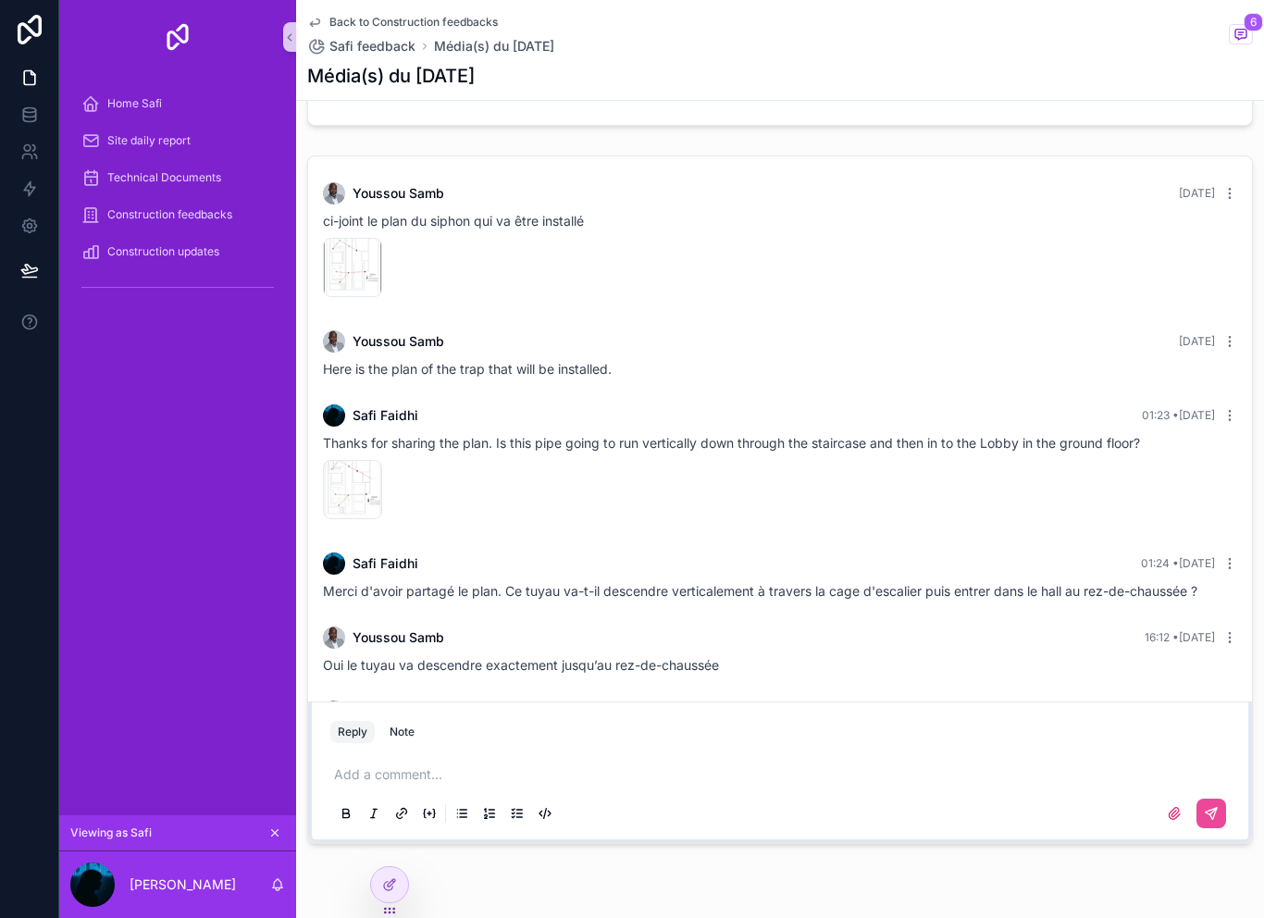
scroll to position [51, 0]
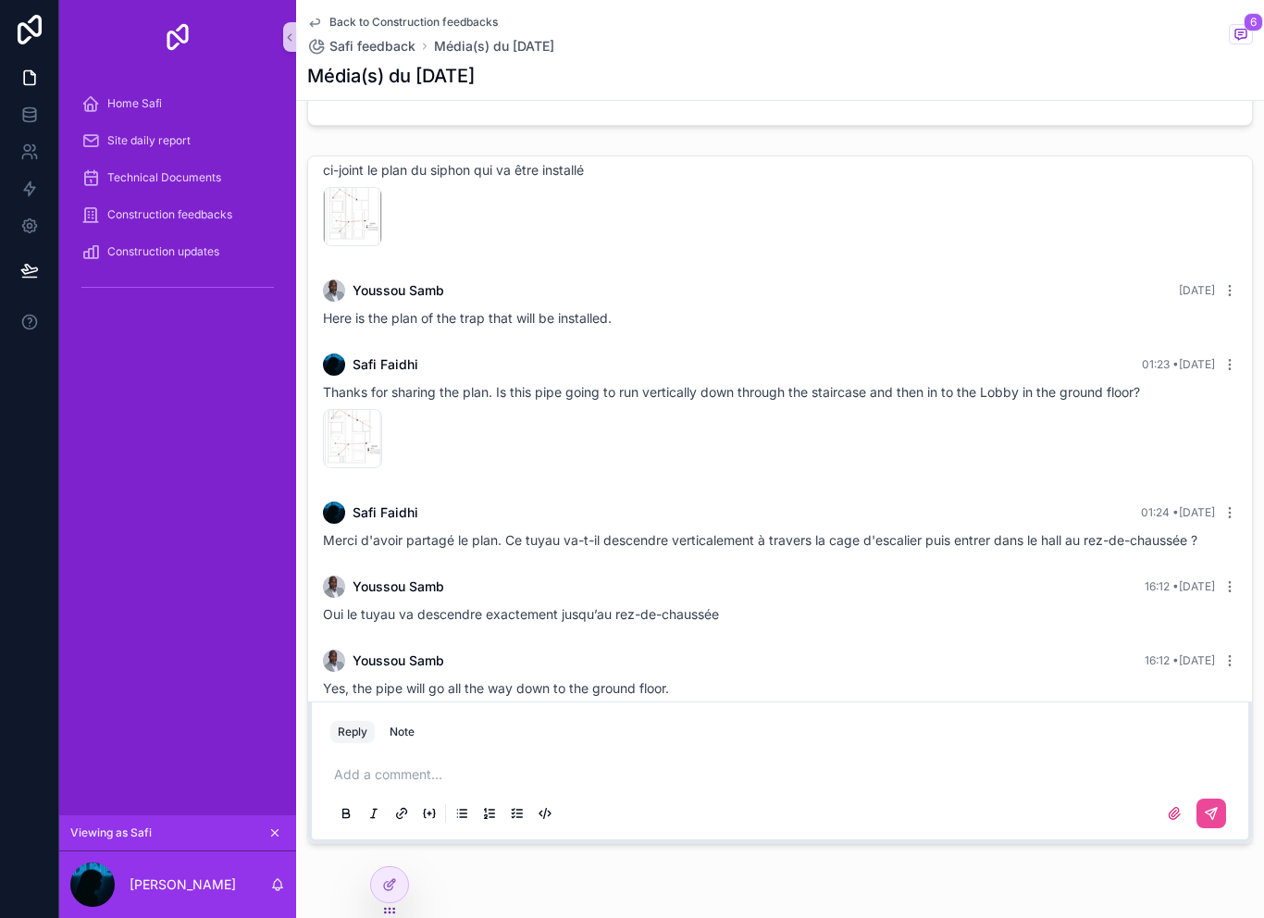
click at [339, 27] on span "Back to Construction feedbacks" at bounding box center [413, 22] width 168 height 15
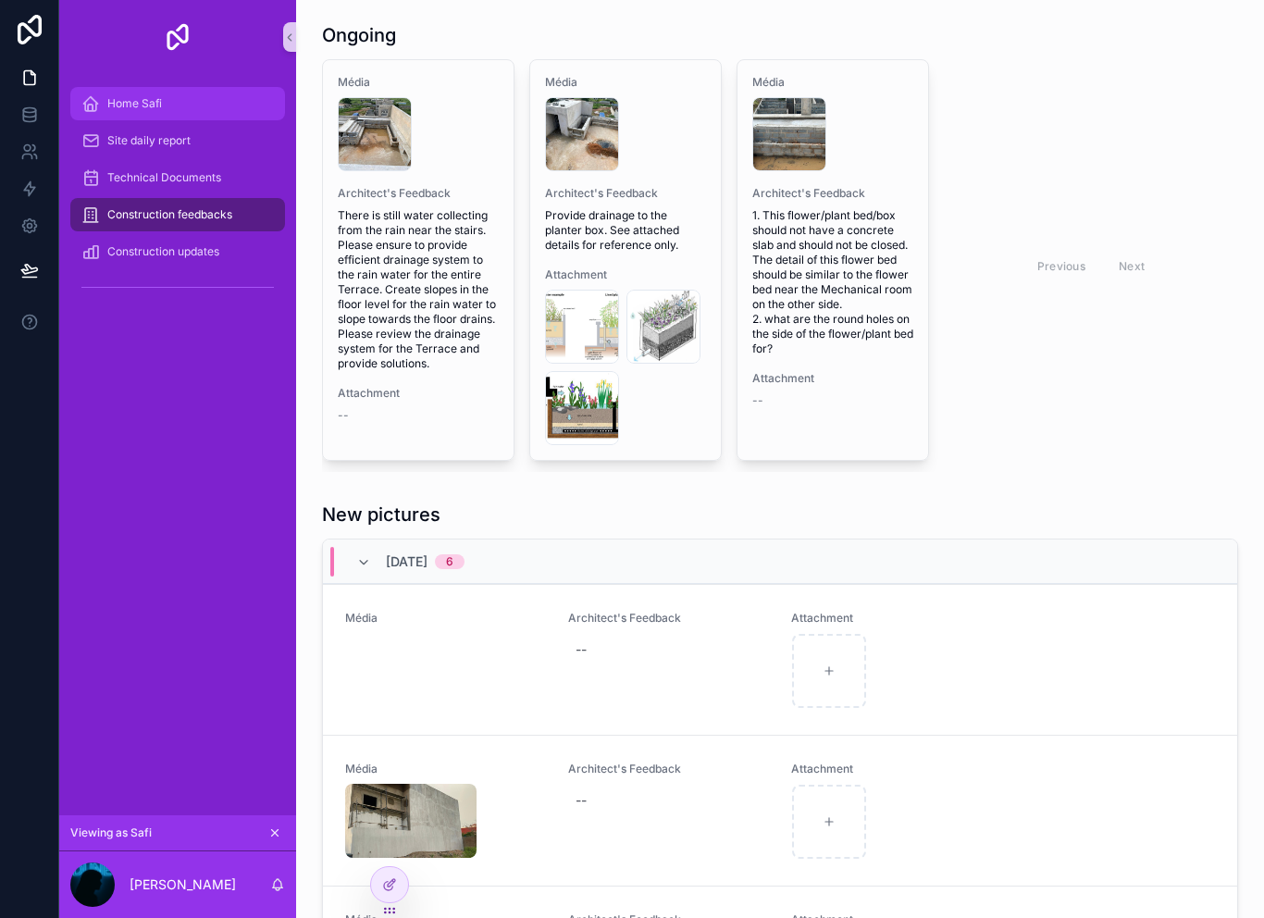
click at [197, 104] on div "Home Safi" at bounding box center [177, 104] width 192 height 30
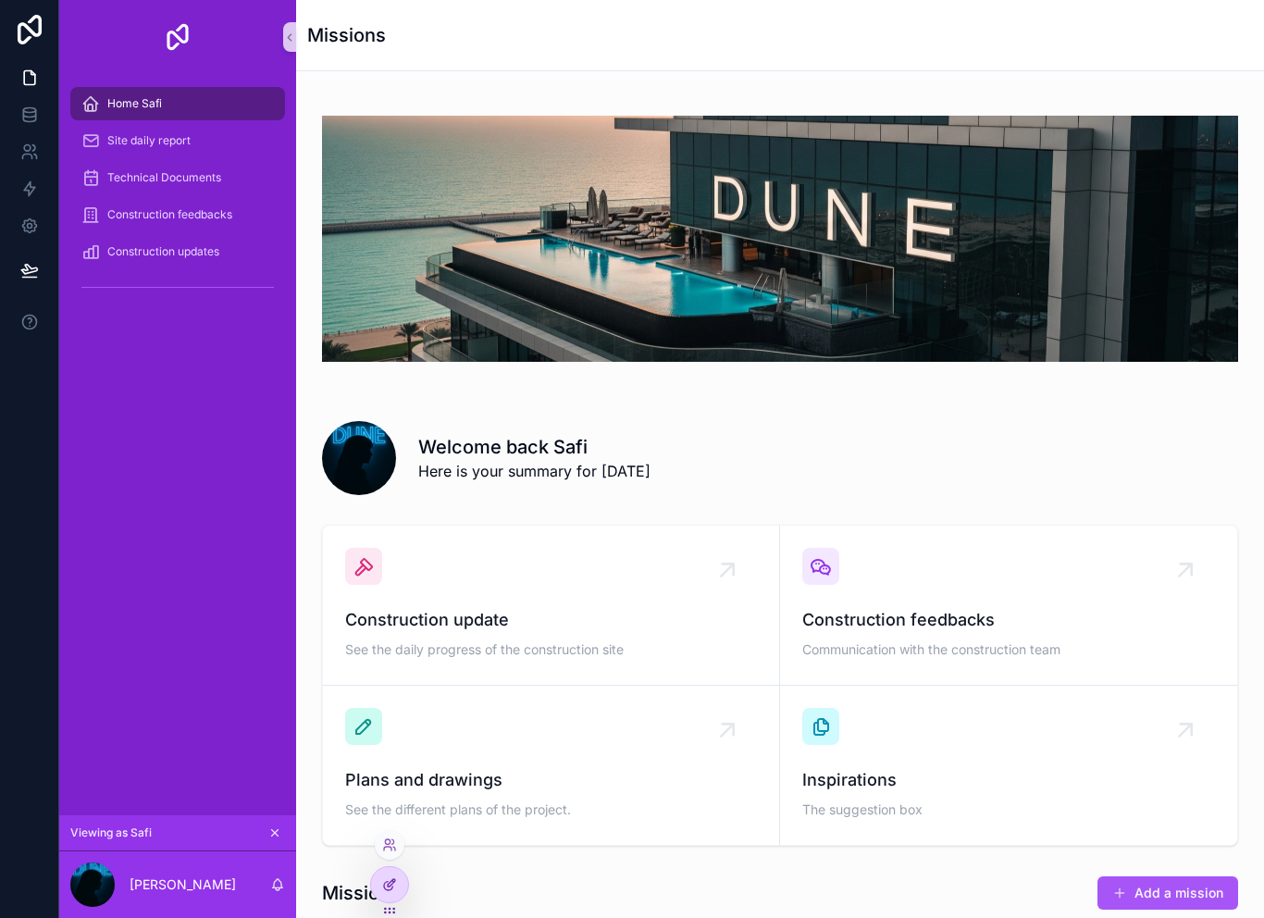
click at [401, 889] on div at bounding box center [389, 884] width 37 height 35
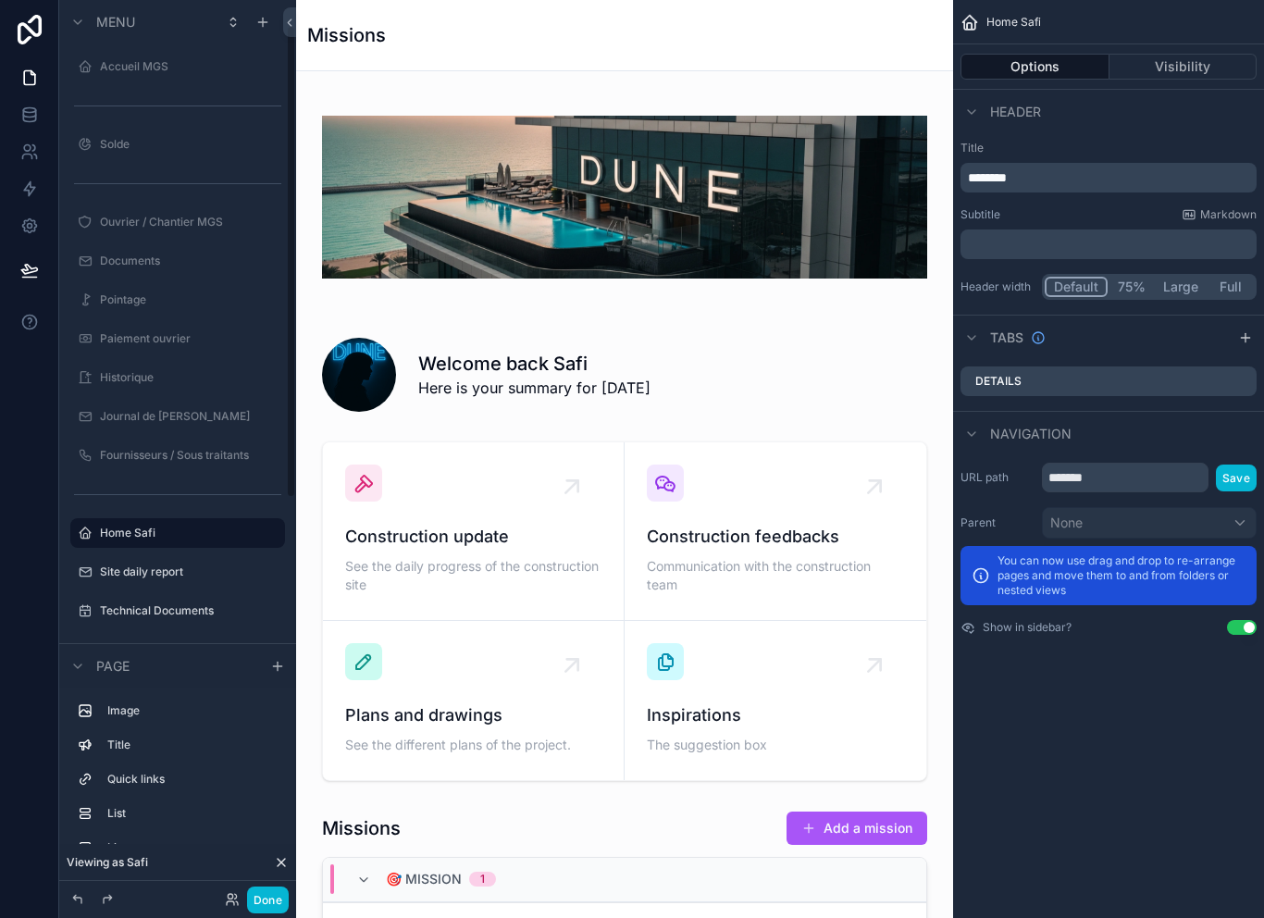
scroll to position [50, 0]
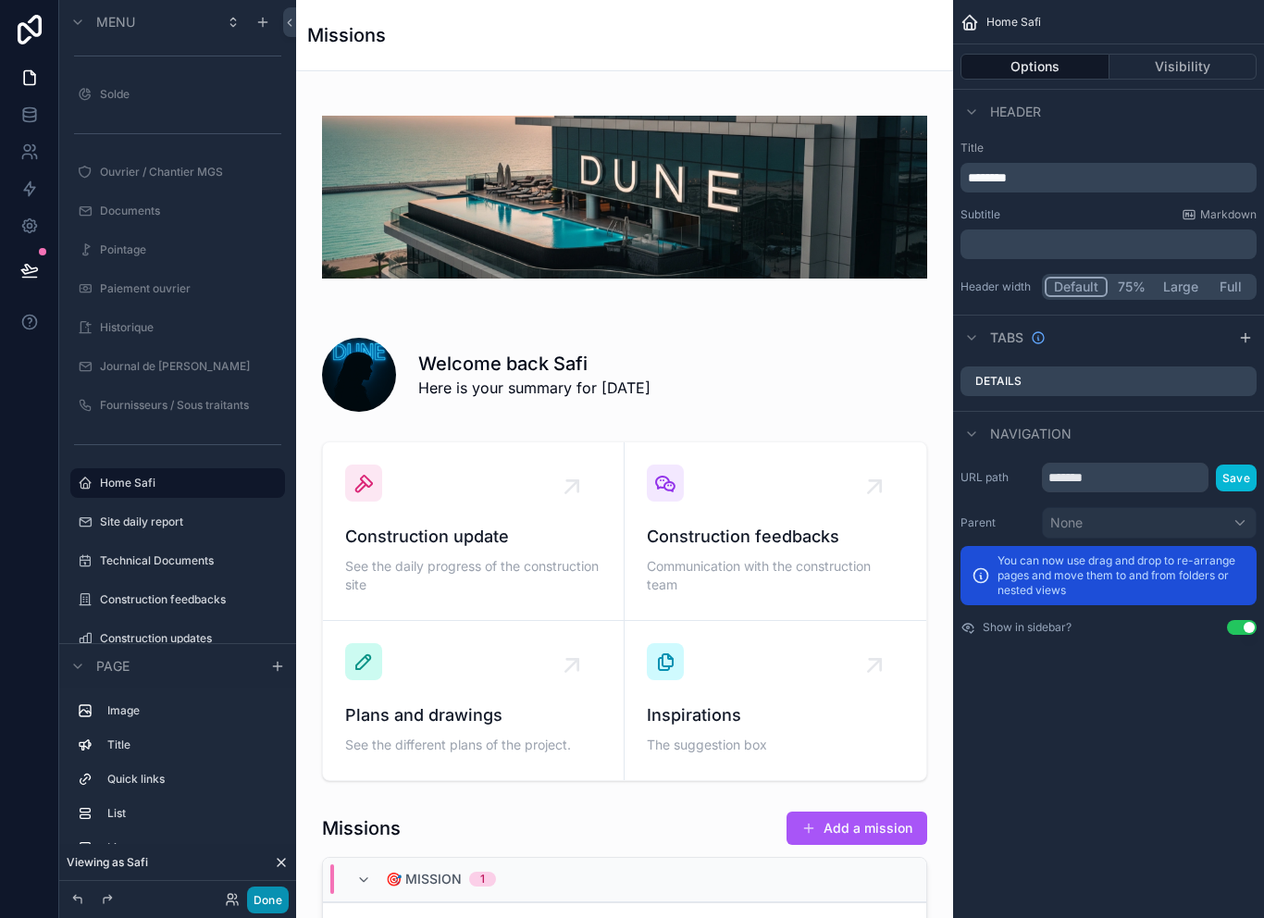
click at [281, 906] on button "Done" at bounding box center [268, 900] width 42 height 27
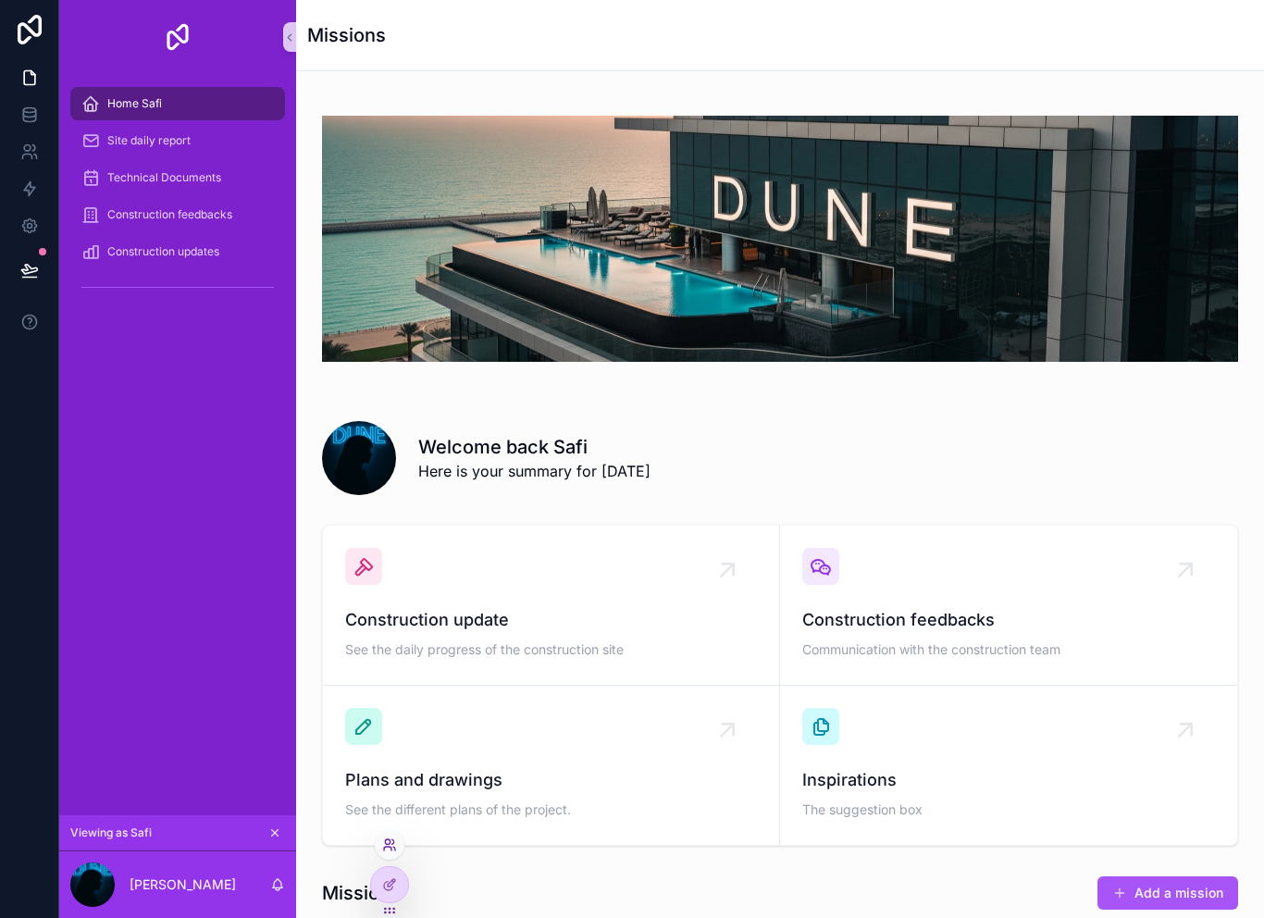
click at [396, 838] on icon at bounding box center [389, 845] width 15 height 15
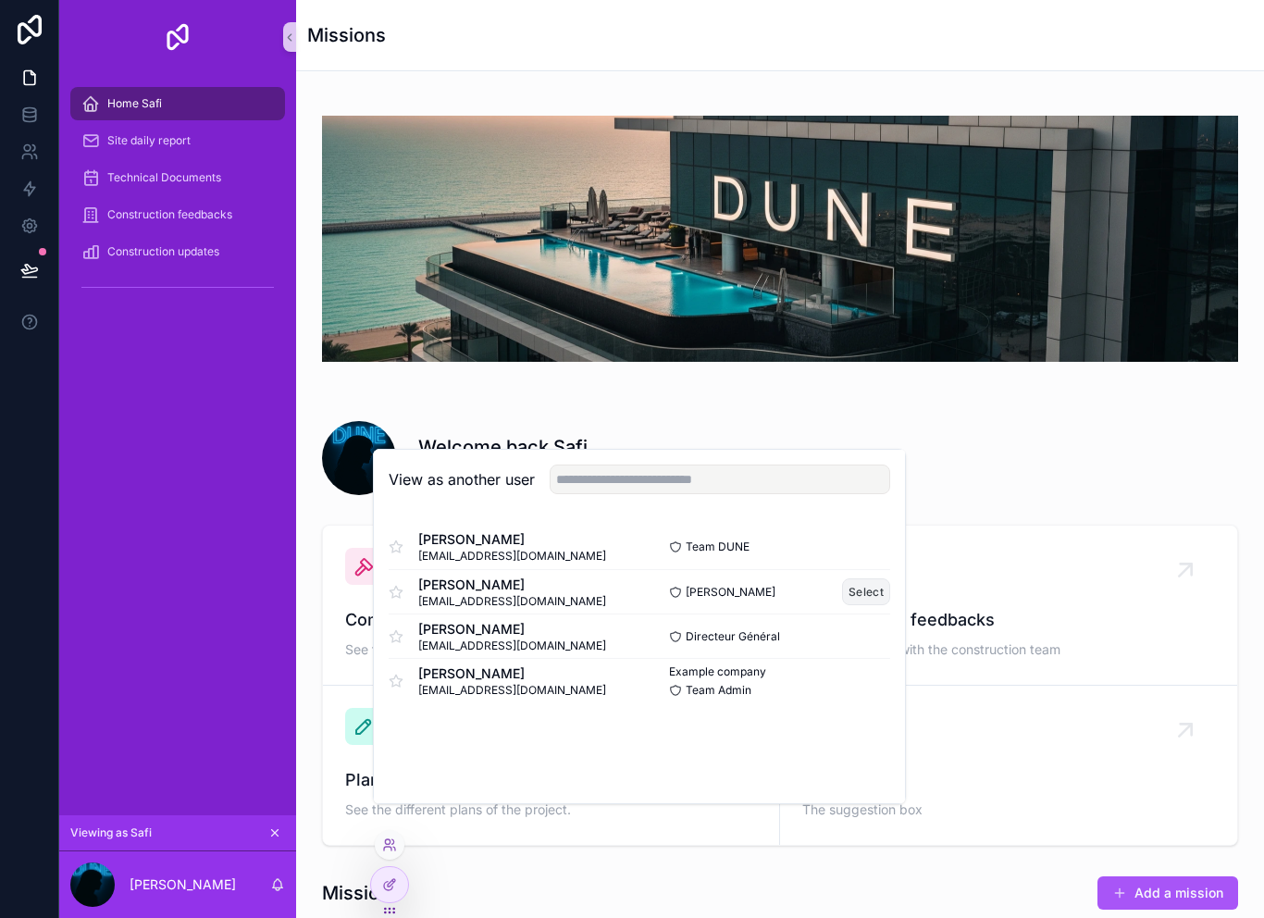
click at [882, 605] on button "Select" at bounding box center [866, 591] width 48 height 27
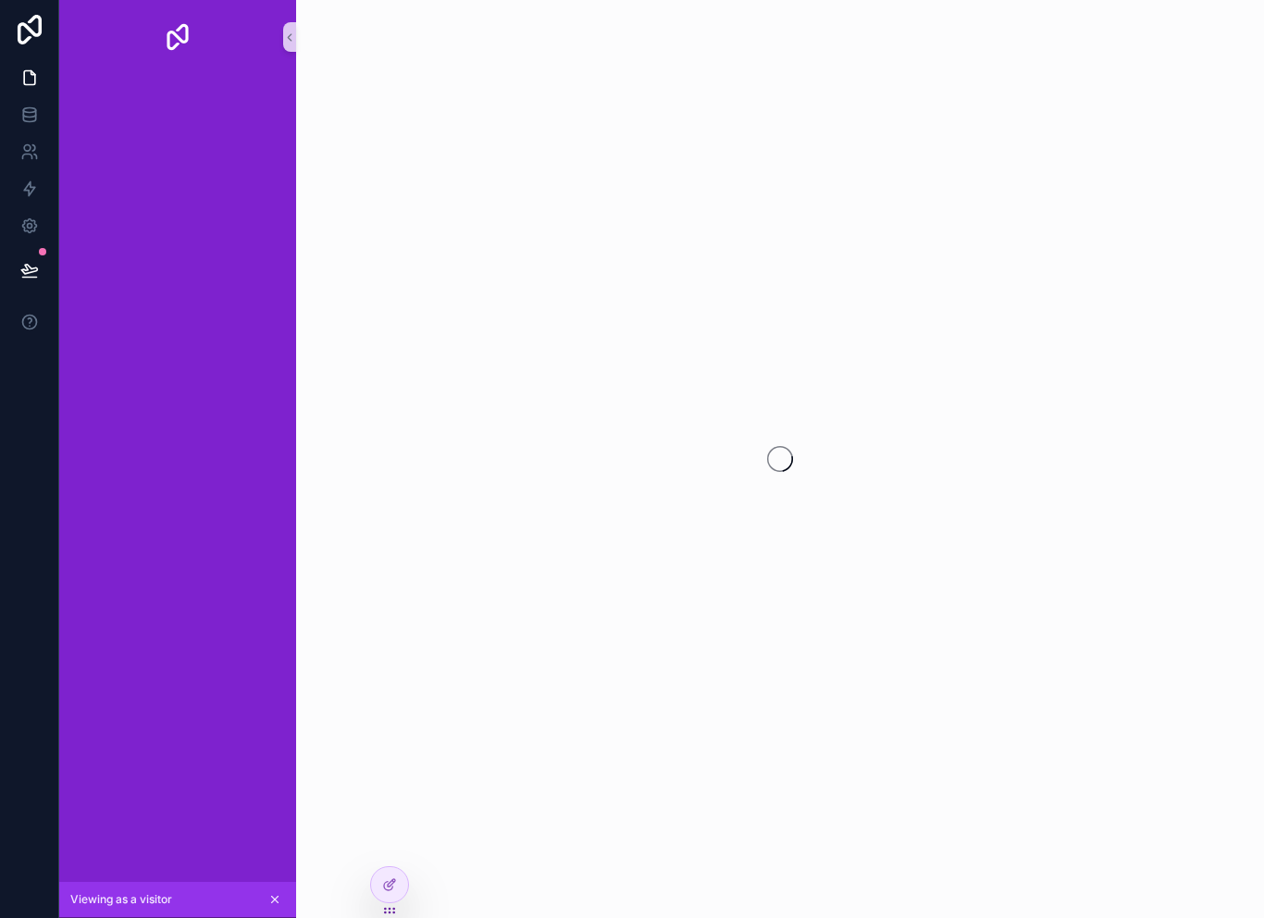
scroll to position [4, 0]
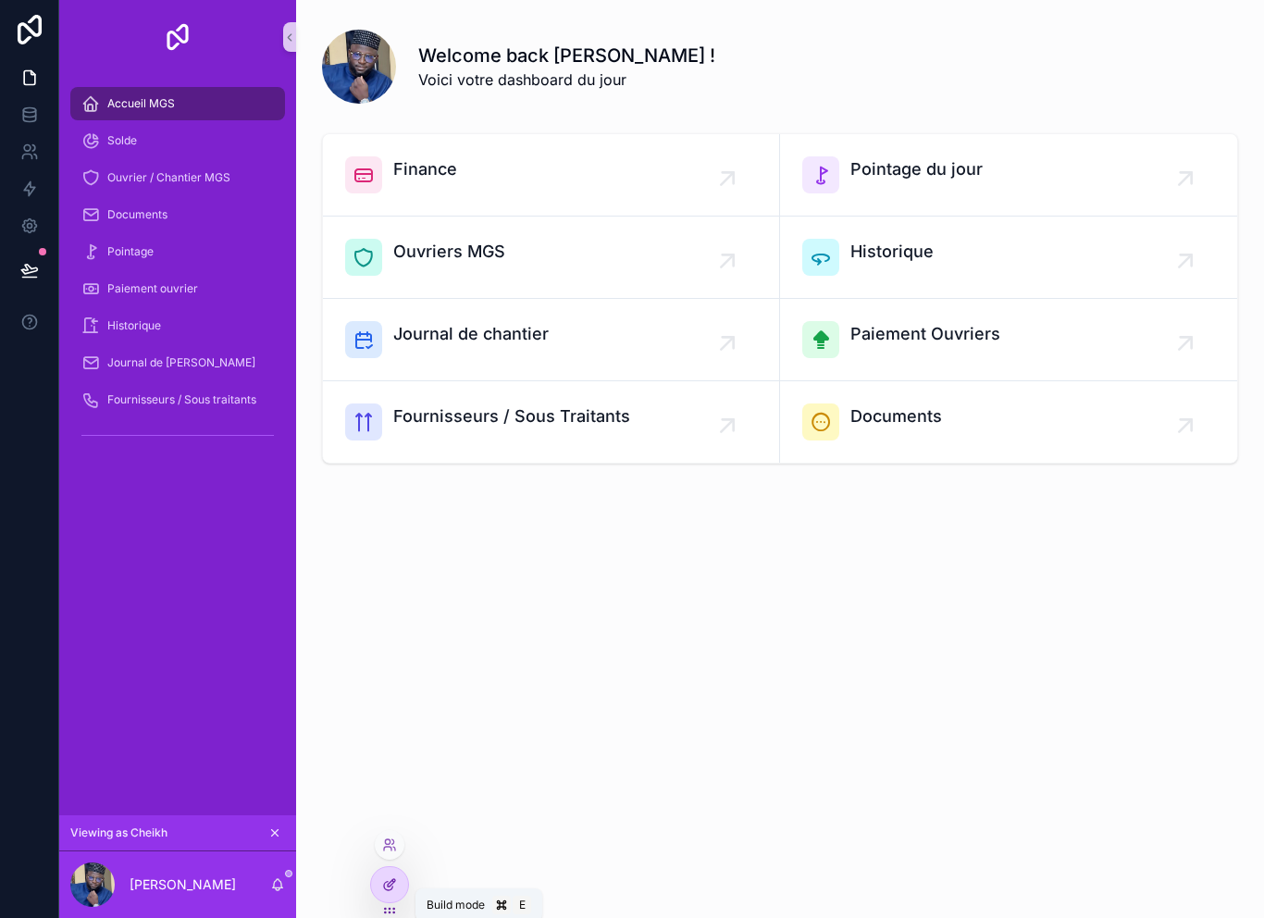
click at [398, 885] on div at bounding box center [389, 884] width 37 height 35
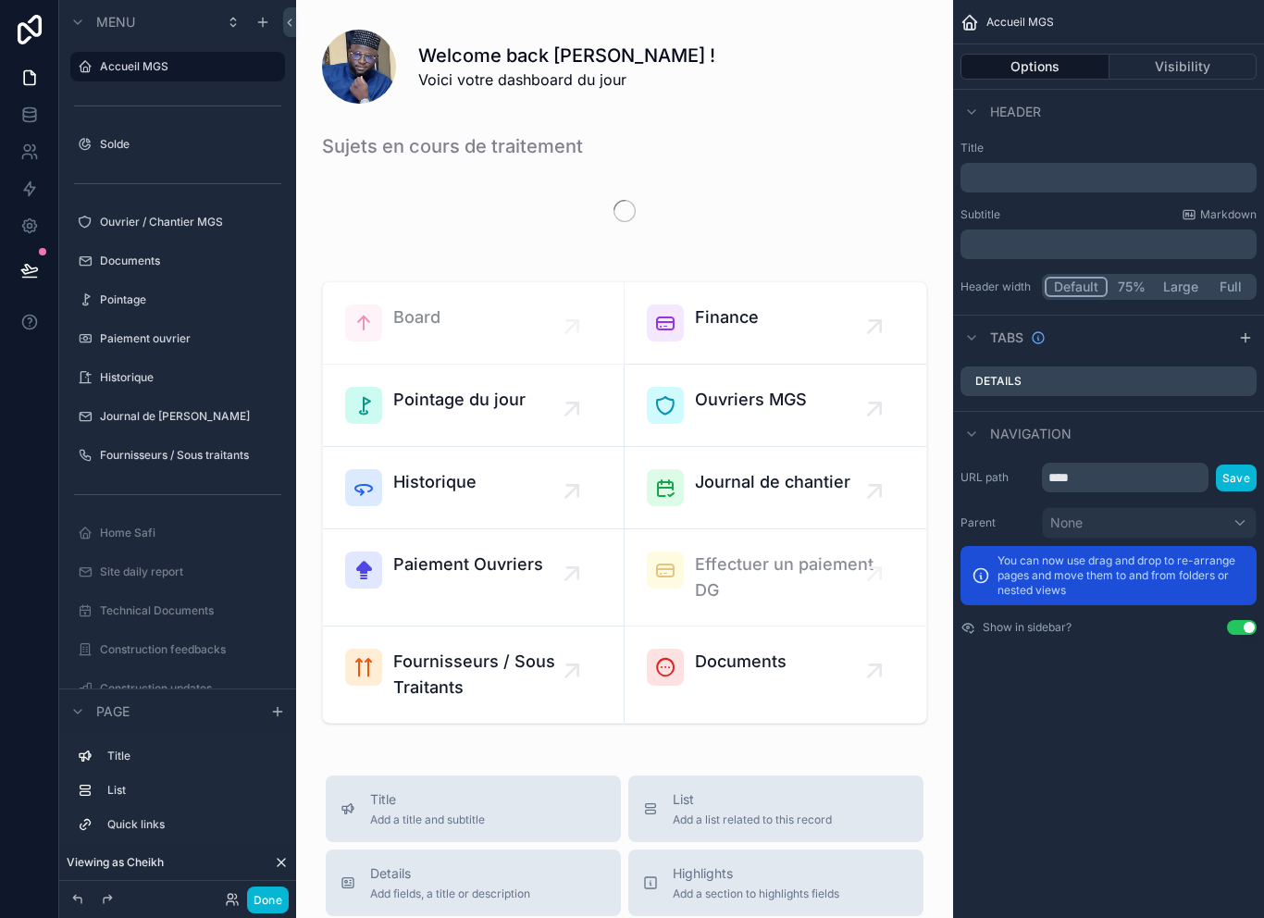
scroll to position [0, 0]
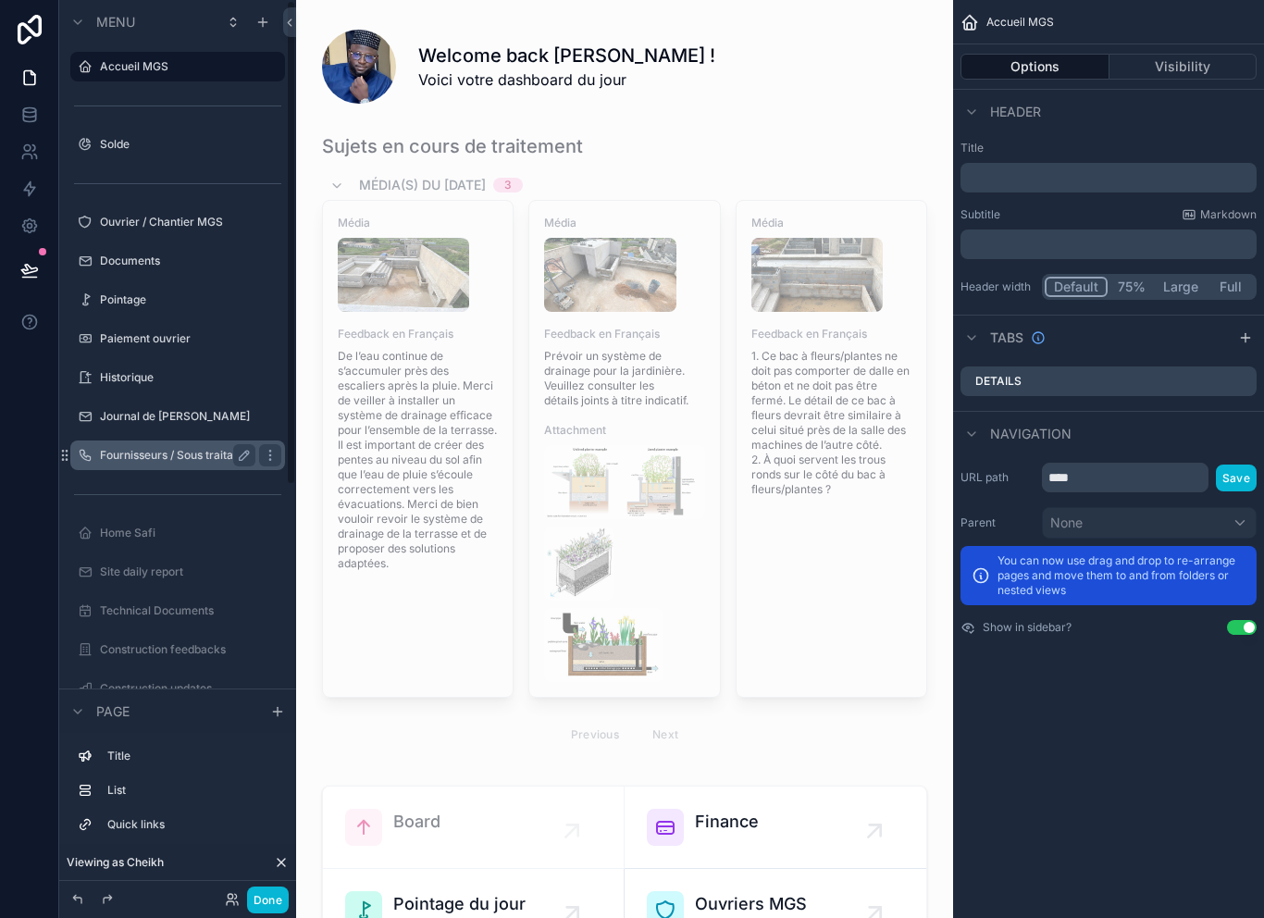
click at [175, 459] on label "Fournisseurs / Sous traitants" at bounding box center [174, 455] width 149 height 15
